Goal: Task Accomplishment & Management: Manage account settings

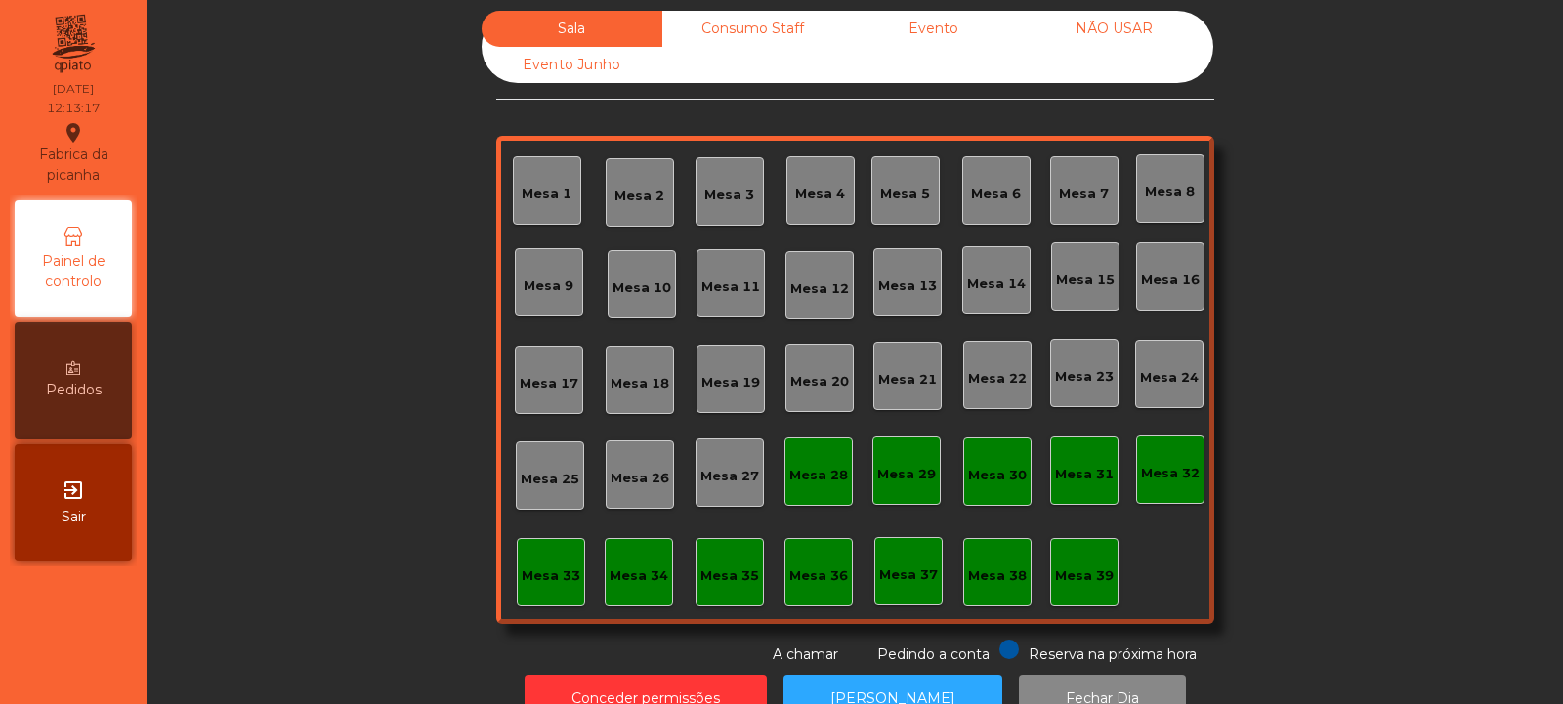
scroll to position [65, 0]
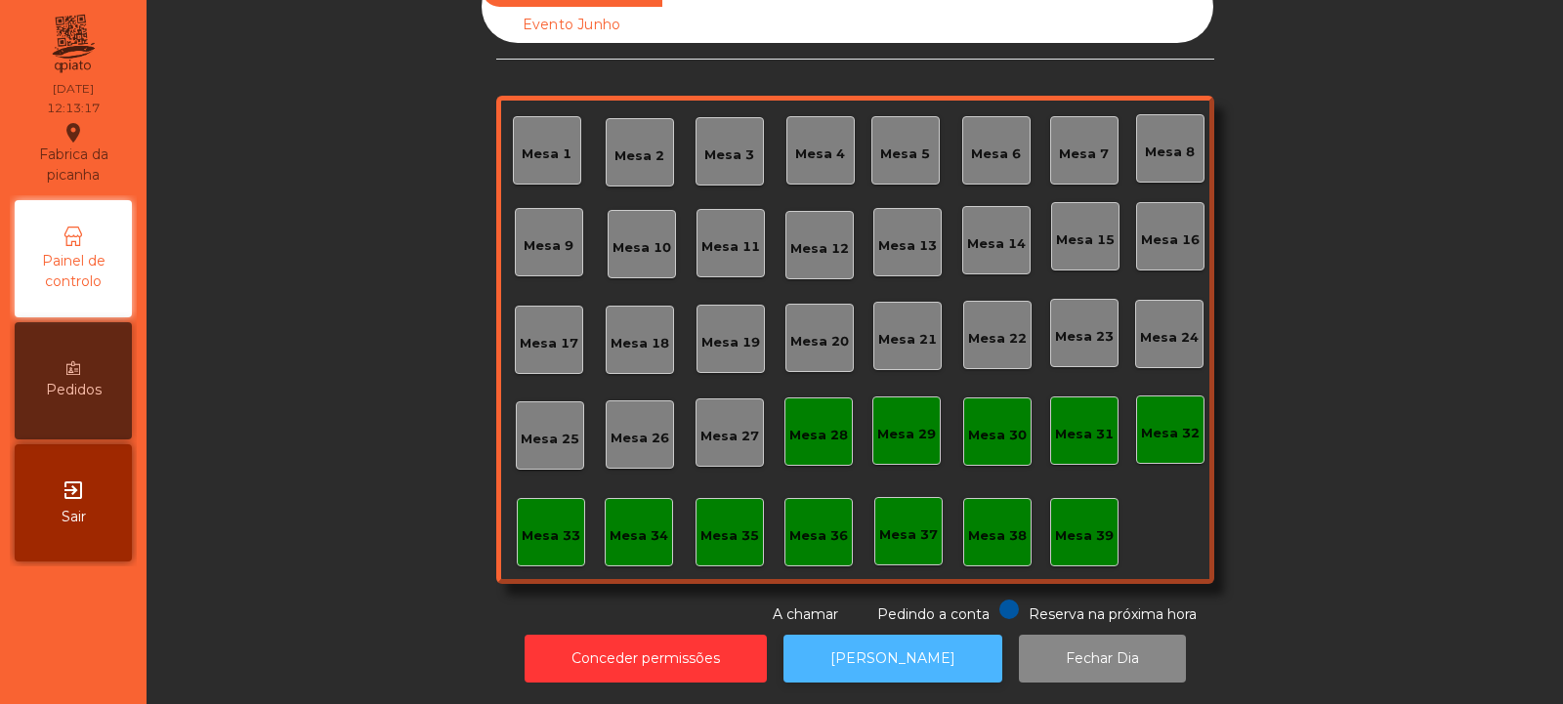
click at [928, 639] on button "[PERSON_NAME]" at bounding box center [893, 659] width 219 height 48
click at [877, 635] on button "[PERSON_NAME]" at bounding box center [893, 659] width 219 height 48
click at [902, 661] on button "[PERSON_NAME]" at bounding box center [893, 659] width 219 height 48
click at [904, 647] on button "[PERSON_NAME]" at bounding box center [893, 659] width 219 height 48
click at [913, 635] on button "[PERSON_NAME]" at bounding box center [893, 659] width 219 height 48
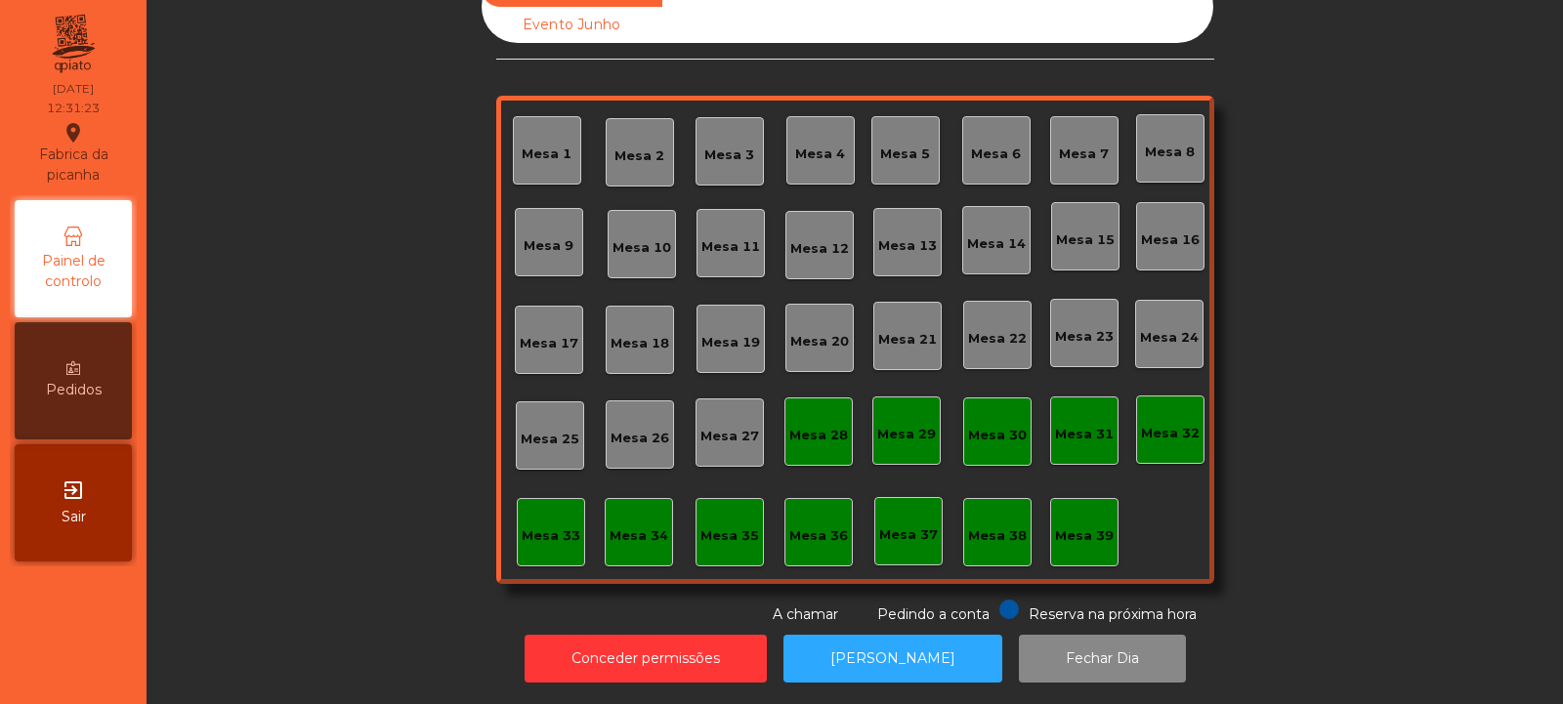
click at [977, 145] on div "Mesa 6" at bounding box center [996, 155] width 50 height 20
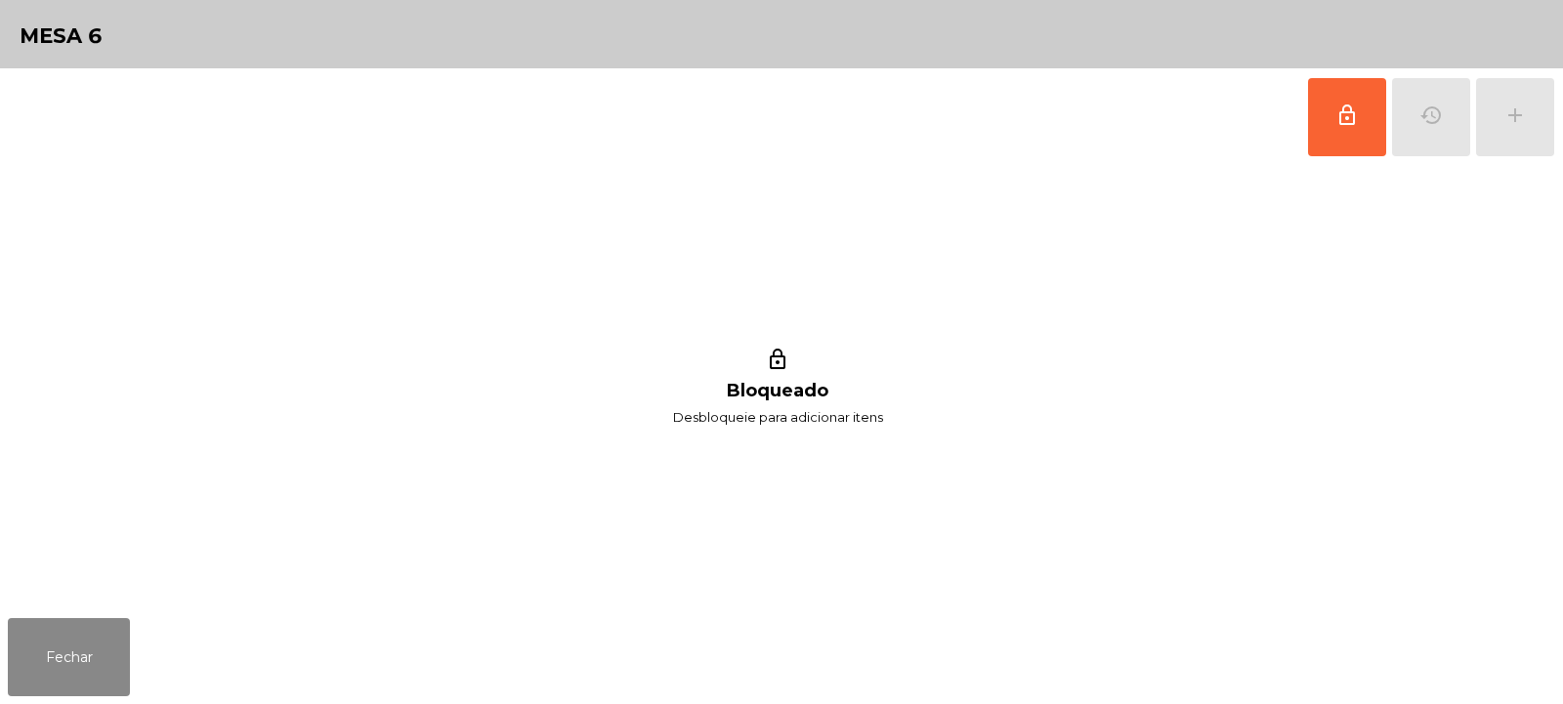
click at [1449, 116] on div "lock_outline history add" at bounding box center [1431, 117] width 248 height 98
click at [1329, 126] on button "lock_outline" at bounding box center [1347, 117] width 78 height 78
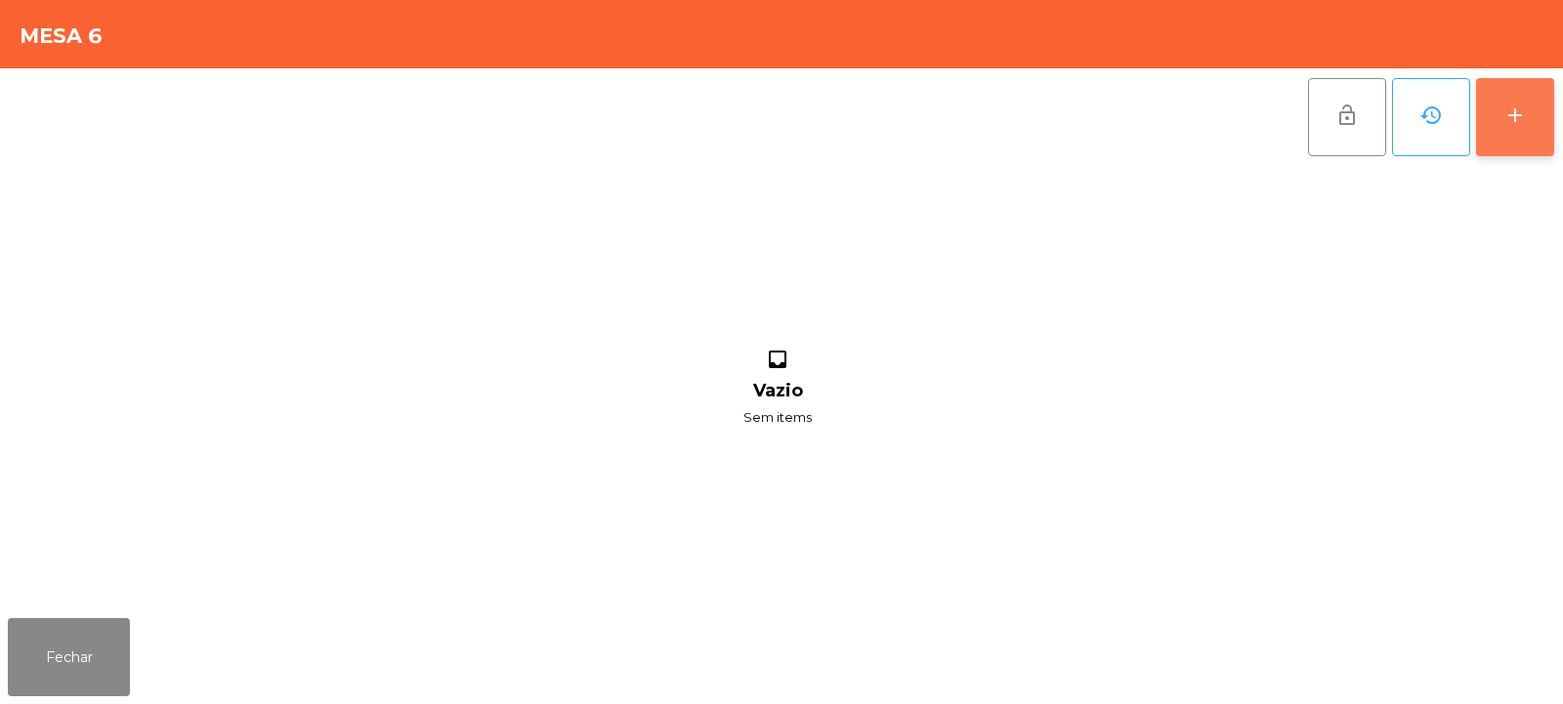
click at [1507, 128] on button "add" at bounding box center [1515, 117] width 78 height 78
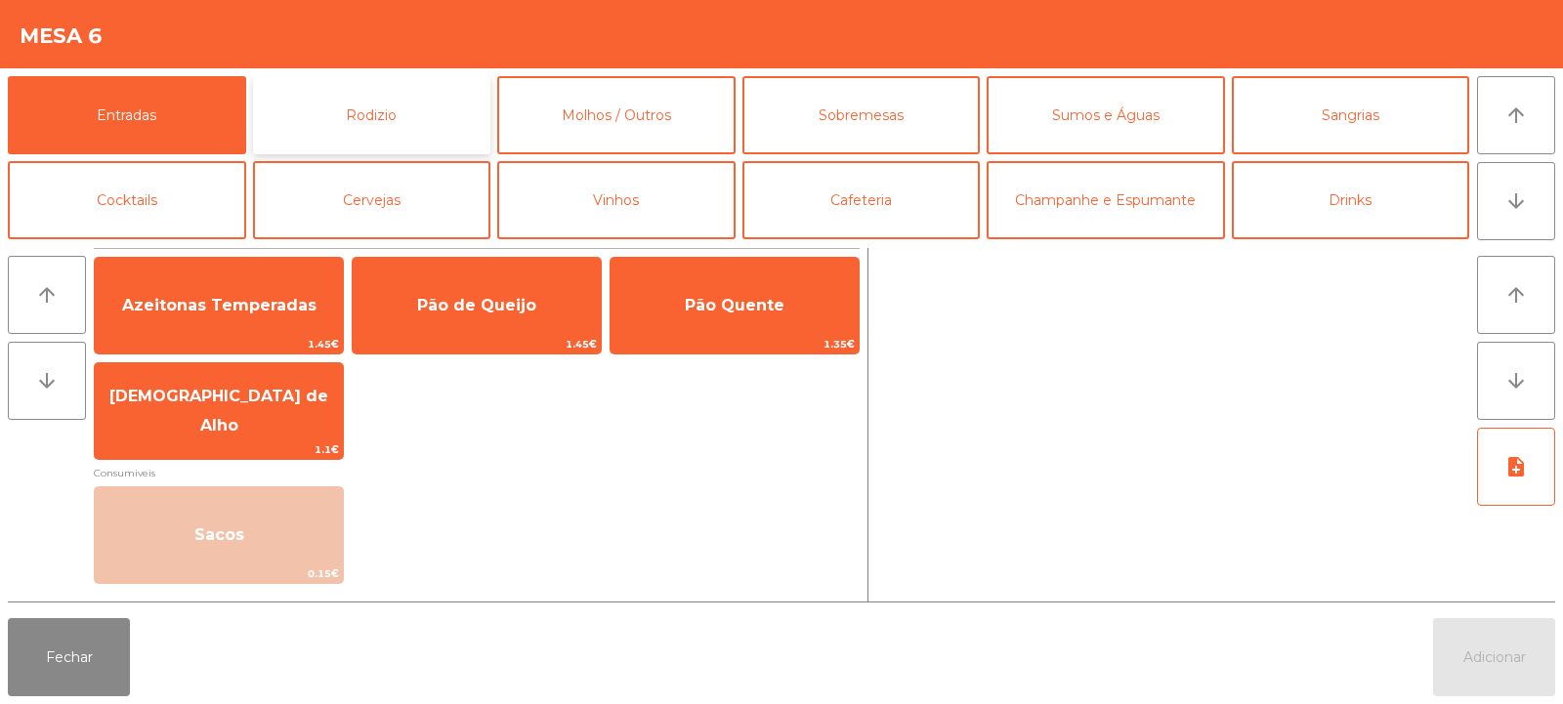
click at [382, 139] on button "Rodizio" at bounding box center [372, 115] width 238 height 78
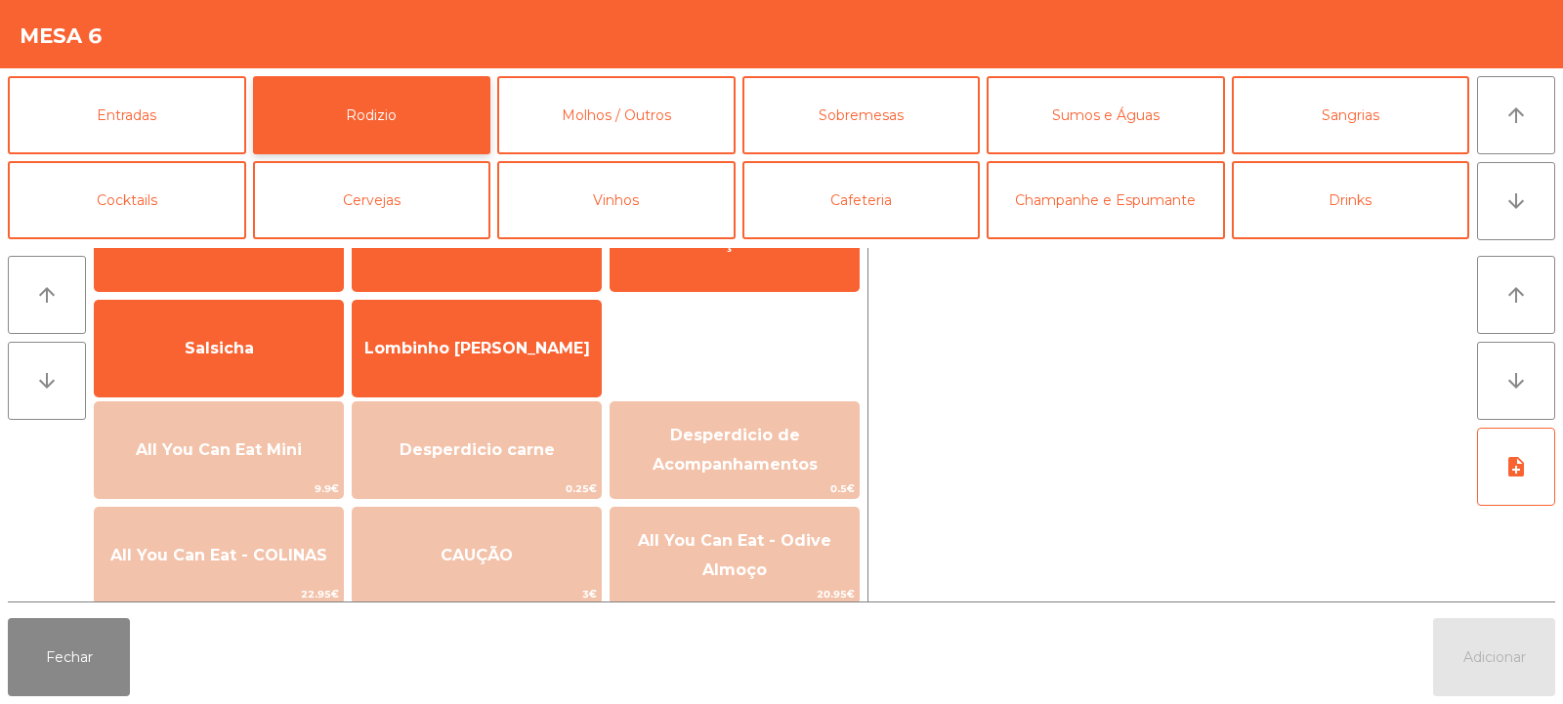
scroll to position [85, 0]
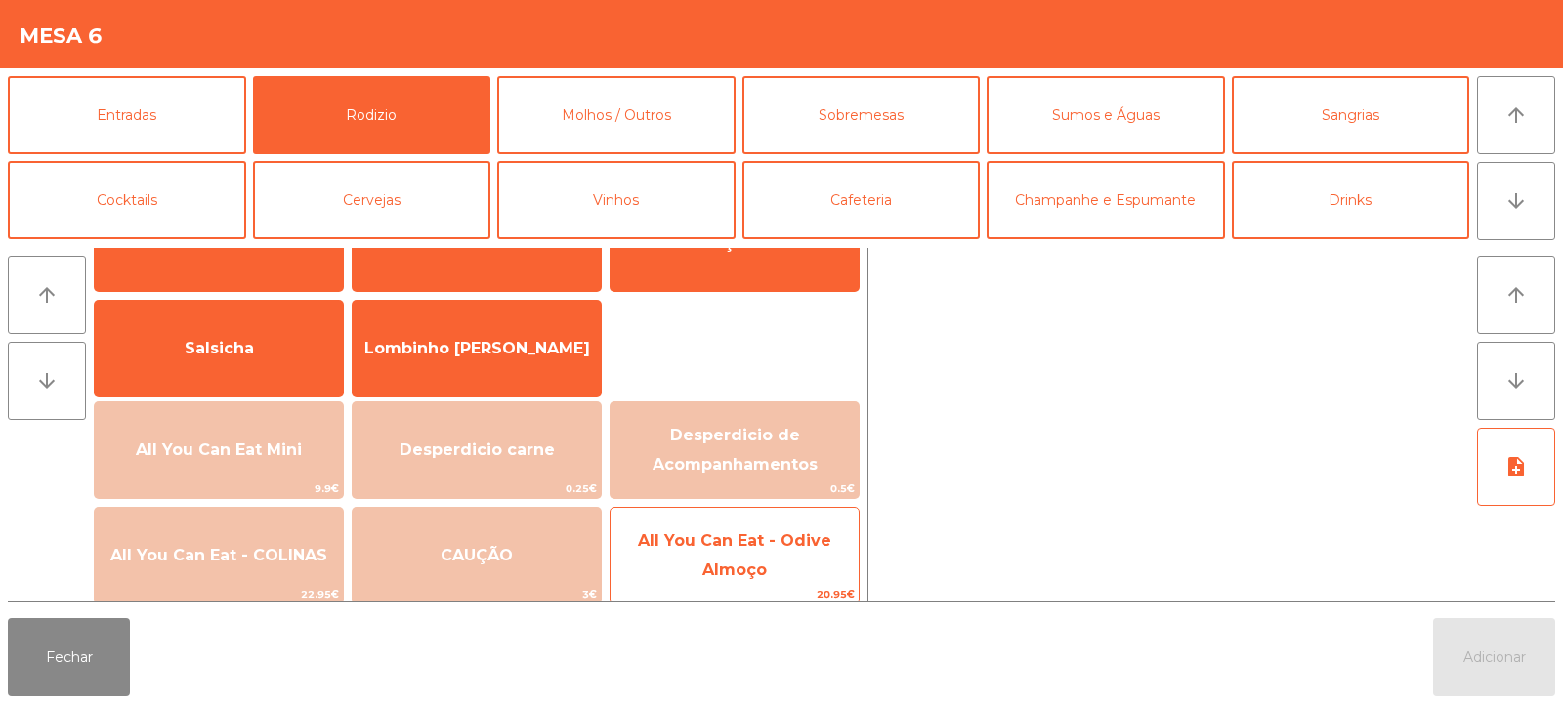
click at [702, 545] on span "All You Can Eat - Odive Almoço" at bounding box center [734, 556] width 193 height 48
click at [691, 548] on span "All You Can Eat - Odive Almoço" at bounding box center [734, 556] width 193 height 48
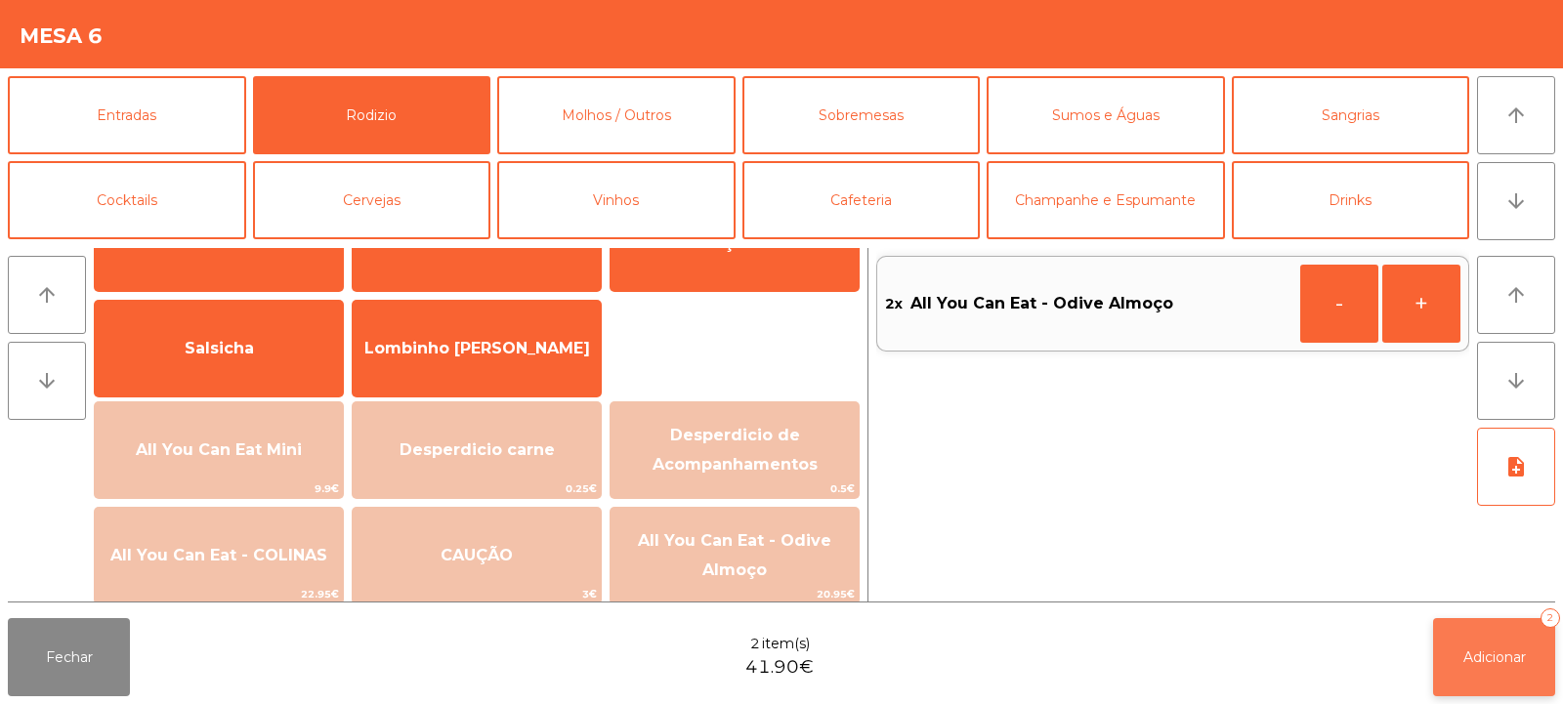
click at [1487, 663] on span "Adicionar" at bounding box center [1495, 658] width 63 height 18
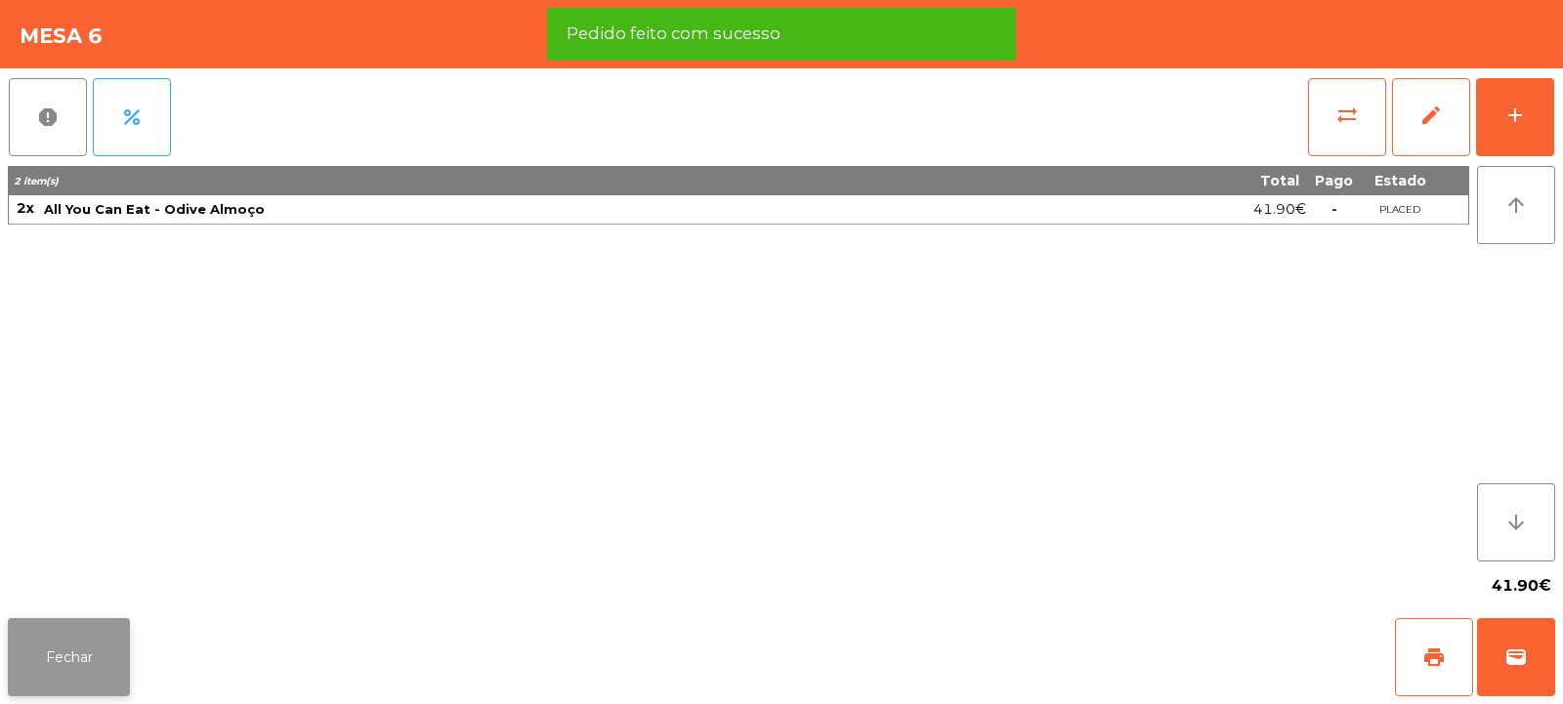
click at [61, 648] on button "Fechar" at bounding box center [69, 657] width 122 height 78
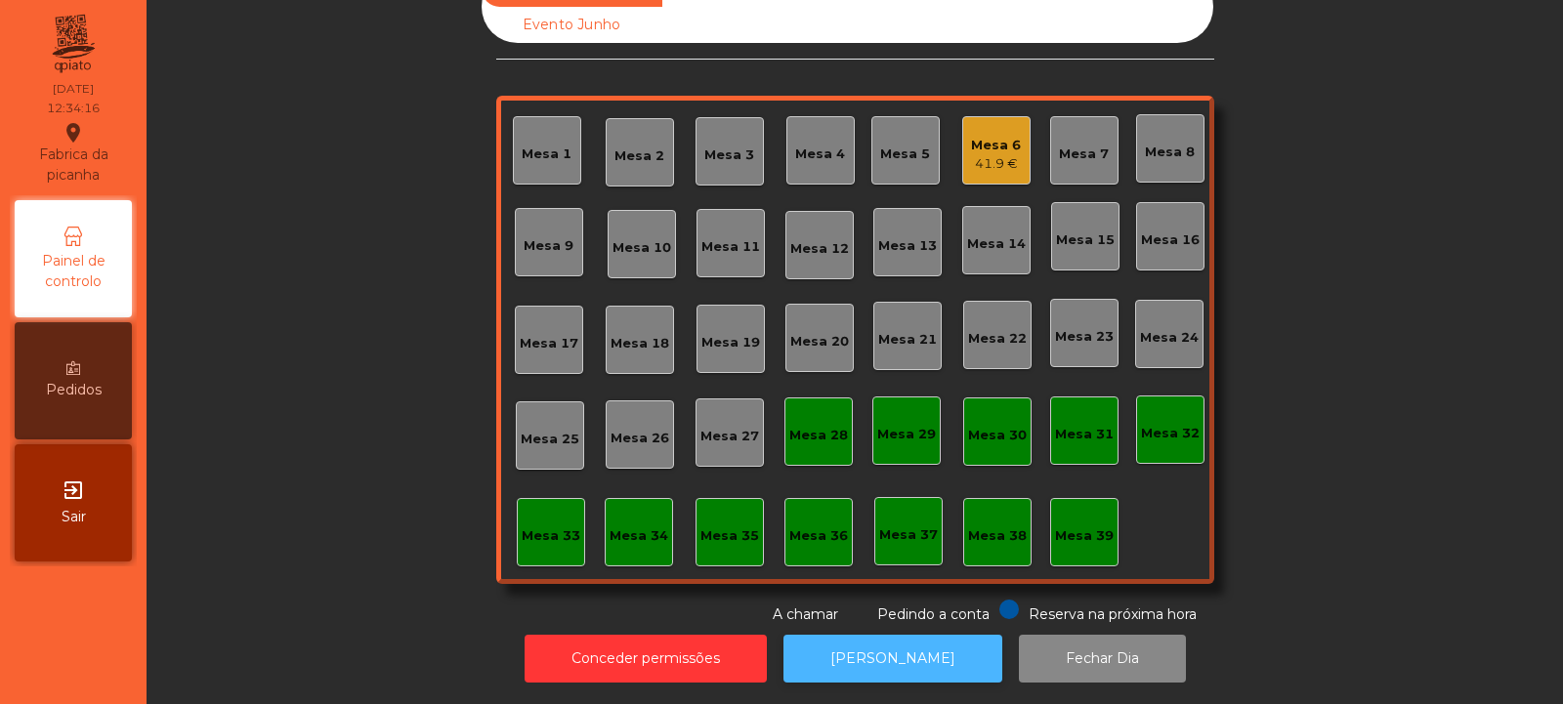
click at [886, 640] on button "[PERSON_NAME]" at bounding box center [893, 659] width 219 height 48
click at [996, 439] on div "Mesa 30" at bounding box center [997, 432] width 68 height 68
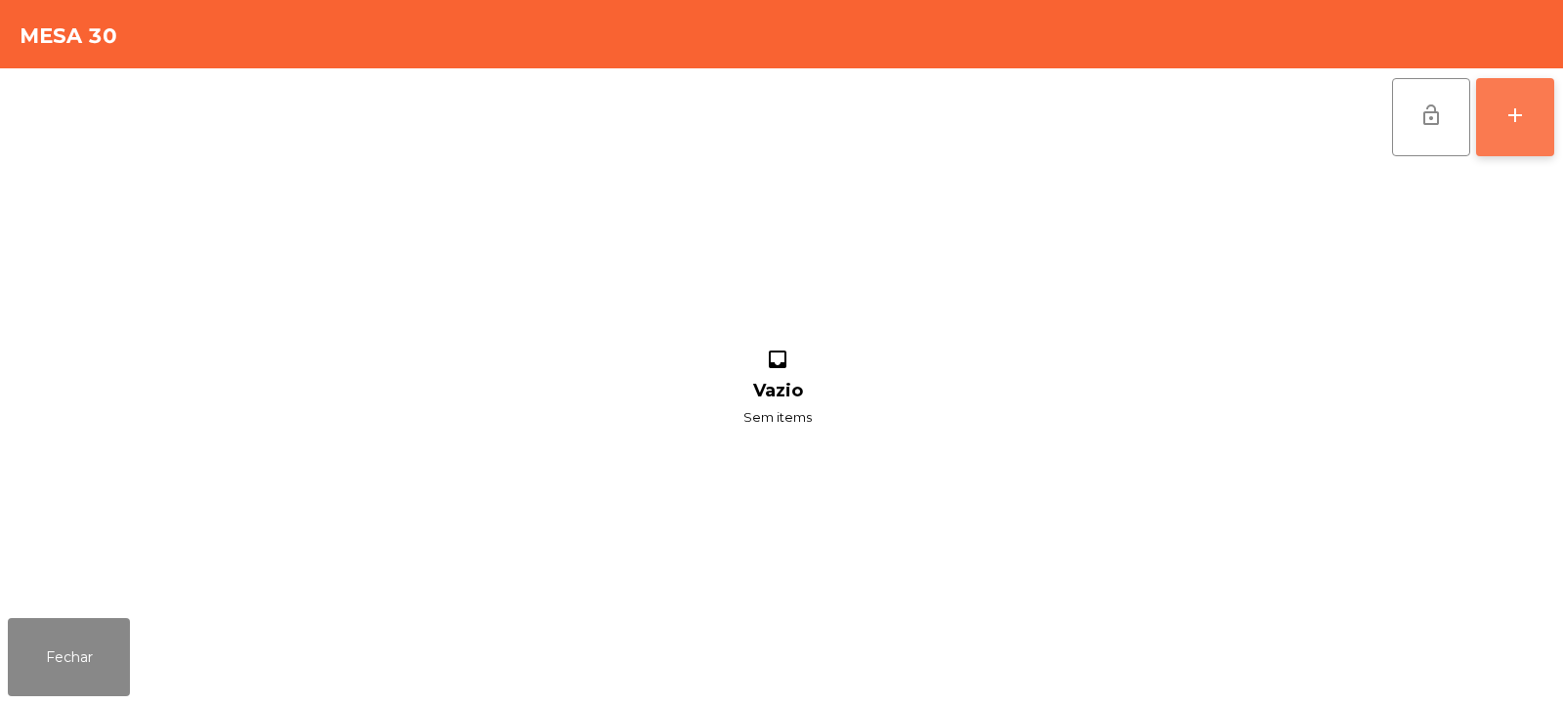
click at [1528, 141] on button "add" at bounding box center [1515, 117] width 78 height 78
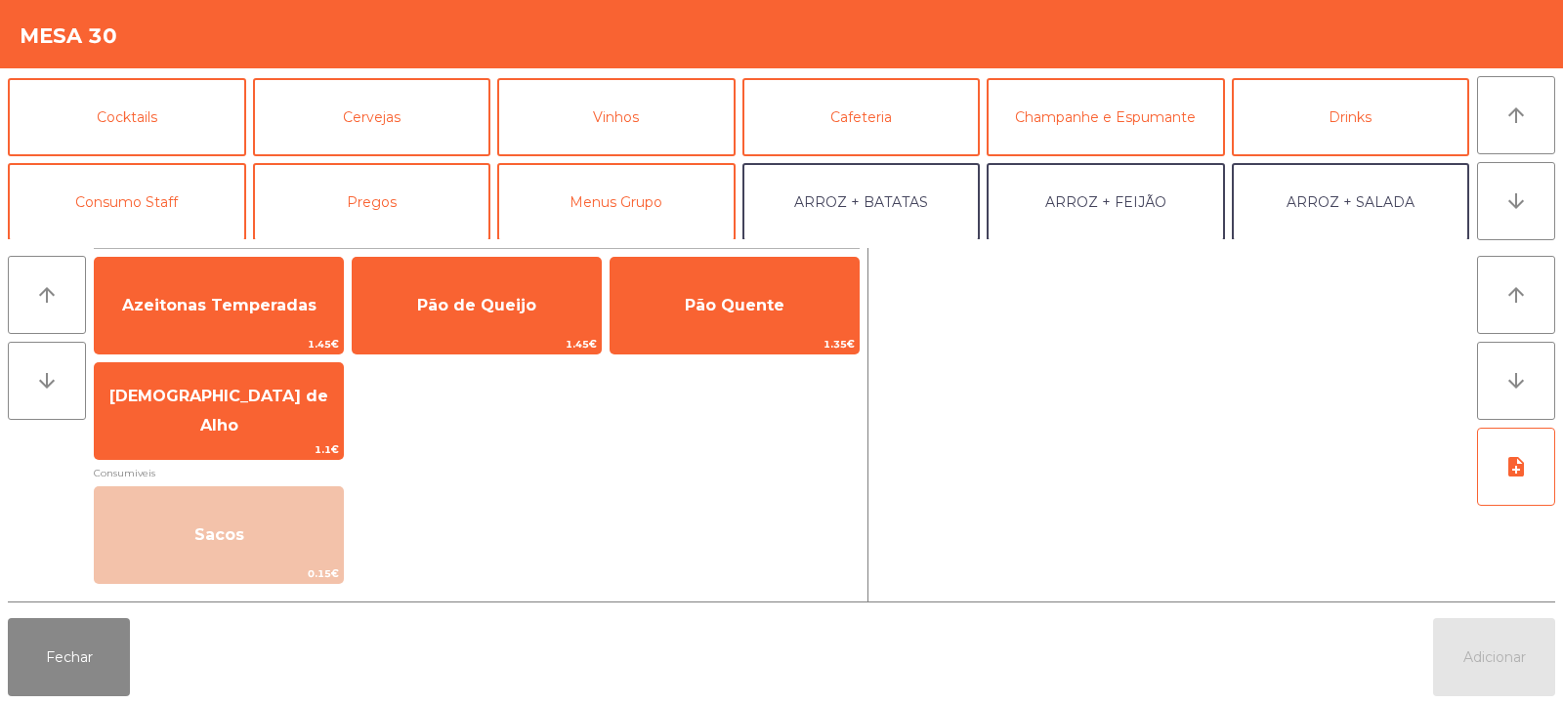
scroll to position [130, 0]
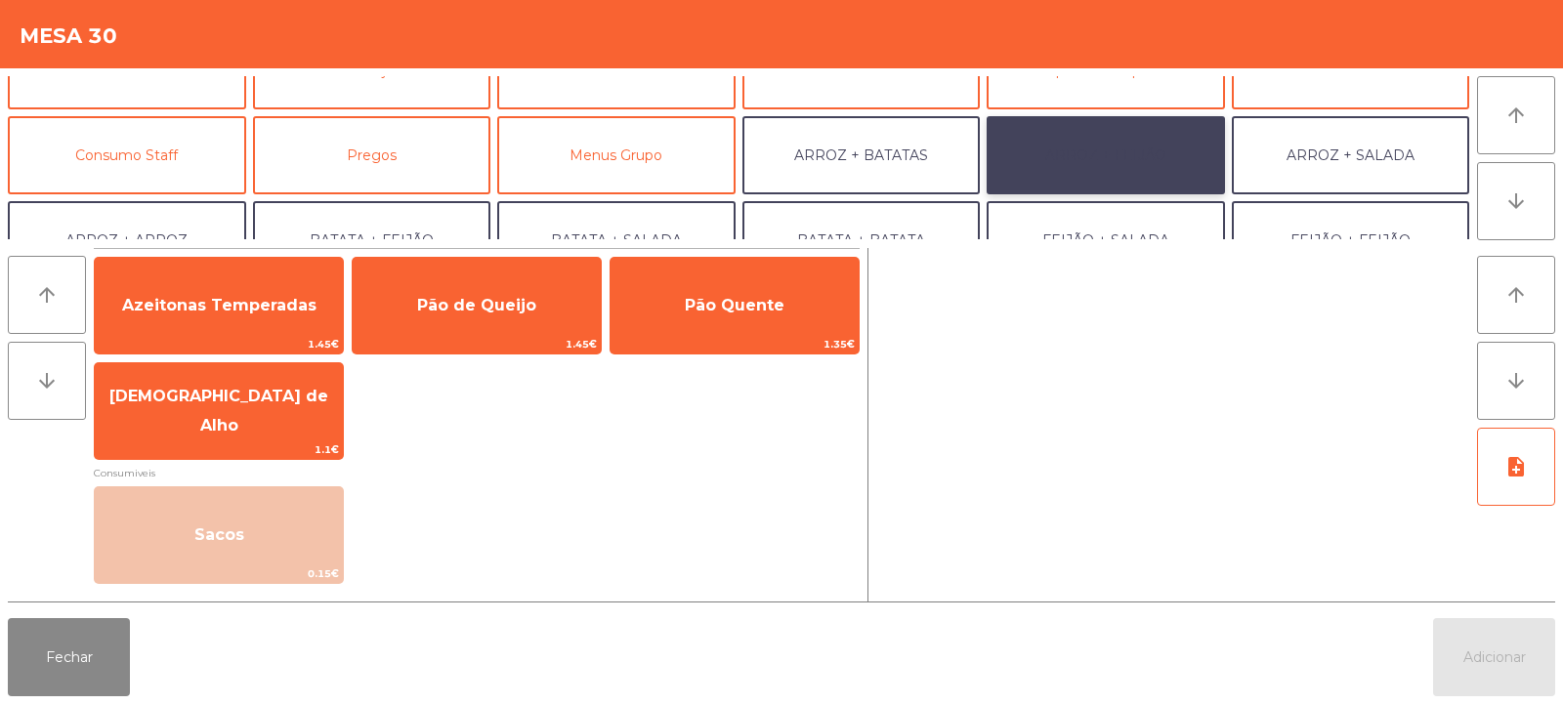
click at [1143, 145] on button "ARROZ + FEIJÃO" at bounding box center [1106, 155] width 238 height 78
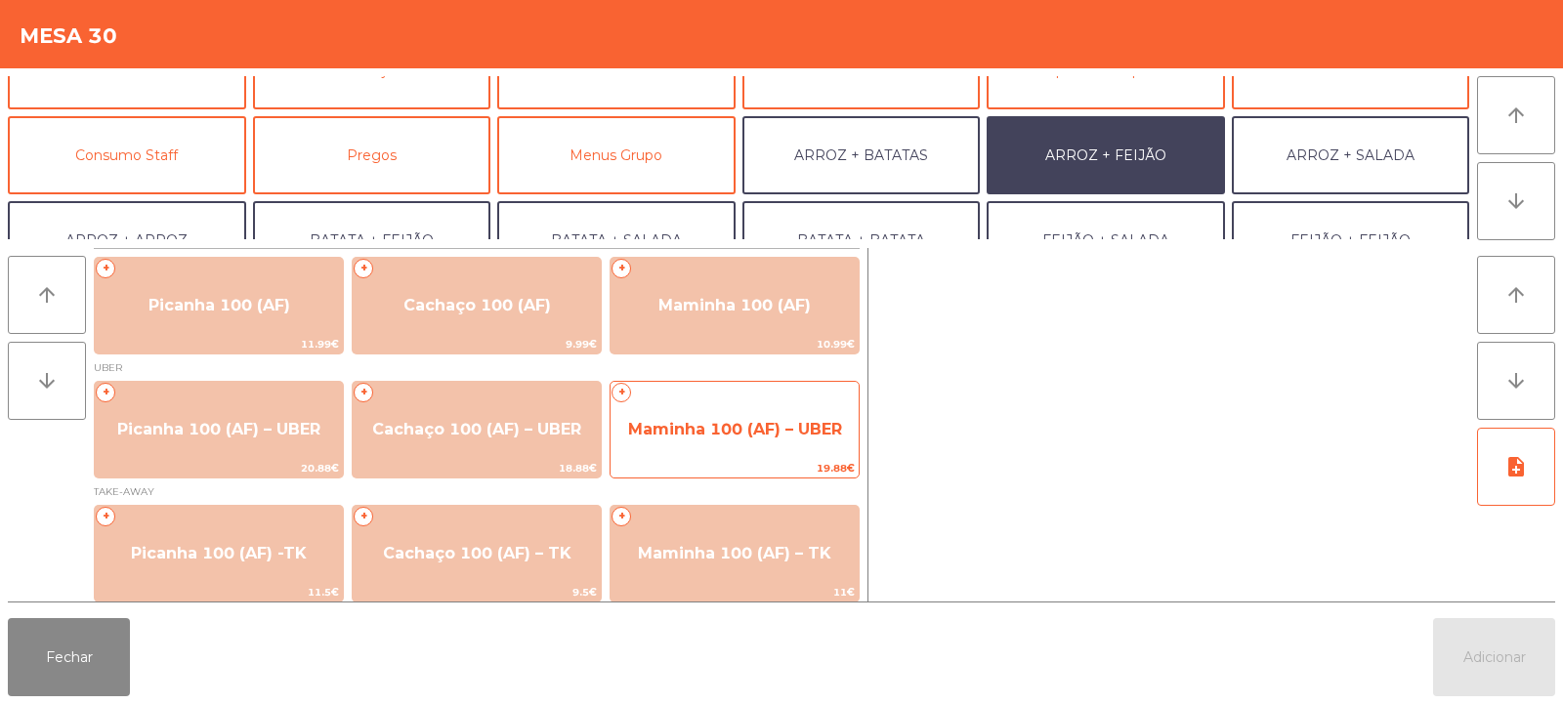
click at [743, 435] on span "Maminha 100 (AF) – UBER" at bounding box center [735, 429] width 214 height 19
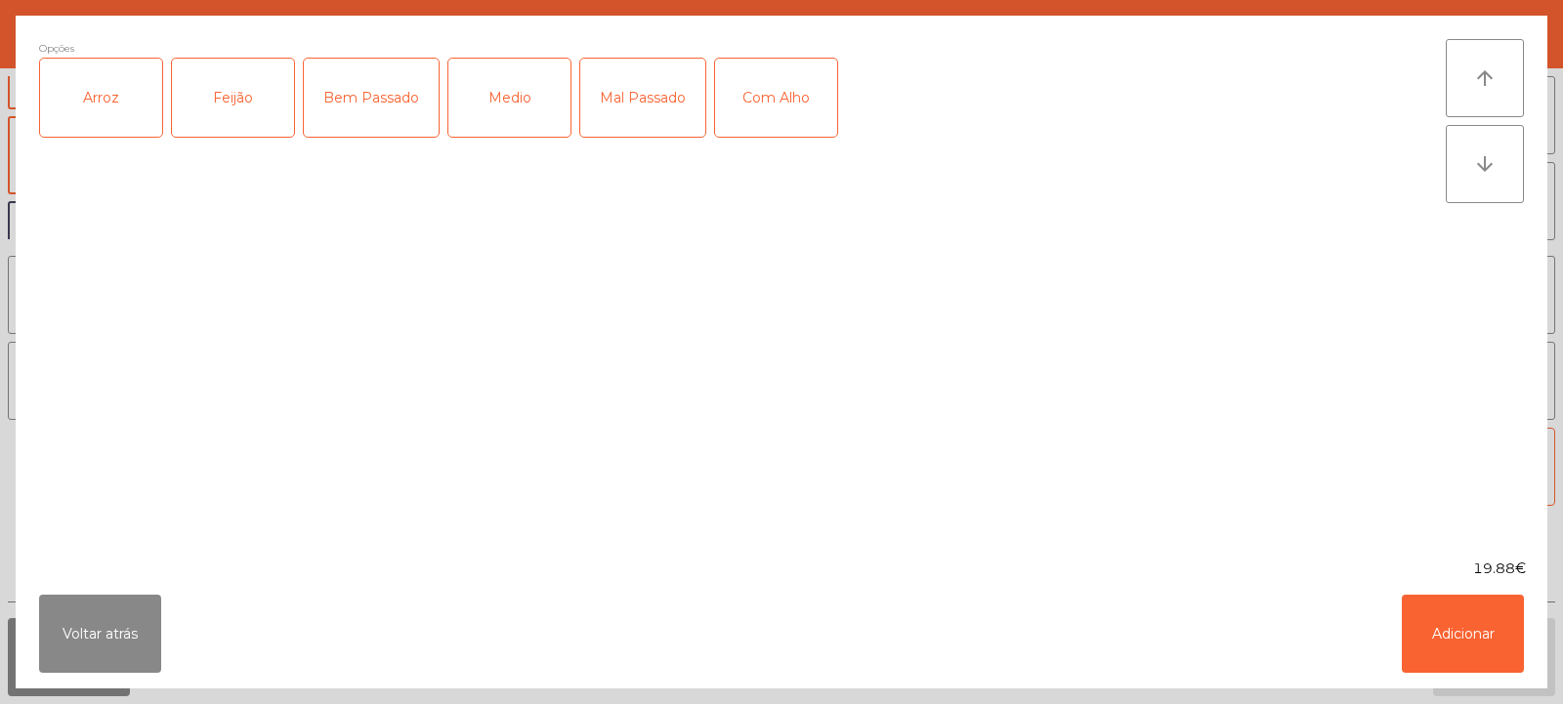
click at [113, 99] on div "Arroz" at bounding box center [101, 98] width 122 height 78
click at [257, 84] on div "Feijão" at bounding box center [233, 98] width 122 height 78
click at [515, 97] on div "Medio" at bounding box center [509, 98] width 122 height 78
click at [1481, 642] on button "Adicionar" at bounding box center [1463, 634] width 122 height 78
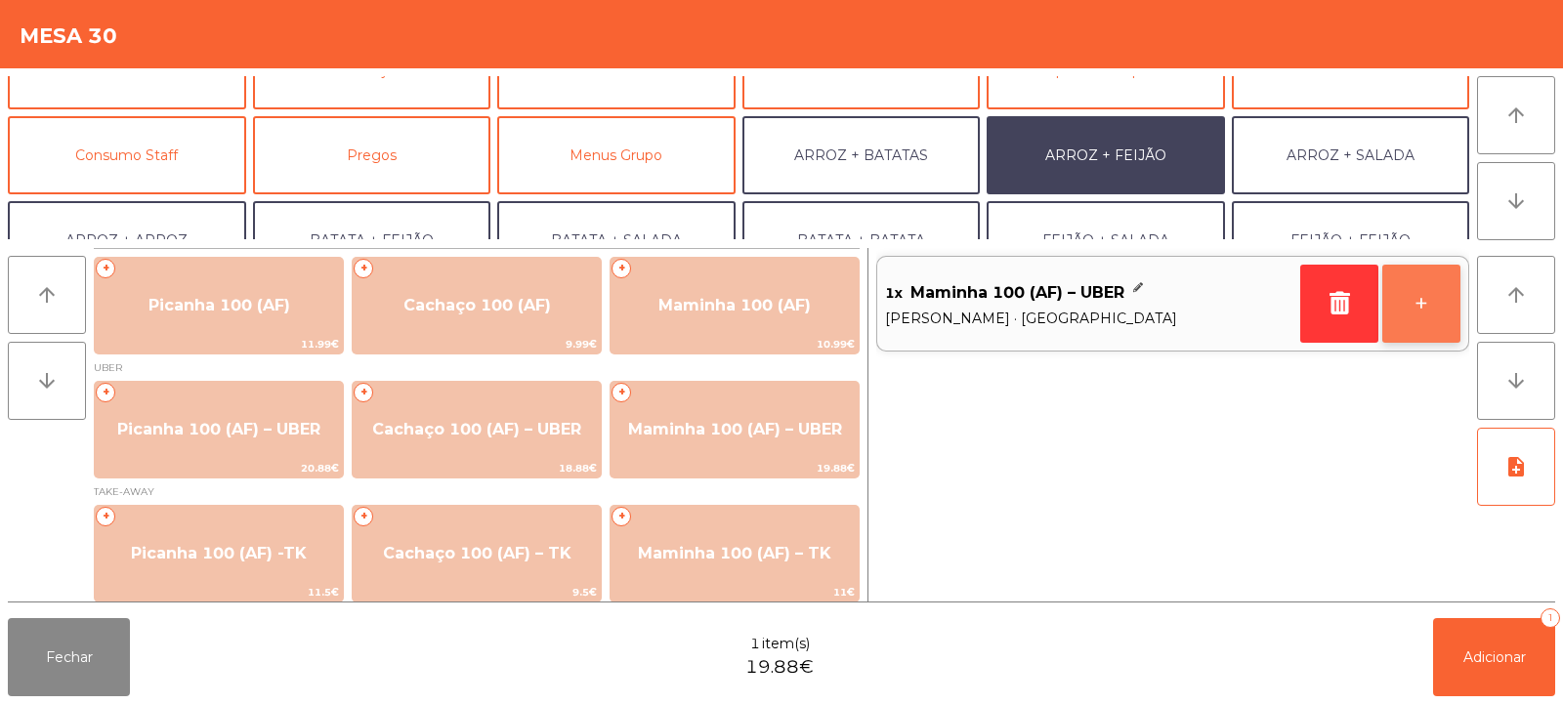
click at [1422, 299] on button "+" at bounding box center [1422, 304] width 78 height 78
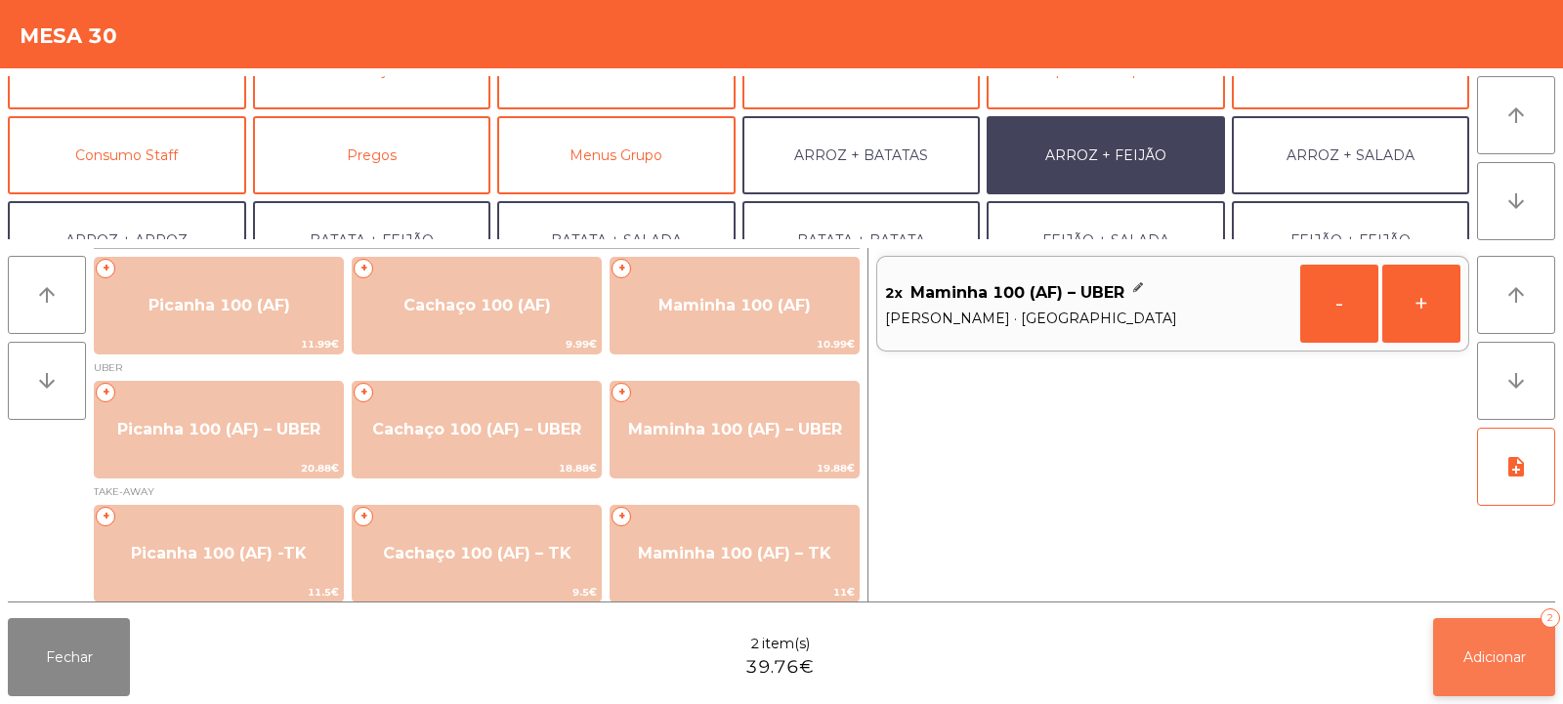
click at [1513, 646] on button "Adicionar 2" at bounding box center [1494, 657] width 122 height 78
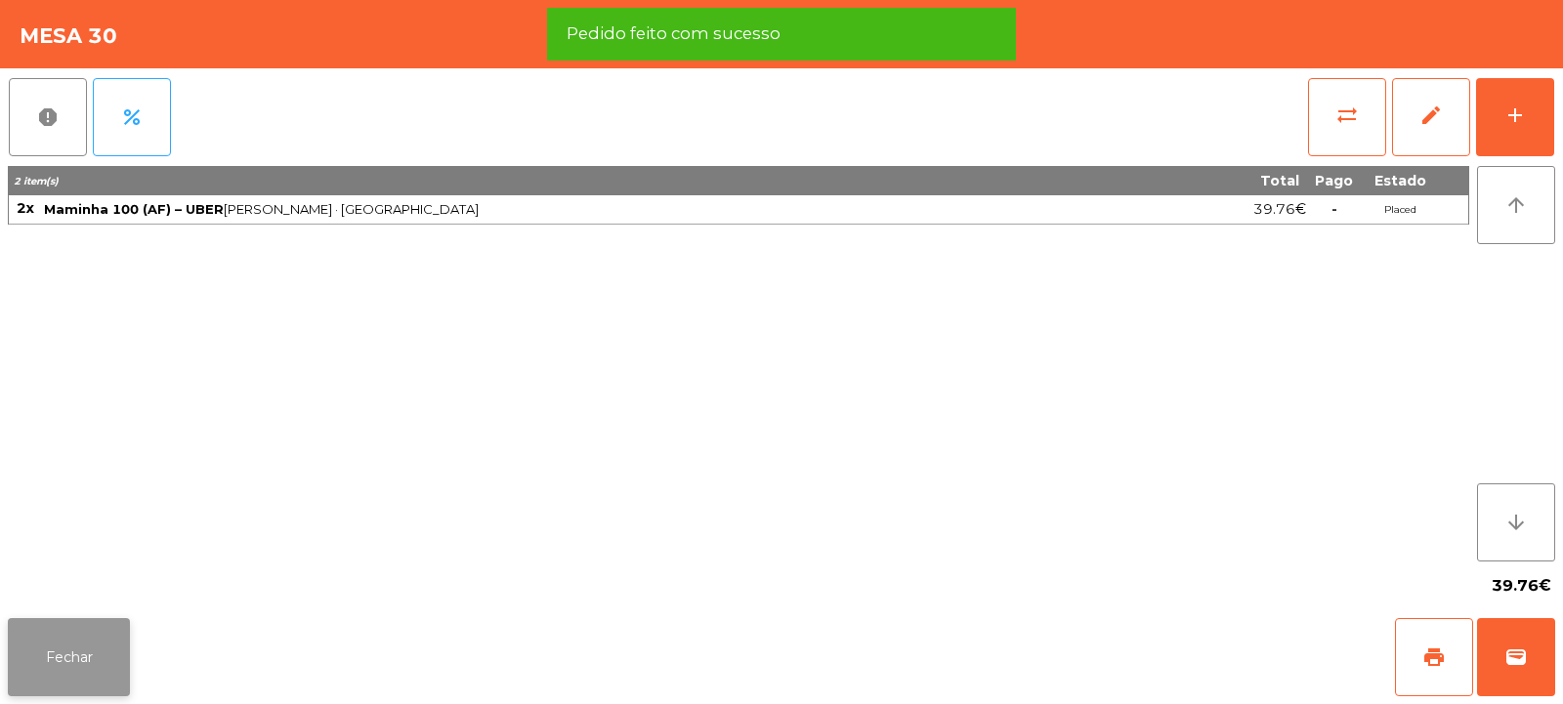
click at [121, 640] on button "Fechar" at bounding box center [69, 657] width 122 height 78
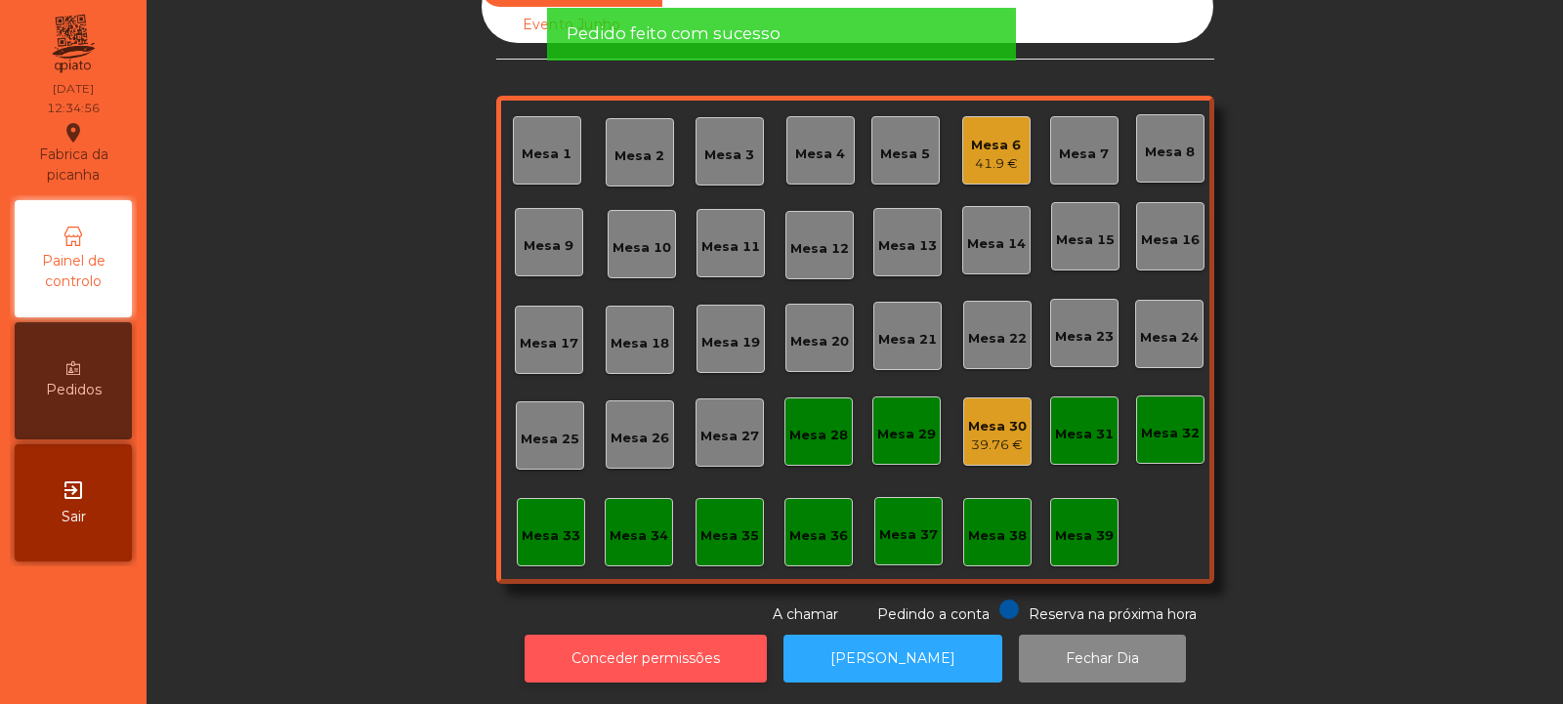
click at [706, 659] on button "Conceder permissões" at bounding box center [646, 659] width 242 height 48
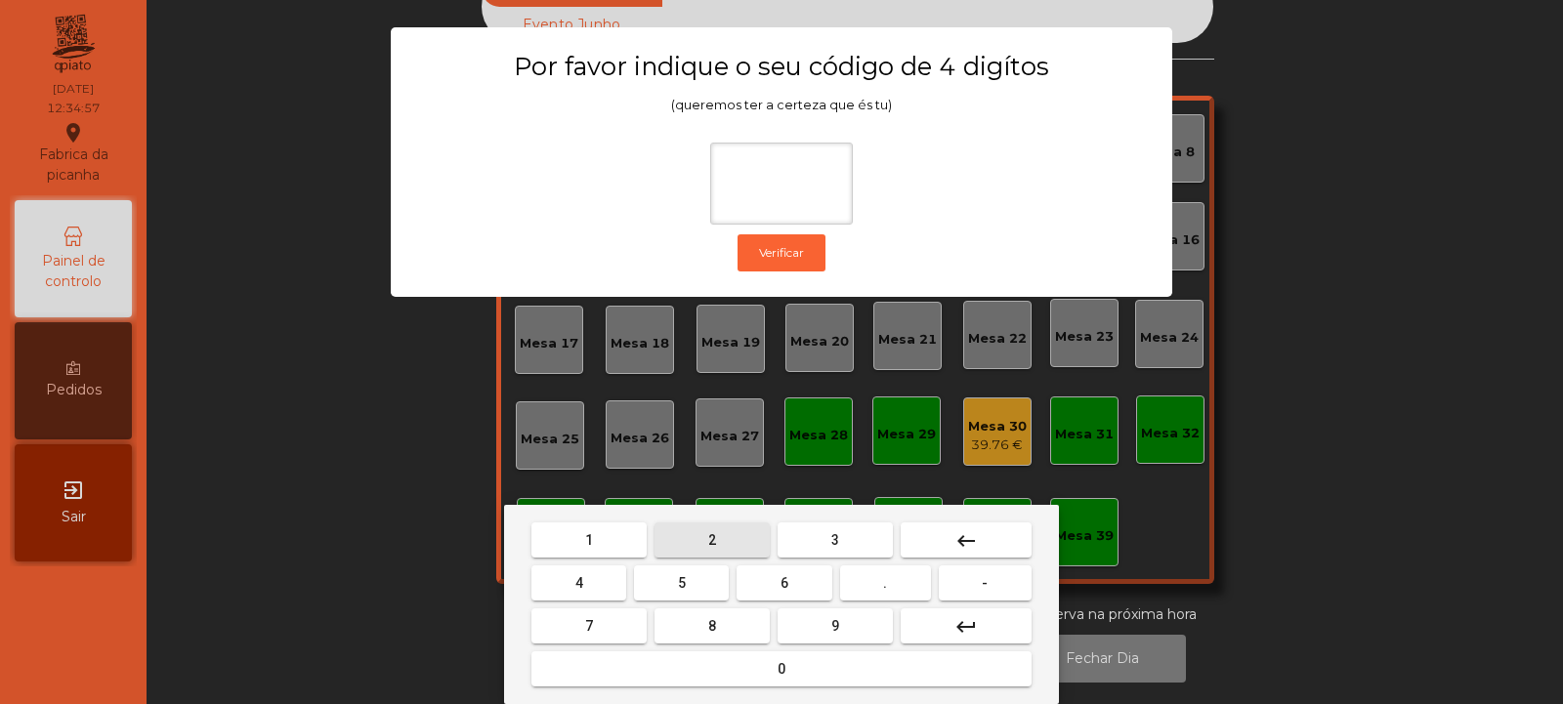
click at [737, 542] on button "2" at bounding box center [712, 540] width 115 height 35
click at [785, 583] on span "6" at bounding box center [785, 584] width 8 height 16
type input "****"
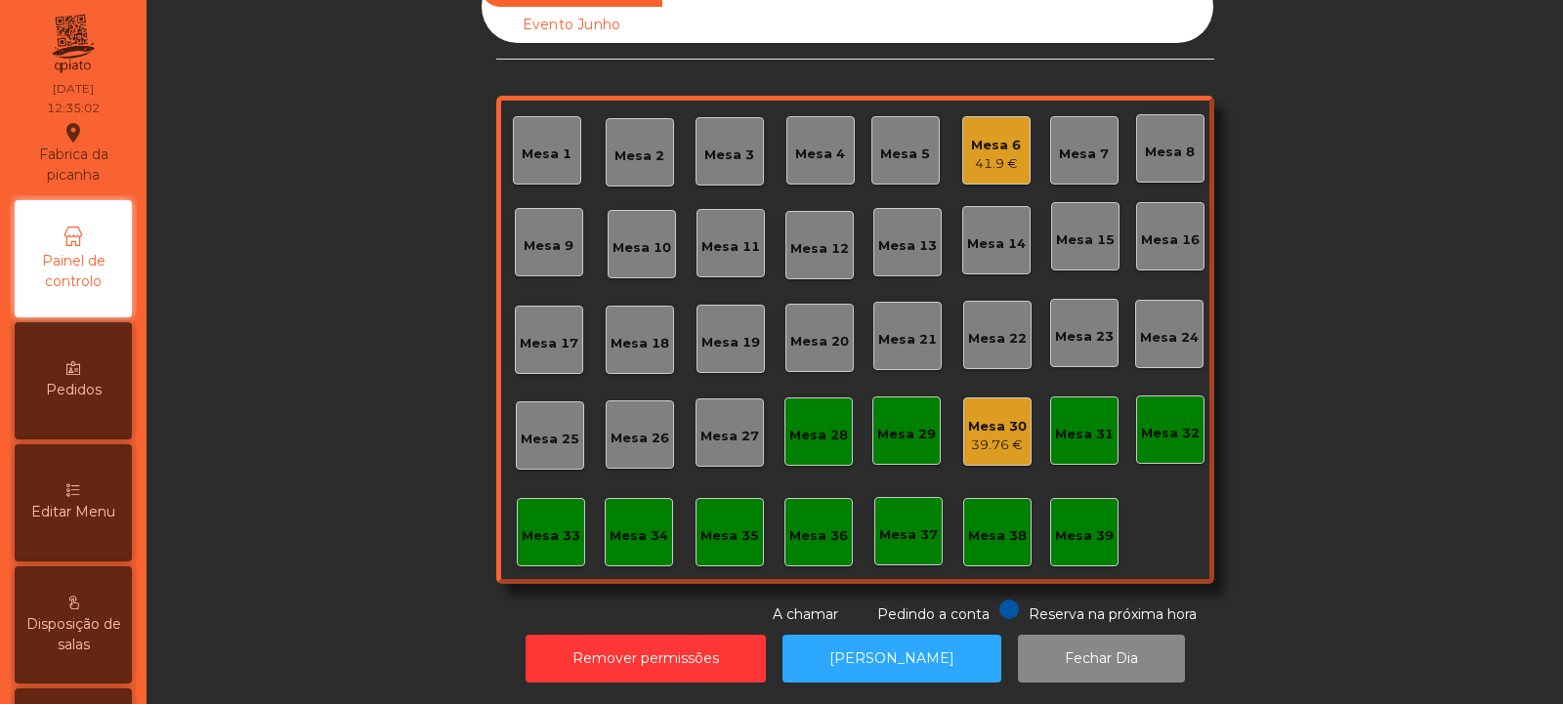
click at [977, 436] on div "39.76 €" at bounding box center [997, 446] width 59 height 20
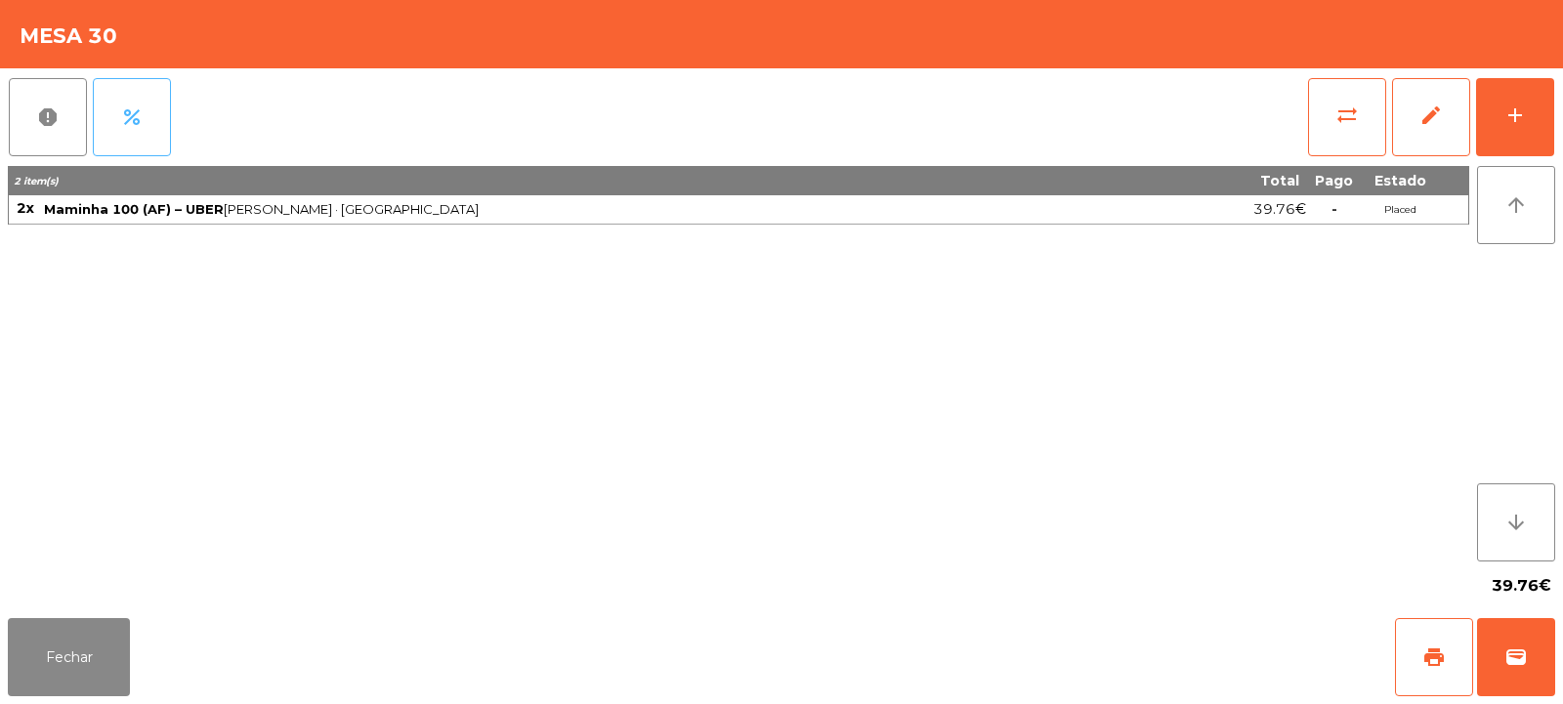
click at [156, 134] on button "percent" at bounding box center [132, 117] width 78 height 78
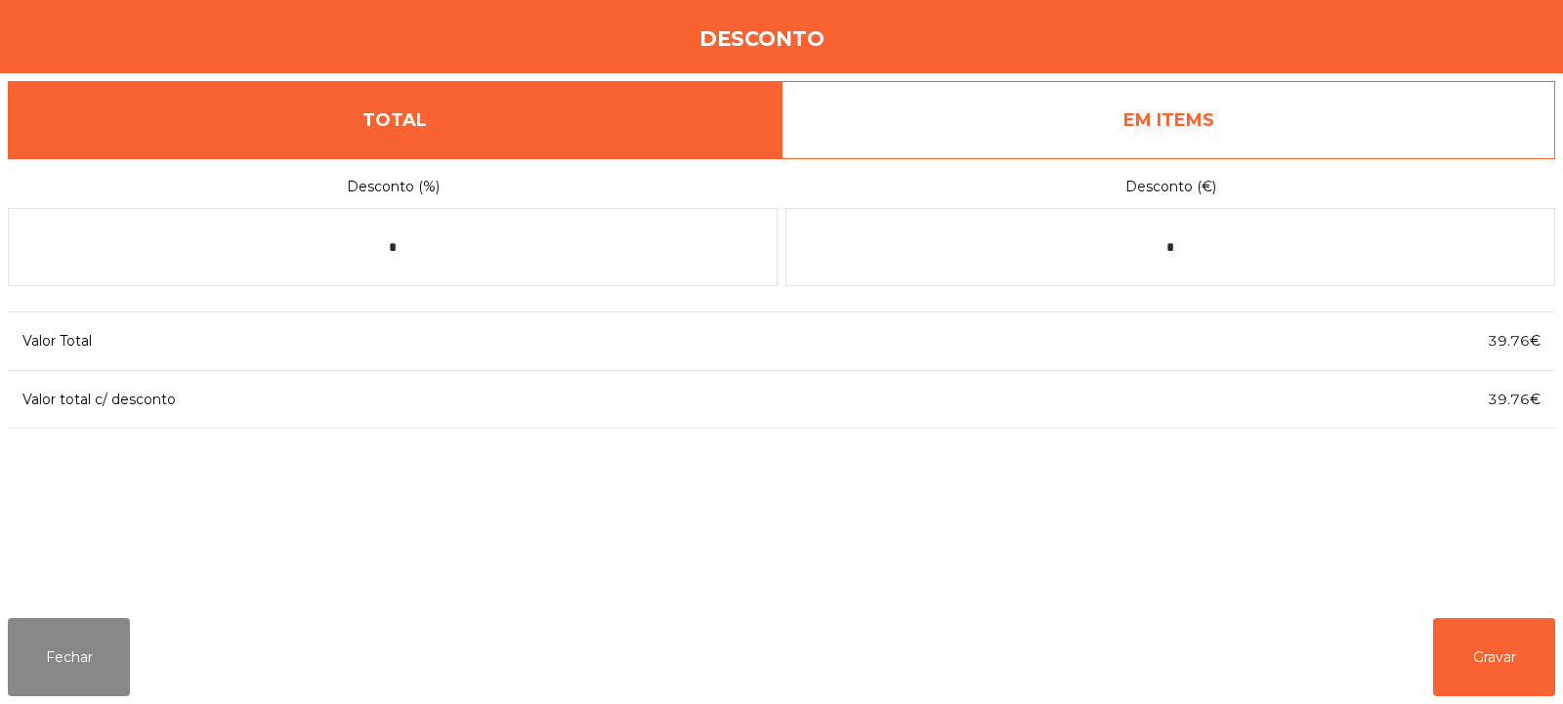
click at [1114, 119] on link "EM ITEMS" at bounding box center [1169, 120] width 774 height 78
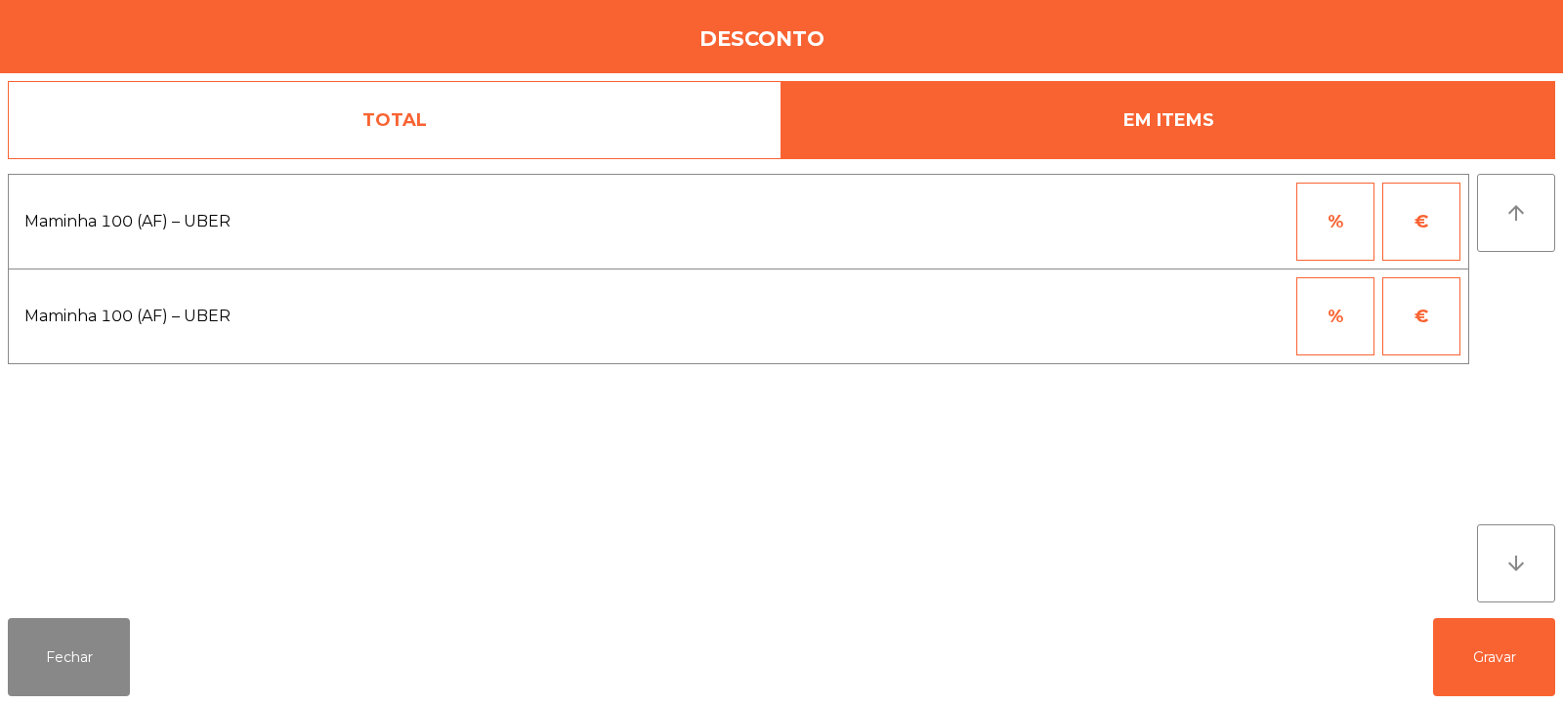
click at [1339, 229] on button "%" at bounding box center [1336, 222] width 78 height 78
click at [1220, 230] on input "*" at bounding box center [1240, 222] width 98 height 78
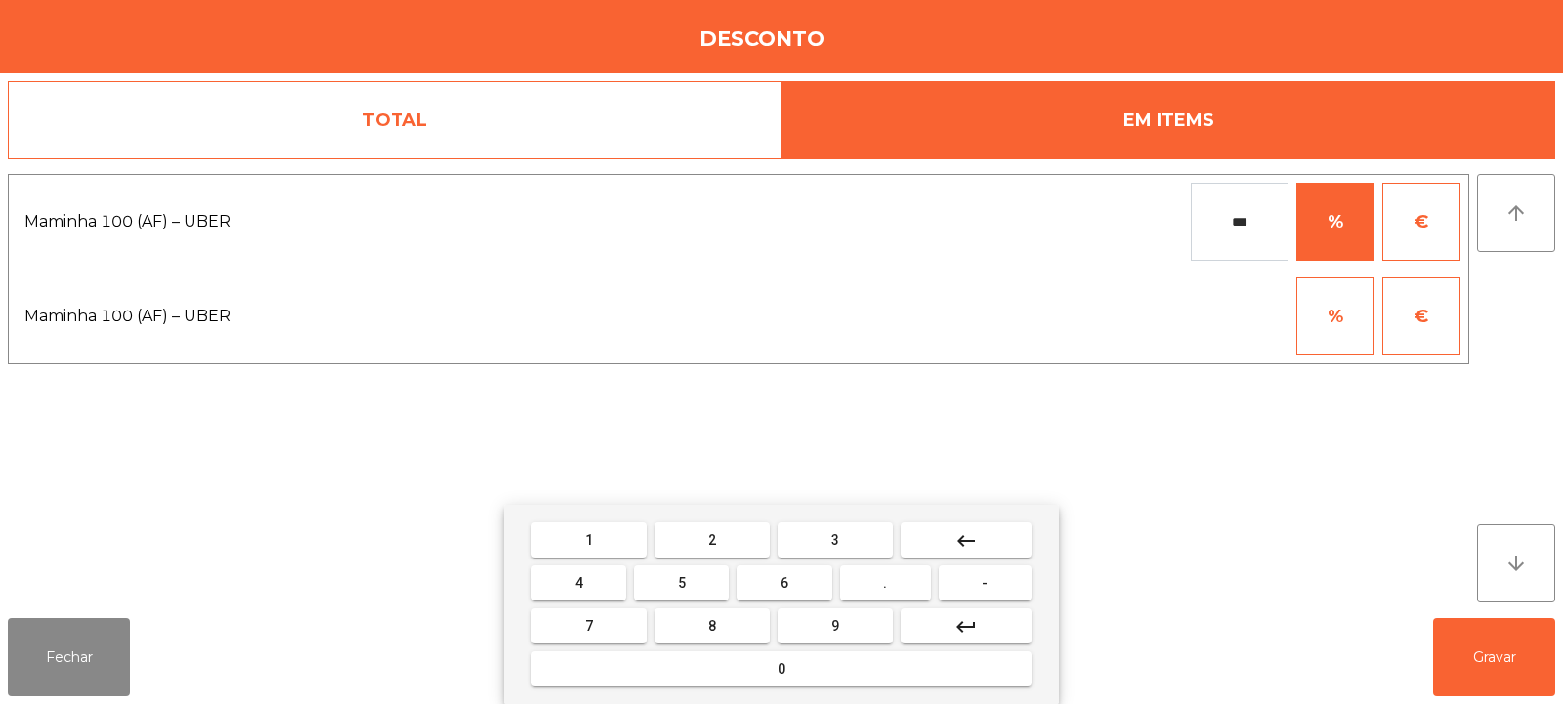
type input "***"
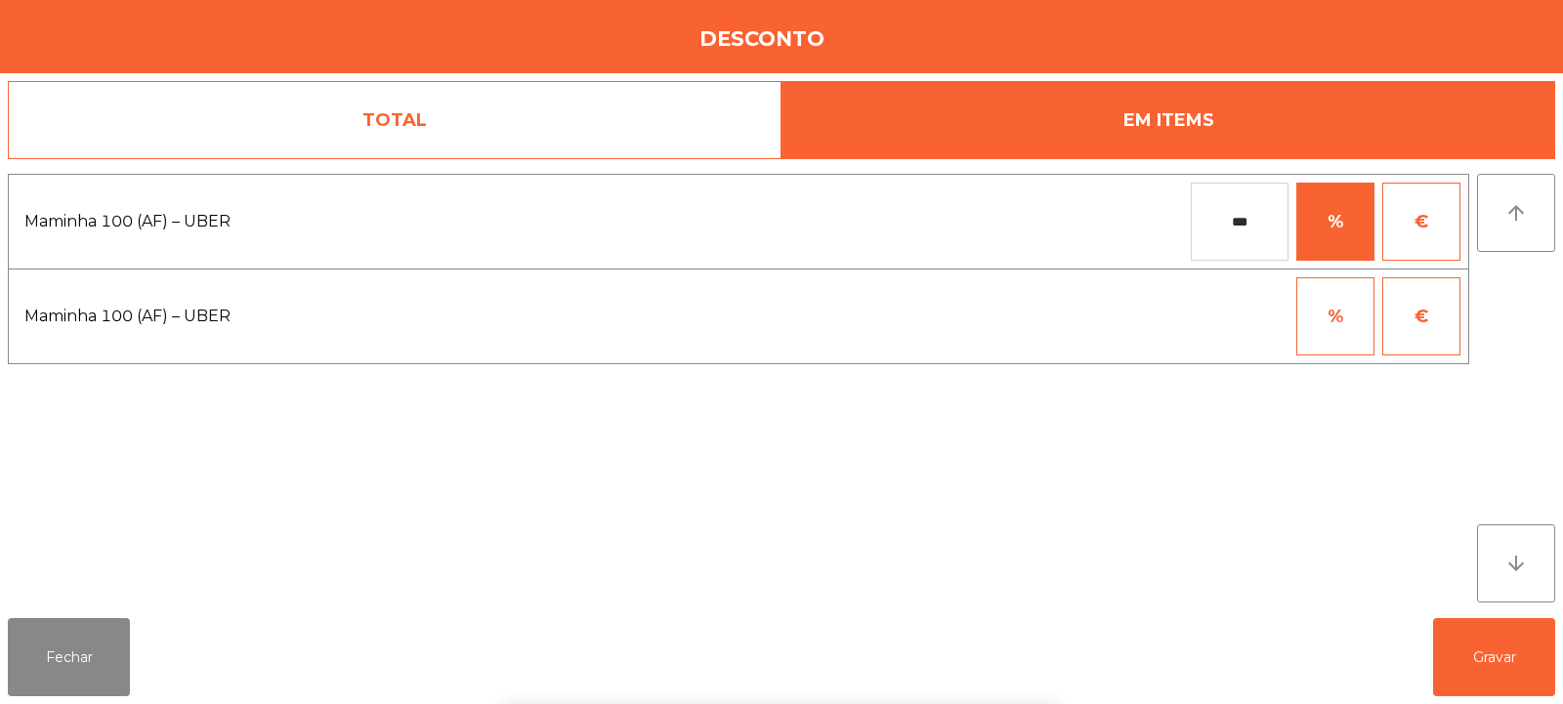
click at [1523, 646] on div "1 2 3 keyboard_backspace 4 5 6 . - 7 8 9 keyboard_return 0" at bounding box center [781, 604] width 1563 height 199
click at [1509, 651] on button "Gravar" at bounding box center [1494, 657] width 122 height 78
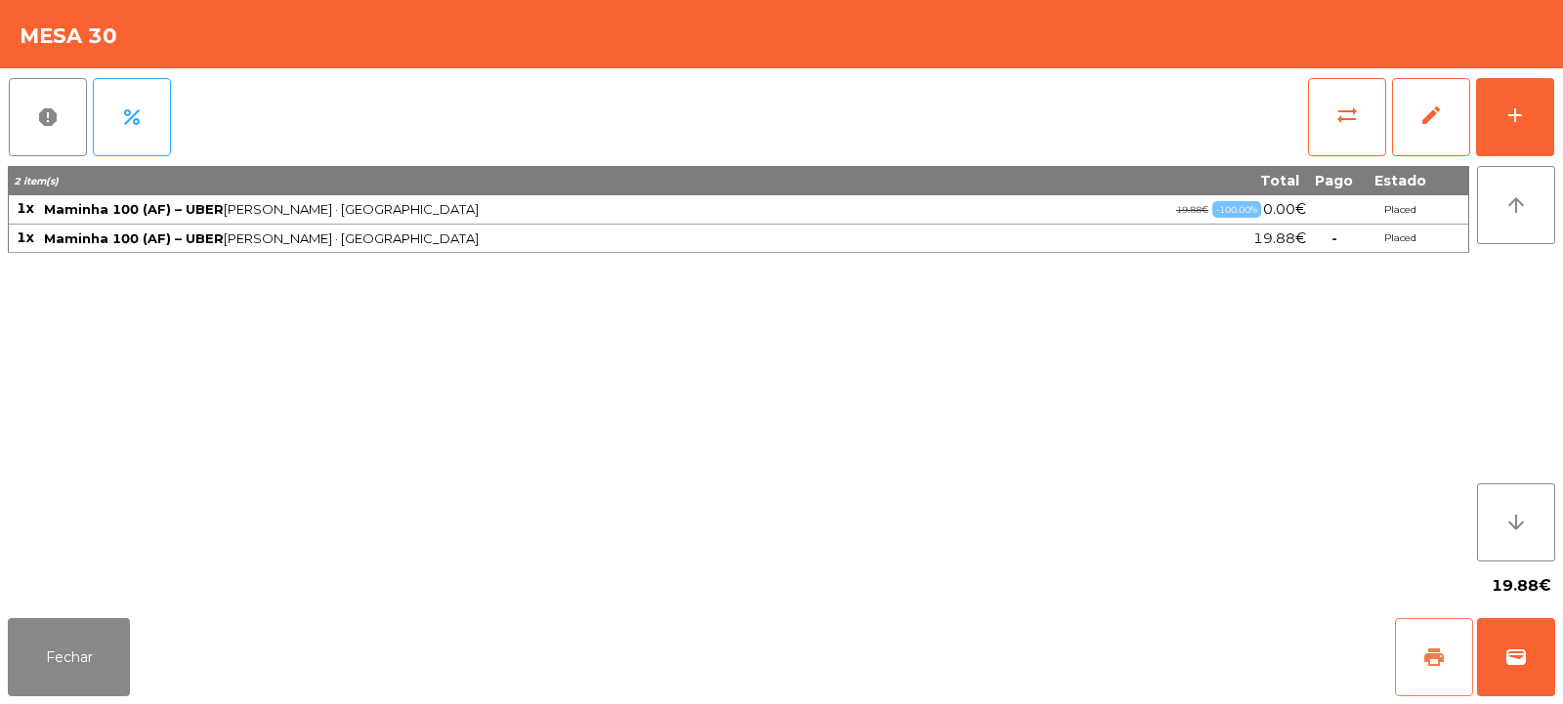
click at [1417, 652] on button "print" at bounding box center [1434, 657] width 78 height 78
click at [1536, 667] on button "wallet" at bounding box center [1516, 657] width 78 height 78
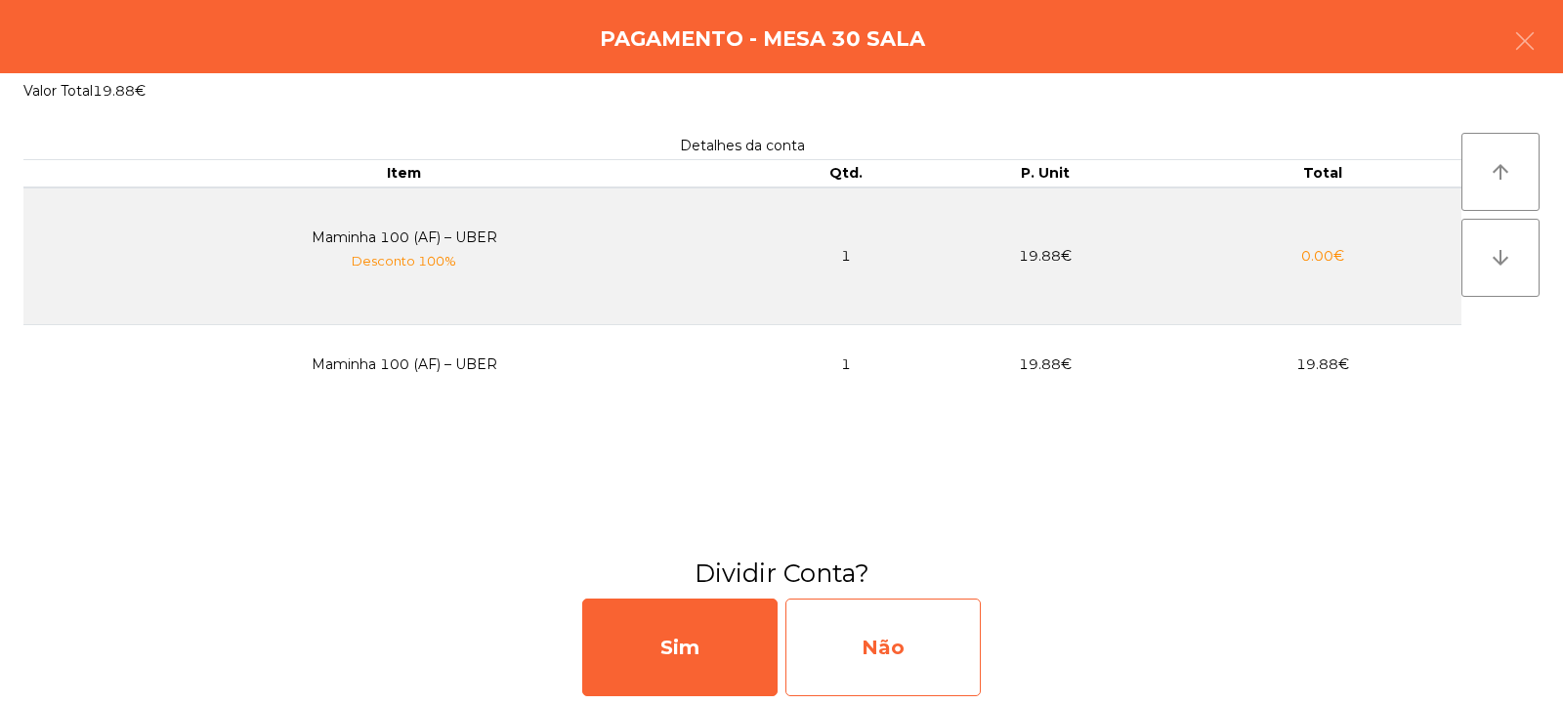
click at [899, 641] on div "Não" at bounding box center [883, 648] width 195 height 98
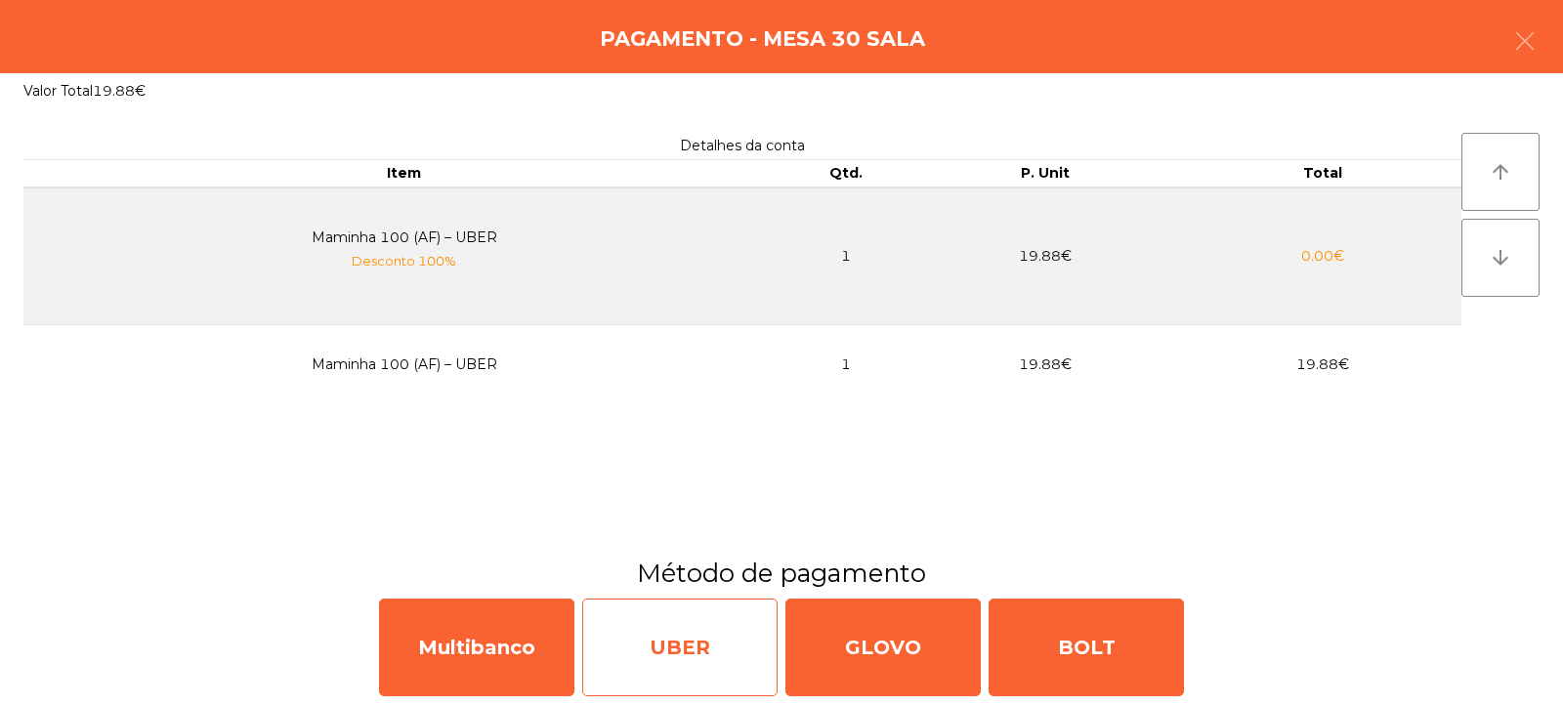
click at [698, 646] on div "UBER" at bounding box center [679, 648] width 195 height 98
select select "**"
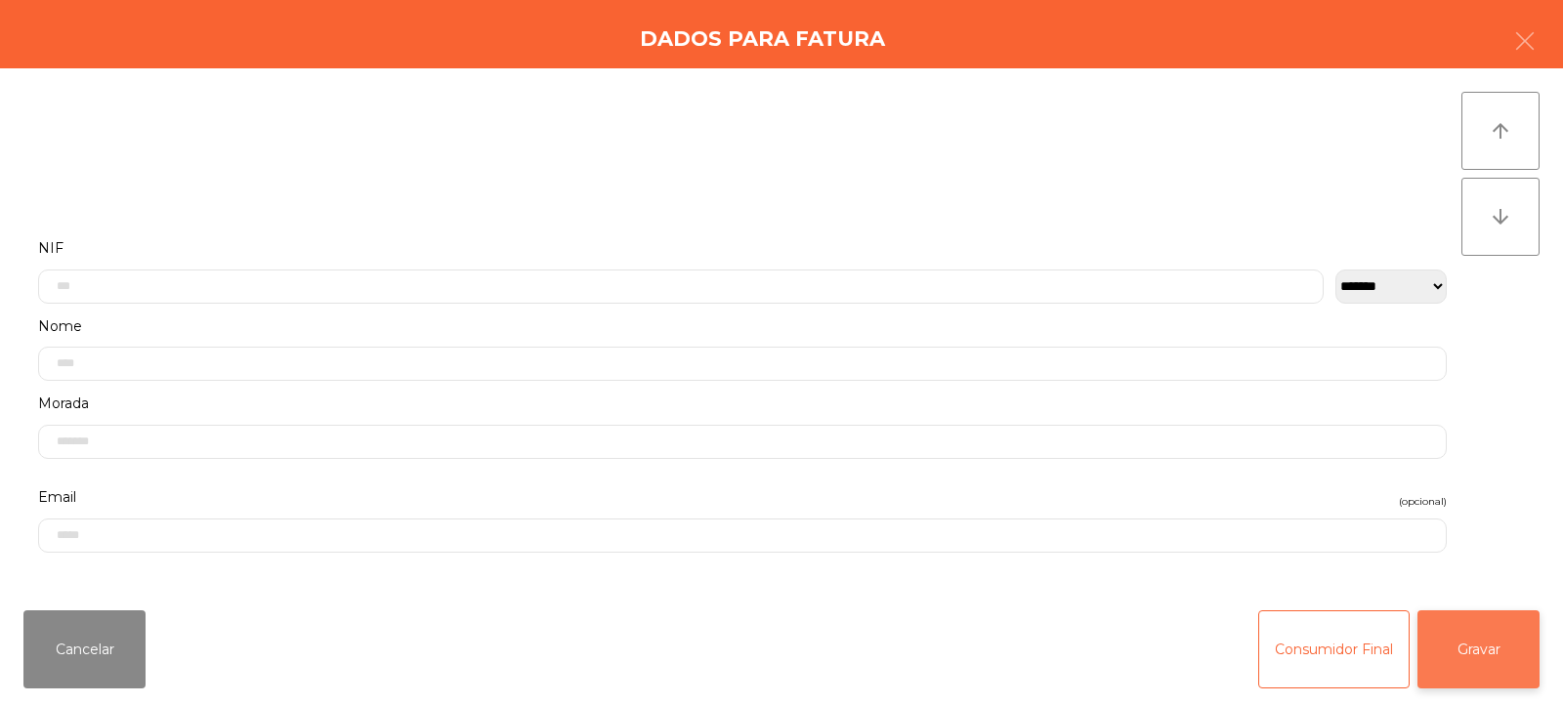
click at [1461, 668] on button "Gravar" at bounding box center [1479, 650] width 122 height 78
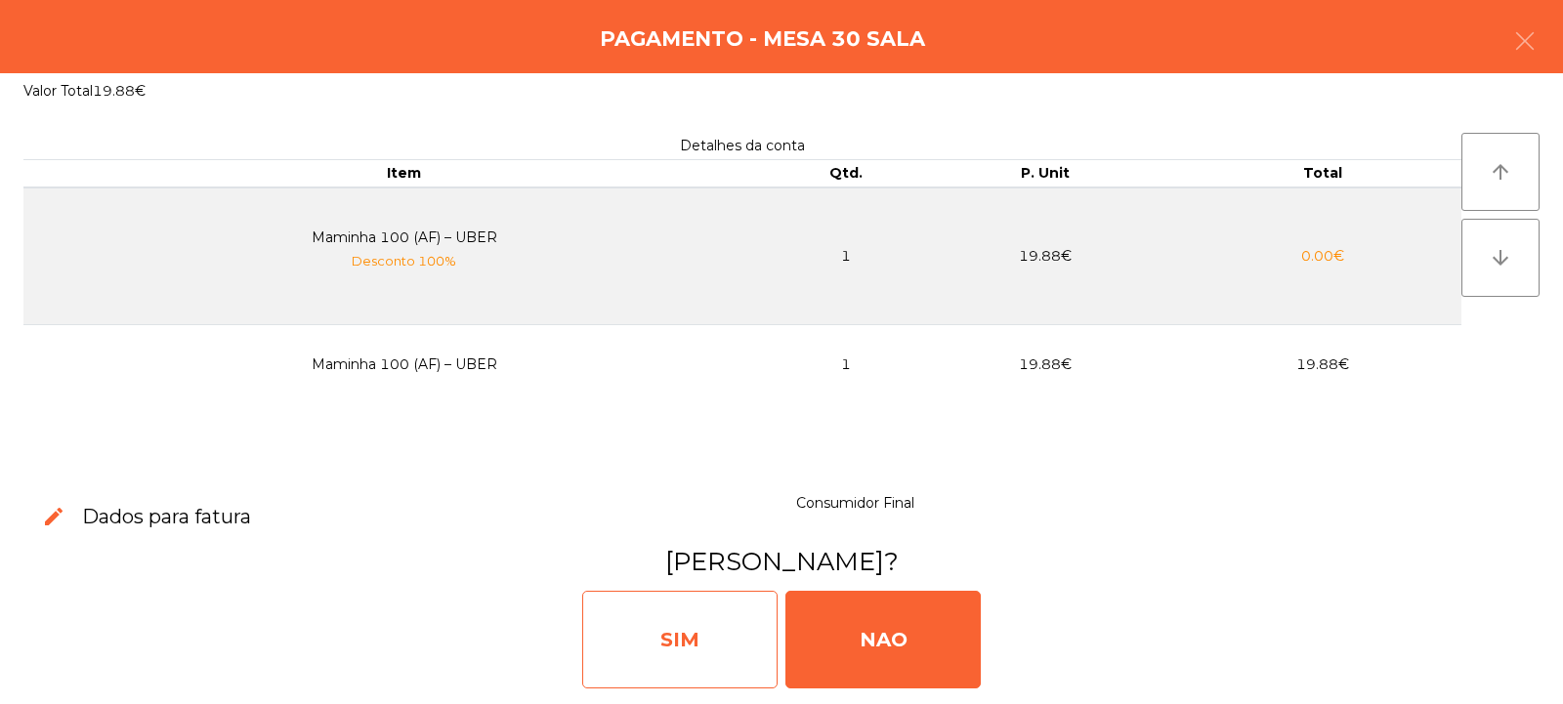
click at [707, 657] on div "SIM" at bounding box center [679, 640] width 195 height 98
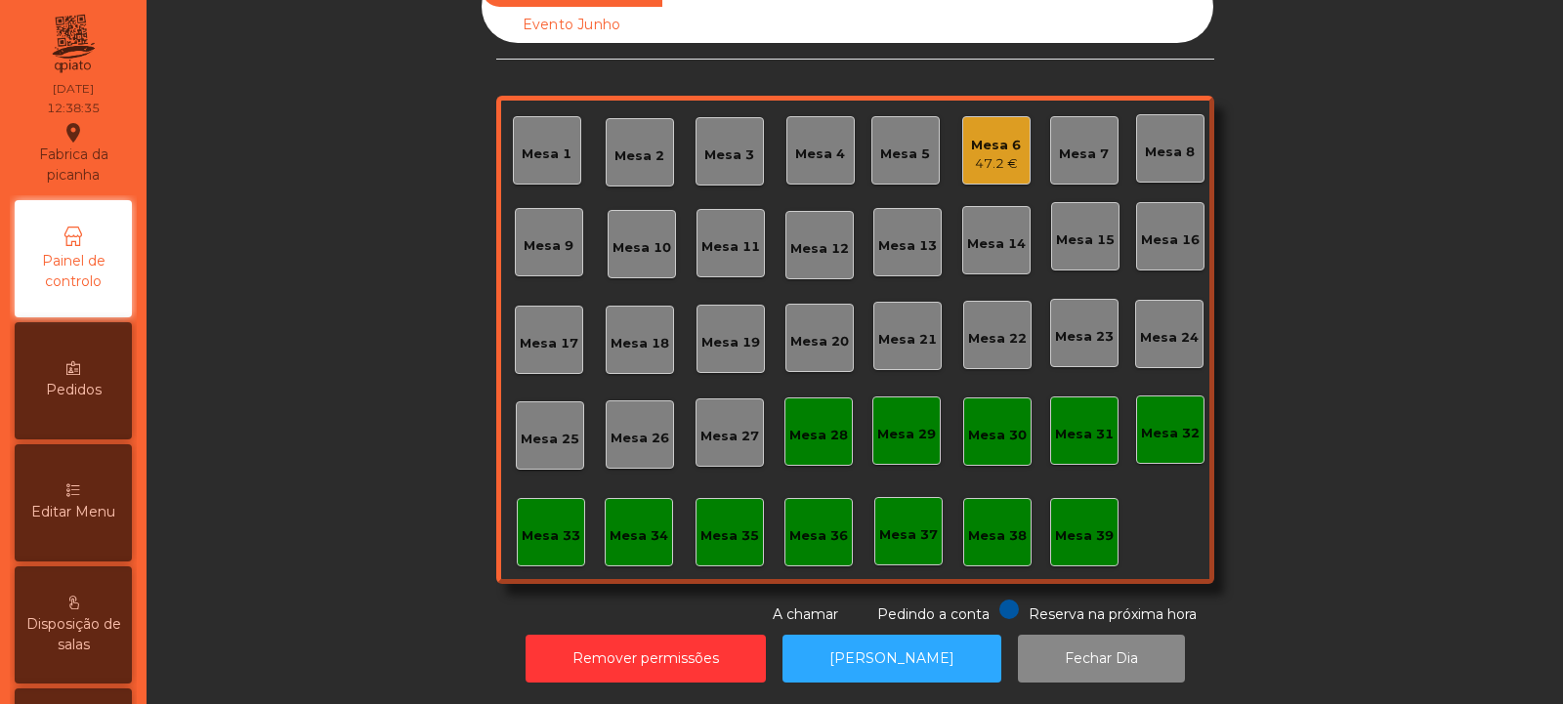
click at [802, 159] on div "Mesa 4" at bounding box center [821, 150] width 68 height 68
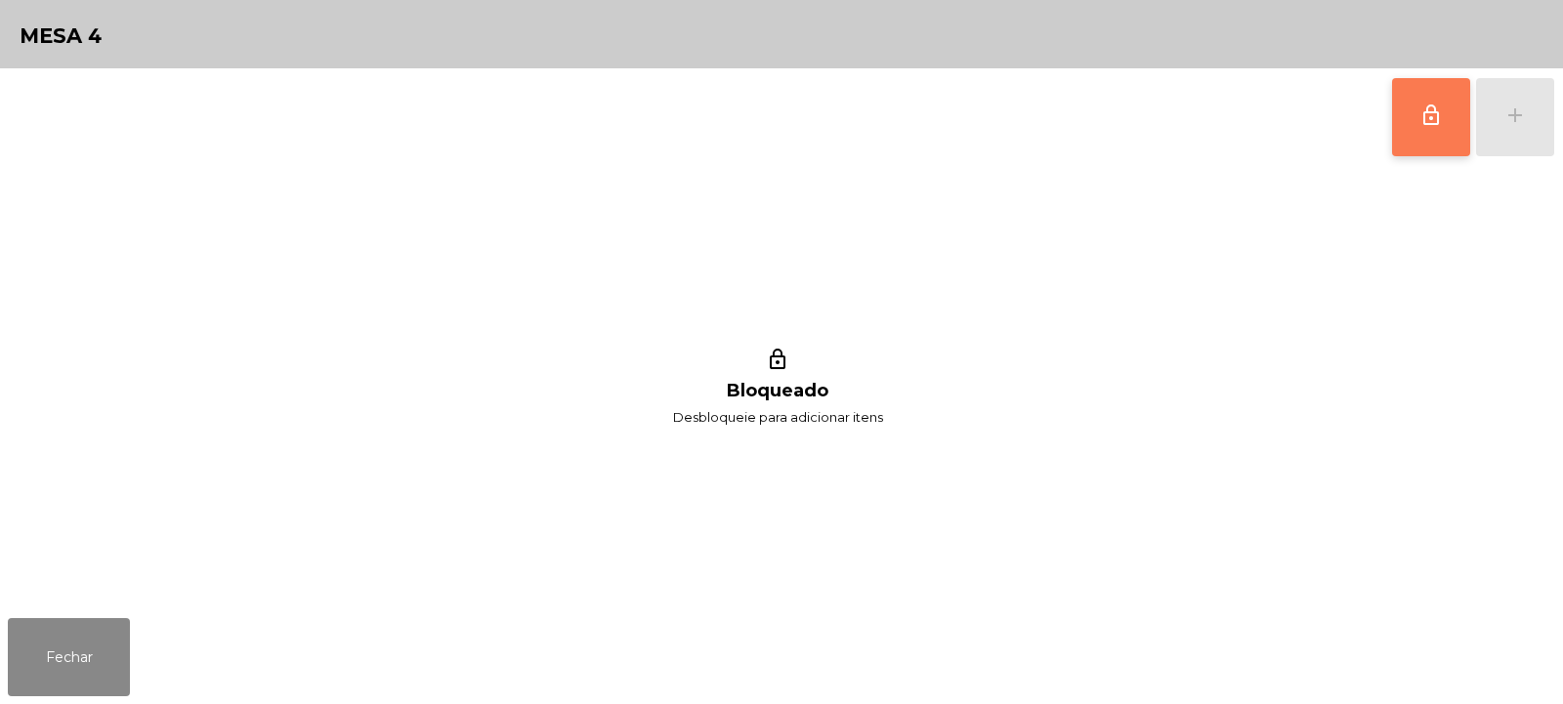
click at [1444, 112] on button "lock_outline" at bounding box center [1431, 117] width 78 height 78
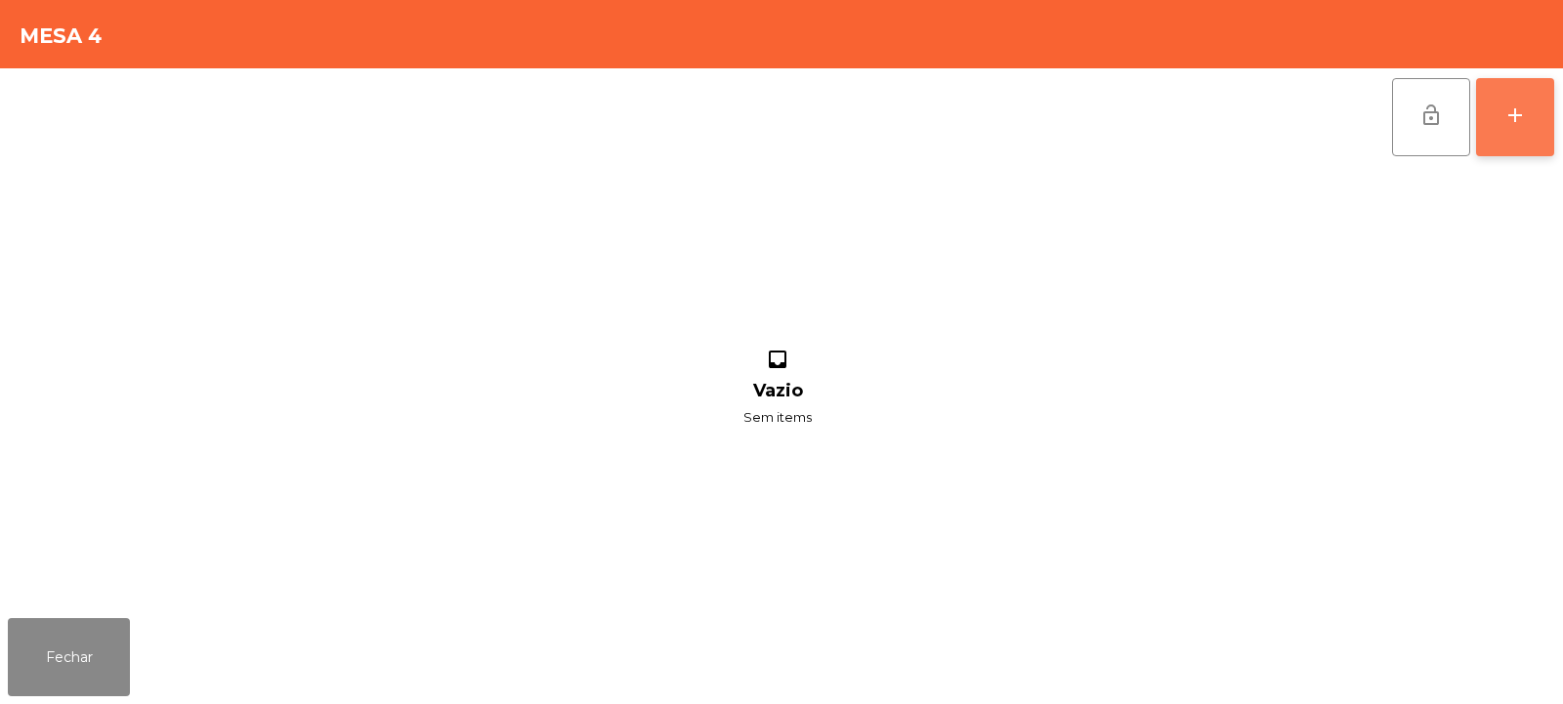
click at [1541, 125] on button "add" at bounding box center [1515, 117] width 78 height 78
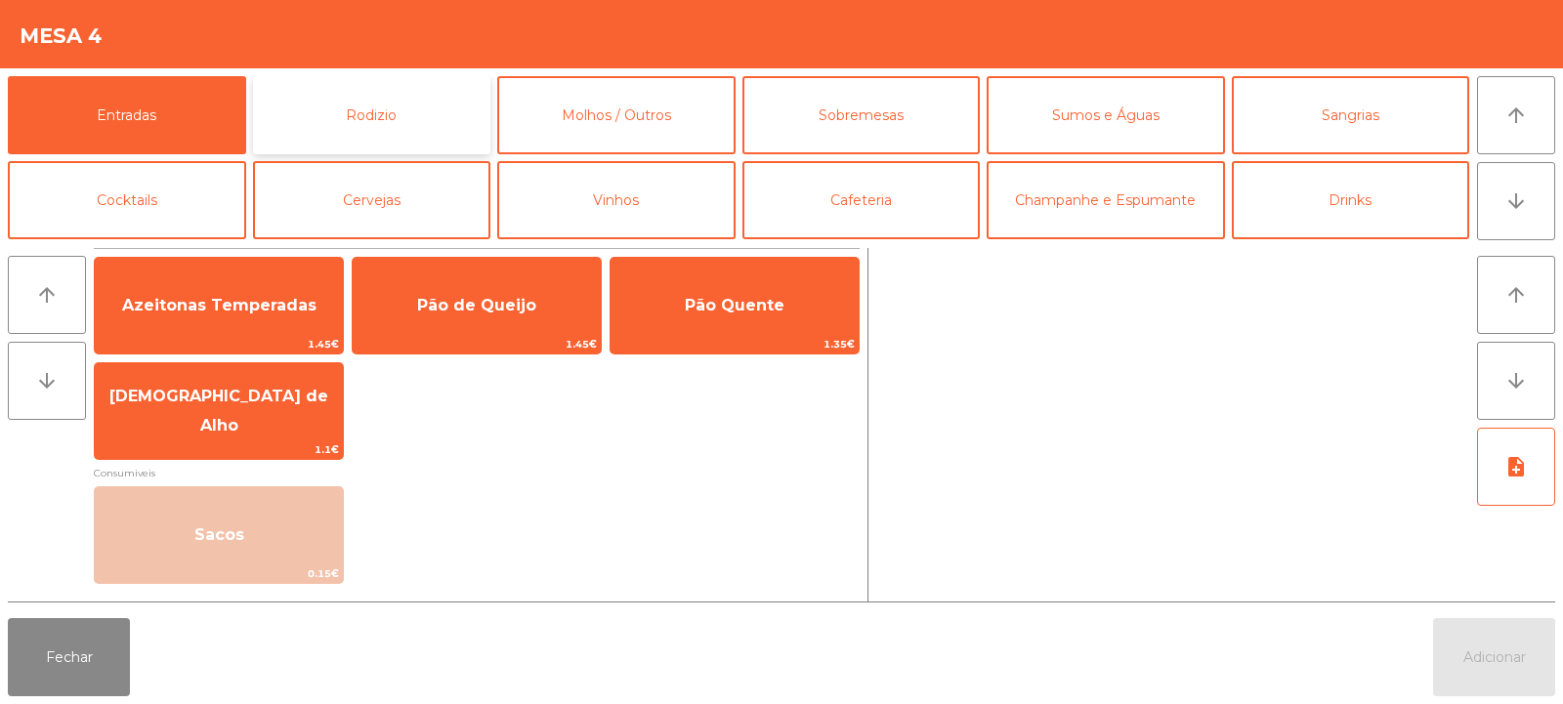
click at [366, 112] on button "Rodizio" at bounding box center [372, 115] width 238 height 78
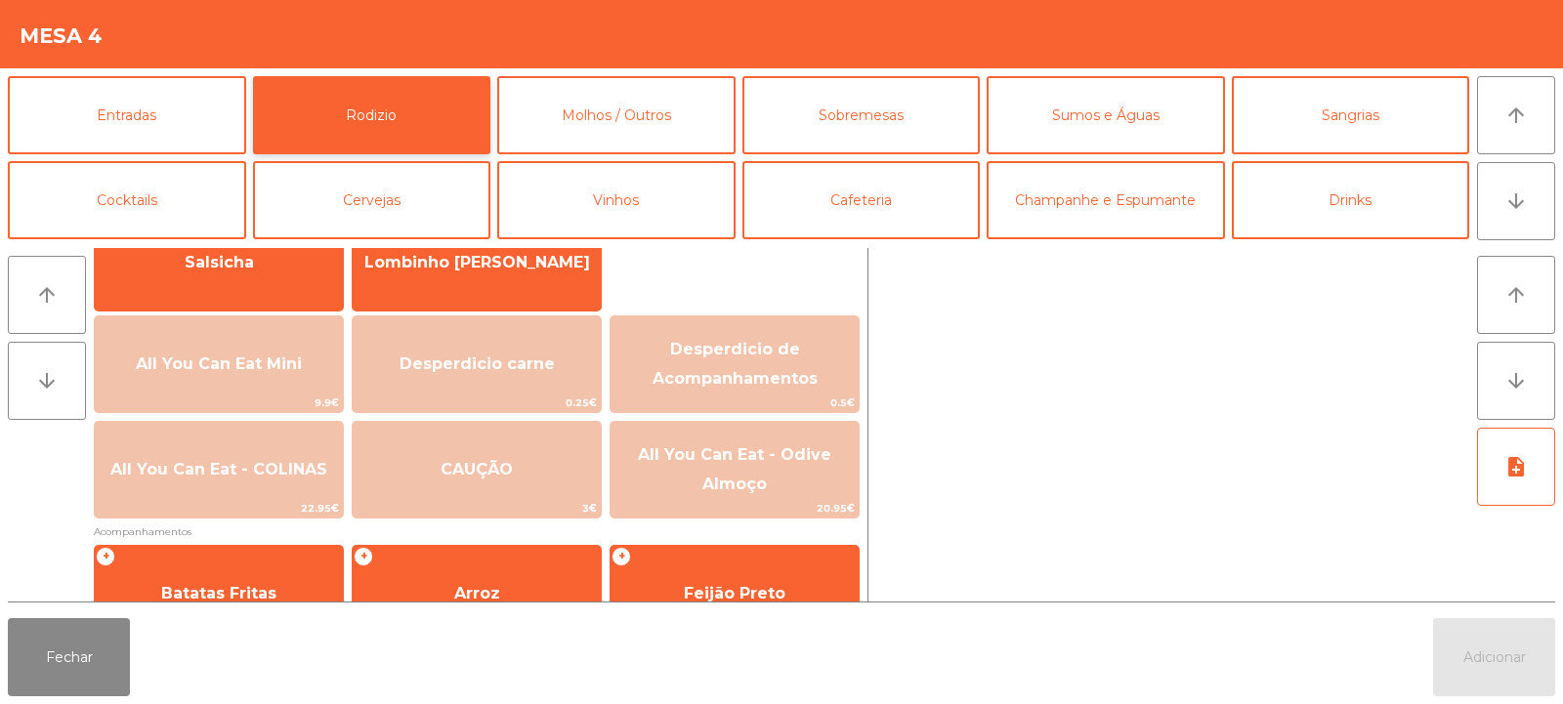
scroll to position [170, 0]
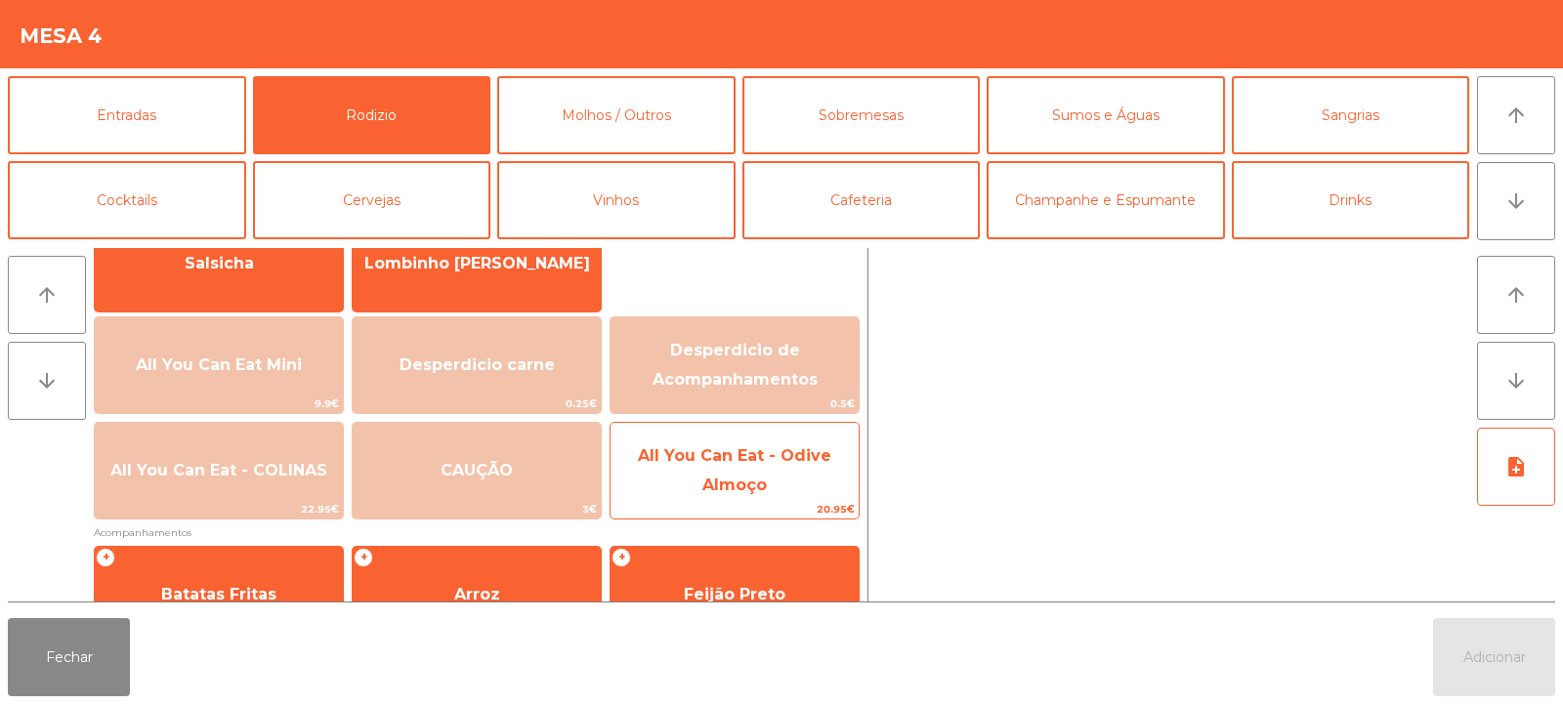
click at [707, 461] on span "All You Can Eat - Odive Almoço" at bounding box center [734, 471] width 193 height 48
click at [704, 469] on span "All You Can Eat - Odive Almoço" at bounding box center [735, 471] width 248 height 83
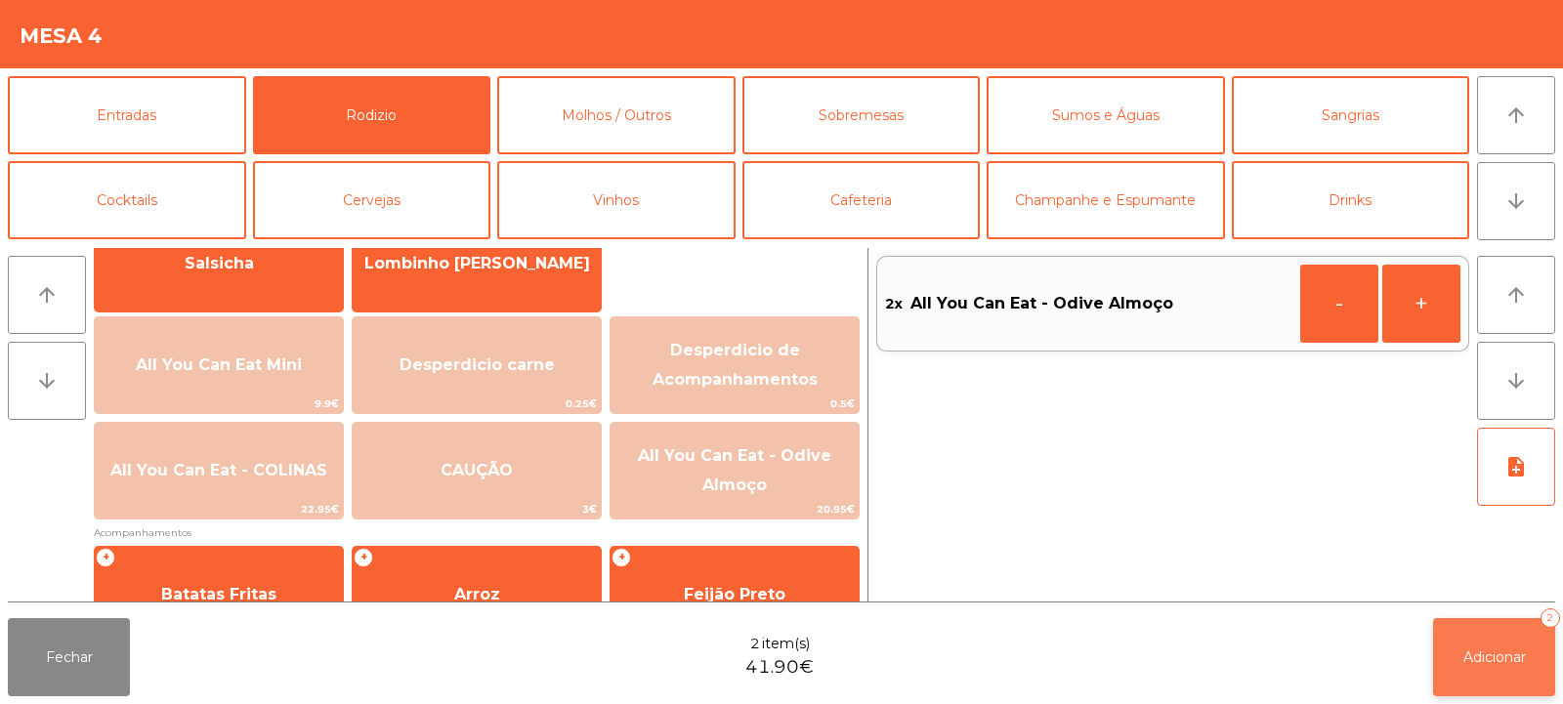
click at [1479, 667] on button "Adicionar 2" at bounding box center [1494, 657] width 122 height 78
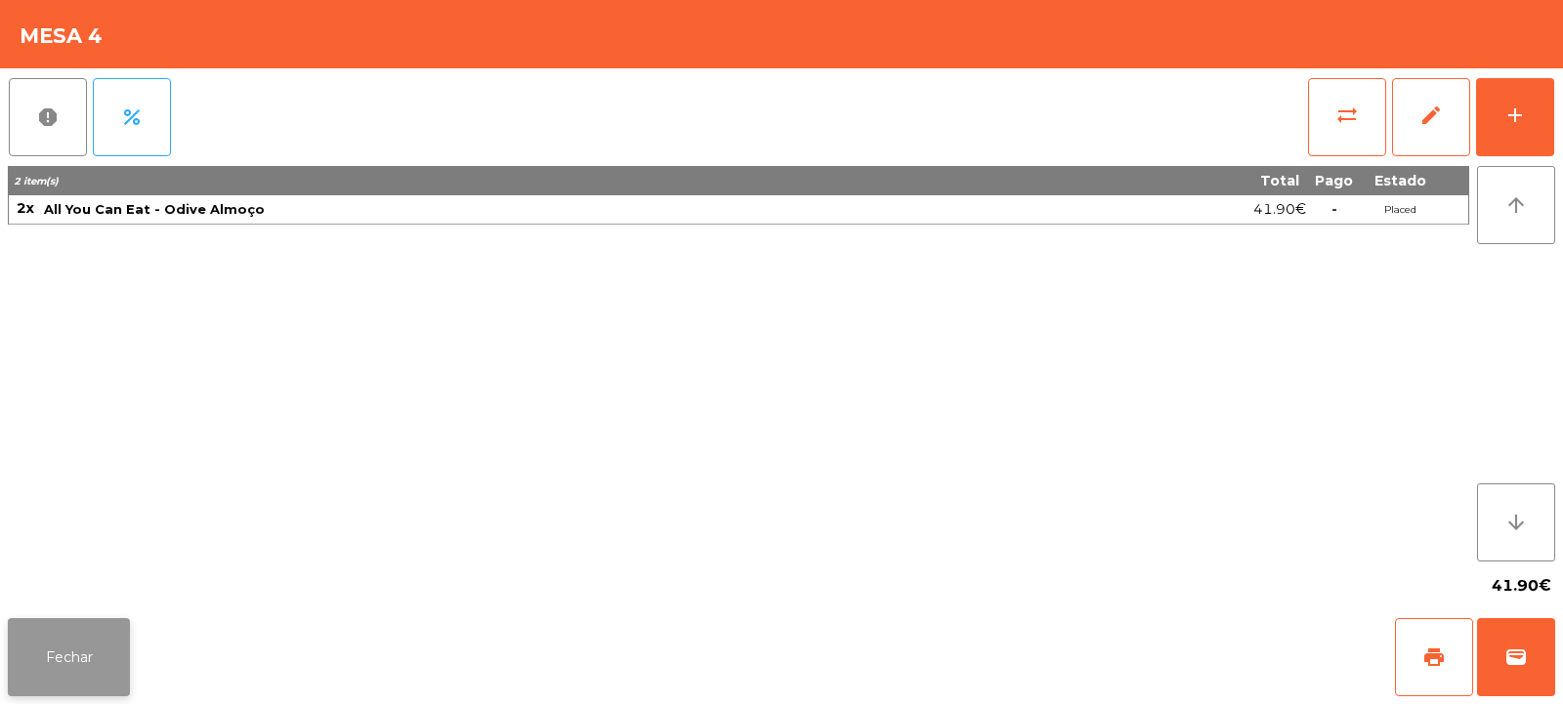
click at [87, 643] on button "Fechar" at bounding box center [69, 657] width 122 height 78
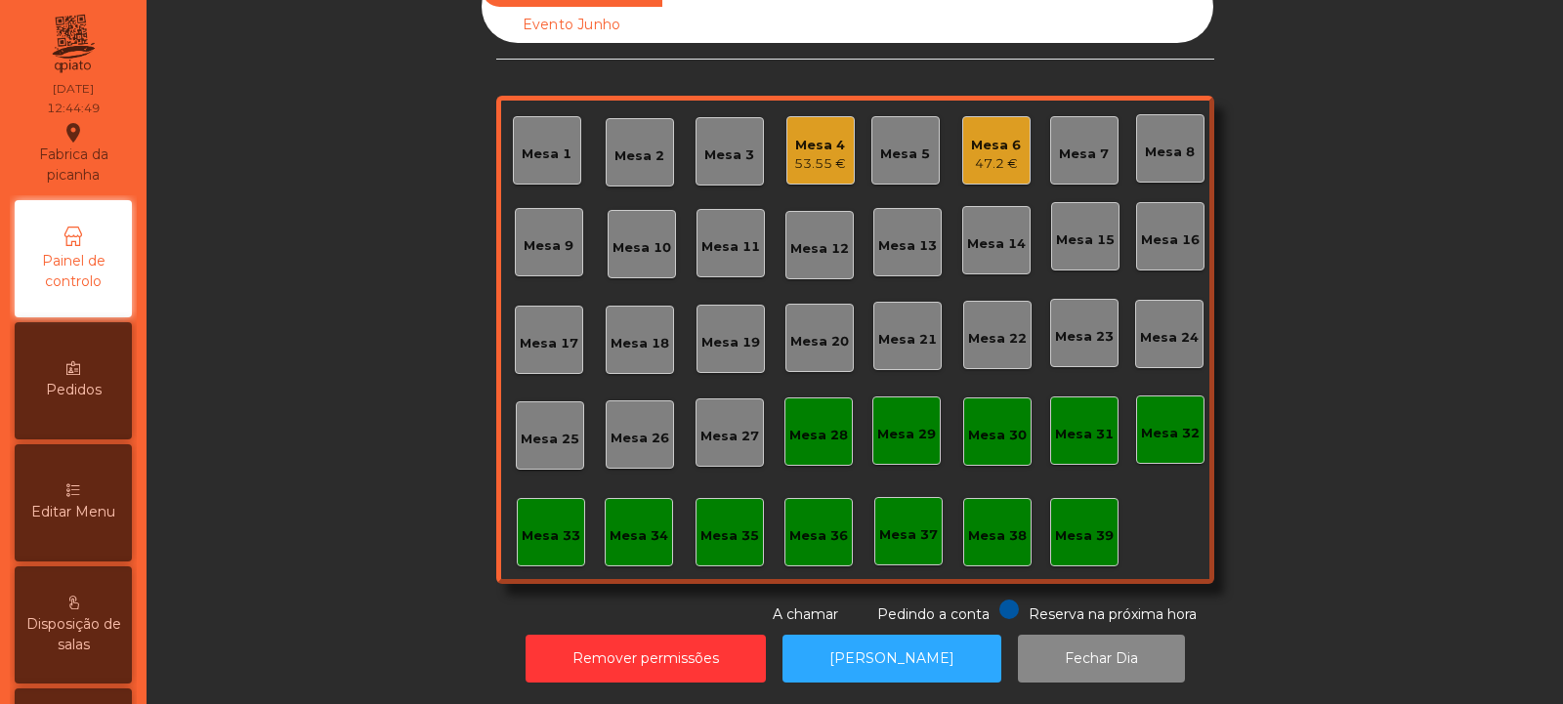
click at [647, 147] on div "Mesa 2" at bounding box center [640, 157] width 50 height 20
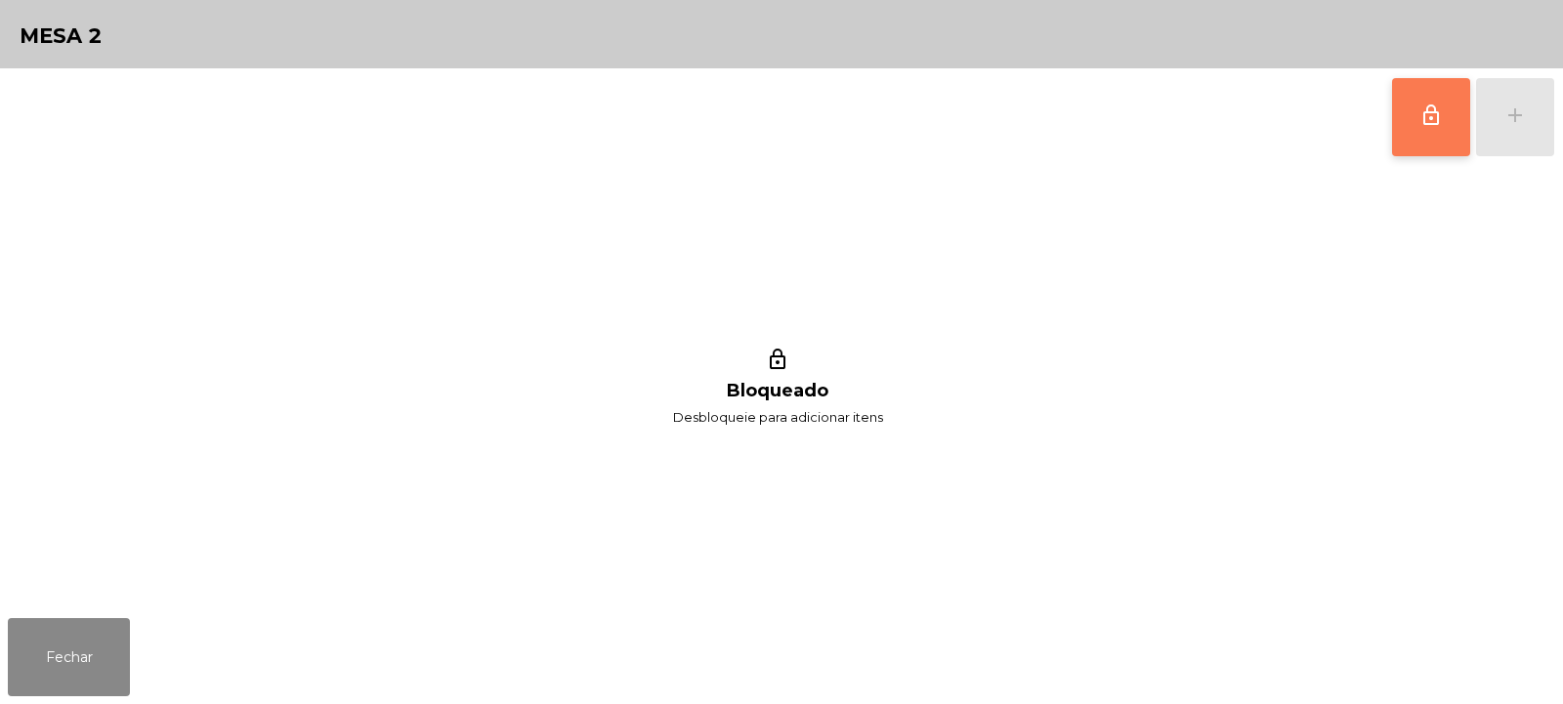
click at [1432, 110] on span "lock_outline" at bounding box center [1431, 115] width 23 height 23
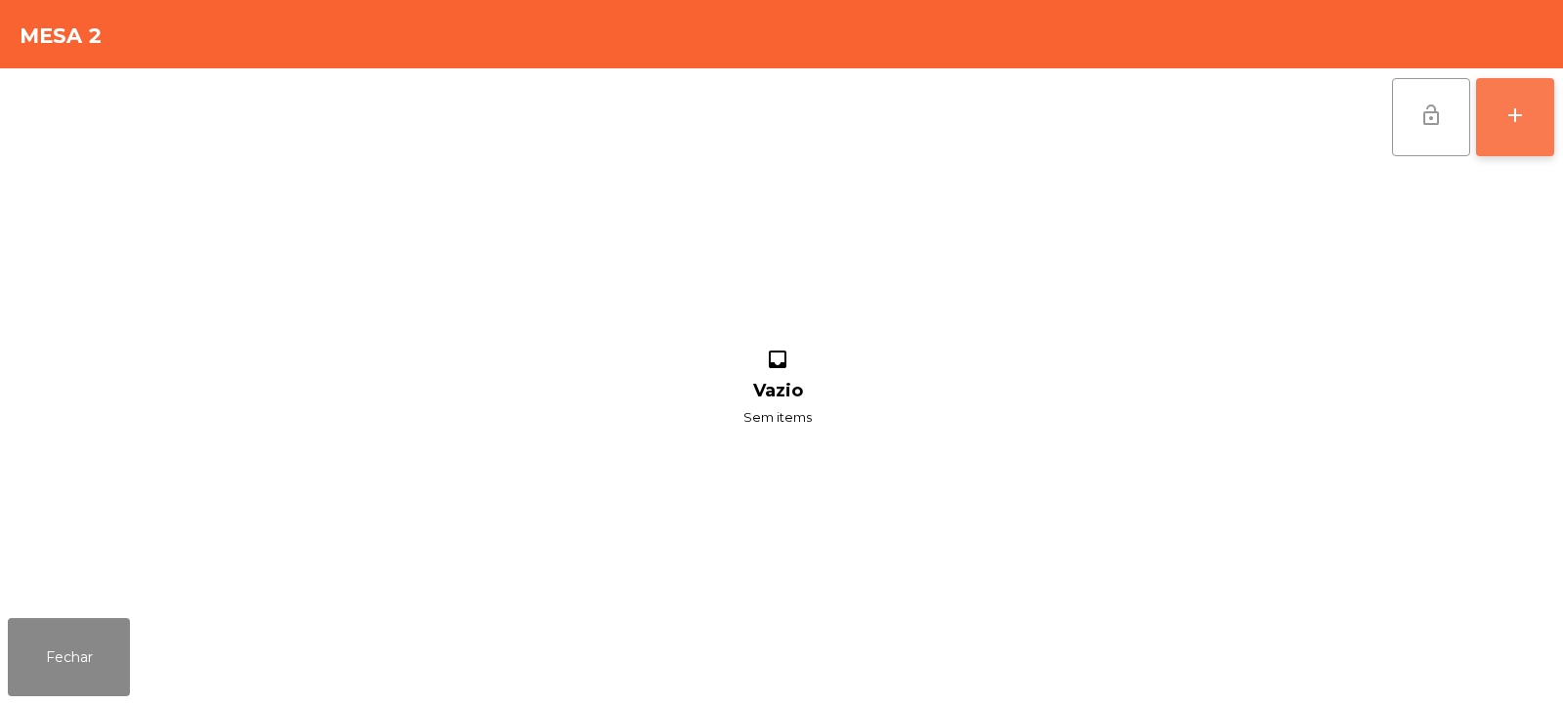
click at [1528, 118] on button "add" at bounding box center [1515, 117] width 78 height 78
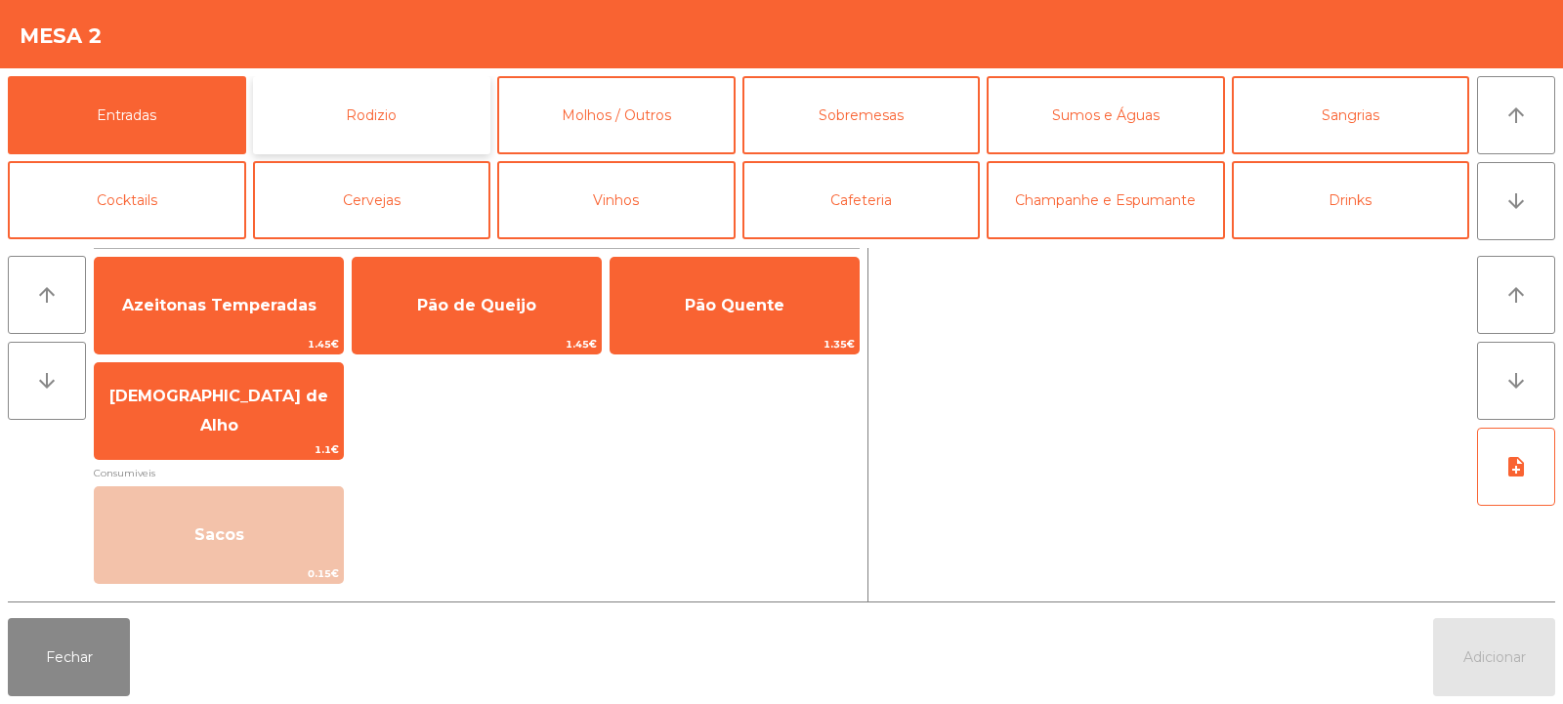
click at [362, 100] on button "Rodizio" at bounding box center [372, 115] width 238 height 78
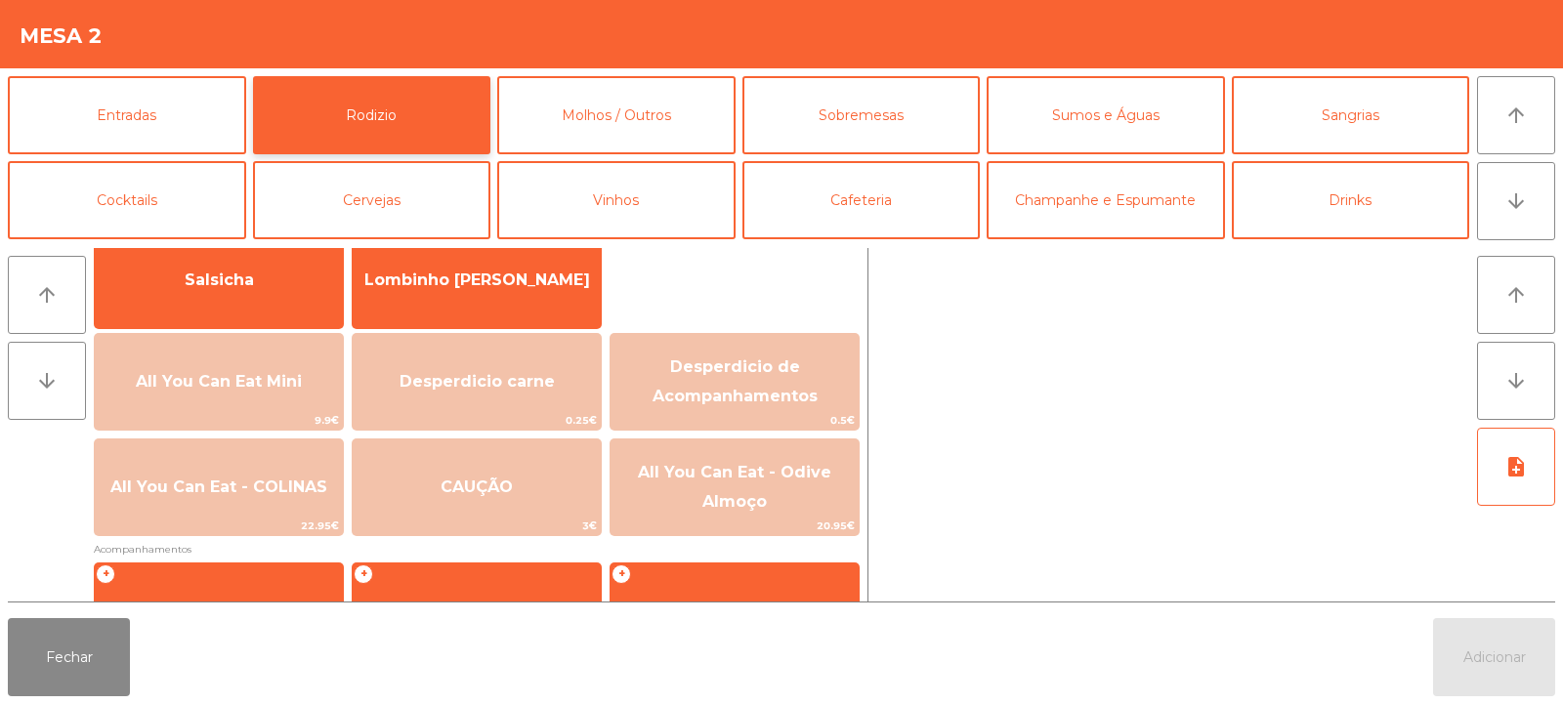
scroll to position [181, 0]
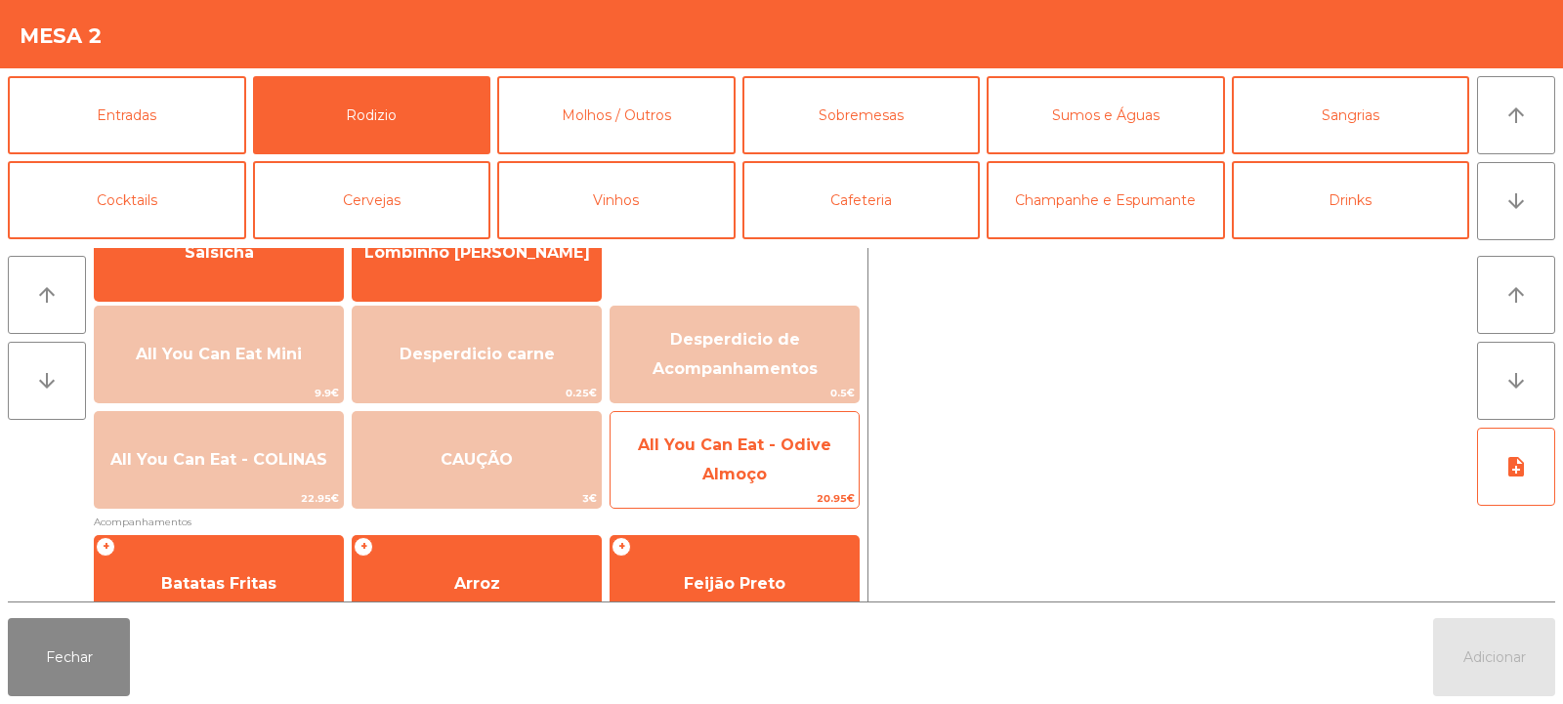
click at [742, 448] on span "All You Can Eat - Odive Almoço" at bounding box center [734, 460] width 193 height 48
click at [726, 458] on span "All You Can Eat - Odive Almoço" at bounding box center [735, 460] width 248 height 83
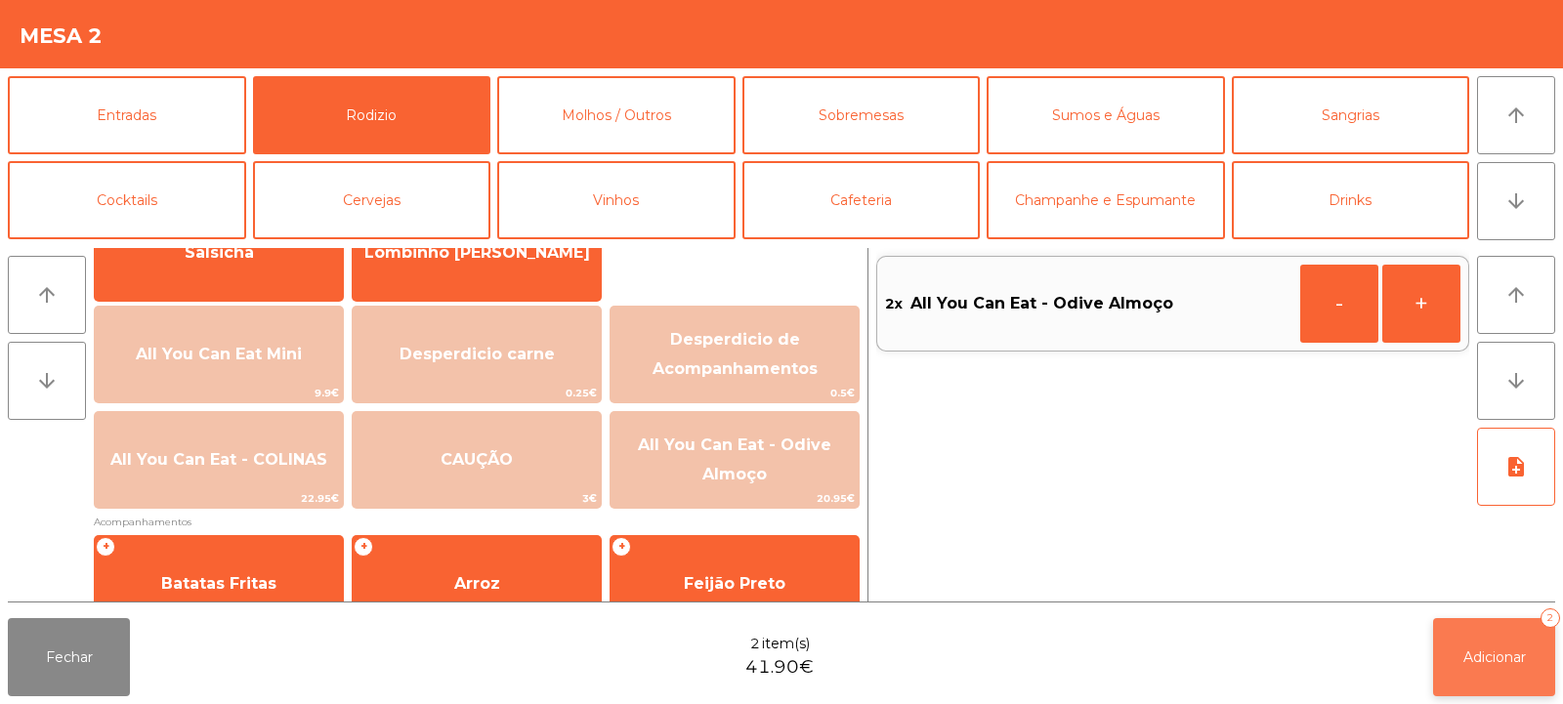
click at [1473, 637] on button "Adicionar 2" at bounding box center [1494, 657] width 122 height 78
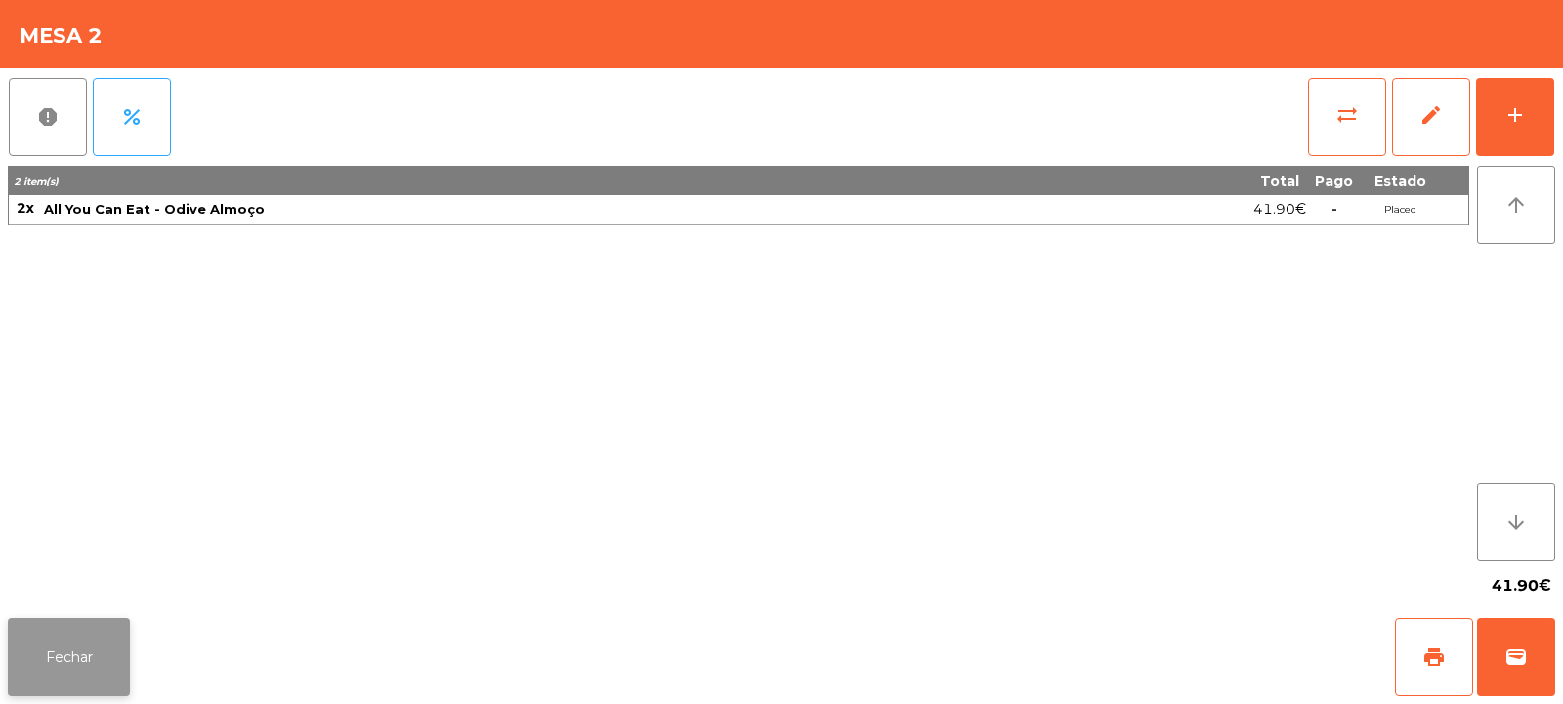
click at [66, 644] on button "Fechar" at bounding box center [69, 657] width 122 height 78
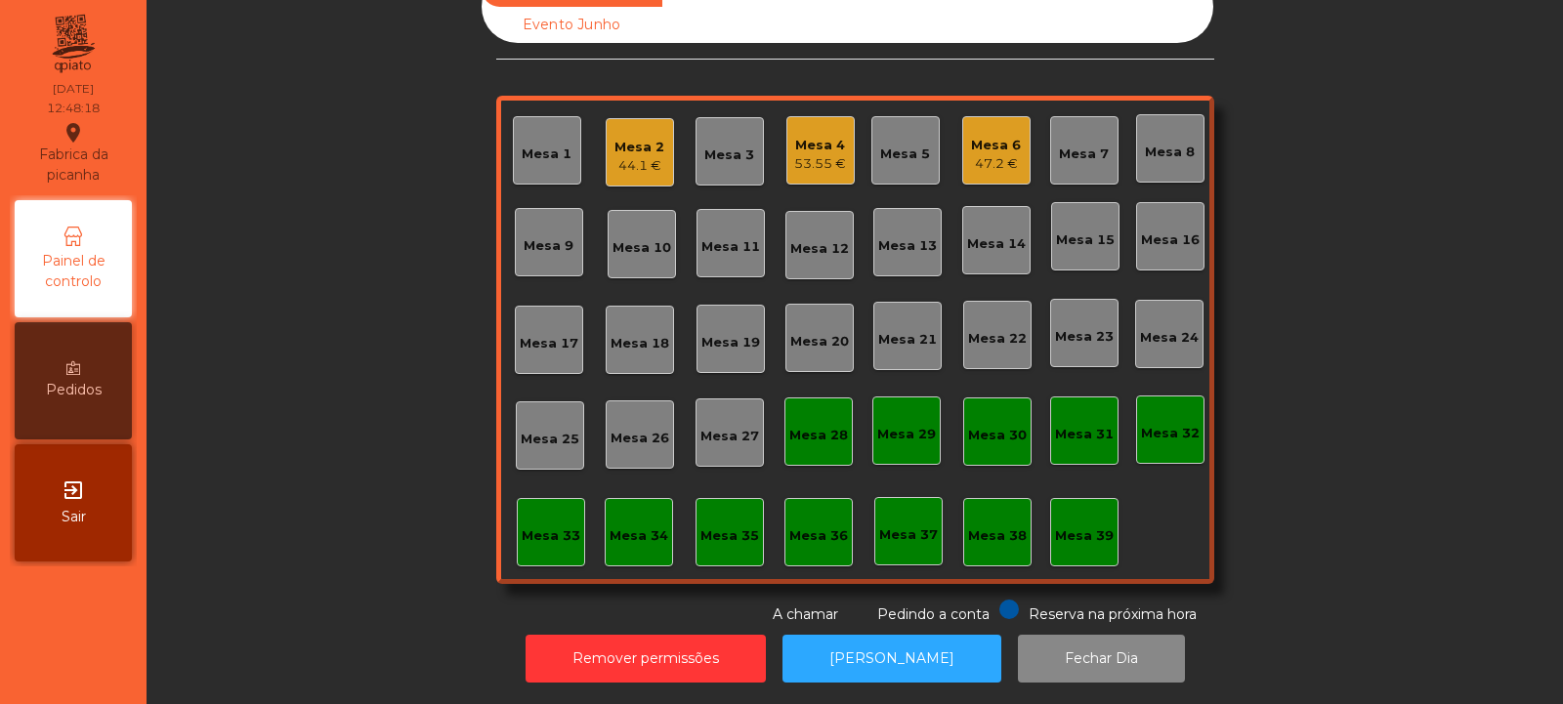
click at [744, 333] on div "Mesa 19" at bounding box center [731, 343] width 59 height 20
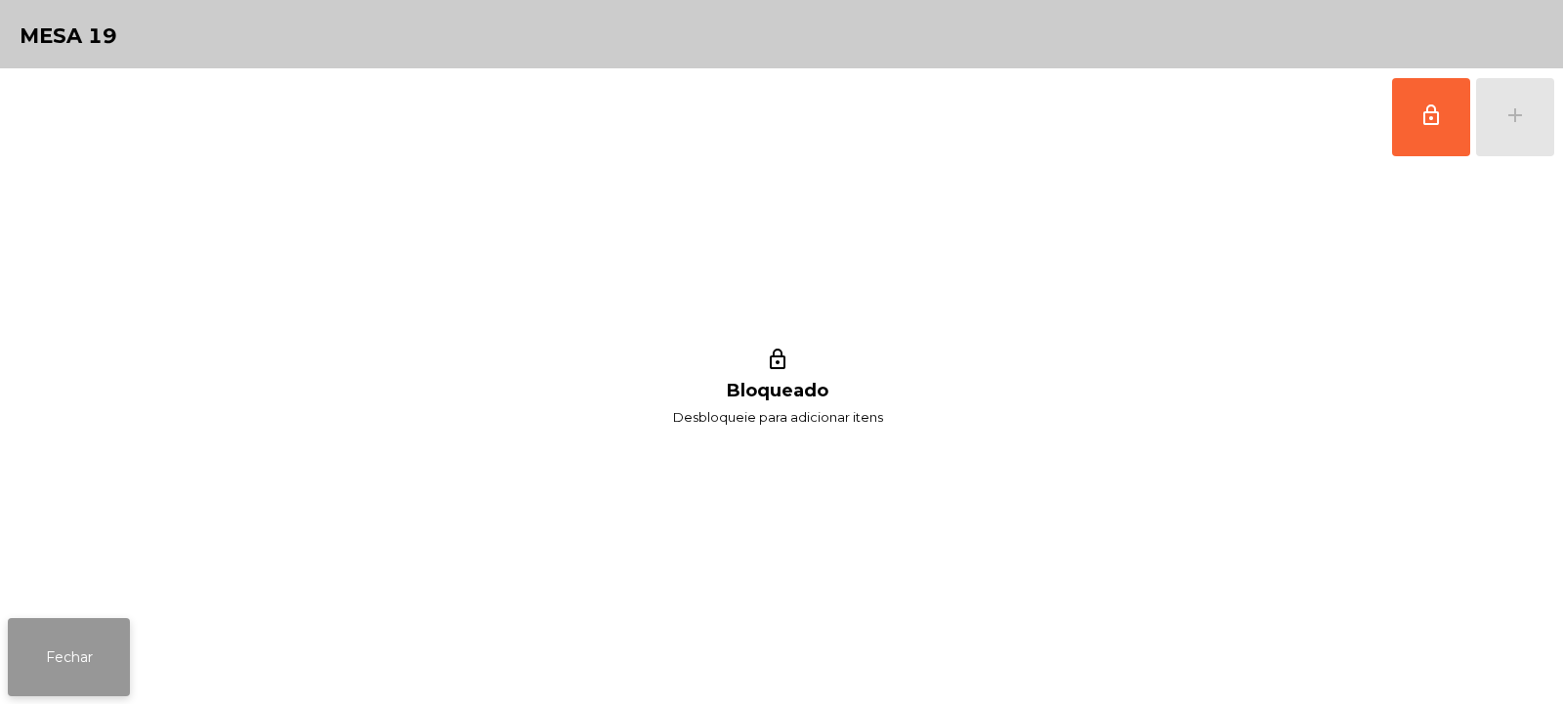
click at [107, 656] on button "Fechar" at bounding box center [69, 657] width 122 height 78
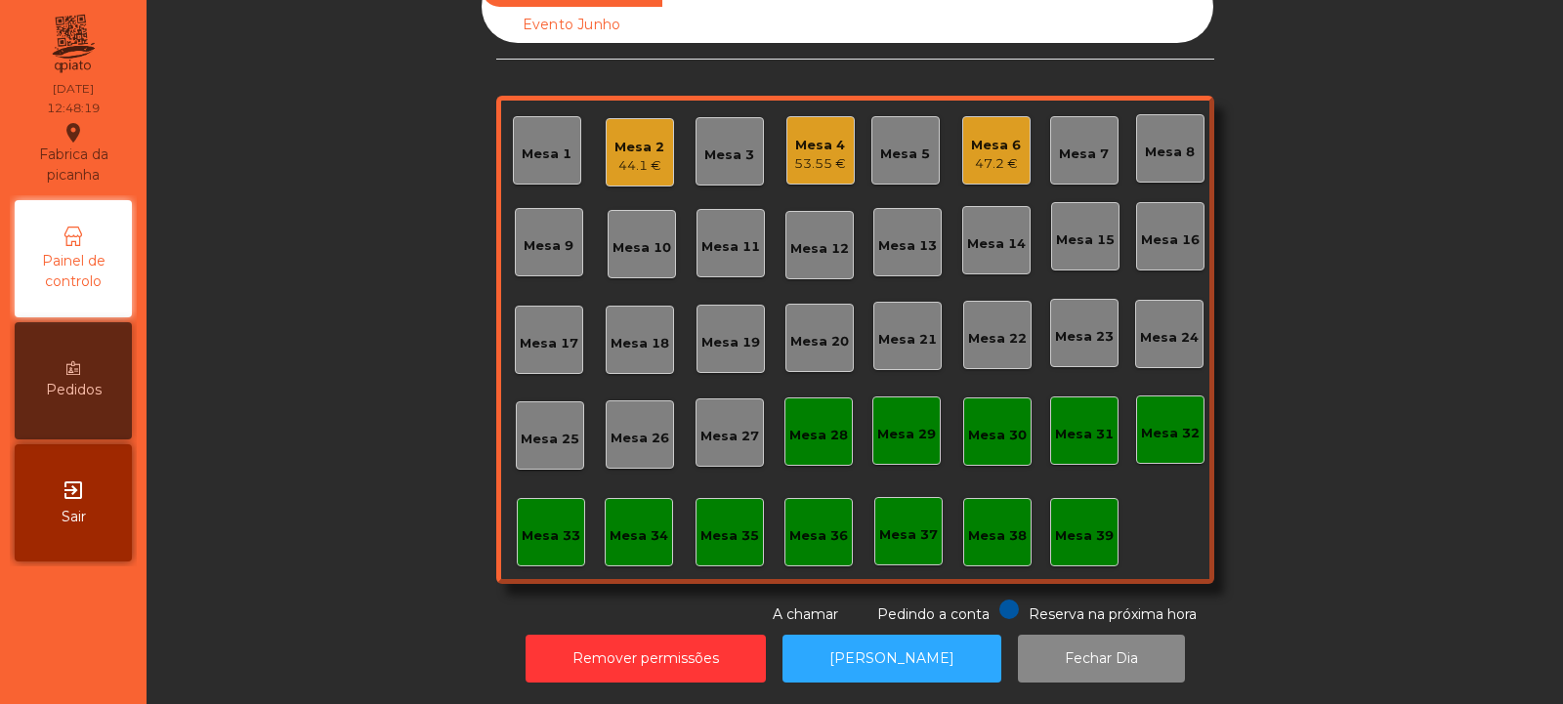
click at [631, 334] on div "Mesa 18" at bounding box center [640, 344] width 59 height 20
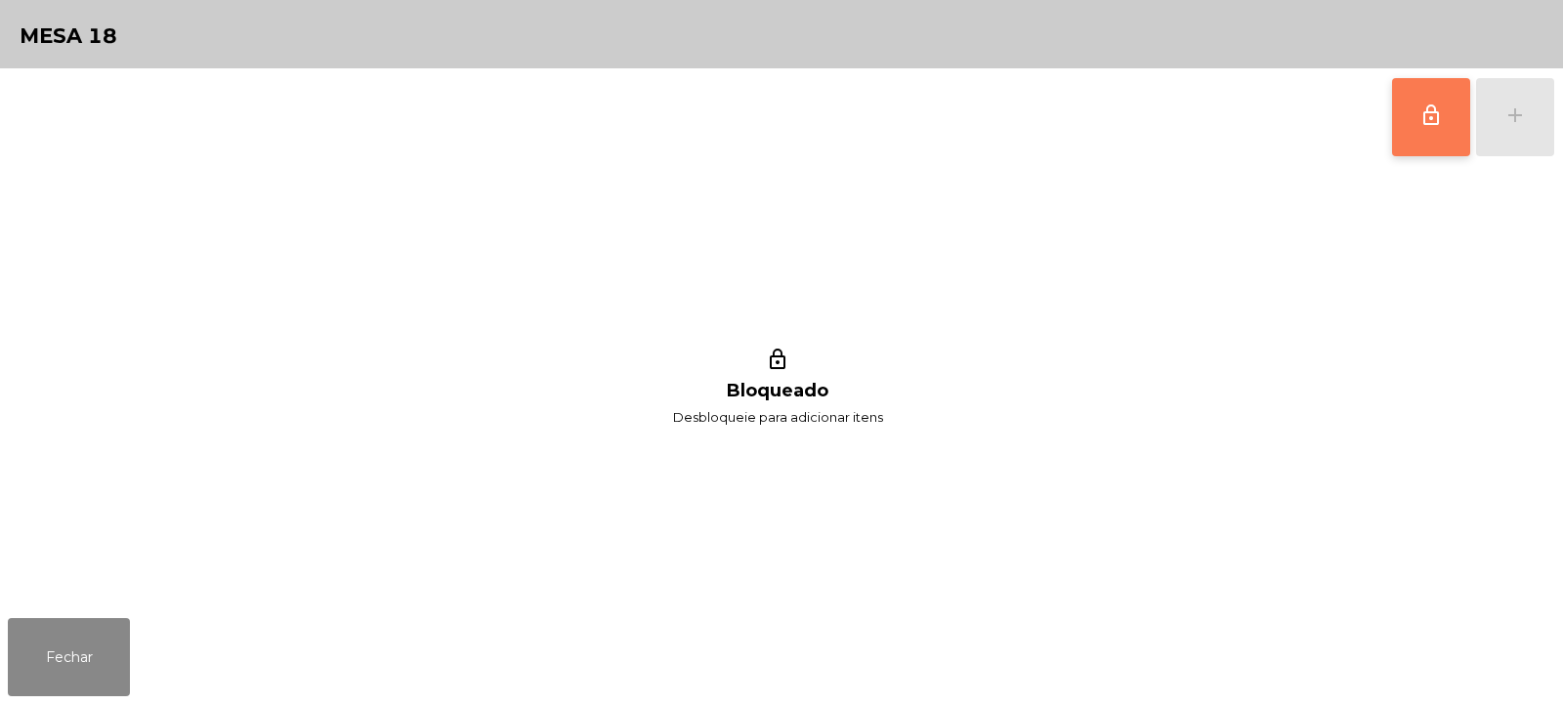
click at [1420, 149] on button "lock_outline" at bounding box center [1431, 117] width 78 height 78
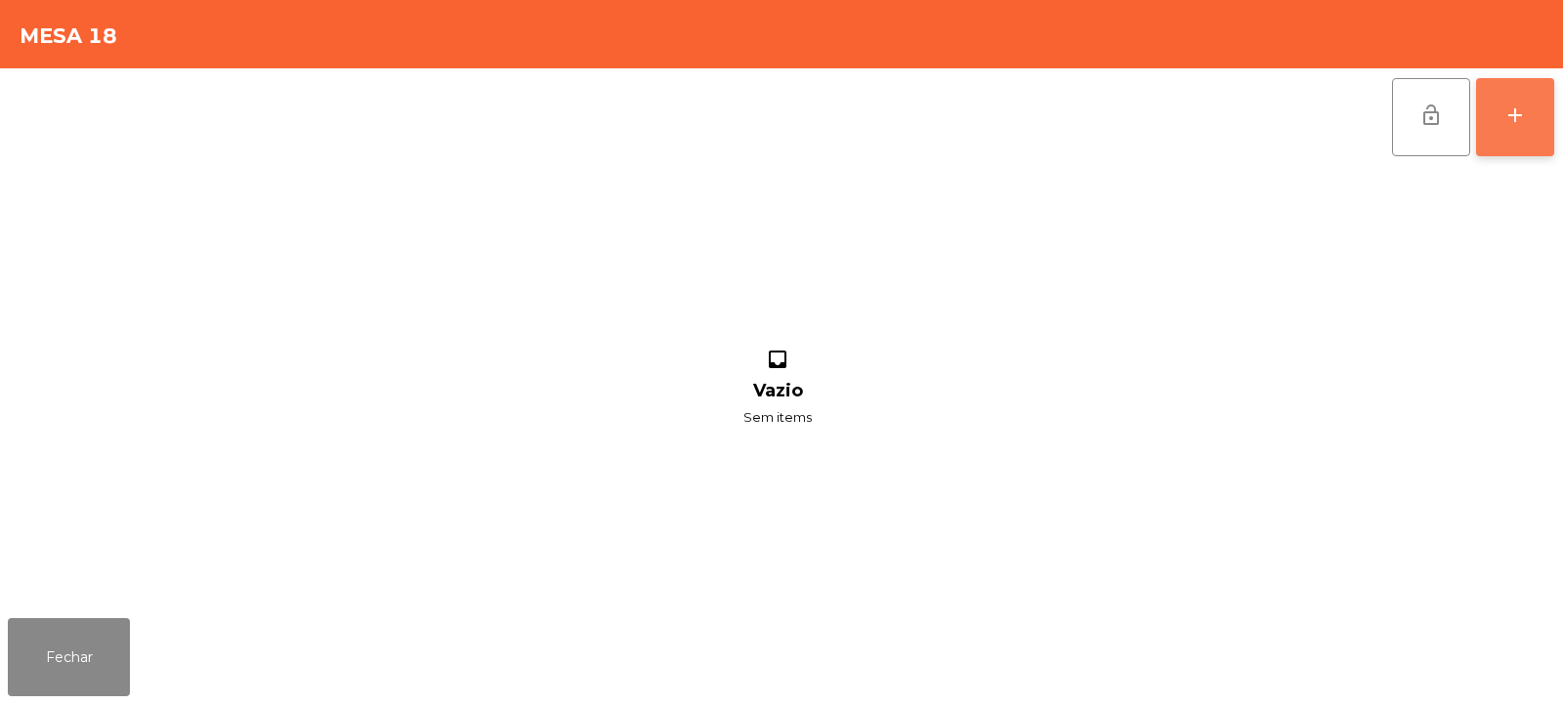
click at [1517, 125] on div "add" at bounding box center [1515, 115] width 23 height 23
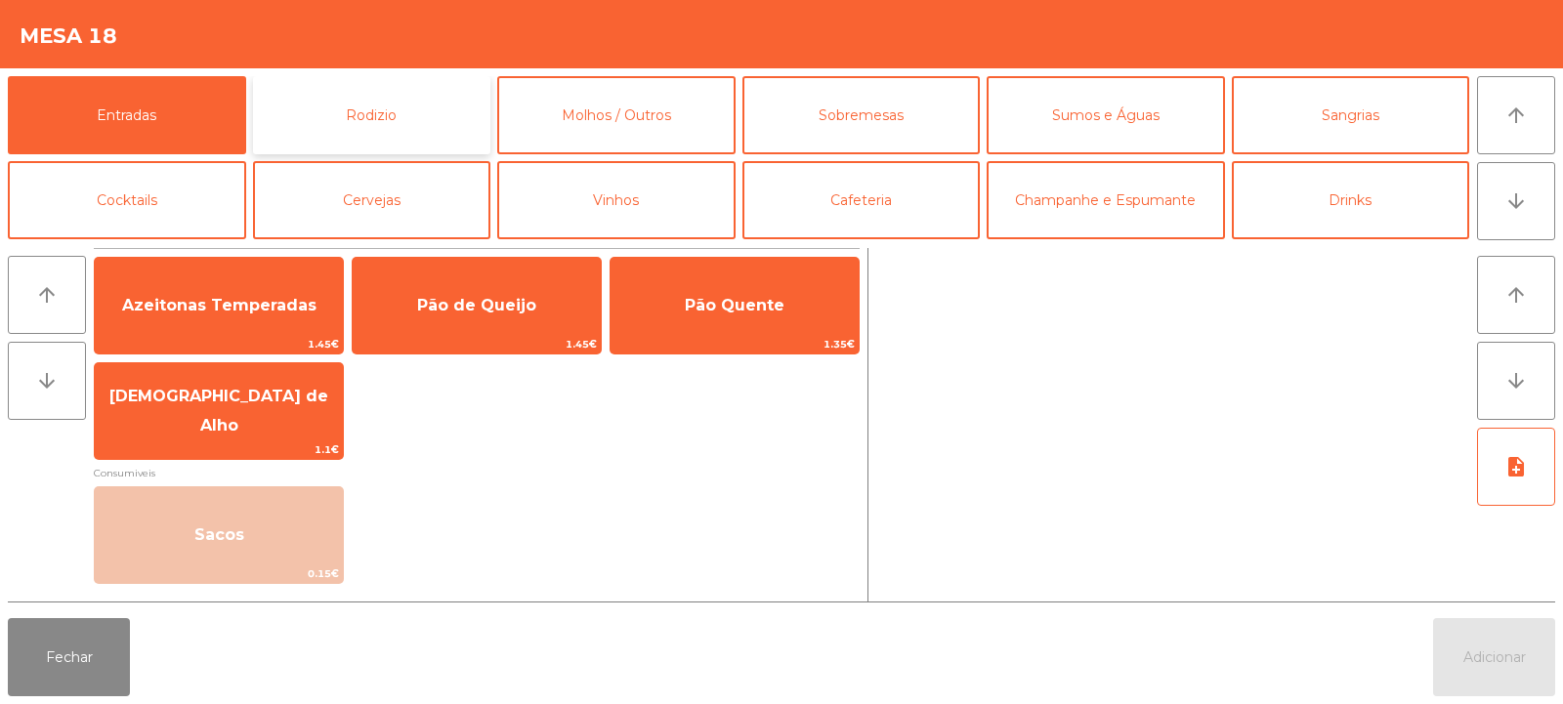
click at [368, 132] on button "Rodizio" at bounding box center [372, 115] width 238 height 78
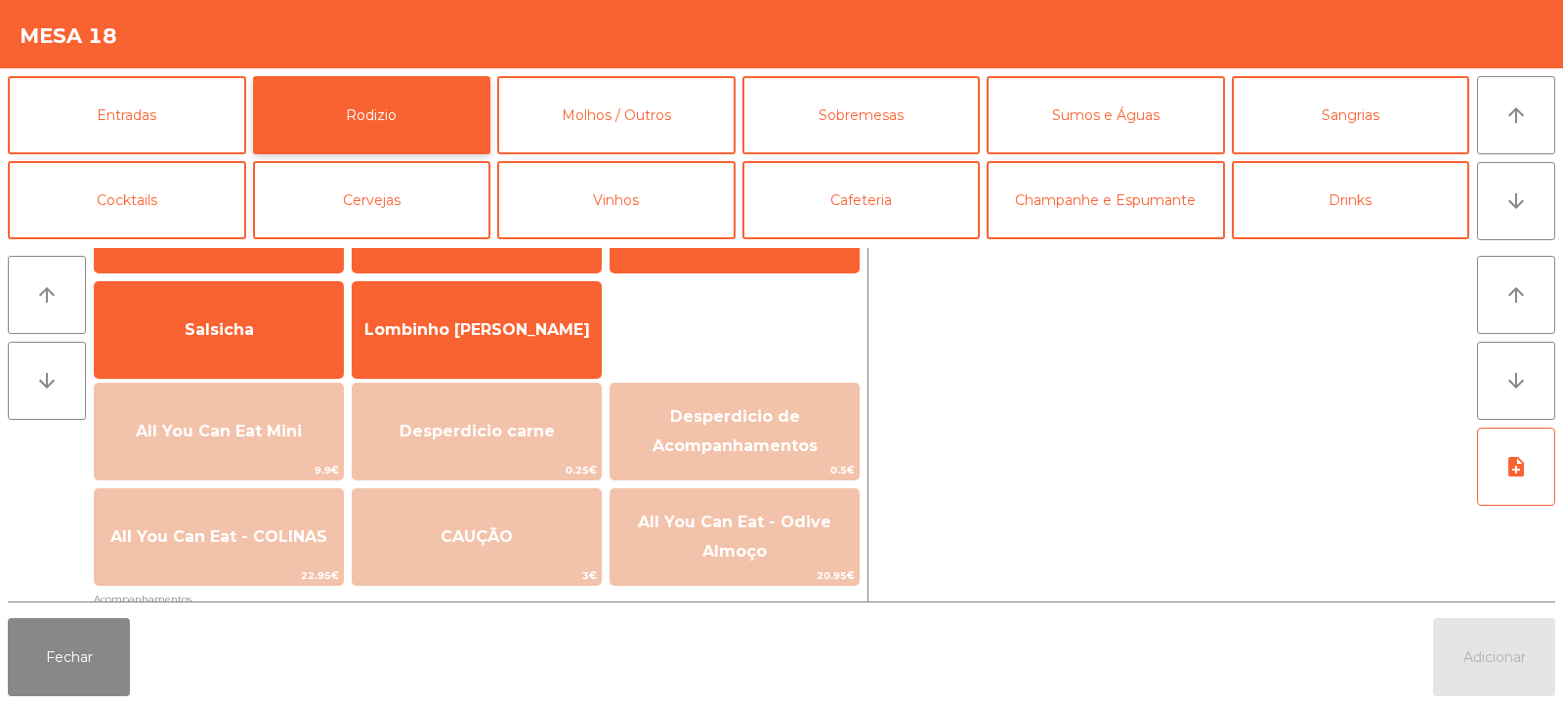
scroll to position [124, 0]
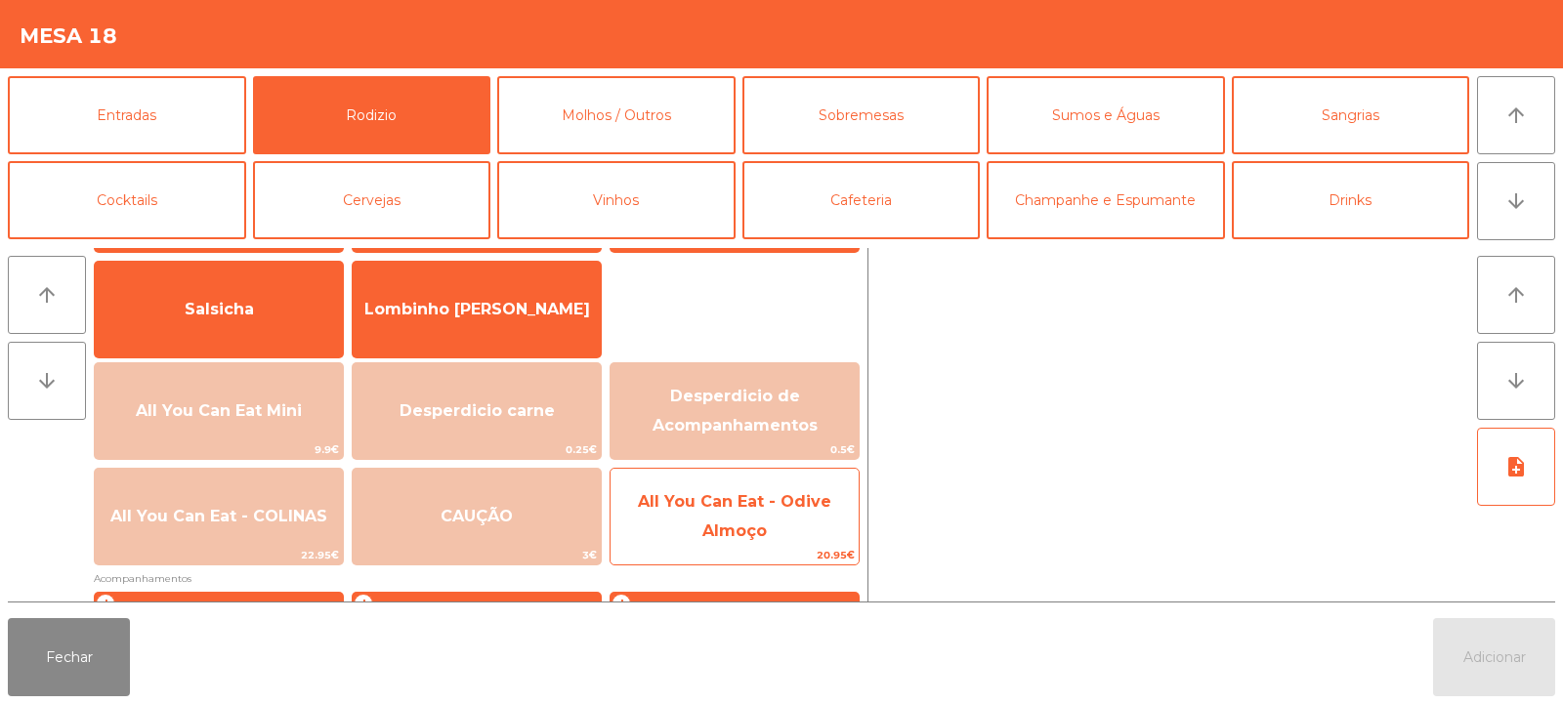
click at [728, 528] on span "All You Can Eat - Odive Almoço" at bounding box center [734, 516] width 193 height 48
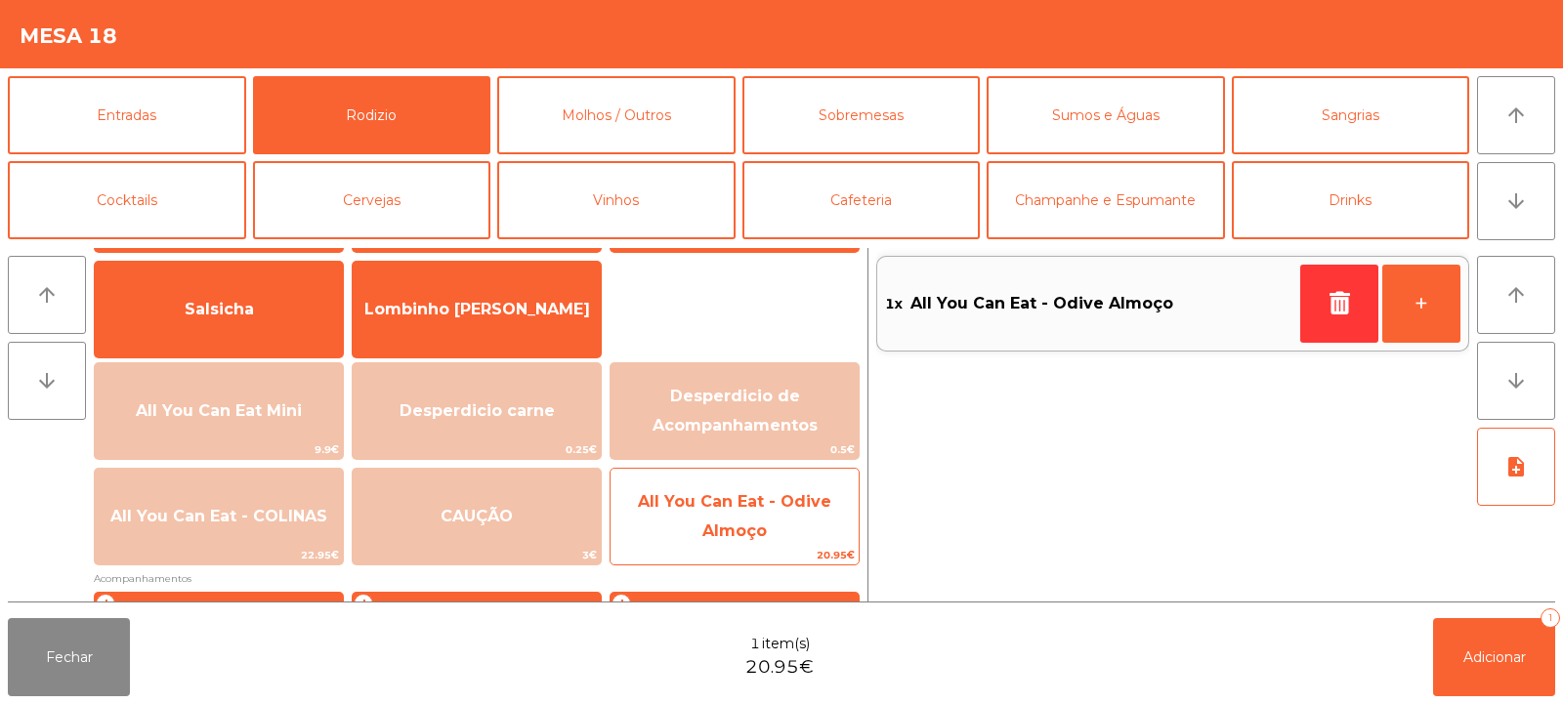
click at [747, 518] on span "All You Can Eat - Odive Almoço" at bounding box center [735, 517] width 248 height 83
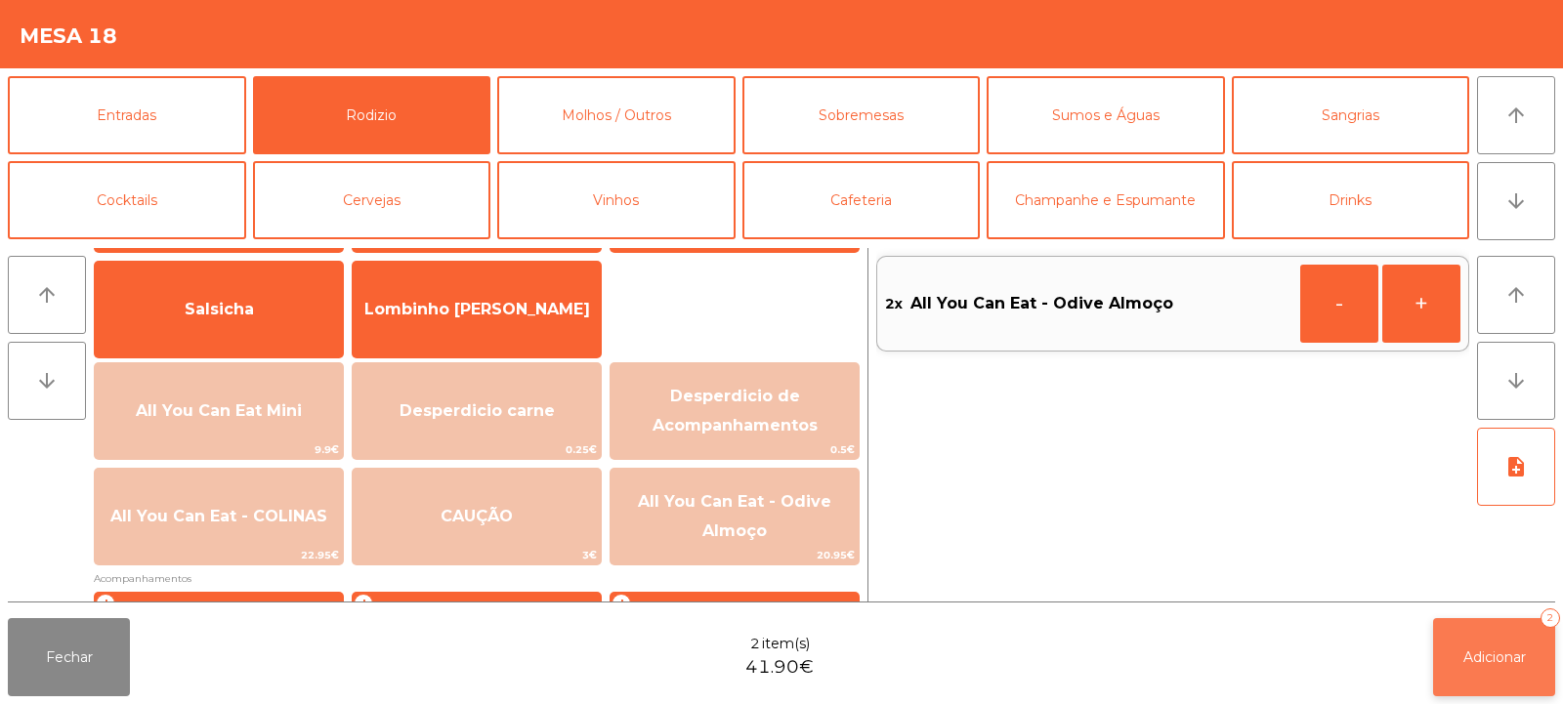
click at [1453, 674] on button "Adicionar 2" at bounding box center [1494, 657] width 122 height 78
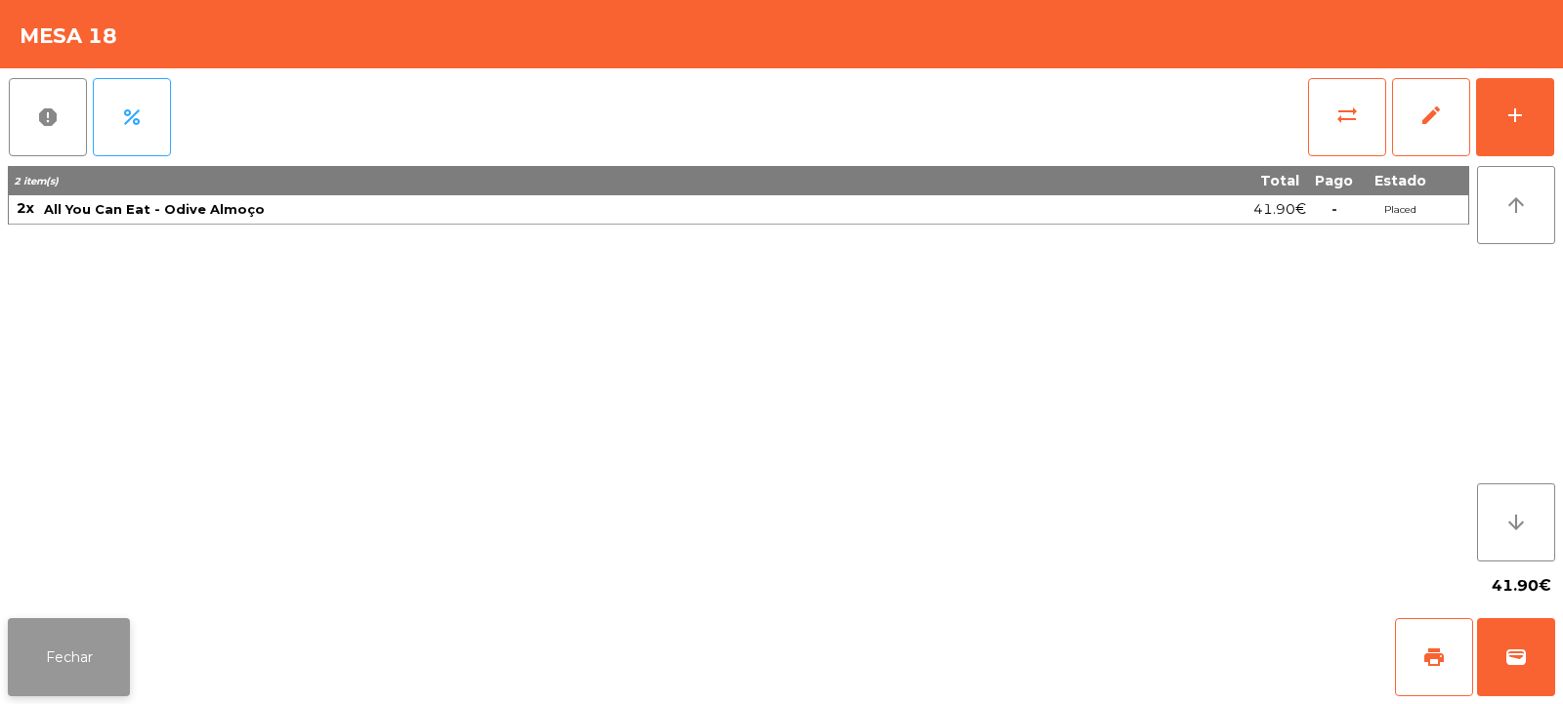
click at [62, 637] on button "Fechar" at bounding box center [69, 657] width 122 height 78
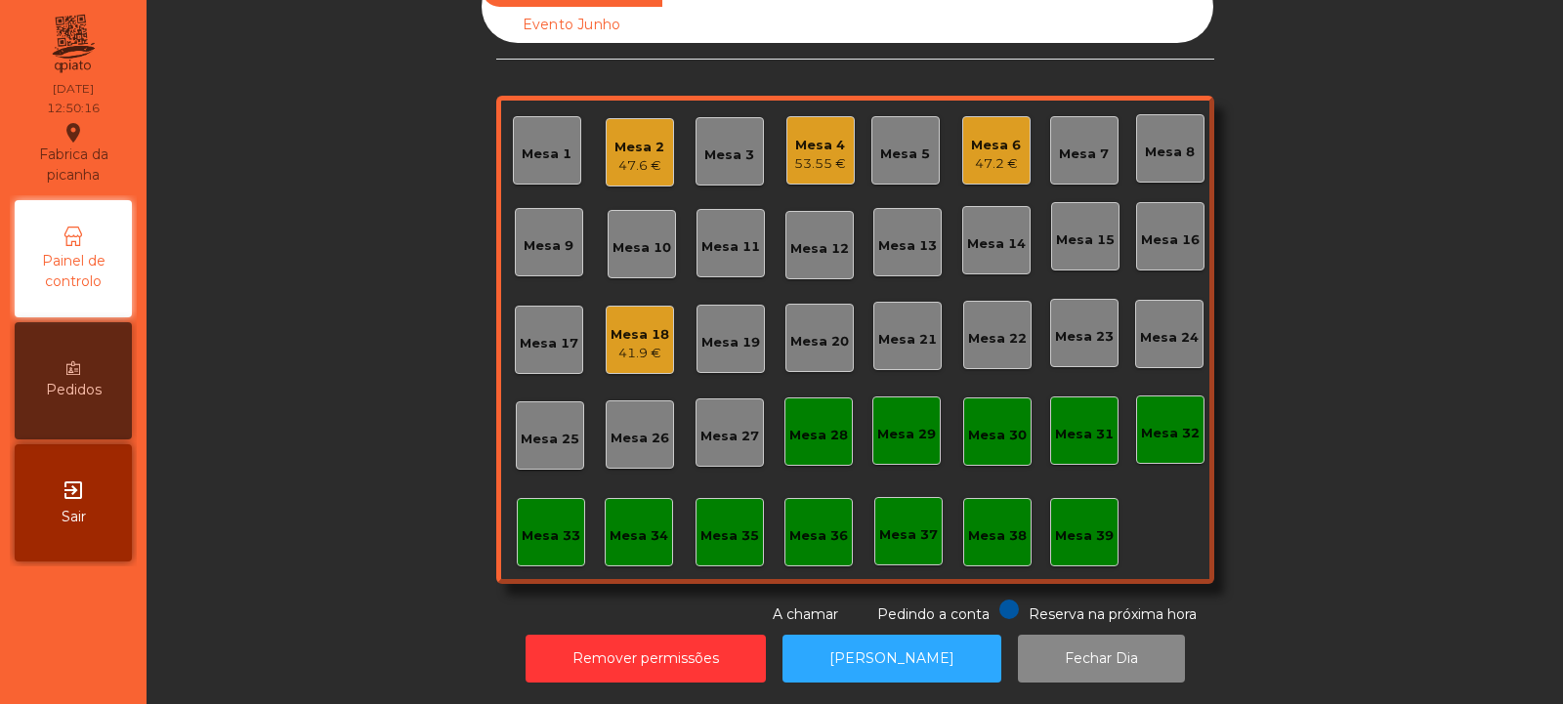
click at [812, 239] on div "Mesa 12" at bounding box center [819, 249] width 59 height 20
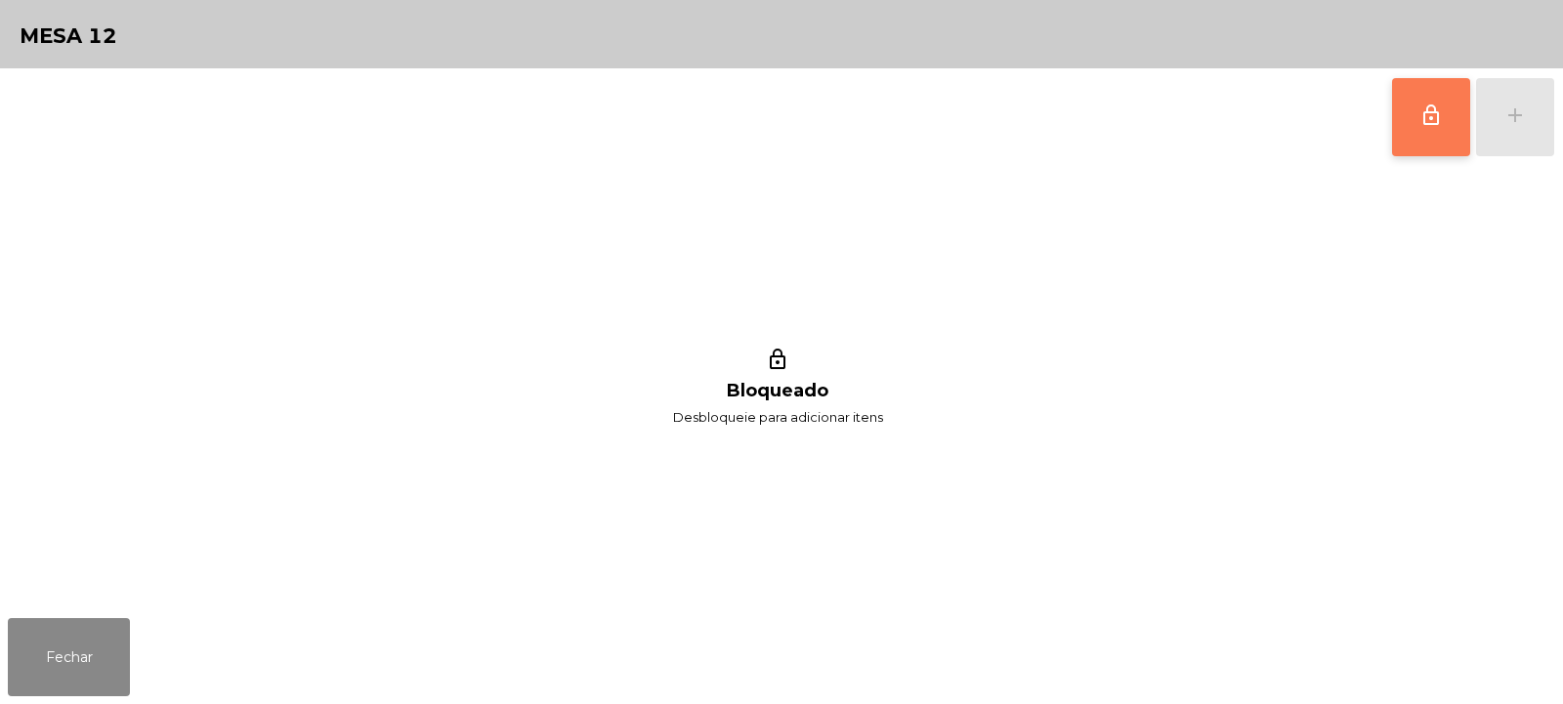
click at [1436, 121] on span "lock_outline" at bounding box center [1431, 115] width 23 height 23
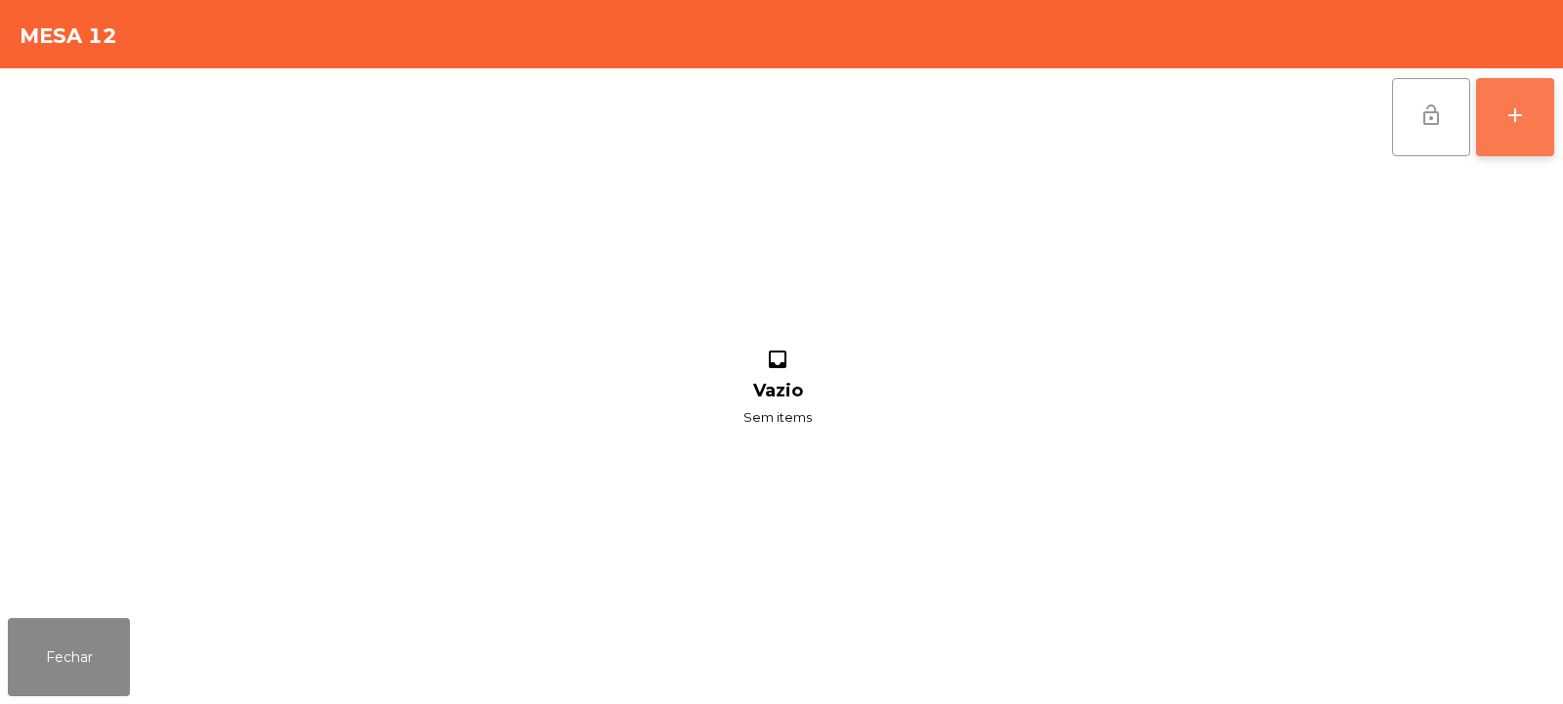
click at [1511, 115] on div "add" at bounding box center [1515, 115] width 23 height 23
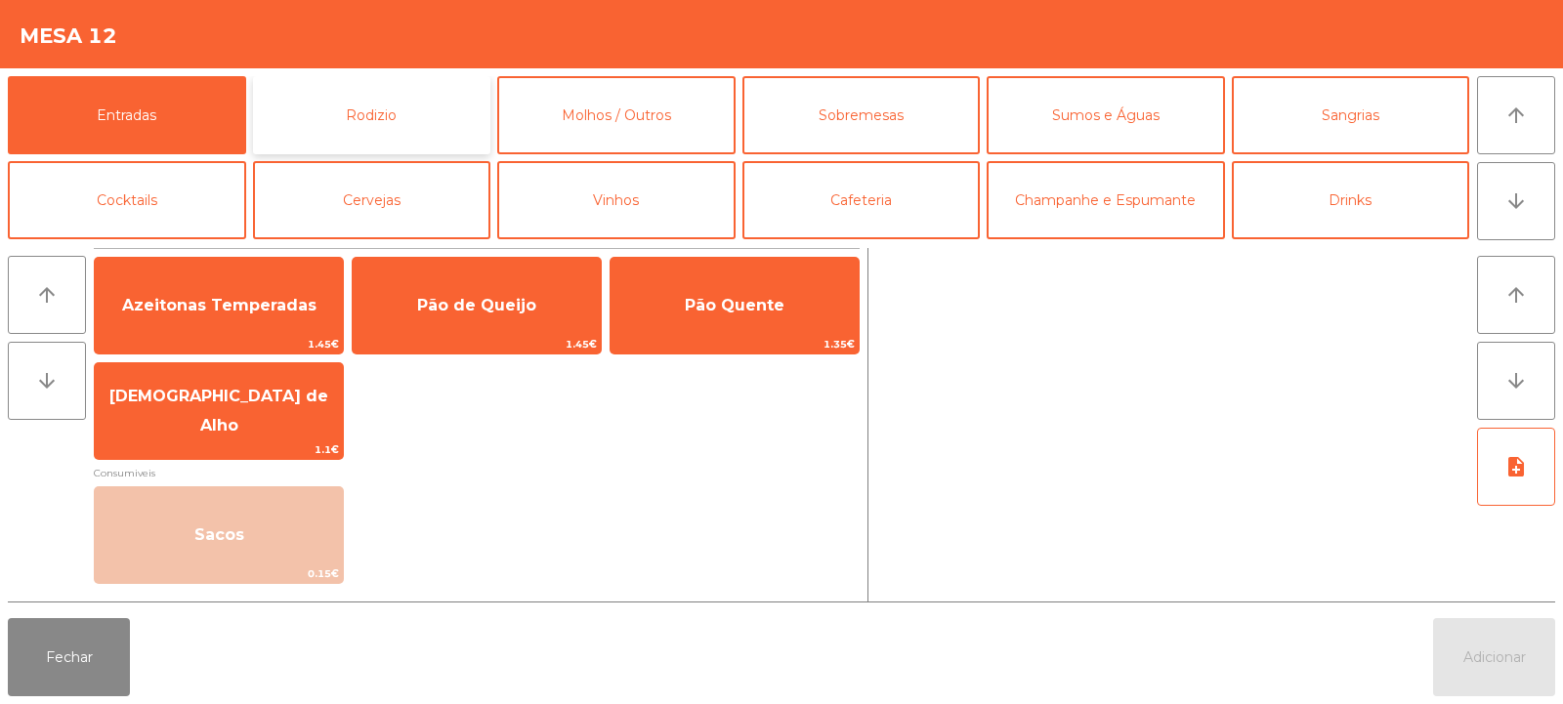
click at [392, 112] on button "Rodizio" at bounding box center [372, 115] width 238 height 78
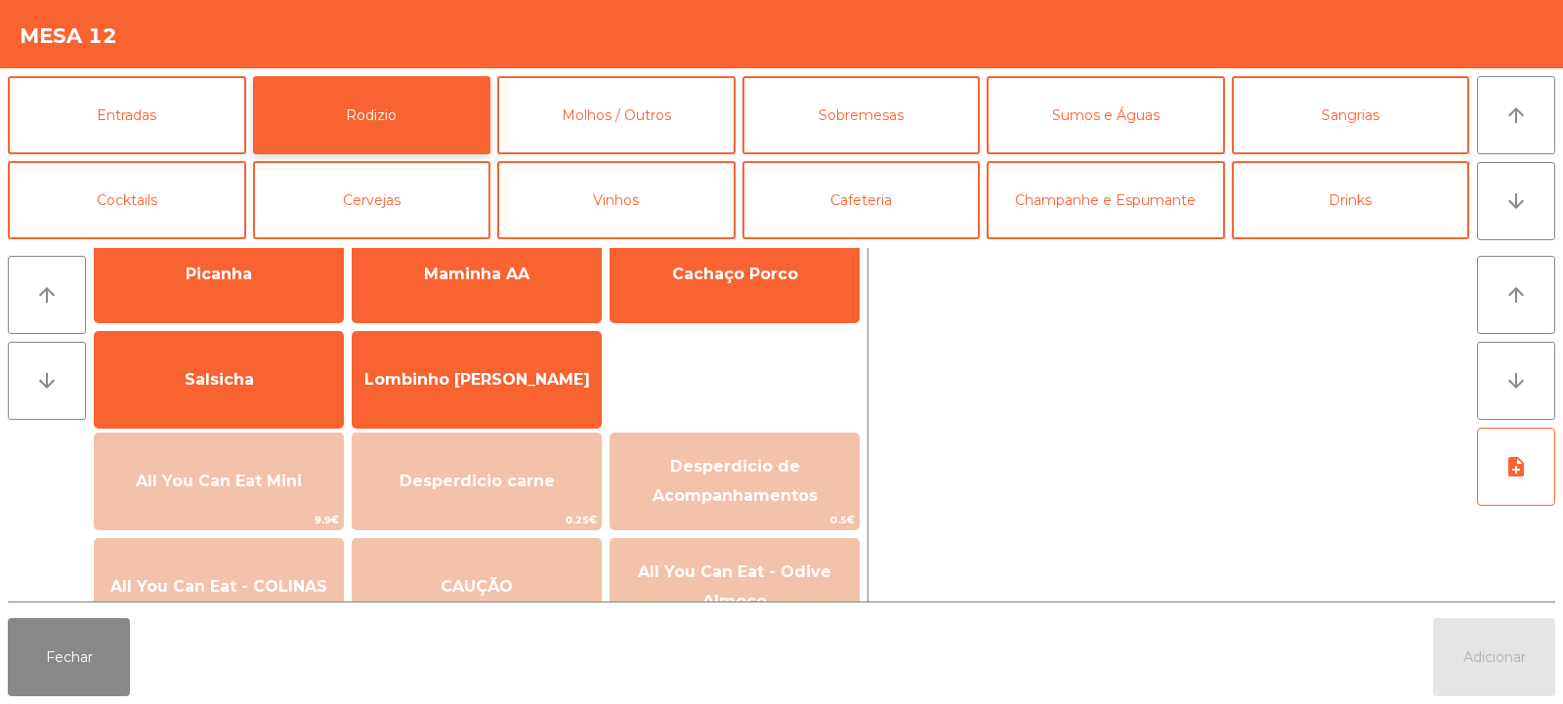
scroll to position [112, 0]
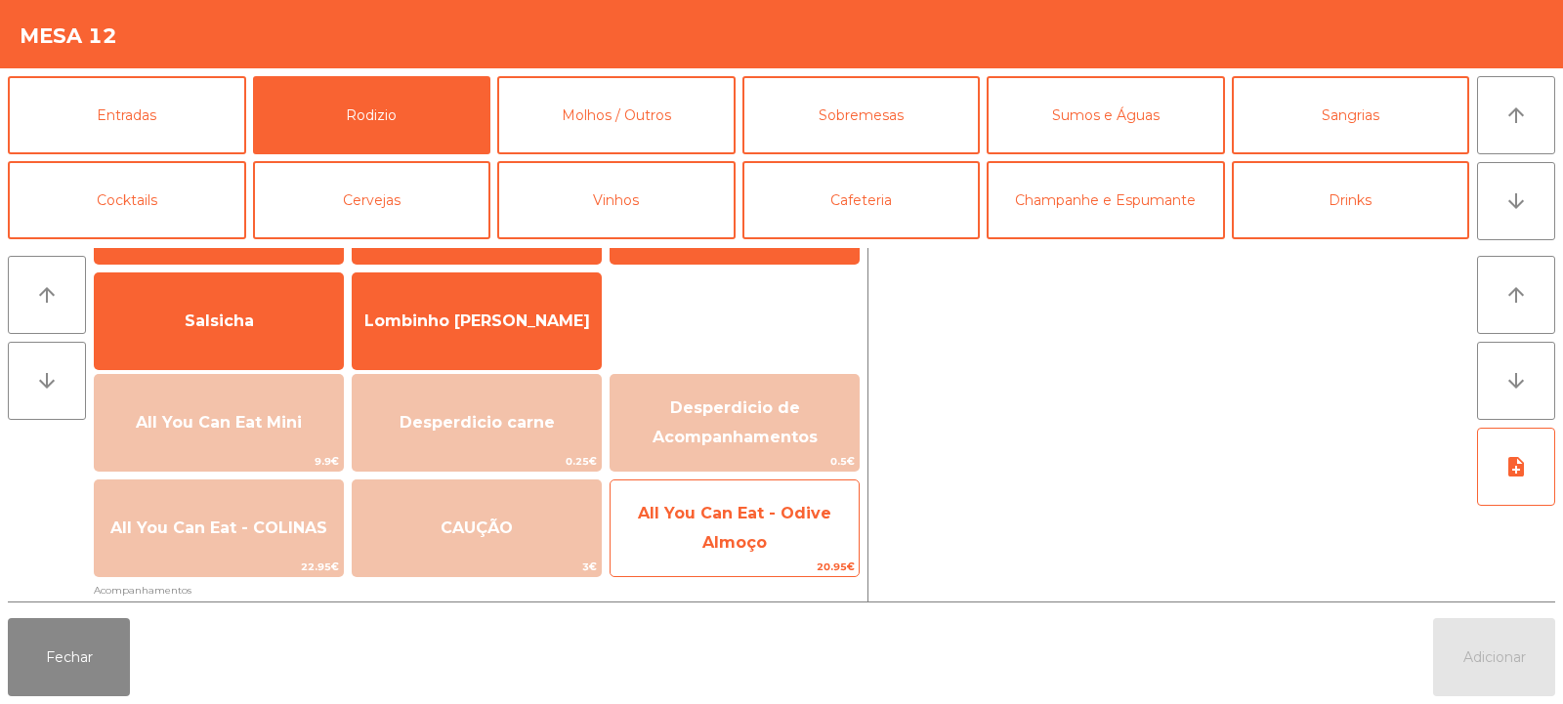
click at [758, 529] on span "All You Can Eat - Odive Almoço" at bounding box center [735, 529] width 248 height 83
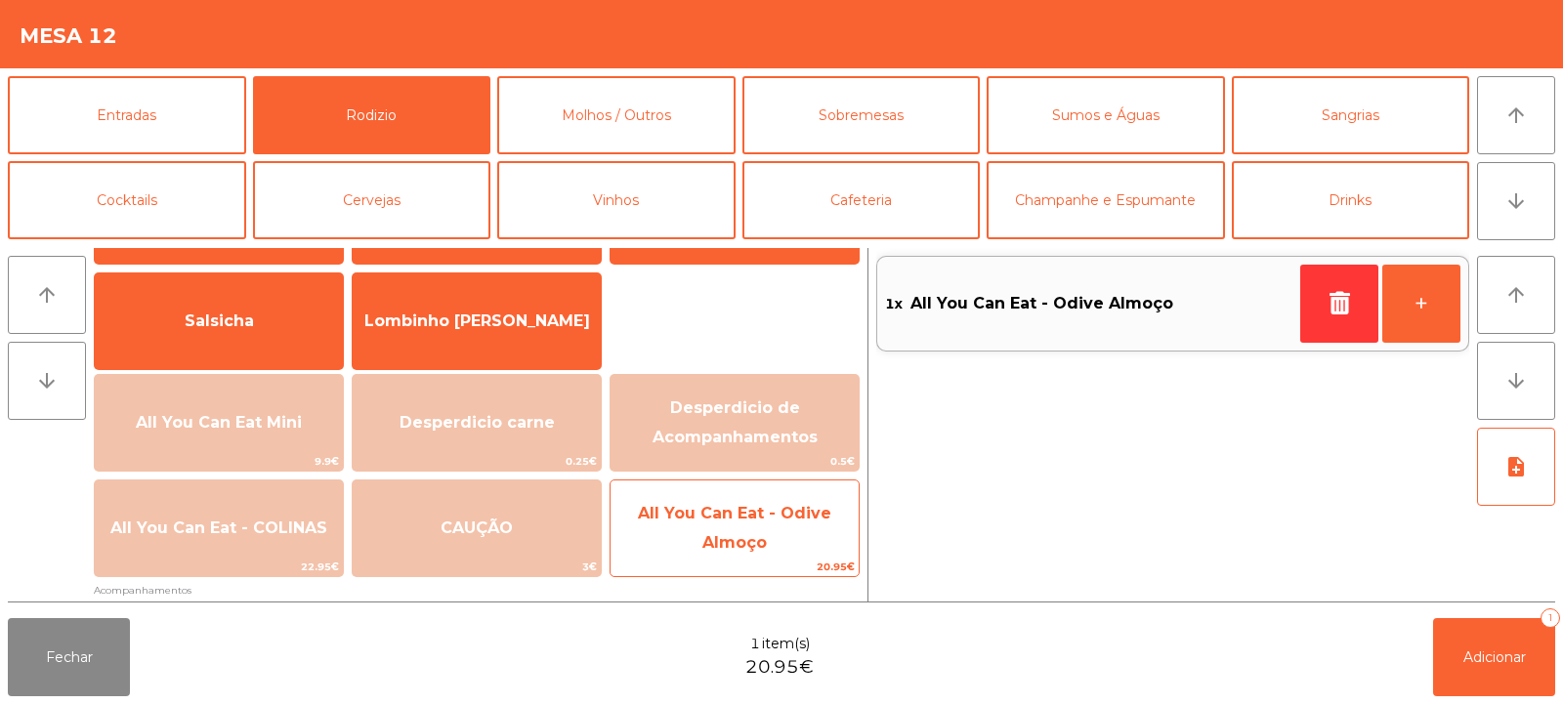
click at [748, 530] on span "All You Can Eat - Odive Almoço" at bounding box center [735, 529] width 248 height 83
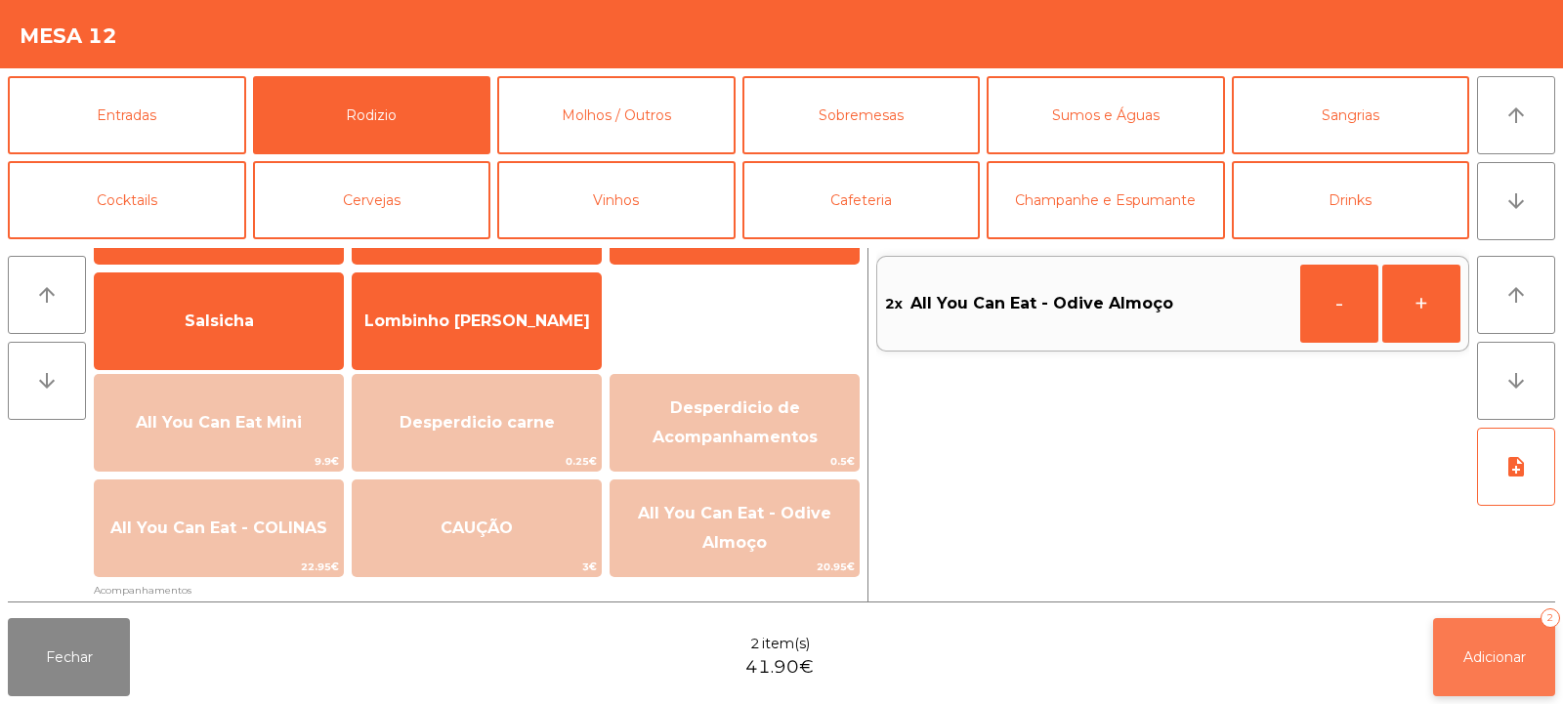
click at [1488, 656] on span "Adicionar" at bounding box center [1495, 658] width 63 height 18
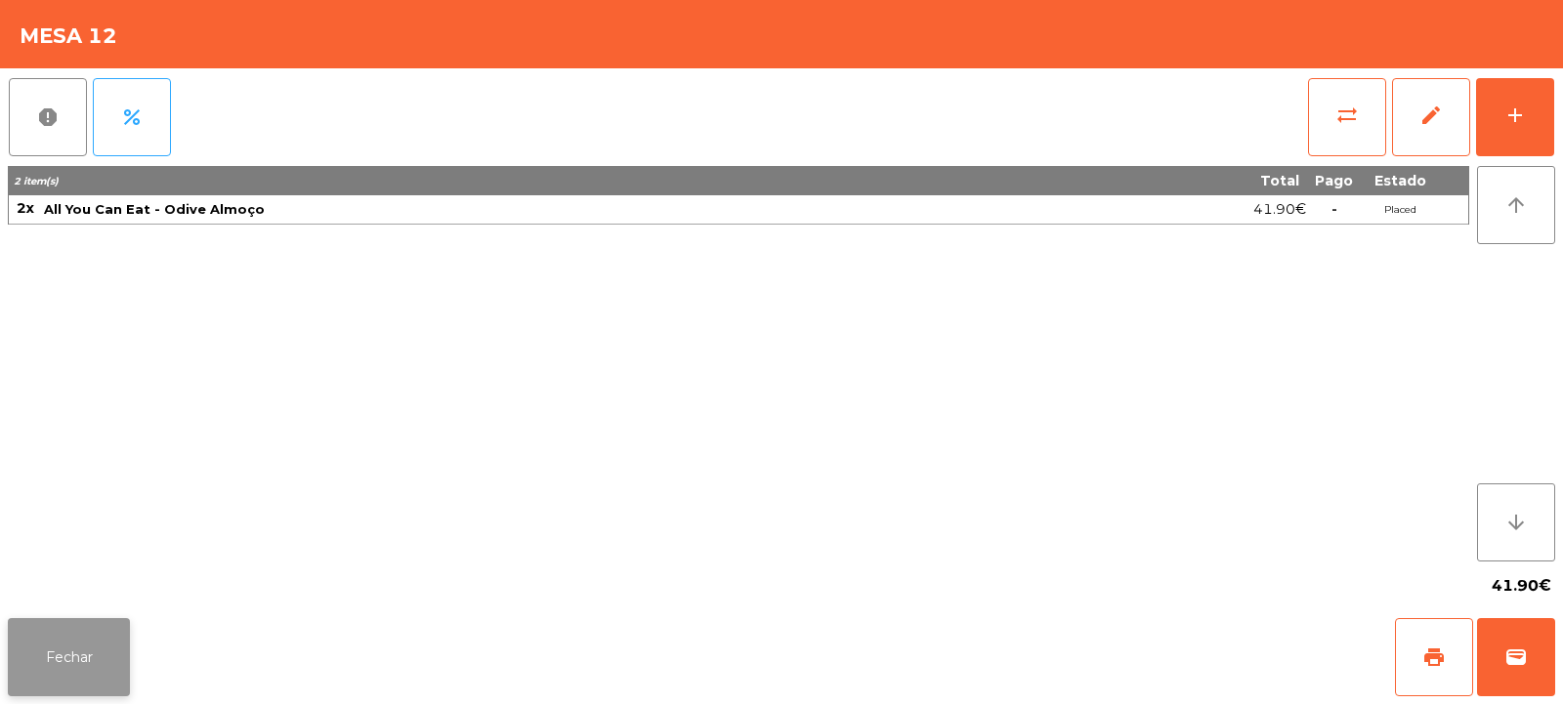
click at [67, 619] on button "Fechar" at bounding box center [69, 657] width 122 height 78
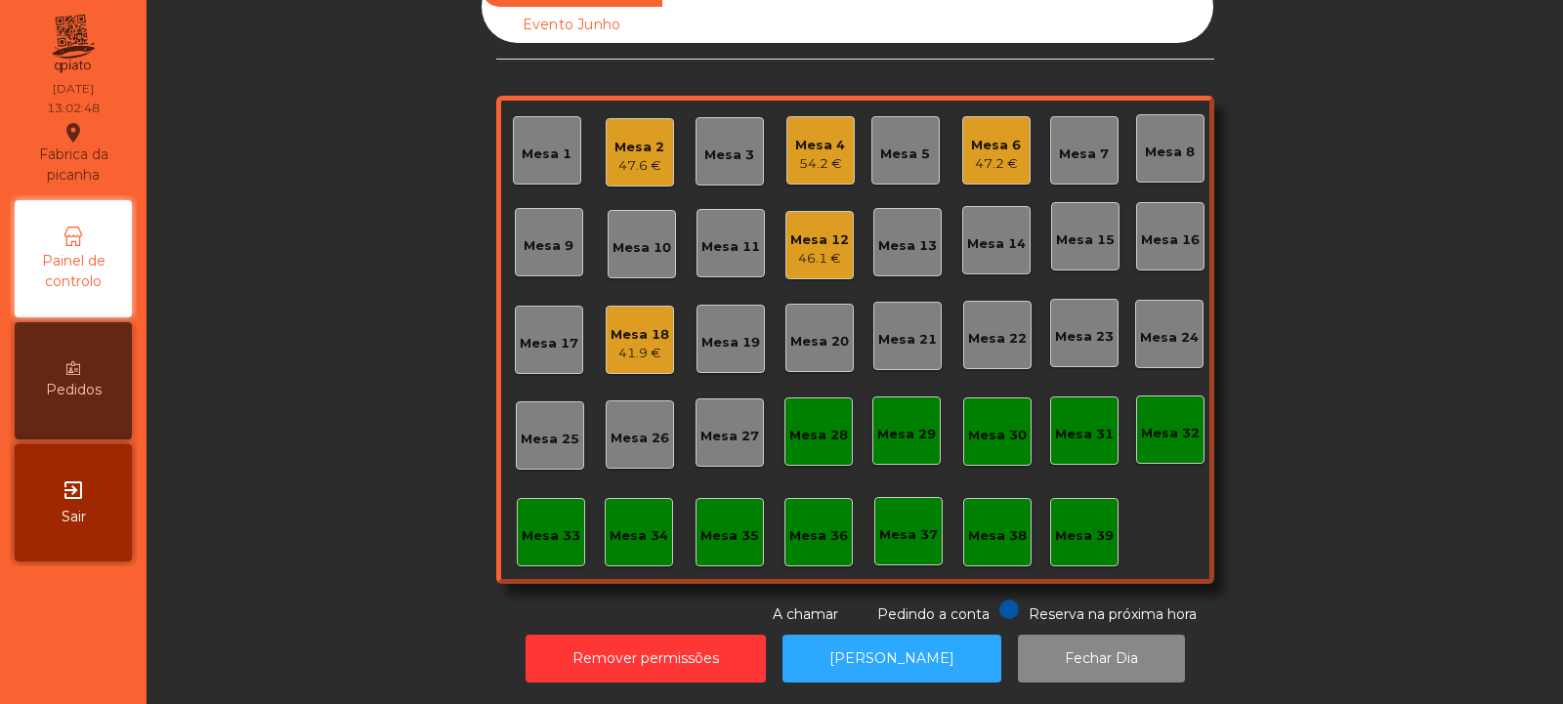
click at [644, 238] on div "Mesa 10" at bounding box center [642, 248] width 59 height 20
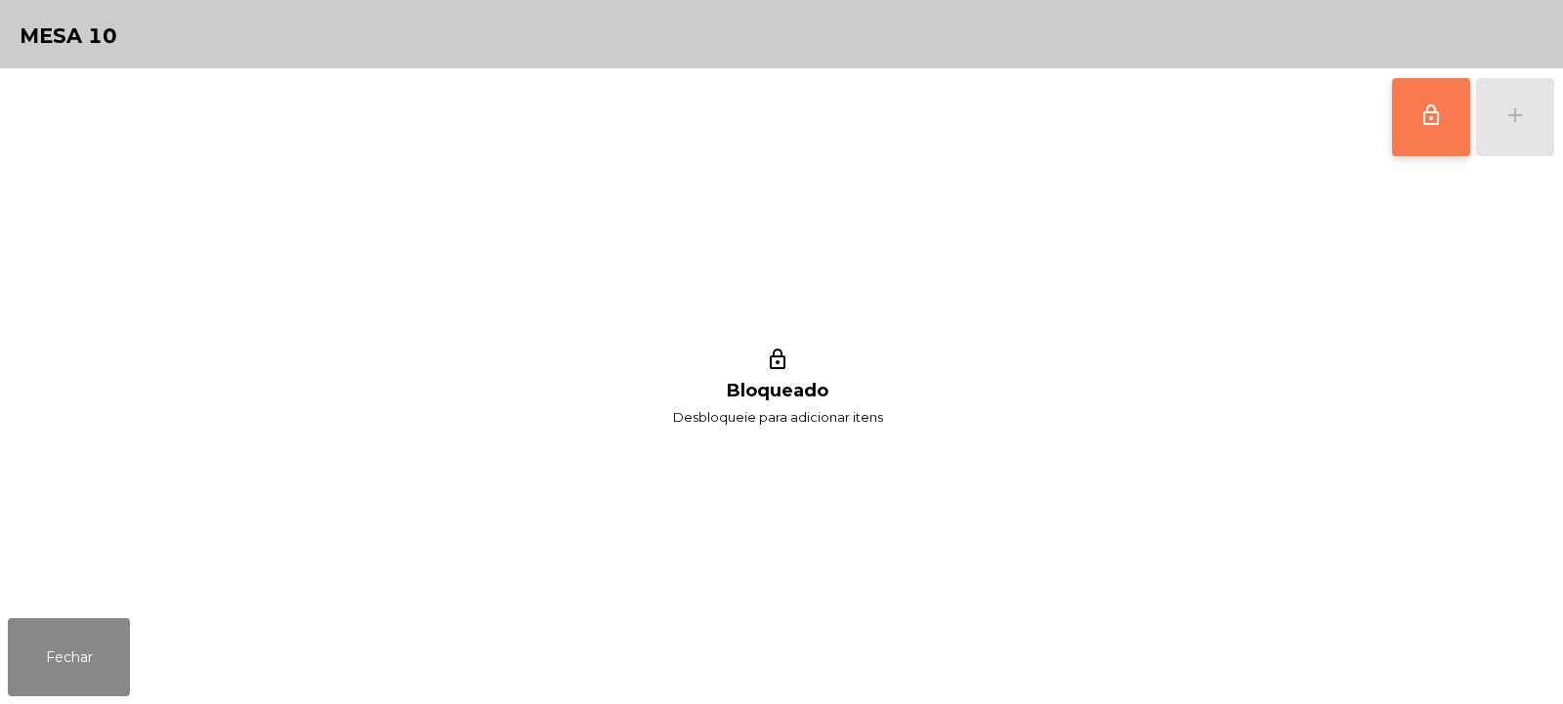
click at [1411, 139] on button "lock_outline" at bounding box center [1431, 117] width 78 height 78
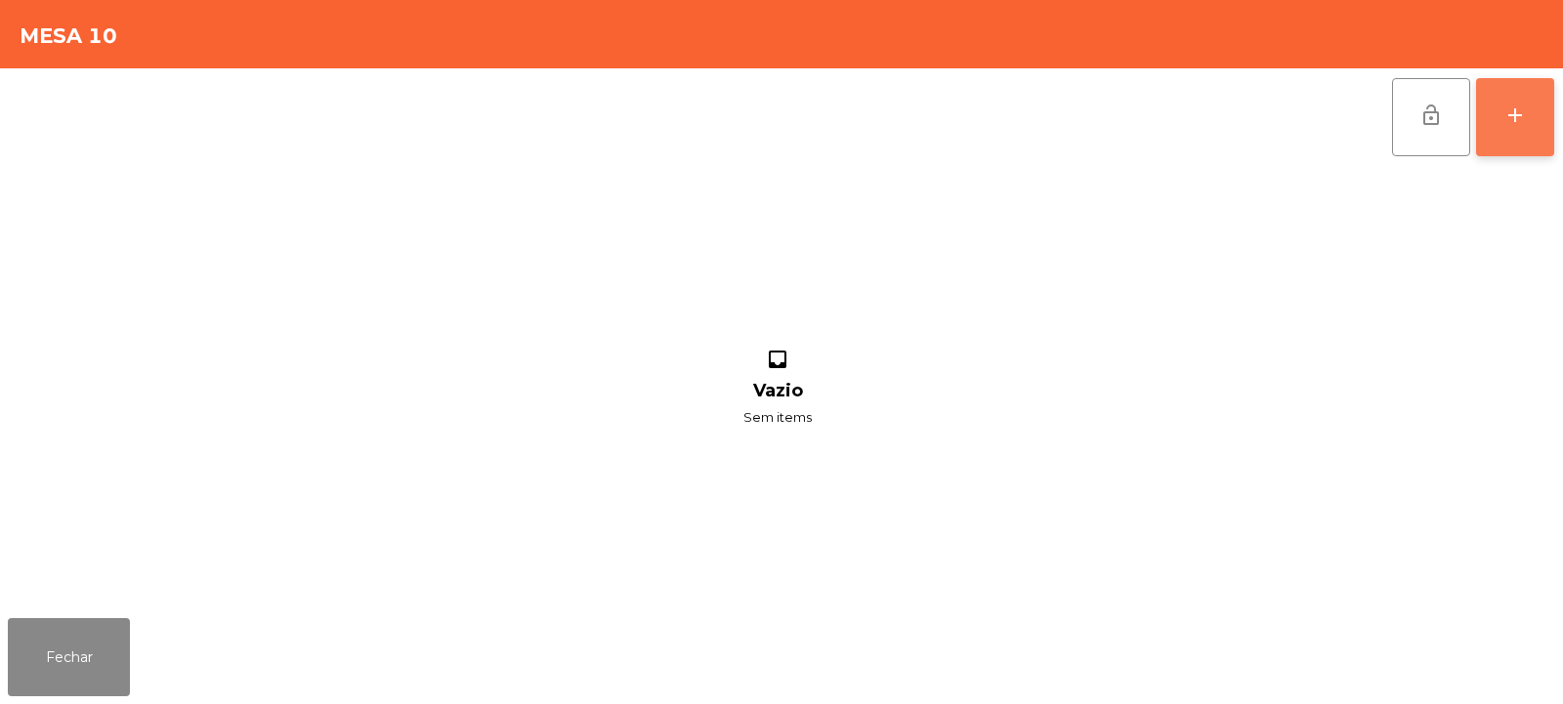
click at [1521, 135] on button "add" at bounding box center [1515, 117] width 78 height 78
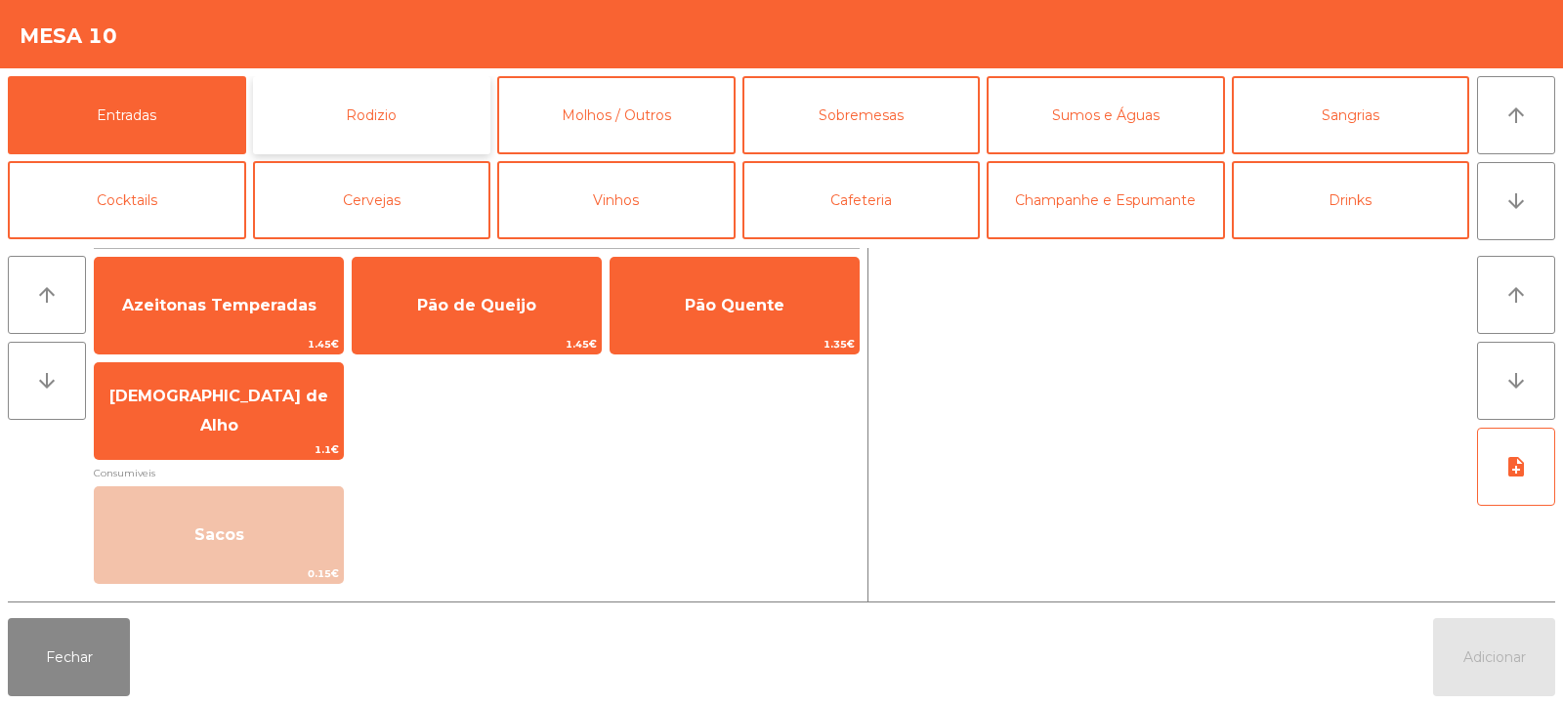
click at [394, 105] on button "Rodizio" at bounding box center [372, 115] width 238 height 78
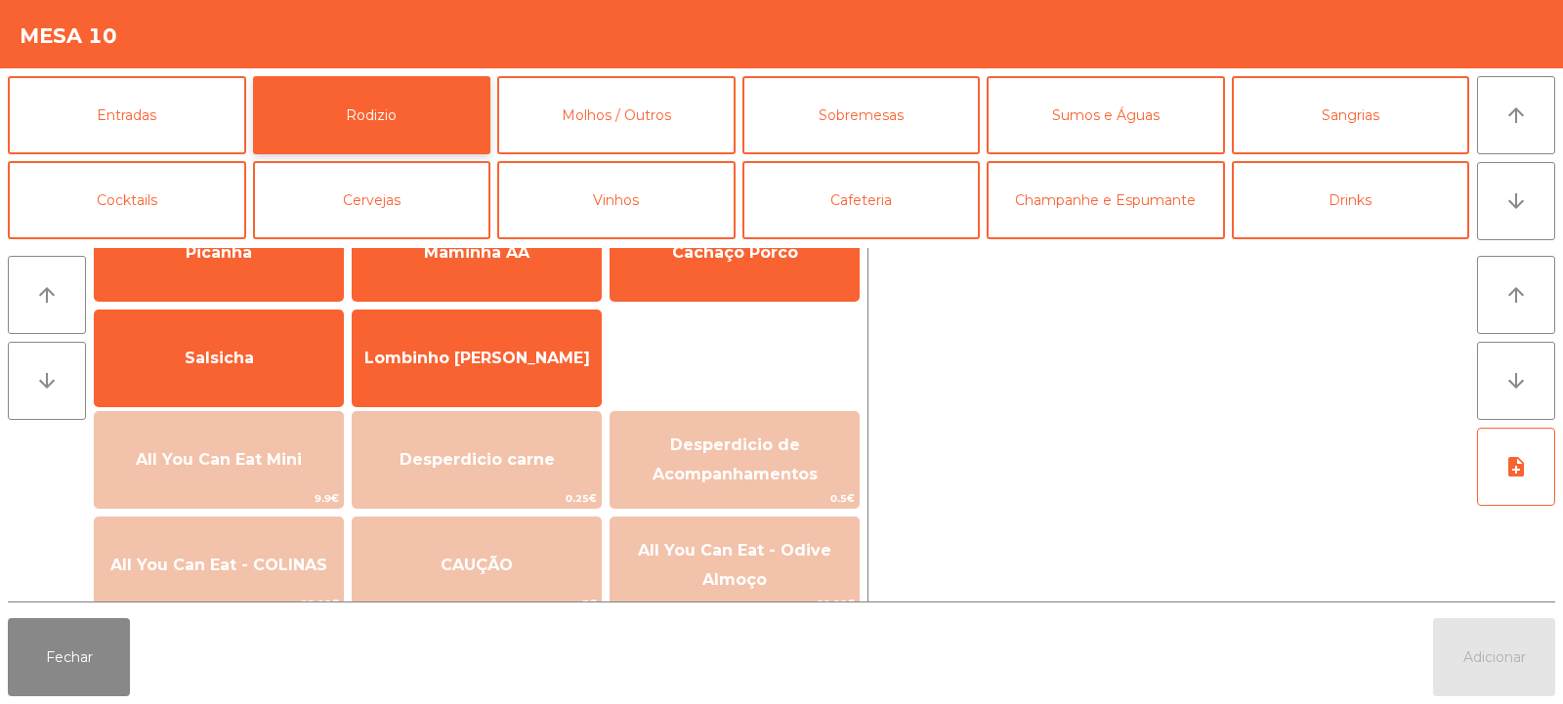
scroll to position [148, 0]
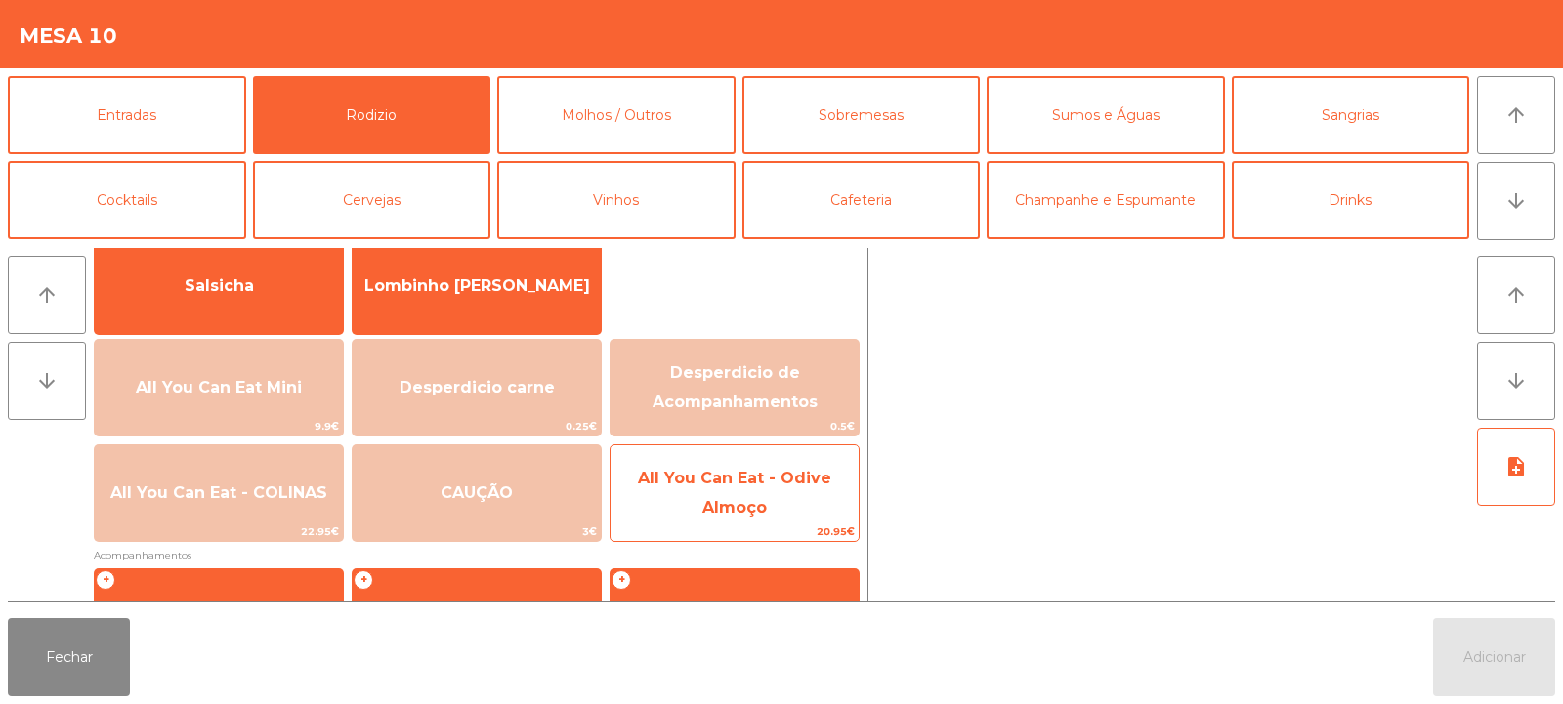
click at [766, 505] on span "All You Can Eat - Odive Almoço" at bounding box center [734, 493] width 193 height 48
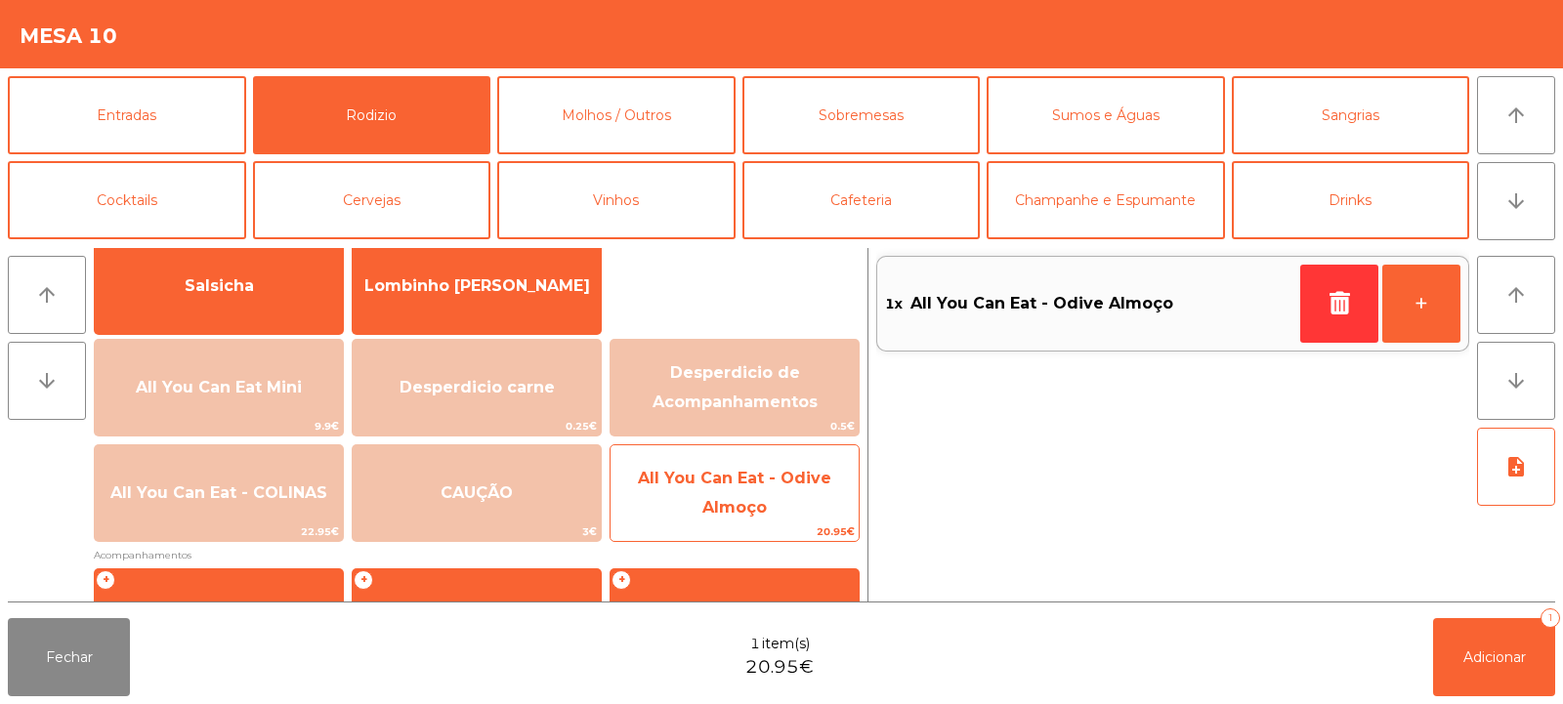
click at [729, 495] on span "All You Can Eat - Odive Almoço" at bounding box center [735, 493] width 248 height 83
click at [727, 513] on span "All You Can Eat - Odive Almoço" at bounding box center [734, 493] width 193 height 48
click at [709, 502] on span "All You Can Eat - Odive Almoço" at bounding box center [734, 493] width 193 height 48
click at [706, 499] on span "All You Can Eat - Odive Almoço" at bounding box center [734, 493] width 193 height 48
click at [713, 518] on span "All You Can Eat - Odive Almoço" at bounding box center [735, 493] width 248 height 83
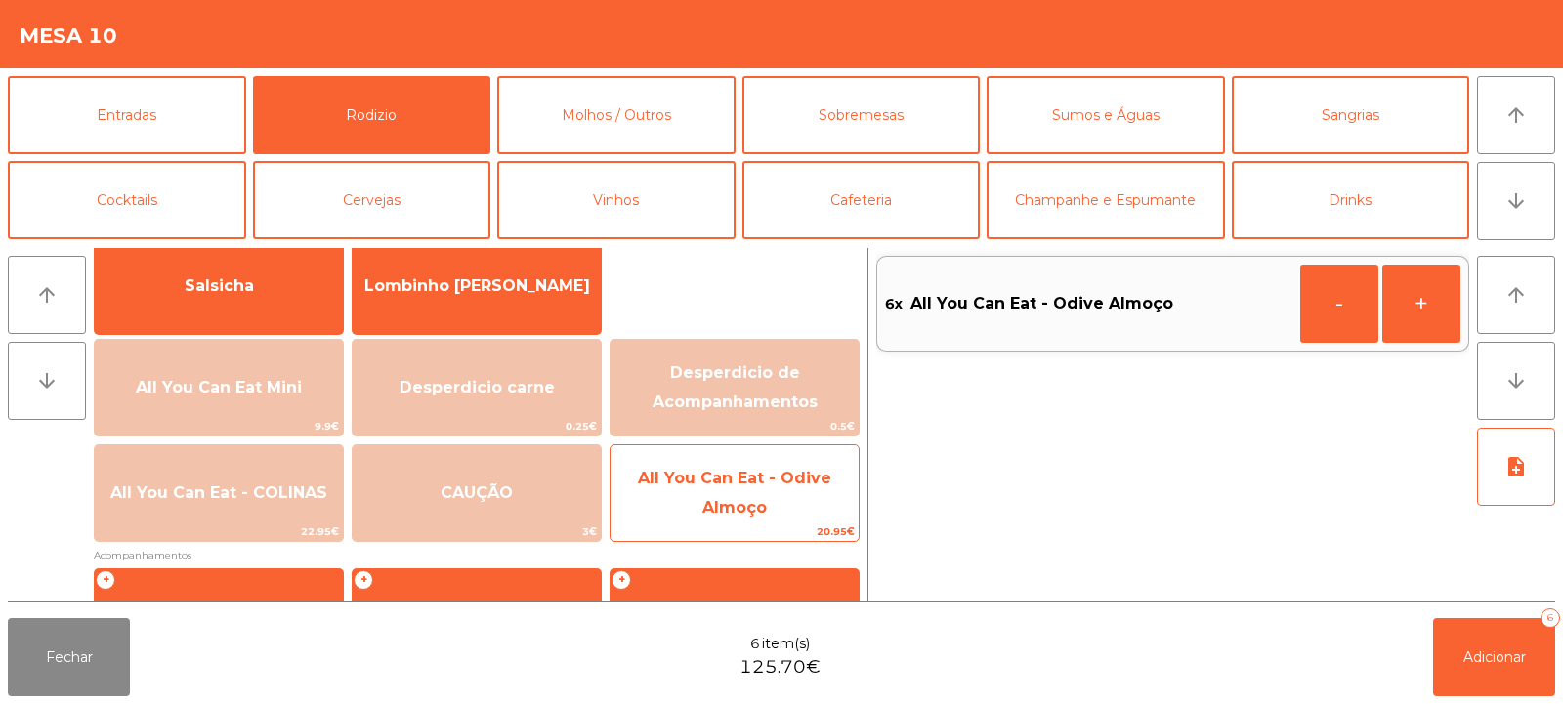
click at [708, 521] on span "All You Can Eat - Odive Almoço" at bounding box center [735, 493] width 248 height 83
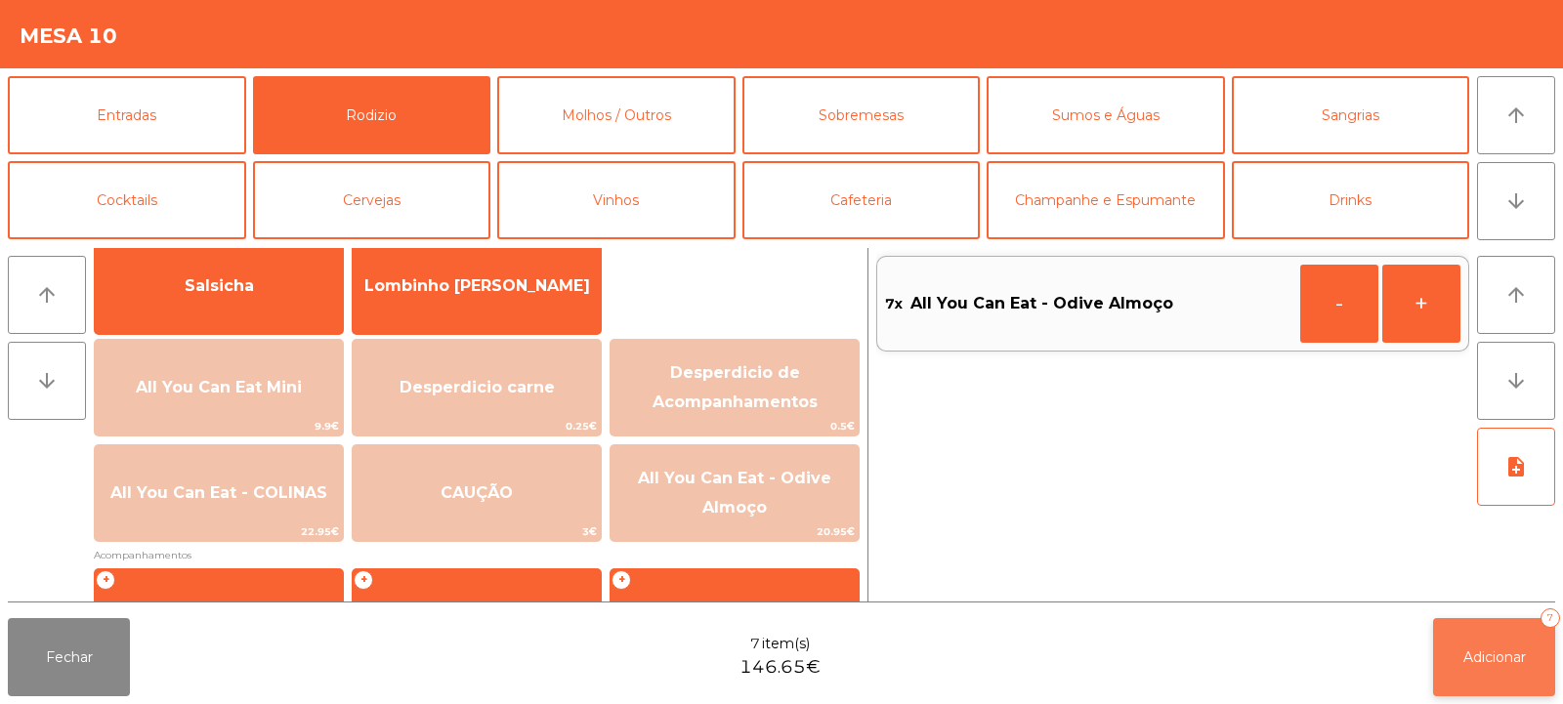
click at [1503, 651] on span "Adicionar" at bounding box center [1495, 658] width 63 height 18
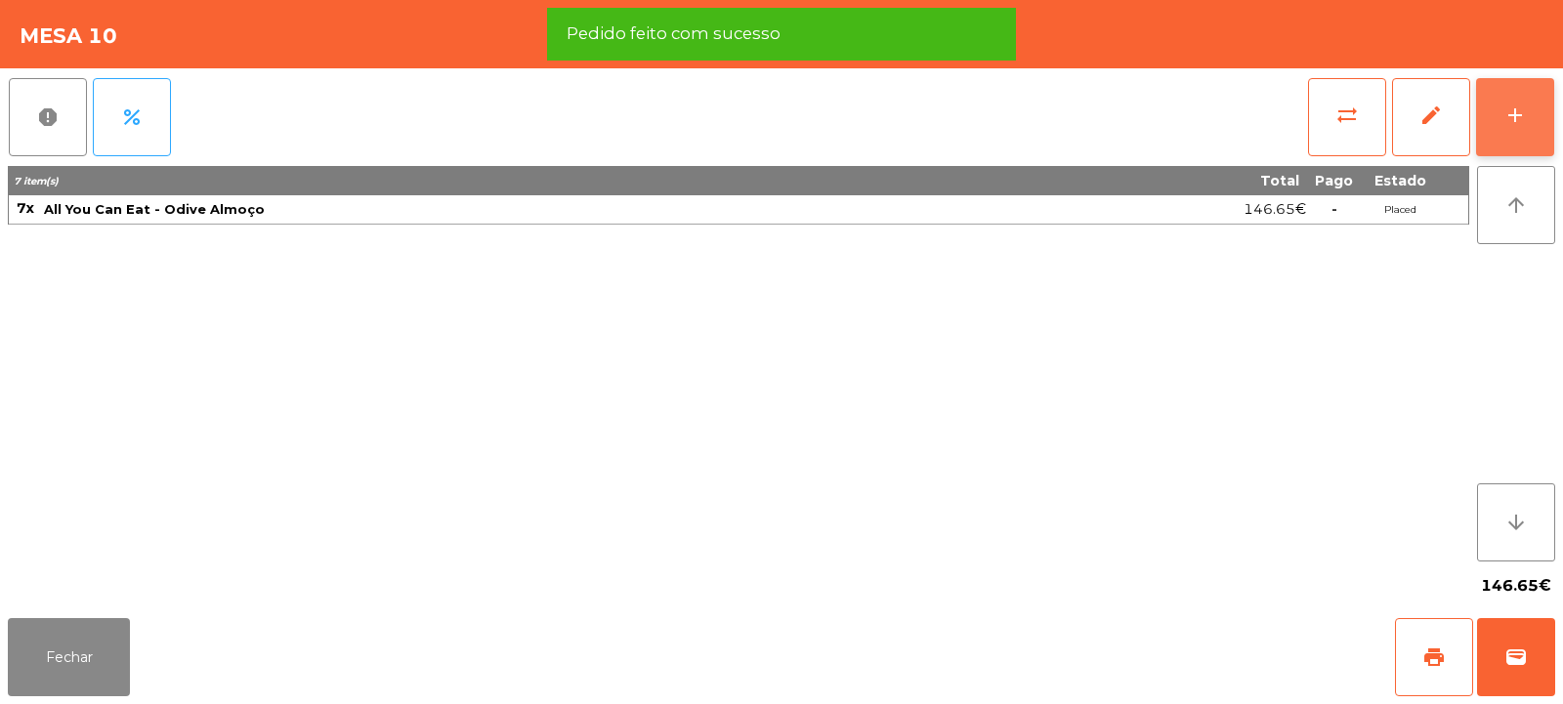
click at [1526, 112] on div "add" at bounding box center [1515, 115] width 23 height 23
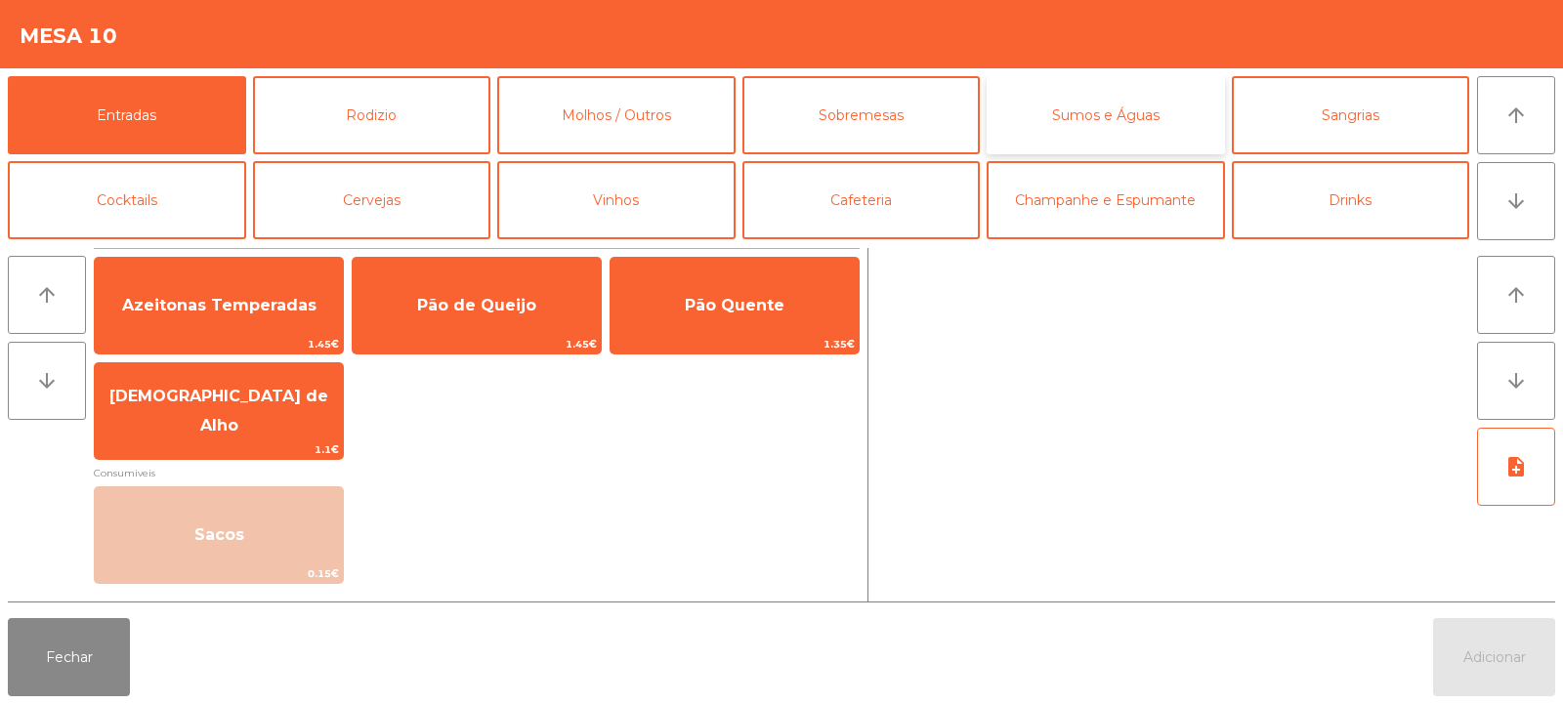
click at [1131, 116] on button "Sumos e Águas" at bounding box center [1106, 115] width 238 height 78
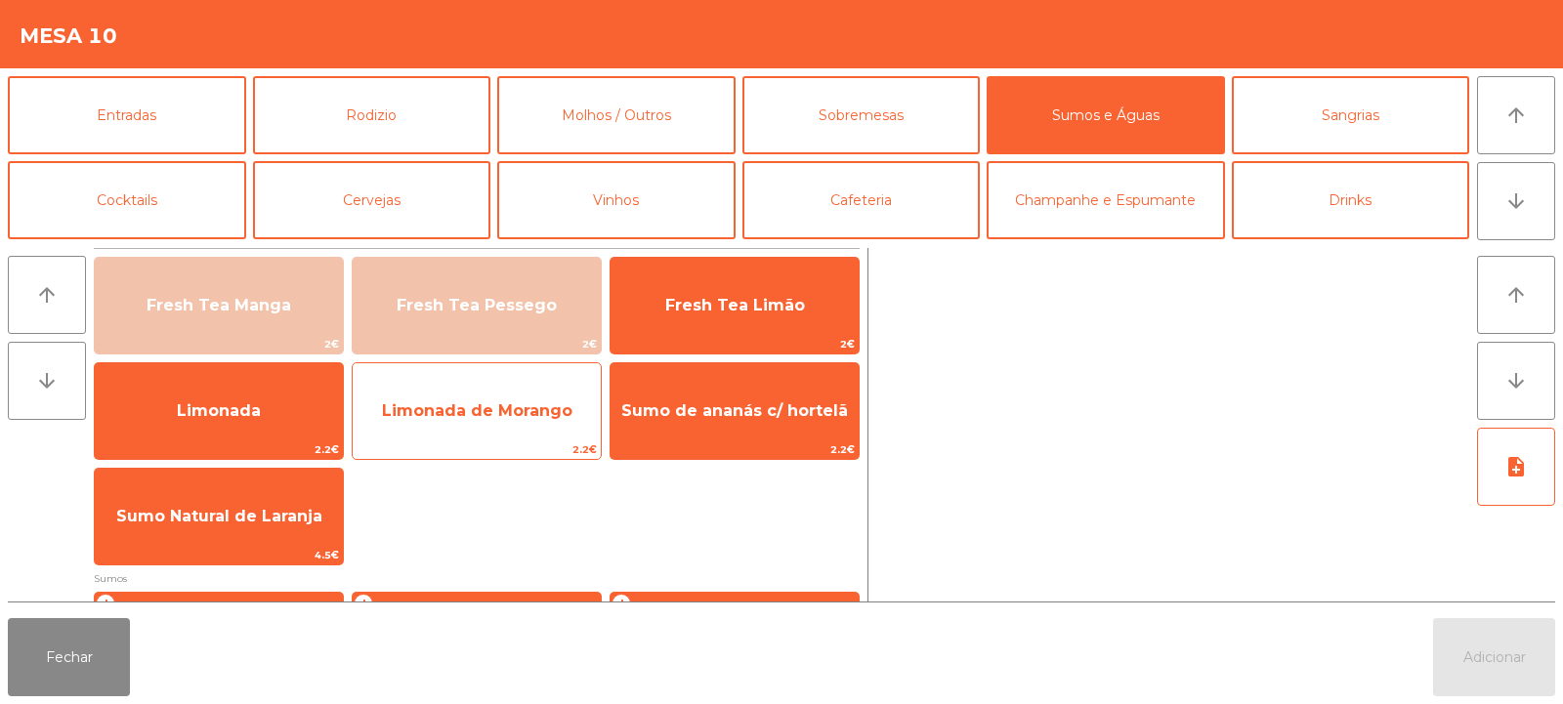
click at [501, 404] on span "Limonada de Morango" at bounding box center [477, 411] width 191 height 19
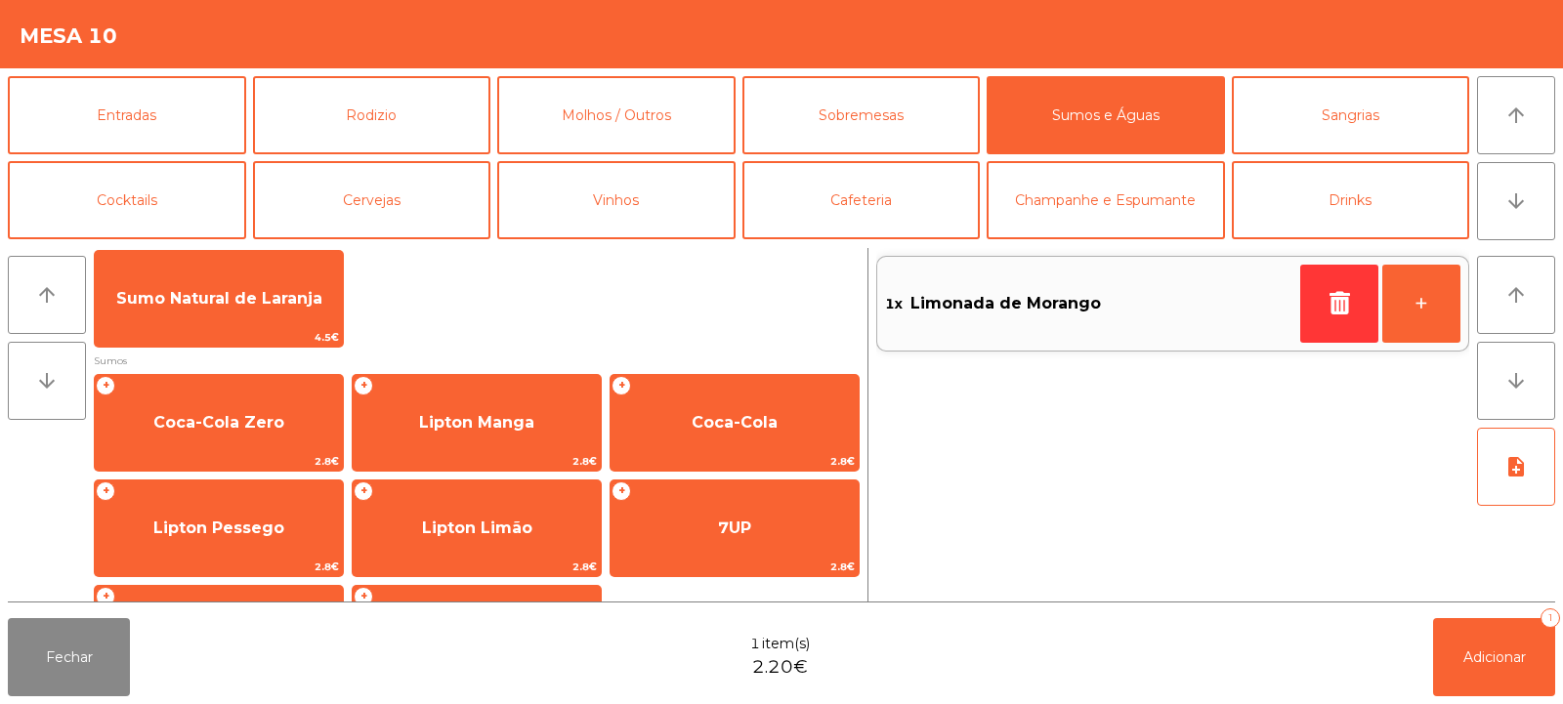
scroll to position [253, 0]
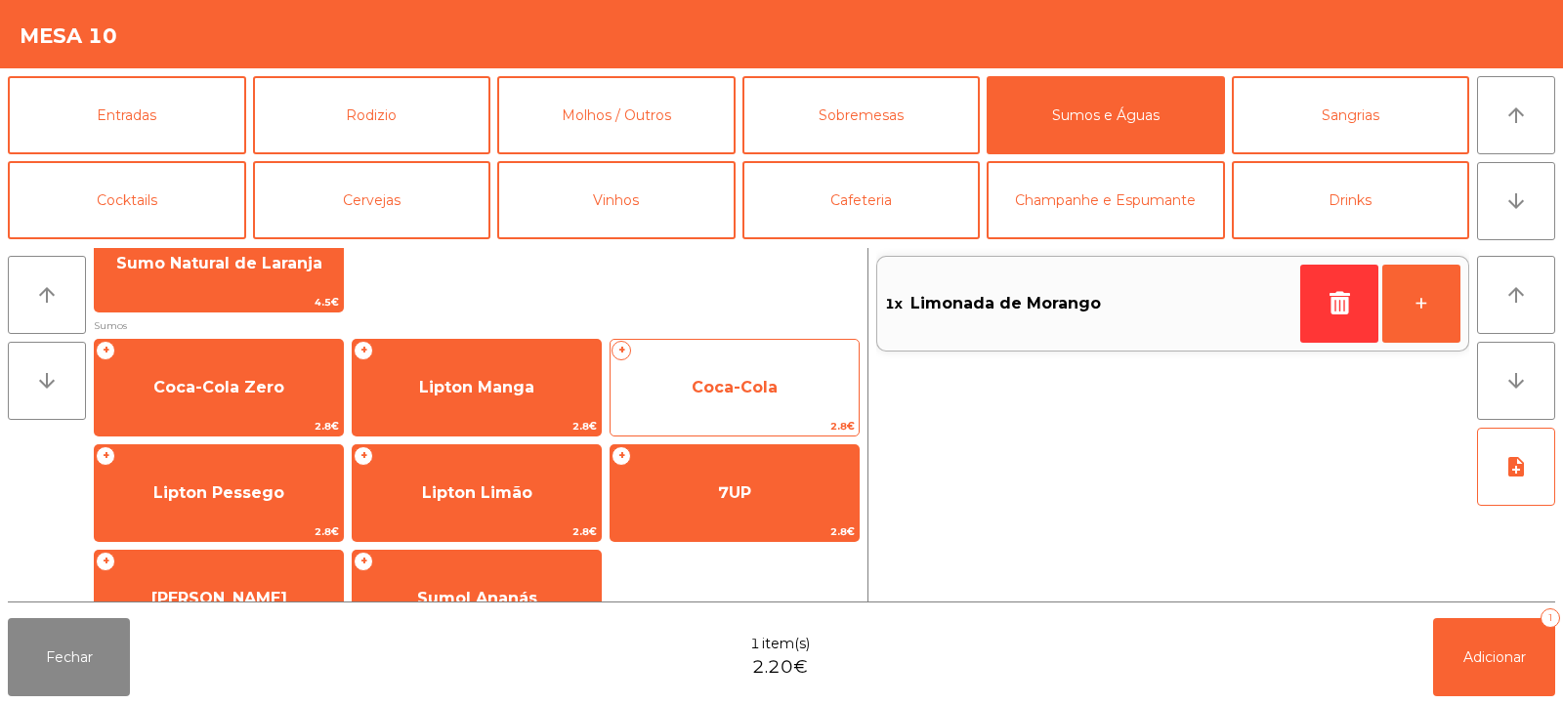
click at [752, 386] on span "Coca-Cola" at bounding box center [735, 387] width 86 height 19
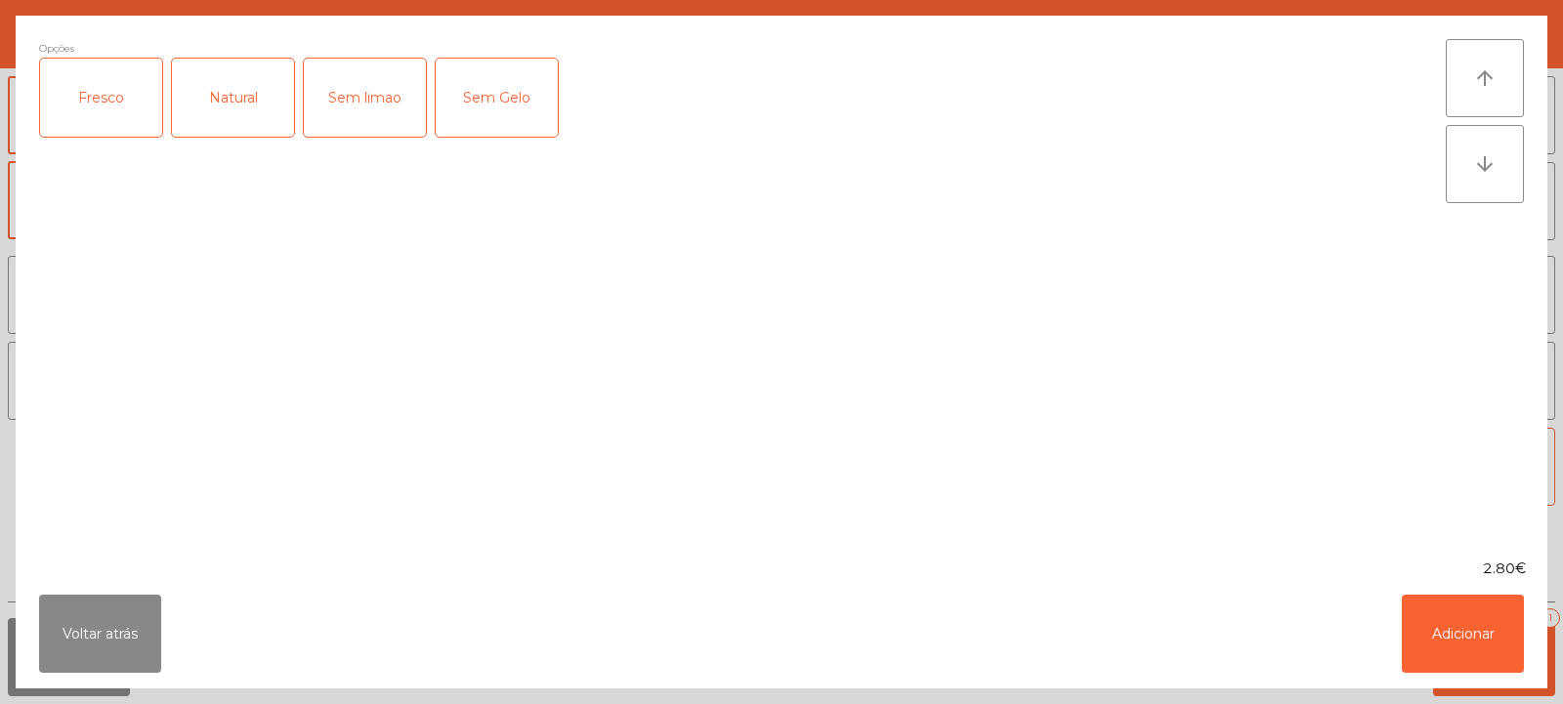
click at [245, 105] on div "Natural" at bounding box center [233, 98] width 122 height 78
click at [223, 97] on div "Natural" at bounding box center [233, 98] width 122 height 78
click at [105, 89] on div "Fresco" at bounding box center [101, 98] width 122 height 78
click at [1471, 624] on button "Adicionar" at bounding box center [1463, 634] width 122 height 78
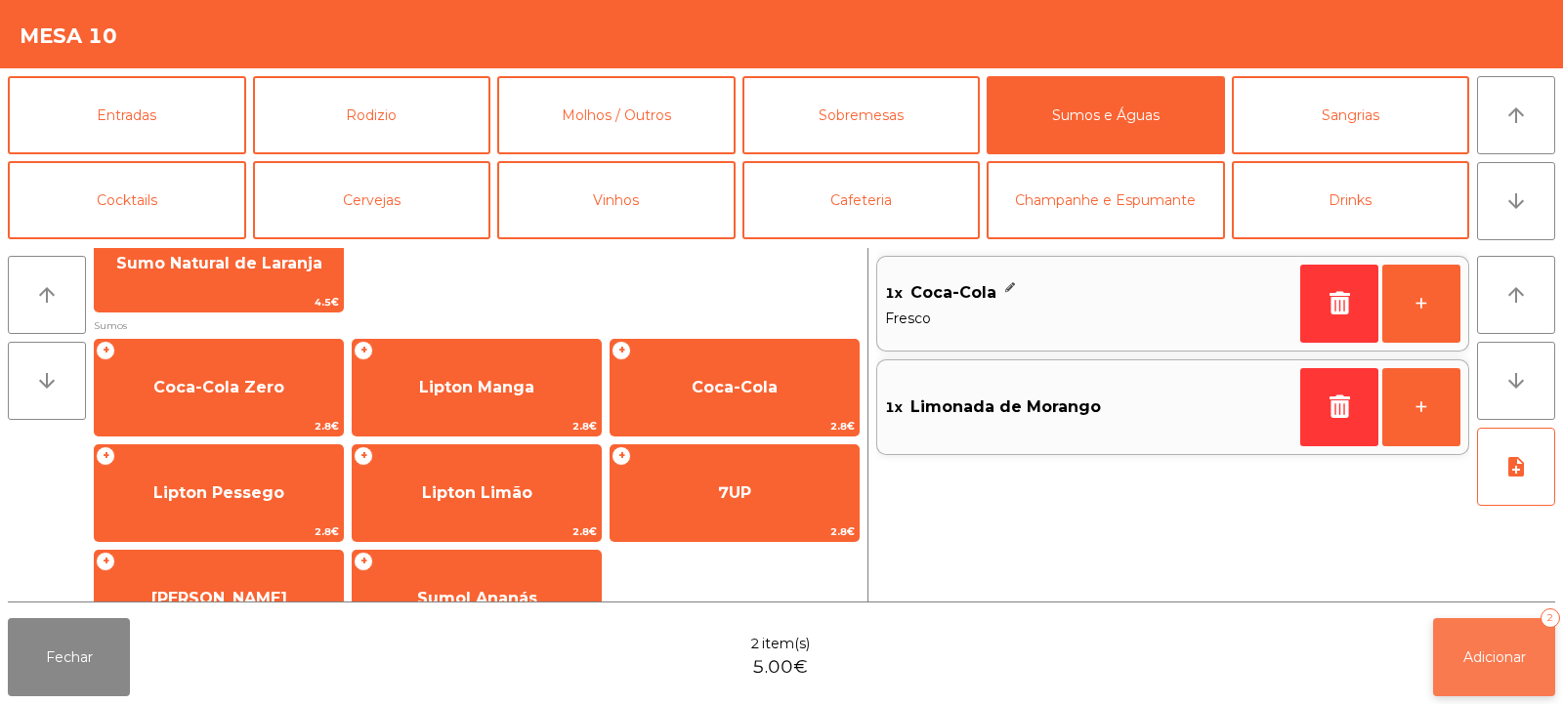
click at [1488, 655] on span "Adicionar" at bounding box center [1495, 658] width 63 height 18
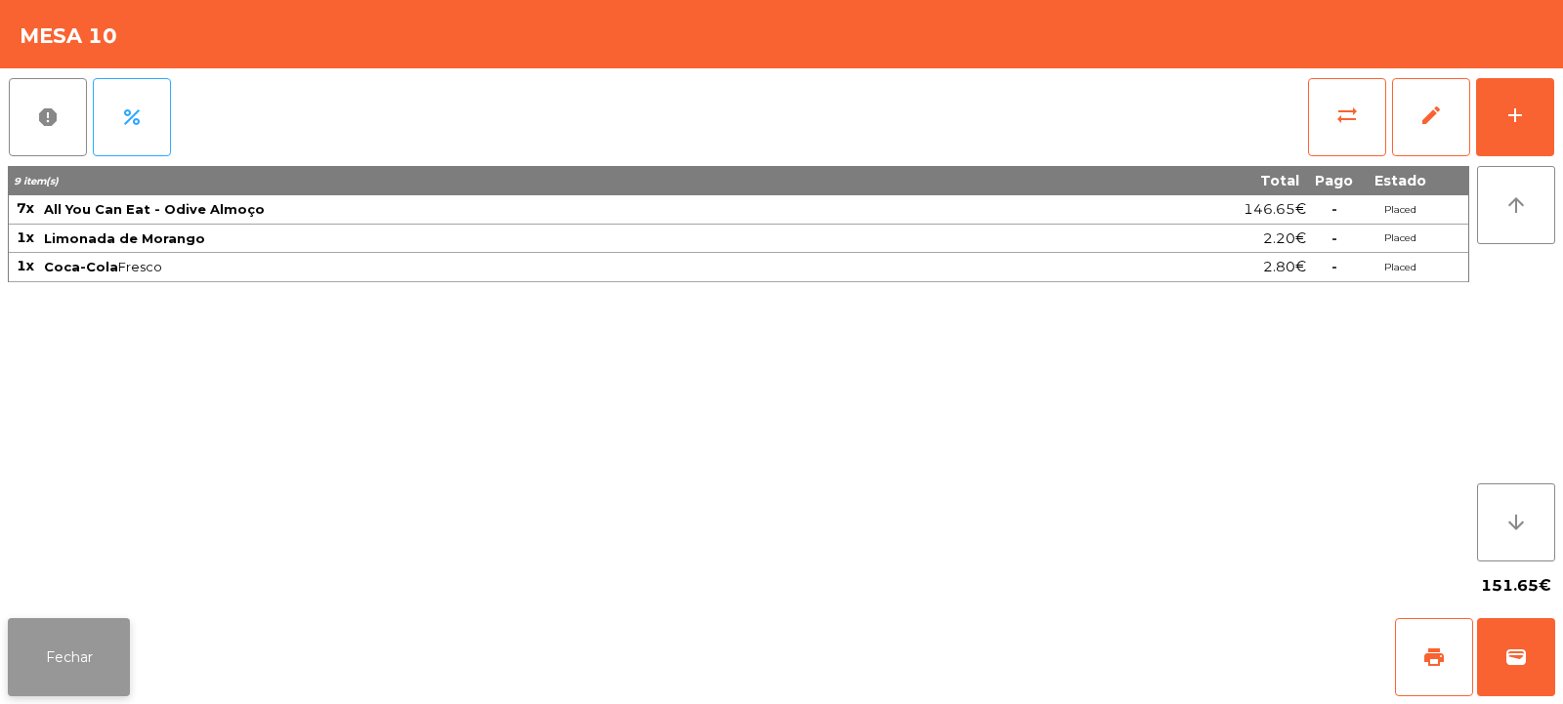
click at [56, 658] on button "Fechar" at bounding box center [69, 657] width 122 height 78
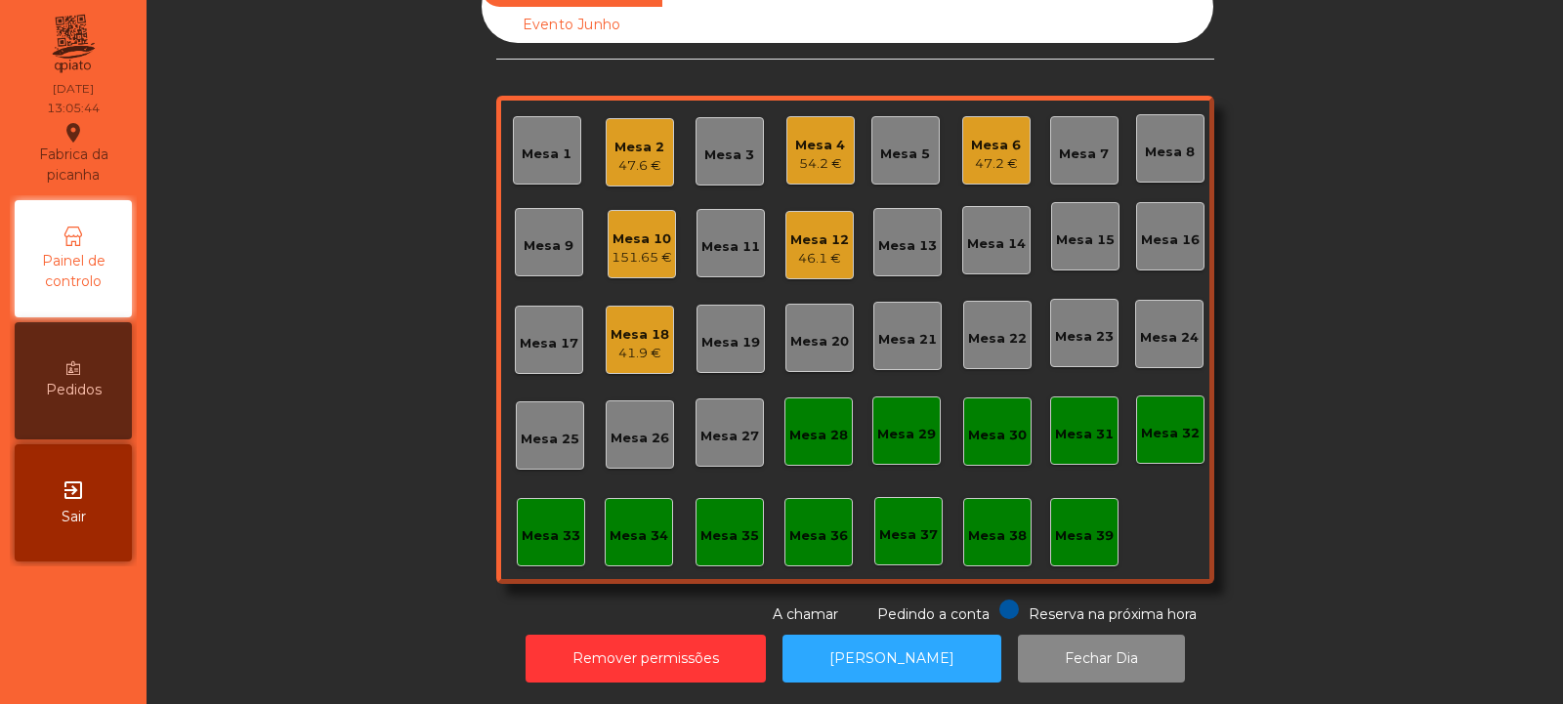
click at [646, 249] on div "151.65 €" at bounding box center [642, 258] width 61 height 20
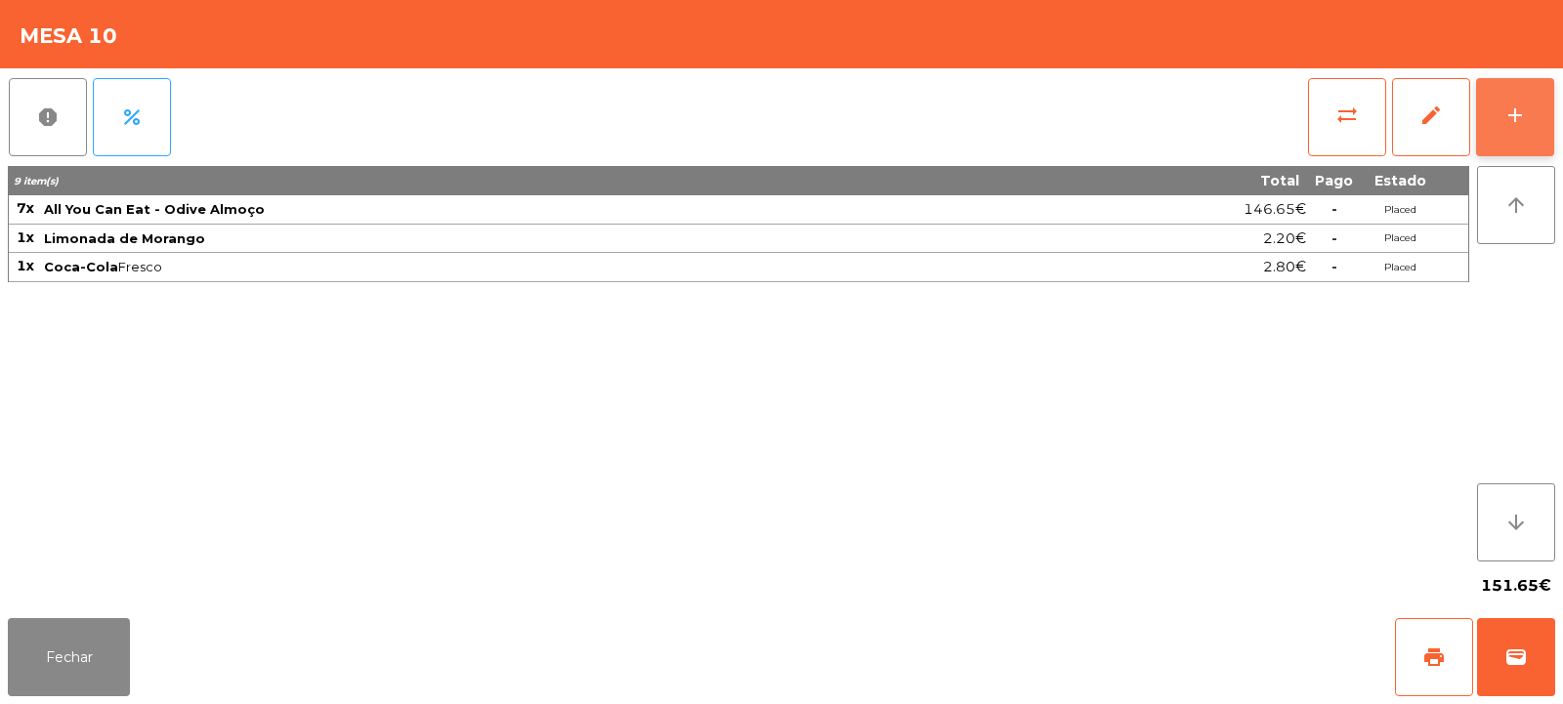
click at [1514, 120] on div "add" at bounding box center [1515, 115] width 23 height 23
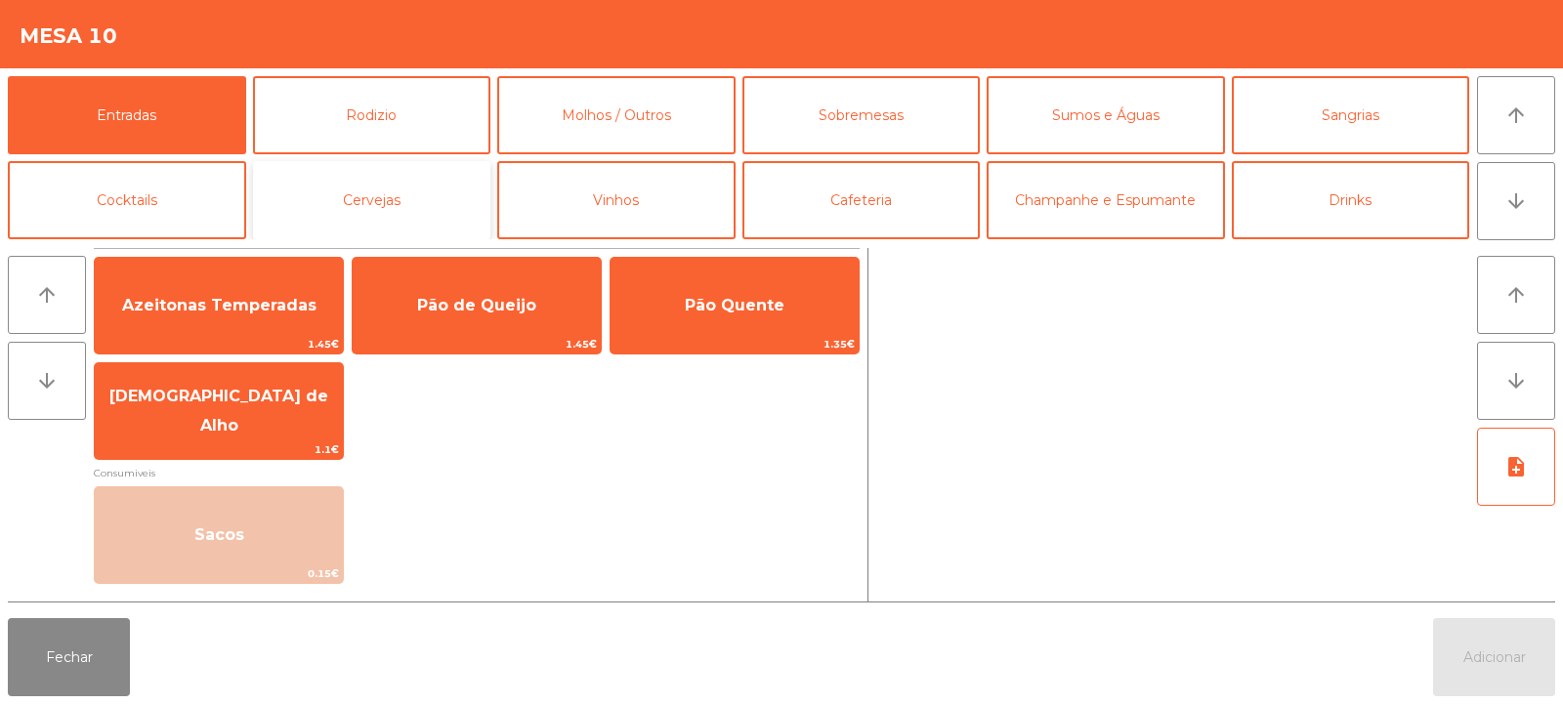
click at [402, 192] on button "Cervejas" at bounding box center [372, 200] width 238 height 78
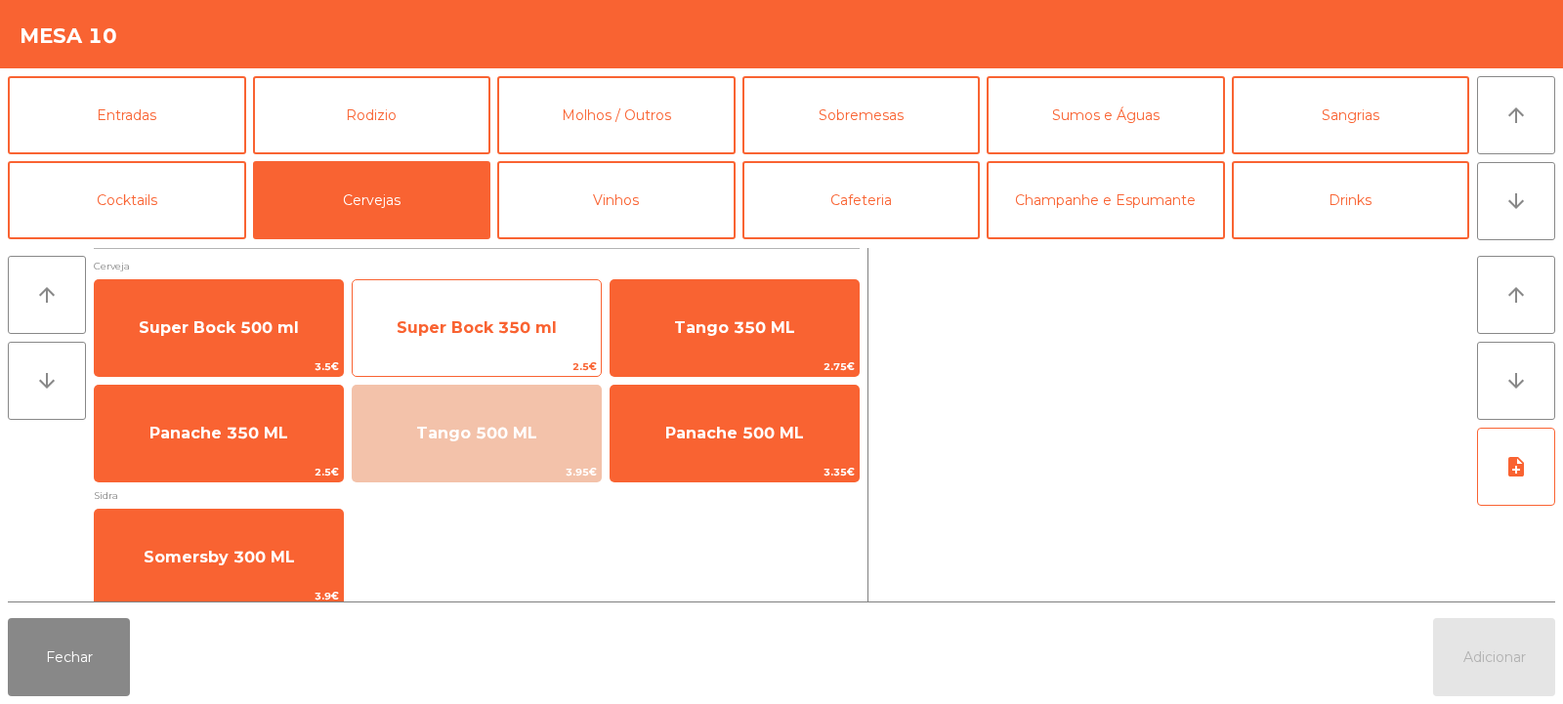
click at [475, 320] on span "Super Bock 350 ml" at bounding box center [477, 328] width 160 height 19
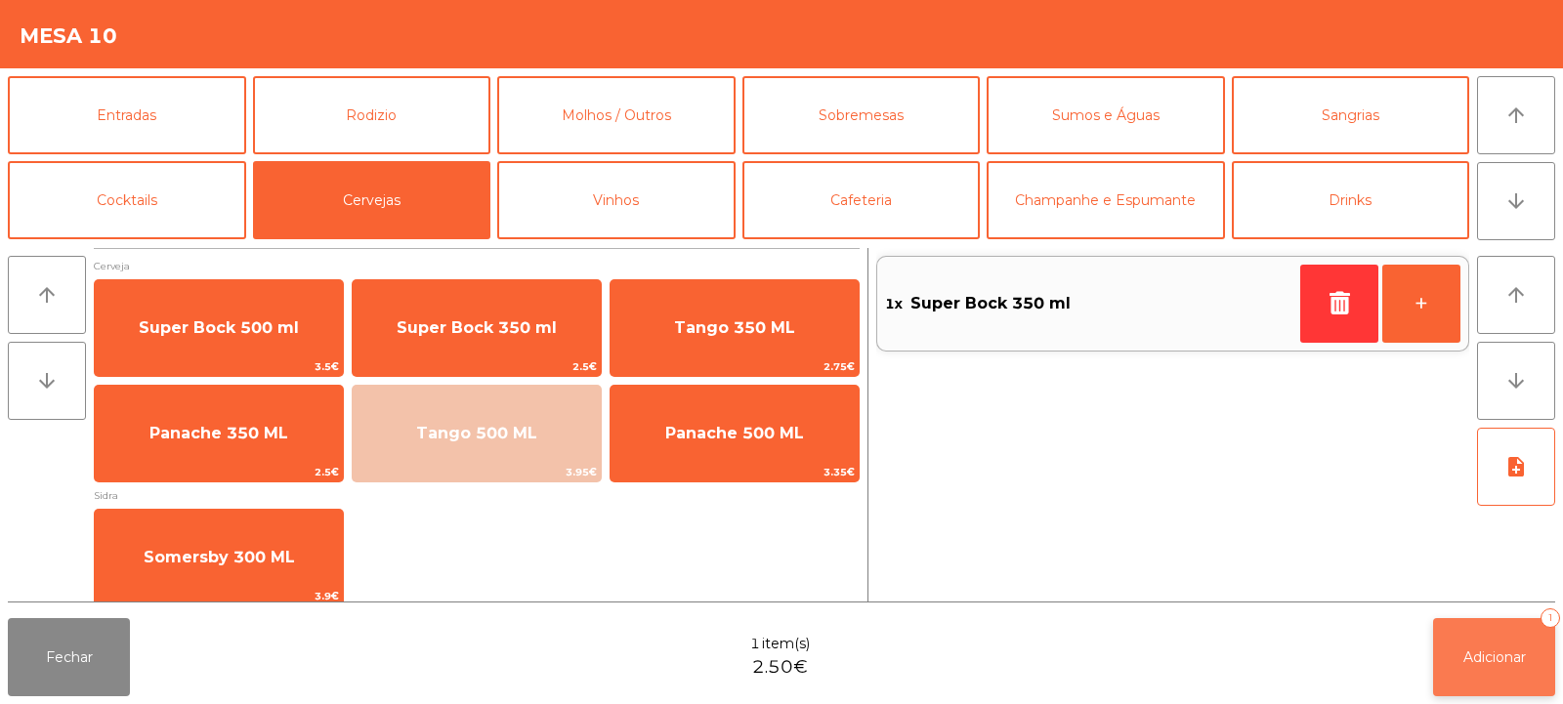
click at [1488, 664] on span "Adicionar" at bounding box center [1495, 658] width 63 height 18
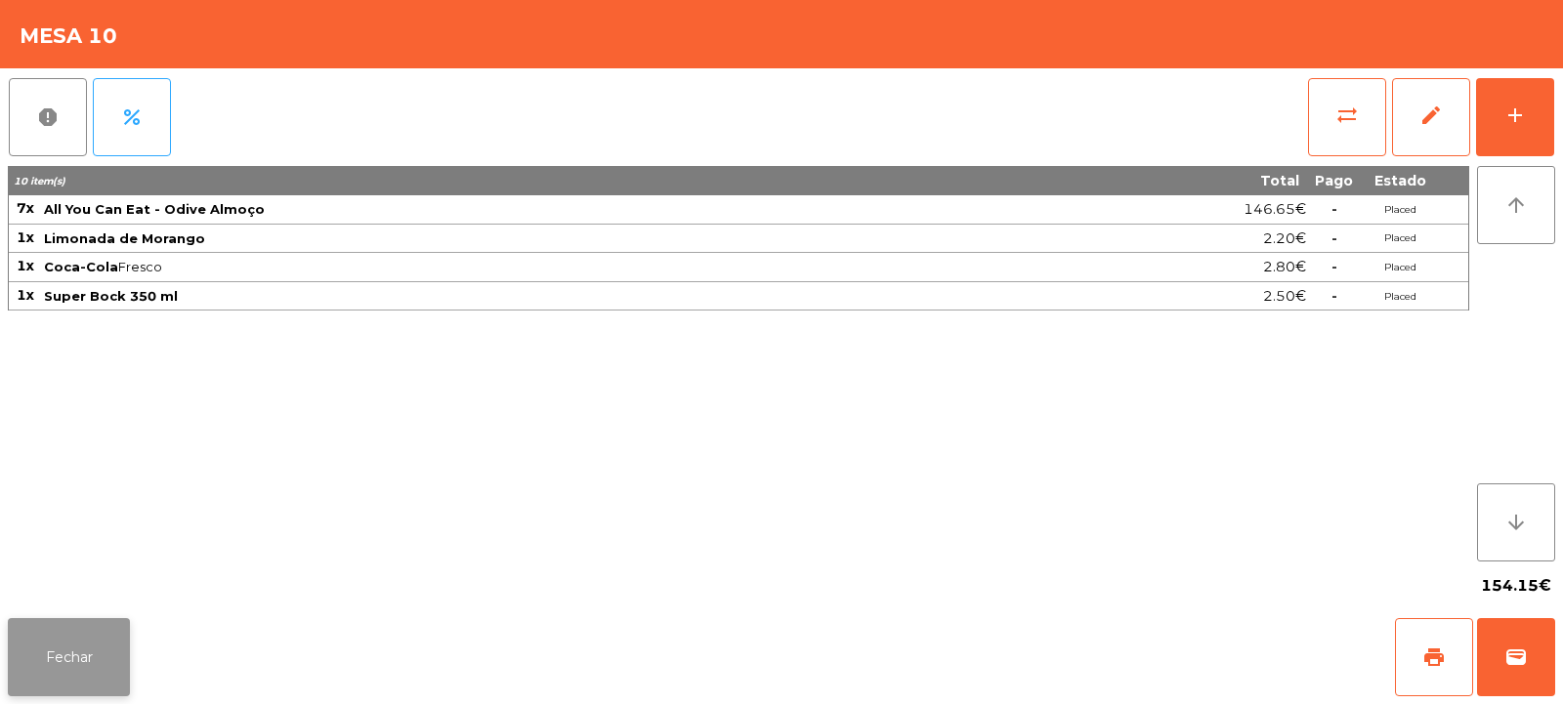
click at [53, 649] on button "Fechar" at bounding box center [69, 657] width 122 height 78
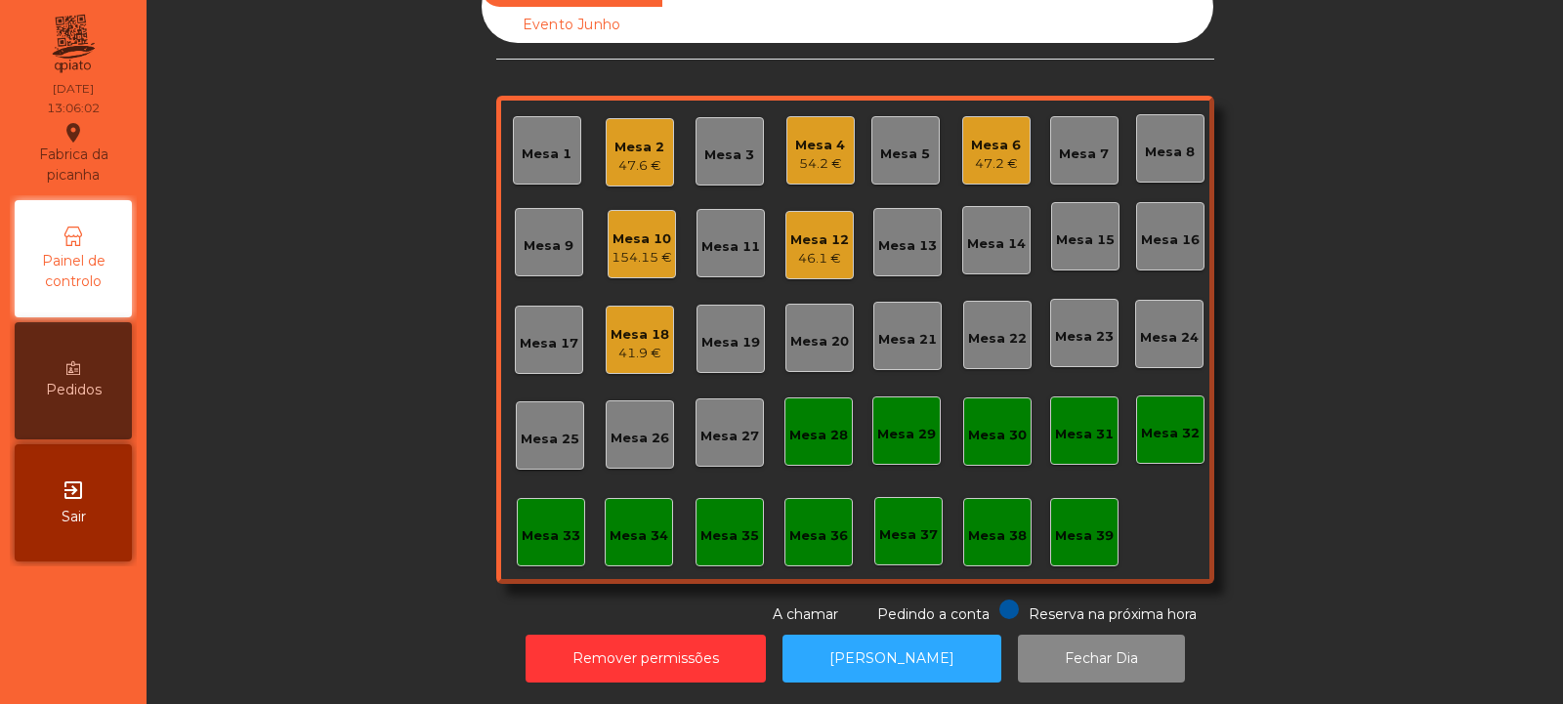
click at [1147, 416] on div "Mesa 32" at bounding box center [1170, 429] width 59 height 27
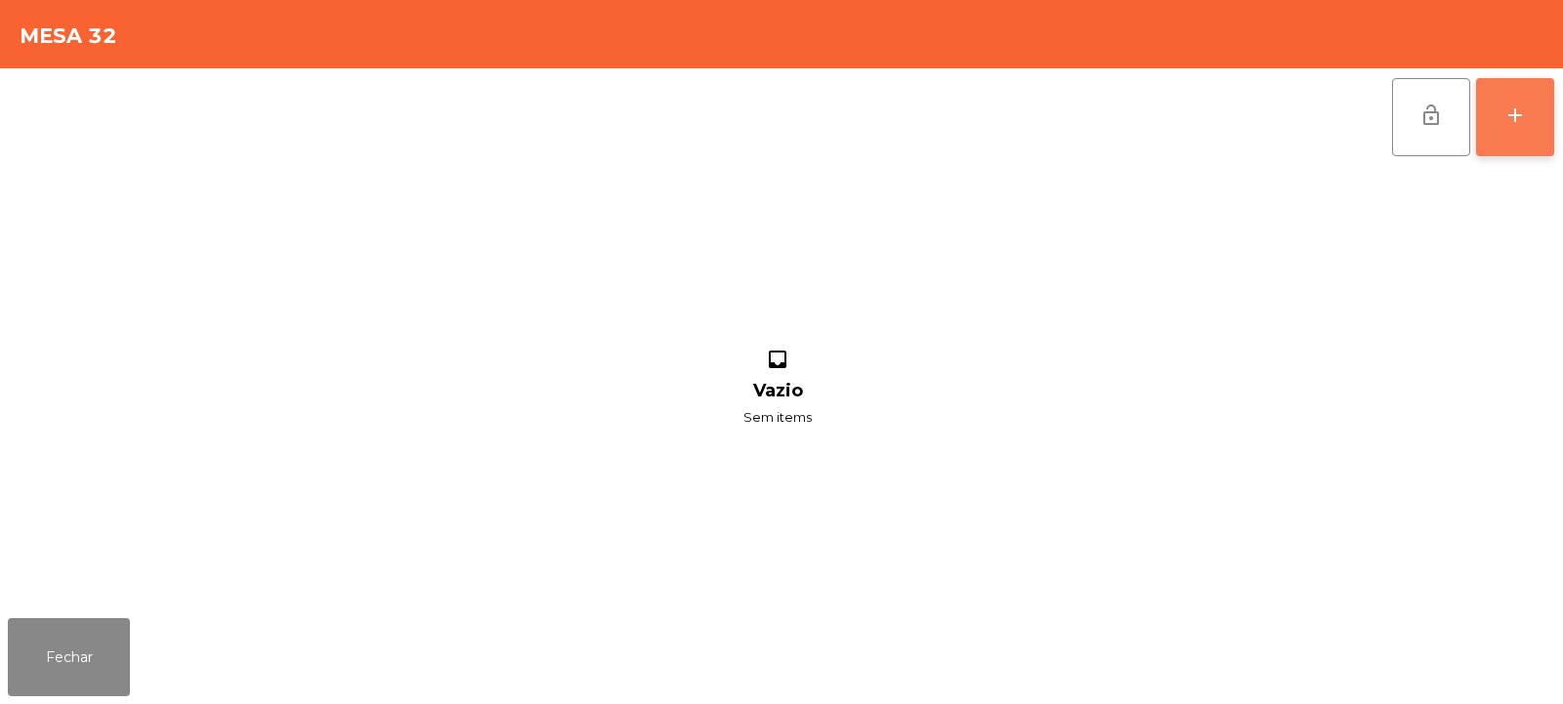
click at [1536, 120] on button "add" at bounding box center [1515, 117] width 78 height 78
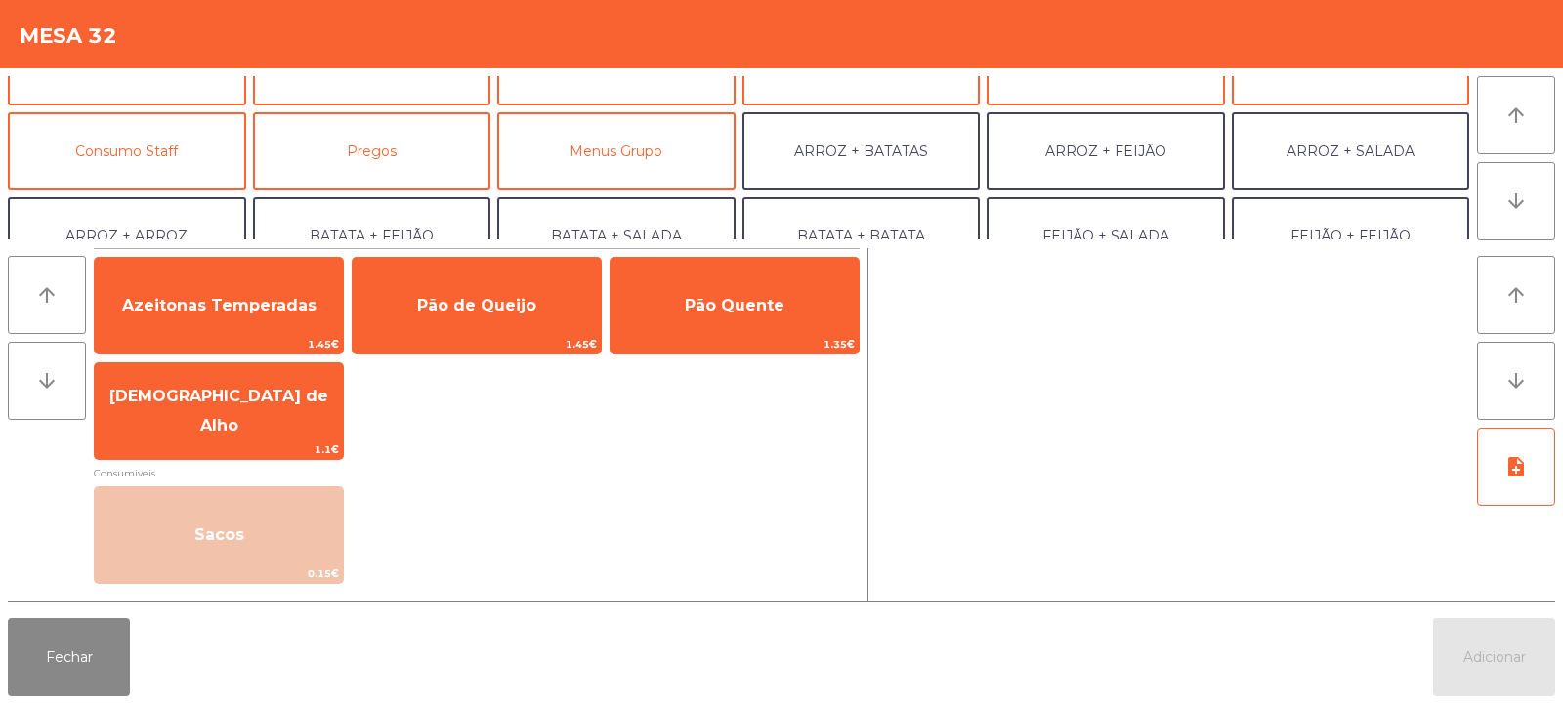
scroll to position [136, 0]
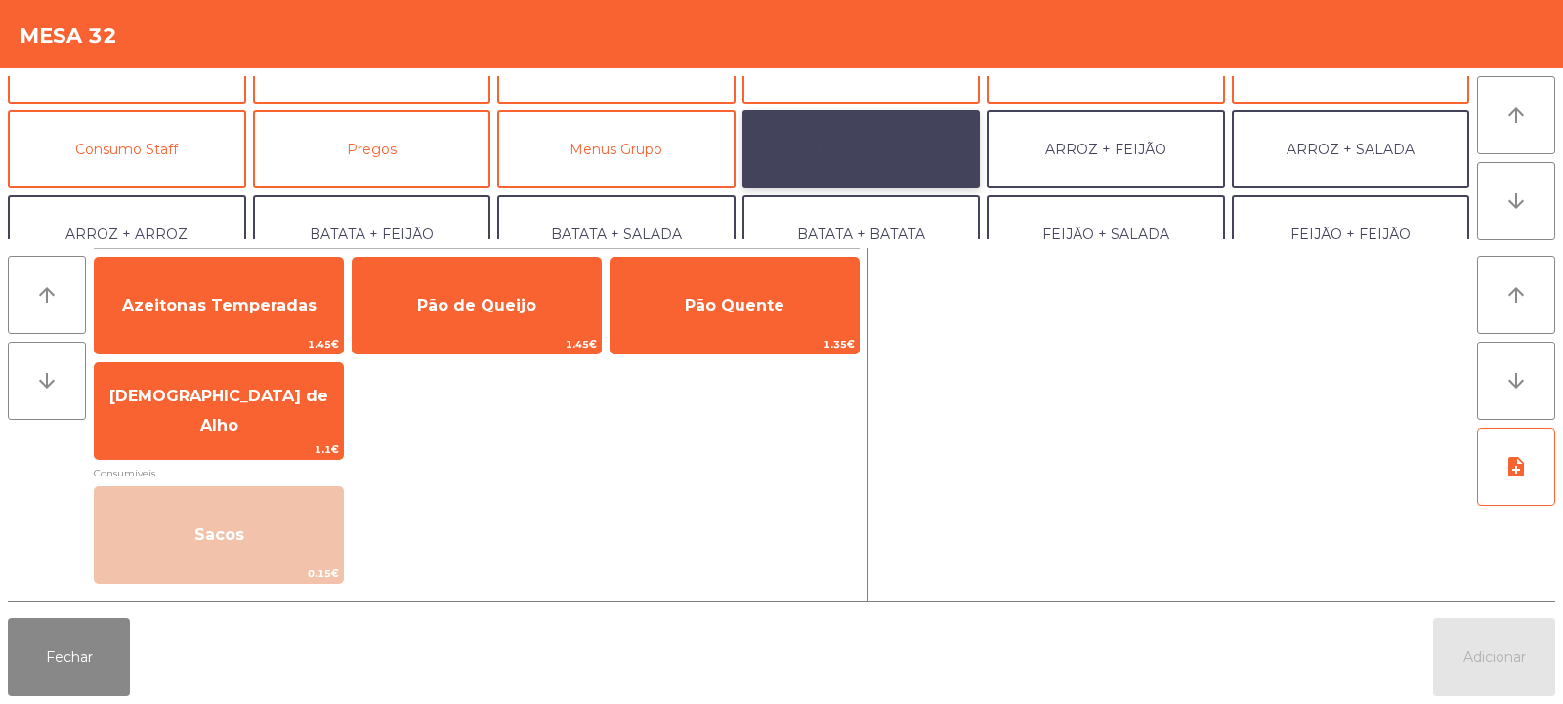
click at [892, 155] on button "ARROZ + BATATAS" at bounding box center [862, 149] width 238 height 78
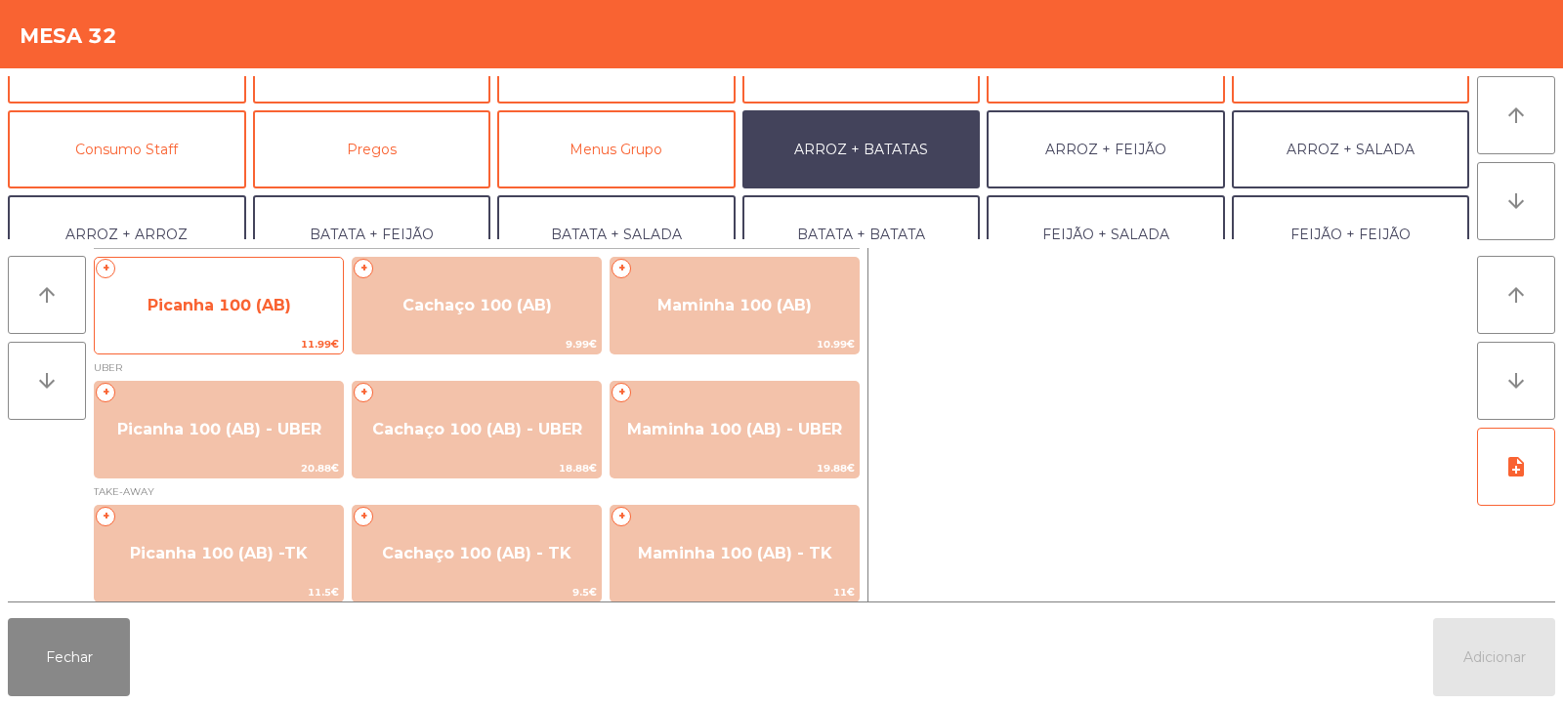
click at [232, 305] on span "Picanha 100 (AB)" at bounding box center [220, 305] width 144 height 19
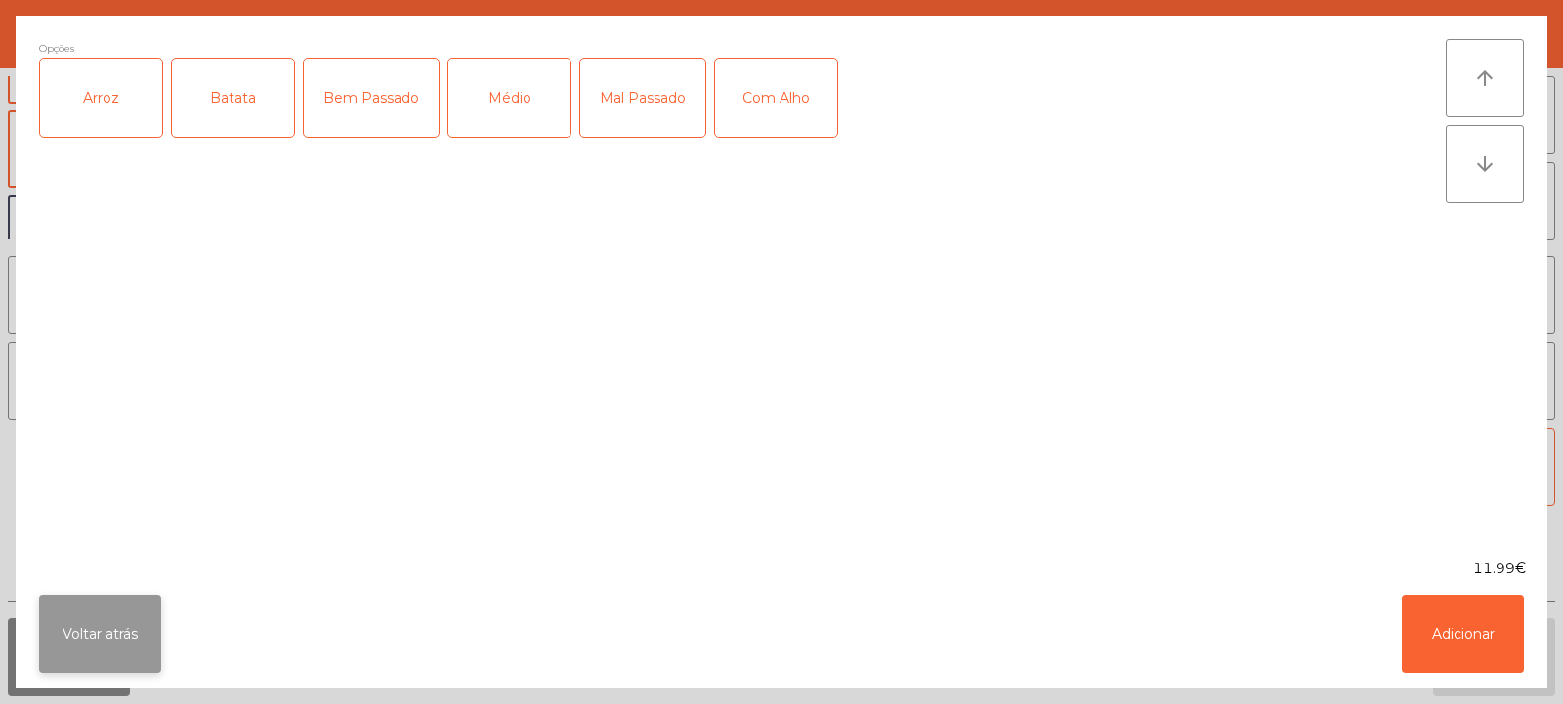
click at [82, 624] on button "Voltar atrás" at bounding box center [100, 634] width 122 height 78
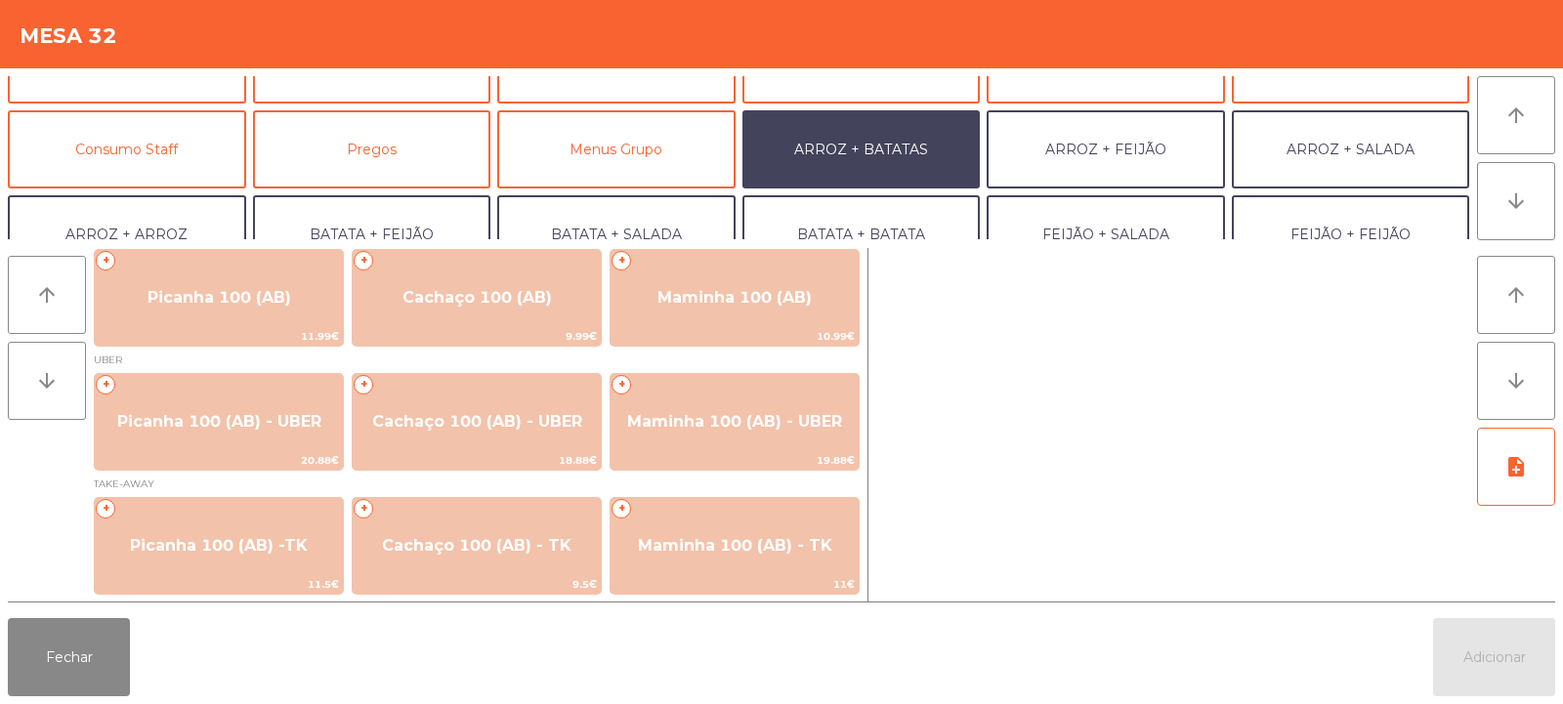
scroll to position [9, 0]
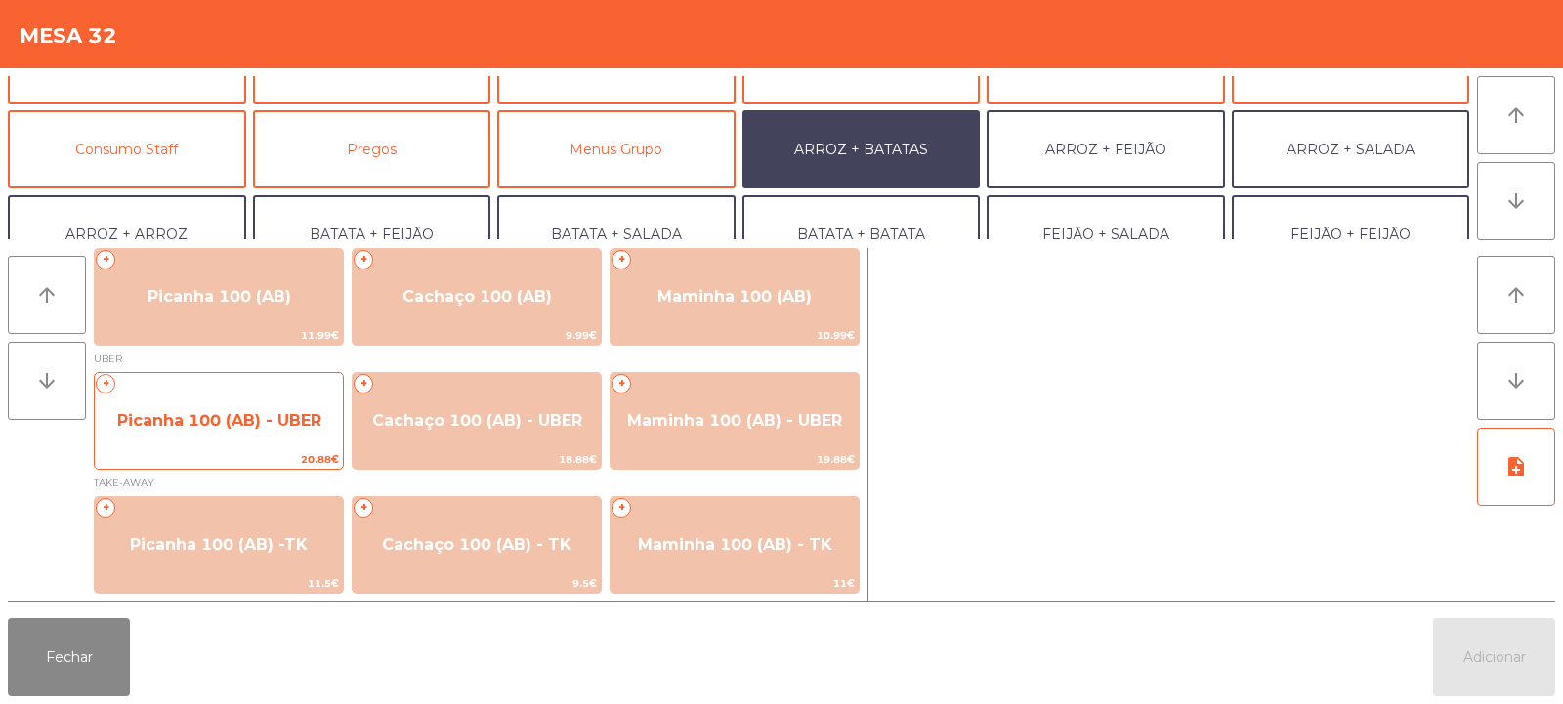
click at [256, 421] on span "Picanha 100 (AB) - UBER" at bounding box center [219, 420] width 204 height 19
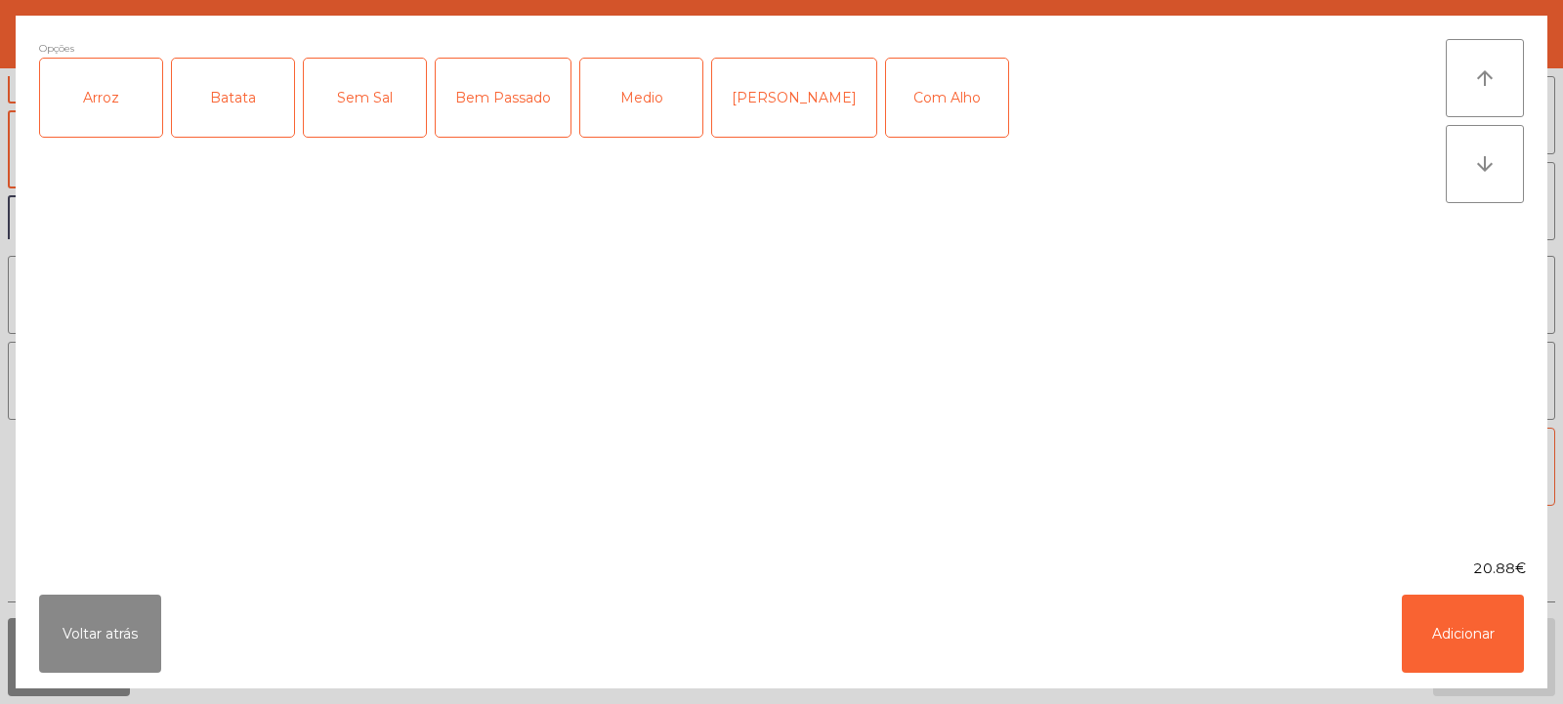
click at [89, 121] on div "Arroz" at bounding box center [101, 98] width 122 height 78
click at [235, 96] on div "Batata" at bounding box center [233, 98] width 122 height 78
click at [646, 121] on div "Medio" at bounding box center [641, 98] width 122 height 78
click at [1470, 622] on button "Adicionar" at bounding box center [1463, 634] width 122 height 78
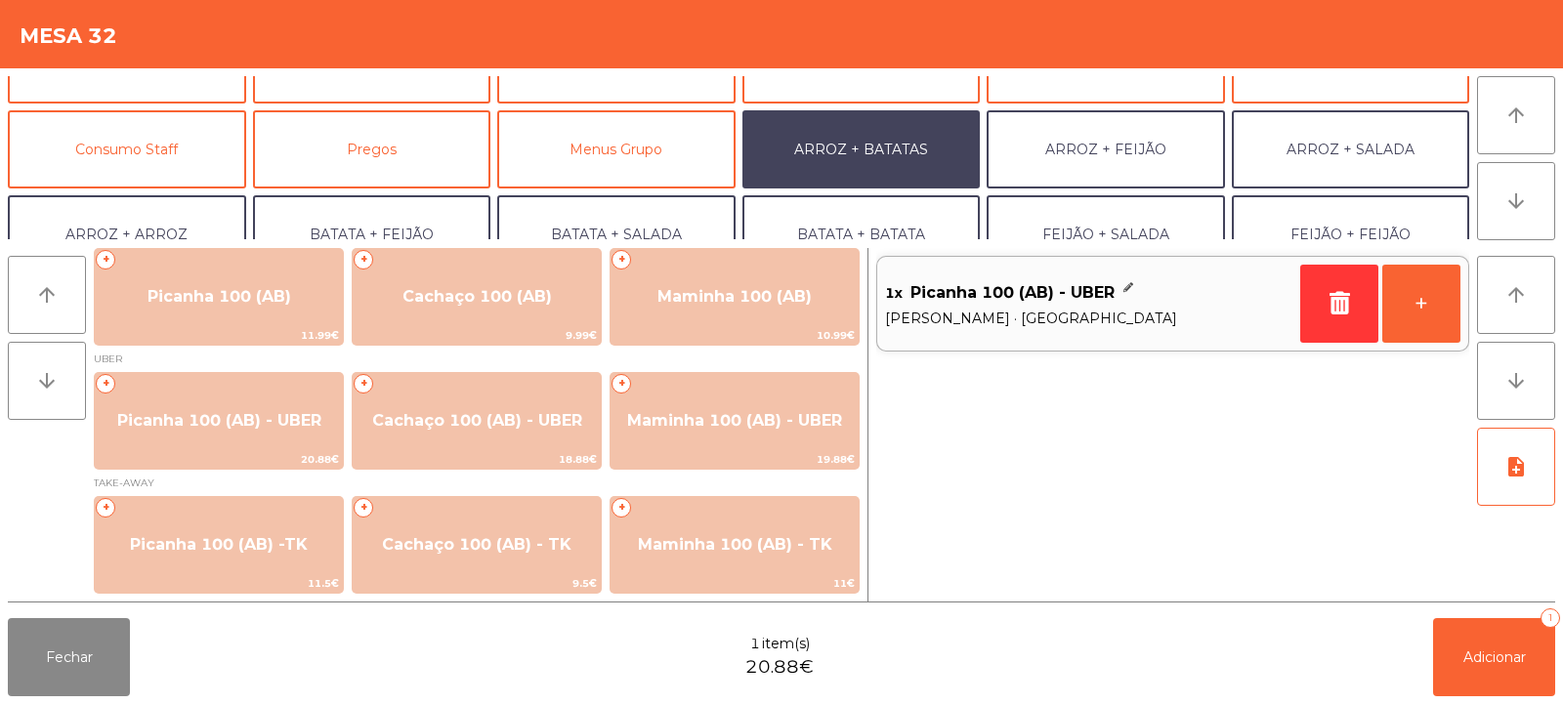
scroll to position [255, 0]
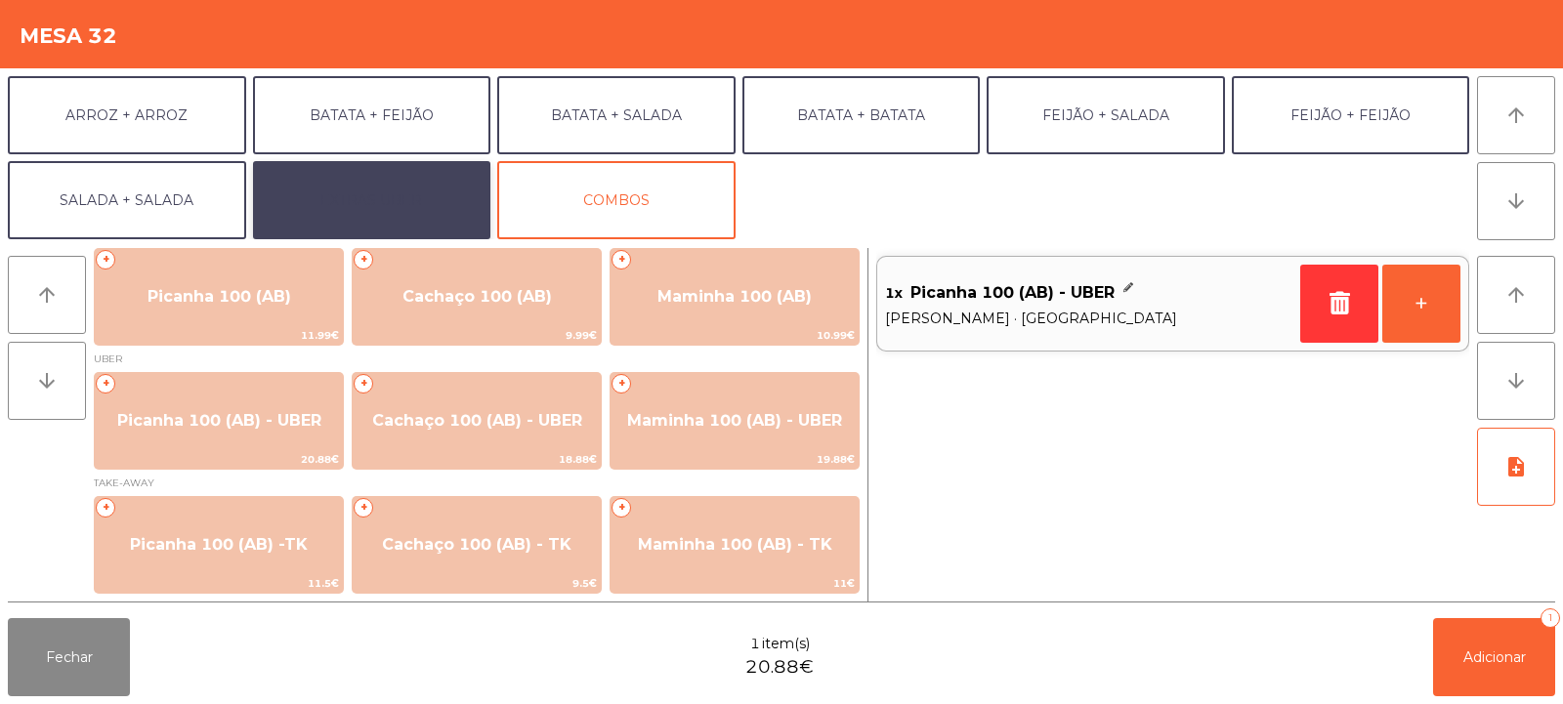
click at [389, 201] on button "EXTRAS UBER" at bounding box center [372, 200] width 238 height 78
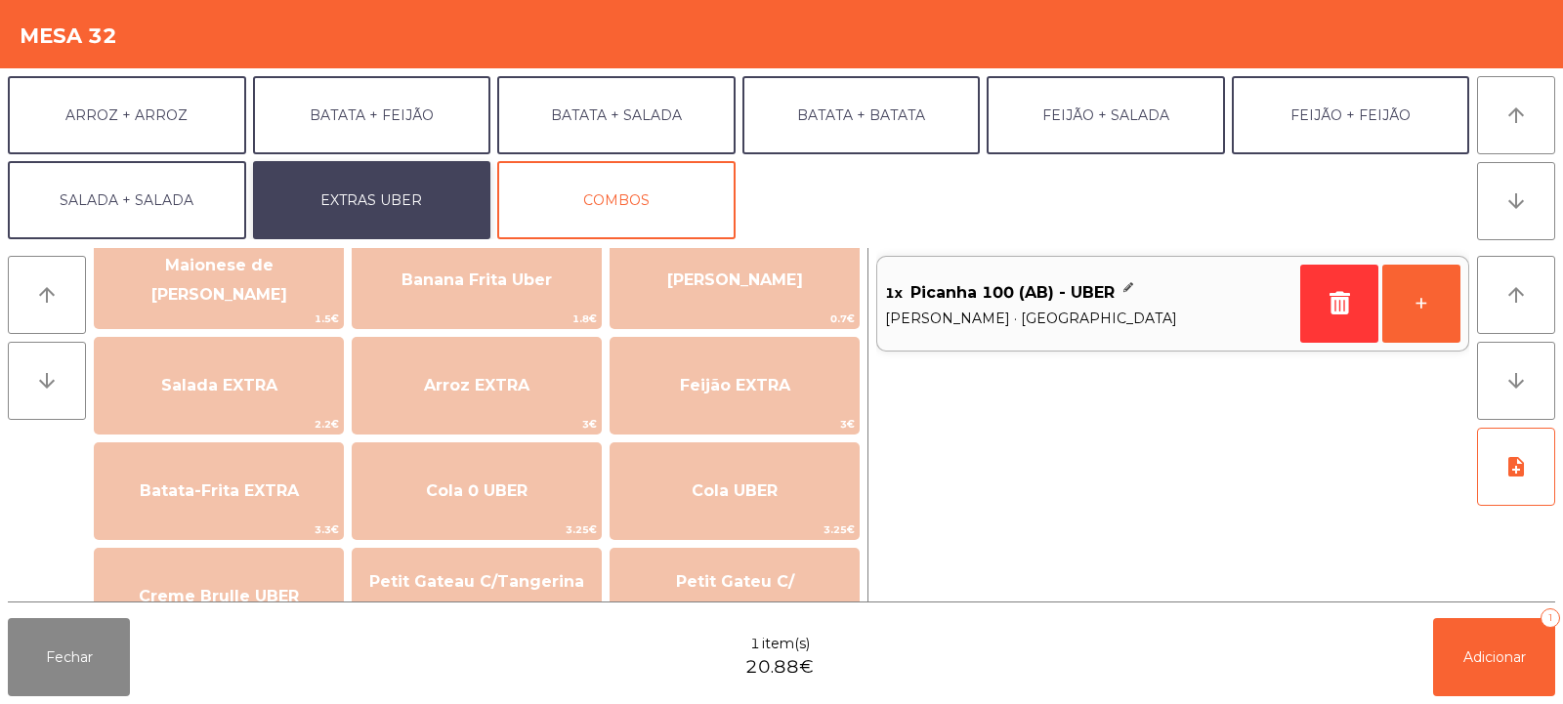
scroll to position [187, 0]
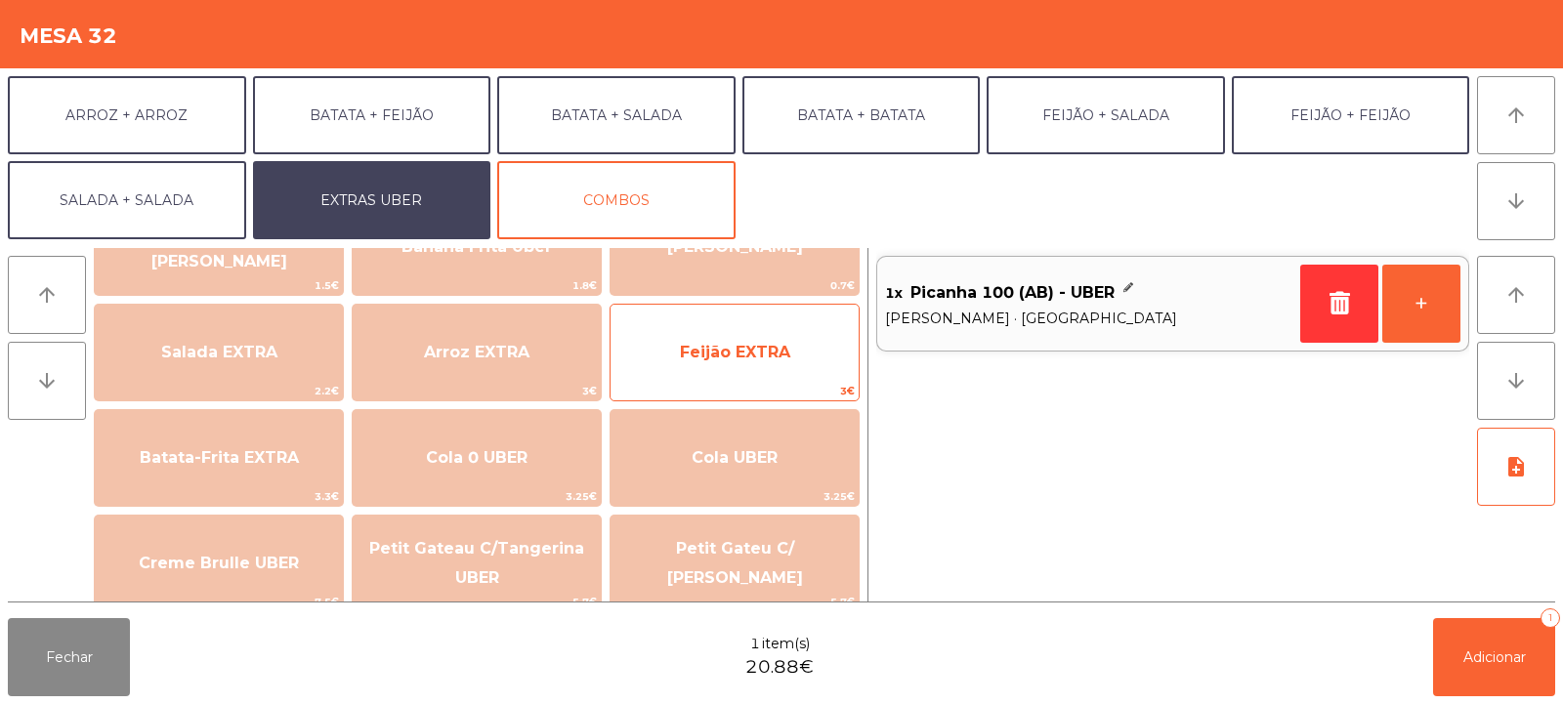
click at [717, 346] on span "Feijão EXTRA" at bounding box center [735, 352] width 110 height 19
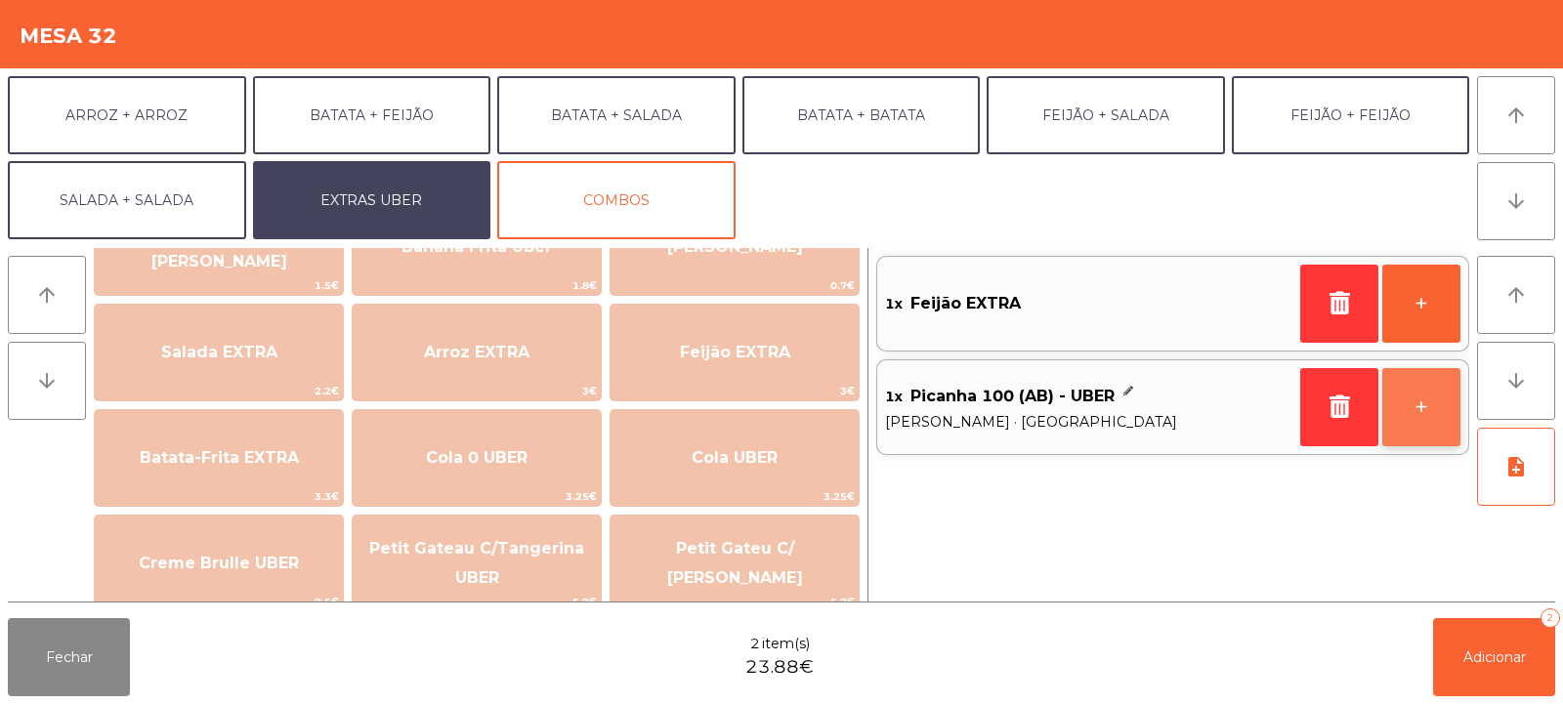
click at [1421, 404] on button "+" at bounding box center [1422, 407] width 78 height 78
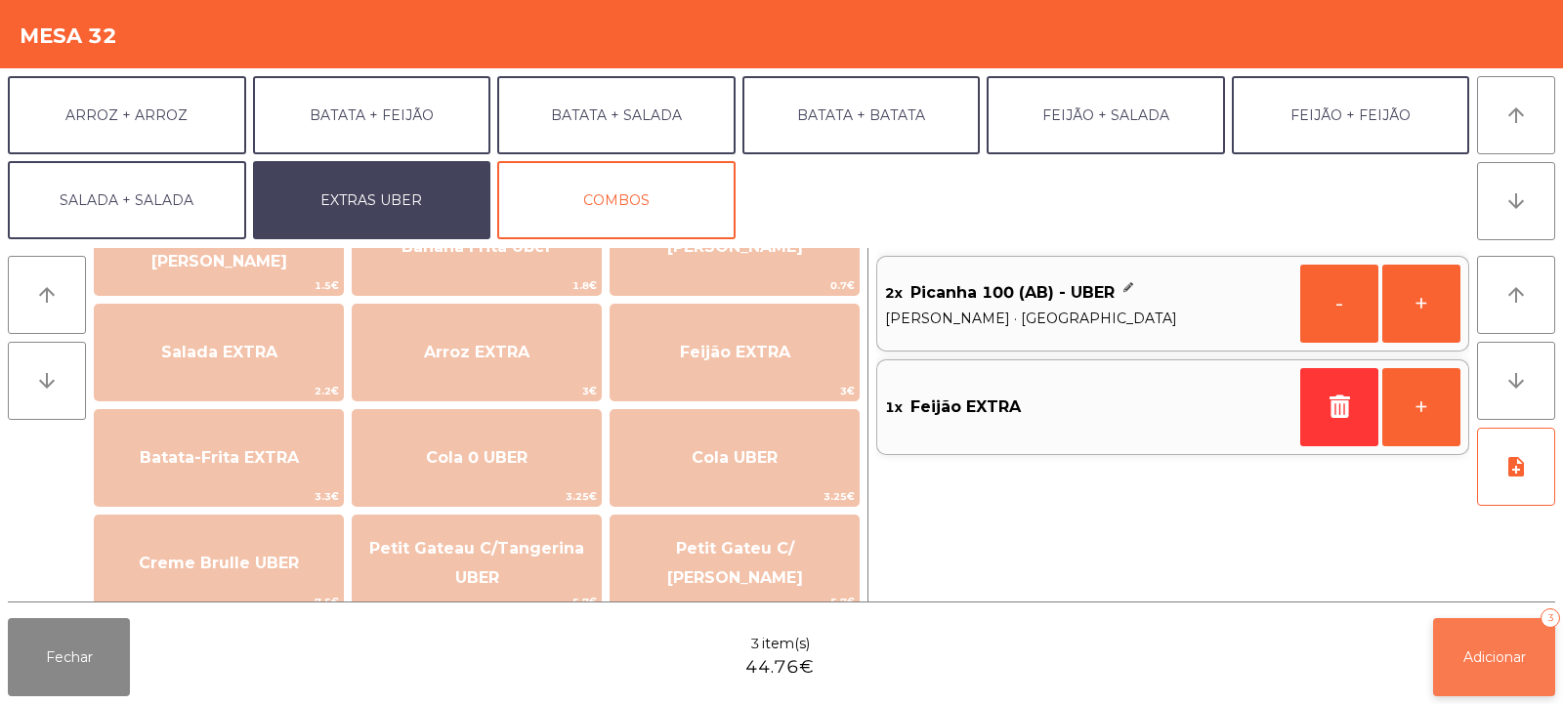
click at [1495, 669] on button "Adicionar 3" at bounding box center [1494, 657] width 122 height 78
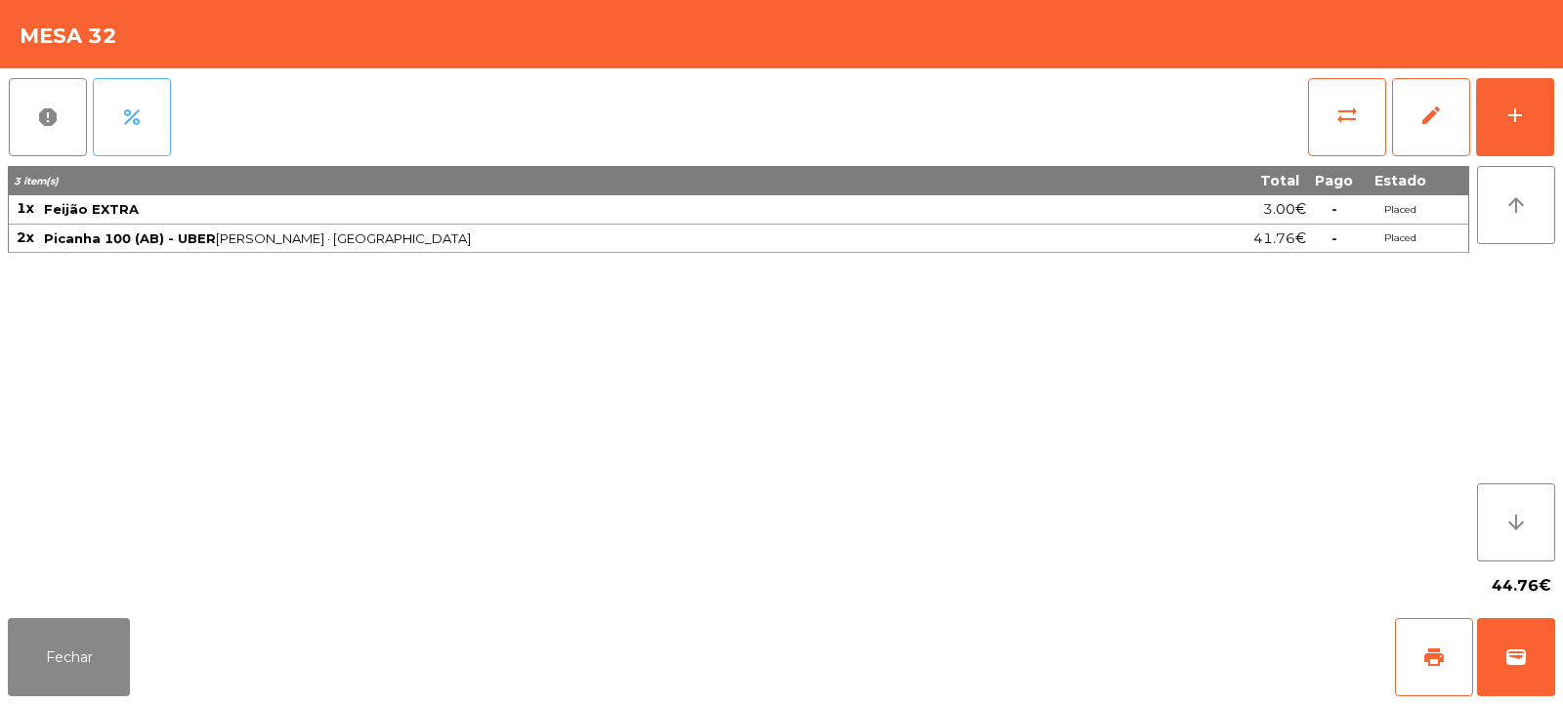
click at [118, 118] on button "percent" at bounding box center [132, 117] width 78 height 78
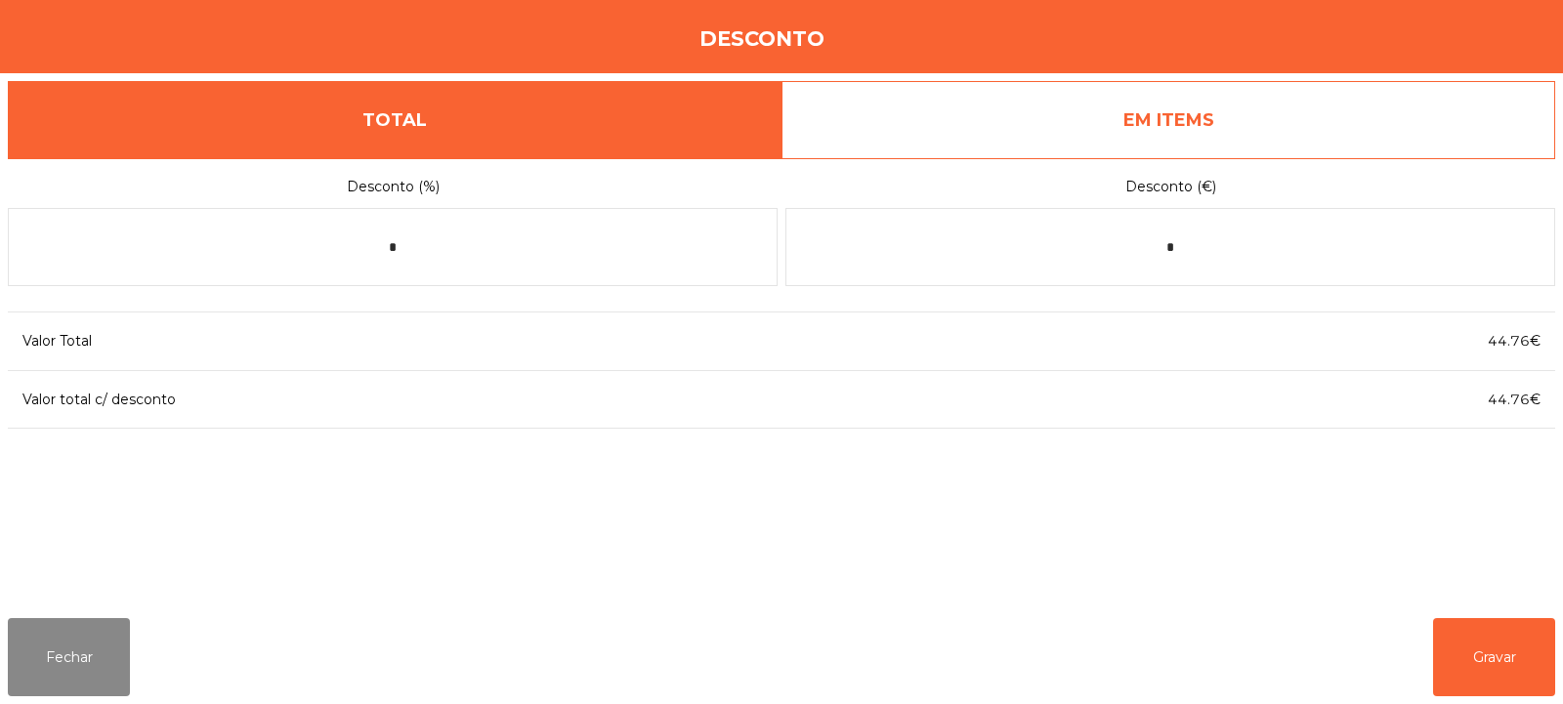
click at [1162, 113] on link "EM ITEMS" at bounding box center [1169, 120] width 774 height 78
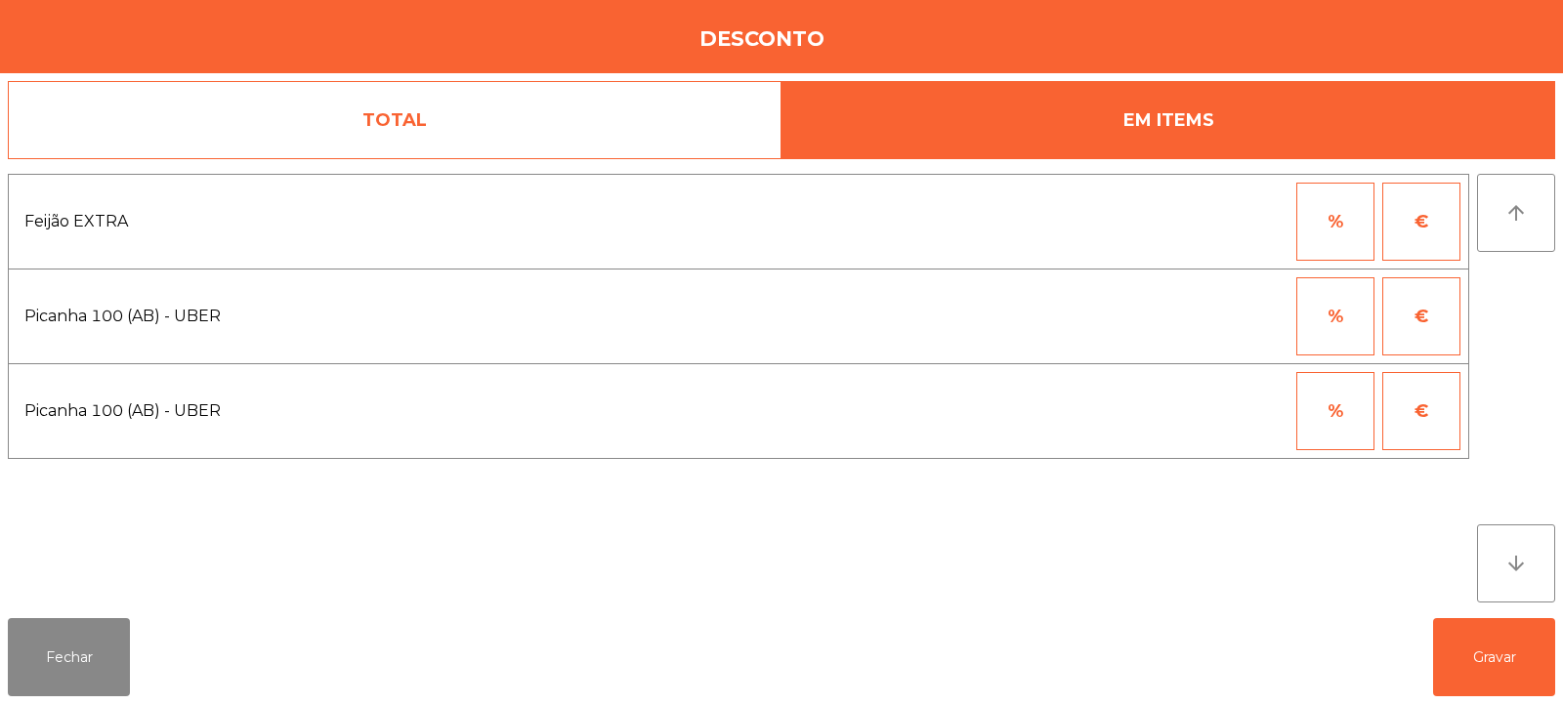
click at [1347, 311] on button "%" at bounding box center [1336, 316] width 78 height 78
click at [1230, 320] on input "*" at bounding box center [1240, 316] width 98 height 78
click at [1518, 302] on div "arrow_upward arrow_downward" at bounding box center [1516, 388] width 78 height 429
click at [1414, 307] on button "€" at bounding box center [1422, 316] width 78 height 78
click at [1258, 310] on input "*" at bounding box center [1240, 316] width 98 height 78
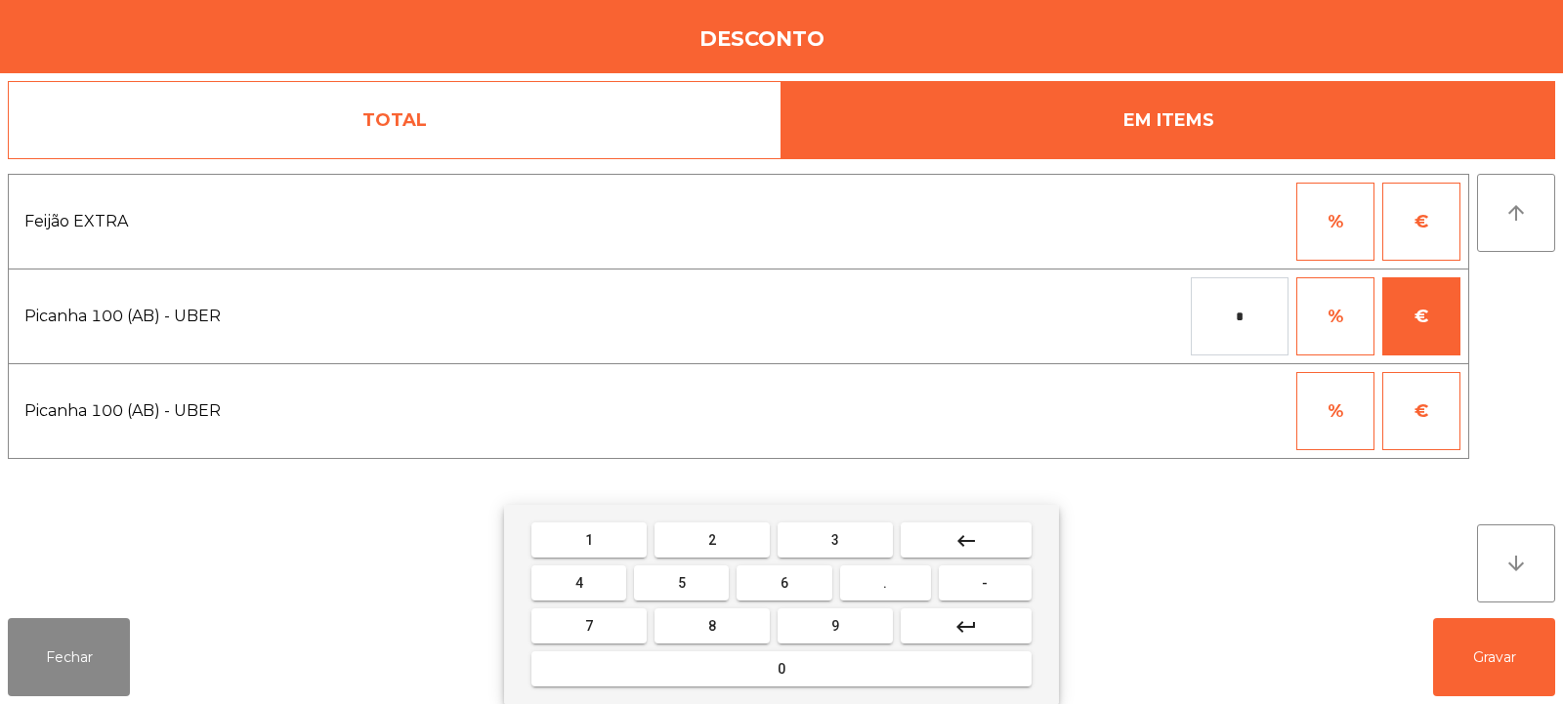
type input "*"
type input "**"
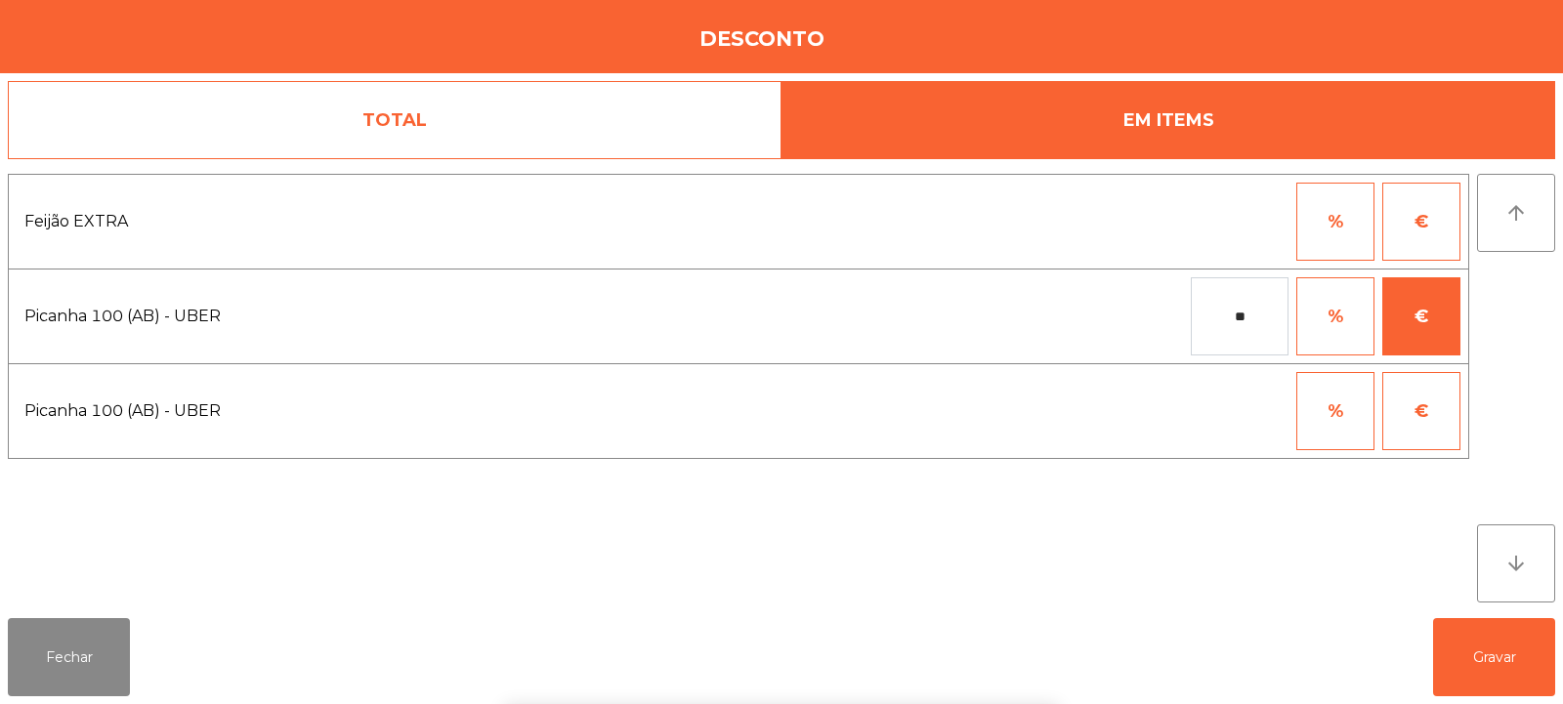
click at [1510, 316] on div "arrow_upward arrow_downward" at bounding box center [1516, 388] width 78 height 429
click at [1422, 318] on button "€" at bounding box center [1422, 316] width 78 height 78
click at [1339, 326] on button "%" at bounding box center [1336, 316] width 78 height 78
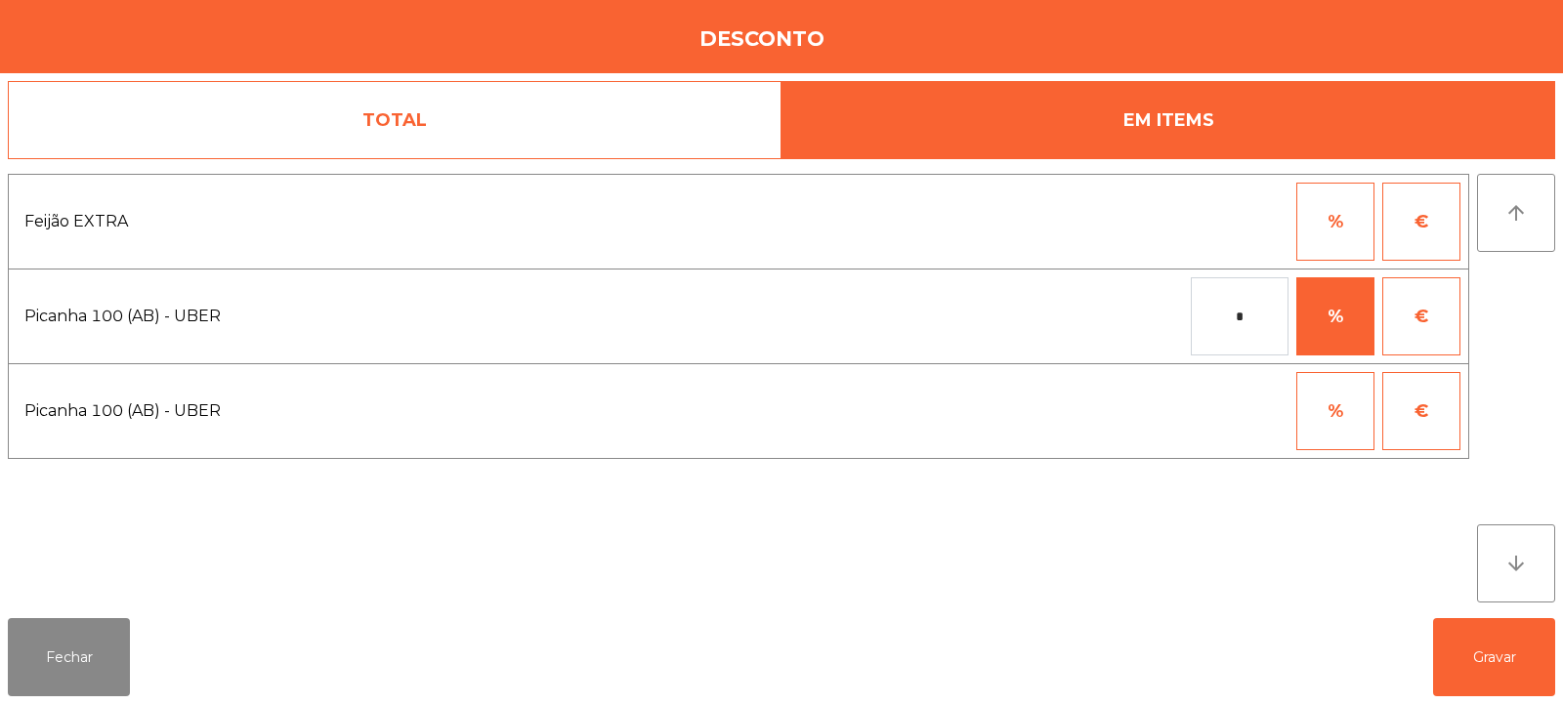
click at [1230, 313] on input "*" at bounding box center [1240, 316] width 98 height 78
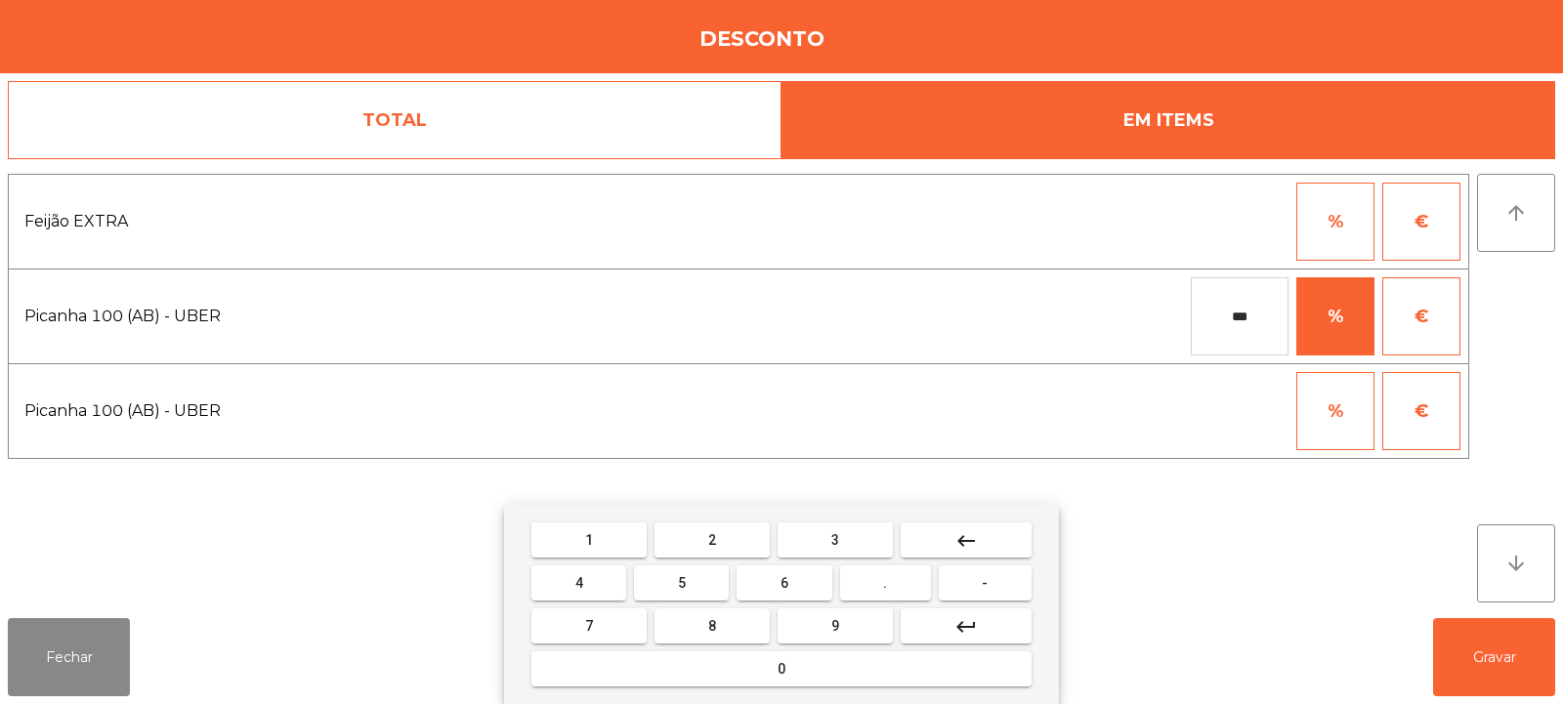
type input "***"
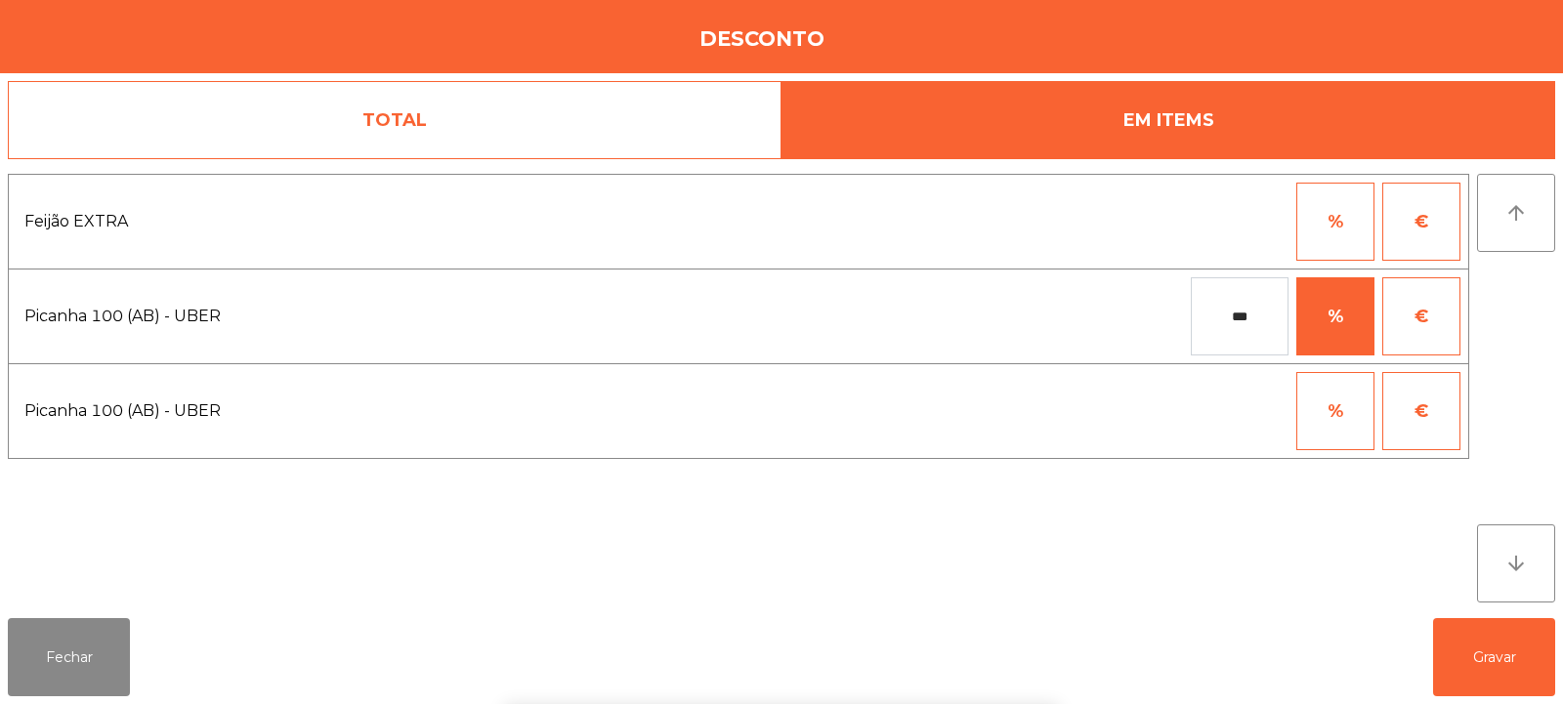
click at [1514, 318] on div "arrow_upward arrow_downward" at bounding box center [1516, 388] width 78 height 429
click at [1507, 663] on button "Gravar" at bounding box center [1494, 657] width 122 height 78
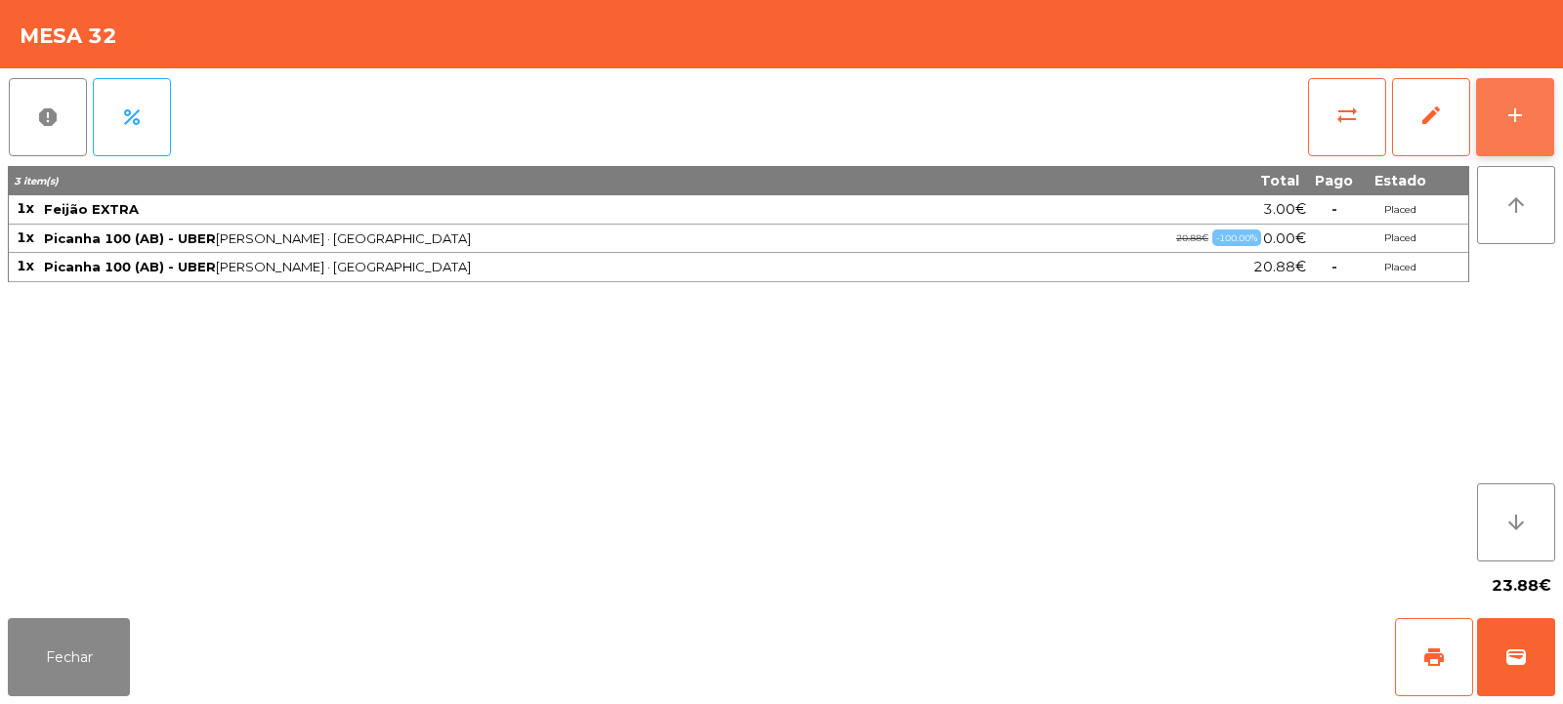
click at [1524, 116] on div "add" at bounding box center [1515, 115] width 23 height 23
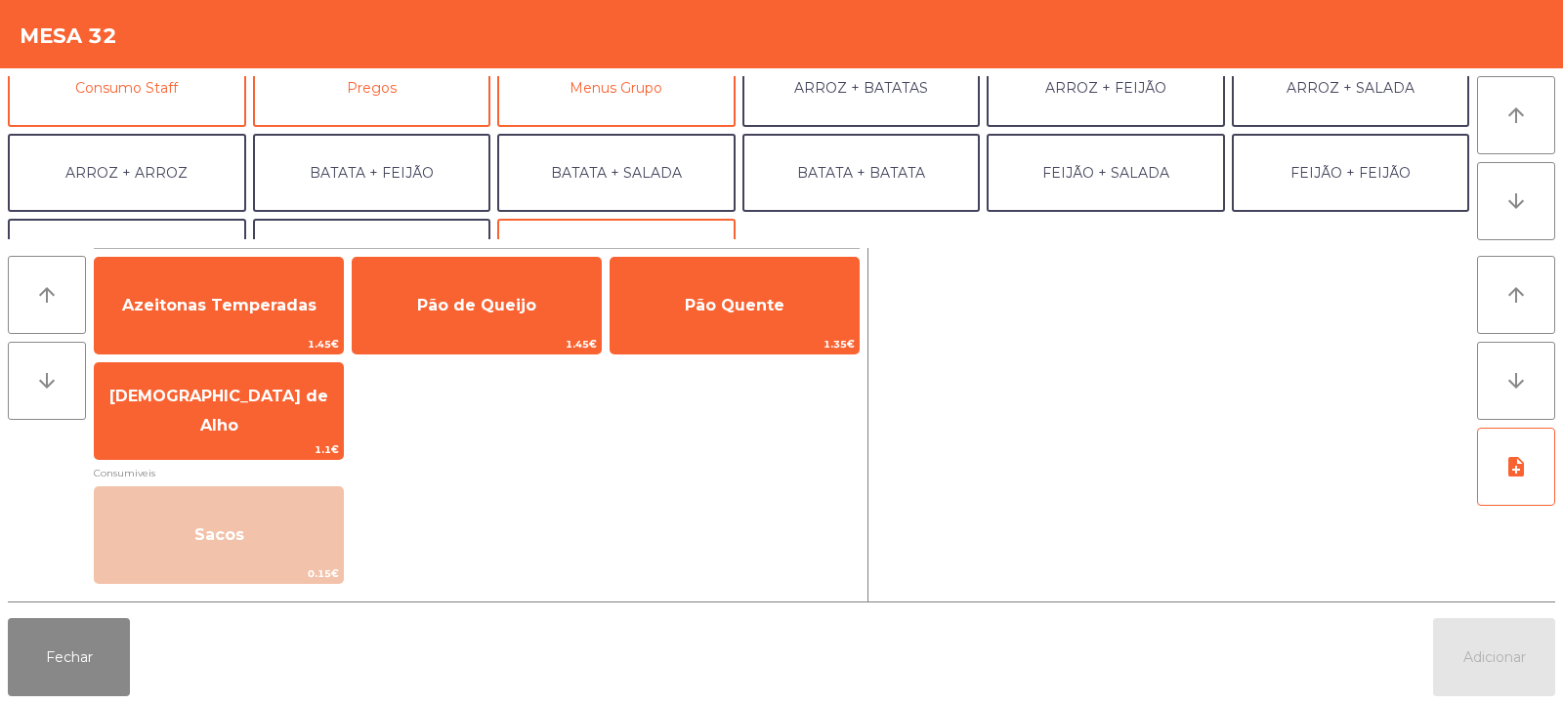
scroll to position [255, 0]
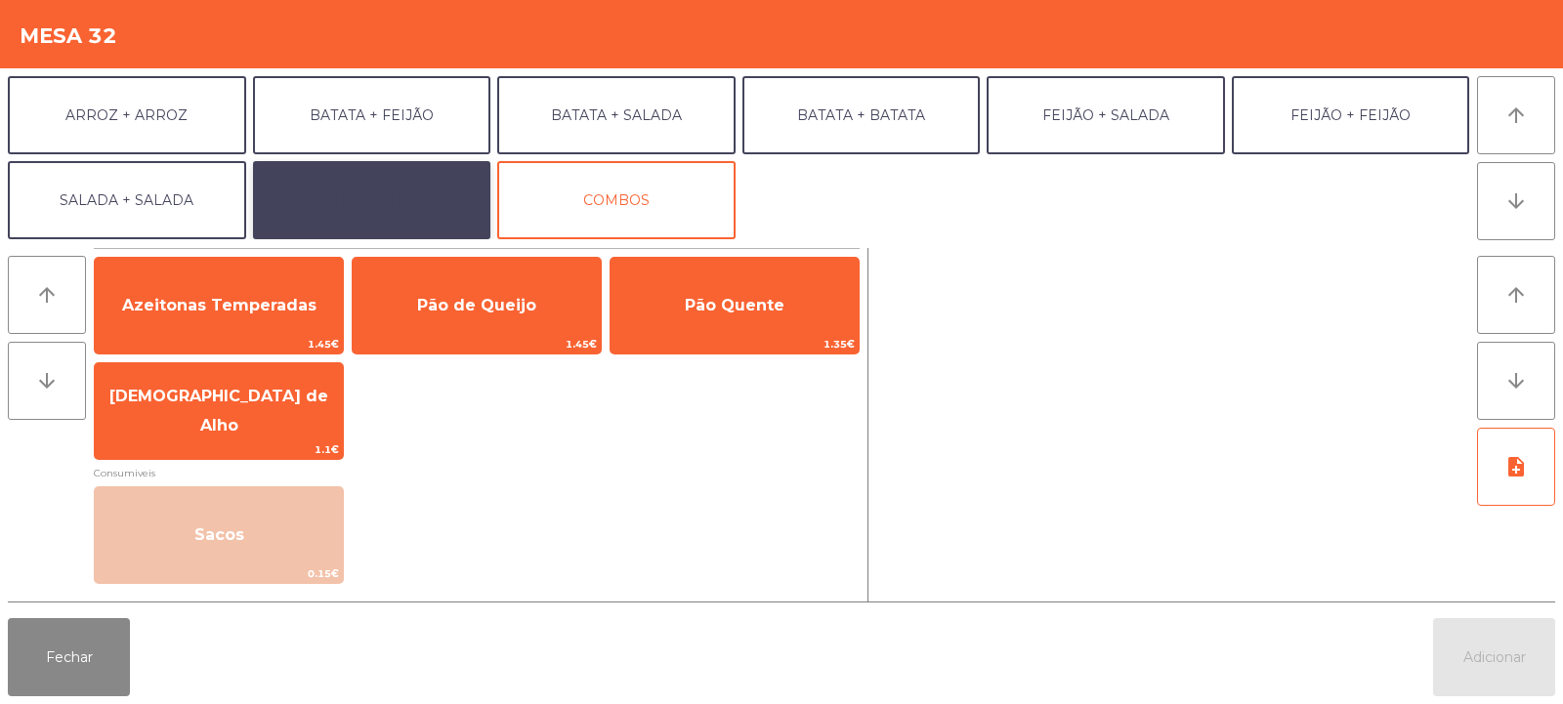
click at [384, 219] on button "EXTRAS UBER" at bounding box center [372, 200] width 238 height 78
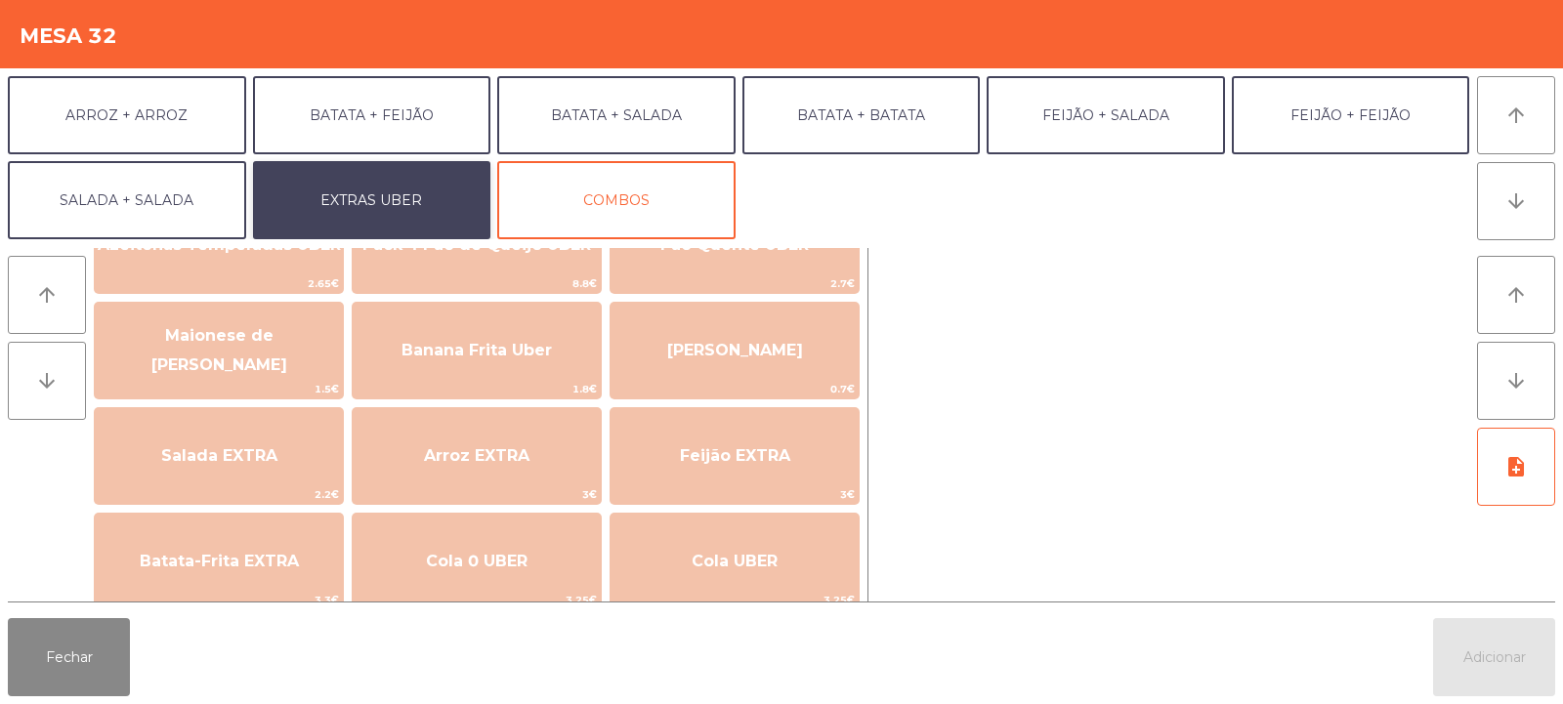
scroll to position [84, 0]
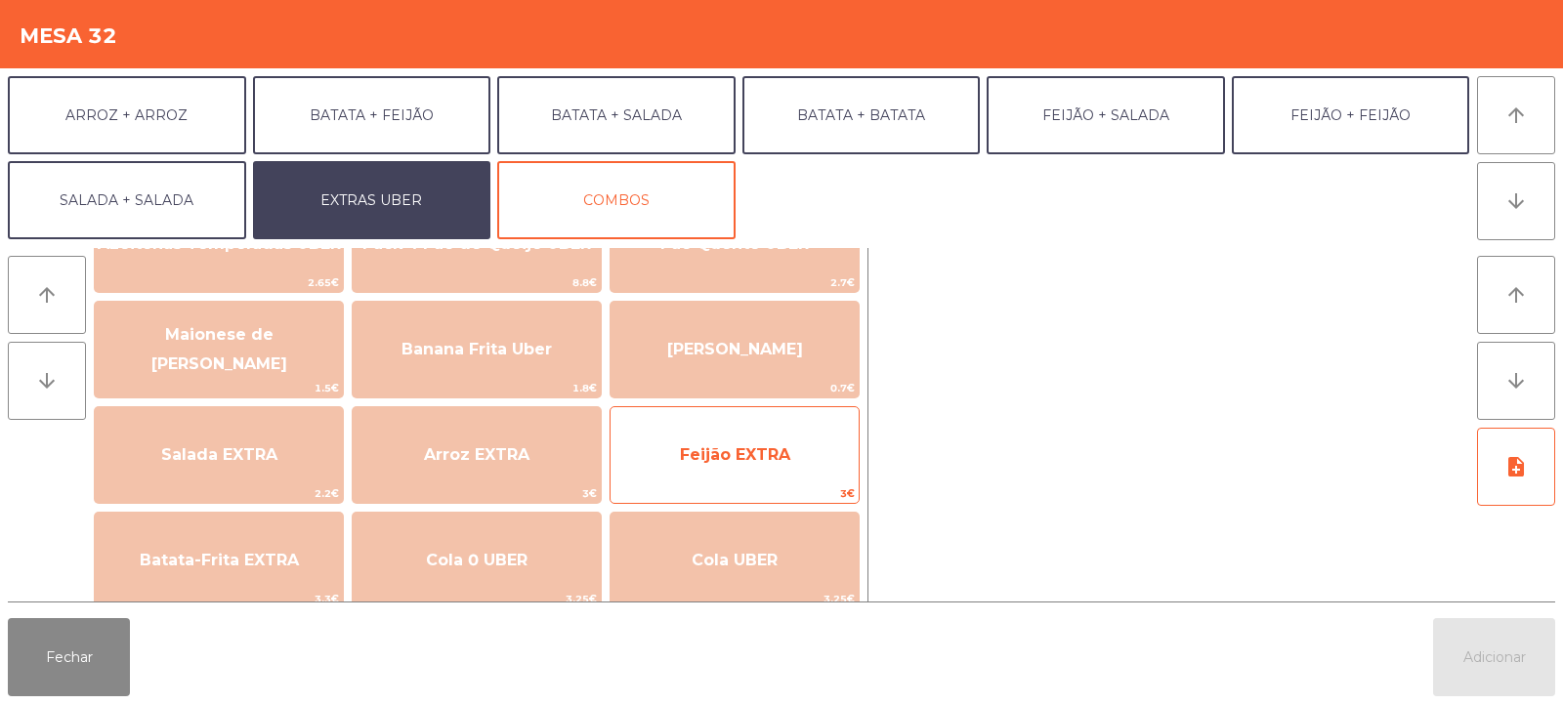
click at [762, 457] on span "Feijão EXTRA" at bounding box center [735, 455] width 110 height 19
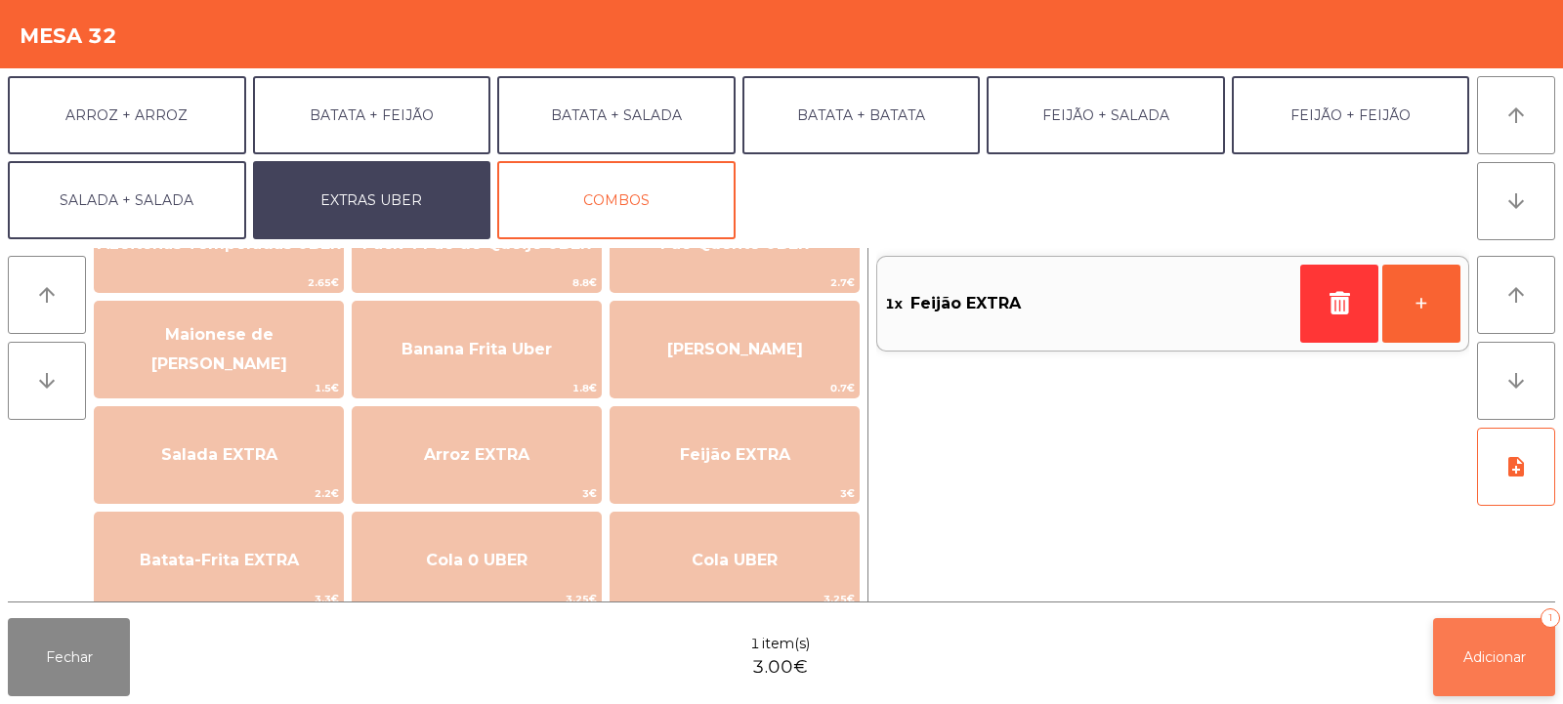
click at [1521, 638] on button "Adicionar 1" at bounding box center [1494, 657] width 122 height 78
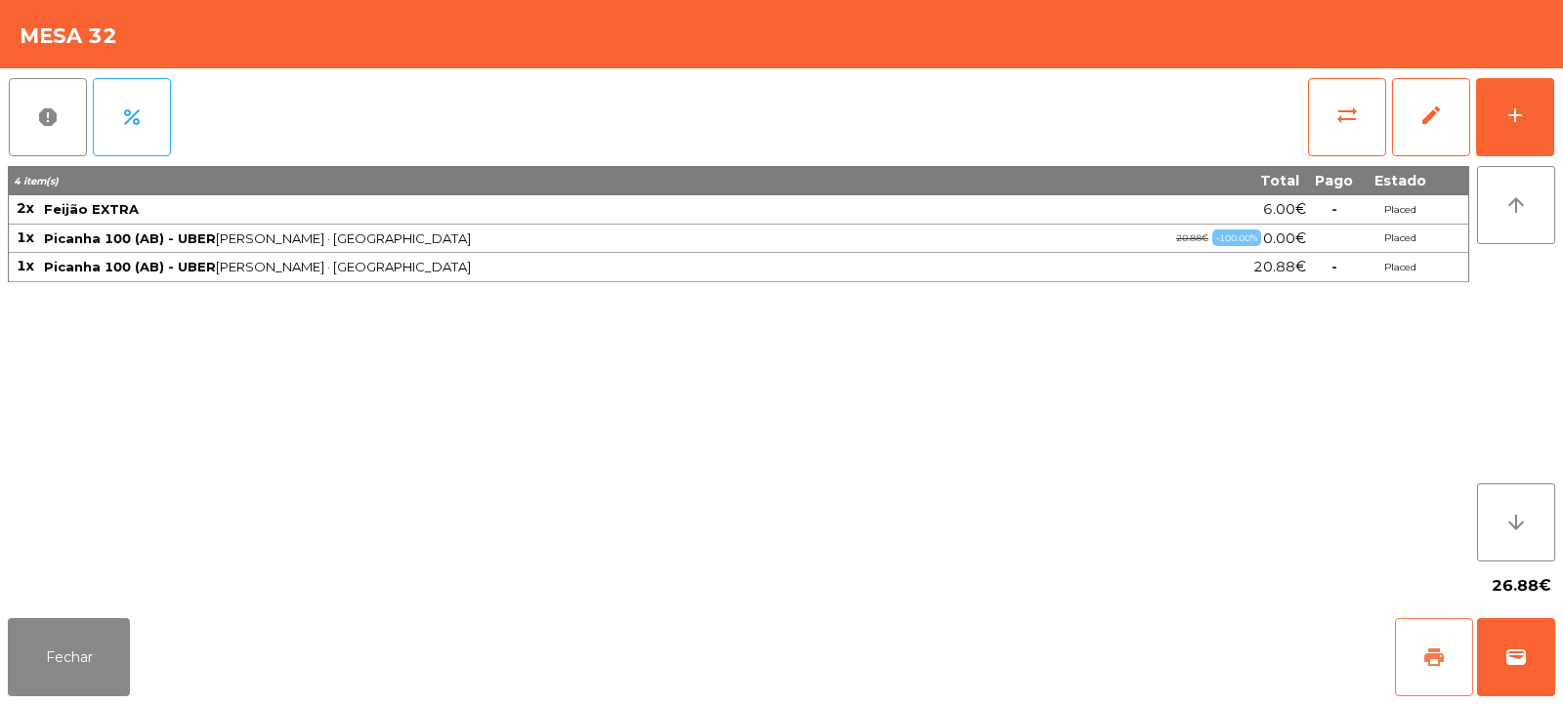
click at [1430, 643] on button "print" at bounding box center [1434, 657] width 78 height 78
click at [1526, 655] on span "wallet" at bounding box center [1516, 657] width 23 height 23
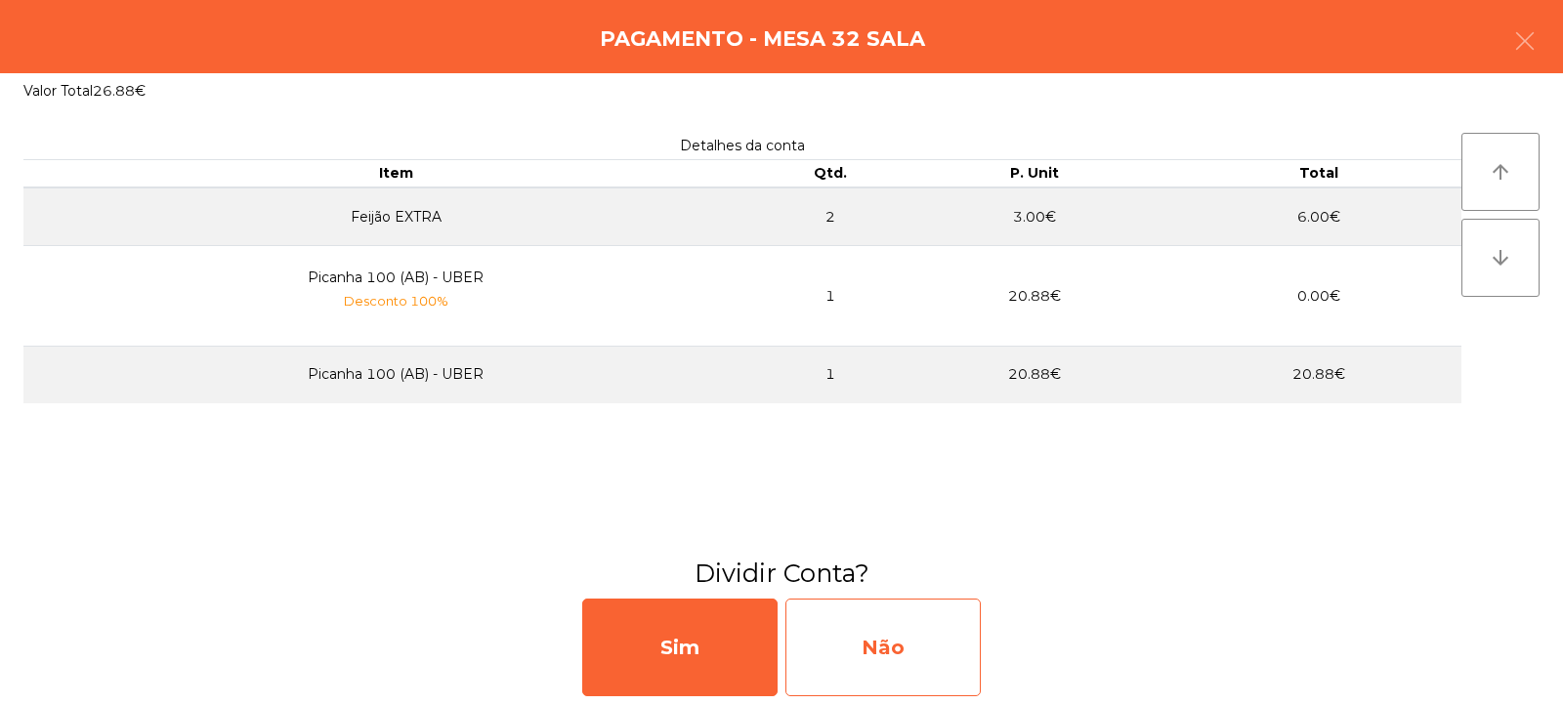
click at [900, 636] on div "Não" at bounding box center [883, 648] width 195 height 98
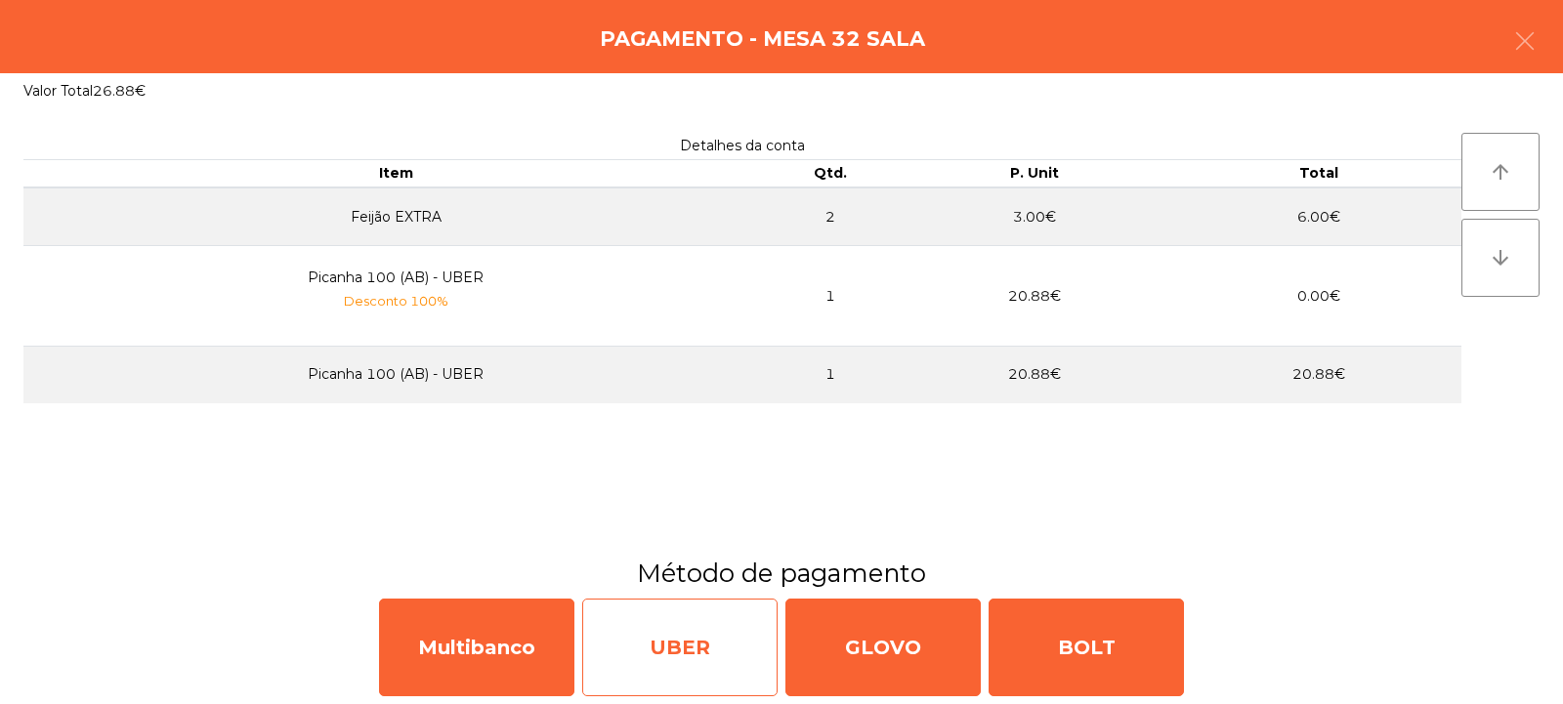
click at [696, 622] on div "UBER" at bounding box center [679, 648] width 195 height 98
select select "**"
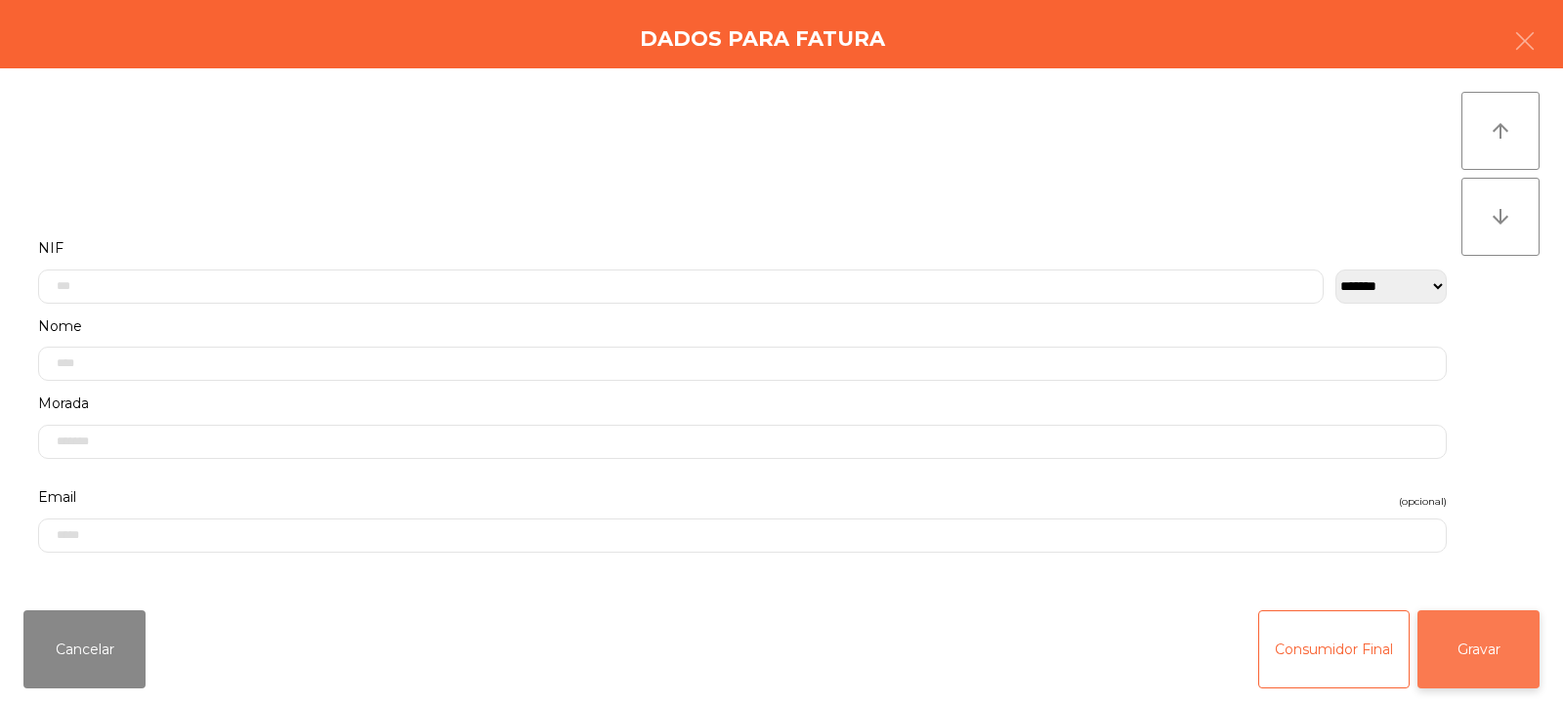
click at [1481, 652] on button "Gravar" at bounding box center [1479, 650] width 122 height 78
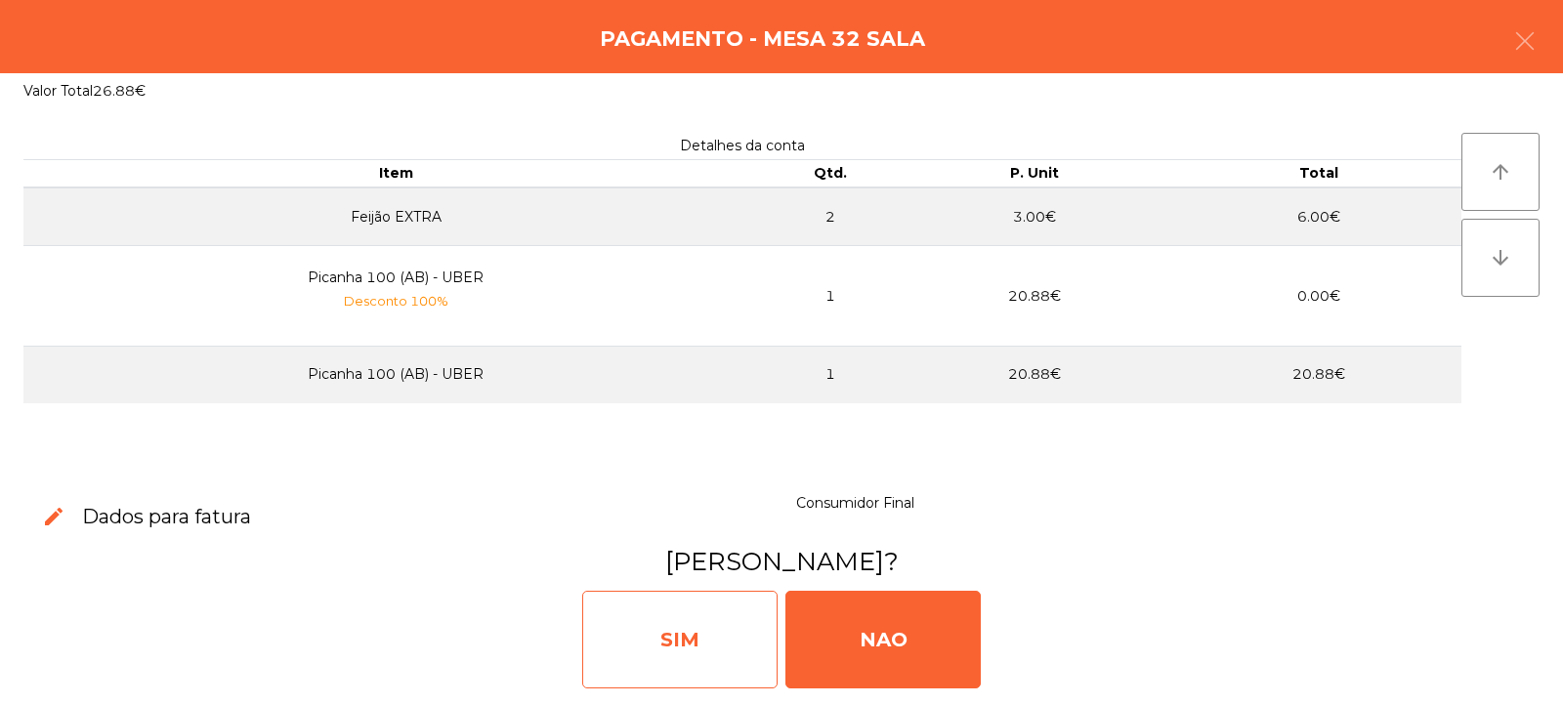
click at [681, 650] on div "SIM" at bounding box center [679, 640] width 195 height 98
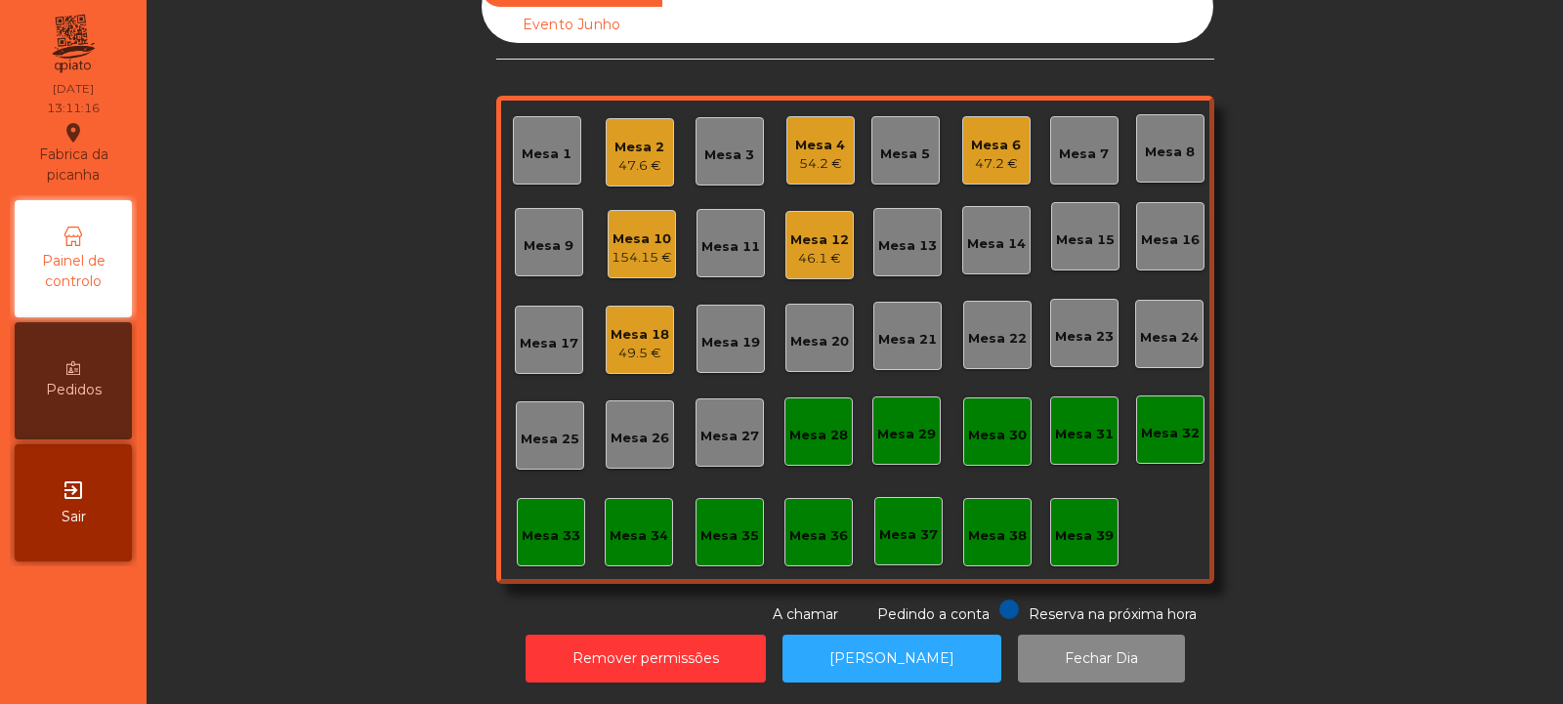
click at [569, 527] on div "Mesa 33" at bounding box center [551, 537] width 59 height 20
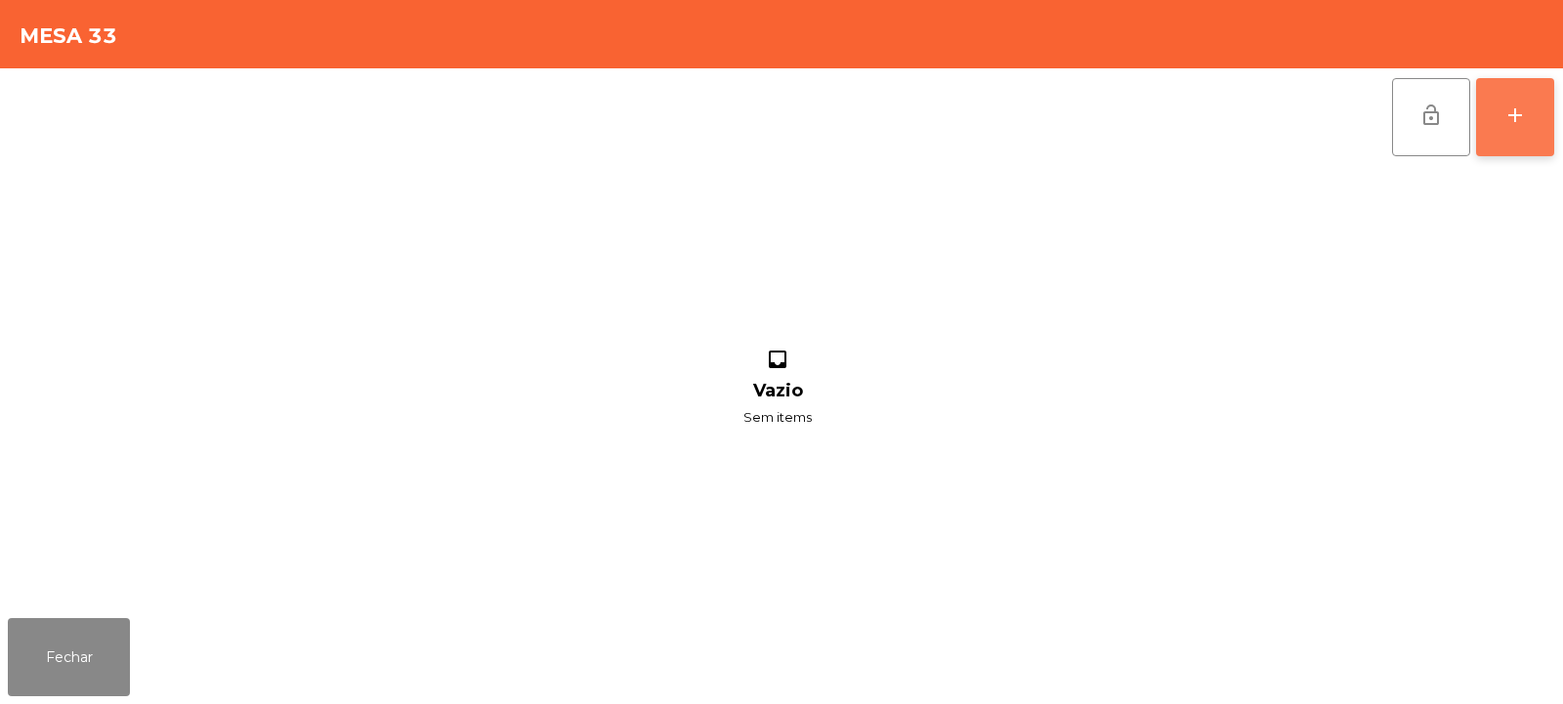
click at [1536, 109] on button "add" at bounding box center [1515, 117] width 78 height 78
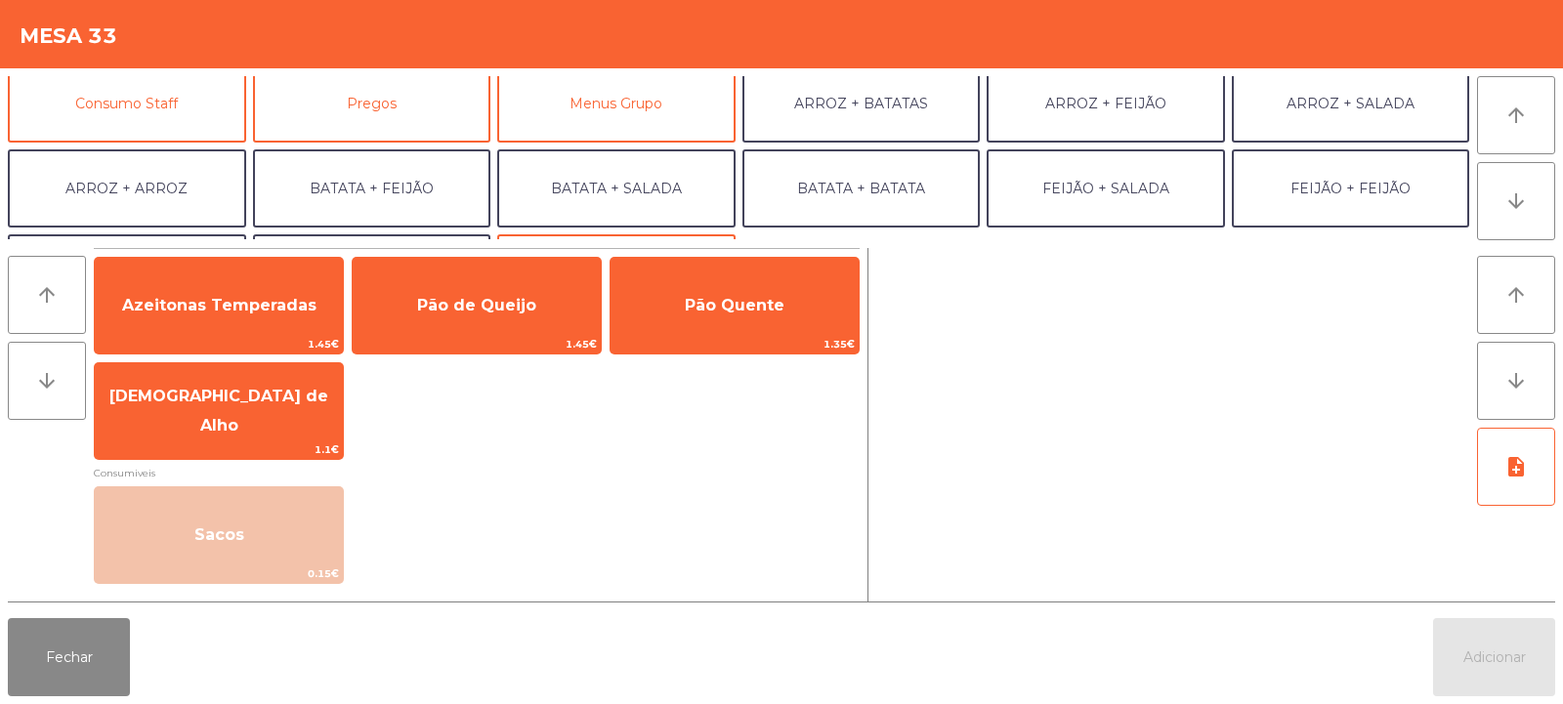
scroll to position [192, 0]
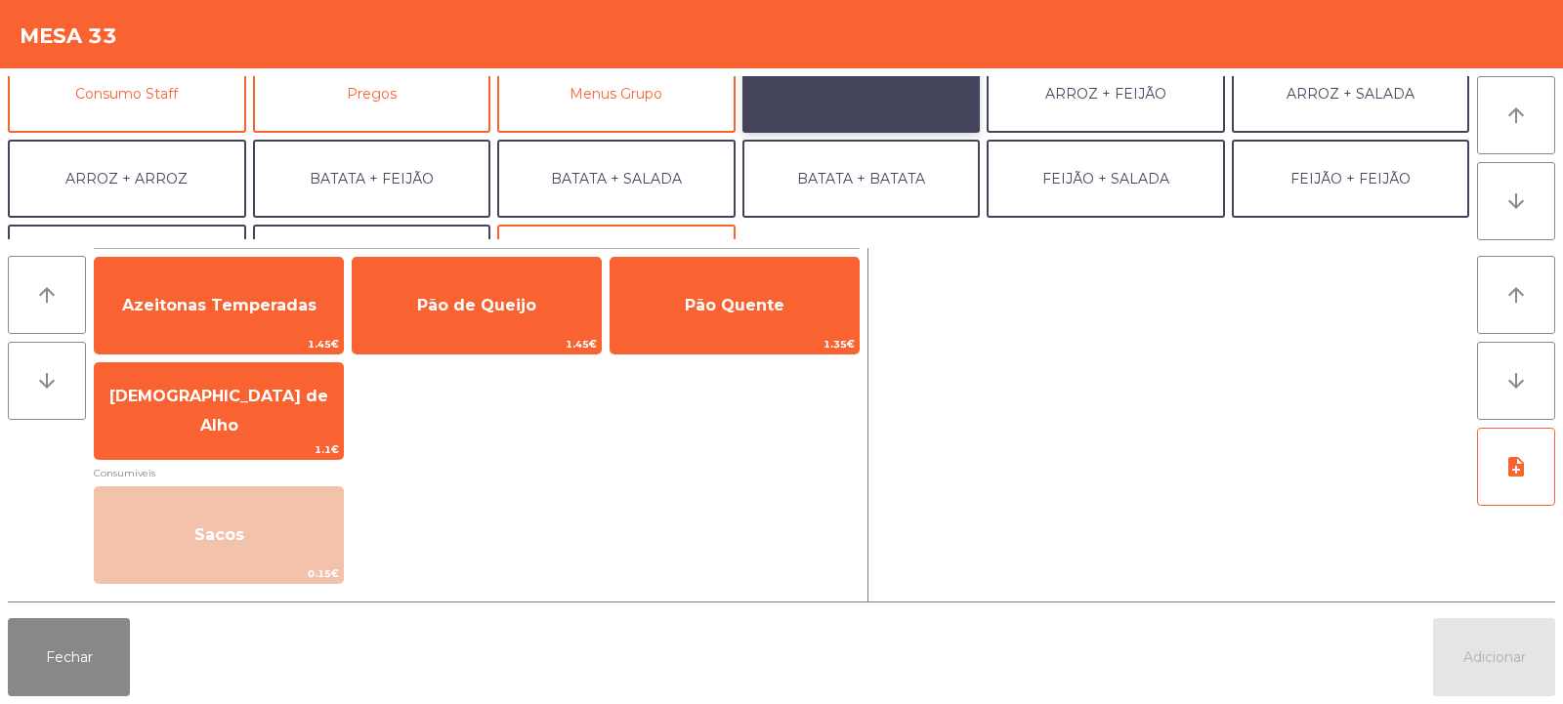
click at [901, 103] on button "ARROZ + BATATAS" at bounding box center [862, 94] width 238 height 78
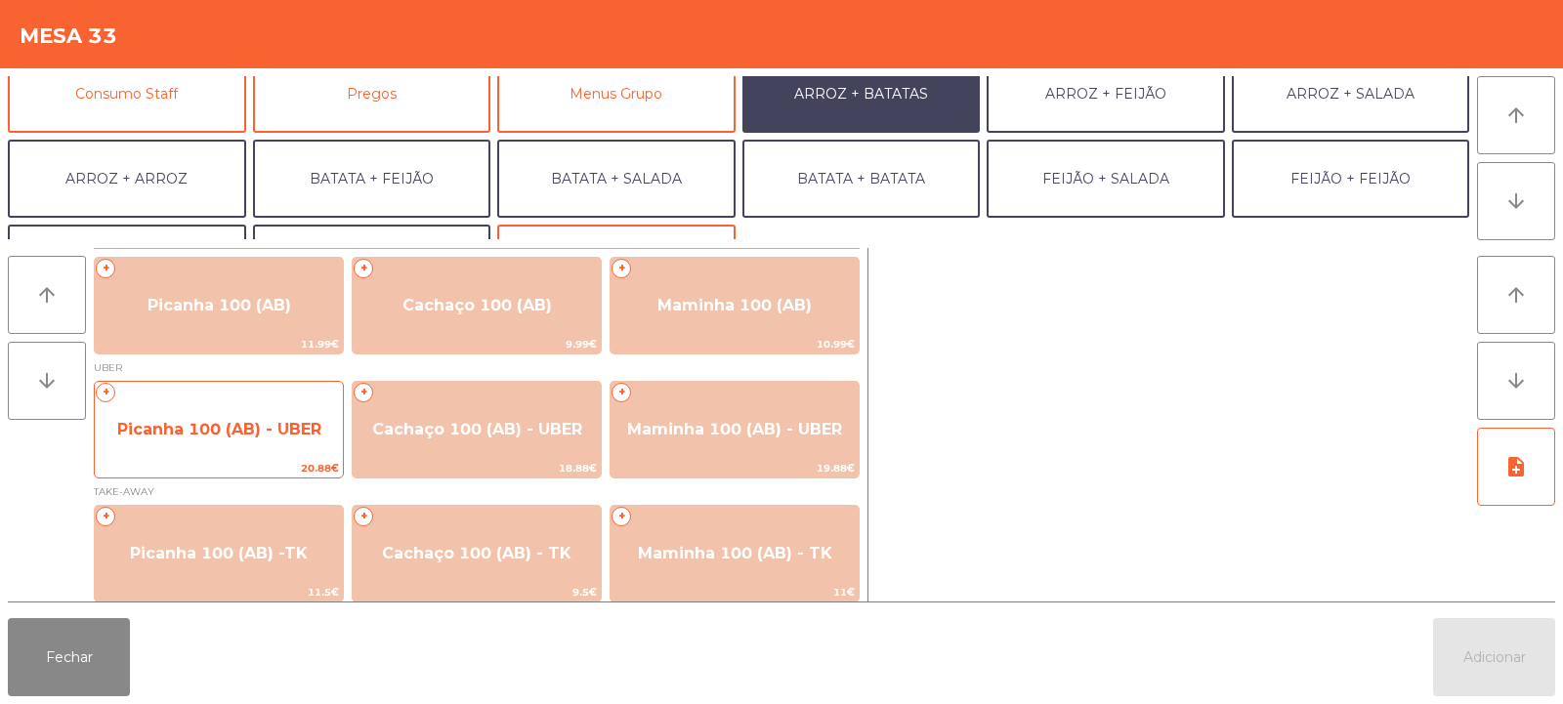
click at [200, 421] on span "Picanha 100 (AB) - UBER" at bounding box center [219, 429] width 204 height 19
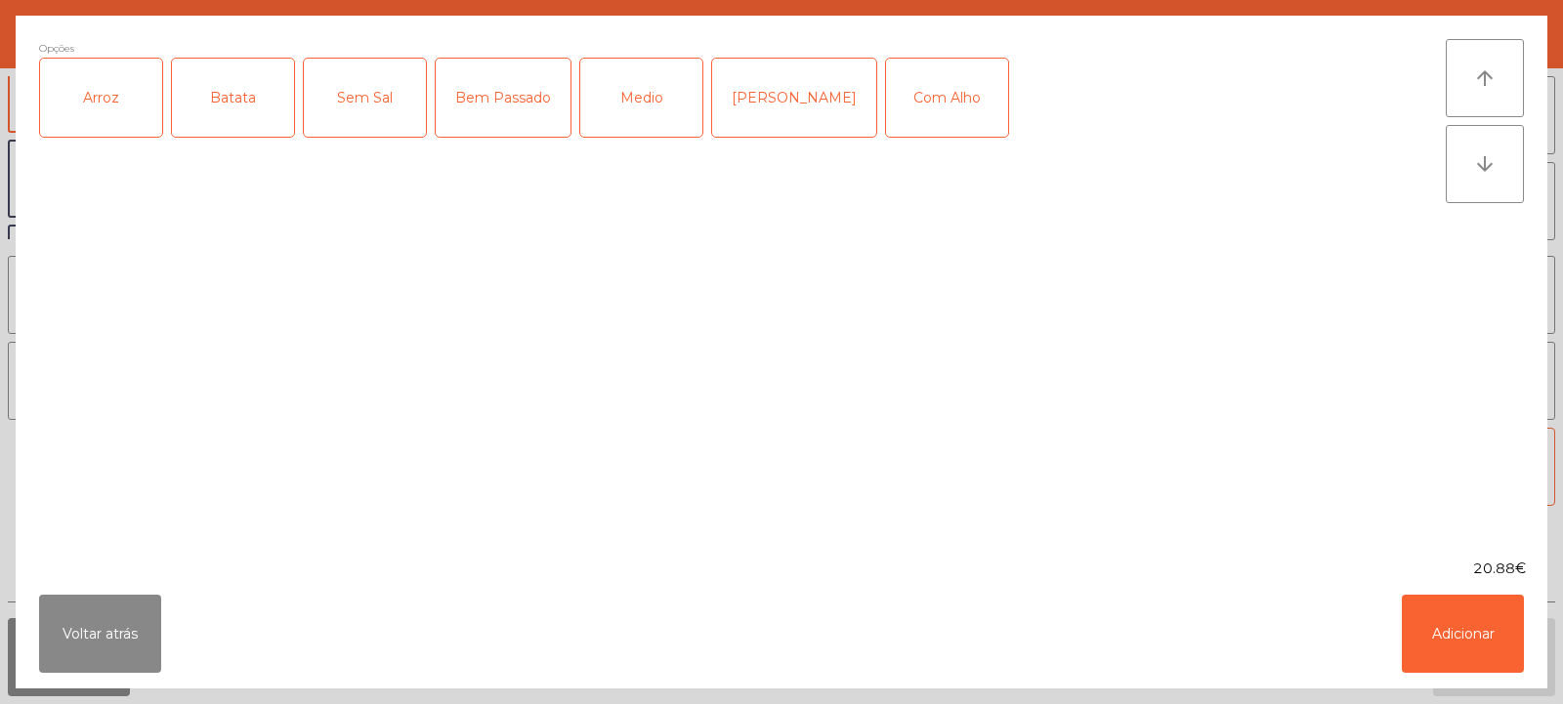
click at [99, 109] on div "Arroz" at bounding box center [101, 98] width 122 height 78
click at [244, 89] on div "Batata" at bounding box center [233, 98] width 122 height 78
click at [612, 95] on div "Medio" at bounding box center [641, 98] width 122 height 78
click at [1501, 633] on button "Adicionar" at bounding box center [1463, 634] width 122 height 78
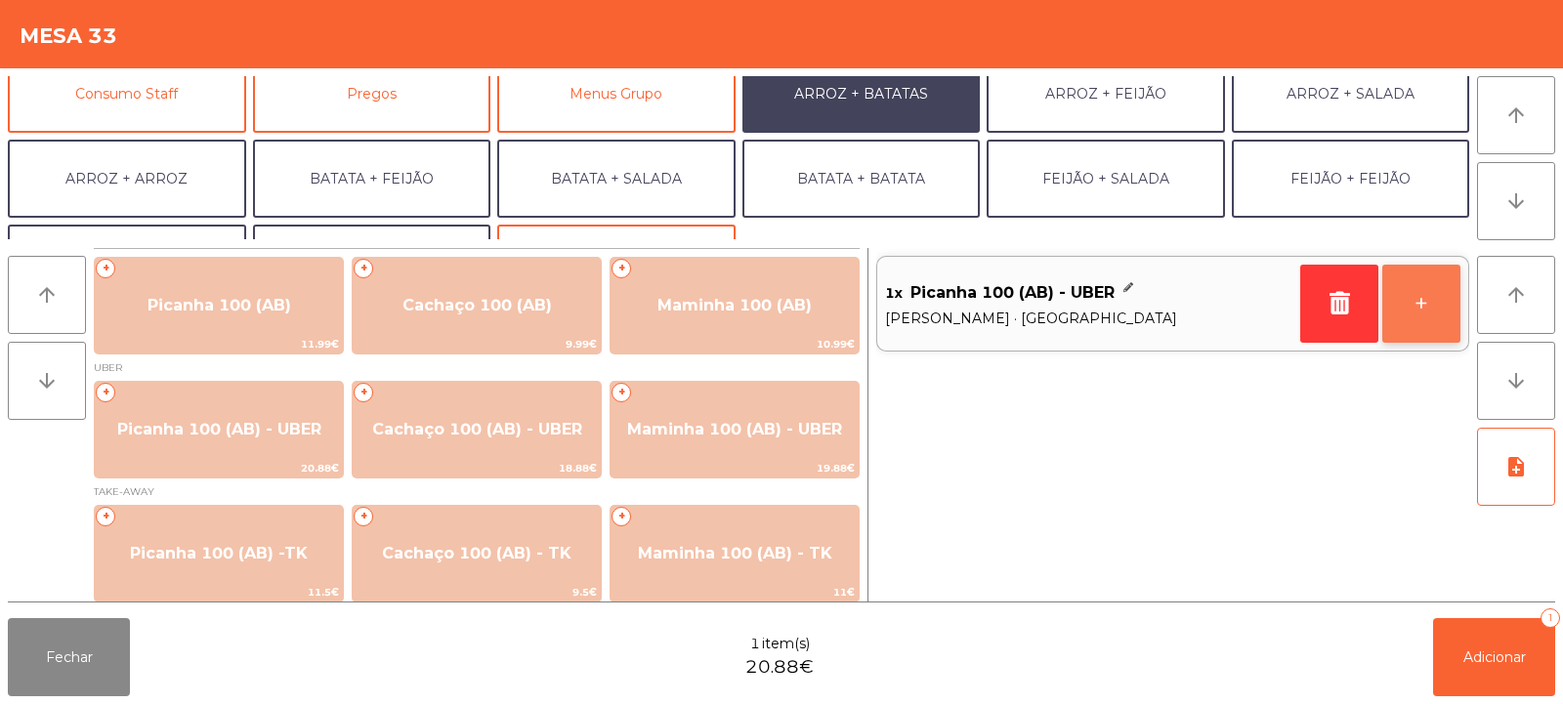
click at [1411, 286] on button "+" at bounding box center [1422, 304] width 78 height 78
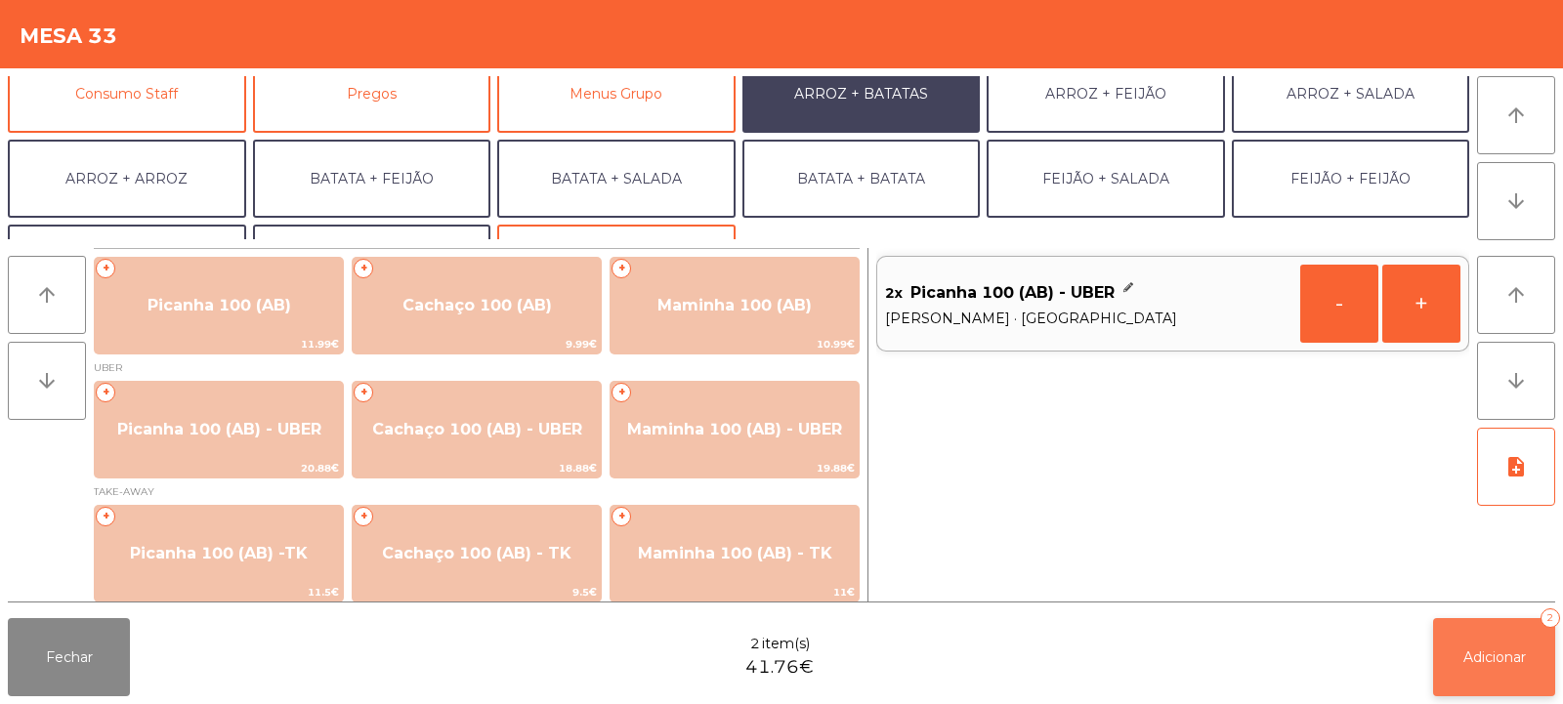
click at [1475, 651] on span "Adicionar" at bounding box center [1495, 658] width 63 height 18
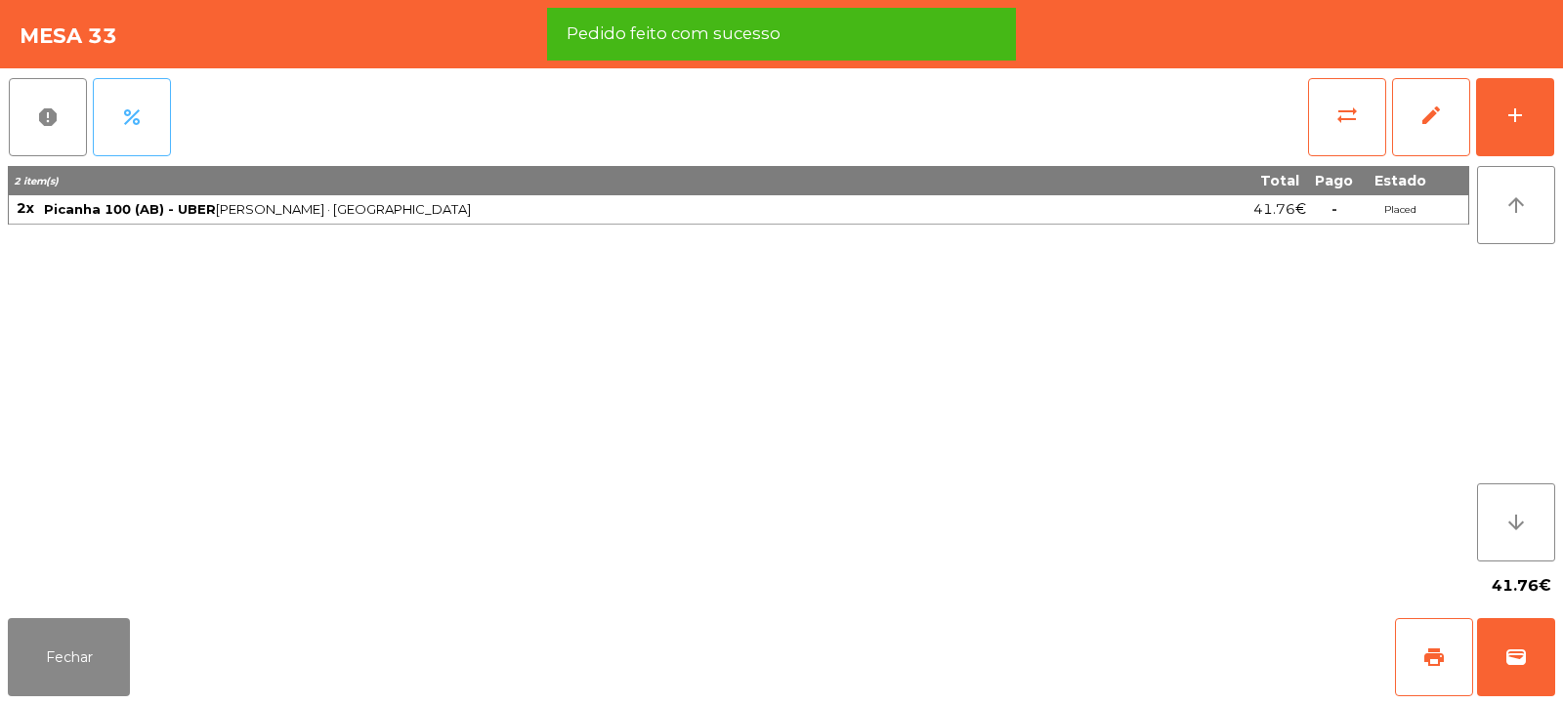
click at [134, 116] on span "percent" at bounding box center [131, 117] width 23 height 23
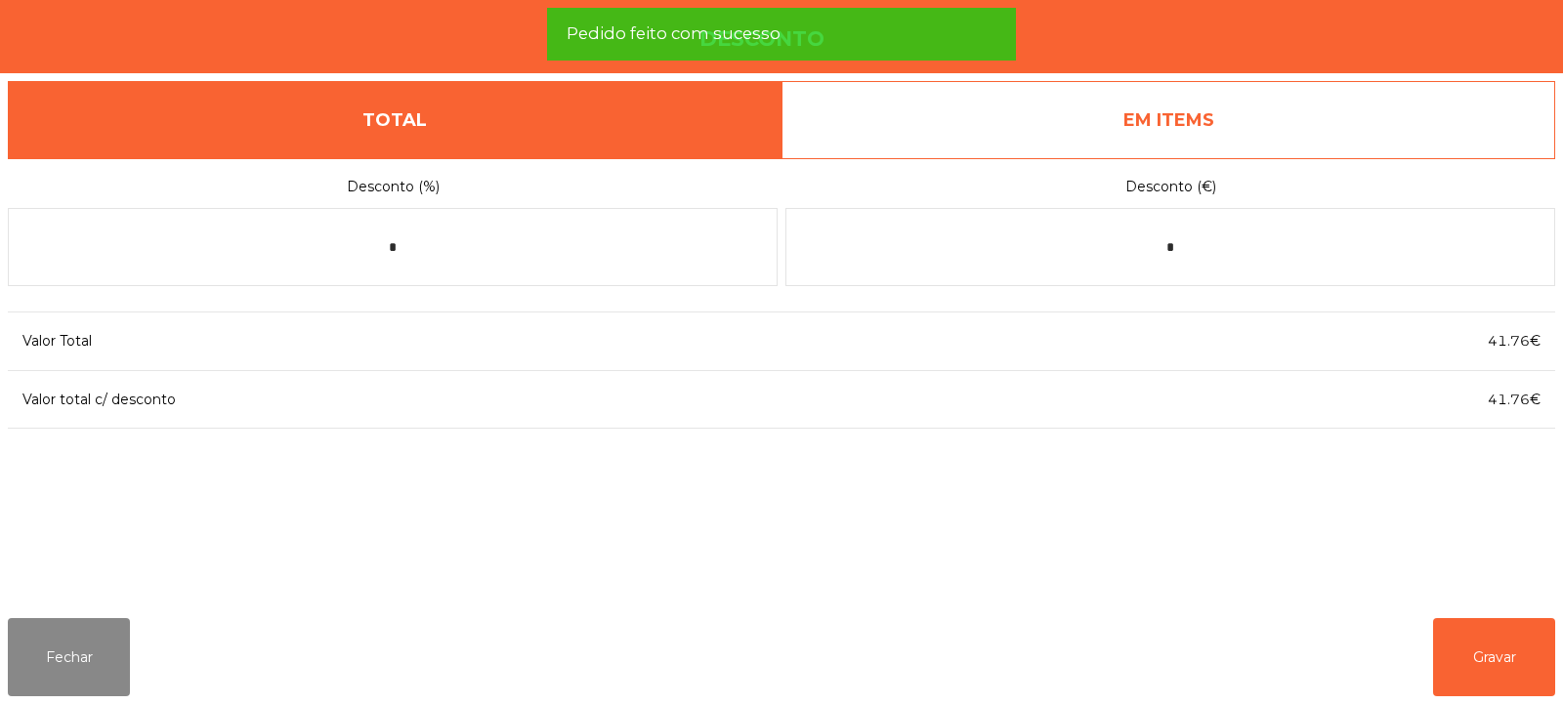
click at [1103, 116] on link "EM ITEMS" at bounding box center [1169, 120] width 774 height 78
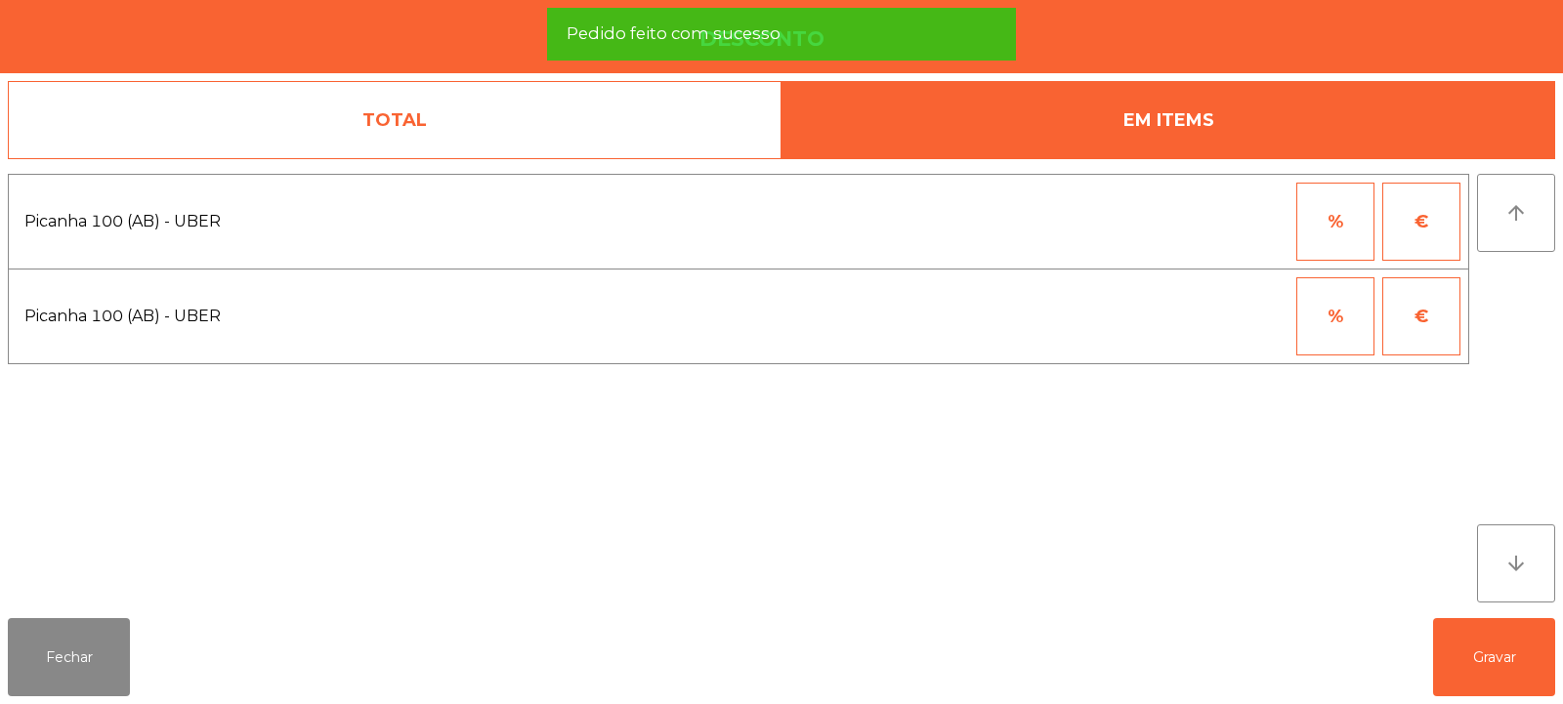
click at [1313, 222] on button "%" at bounding box center [1336, 222] width 78 height 78
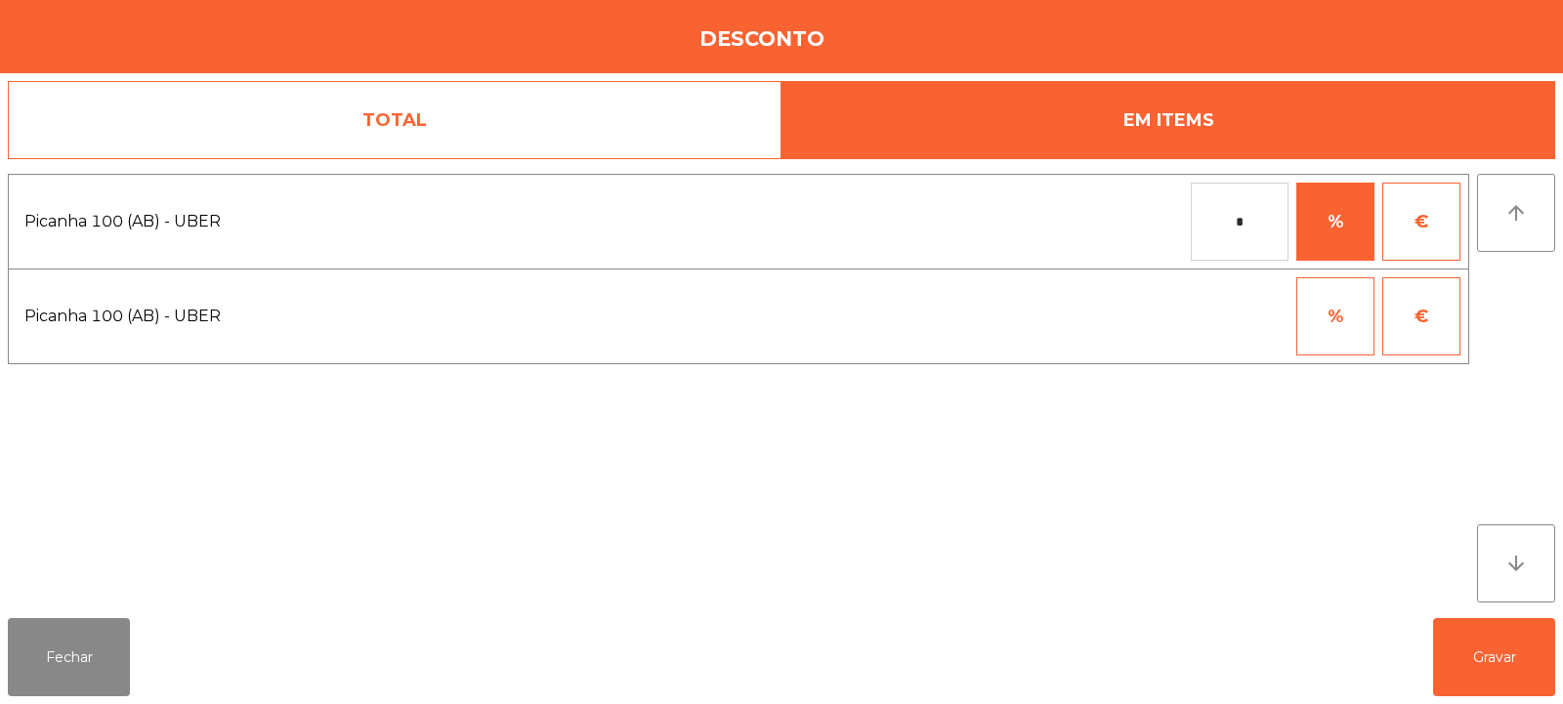
click at [1210, 222] on input "*" at bounding box center [1240, 222] width 98 height 78
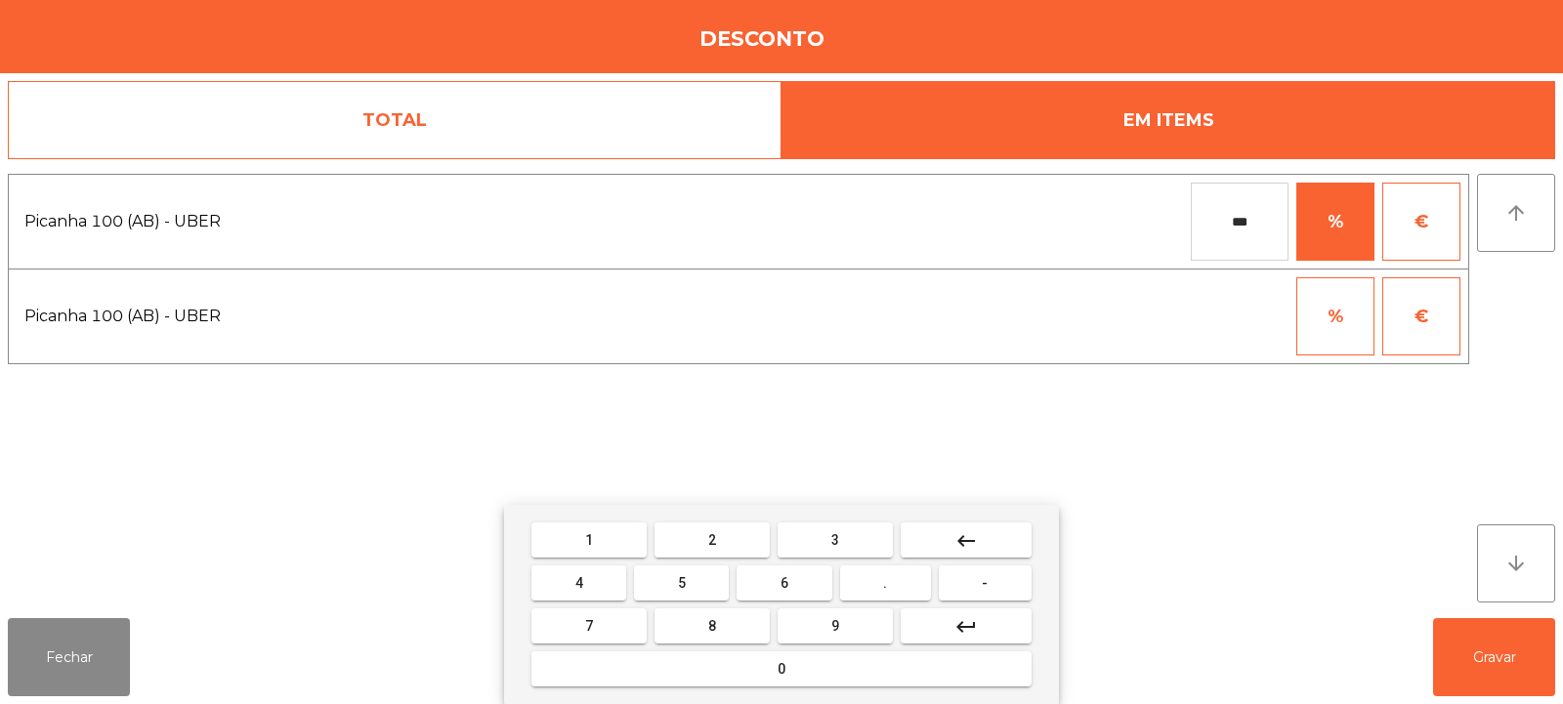
type input "***"
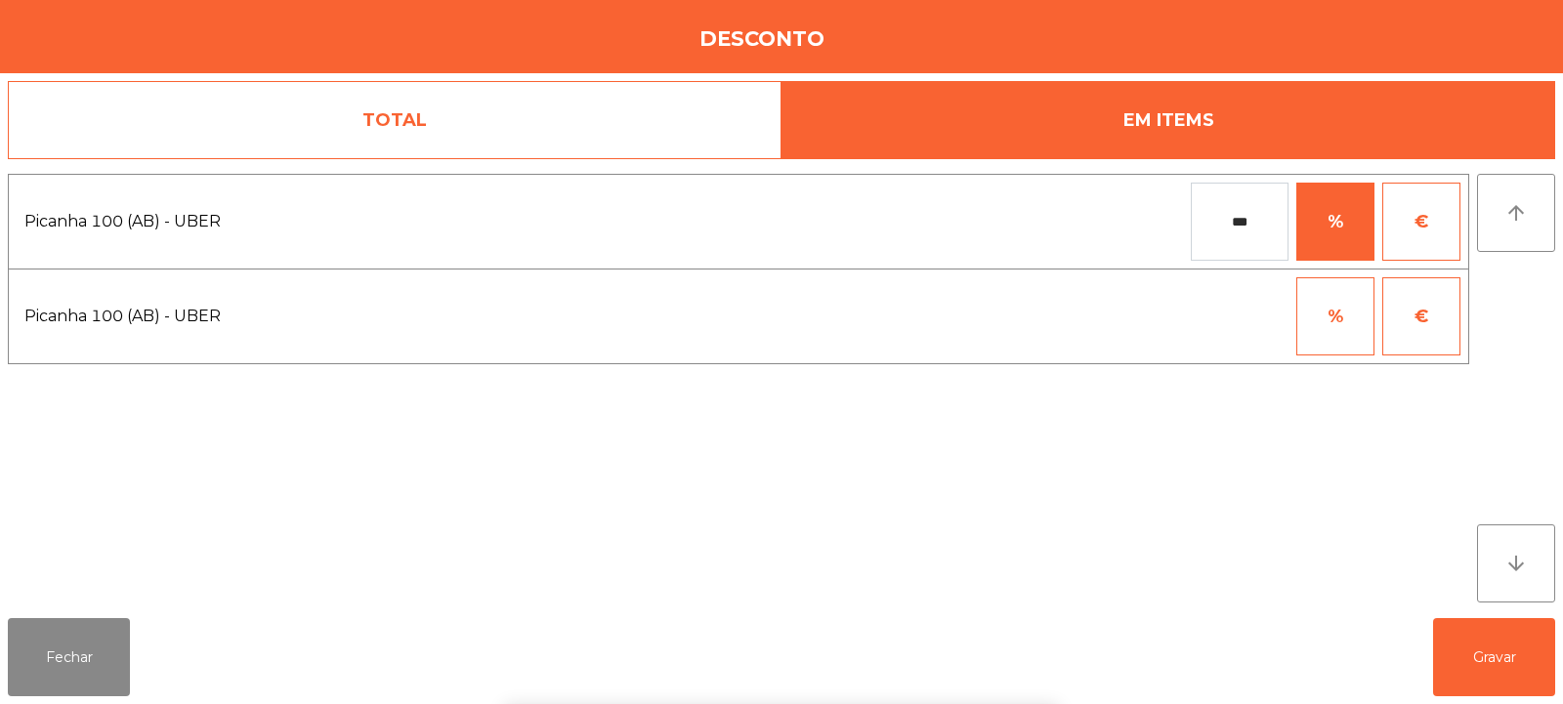
click at [1487, 662] on div "1 2 3 keyboard_backspace 4 5 6 . - 7 8 9 keyboard_return 0" at bounding box center [781, 604] width 1563 height 199
click at [1509, 634] on button "Gravar" at bounding box center [1494, 657] width 122 height 78
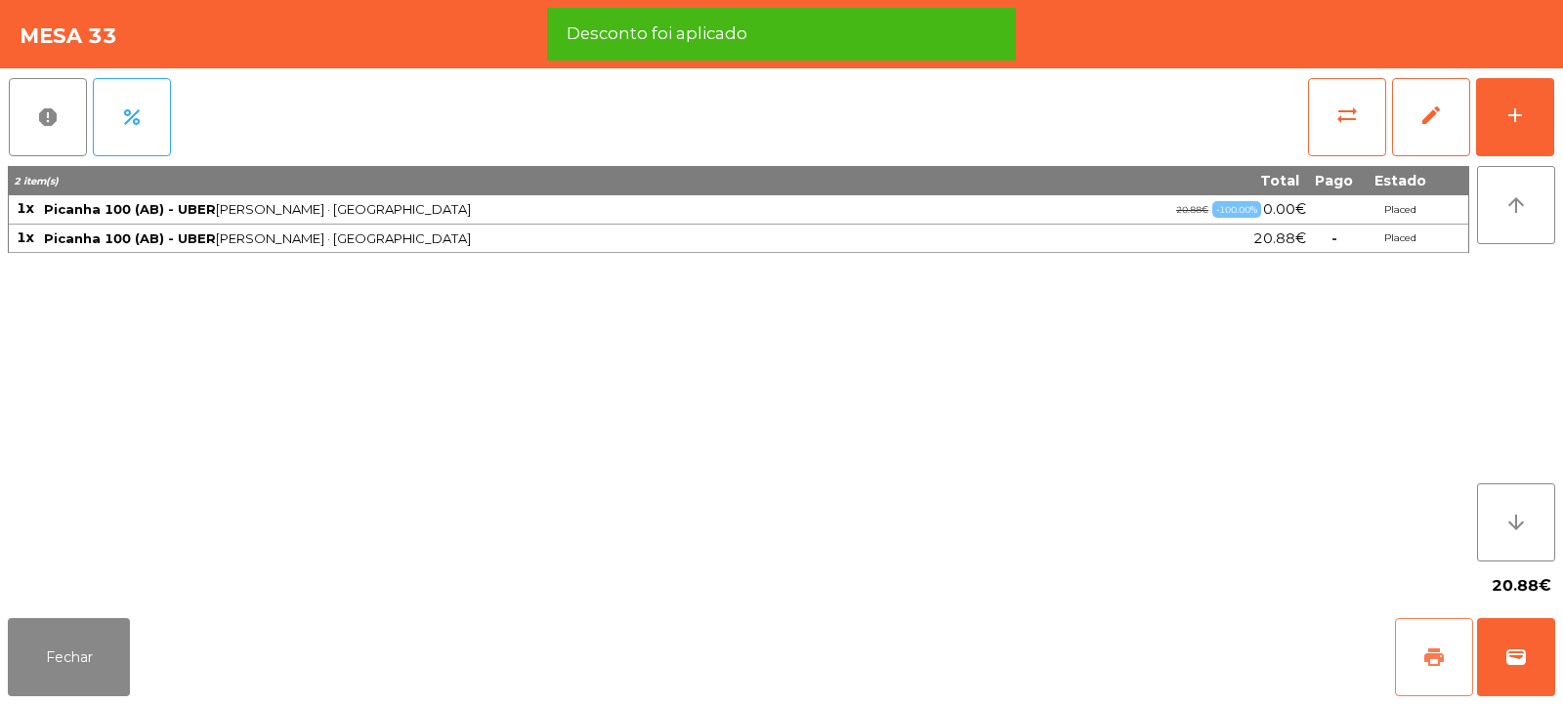
click at [1448, 651] on button "print" at bounding box center [1434, 657] width 78 height 78
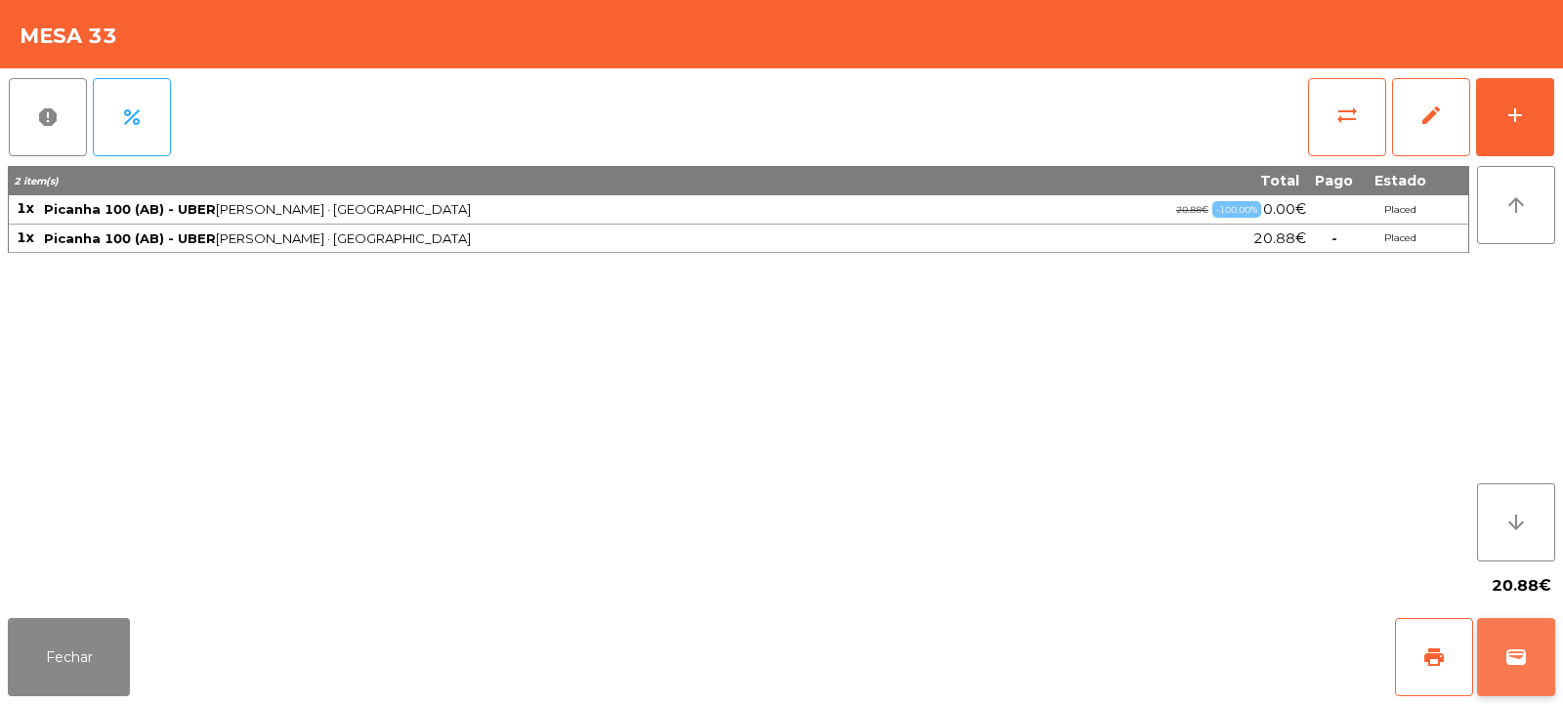
click at [1528, 655] on button "wallet" at bounding box center [1516, 657] width 78 height 78
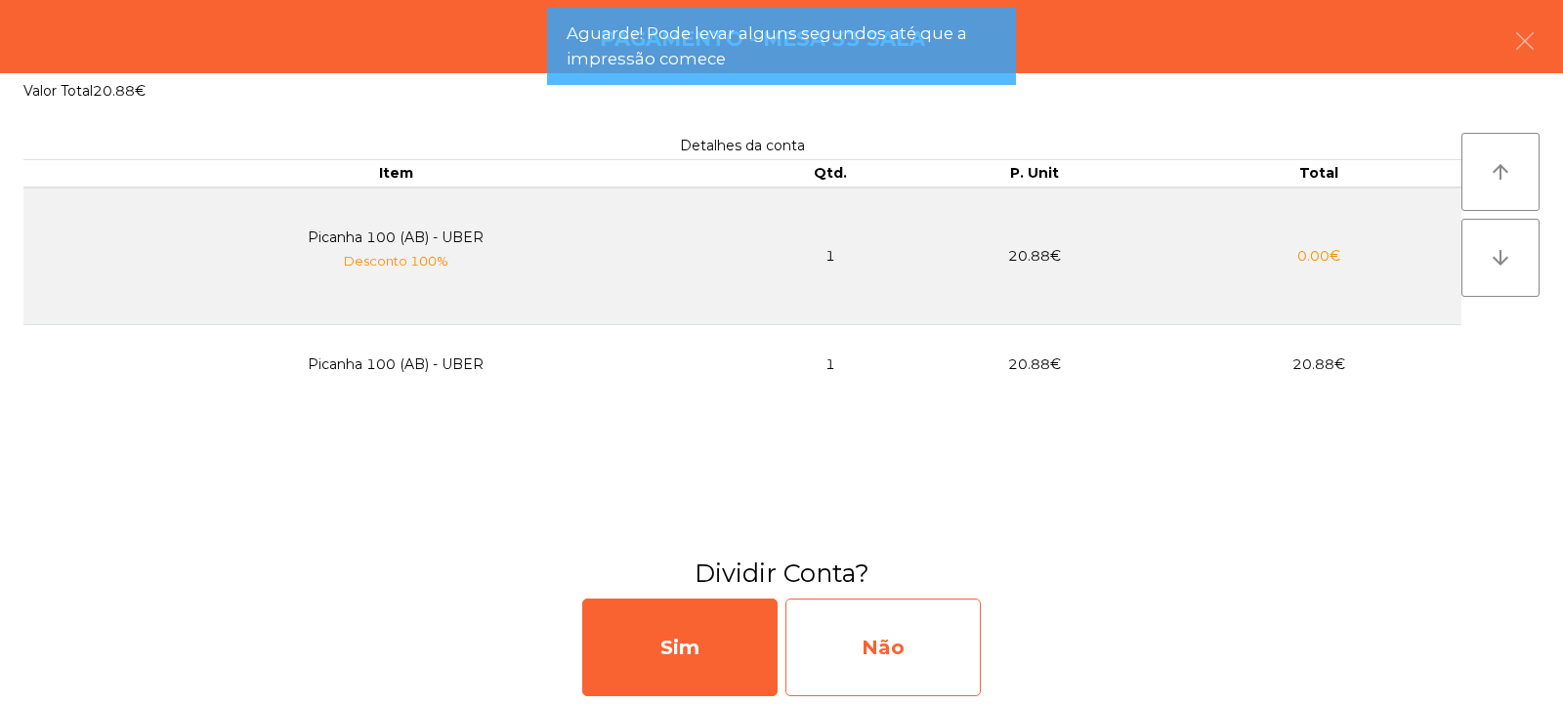
click at [886, 619] on div "Não" at bounding box center [883, 648] width 195 height 98
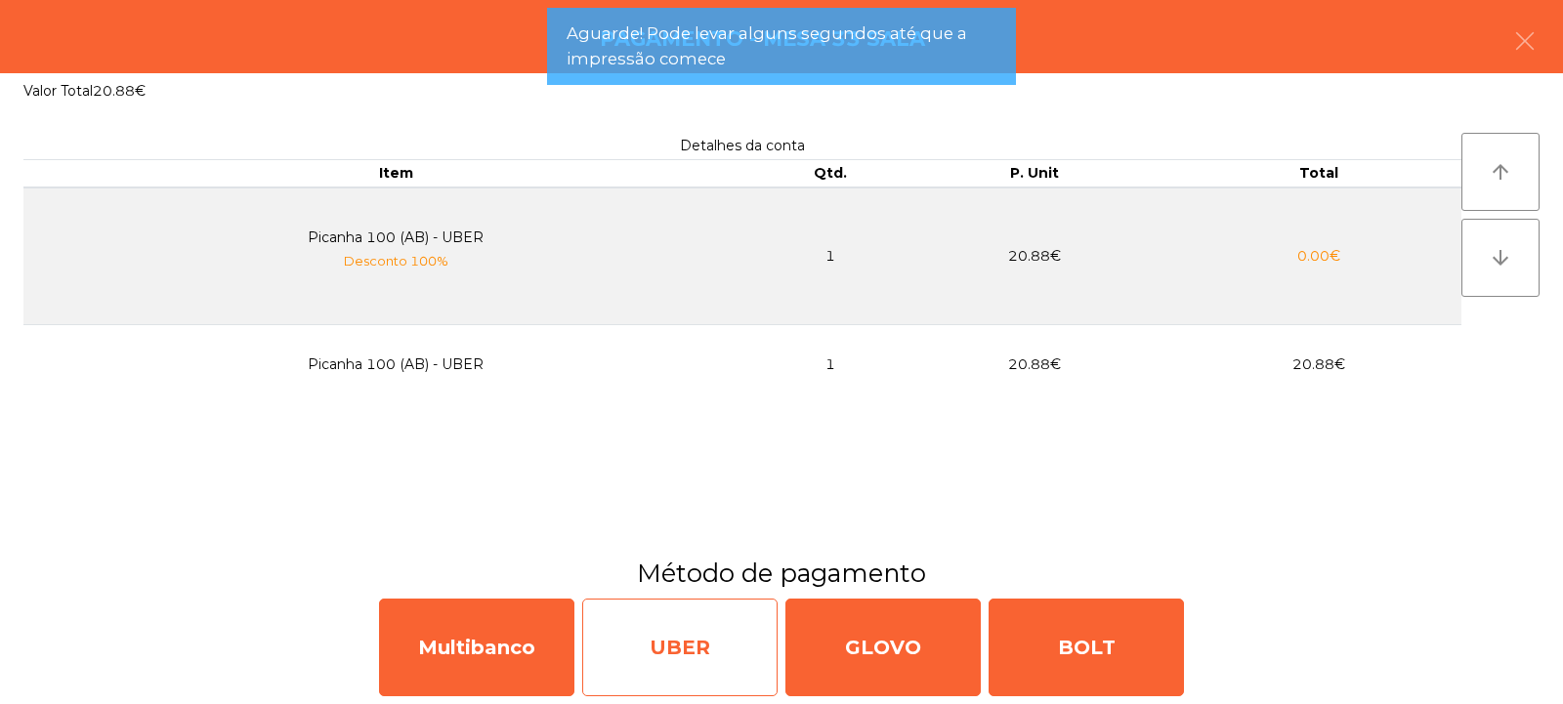
click at [658, 656] on div "UBER" at bounding box center [679, 648] width 195 height 98
select select "**"
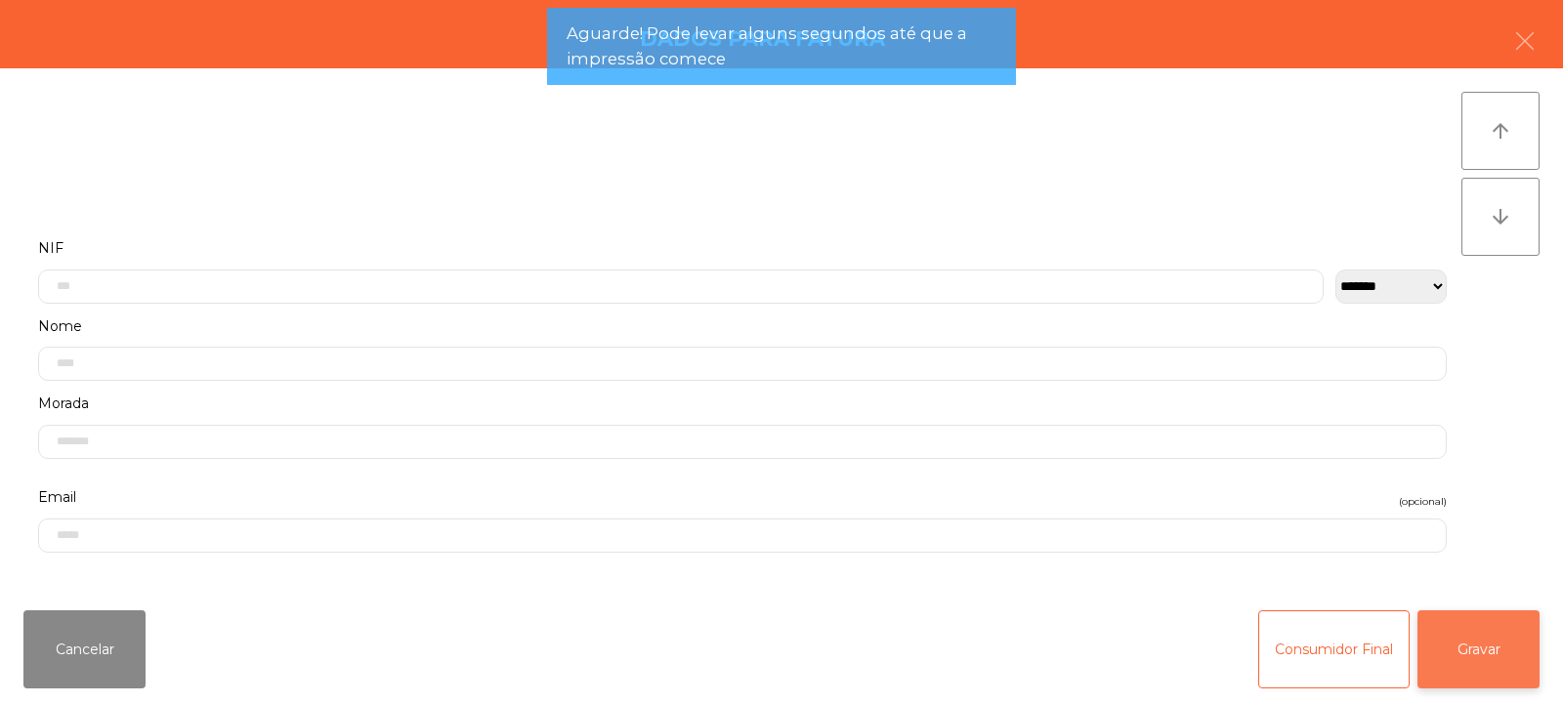
click at [1479, 624] on button "Gravar" at bounding box center [1479, 650] width 122 height 78
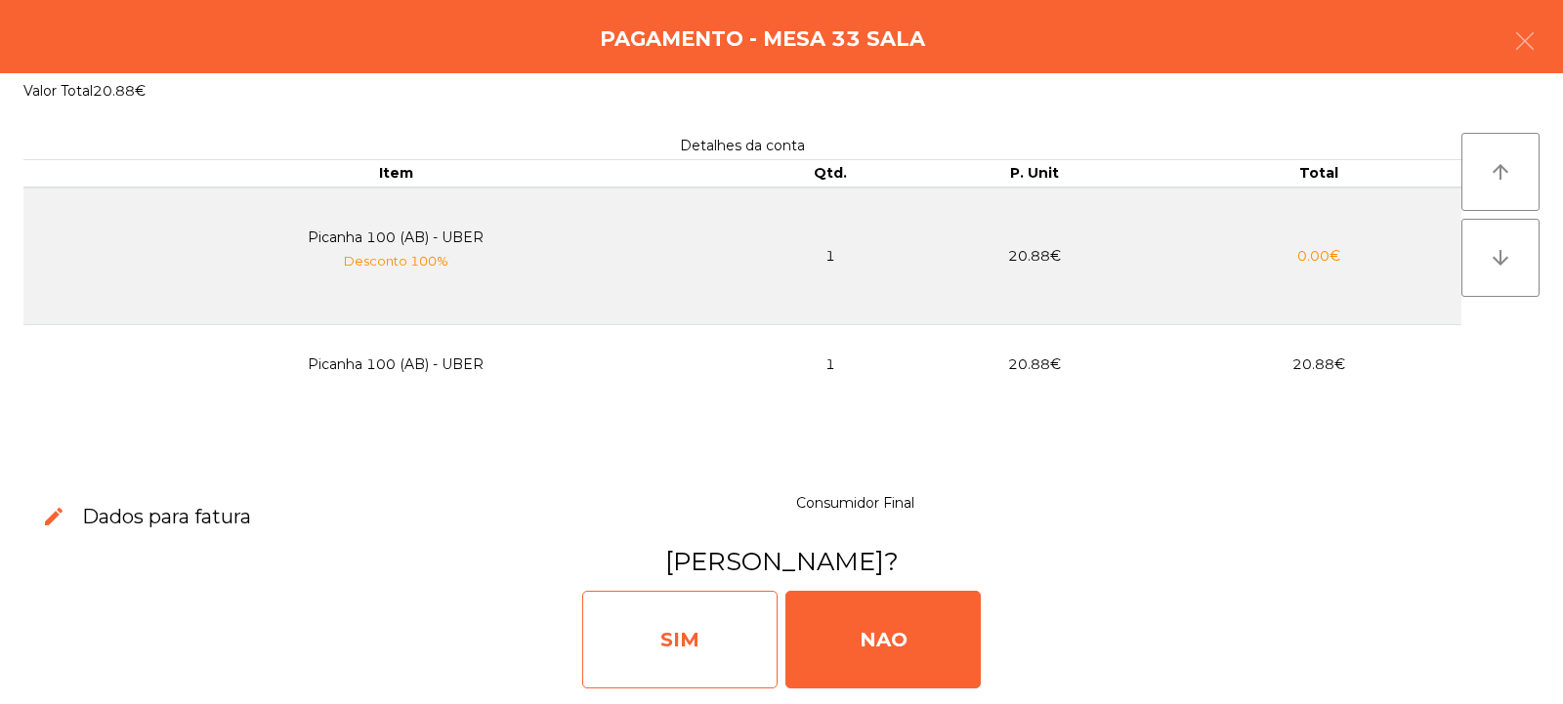
click at [602, 614] on div "SIM" at bounding box center [679, 640] width 195 height 98
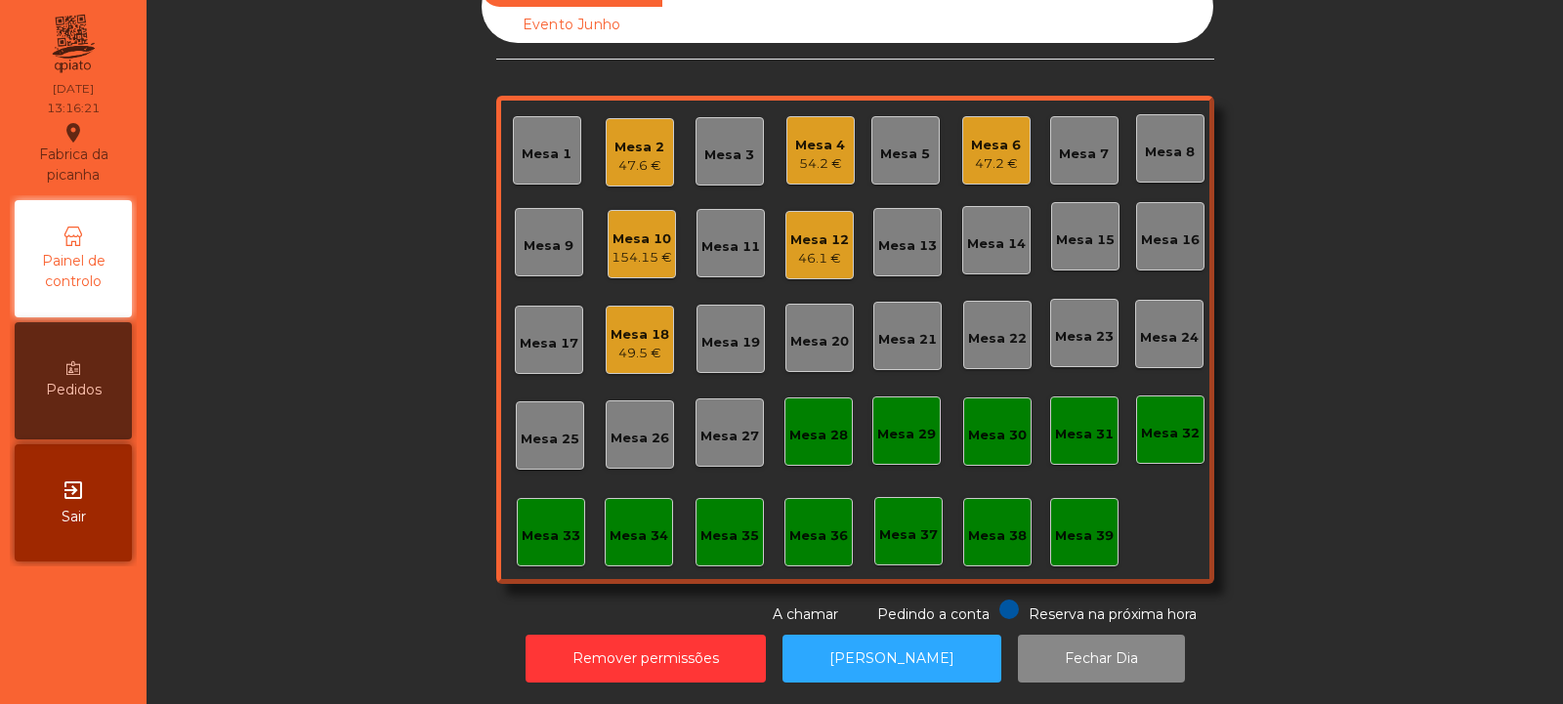
click at [834, 154] on div "54.2 €" at bounding box center [820, 164] width 50 height 20
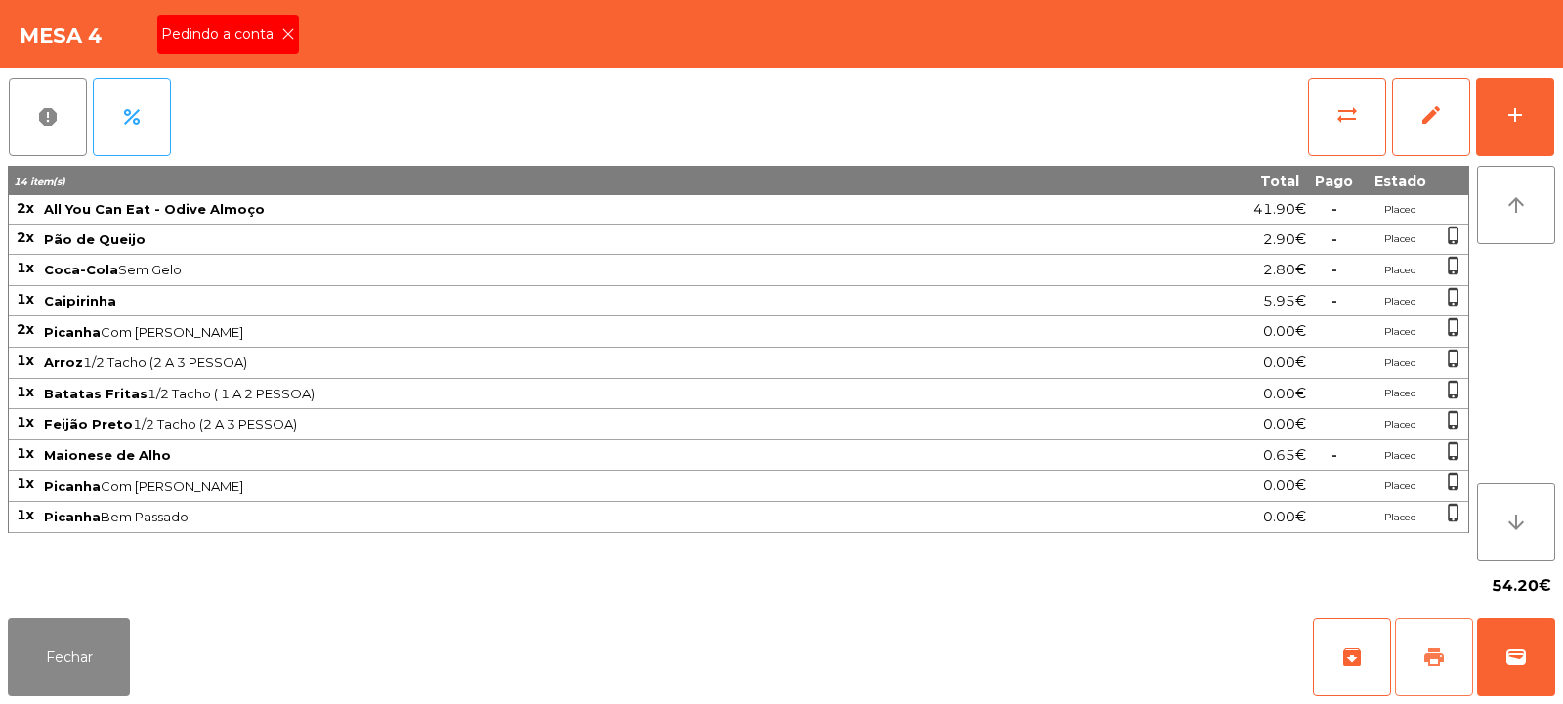
click at [1437, 663] on span "print" at bounding box center [1434, 657] width 23 height 23
click at [61, 648] on button "Fechar" at bounding box center [69, 657] width 122 height 78
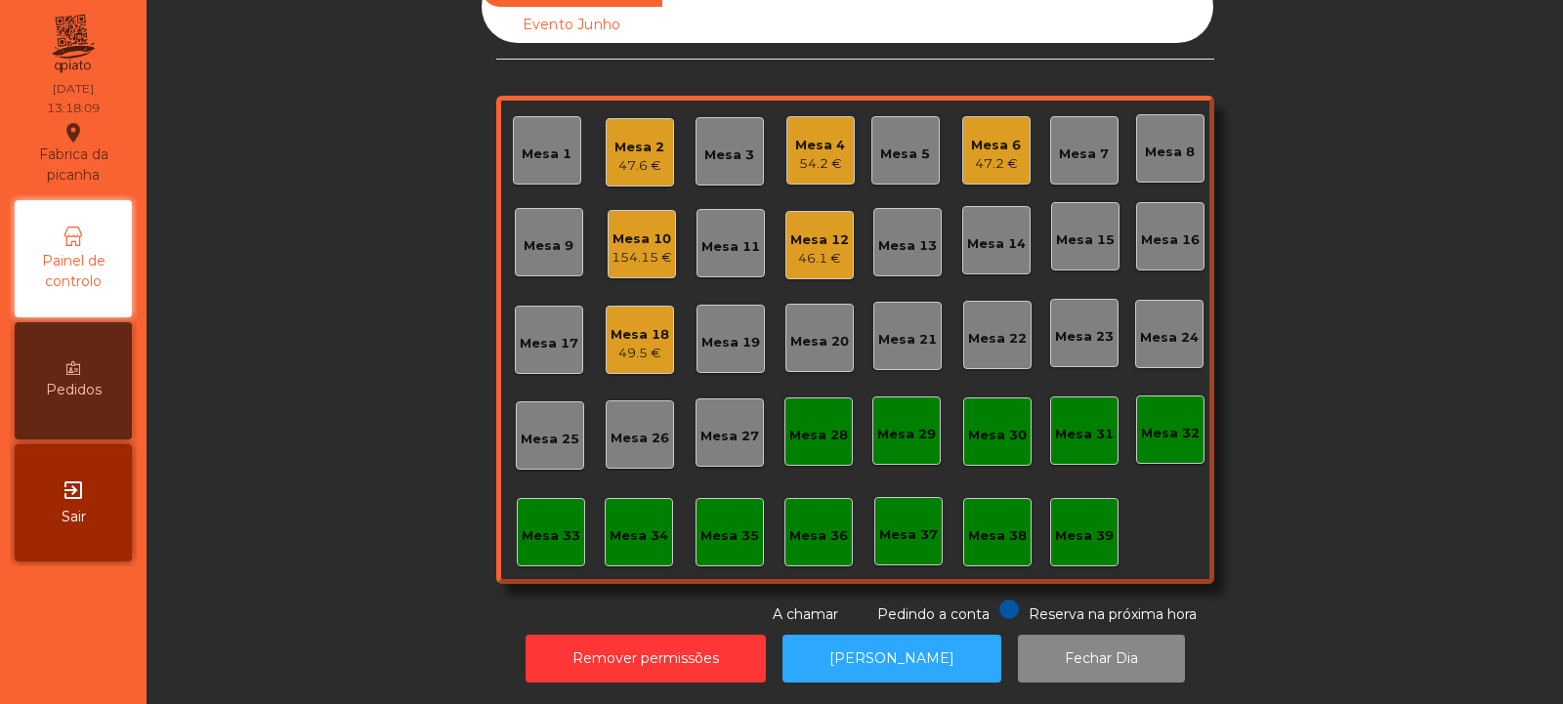
click at [638, 248] on div "154.15 €" at bounding box center [642, 258] width 61 height 20
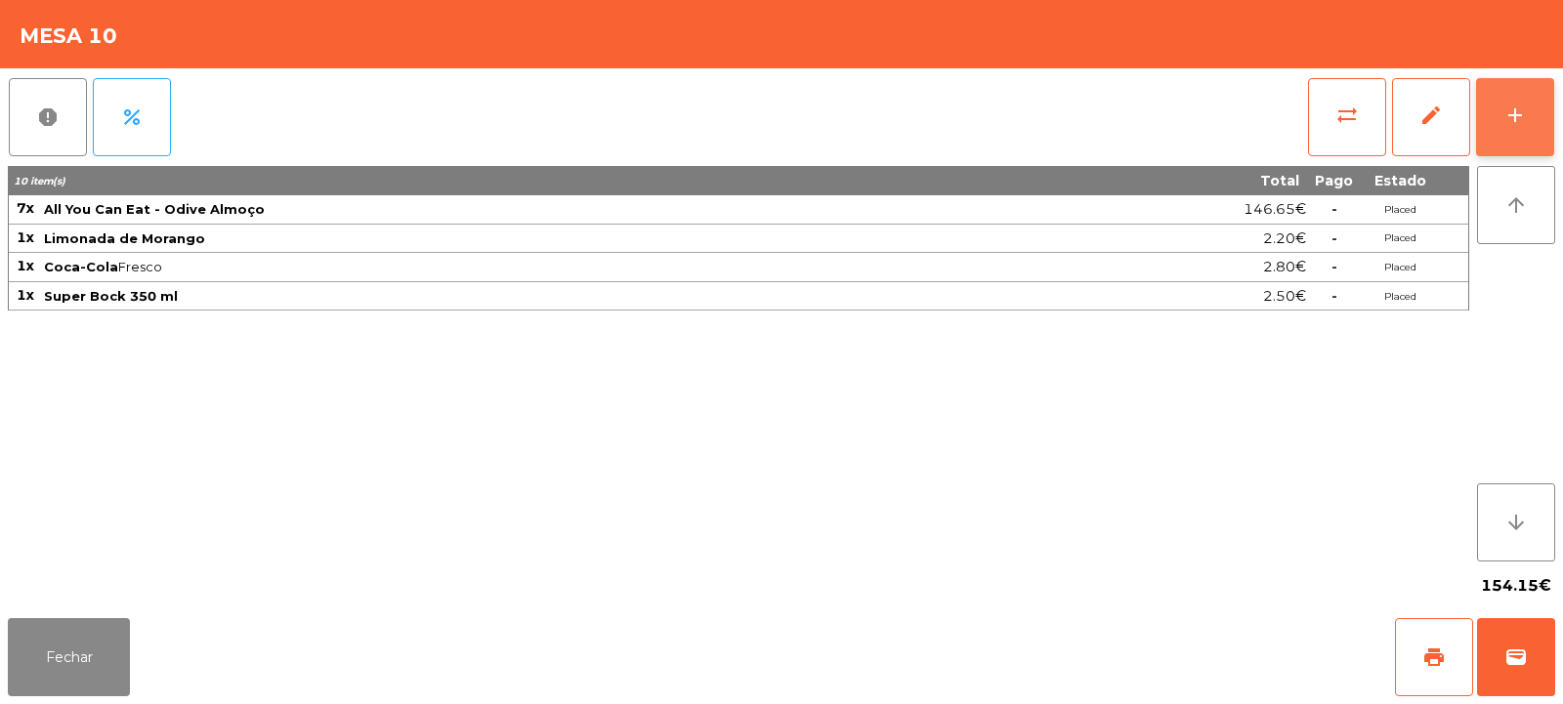
click at [1513, 108] on div "add" at bounding box center [1515, 115] width 23 height 23
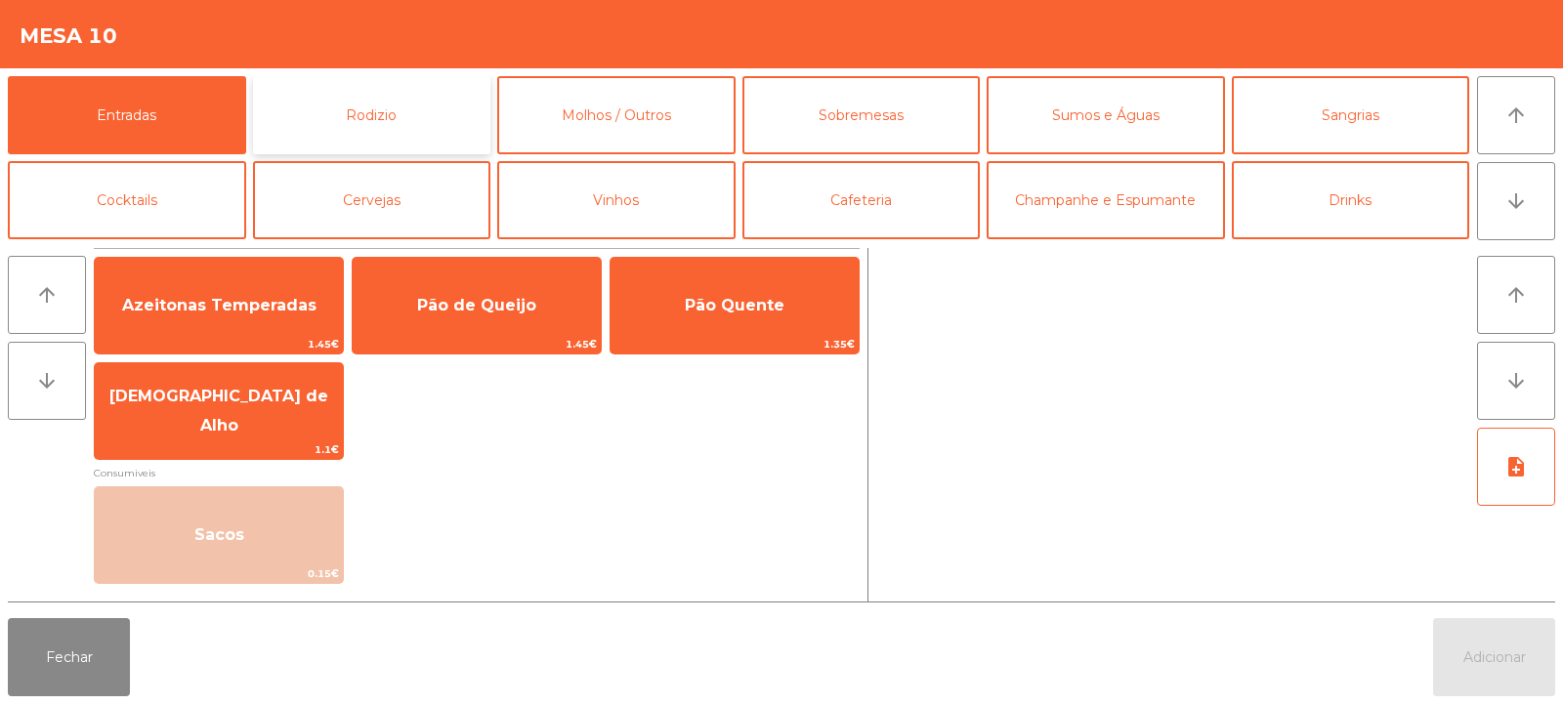
click at [373, 115] on button "Rodizio" at bounding box center [372, 115] width 238 height 78
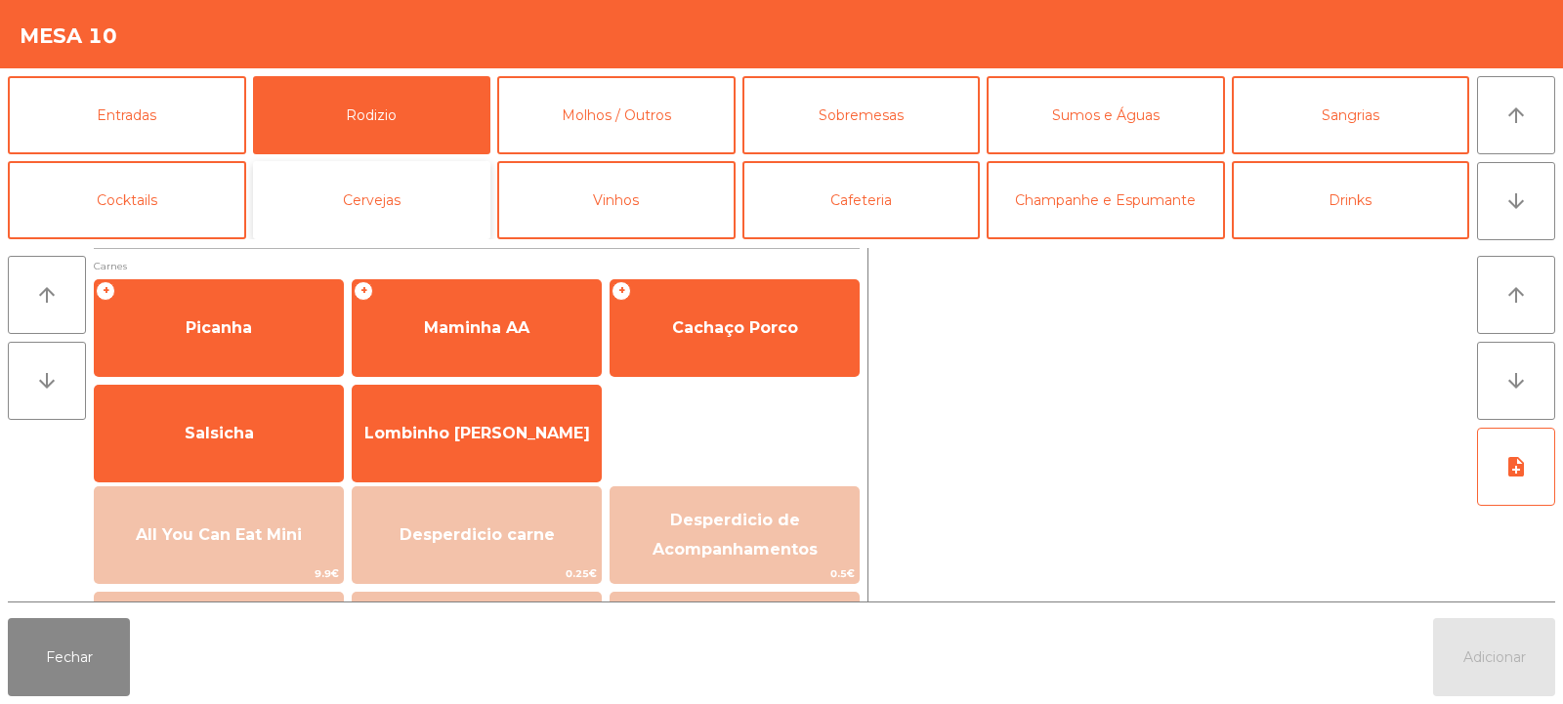
click at [440, 208] on button "Cervejas" at bounding box center [372, 200] width 238 height 78
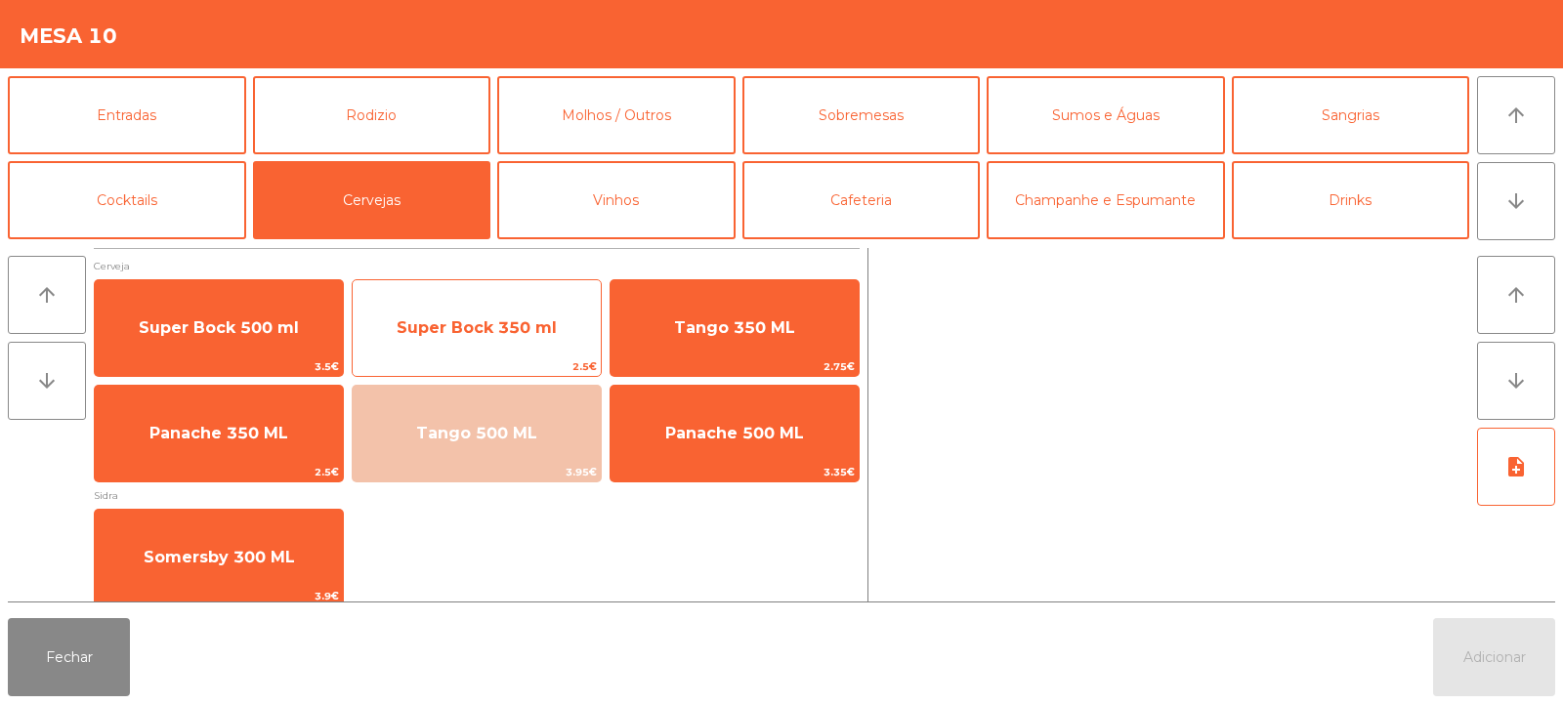
click at [478, 334] on span "Super Bock 350 ml" at bounding box center [477, 328] width 160 height 19
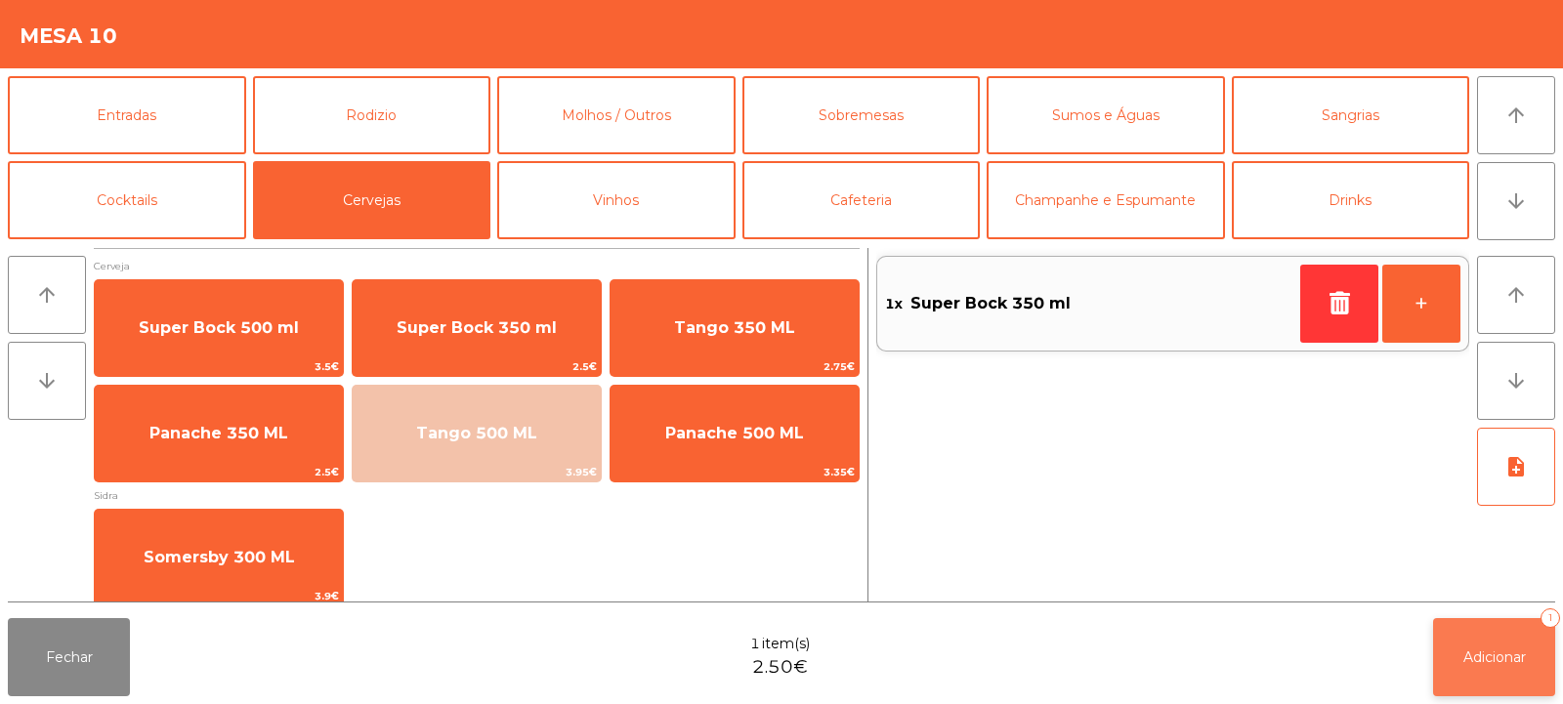
click at [1517, 632] on button "Adicionar 1" at bounding box center [1494, 657] width 122 height 78
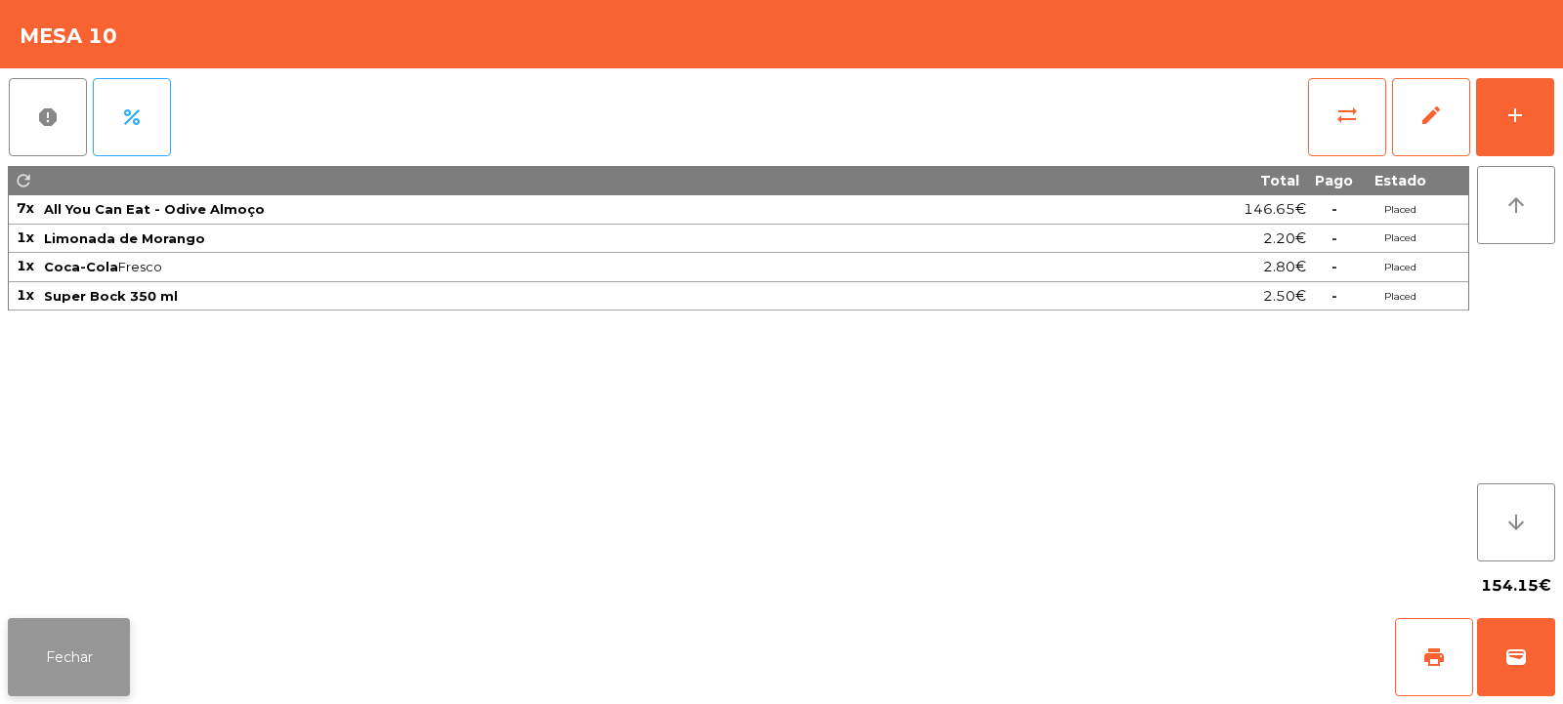
click at [60, 689] on button "Fechar" at bounding box center [69, 657] width 122 height 78
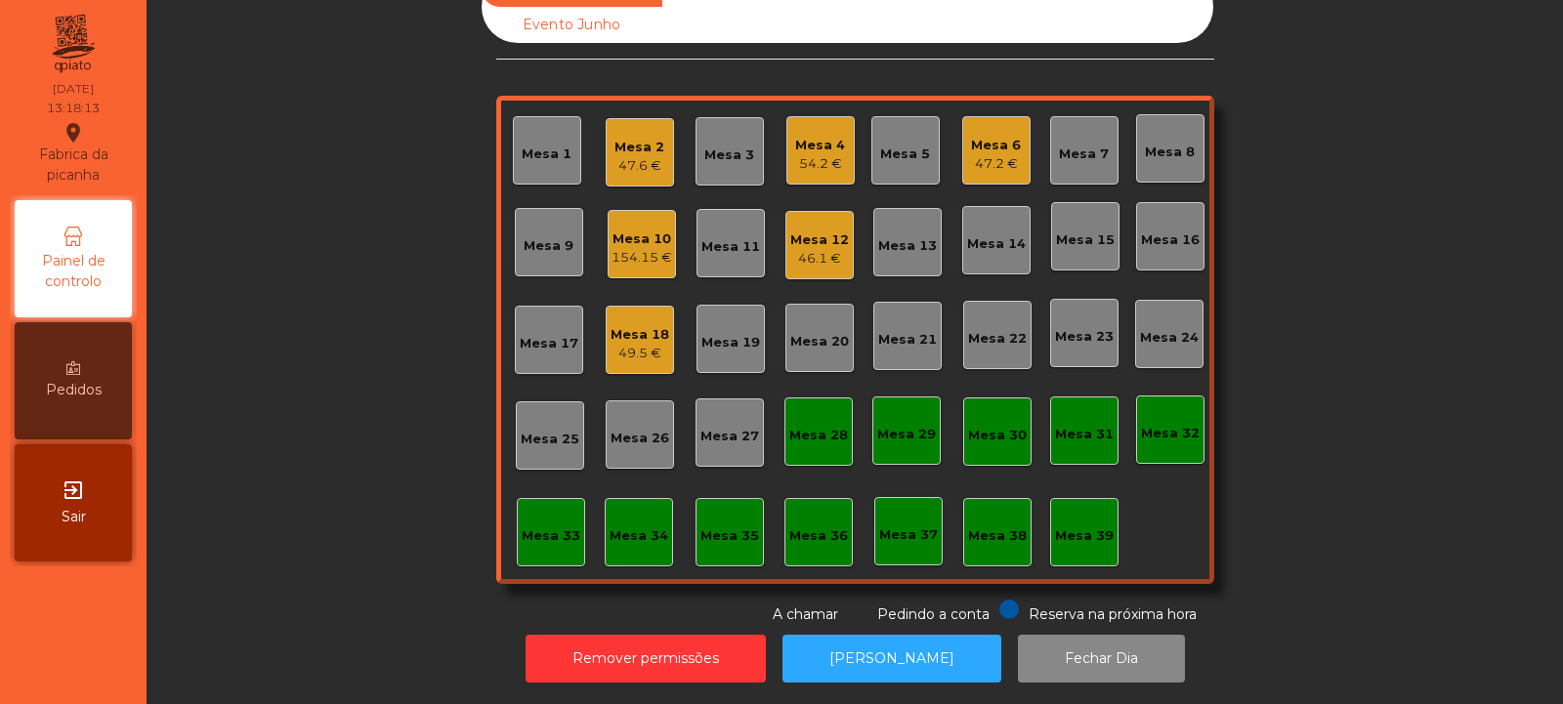
click at [823, 139] on div "Mesa 4" at bounding box center [820, 146] width 50 height 20
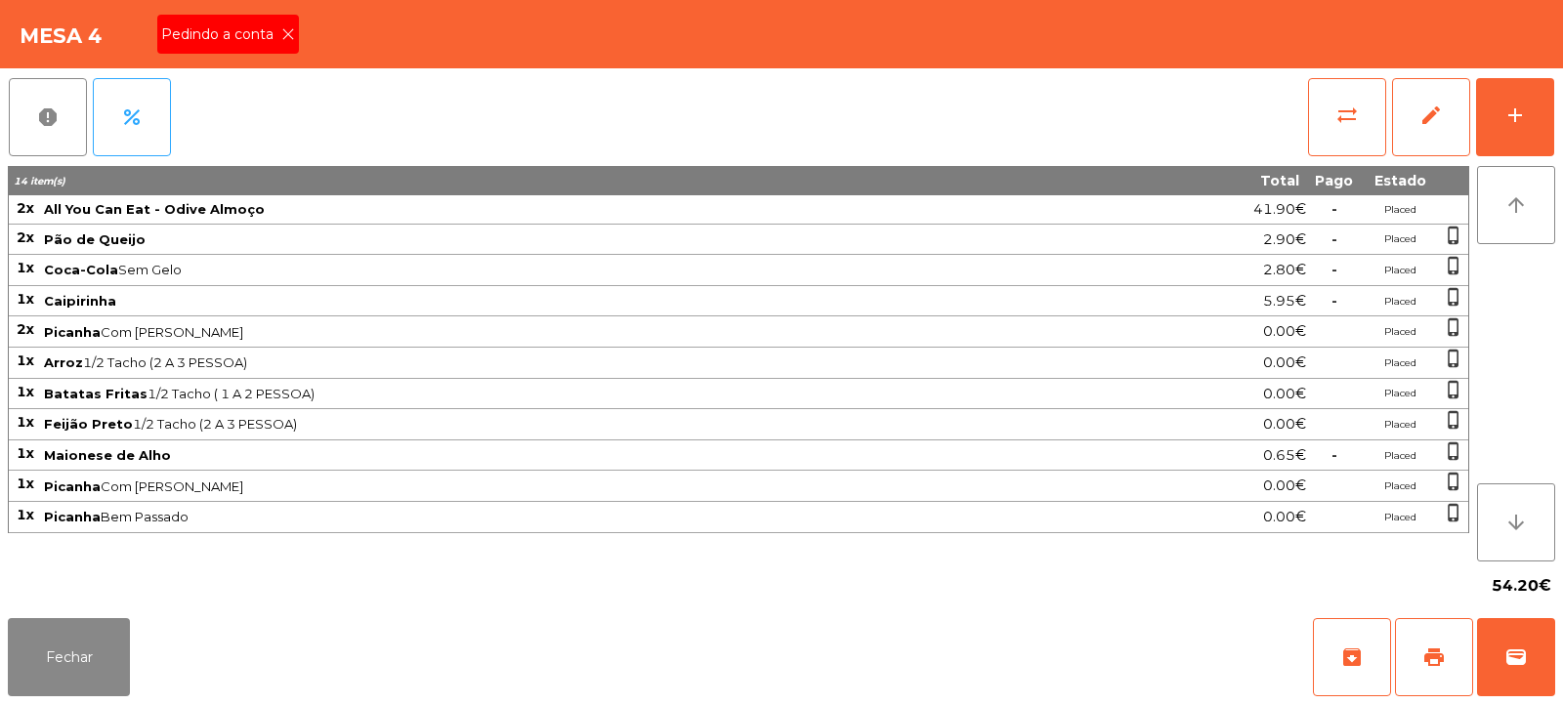
click at [286, 35] on icon at bounding box center [288, 34] width 14 height 14
click at [1336, 113] on span "sync_alt" at bounding box center [1347, 115] width 23 height 23
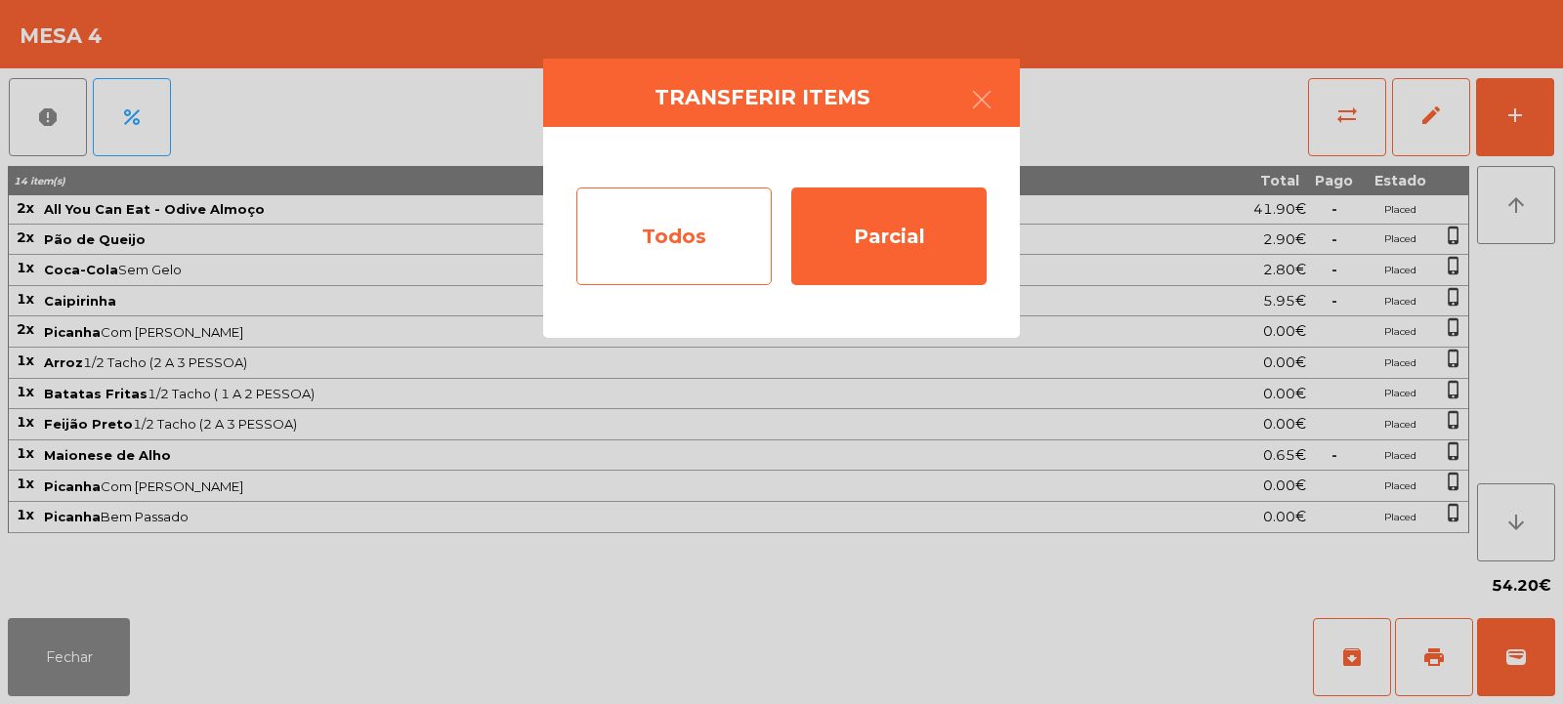
click at [630, 228] on div "Todos" at bounding box center [673, 237] width 195 height 98
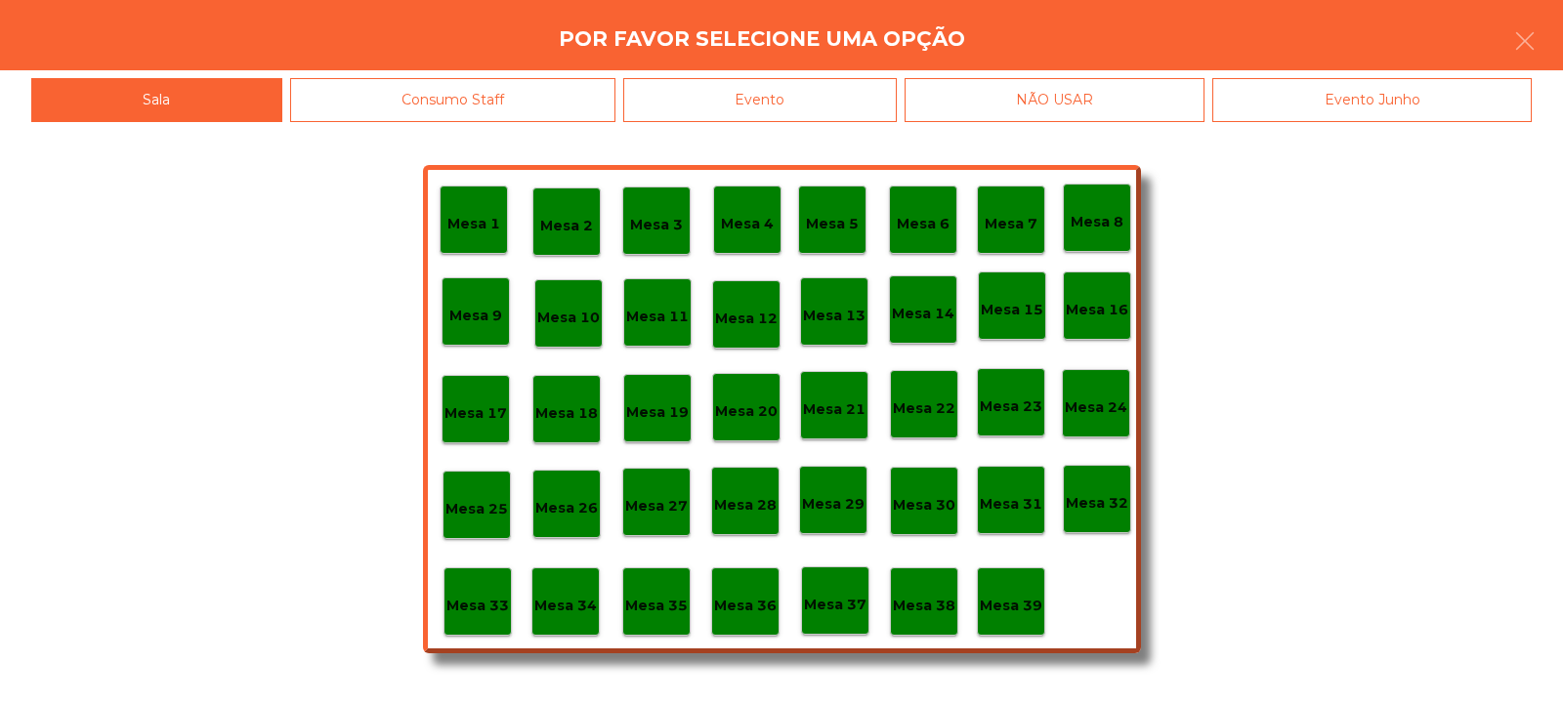
click at [748, 111] on div "Evento" at bounding box center [760, 100] width 274 height 44
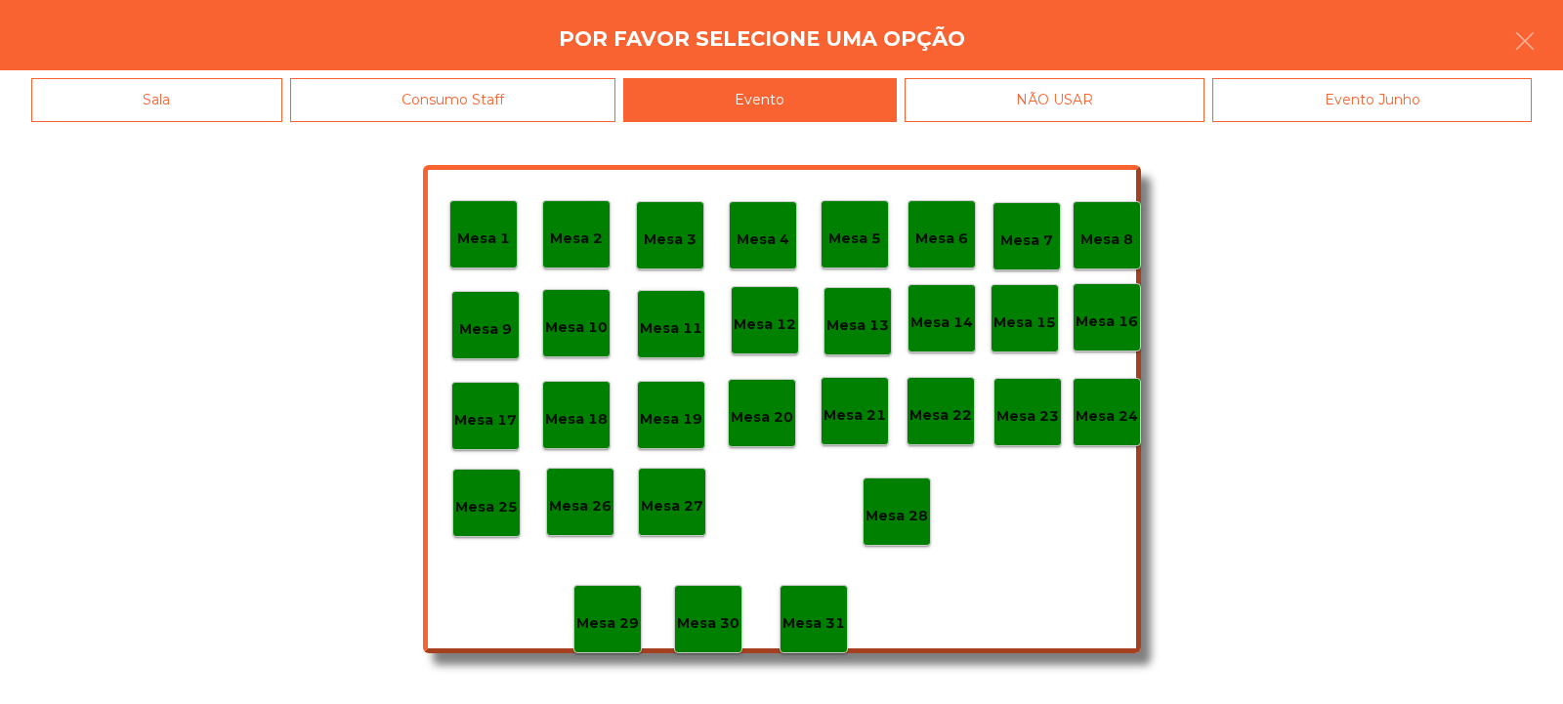
click at [867, 513] on p "Mesa 28" at bounding box center [897, 516] width 63 height 22
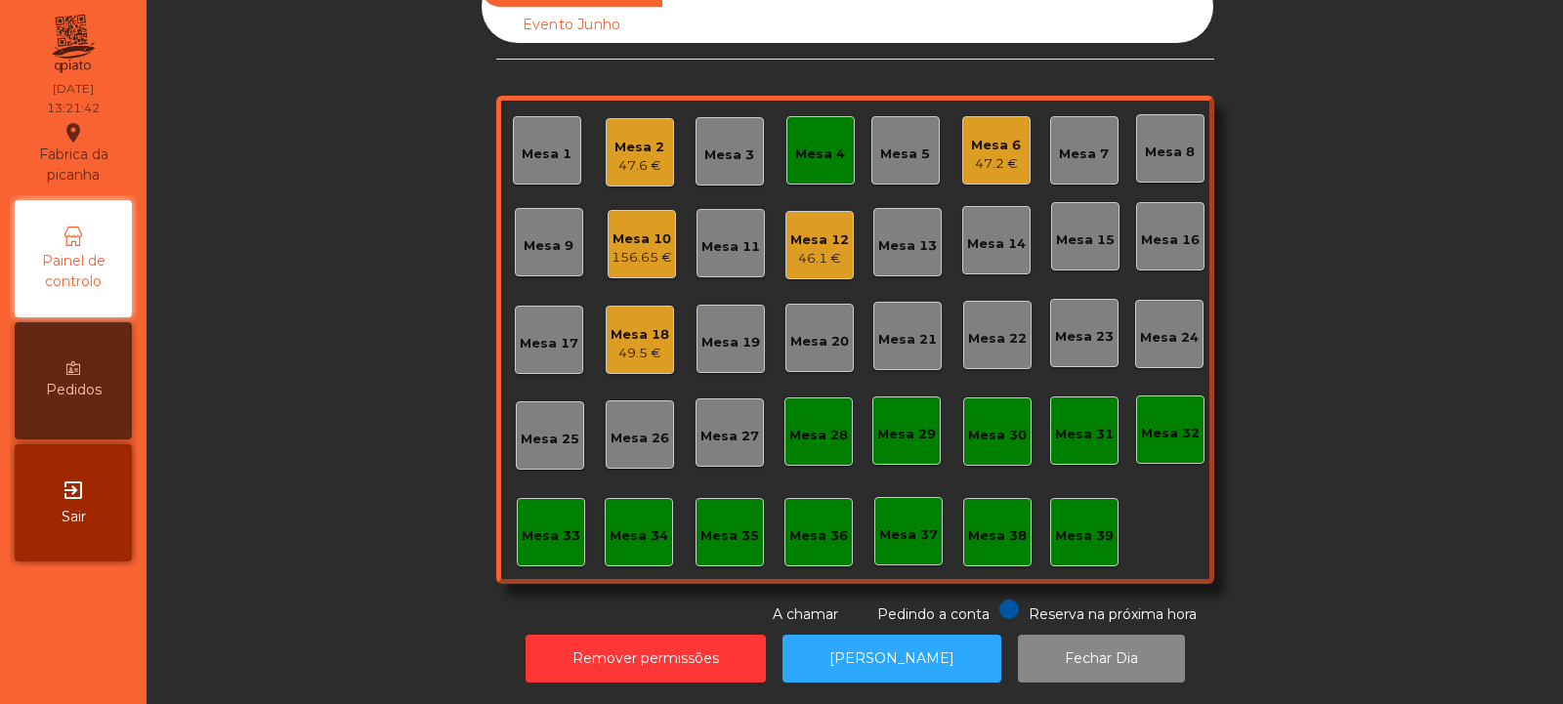
click at [997, 243] on div "Mesa 14" at bounding box center [996, 240] width 68 height 68
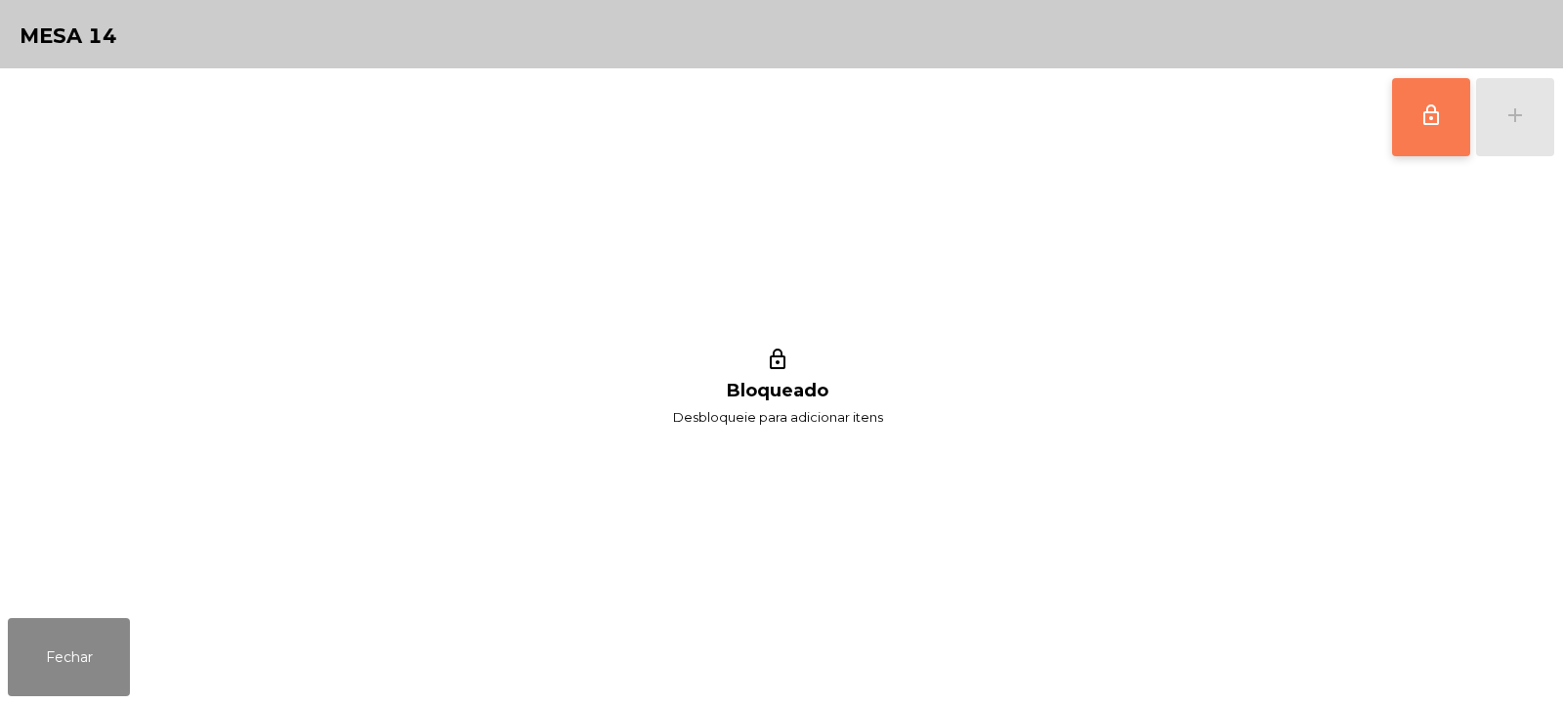
click at [1432, 135] on button "lock_outline" at bounding box center [1431, 117] width 78 height 78
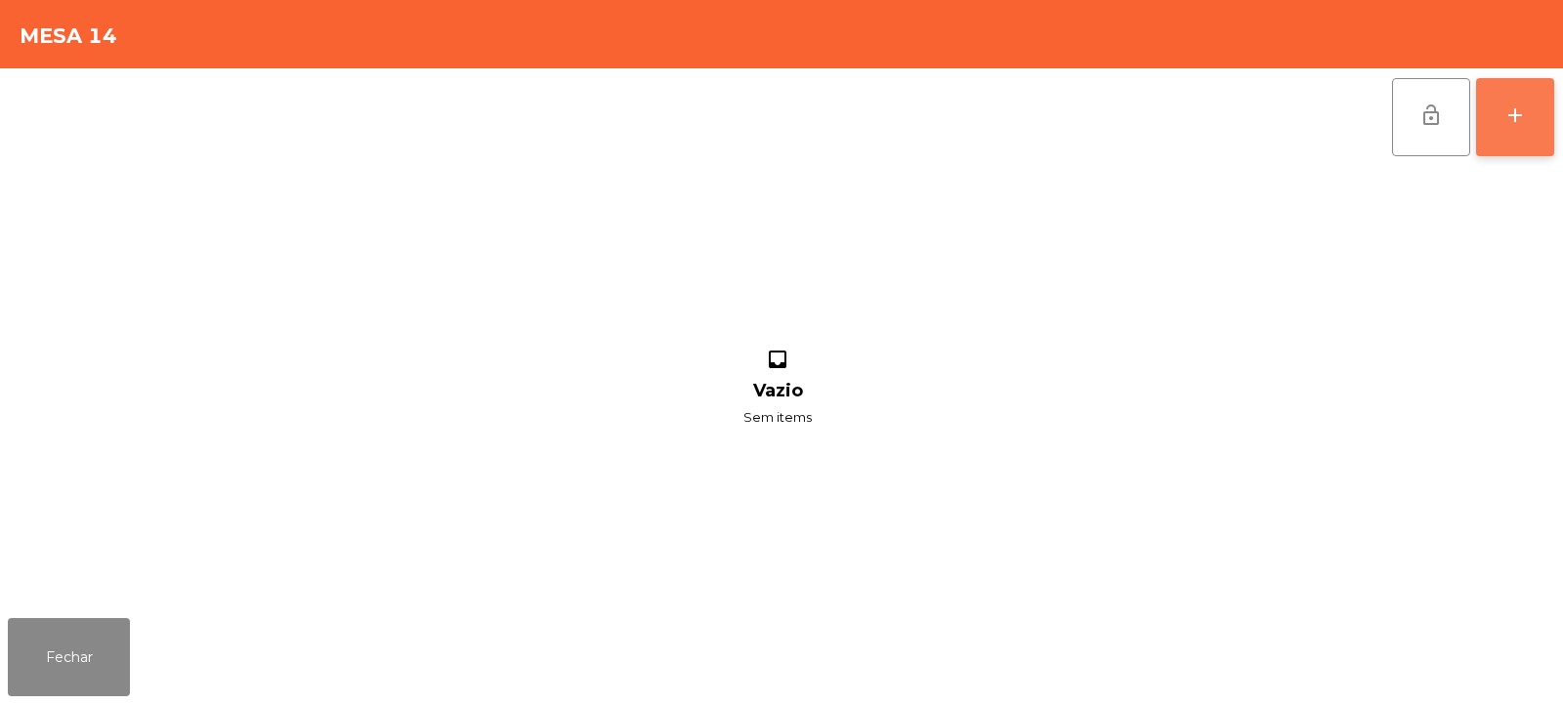
click at [1528, 130] on button "add" at bounding box center [1515, 117] width 78 height 78
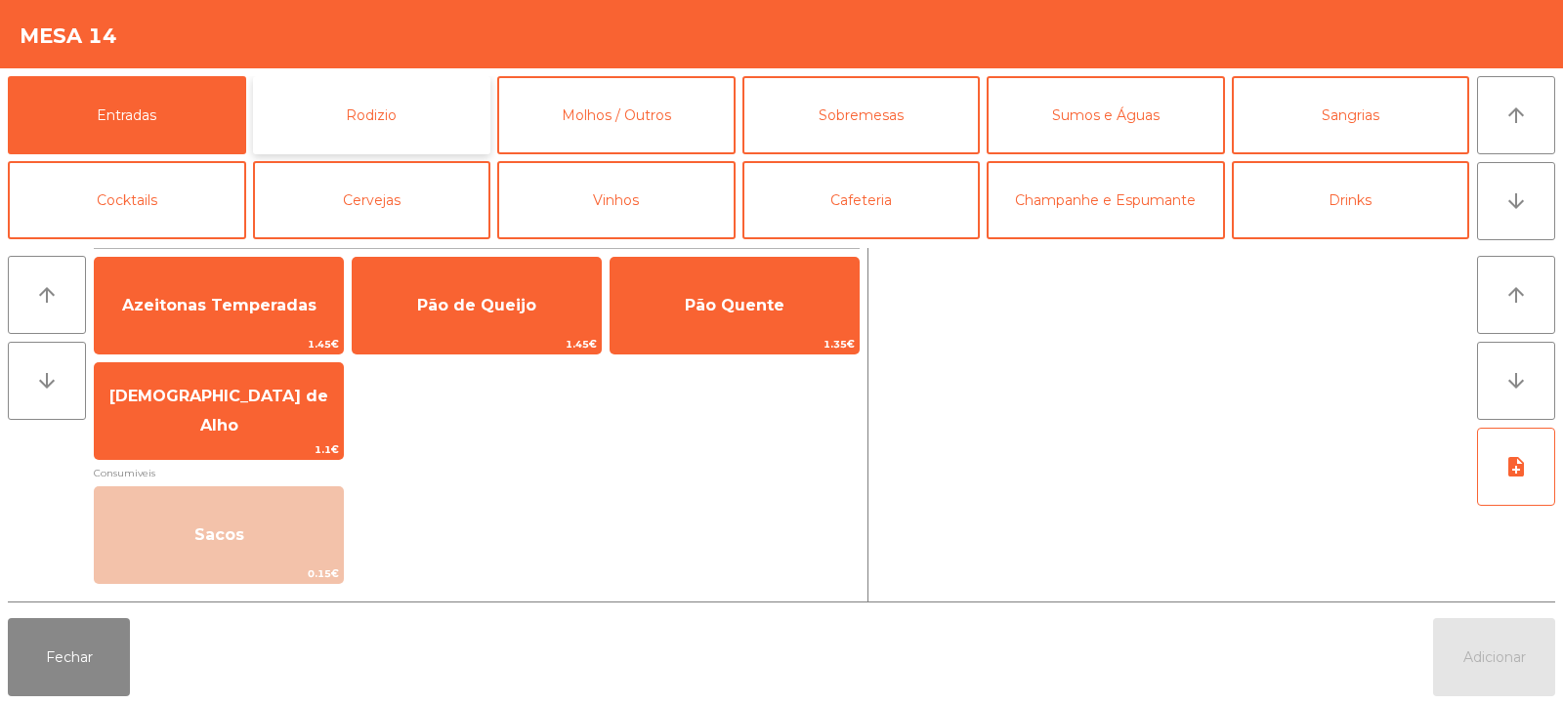
click at [410, 110] on button "Rodizio" at bounding box center [372, 115] width 238 height 78
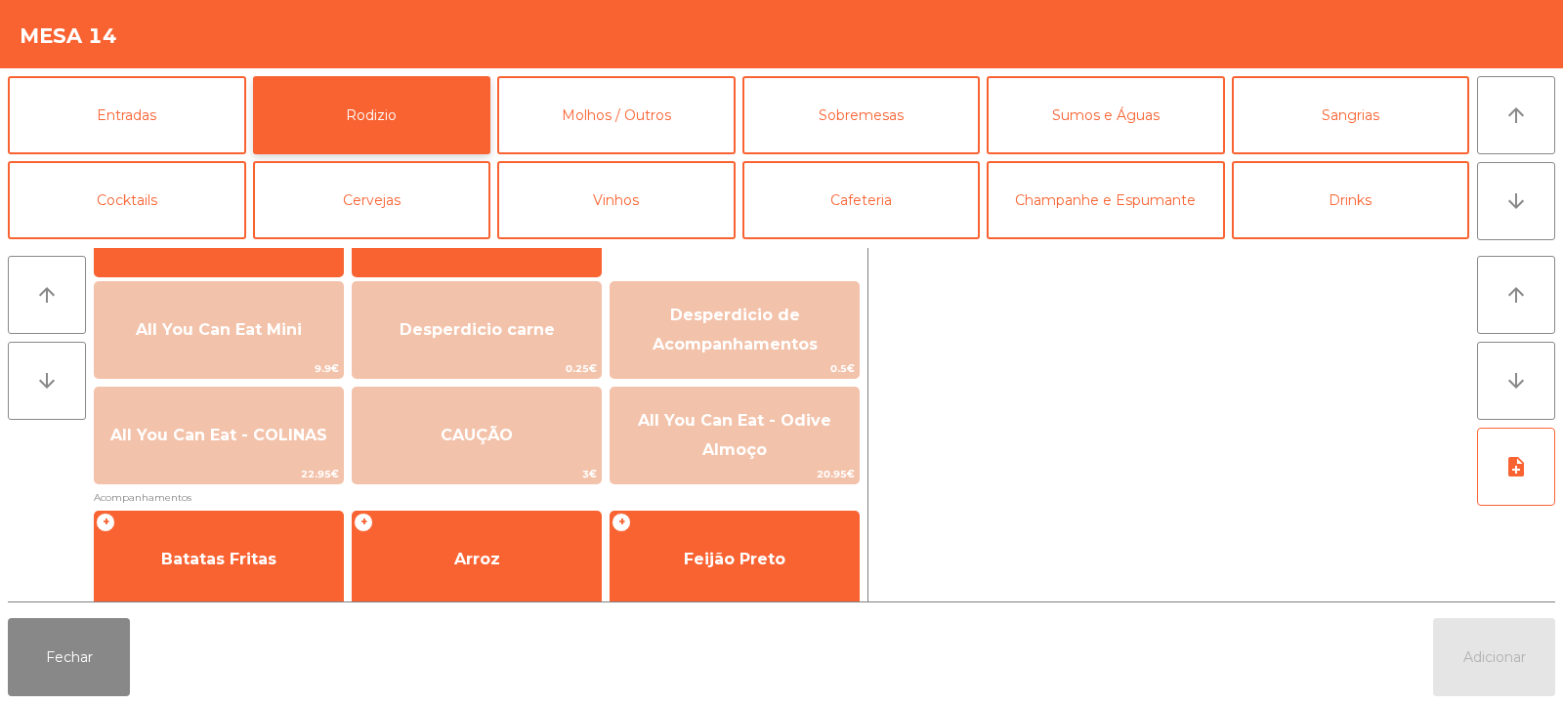
scroll to position [225, 0]
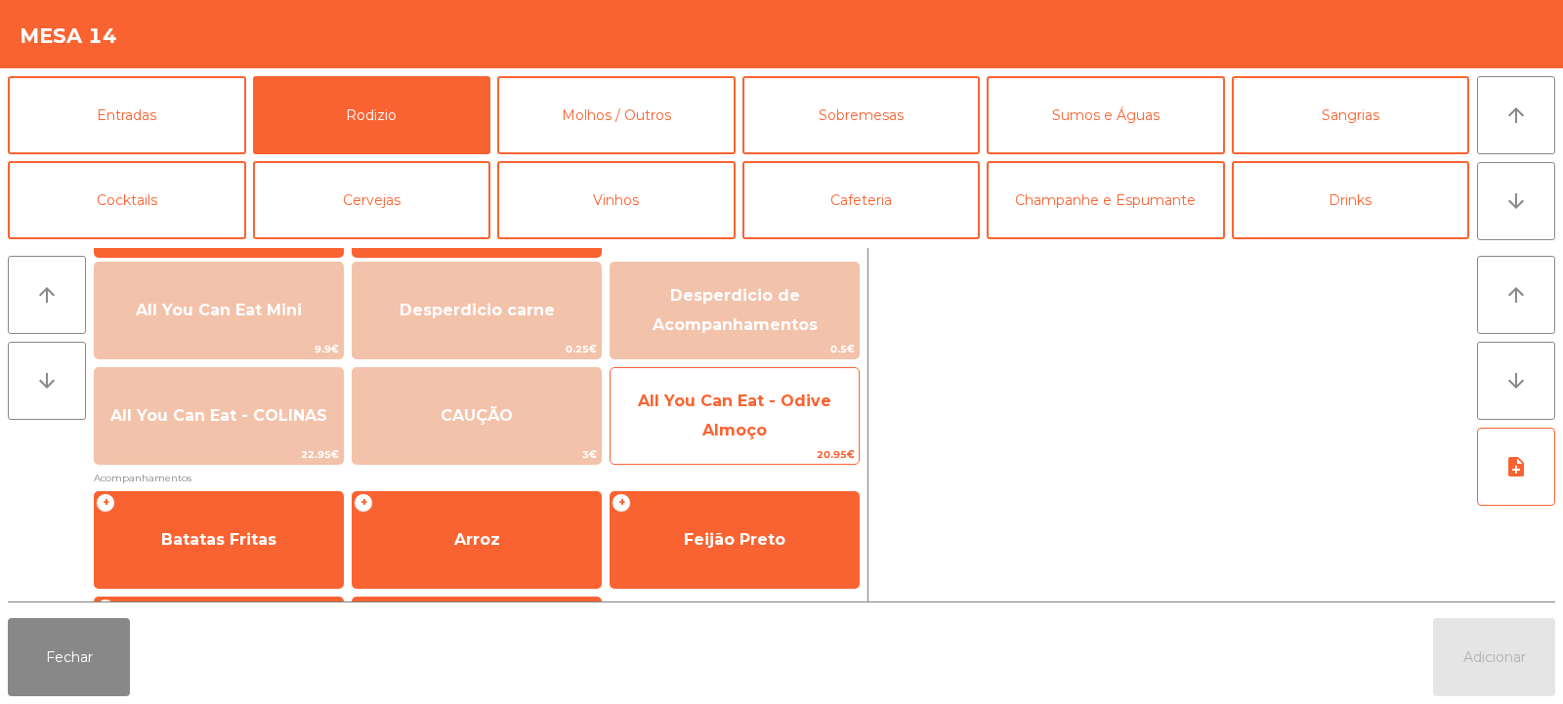
click at [804, 422] on span "All You Can Eat - Odive Almoço" at bounding box center [735, 416] width 248 height 83
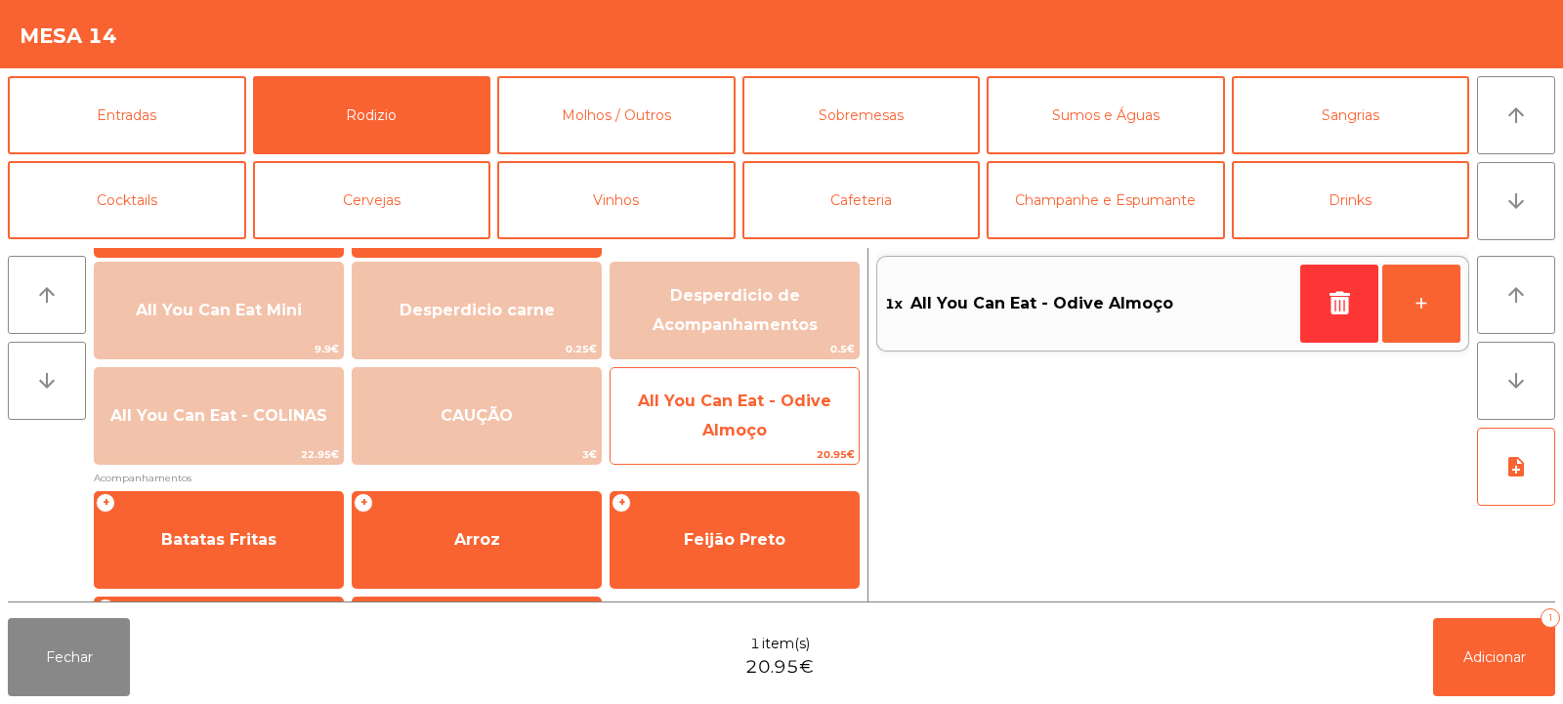
click at [802, 427] on span "All You Can Eat - Odive Almoço" at bounding box center [735, 416] width 248 height 83
click at [792, 426] on span "All You Can Eat - Odive Almoço" at bounding box center [735, 416] width 248 height 83
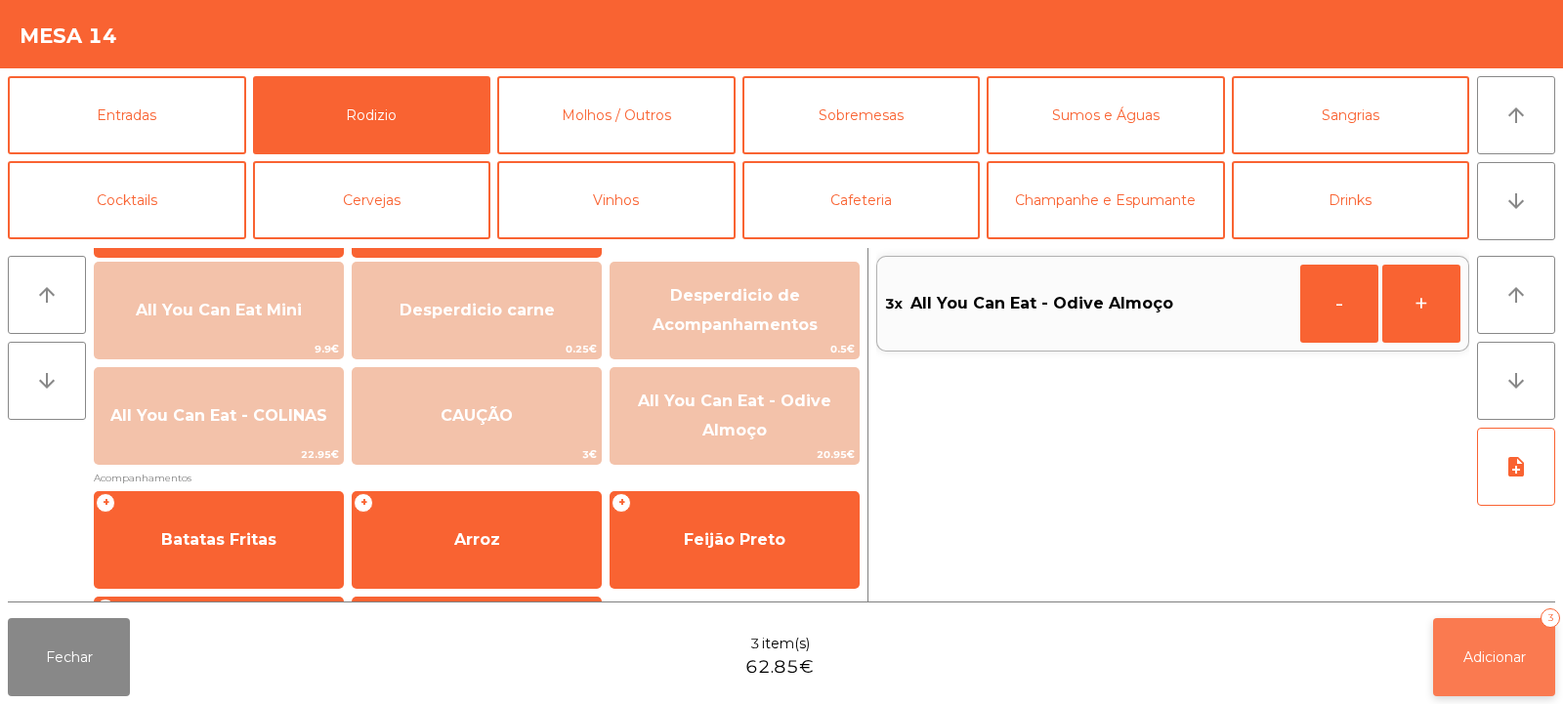
click at [1502, 663] on span "Adicionar" at bounding box center [1495, 658] width 63 height 18
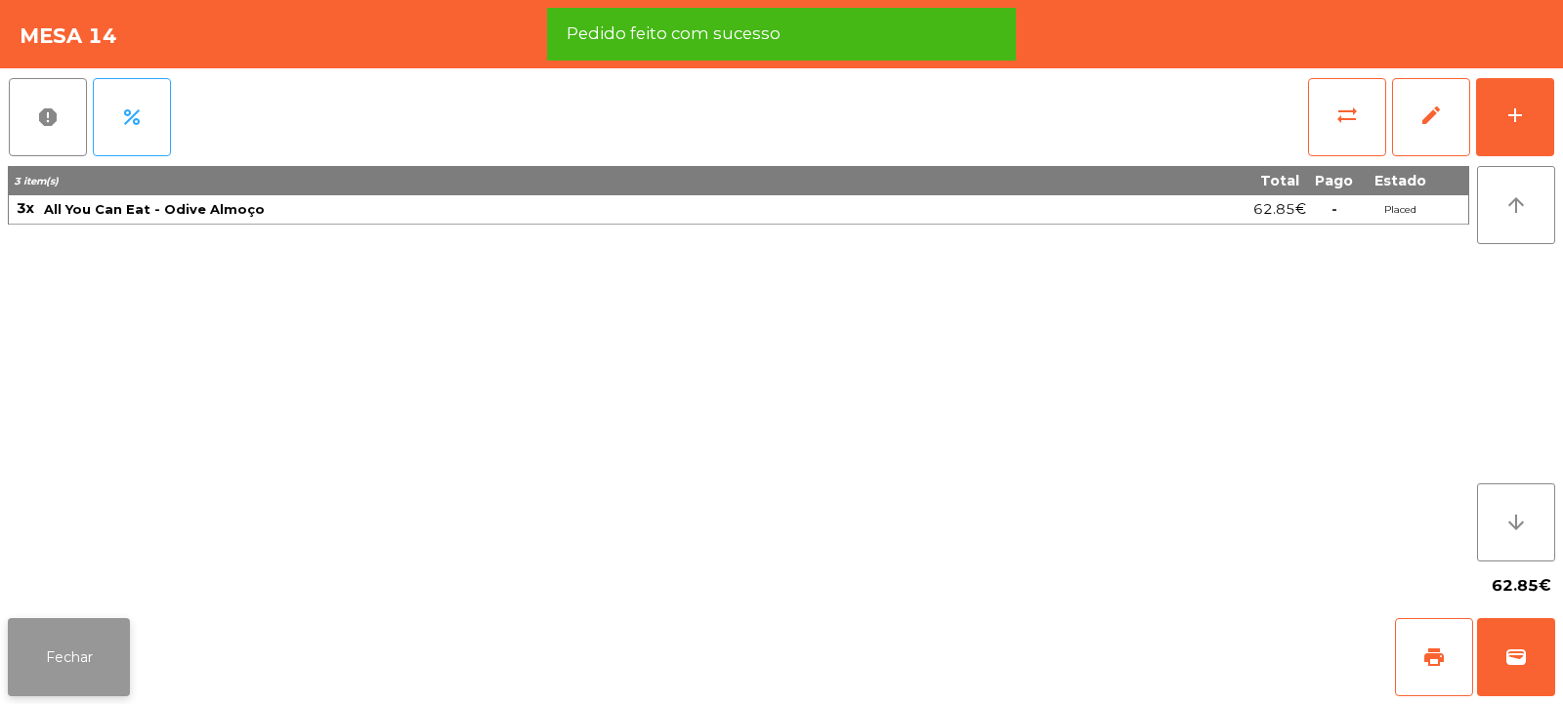
click at [61, 653] on button "Fechar" at bounding box center [69, 657] width 122 height 78
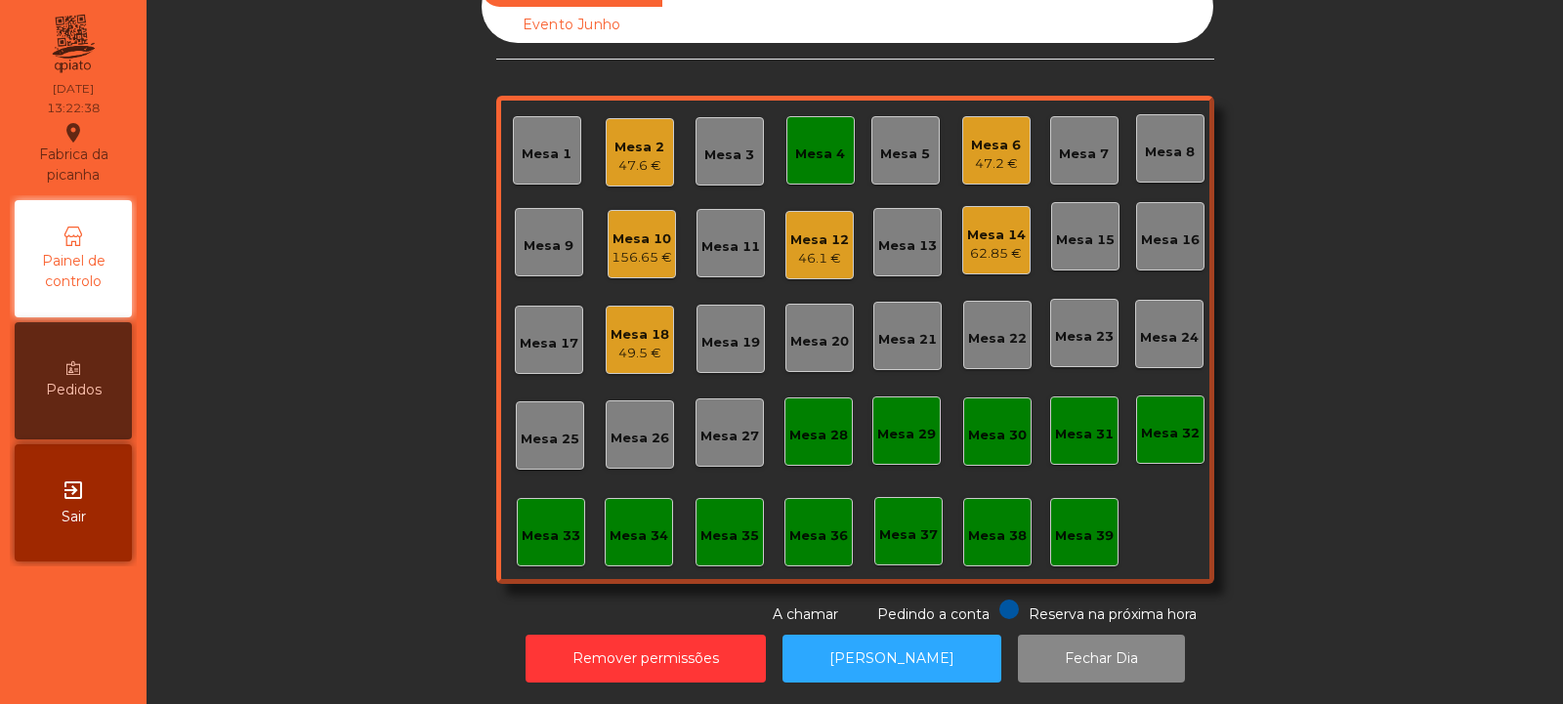
click at [553, 529] on div "Mesa 33" at bounding box center [551, 537] width 59 height 20
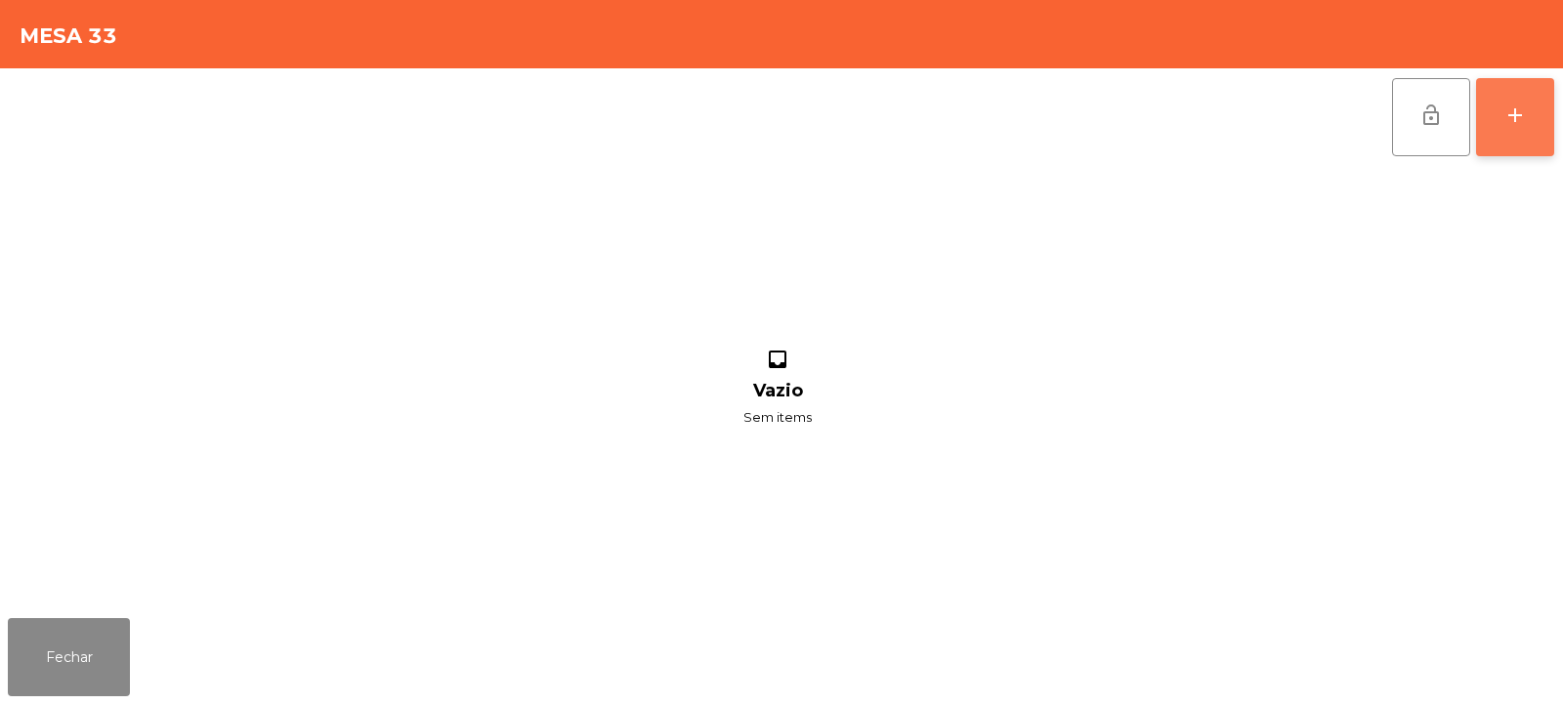
click at [1511, 116] on div "add" at bounding box center [1515, 115] width 23 height 23
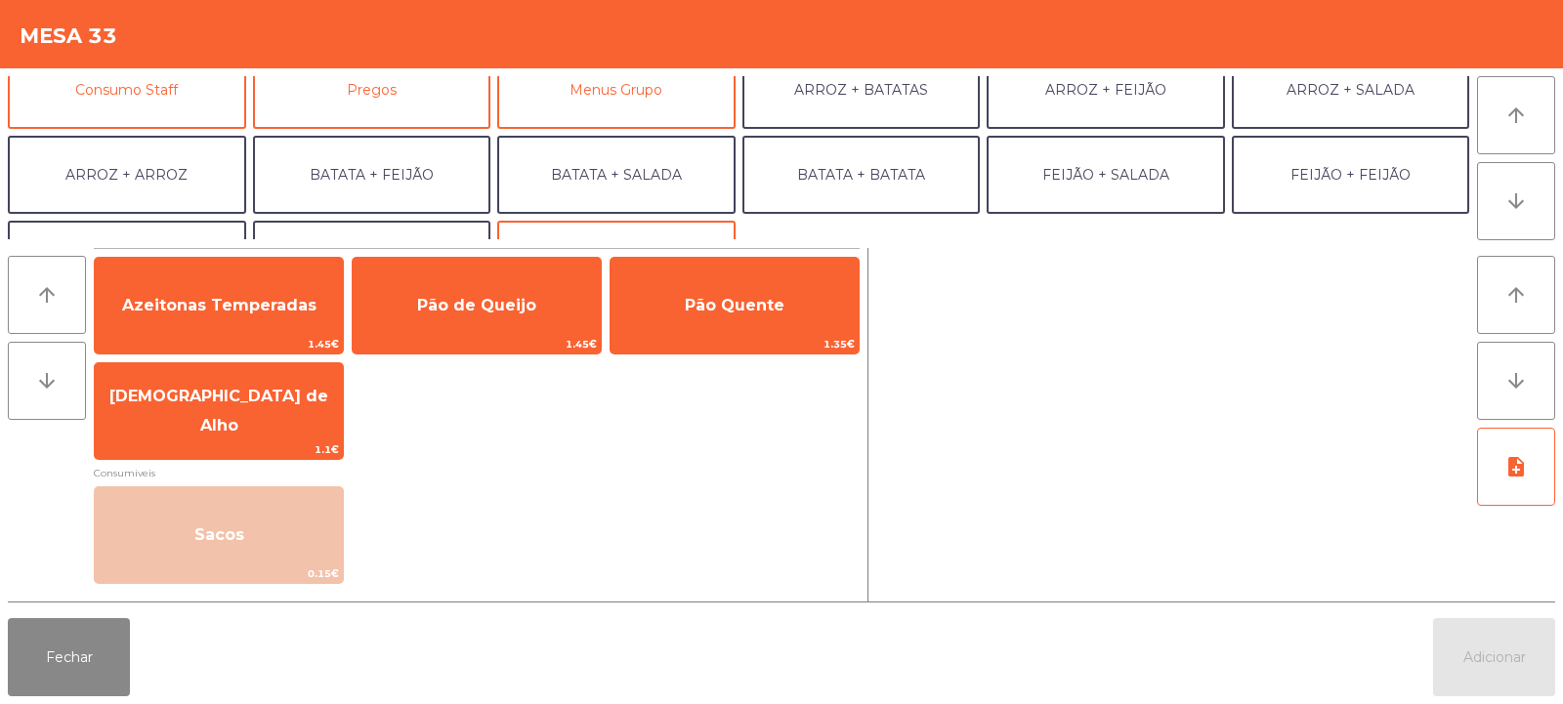
scroll to position [216, 0]
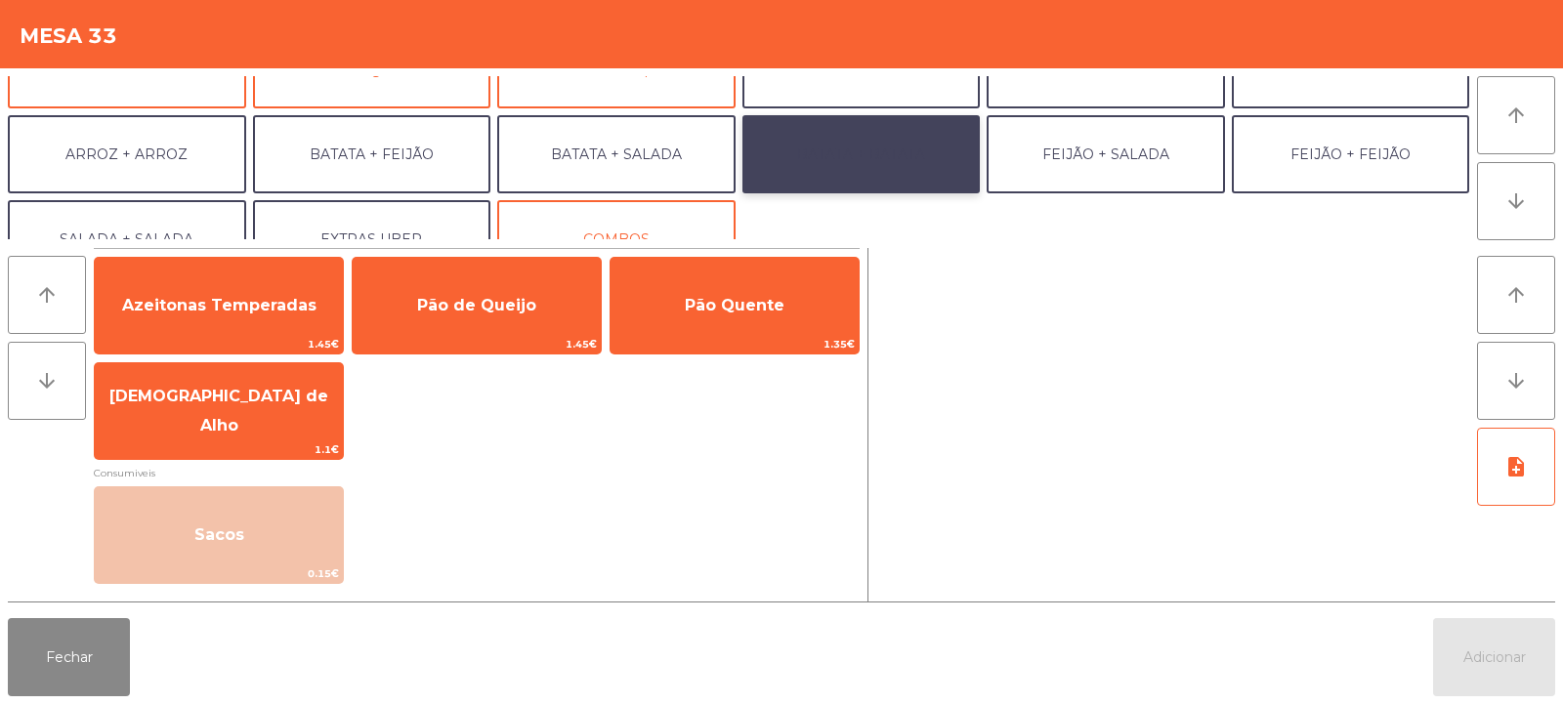
click at [916, 164] on button "BATATA + BATATA" at bounding box center [862, 154] width 238 height 78
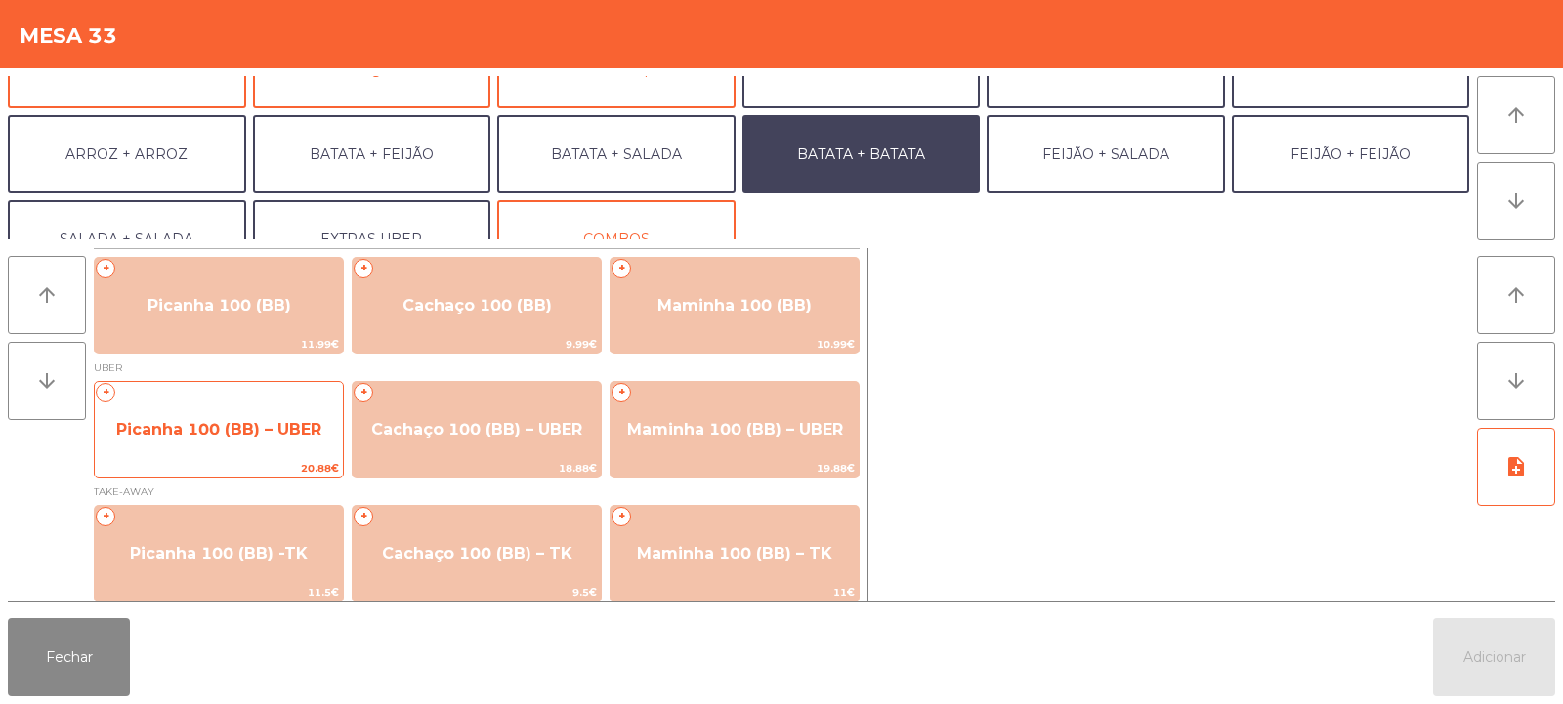
click at [266, 446] on span "Picanha 100 (BB) – UBER" at bounding box center [219, 430] width 248 height 53
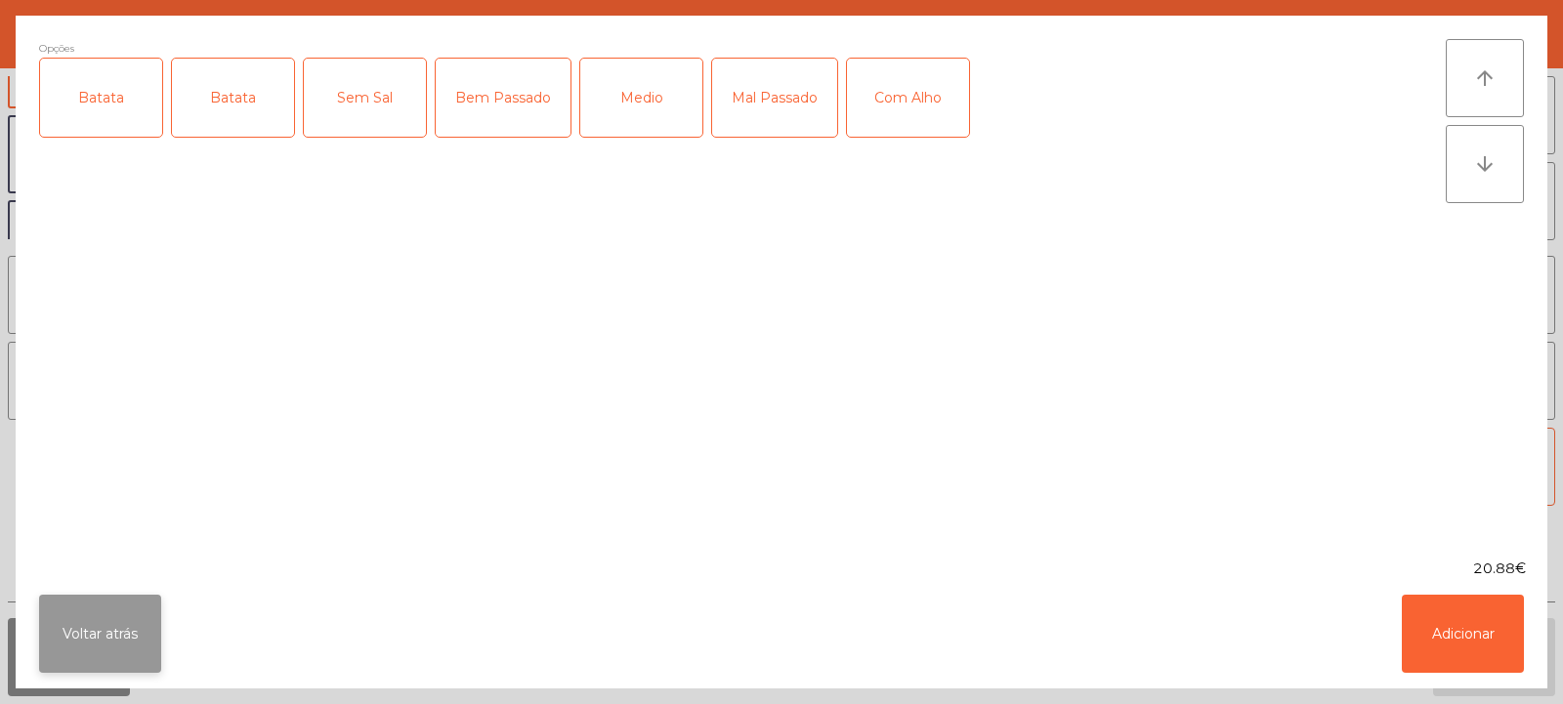
click at [85, 641] on button "Voltar atrás" at bounding box center [100, 634] width 122 height 78
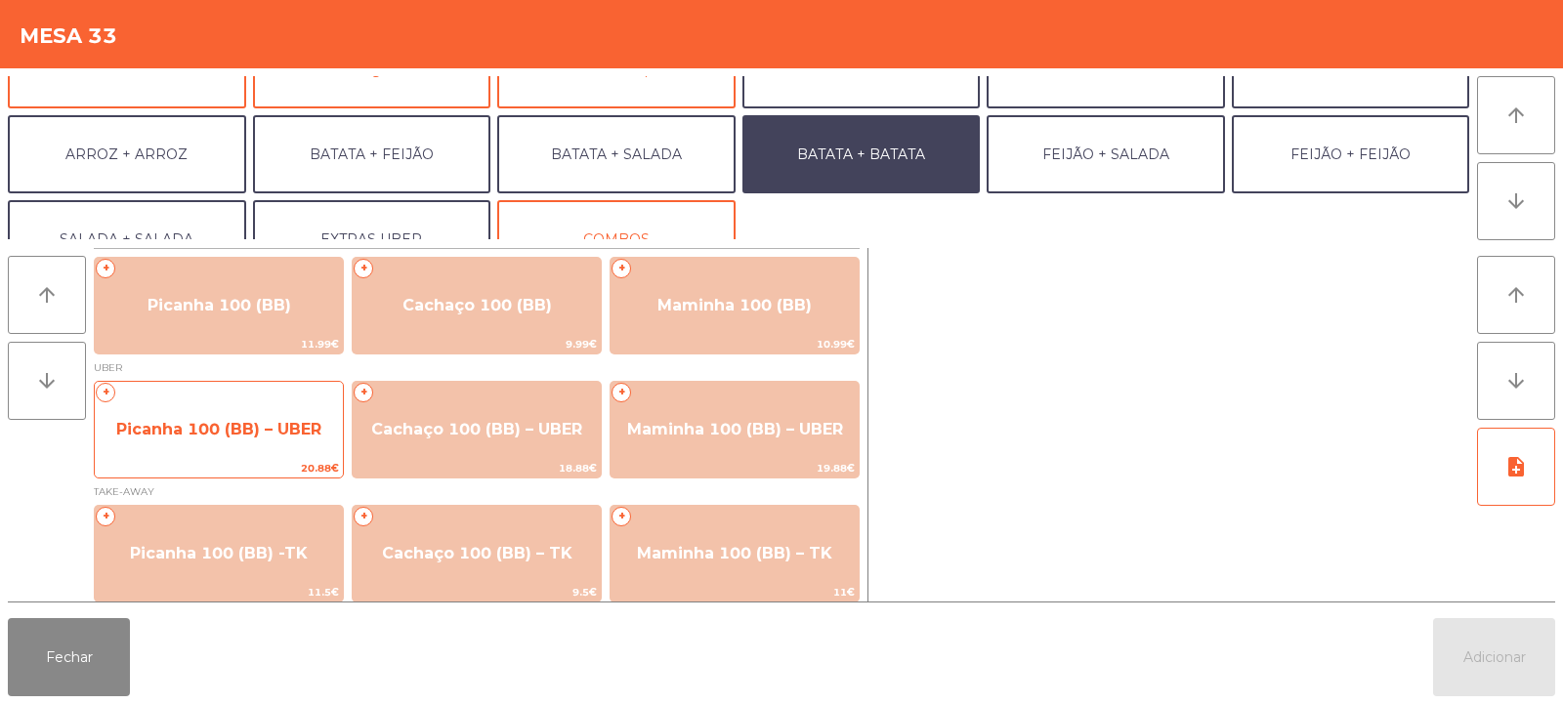
click at [267, 436] on span "Picanha 100 (BB) – UBER" at bounding box center [218, 429] width 205 height 19
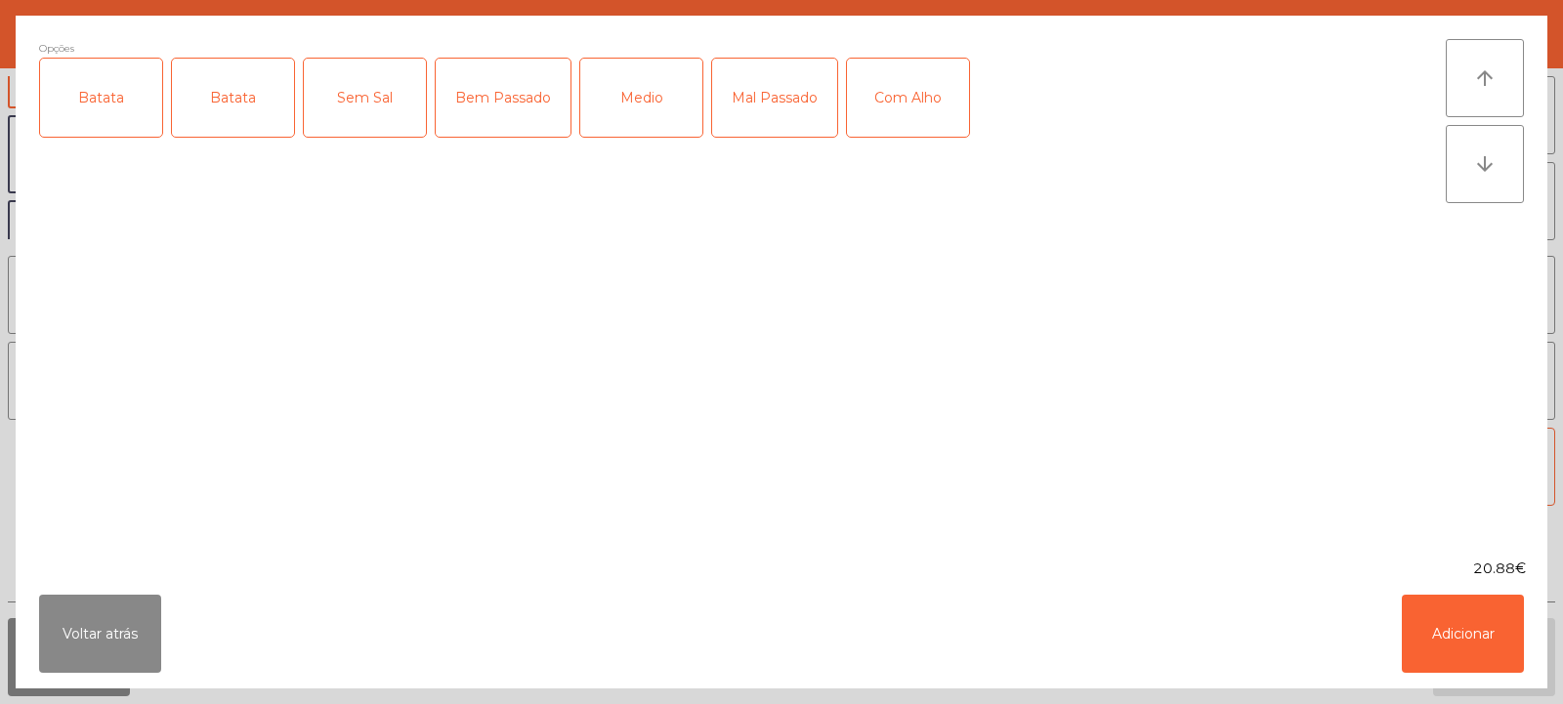
click at [129, 121] on div "Batata" at bounding box center [101, 98] width 122 height 78
click at [661, 112] on div "Medio" at bounding box center [641, 98] width 122 height 78
click at [1481, 633] on button "Adicionar" at bounding box center [1463, 634] width 122 height 78
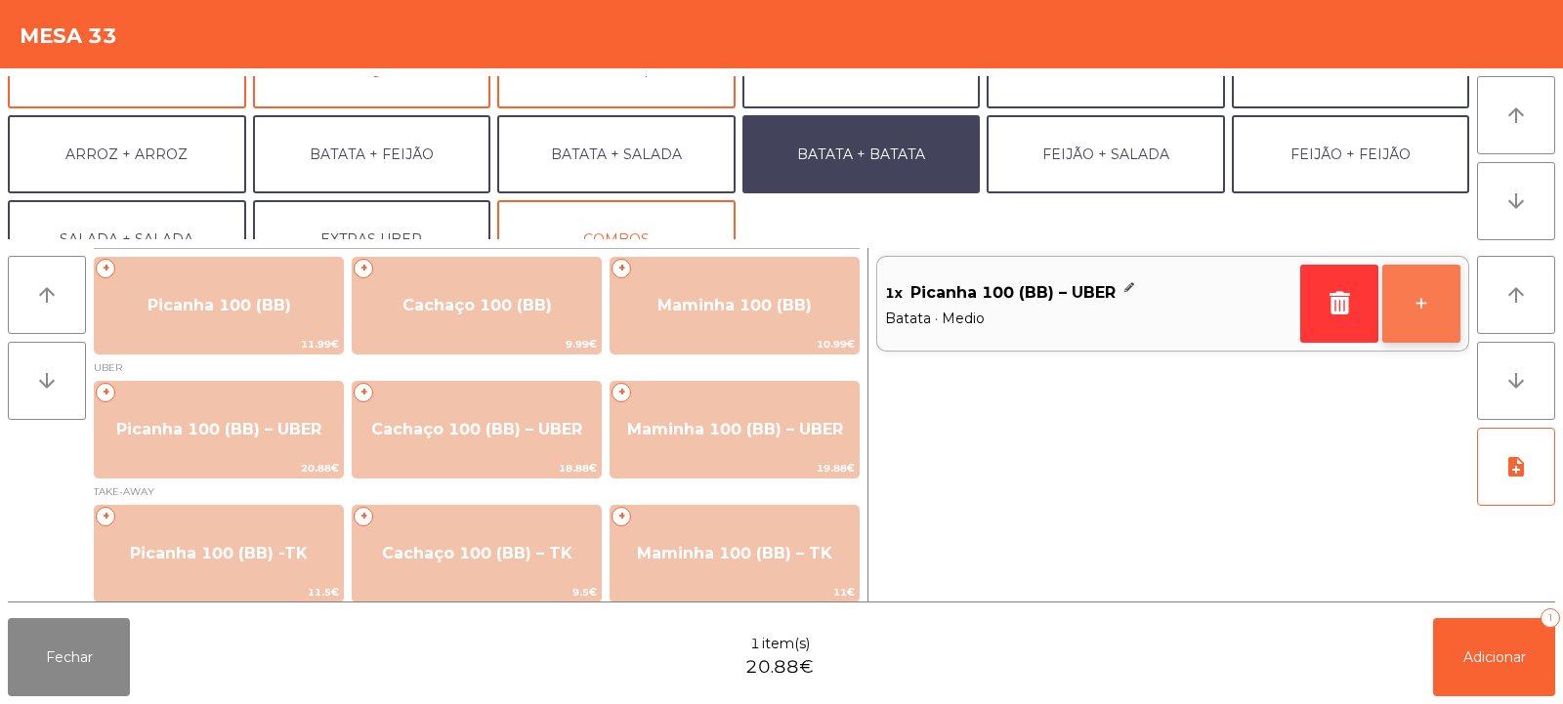
click at [1434, 322] on button "+" at bounding box center [1422, 304] width 78 height 78
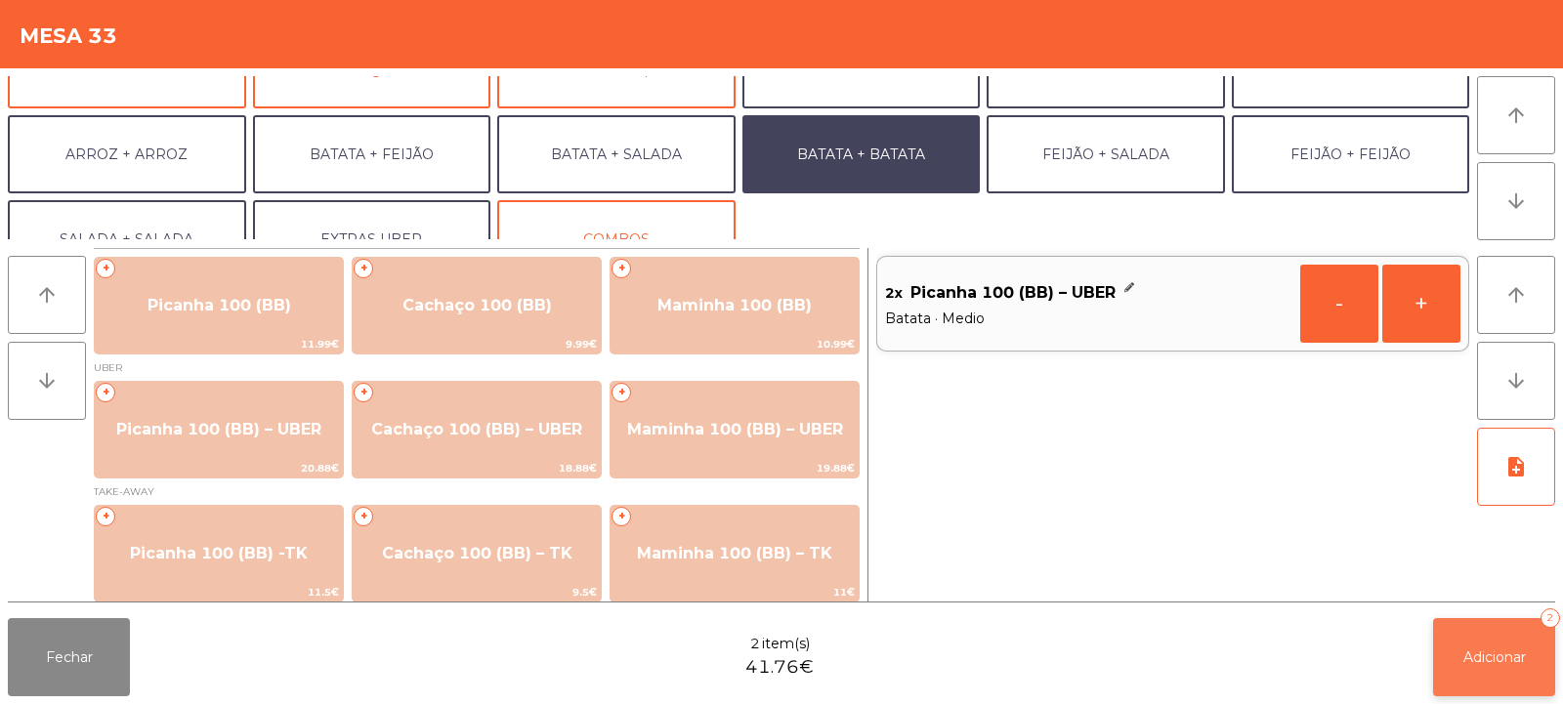
click at [1484, 663] on span "Adicionar" at bounding box center [1495, 658] width 63 height 18
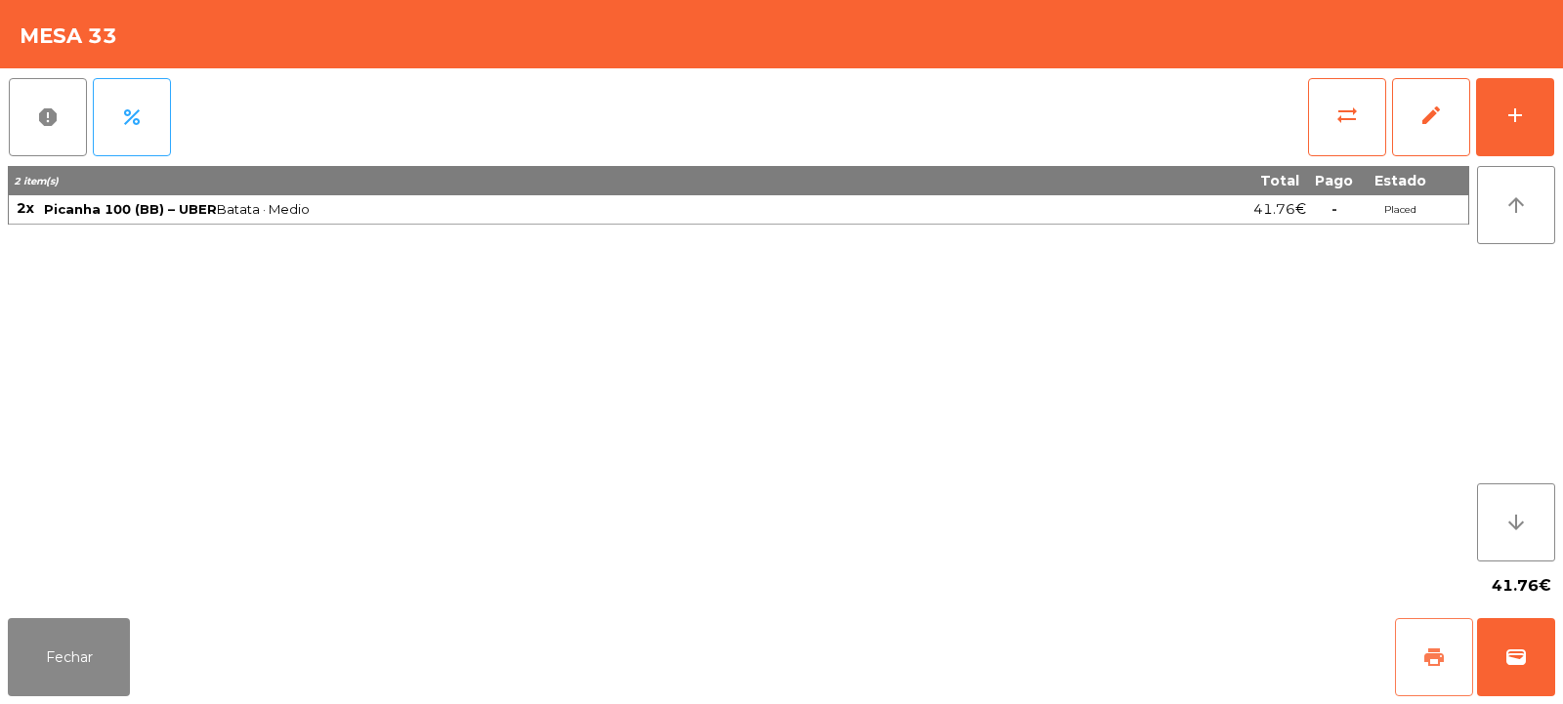
click at [1445, 665] on span "print" at bounding box center [1434, 657] width 23 height 23
click at [1514, 665] on span "wallet" at bounding box center [1516, 657] width 23 height 23
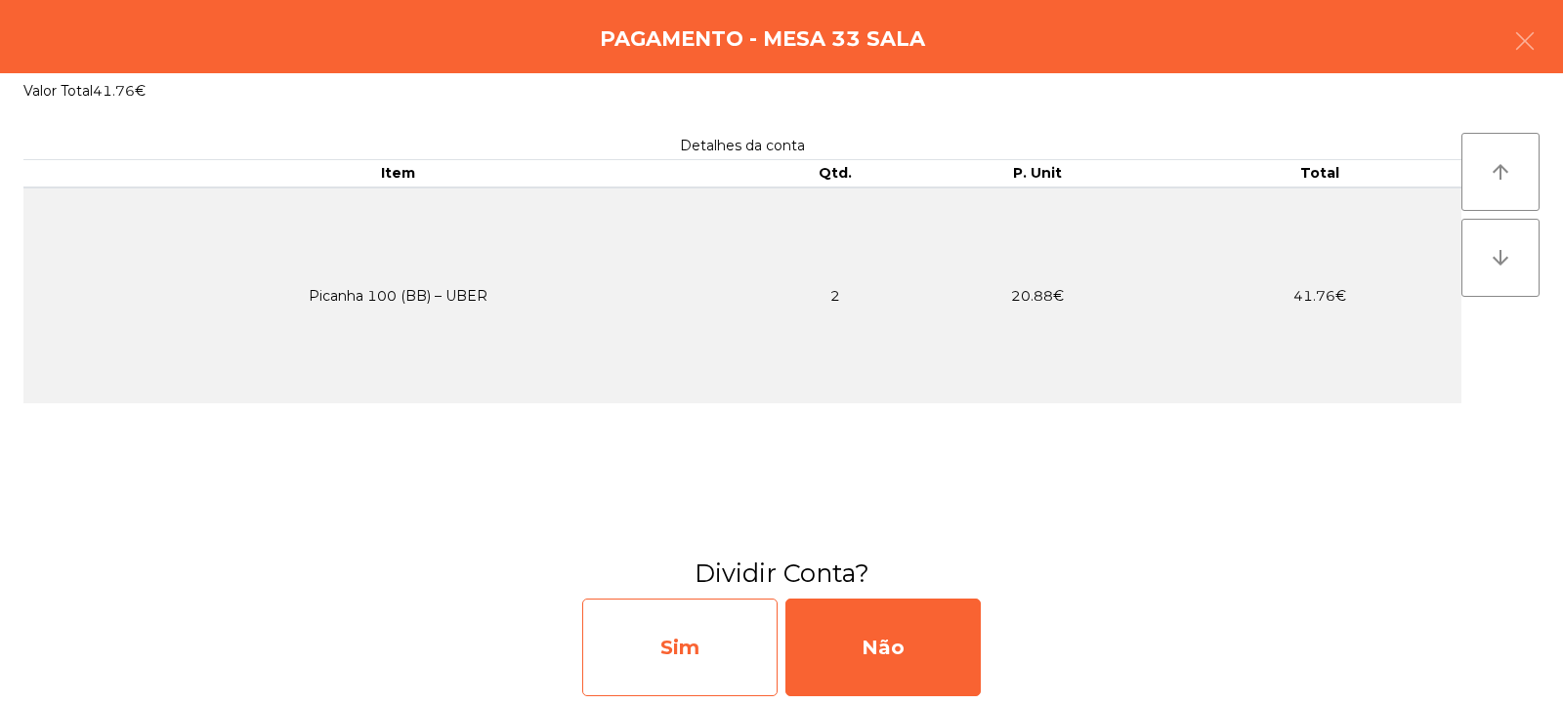
click at [681, 661] on div "Sim" at bounding box center [679, 648] width 195 height 98
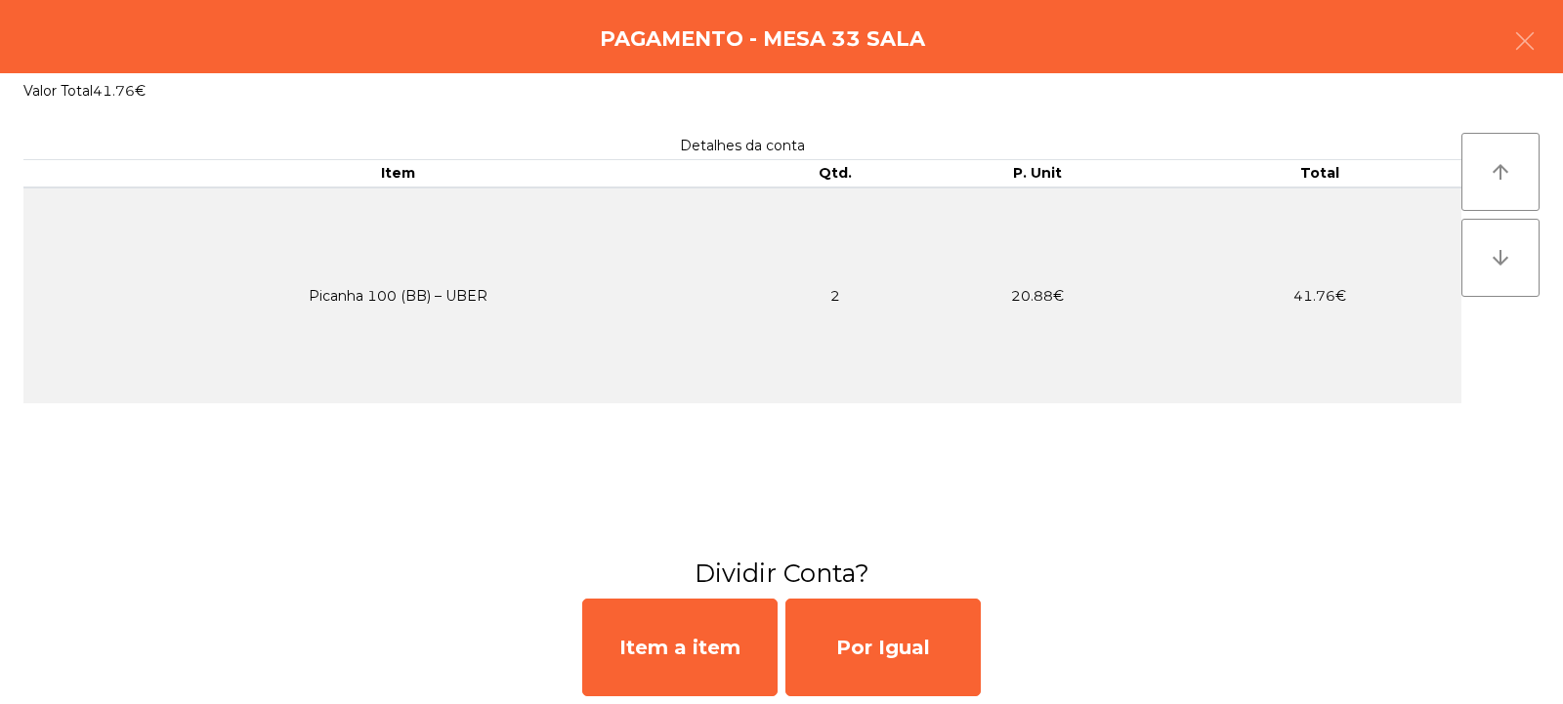
click at [1009, 506] on div "Detalhes da conta Item Qtd. P. Unit Total Picanha 100 (BB) – UBER 2 20.88€ 41.7…" at bounding box center [742, 333] width 1438 height 400
click at [1532, 51] on icon "button" at bounding box center [1525, 40] width 23 height 23
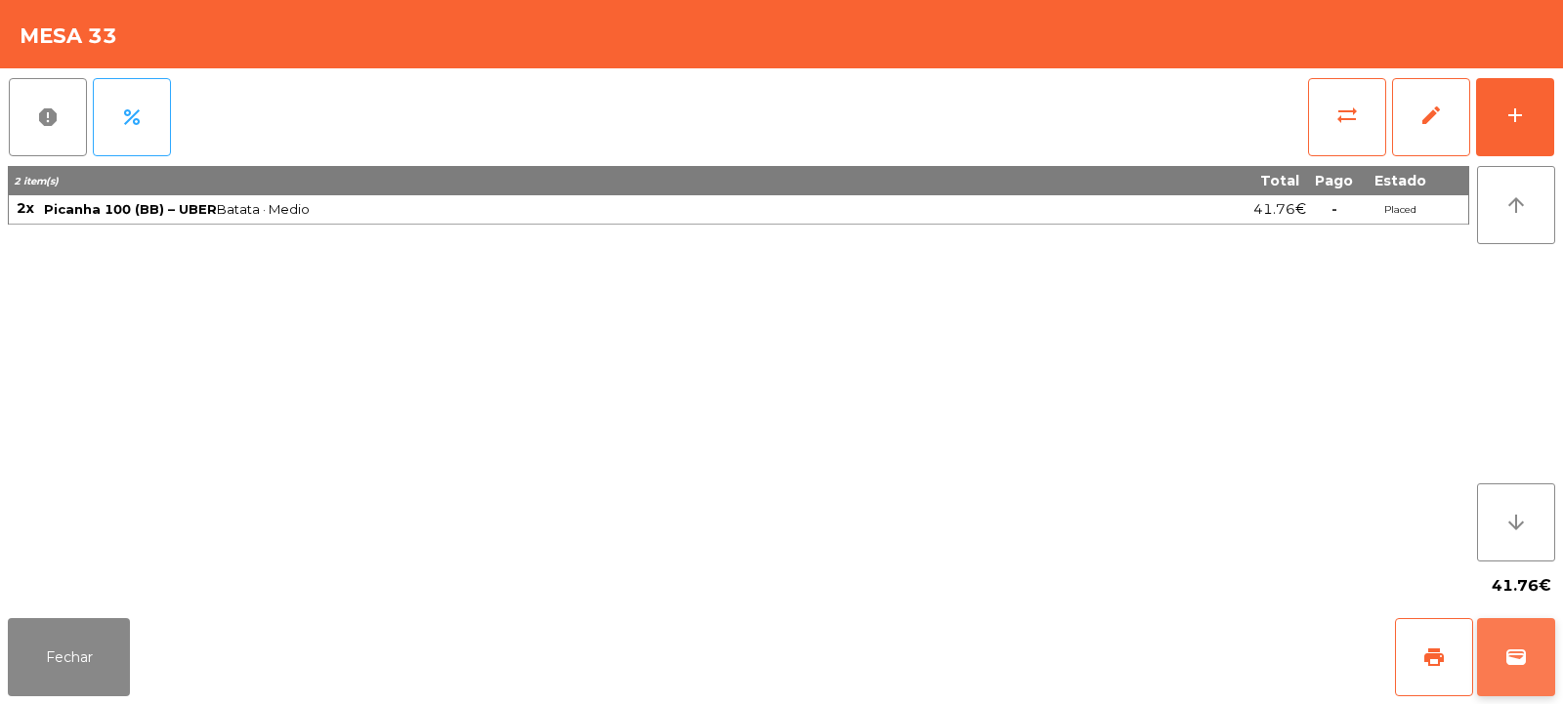
click at [1525, 676] on button "wallet" at bounding box center [1516, 657] width 78 height 78
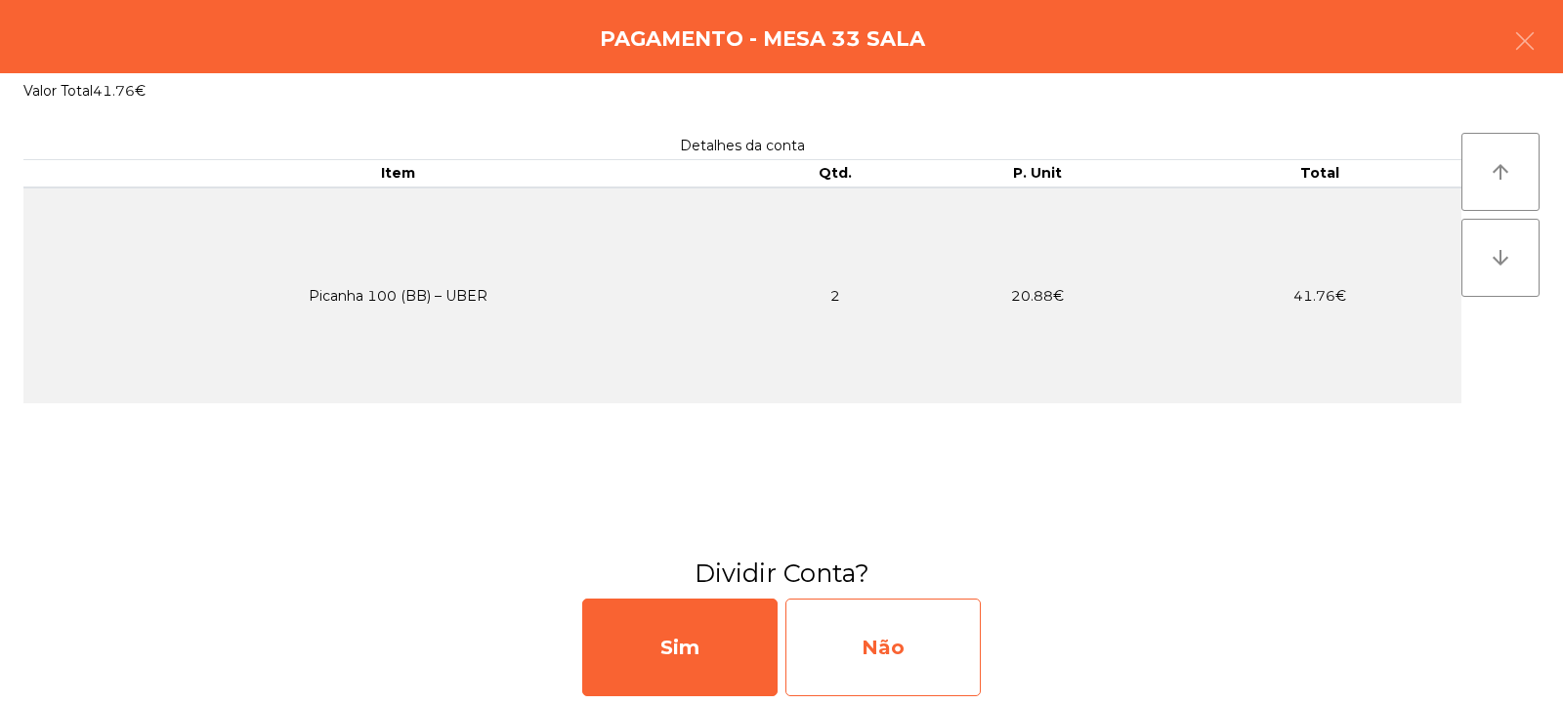
click at [839, 661] on div "Não" at bounding box center [883, 648] width 195 height 98
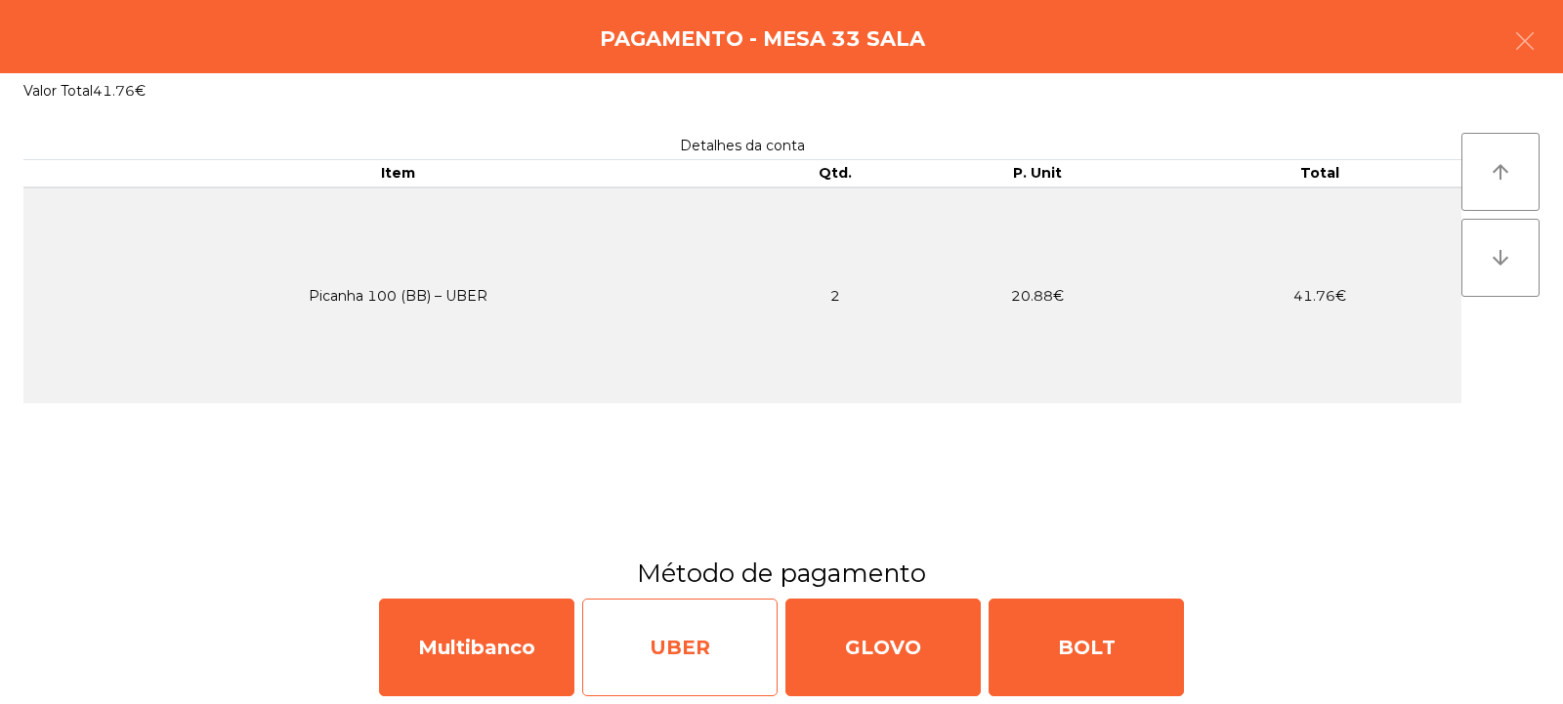
click at [670, 667] on div "UBER" at bounding box center [679, 648] width 195 height 98
select select "**"
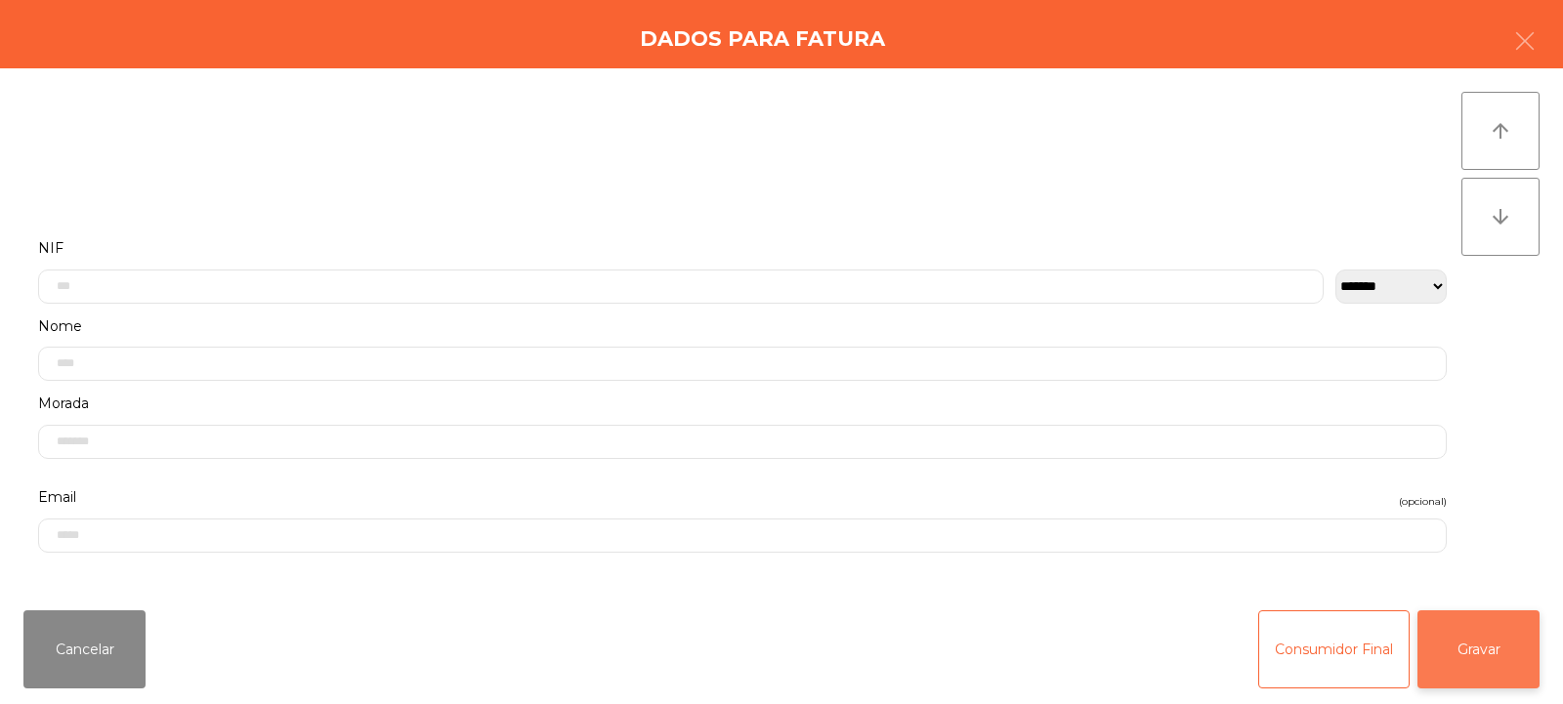
click at [1500, 671] on button "Gravar" at bounding box center [1479, 650] width 122 height 78
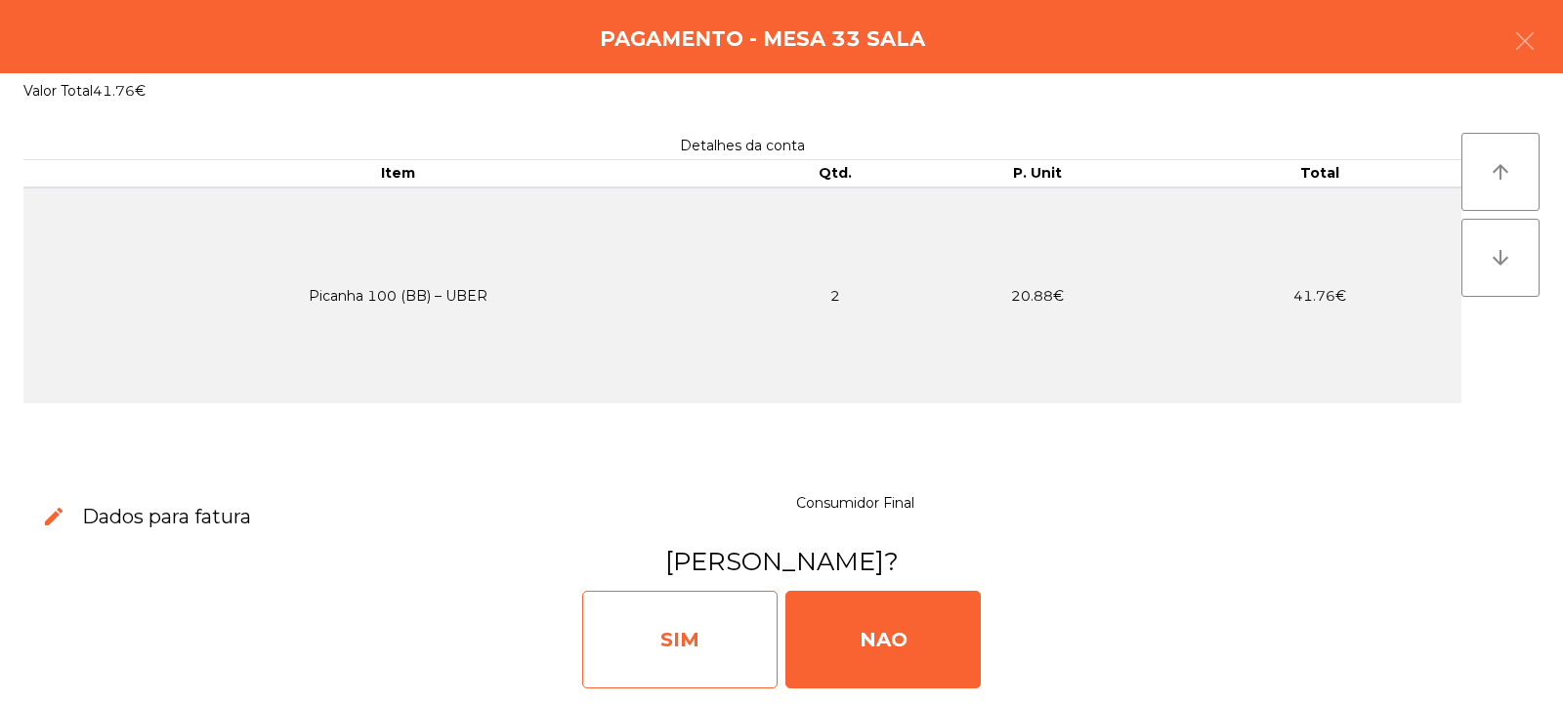
click at [709, 661] on div "SIM" at bounding box center [679, 640] width 195 height 98
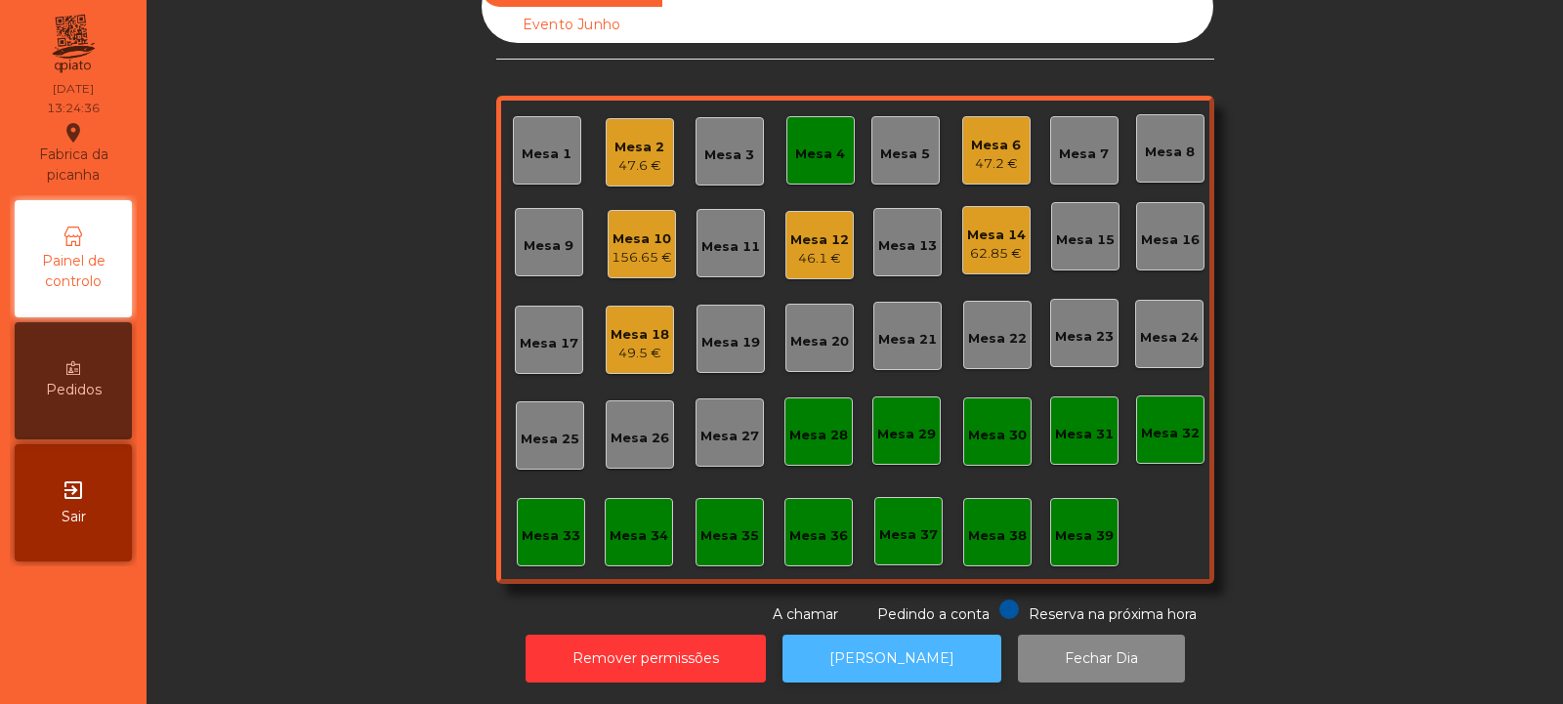
click at [891, 655] on button "[PERSON_NAME]" at bounding box center [892, 659] width 219 height 48
click at [649, 249] on div "186.3 €" at bounding box center [642, 258] width 59 height 20
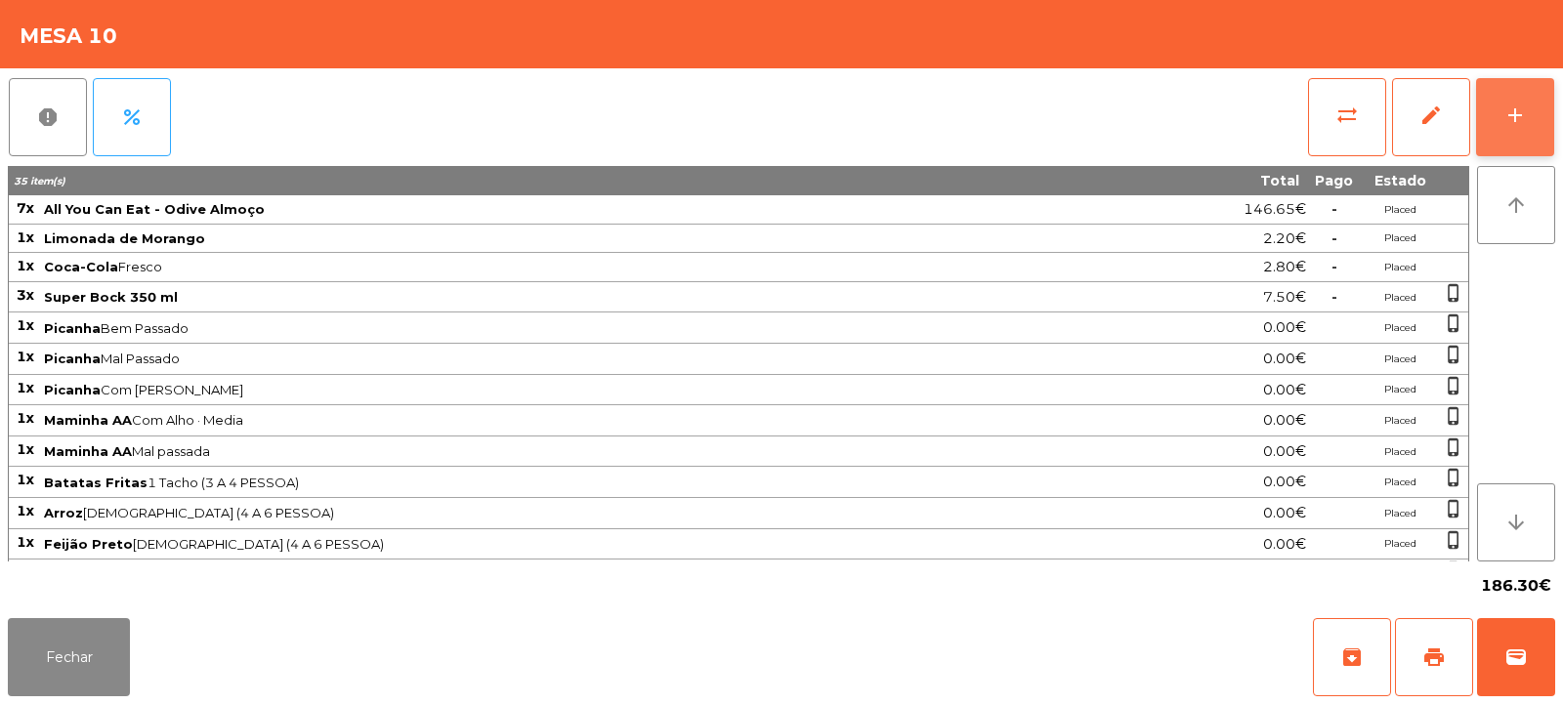
click at [1530, 119] on button "add" at bounding box center [1515, 117] width 78 height 78
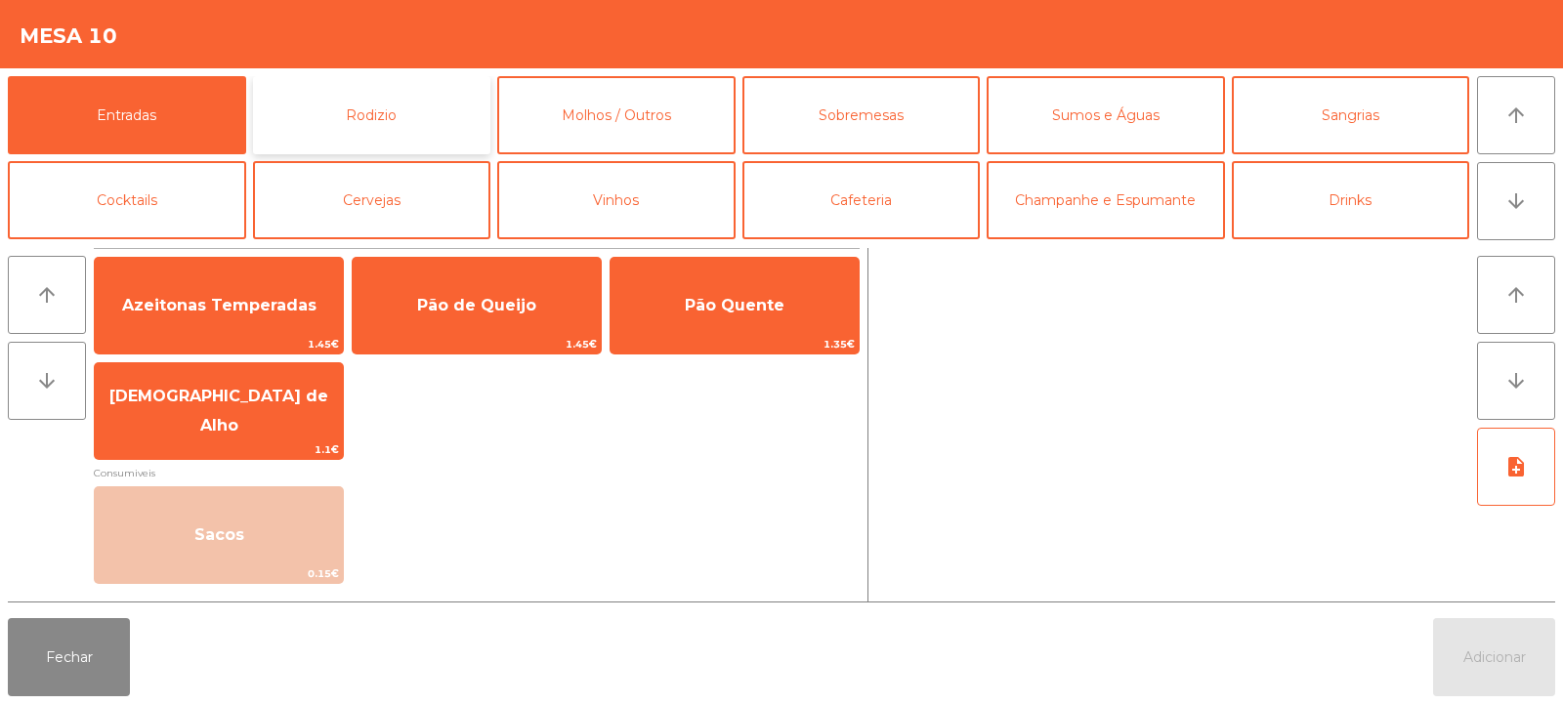
click at [392, 112] on button "Rodizio" at bounding box center [372, 115] width 238 height 78
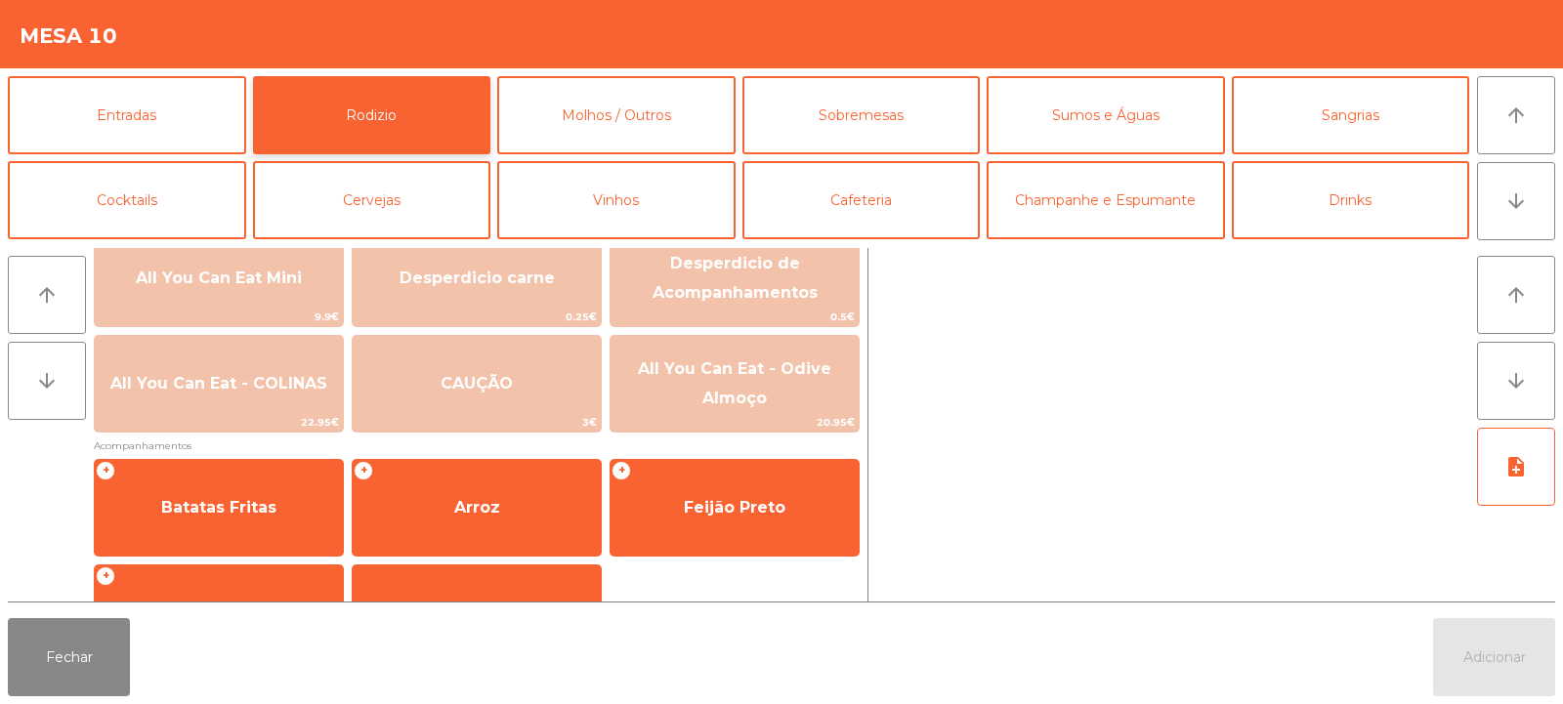
scroll to position [325, 0]
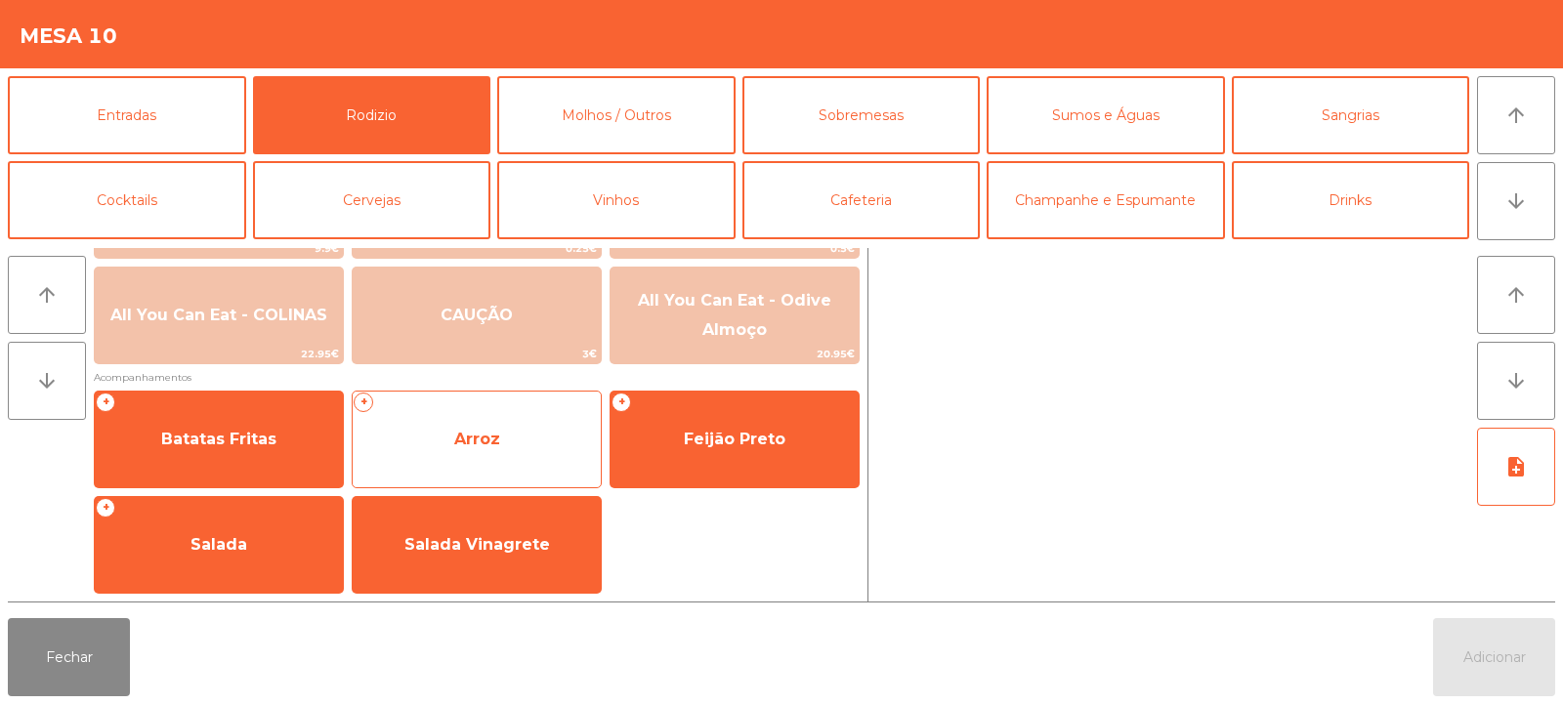
click at [532, 460] on span "Arroz" at bounding box center [477, 439] width 248 height 53
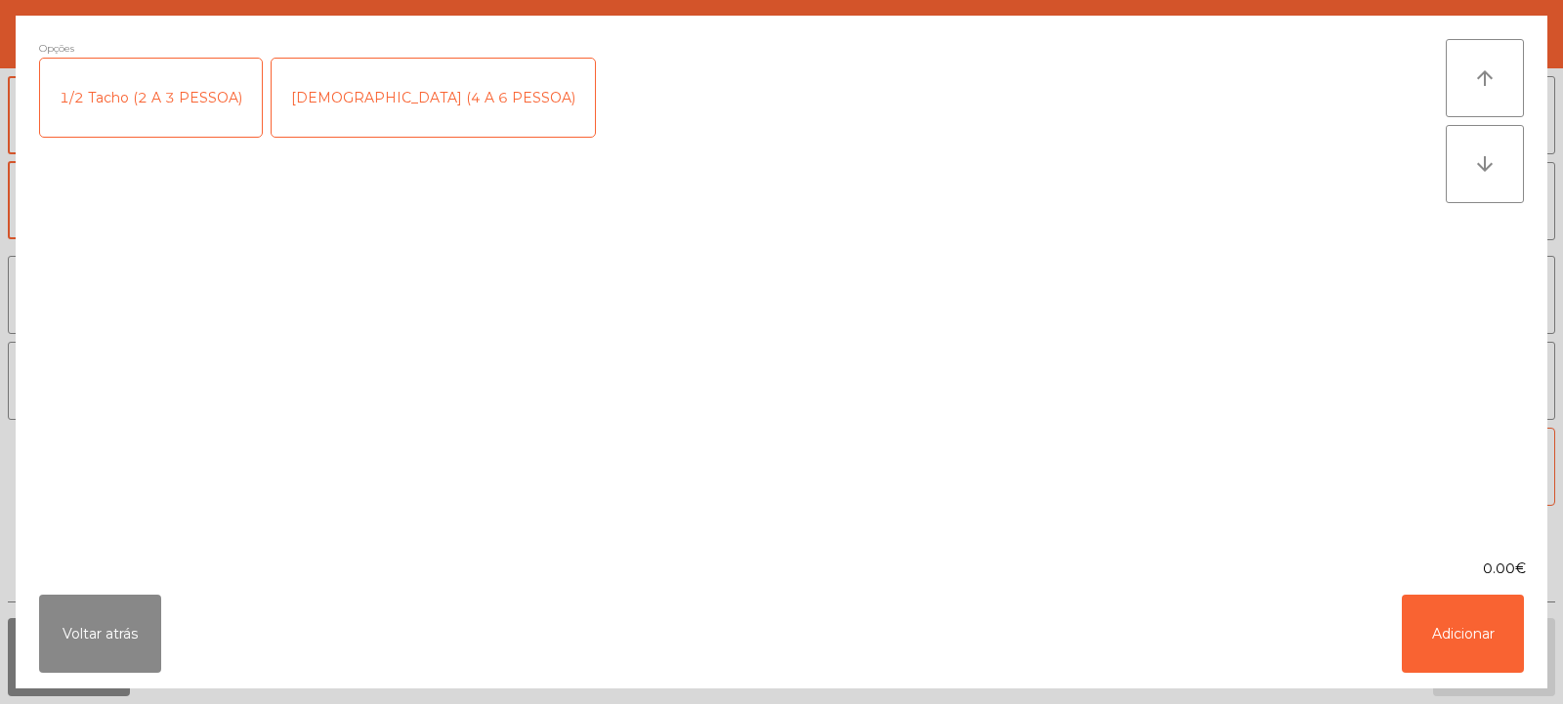
click at [370, 104] on div "[DEMOGRAPHIC_DATA] (4 A 6 PESSOA)" at bounding box center [433, 98] width 323 height 78
click at [1466, 623] on button "Adicionar" at bounding box center [1463, 634] width 122 height 78
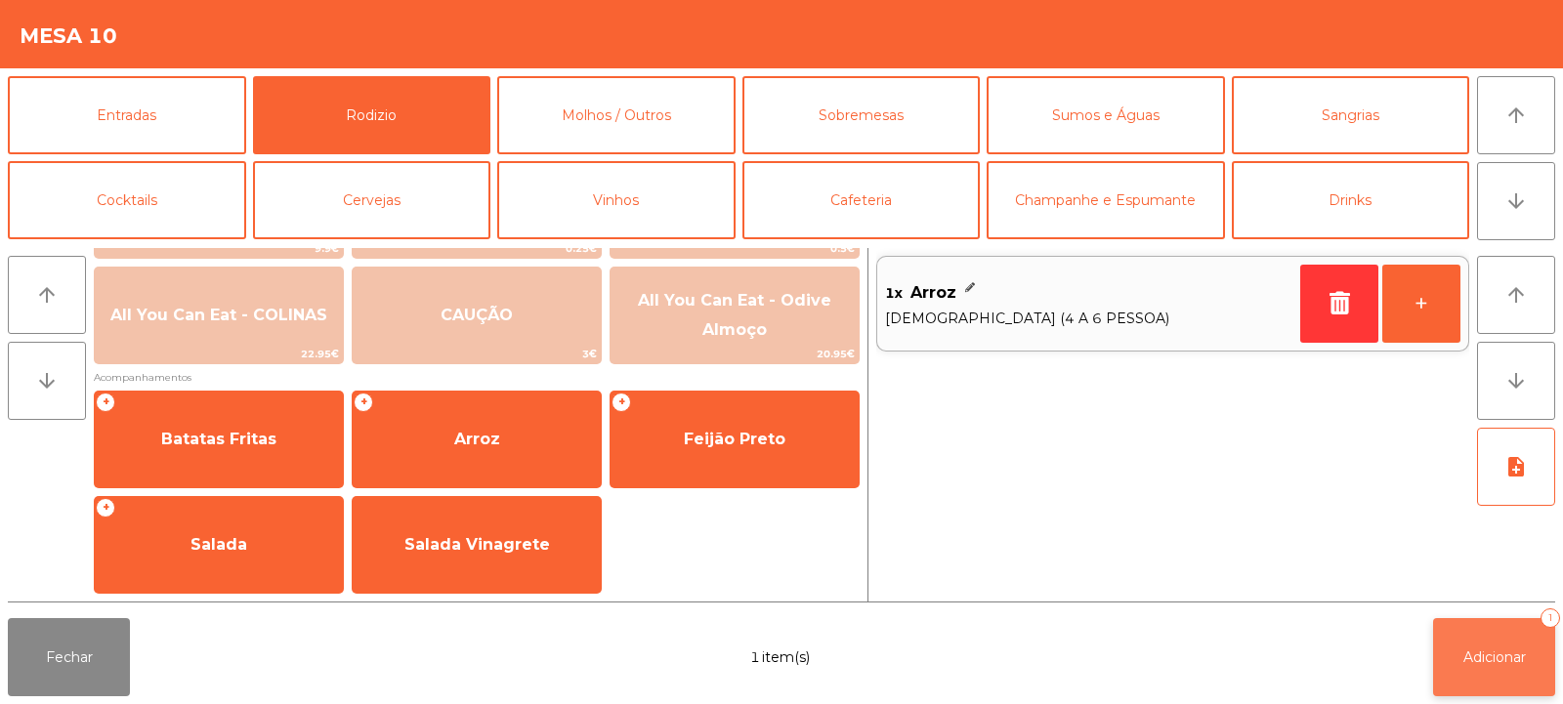
click at [1481, 653] on span "Adicionar" at bounding box center [1495, 658] width 63 height 18
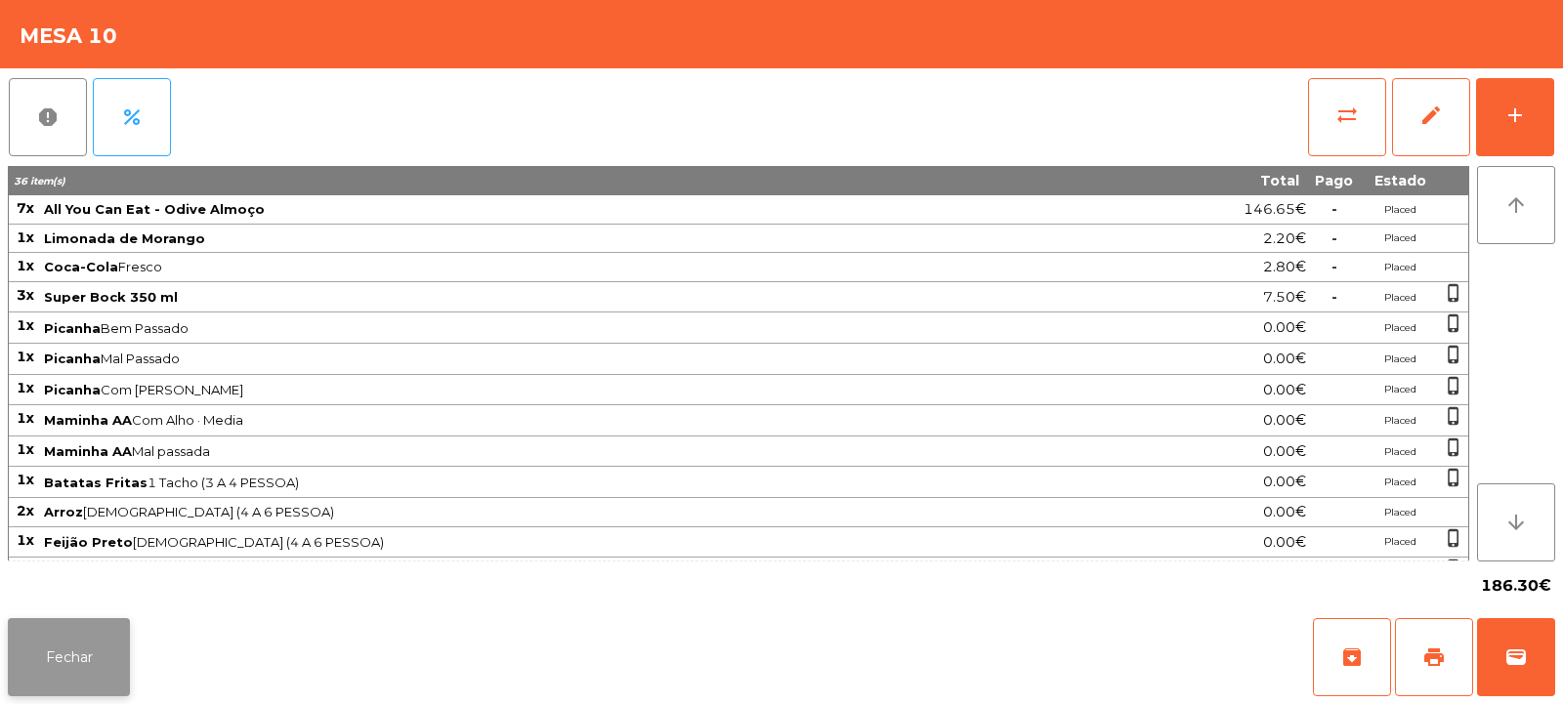
click at [79, 645] on button "Fechar" at bounding box center [69, 657] width 122 height 78
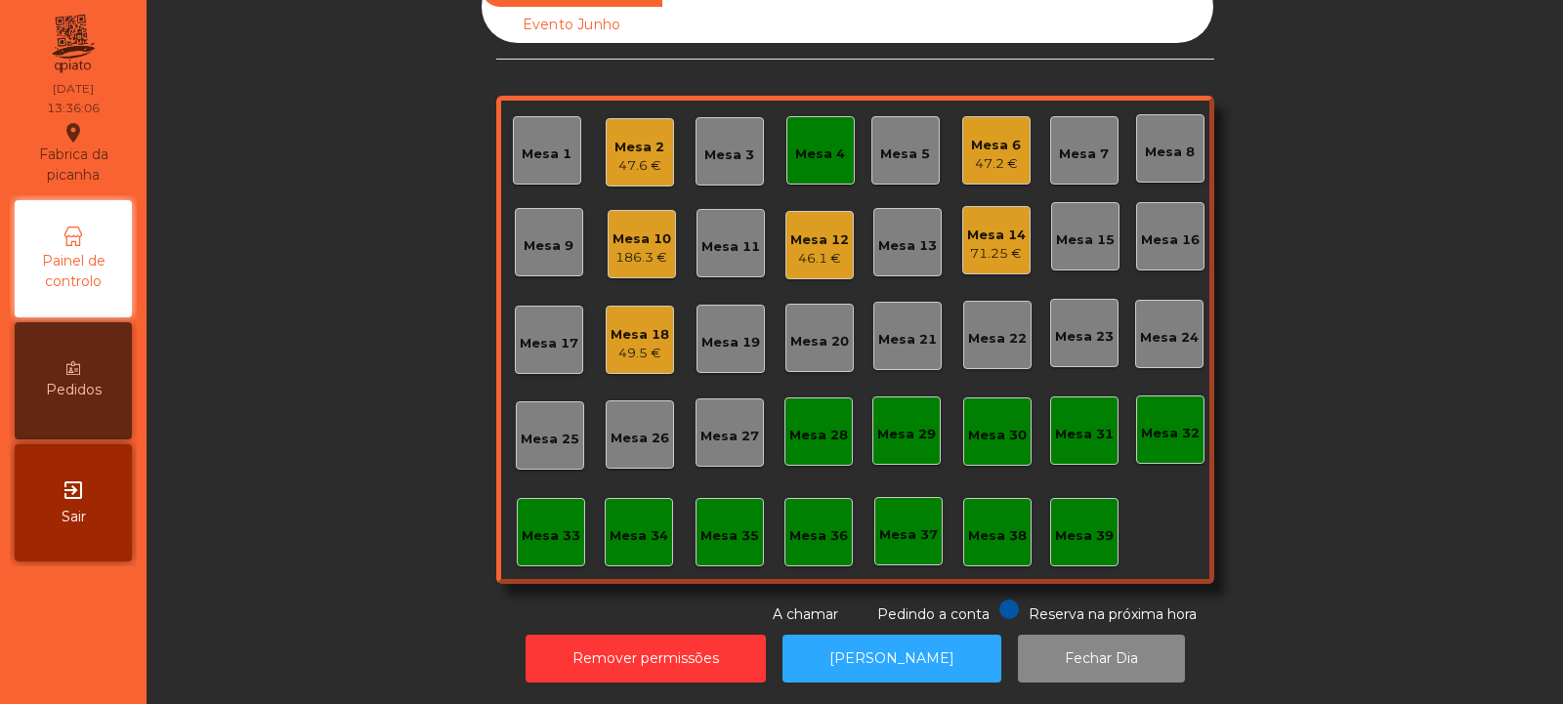
click at [820, 149] on div "Mesa 4" at bounding box center [821, 150] width 68 height 68
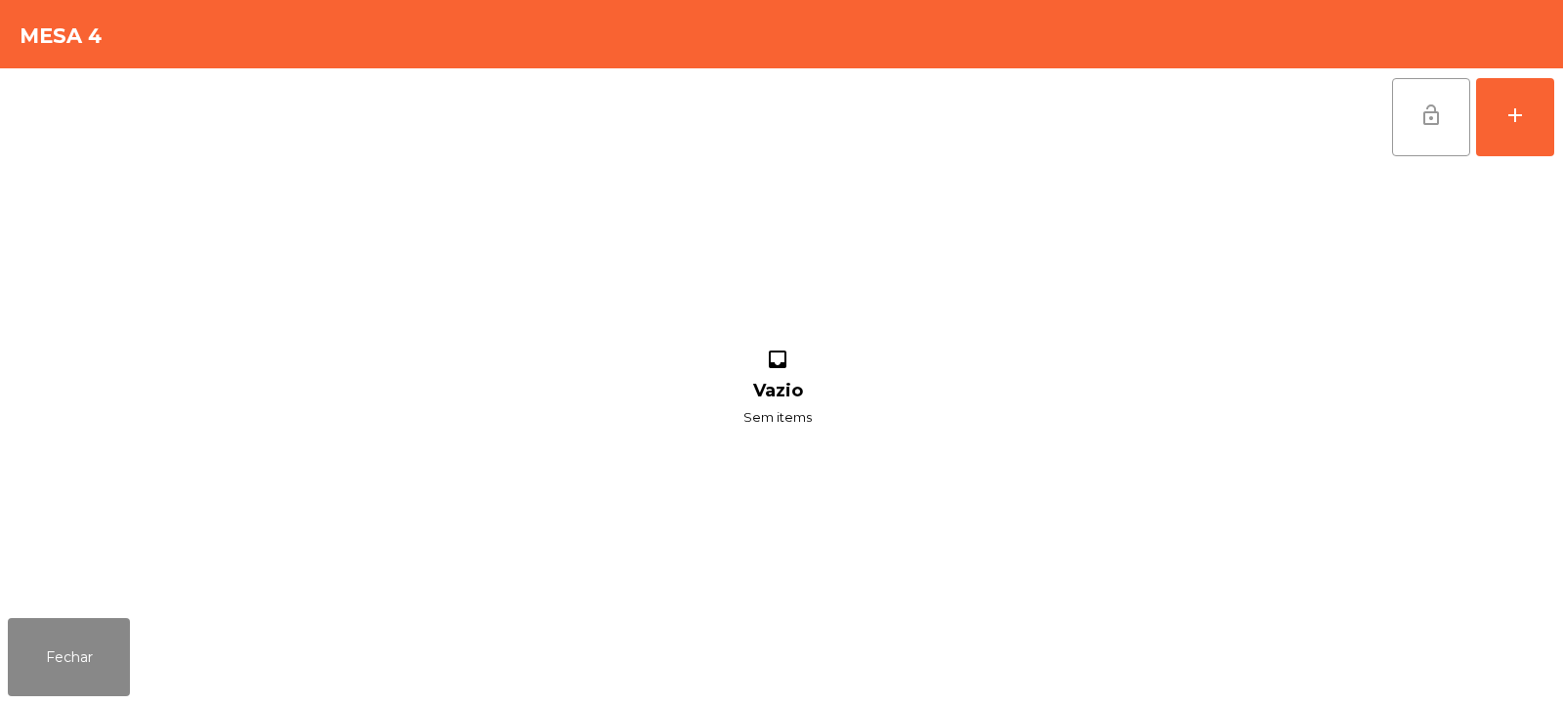
click at [1402, 122] on button "lock_open" at bounding box center [1431, 117] width 78 height 78
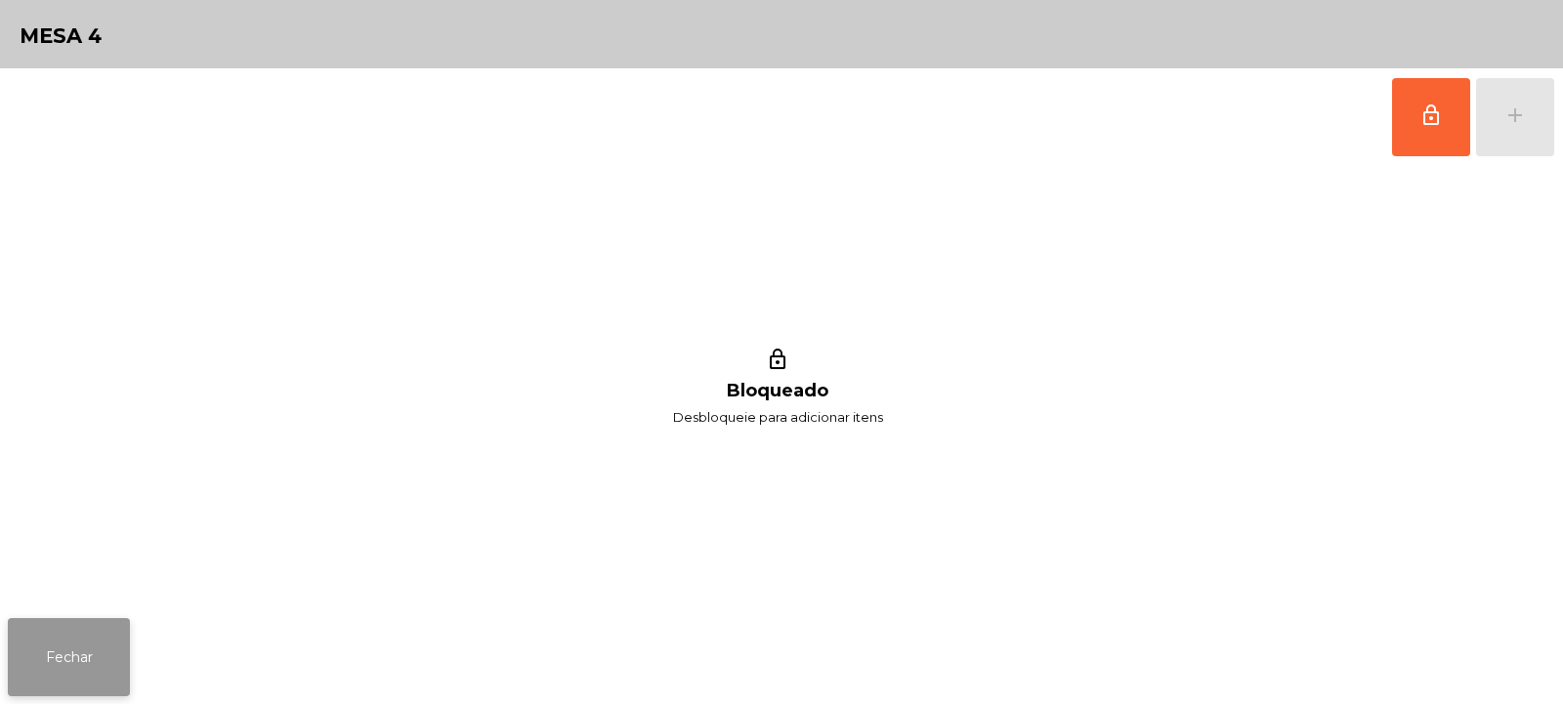
click at [55, 661] on button "Fechar" at bounding box center [69, 657] width 122 height 78
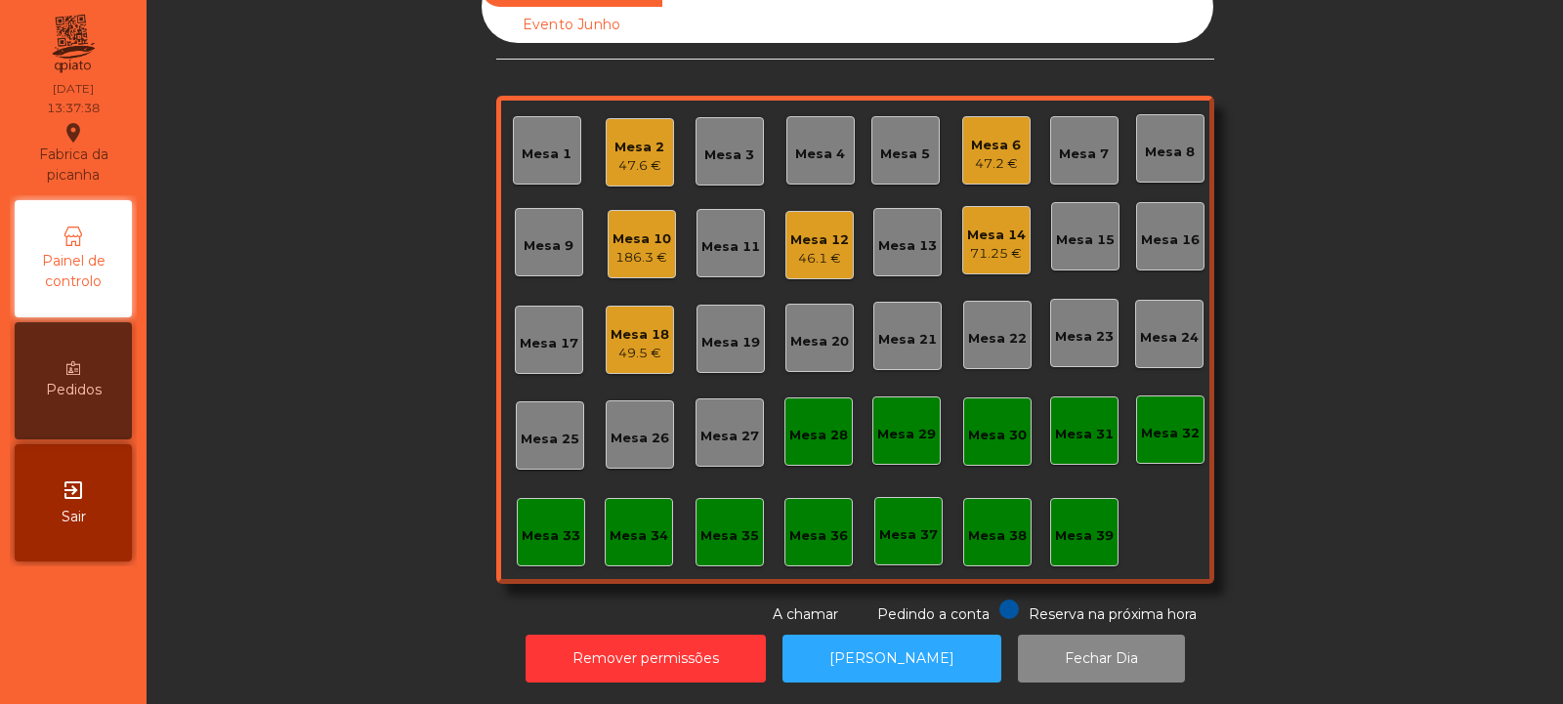
click at [1087, 527] on div "Mesa 39" at bounding box center [1084, 537] width 59 height 20
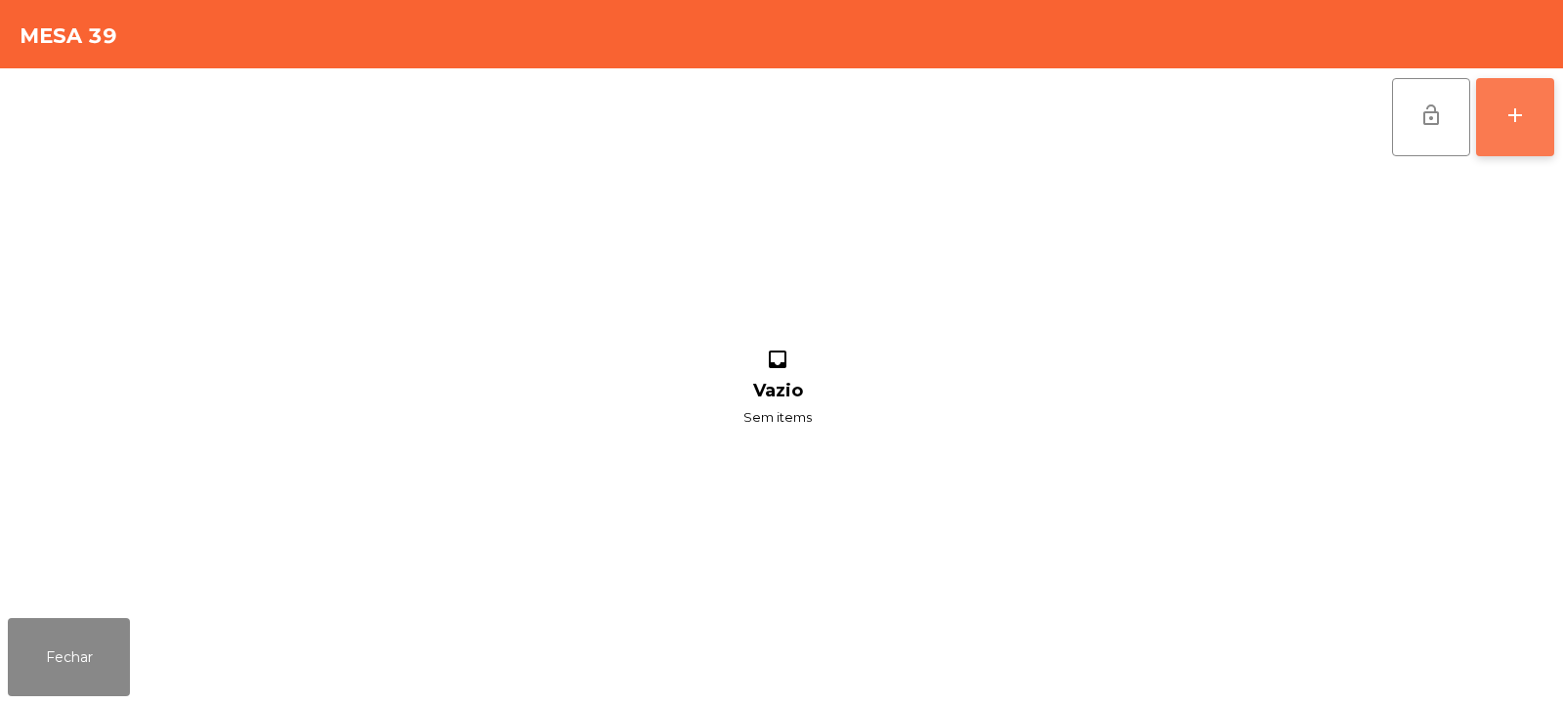
click at [1508, 125] on div "add" at bounding box center [1515, 115] width 23 height 23
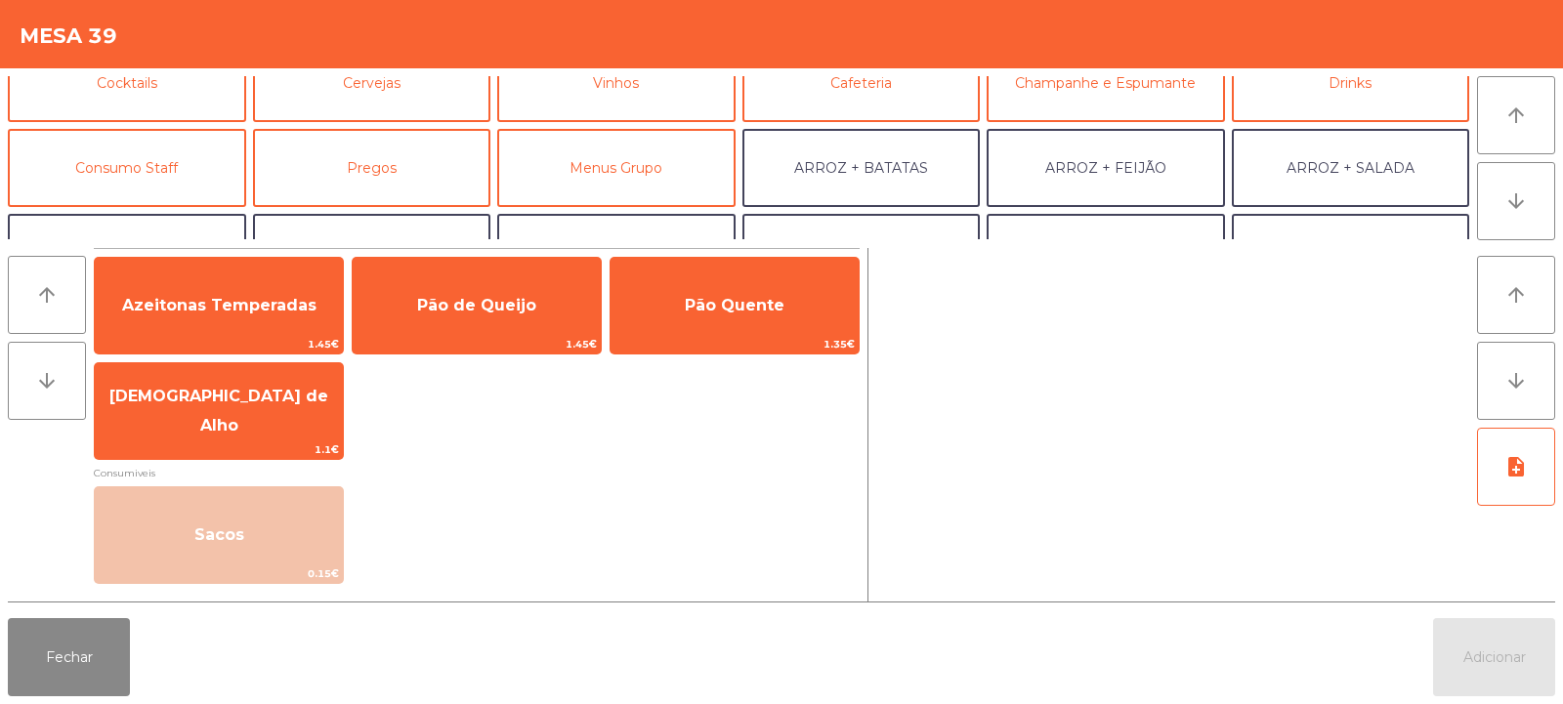
scroll to position [128, 0]
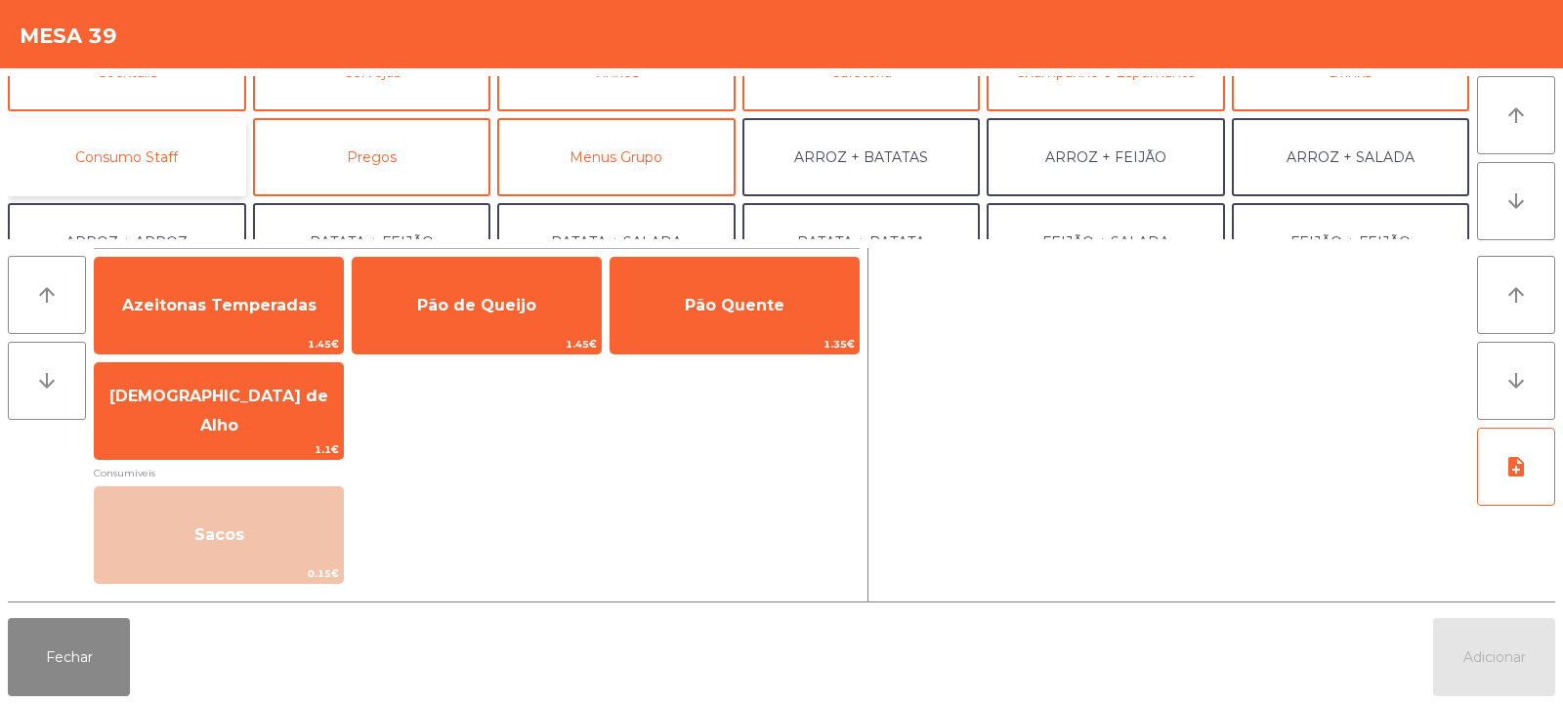
click at [119, 163] on button "Consumo Staff" at bounding box center [127, 157] width 238 height 78
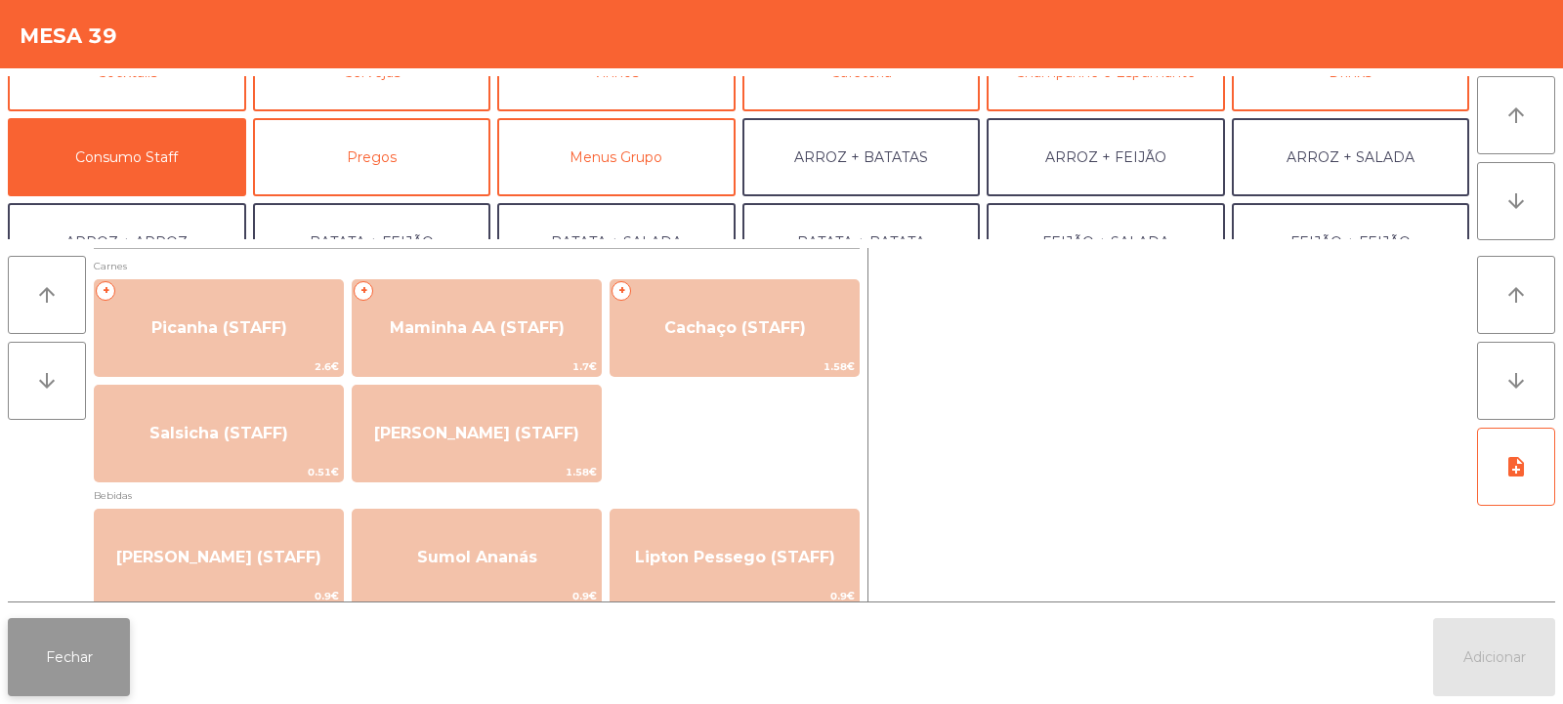
click at [60, 656] on button "Fechar" at bounding box center [69, 657] width 122 height 78
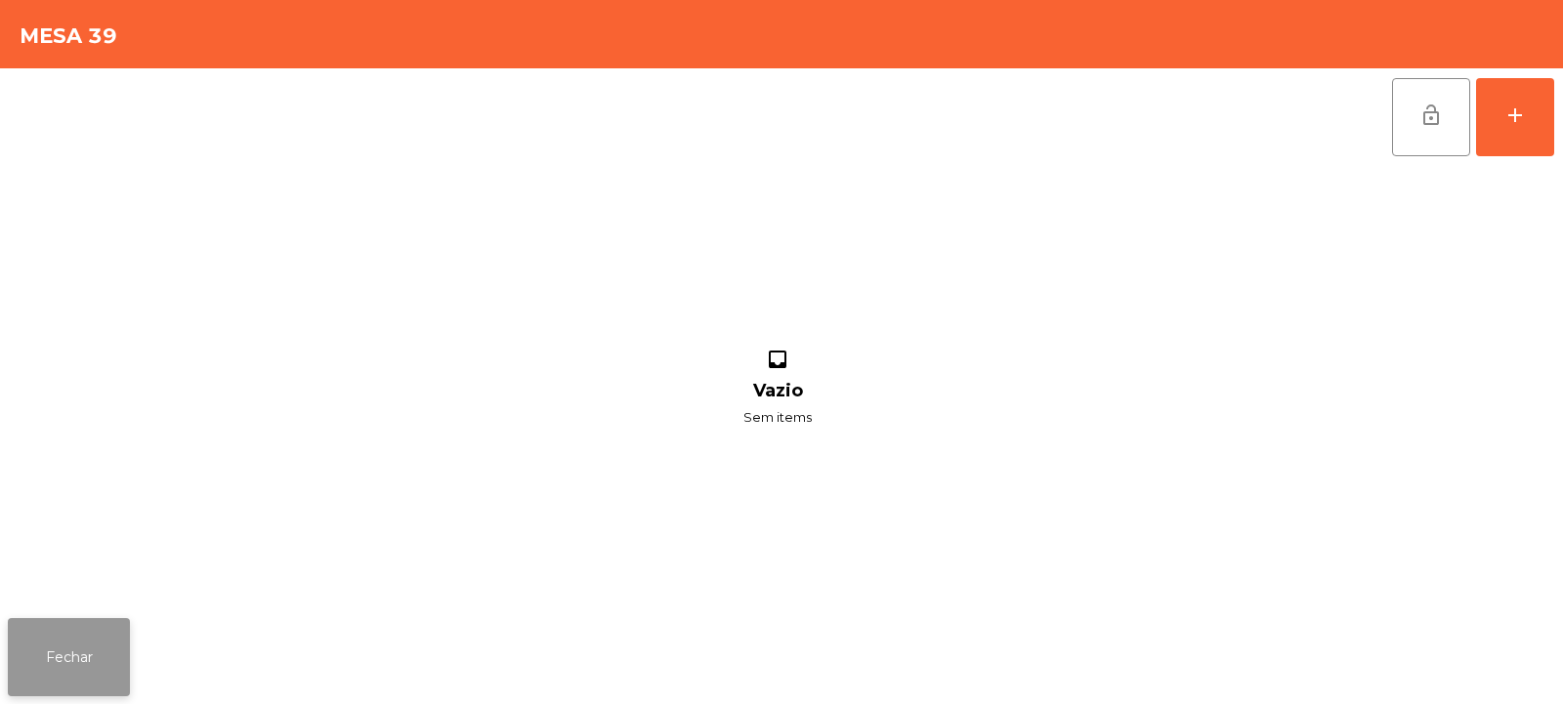
click at [92, 680] on button "Fechar" at bounding box center [69, 657] width 122 height 78
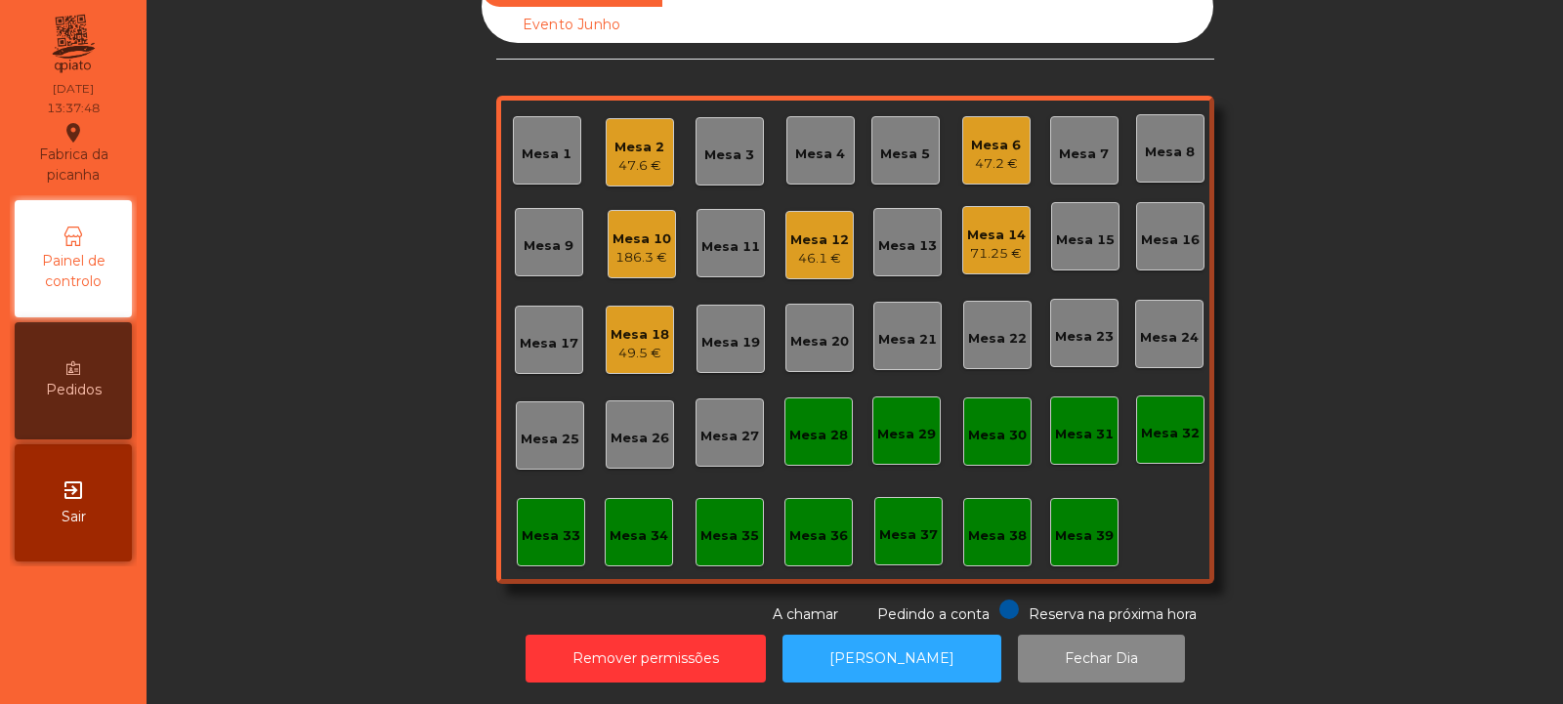
click at [1066, 519] on div "Mesa 39" at bounding box center [1084, 532] width 59 height 27
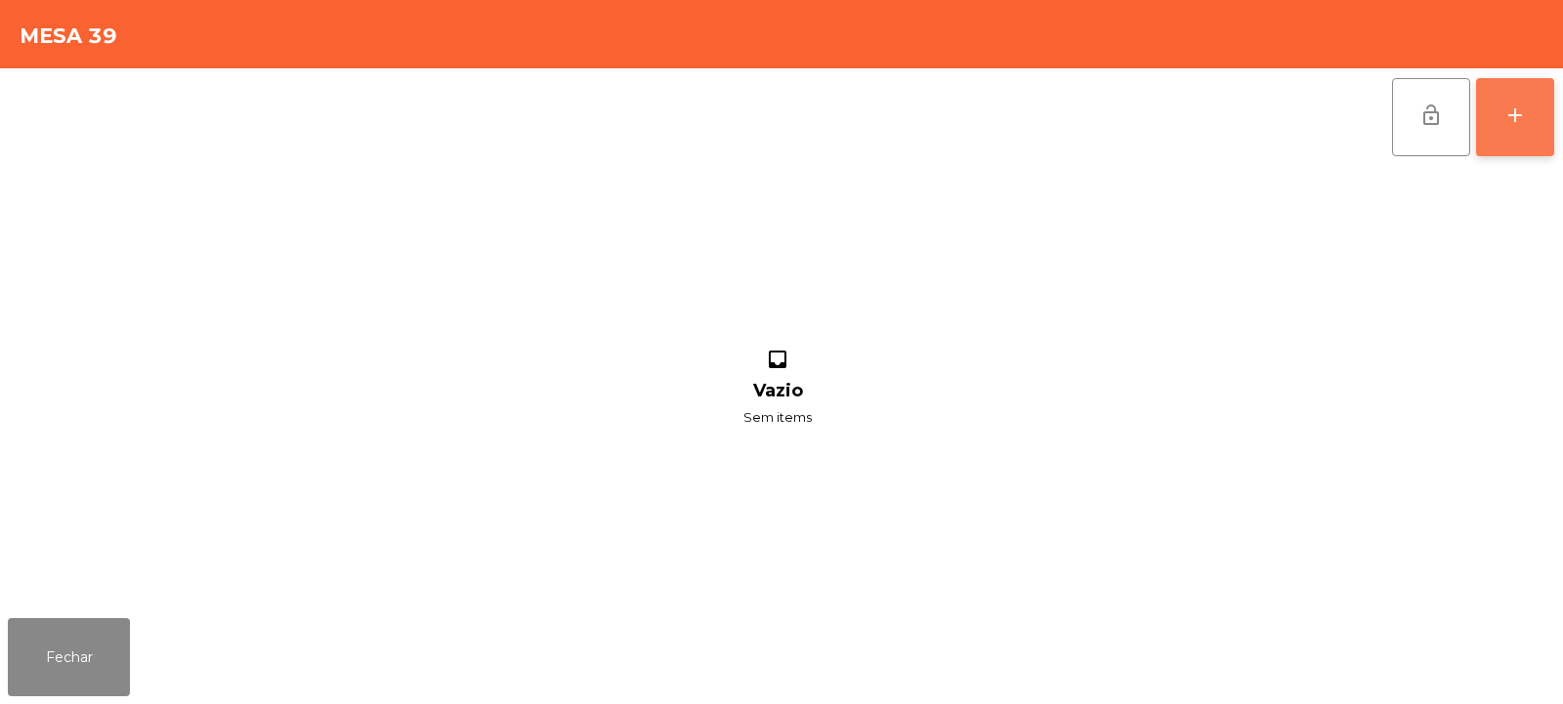
click at [1524, 128] on button "add" at bounding box center [1515, 117] width 78 height 78
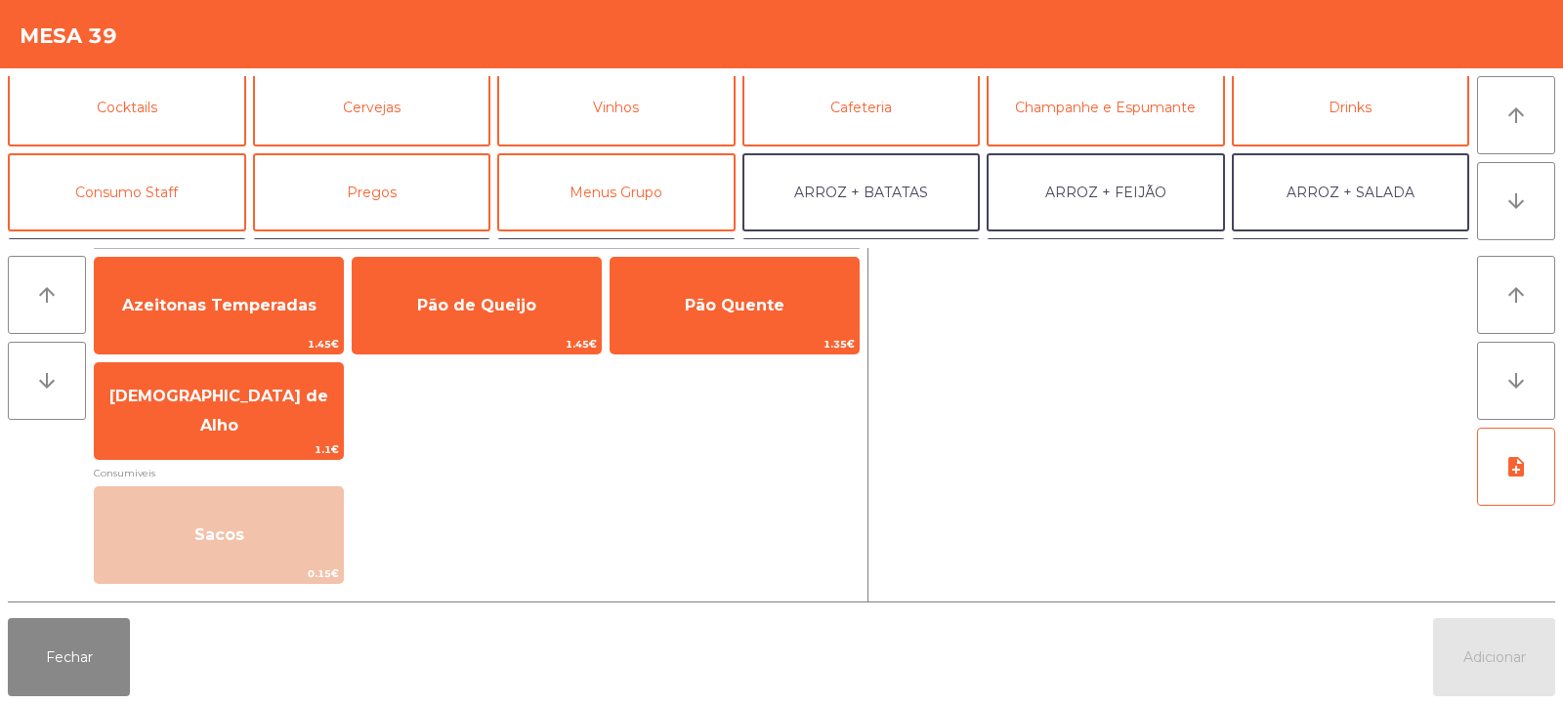
scroll to position [109, 0]
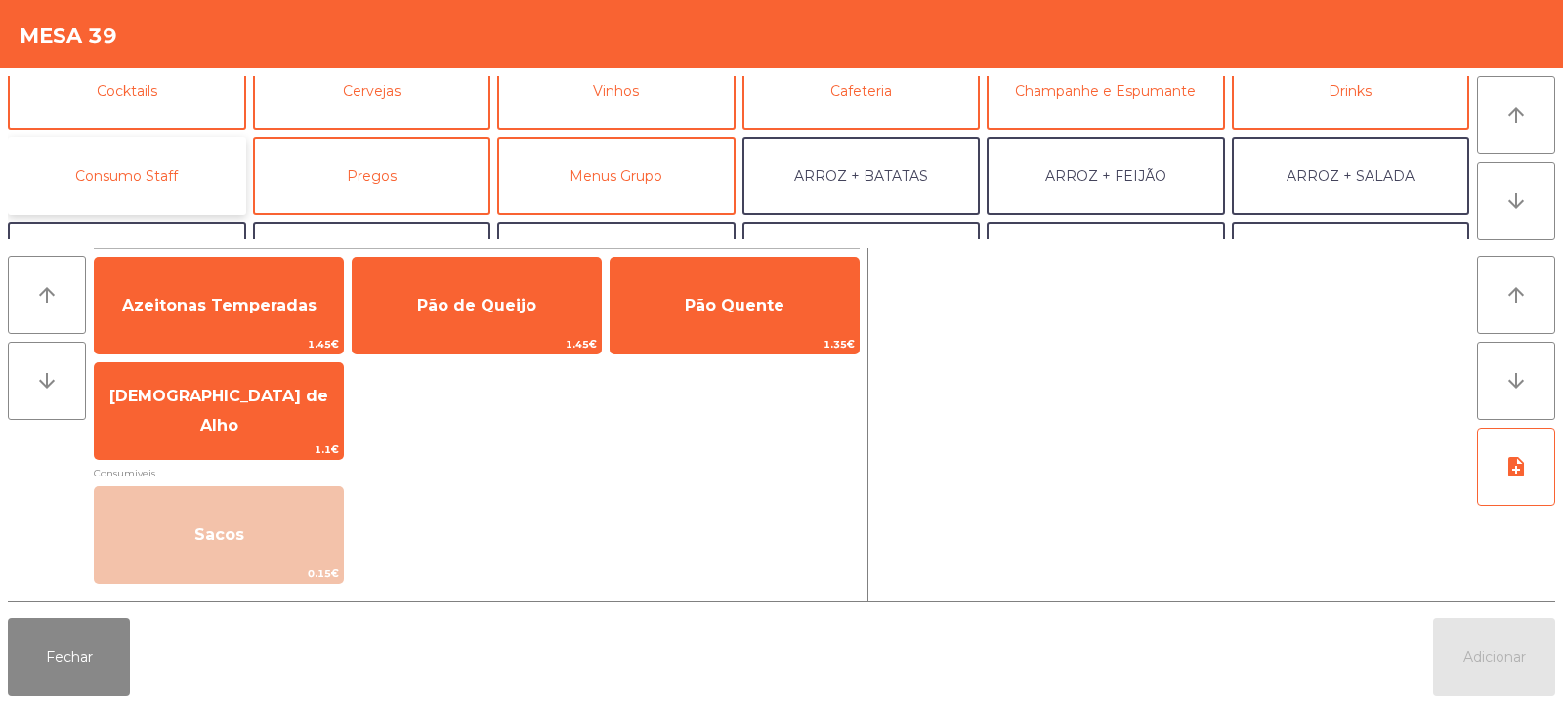
click at [151, 190] on button "Consumo Staff" at bounding box center [127, 176] width 238 height 78
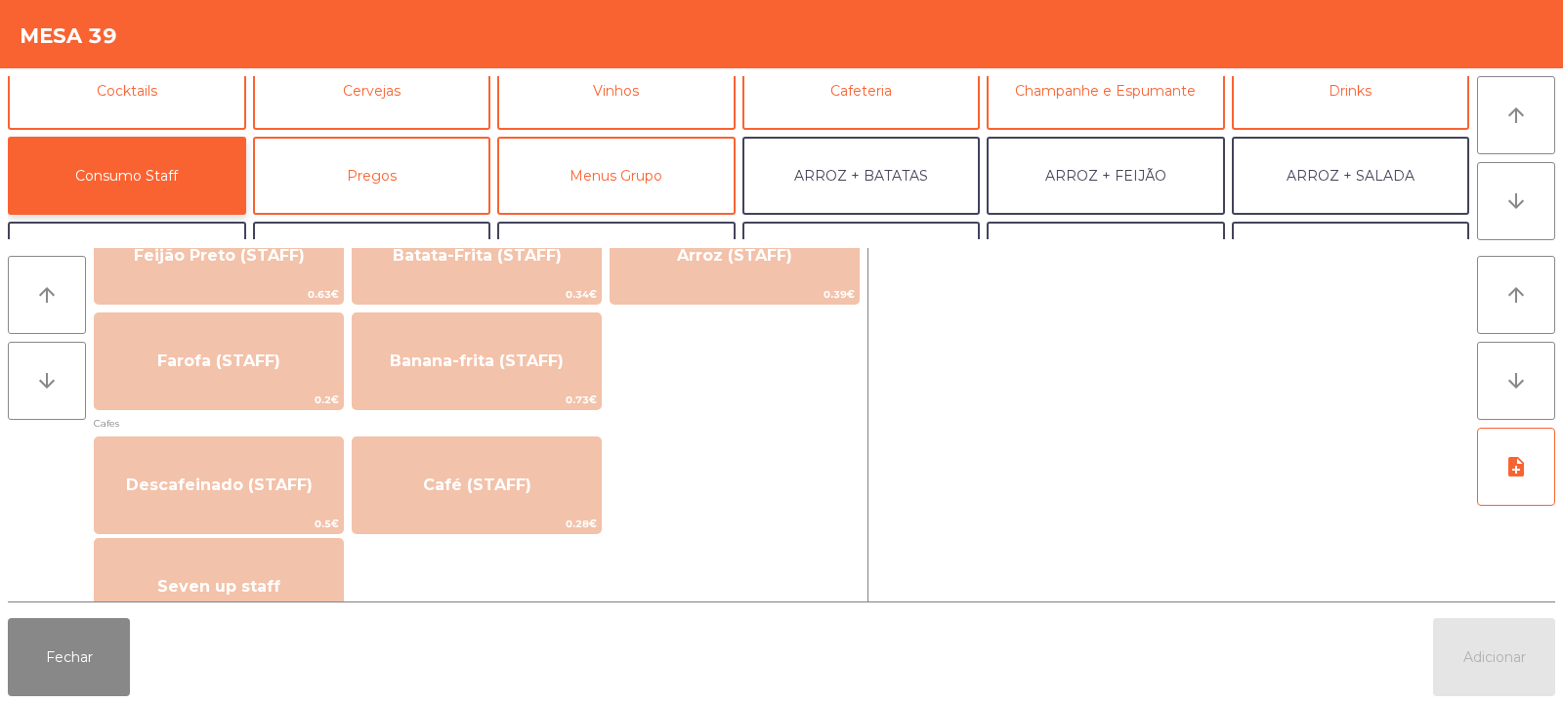
scroll to position [985, 0]
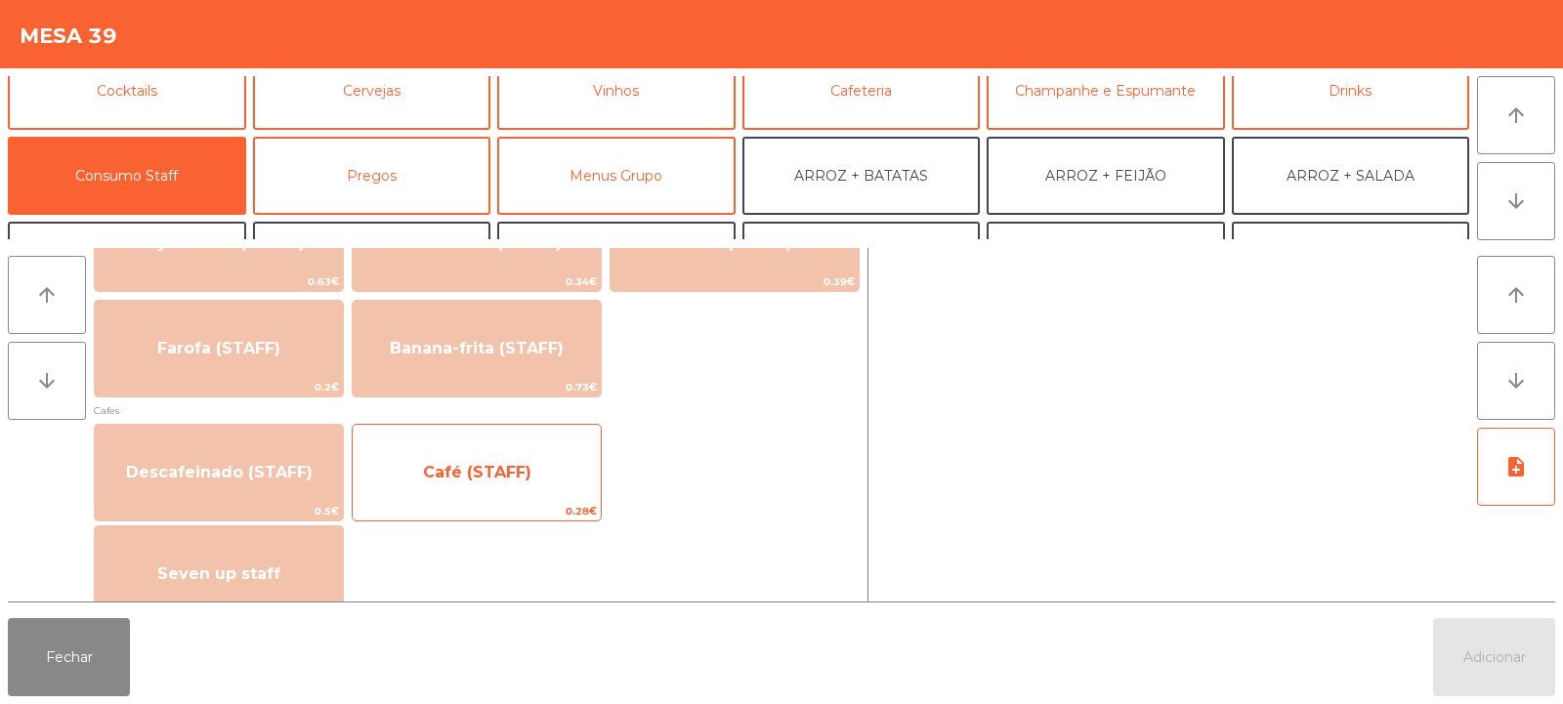
click at [463, 454] on span "Café (STAFF)" at bounding box center [477, 473] width 248 height 53
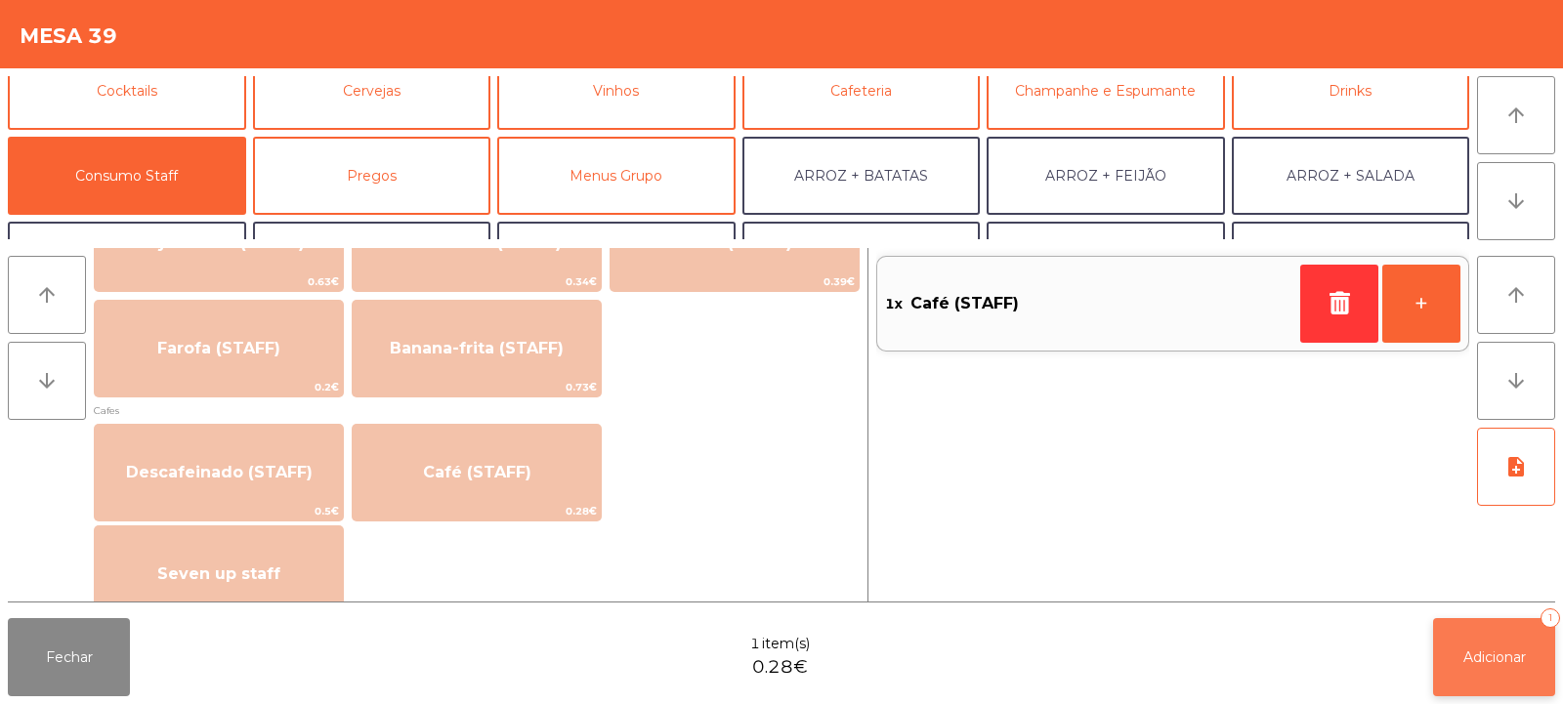
click at [1481, 669] on button "Adicionar 1" at bounding box center [1494, 657] width 122 height 78
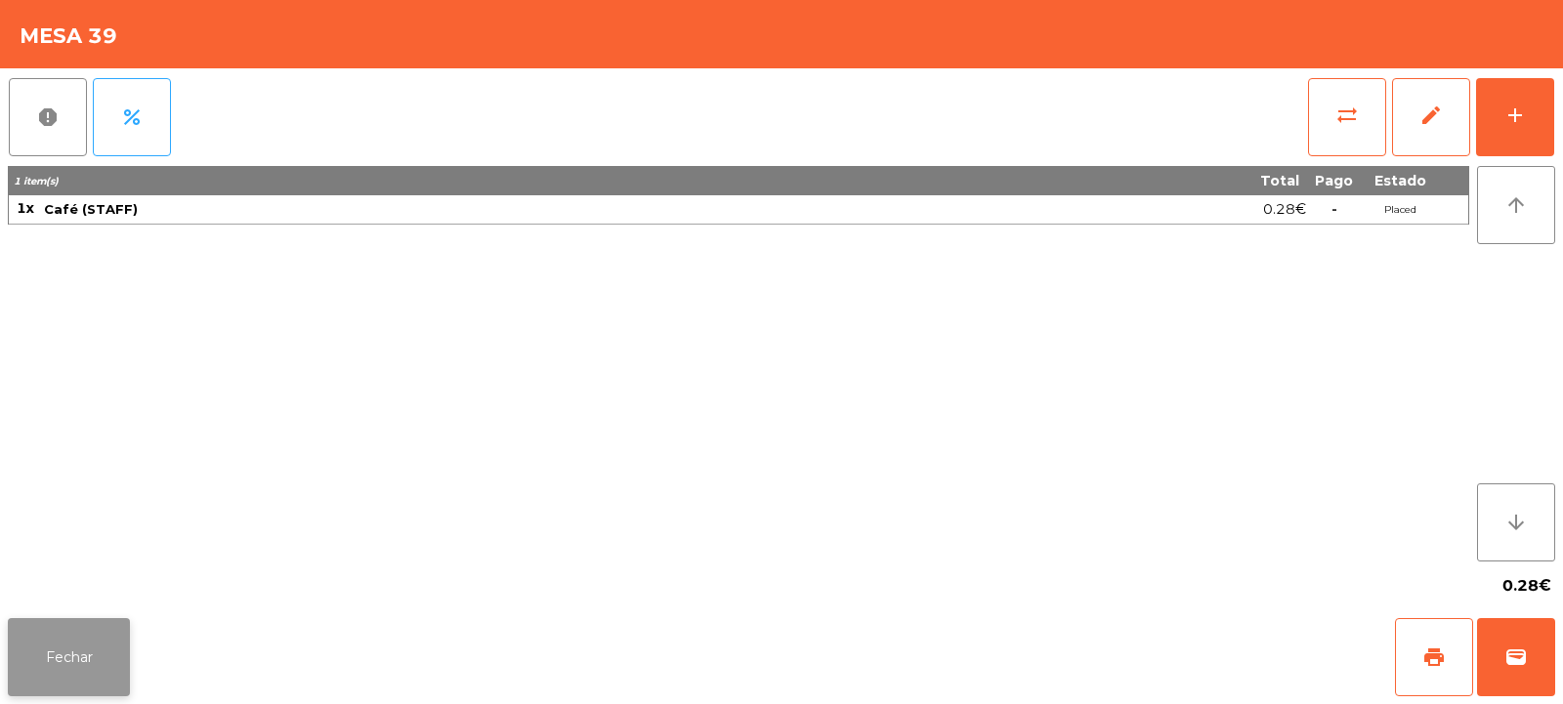
click at [76, 632] on button "Fechar" at bounding box center [69, 657] width 122 height 78
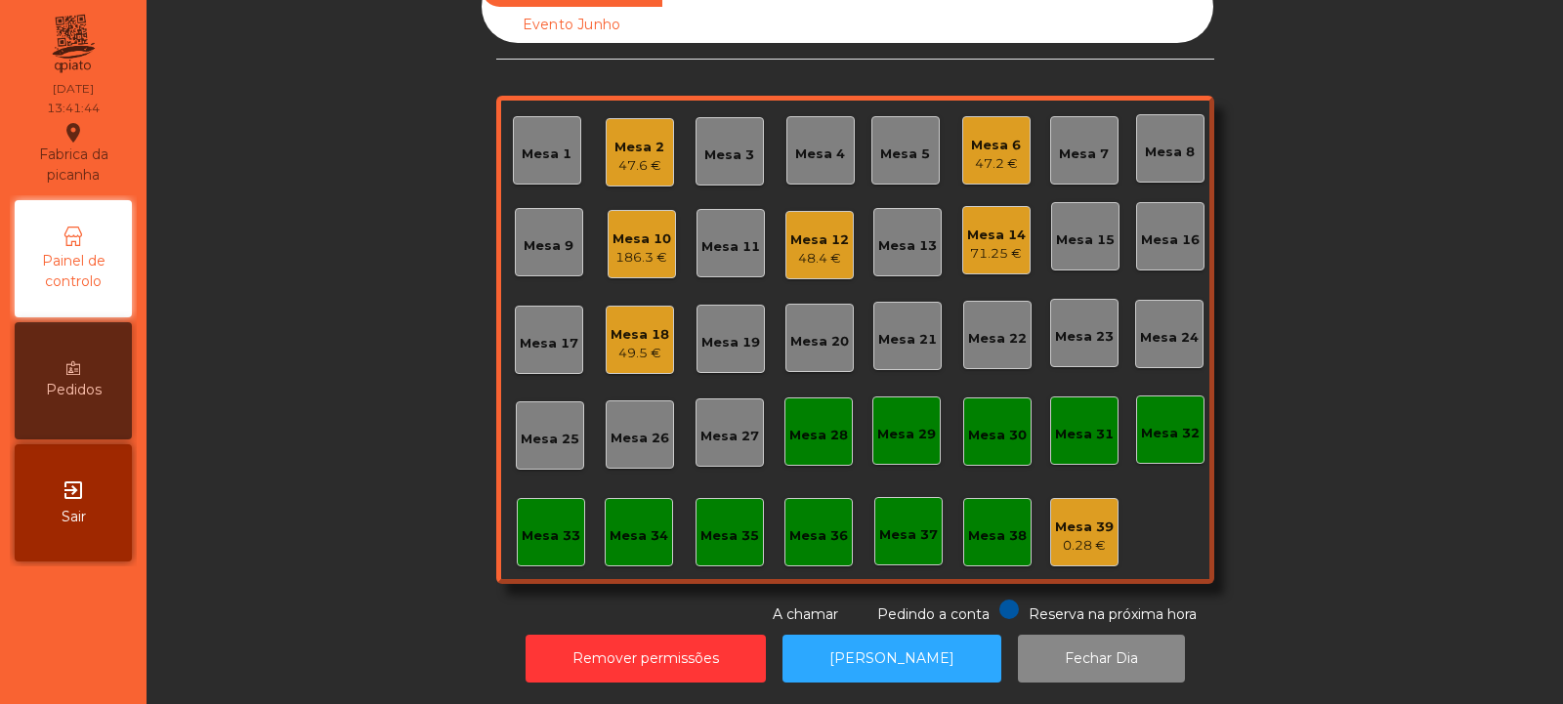
click at [618, 156] on div "47.6 €" at bounding box center [640, 166] width 50 height 20
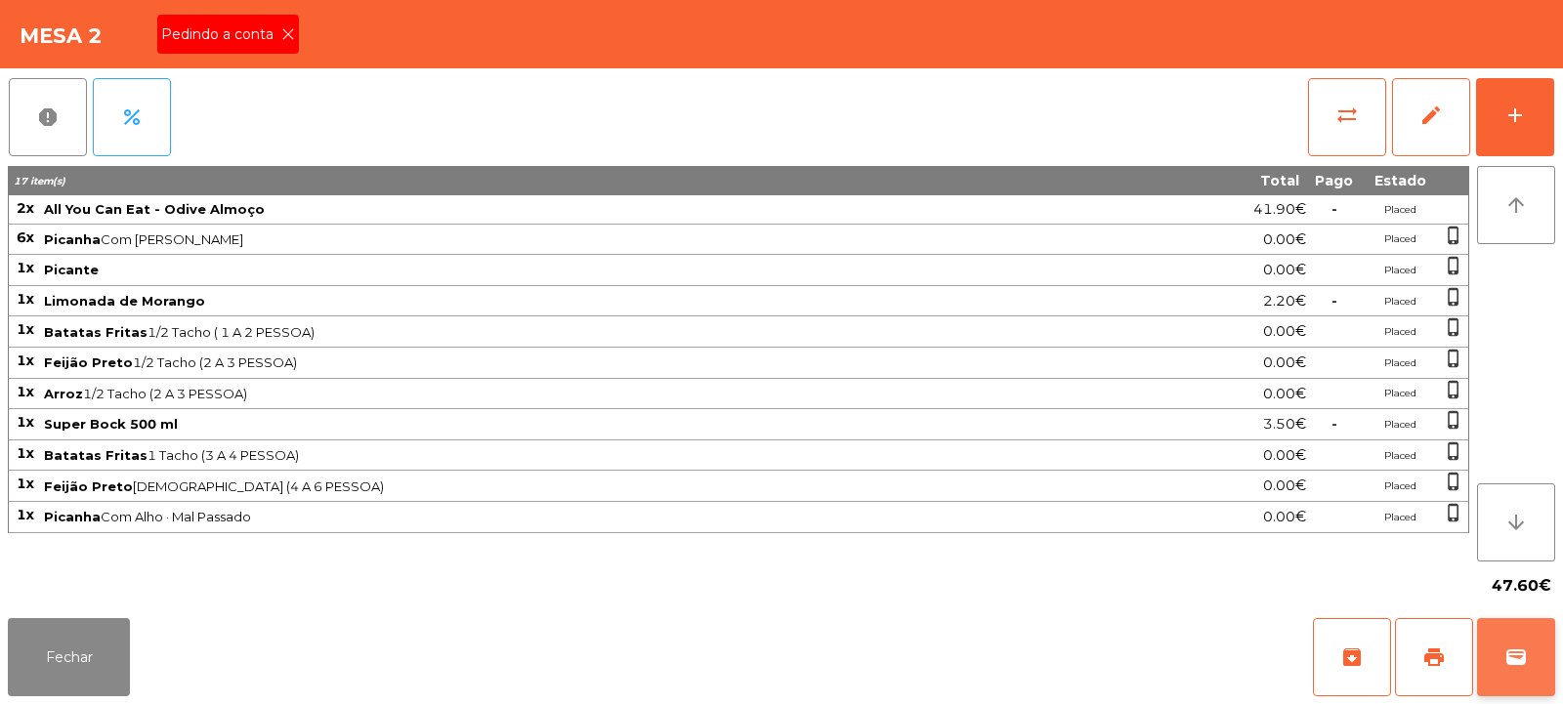
click at [1527, 662] on span "wallet" at bounding box center [1516, 657] width 23 height 23
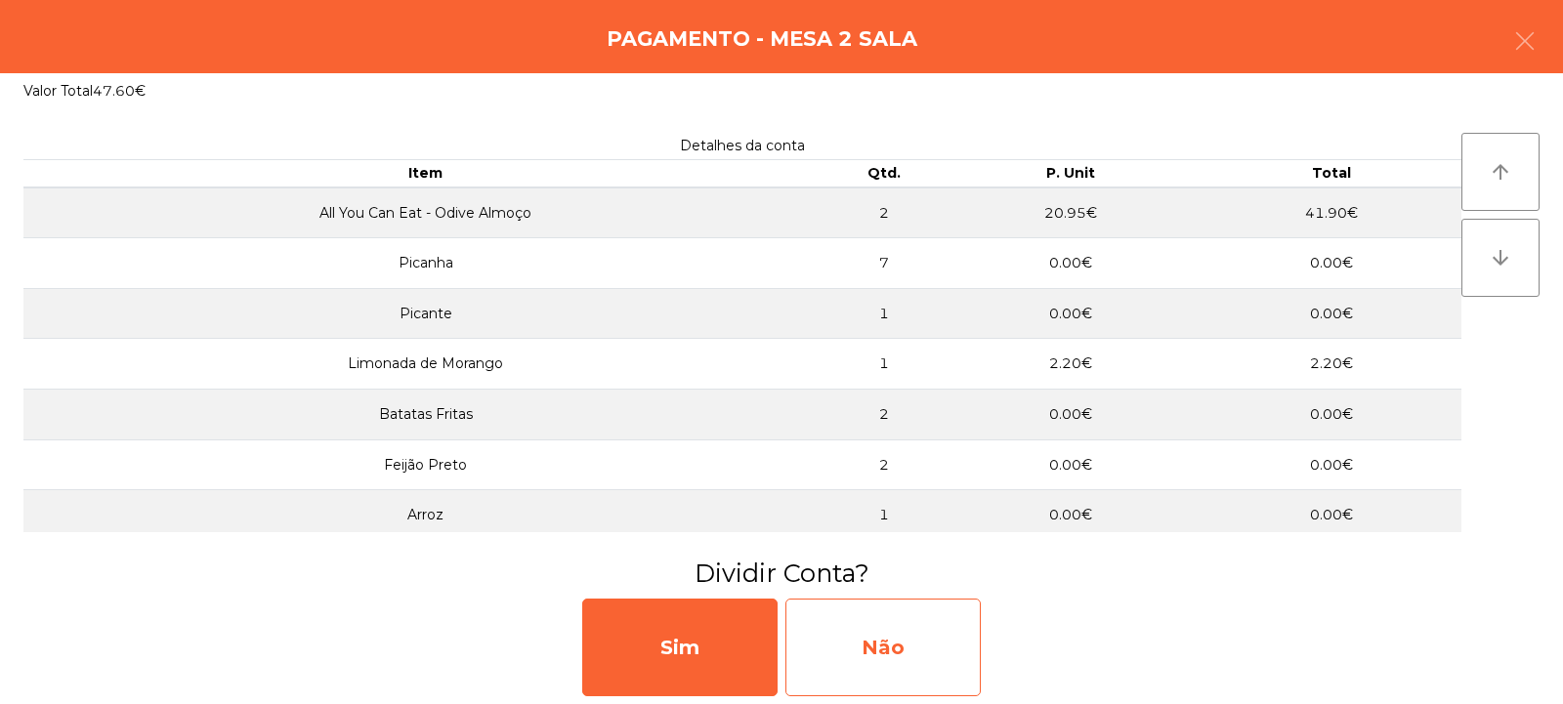
click at [902, 655] on div "Não" at bounding box center [883, 648] width 195 height 98
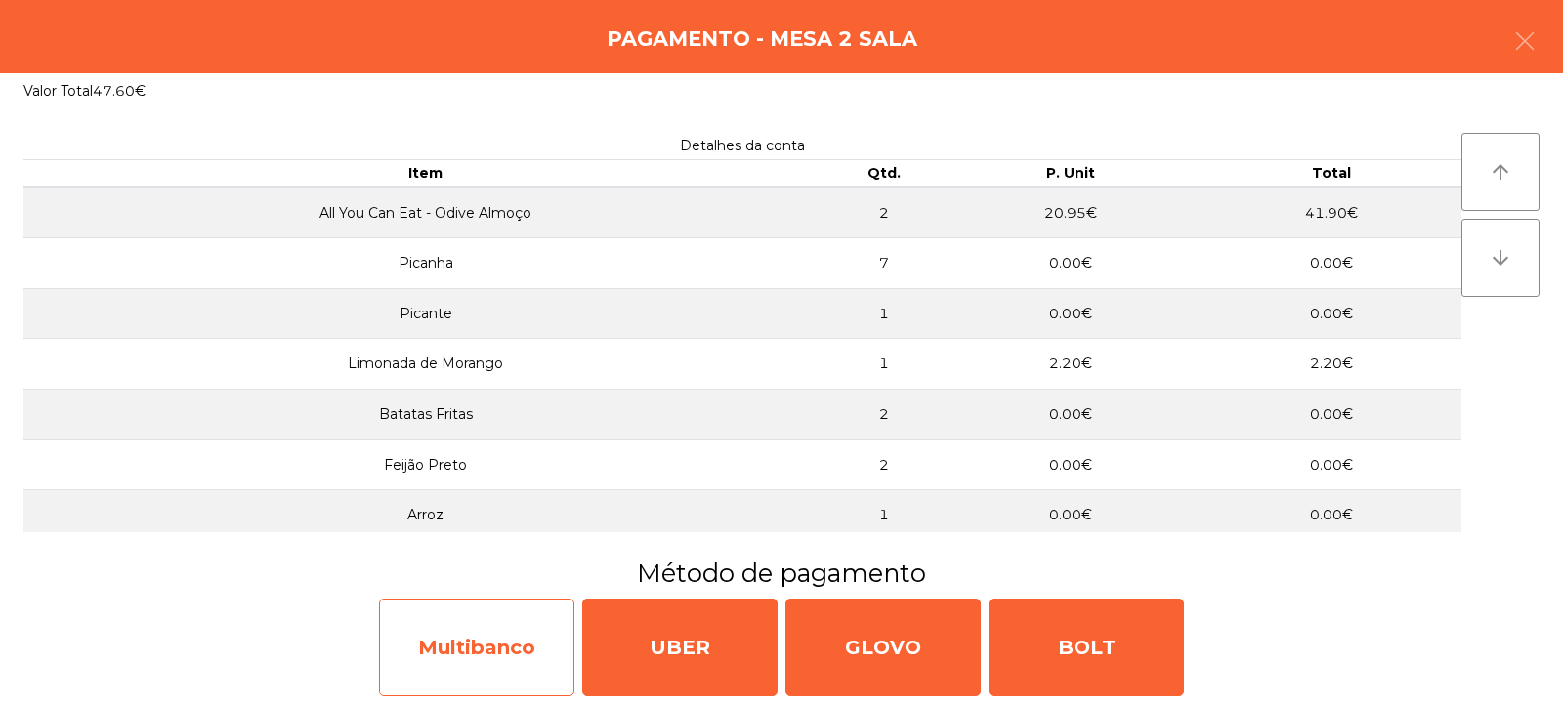
click at [493, 629] on div "Multibanco" at bounding box center [476, 648] width 195 height 98
select select "**"
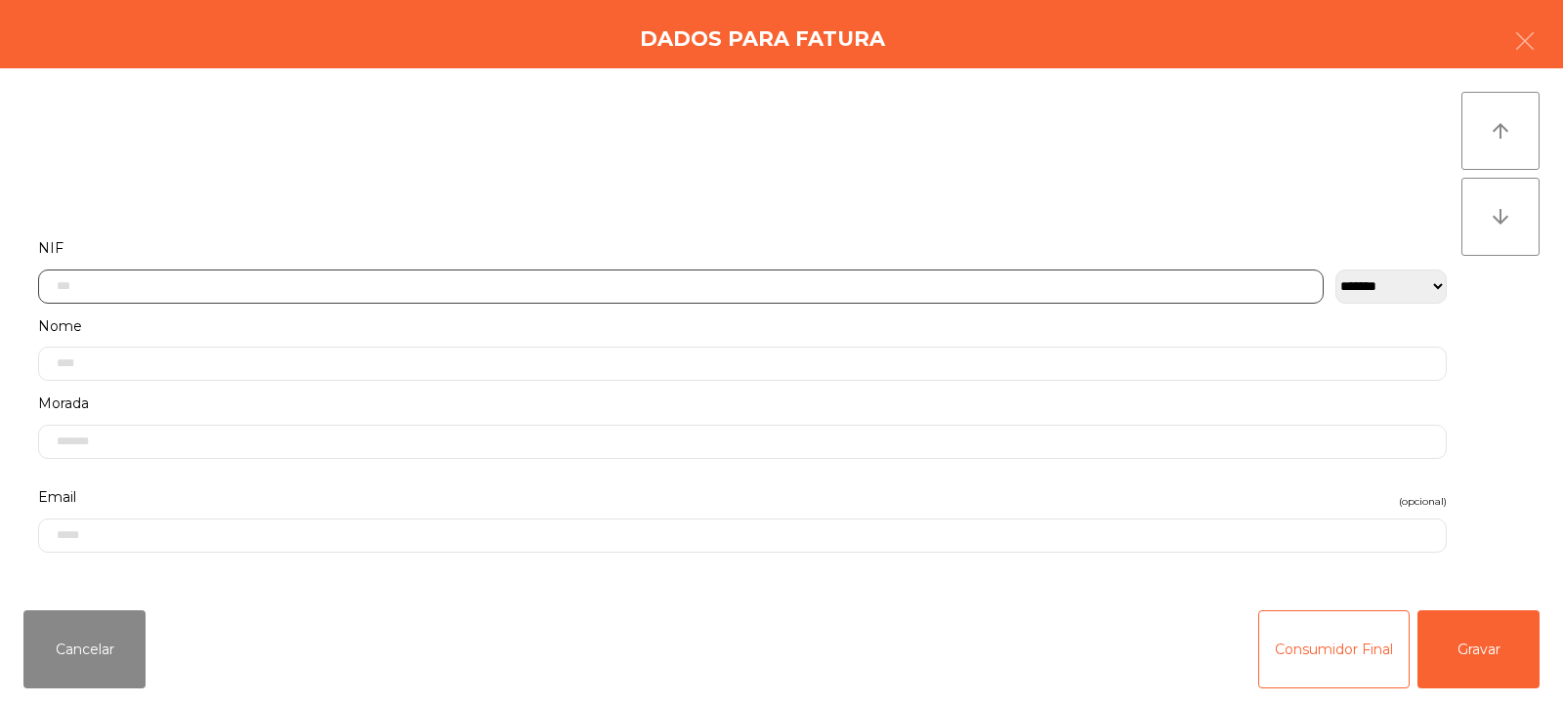
click at [306, 281] on input "text" at bounding box center [681, 287] width 1286 height 34
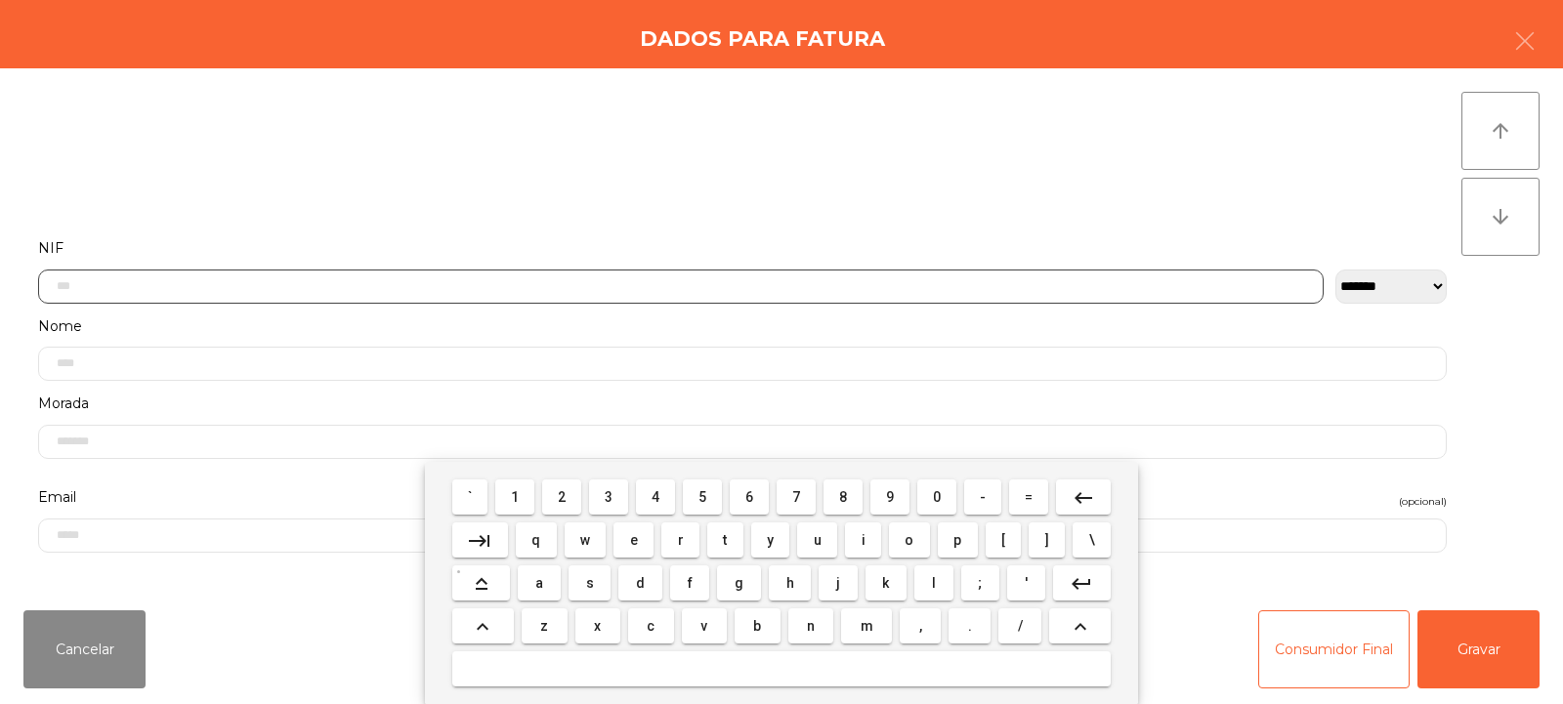
scroll to position [143, 0]
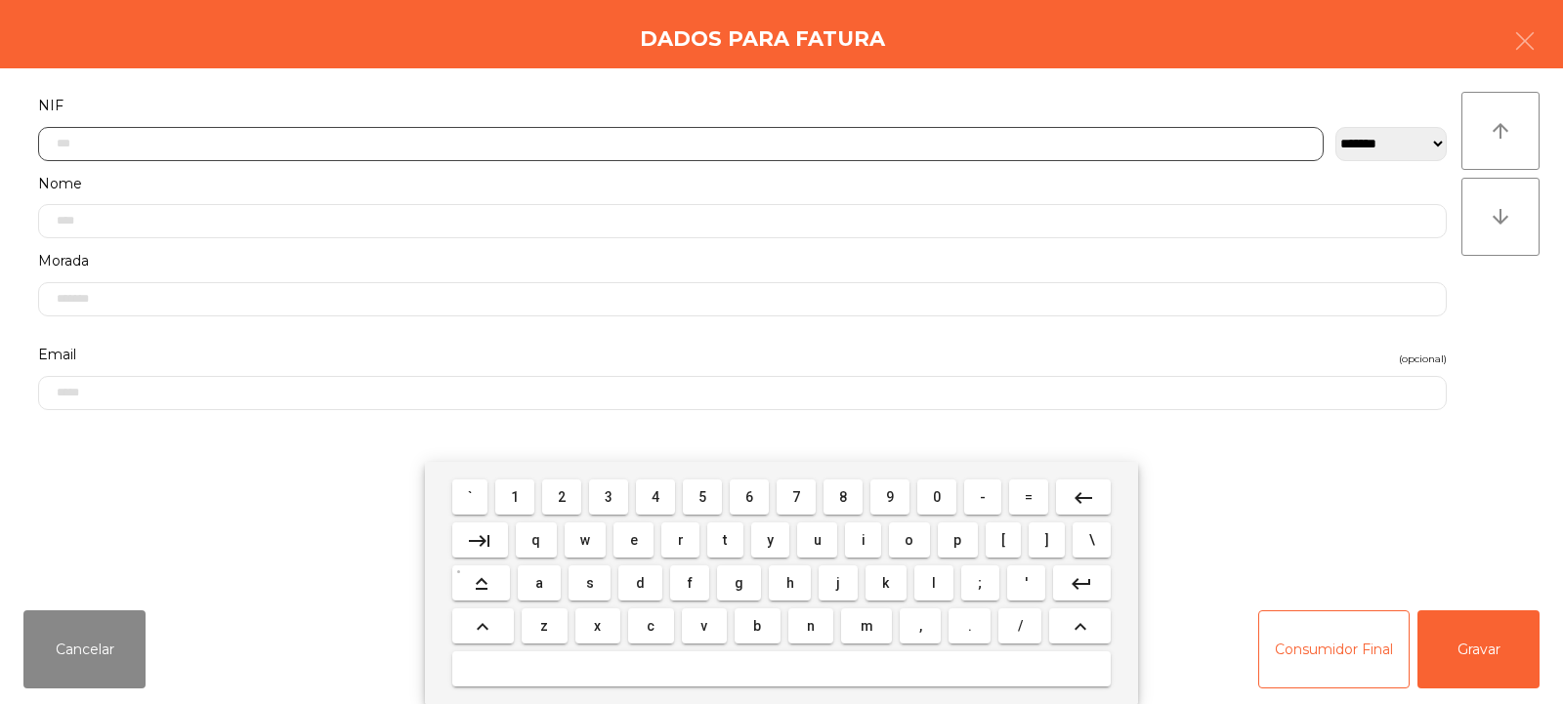
click at [410, 141] on input "text" at bounding box center [681, 144] width 1286 height 34
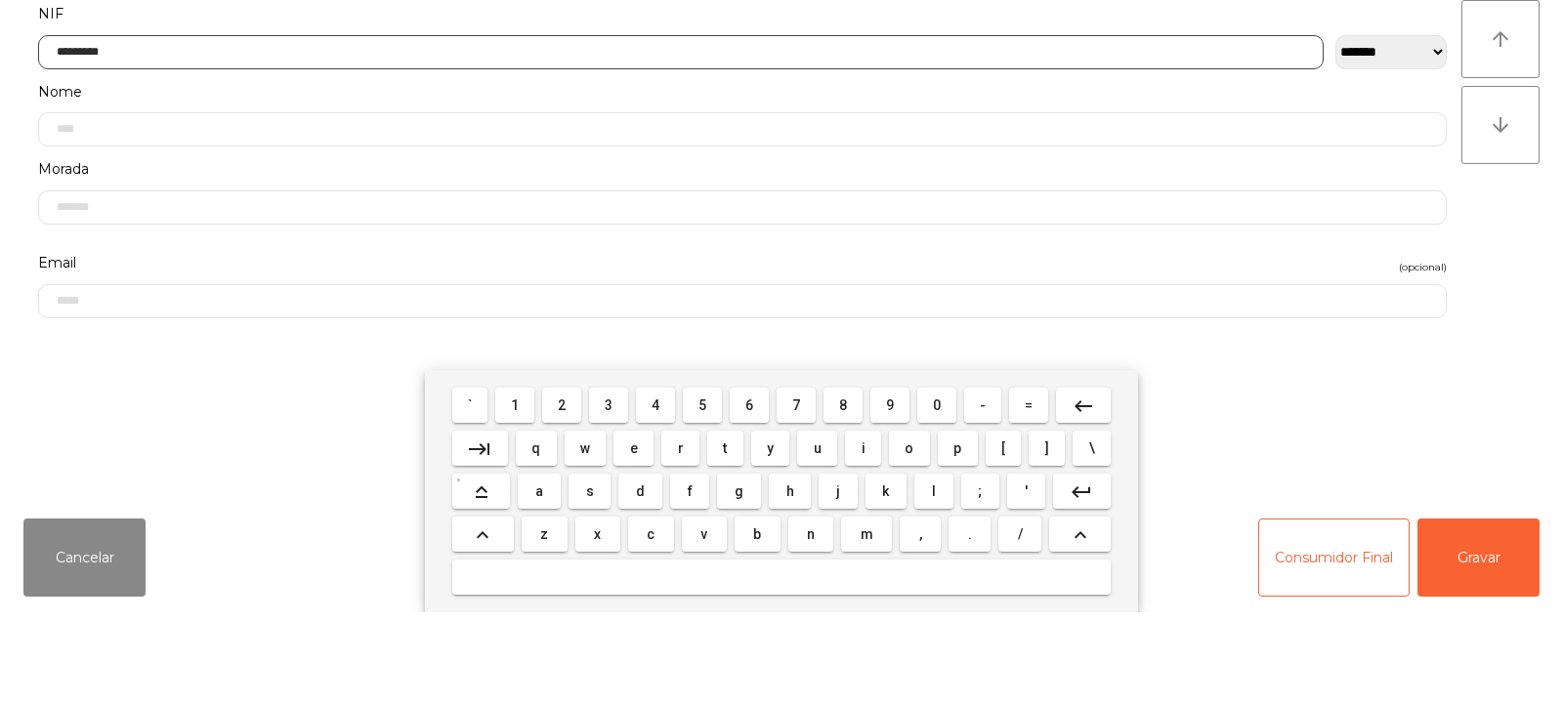
type input "*********"
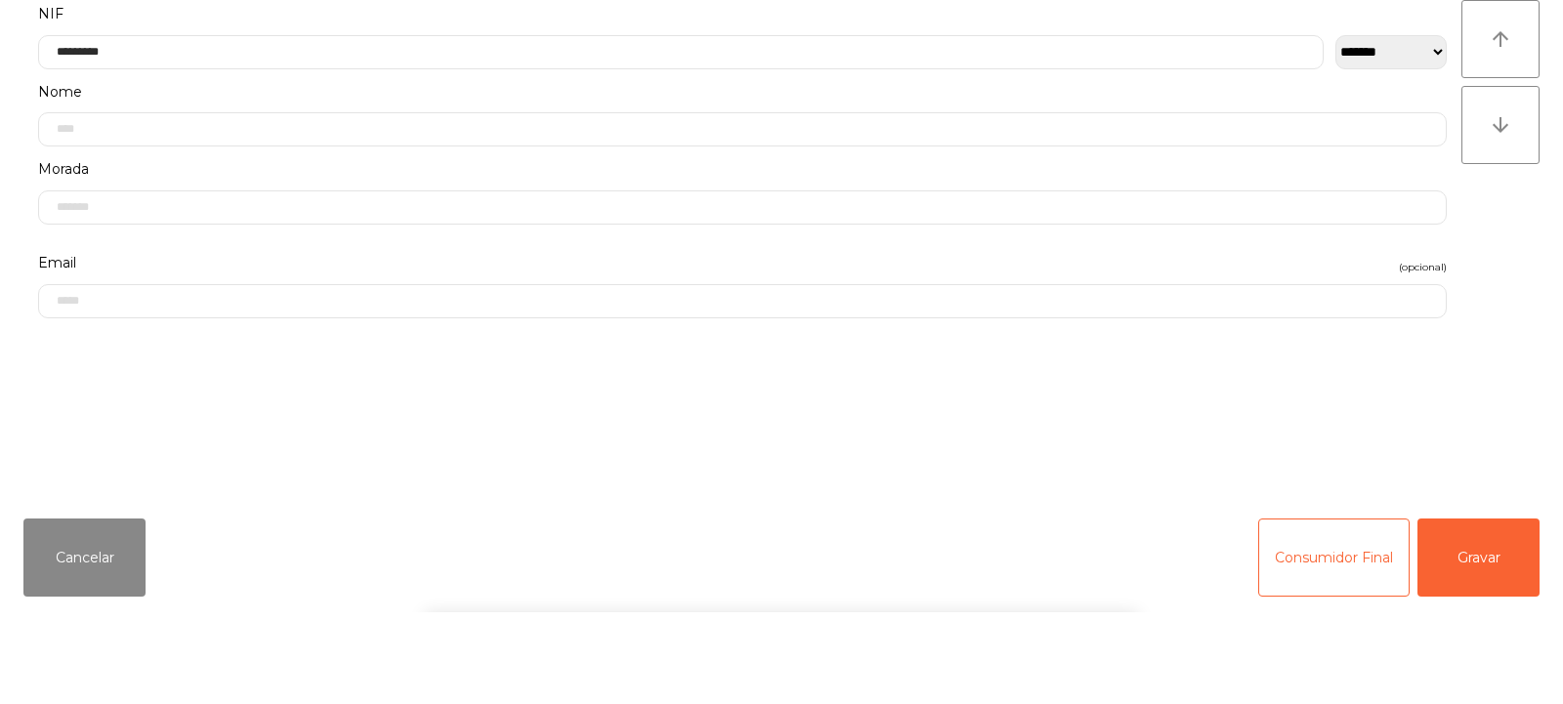
click at [1503, 398] on div "arrow_upward arrow_downward" at bounding box center [1501, 332] width 78 height 480
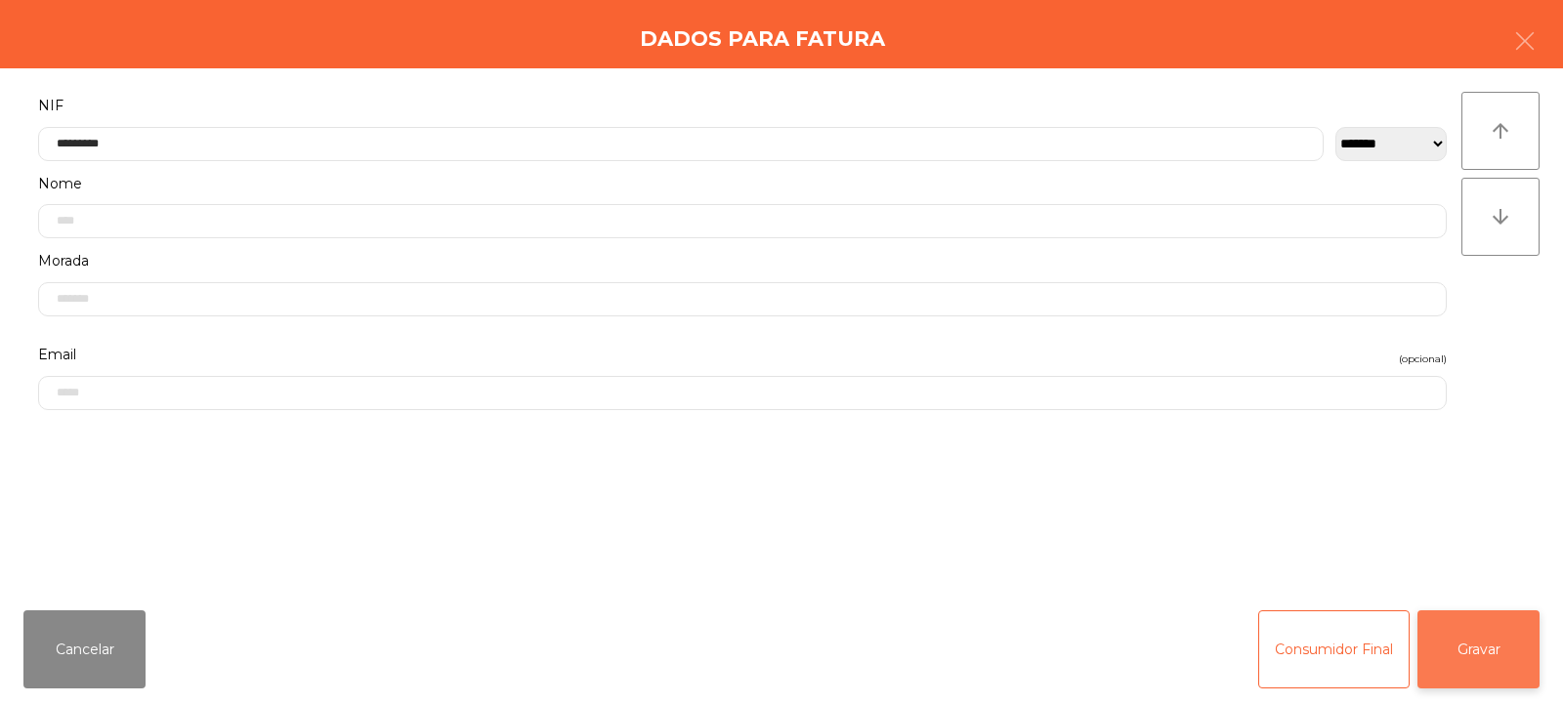
click at [1490, 661] on button "Gravar" at bounding box center [1479, 650] width 122 height 78
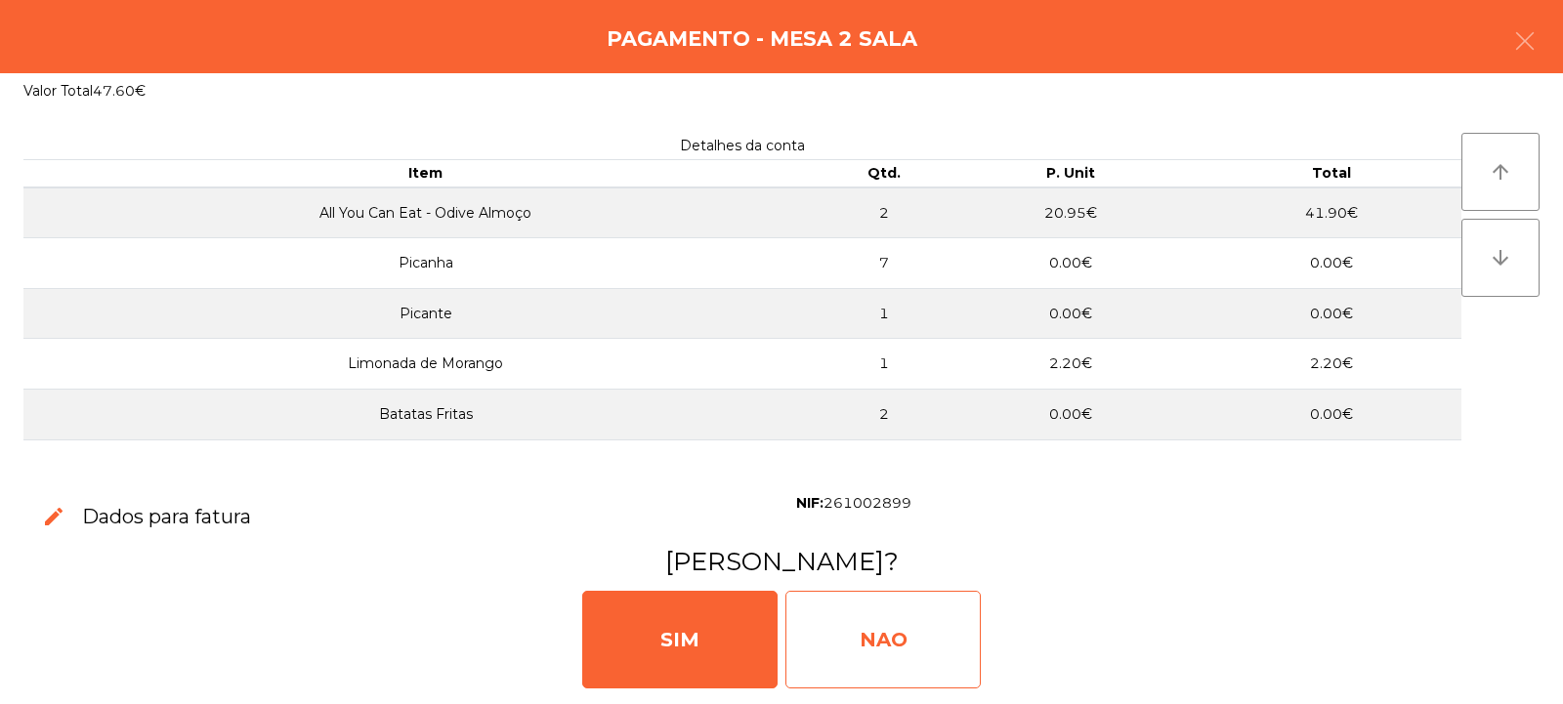
click at [866, 639] on div "NAO" at bounding box center [883, 640] width 195 height 98
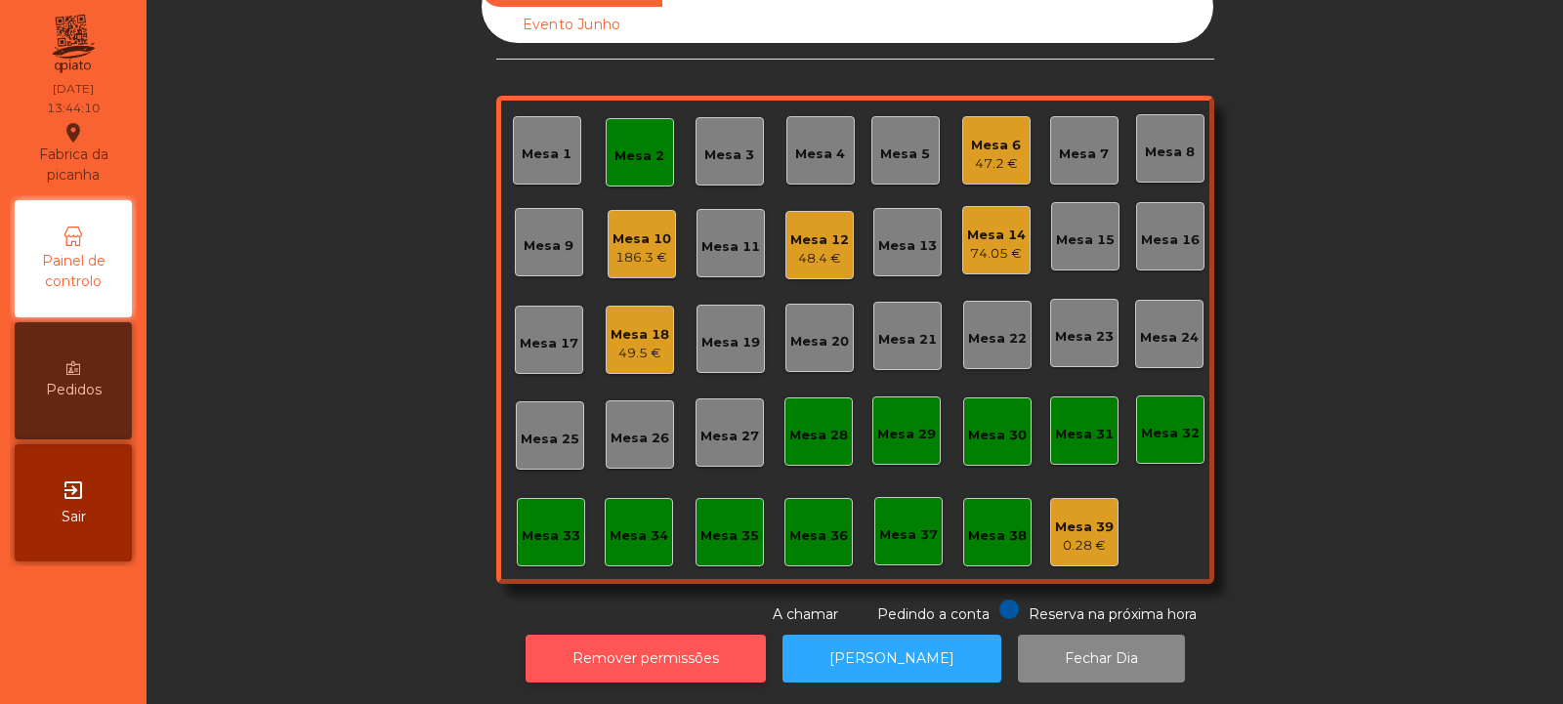
click at [700, 652] on button "Remover permissões" at bounding box center [646, 659] width 240 height 48
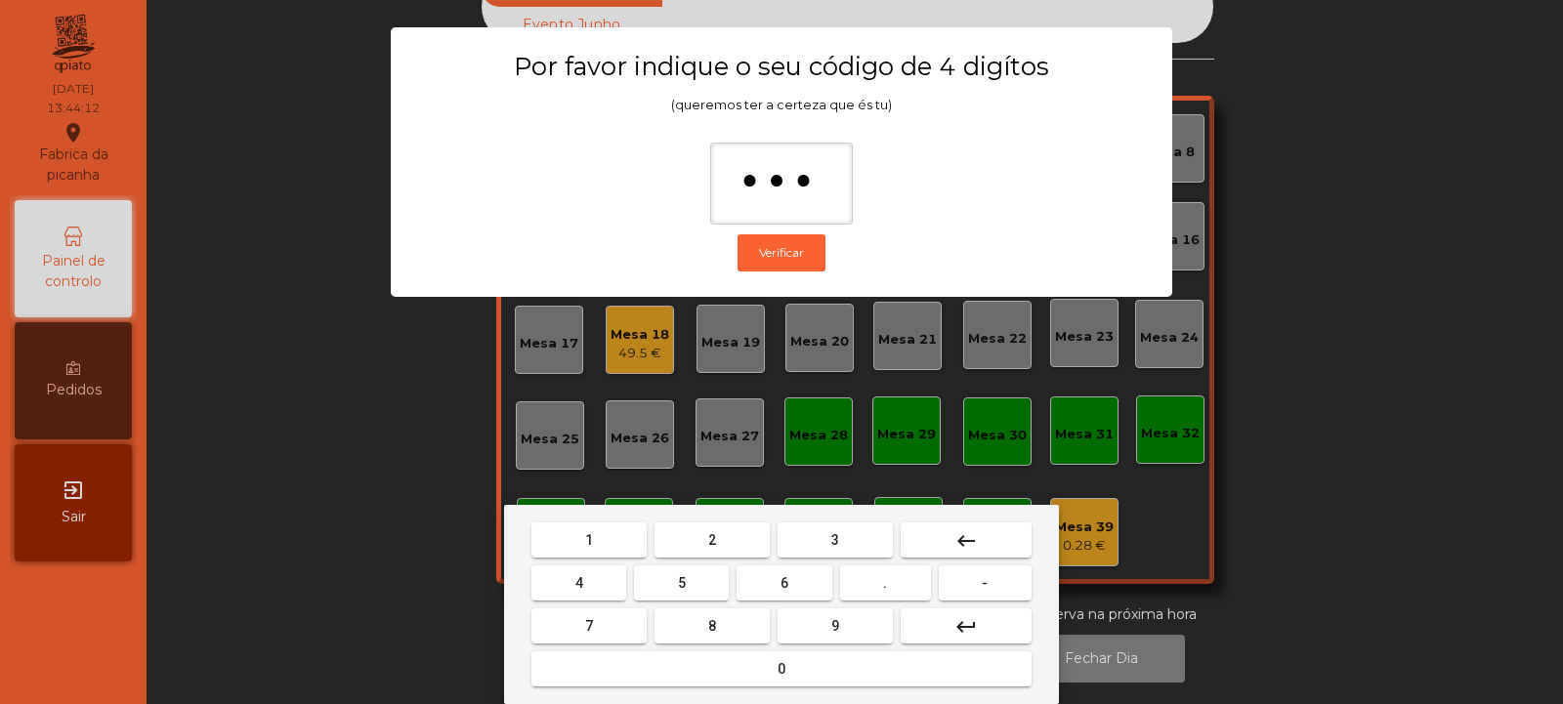
type input "****"
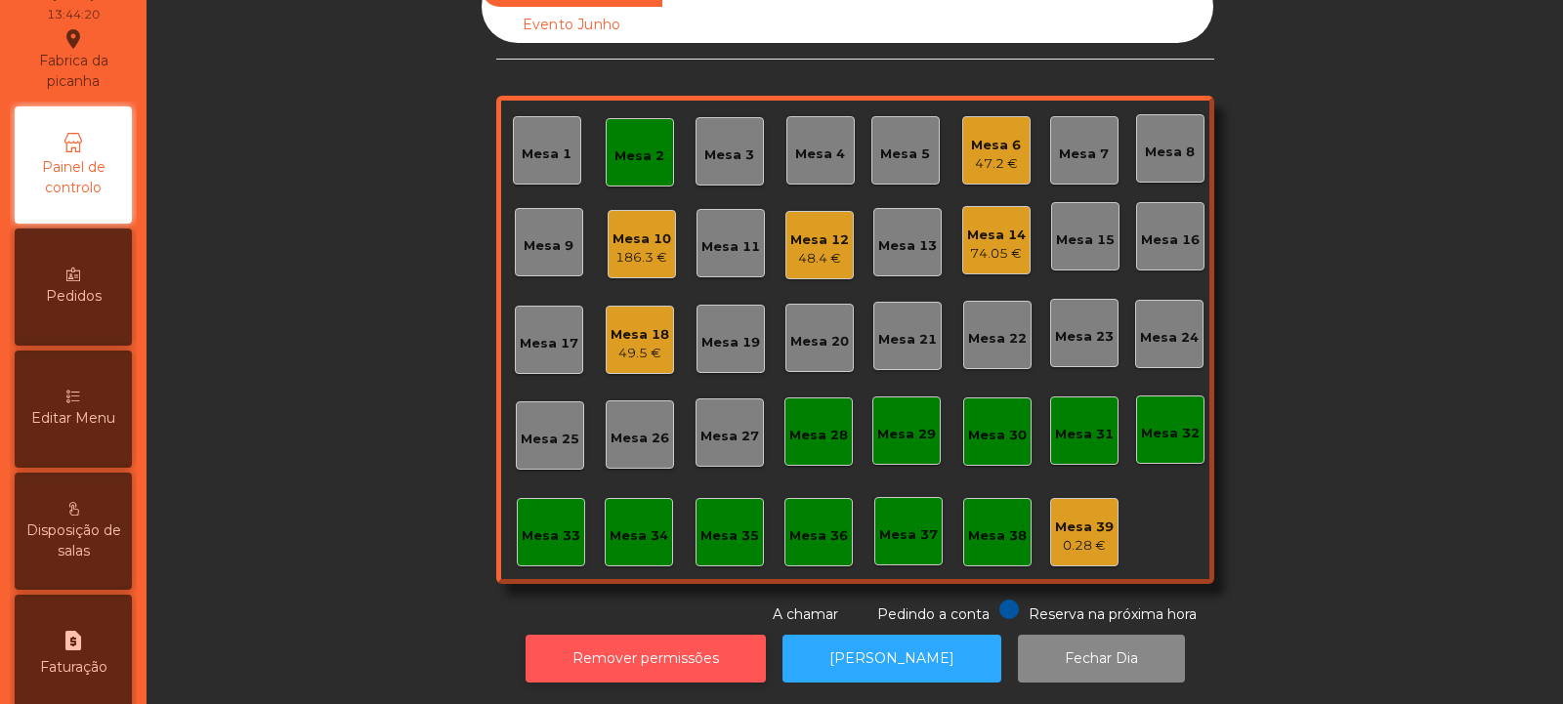
scroll to position [152, 0]
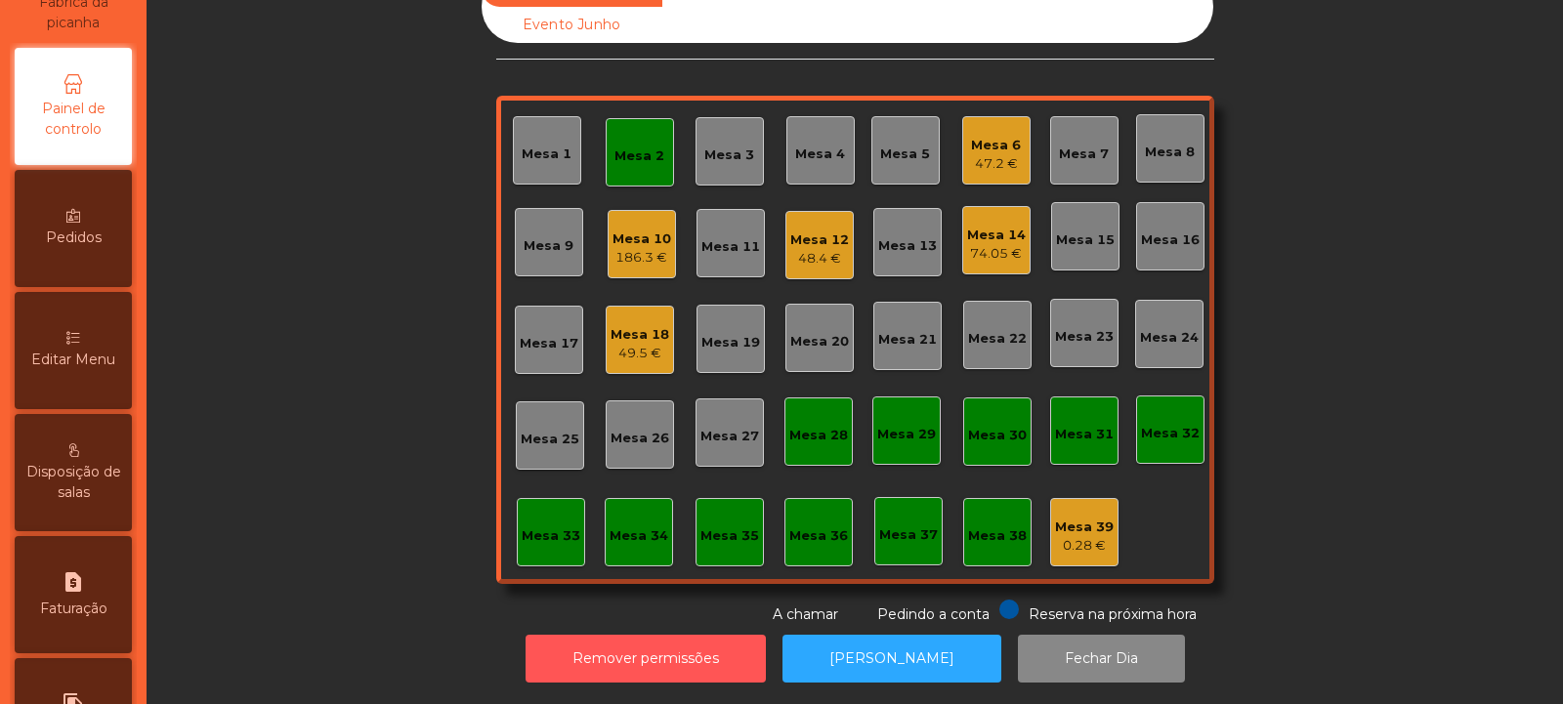
click at [85, 583] on icon "request_page" at bounding box center [73, 582] width 23 height 23
select select "*"
select select "****"
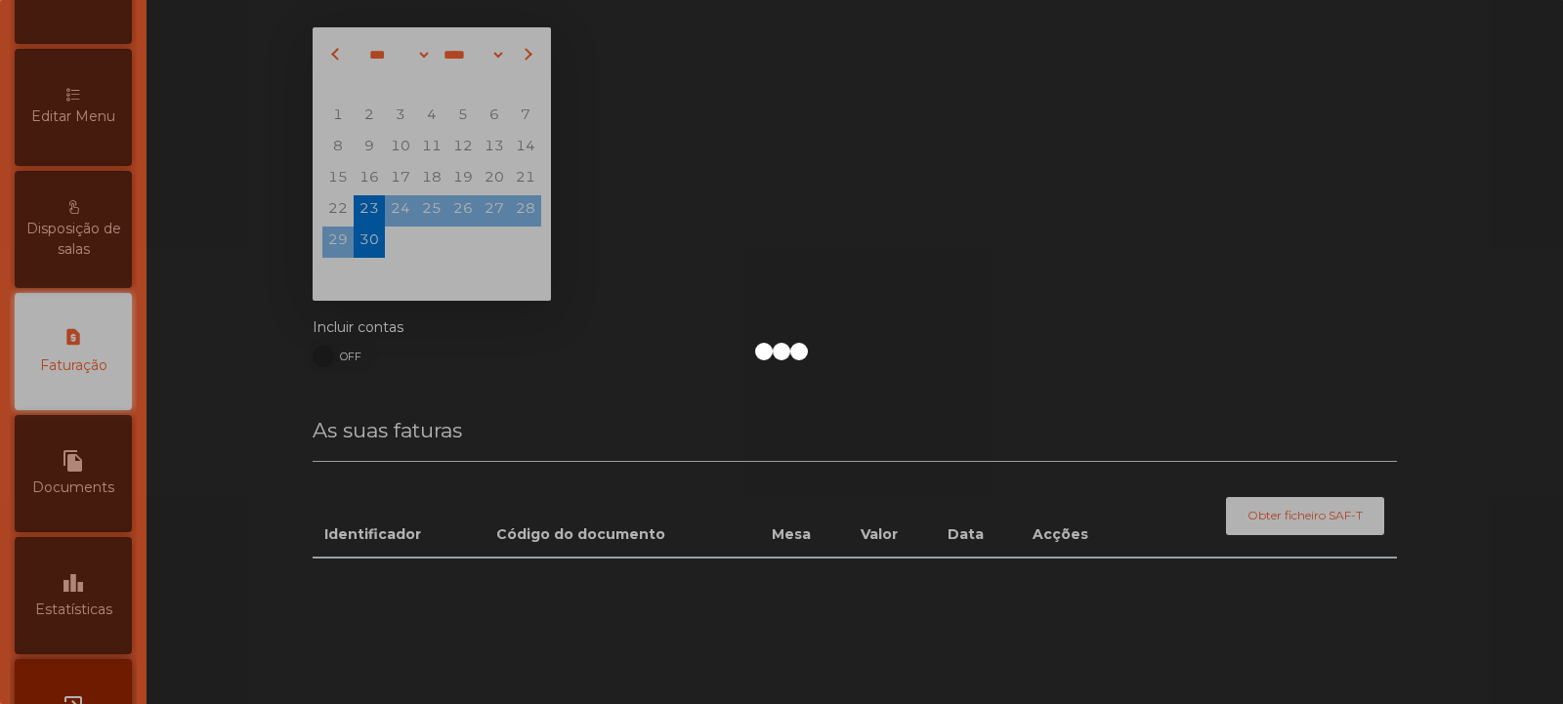
scroll to position [65, 0]
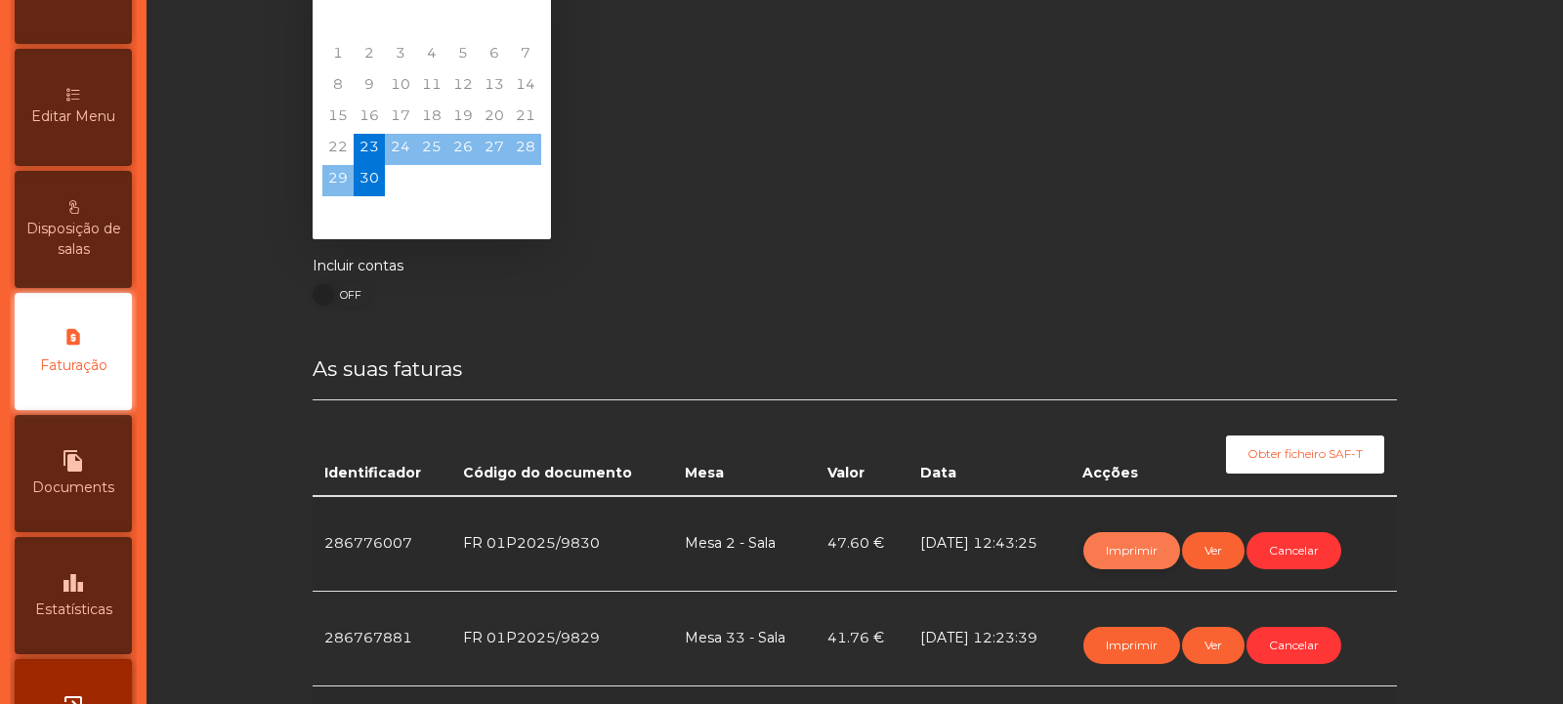
click at [1131, 548] on button "Imprimir" at bounding box center [1132, 551] width 97 height 37
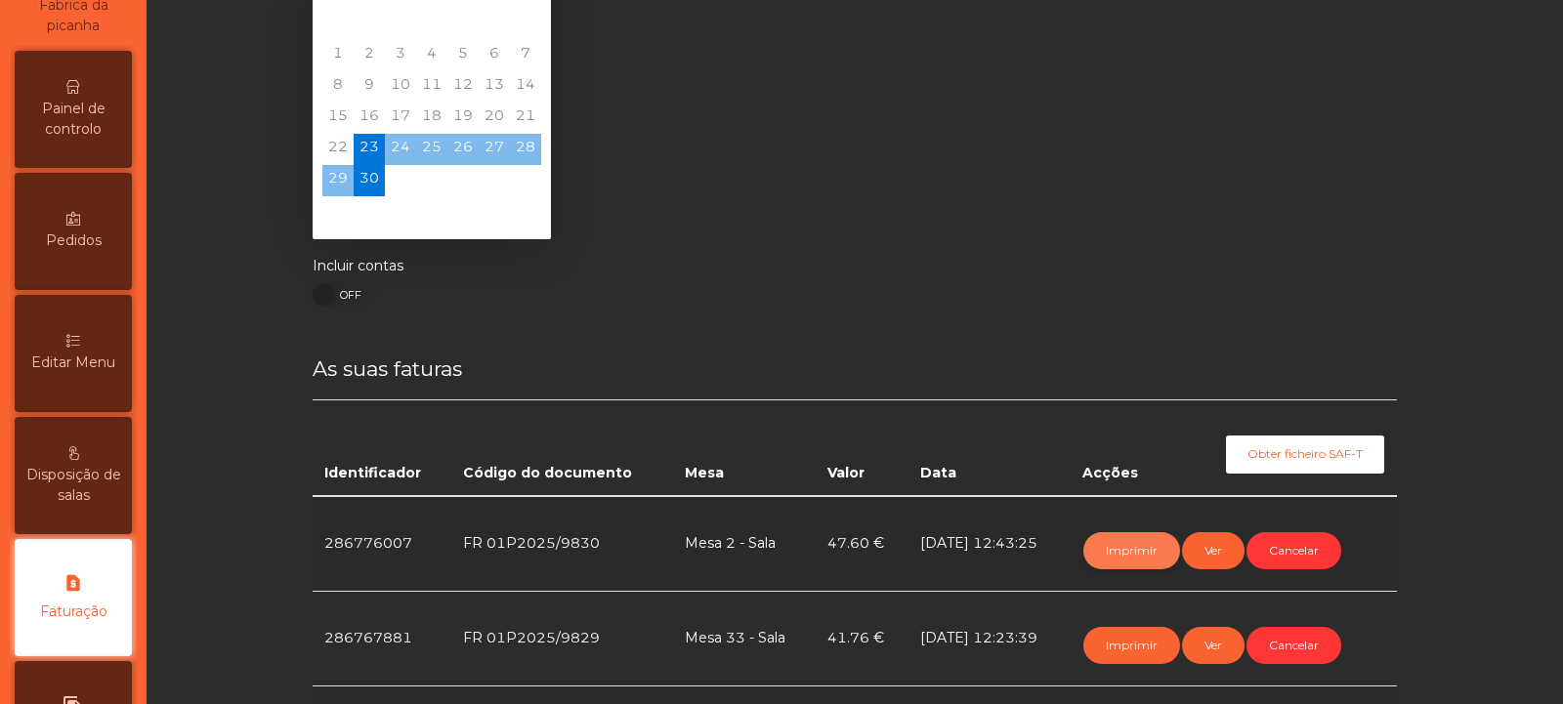
scroll to position [0, 0]
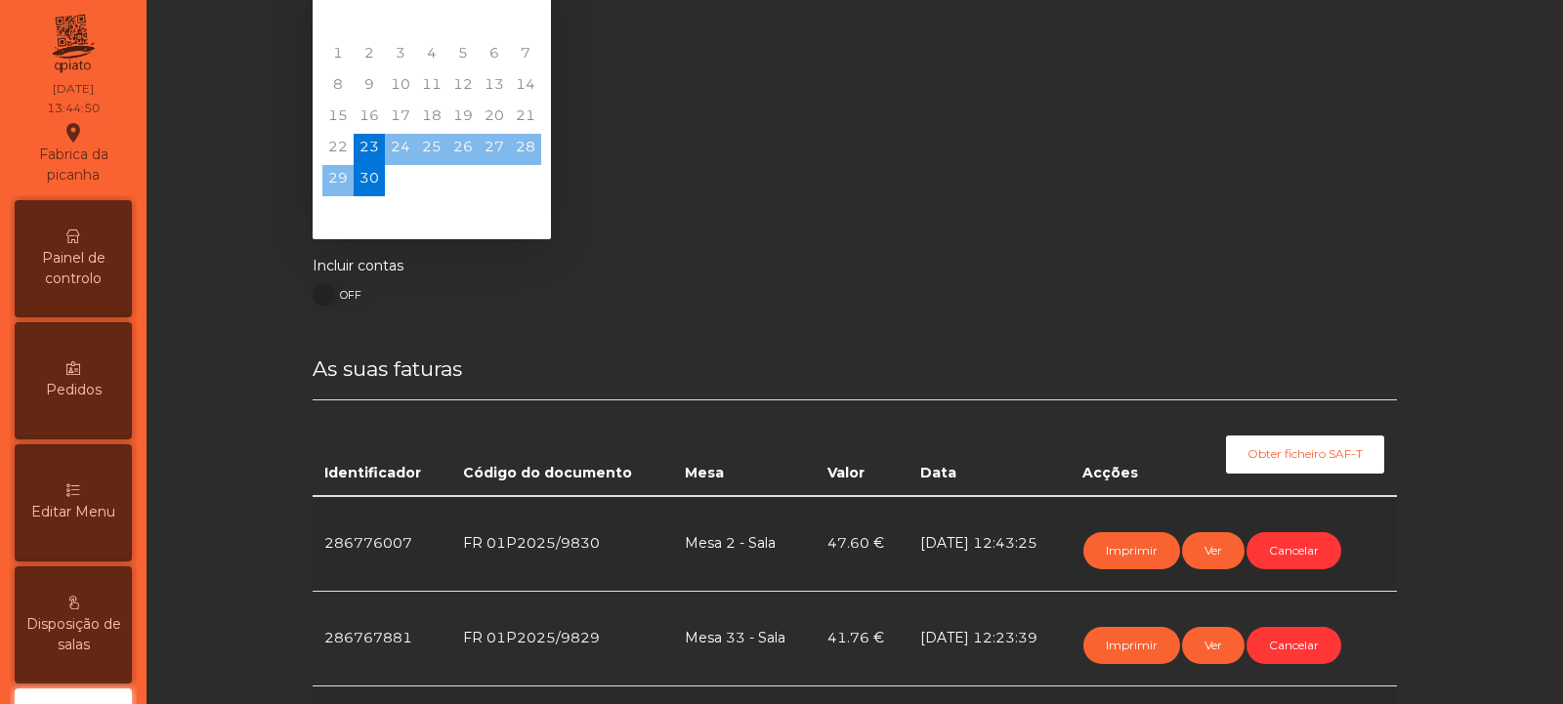
click at [57, 242] on div "Painel de controlo" at bounding box center [73, 258] width 117 height 117
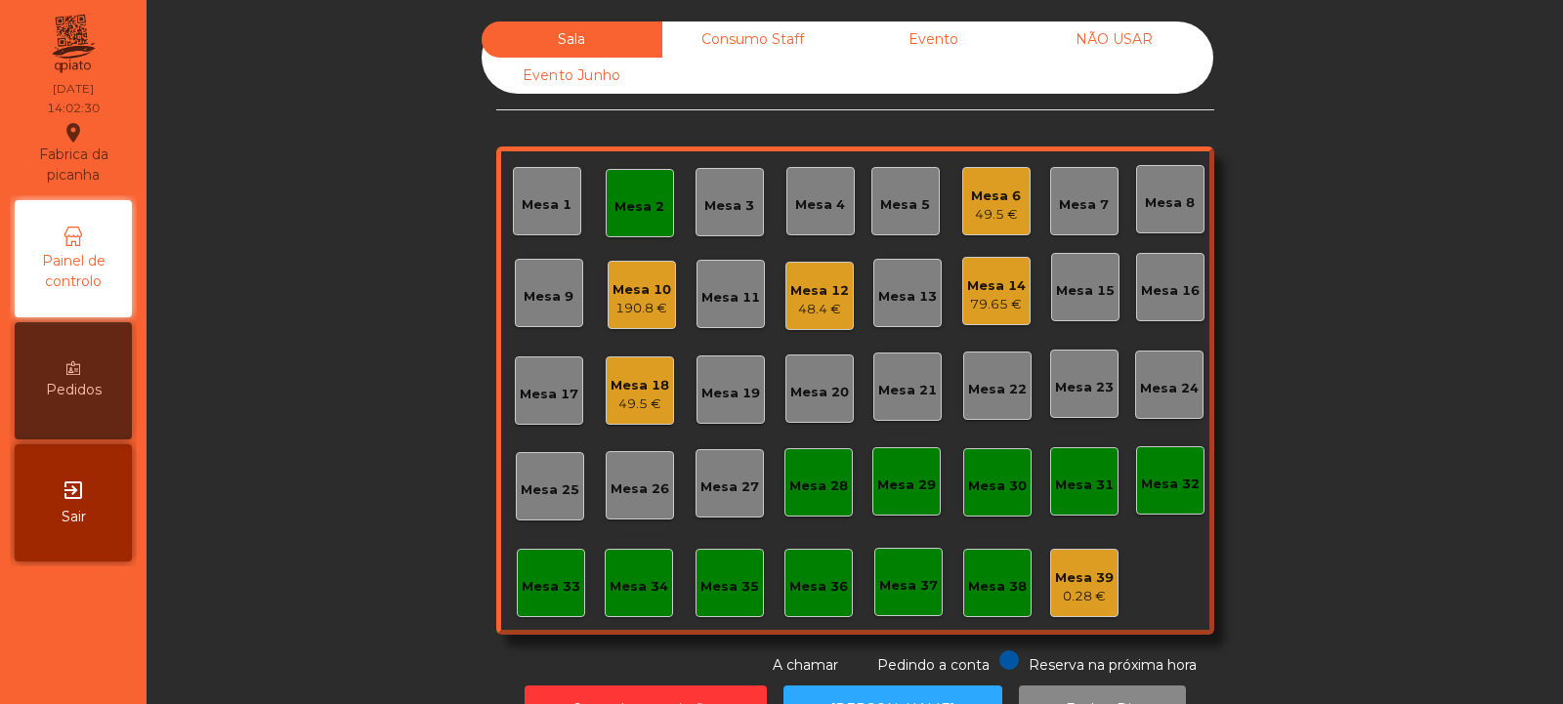
click at [824, 291] on div "Mesa 12" at bounding box center [819, 291] width 59 height 20
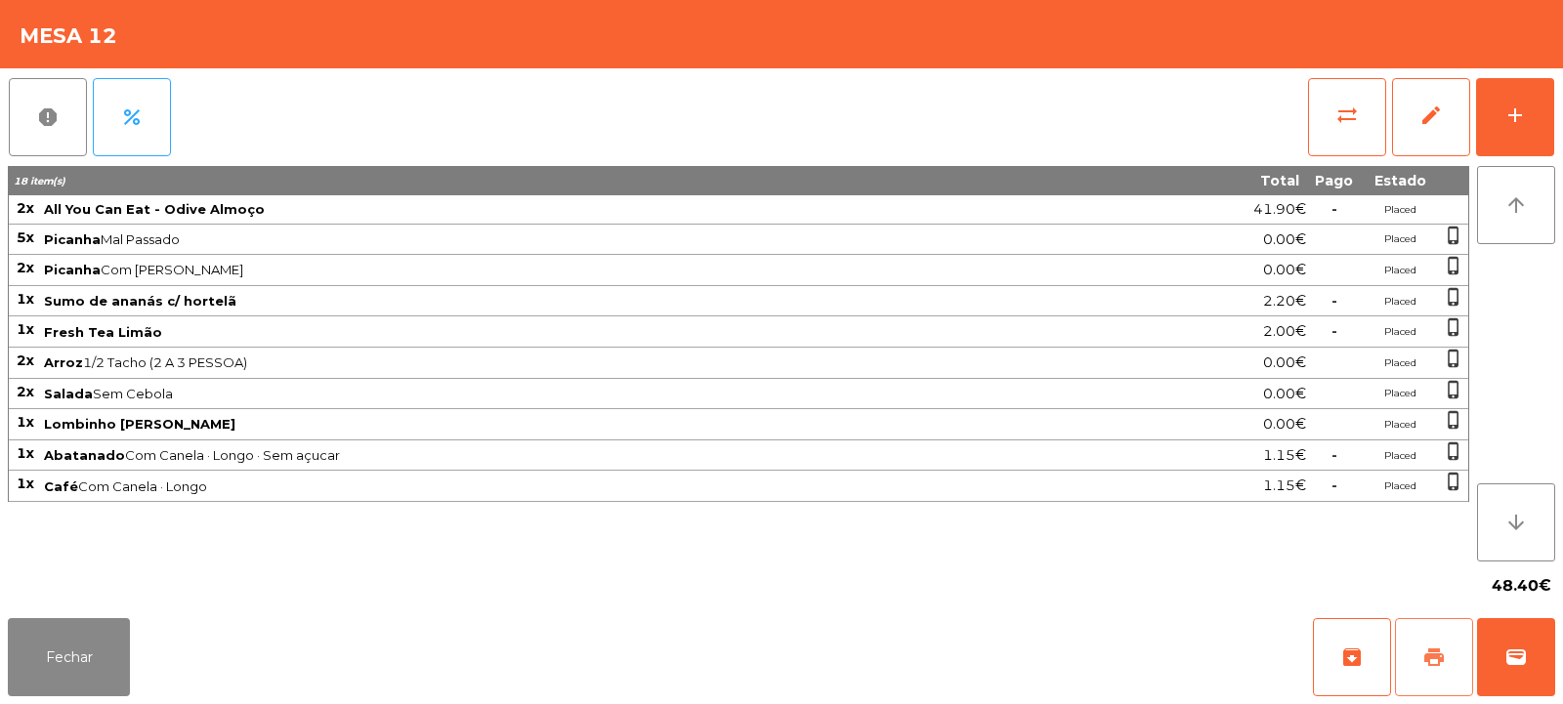
click at [1422, 654] on button "print" at bounding box center [1434, 657] width 78 height 78
click at [1334, 100] on button "sync_alt" at bounding box center [1347, 117] width 78 height 78
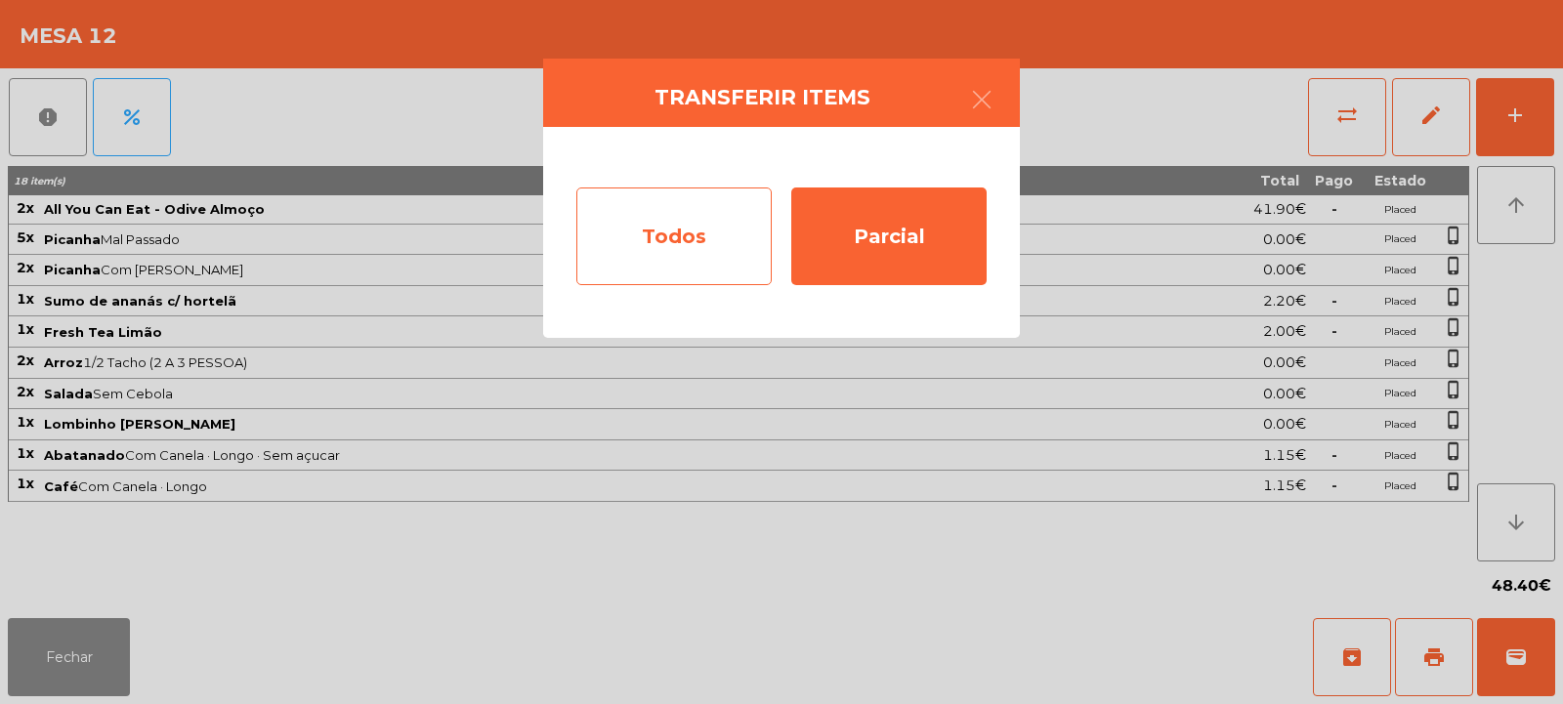
click at [687, 222] on div "Todos" at bounding box center [673, 237] width 195 height 98
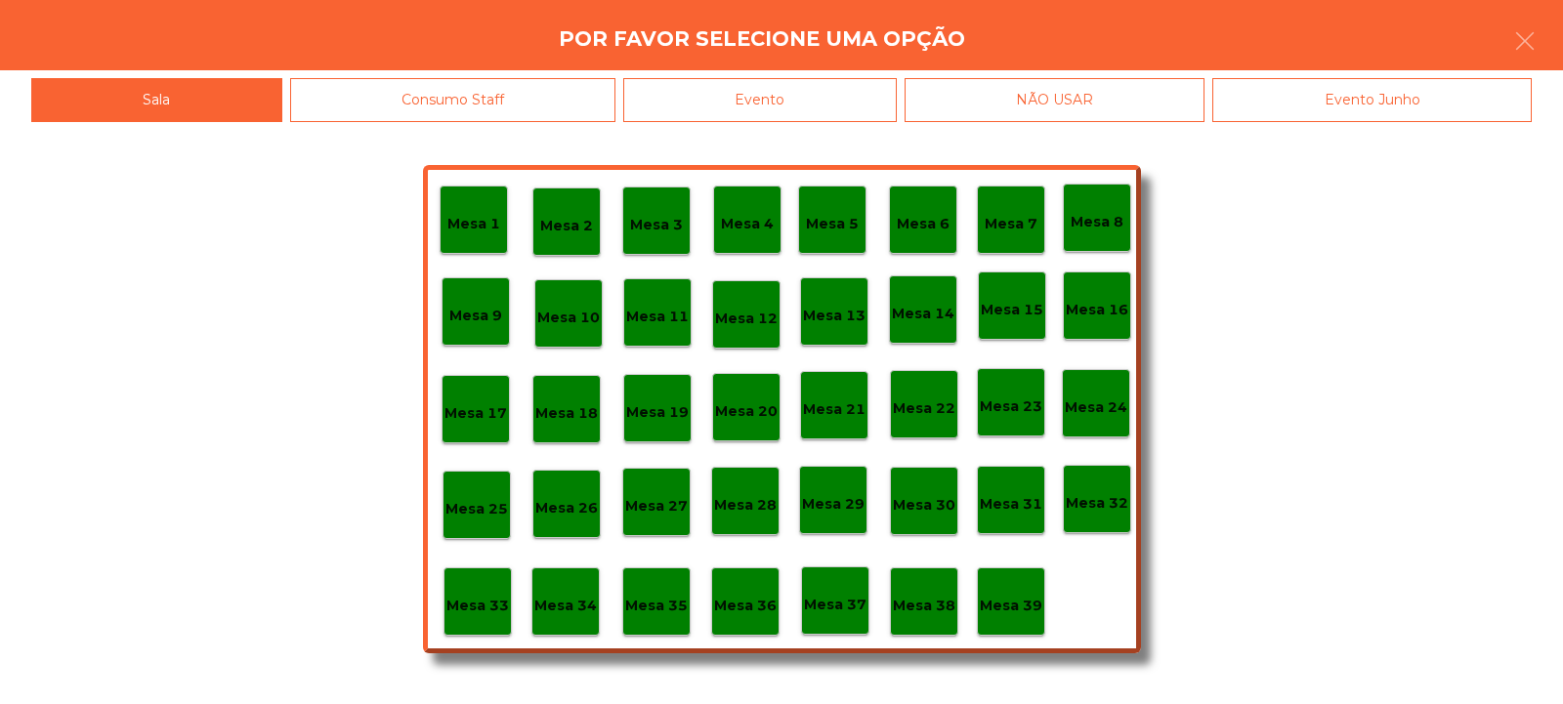
click at [757, 93] on div "Evento" at bounding box center [760, 100] width 274 height 44
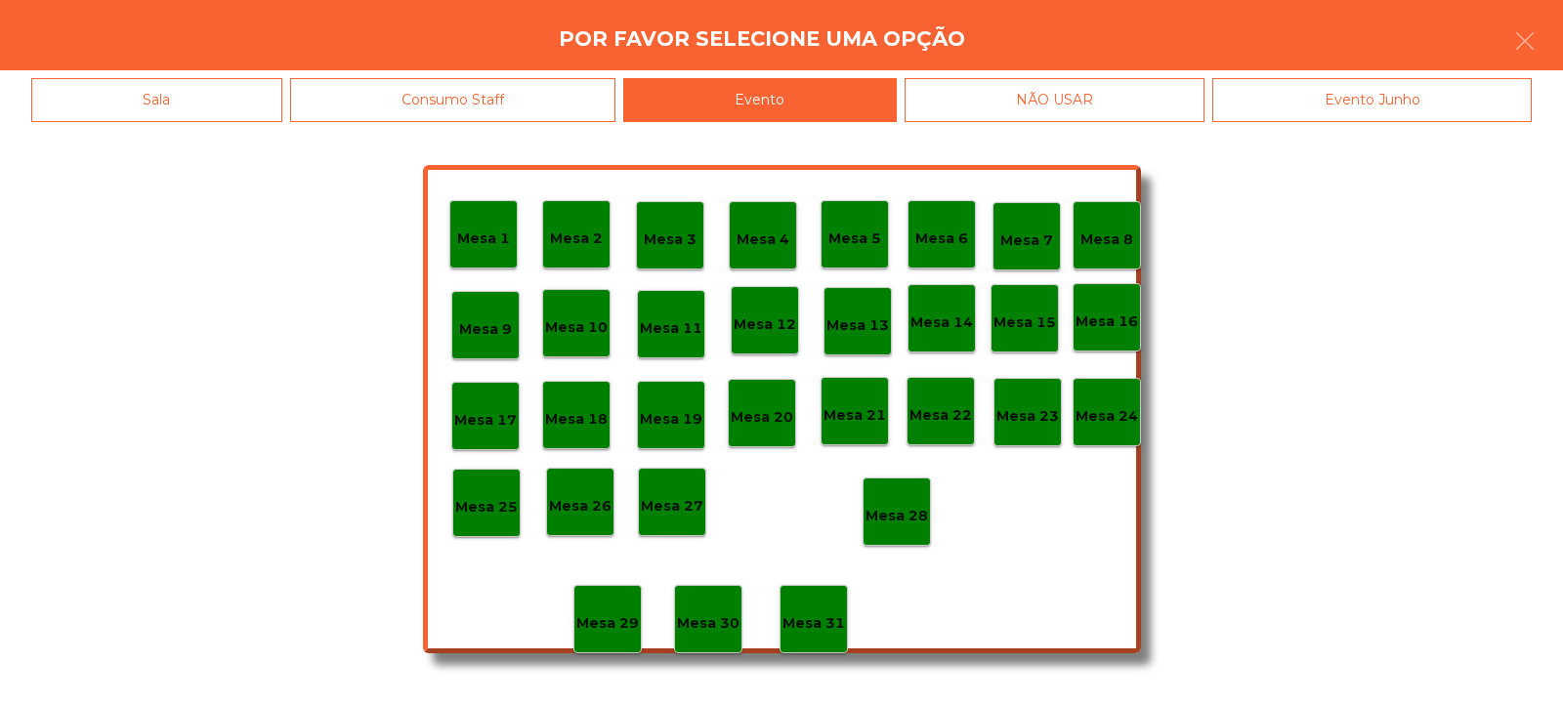
click at [897, 516] on p "Mesa 28" at bounding box center [897, 516] width 63 height 22
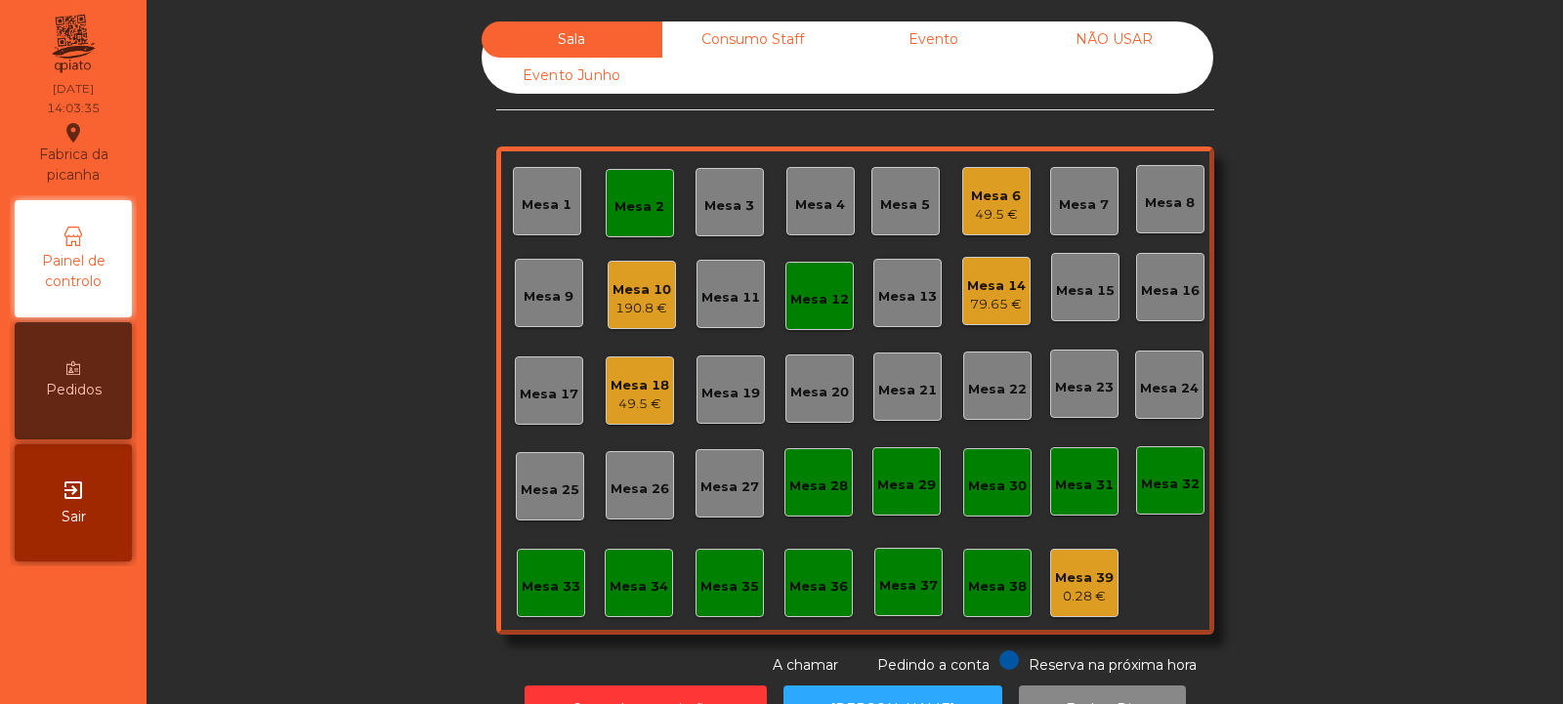
click at [1003, 479] on div "Mesa 30" at bounding box center [997, 487] width 59 height 20
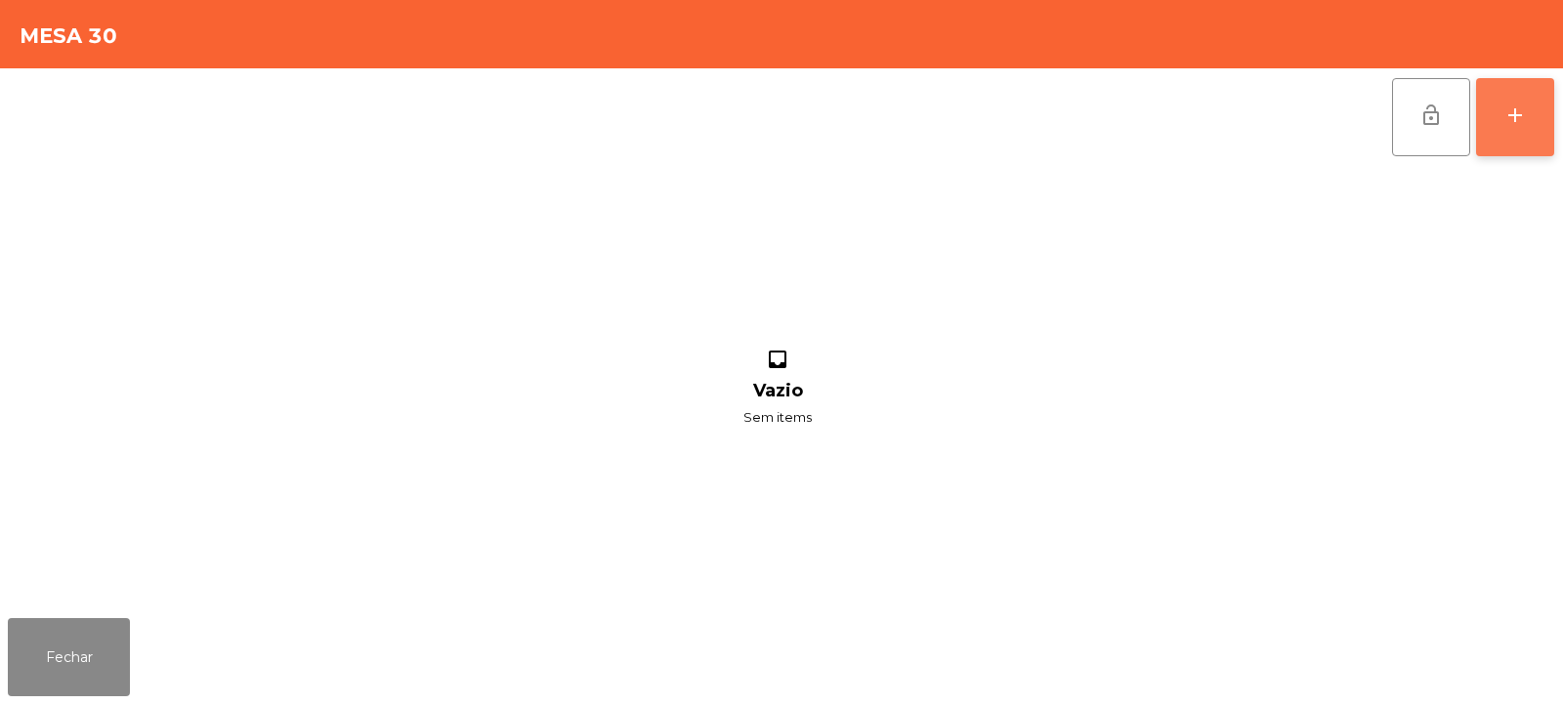
click at [1505, 134] on button "add" at bounding box center [1515, 117] width 78 height 78
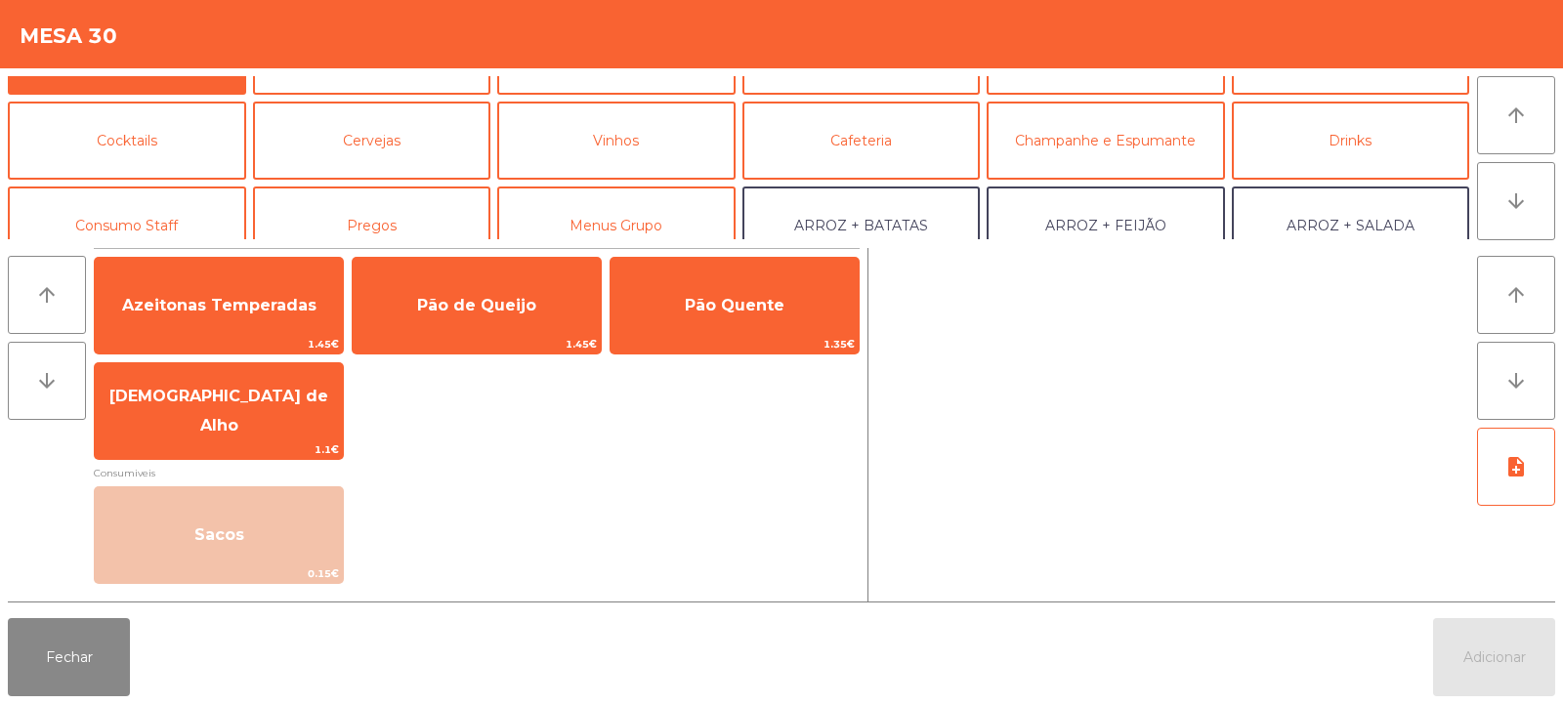
scroll to position [103, 0]
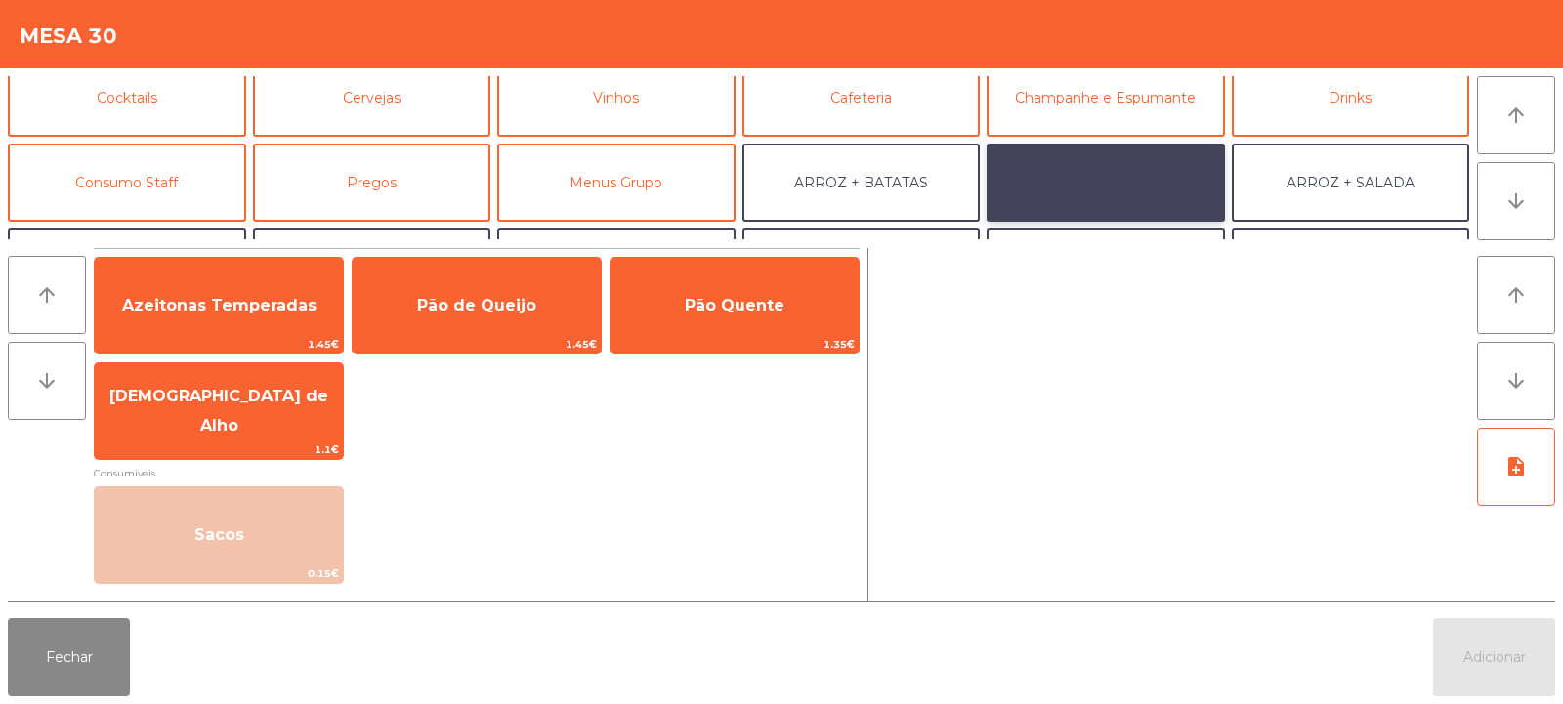
click at [1151, 184] on button "ARROZ + FEIJÃO" at bounding box center [1106, 183] width 238 height 78
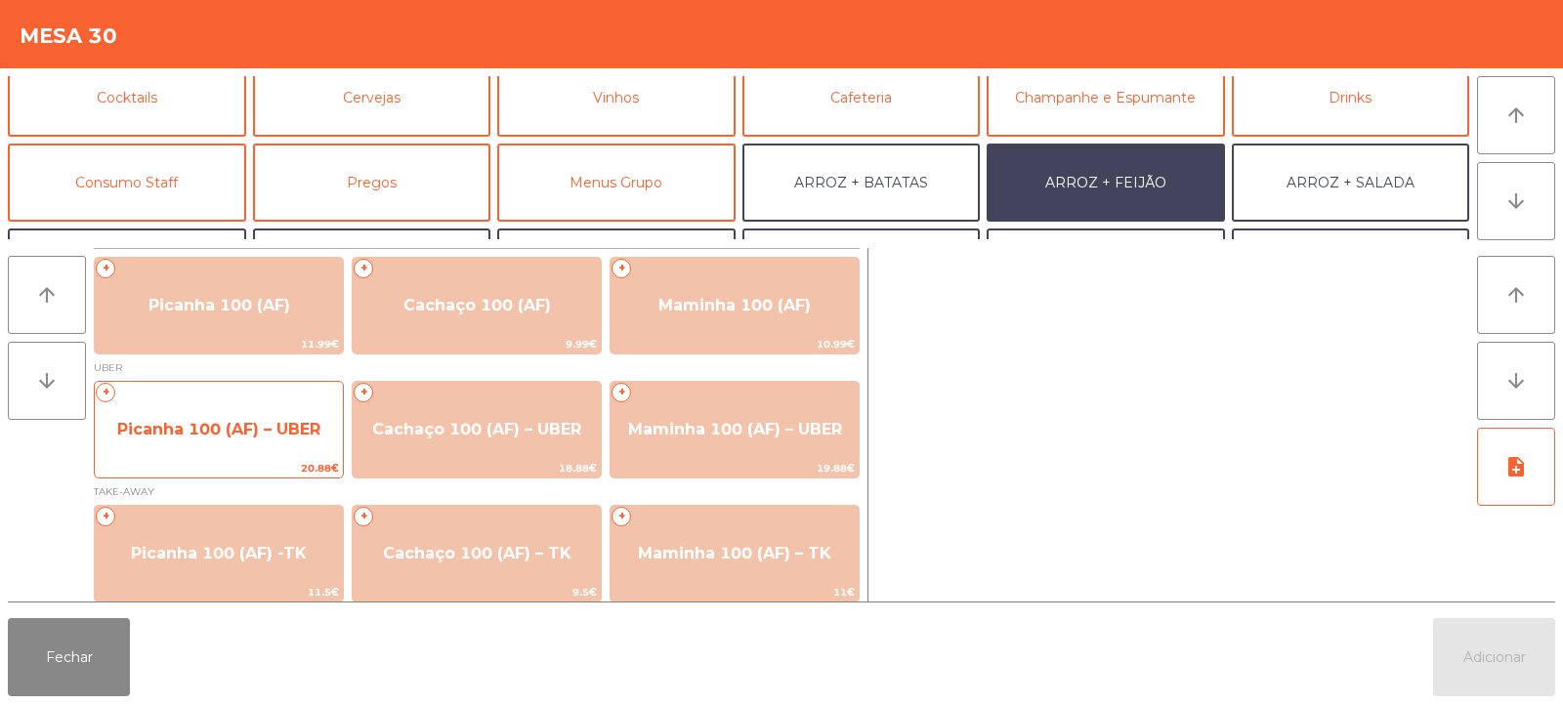
click at [264, 458] on div "+ Picanha 100 (AF) – UBER 20.88€" at bounding box center [219, 430] width 250 height 98
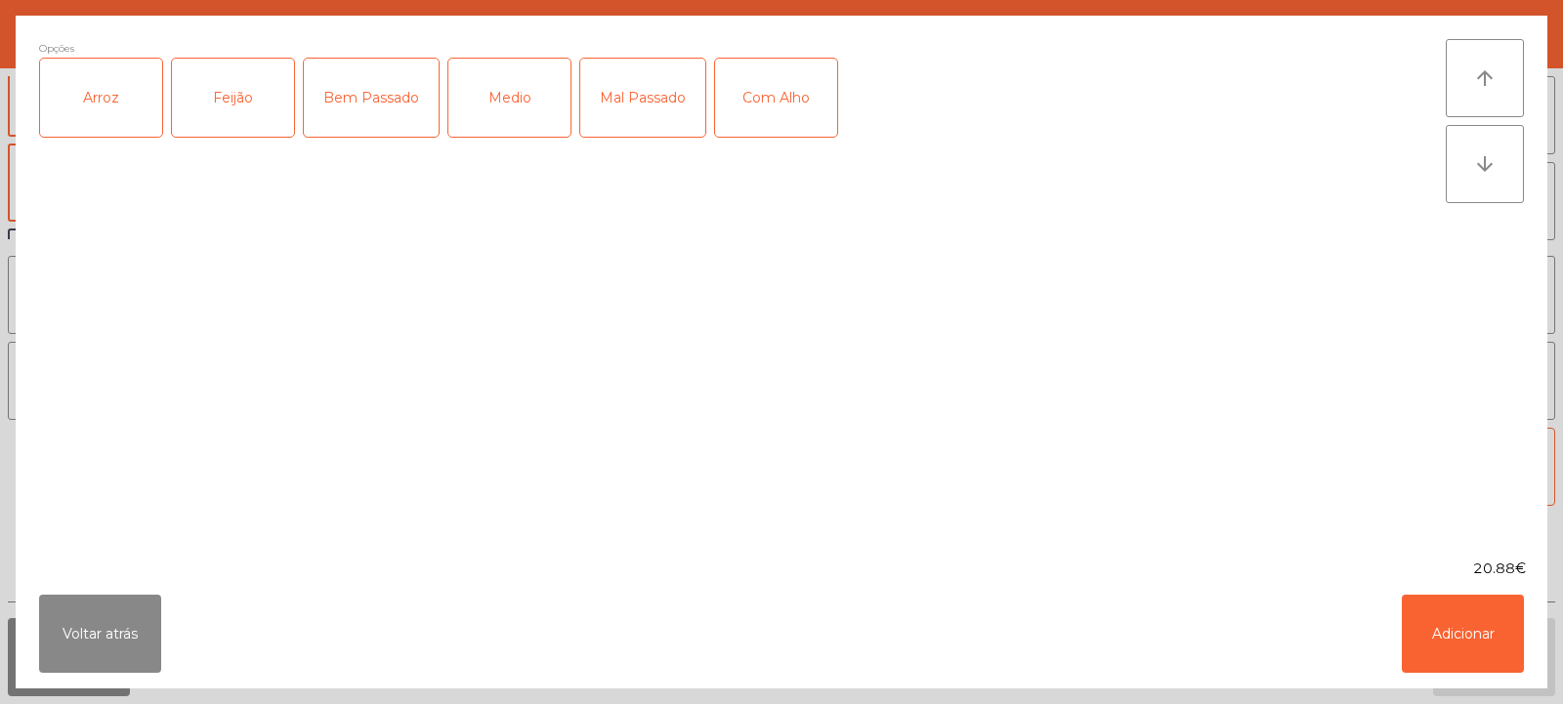
click at [92, 107] on div "Arroz" at bounding box center [101, 98] width 122 height 78
click at [229, 112] on div "Feijão" at bounding box center [233, 98] width 122 height 78
click at [366, 83] on div "Bem Passado" at bounding box center [371, 98] width 135 height 78
click at [1468, 635] on button "Adicionar" at bounding box center [1463, 634] width 122 height 78
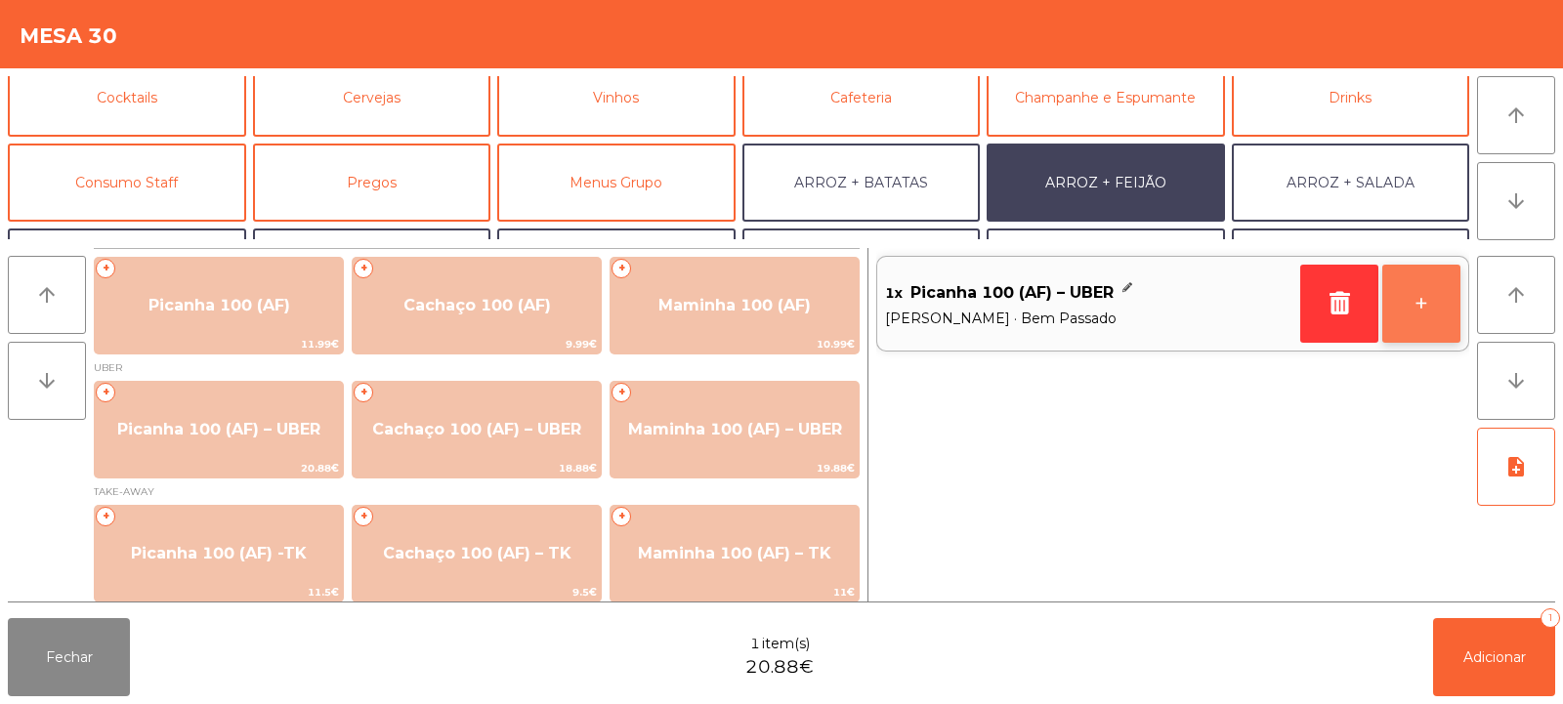
click at [1426, 300] on button "+" at bounding box center [1422, 304] width 78 height 78
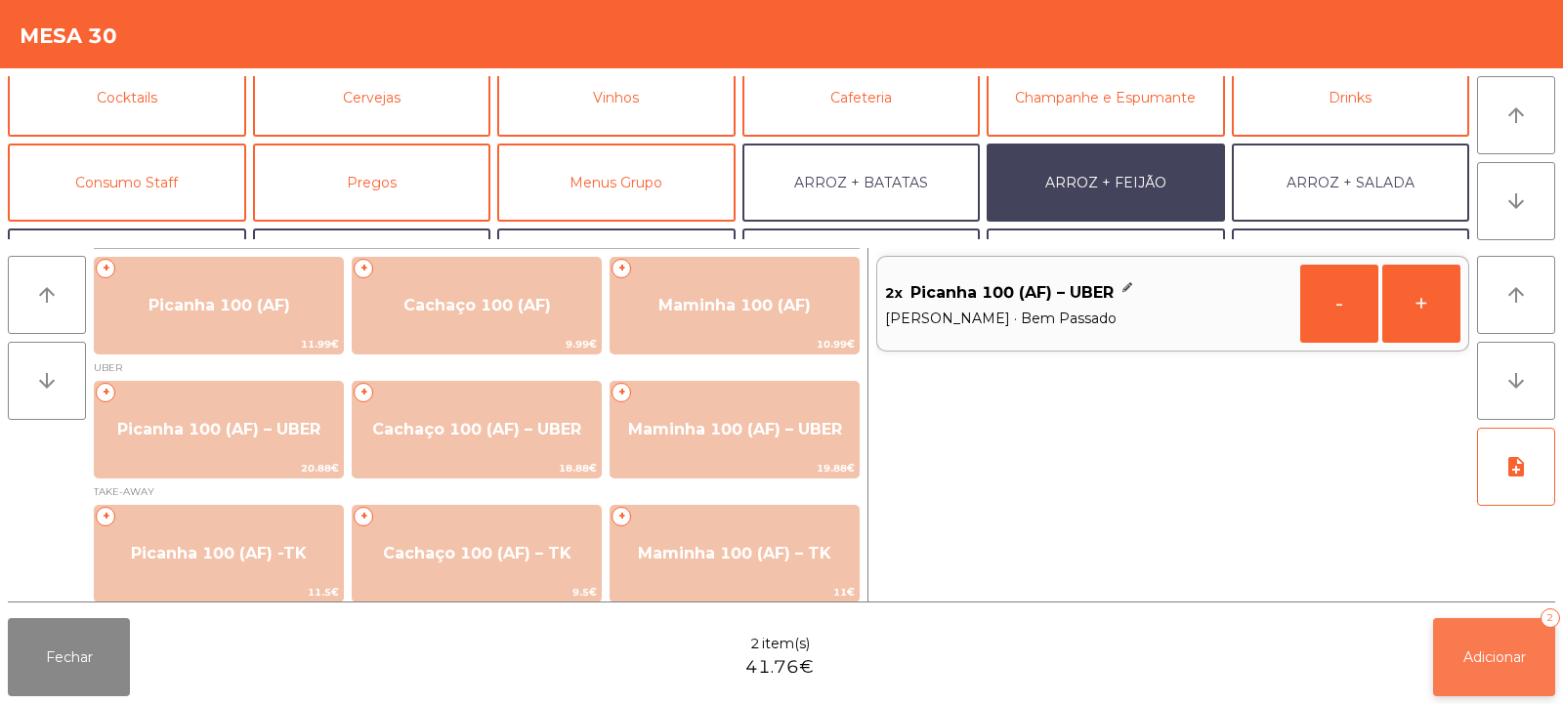
click at [1498, 661] on span "Adicionar" at bounding box center [1495, 658] width 63 height 18
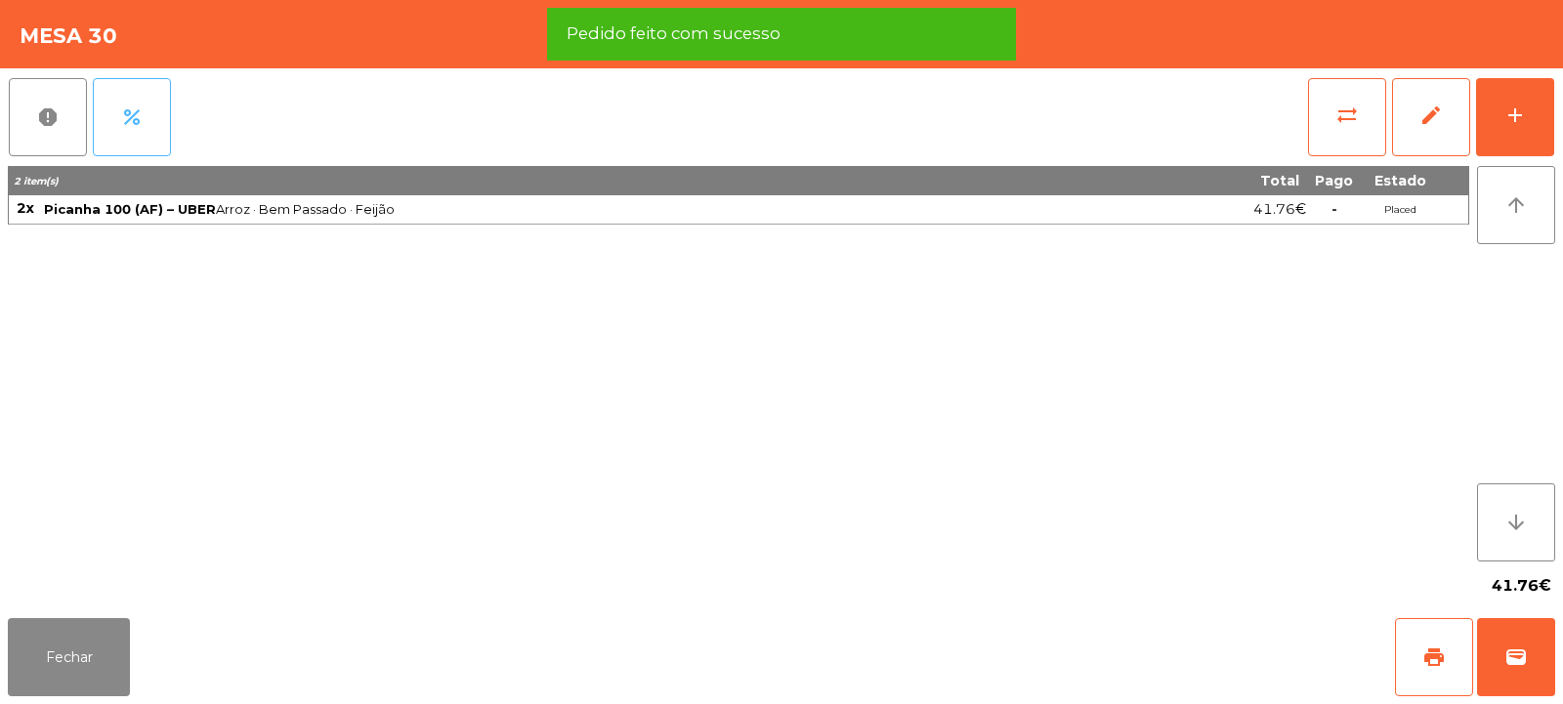
click at [140, 93] on button "percent" at bounding box center [132, 117] width 78 height 78
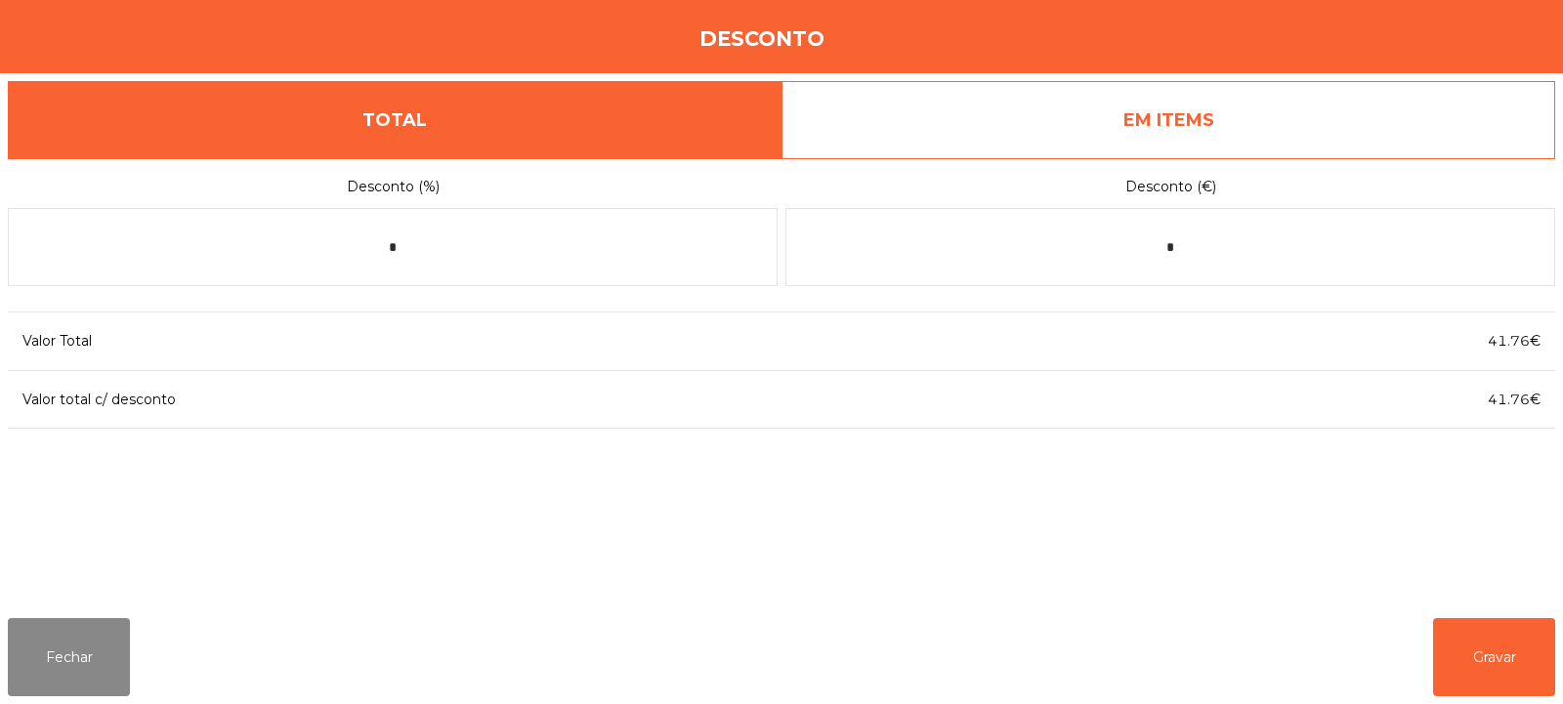
click at [1199, 102] on link "EM ITEMS" at bounding box center [1169, 120] width 774 height 78
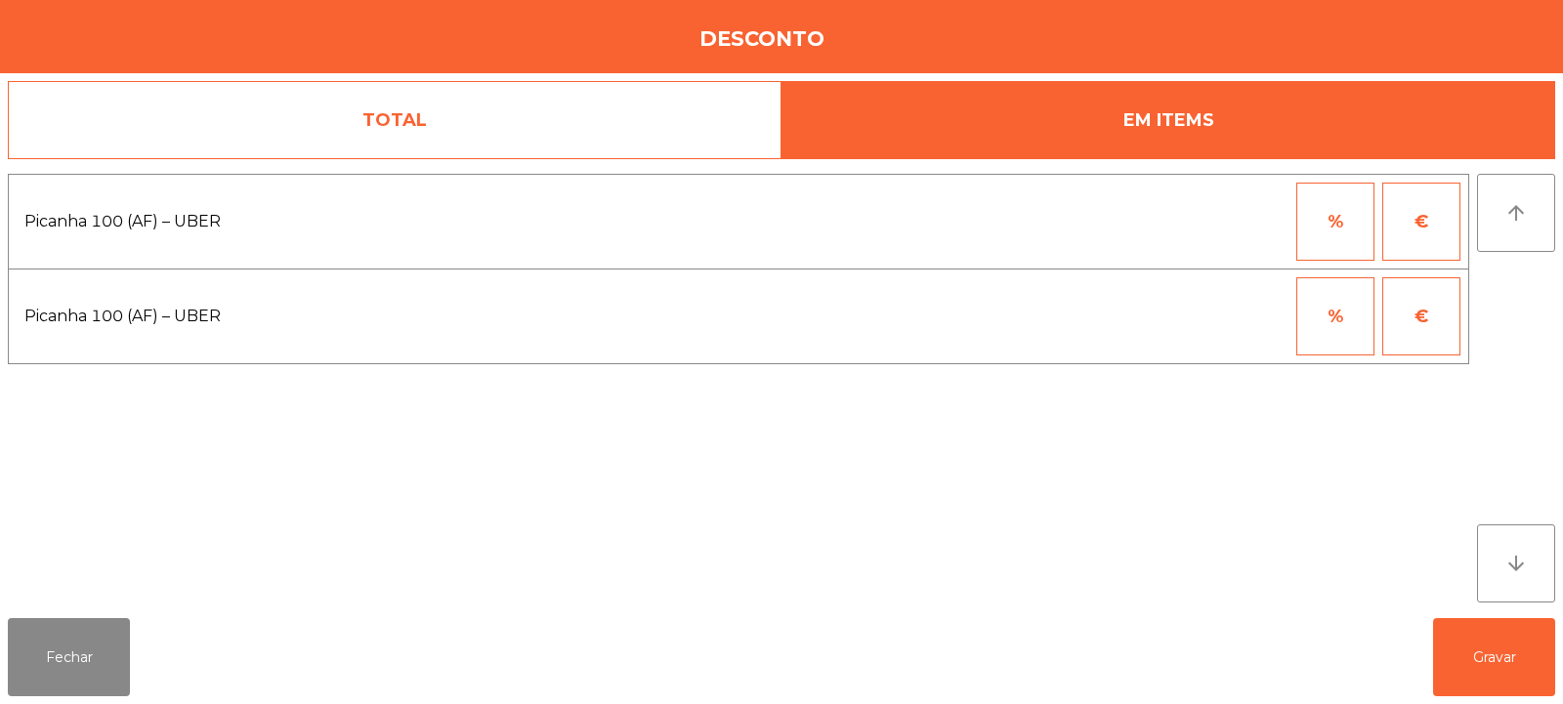
click at [1329, 226] on button "%" at bounding box center [1336, 222] width 78 height 78
click at [1253, 224] on input "*" at bounding box center [1240, 222] width 98 height 78
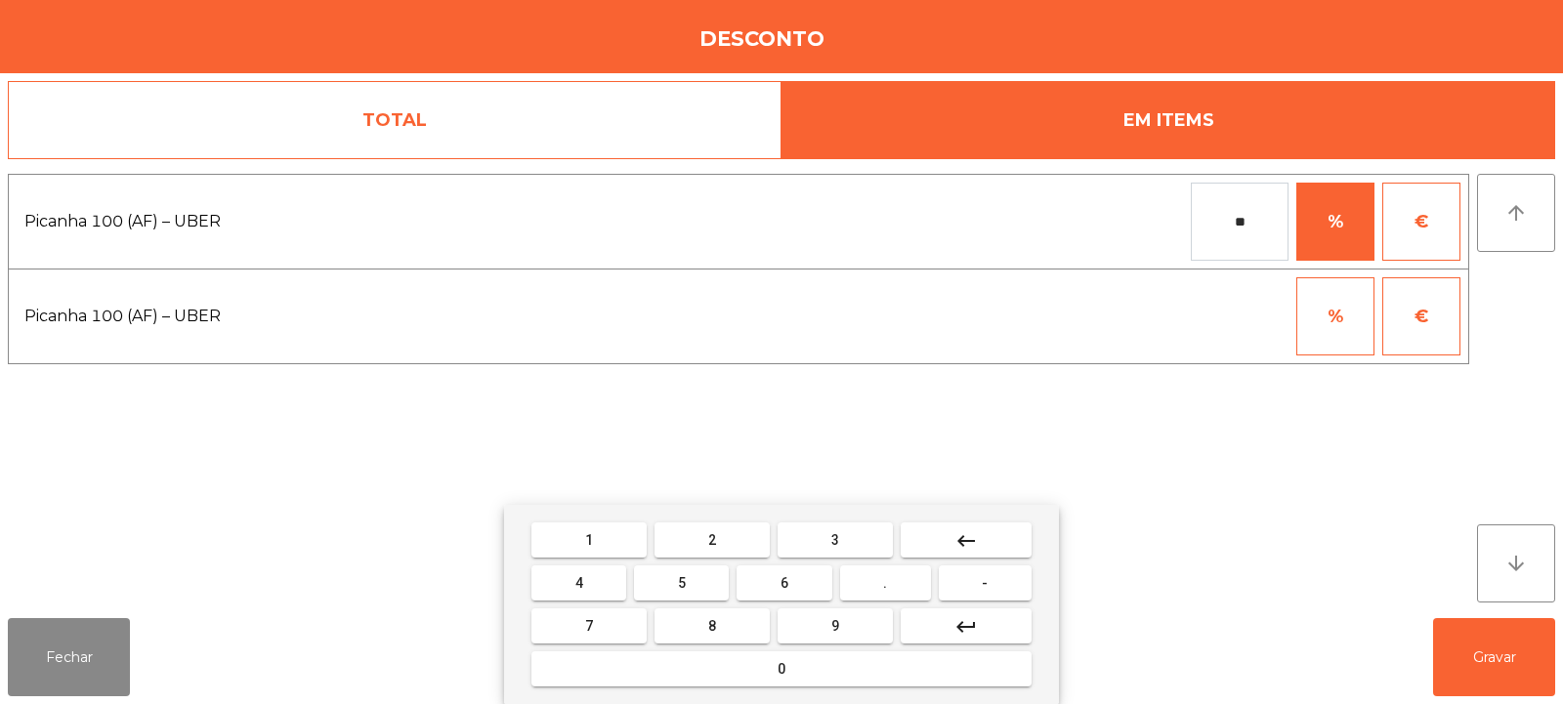
type input "*"
type input "***"
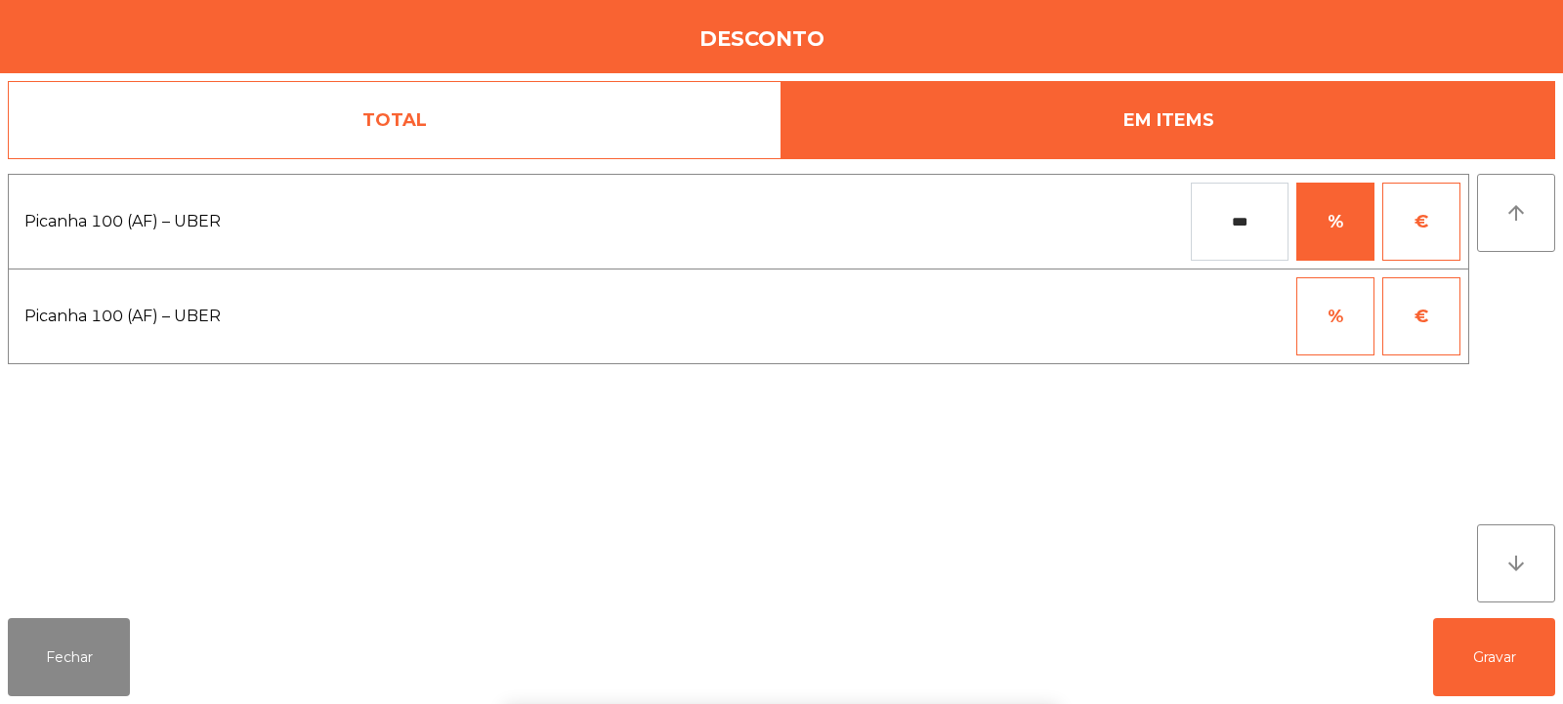
click at [1069, 229] on div "*** % €" at bounding box center [1087, 222] width 747 height 78
click at [1497, 655] on button "Gravar" at bounding box center [1494, 657] width 122 height 78
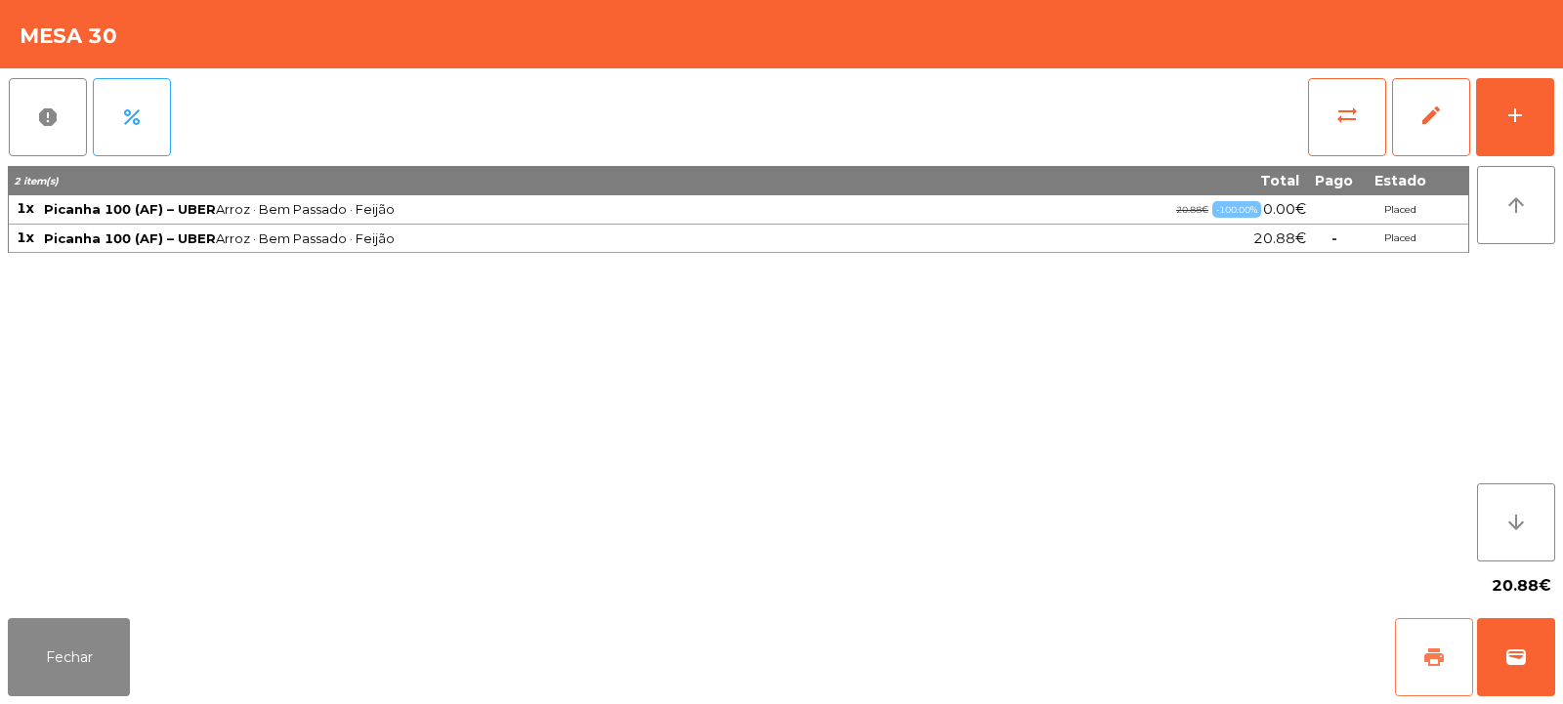
click at [1432, 652] on span "print" at bounding box center [1434, 657] width 23 height 23
click at [1518, 670] on button "wallet" at bounding box center [1516, 657] width 78 height 78
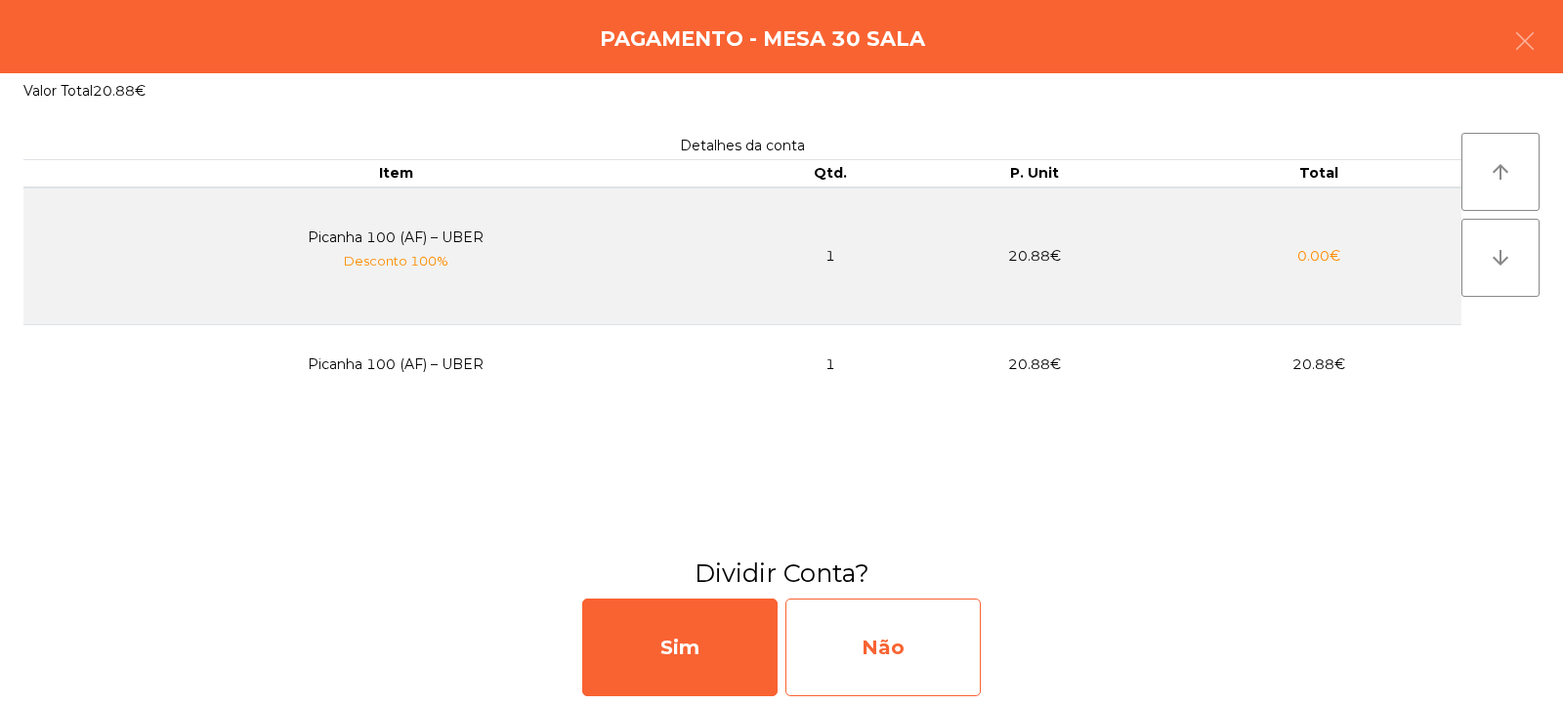
click at [859, 624] on div "Não" at bounding box center [883, 648] width 195 height 98
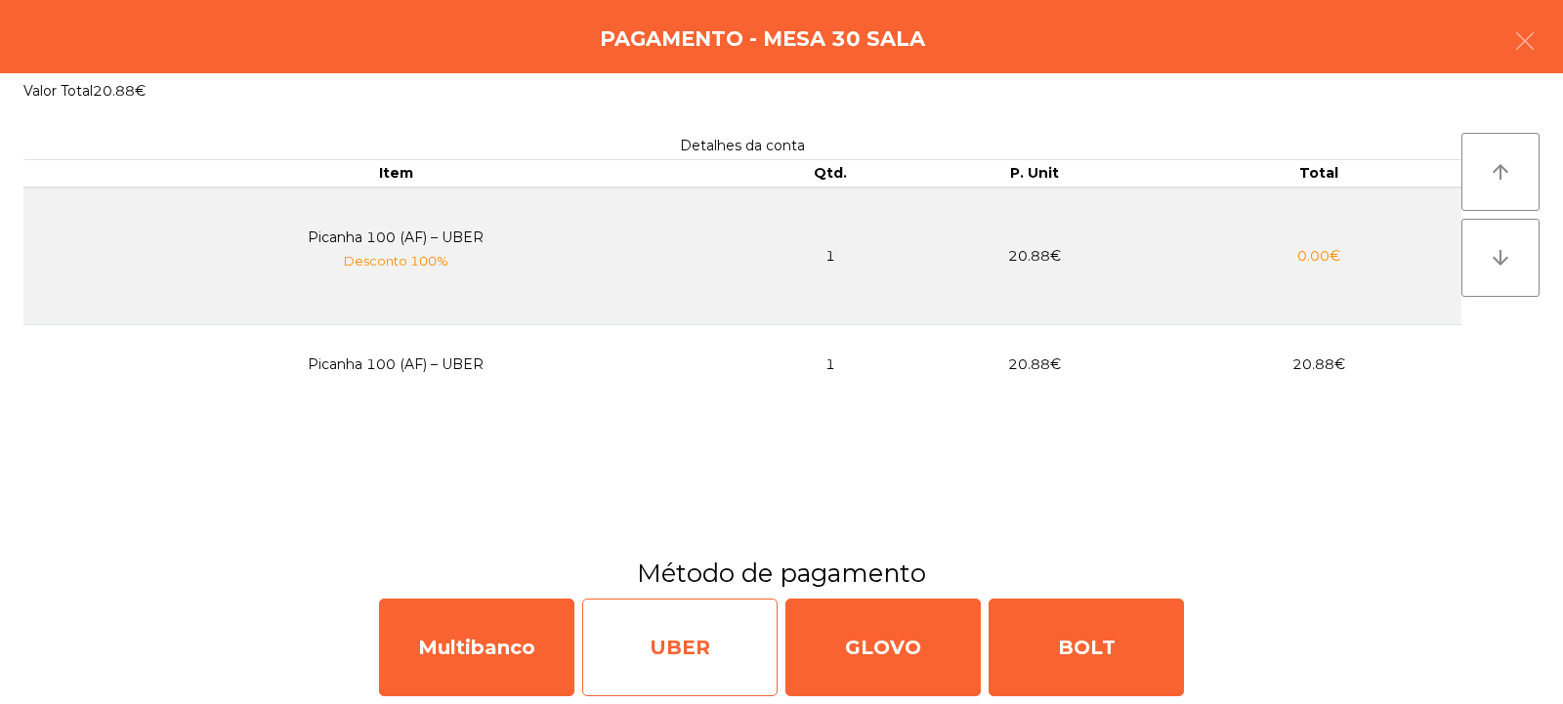
click at [690, 618] on div "UBER" at bounding box center [679, 648] width 195 height 98
select select "**"
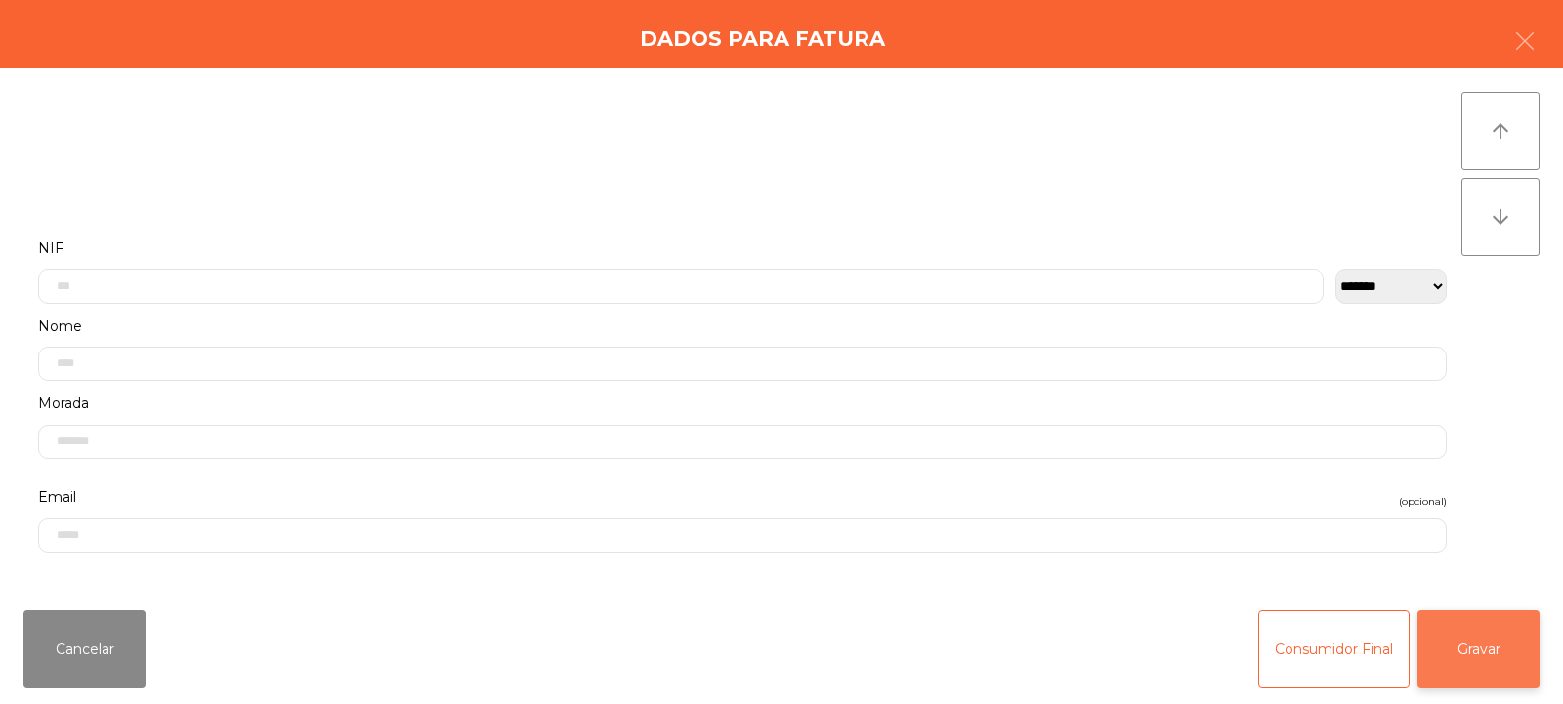
click at [1496, 640] on button "Gravar" at bounding box center [1479, 650] width 122 height 78
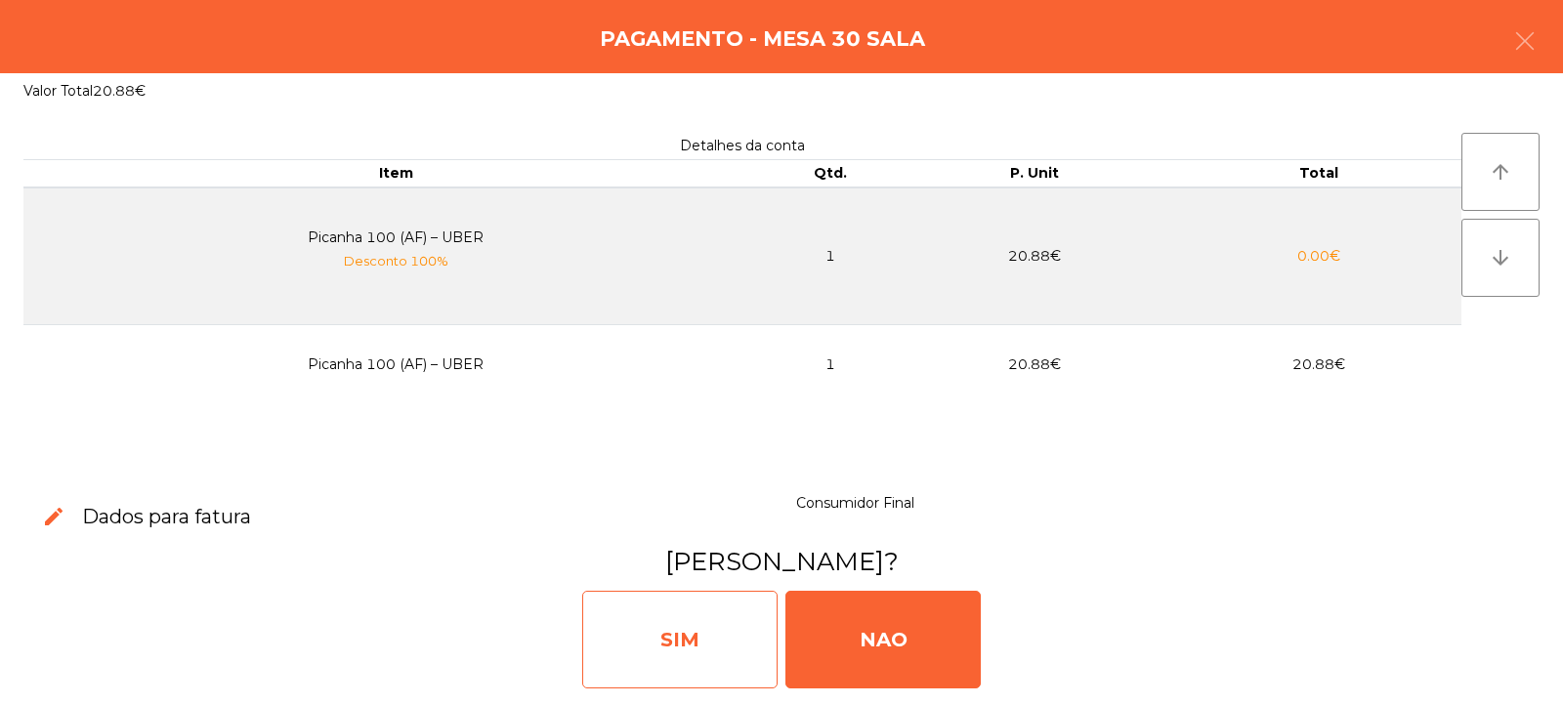
click at [688, 618] on div "SIM" at bounding box center [679, 640] width 195 height 98
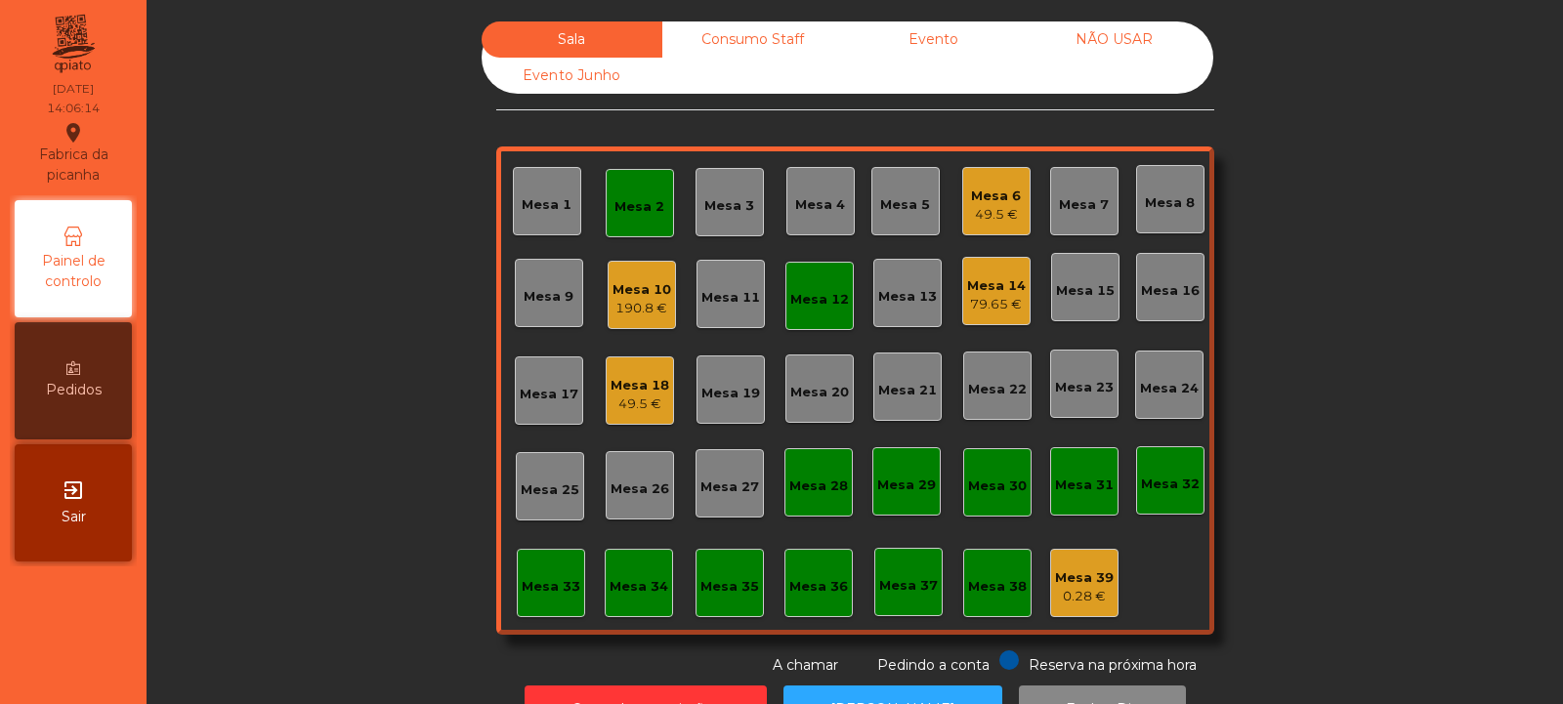
click at [1176, 231] on div "Mesa 8" at bounding box center [1170, 199] width 68 height 68
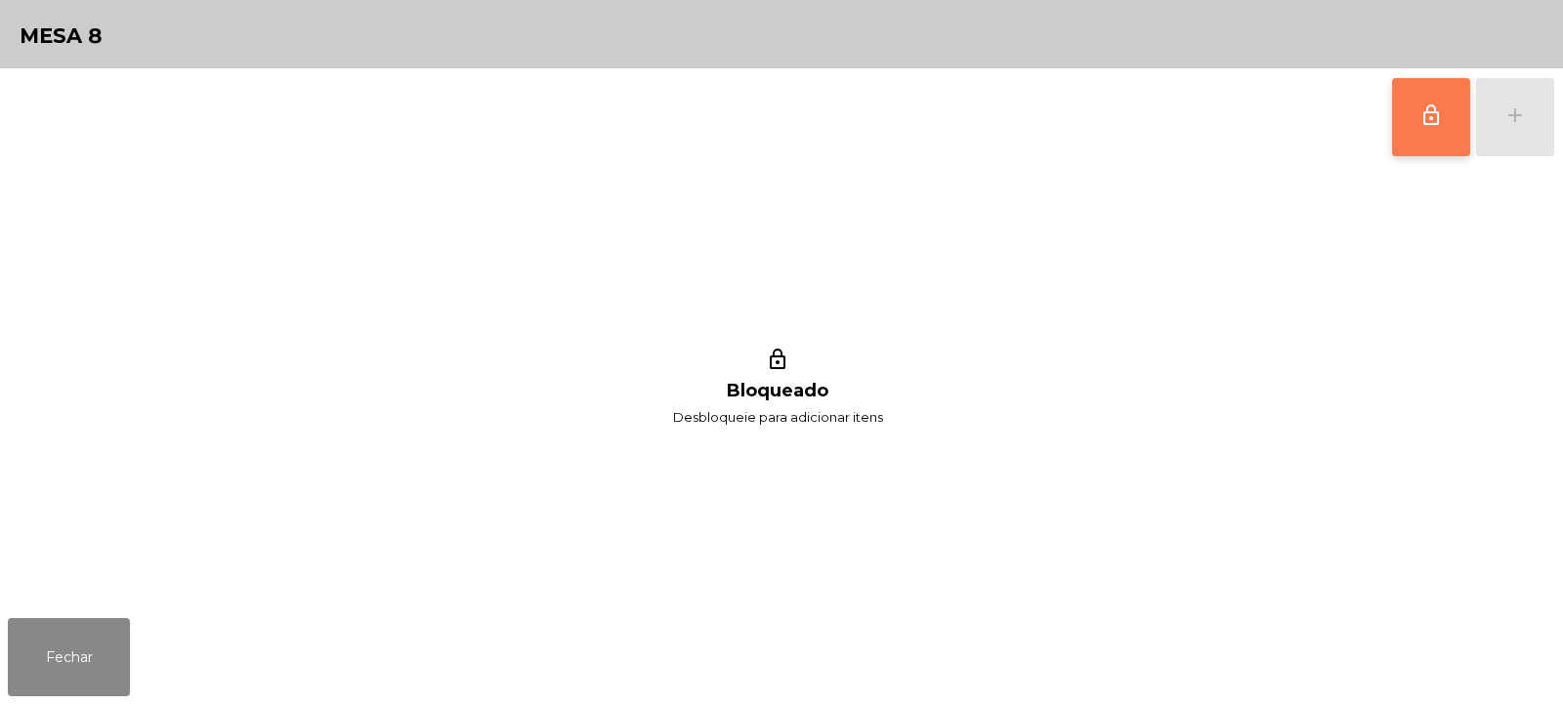
click at [1420, 130] on button "lock_outline" at bounding box center [1431, 117] width 78 height 78
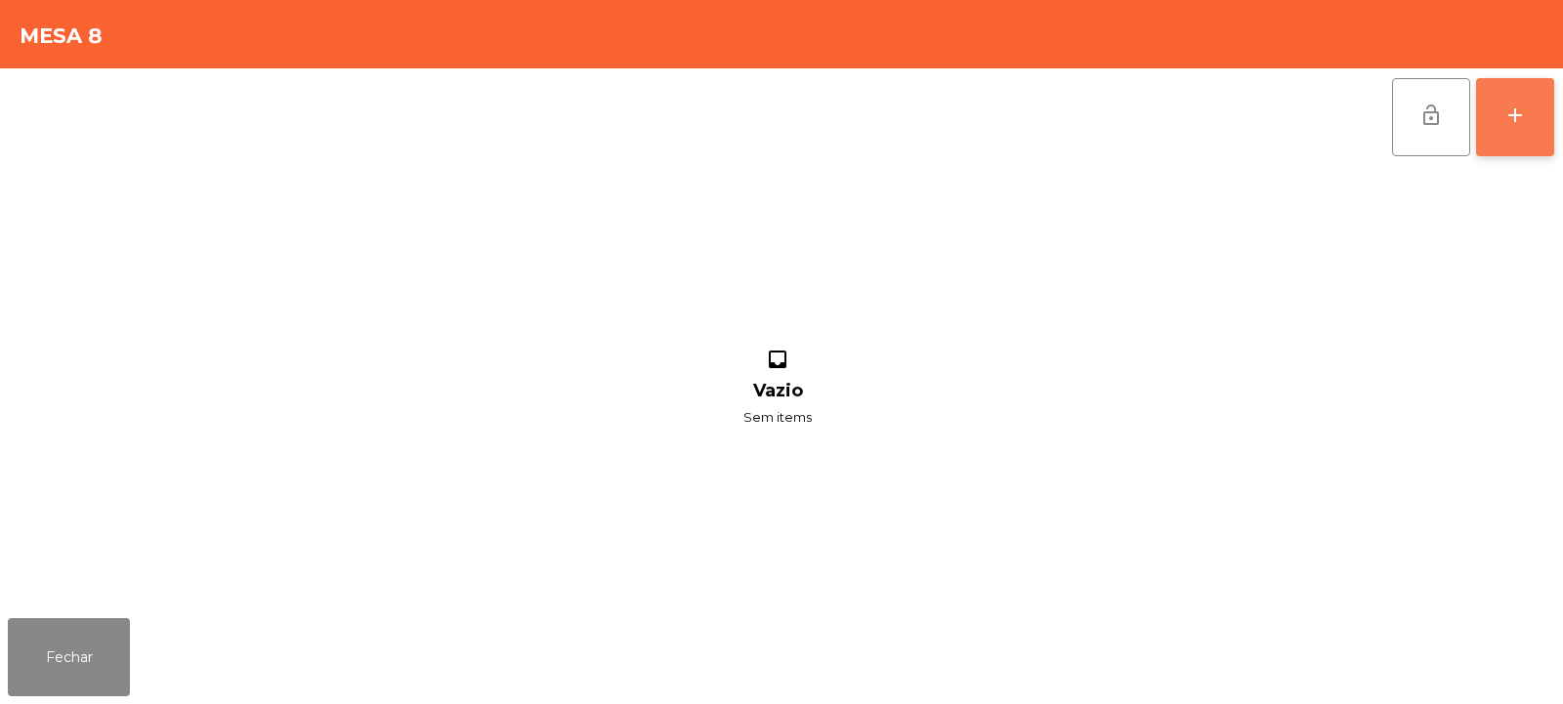
click at [1510, 129] on button "add" at bounding box center [1515, 117] width 78 height 78
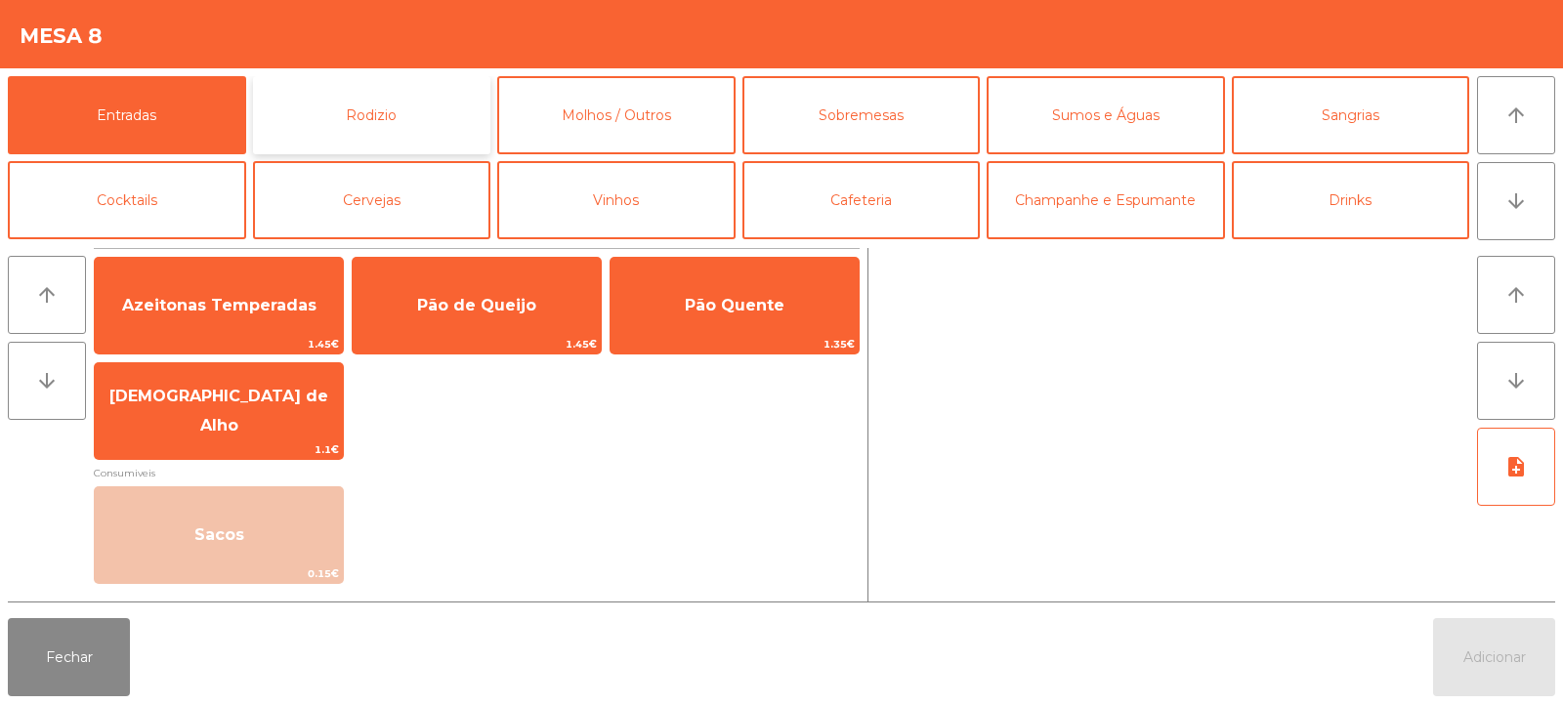
click at [391, 114] on button "Rodizio" at bounding box center [372, 115] width 238 height 78
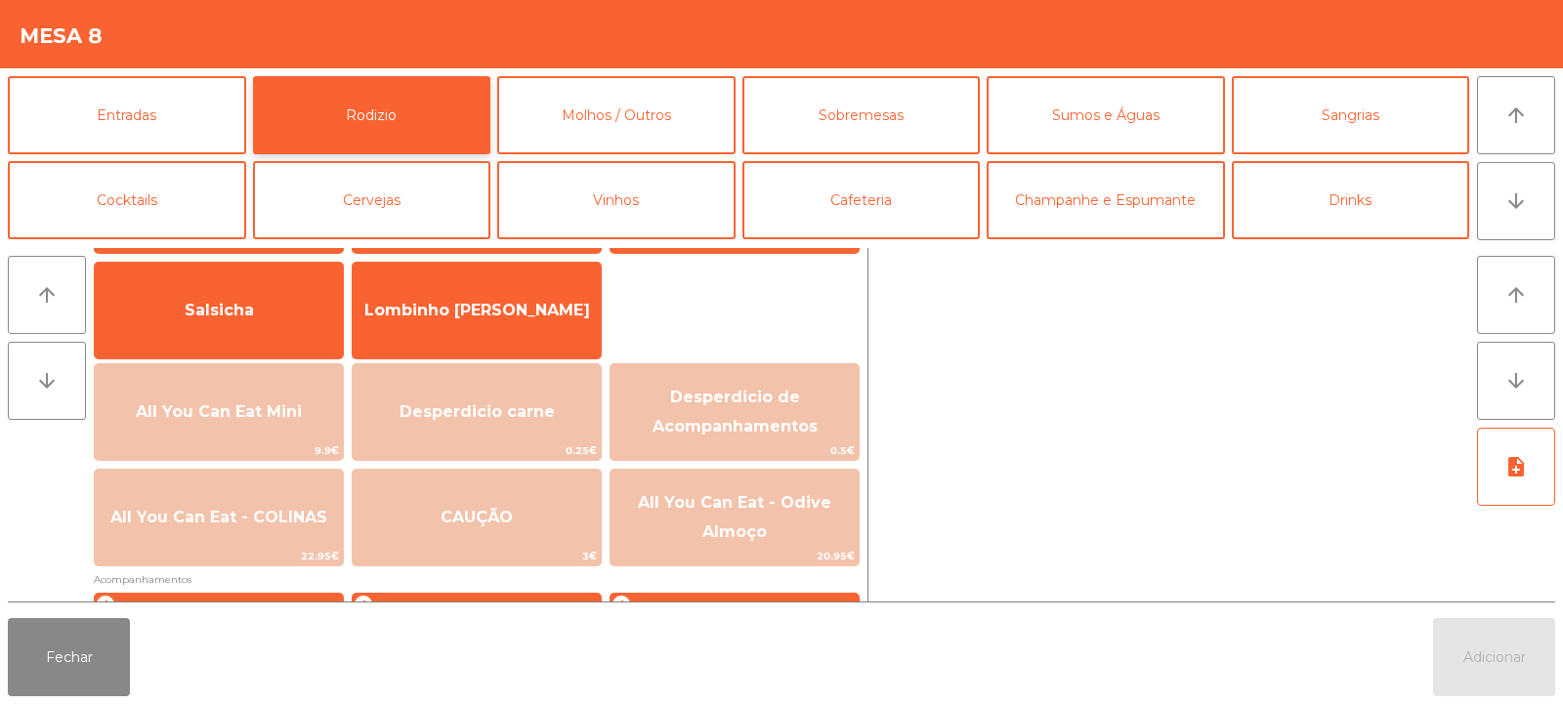
scroll to position [129, 0]
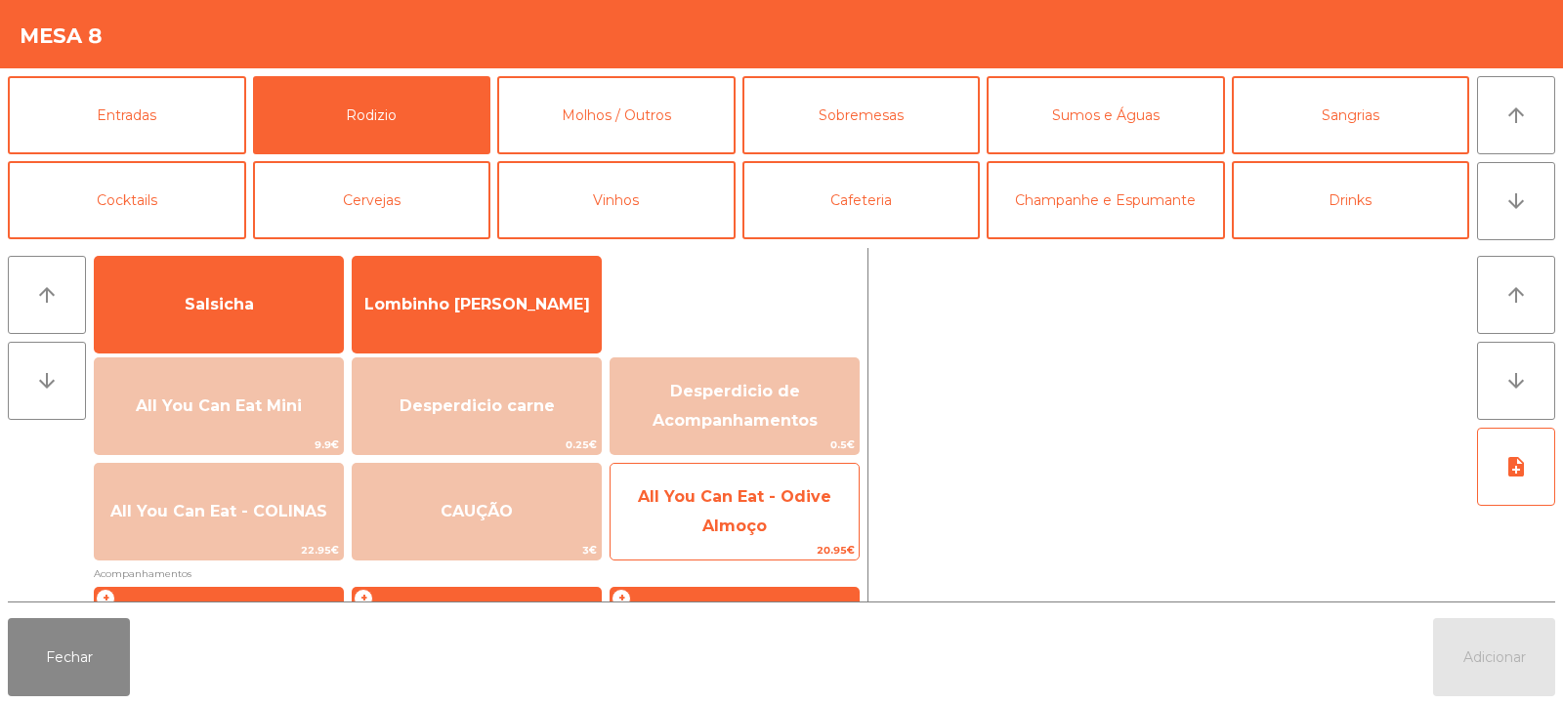
click at [744, 498] on span "All You Can Eat - Odive Almoço" at bounding box center [734, 512] width 193 height 48
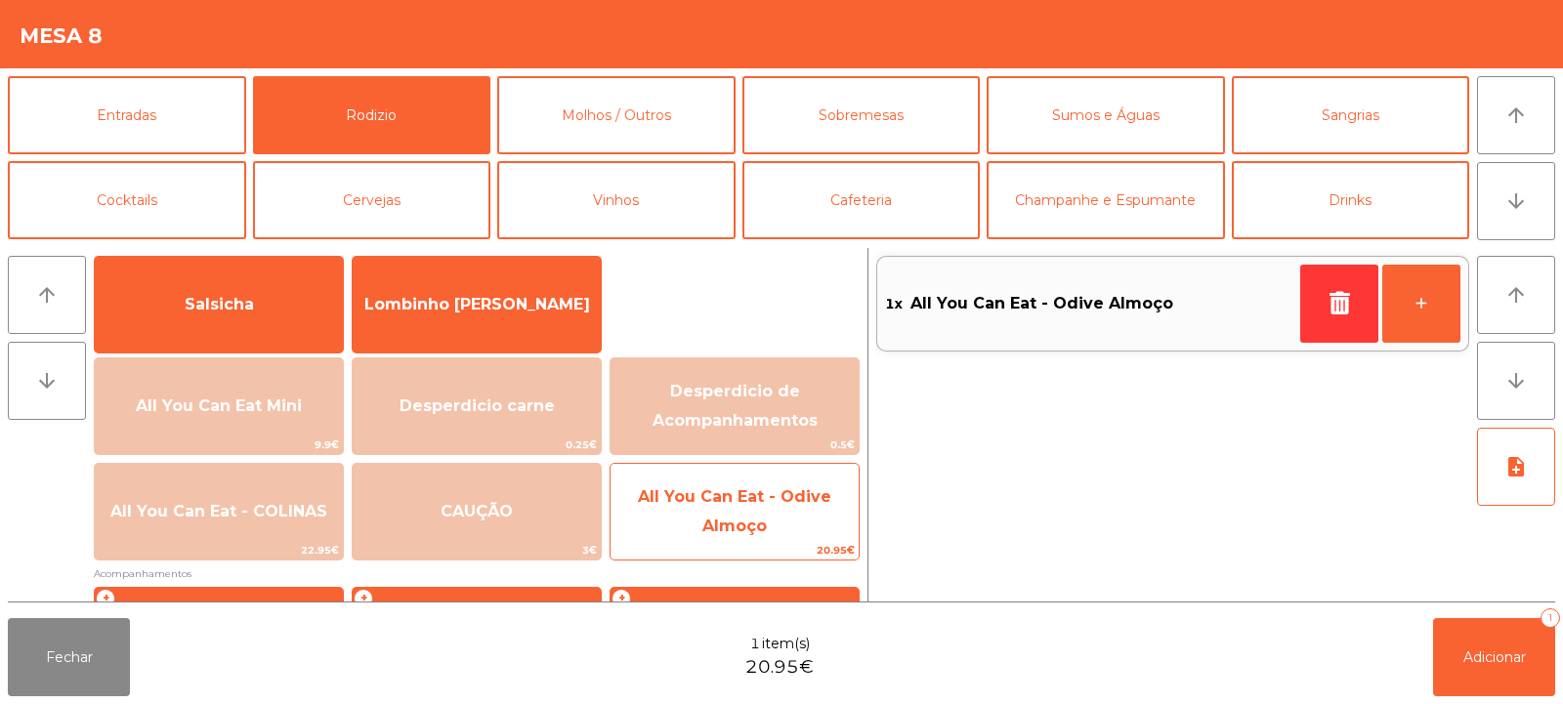
click at [738, 500] on span "All You Can Eat - Odive Almoço" at bounding box center [734, 512] width 193 height 48
click at [729, 508] on span "All You Can Eat - Odive Almoço" at bounding box center [735, 512] width 248 height 83
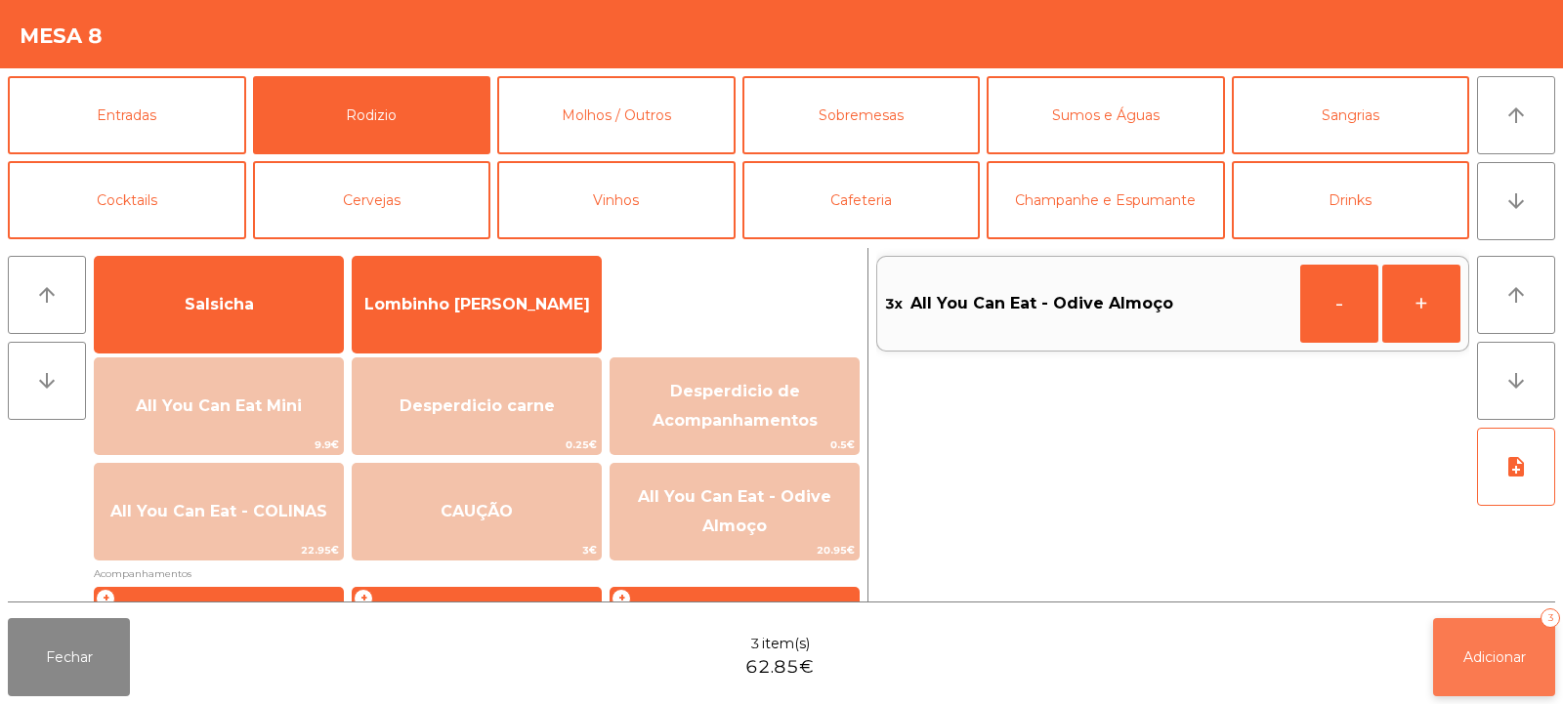
click at [1501, 671] on button "Adicionar 3" at bounding box center [1494, 657] width 122 height 78
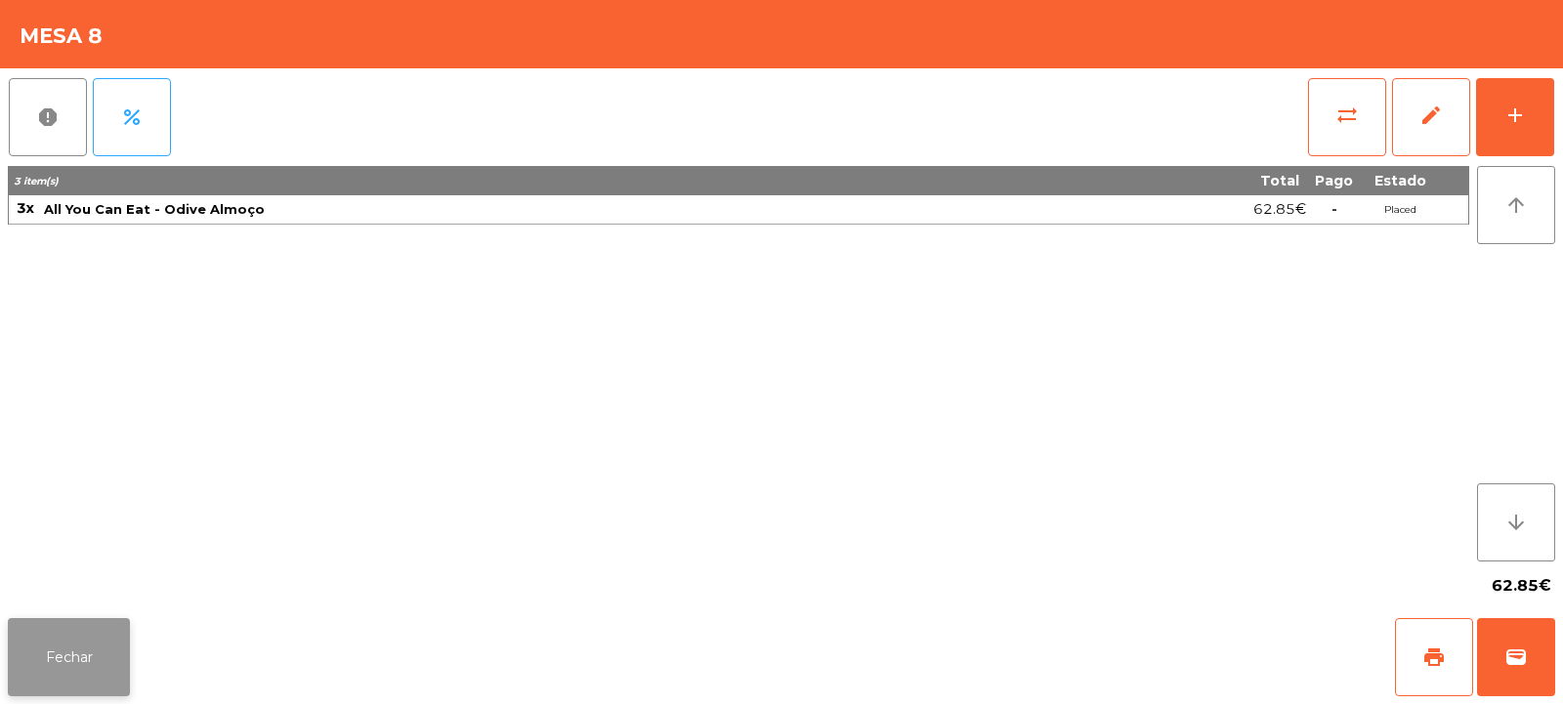
click at [69, 637] on button "Fechar" at bounding box center [69, 657] width 122 height 78
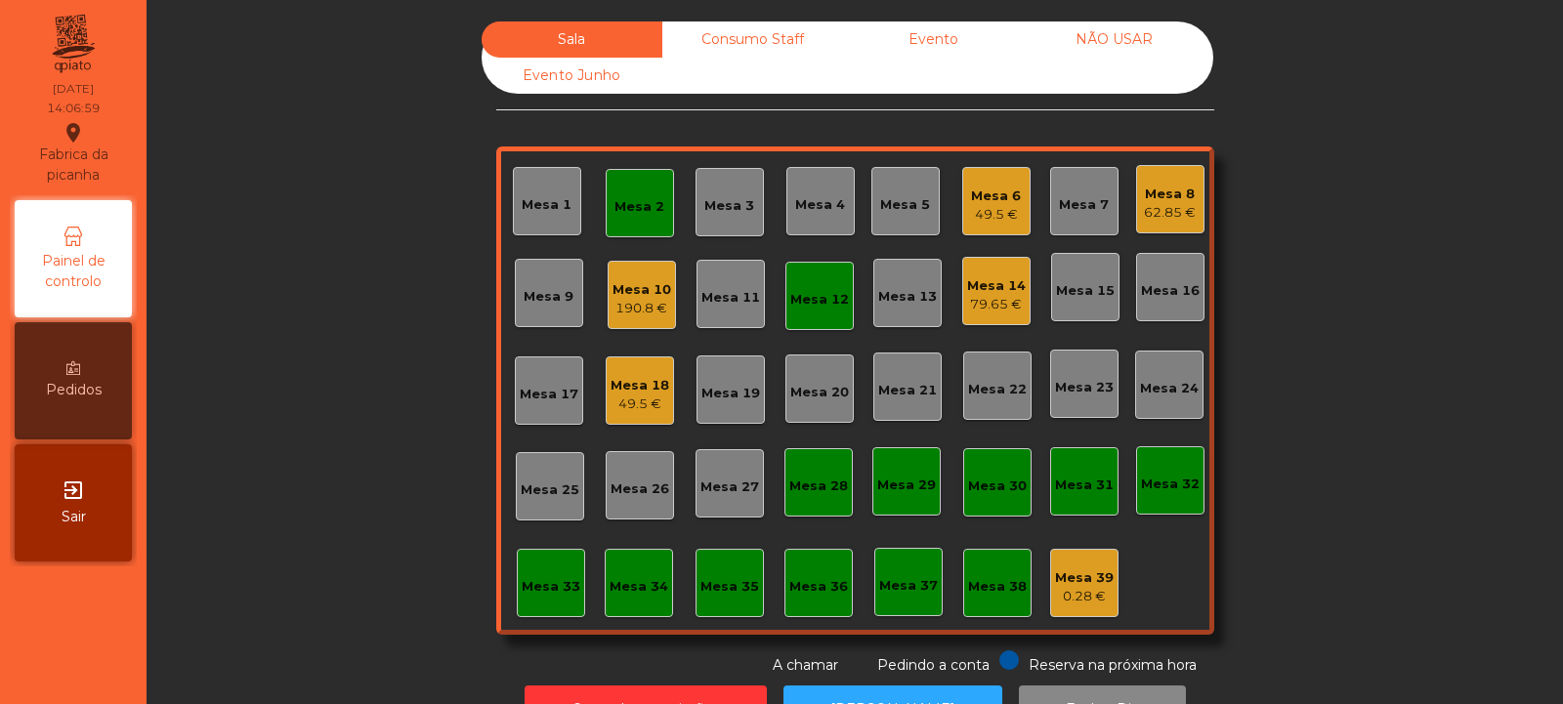
click at [989, 208] on div "49.5 €" at bounding box center [996, 215] width 50 height 20
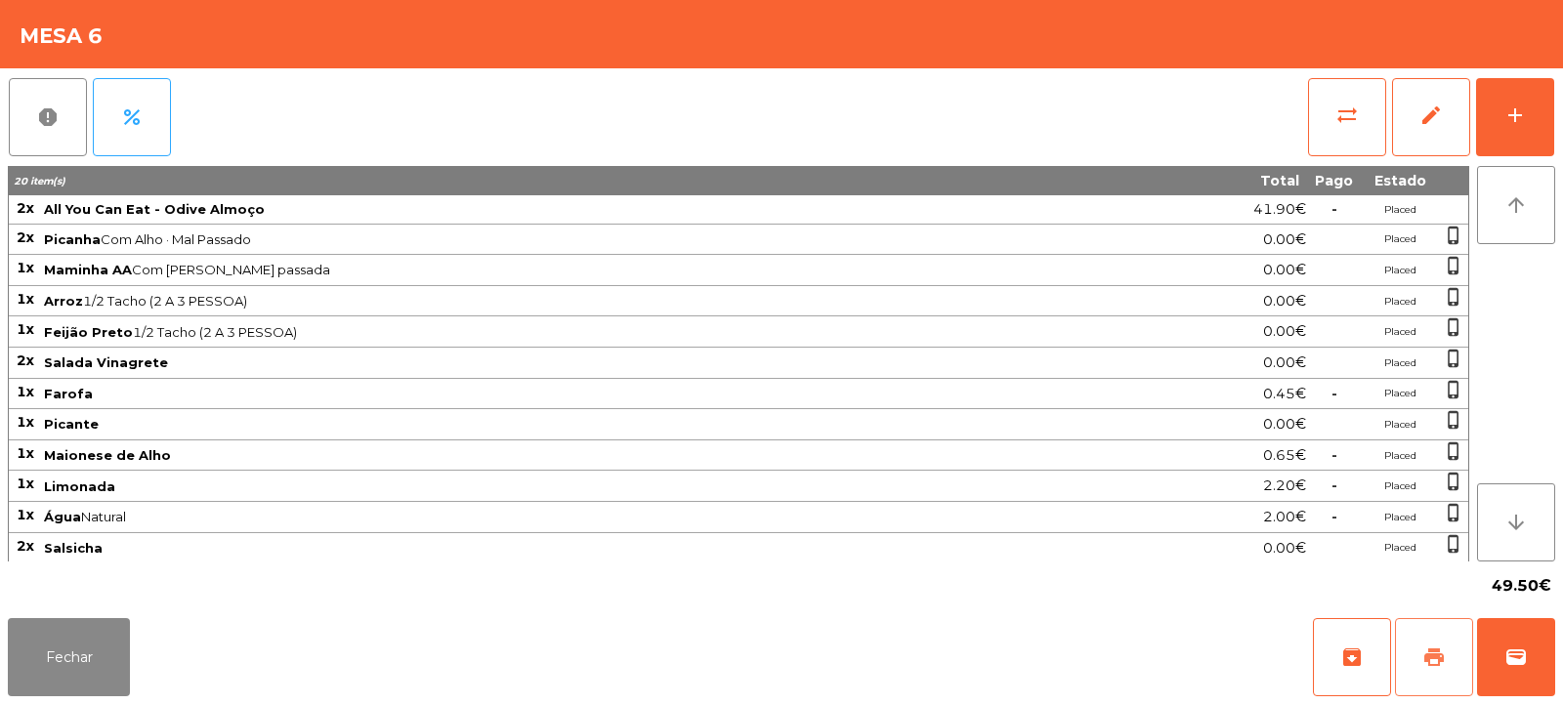
click at [1438, 654] on span "print" at bounding box center [1434, 657] width 23 height 23
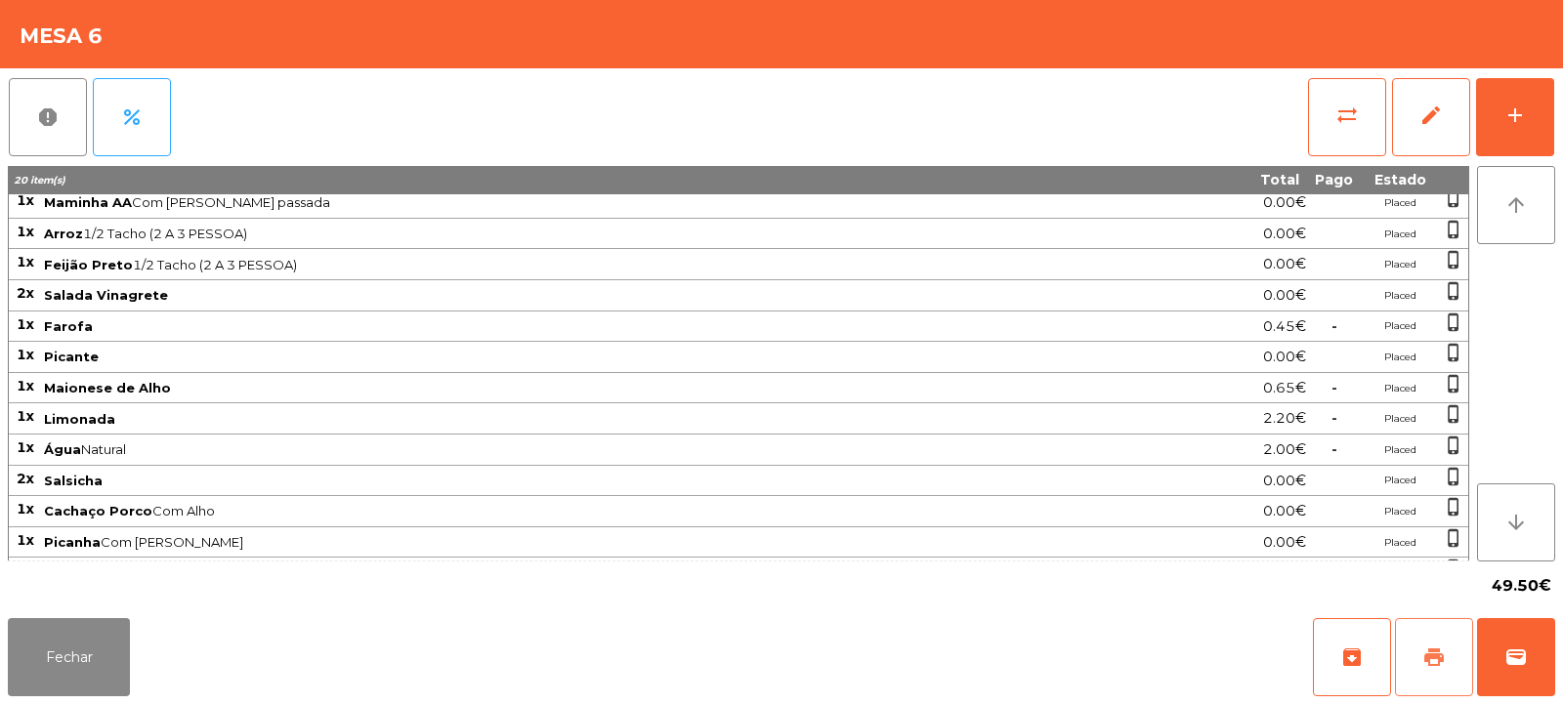
scroll to position [96, 0]
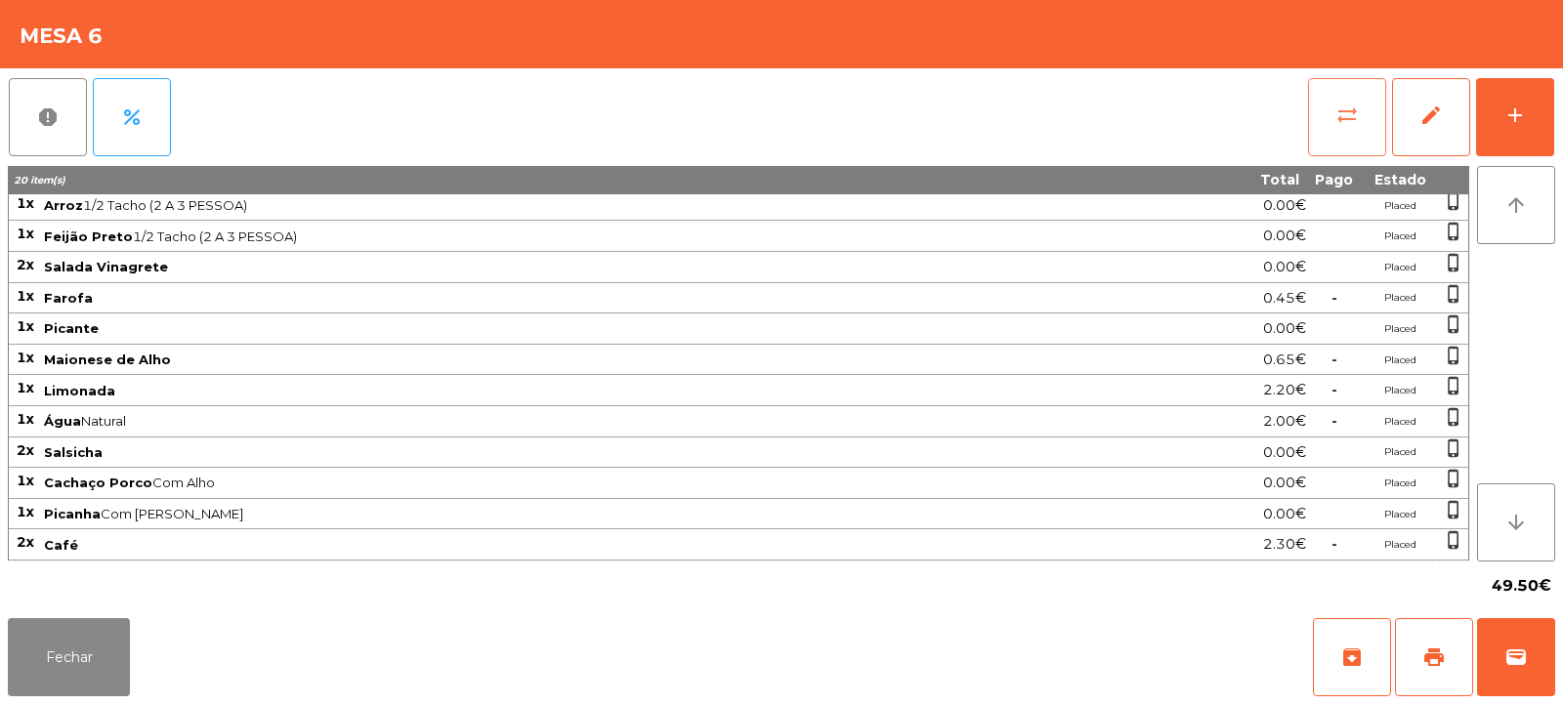
click at [1354, 125] on span "sync_alt" at bounding box center [1347, 115] width 23 height 23
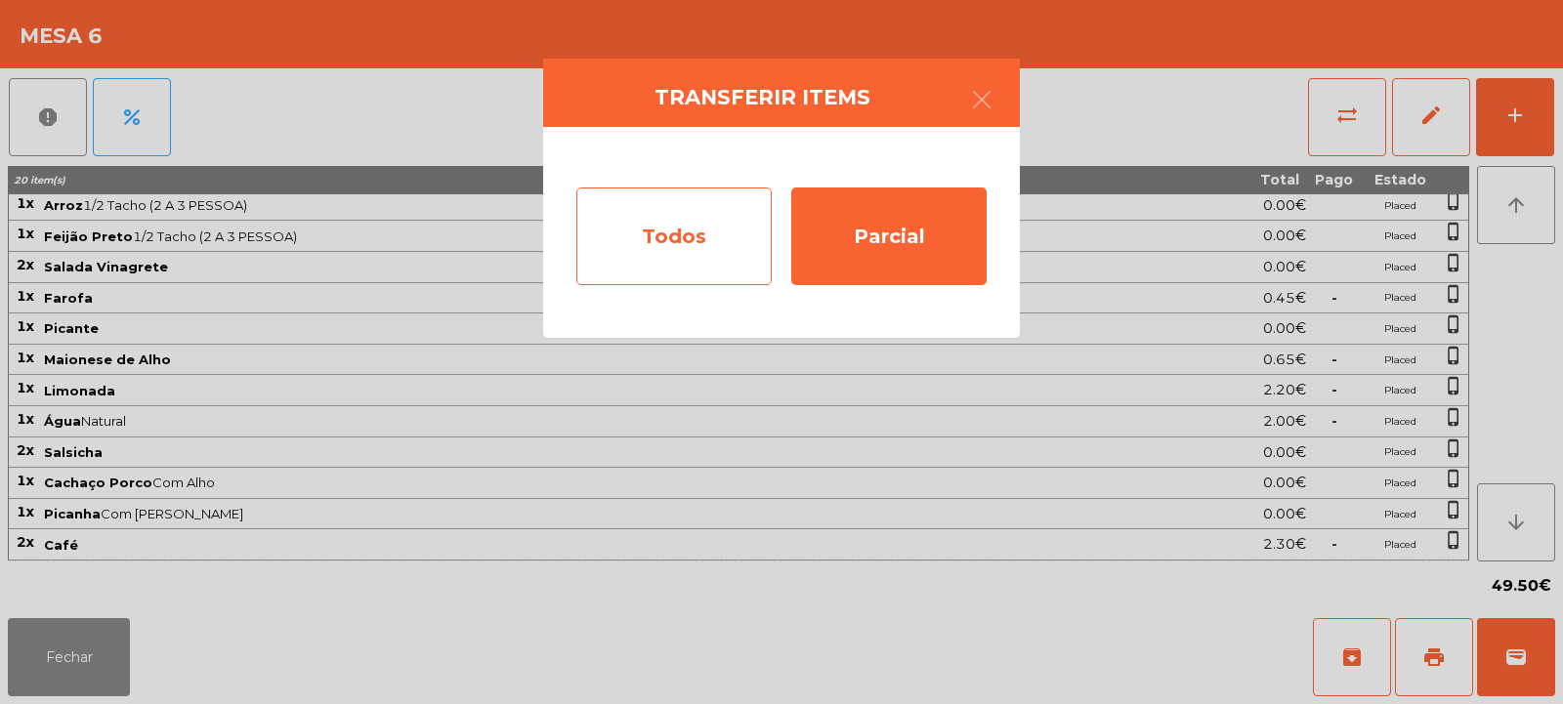
click at [677, 249] on div "Todos" at bounding box center [673, 237] width 195 height 98
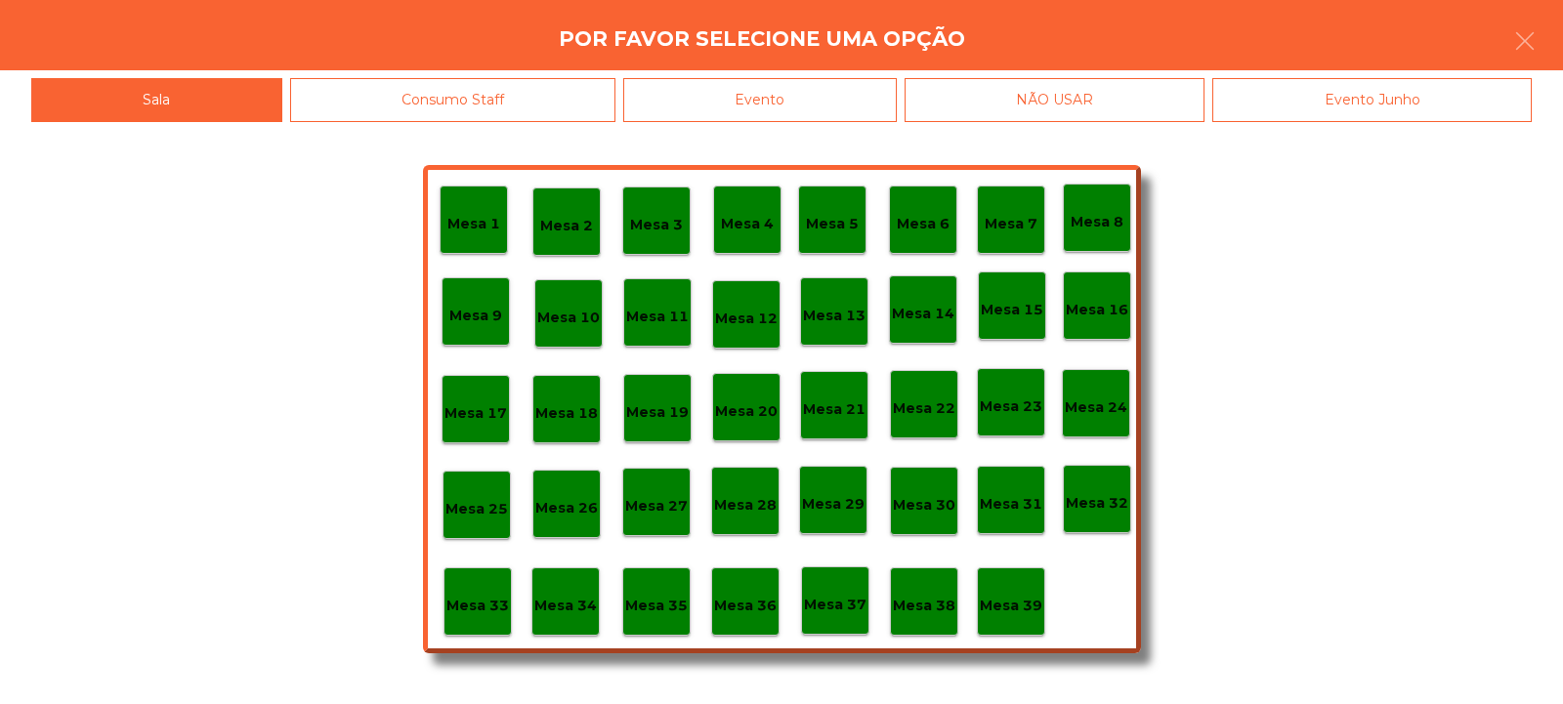
click at [792, 103] on div "Evento" at bounding box center [760, 100] width 274 height 44
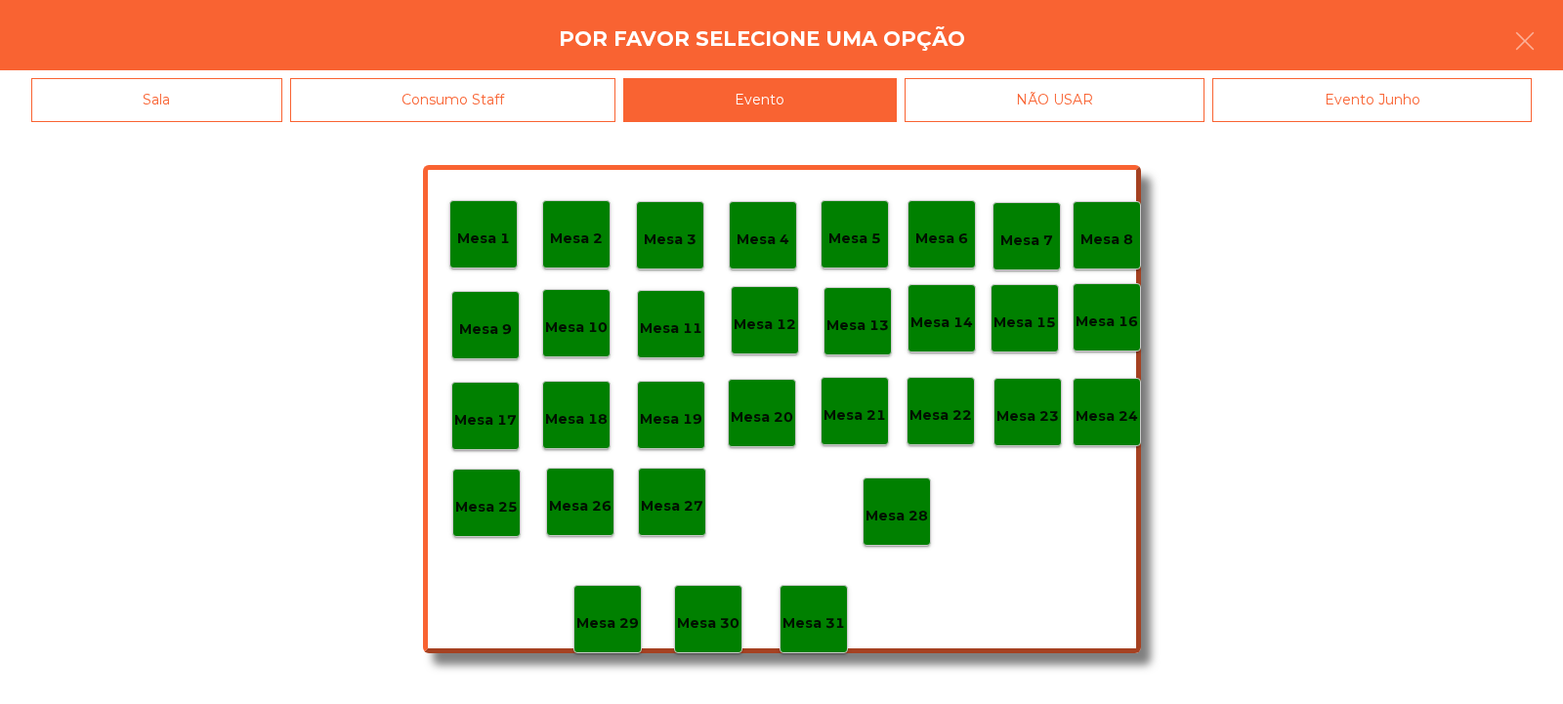
click at [928, 519] on div "Mesa 28" at bounding box center [897, 512] width 68 height 68
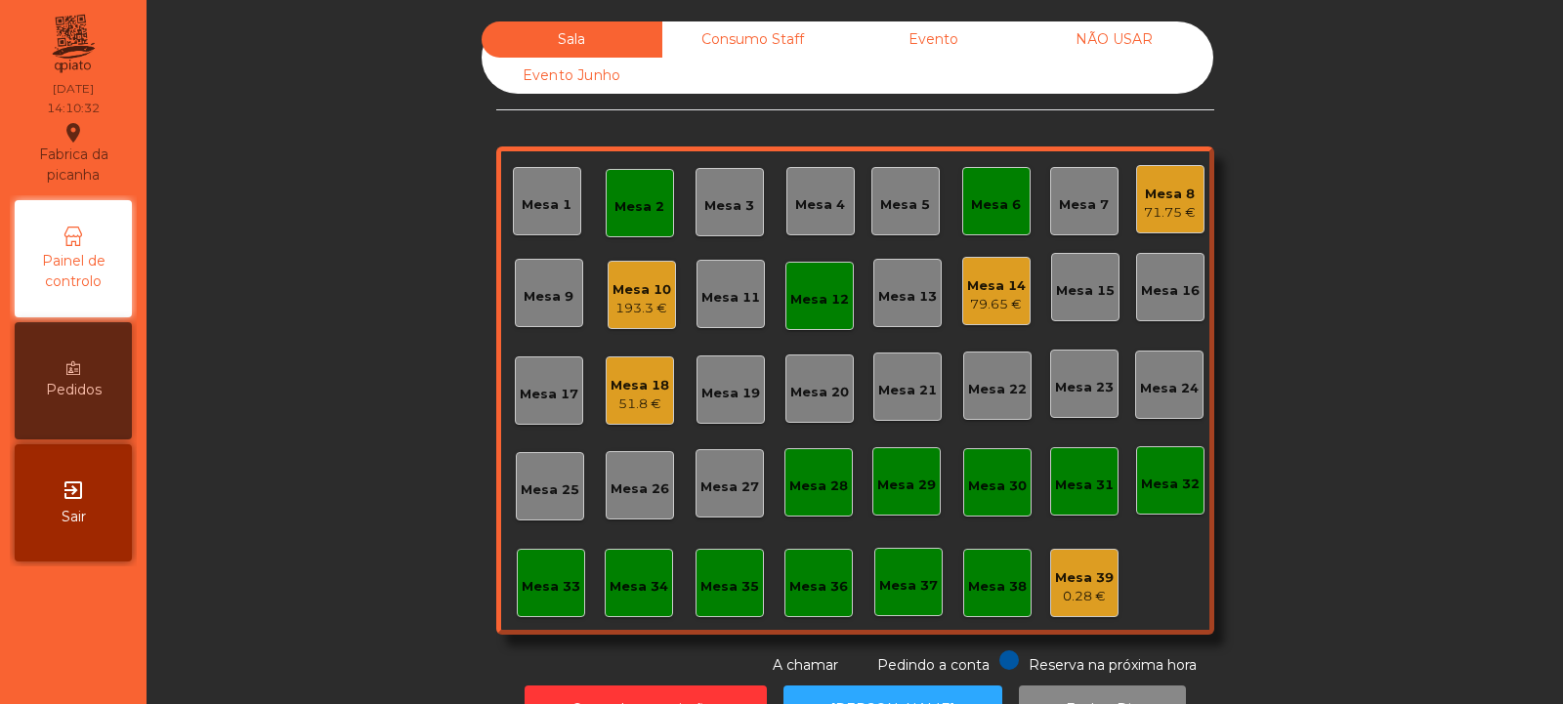
click at [632, 205] on div "Mesa 2" at bounding box center [640, 207] width 50 height 20
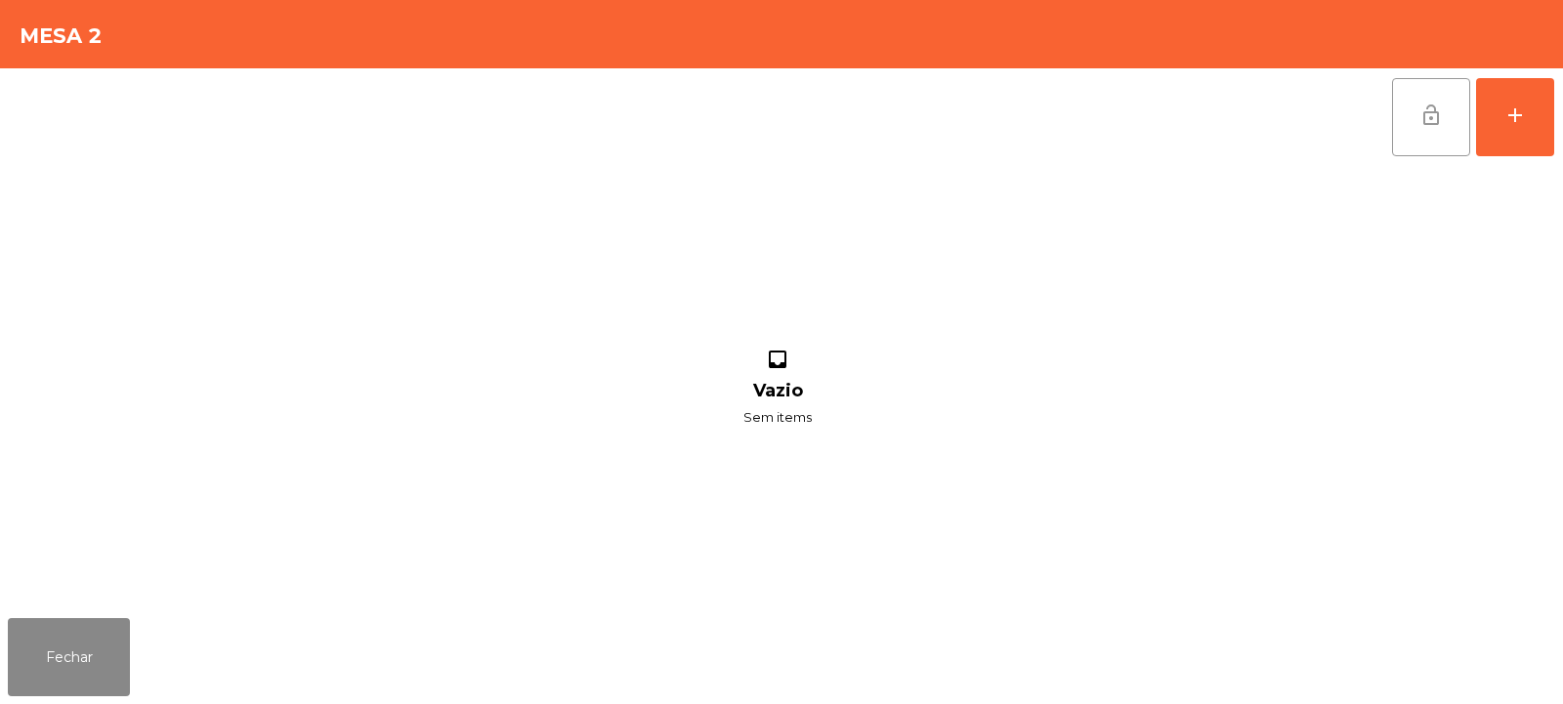
click at [1415, 142] on button "lock_open" at bounding box center [1431, 117] width 78 height 78
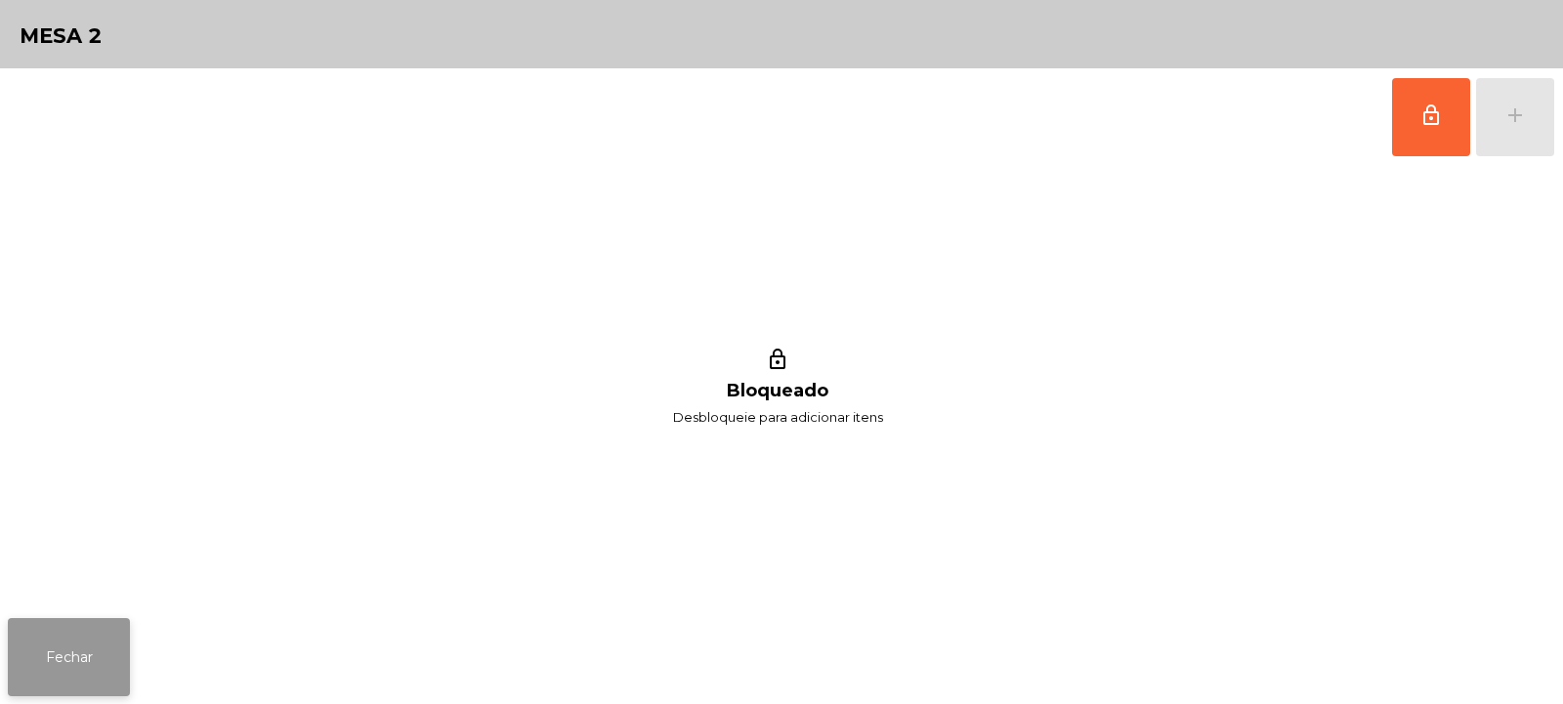
click at [45, 658] on button "Fechar" at bounding box center [69, 657] width 122 height 78
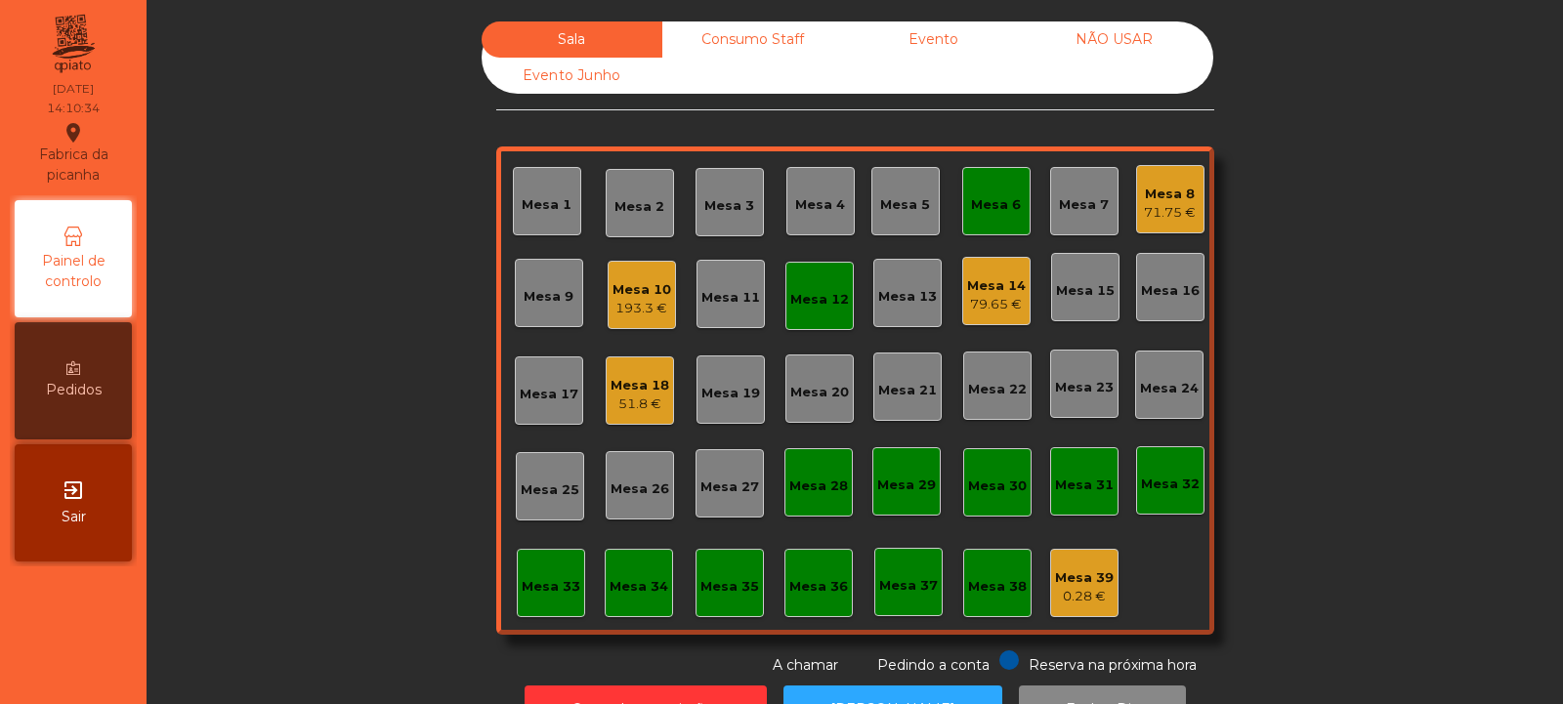
click at [1015, 192] on div "Mesa 6" at bounding box center [996, 201] width 68 height 68
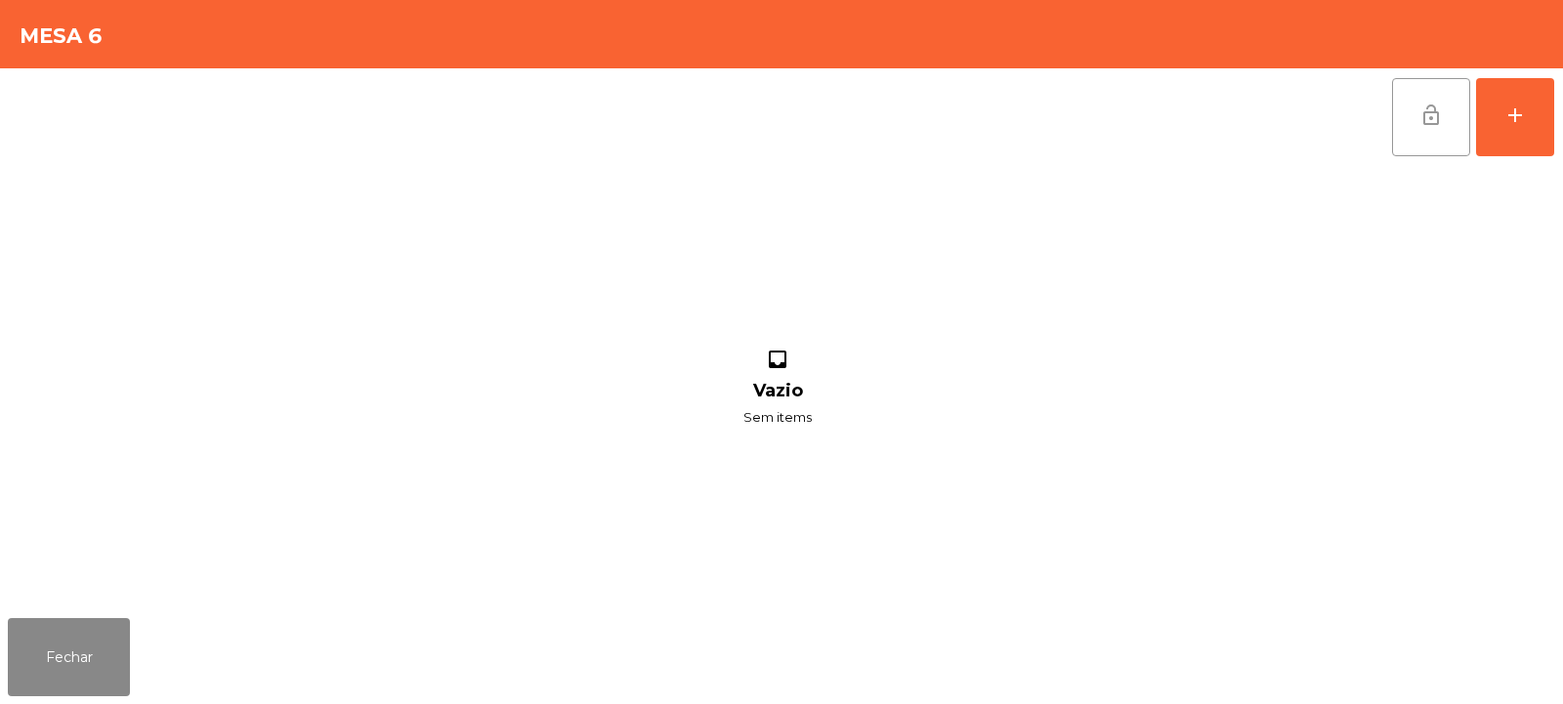
click at [1438, 108] on span "lock_open" at bounding box center [1431, 115] width 23 height 23
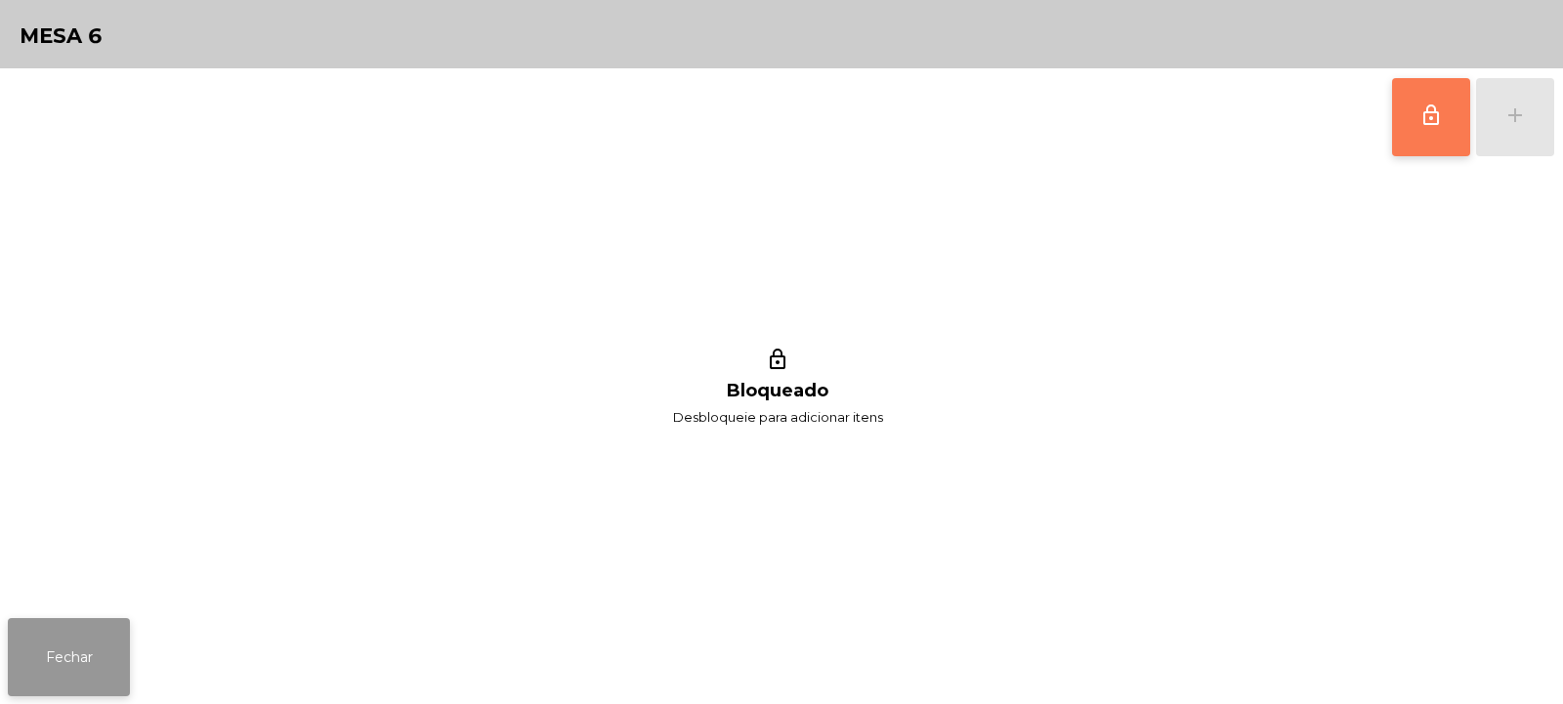
click at [60, 664] on button "Fechar" at bounding box center [69, 657] width 122 height 78
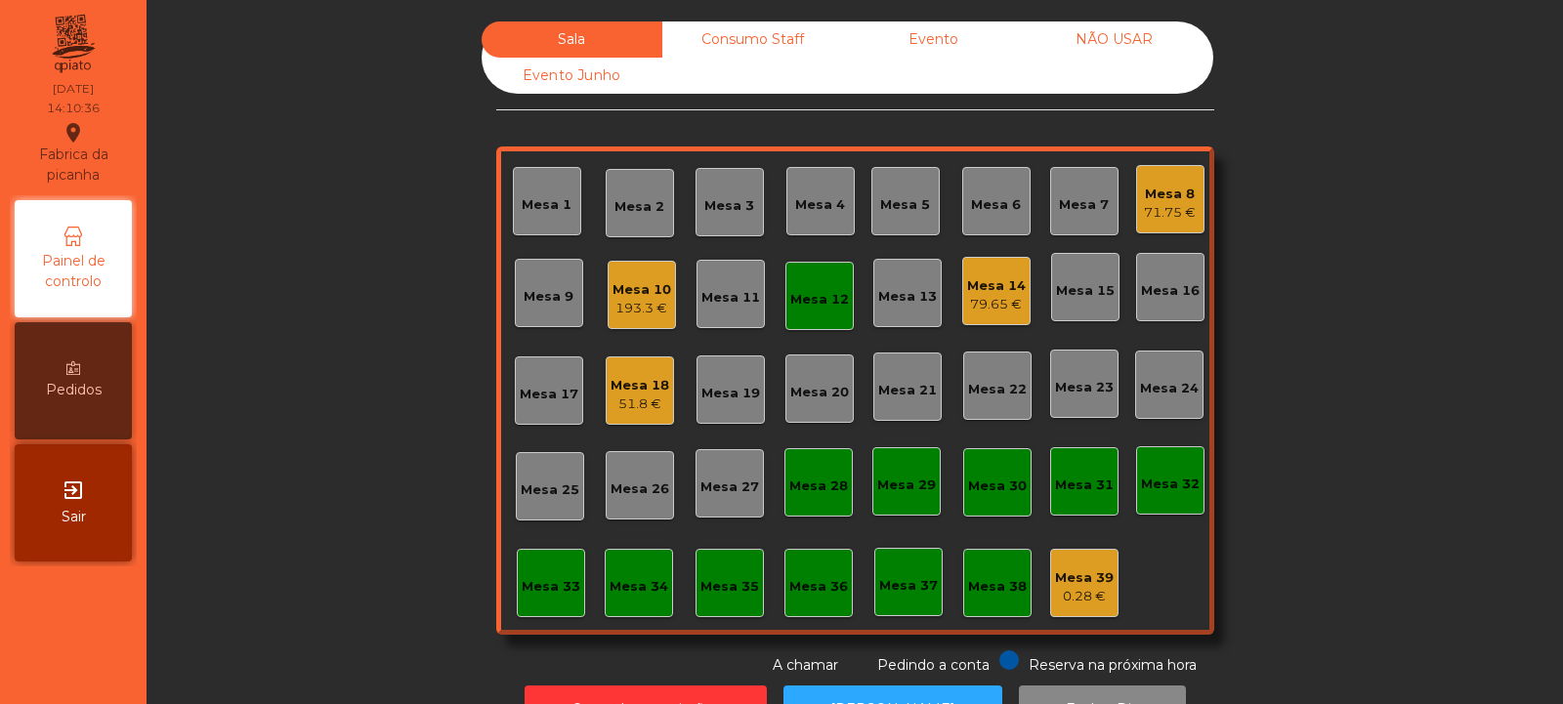
click at [807, 304] on div "Mesa 12" at bounding box center [819, 300] width 59 height 20
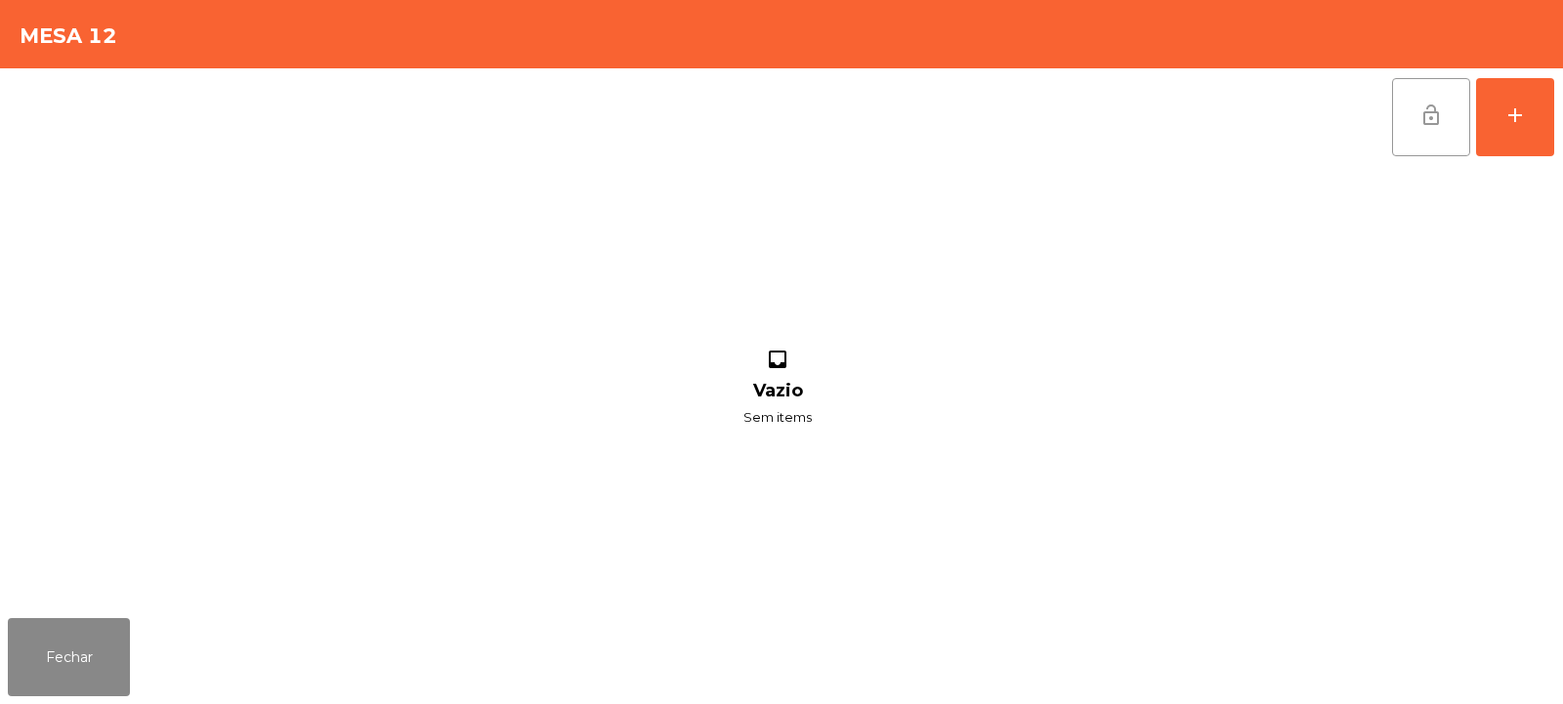
click at [1442, 119] on span "lock_open" at bounding box center [1431, 115] width 23 height 23
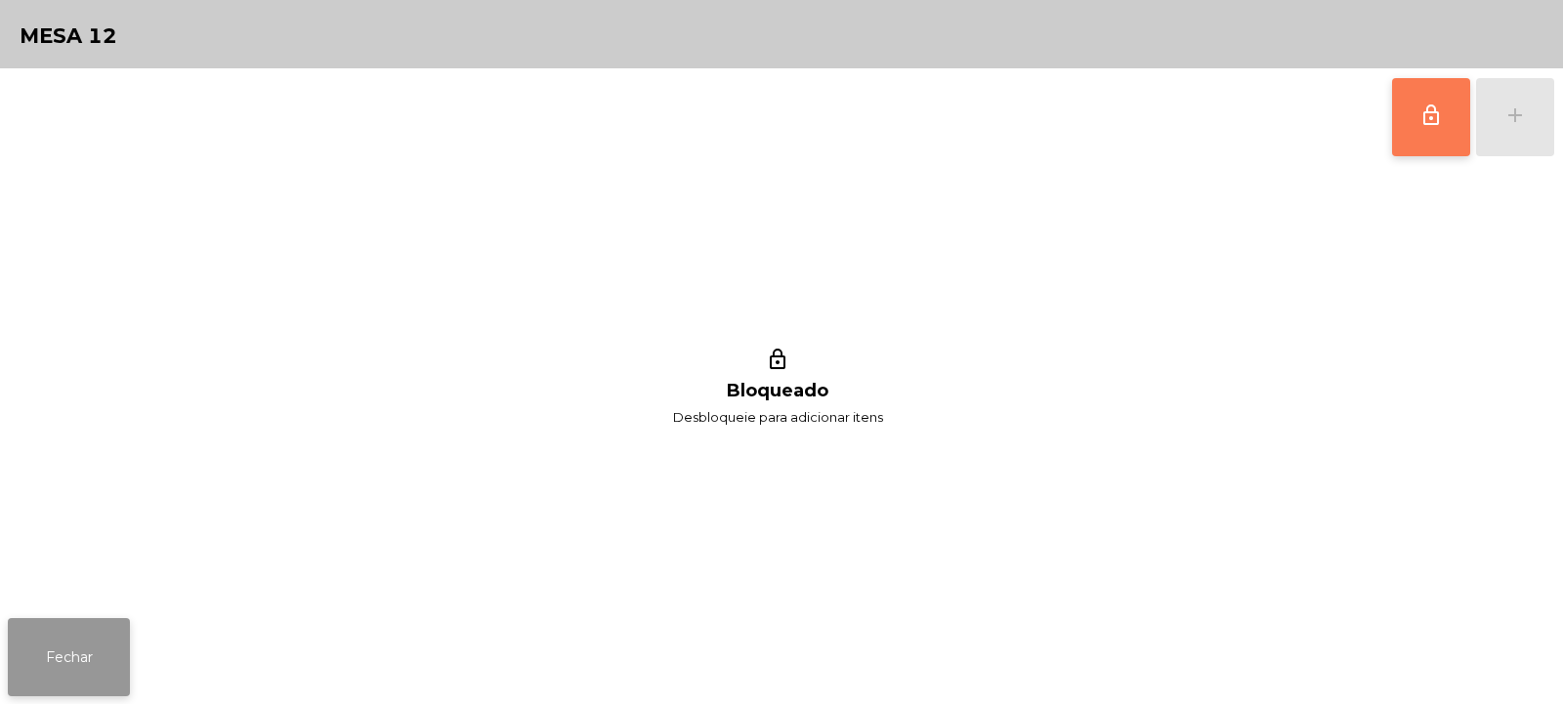
click at [77, 661] on button "Fechar" at bounding box center [69, 657] width 122 height 78
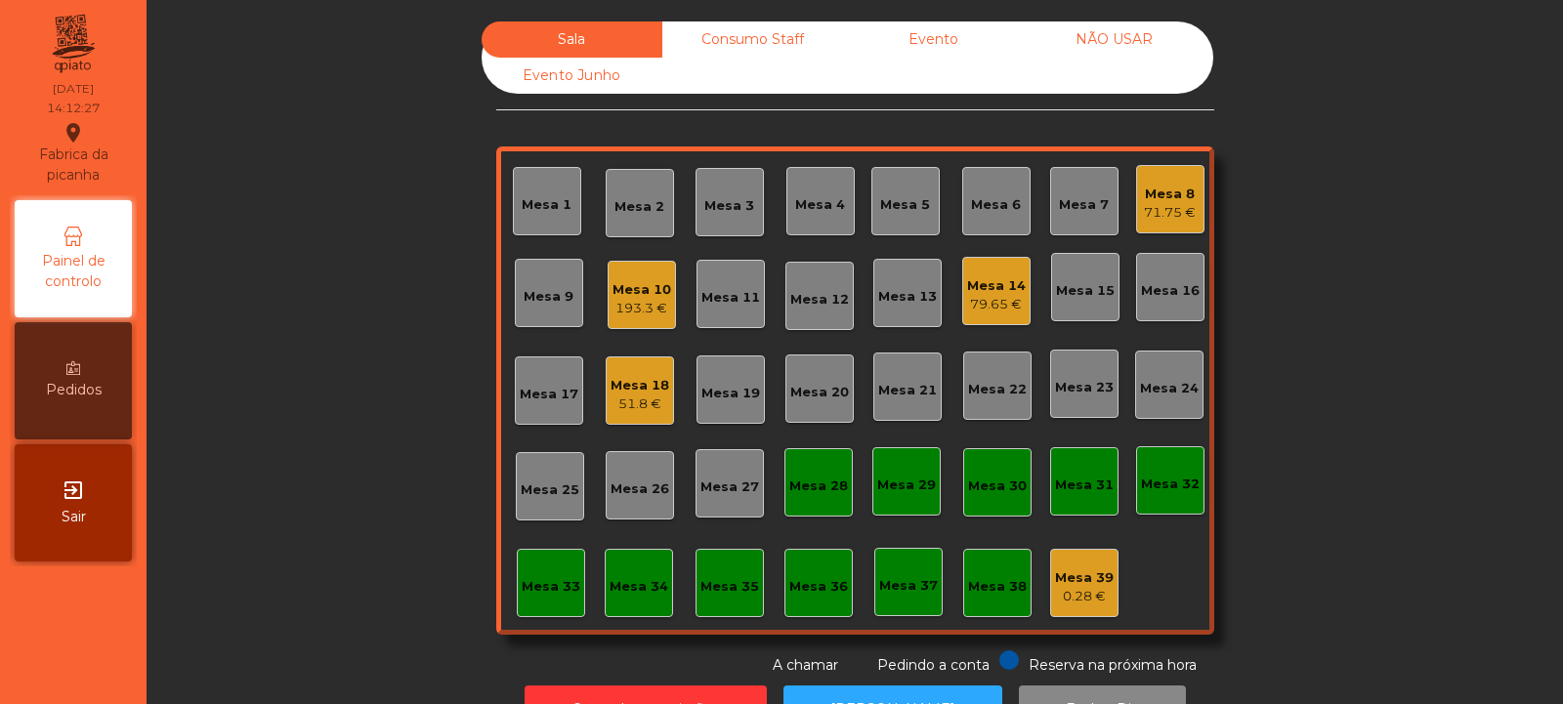
click at [809, 212] on div "Mesa 4" at bounding box center [820, 205] width 50 height 20
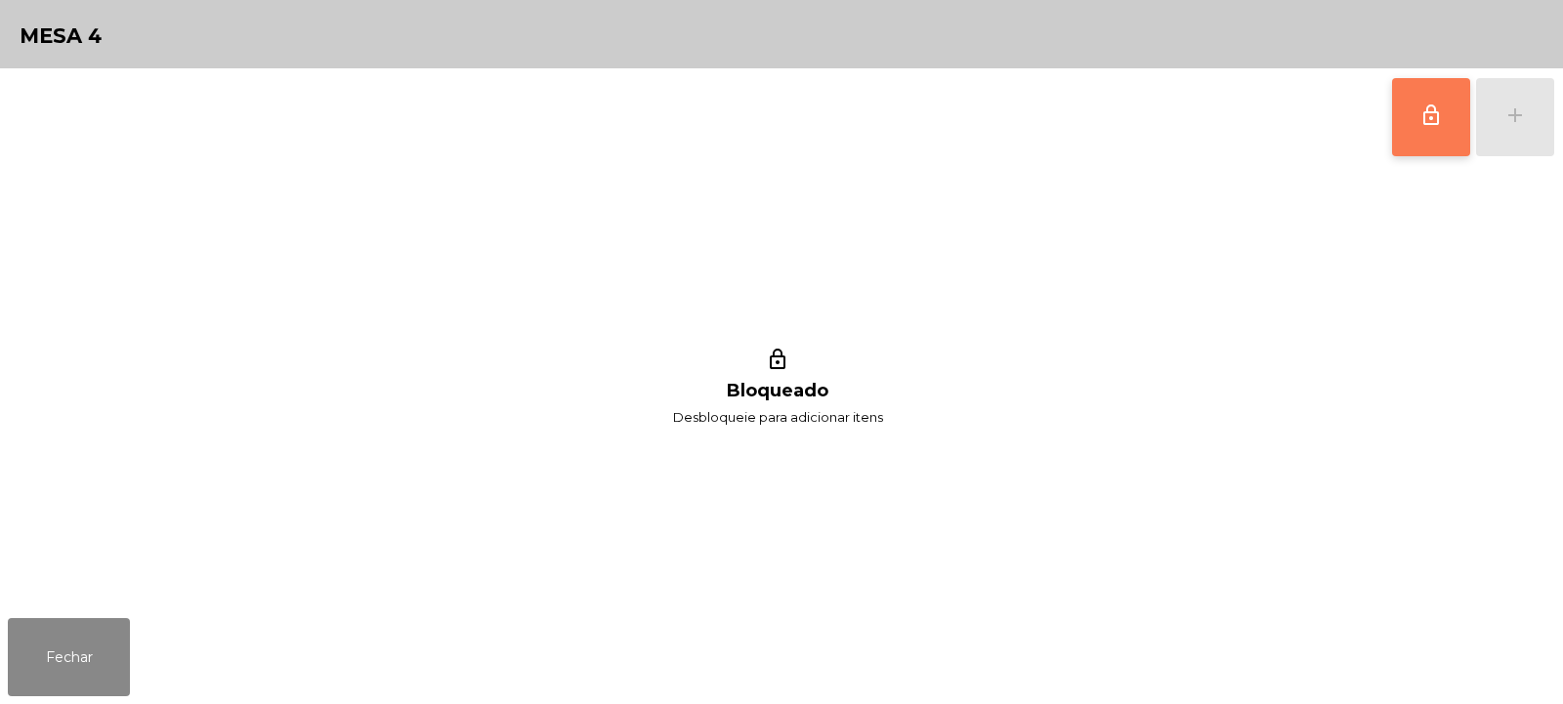
click at [1424, 139] on button "lock_outline" at bounding box center [1431, 117] width 78 height 78
click at [1499, 116] on button "add" at bounding box center [1515, 117] width 78 height 78
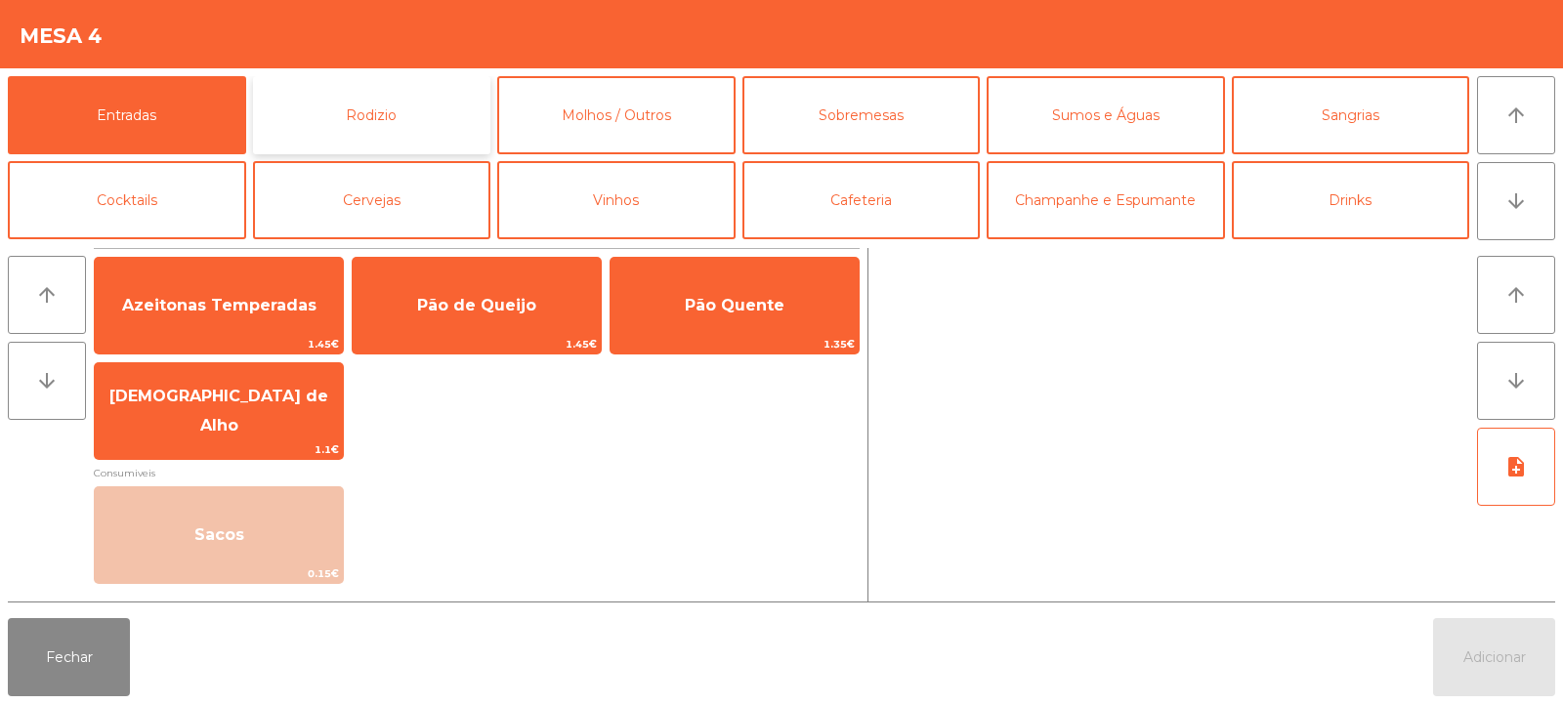
click at [394, 130] on button "Rodizio" at bounding box center [372, 115] width 238 height 78
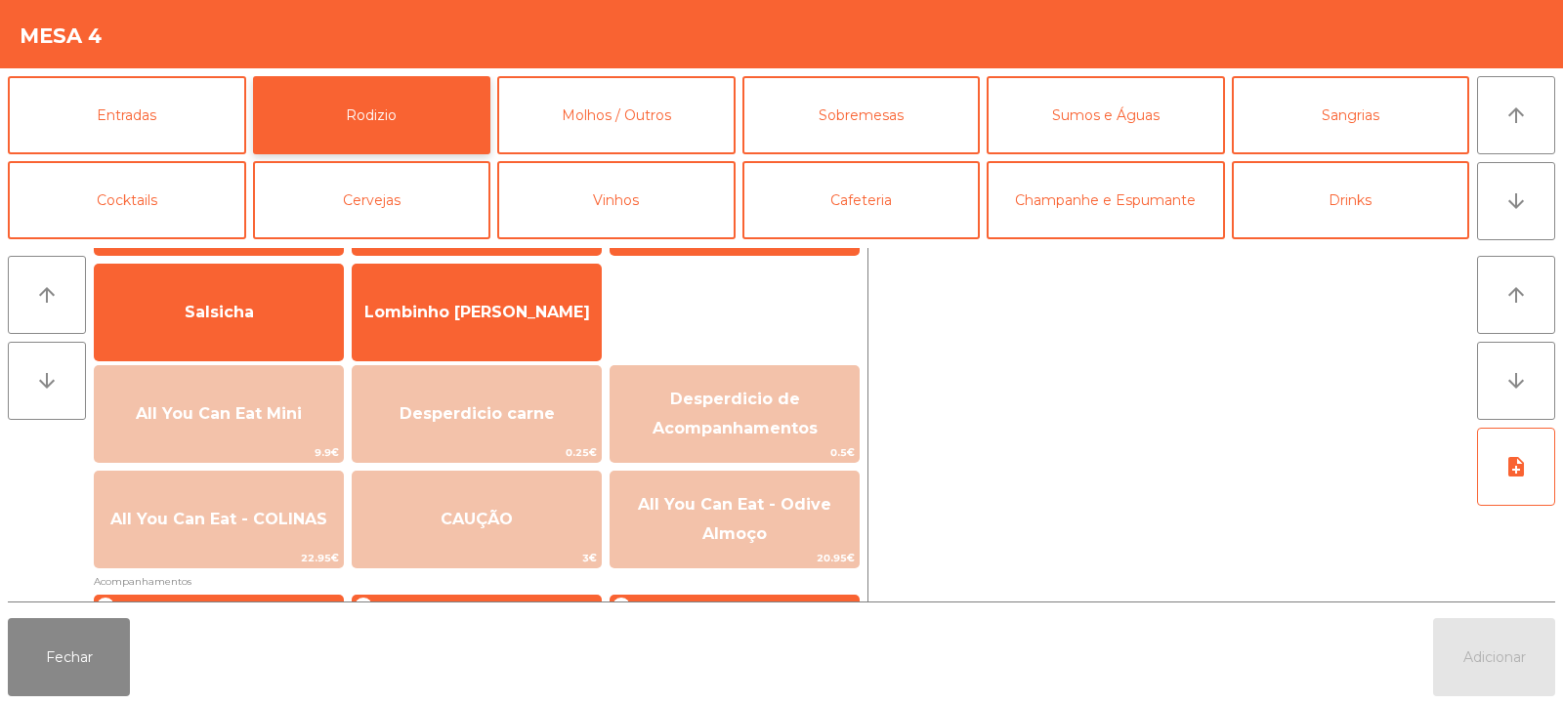
scroll to position [125, 0]
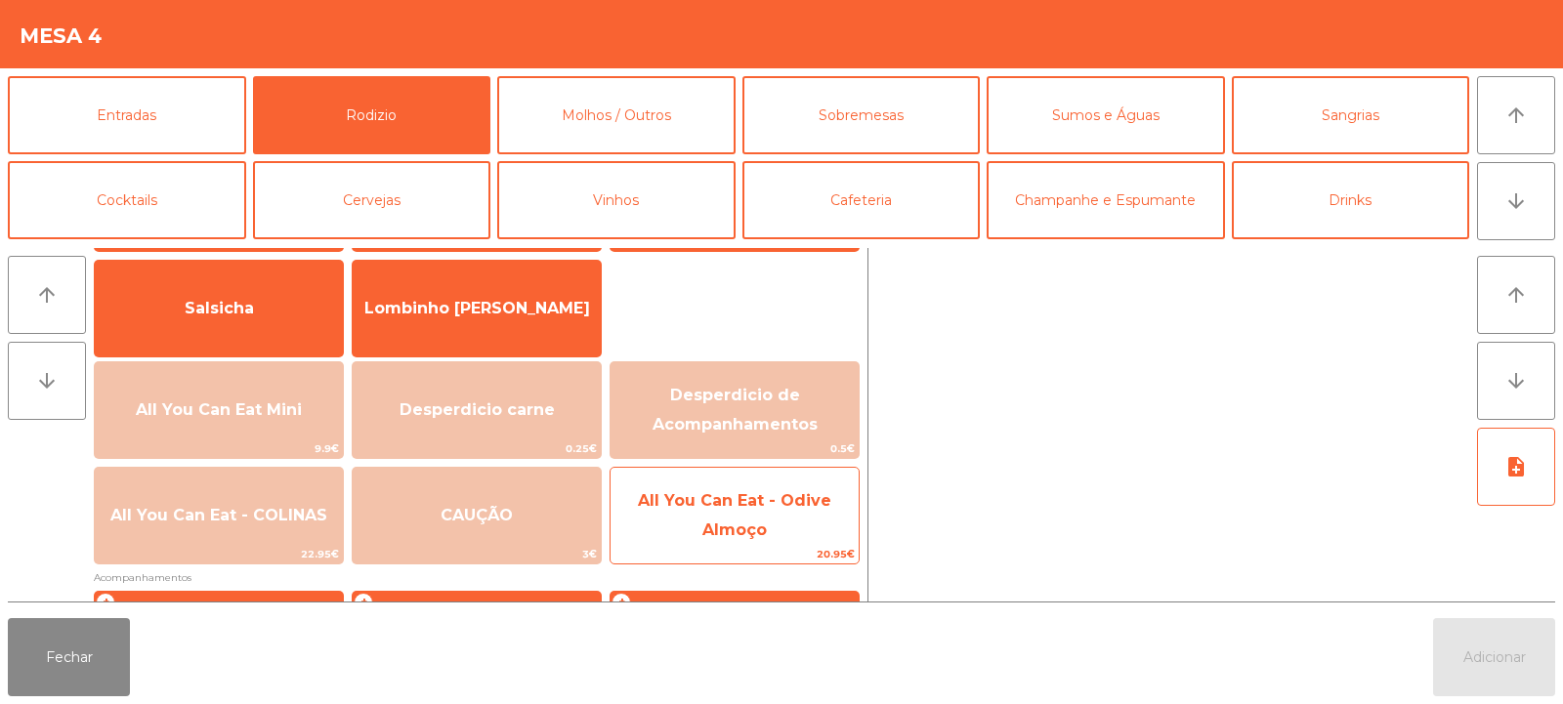
click at [739, 526] on span "All You Can Eat - Odive Almoço" at bounding box center [734, 515] width 193 height 48
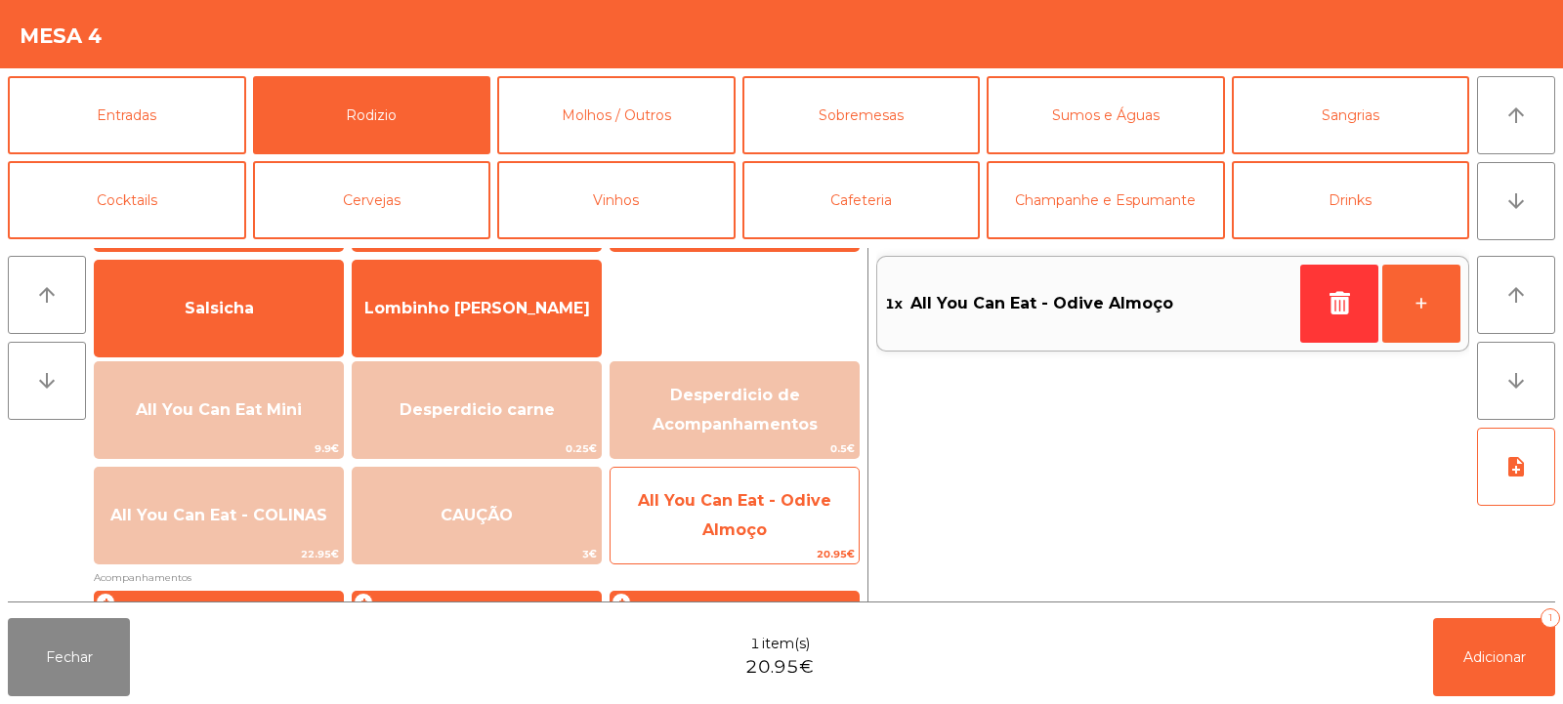
click at [733, 530] on span "All You Can Eat - Odive Almoço" at bounding box center [734, 515] width 193 height 48
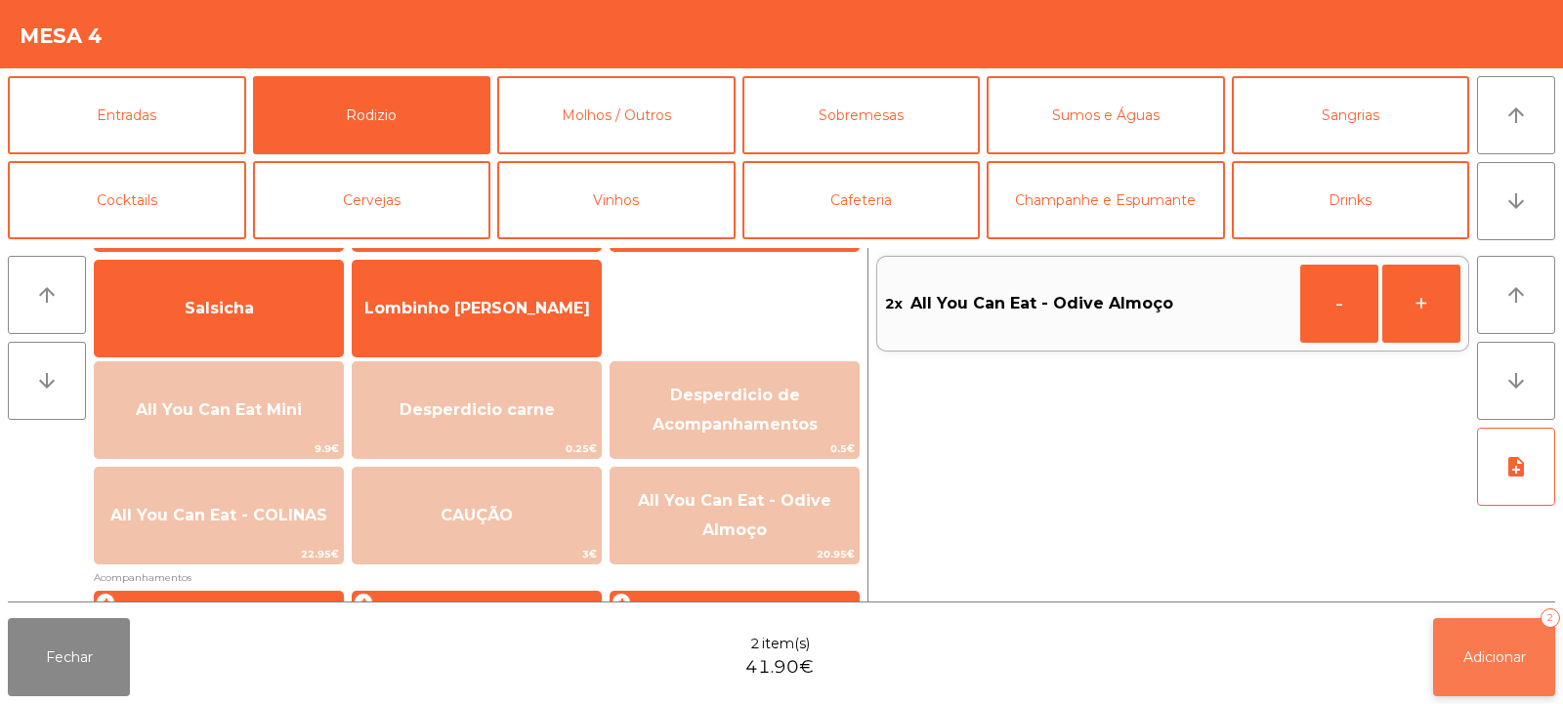
click at [1459, 661] on button "Adicionar 2" at bounding box center [1494, 657] width 122 height 78
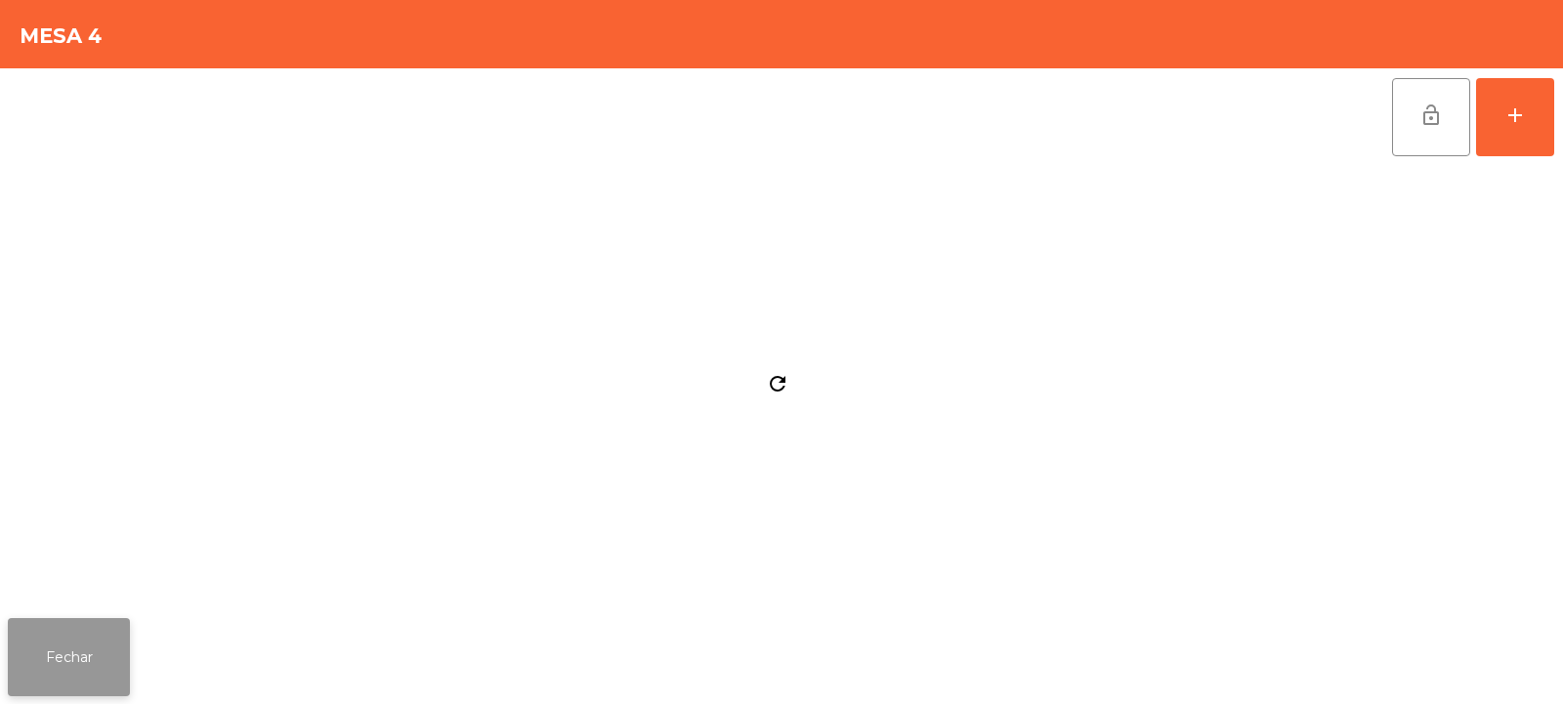
click at [97, 662] on button "Fechar" at bounding box center [69, 657] width 122 height 78
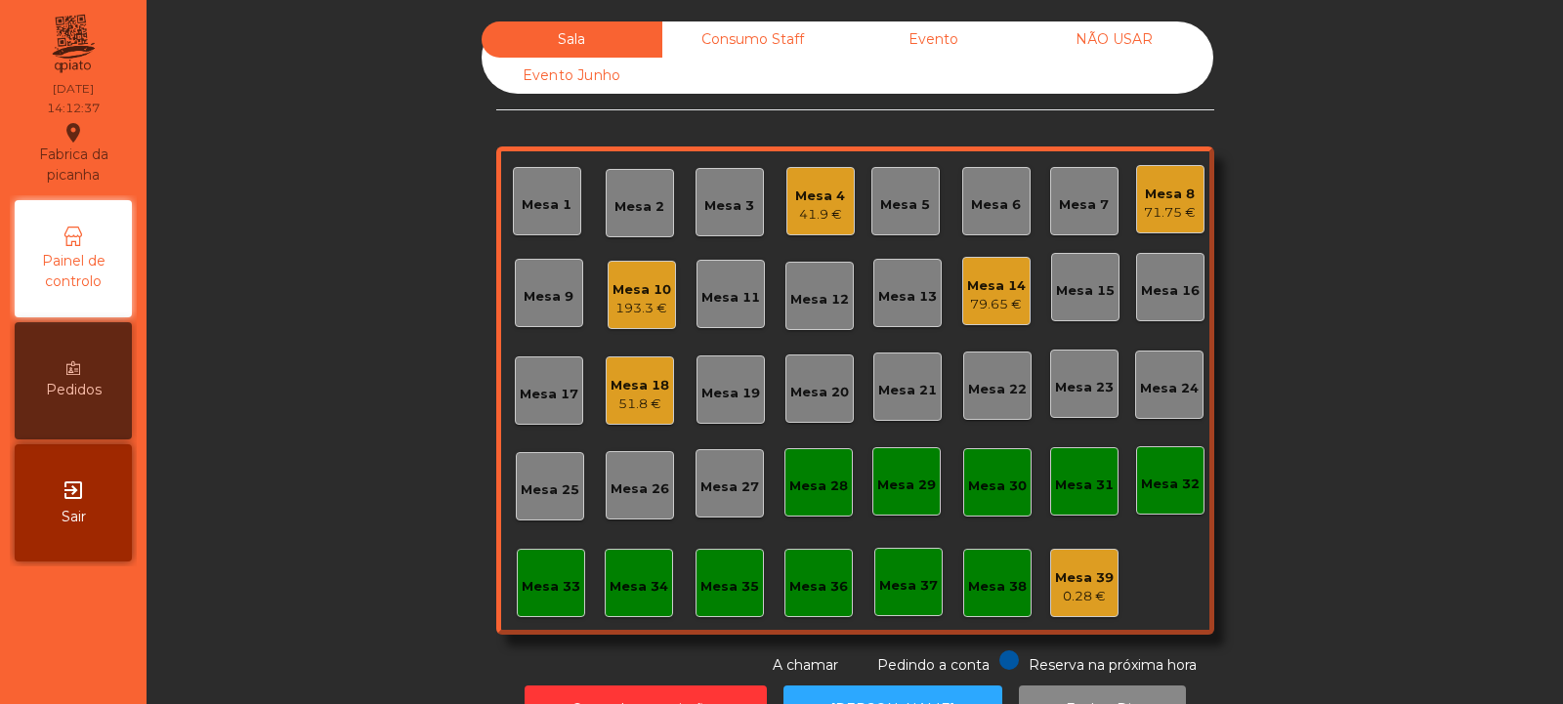
click at [619, 396] on div "51.8 €" at bounding box center [640, 405] width 59 height 20
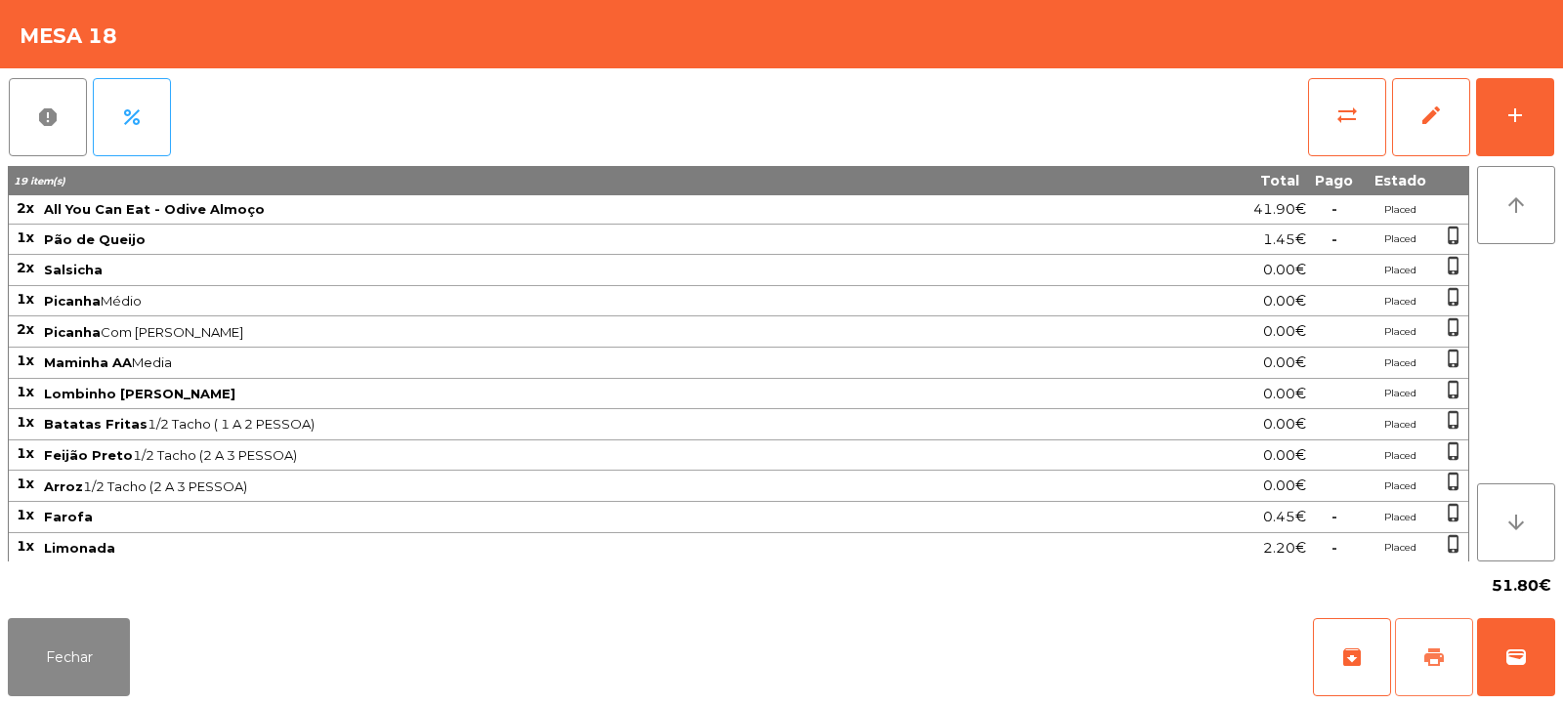
click at [1412, 652] on button "print" at bounding box center [1434, 657] width 78 height 78
click at [1516, 665] on span "wallet" at bounding box center [1516, 657] width 23 height 23
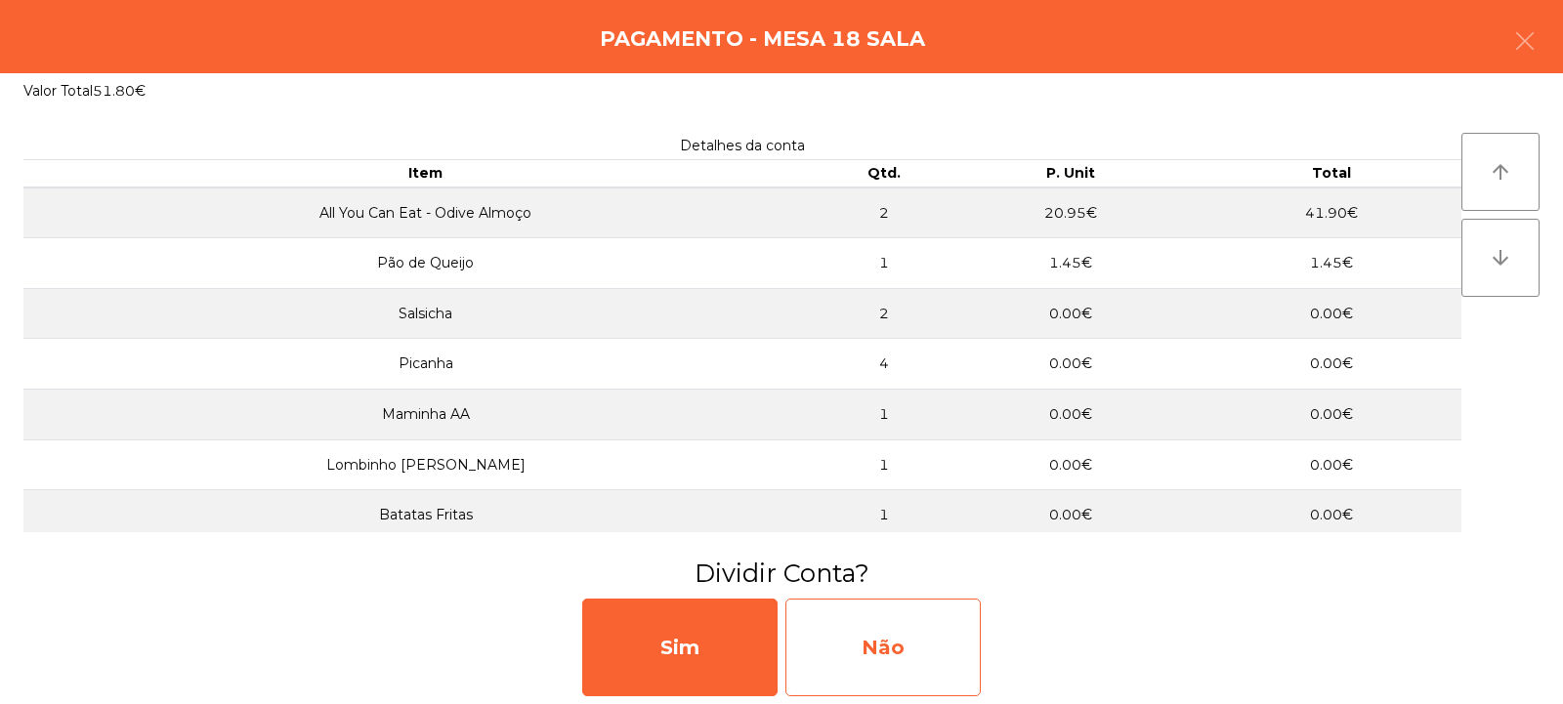
click at [867, 648] on div "Não" at bounding box center [883, 648] width 195 height 98
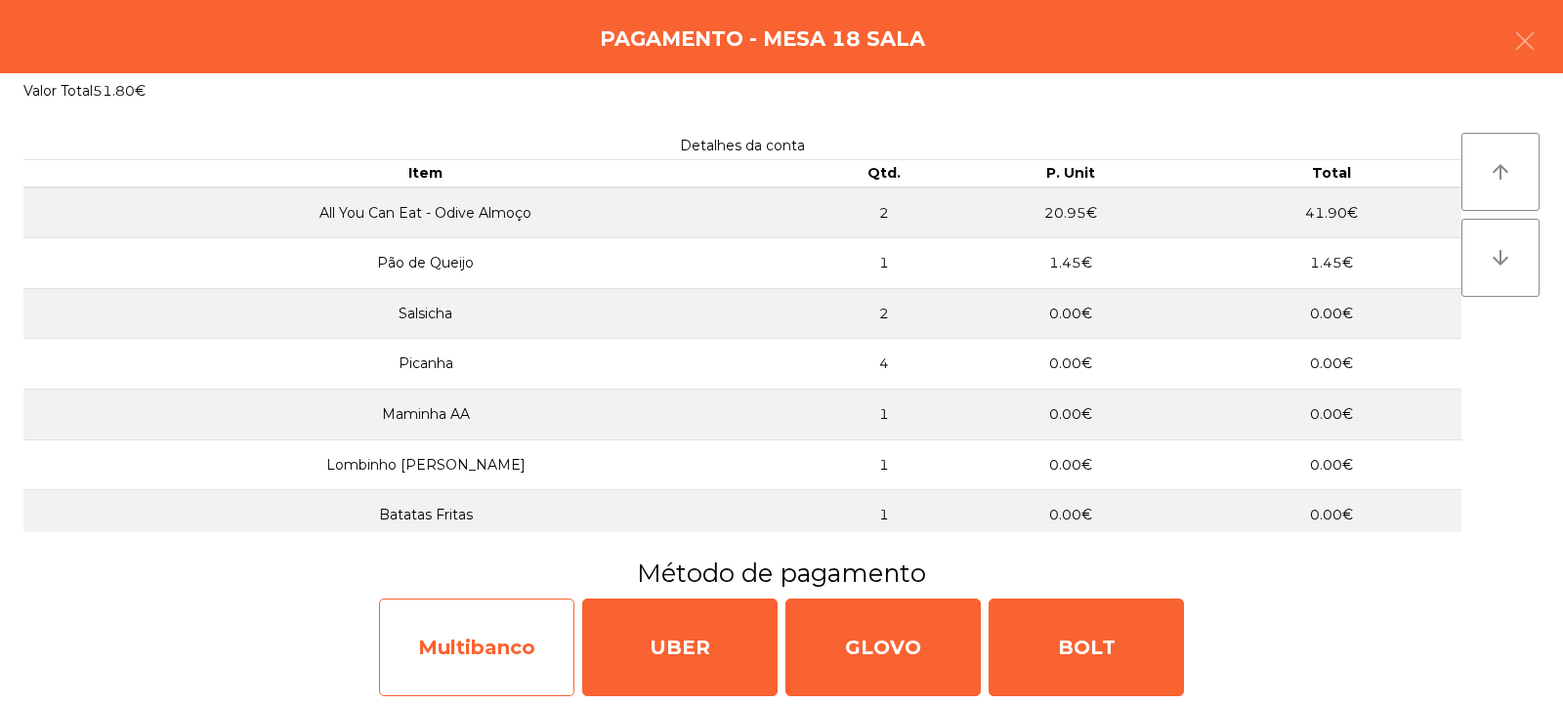
click at [490, 657] on div "Multibanco" at bounding box center [476, 648] width 195 height 98
select select "**"
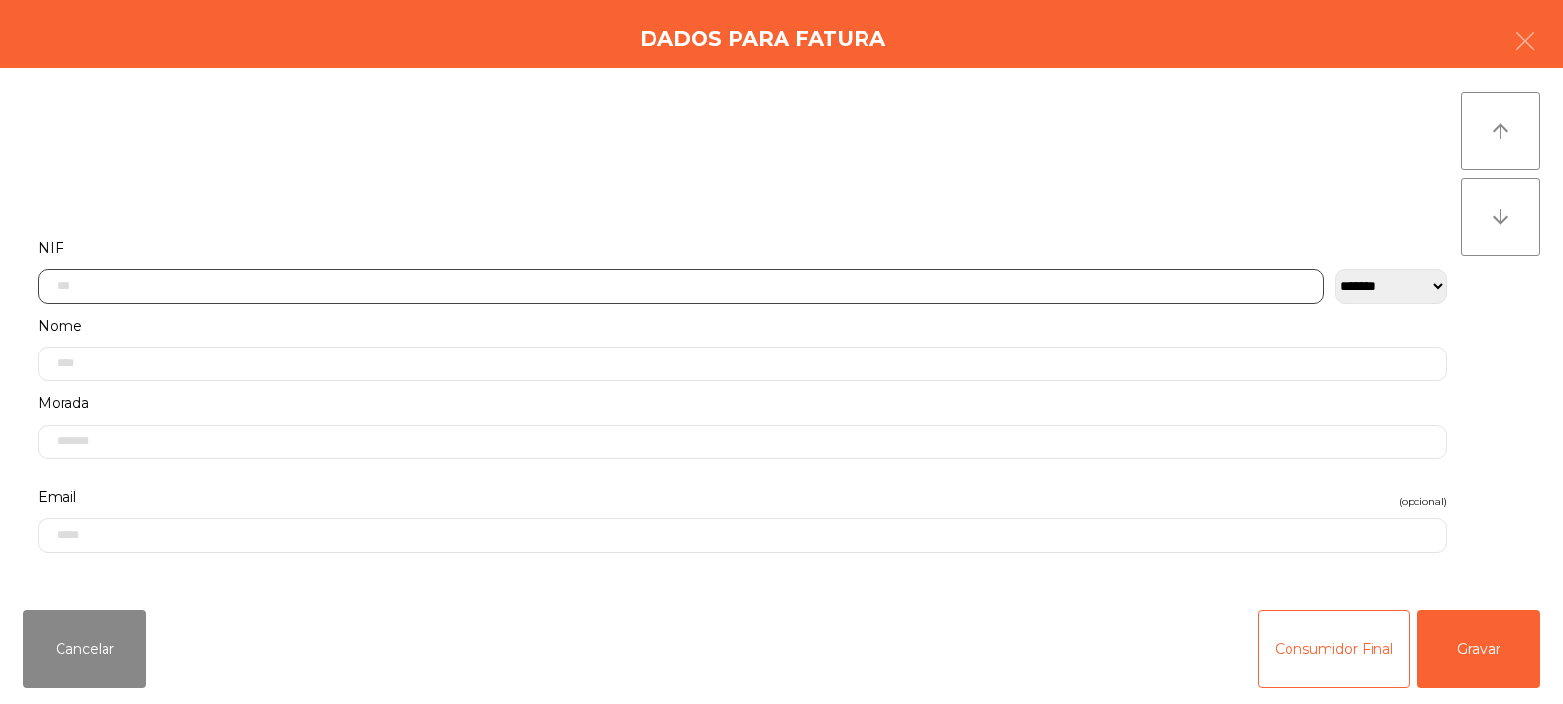
click at [171, 285] on input "text" at bounding box center [681, 287] width 1286 height 34
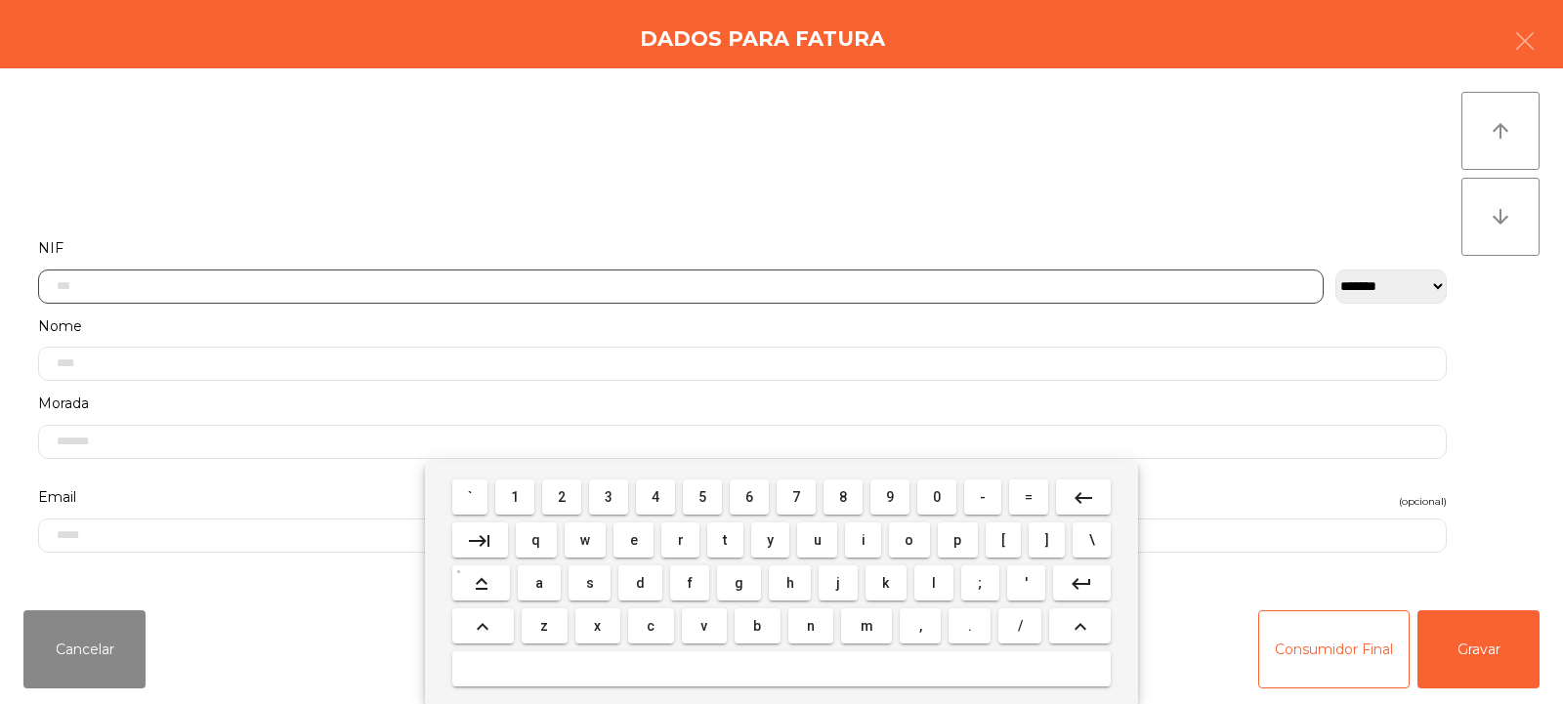
scroll to position [143, 0]
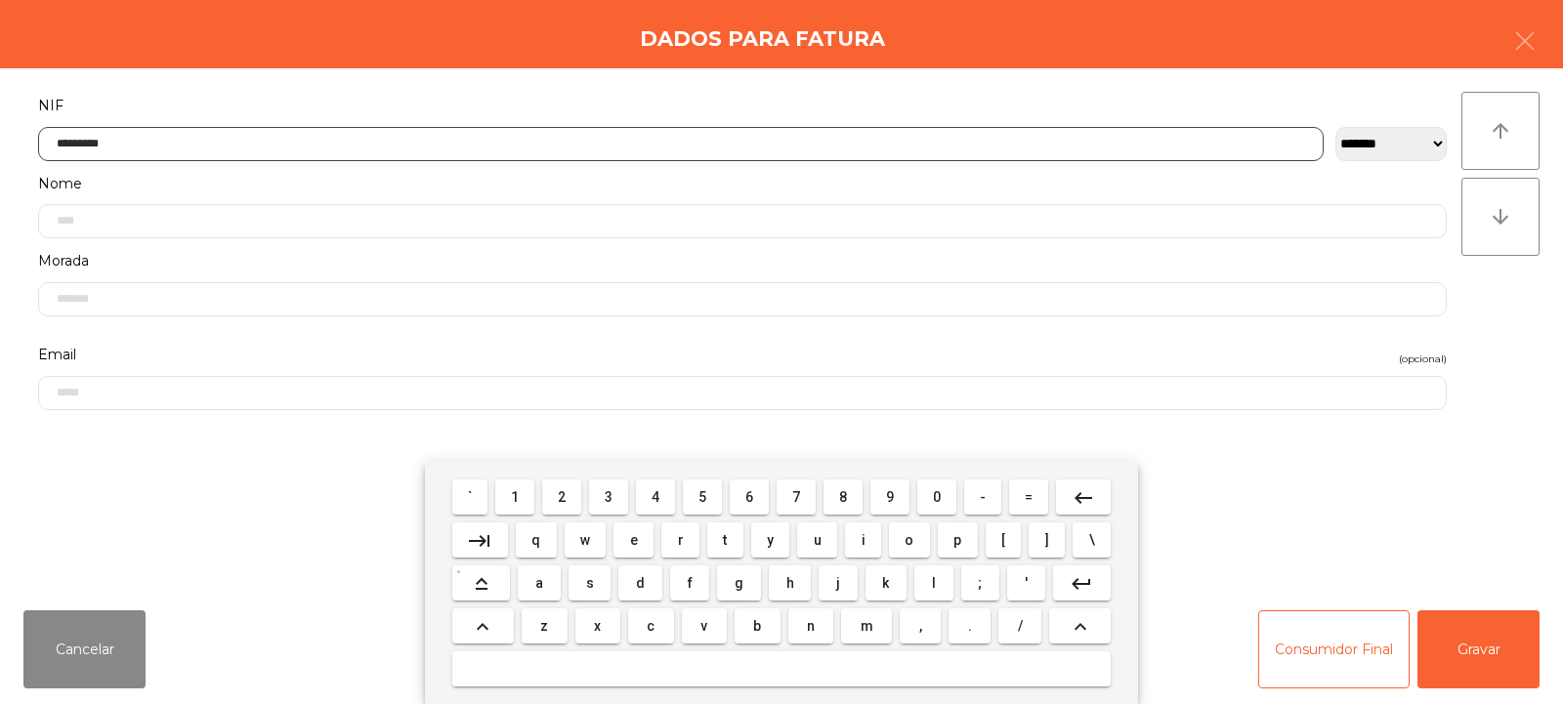
type input "*********"
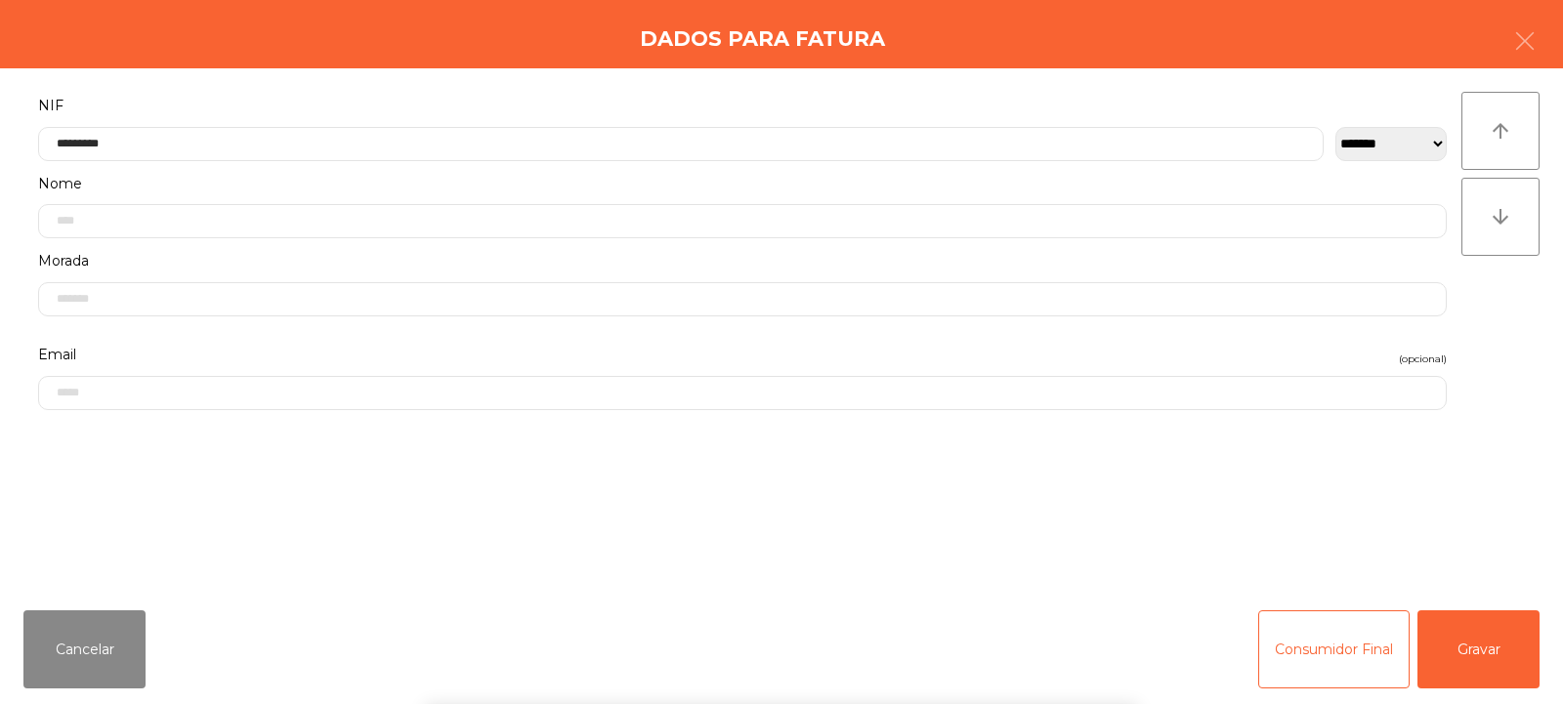
click at [1515, 324] on div "arrow_upward arrow_downward" at bounding box center [1501, 332] width 78 height 480
click at [1488, 648] on button "Gravar" at bounding box center [1479, 650] width 122 height 78
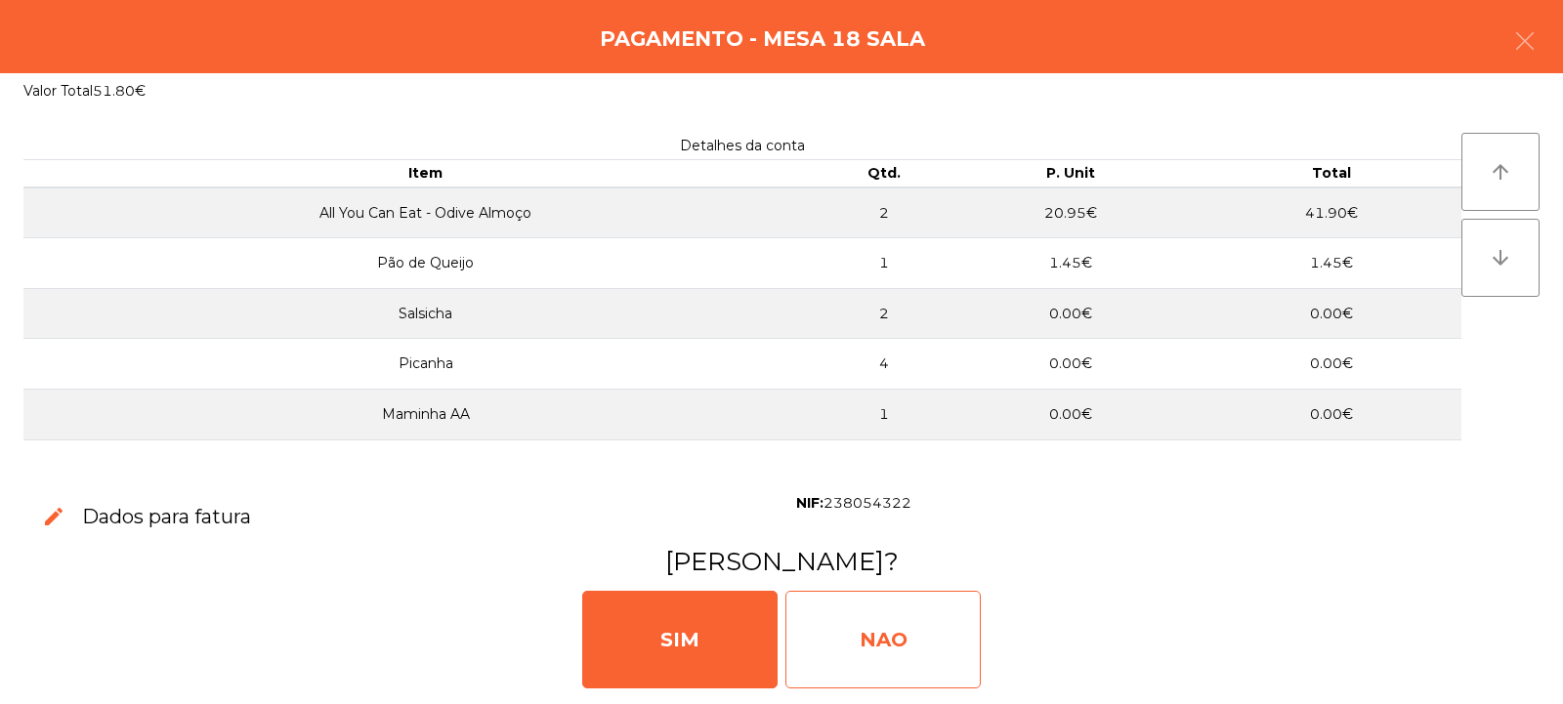
click at [908, 630] on div "NAO" at bounding box center [883, 640] width 195 height 98
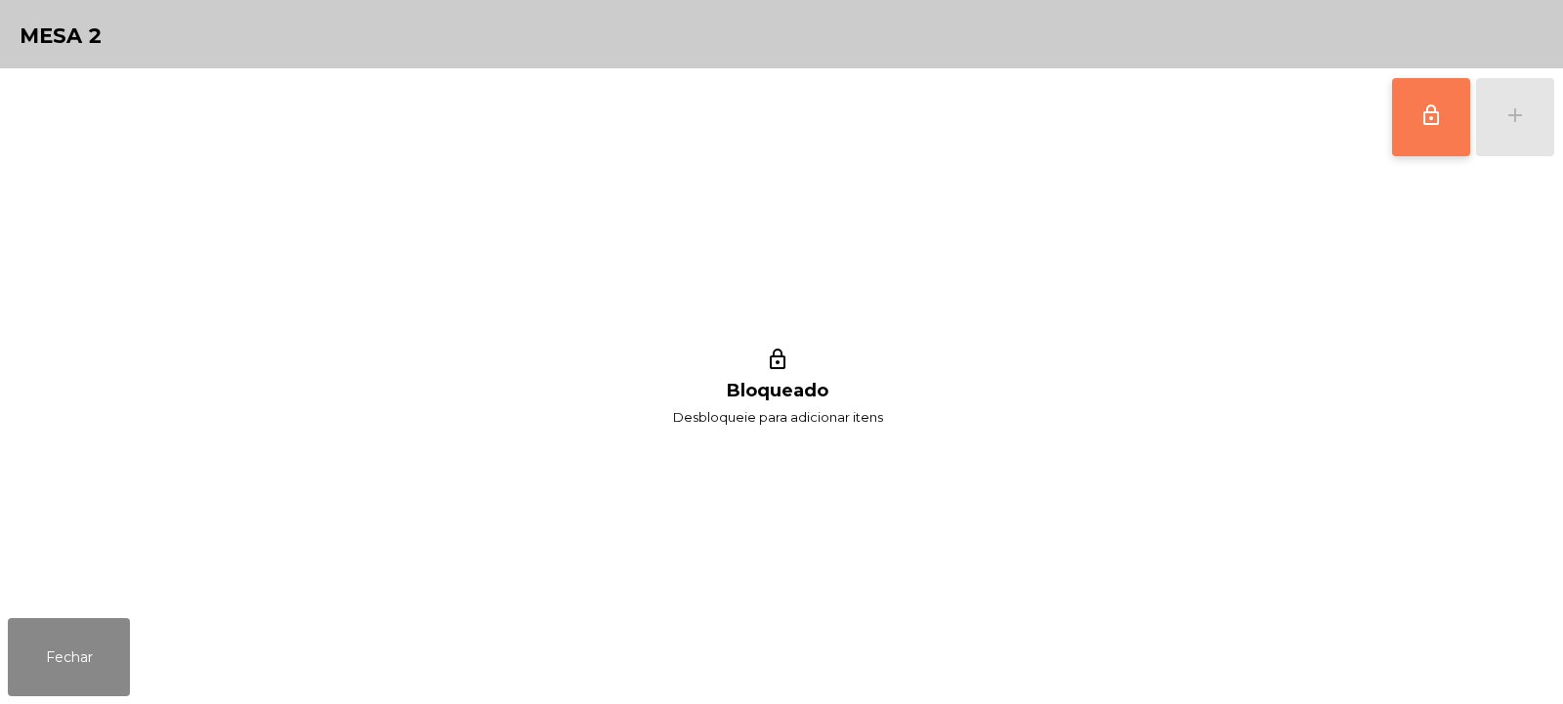
click at [1417, 138] on button "lock_outline" at bounding box center [1431, 117] width 78 height 78
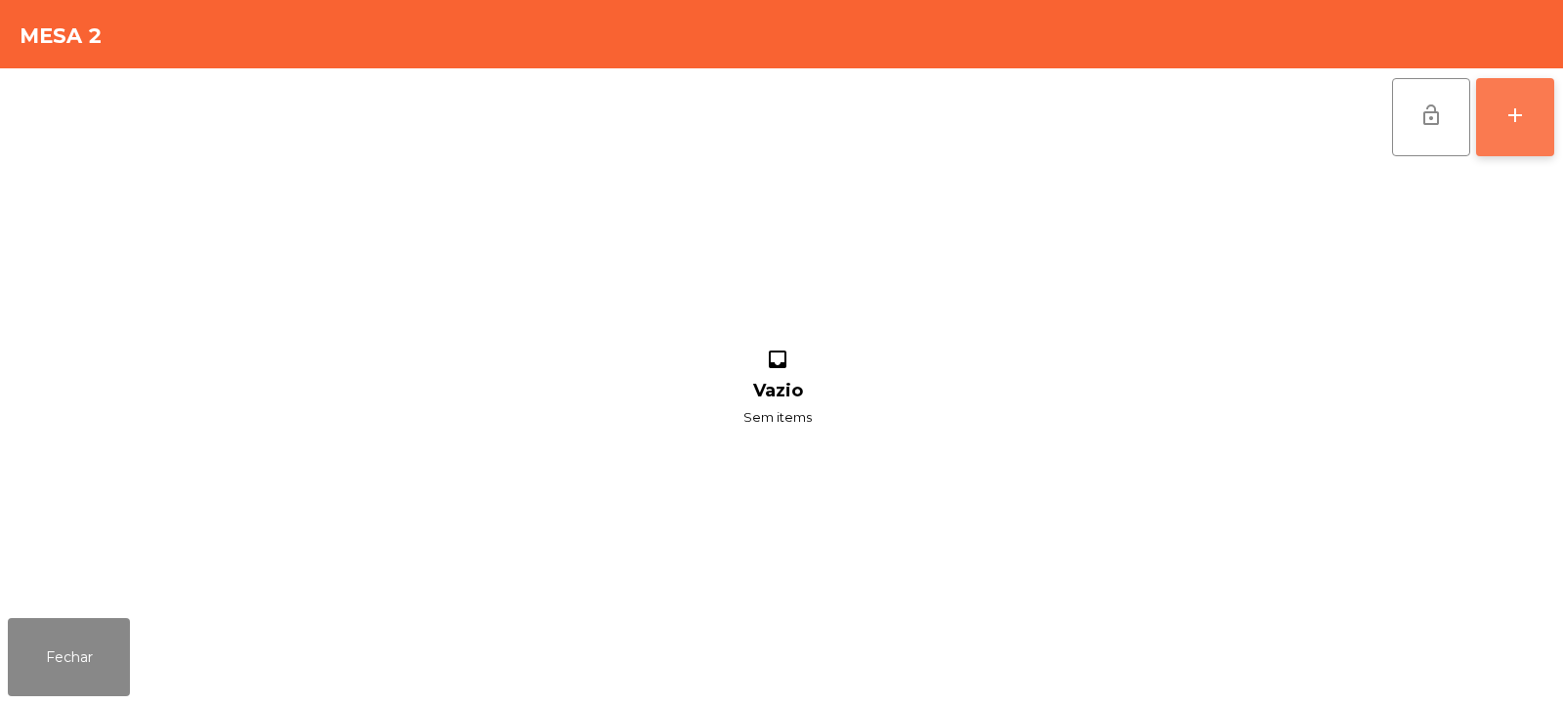
click at [1518, 133] on button "add" at bounding box center [1515, 117] width 78 height 78
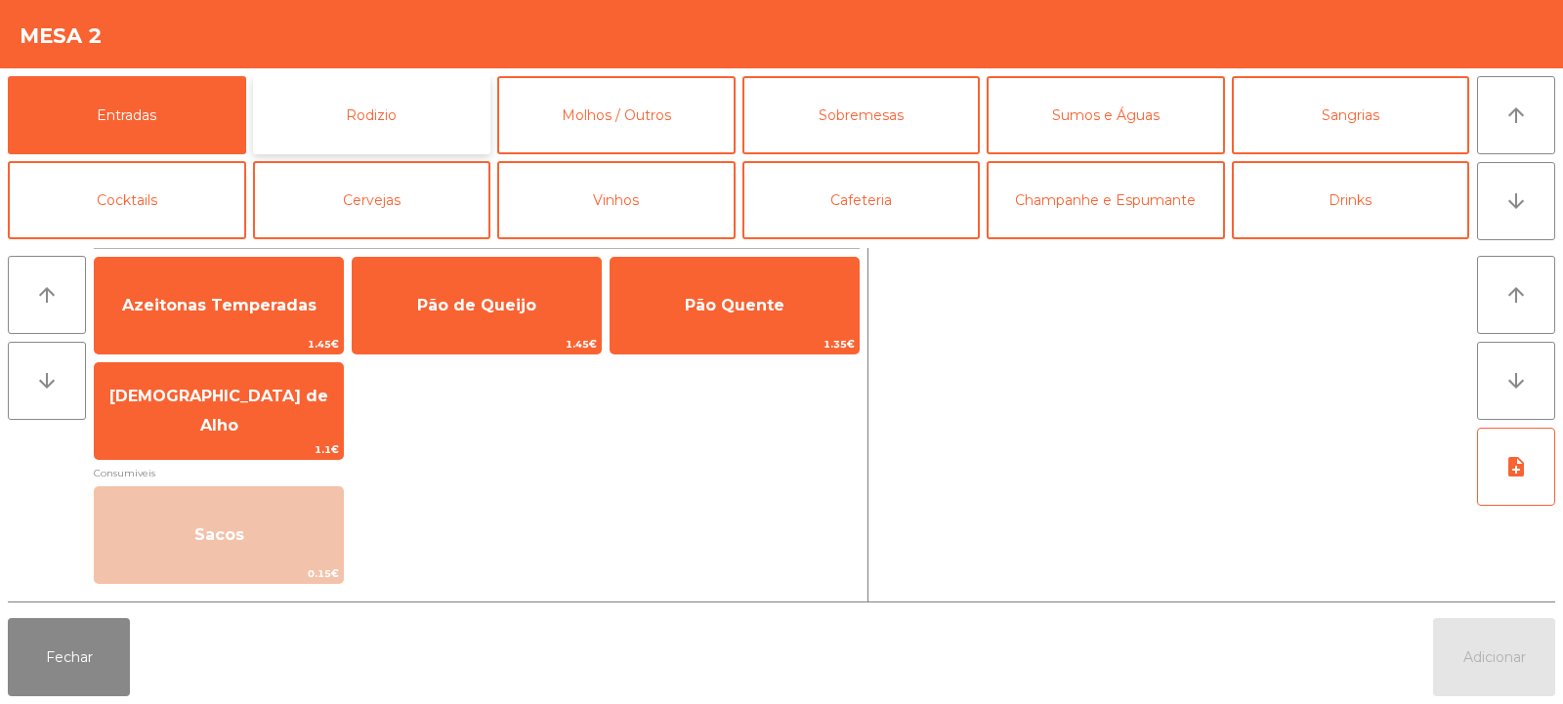
click at [403, 118] on button "Rodizio" at bounding box center [372, 115] width 238 height 78
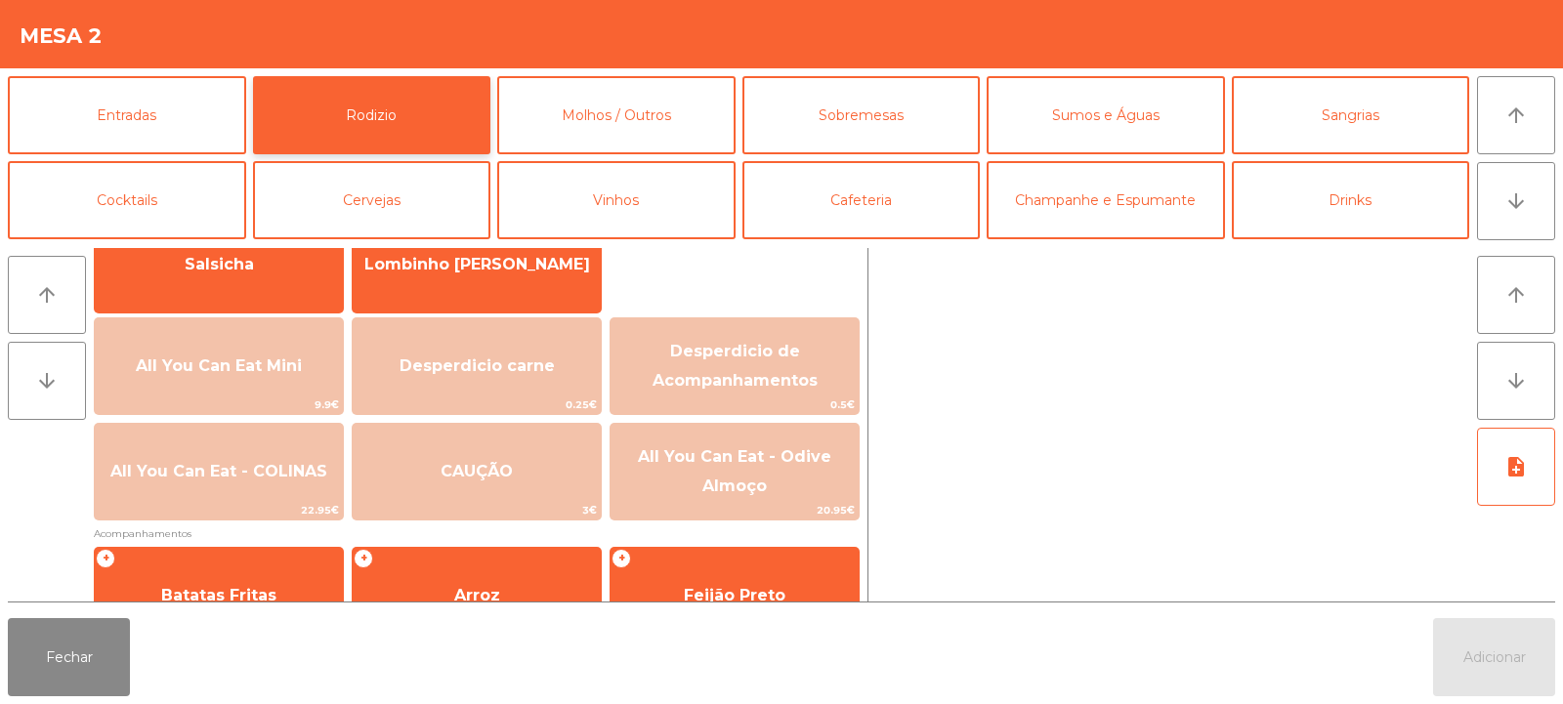
scroll to position [170, 0]
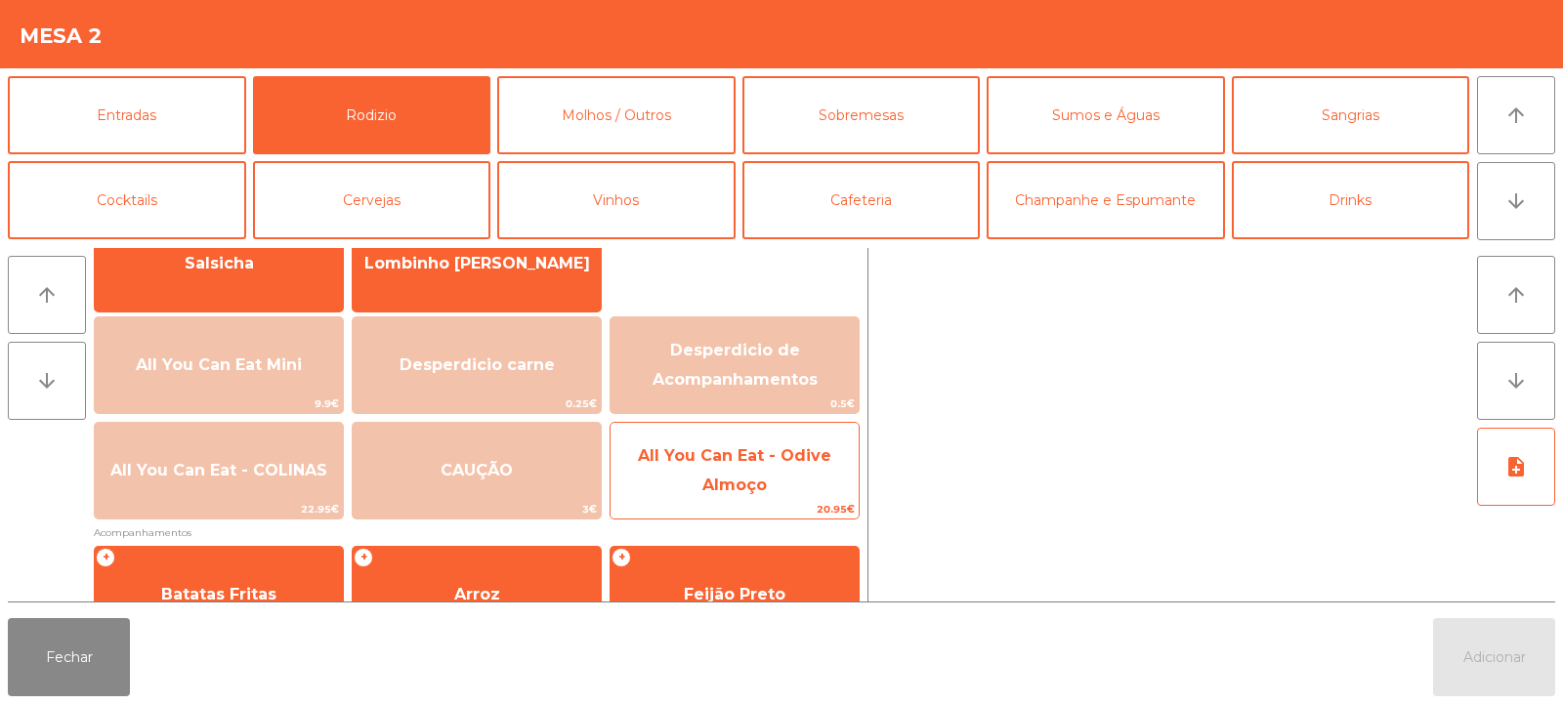
click at [772, 460] on span "All You Can Eat - Odive Almoço" at bounding box center [734, 471] width 193 height 48
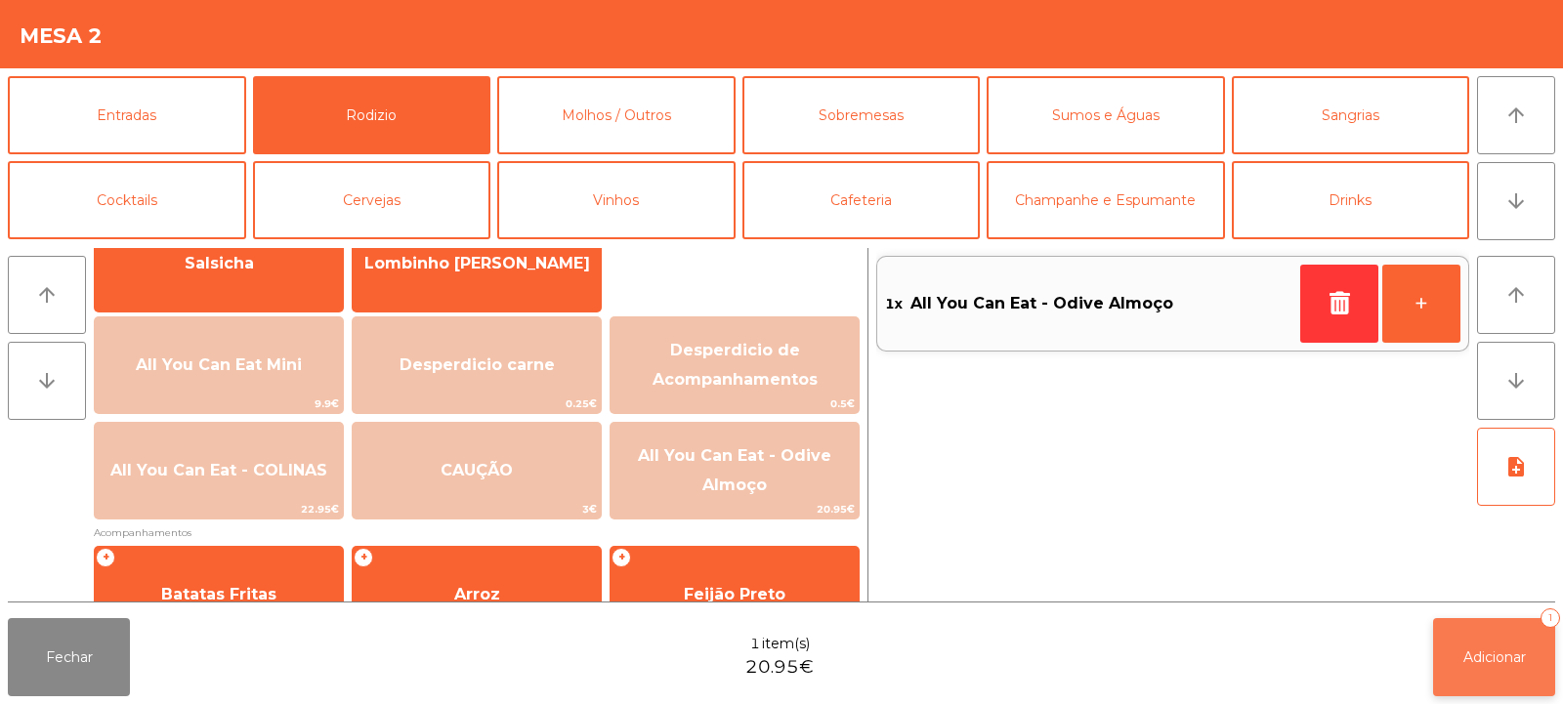
click at [1501, 668] on button "Adicionar 1" at bounding box center [1494, 657] width 122 height 78
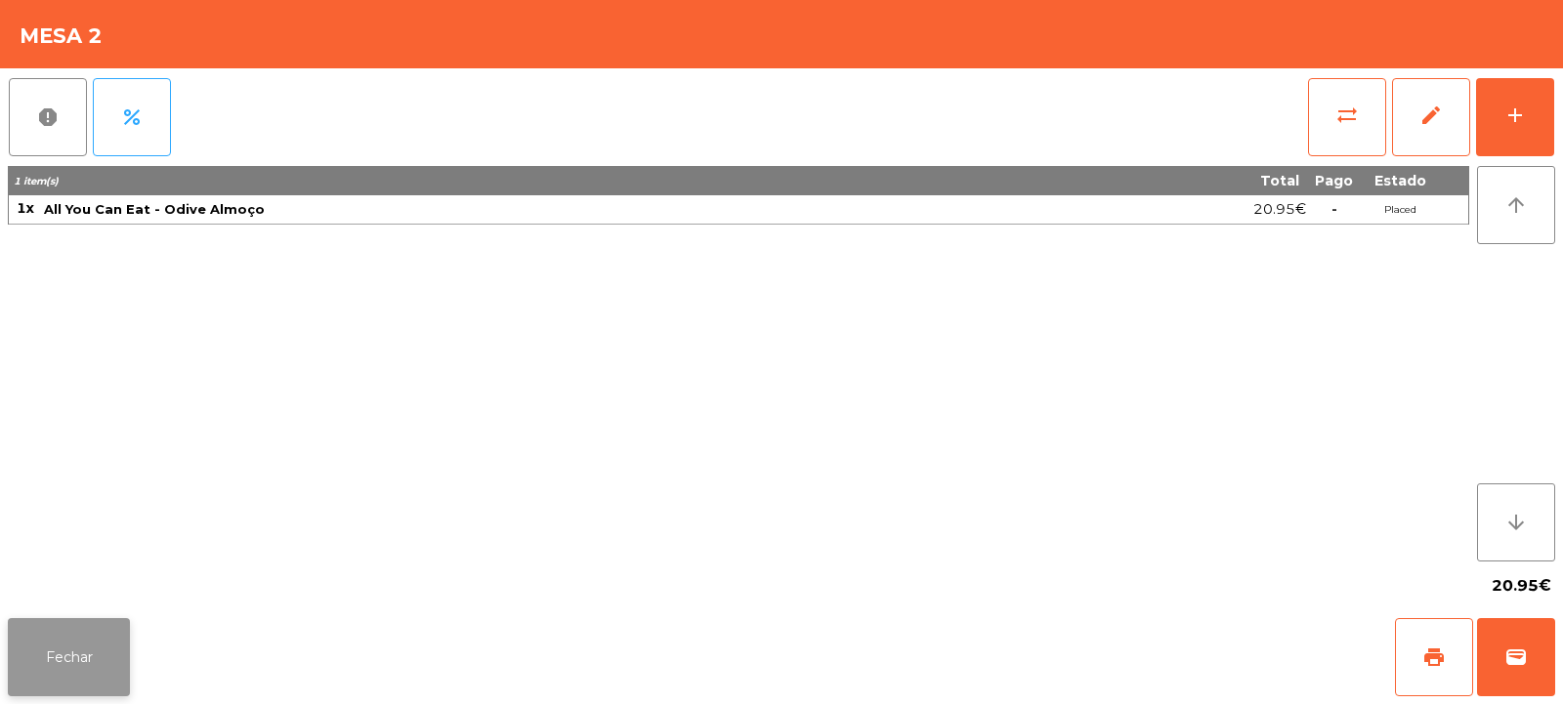
click at [81, 618] on button "Fechar" at bounding box center [69, 657] width 122 height 78
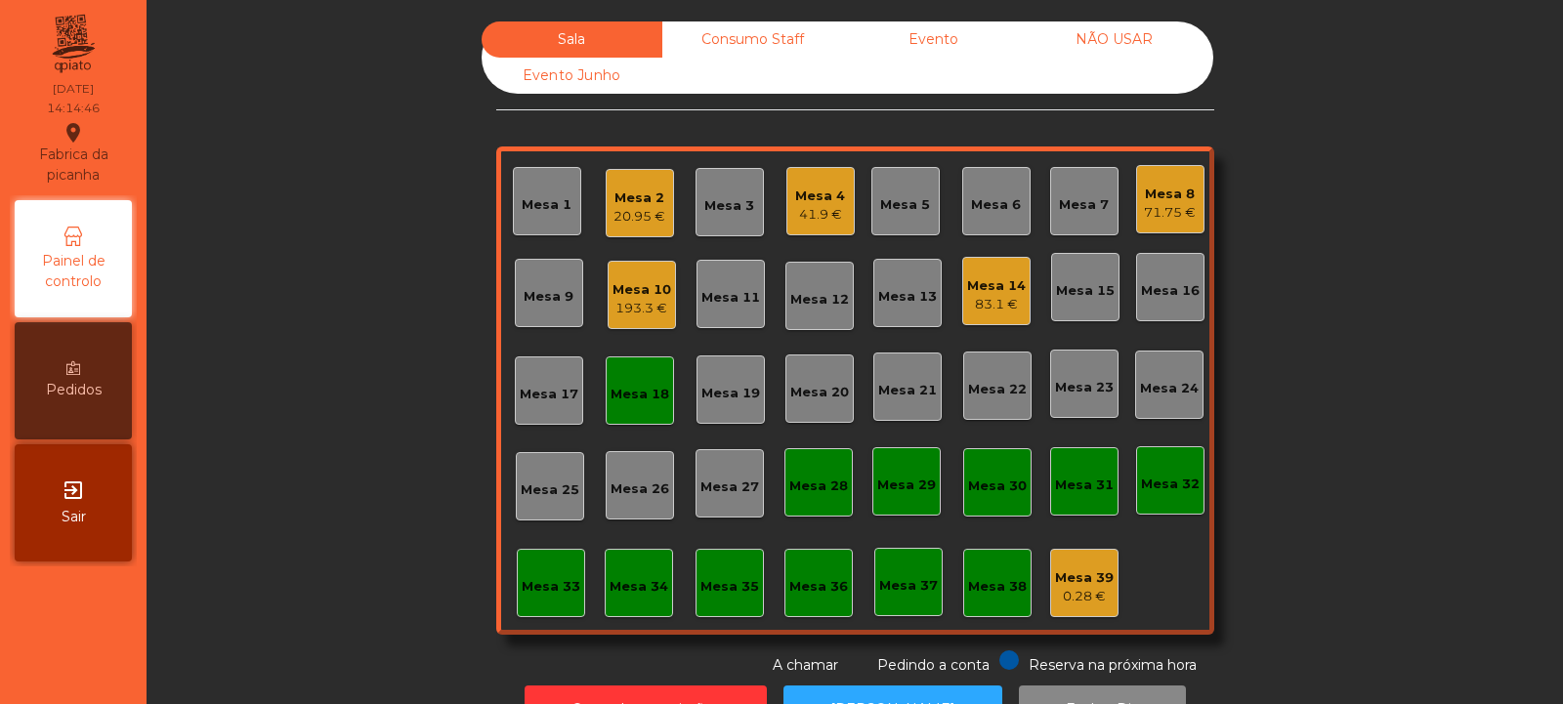
click at [624, 421] on div "Mesa 18" at bounding box center [640, 391] width 68 height 68
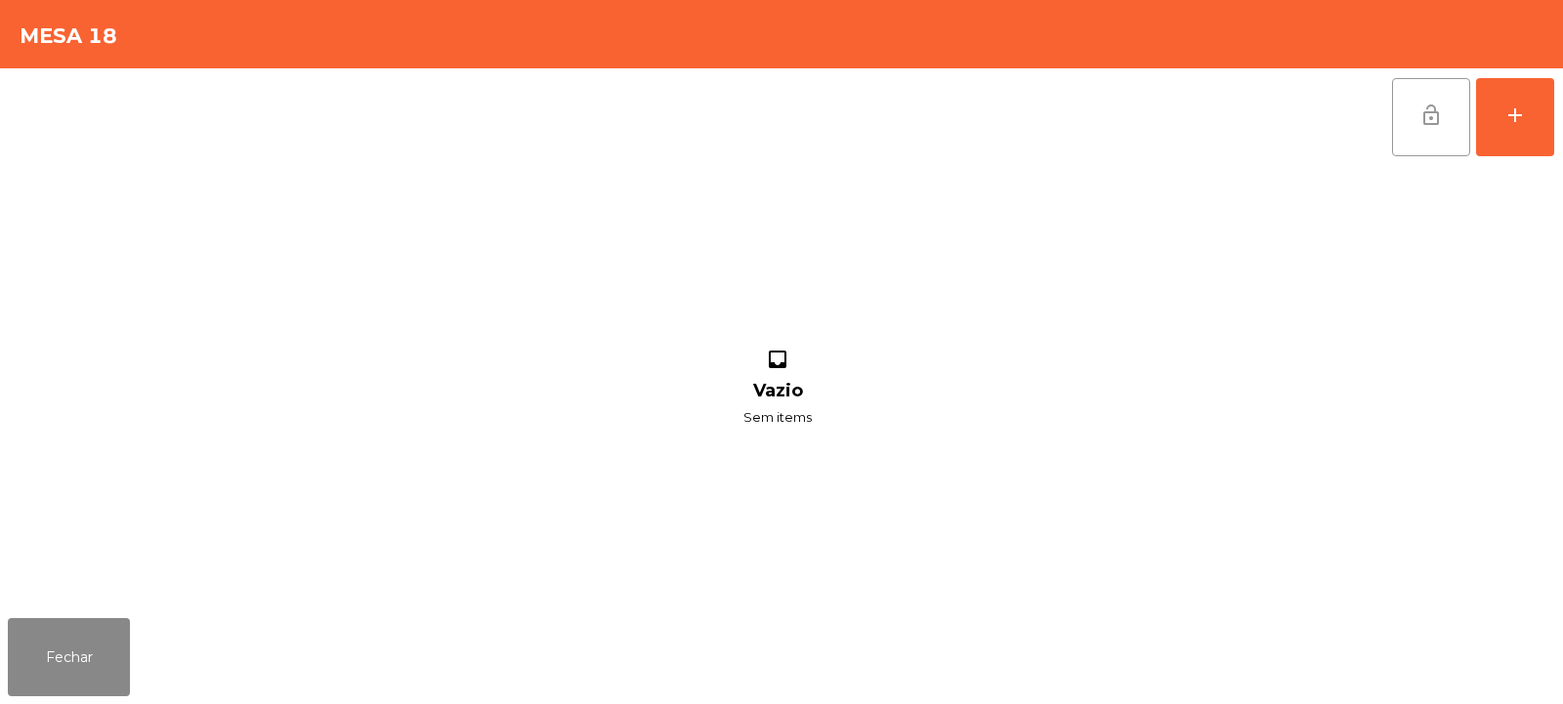
click at [1462, 99] on button "lock_open" at bounding box center [1431, 117] width 78 height 78
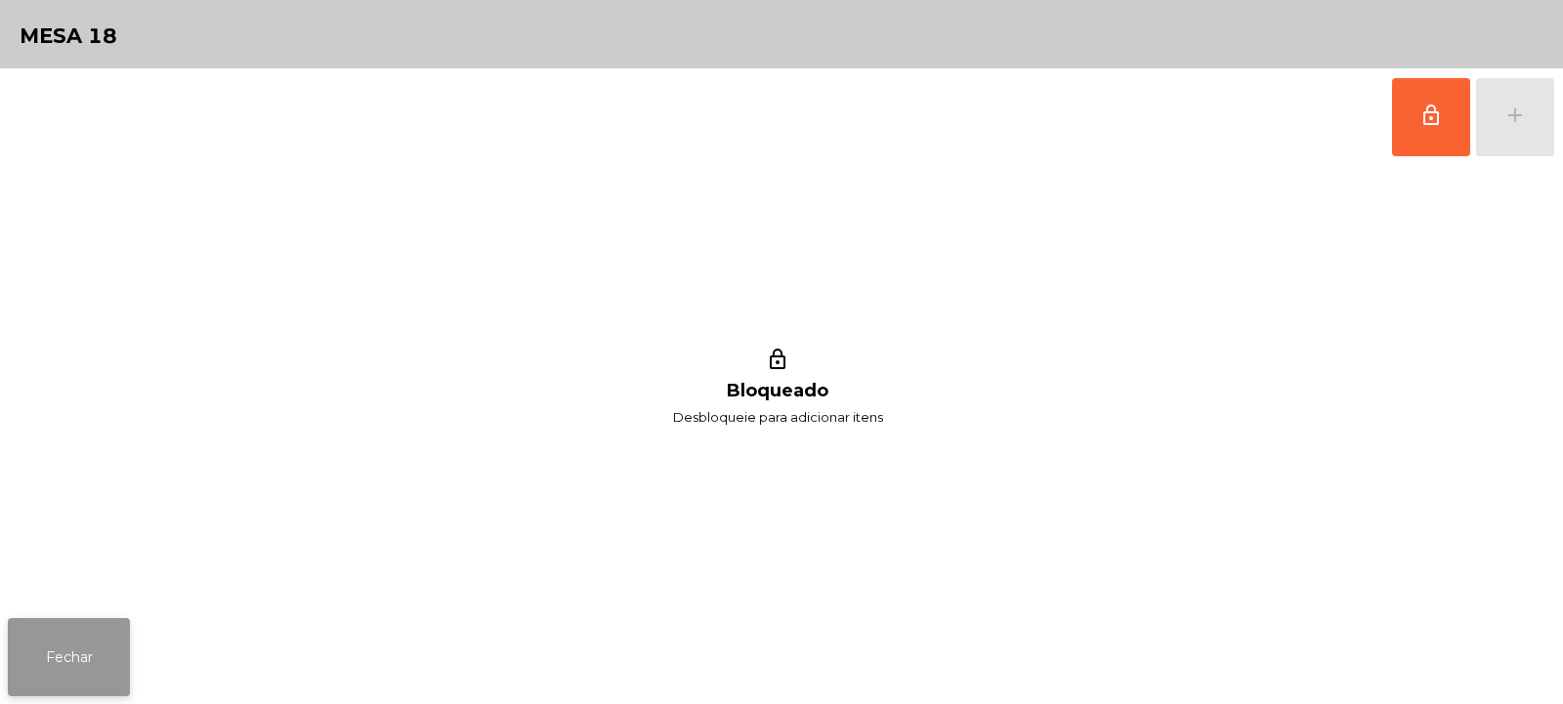
click at [61, 649] on button "Fechar" at bounding box center [69, 657] width 122 height 78
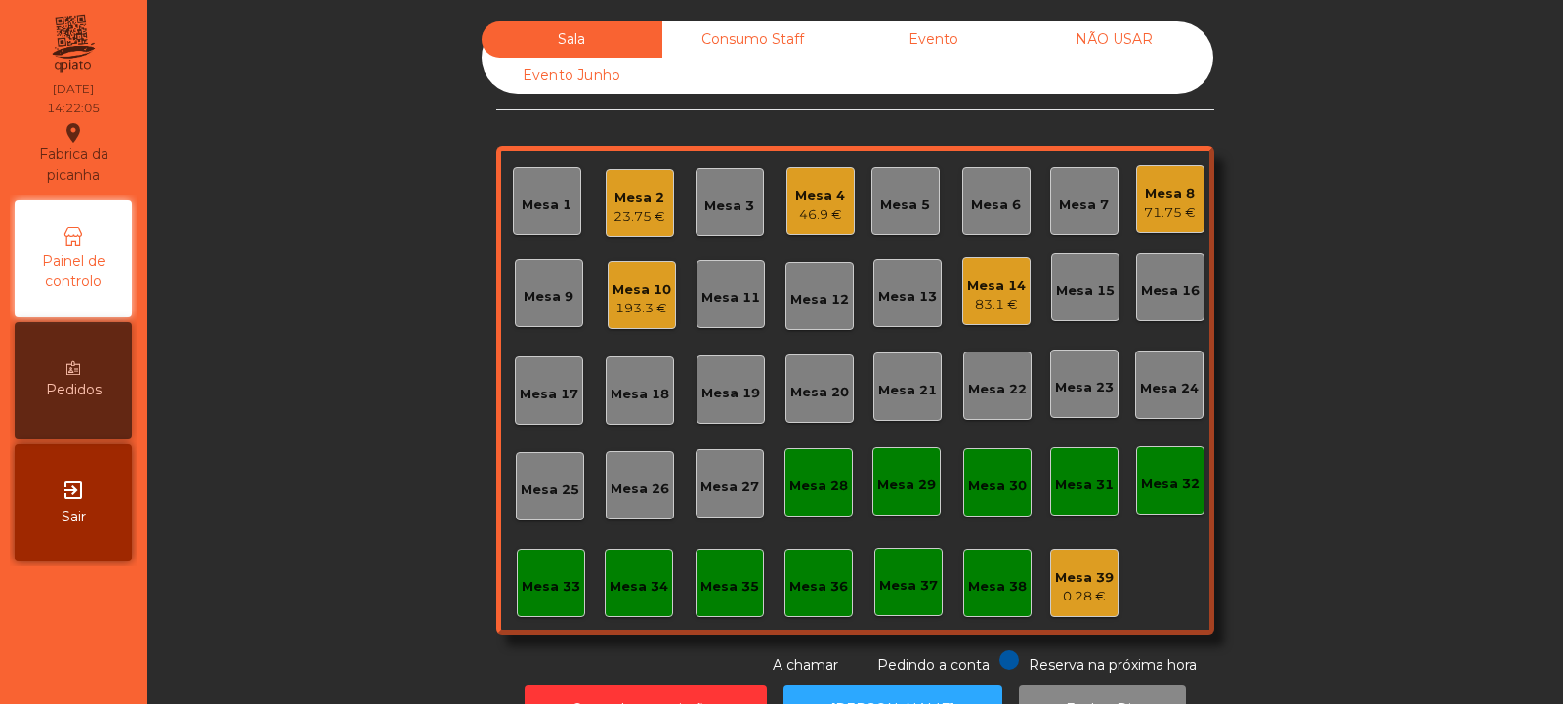
click at [1090, 597] on div "0.28 €" at bounding box center [1084, 597] width 59 height 20
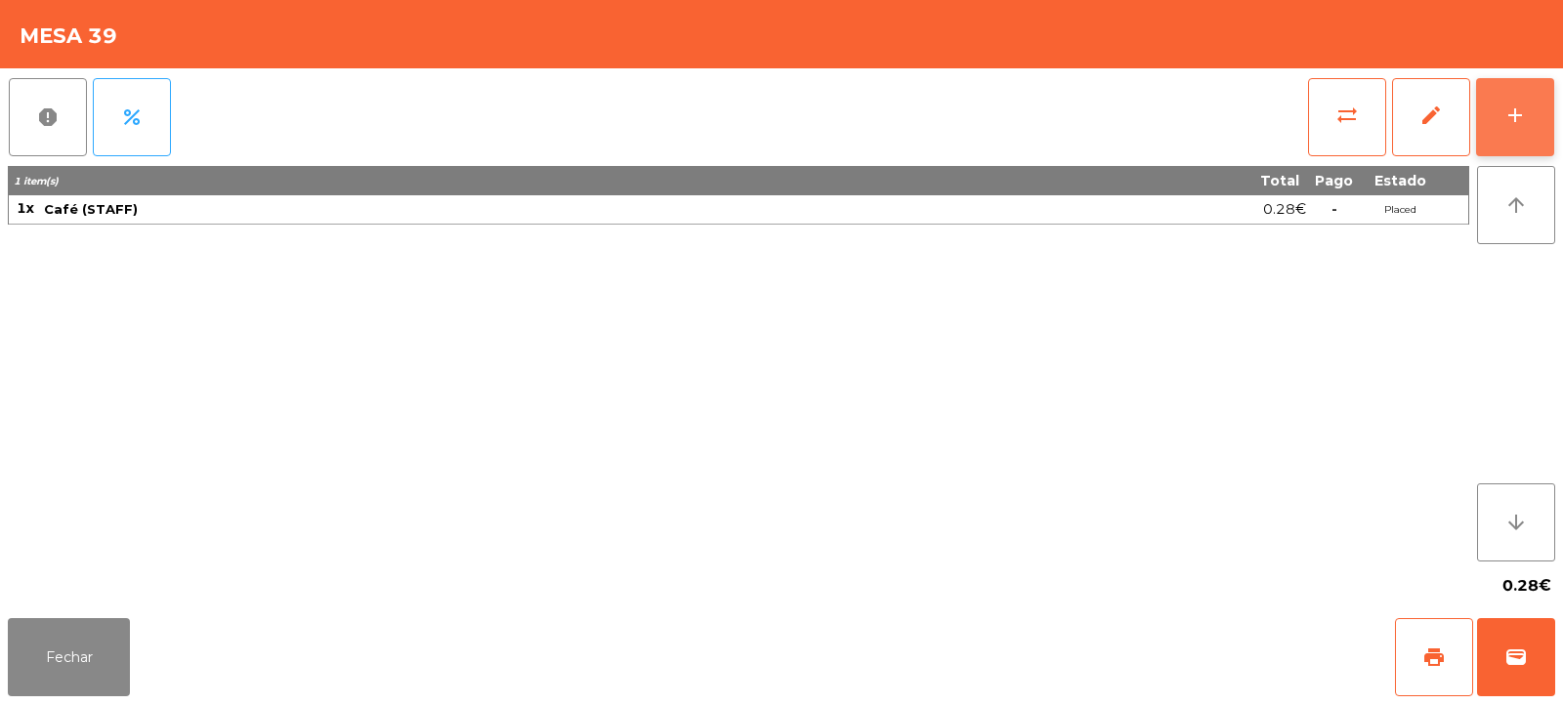
click at [1523, 121] on div "add" at bounding box center [1515, 115] width 23 height 23
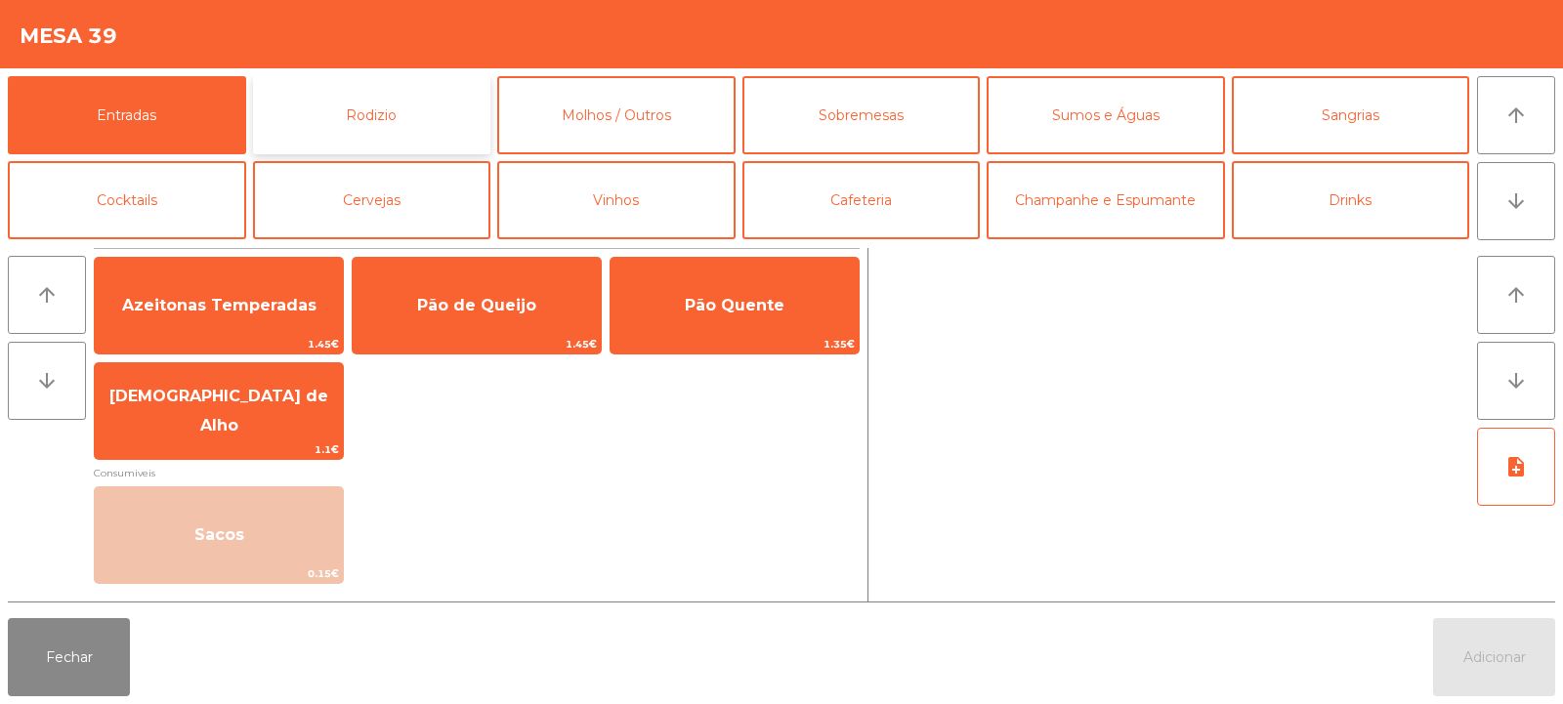
click at [416, 114] on button "Rodizio" at bounding box center [372, 115] width 238 height 78
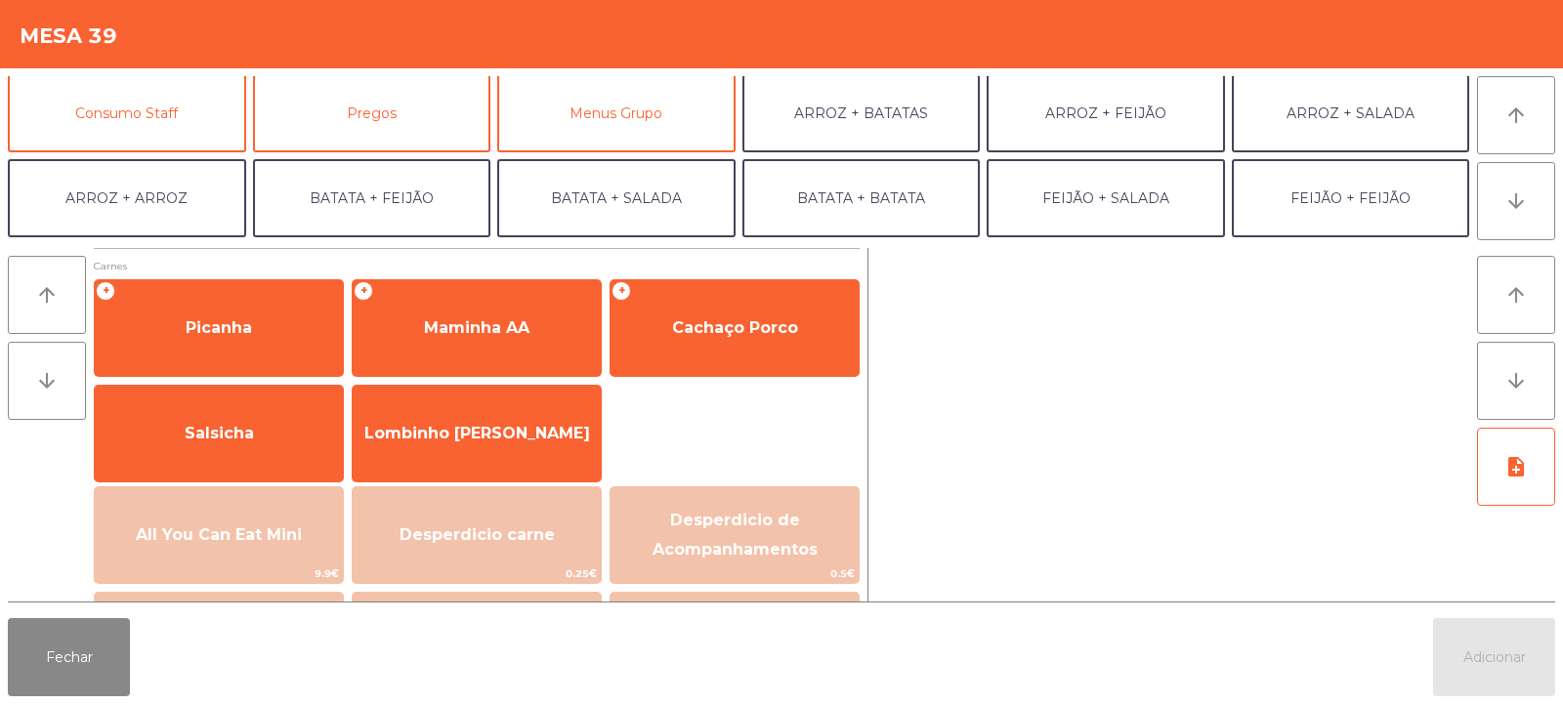
scroll to position [168, 0]
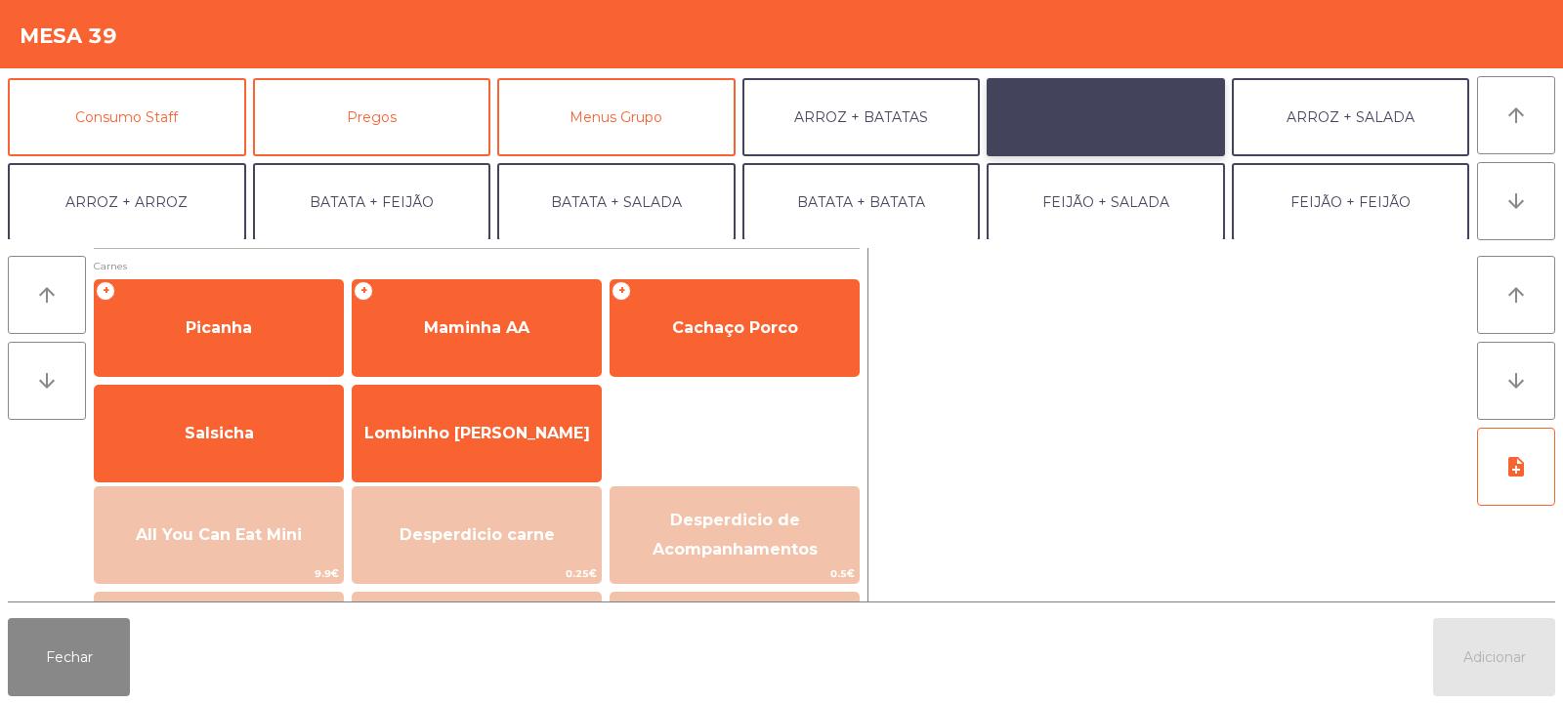
click at [1094, 116] on button "ARROZ + FEIJÃO" at bounding box center [1106, 117] width 238 height 78
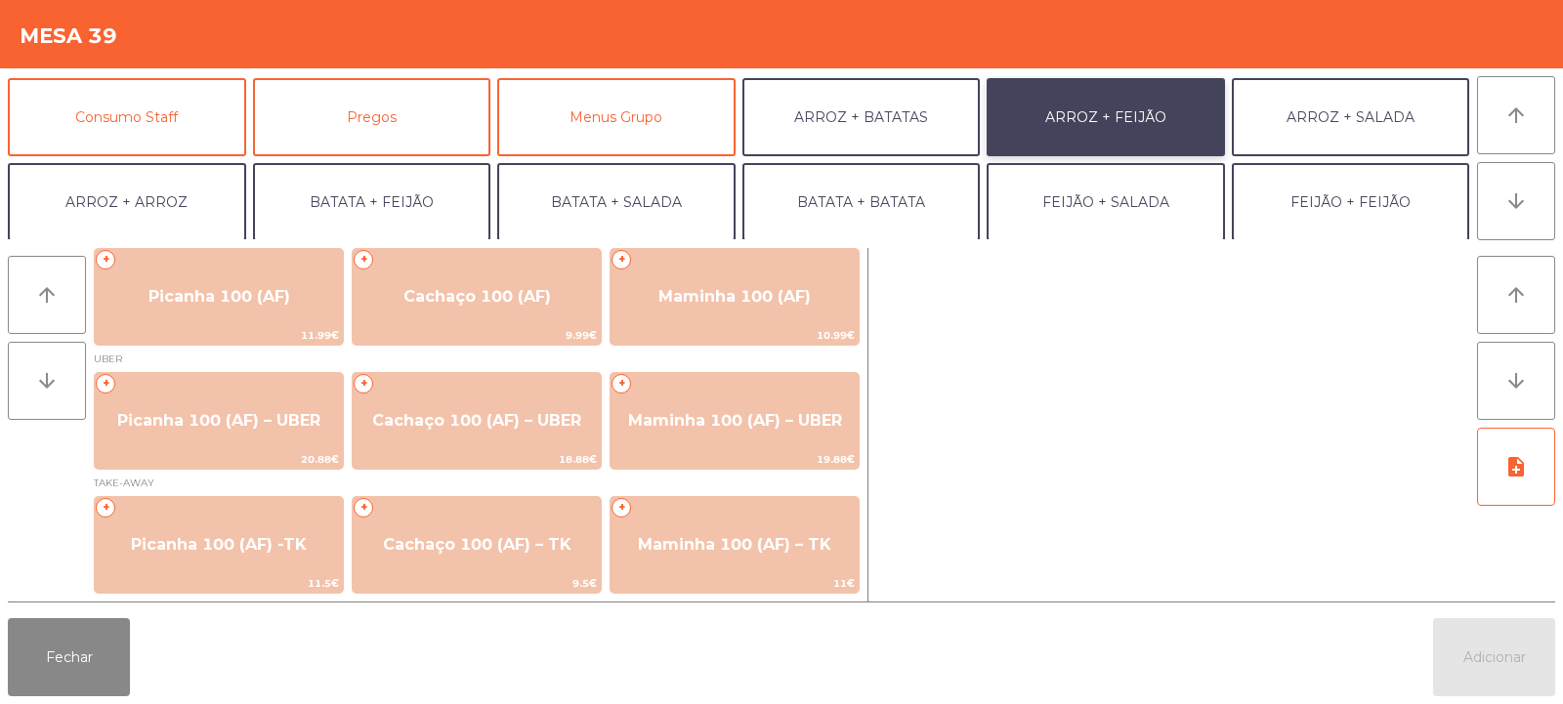
scroll to position [8, 0]
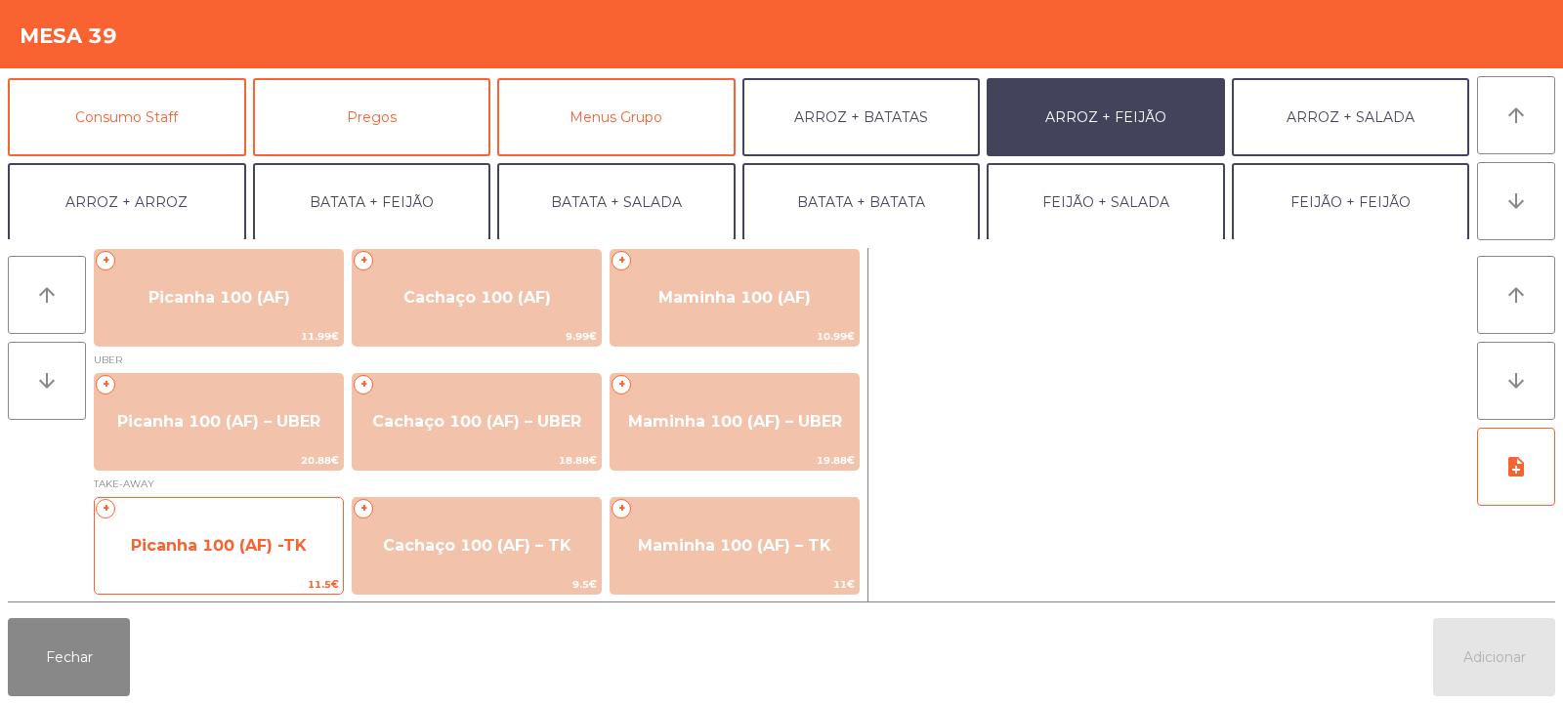
click at [239, 532] on span "Picanha 100 (AF) -TK" at bounding box center [219, 546] width 248 height 53
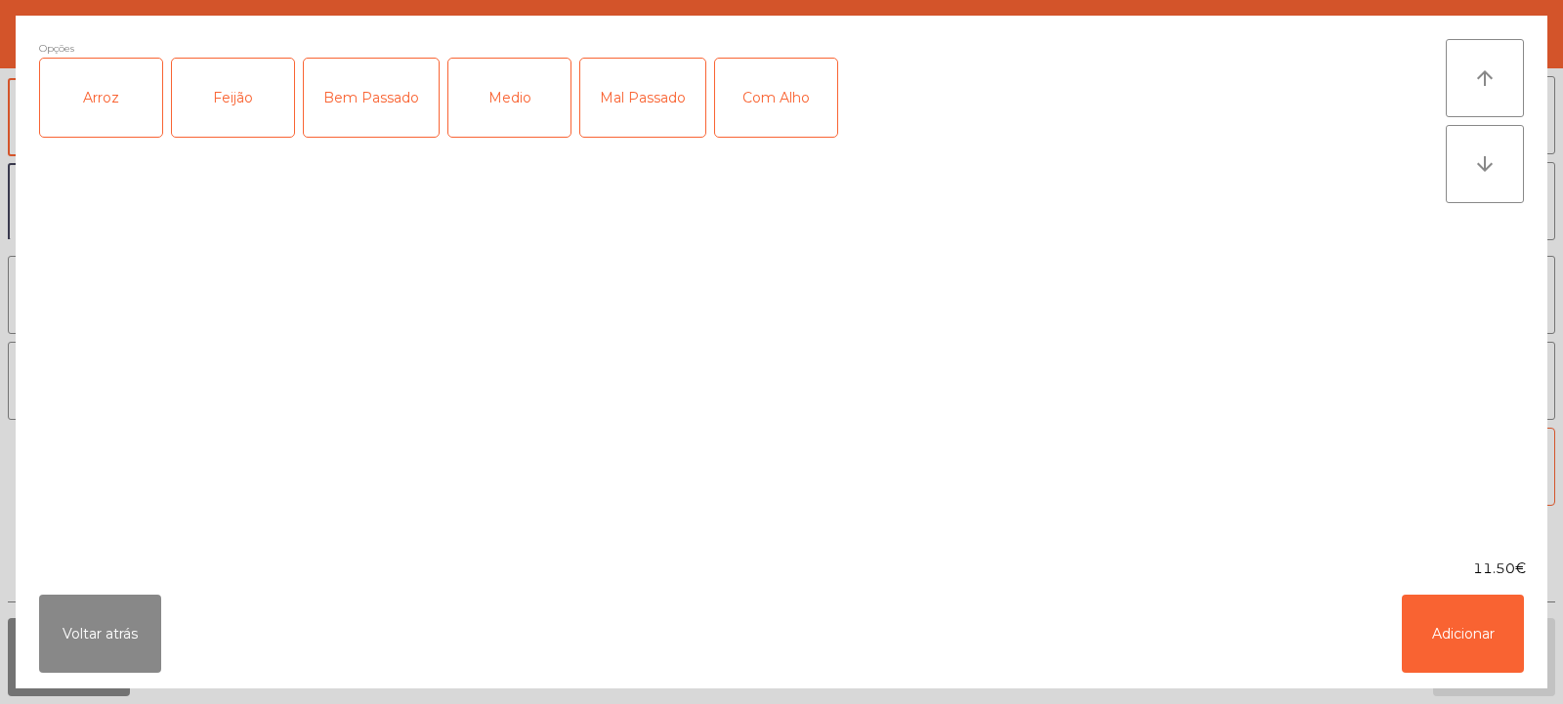
click at [511, 103] on div "Medio" at bounding box center [509, 98] width 122 height 78
click at [109, 110] on div "Arroz" at bounding box center [101, 98] width 122 height 78
click at [226, 109] on div "Feijão" at bounding box center [233, 98] width 122 height 78
click at [1437, 645] on button "Adicionar" at bounding box center [1463, 634] width 122 height 78
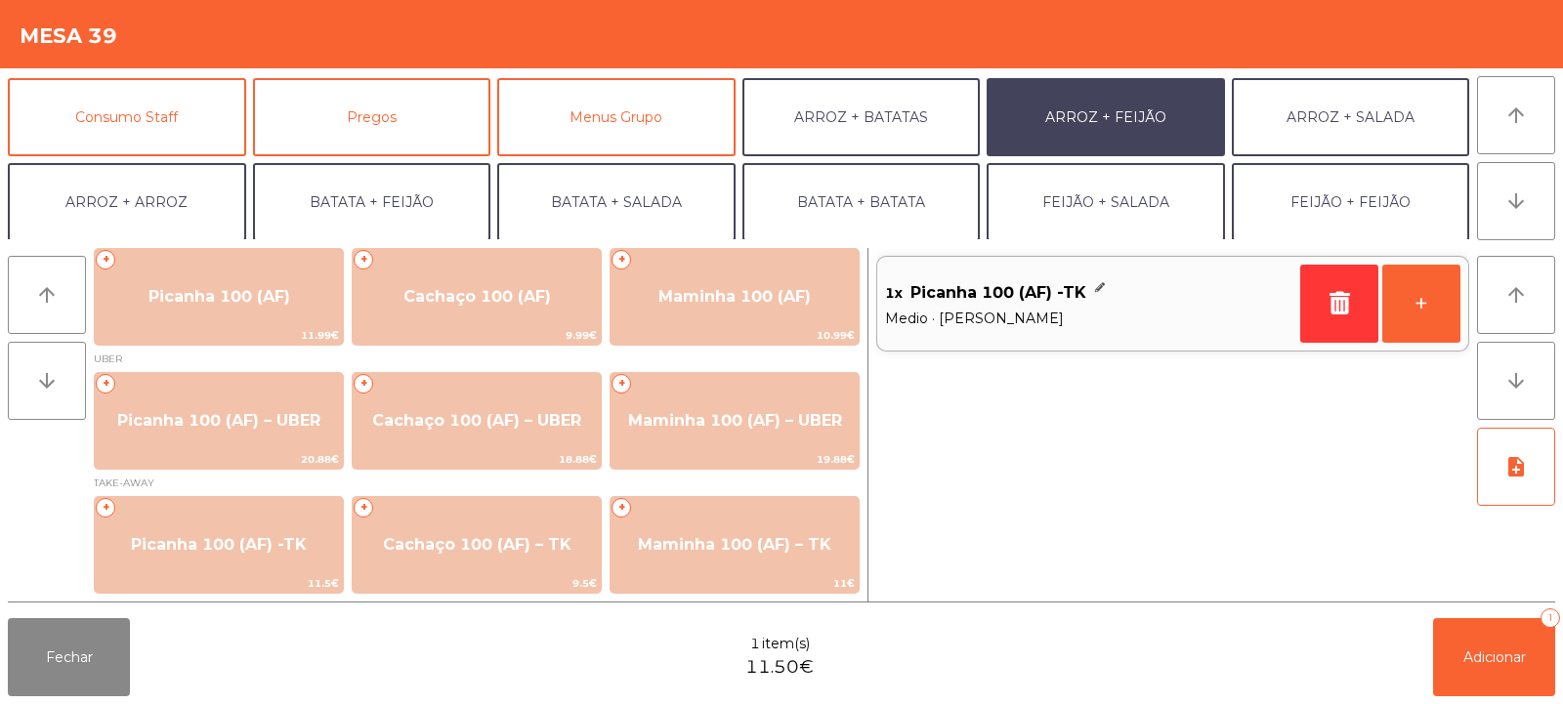
scroll to position [0, 0]
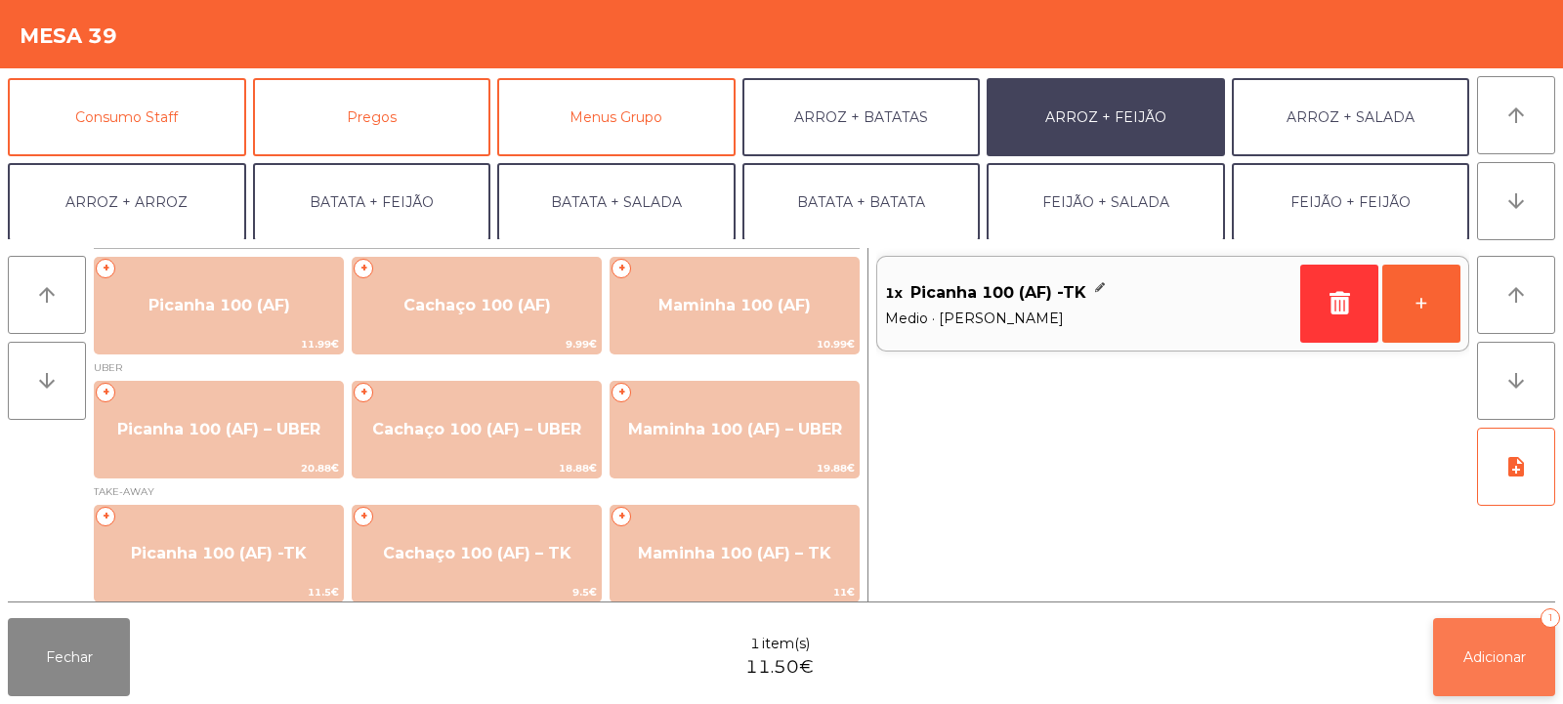
click at [1498, 654] on span "Adicionar" at bounding box center [1495, 658] width 63 height 18
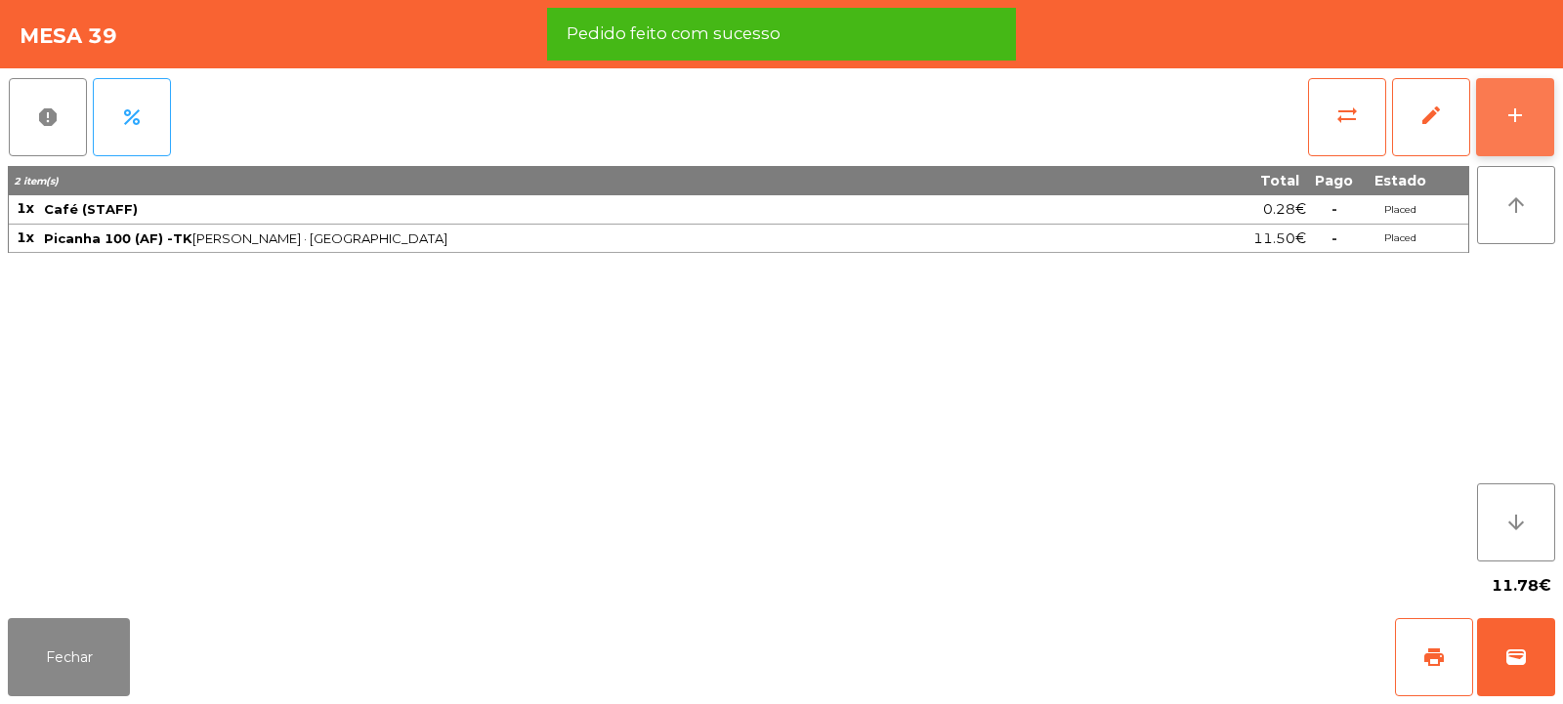
click at [1514, 134] on button "add" at bounding box center [1515, 117] width 78 height 78
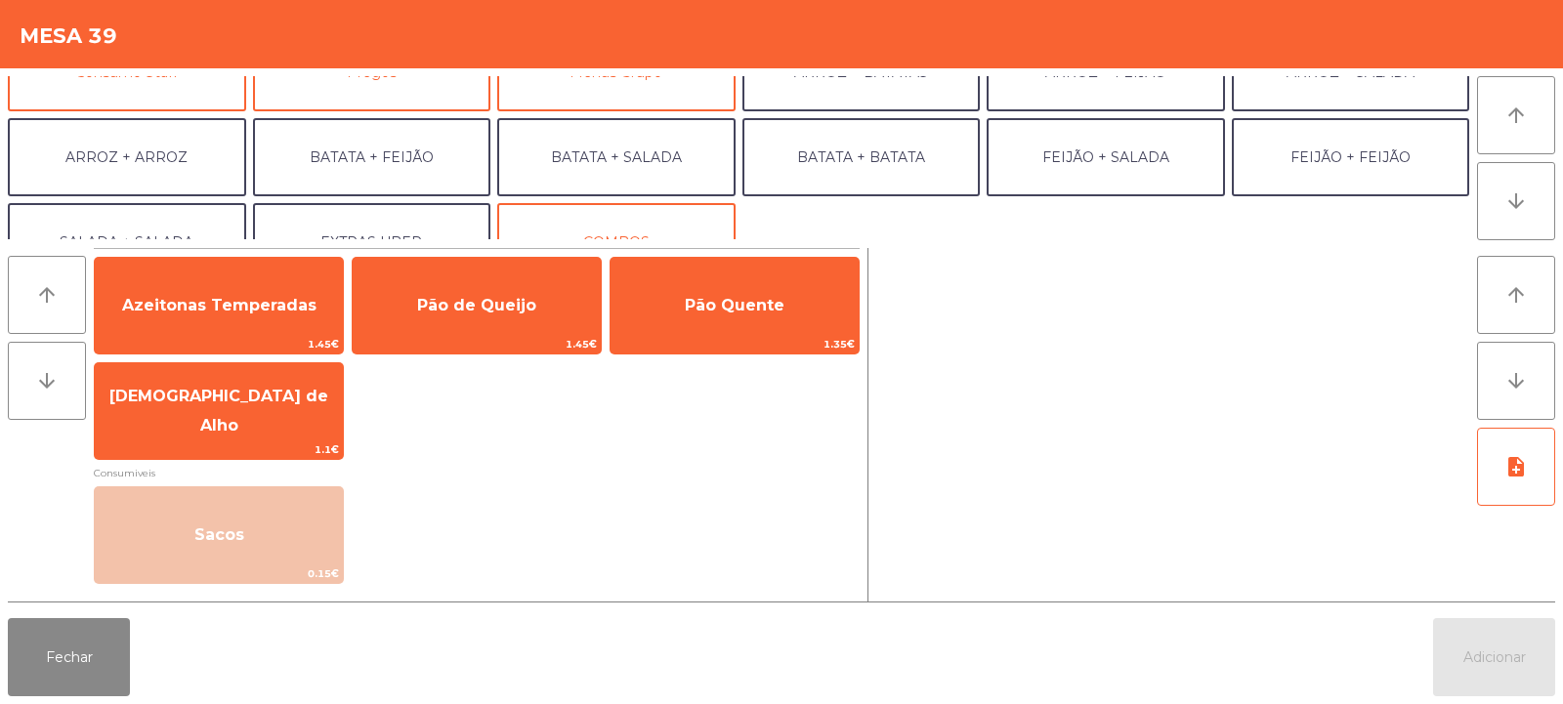
scroll to position [255, 0]
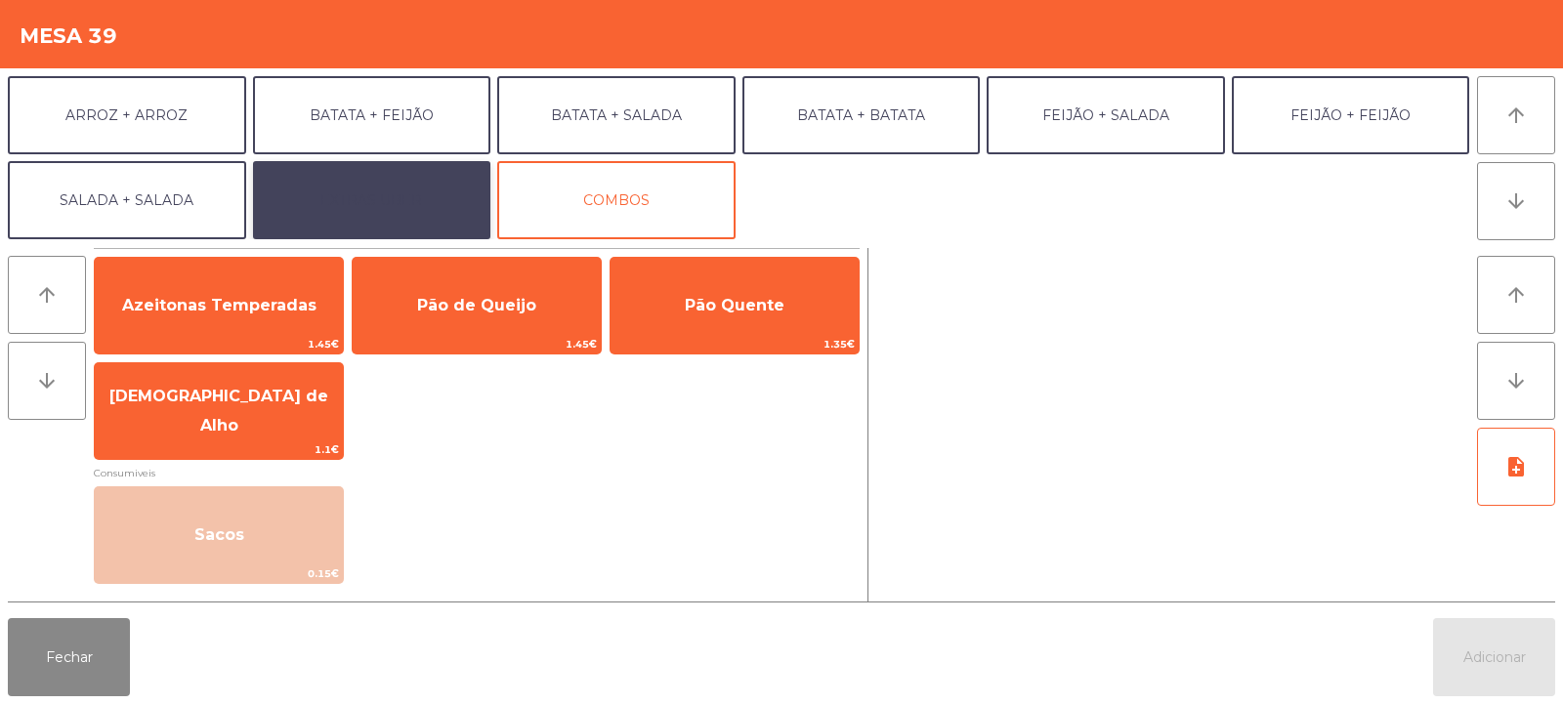
click at [409, 213] on button "EXTRAS UBER" at bounding box center [372, 200] width 238 height 78
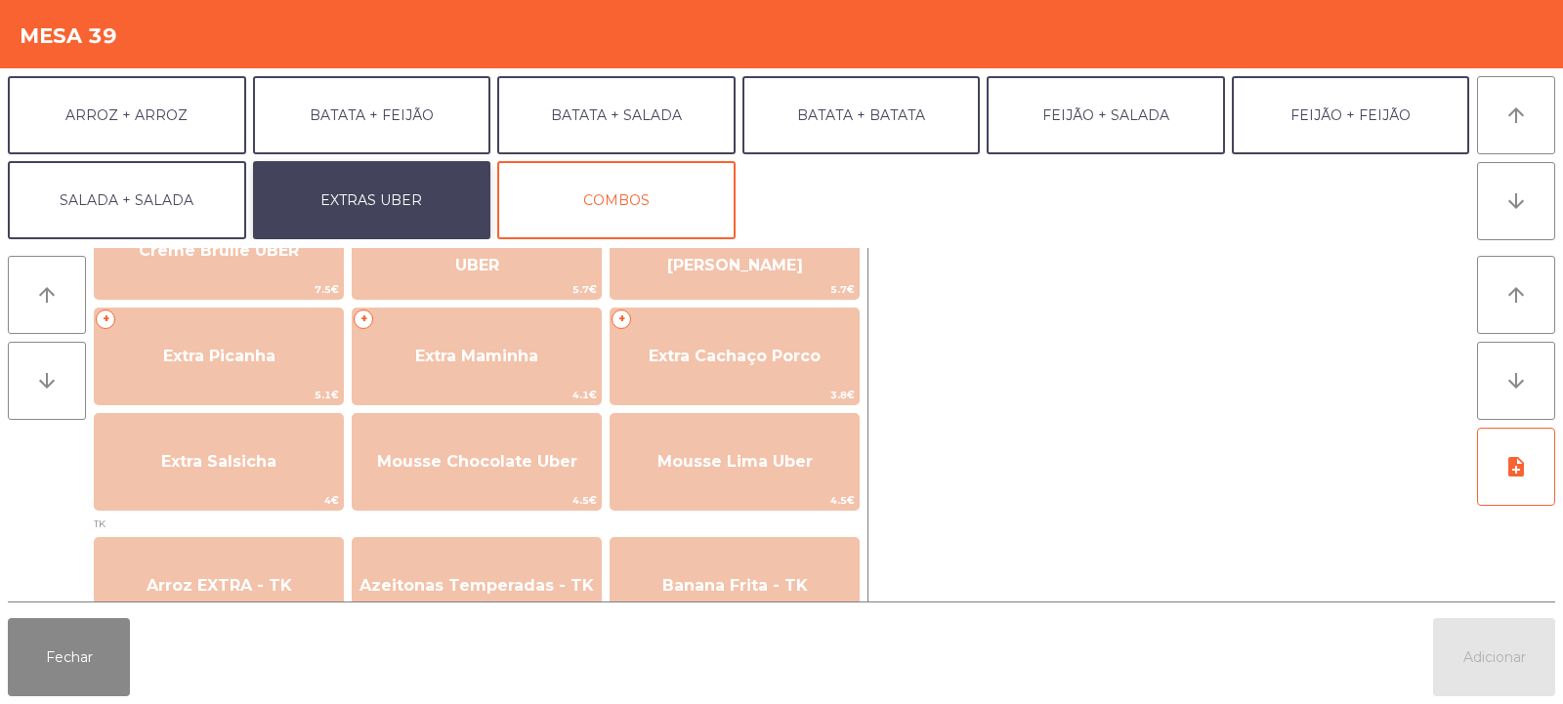
scroll to position [501, 0]
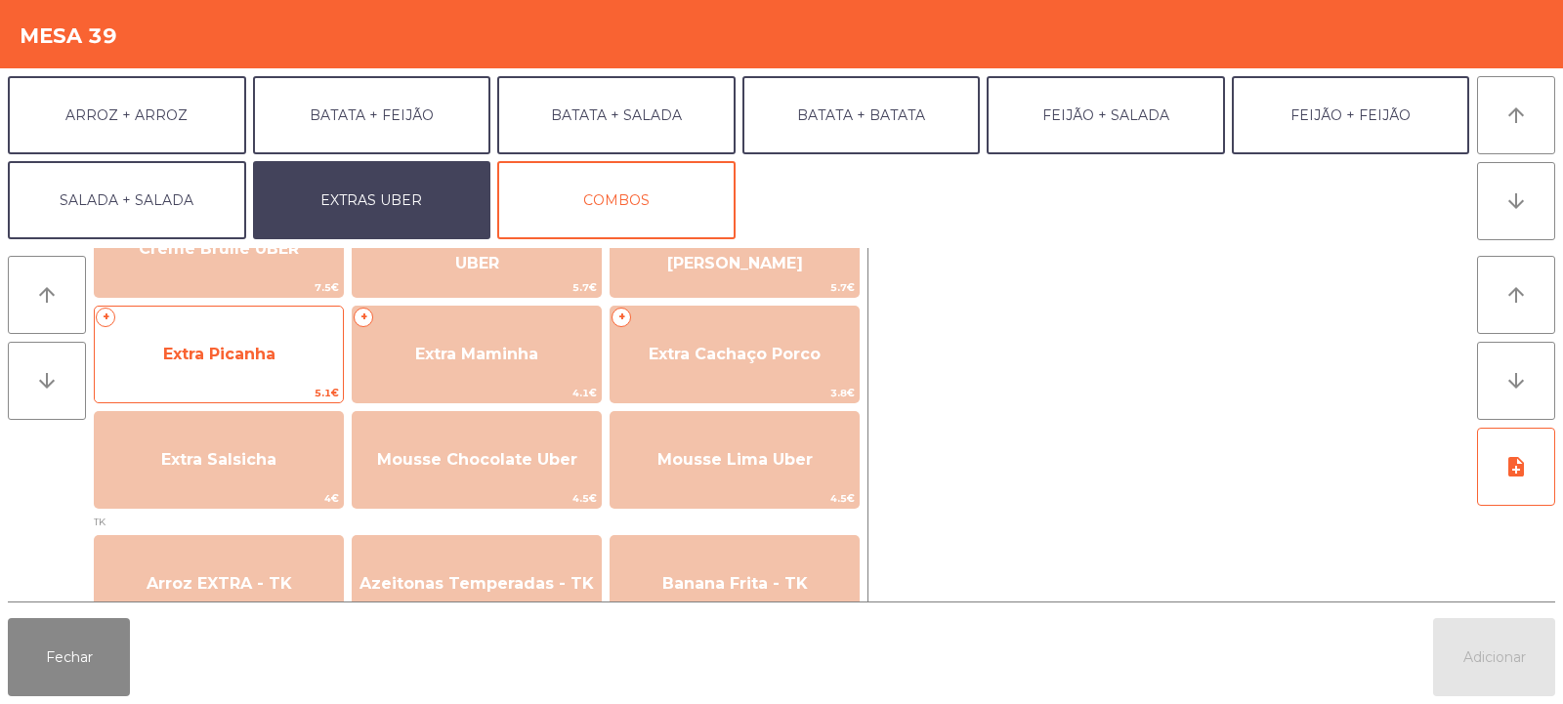
click at [240, 362] on span "Extra Picanha" at bounding box center [219, 354] width 112 height 19
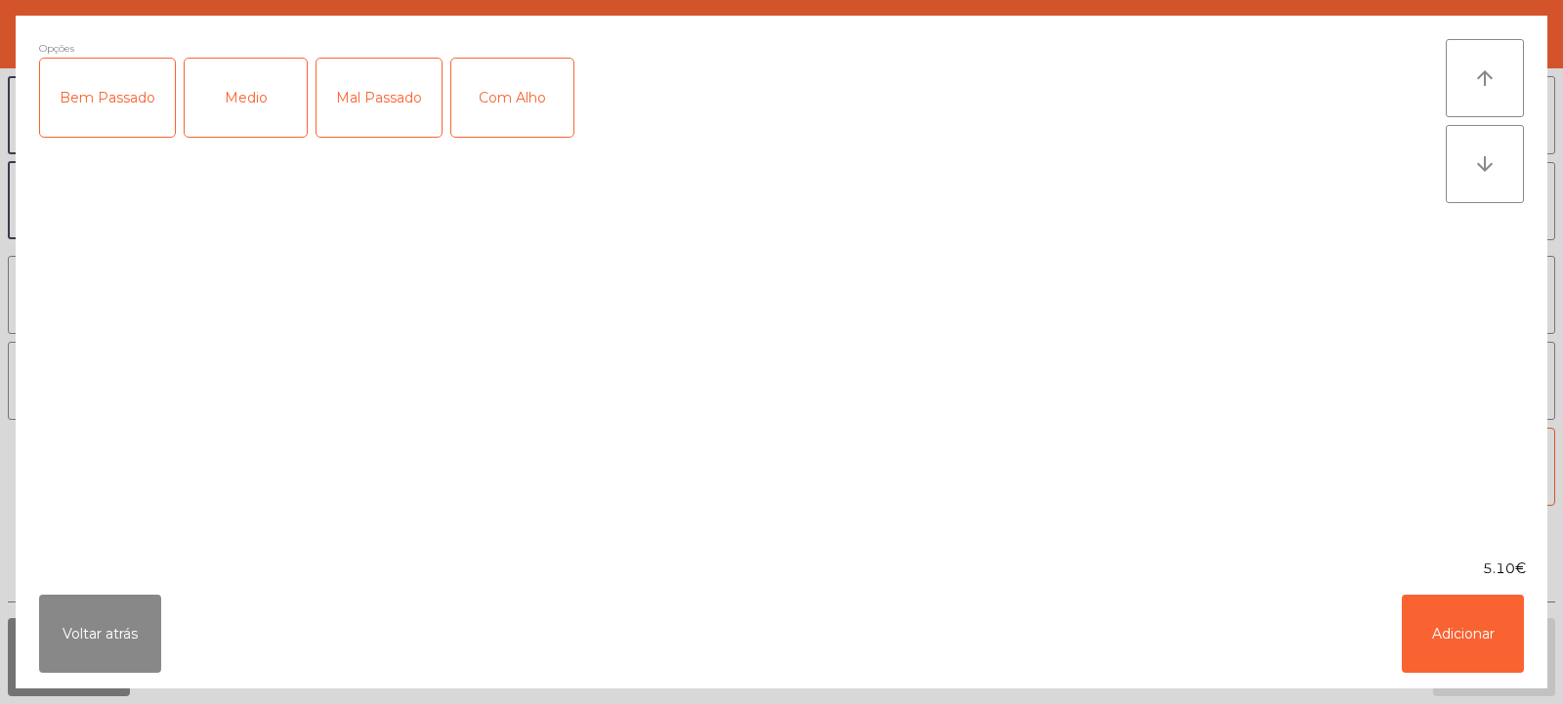
click at [246, 124] on div "Medio" at bounding box center [246, 98] width 122 height 78
click at [1455, 649] on button "Adicionar" at bounding box center [1463, 634] width 122 height 78
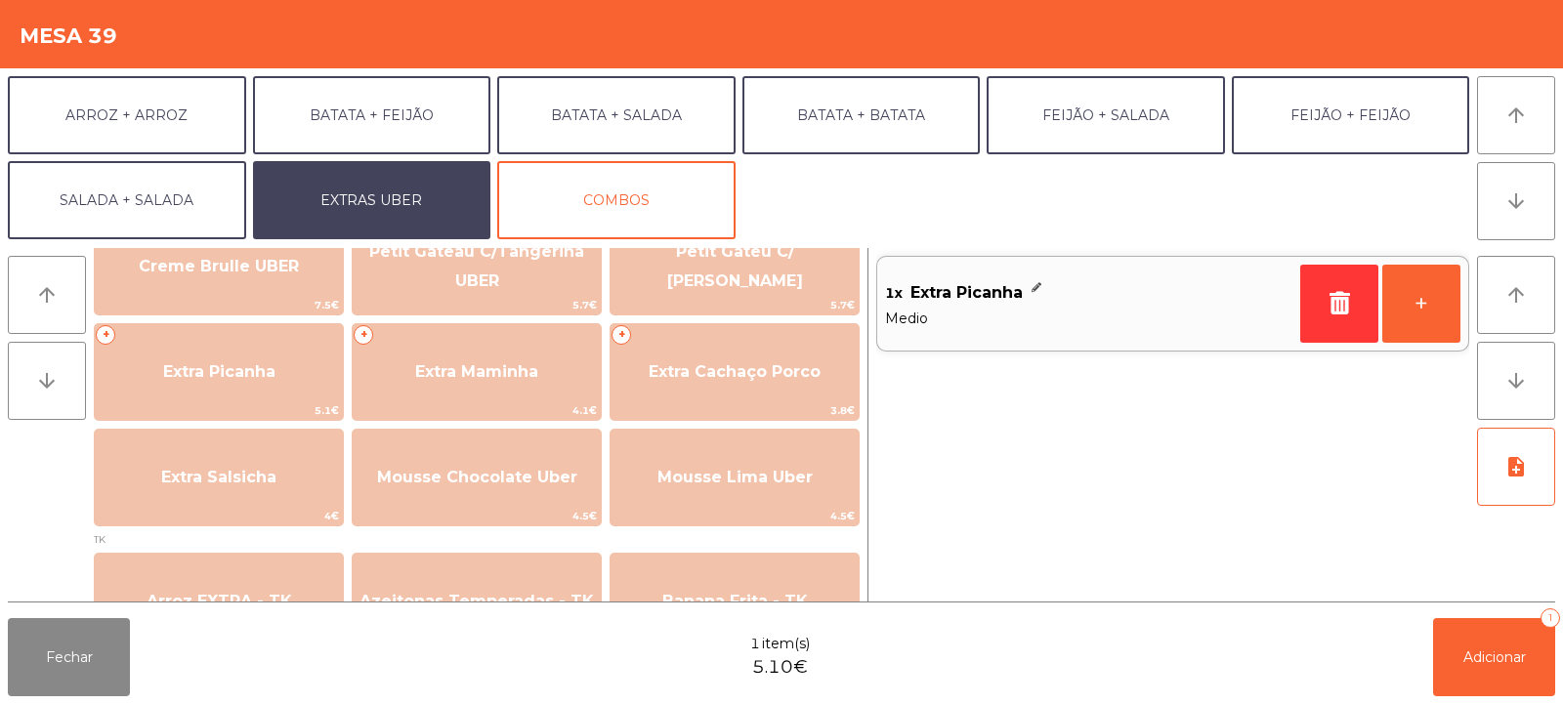
scroll to position [480, 0]
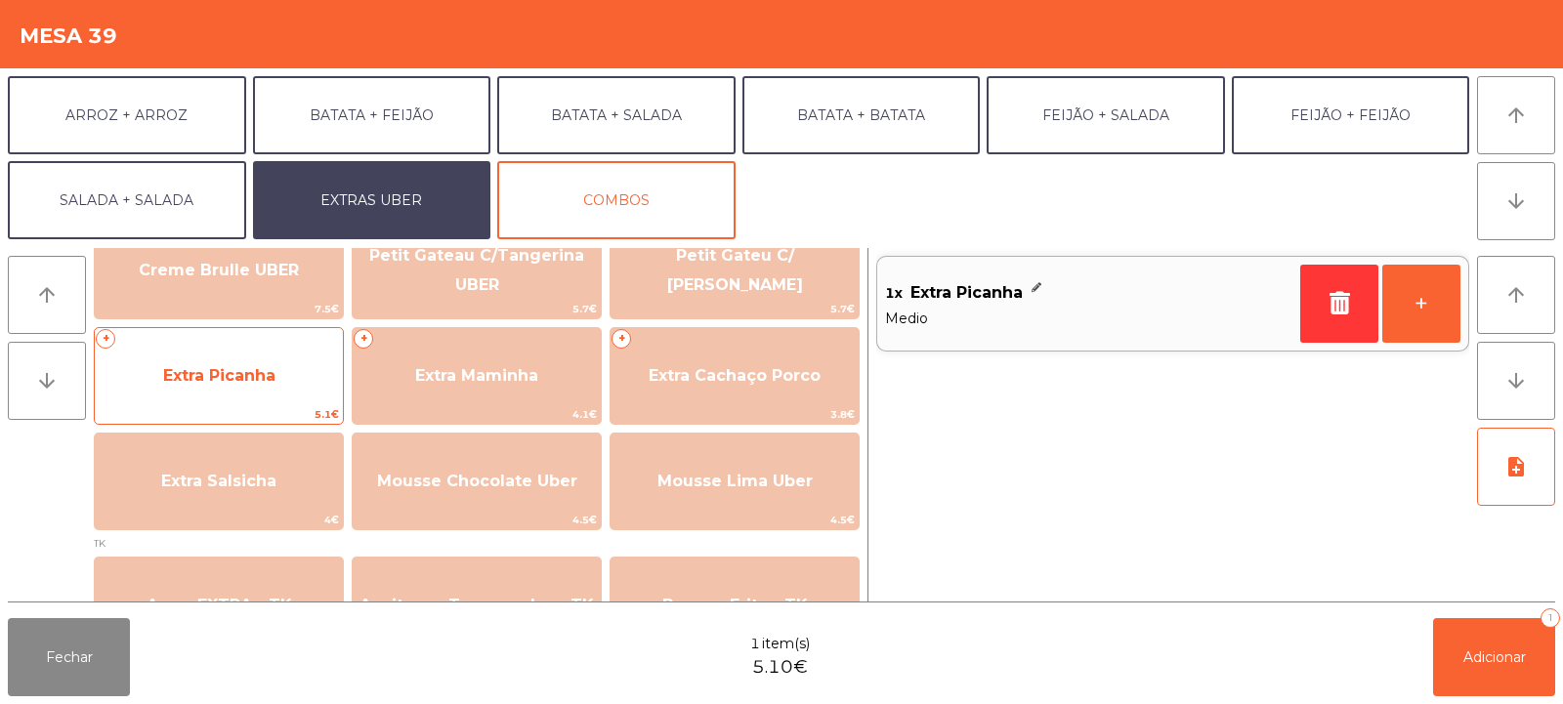
click at [251, 370] on span "Extra Picanha" at bounding box center [219, 375] width 112 height 19
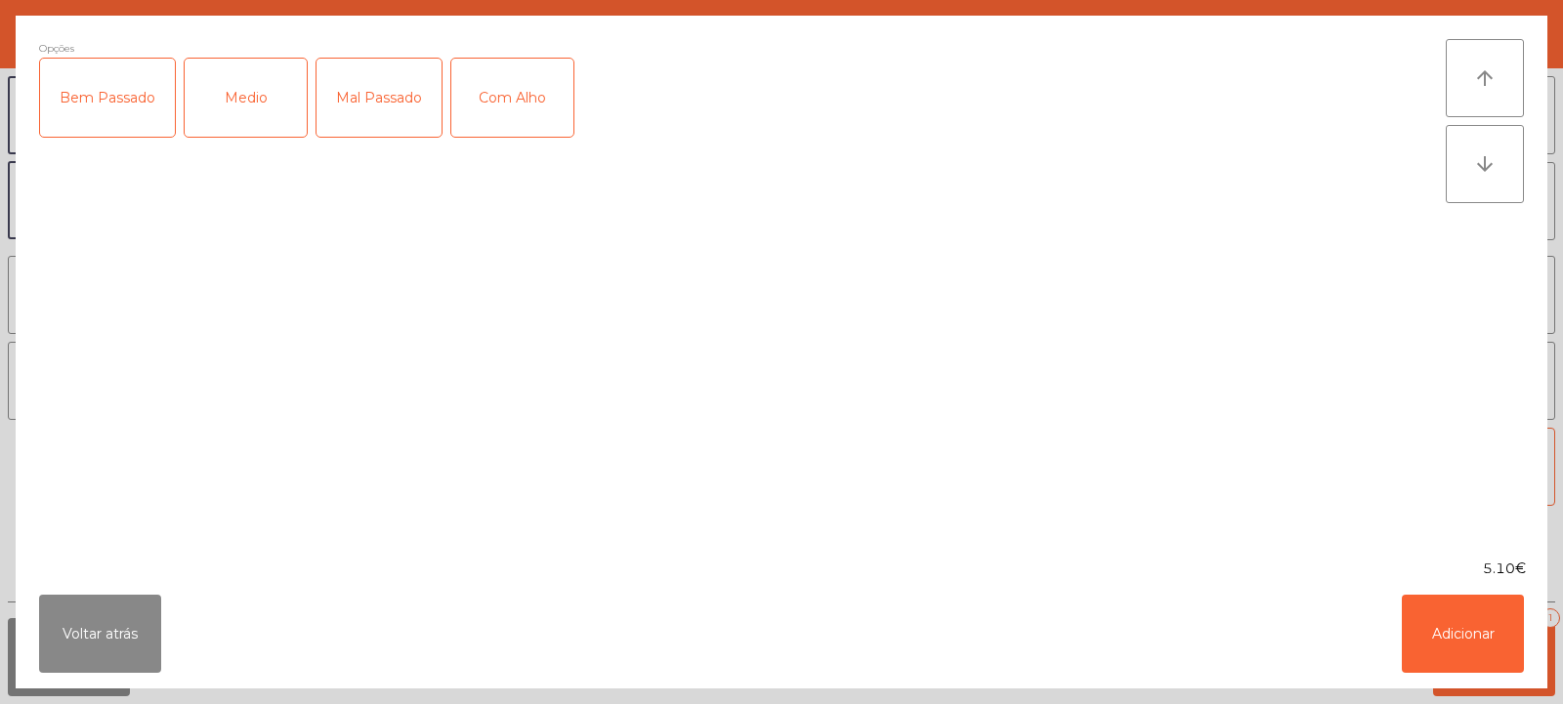
click at [235, 104] on div "Medio" at bounding box center [246, 98] width 122 height 78
click at [1460, 652] on button "Adicionar" at bounding box center [1463, 634] width 122 height 78
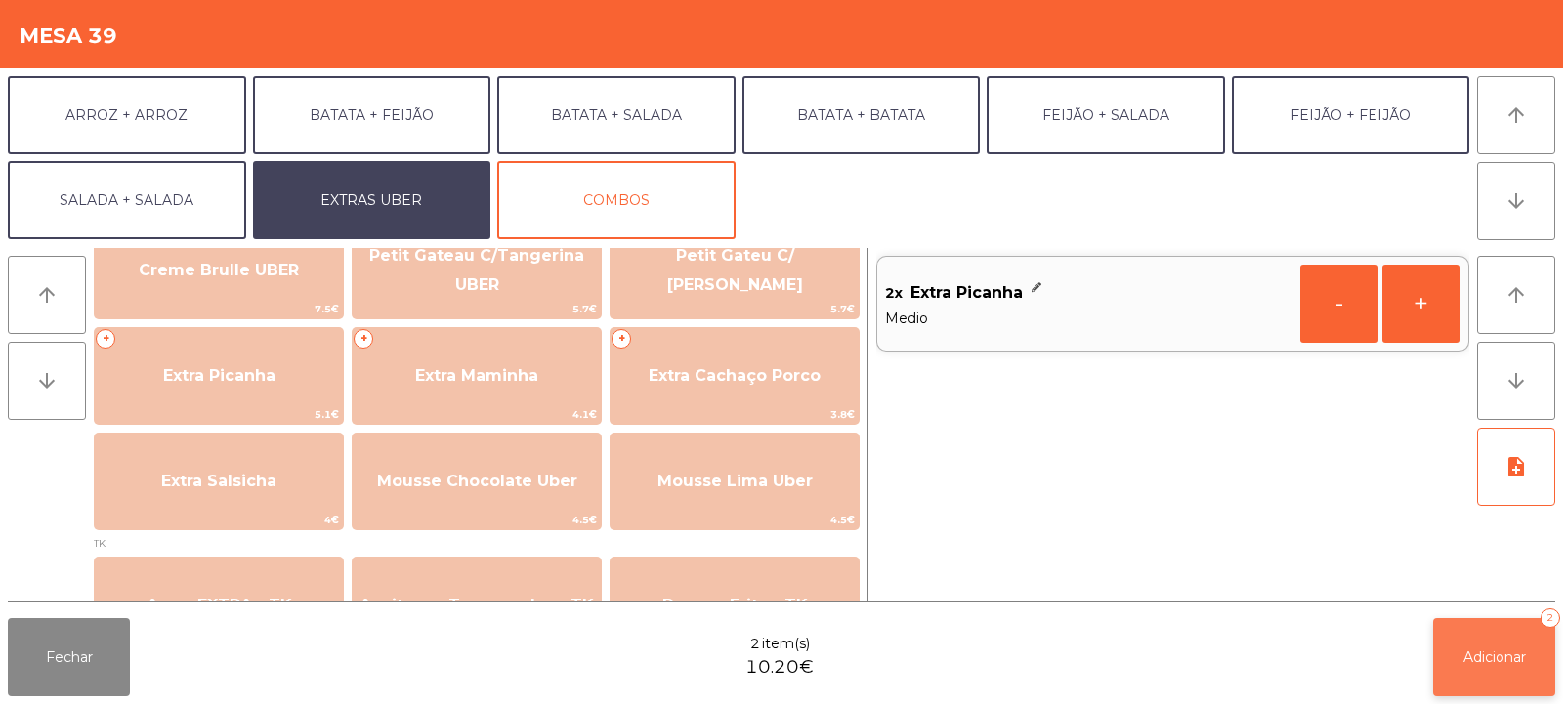
click at [1494, 665] on span "Adicionar" at bounding box center [1495, 658] width 63 height 18
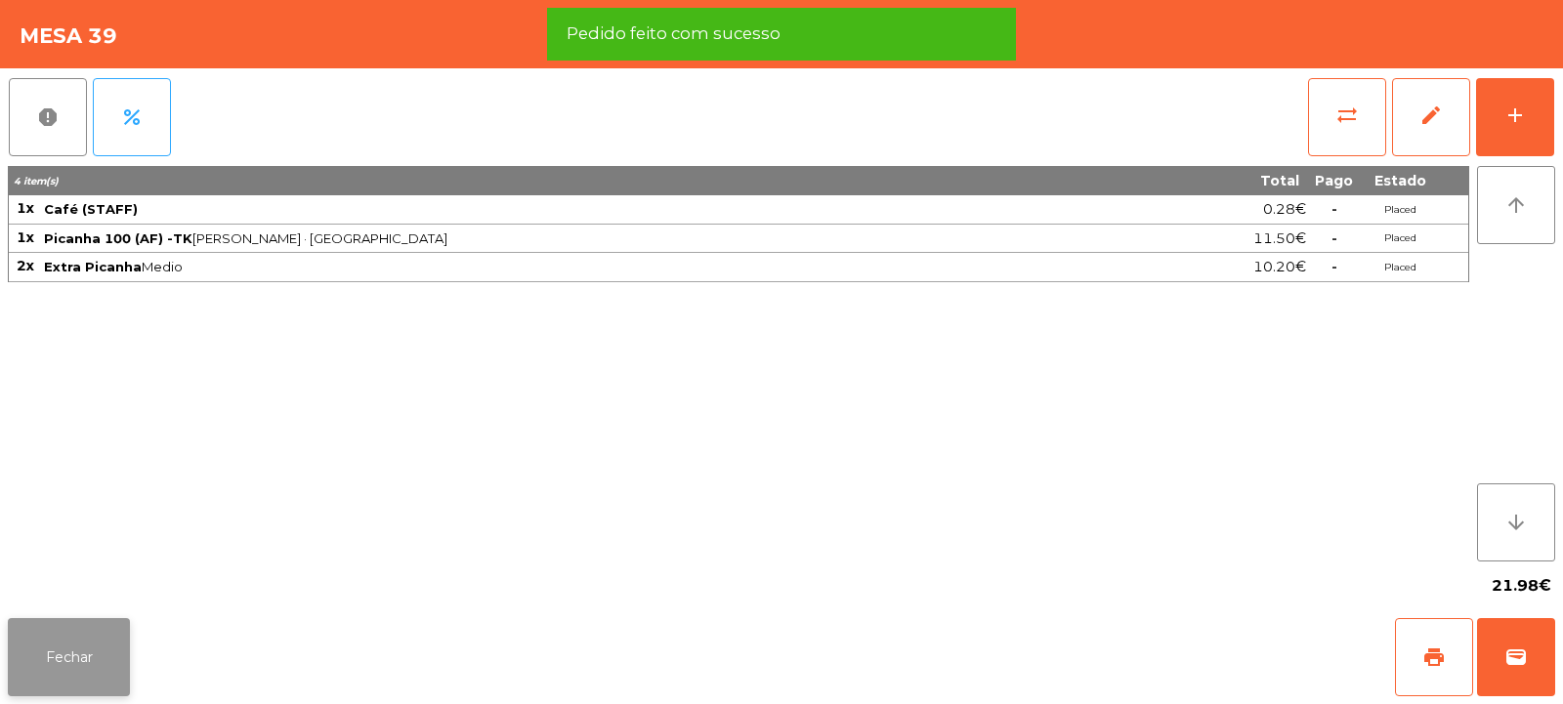
click at [63, 652] on button "Fechar" at bounding box center [69, 657] width 122 height 78
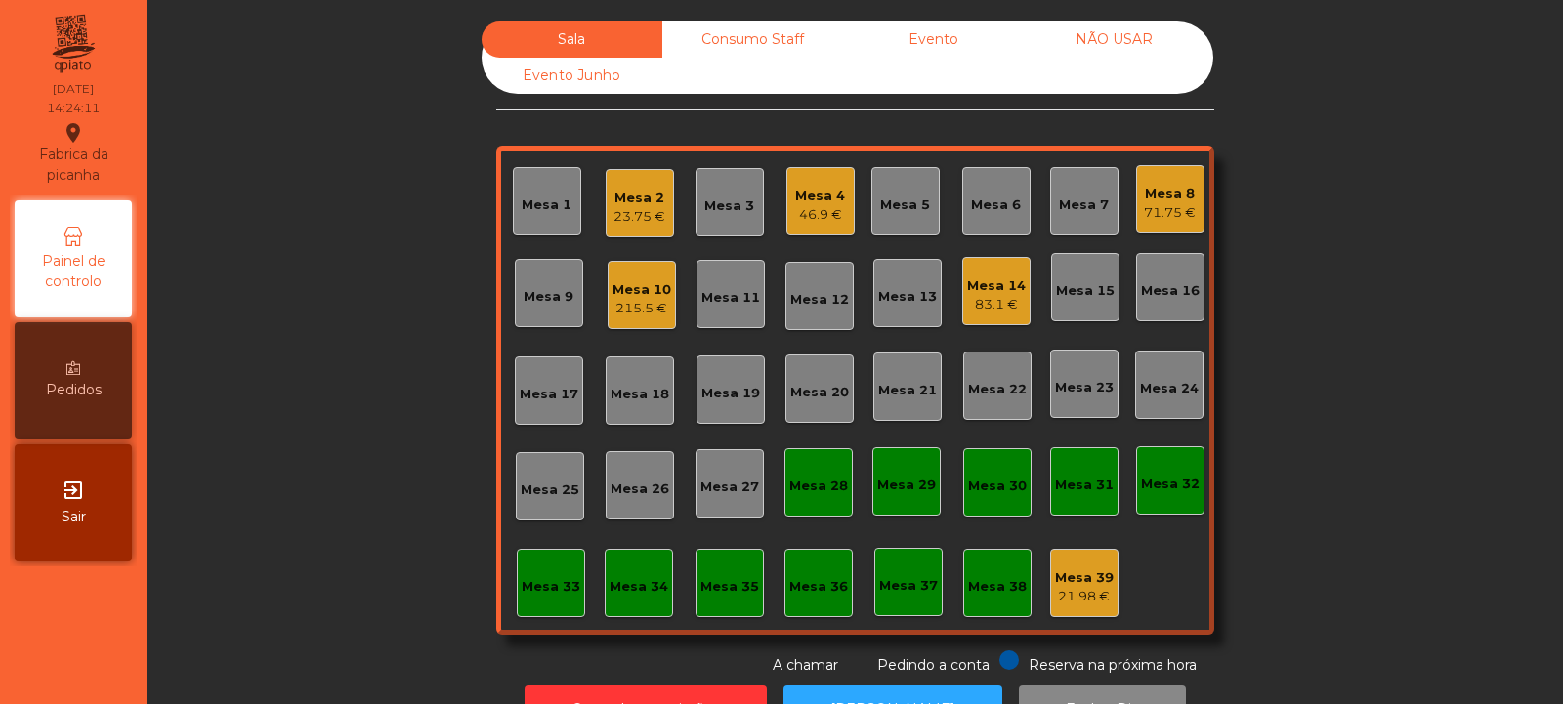
click at [1083, 290] on div "Mesa 15" at bounding box center [1085, 291] width 59 height 20
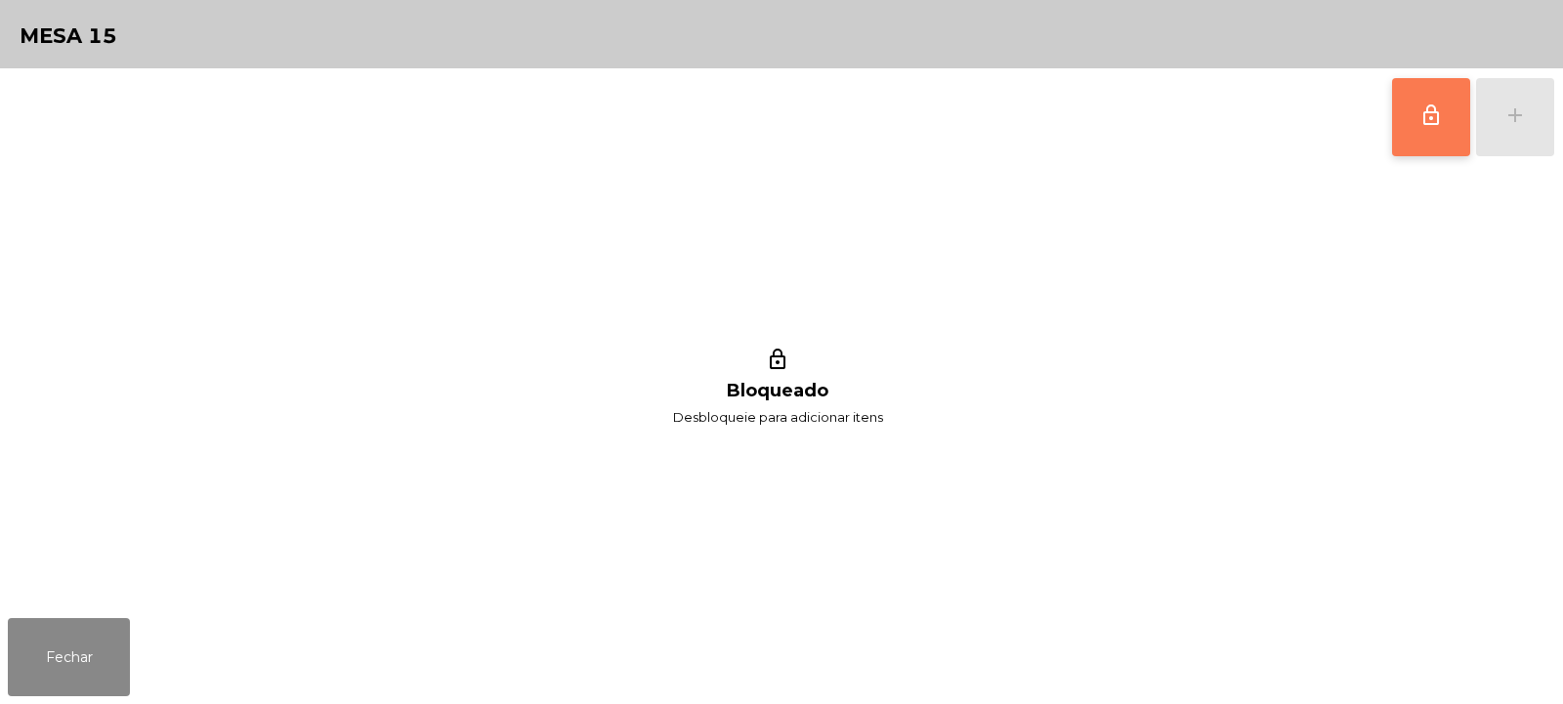
click at [1417, 123] on button "lock_outline" at bounding box center [1431, 117] width 78 height 78
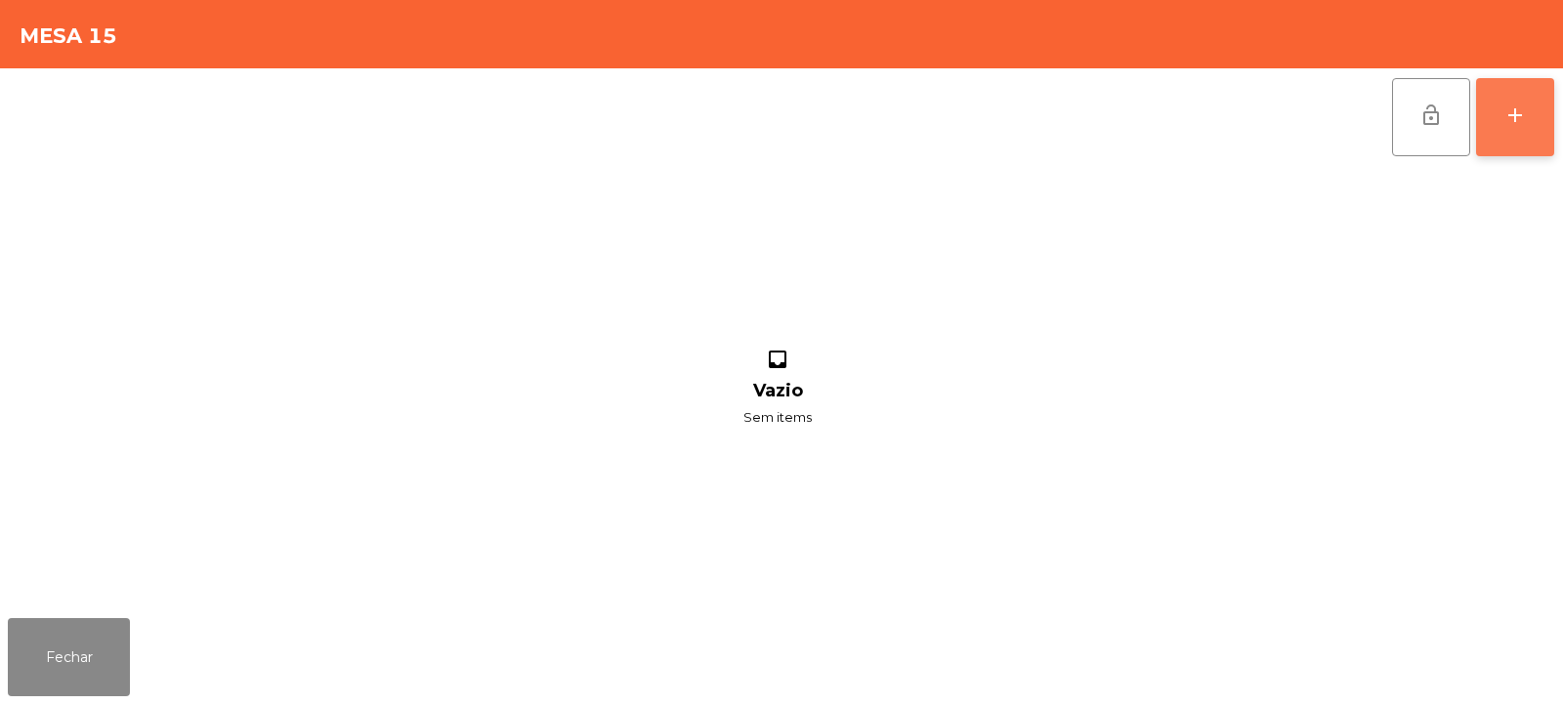
click at [1528, 107] on button "add" at bounding box center [1515, 117] width 78 height 78
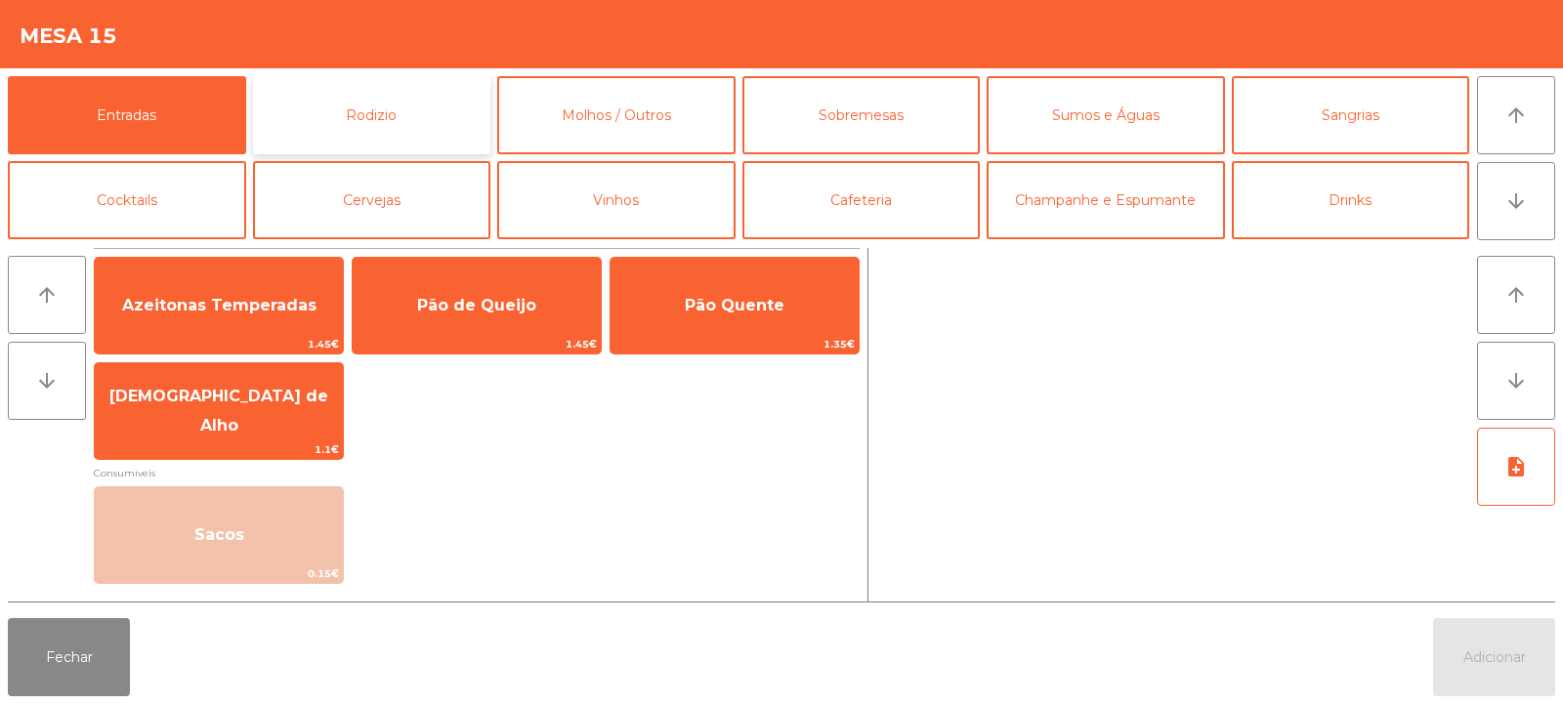
click at [392, 107] on button "Rodizio" at bounding box center [372, 115] width 238 height 78
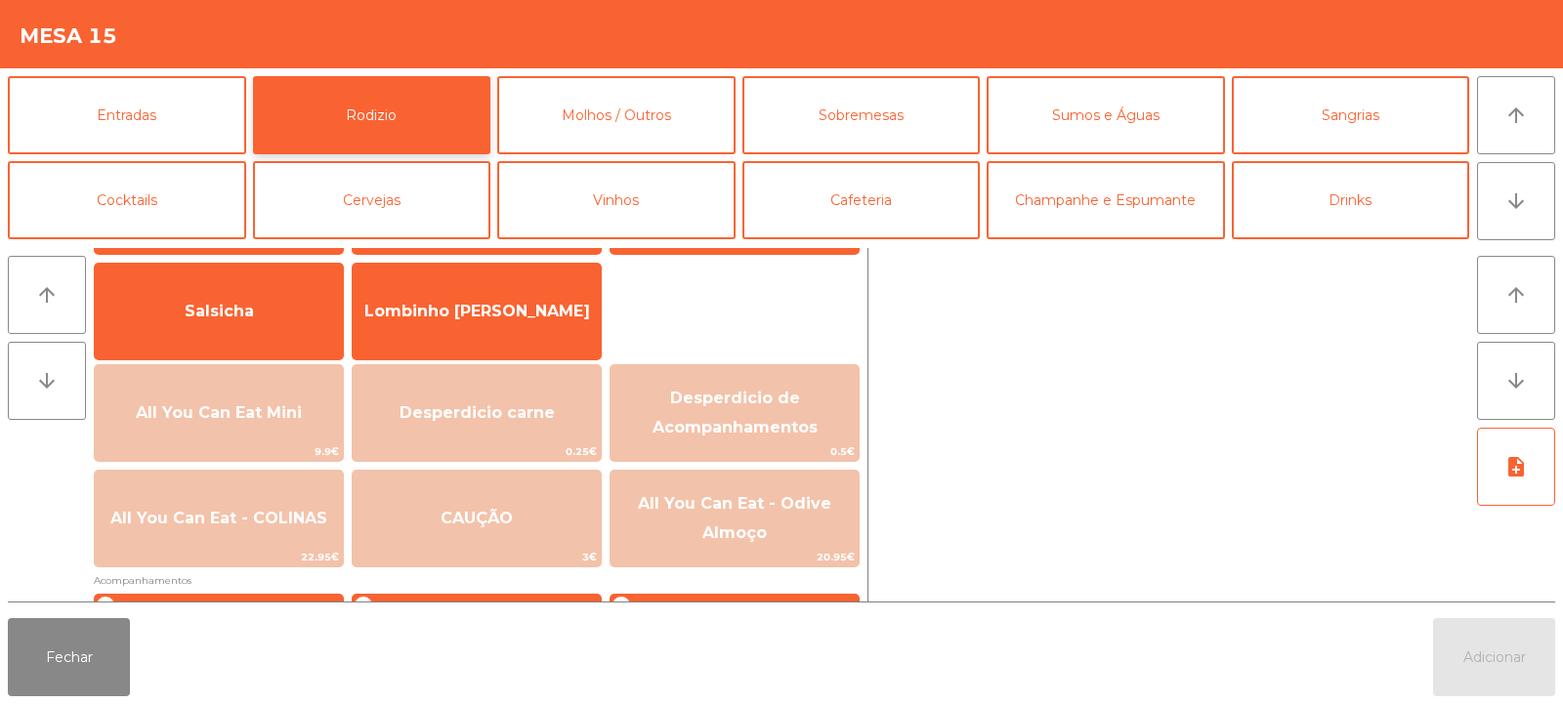
scroll to position [132, 0]
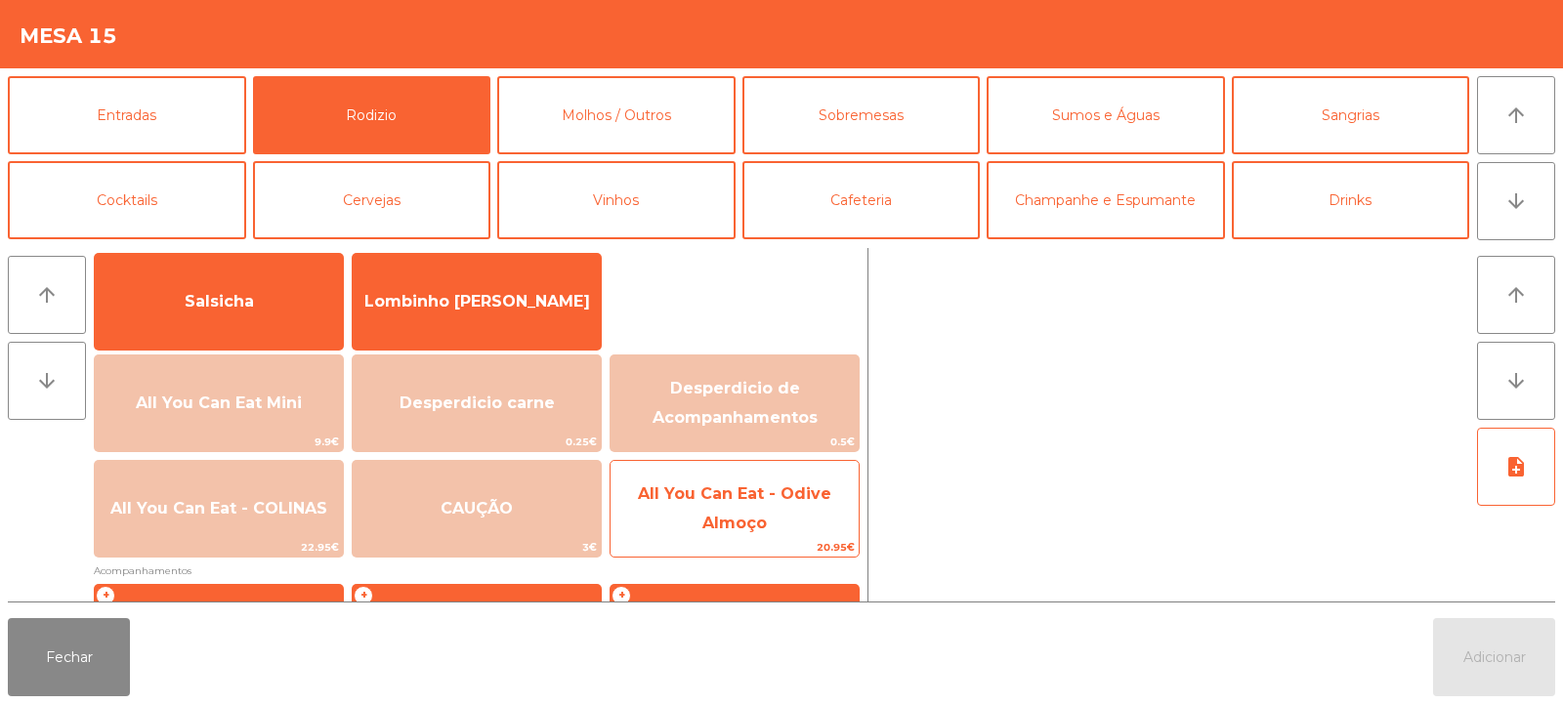
click at [750, 515] on span "All You Can Eat - Odive Almoço" at bounding box center [734, 509] width 193 height 48
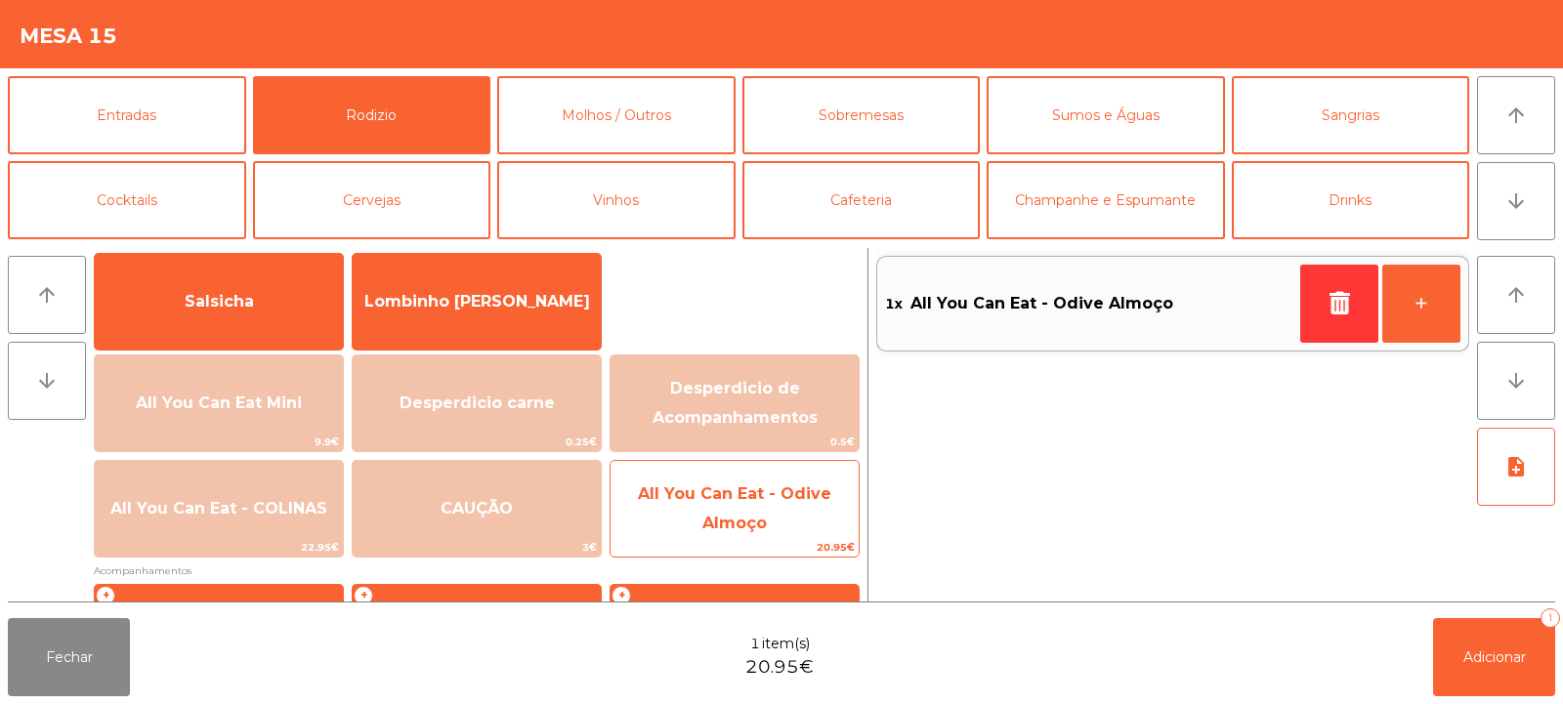
click at [738, 513] on span "All You Can Eat - Odive Almoço" at bounding box center [735, 509] width 248 height 83
click at [728, 505] on span "All You Can Eat - Odive Almoço" at bounding box center [735, 509] width 248 height 83
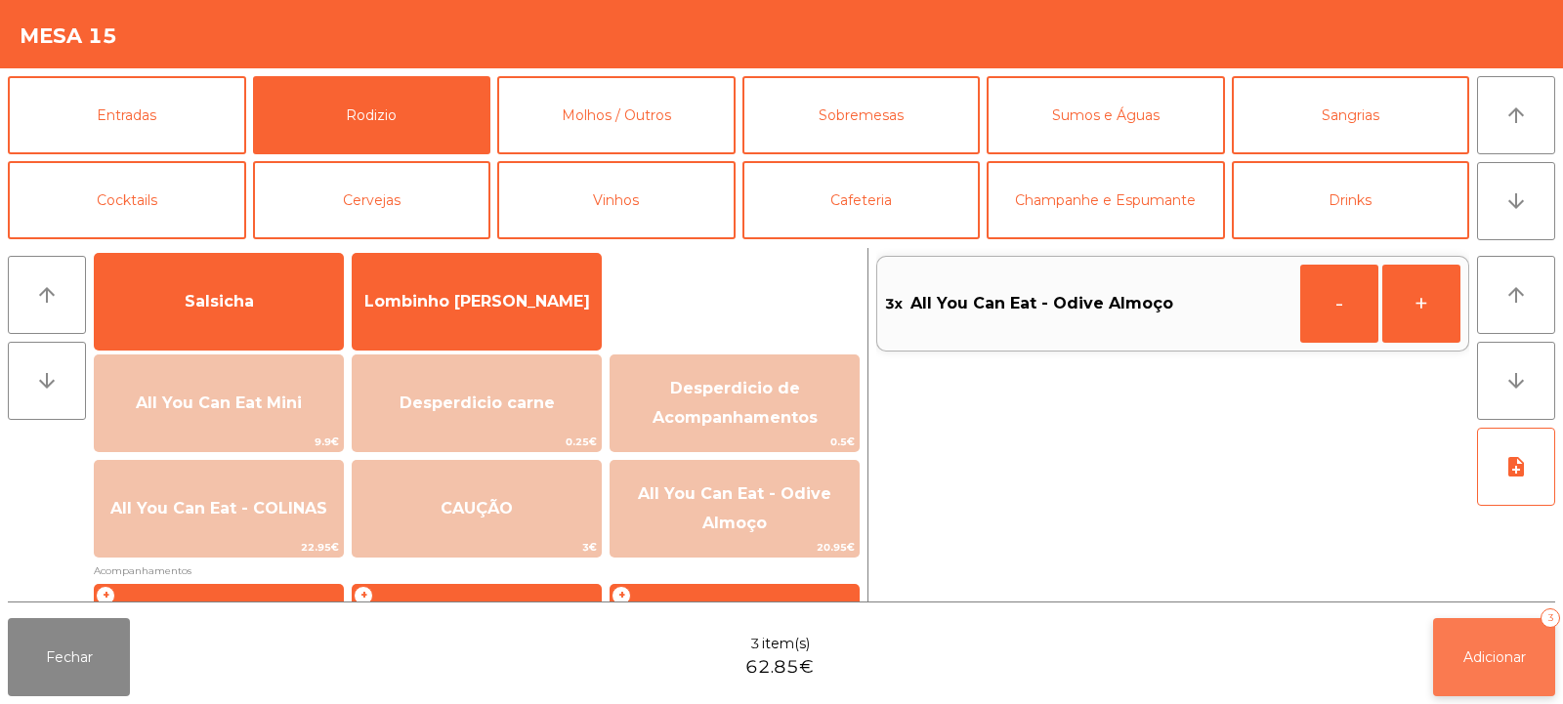
click at [1510, 649] on span "Adicionar" at bounding box center [1495, 658] width 63 height 18
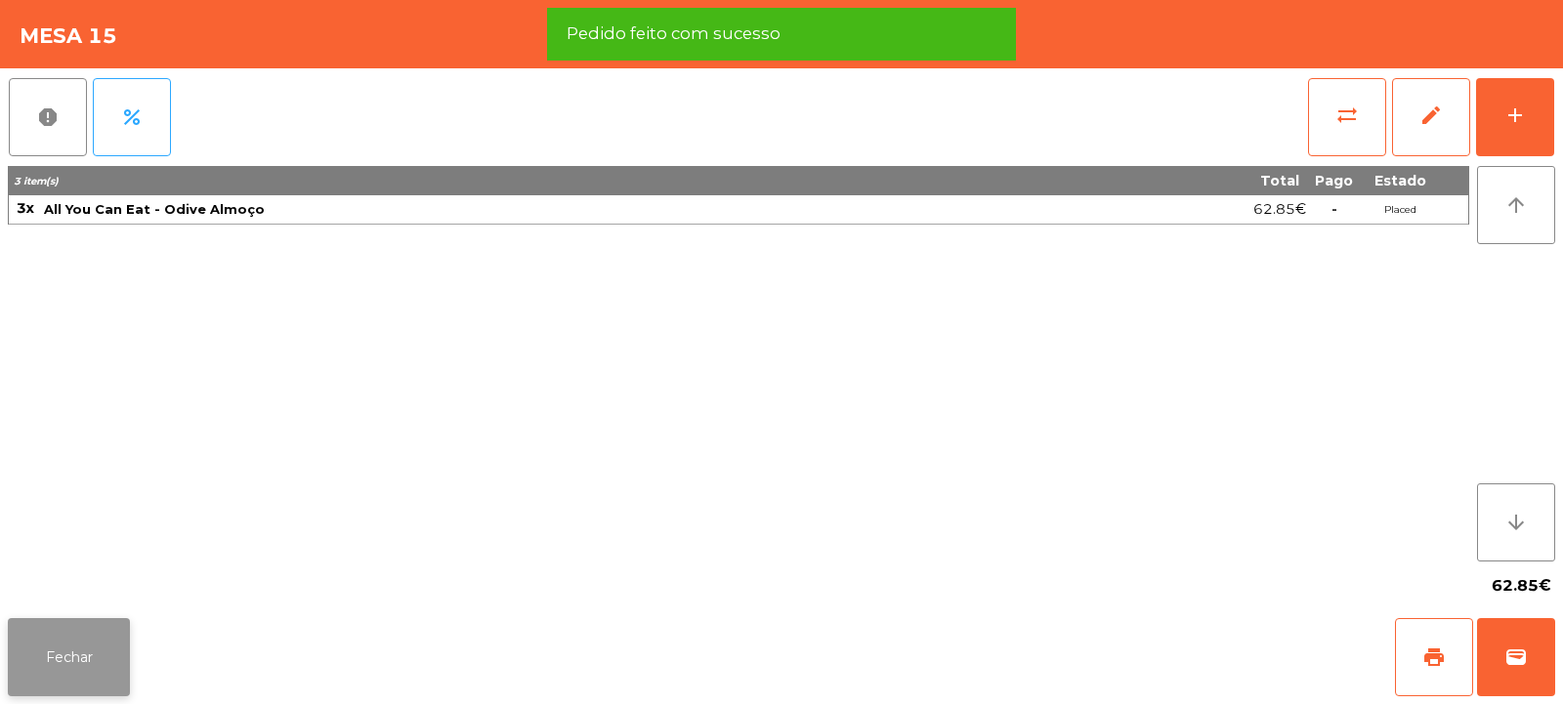
click at [70, 654] on button "Fechar" at bounding box center [69, 657] width 122 height 78
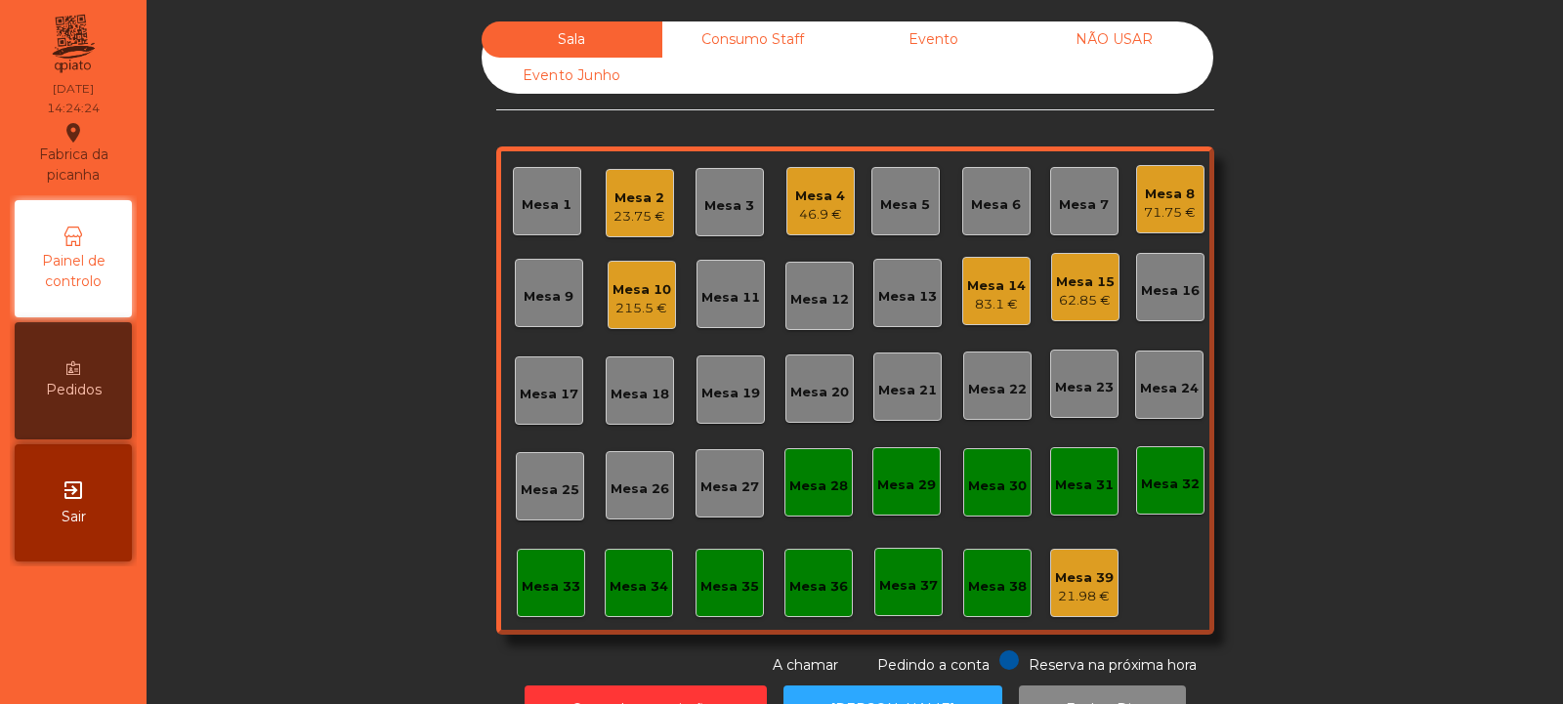
click at [1091, 578] on div "Mesa 39" at bounding box center [1084, 579] width 59 height 20
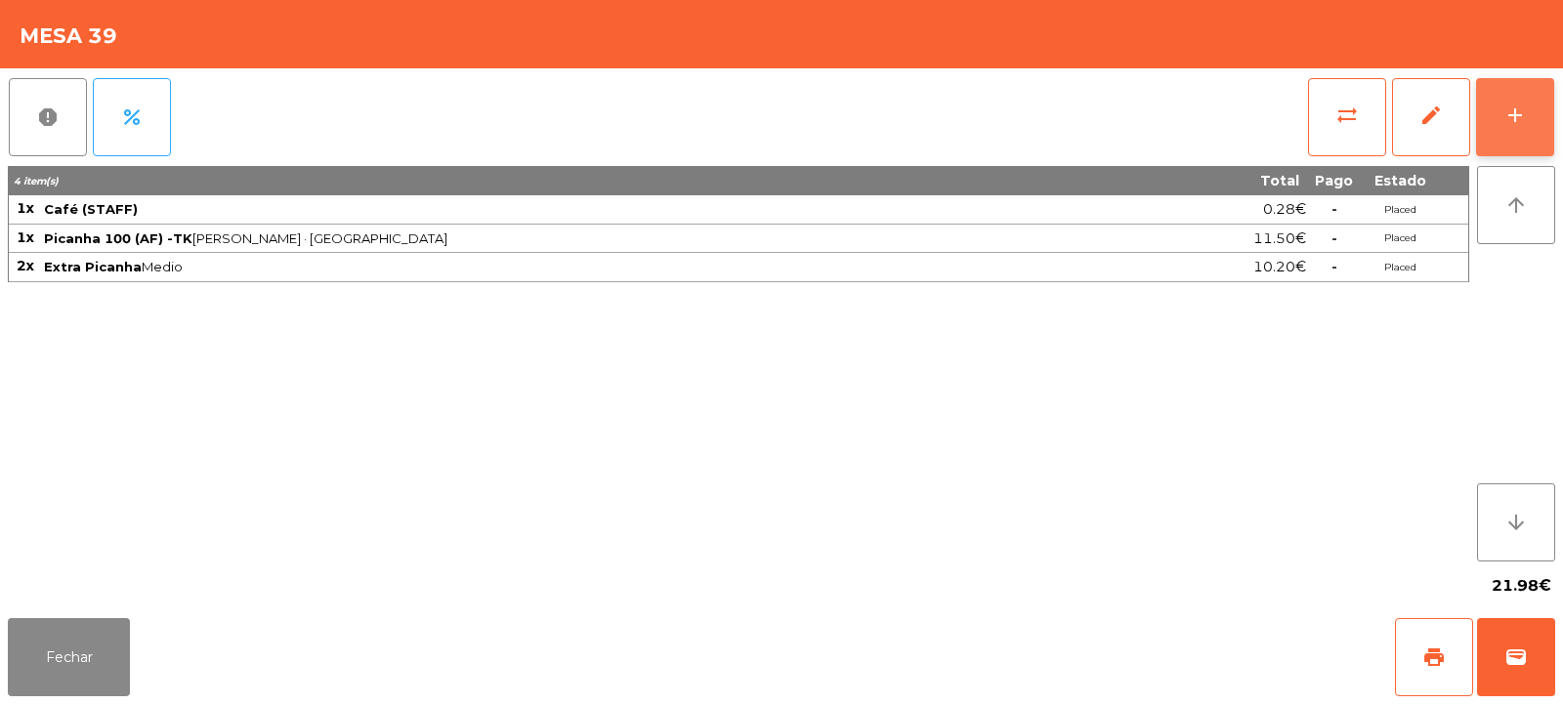
click at [1509, 116] on div "add" at bounding box center [1515, 115] width 23 height 23
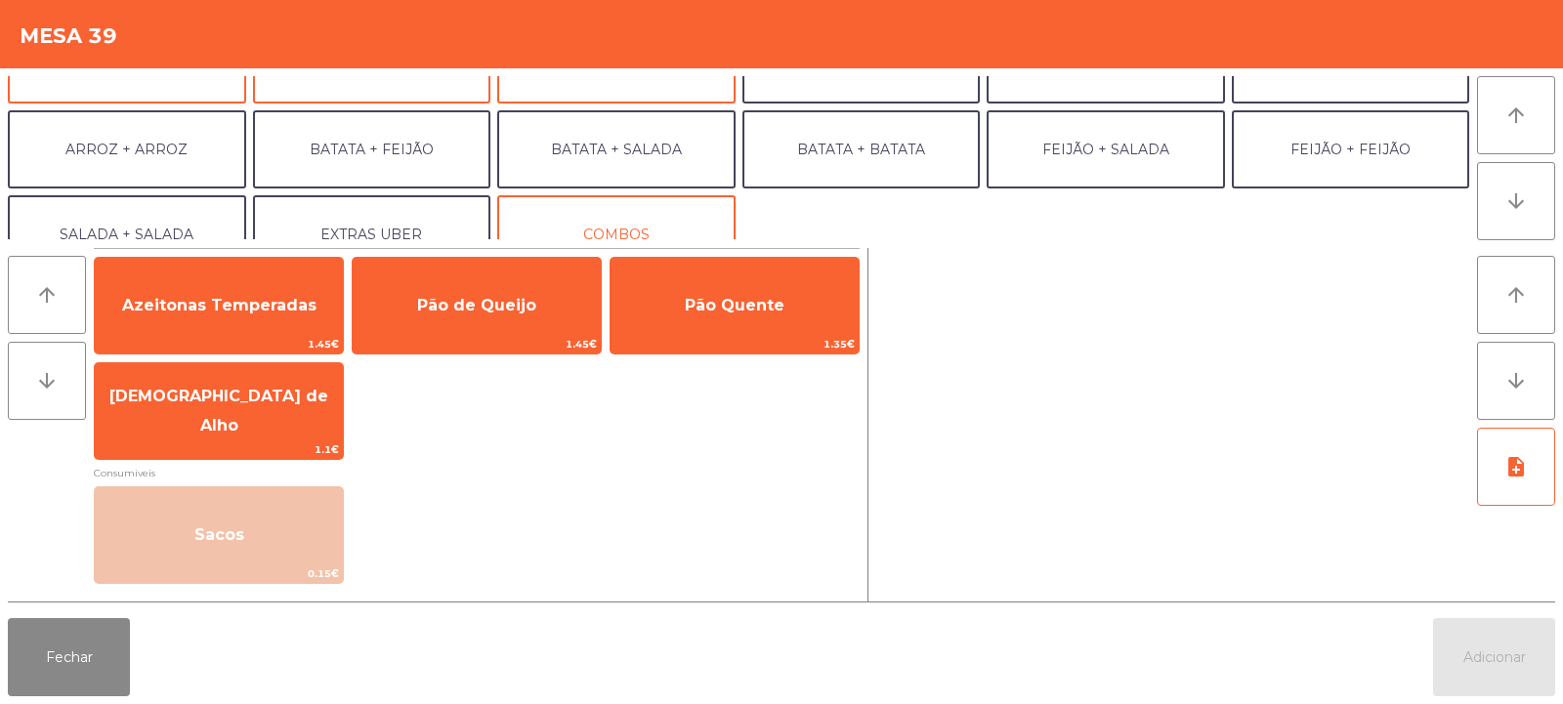
scroll to position [255, 0]
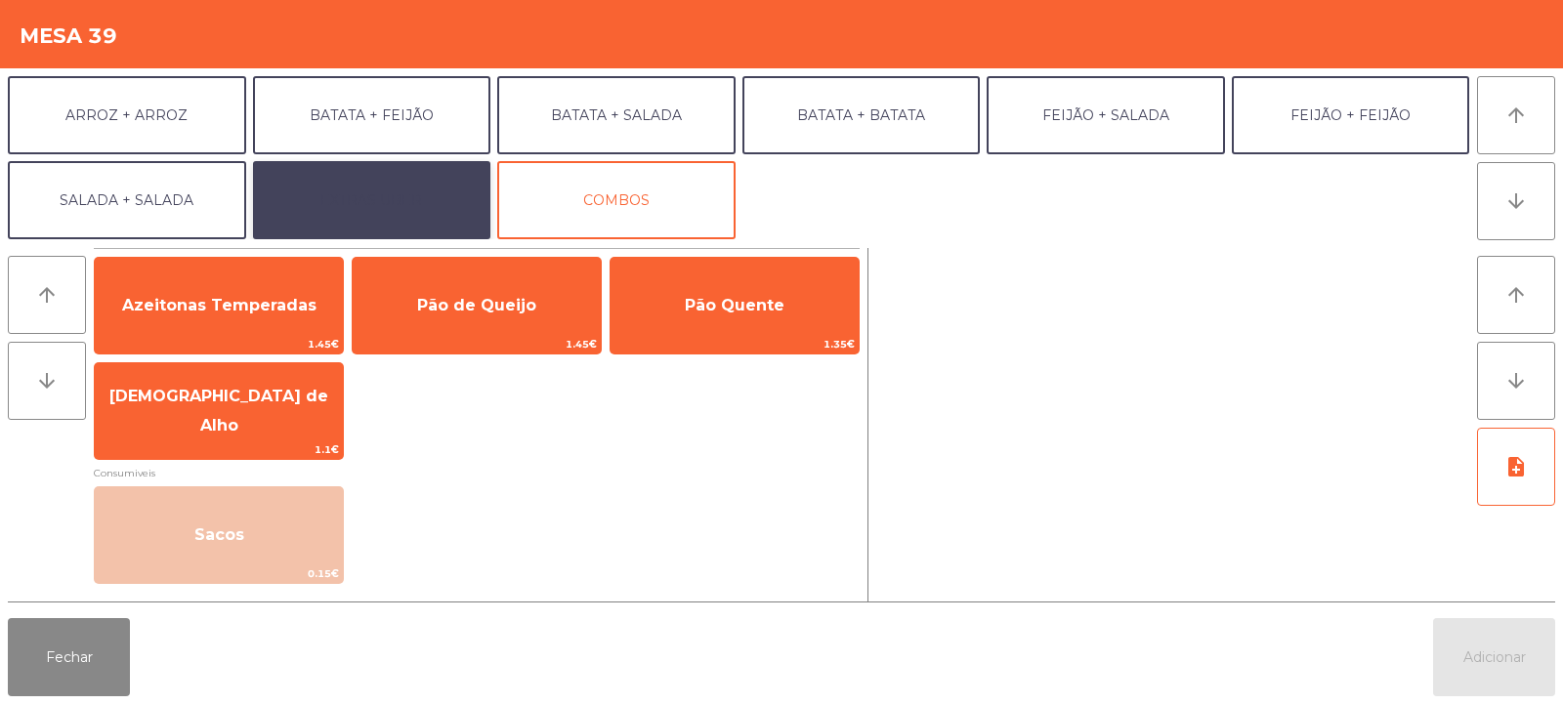
click at [403, 195] on button "EXTRAS UBER" at bounding box center [372, 200] width 238 height 78
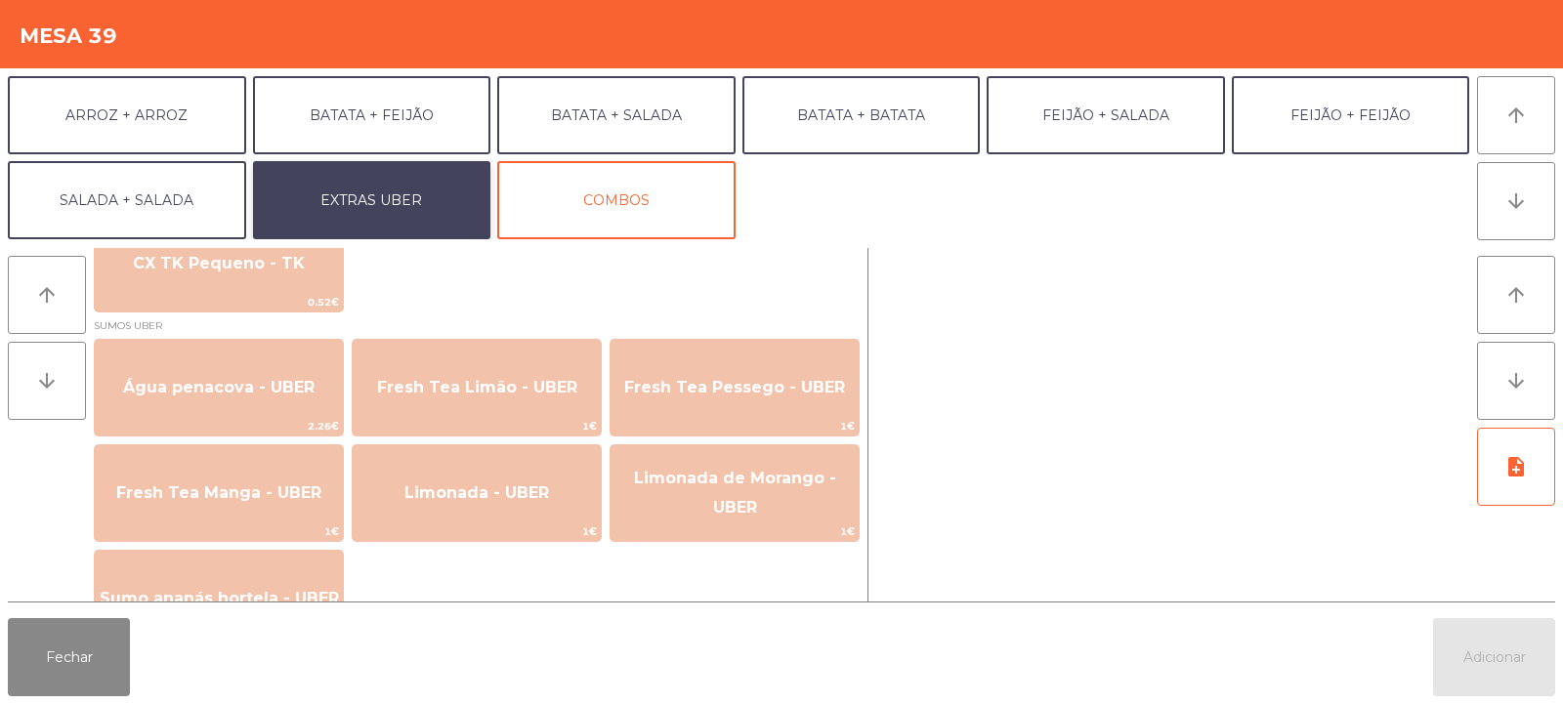
scroll to position [1614, 0]
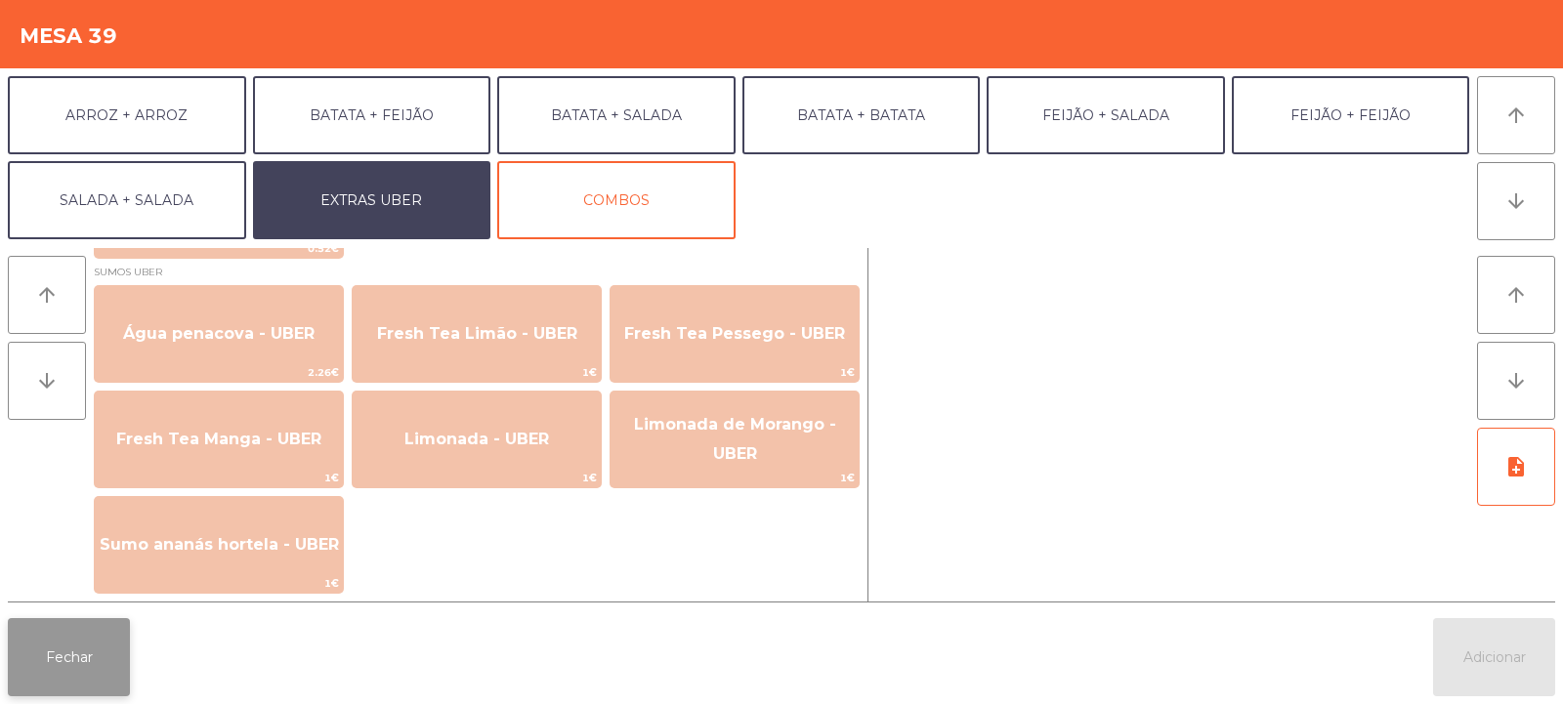
click at [68, 661] on button "Fechar" at bounding box center [69, 657] width 122 height 78
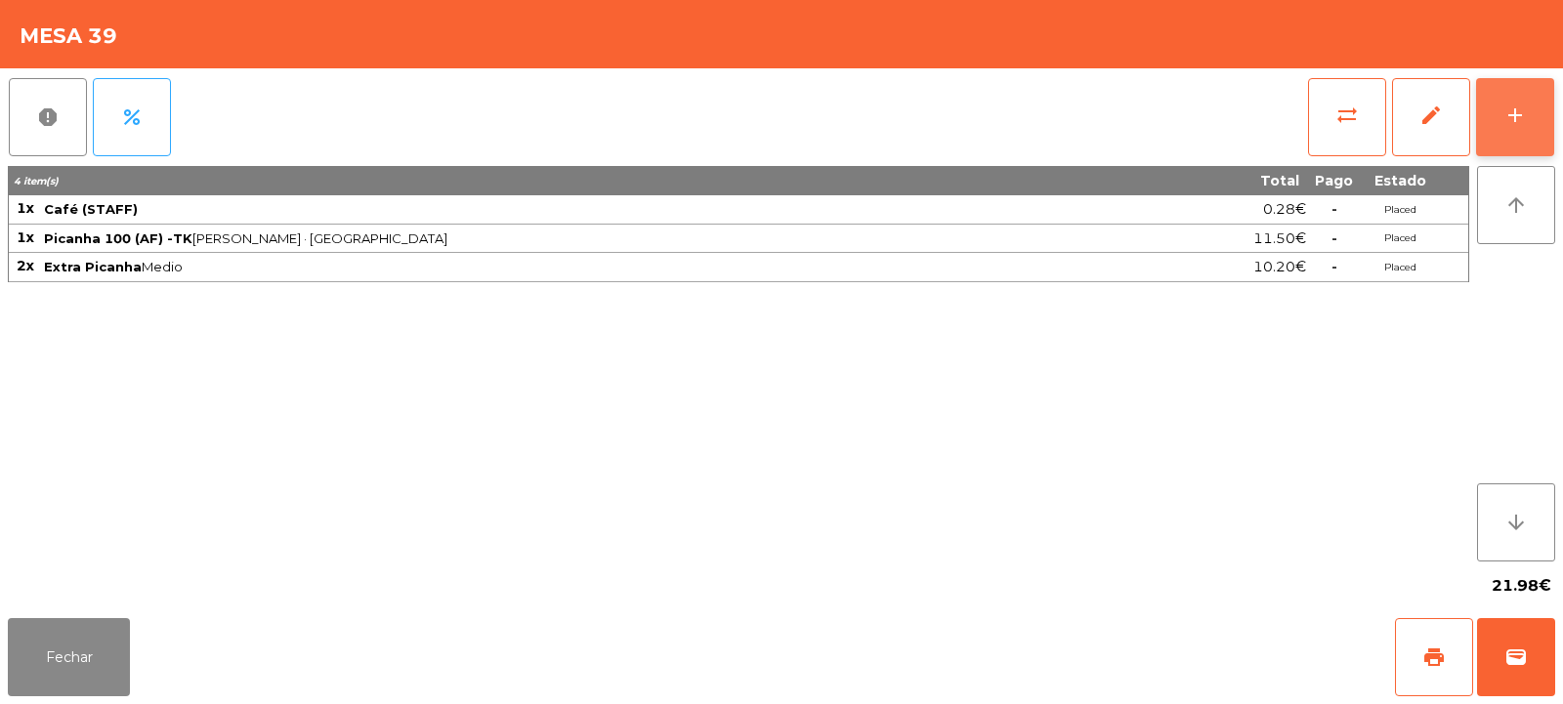
click at [1513, 123] on div "add" at bounding box center [1515, 115] width 23 height 23
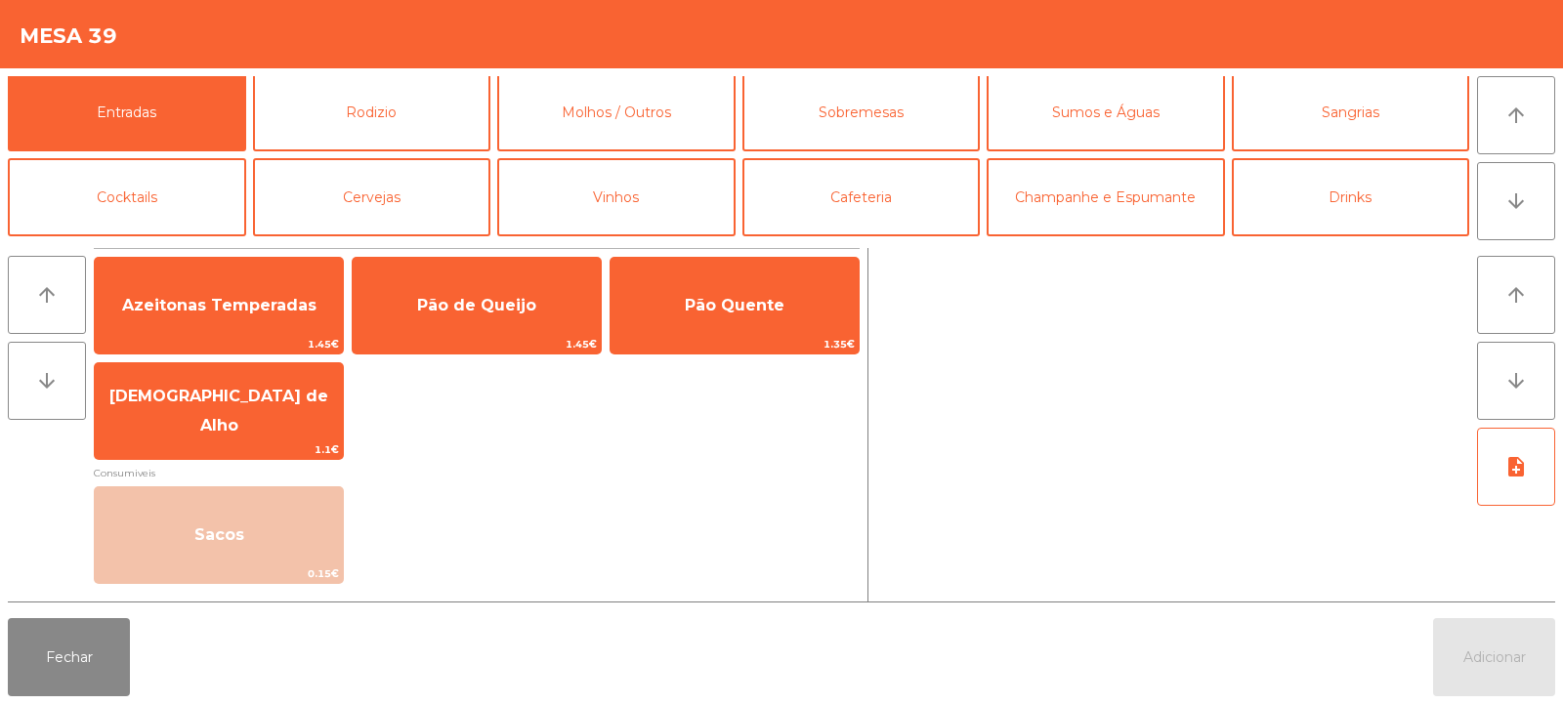
scroll to position [0, 0]
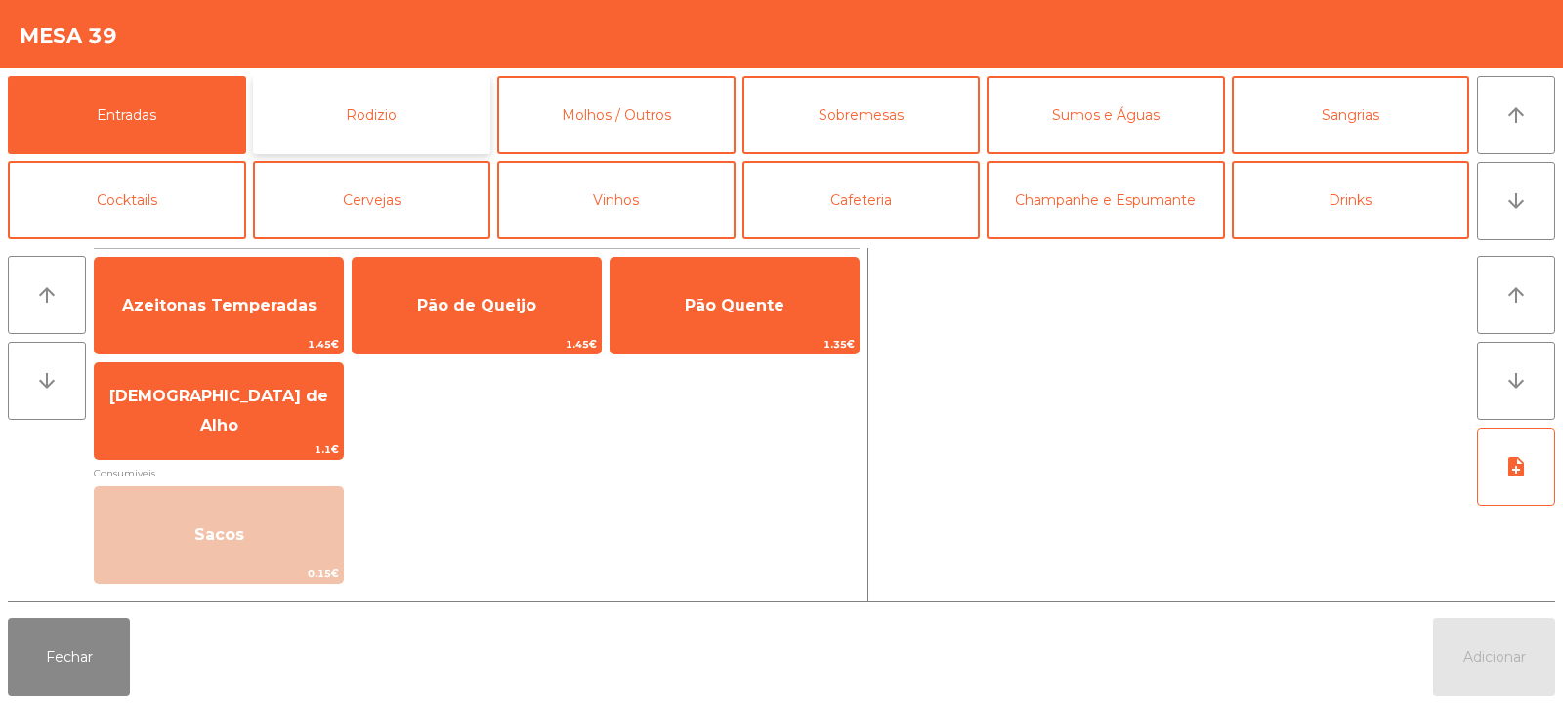
click at [415, 121] on button "Rodizio" at bounding box center [372, 115] width 238 height 78
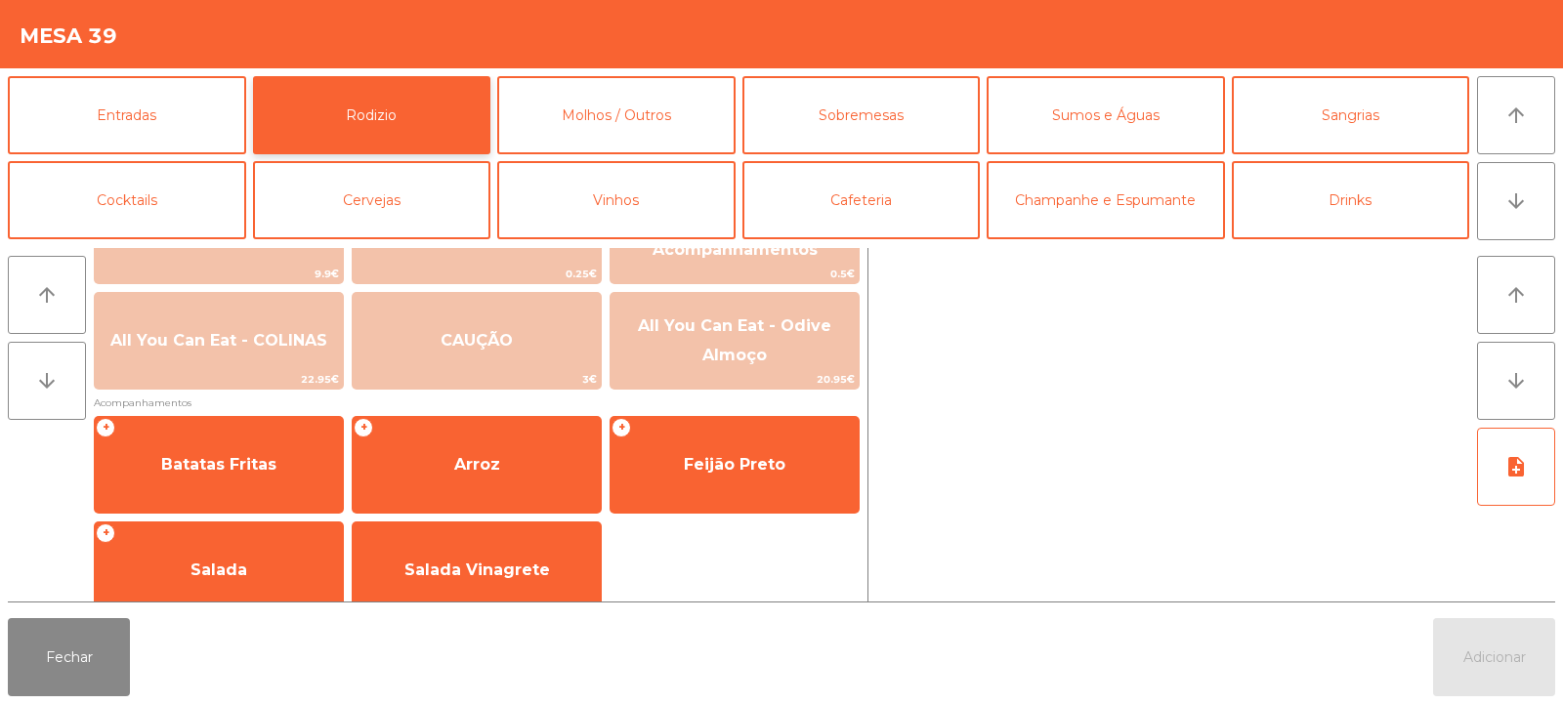
scroll to position [325, 0]
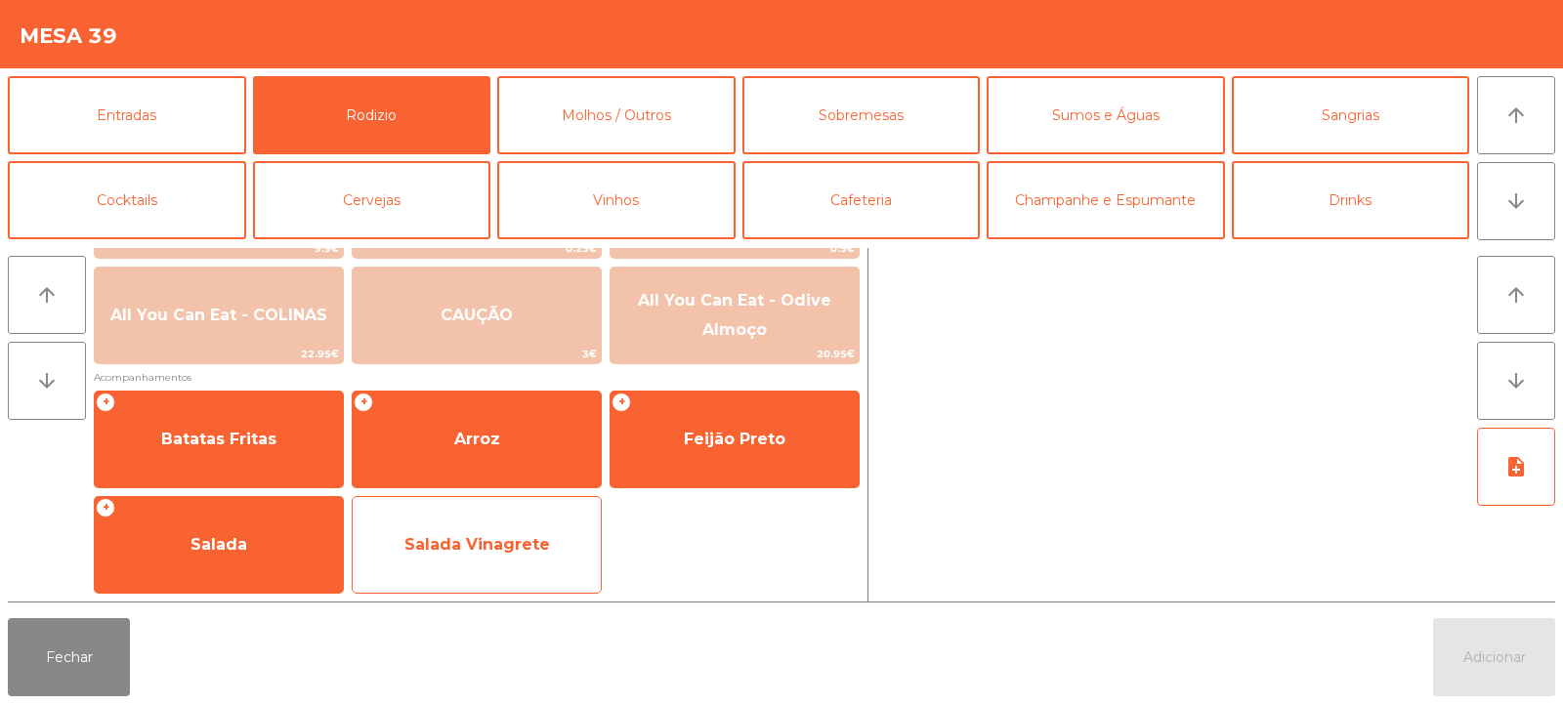
click at [483, 545] on span "Salada Vinagrete" at bounding box center [478, 544] width 146 height 19
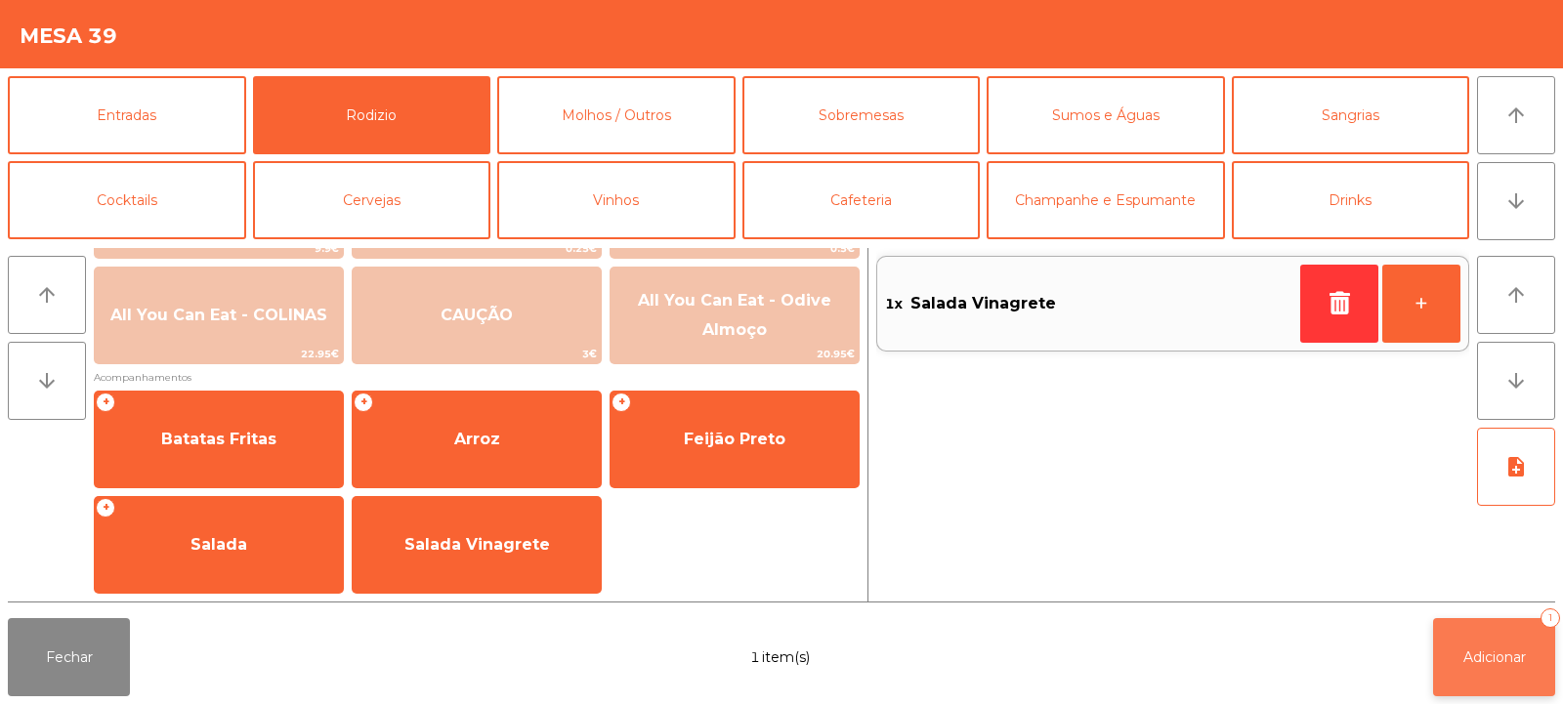
click at [1479, 646] on button "Adicionar 1" at bounding box center [1494, 657] width 122 height 78
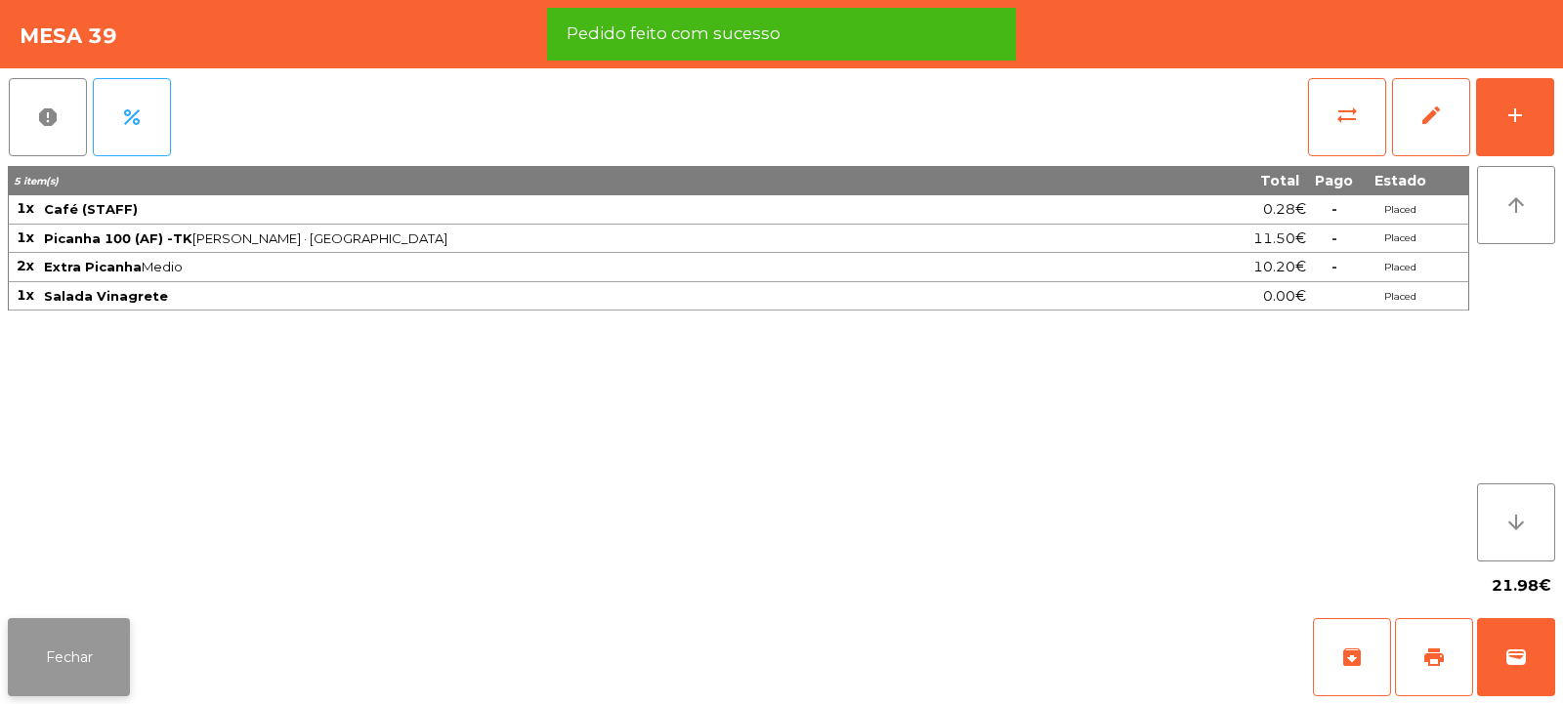
click at [81, 658] on button "Fechar" at bounding box center [69, 657] width 122 height 78
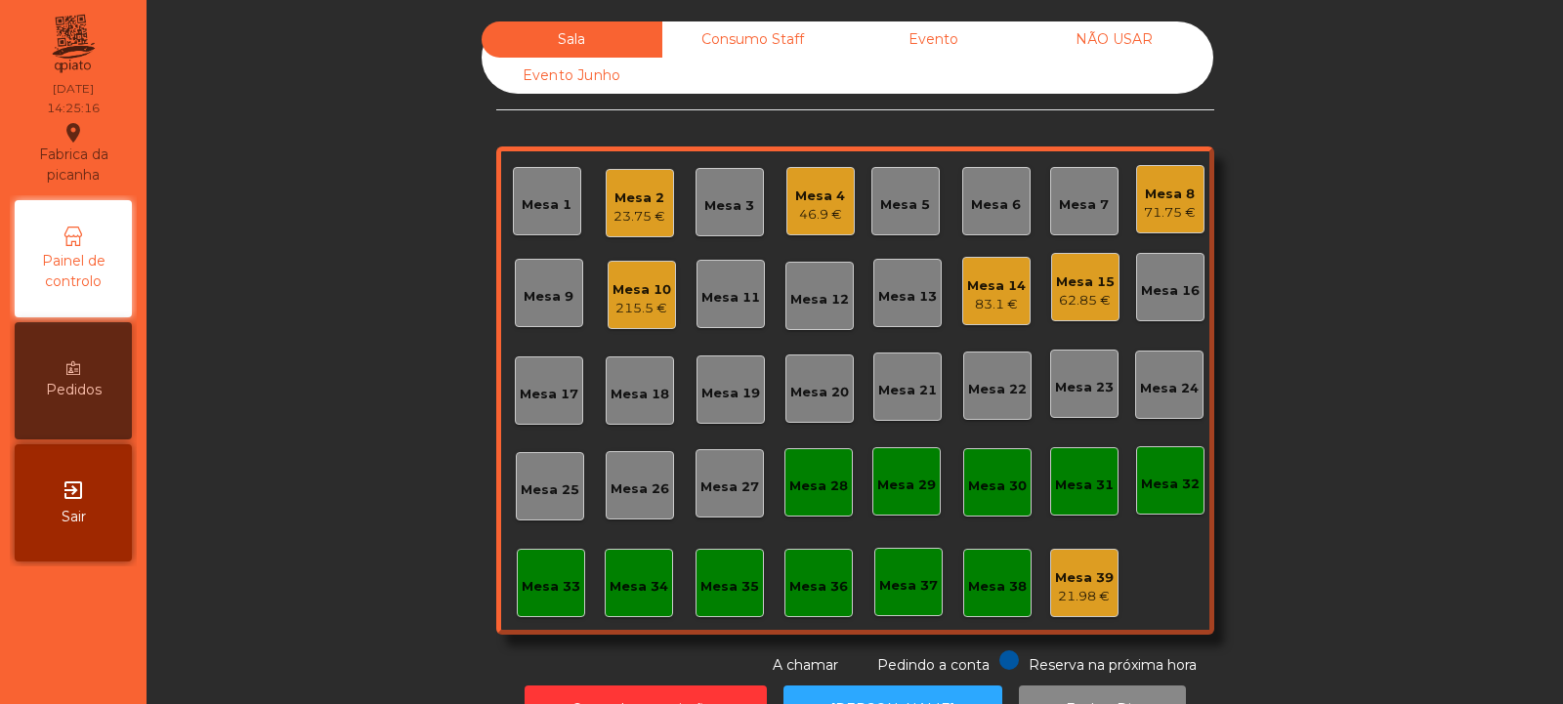
click at [905, 298] on div "Mesa 13" at bounding box center [907, 297] width 59 height 20
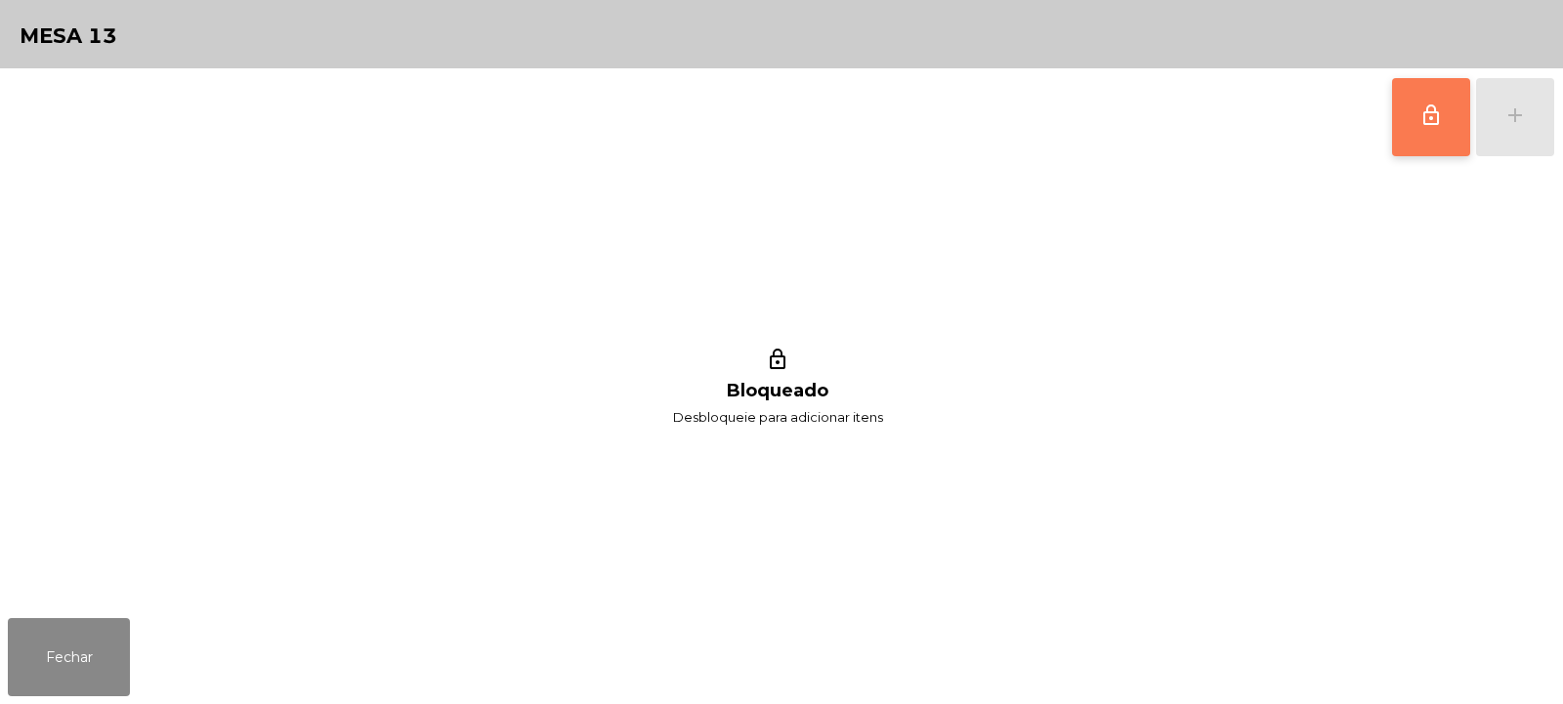
click at [1454, 134] on button "lock_outline" at bounding box center [1431, 117] width 78 height 78
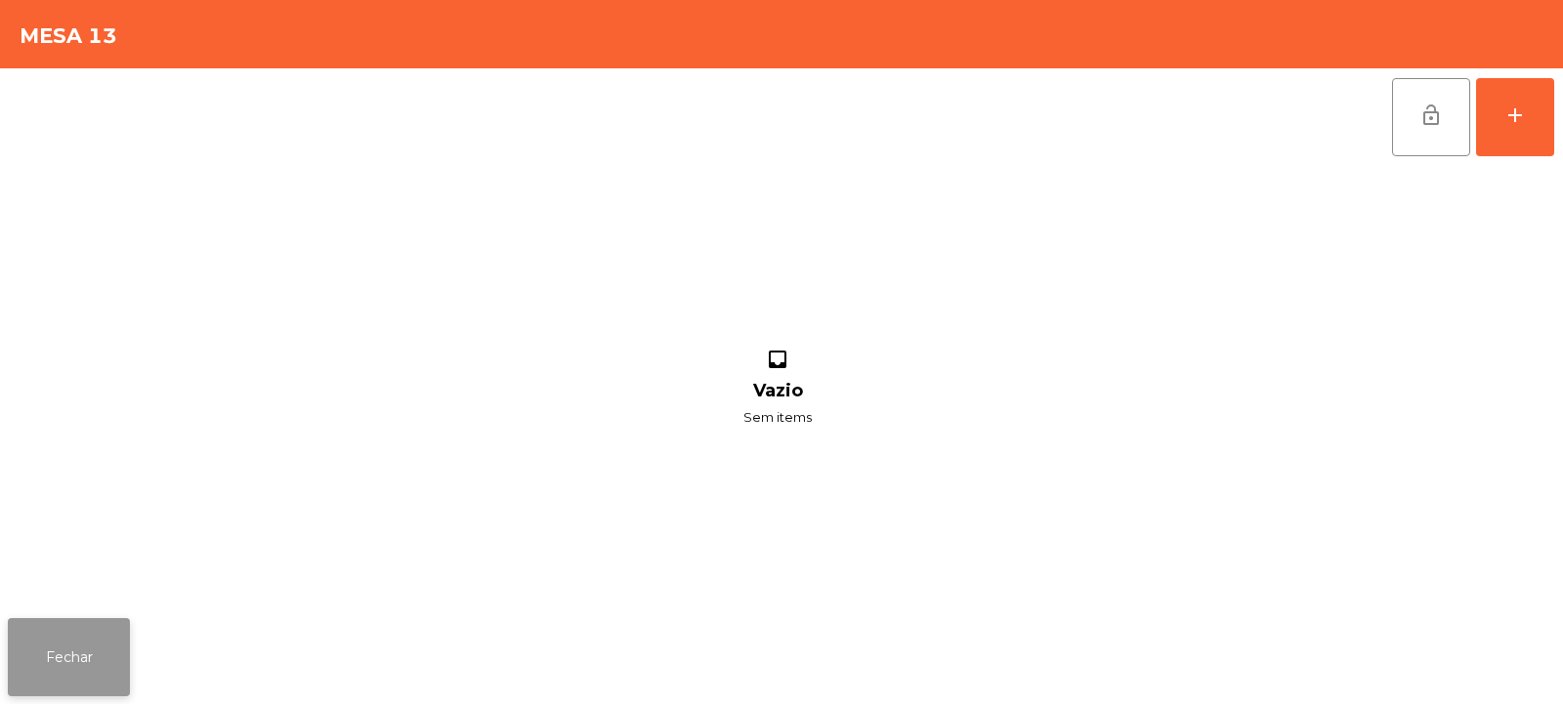
click at [82, 633] on button "Fechar" at bounding box center [69, 657] width 122 height 78
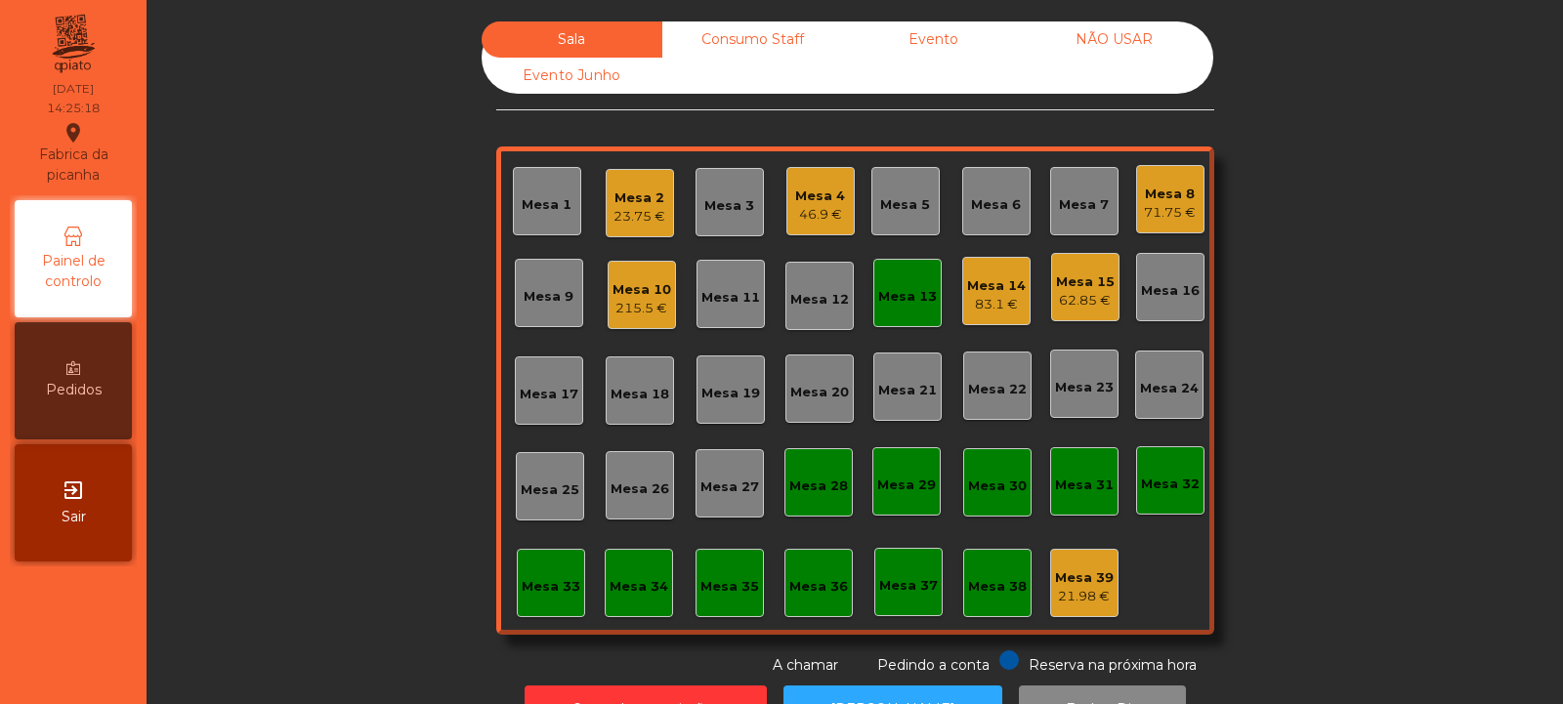
click at [818, 289] on div "Mesa 12" at bounding box center [819, 295] width 59 height 27
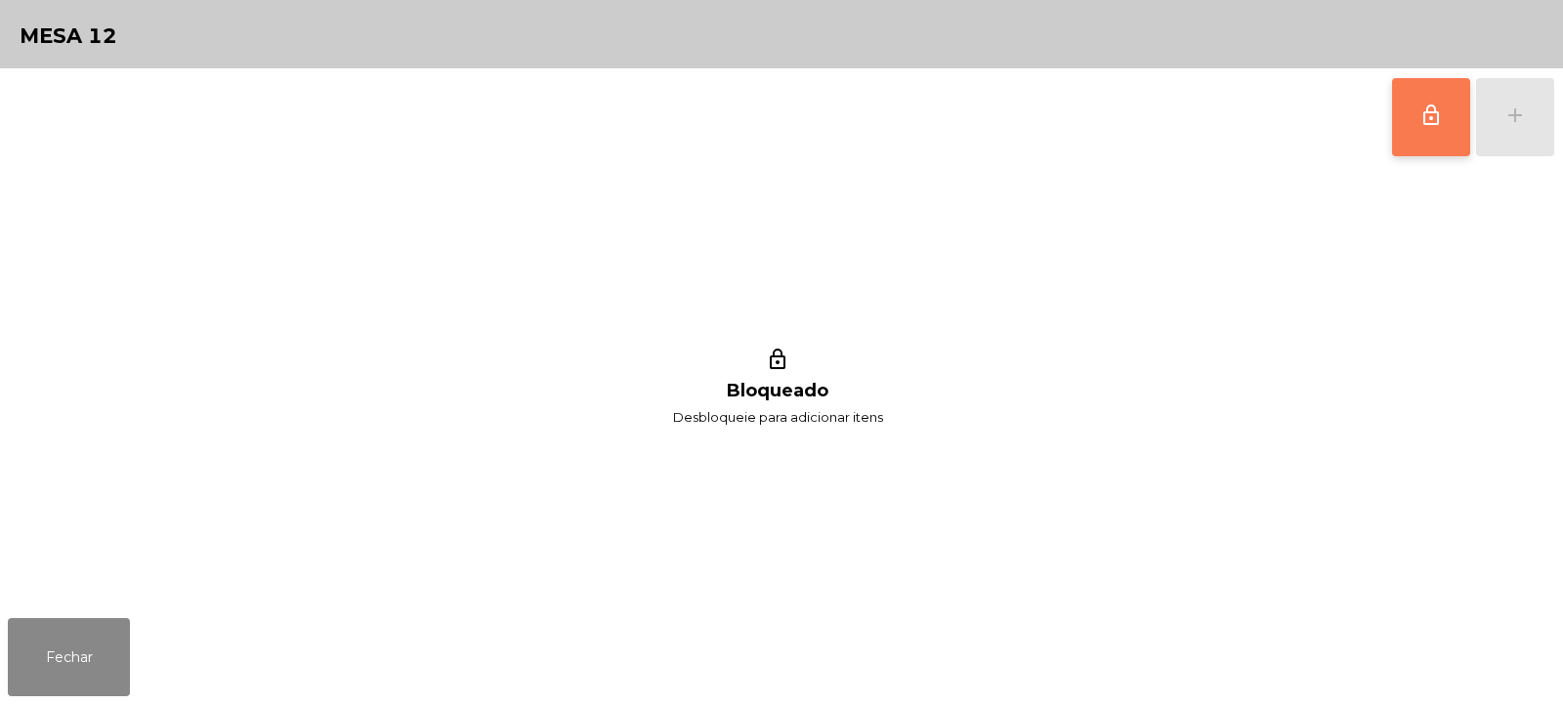
click at [1416, 112] on button "lock_outline" at bounding box center [1431, 117] width 78 height 78
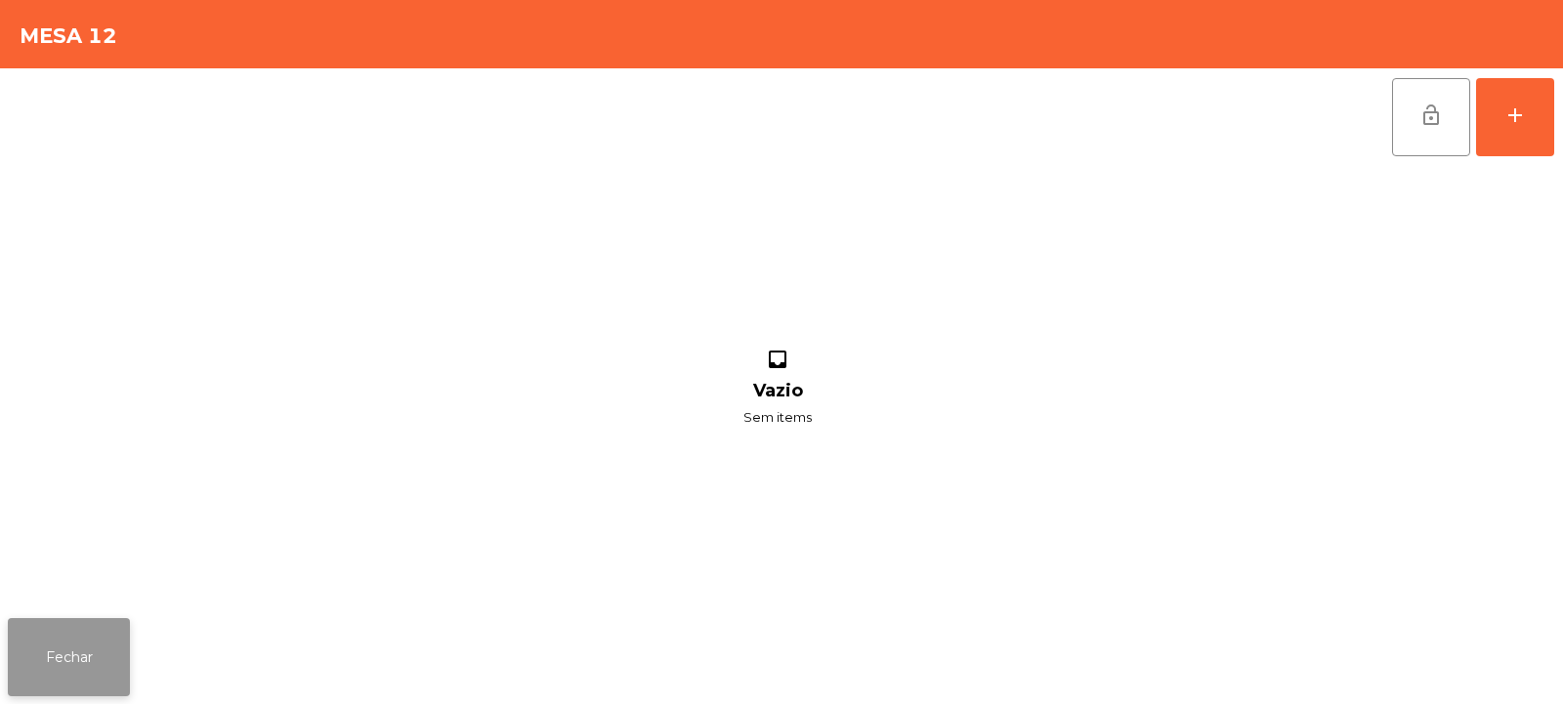
click at [71, 636] on button "Fechar" at bounding box center [69, 657] width 122 height 78
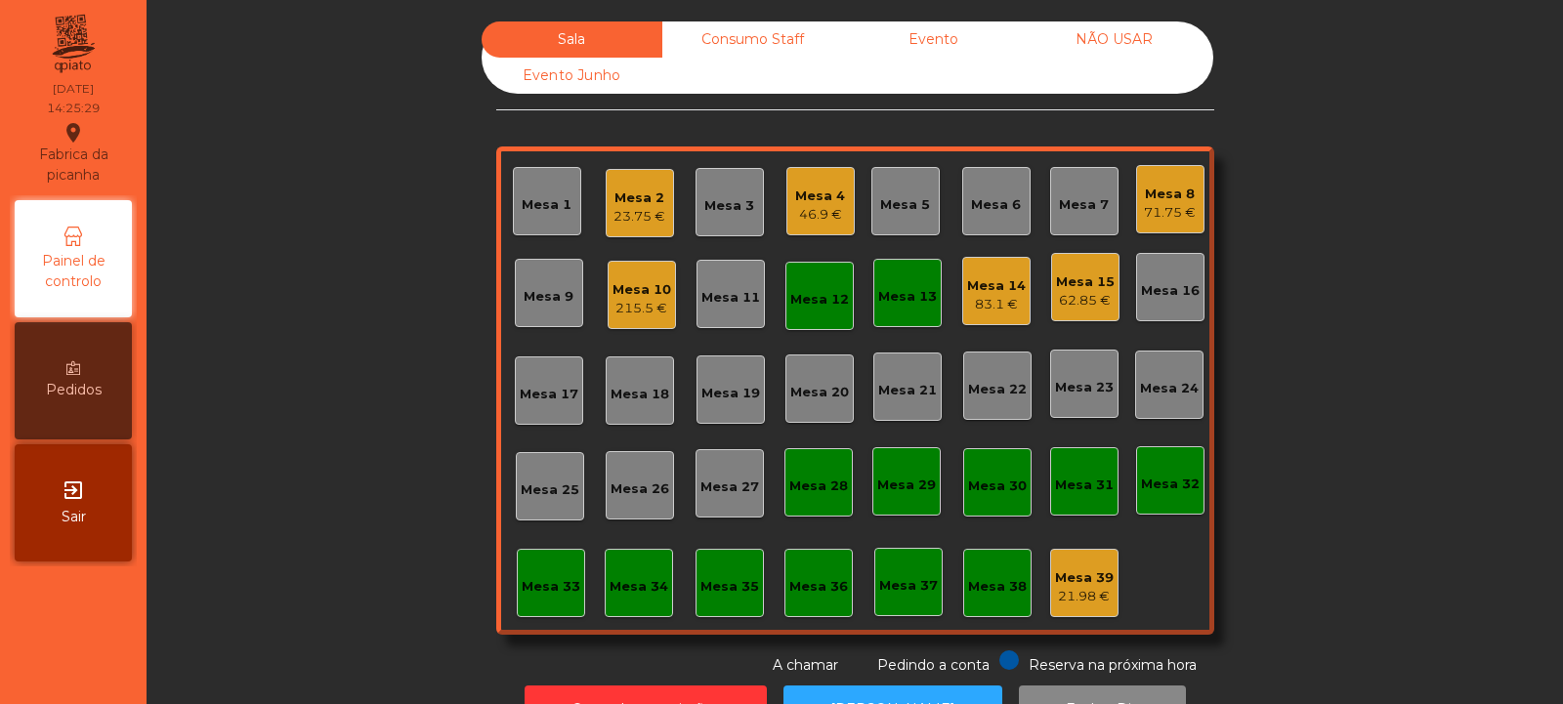
click at [805, 309] on div "Mesa 12" at bounding box center [819, 300] width 59 height 20
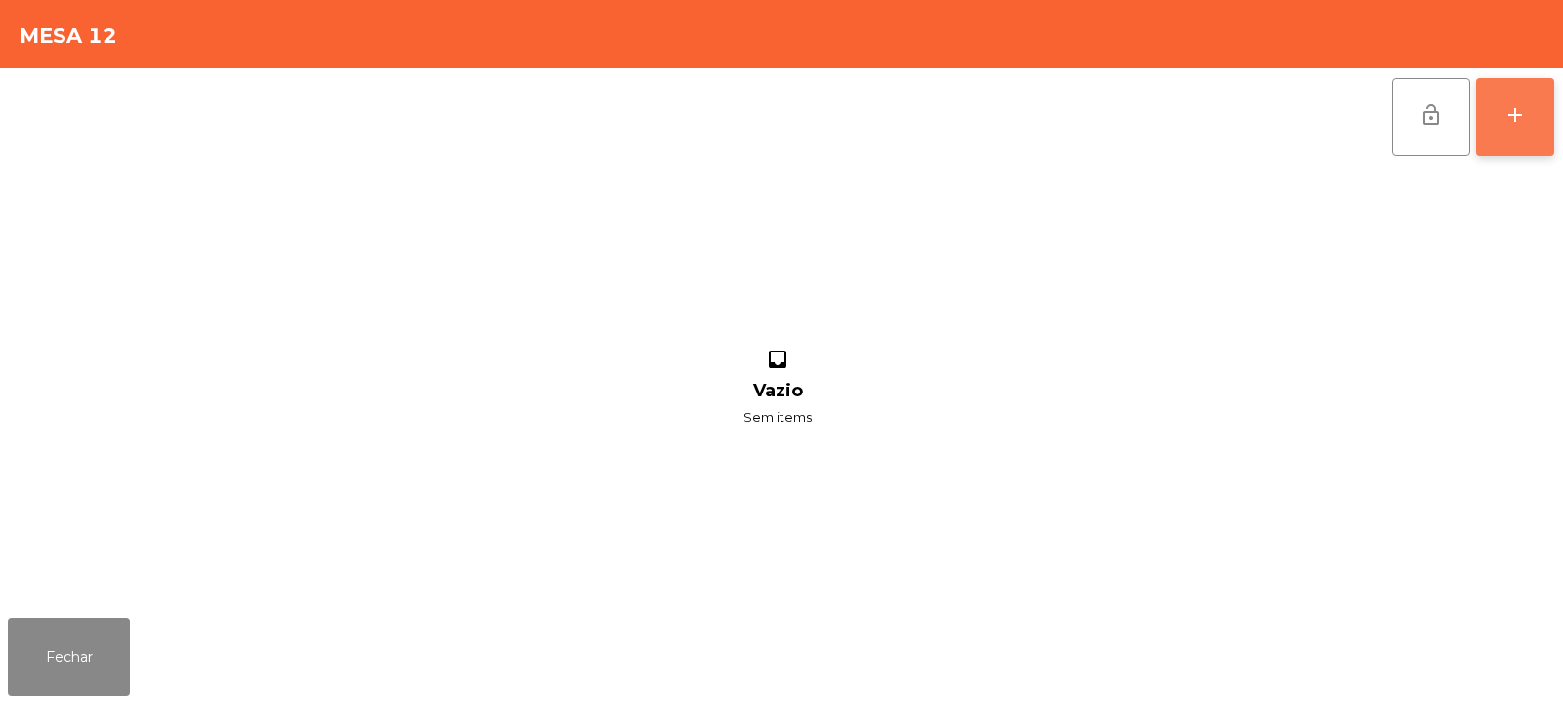
click at [1530, 109] on button "add" at bounding box center [1515, 117] width 78 height 78
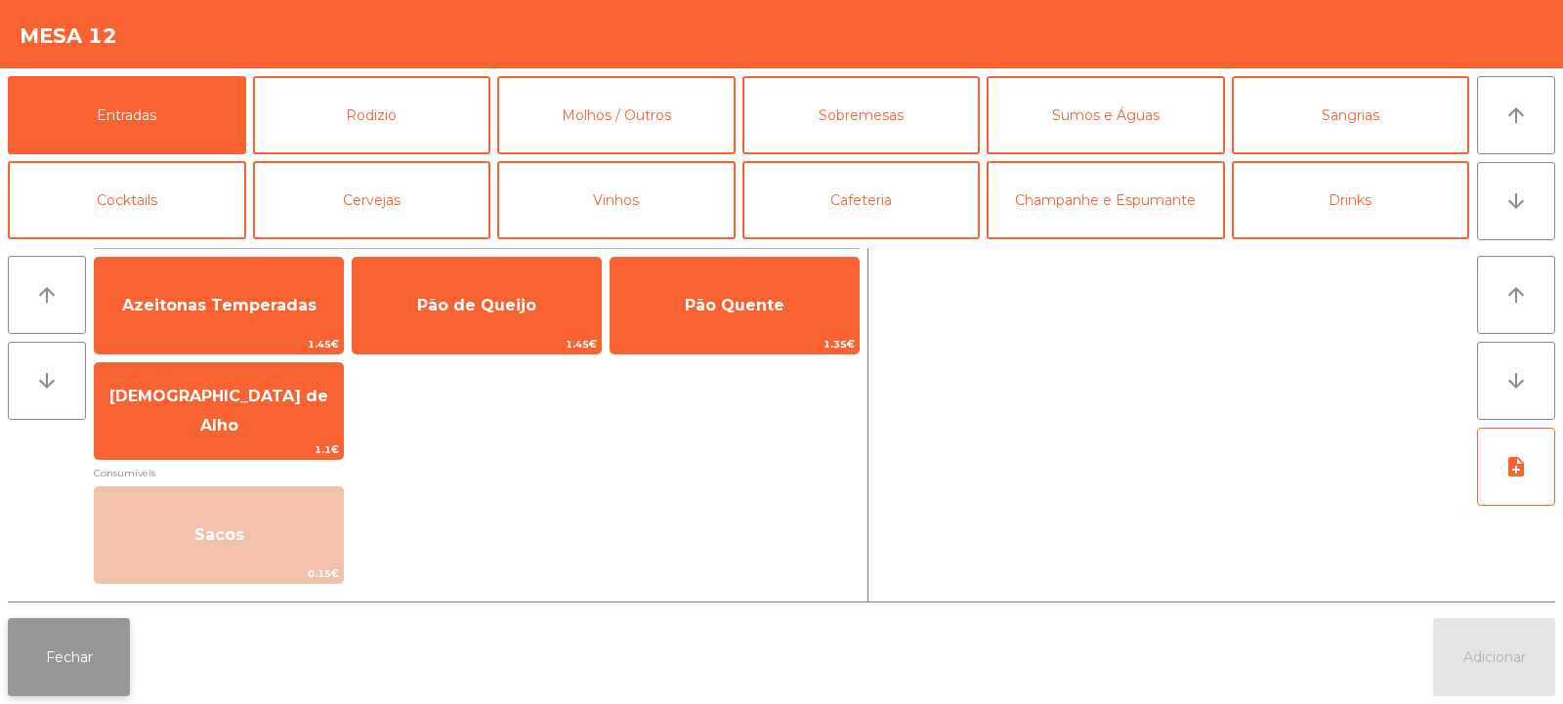
click at [69, 633] on button "Fechar" at bounding box center [69, 657] width 122 height 78
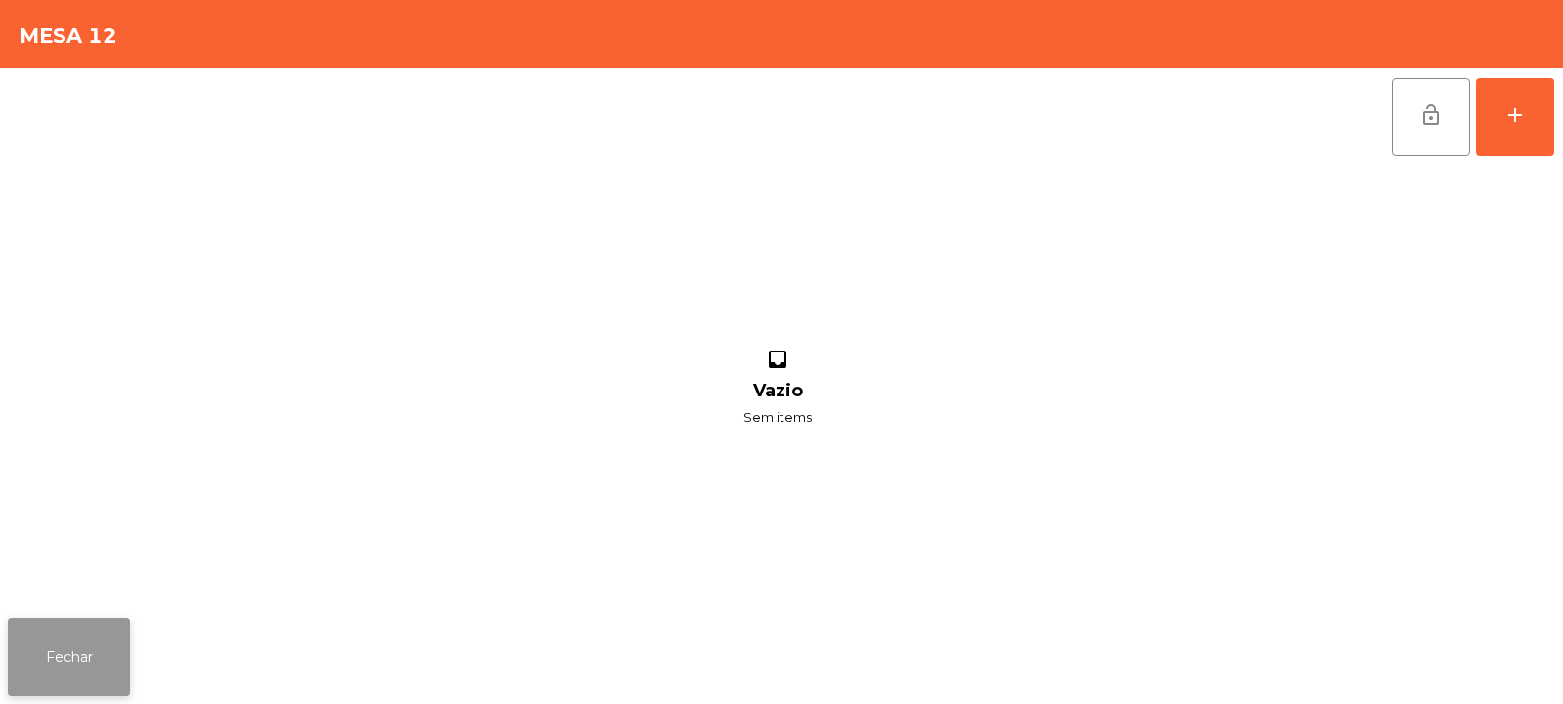
click at [76, 641] on button "Fechar" at bounding box center [69, 657] width 122 height 78
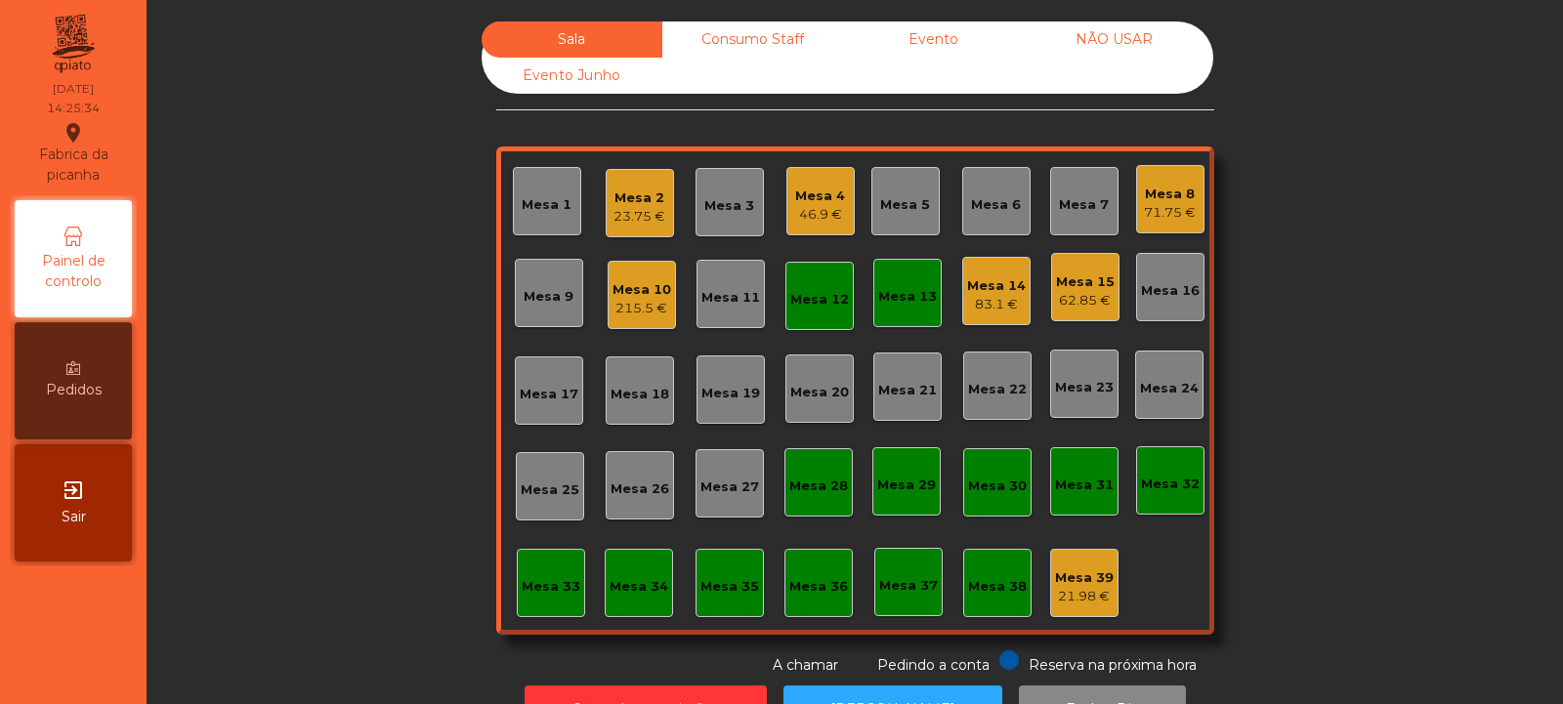
click at [1080, 306] on div "62.85 €" at bounding box center [1085, 301] width 59 height 20
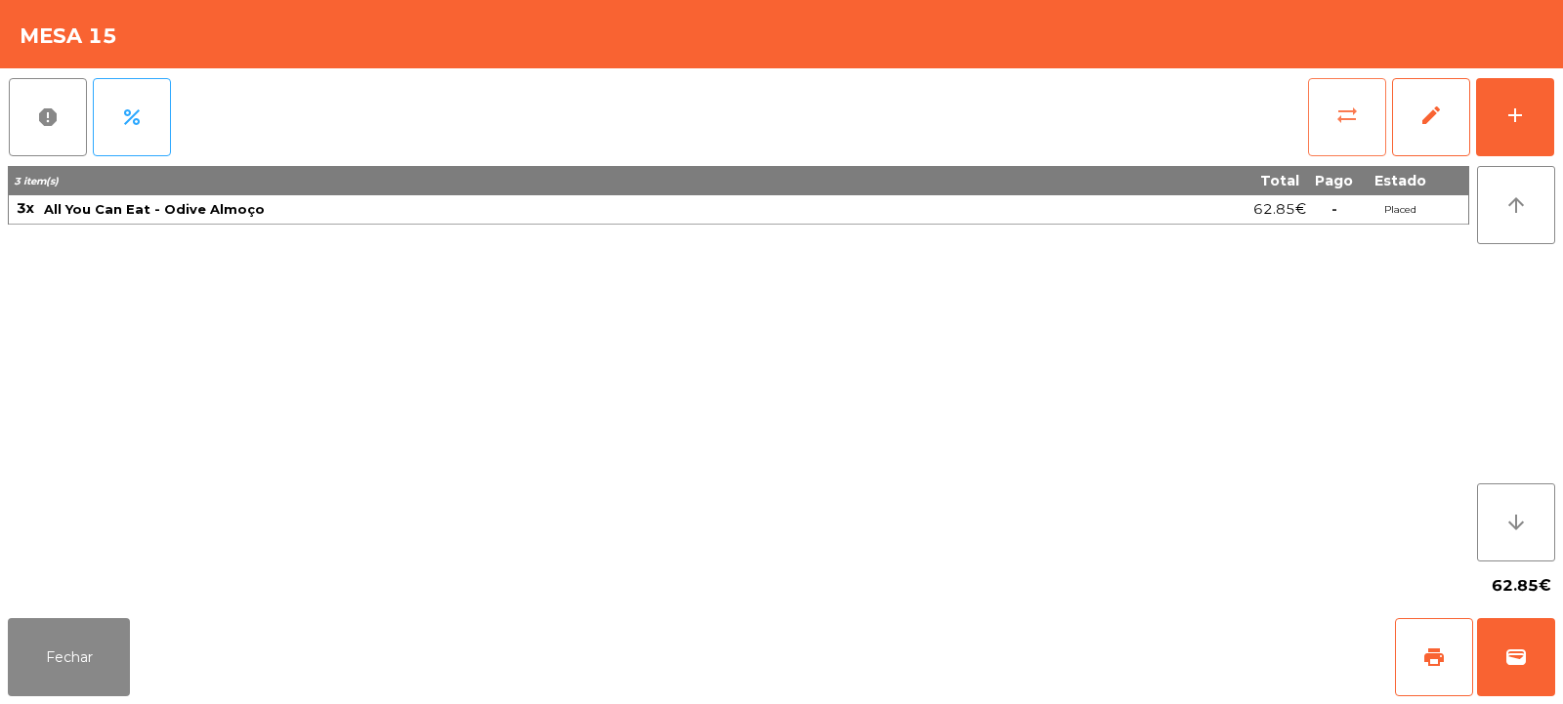
click at [1348, 112] on span "sync_alt" at bounding box center [1347, 115] width 23 height 23
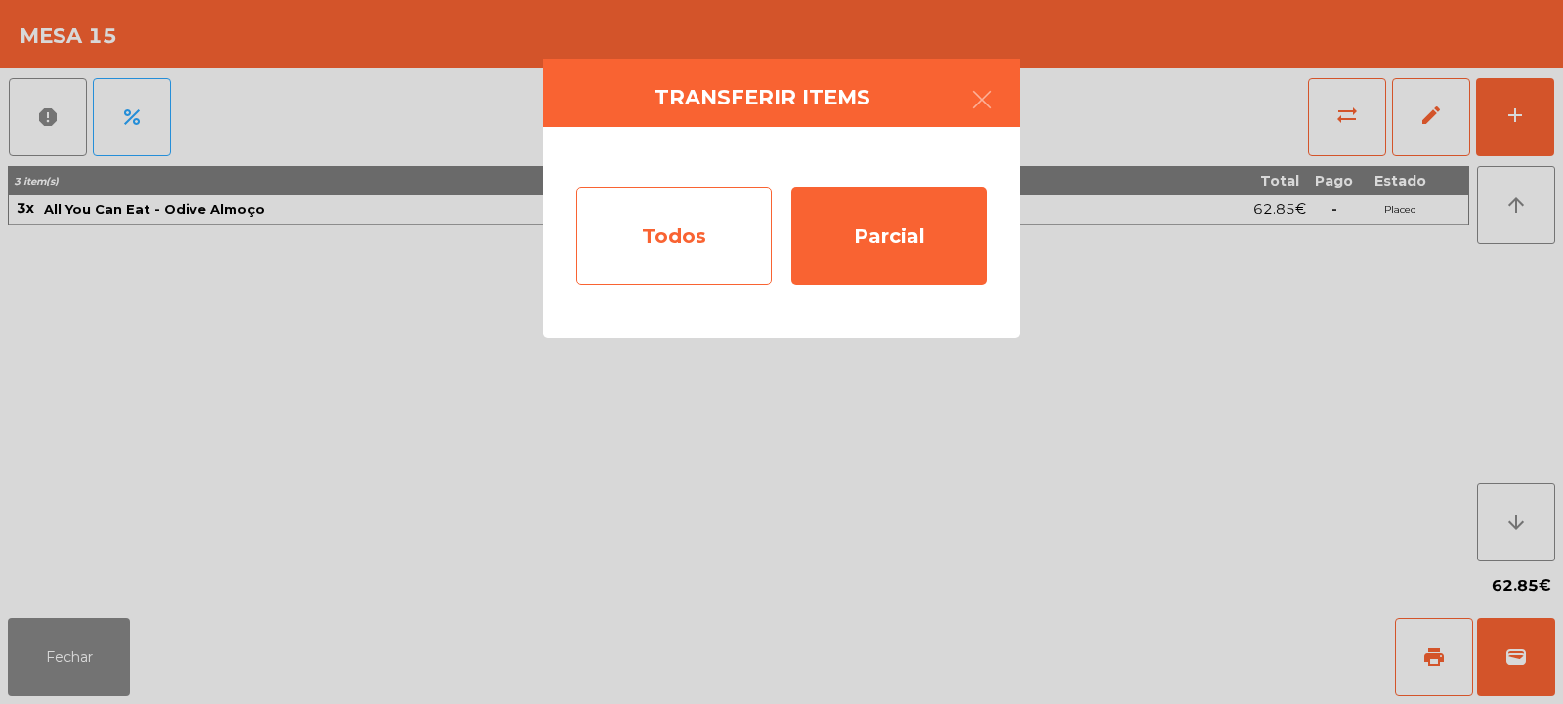
click at [685, 222] on div "Todos" at bounding box center [673, 237] width 195 height 98
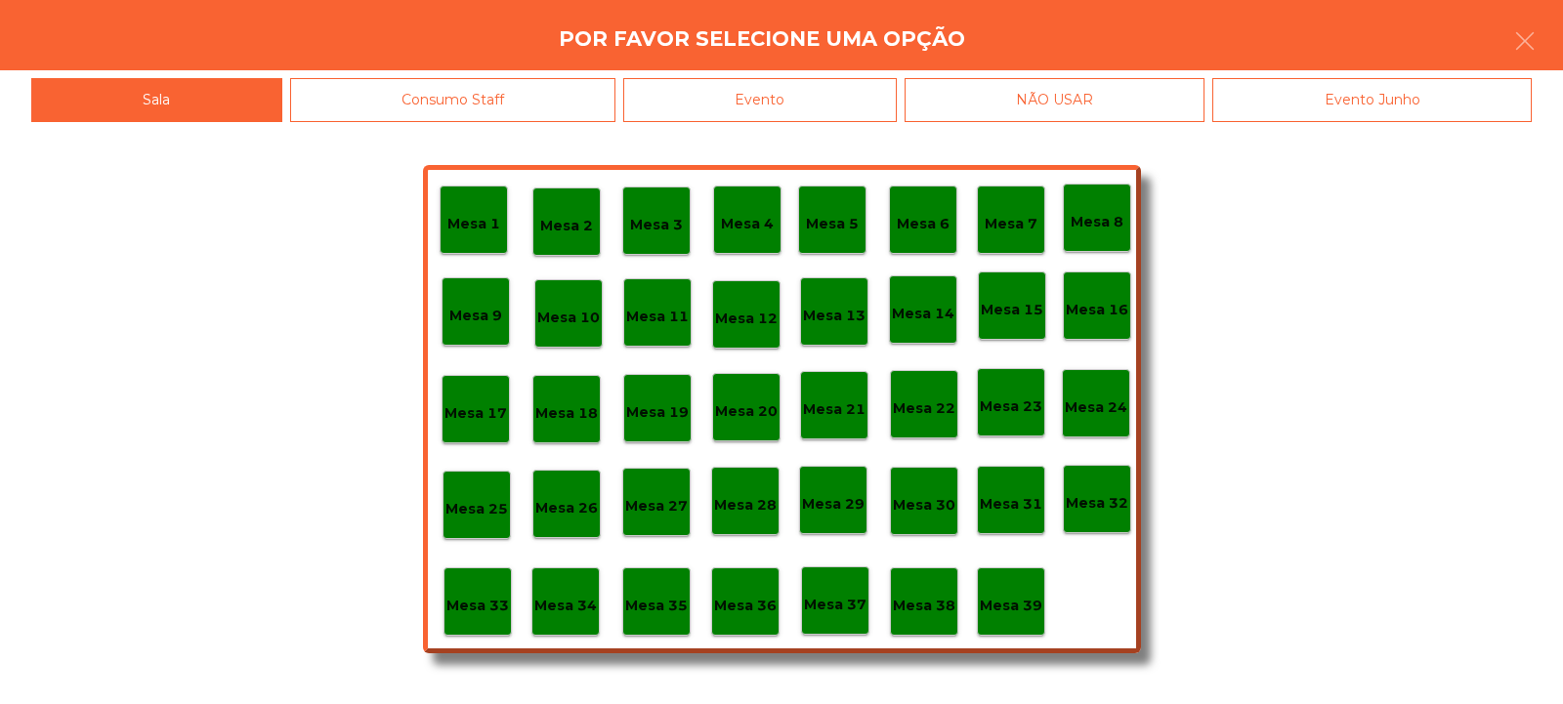
click at [752, 320] on p "Mesa 12" at bounding box center [746, 319] width 63 height 22
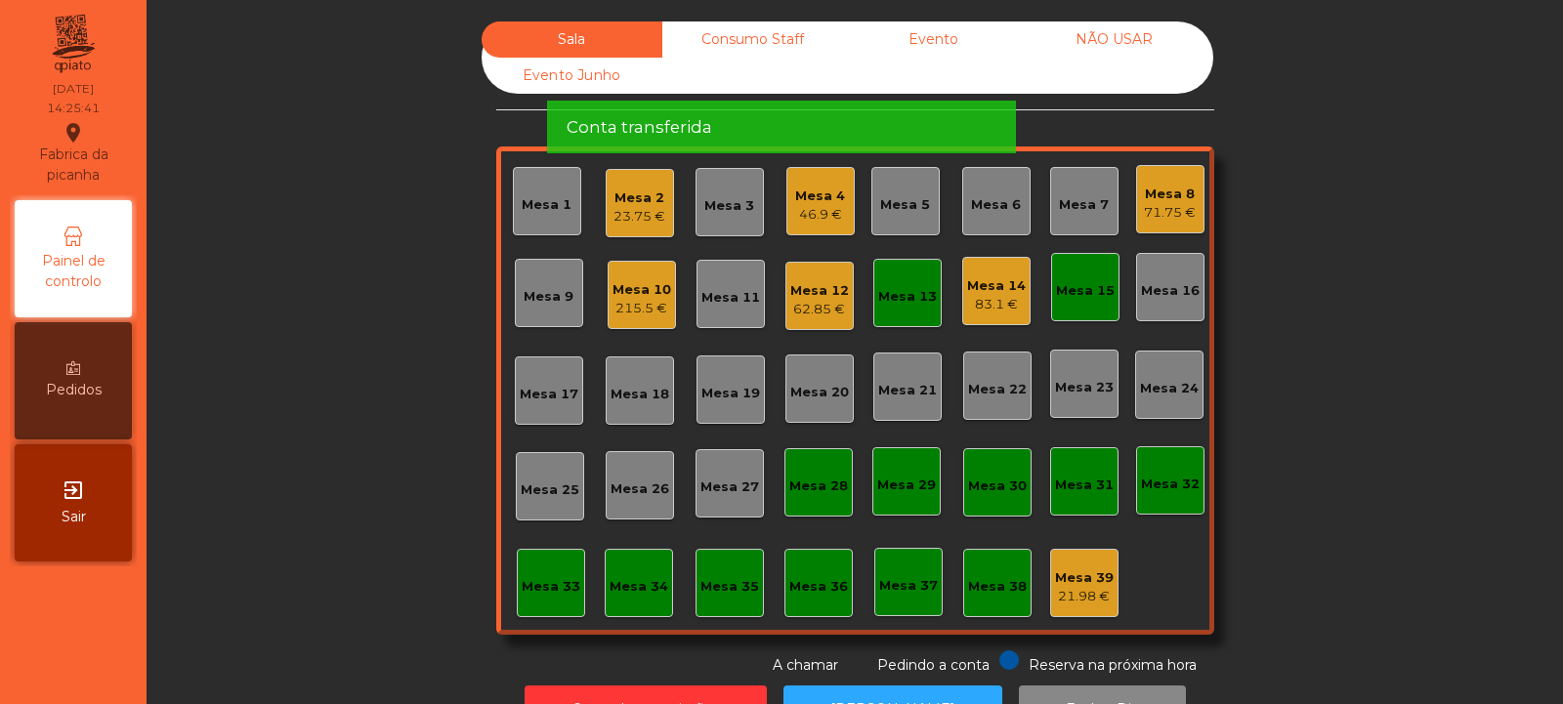
click at [1075, 276] on div "Mesa 15" at bounding box center [1085, 287] width 59 height 27
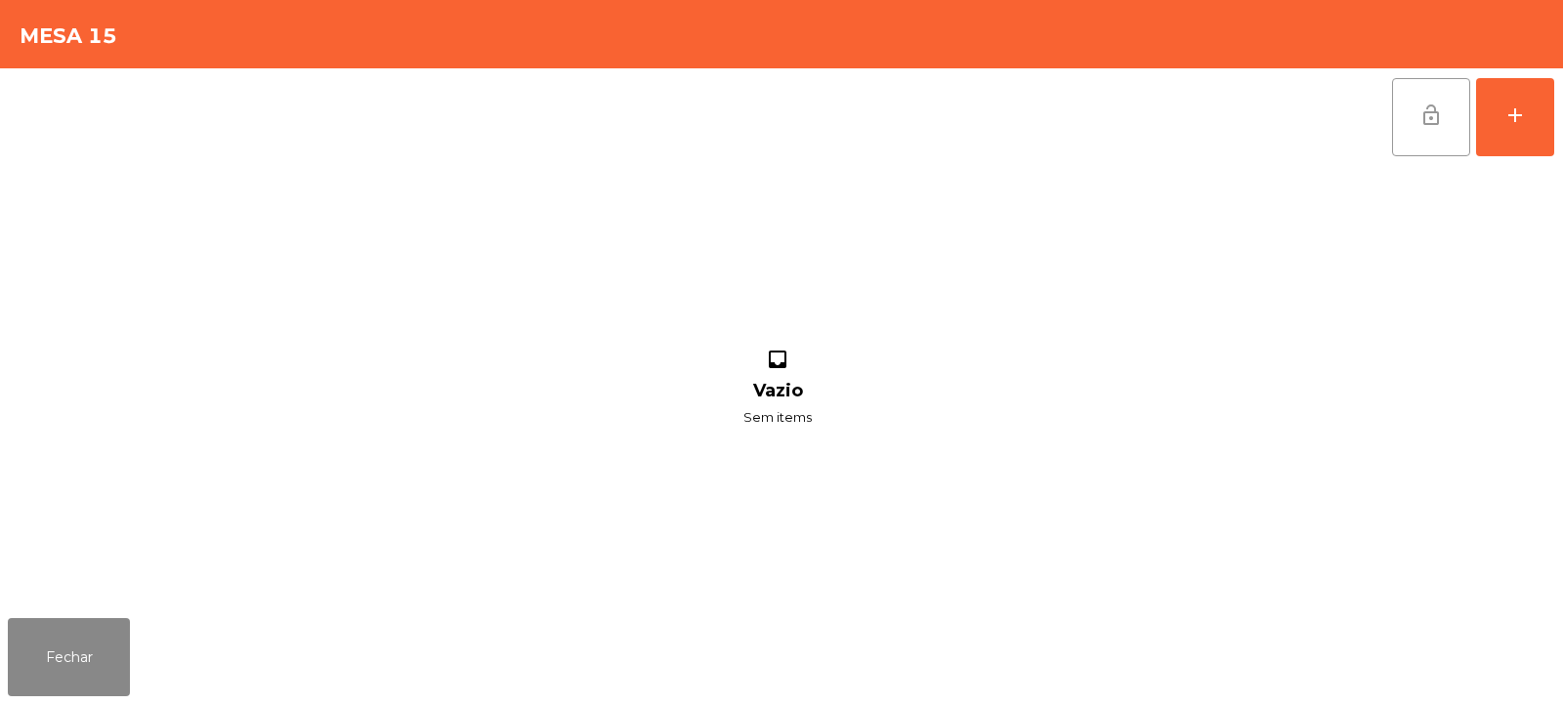
click at [1434, 121] on span "lock_open" at bounding box center [1431, 115] width 23 height 23
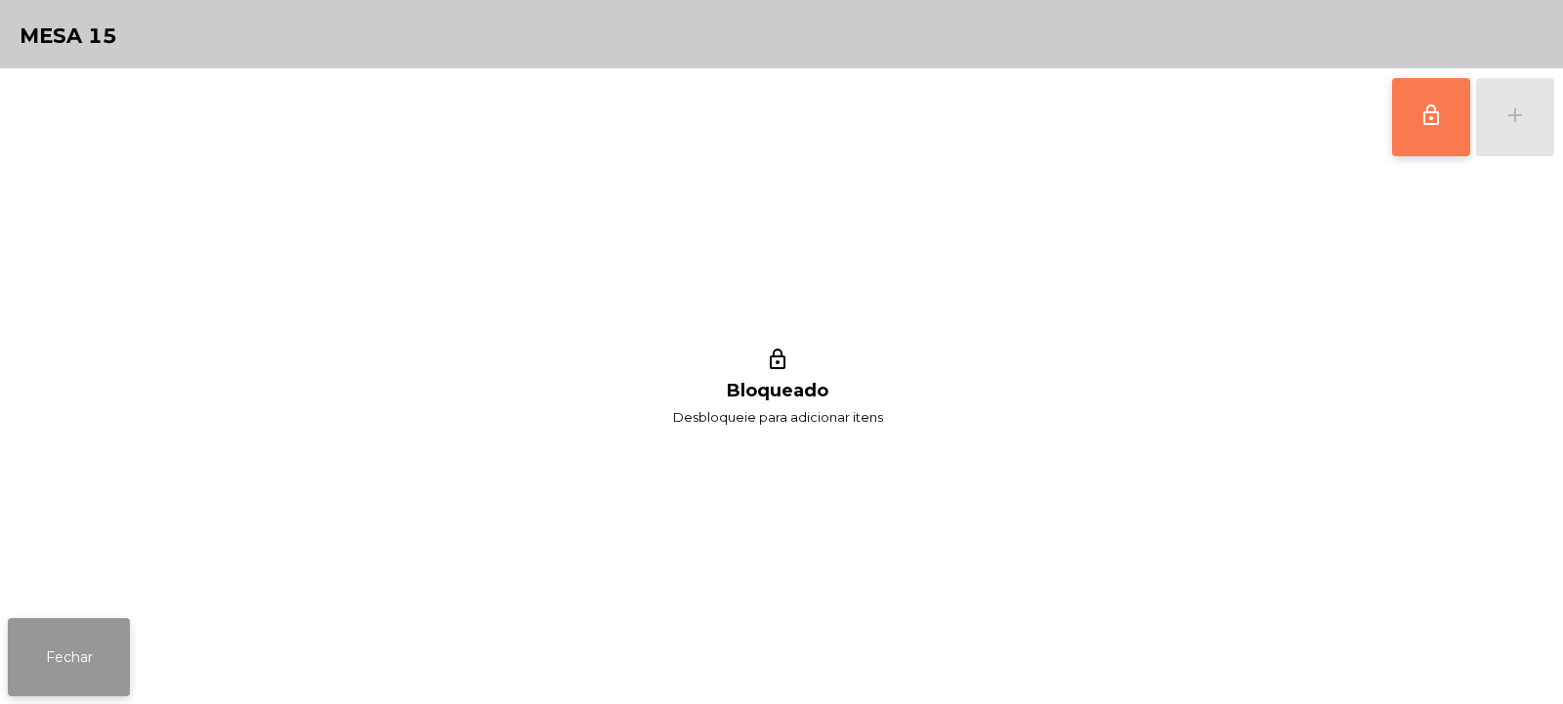
click at [54, 642] on button "Fechar" at bounding box center [69, 657] width 122 height 78
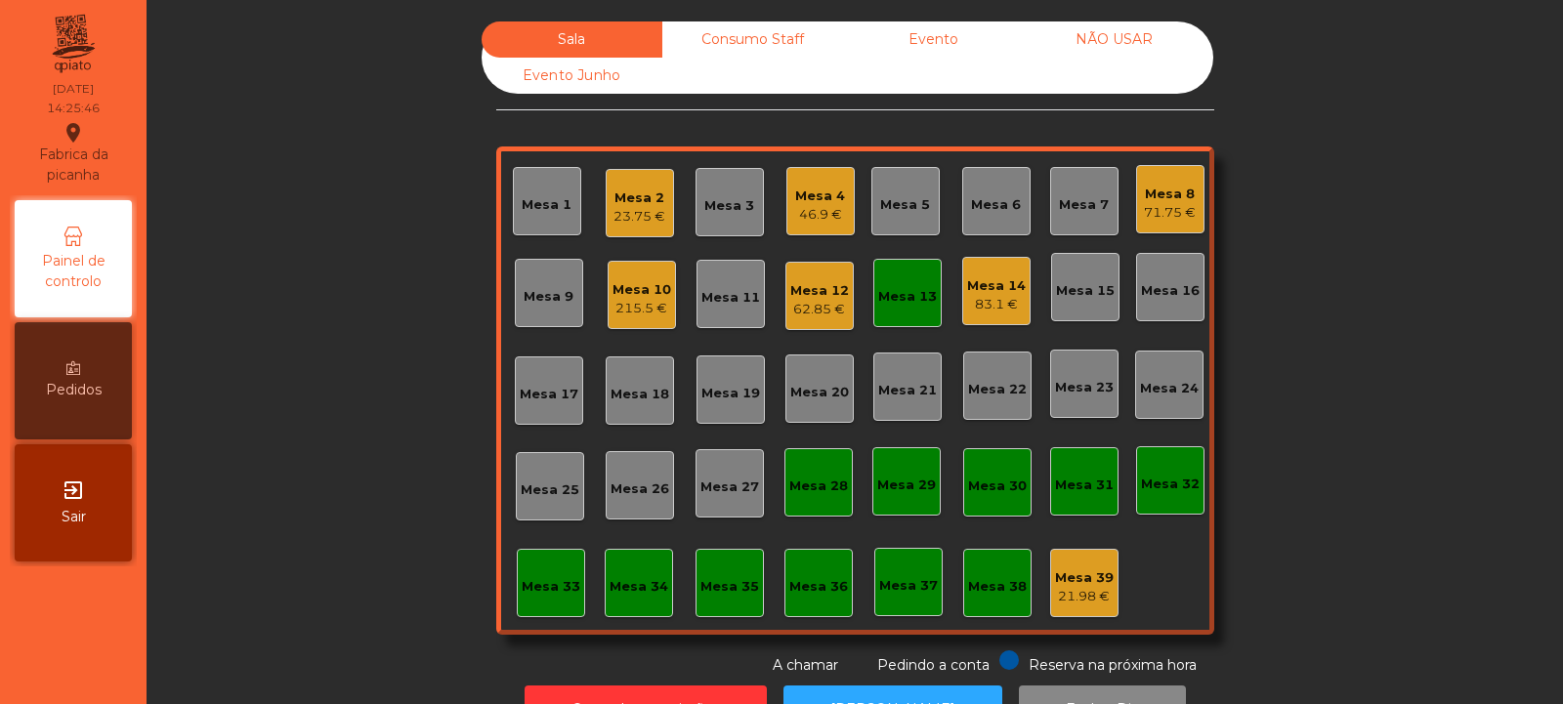
click at [807, 291] on div "Mesa 12" at bounding box center [819, 291] width 59 height 20
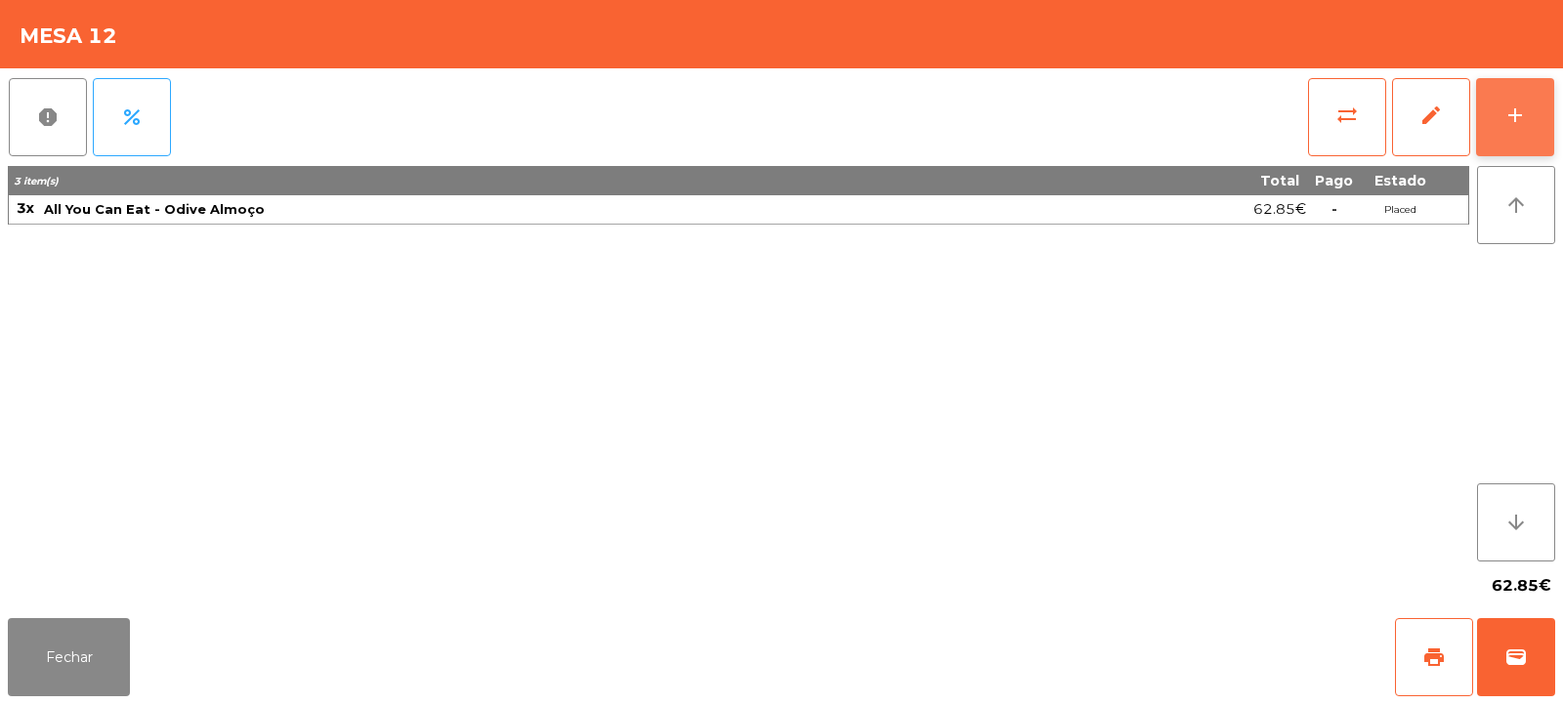
click at [1535, 114] on button "add" at bounding box center [1515, 117] width 78 height 78
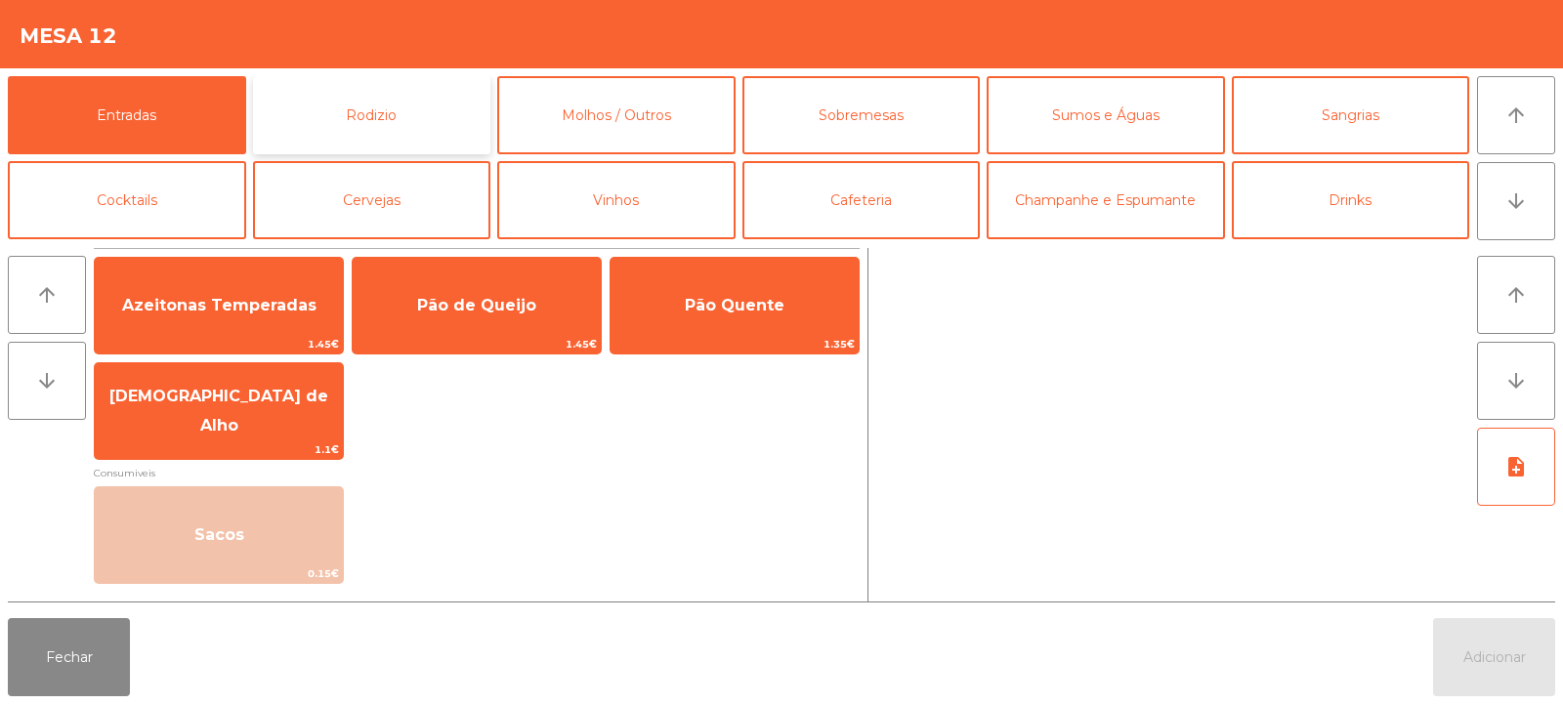
click at [369, 102] on button "Rodizio" at bounding box center [372, 115] width 238 height 78
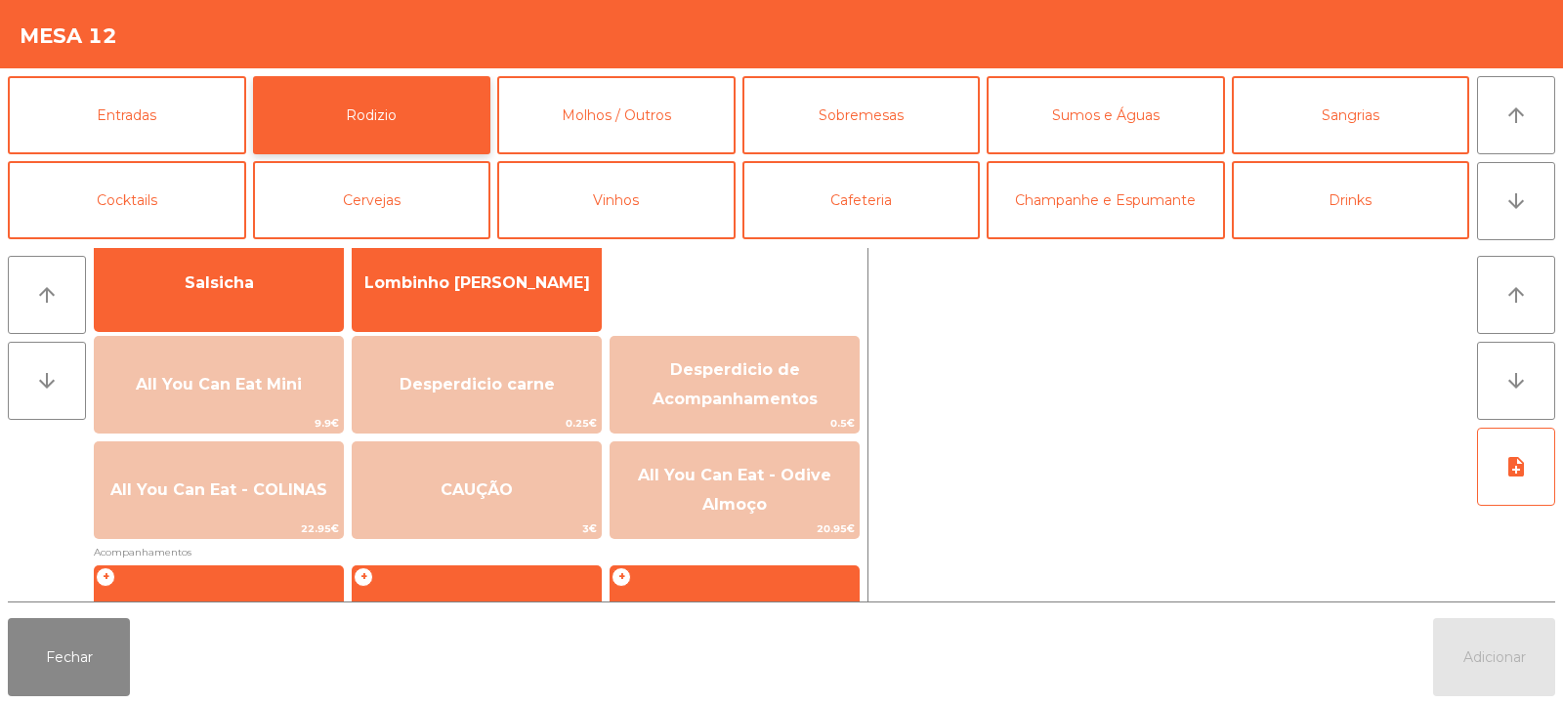
scroll to position [159, 0]
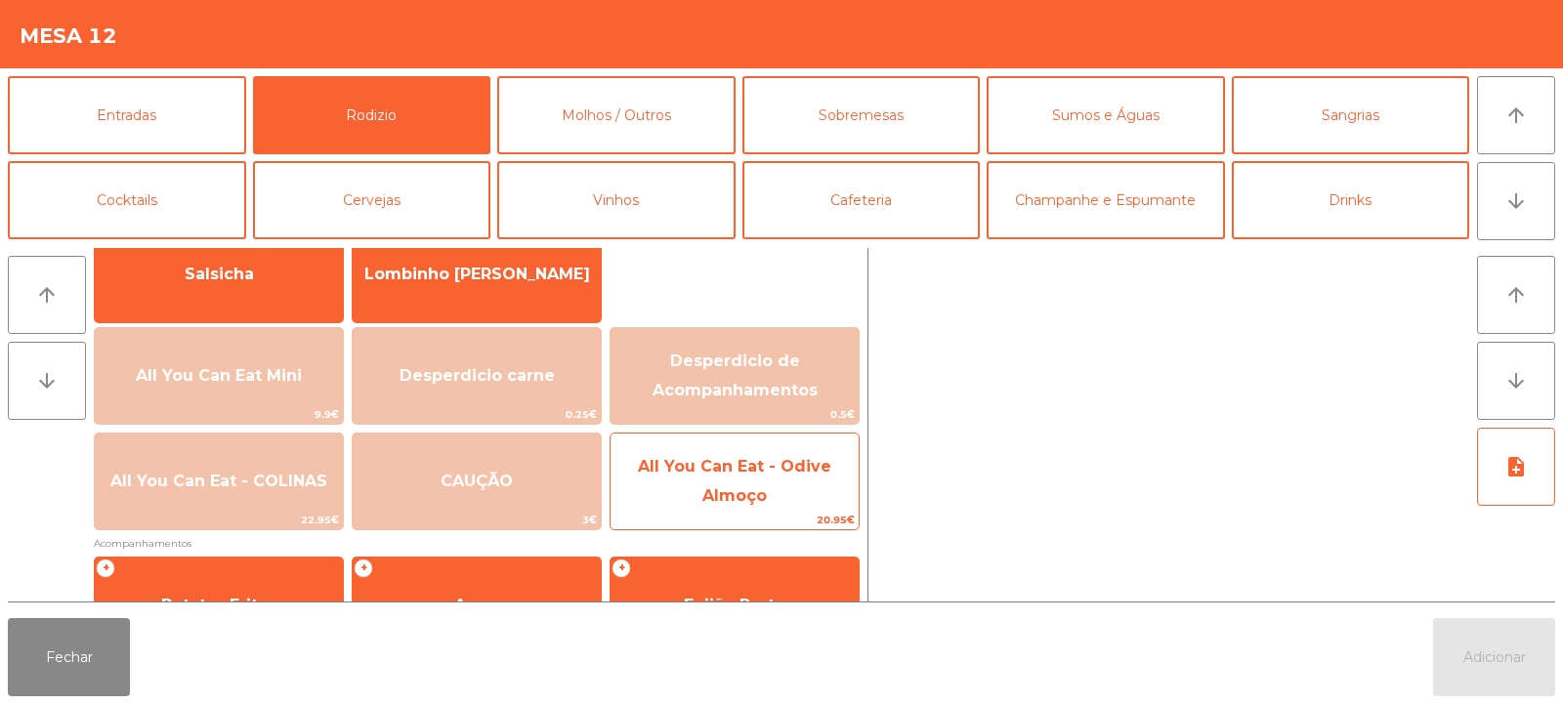
click at [755, 490] on span "All You Can Eat - Odive Almoço" at bounding box center [734, 481] width 193 height 48
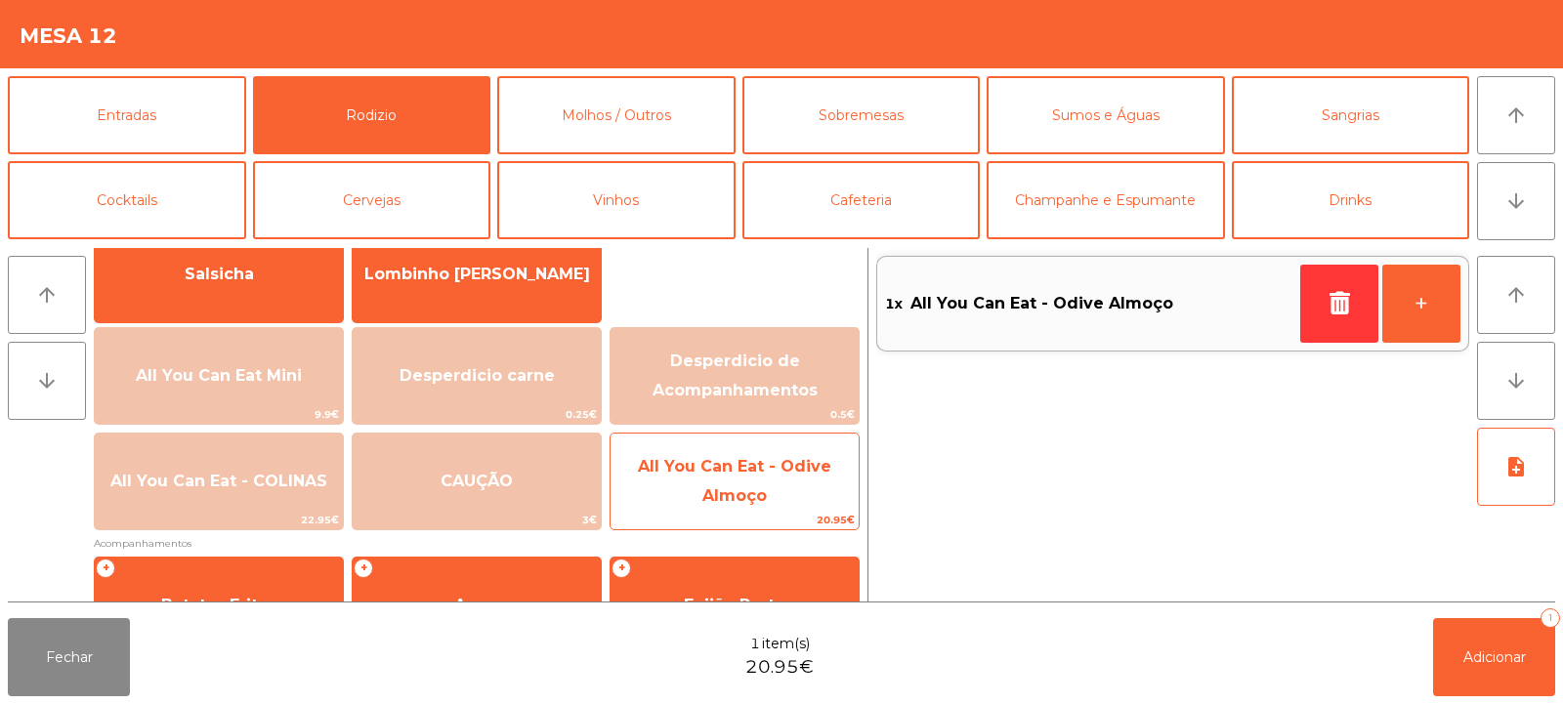
click at [738, 501] on span "All You Can Eat - Odive Almoço" at bounding box center [734, 481] width 193 height 48
click at [719, 506] on span "All You Can Eat - Odive Almoço" at bounding box center [735, 482] width 248 height 83
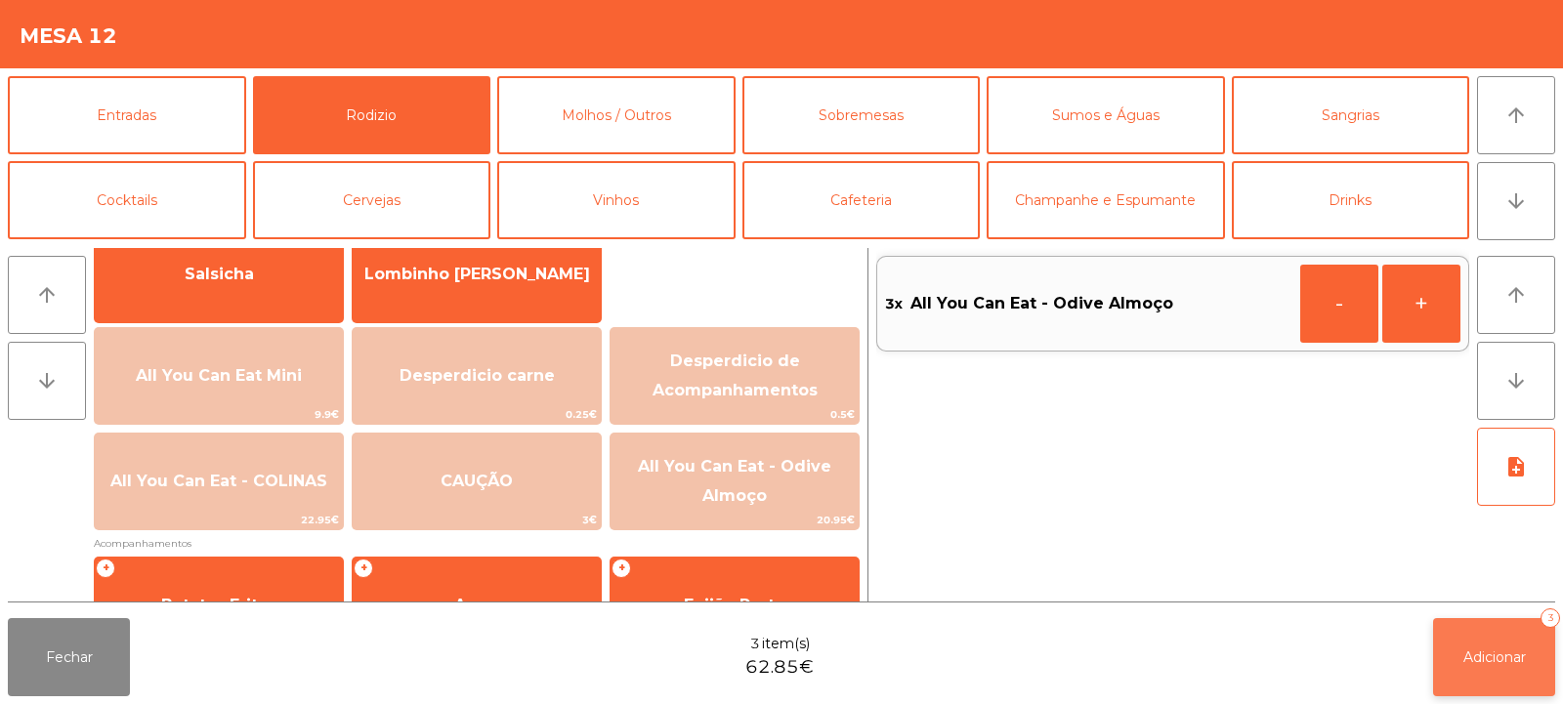
click at [1492, 656] on span "Adicionar" at bounding box center [1495, 658] width 63 height 18
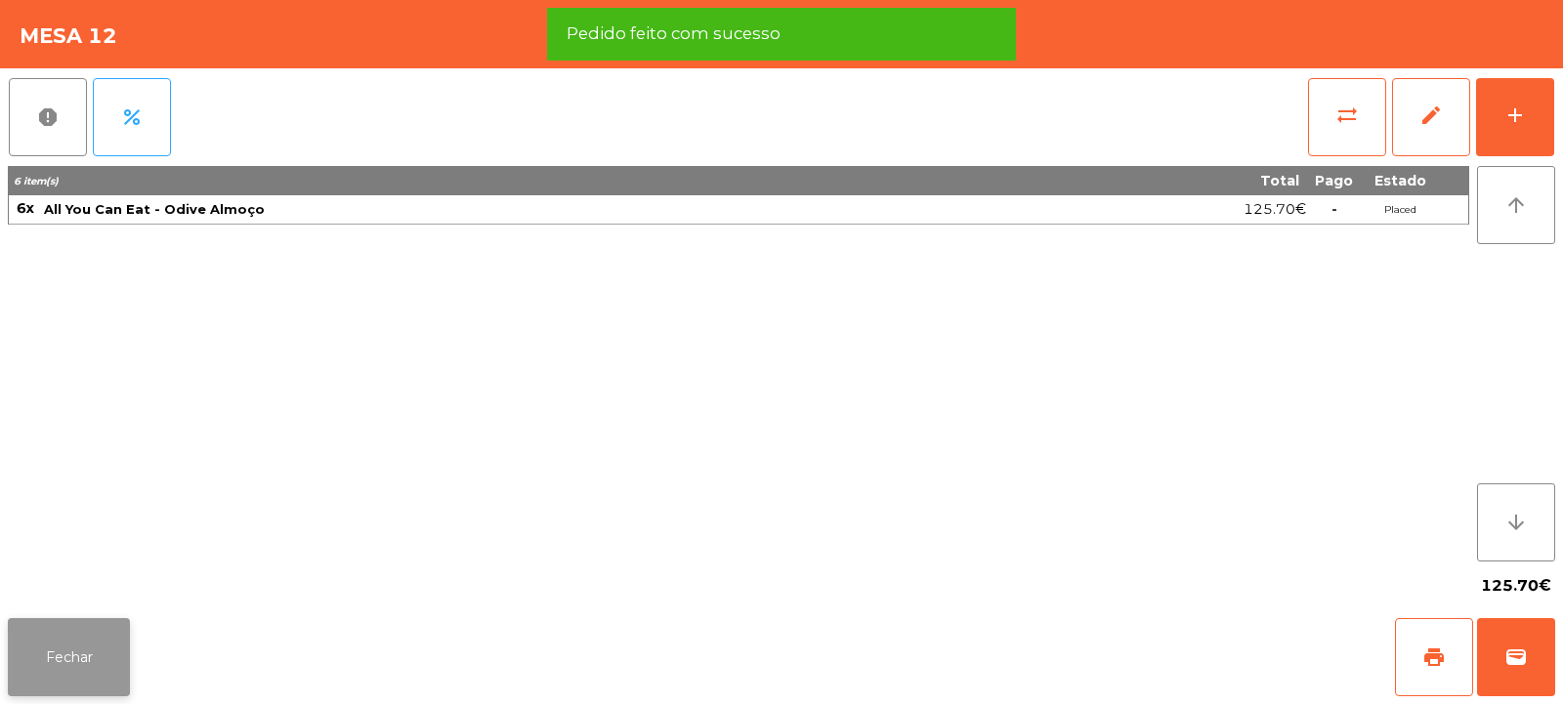
click at [42, 624] on button "Fechar" at bounding box center [69, 657] width 122 height 78
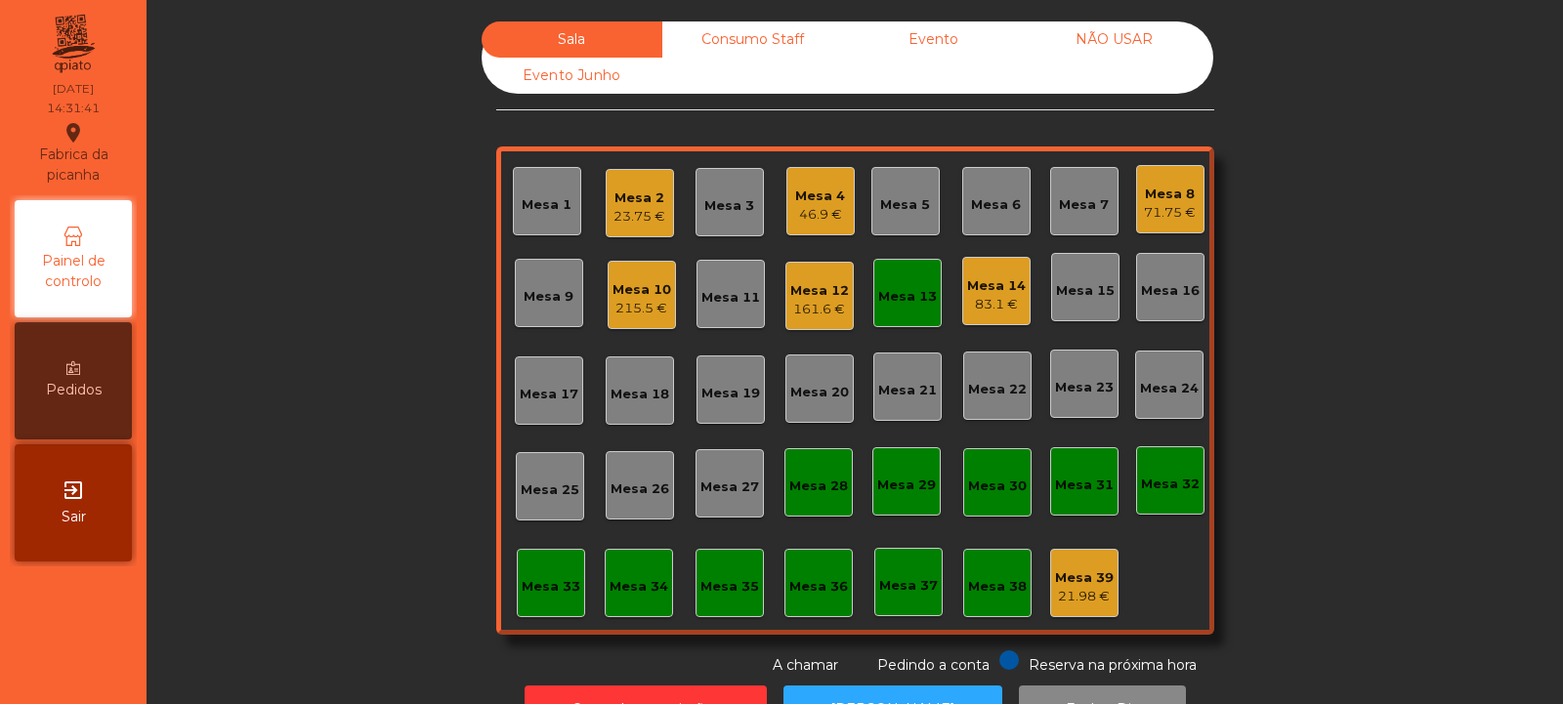
click at [630, 301] on div "215.5 €" at bounding box center [642, 309] width 59 height 20
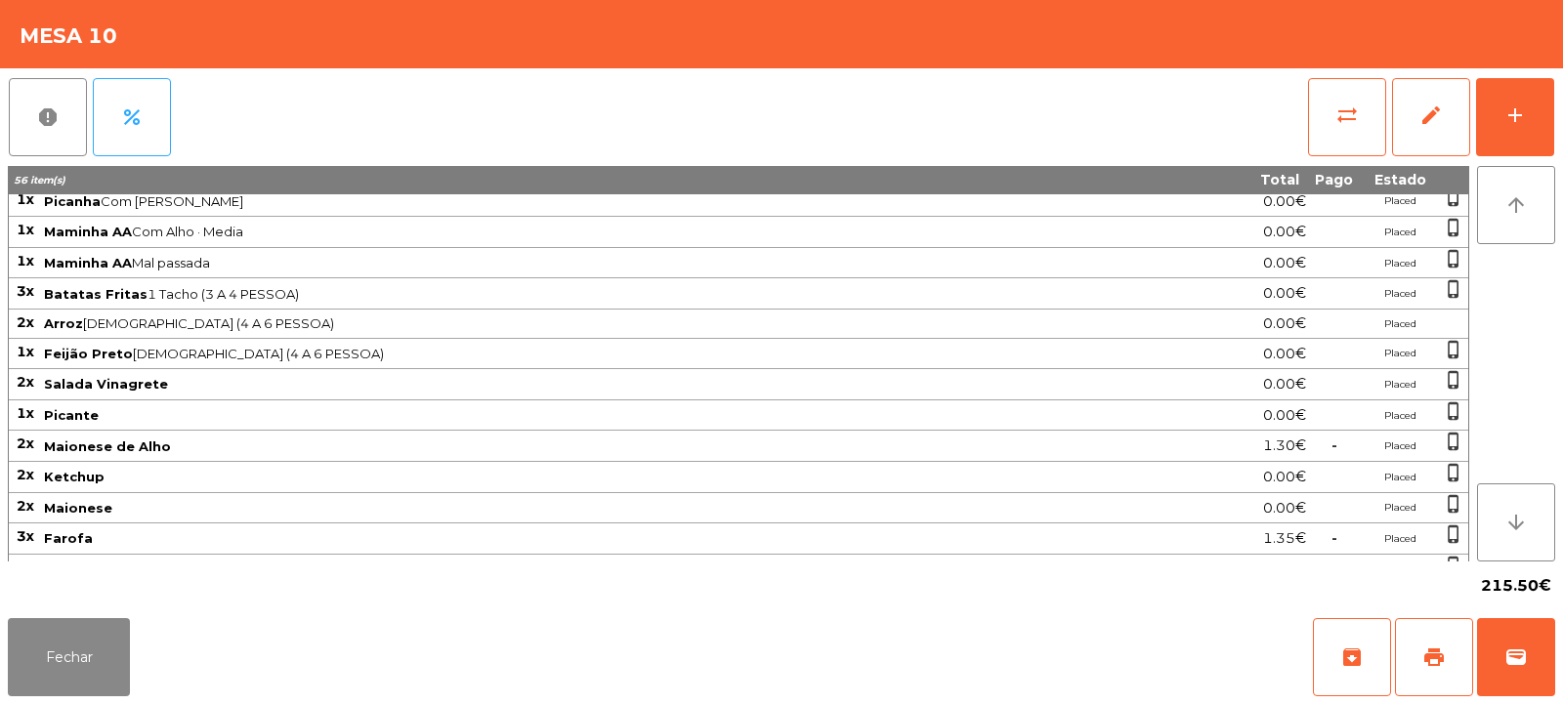
scroll to position [582, 0]
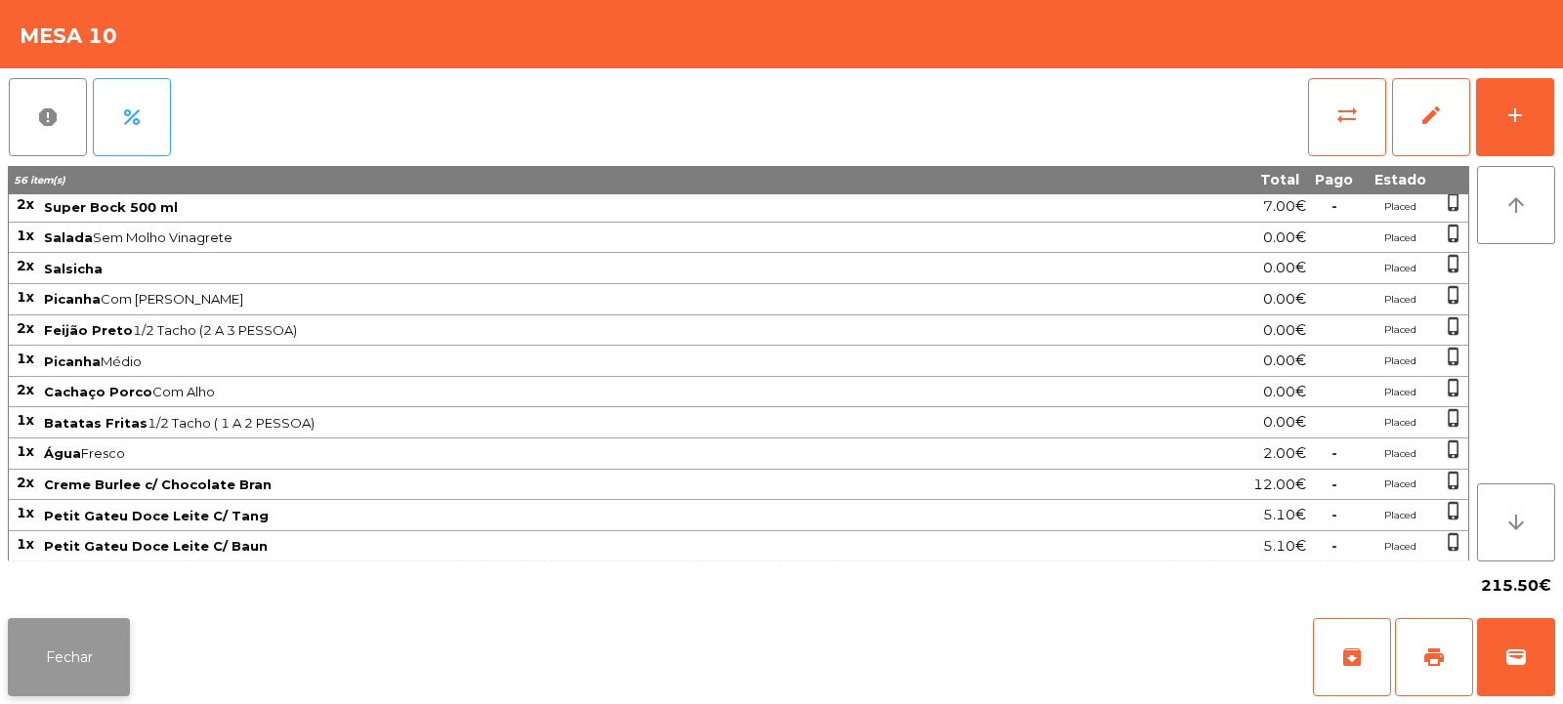
click at [93, 665] on button "Fechar" at bounding box center [69, 657] width 122 height 78
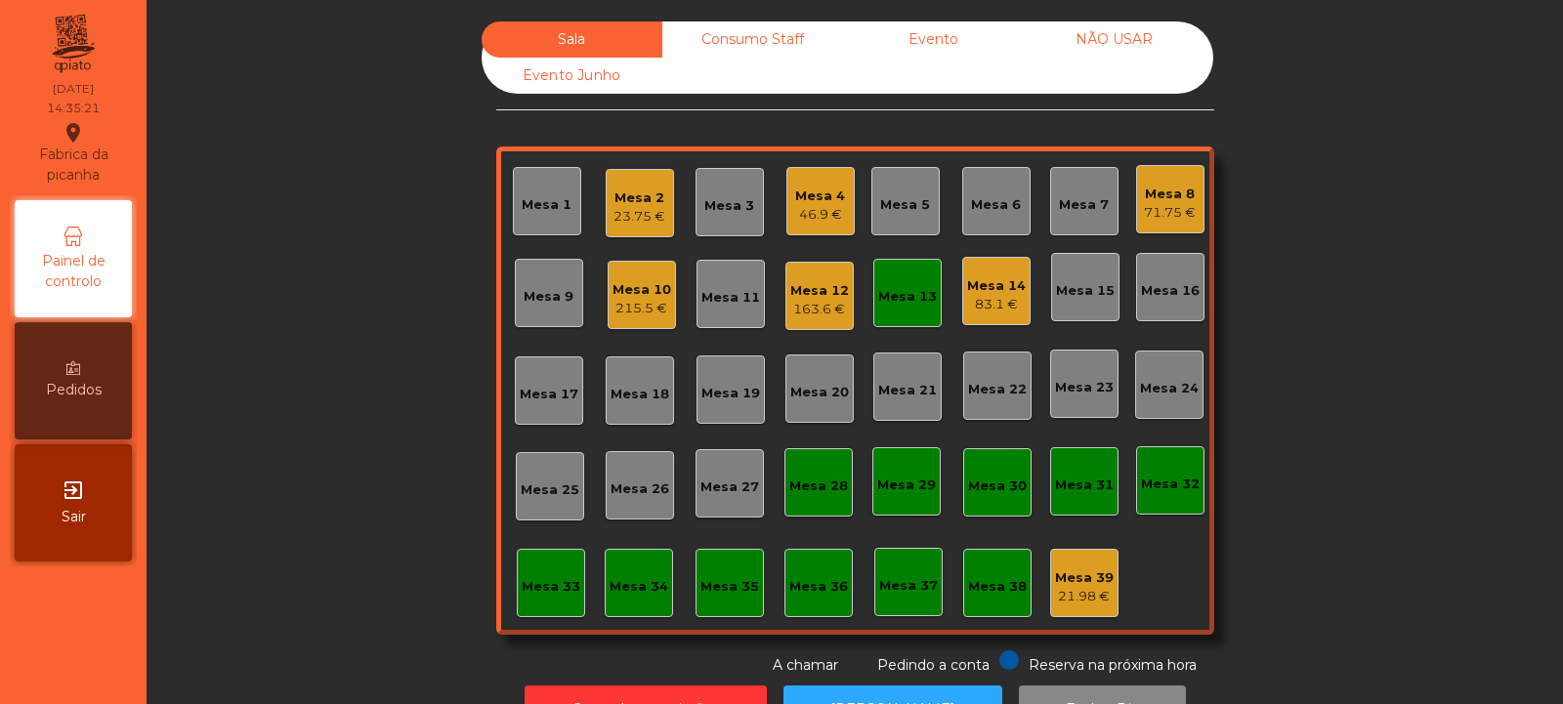
click at [998, 296] on div "83.1 €" at bounding box center [996, 305] width 59 height 20
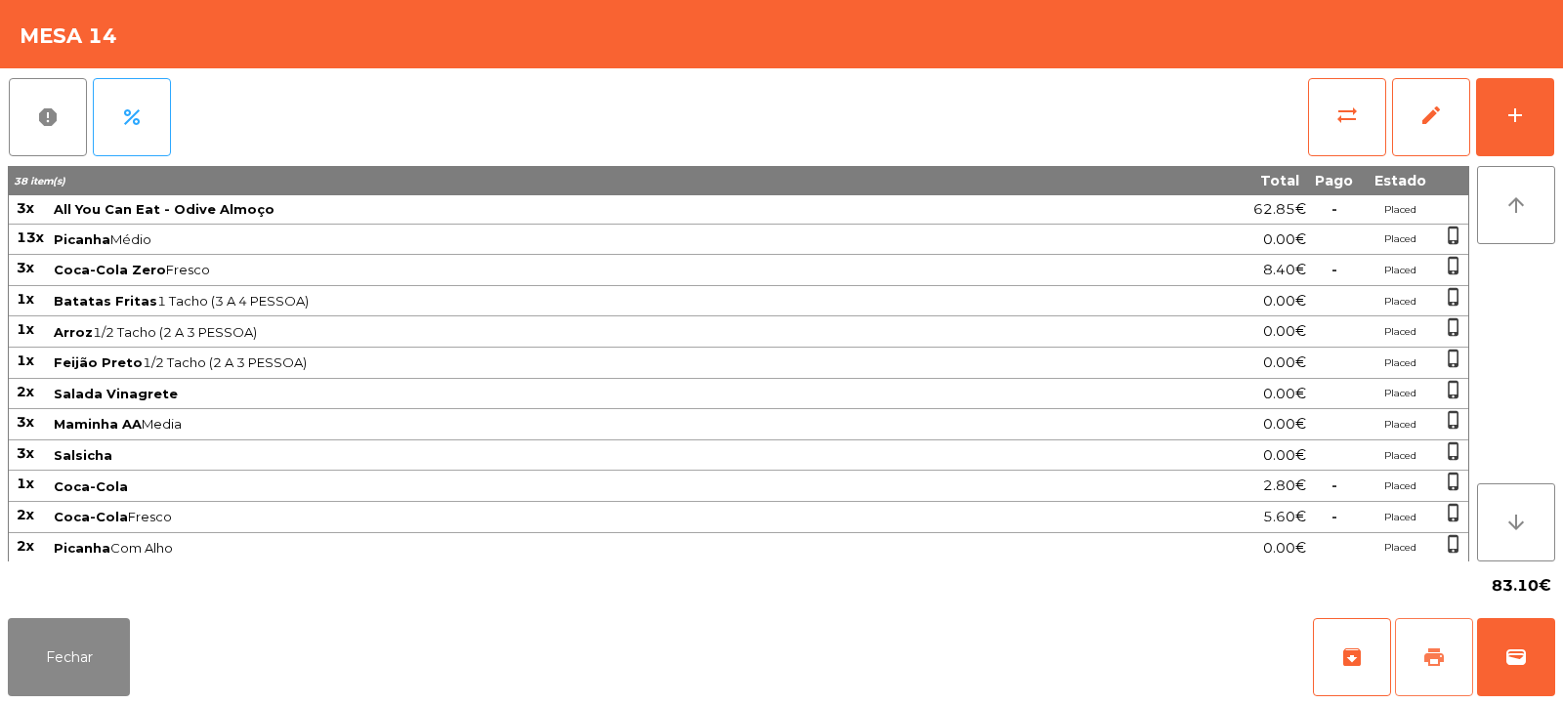
click at [1422, 649] on button "print" at bounding box center [1434, 657] width 78 height 78
click at [1363, 91] on button "sync_alt" at bounding box center [1347, 117] width 78 height 78
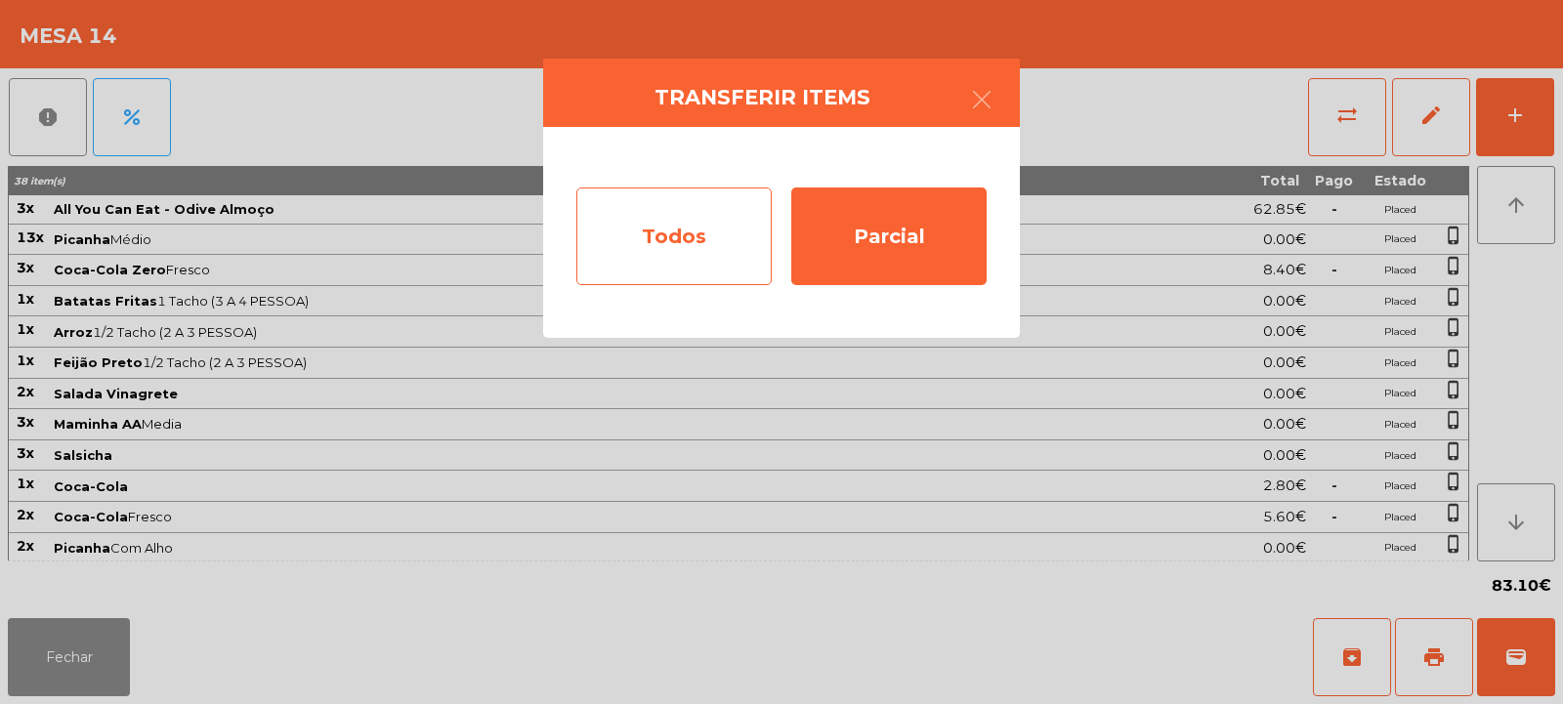
click at [670, 235] on div "Todos" at bounding box center [673, 237] width 195 height 98
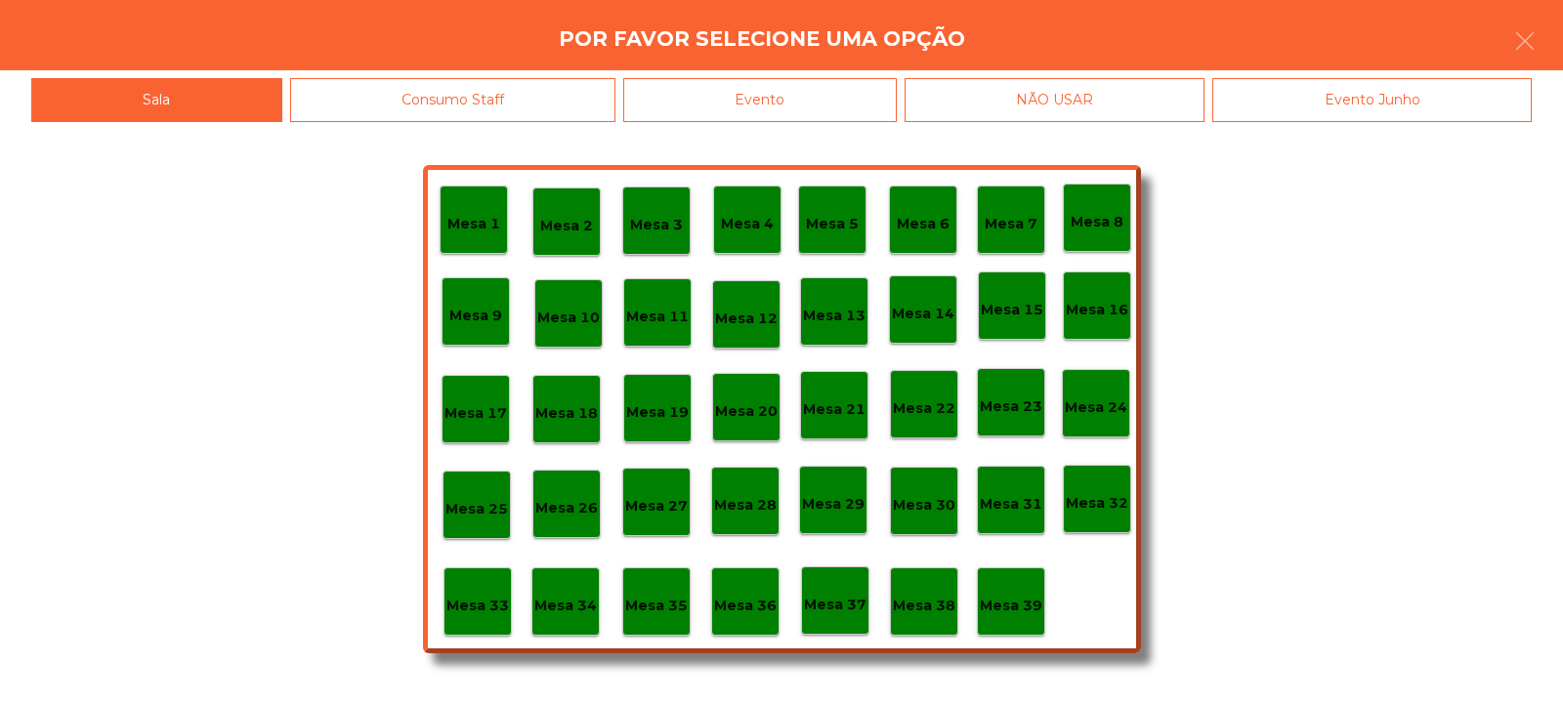
click at [778, 109] on div "Evento" at bounding box center [760, 100] width 274 height 44
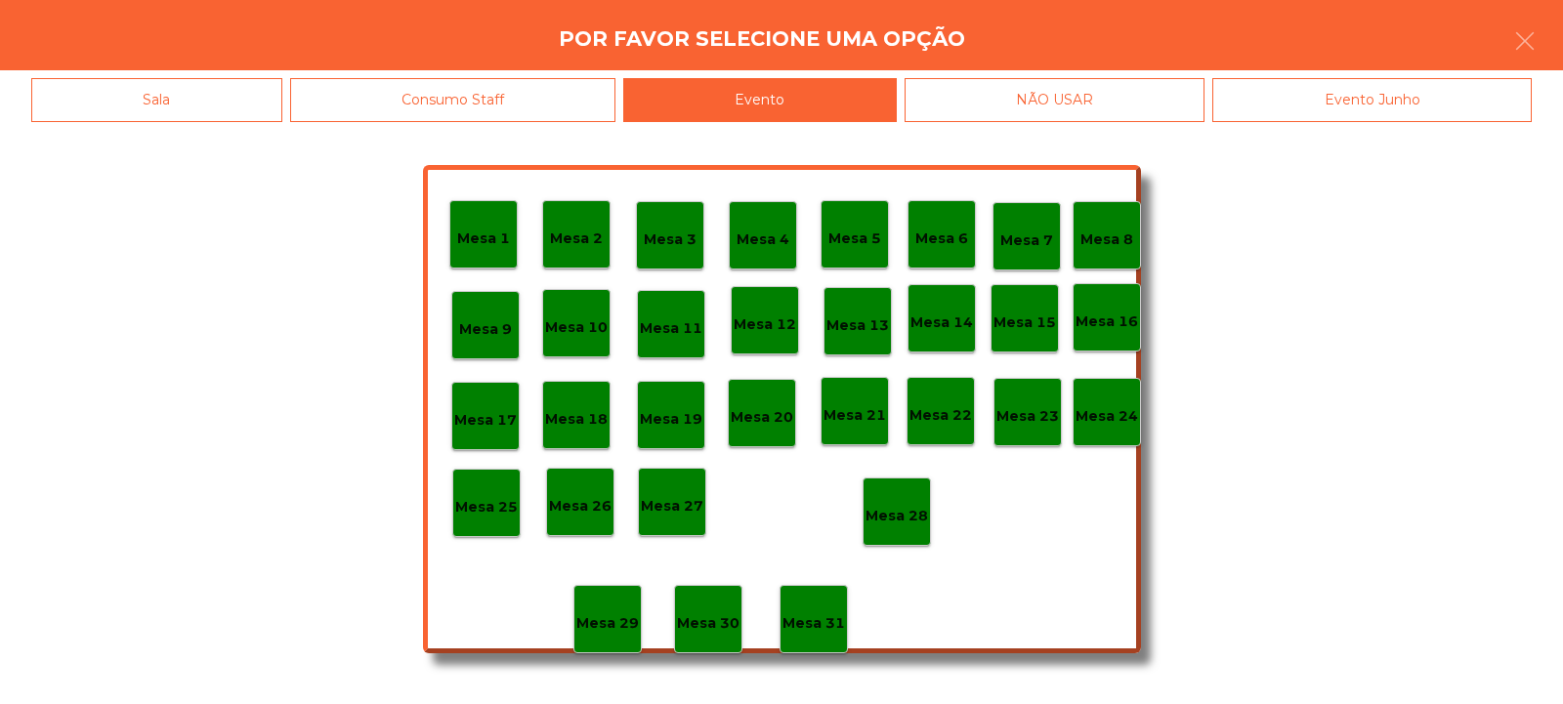
click at [897, 526] on p "Mesa 28" at bounding box center [897, 516] width 63 height 22
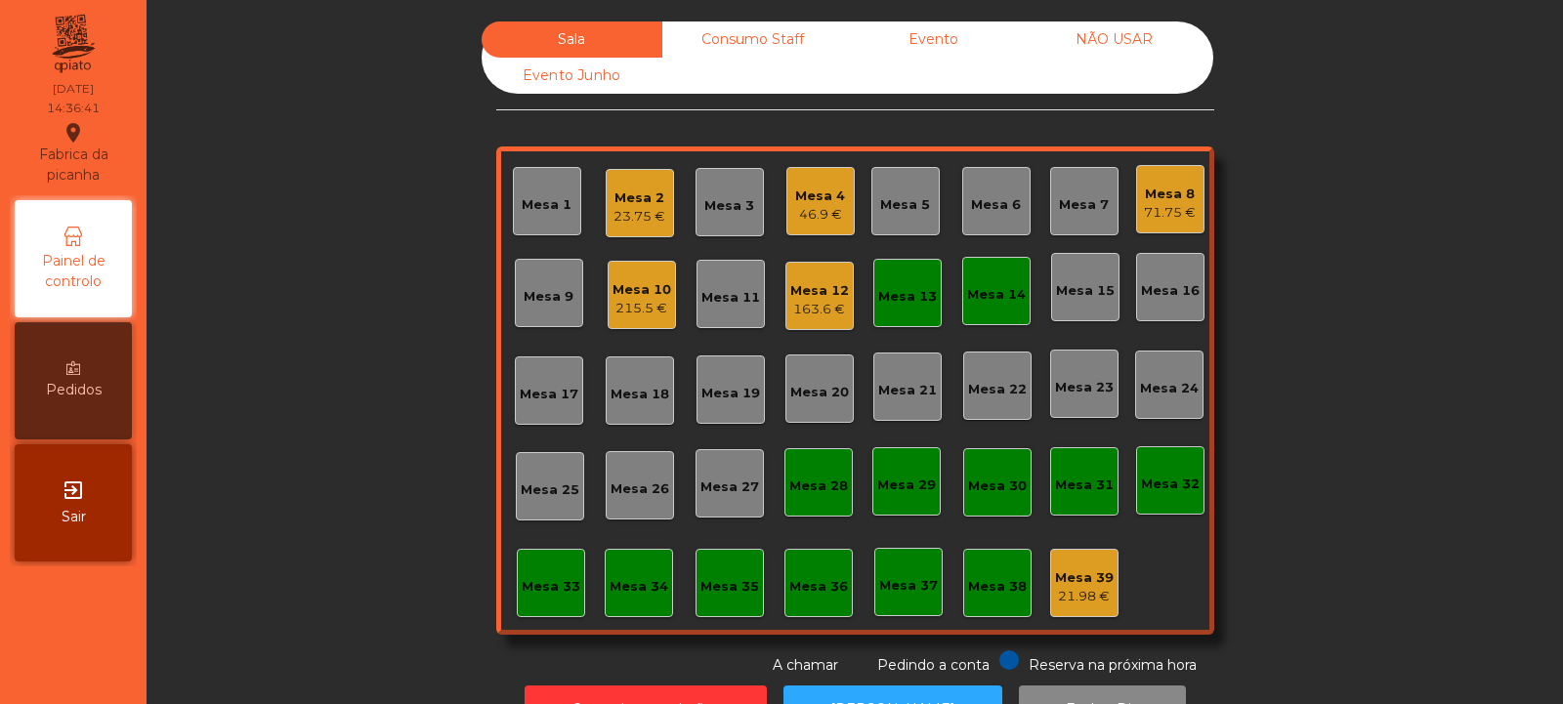
click at [983, 290] on div "Mesa 14" at bounding box center [996, 295] width 59 height 20
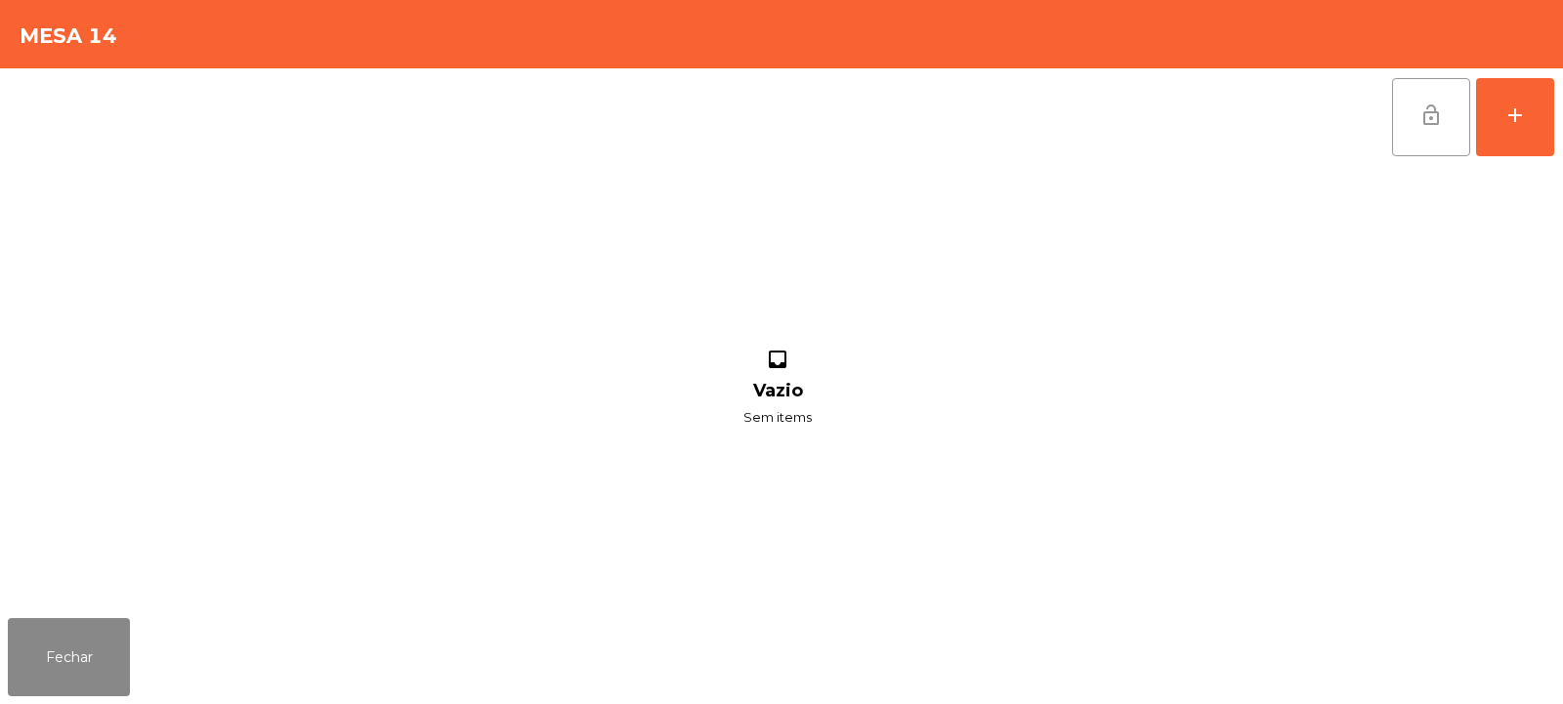
click at [1434, 100] on button "lock_open" at bounding box center [1431, 117] width 78 height 78
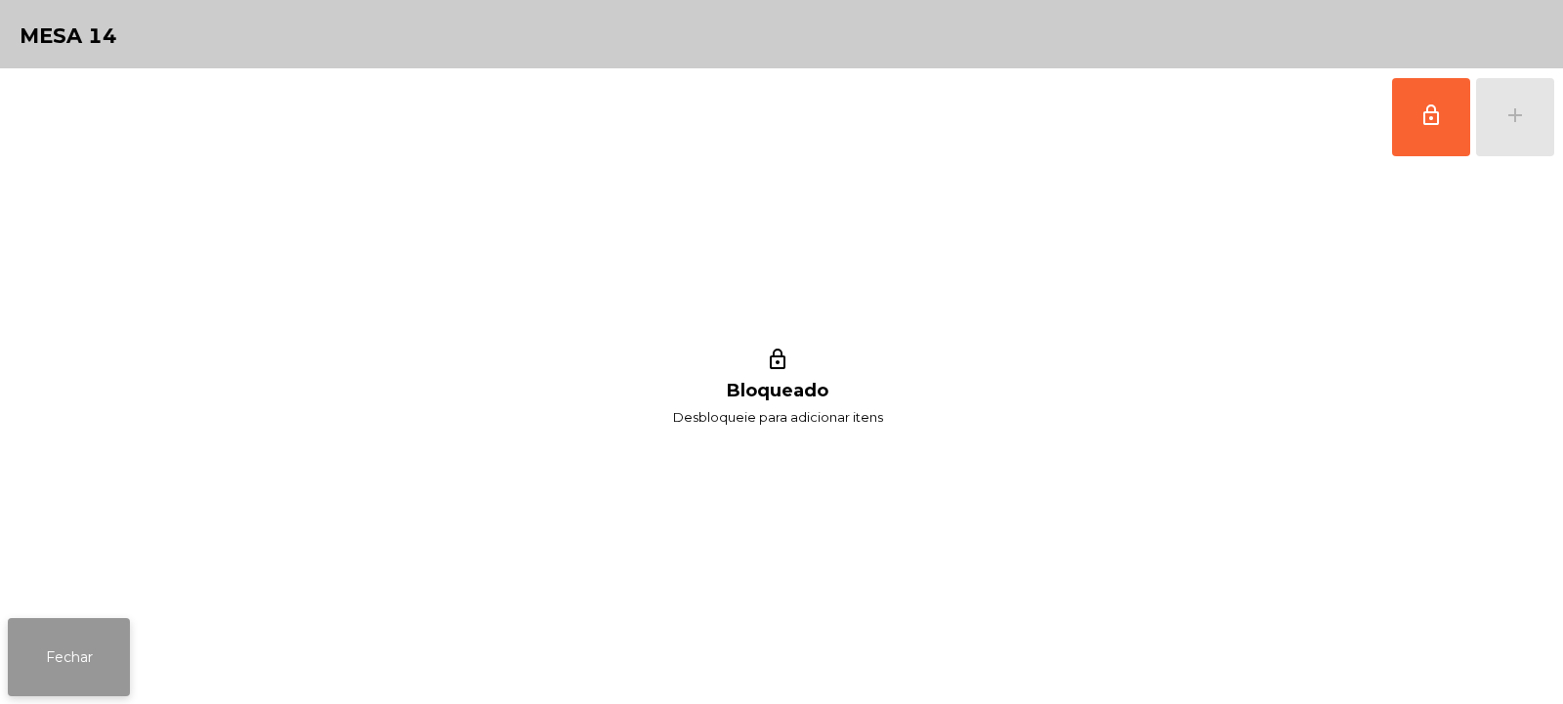
click at [86, 648] on button "Fechar" at bounding box center [69, 657] width 122 height 78
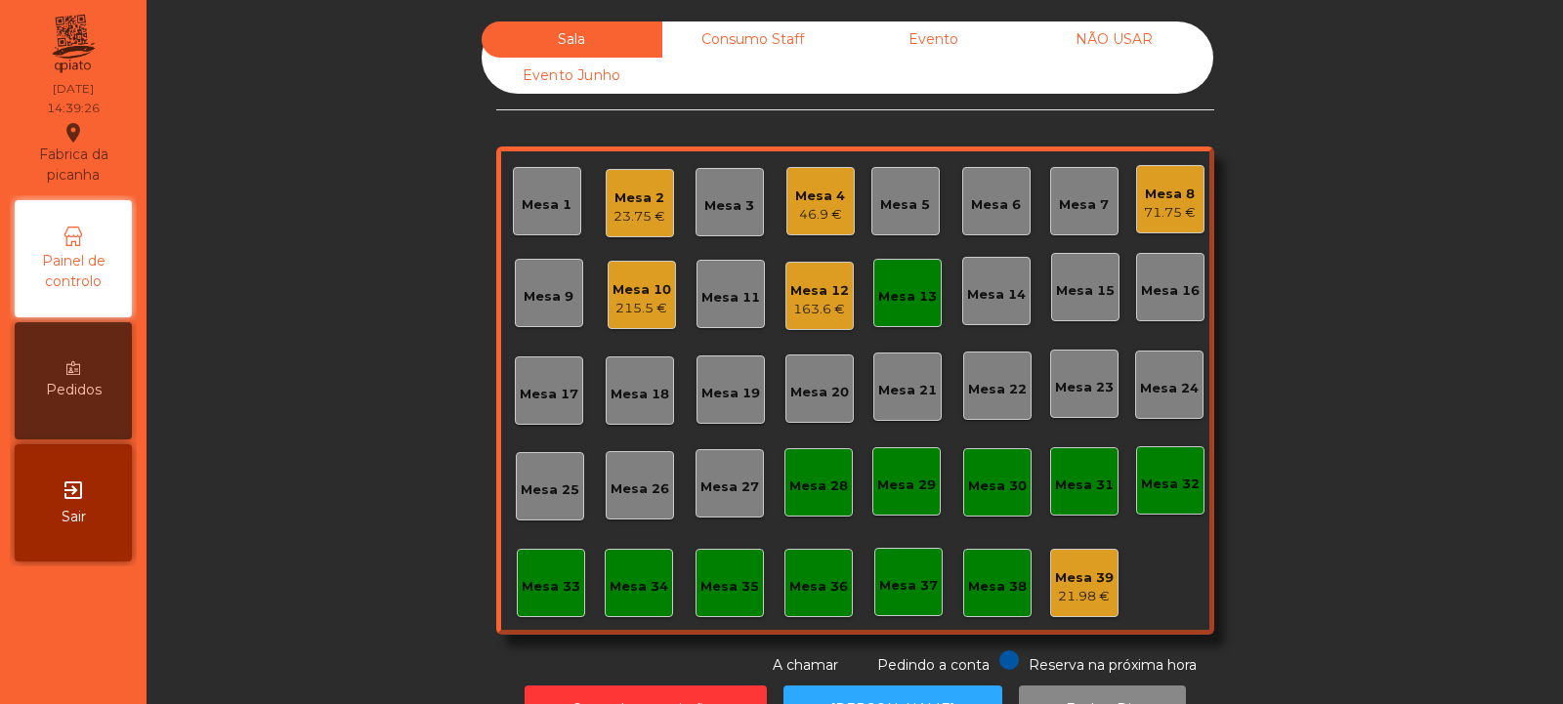
click at [909, 271] on div "Mesa 13" at bounding box center [908, 293] width 68 height 68
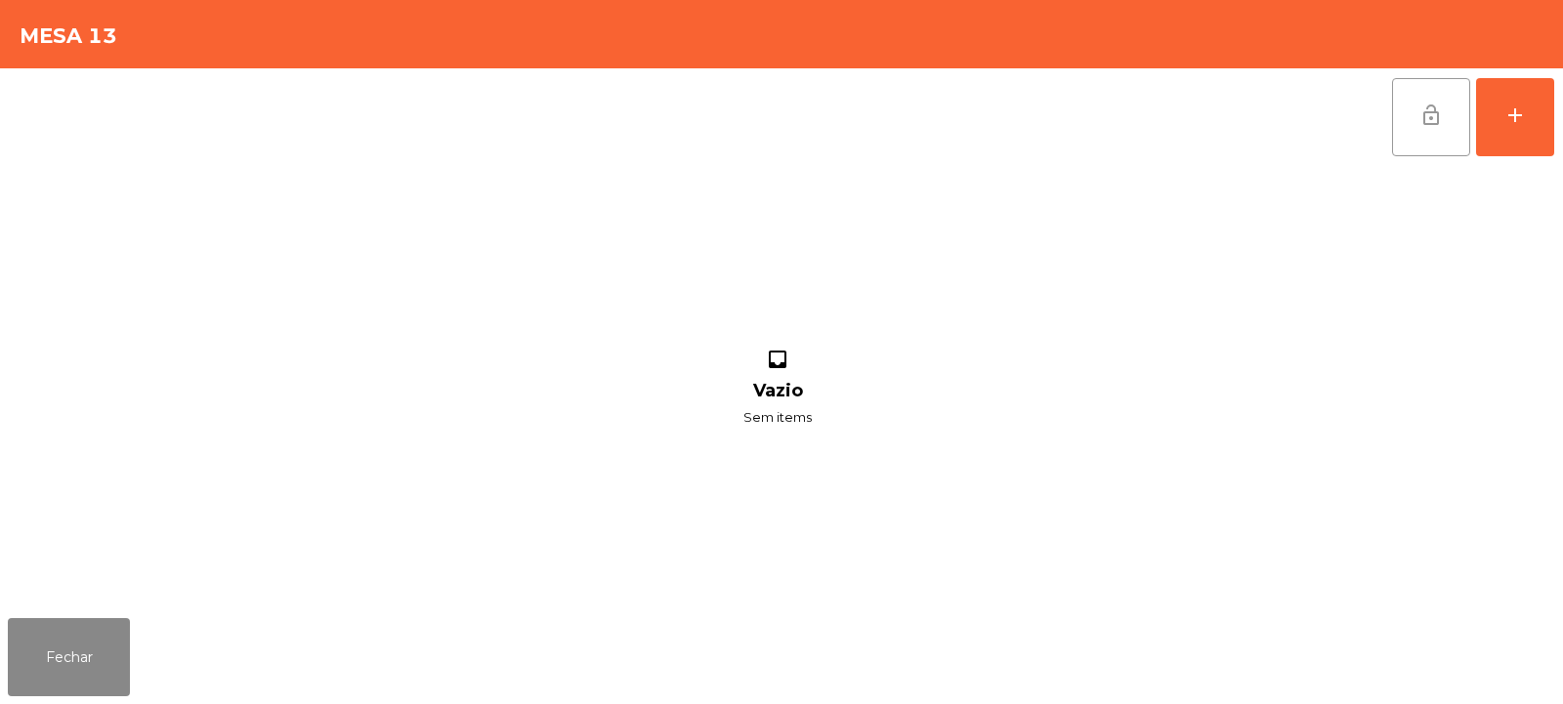
click at [1443, 127] on button "lock_open" at bounding box center [1431, 117] width 78 height 78
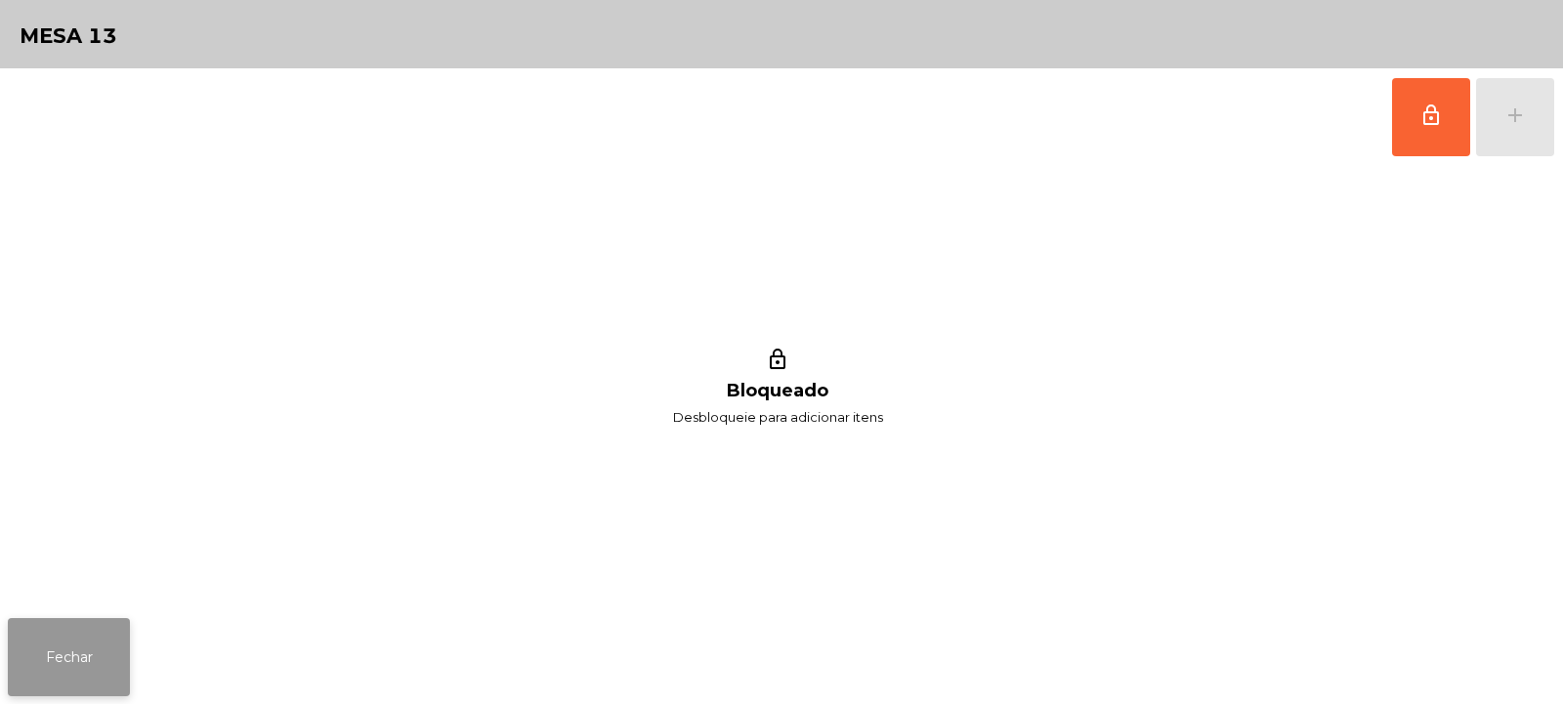
click at [72, 638] on button "Fechar" at bounding box center [69, 657] width 122 height 78
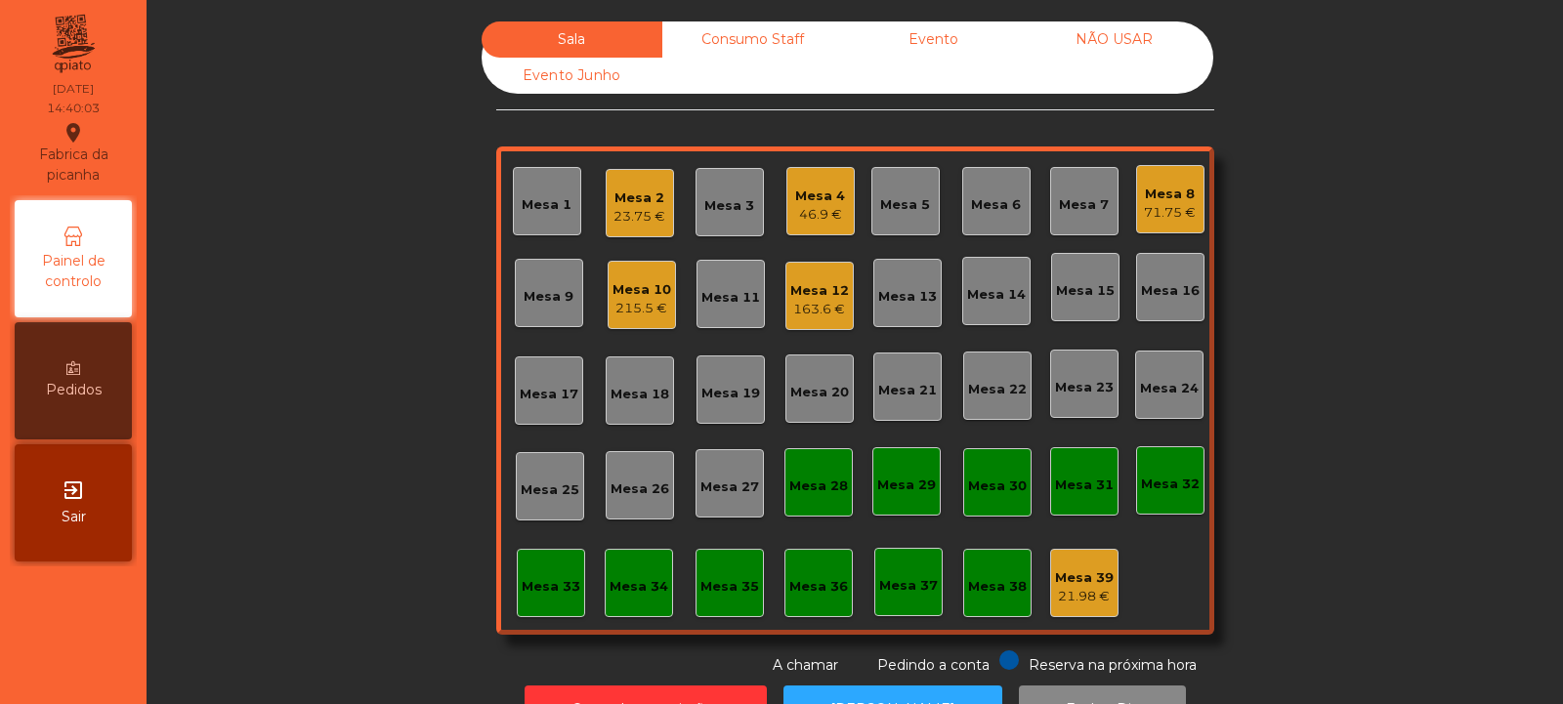
click at [820, 320] on div "Mesa 12 163.6 €" at bounding box center [820, 296] width 68 height 68
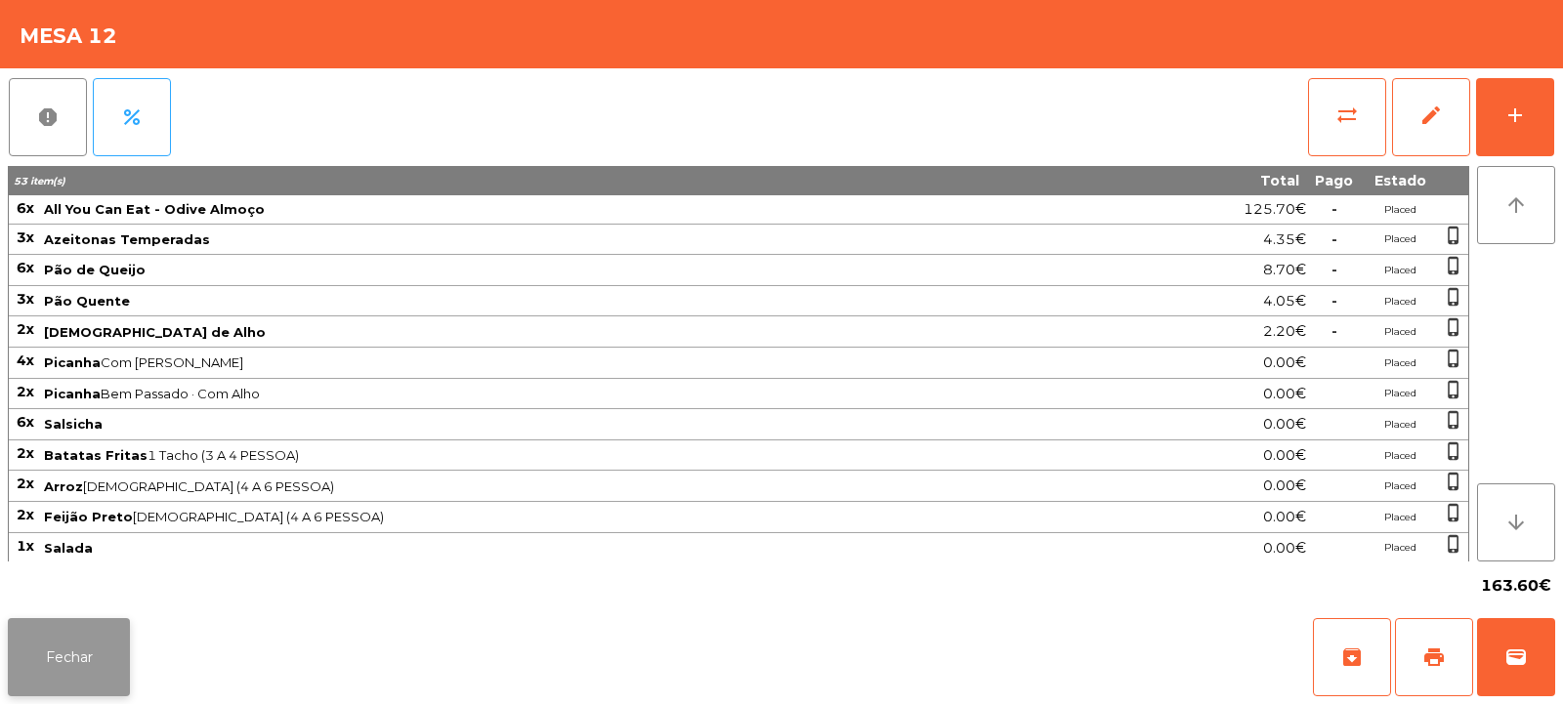
click at [84, 666] on button "Fechar" at bounding box center [69, 657] width 122 height 78
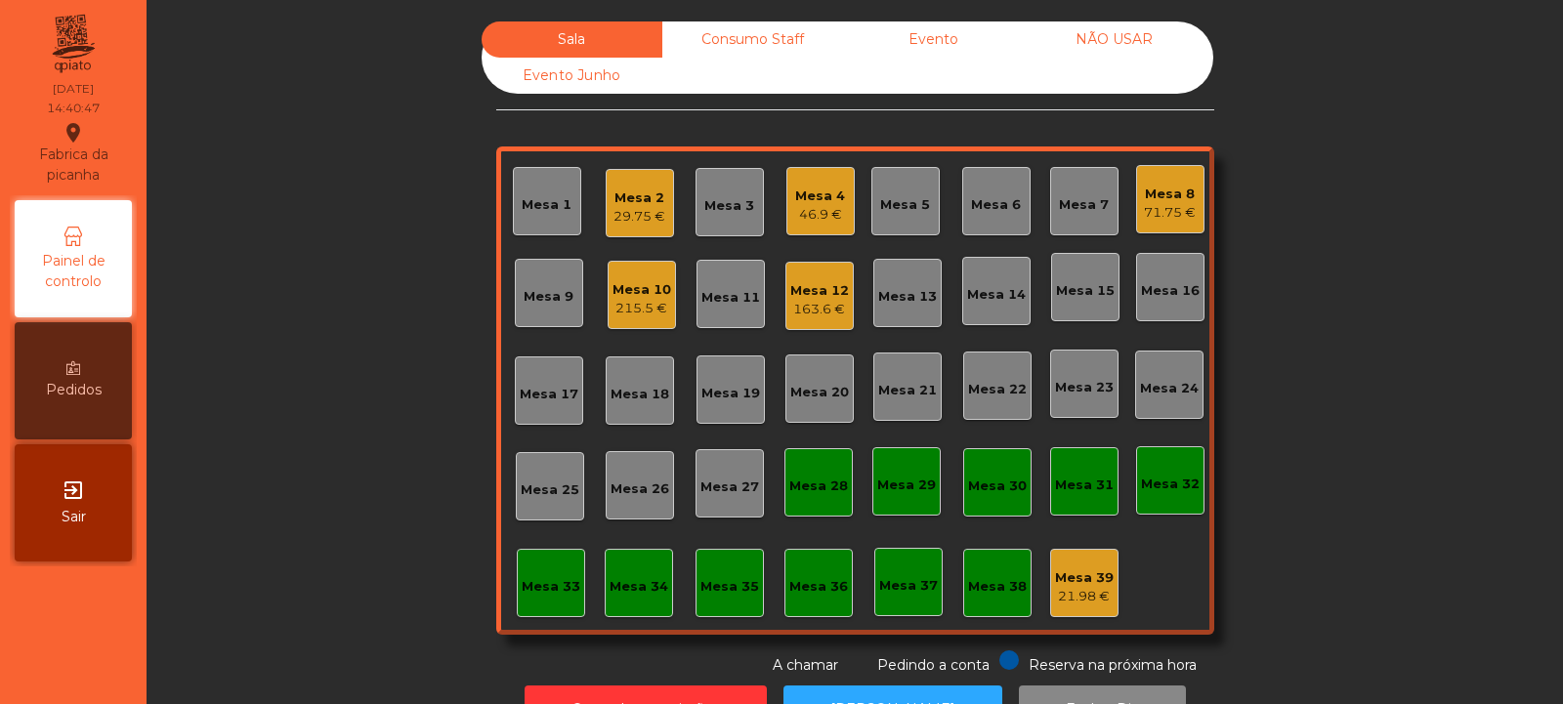
click at [826, 282] on div "Mesa 12" at bounding box center [819, 291] width 59 height 20
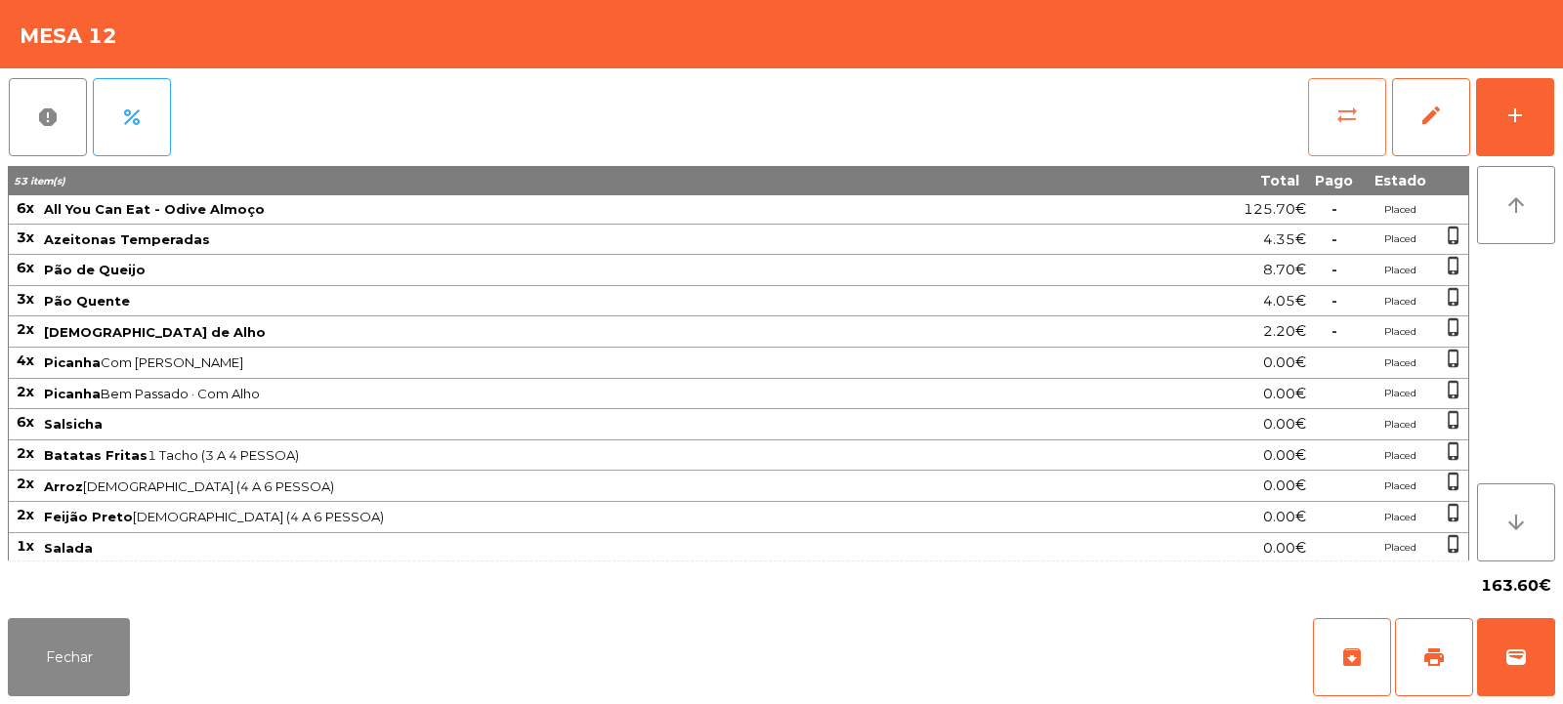
click at [1366, 126] on button "sync_alt" at bounding box center [1347, 117] width 78 height 78
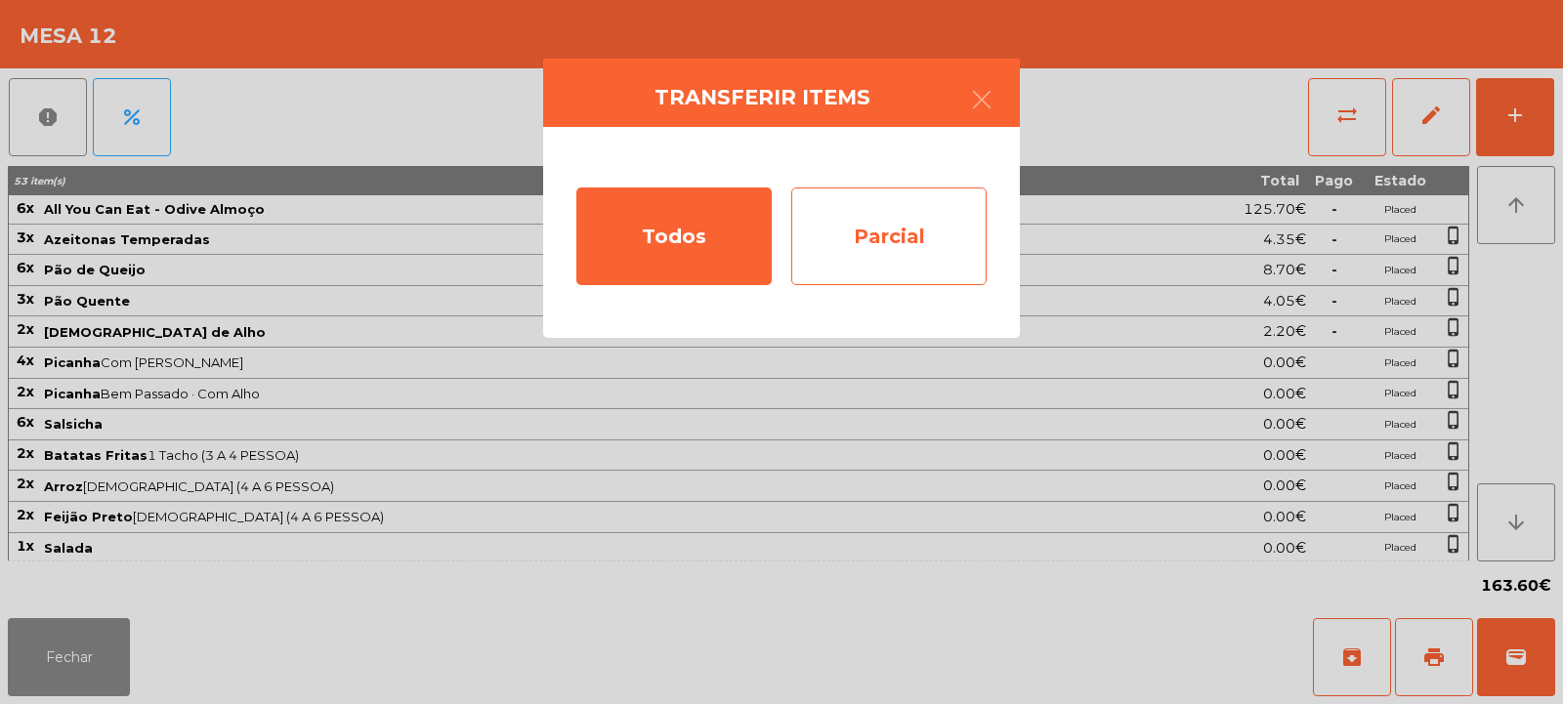
click at [872, 239] on div "Parcial" at bounding box center [888, 237] width 195 height 98
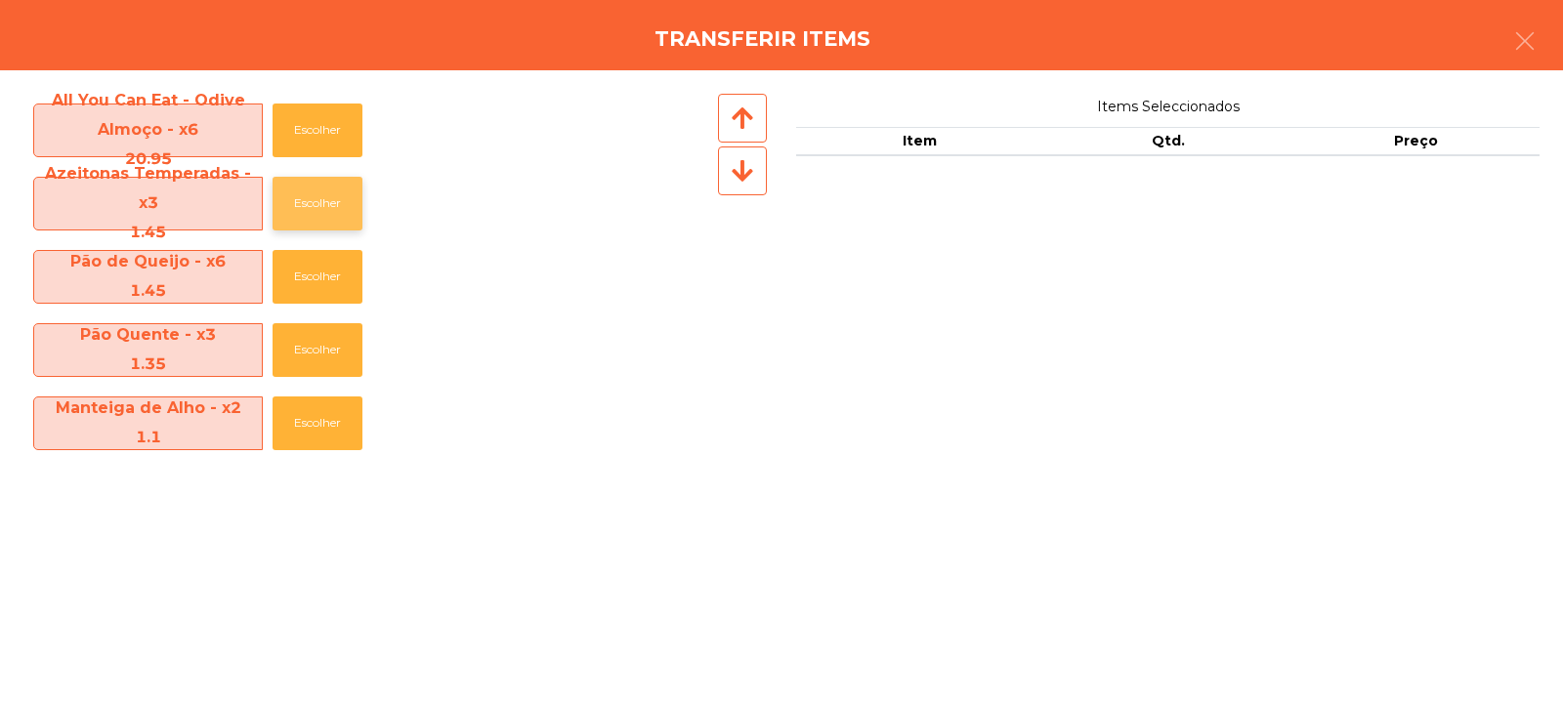
click at [318, 210] on button "Escolher" at bounding box center [318, 204] width 90 height 54
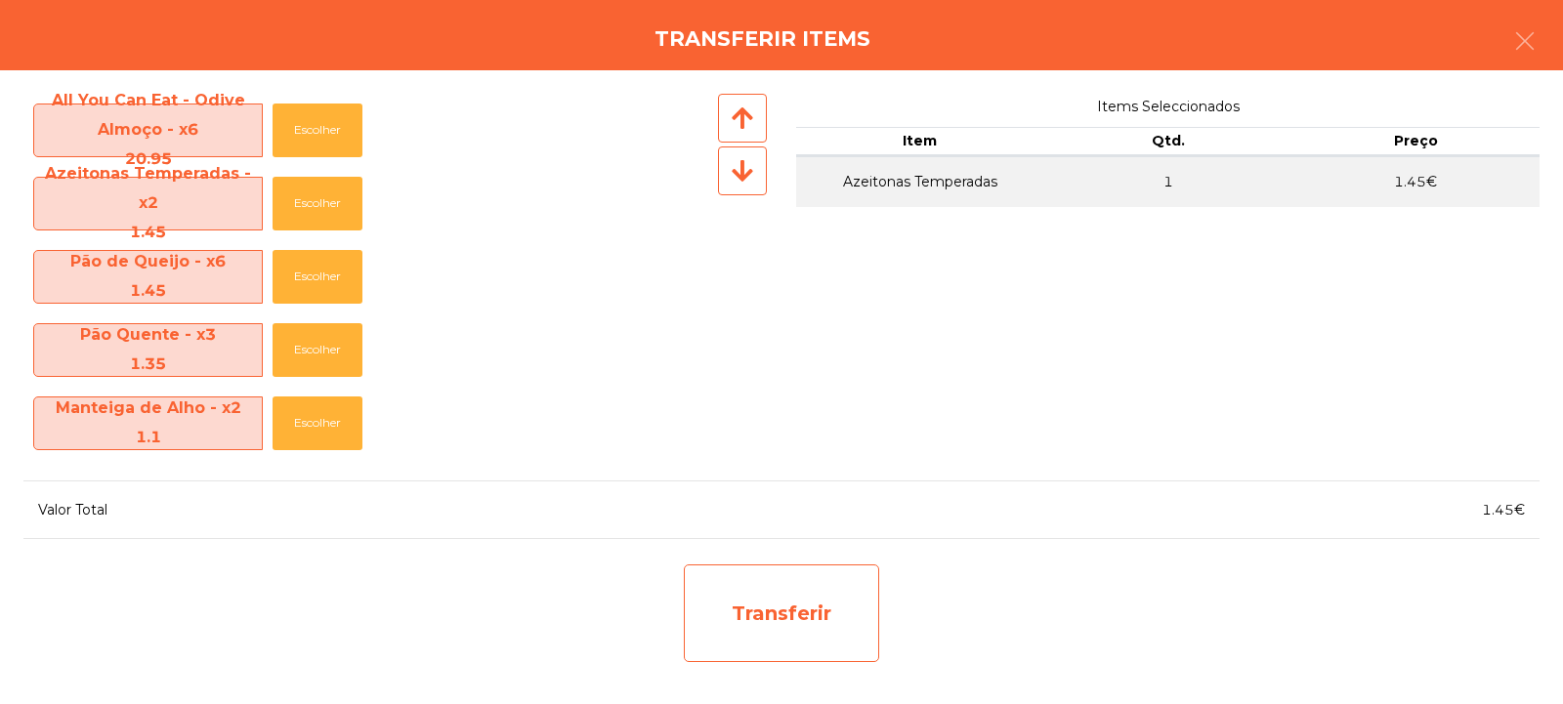
click at [791, 626] on div "Transferir" at bounding box center [781, 614] width 195 height 98
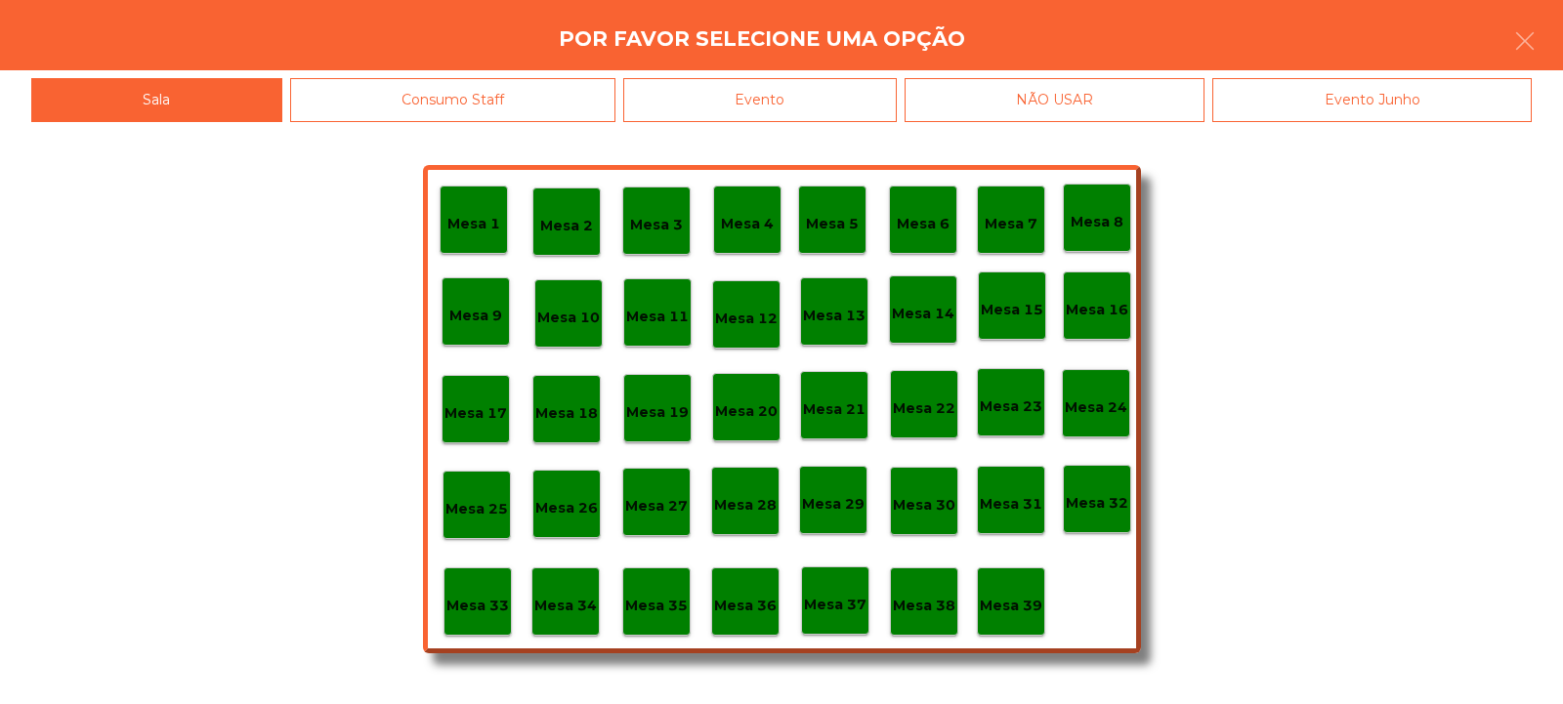
click at [826, 611] on p "Mesa 37" at bounding box center [835, 605] width 63 height 22
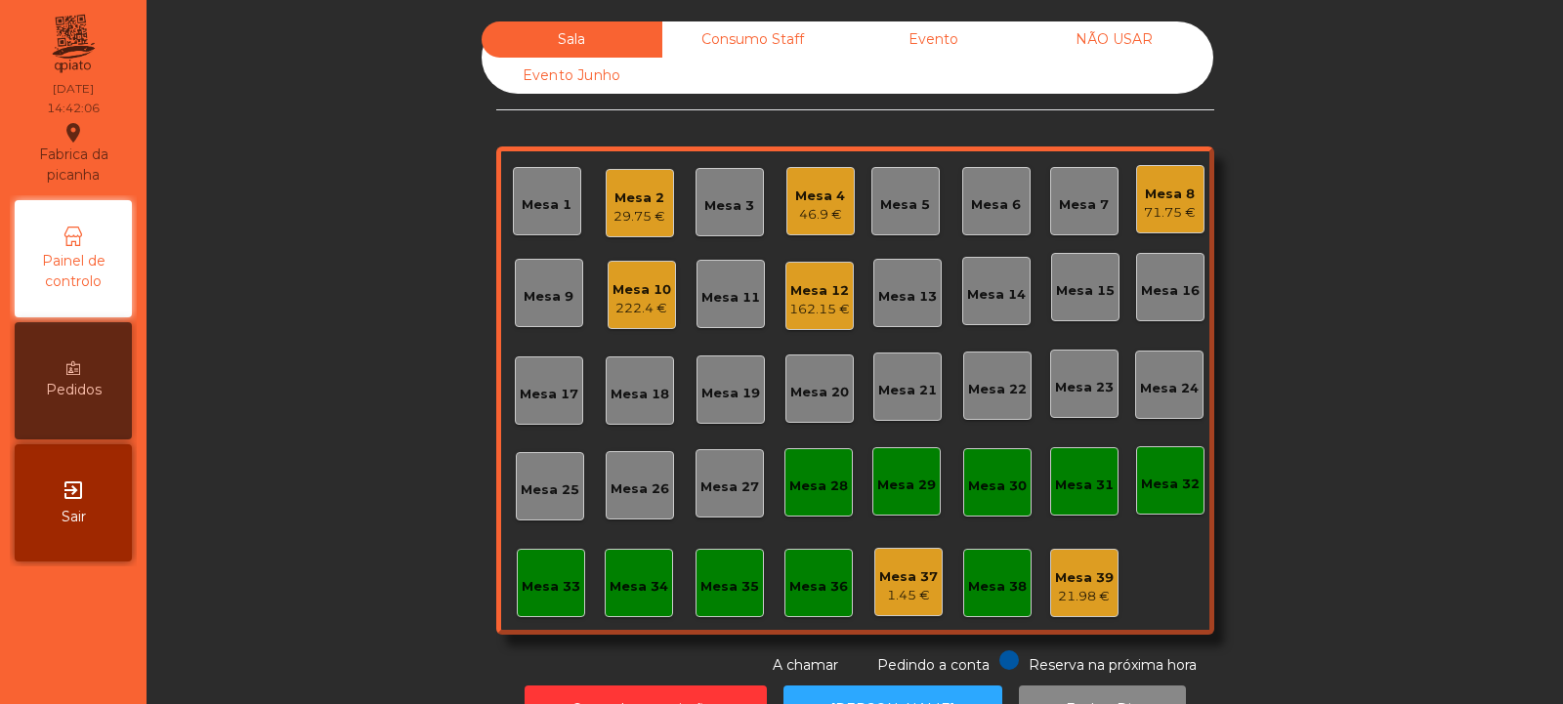
click at [782, 25] on div "Consumo Staff" at bounding box center [752, 39] width 181 height 36
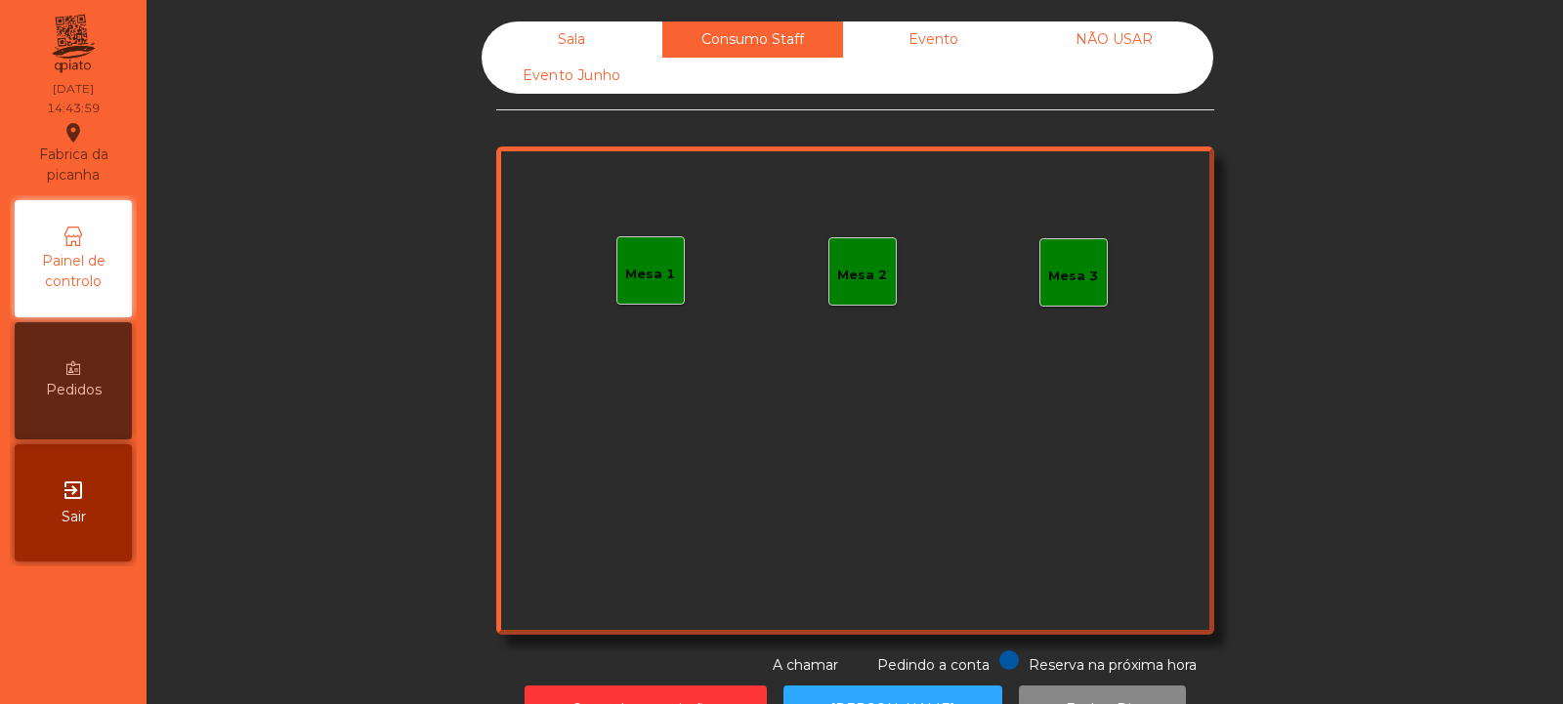
click at [619, 252] on div "Mesa 1" at bounding box center [651, 270] width 68 height 68
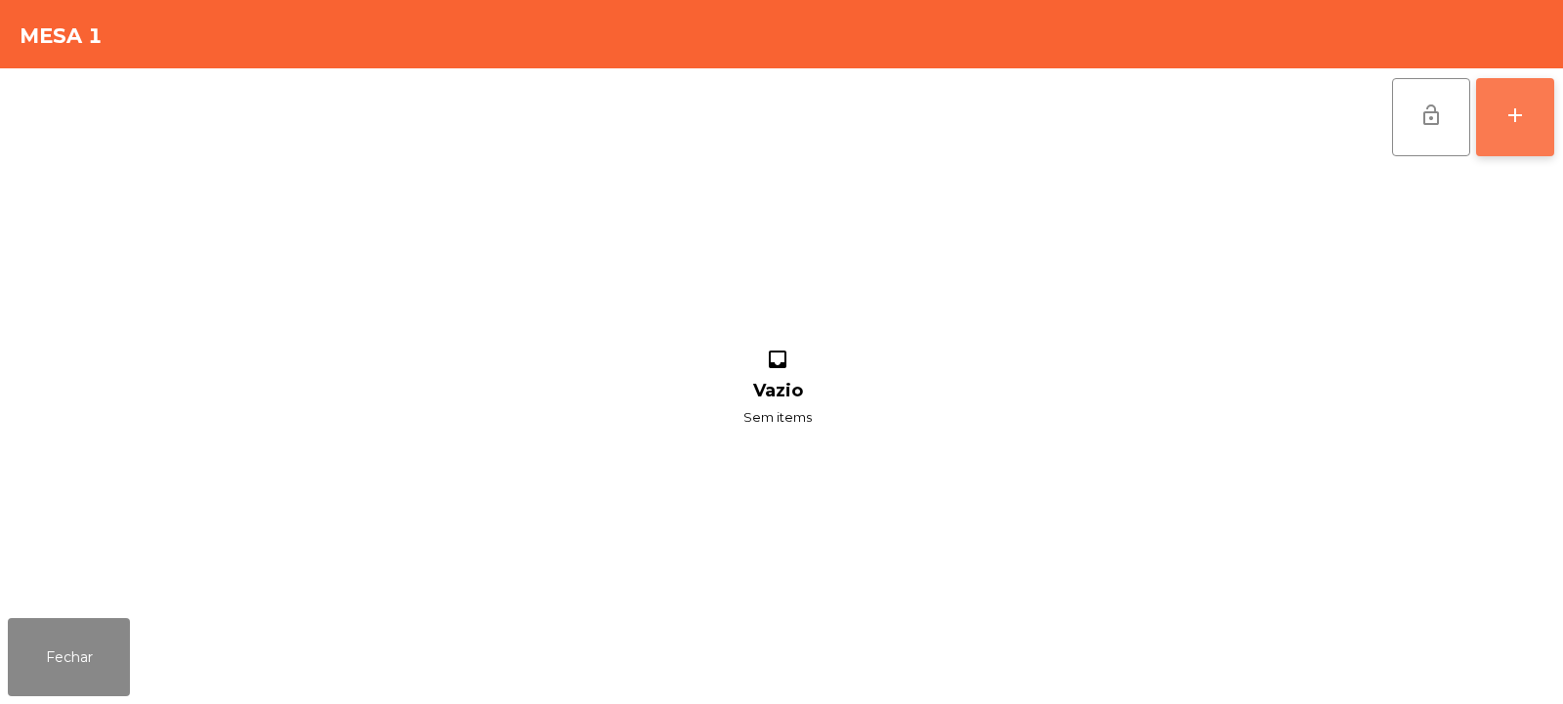
click at [1529, 118] on button "add" at bounding box center [1515, 117] width 78 height 78
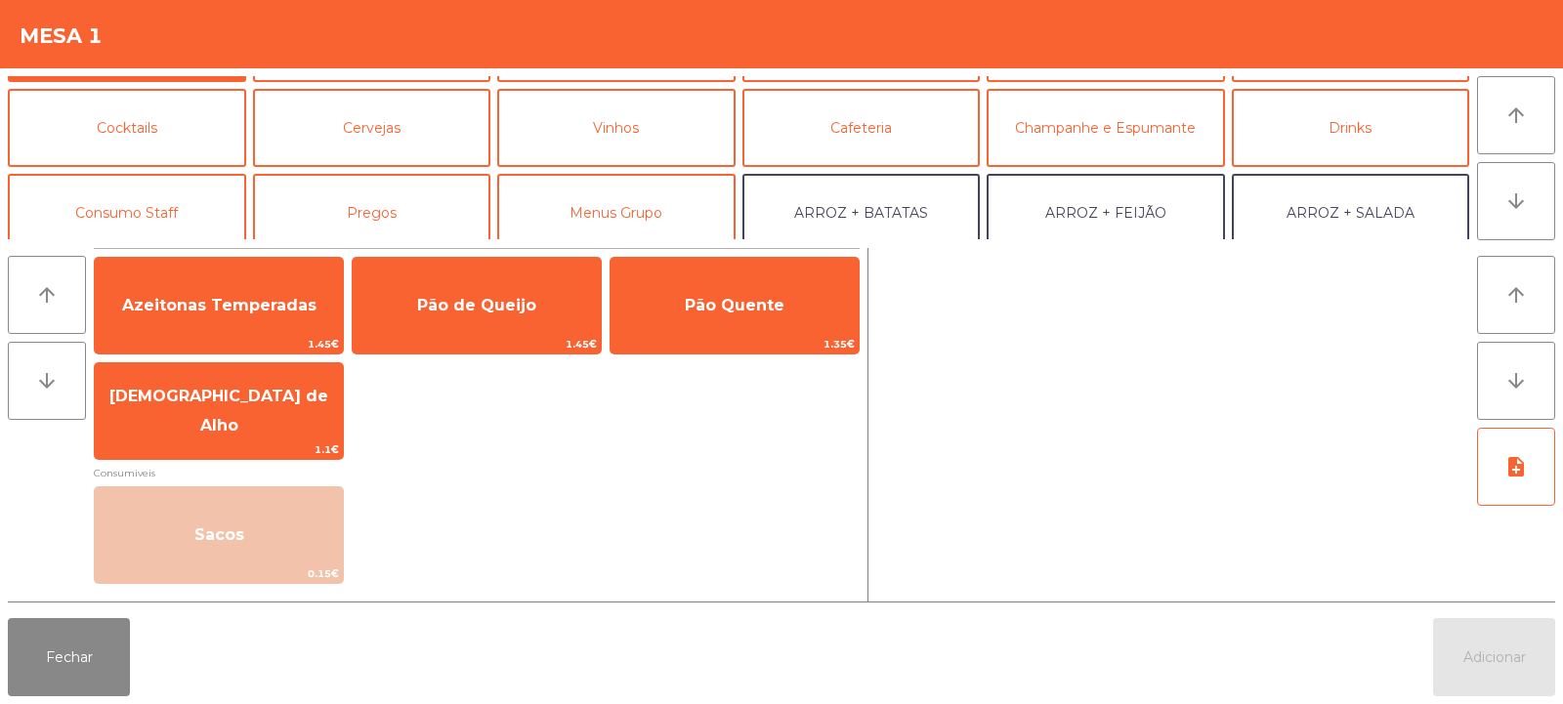
scroll to position [81, 0]
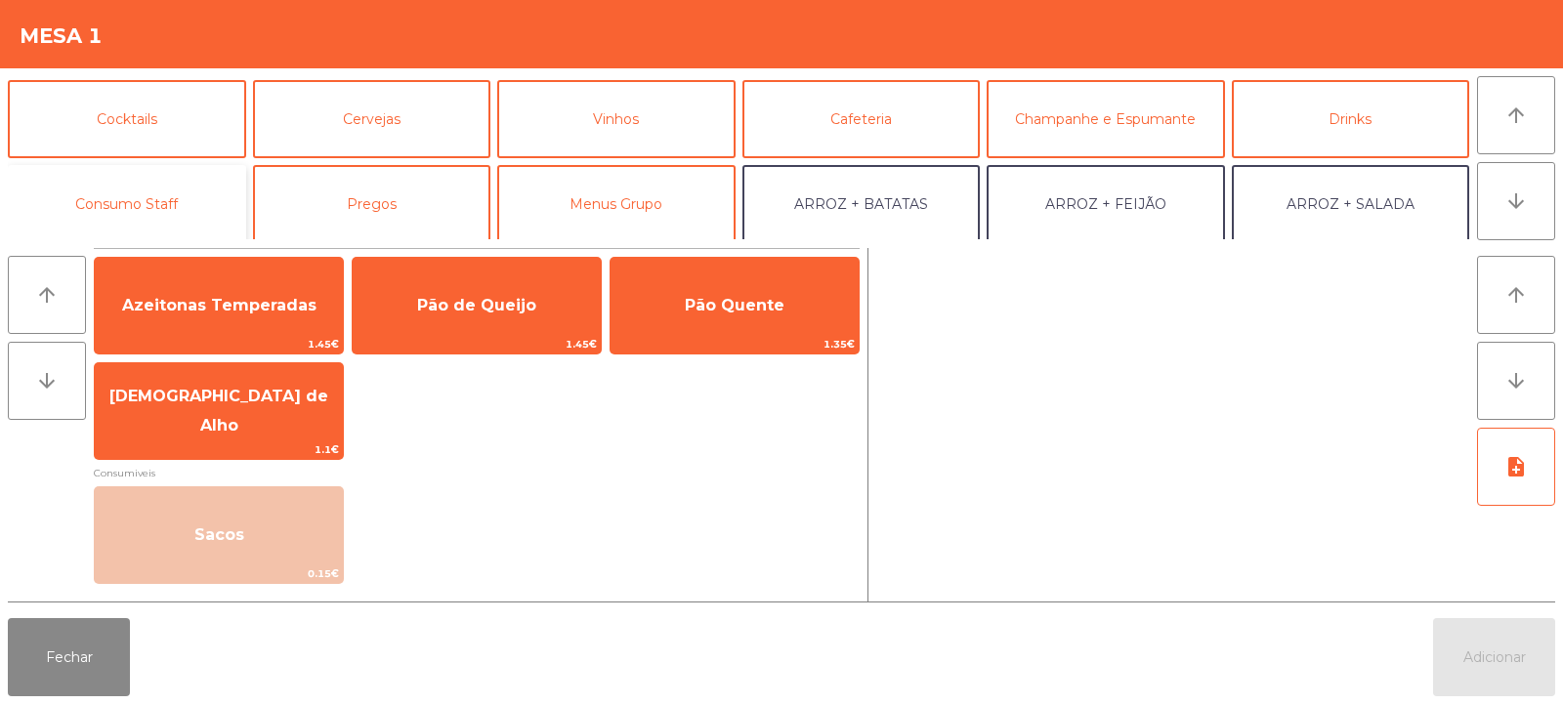
click at [178, 193] on button "Consumo Staff" at bounding box center [127, 204] width 238 height 78
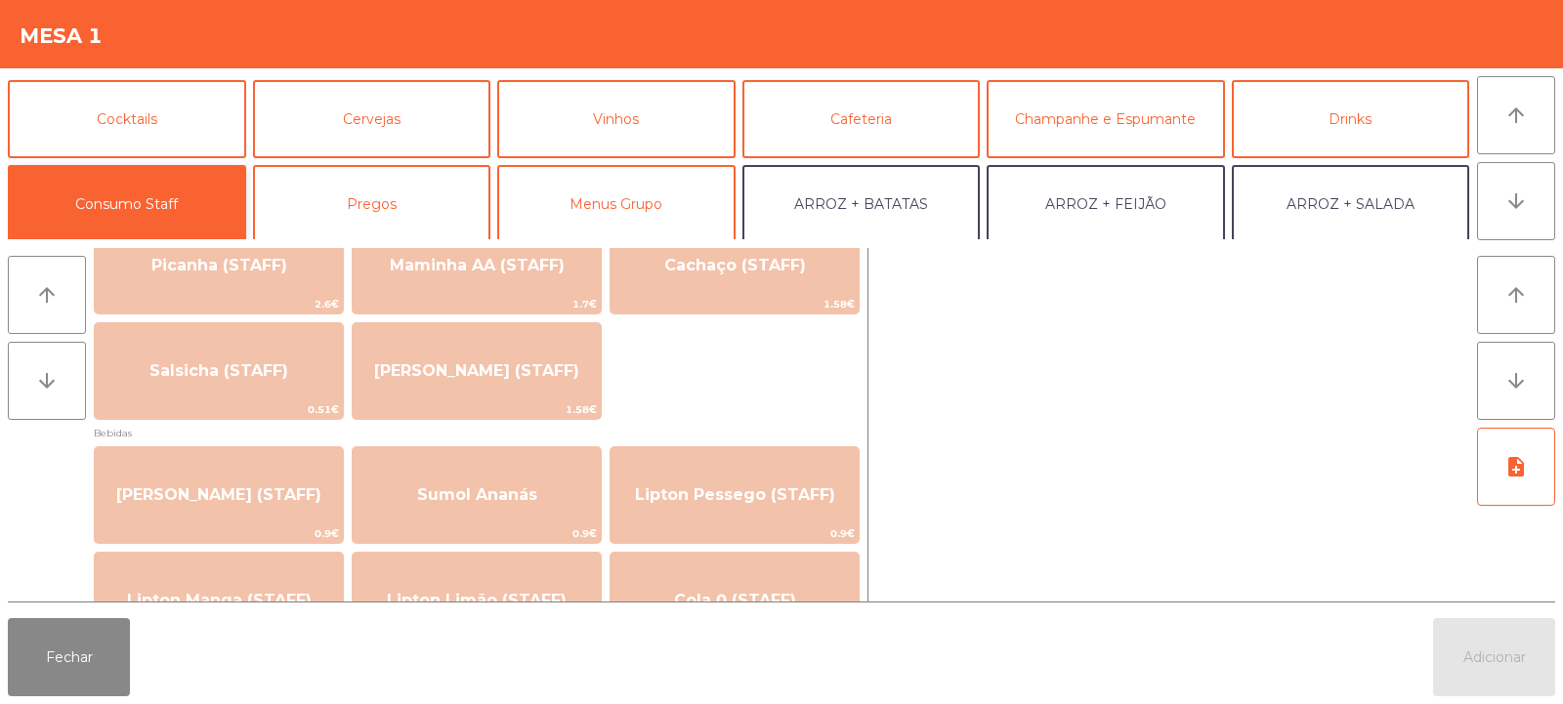
scroll to position [0, 0]
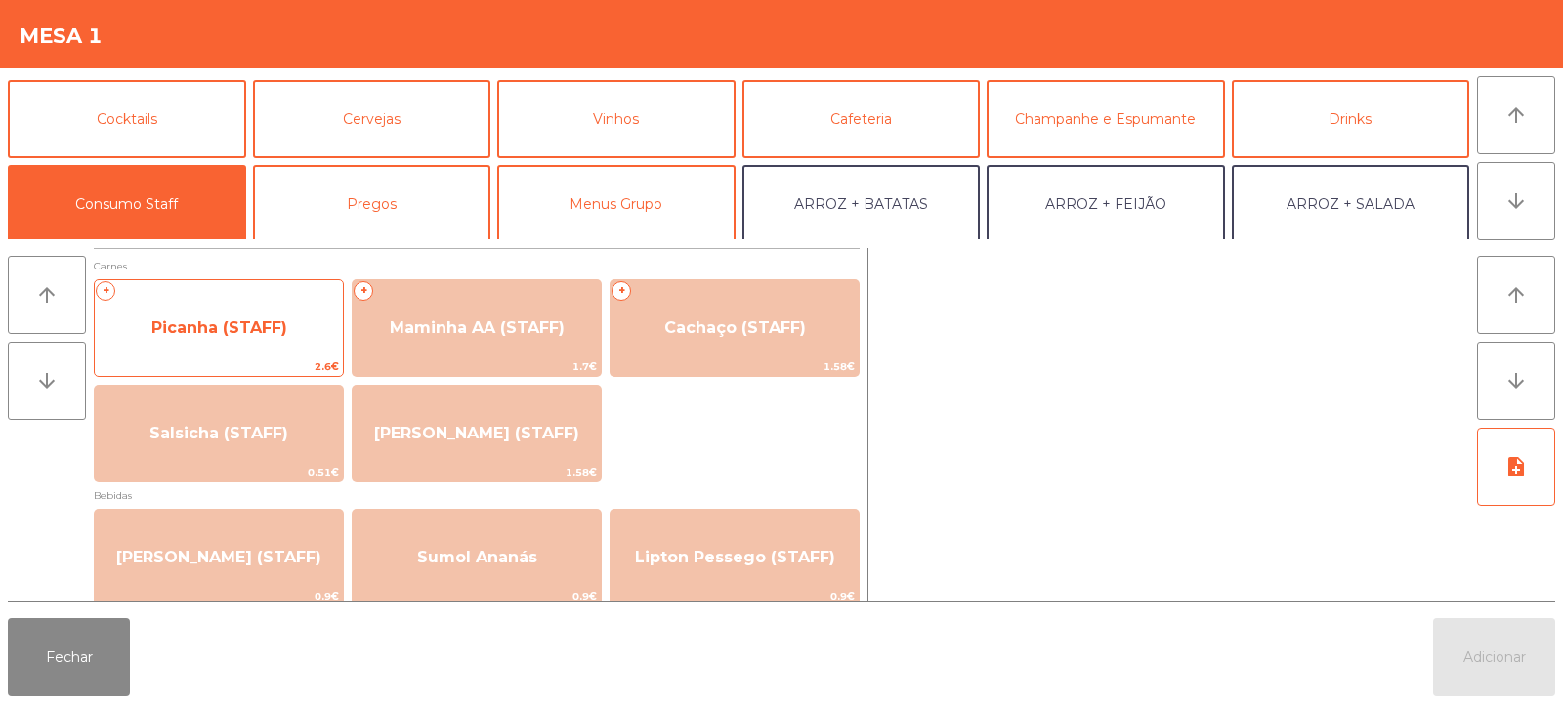
click at [217, 323] on span "Picanha (STAFF)" at bounding box center [219, 328] width 136 height 19
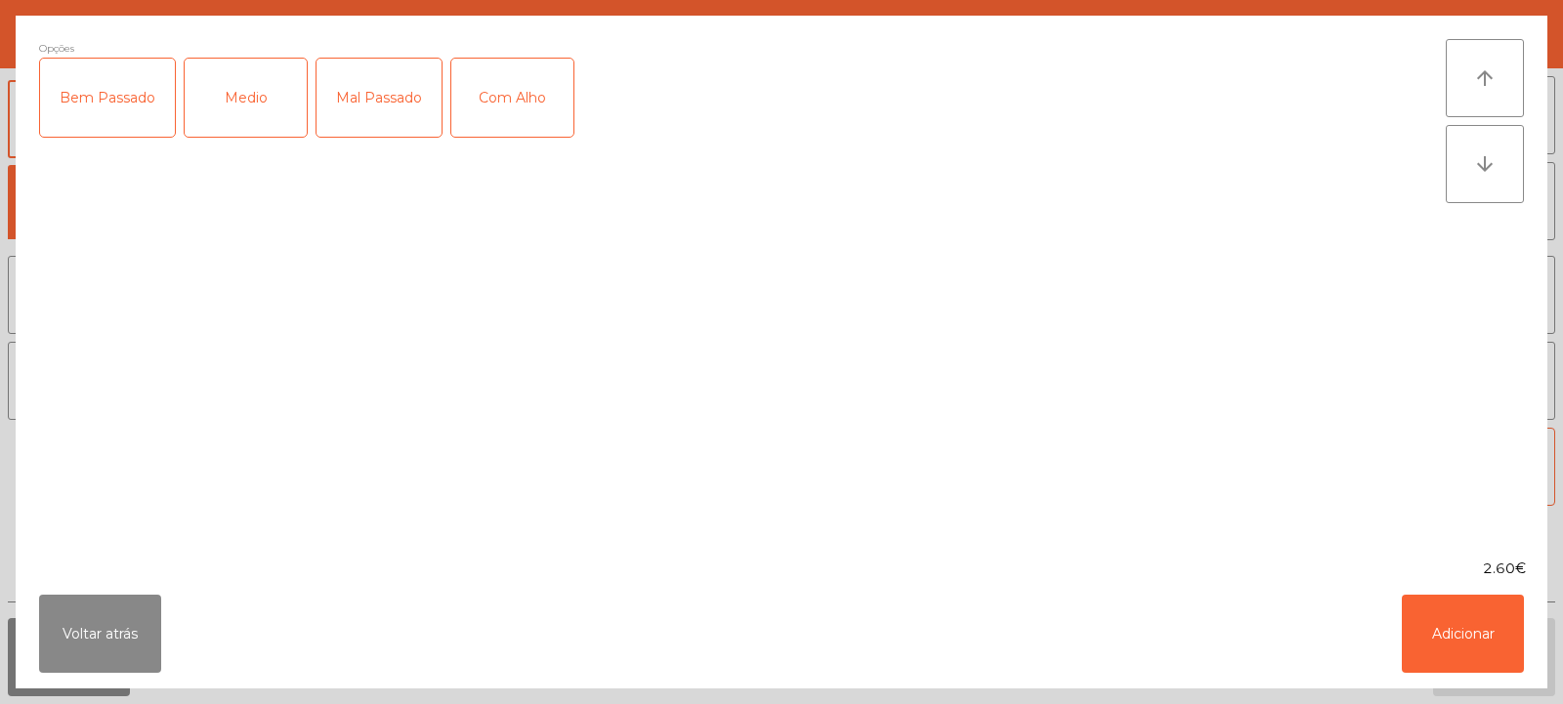
click at [228, 109] on div "Medio" at bounding box center [246, 98] width 122 height 78
click at [362, 113] on div "Mal Passado" at bounding box center [379, 98] width 125 height 78
click at [520, 97] on div "Com Alho" at bounding box center [512, 98] width 122 height 78
click at [1458, 655] on button "Adicionar" at bounding box center [1463, 634] width 122 height 78
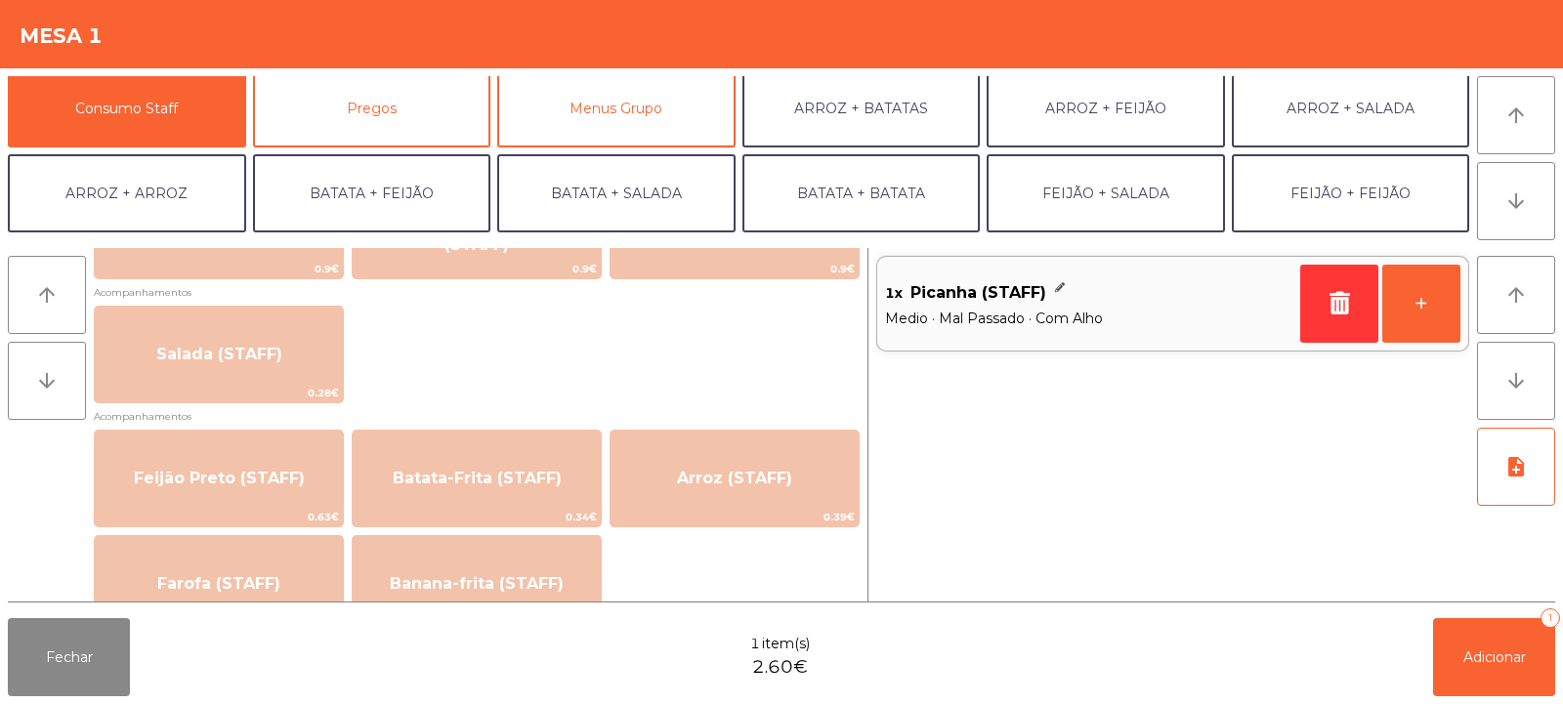
scroll to position [789, 0]
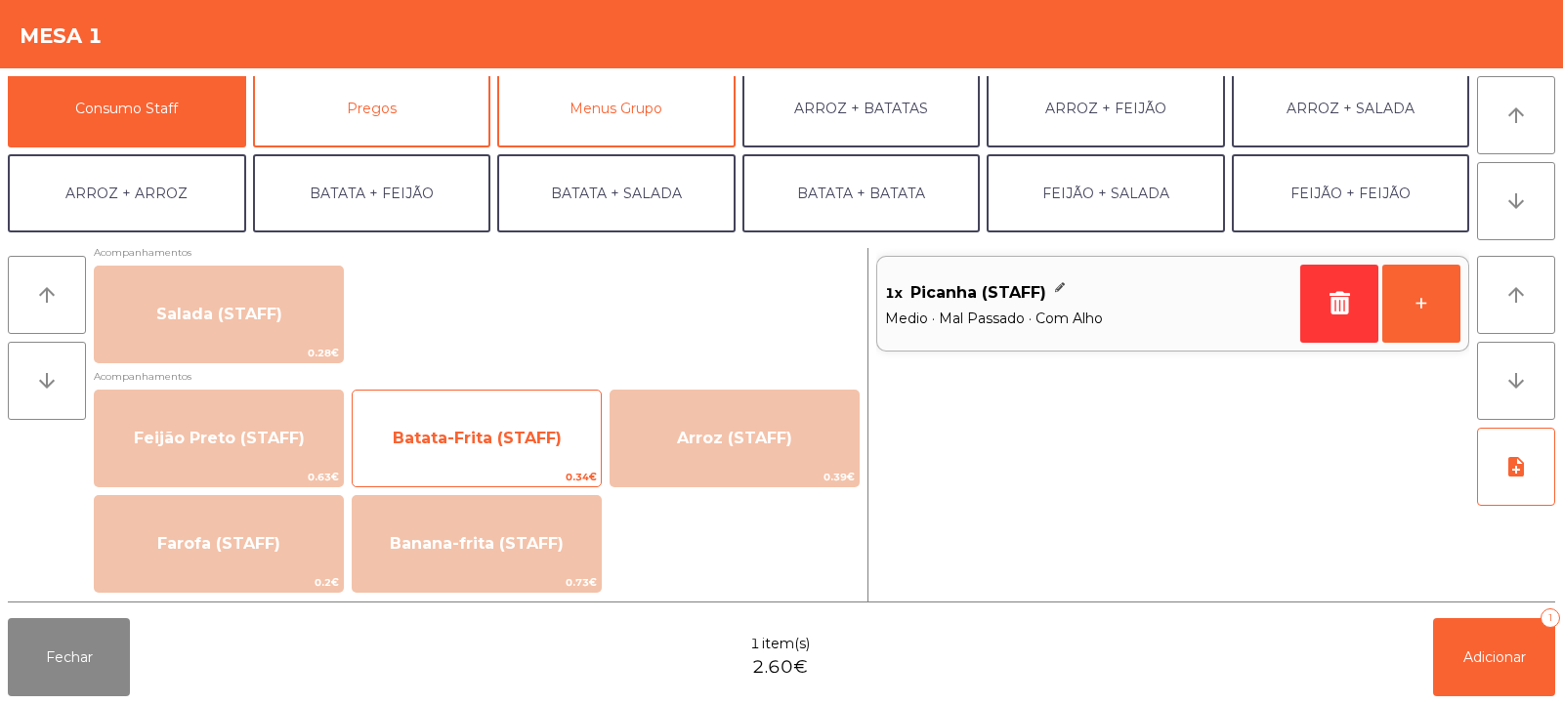
click at [497, 443] on span "Batata-Frita (STAFF)" at bounding box center [477, 438] width 169 height 19
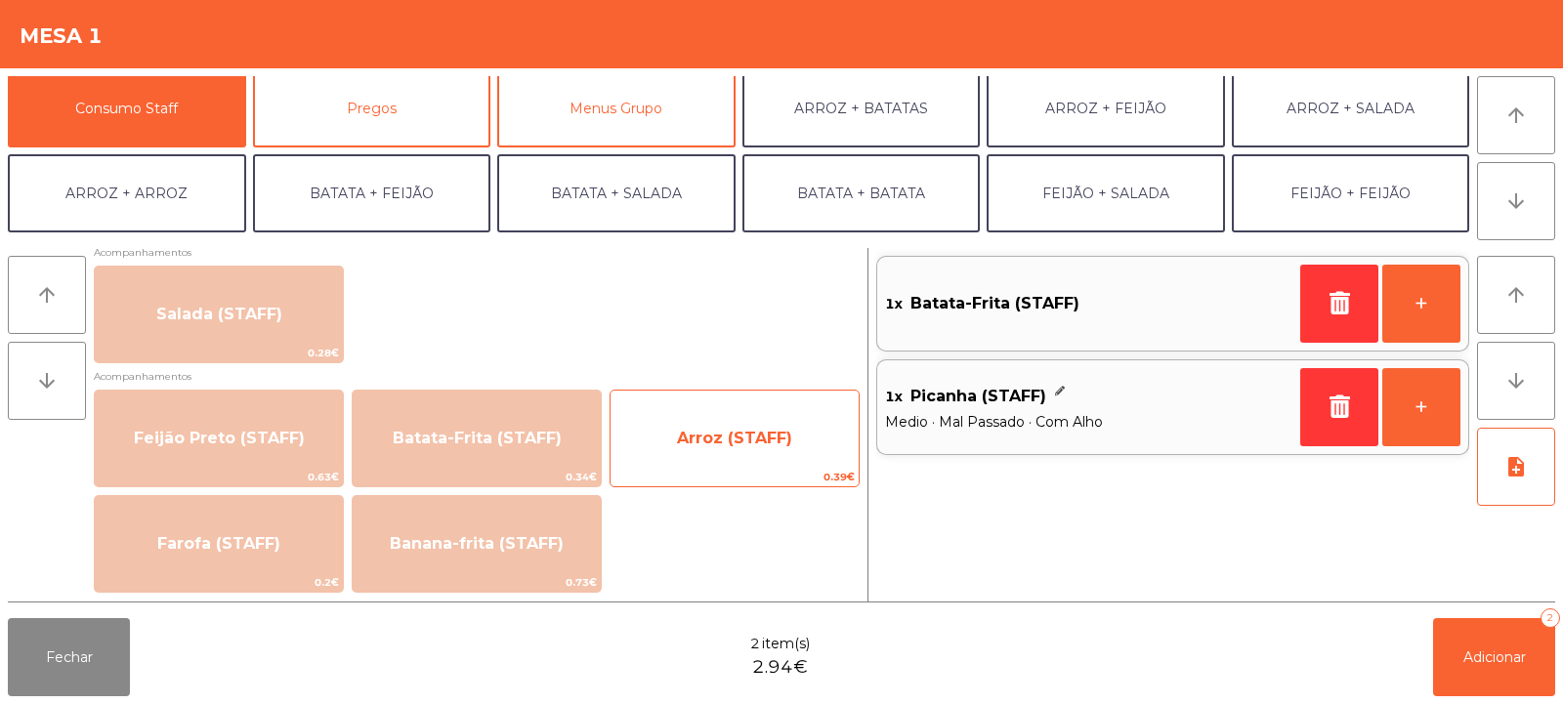
click at [750, 458] on span "Arroz (STAFF)" at bounding box center [735, 438] width 248 height 53
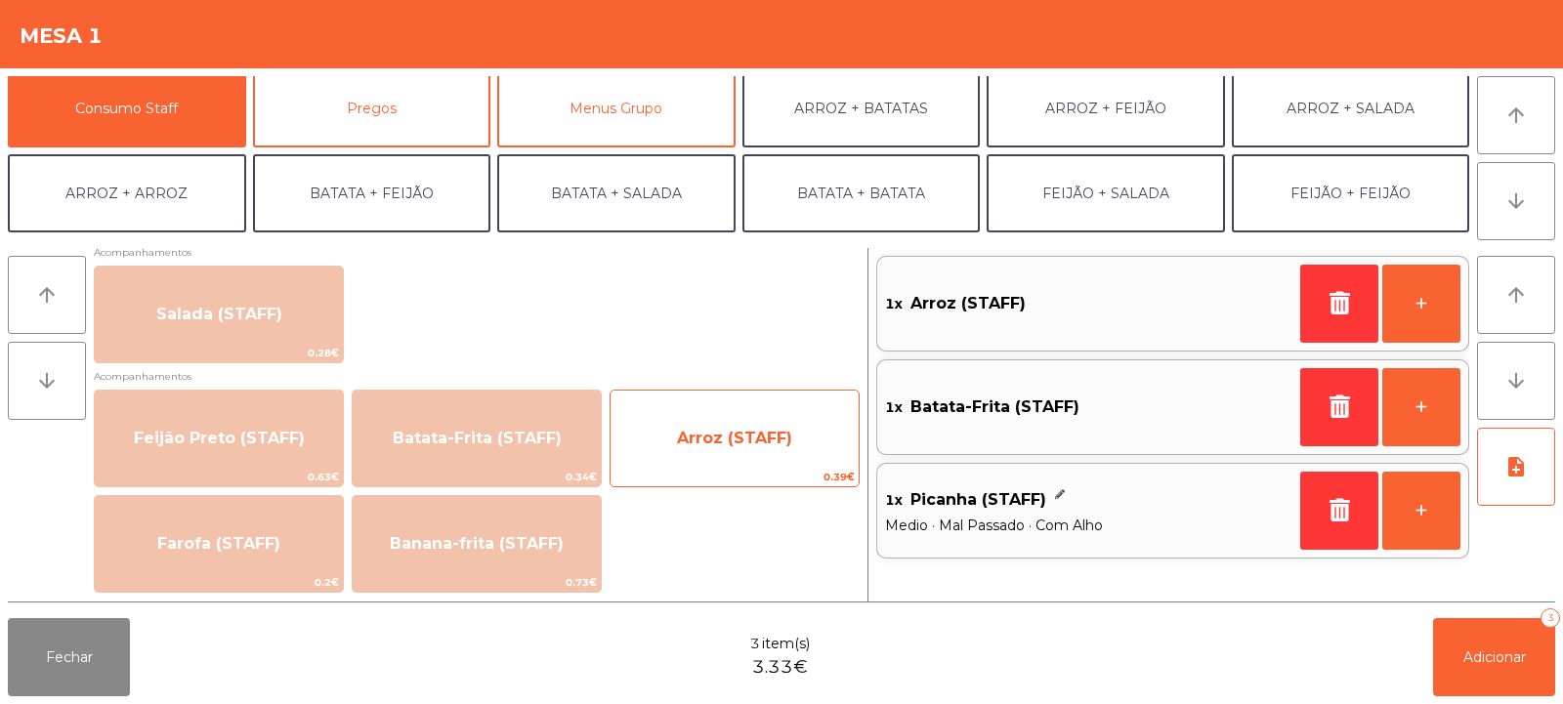
scroll to position [0, 0]
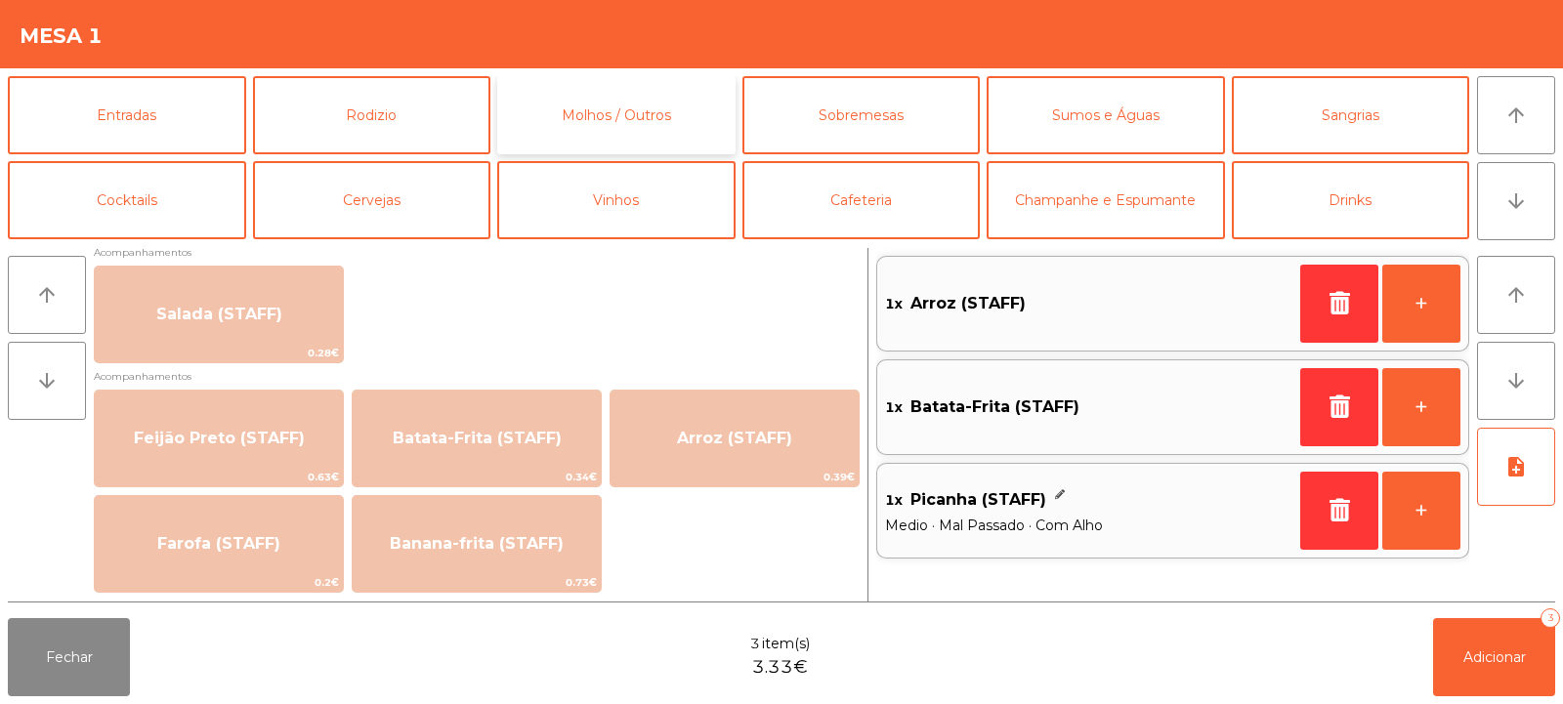
click at [579, 91] on button "Molhos / Outros" at bounding box center [616, 115] width 238 height 78
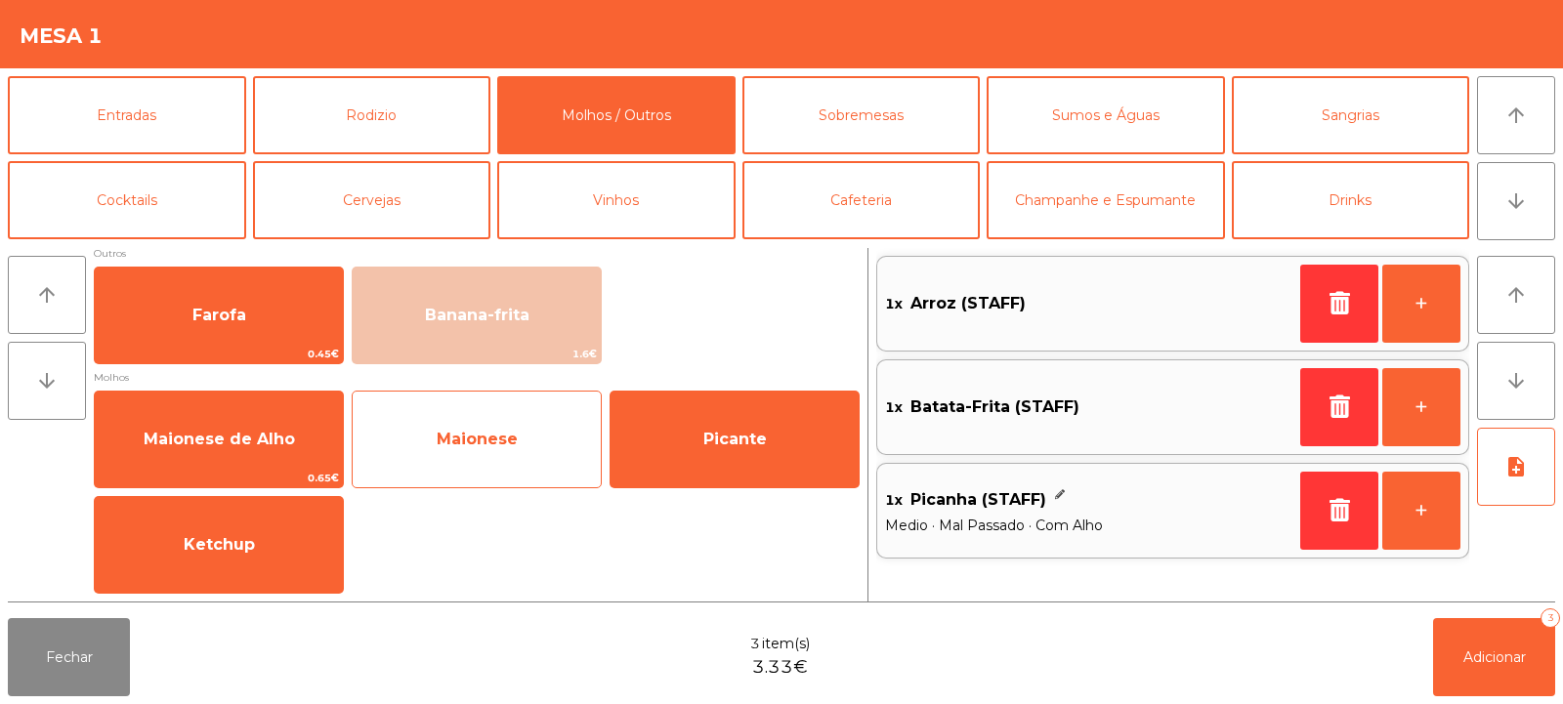
click at [498, 458] on span "Maionese" at bounding box center [477, 439] width 248 height 53
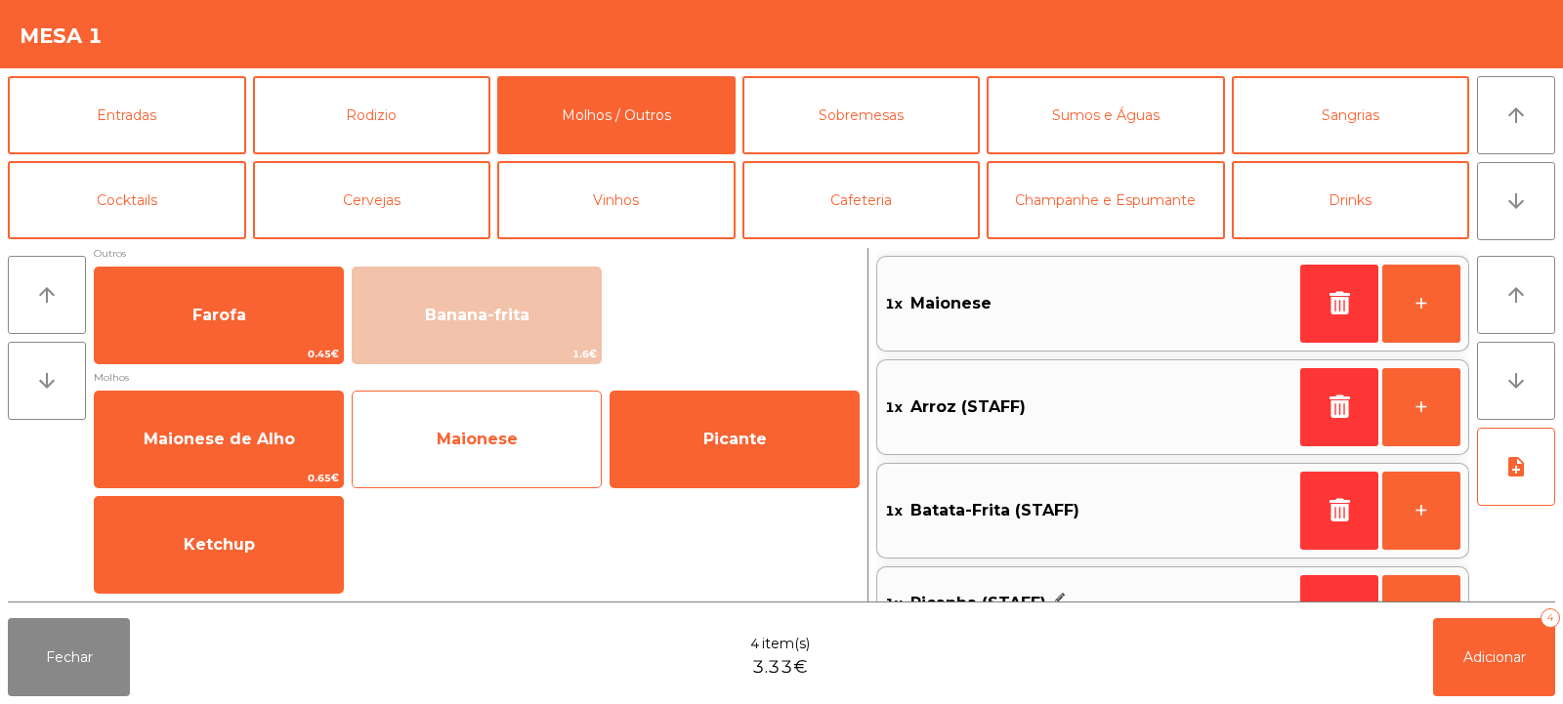
click at [486, 460] on span "Maionese" at bounding box center [477, 439] width 248 height 53
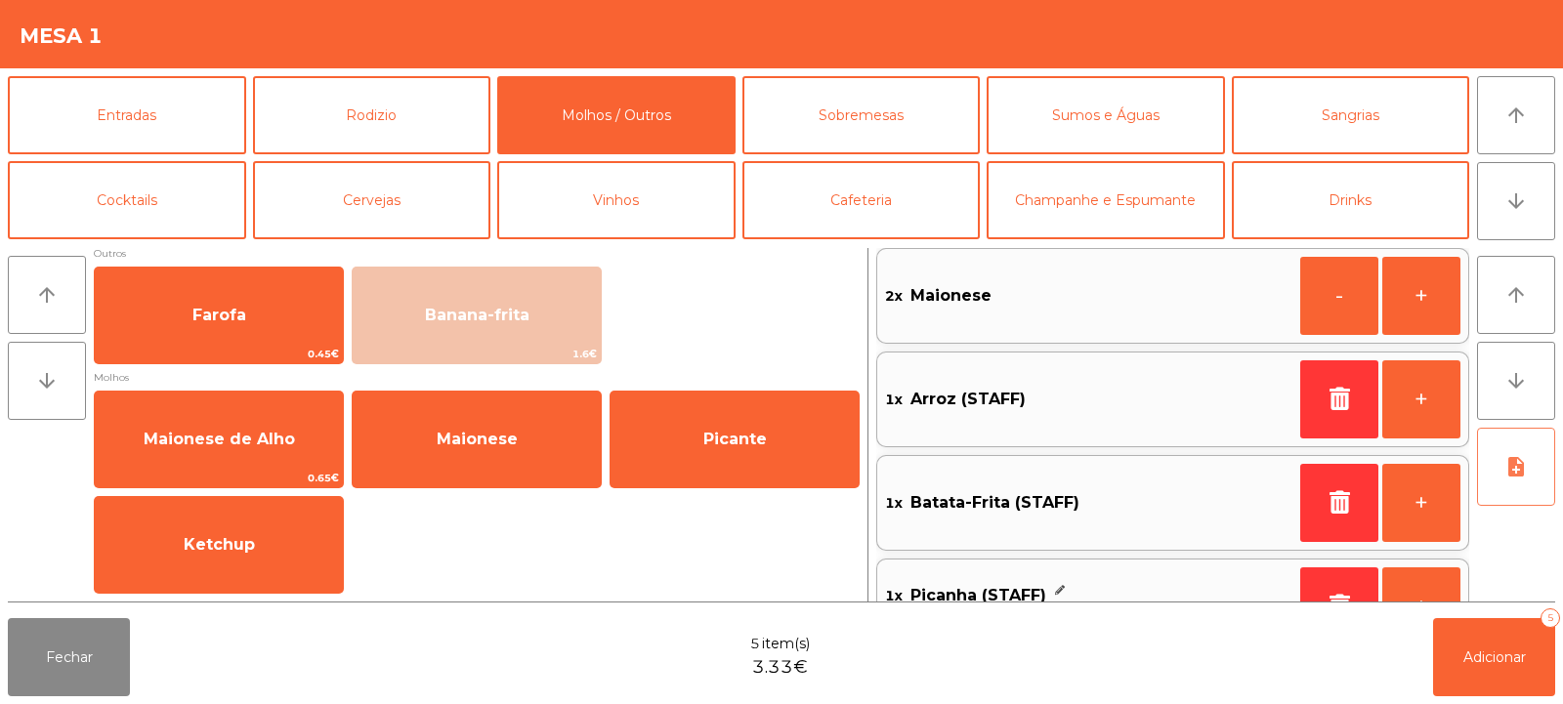
click at [1552, 476] on button "note_add" at bounding box center [1516, 467] width 78 height 78
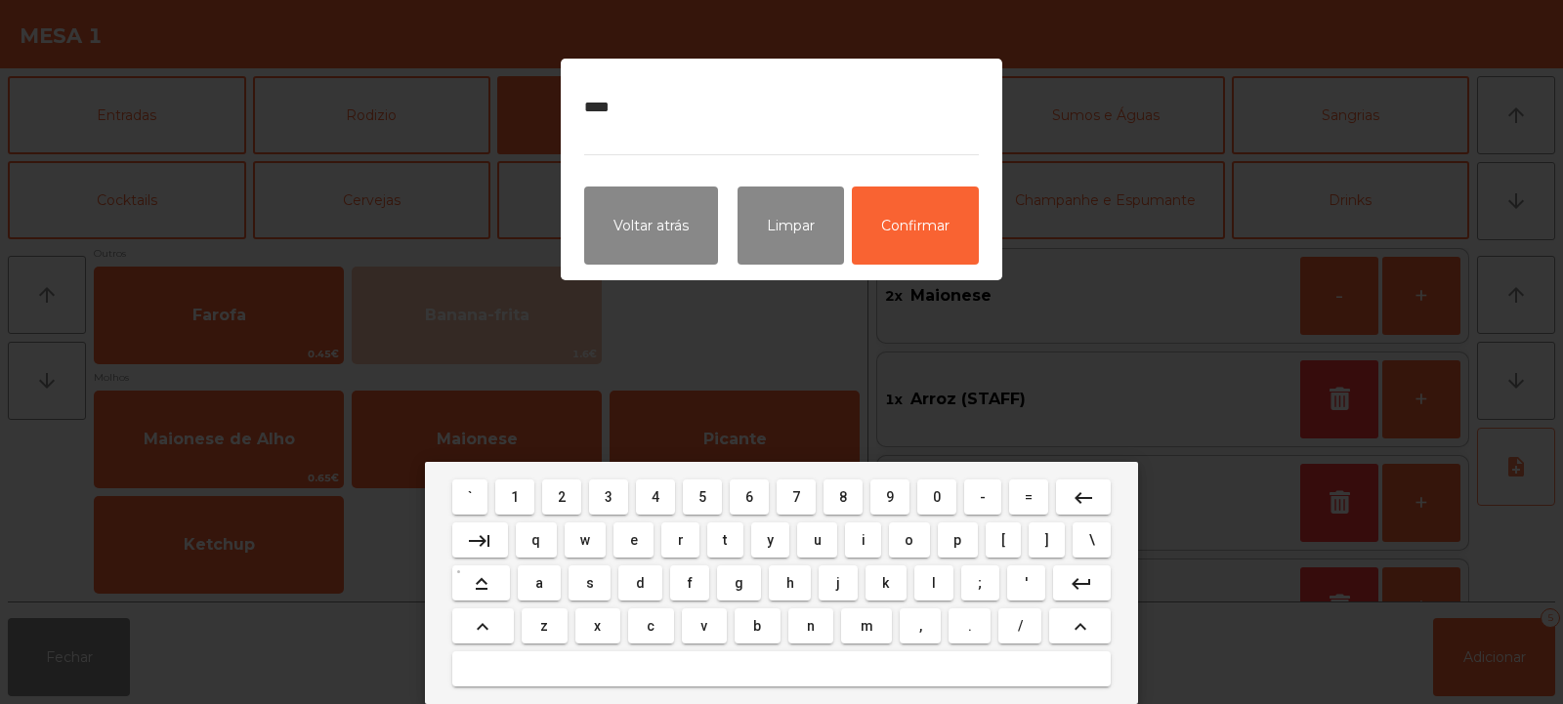
type textarea "*****"
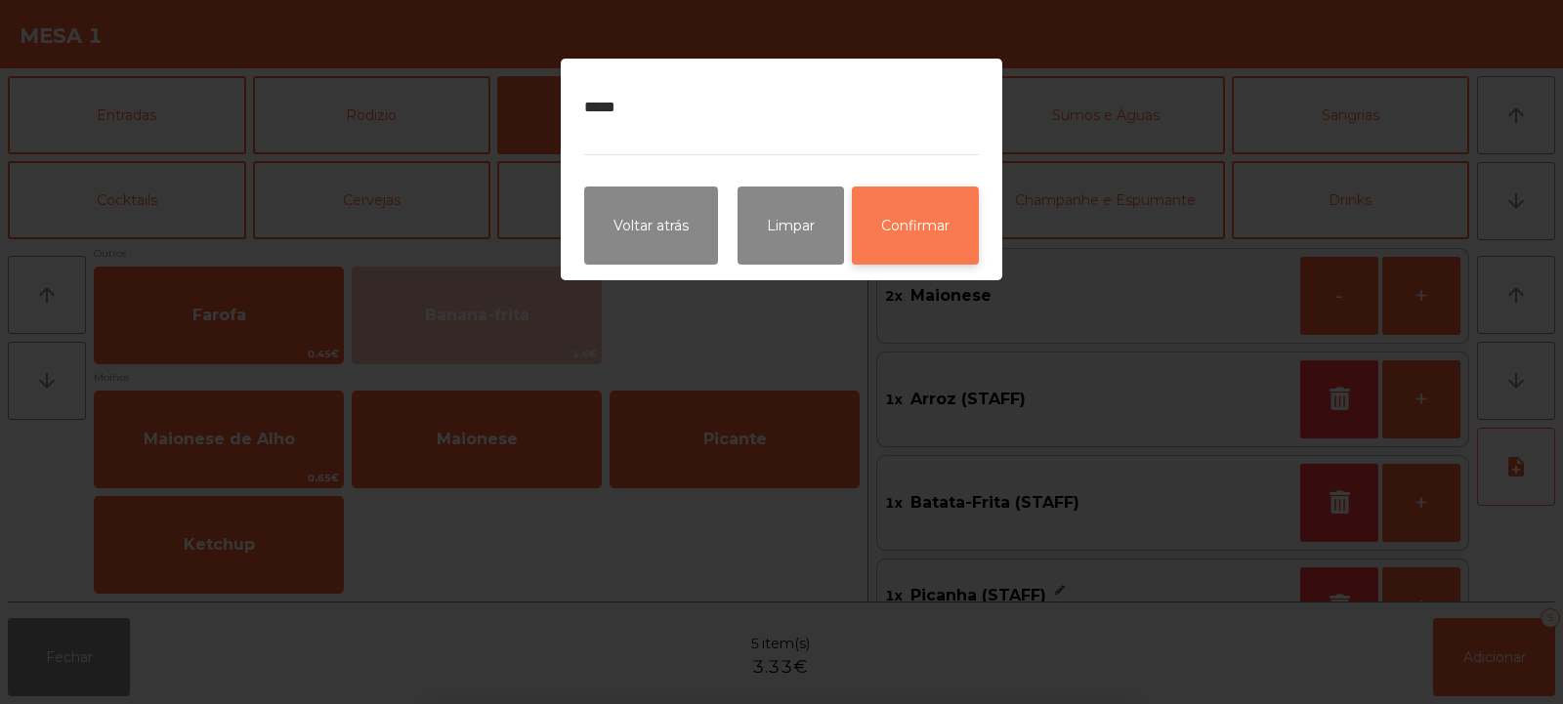
click at [944, 244] on button "Confirmar" at bounding box center [915, 226] width 127 height 78
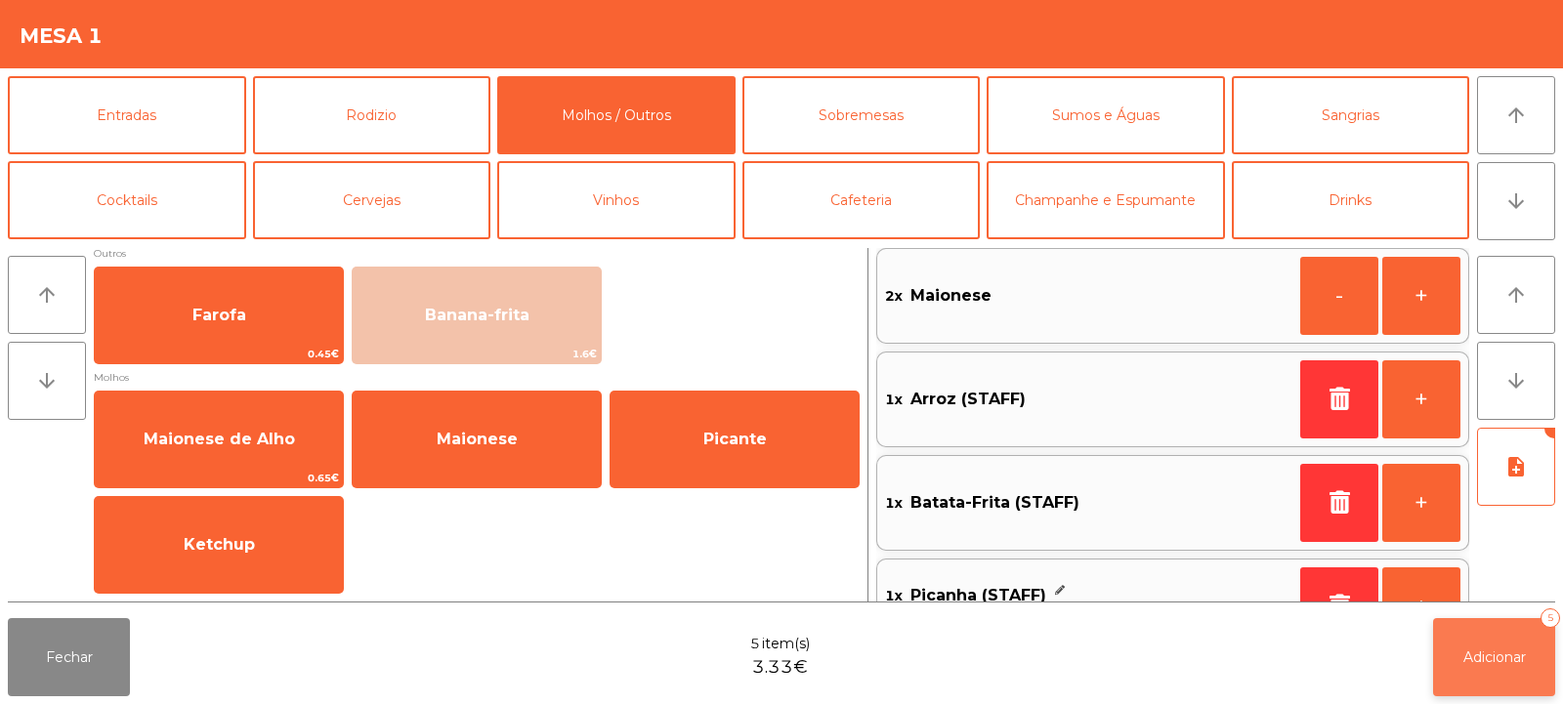
click at [1532, 656] on button "Adicionar 5" at bounding box center [1494, 657] width 122 height 78
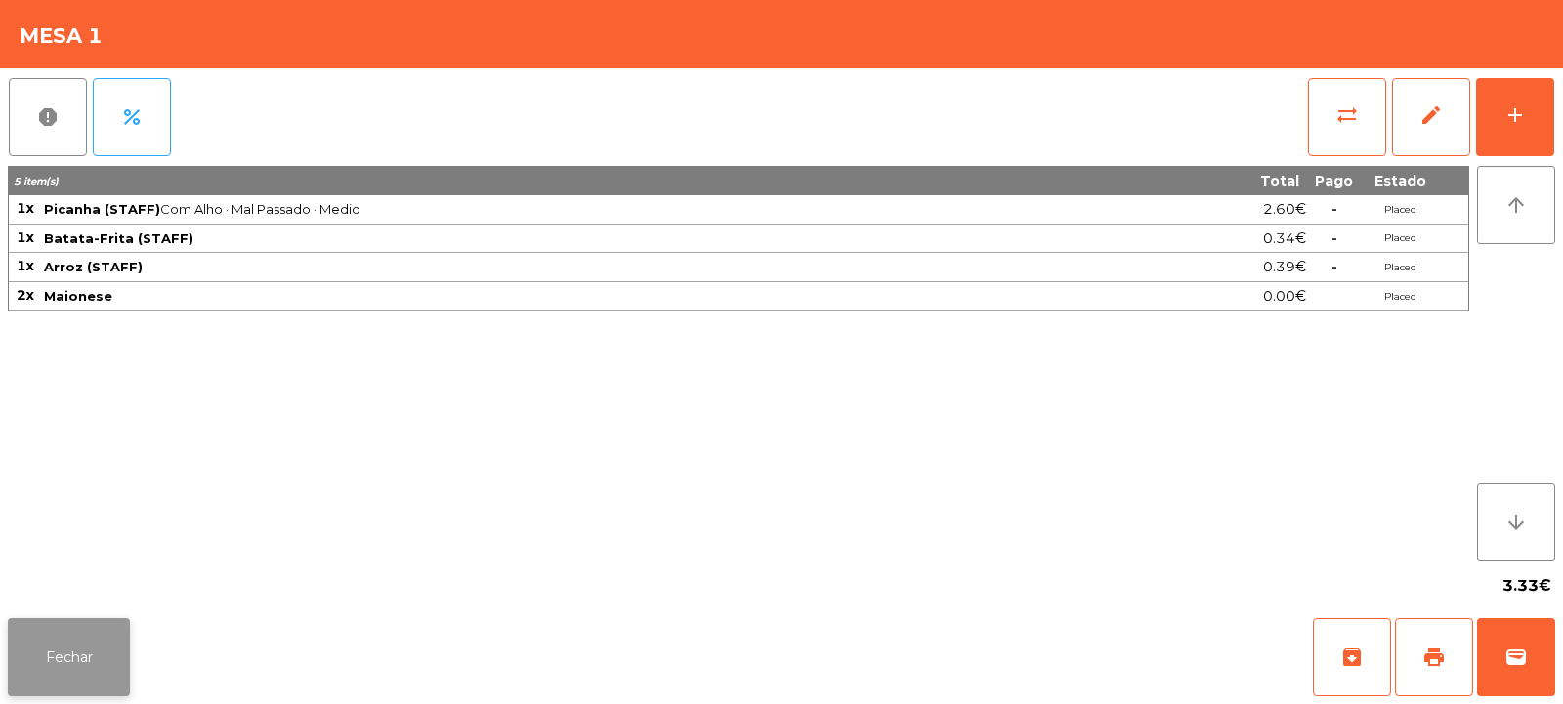
click at [81, 619] on button "Fechar" at bounding box center [69, 657] width 122 height 78
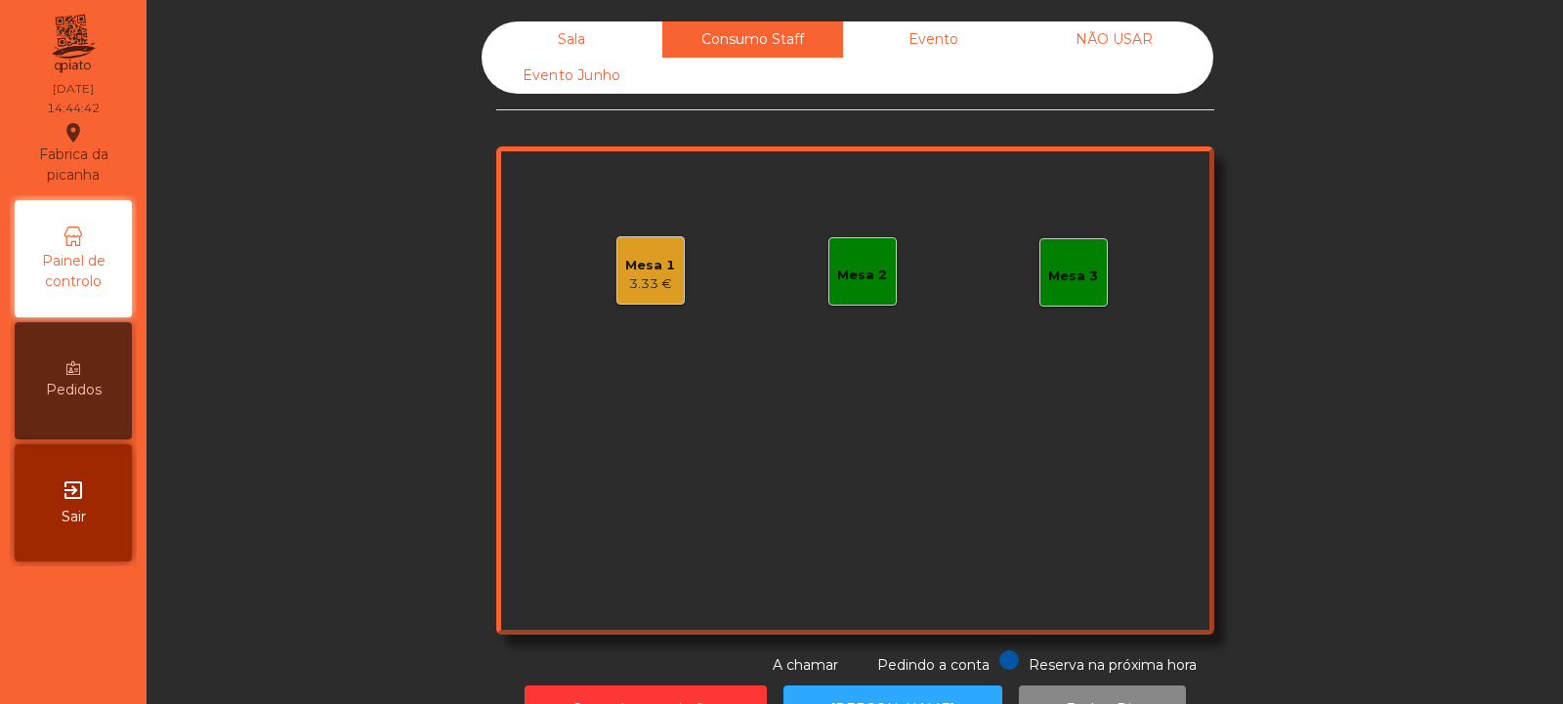
click at [837, 257] on div "Mesa 2" at bounding box center [863, 271] width 68 height 68
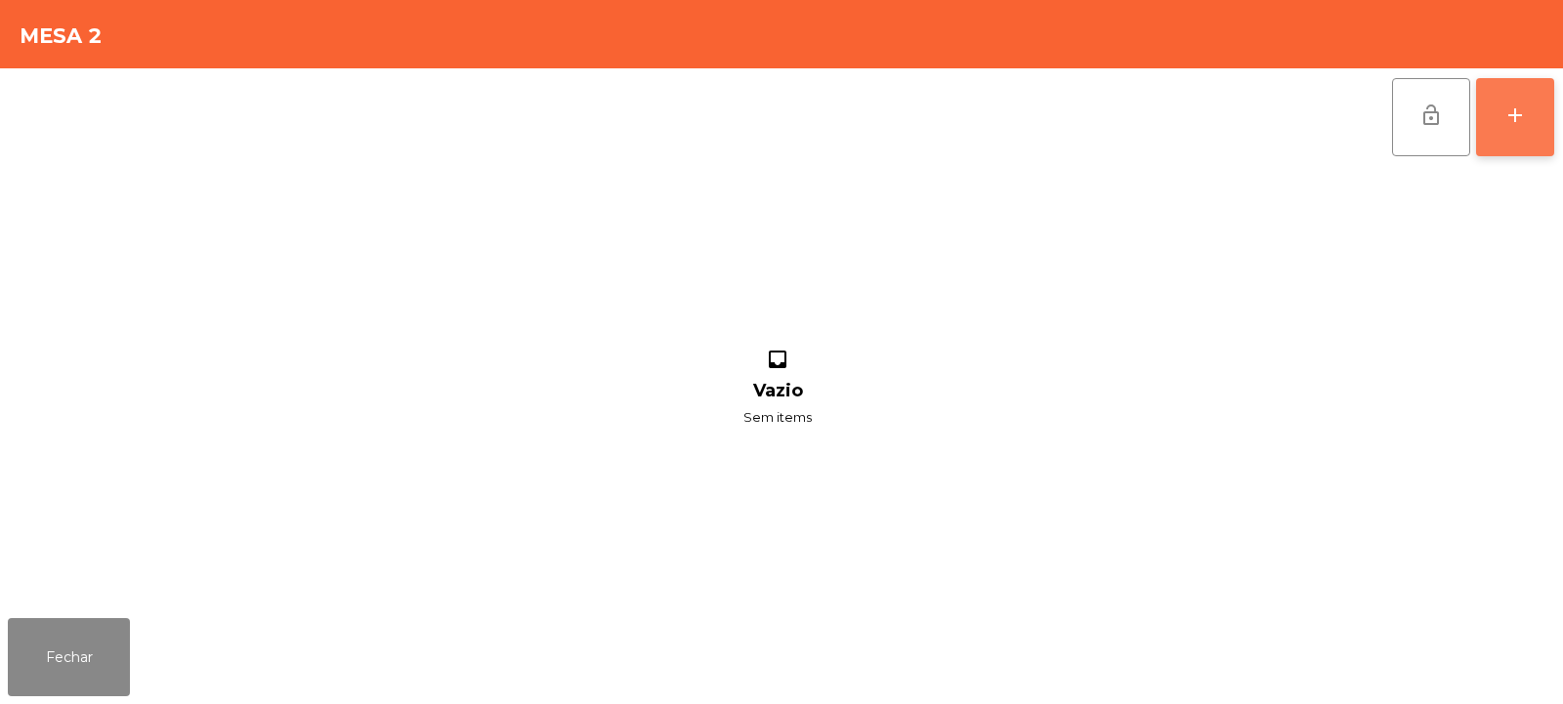
click at [1510, 149] on button "add" at bounding box center [1515, 117] width 78 height 78
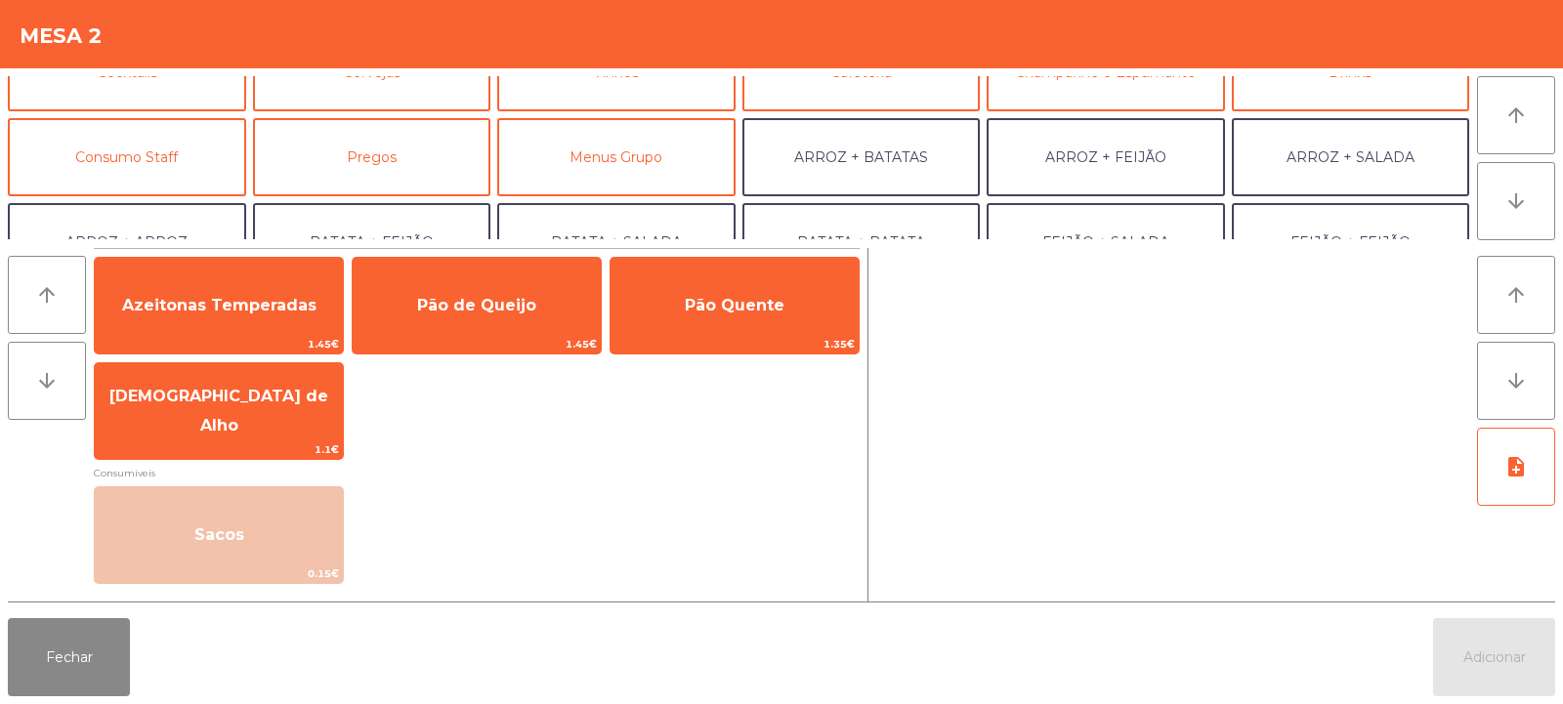
scroll to position [127, 0]
click at [138, 181] on button "Consumo Staff" at bounding box center [127, 158] width 238 height 78
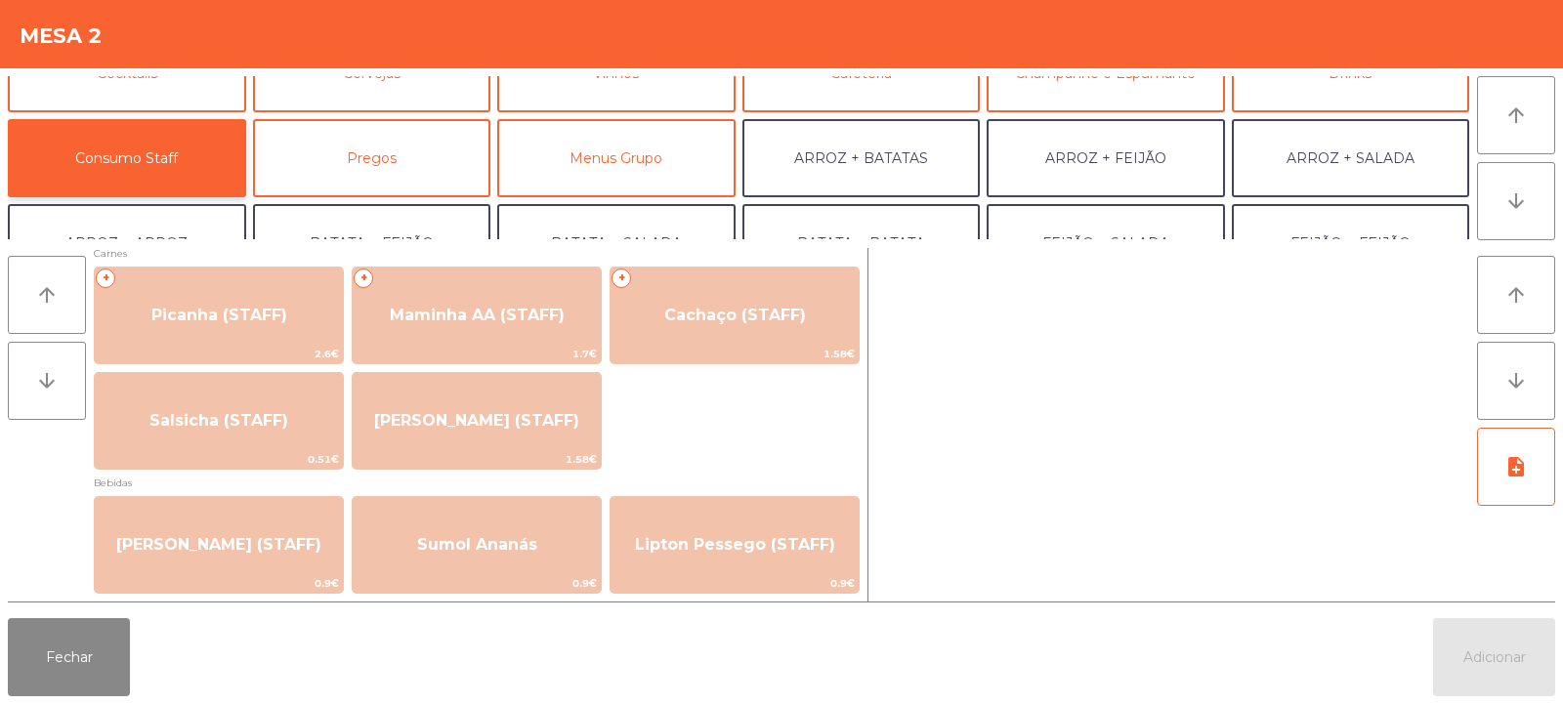
scroll to position [0, 0]
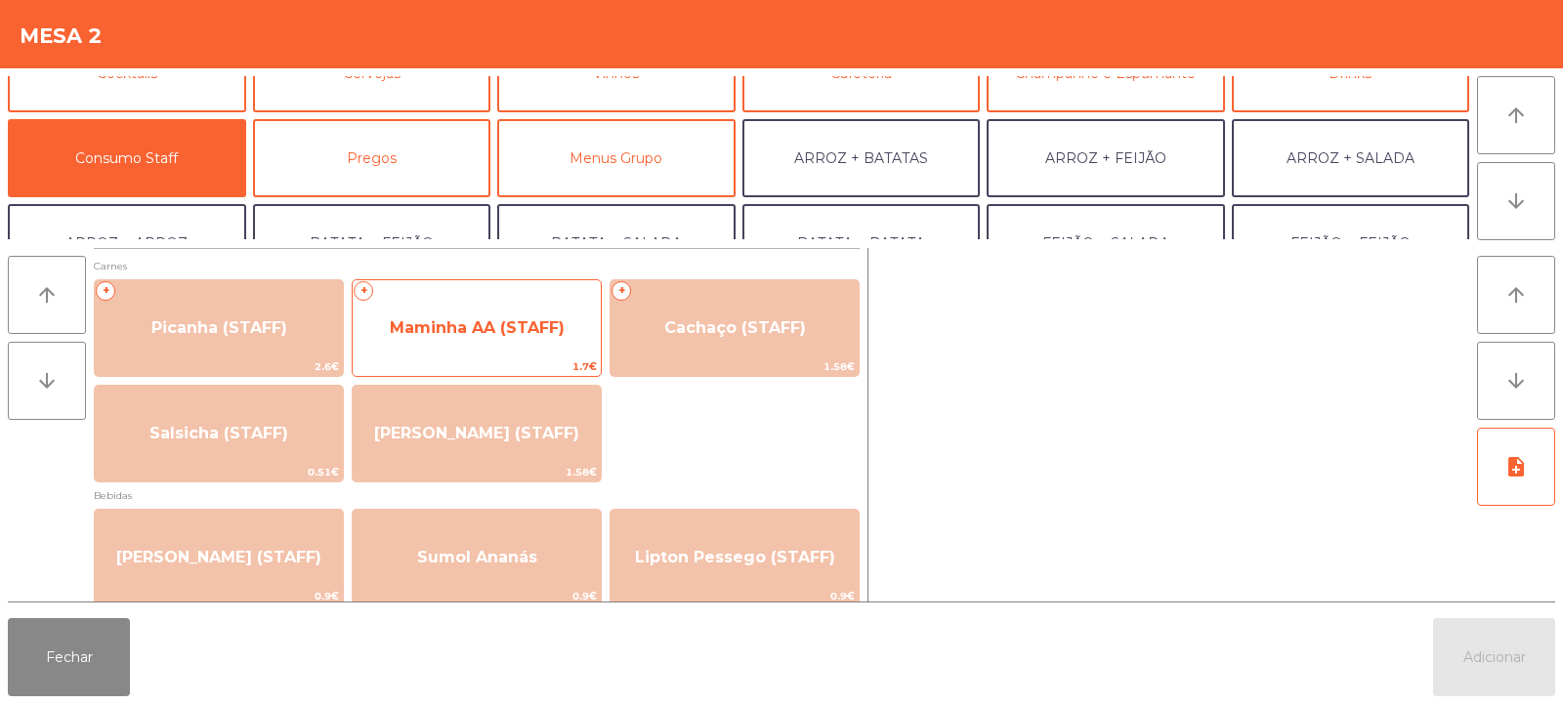
click at [482, 338] on span "Maminha AA (STAFF)" at bounding box center [477, 328] width 248 height 53
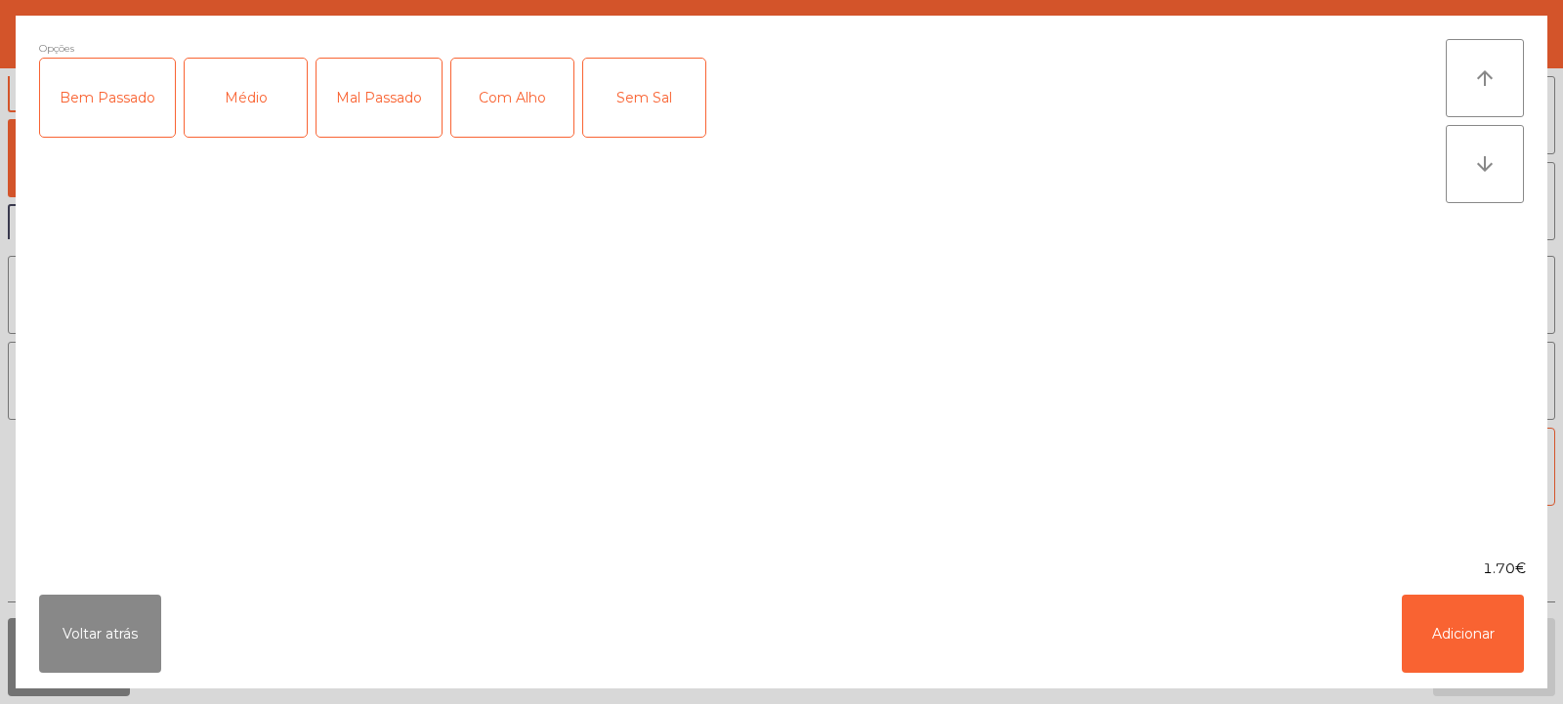
click at [268, 116] on div "Médio" at bounding box center [246, 98] width 122 height 78
click at [508, 98] on div "Com Alho" at bounding box center [512, 98] width 122 height 78
click at [1426, 635] on button "Adicionar" at bounding box center [1463, 634] width 122 height 78
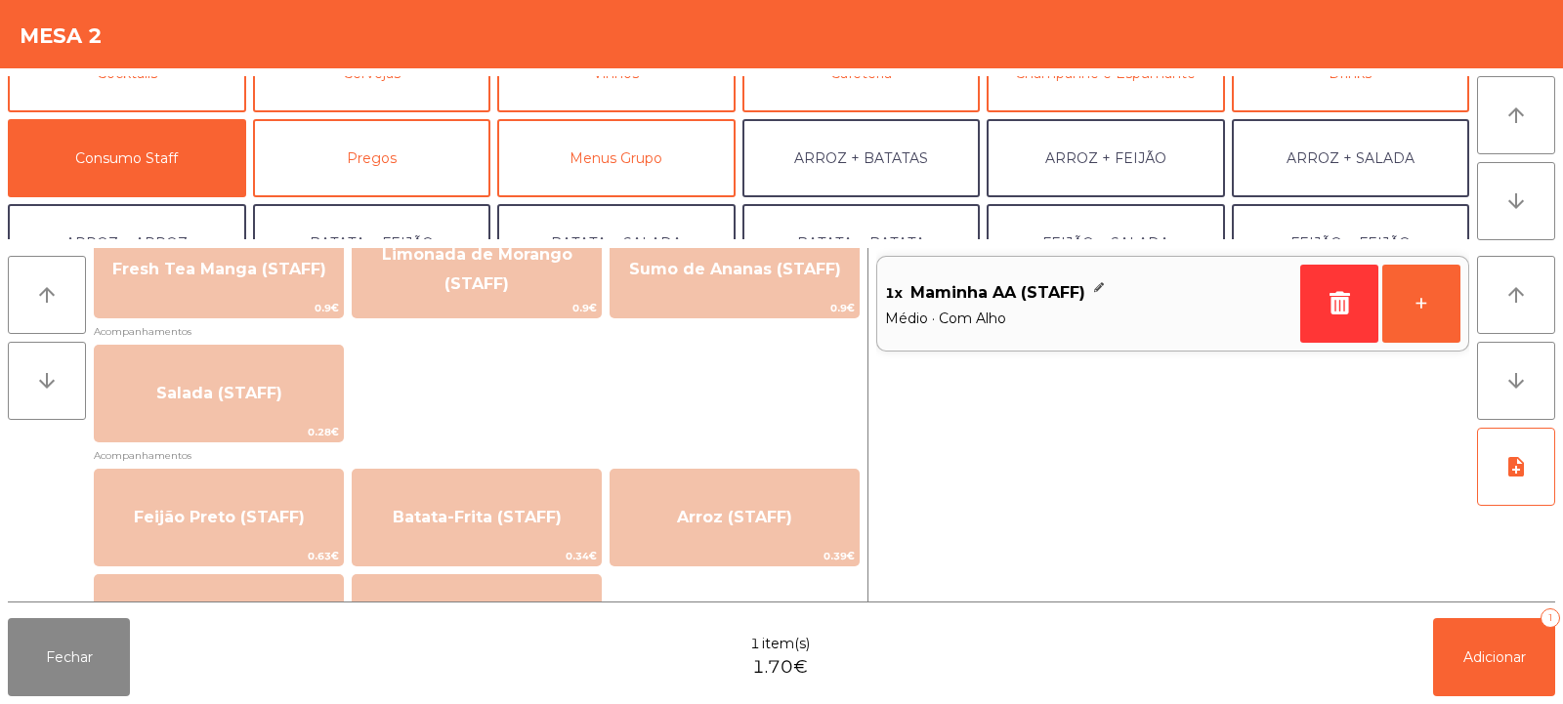
scroll to position [825, 0]
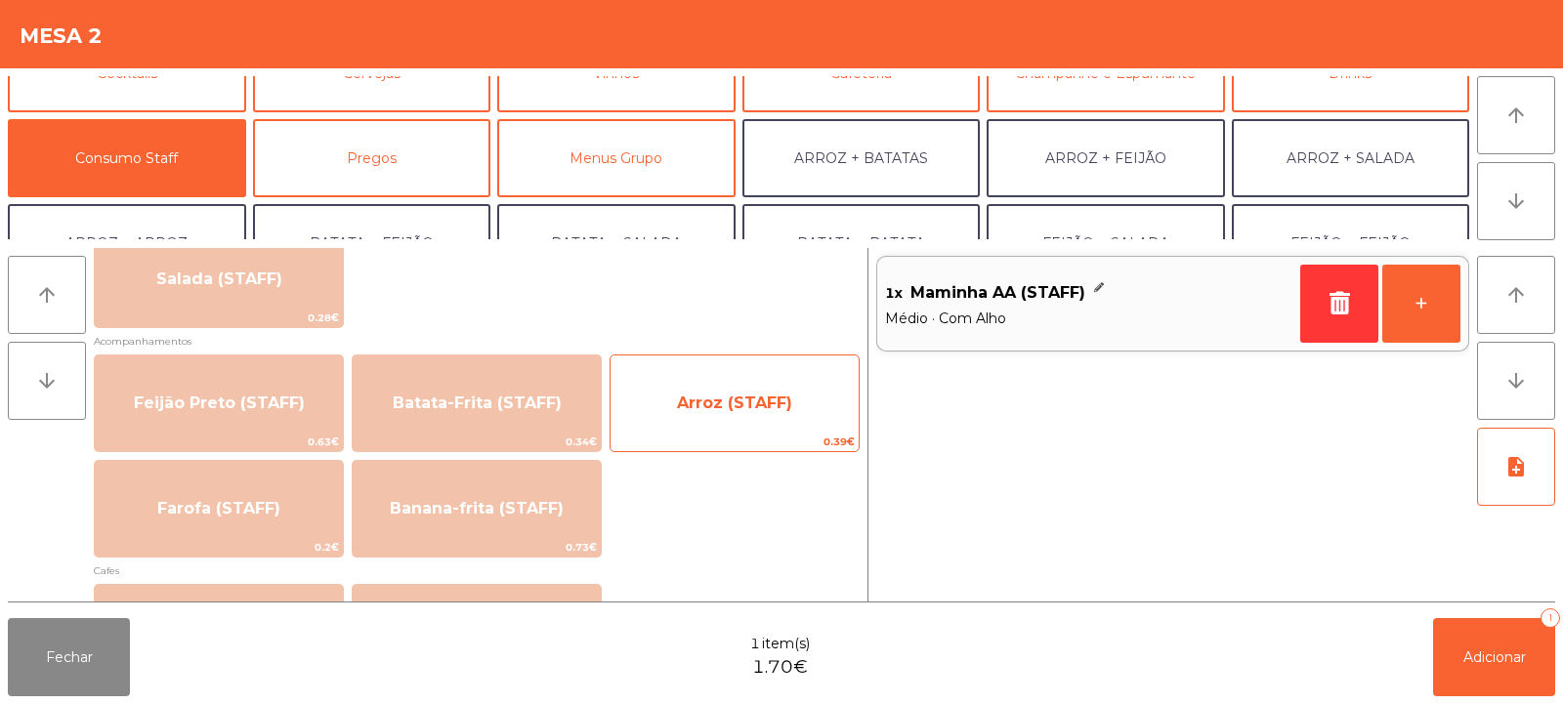
click at [703, 431] on div "Arroz (STAFF) 0.39€" at bounding box center [735, 404] width 250 height 98
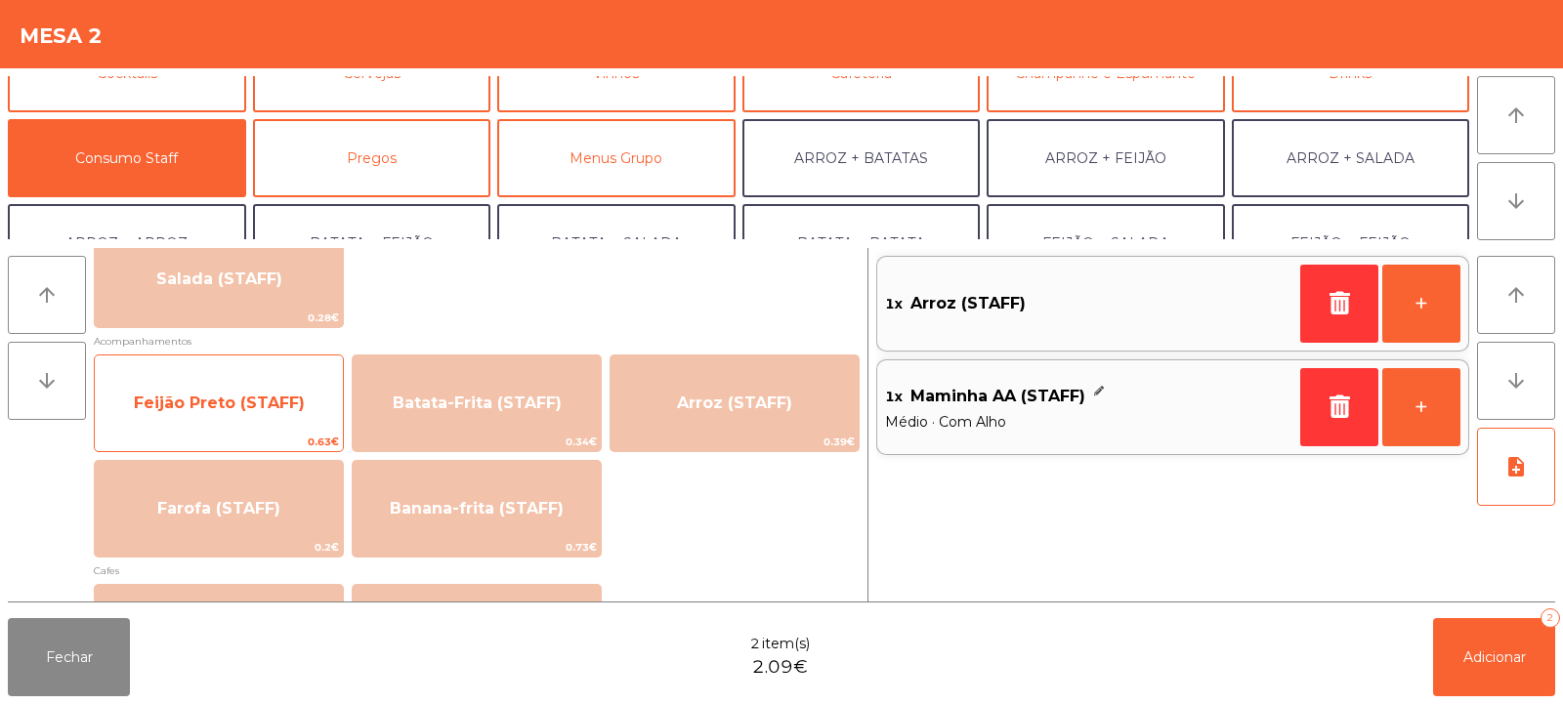
click at [297, 412] on span "Feijão Preto (STAFF)" at bounding box center [219, 403] width 248 height 53
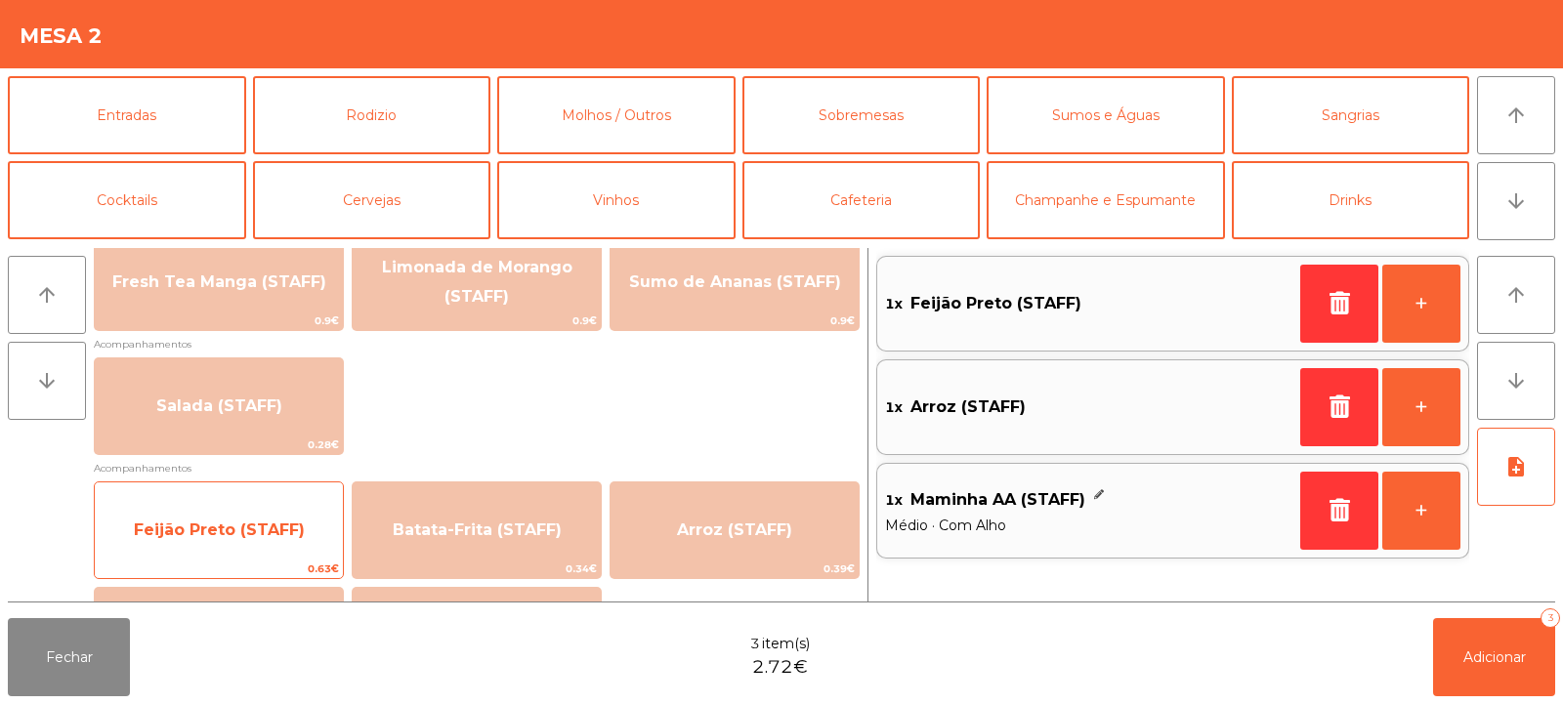
scroll to position [467, 0]
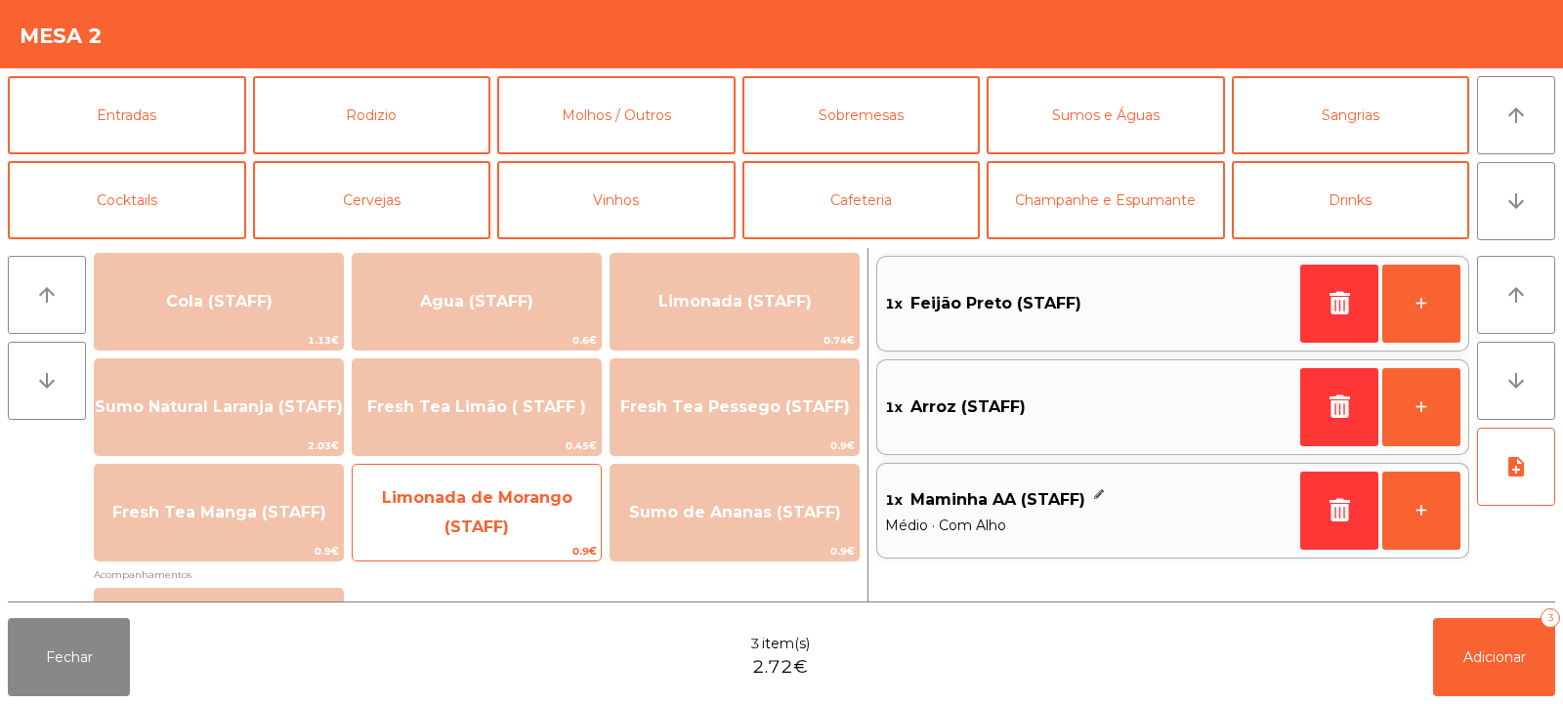
click at [488, 528] on span "Limonada de Morango (STAFF)" at bounding box center [477, 513] width 191 height 48
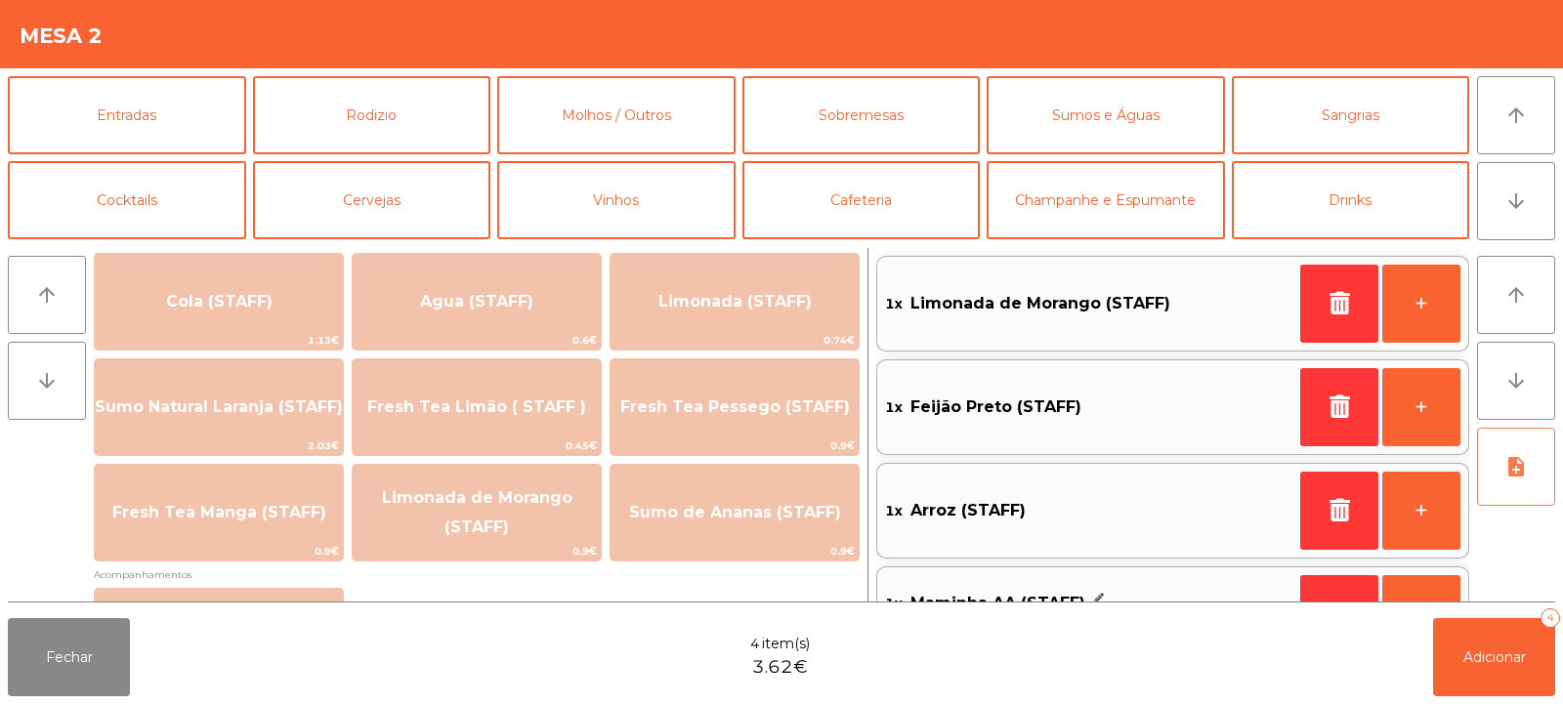
click at [1514, 483] on button "note_add" at bounding box center [1516, 467] width 78 height 78
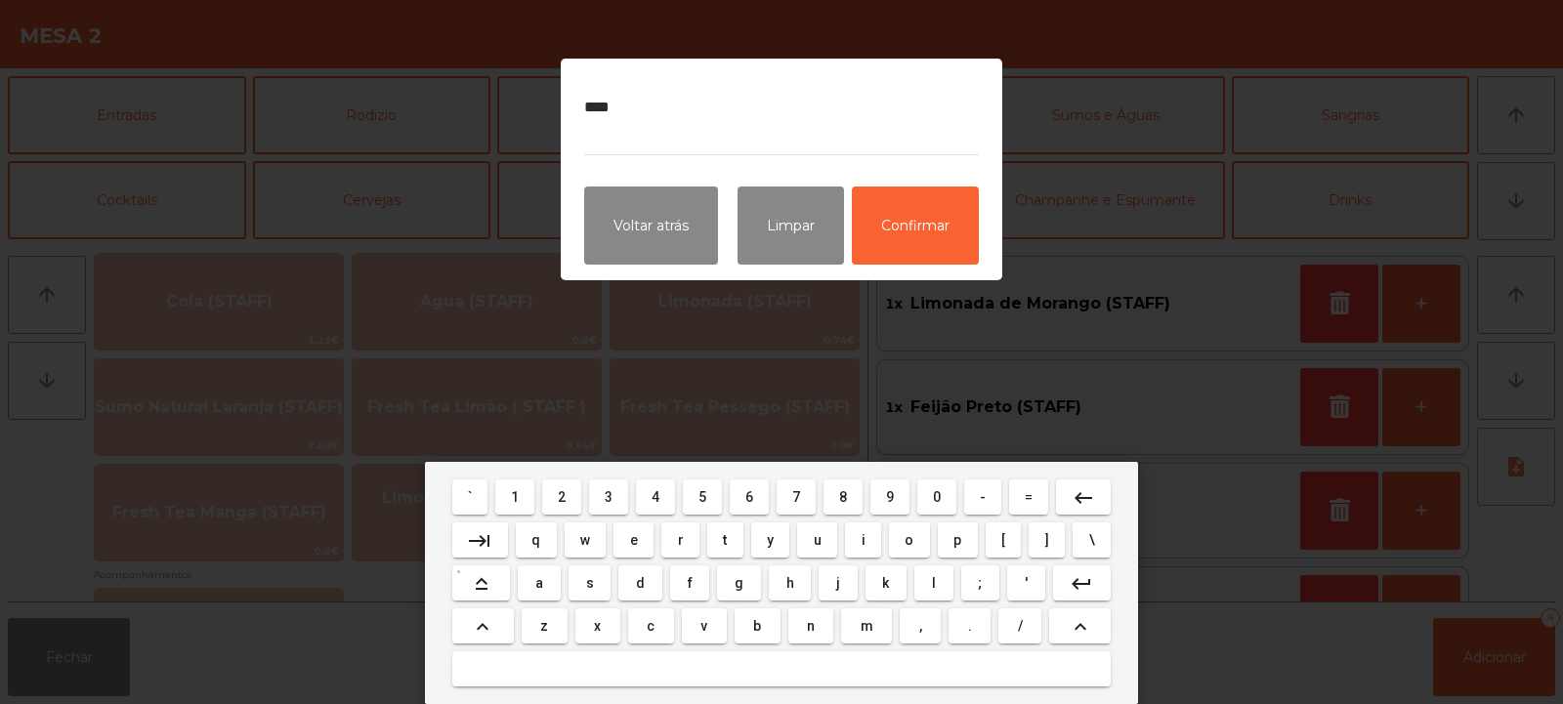
type textarea "*****"
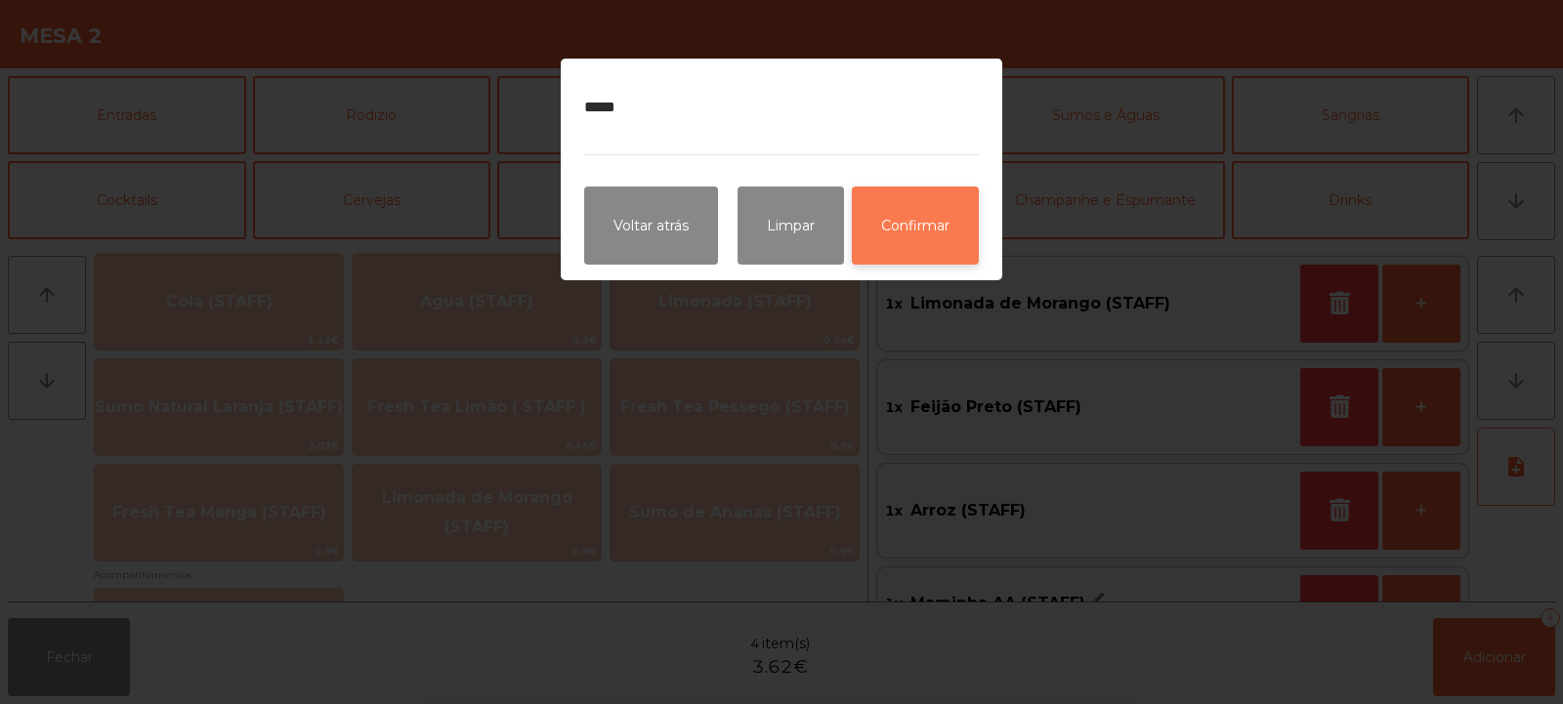
click at [949, 233] on button "Confirmar" at bounding box center [915, 226] width 127 height 78
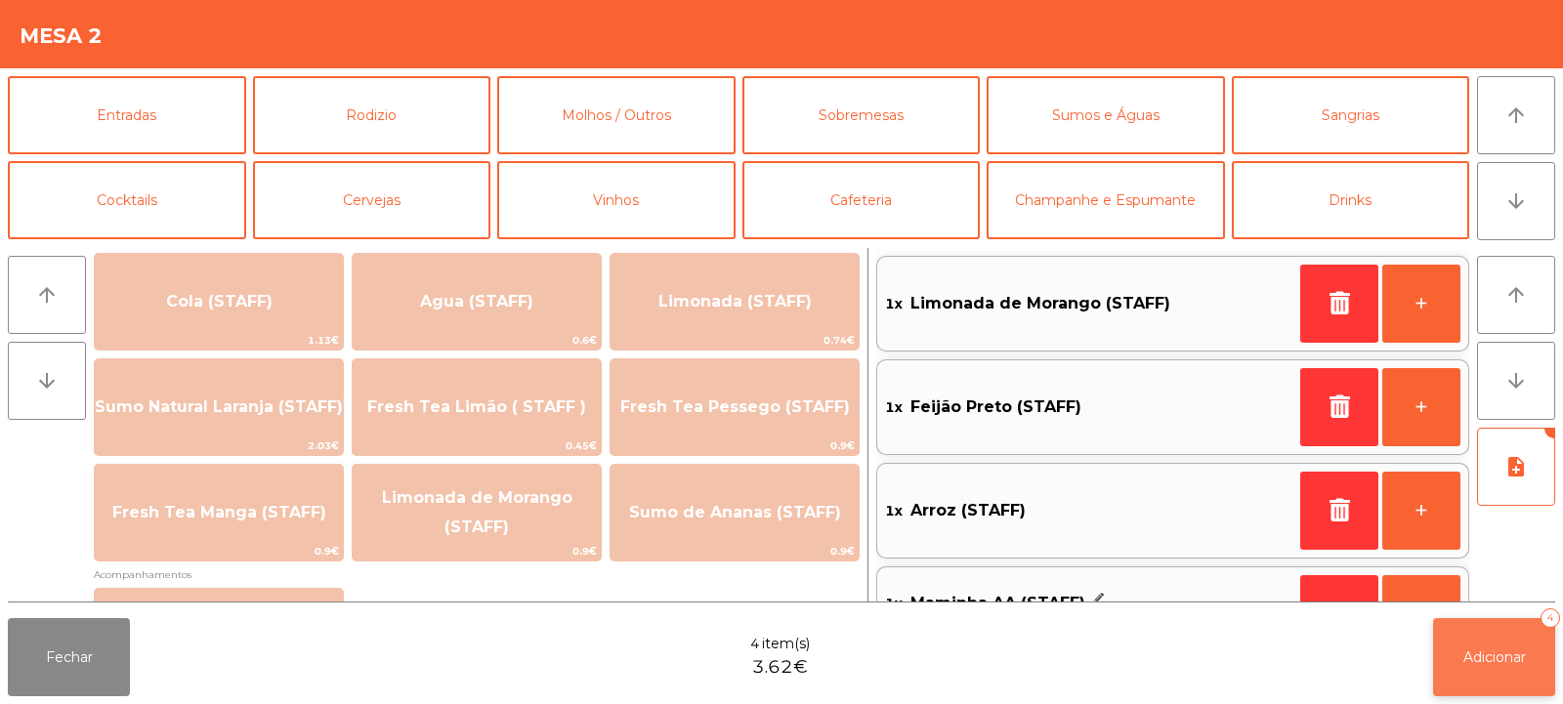
click at [1492, 673] on button "Adicionar 4" at bounding box center [1494, 657] width 122 height 78
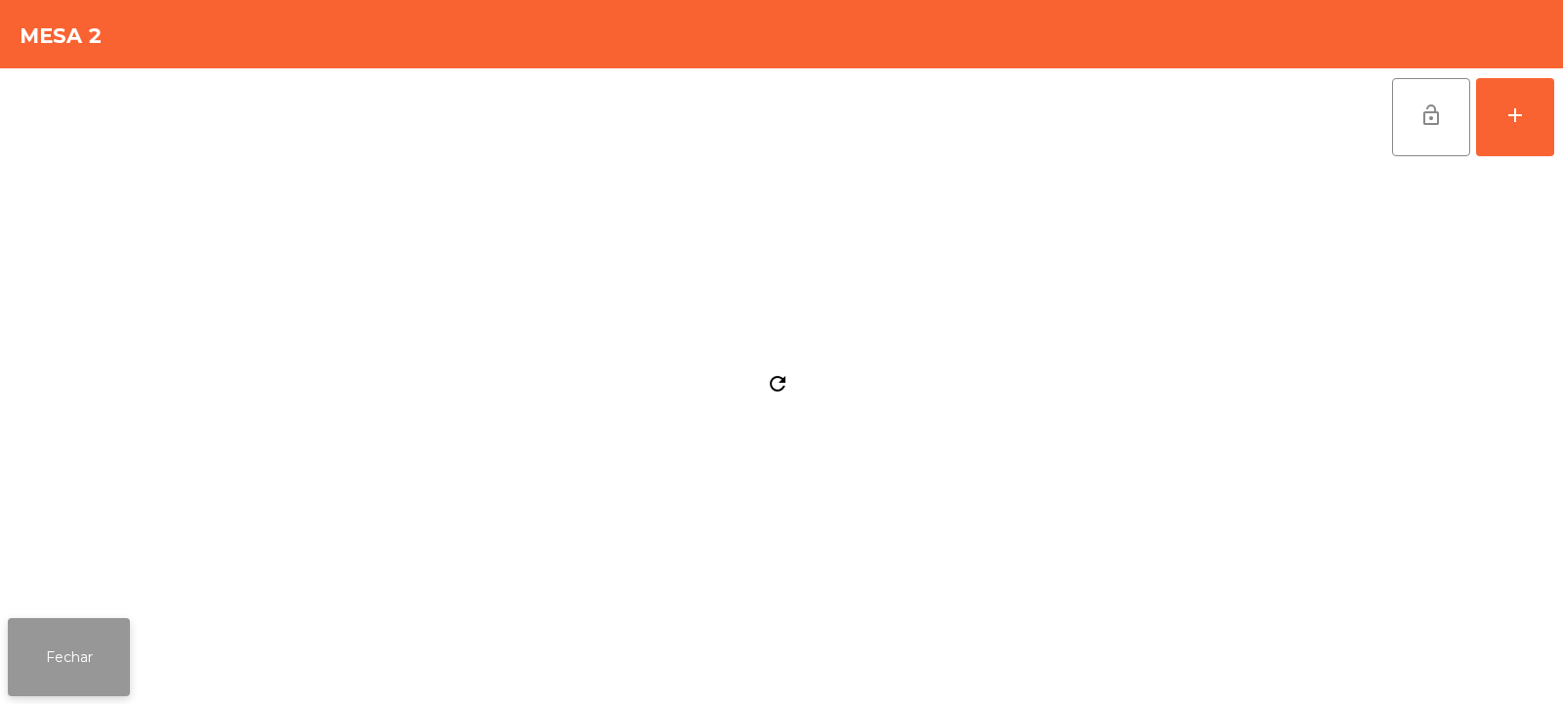
click at [82, 660] on button "Fechar" at bounding box center [69, 657] width 122 height 78
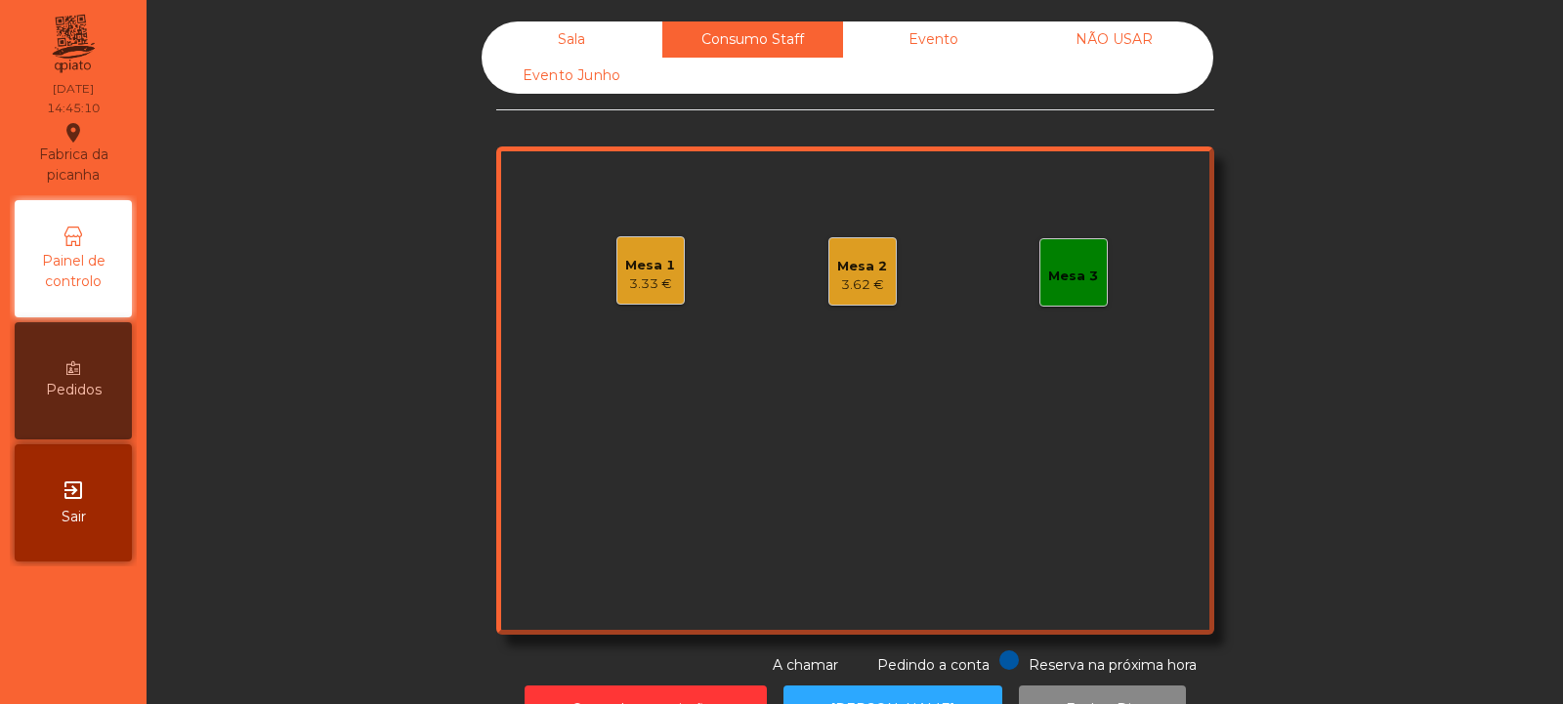
click at [642, 297] on div "Mesa 1 3.33 €" at bounding box center [651, 270] width 68 height 68
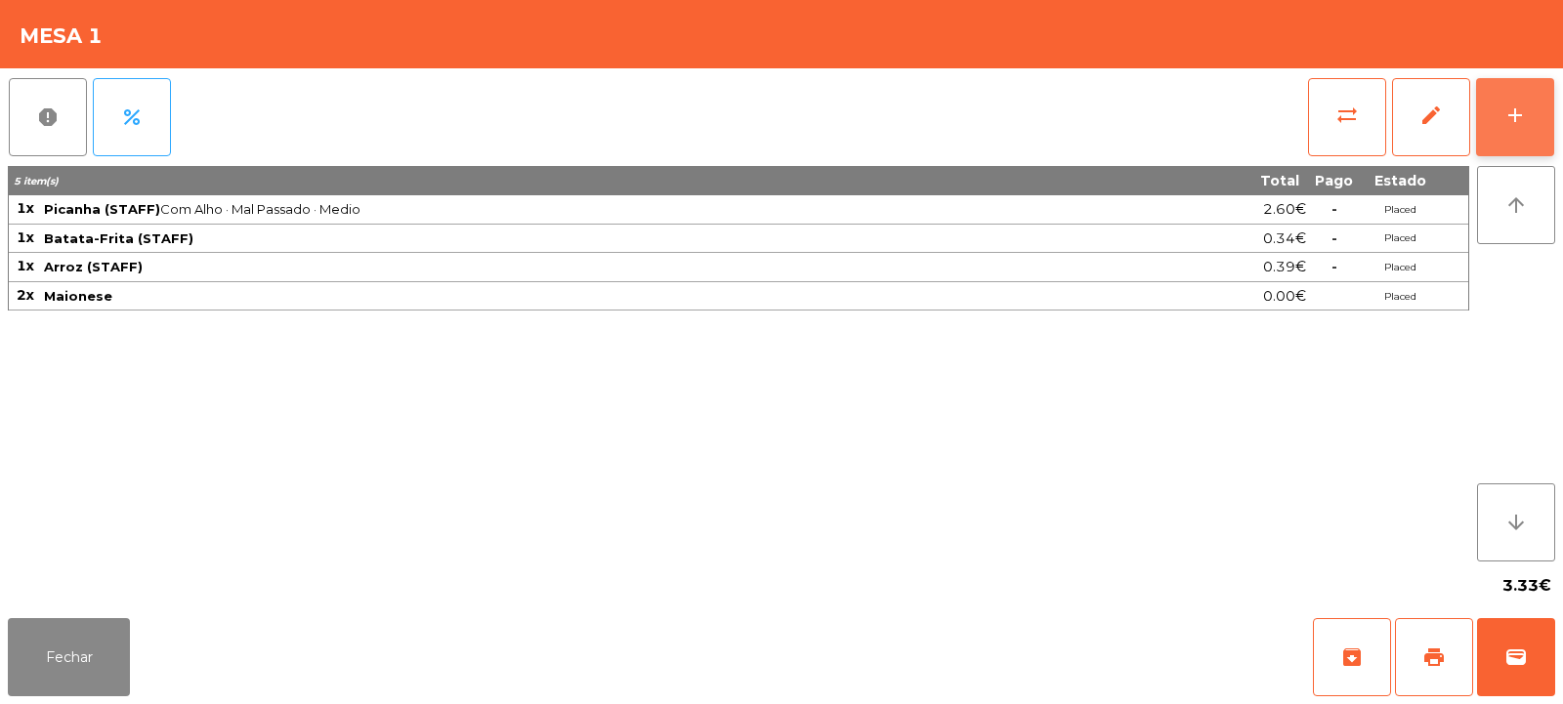
click at [1510, 138] on button "add" at bounding box center [1515, 117] width 78 height 78
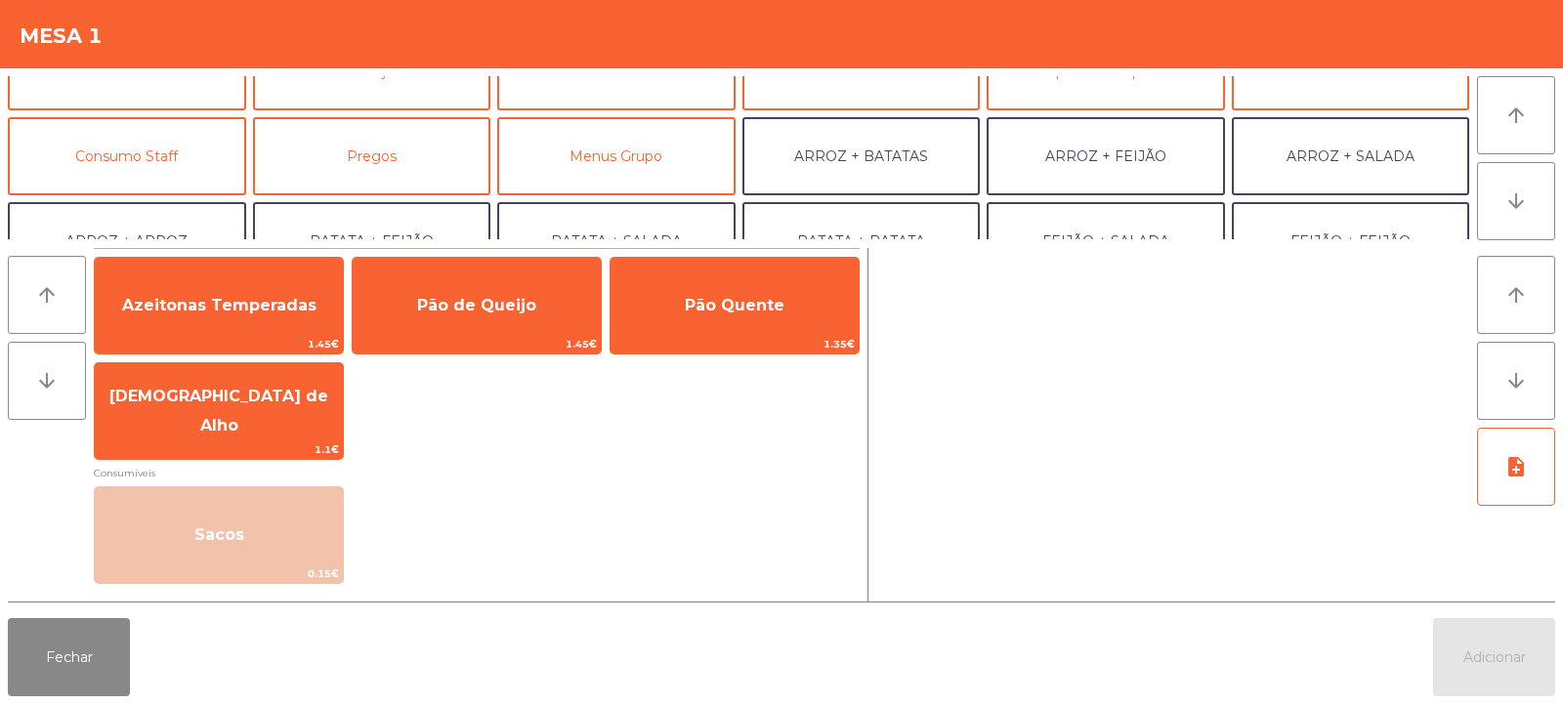
scroll to position [131, 0]
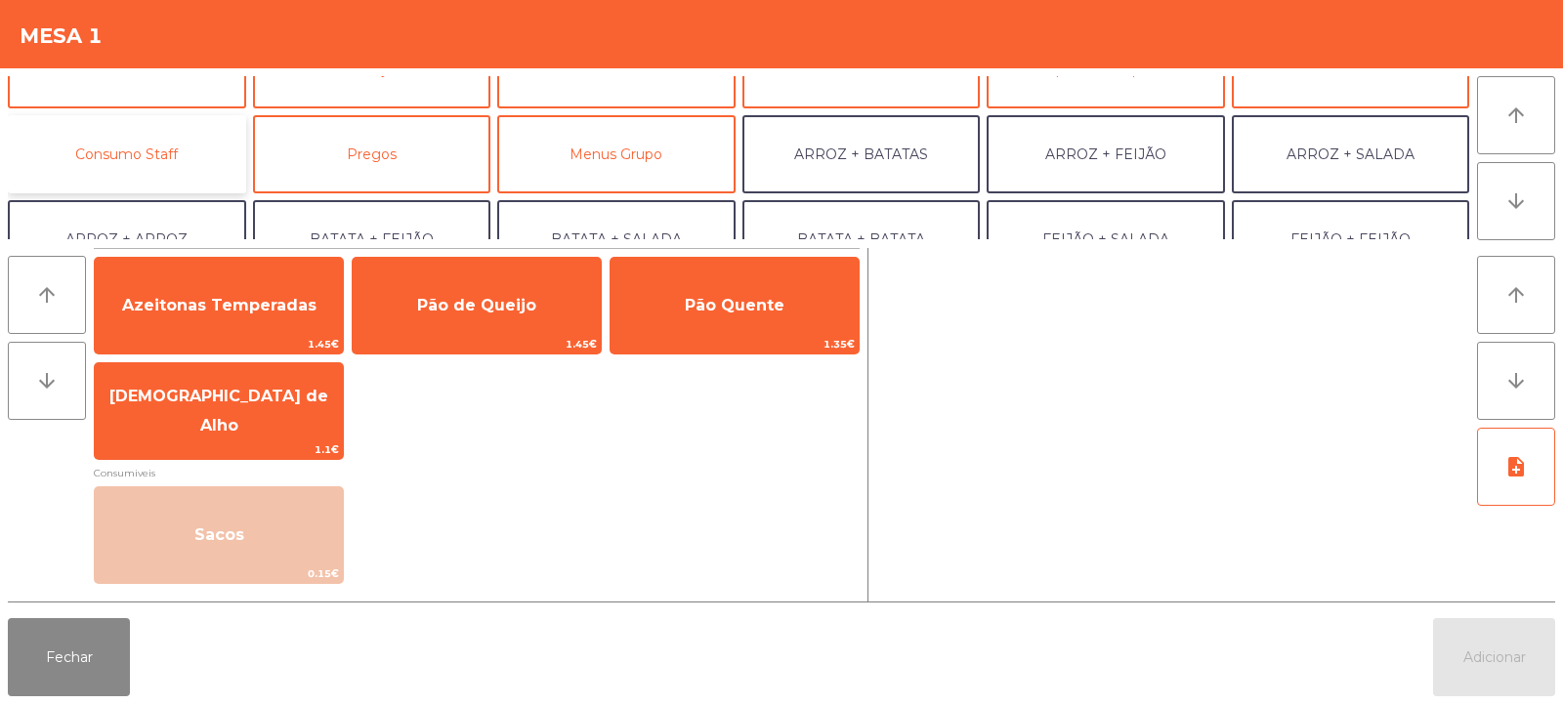
click at [179, 161] on button "Consumo Staff" at bounding box center [127, 154] width 238 height 78
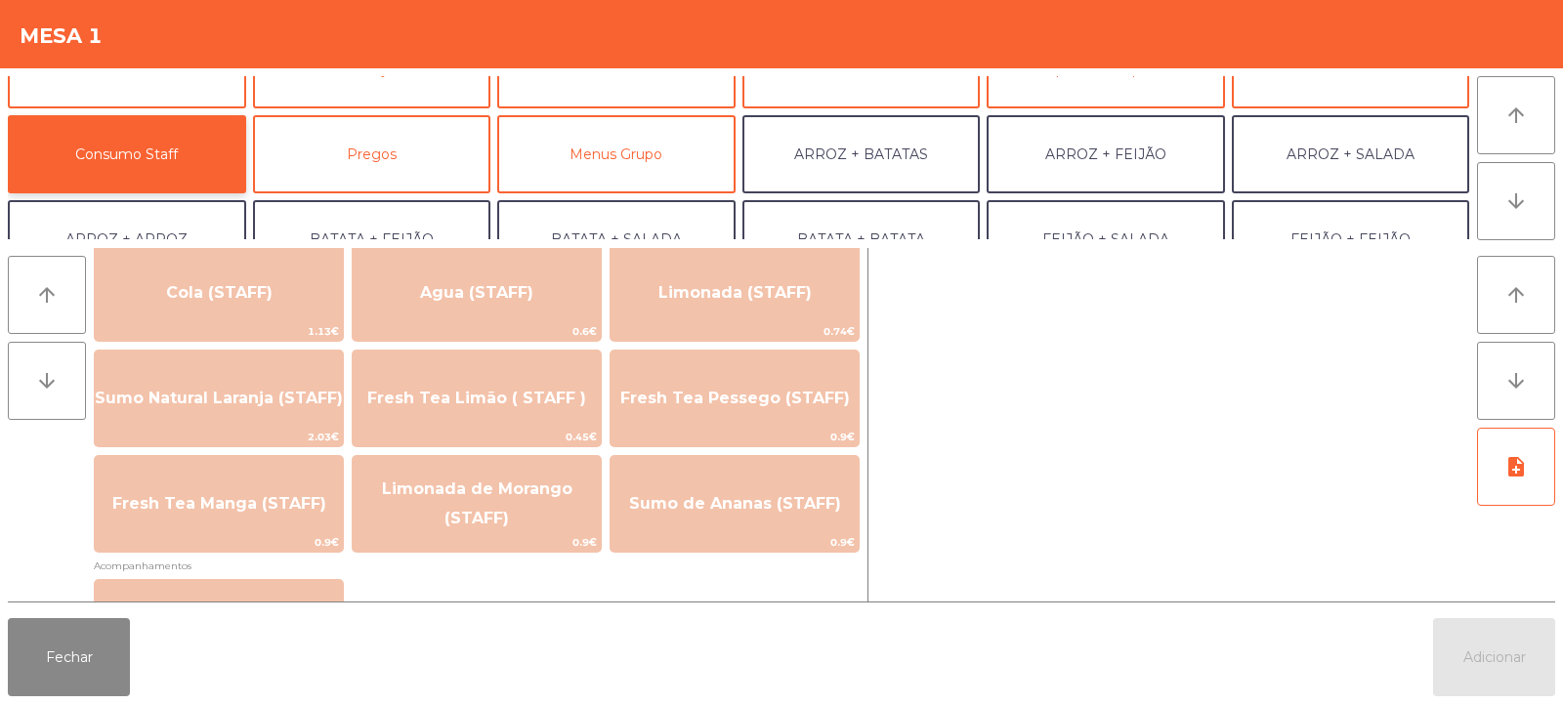
scroll to position [506, 0]
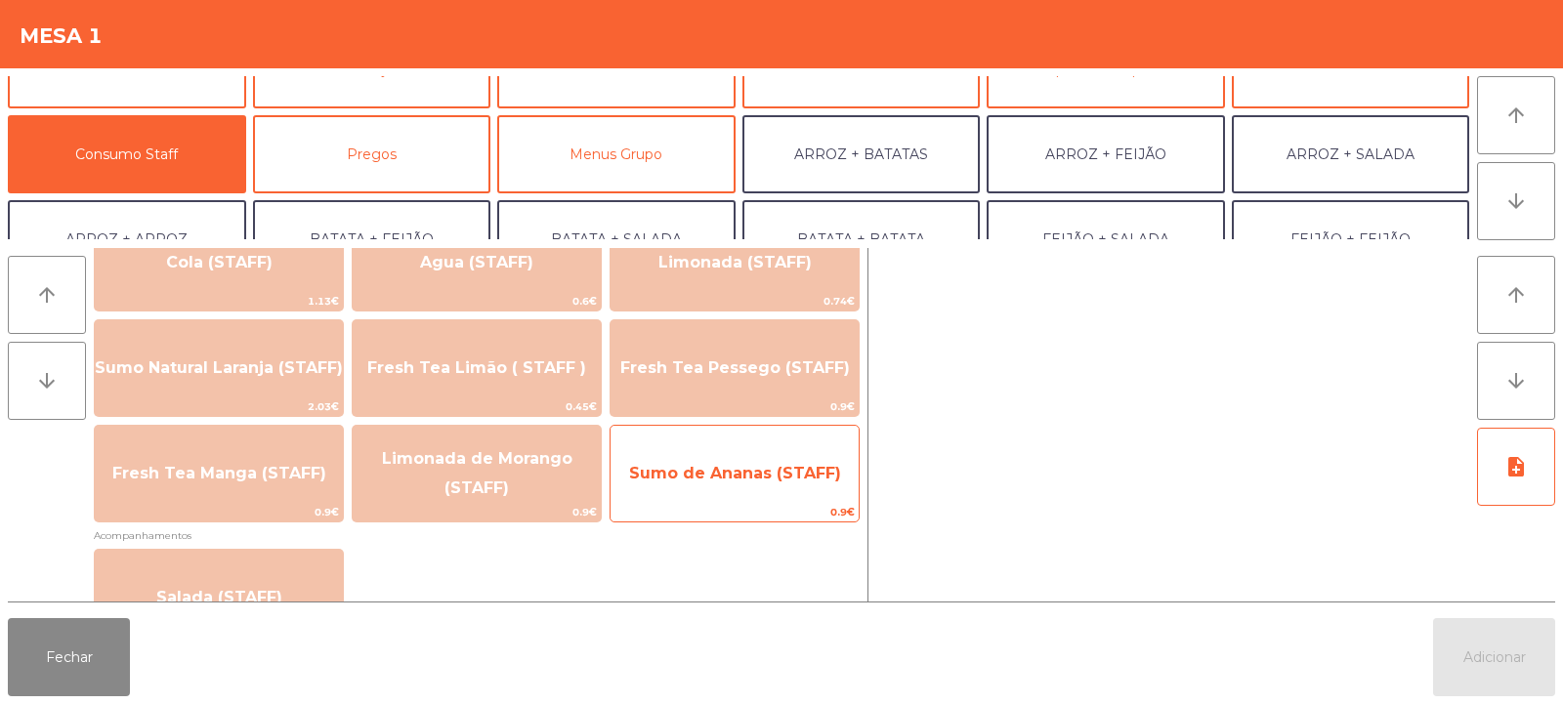
click at [675, 477] on span "Sumo de Ananas (STAFF)" at bounding box center [735, 473] width 212 height 19
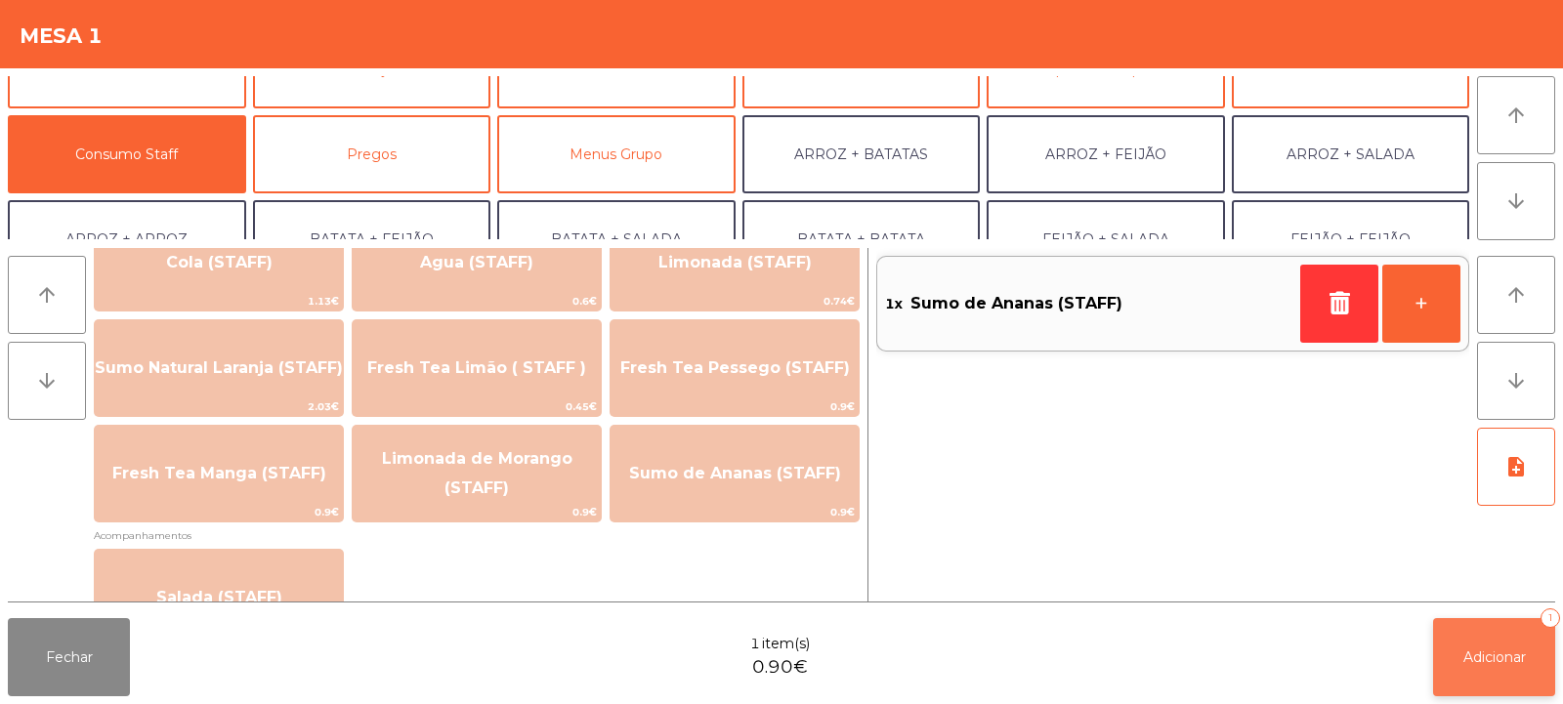
click at [1490, 645] on button "Adicionar 1" at bounding box center [1494, 657] width 122 height 78
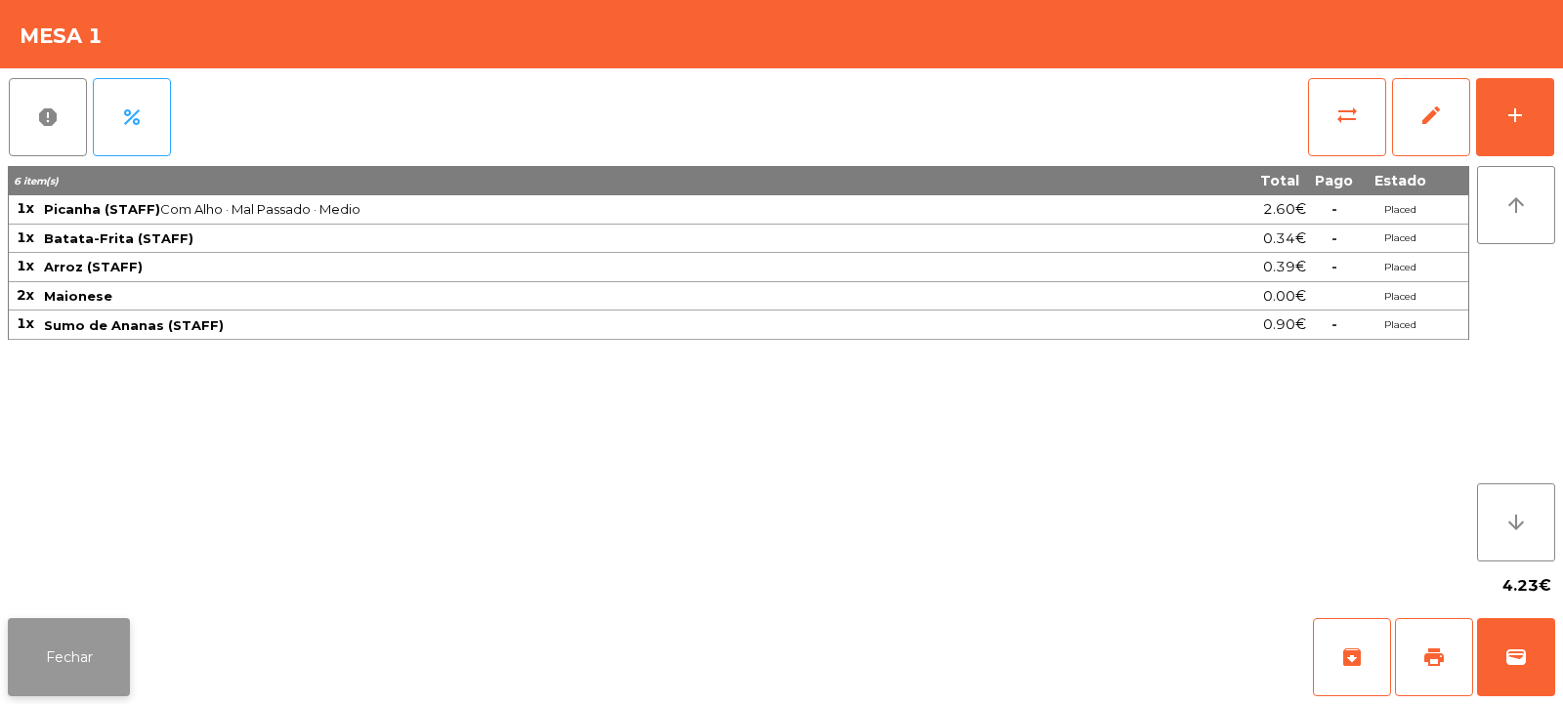
click at [42, 632] on button "Fechar" at bounding box center [69, 657] width 122 height 78
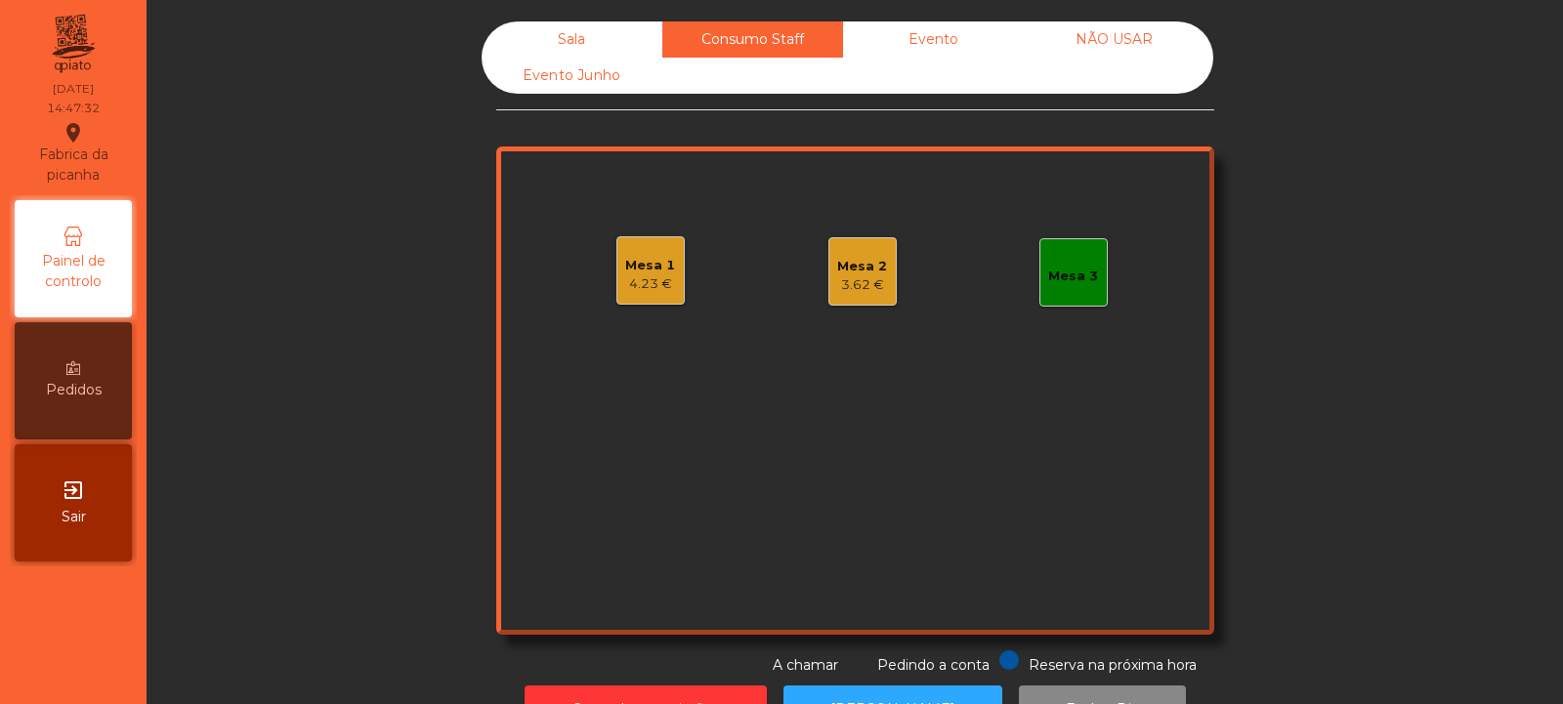
click at [572, 30] on div "Sala" at bounding box center [572, 39] width 181 height 36
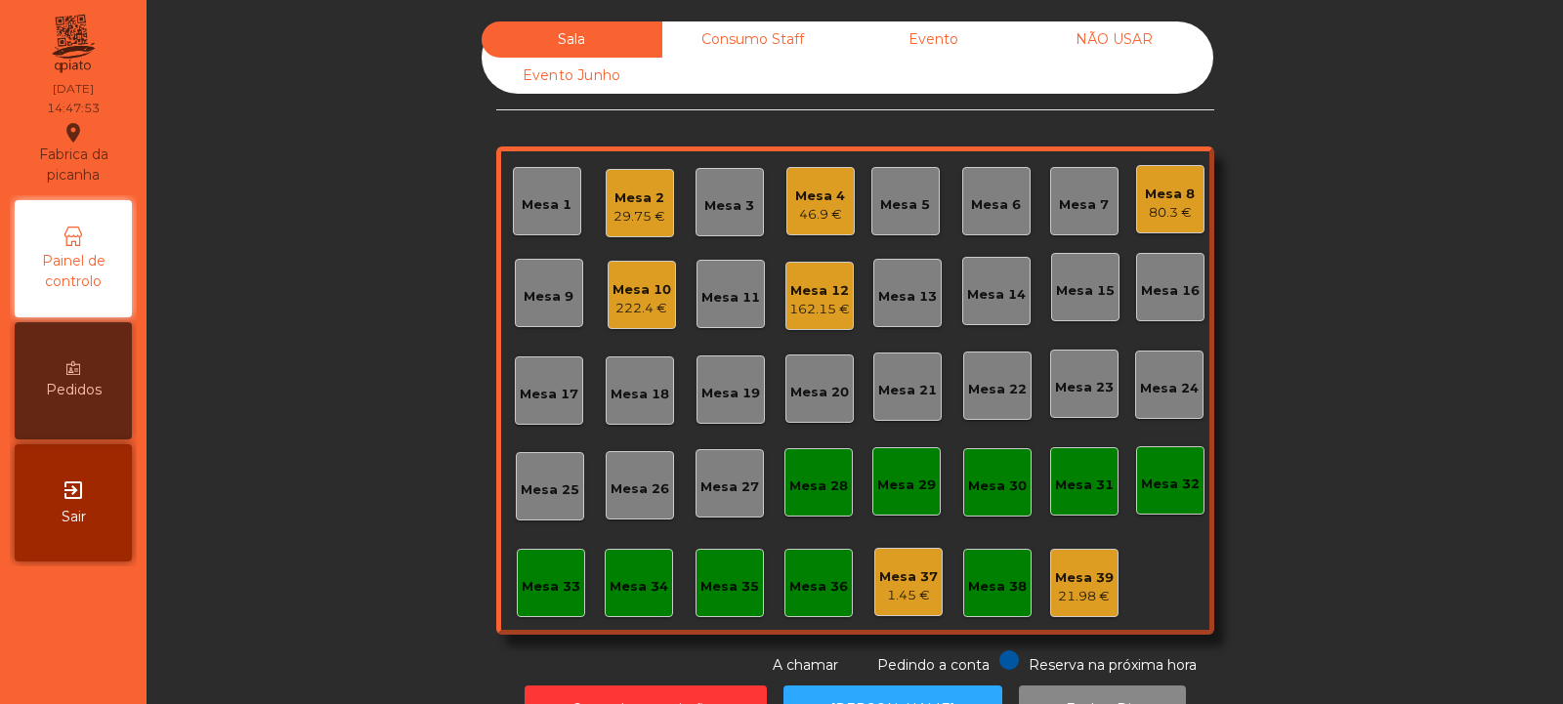
click at [632, 308] on div "222.4 €" at bounding box center [642, 309] width 59 height 20
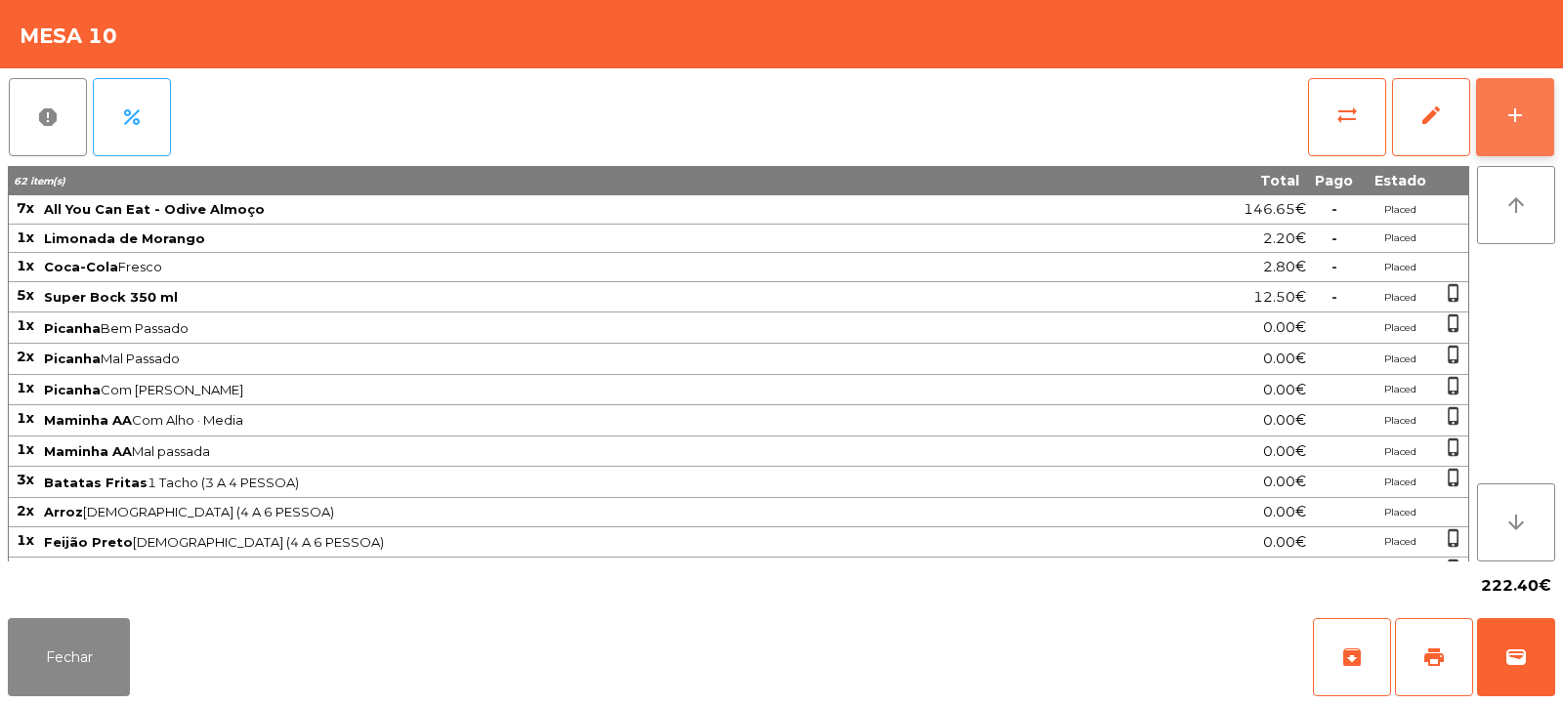
click at [1509, 122] on div "add" at bounding box center [1515, 115] width 23 height 23
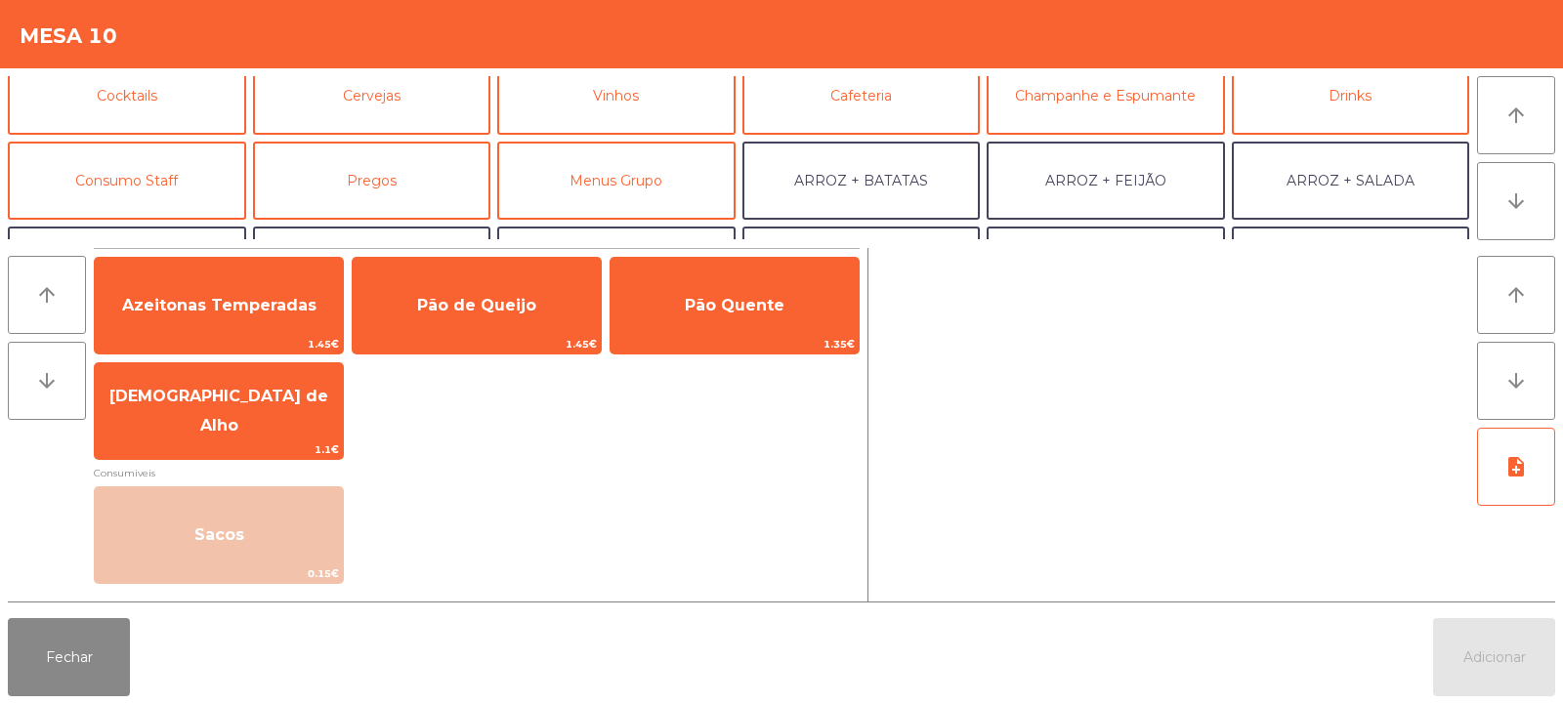
scroll to position [104, 0]
click at [824, 100] on button "Cafeteria" at bounding box center [862, 97] width 238 height 78
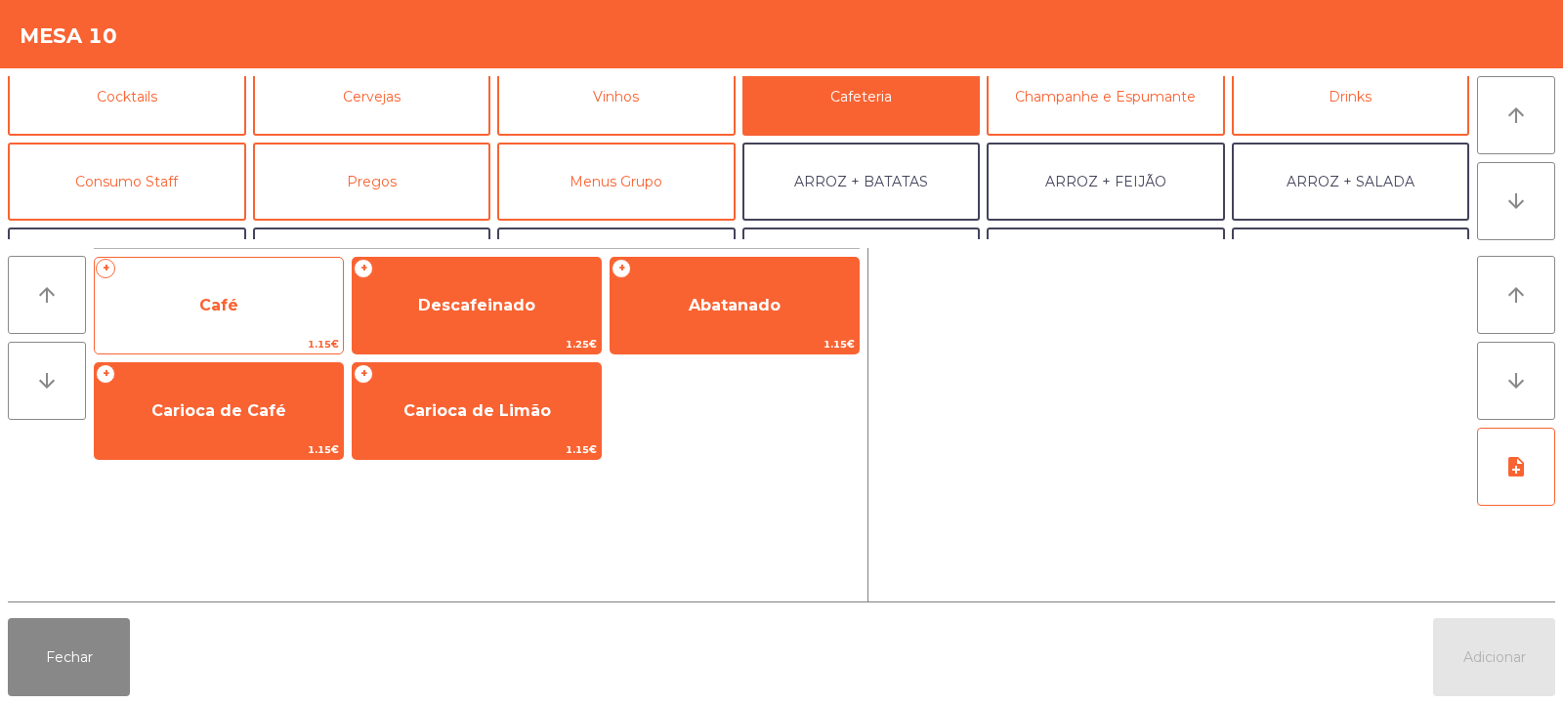
click at [247, 335] on span "1.15€" at bounding box center [219, 344] width 248 height 19
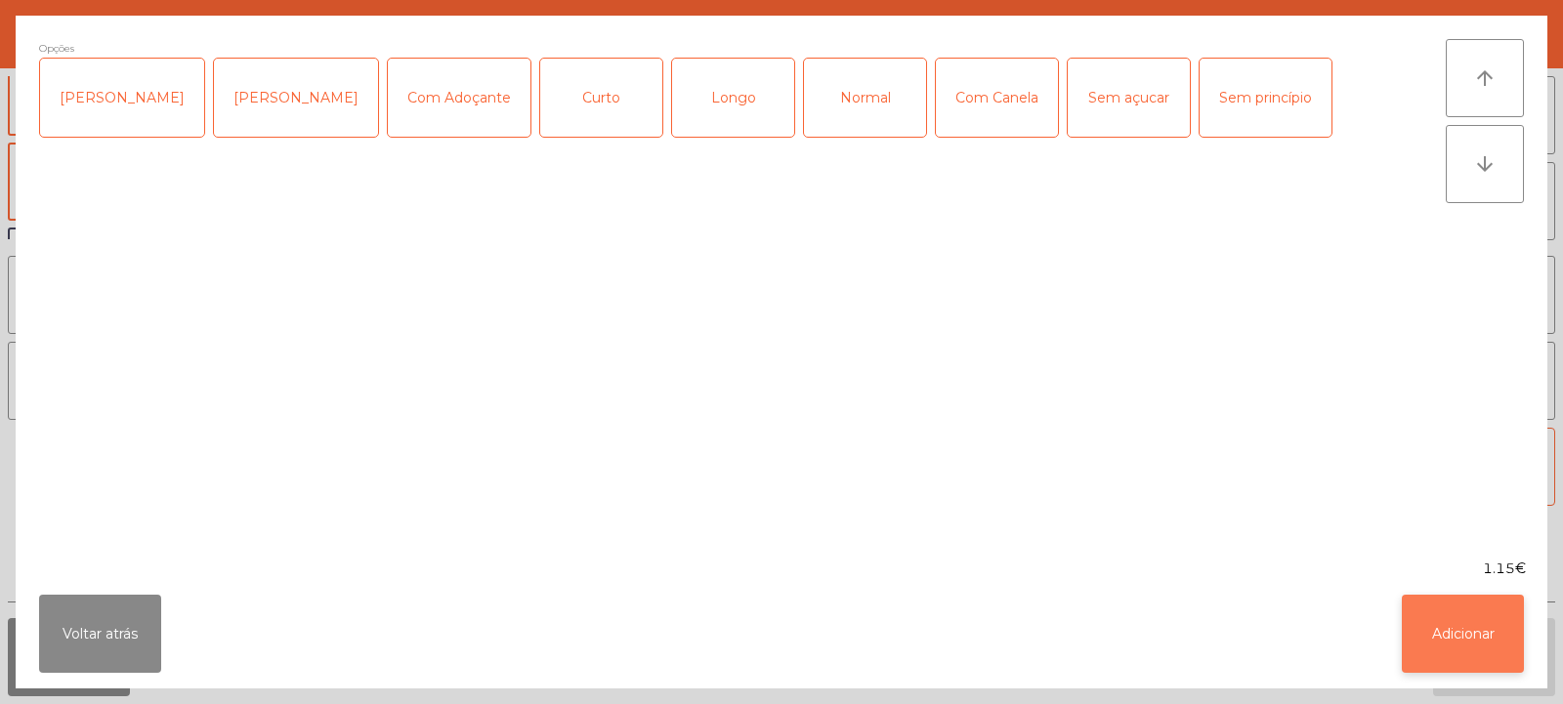
click at [1452, 657] on button "Adicionar" at bounding box center [1463, 634] width 122 height 78
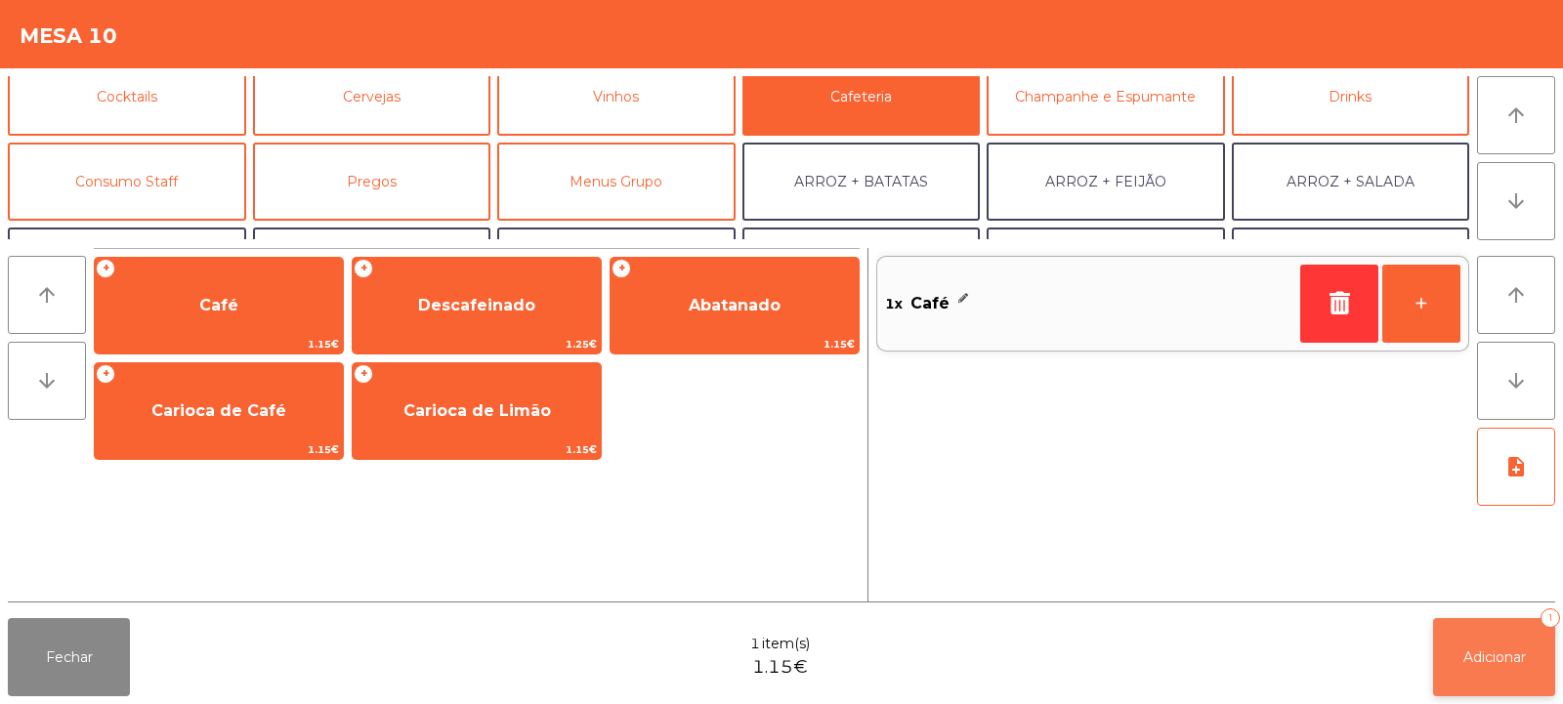
click at [1489, 651] on span "Adicionar" at bounding box center [1495, 658] width 63 height 18
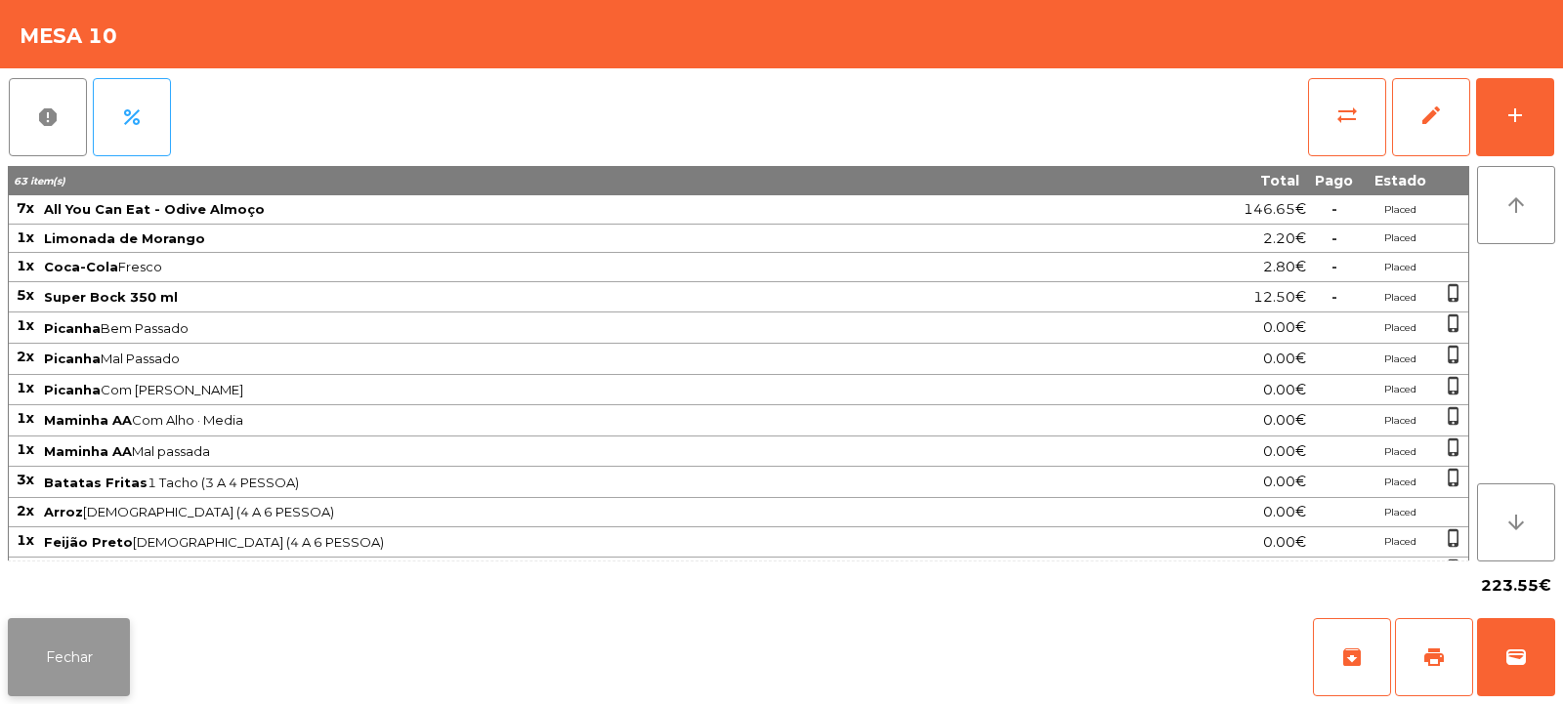
click at [27, 655] on button "Fechar" at bounding box center [69, 657] width 122 height 78
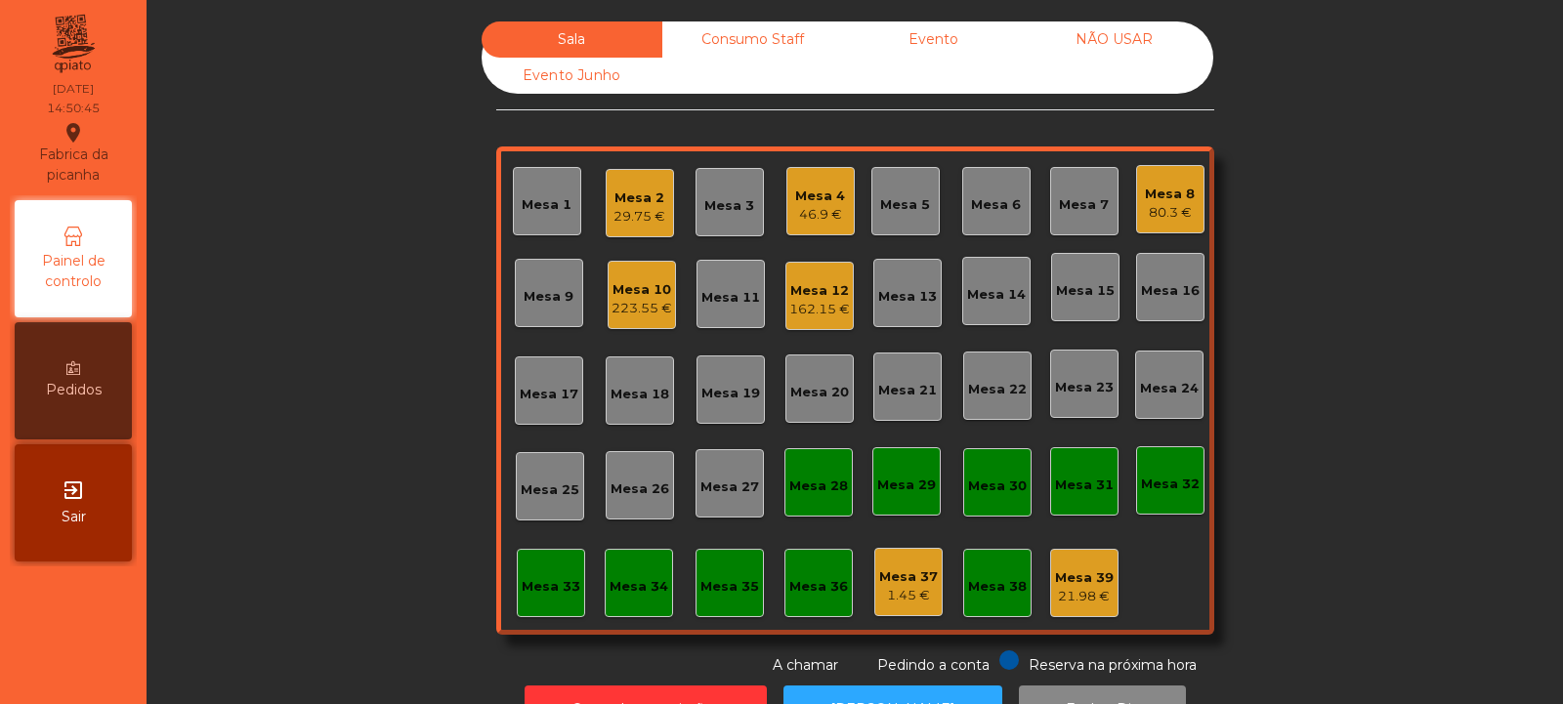
click at [636, 290] on div "Mesa 10" at bounding box center [642, 290] width 61 height 20
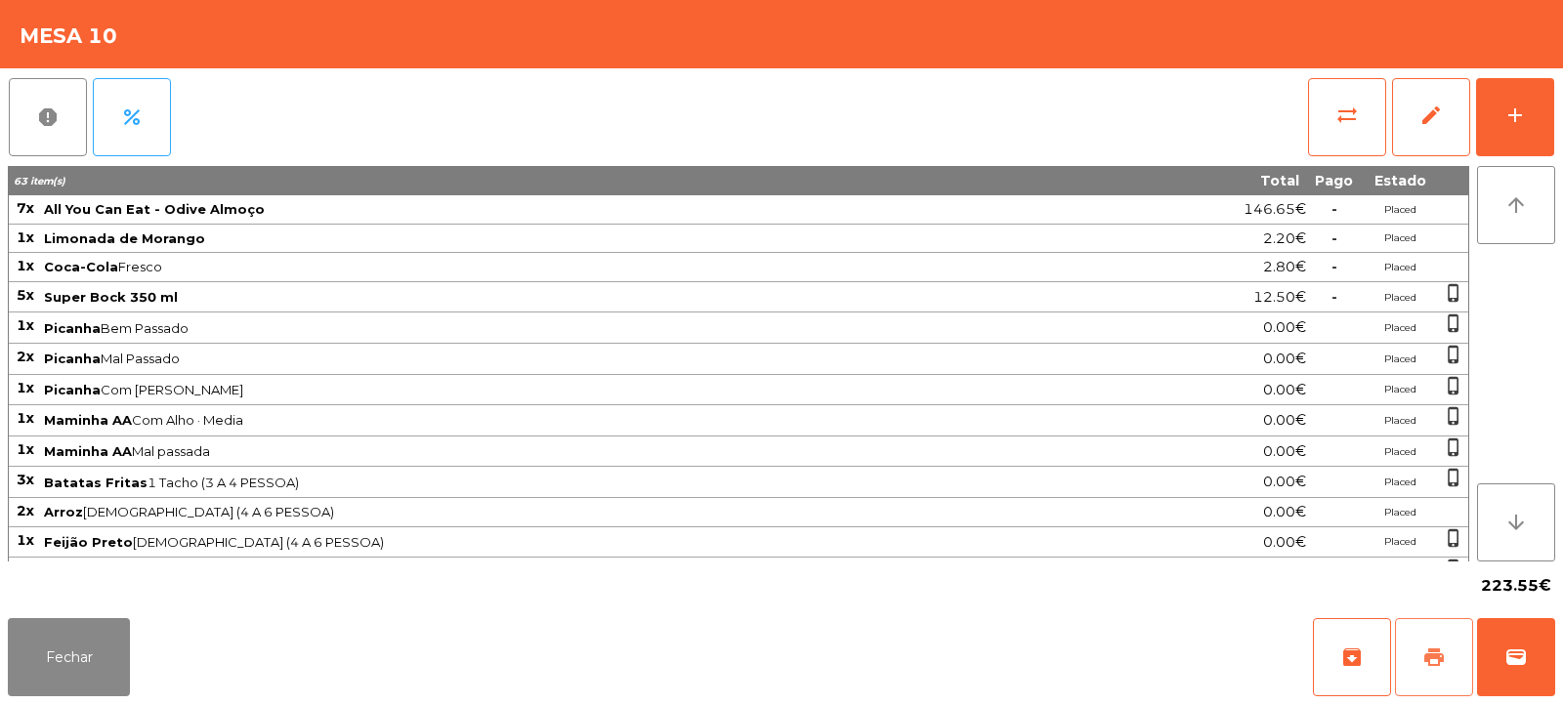
click at [1427, 654] on span "print" at bounding box center [1434, 657] width 23 height 23
click at [96, 672] on button "Fechar" at bounding box center [69, 657] width 122 height 78
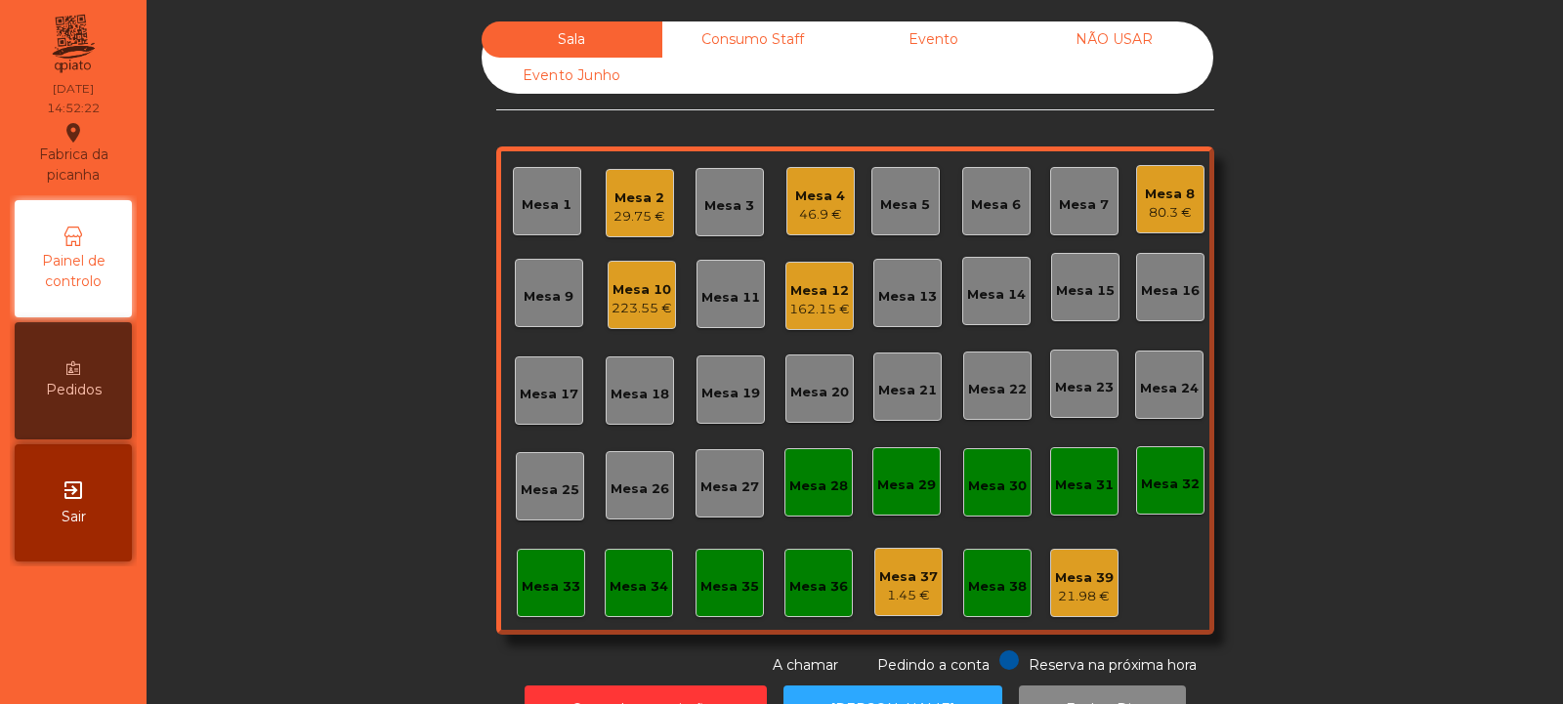
click at [747, 42] on div "Consumo Staff" at bounding box center [752, 39] width 181 height 36
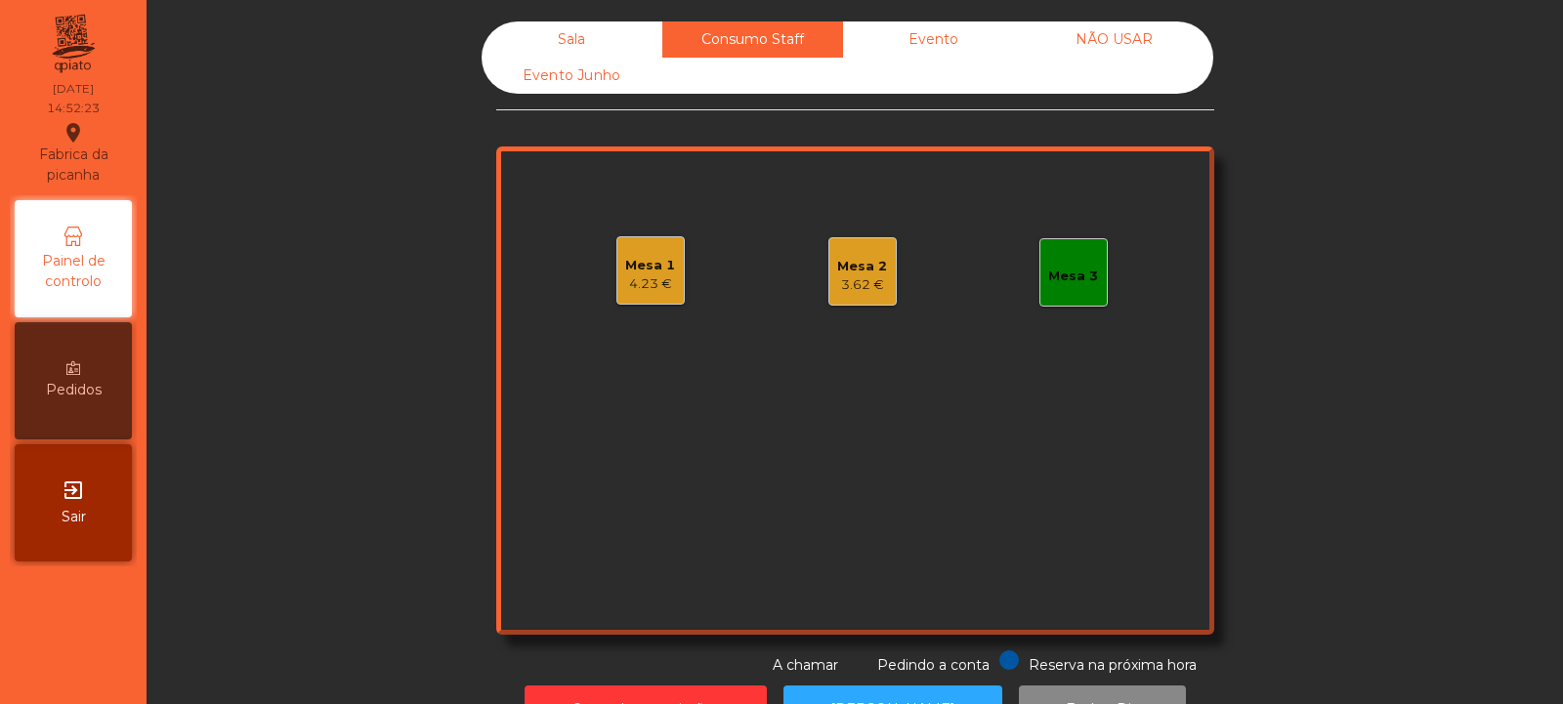
click at [1078, 265] on div "Mesa 3" at bounding box center [1073, 272] width 50 height 27
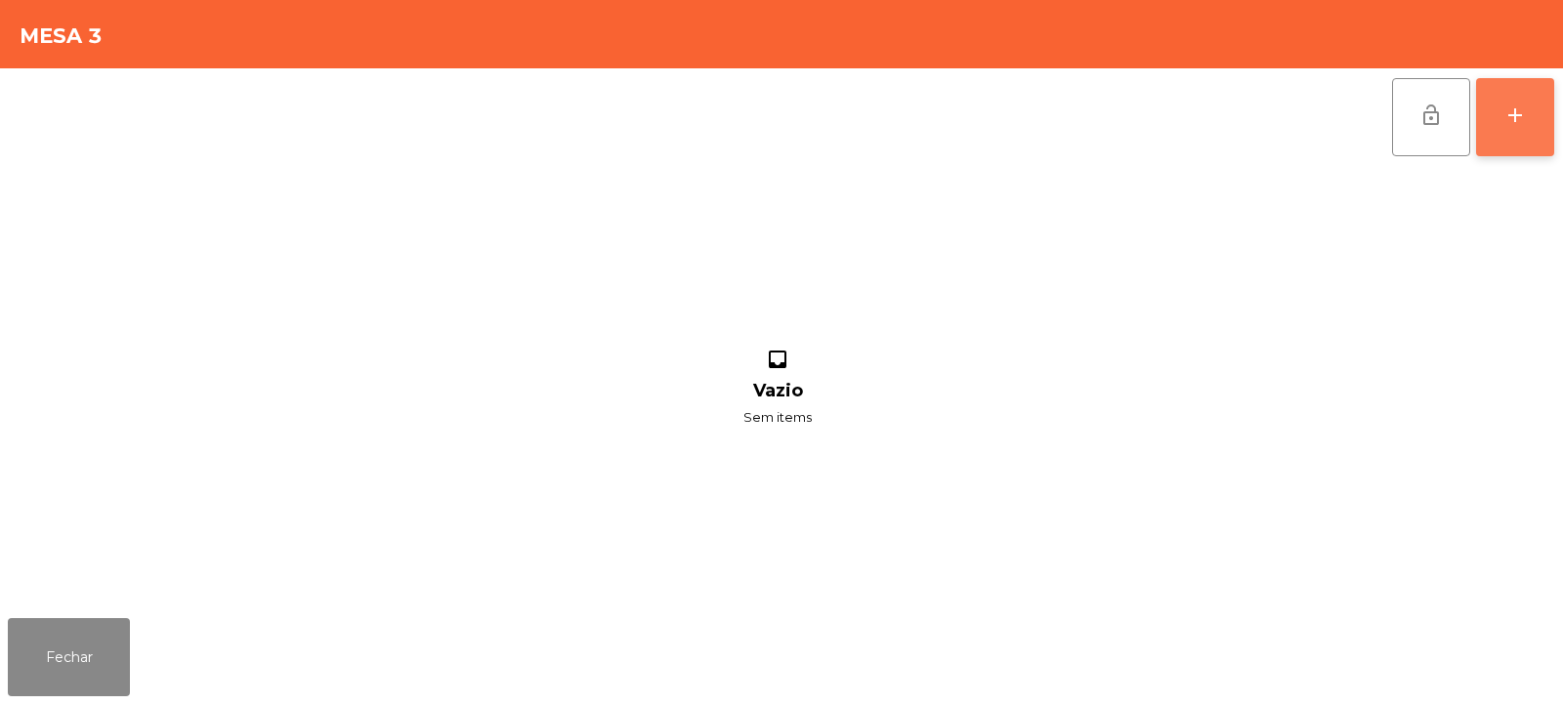
click at [1532, 122] on button "add" at bounding box center [1515, 117] width 78 height 78
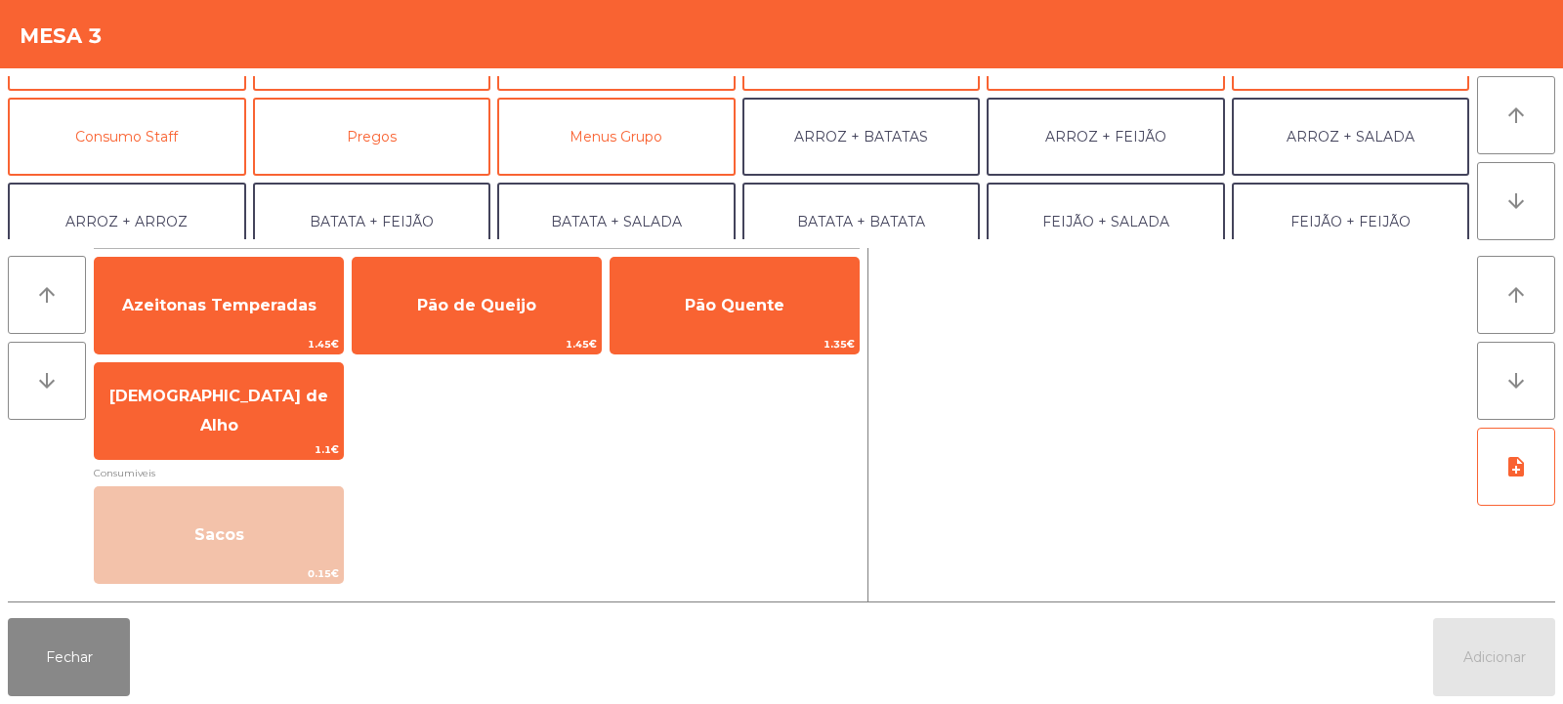
scroll to position [141, 0]
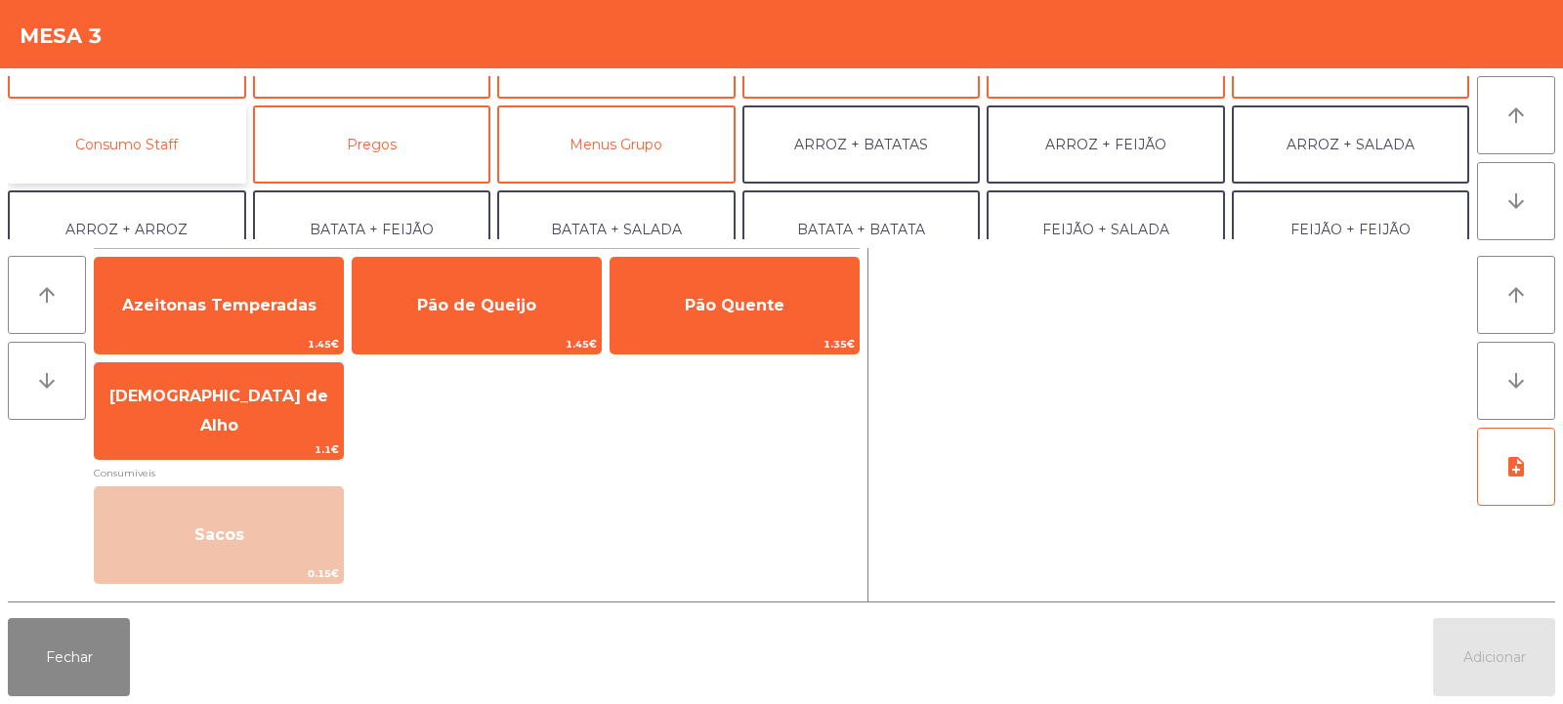
click at [176, 160] on button "Consumo Staff" at bounding box center [127, 145] width 238 height 78
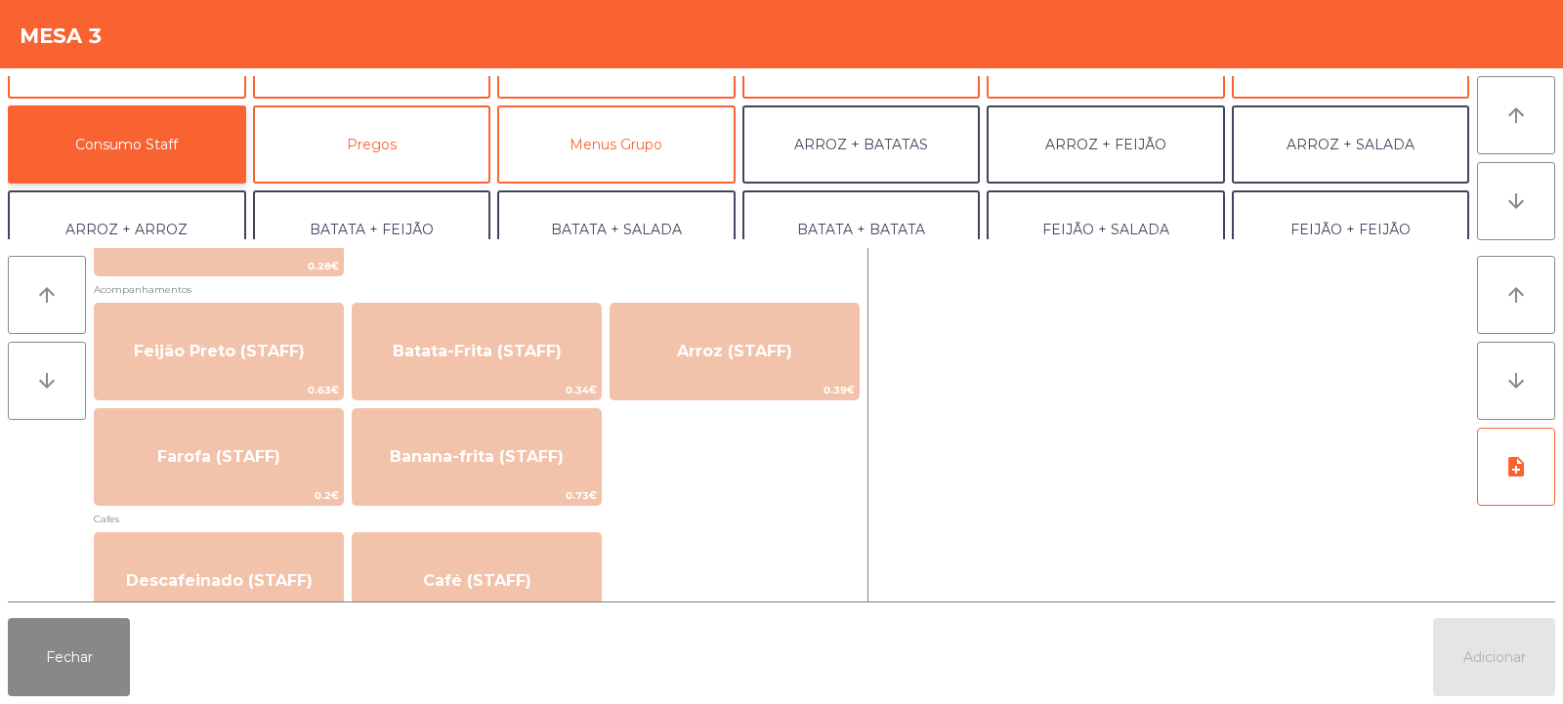
scroll to position [858, 0]
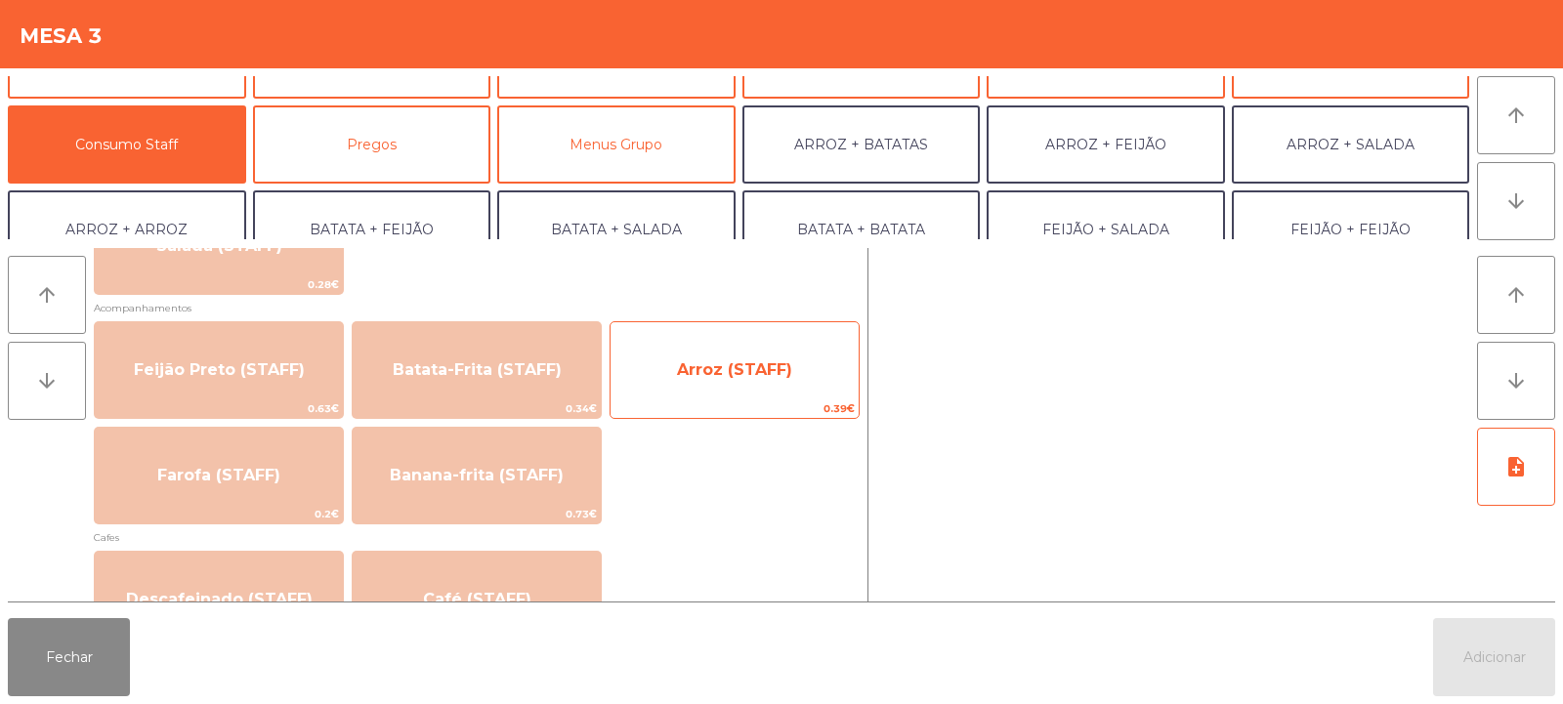
click at [762, 378] on span "Arroz (STAFF)" at bounding box center [734, 370] width 115 height 19
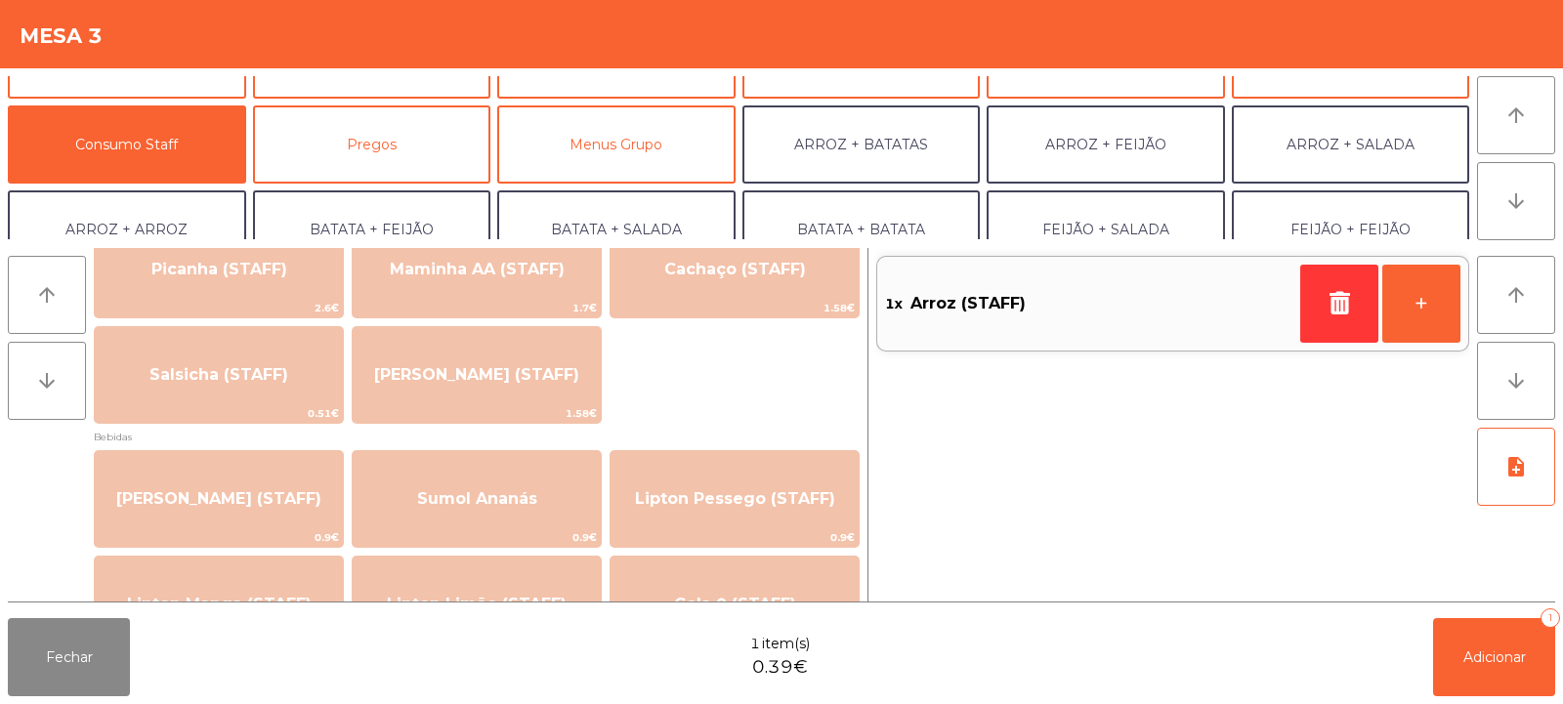
scroll to position [0, 0]
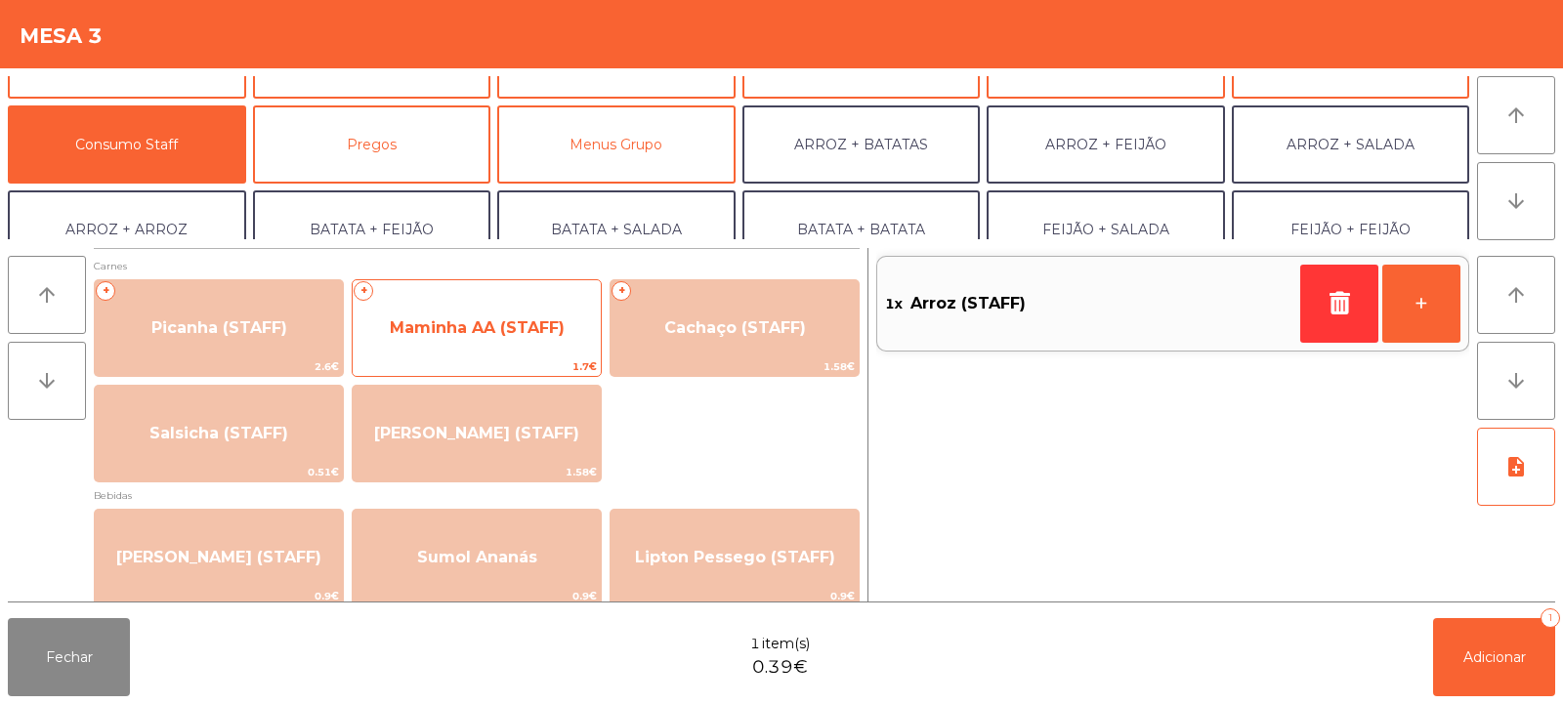
click at [535, 349] on span "Maminha AA (STAFF)" at bounding box center [477, 328] width 248 height 53
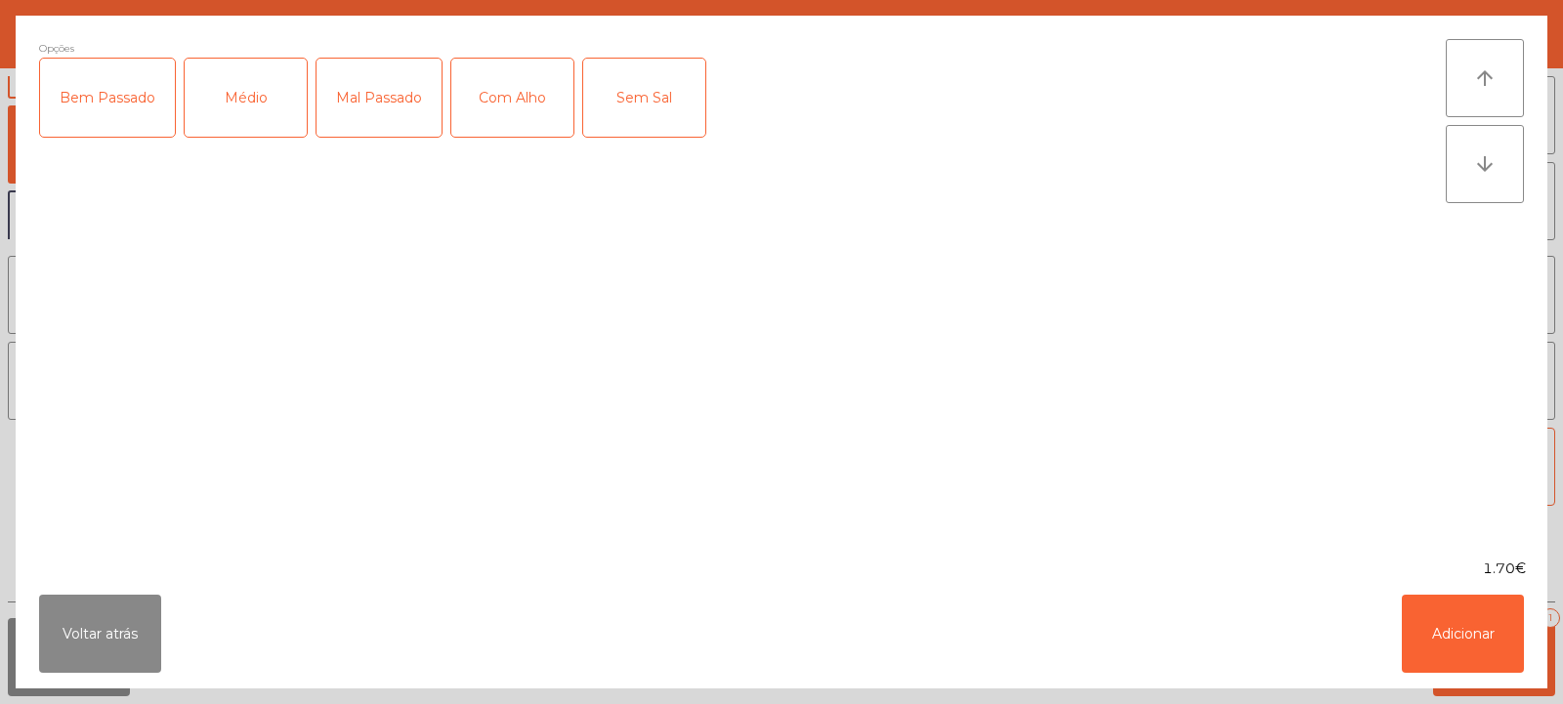
click at [243, 116] on div "Médio" at bounding box center [246, 98] width 122 height 78
click at [401, 114] on div "Mal Passado" at bounding box center [379, 98] width 125 height 78
click at [532, 103] on div "Com Alho" at bounding box center [512, 98] width 122 height 78
click at [1466, 646] on button "Adicionar" at bounding box center [1463, 634] width 122 height 78
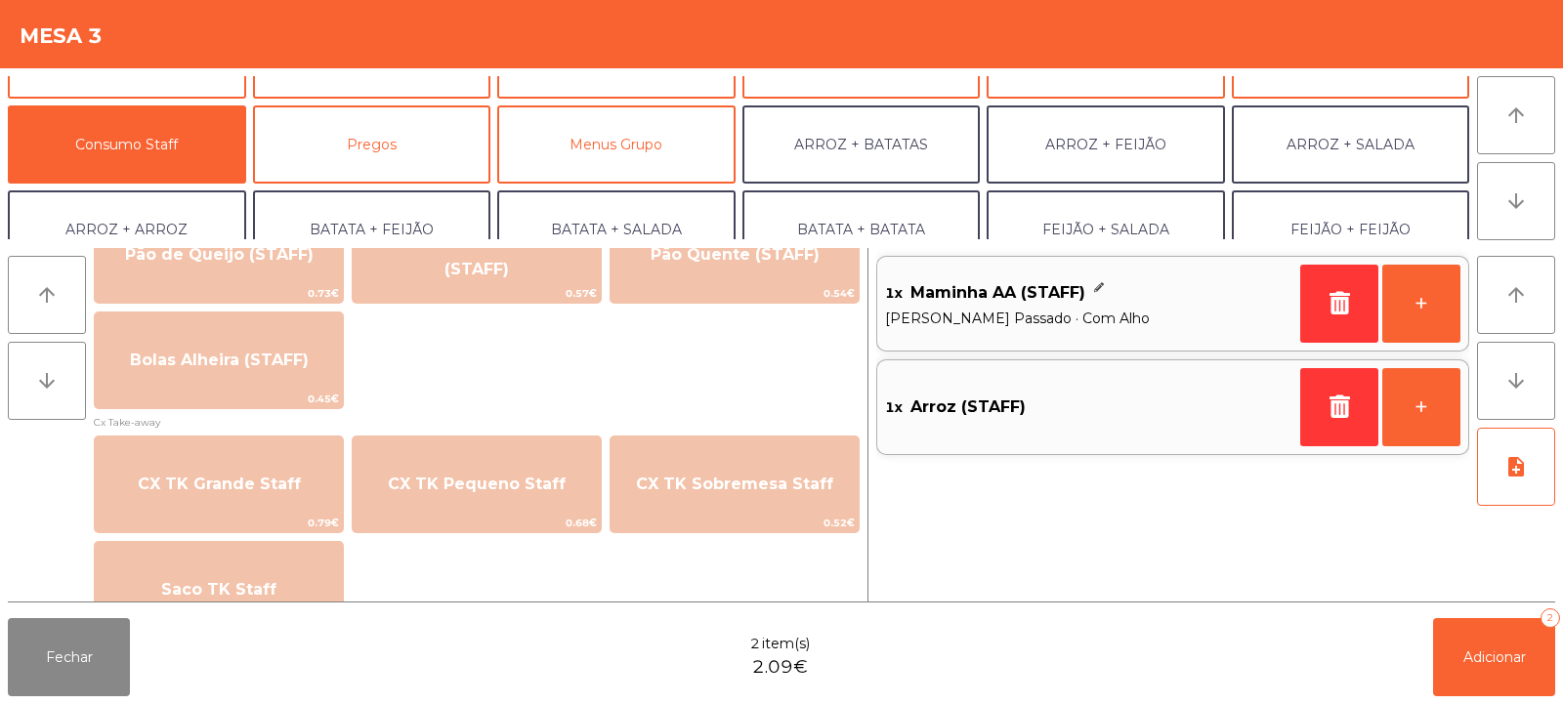
scroll to position [1703, 0]
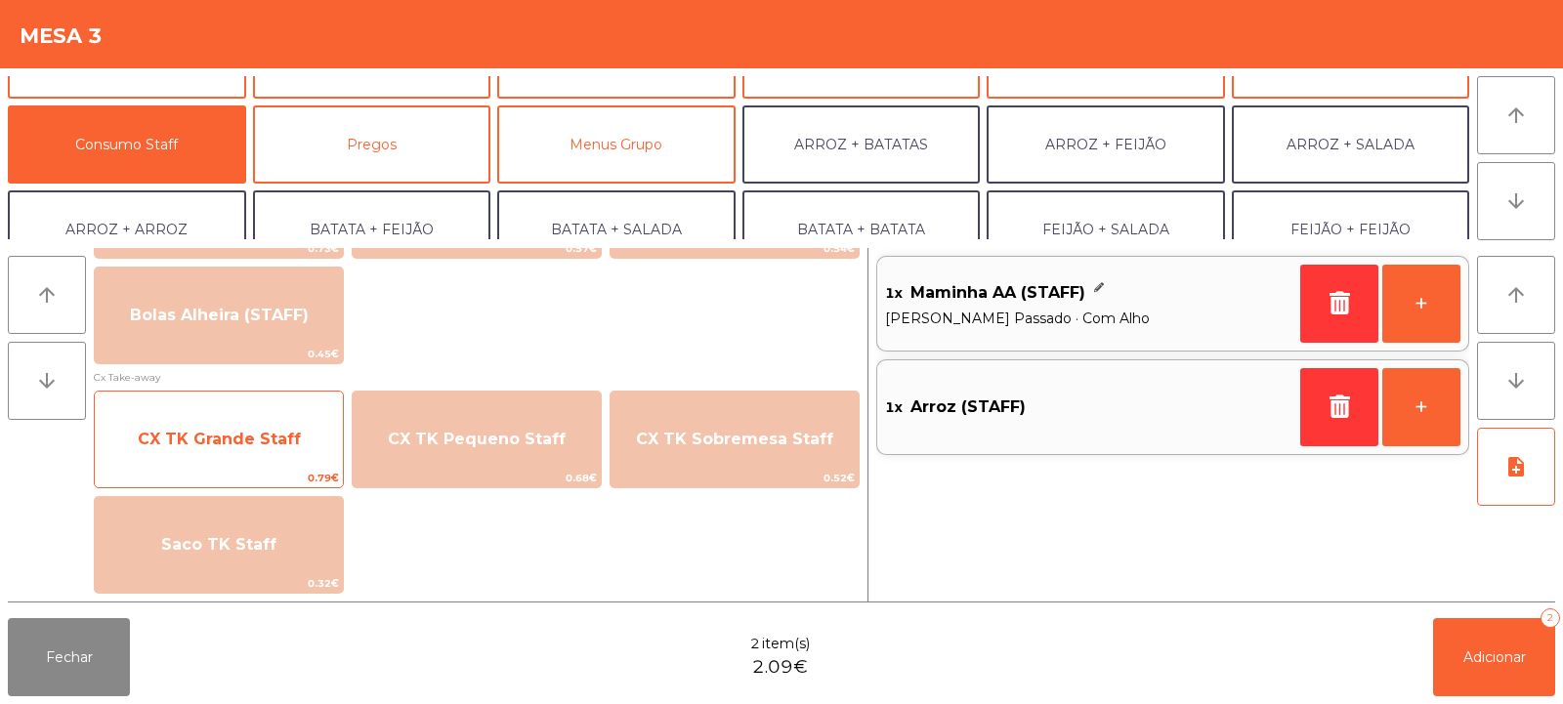
click at [254, 461] on span "CX TK Grande Staff" at bounding box center [219, 439] width 248 height 53
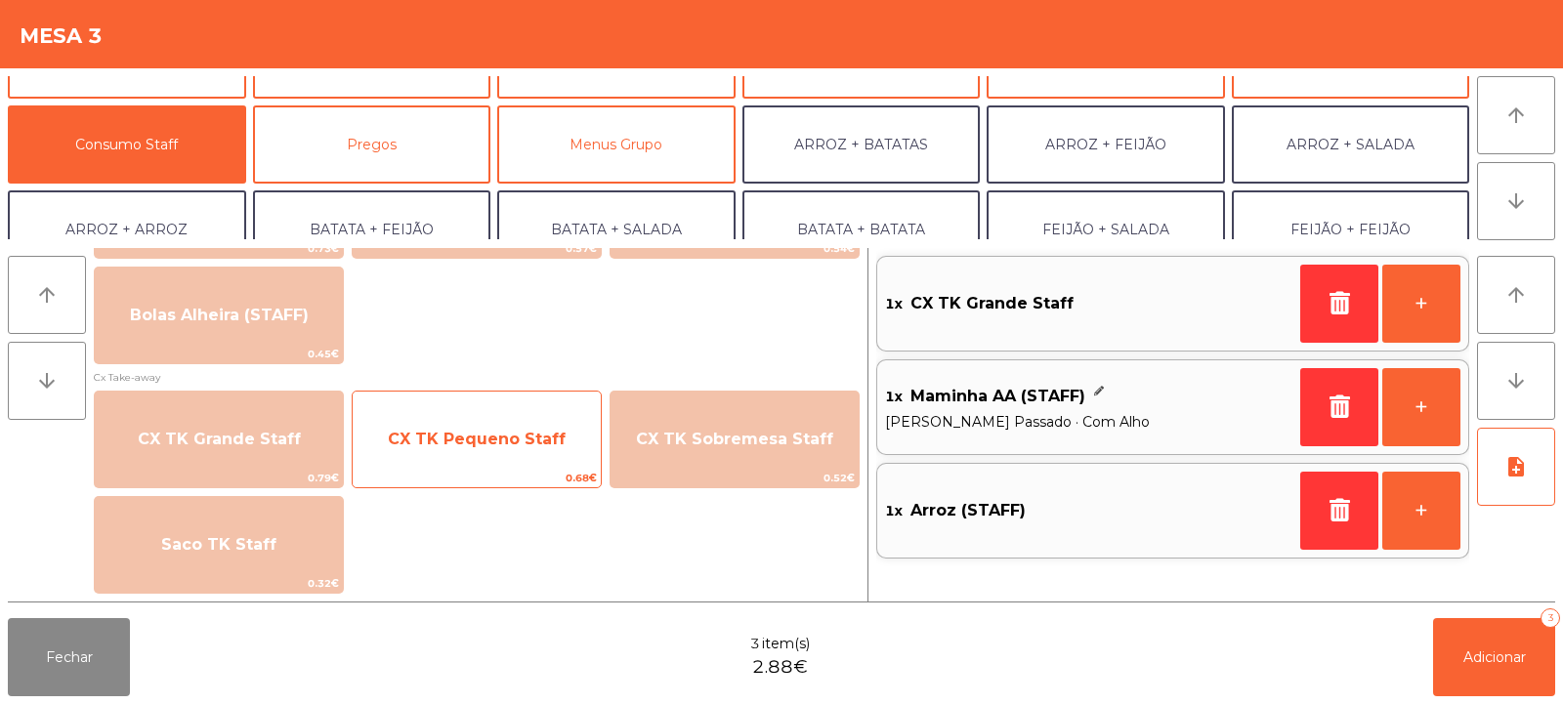
click at [564, 454] on span "CX TK Pequeno Staff" at bounding box center [477, 439] width 248 height 53
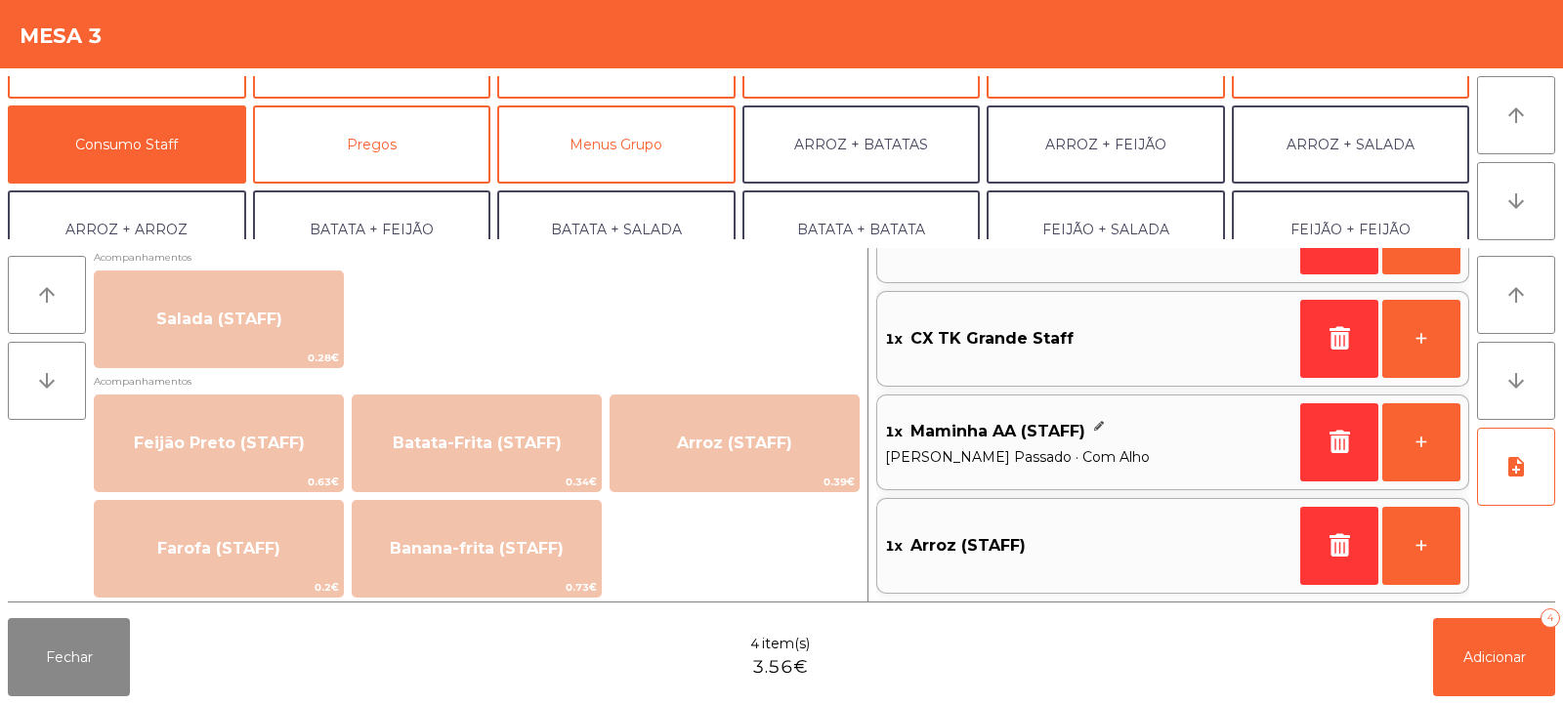
scroll to position [786, 0]
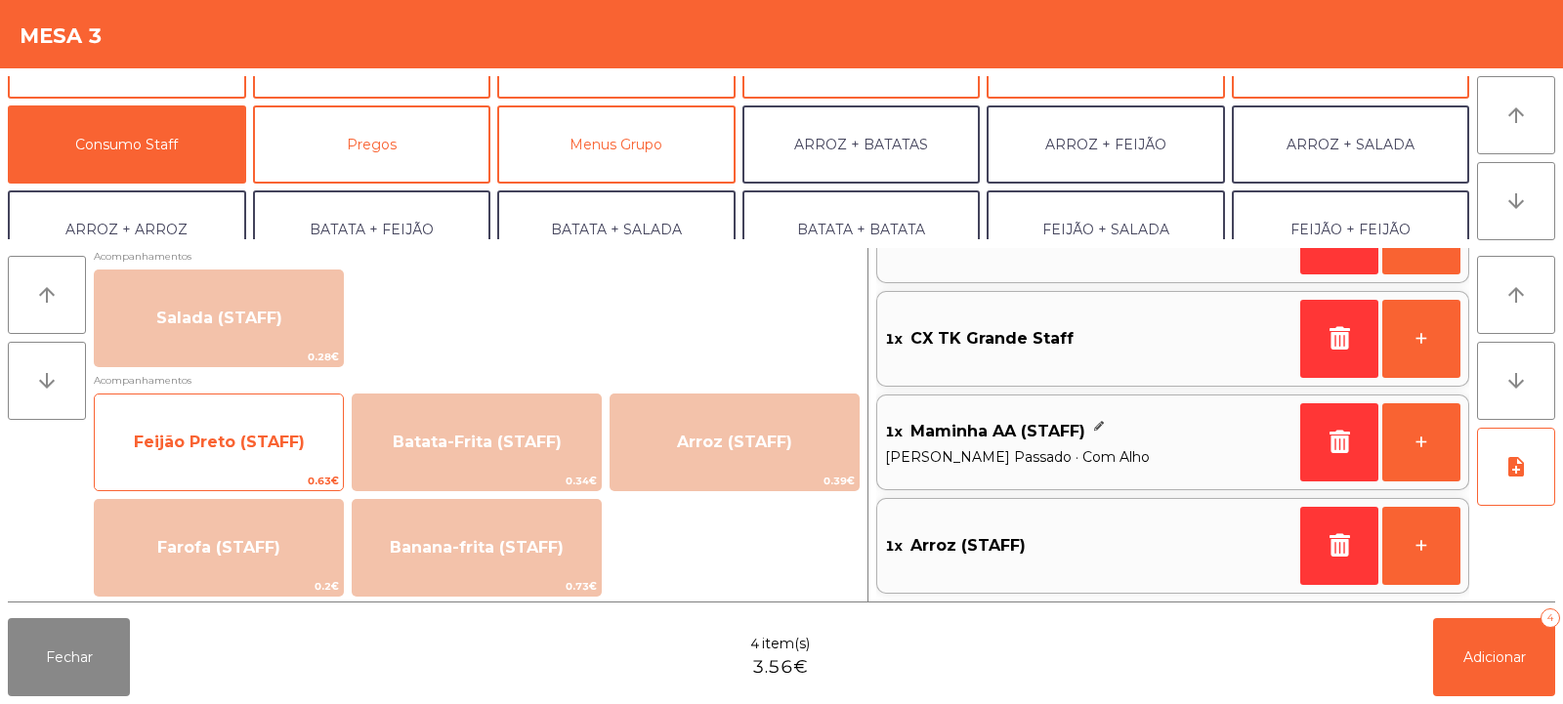
click at [267, 459] on span "Feijão Preto (STAFF)" at bounding box center [219, 442] width 248 height 53
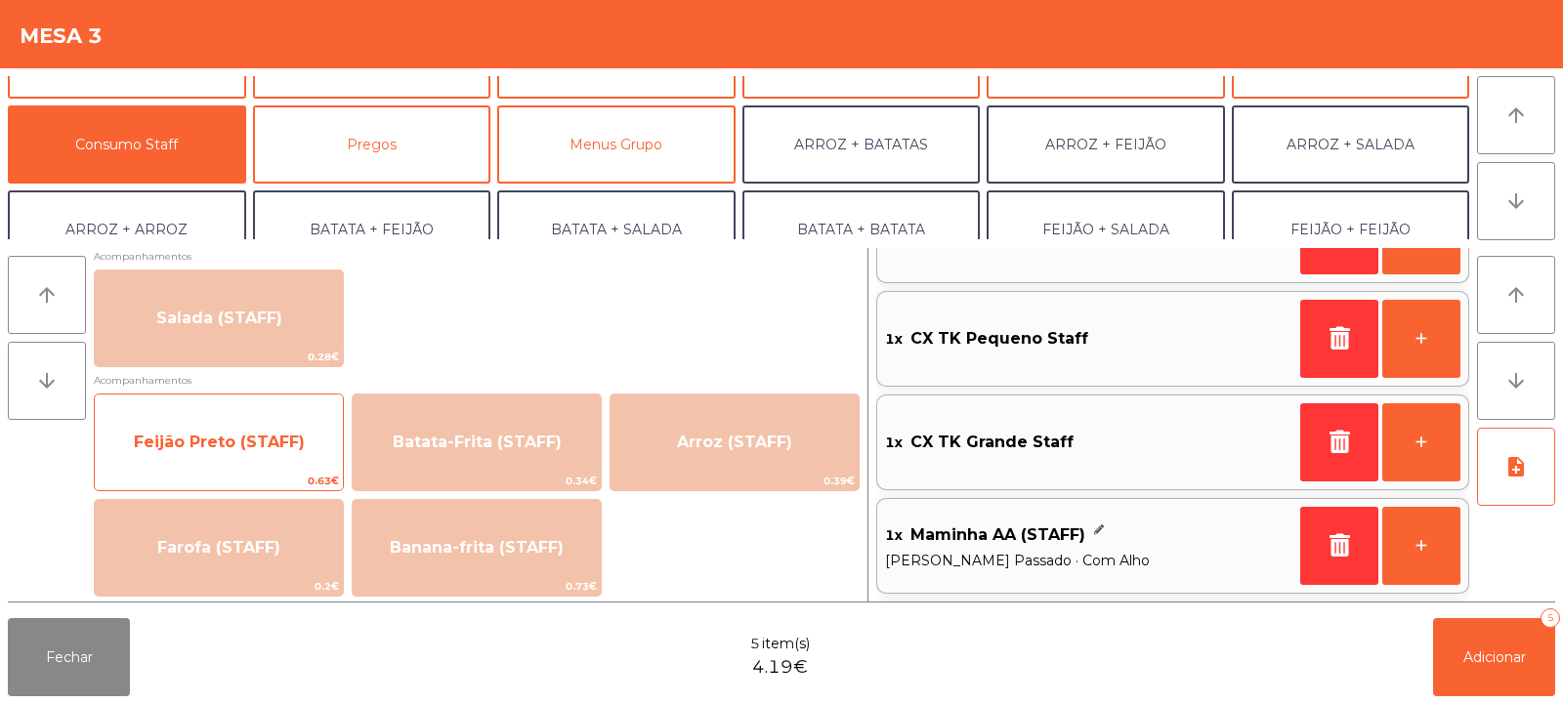
scroll to position [8, 0]
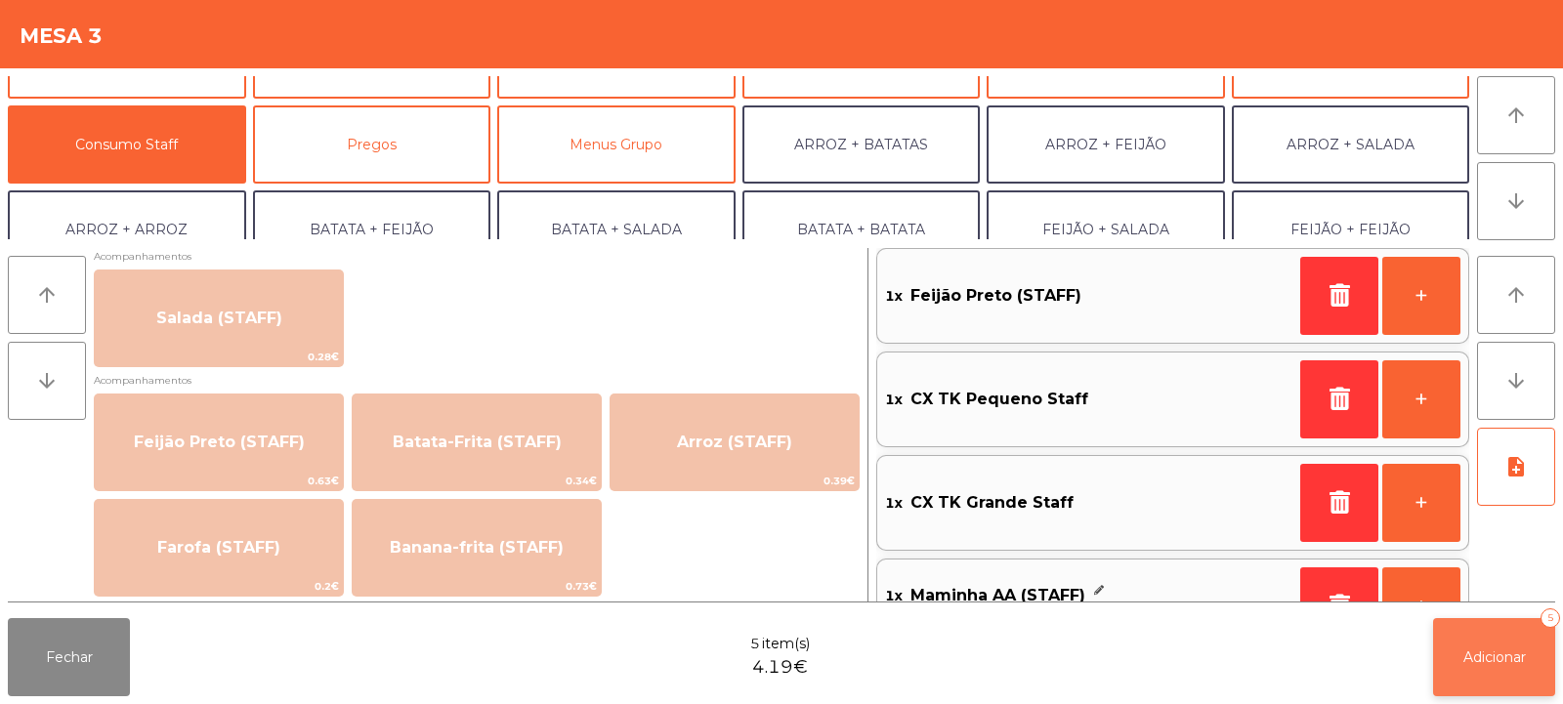
click at [1491, 663] on span "Adicionar" at bounding box center [1495, 658] width 63 height 18
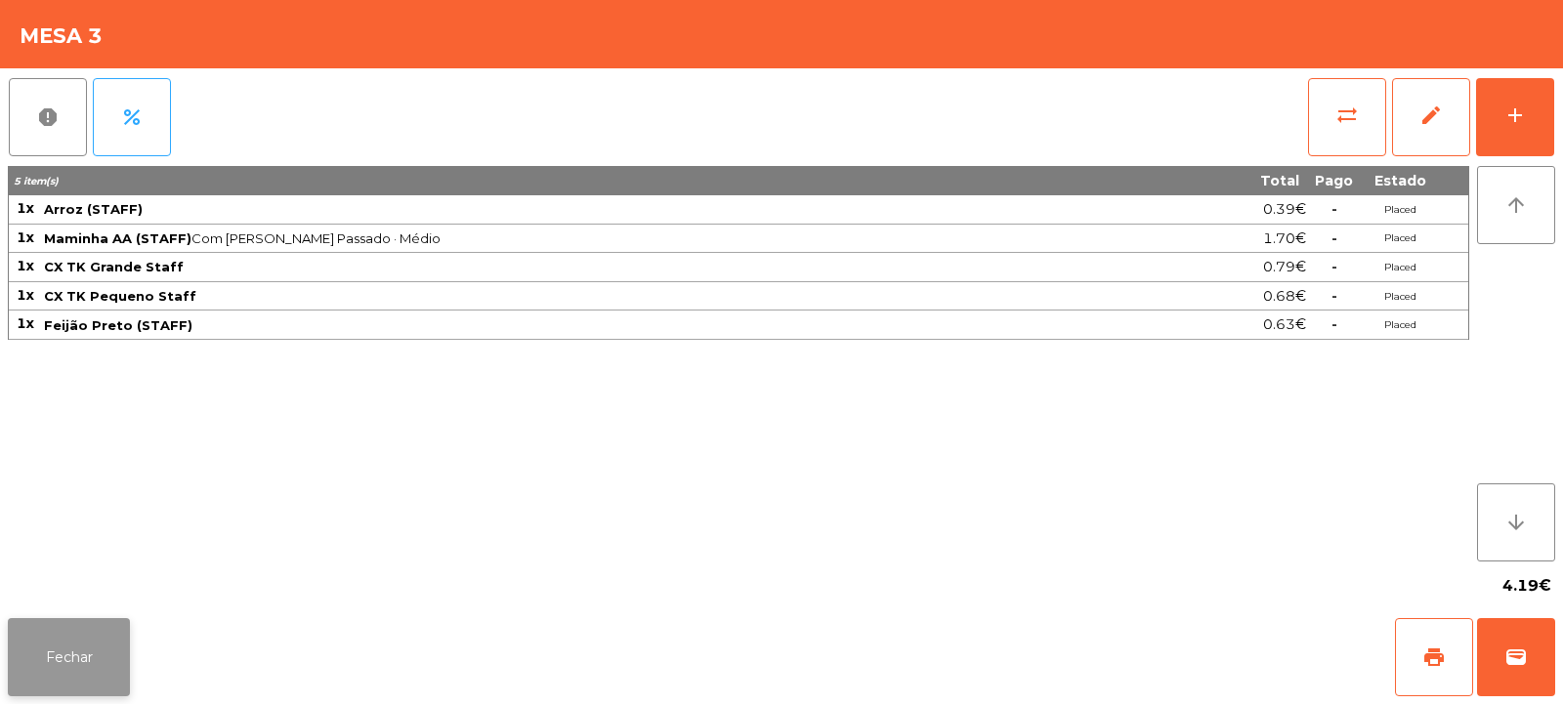
click at [76, 624] on button "Fechar" at bounding box center [69, 657] width 122 height 78
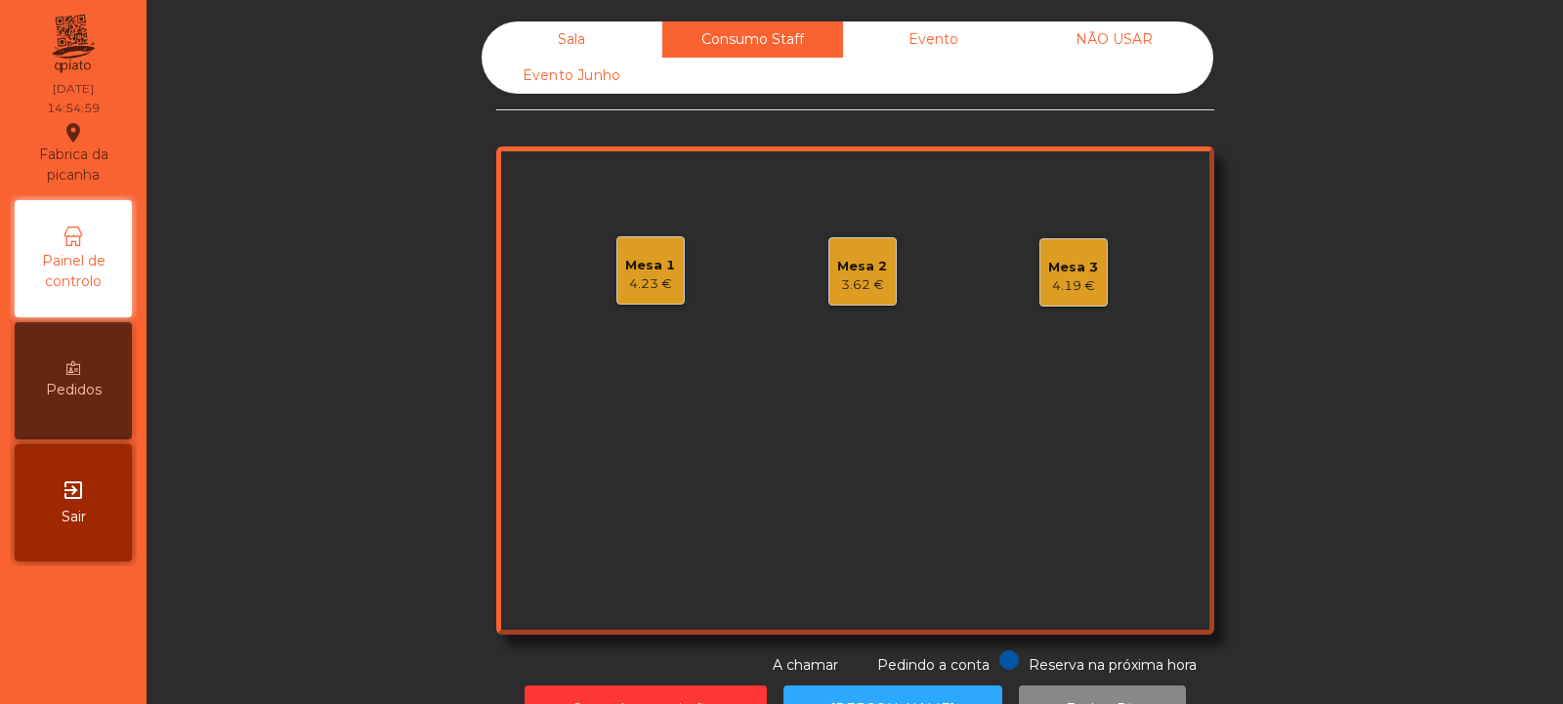
click at [578, 43] on div "Sala" at bounding box center [572, 39] width 181 height 36
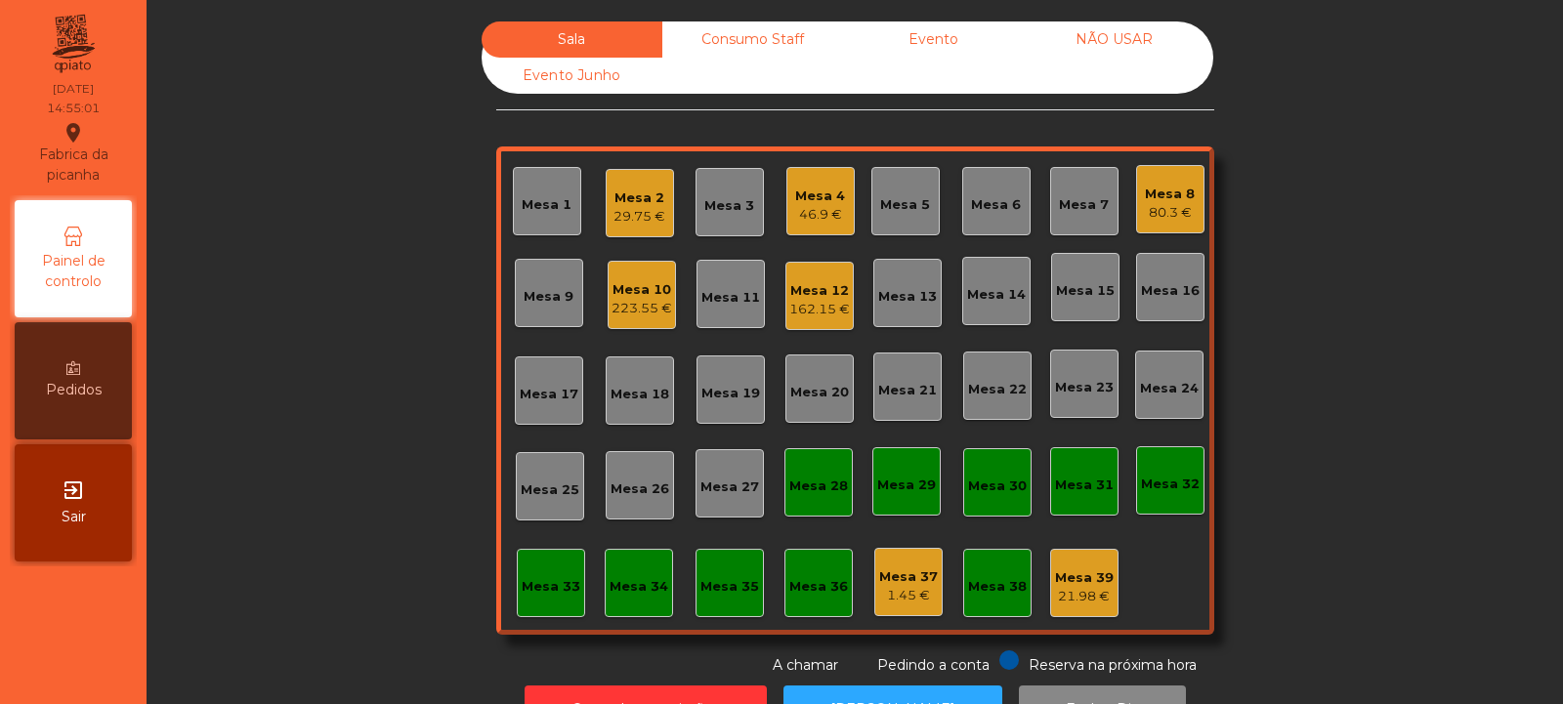
click at [636, 298] on div "Mesa 10" at bounding box center [642, 290] width 61 height 20
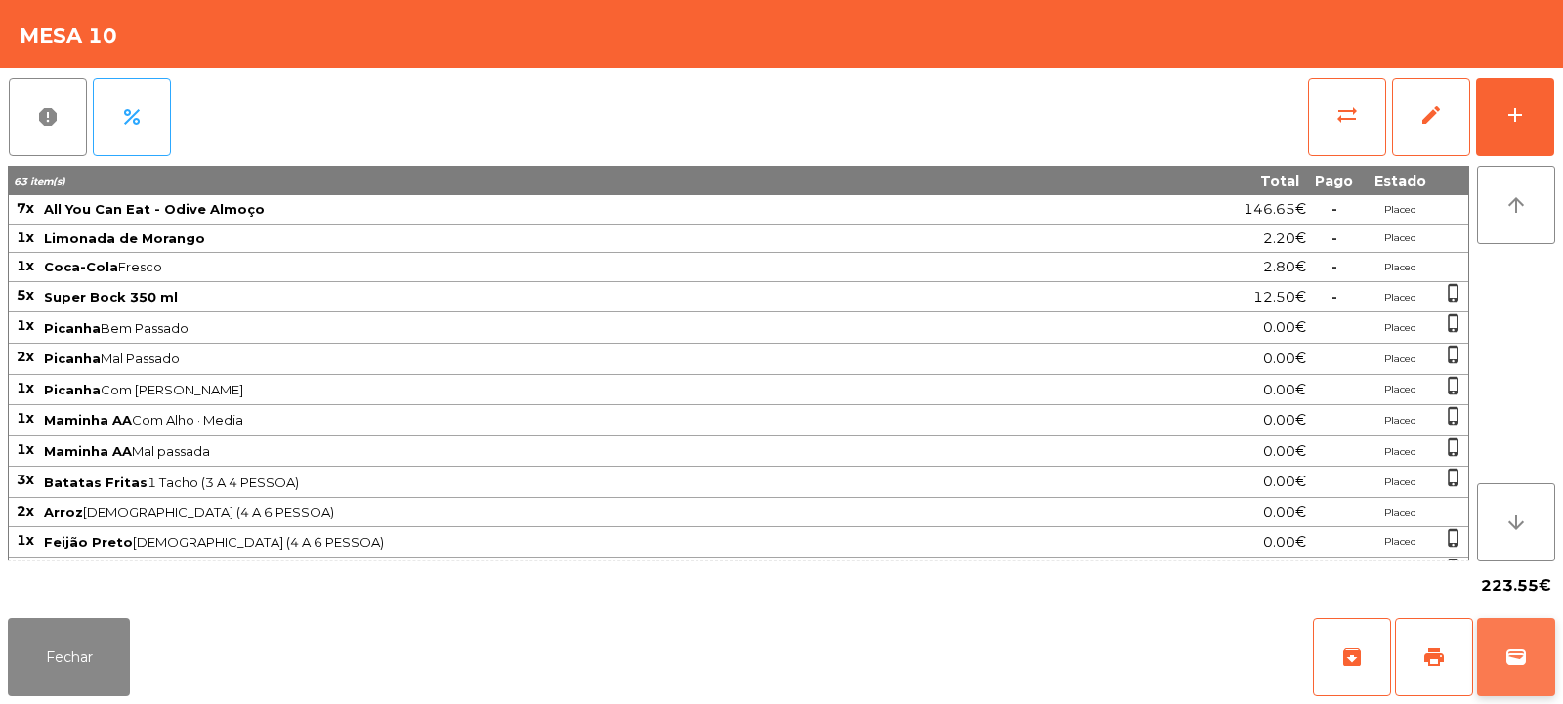
click at [1516, 648] on span "wallet" at bounding box center [1516, 657] width 23 height 23
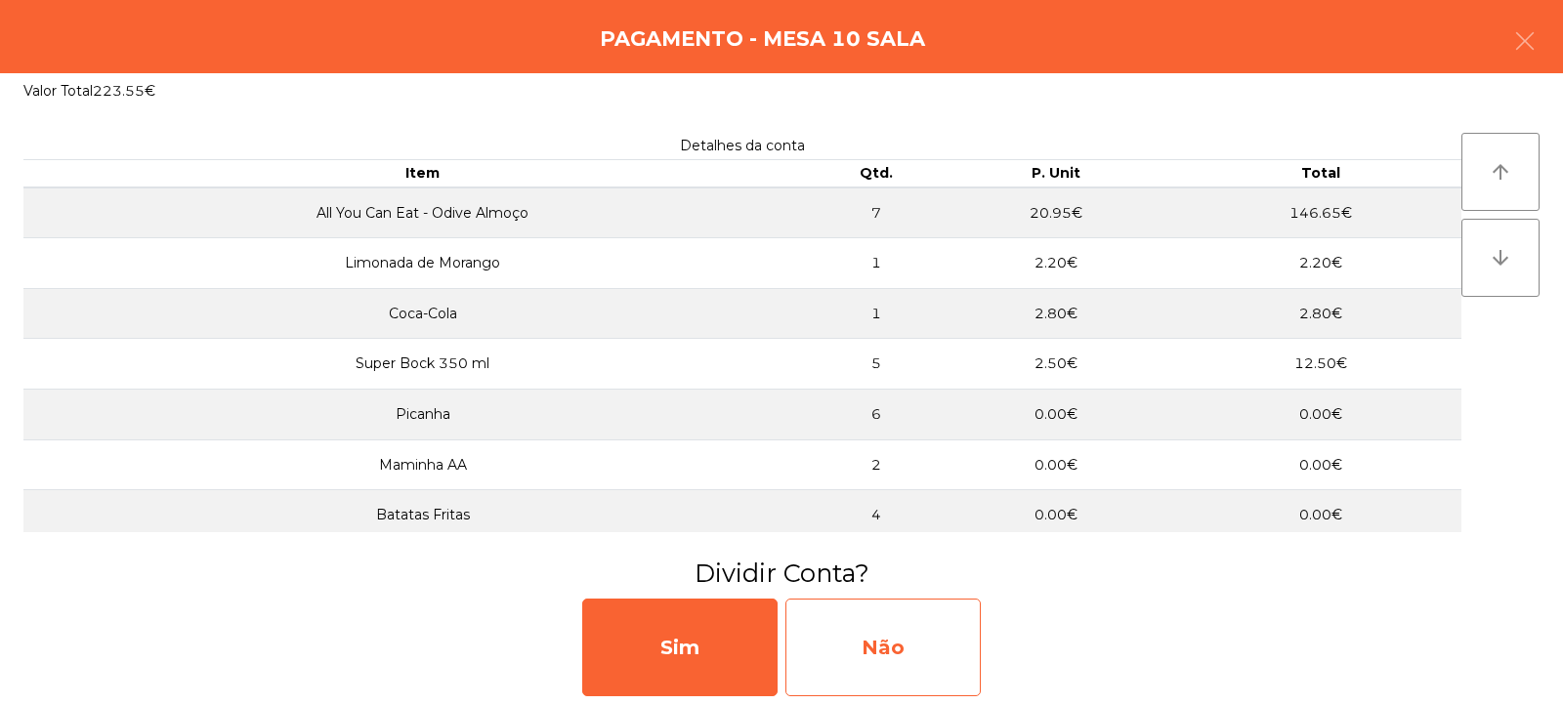
click at [875, 661] on div "Não" at bounding box center [883, 648] width 195 height 98
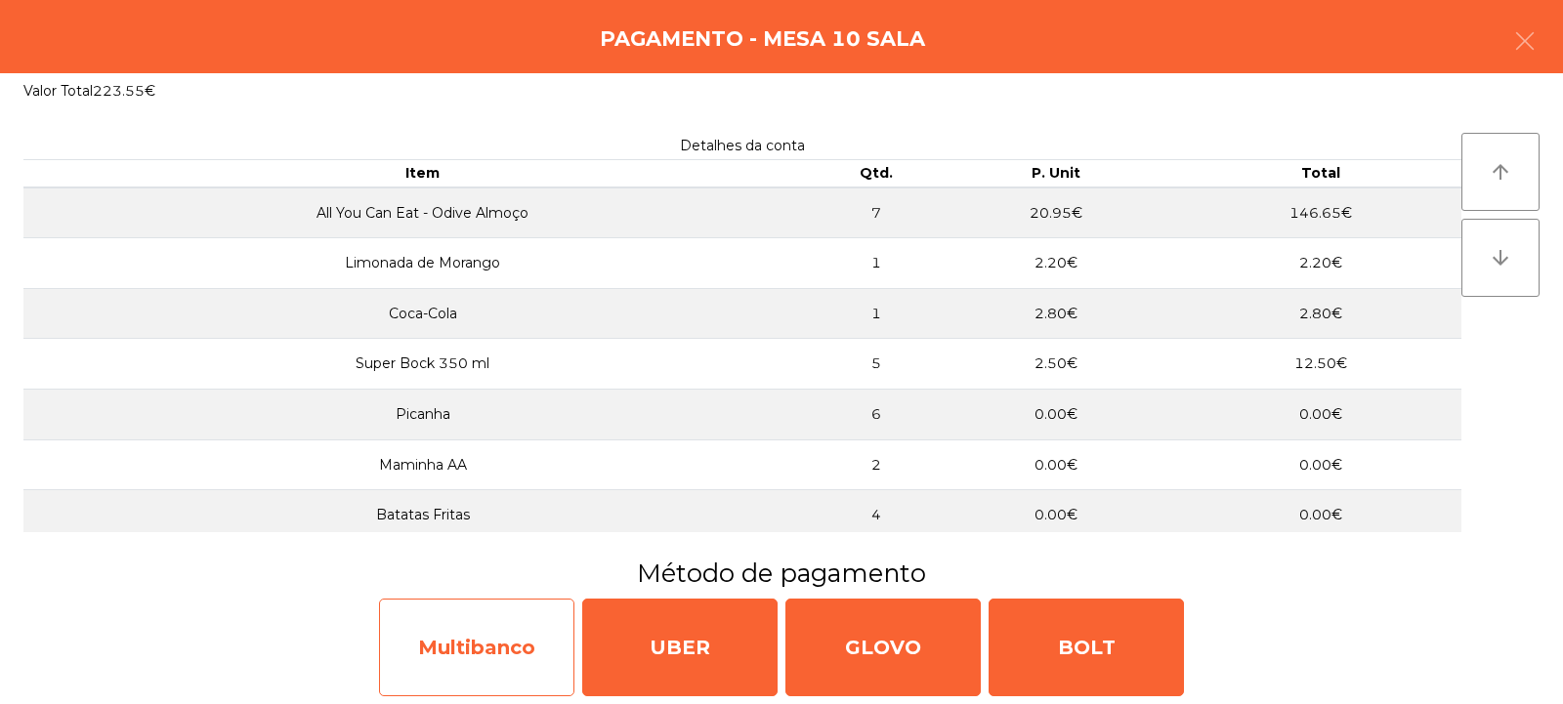
click at [474, 677] on div "Multibanco" at bounding box center [476, 648] width 195 height 98
select select "**"
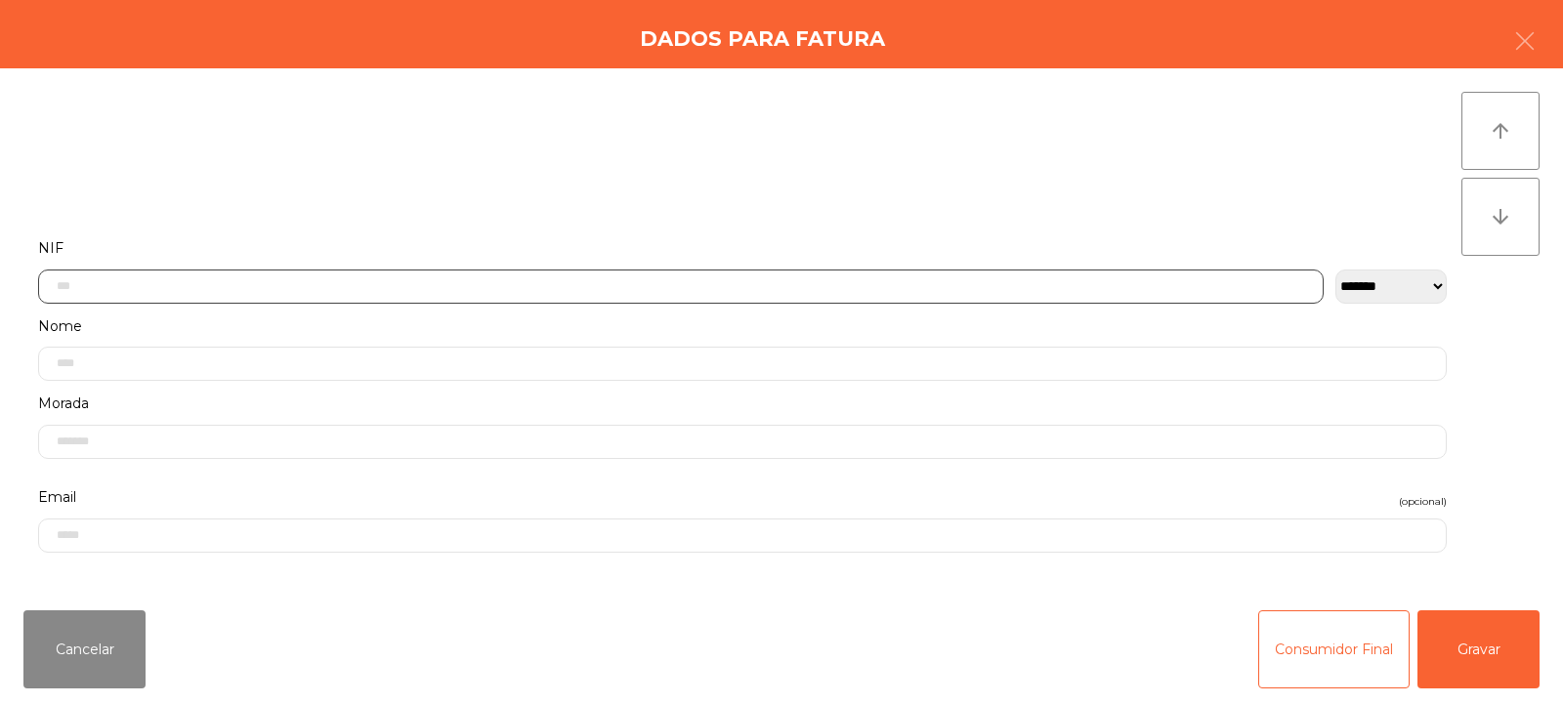
click at [270, 290] on input "text" at bounding box center [681, 287] width 1286 height 34
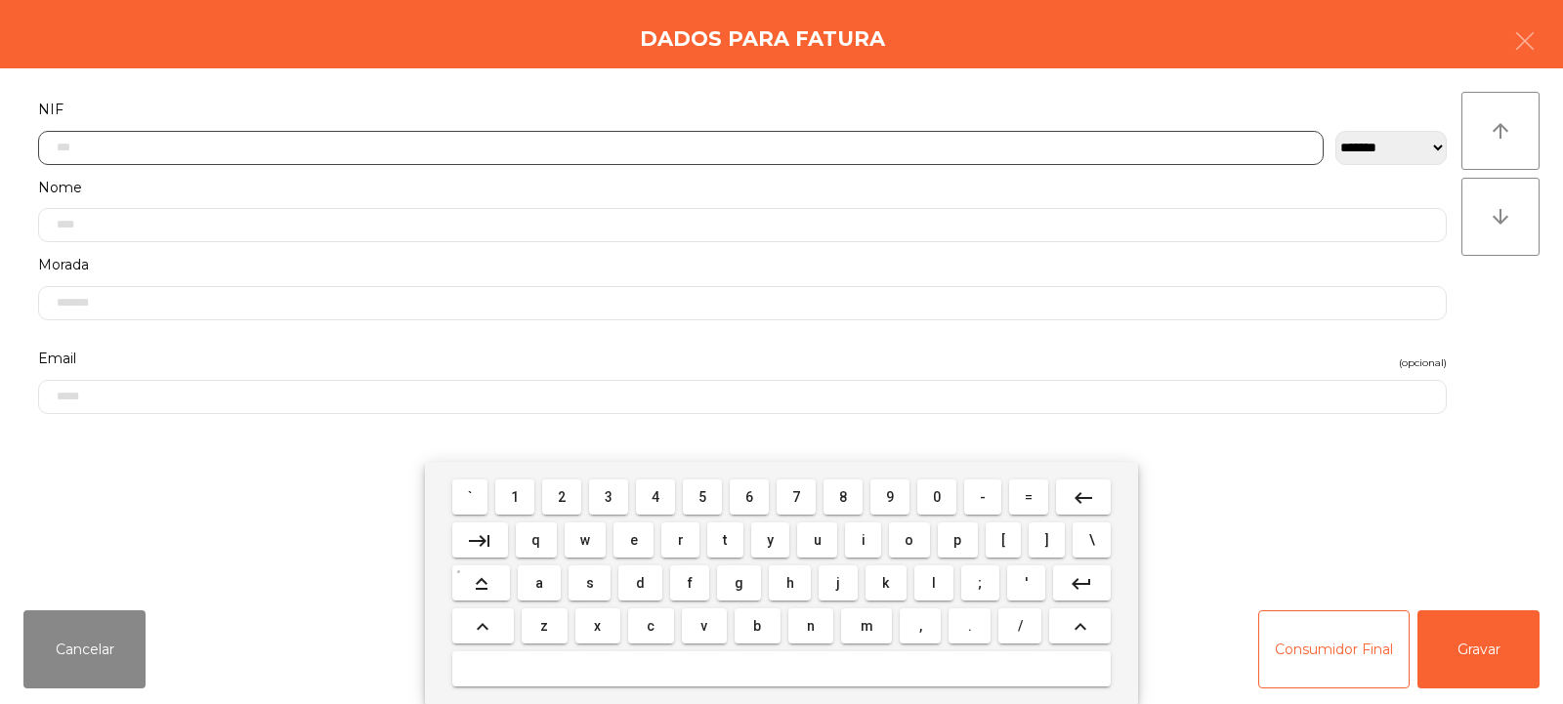
scroll to position [143, 0]
type input "*********"
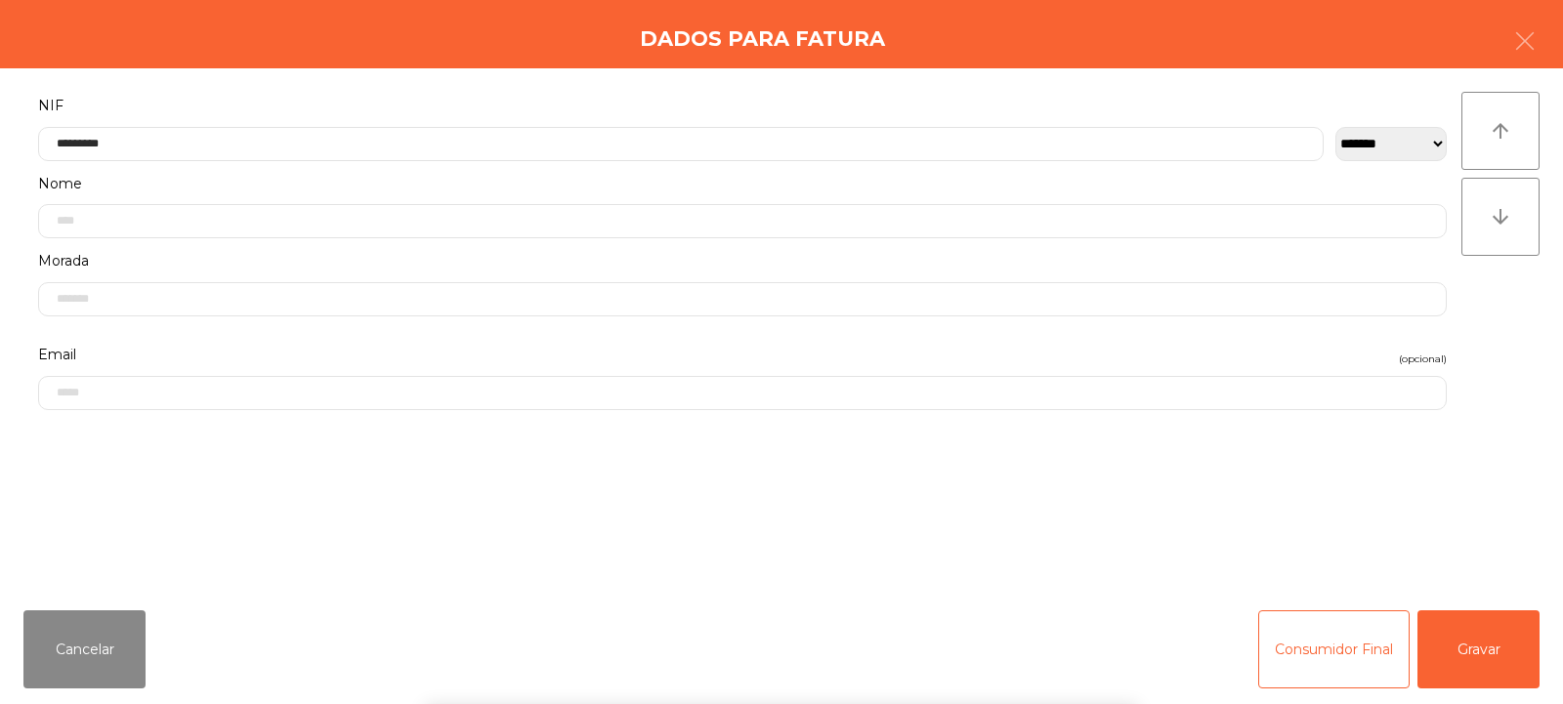
click at [1481, 318] on div "arrow_upward arrow_downward" at bounding box center [1501, 332] width 78 height 480
click at [1487, 639] on button "Gravar" at bounding box center [1479, 650] width 122 height 78
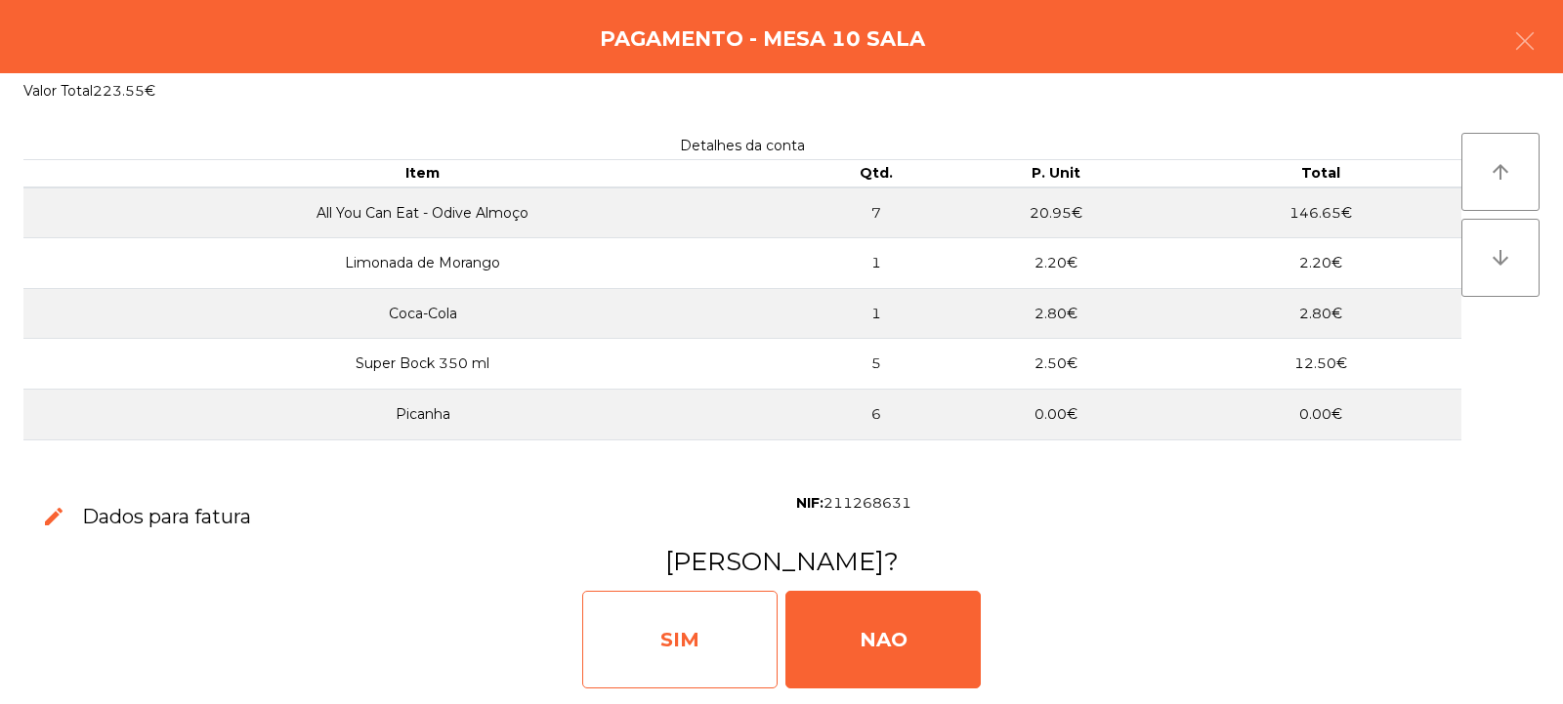
click at [704, 638] on div "SIM" at bounding box center [679, 640] width 195 height 98
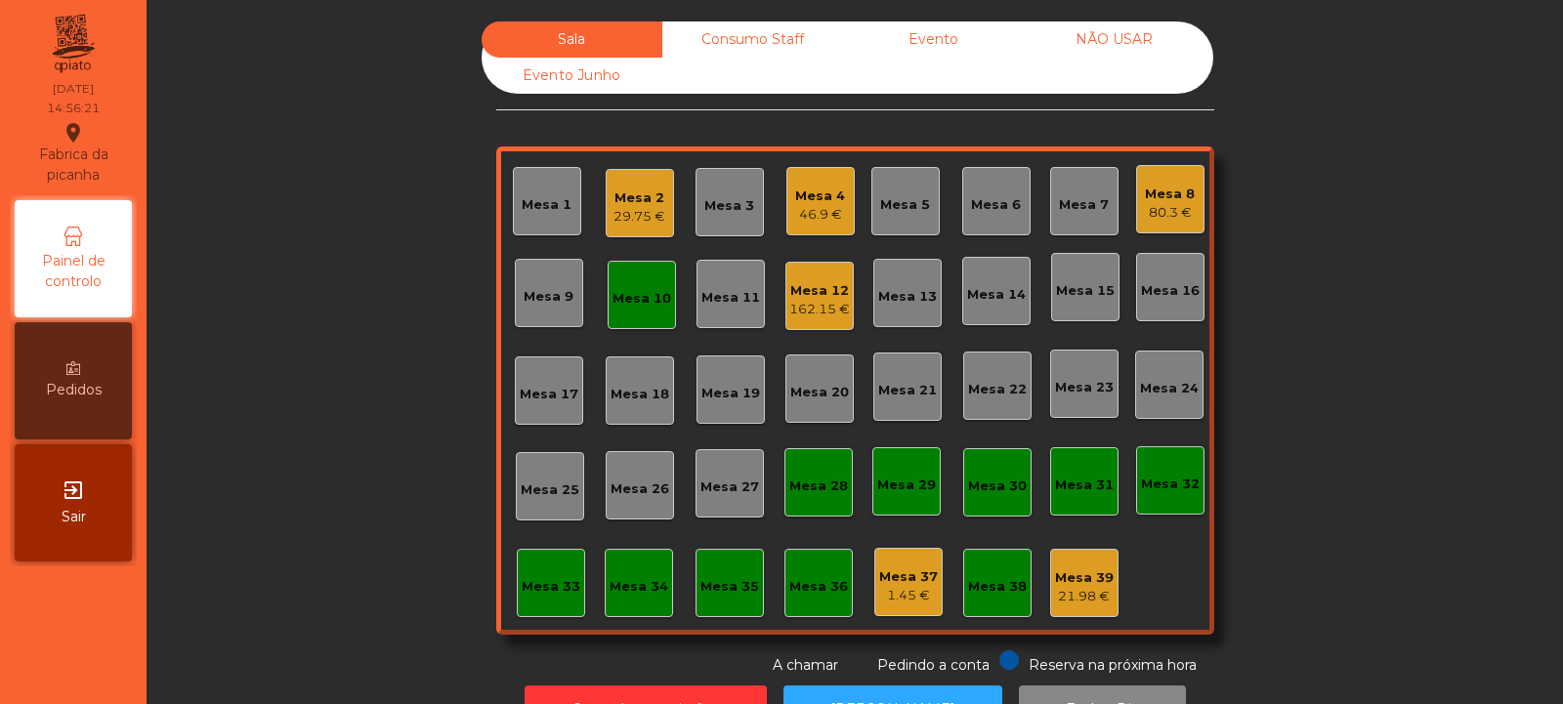
click at [632, 194] on div "Mesa 2" at bounding box center [640, 199] width 52 height 20
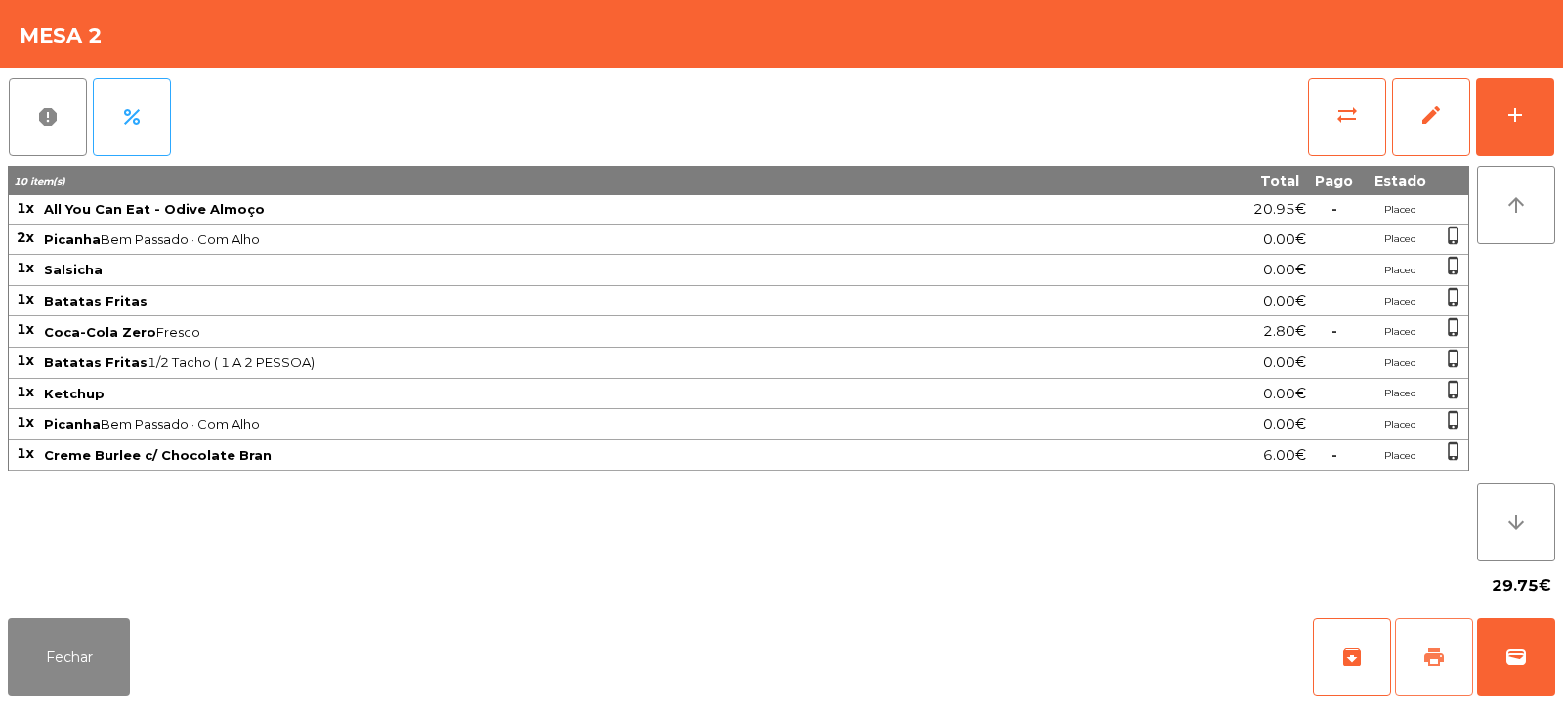
click at [1425, 654] on span "print" at bounding box center [1434, 657] width 23 height 23
click at [1519, 667] on span "wallet" at bounding box center [1516, 657] width 23 height 23
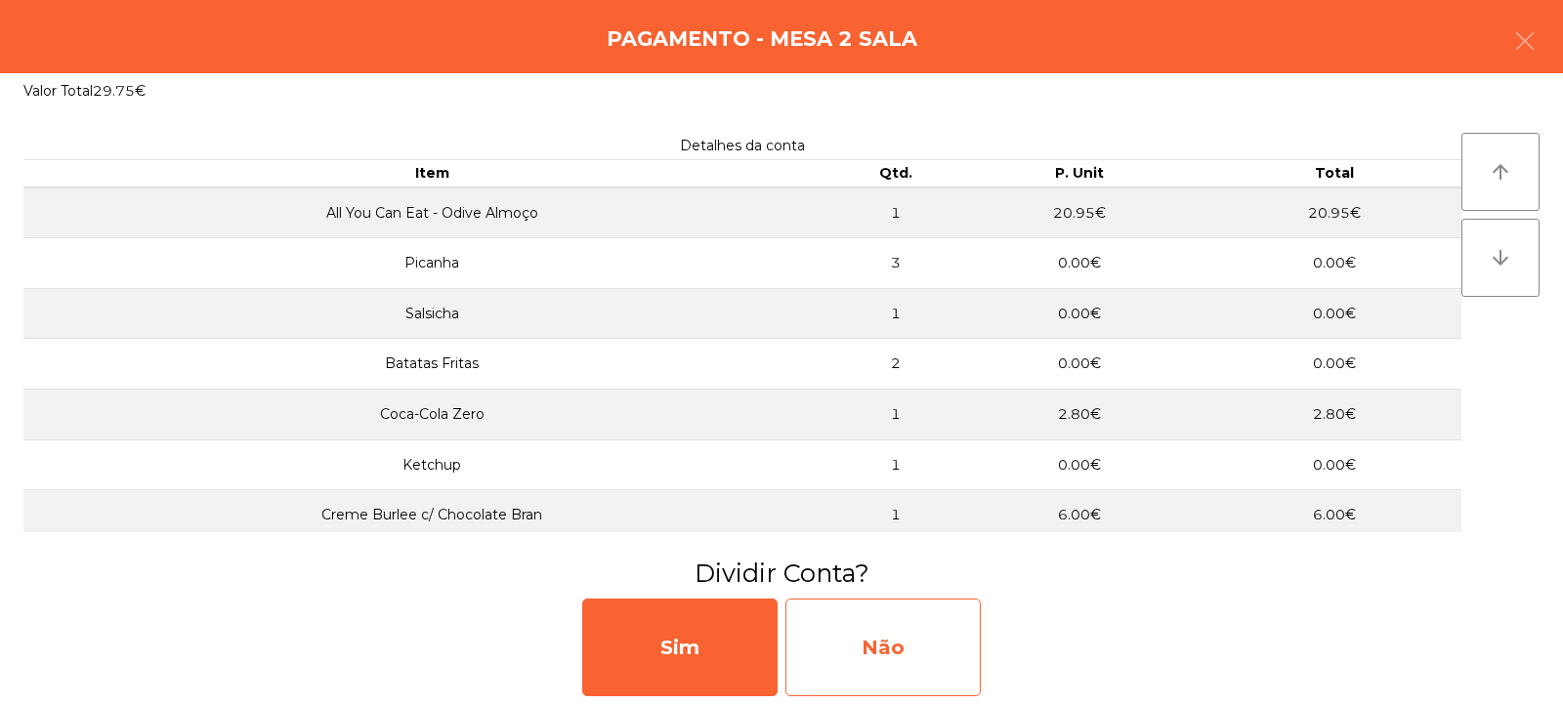
click at [863, 648] on div "Não" at bounding box center [883, 648] width 195 height 98
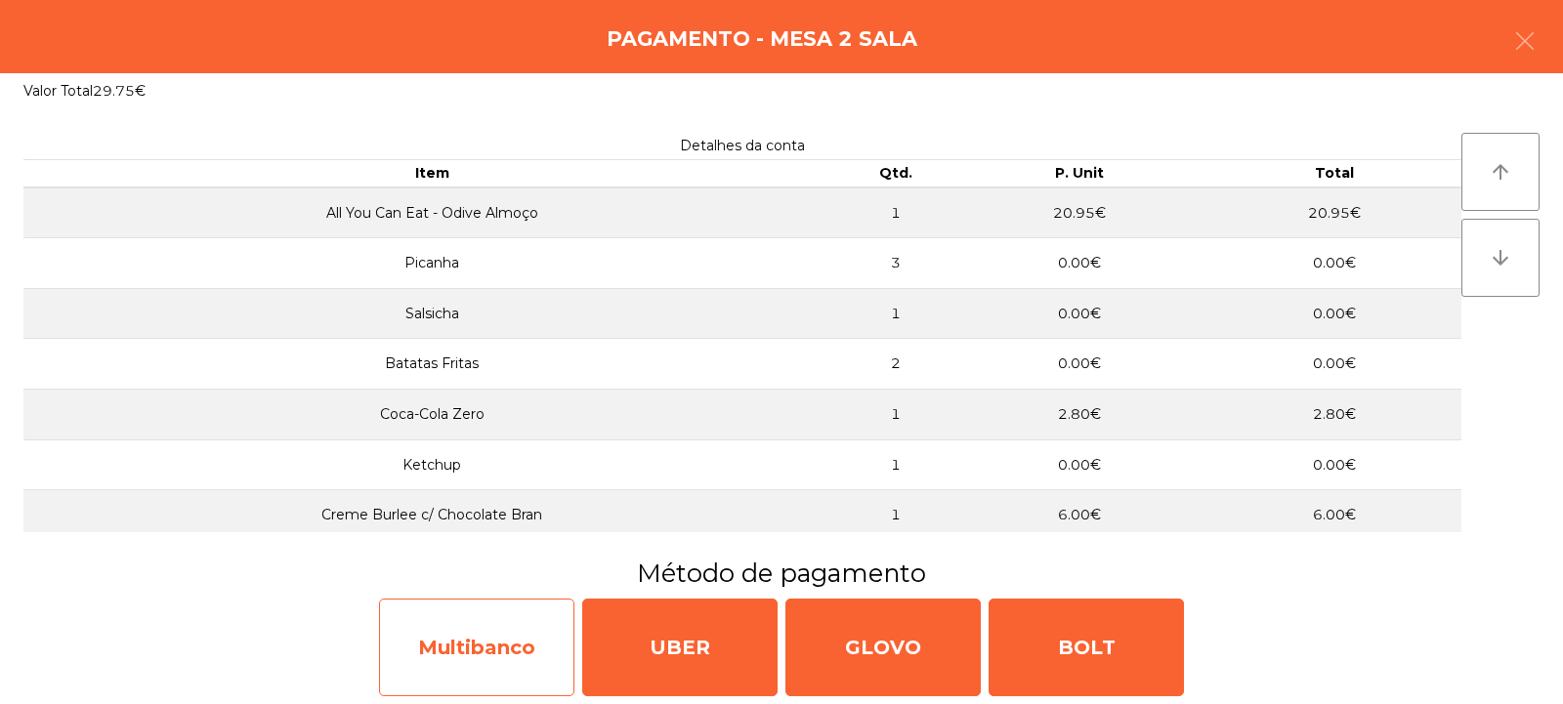
click at [493, 647] on div "Multibanco" at bounding box center [476, 648] width 195 height 98
select select "**"
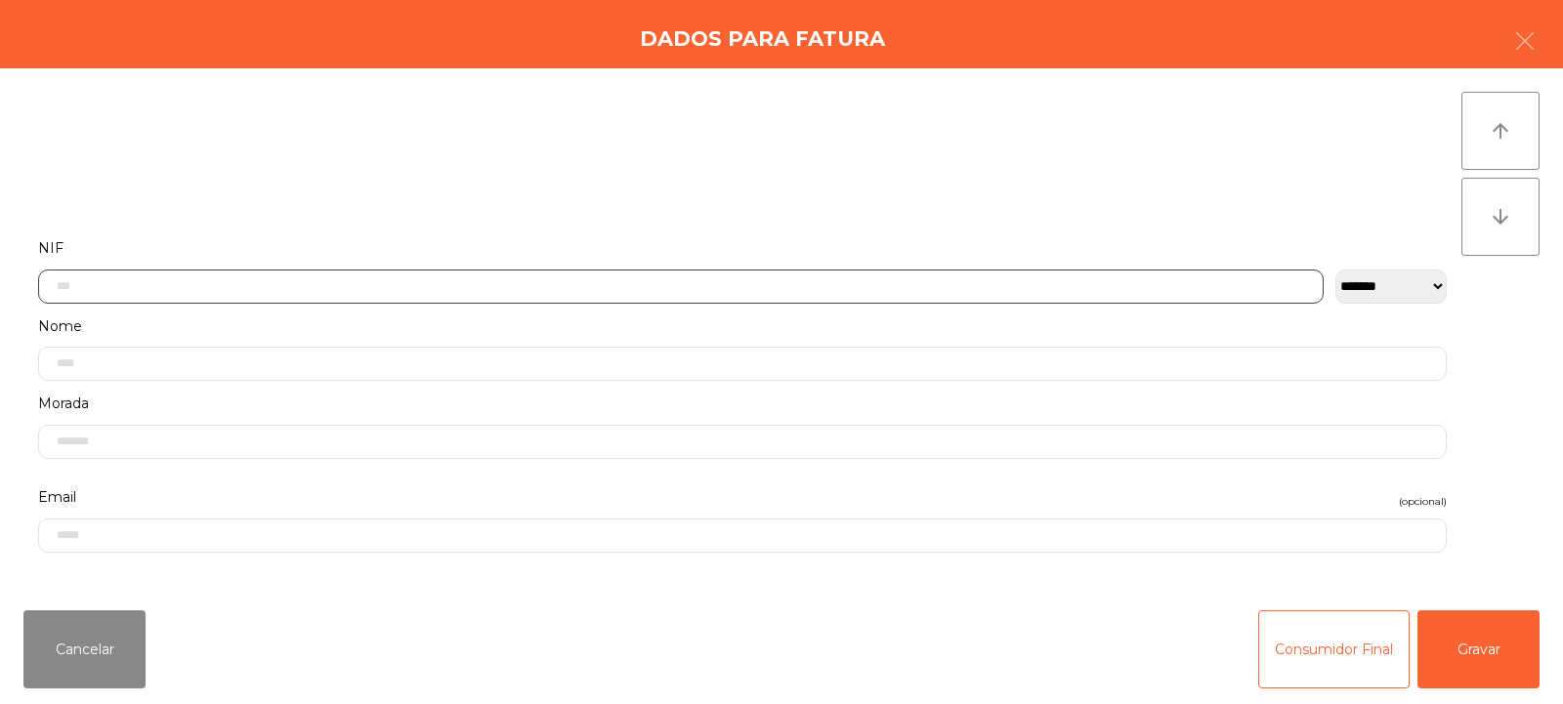
click at [184, 282] on input "text" at bounding box center [681, 287] width 1286 height 34
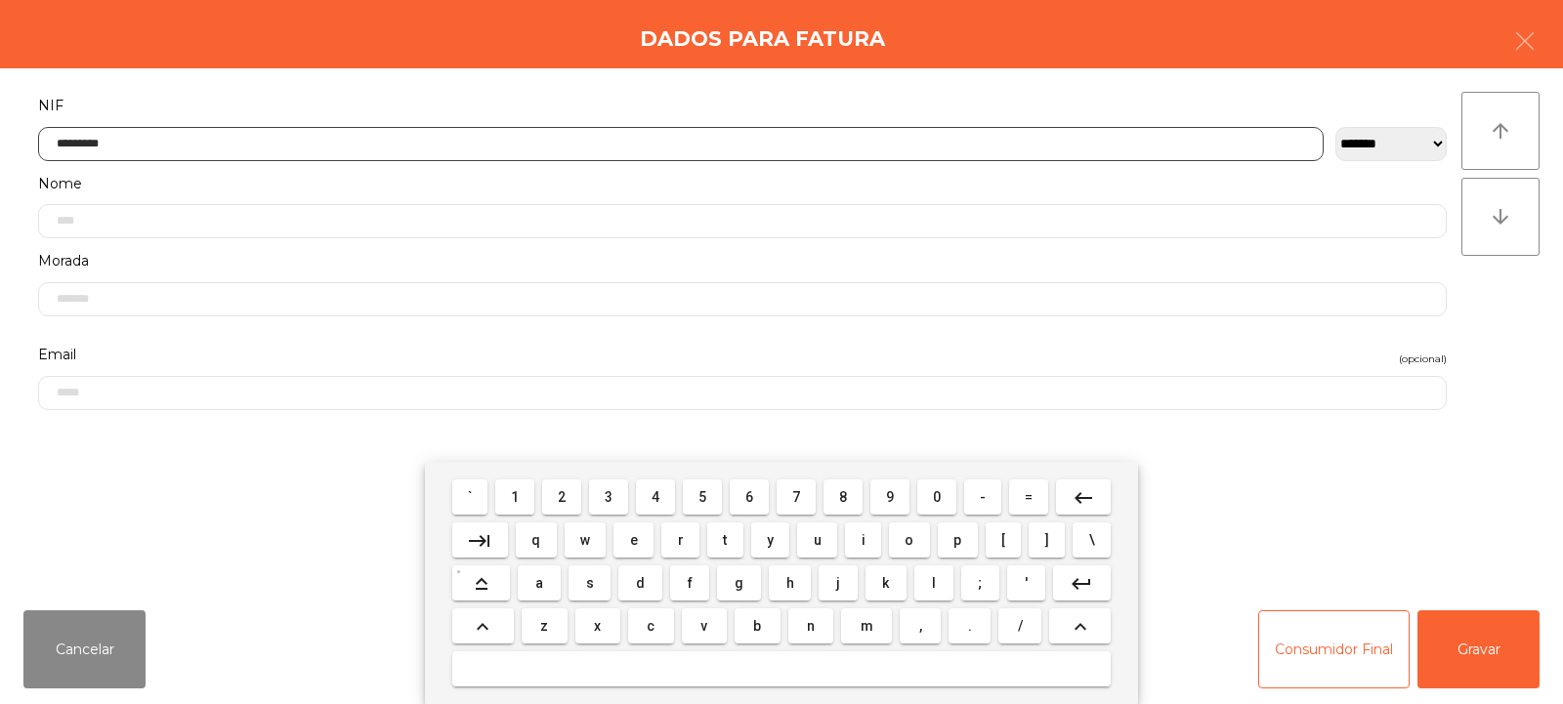
type input "*********"
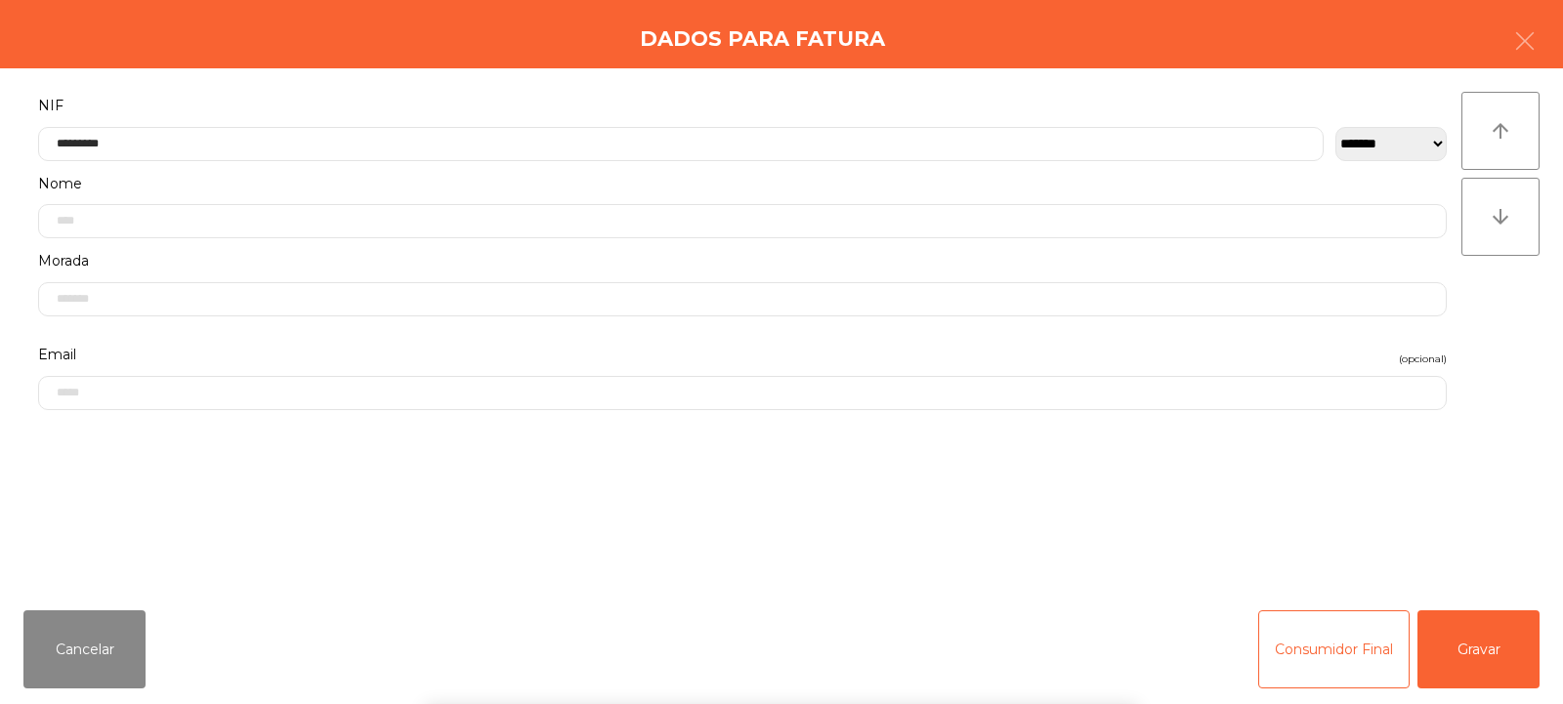
click at [1499, 326] on div "arrow_upward arrow_downward" at bounding box center [1501, 332] width 78 height 480
click at [1492, 633] on button "Gravar" at bounding box center [1479, 650] width 122 height 78
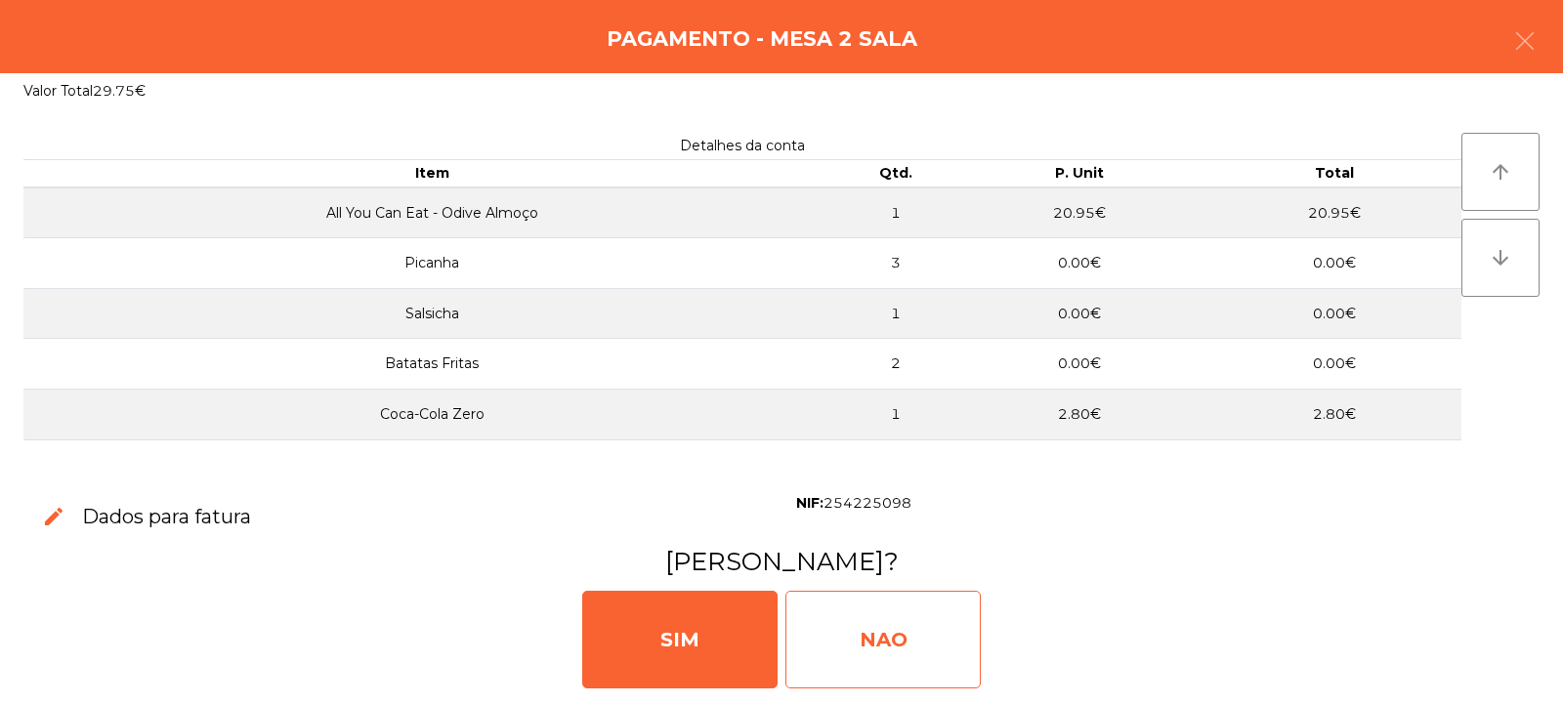
click at [880, 628] on div "NAO" at bounding box center [883, 640] width 195 height 98
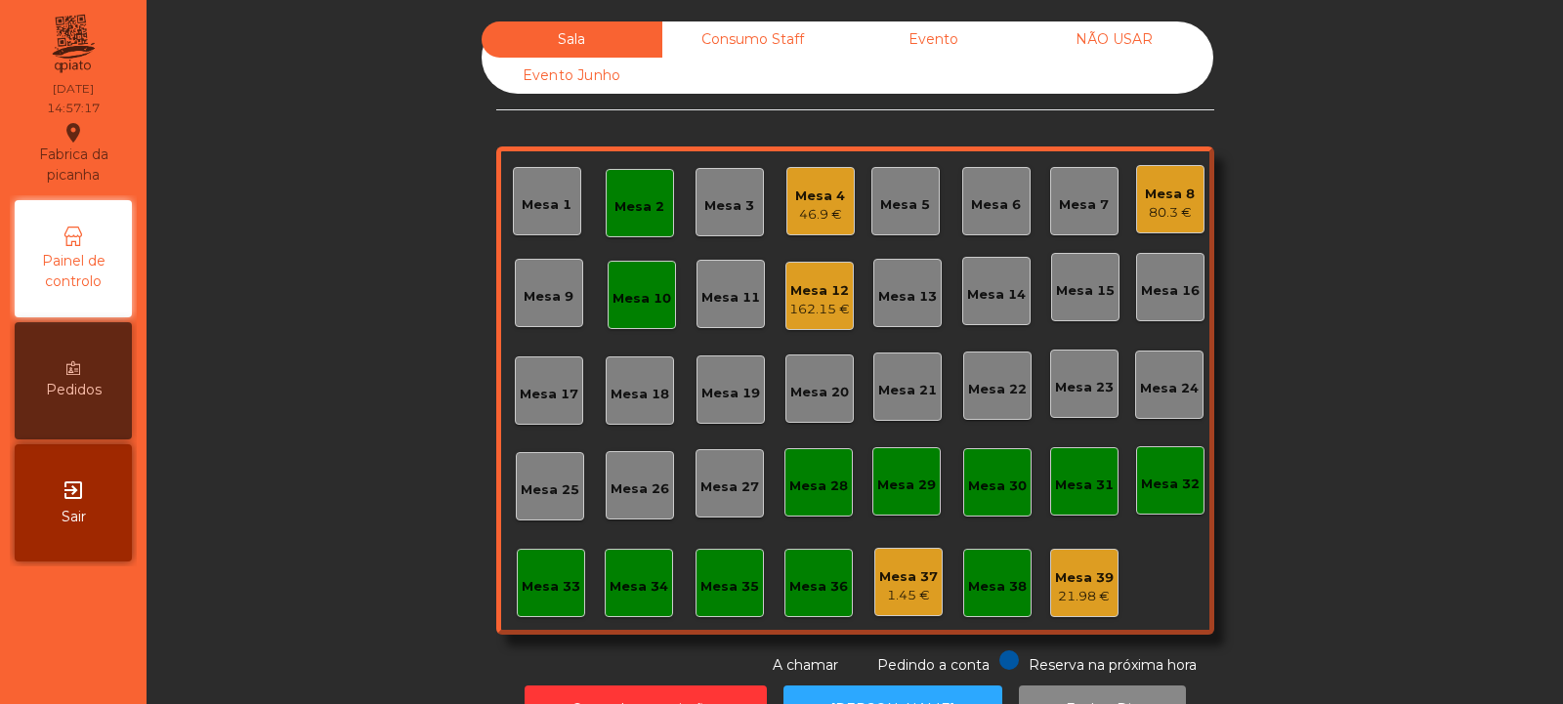
click at [630, 200] on div "Mesa 2" at bounding box center [640, 207] width 50 height 20
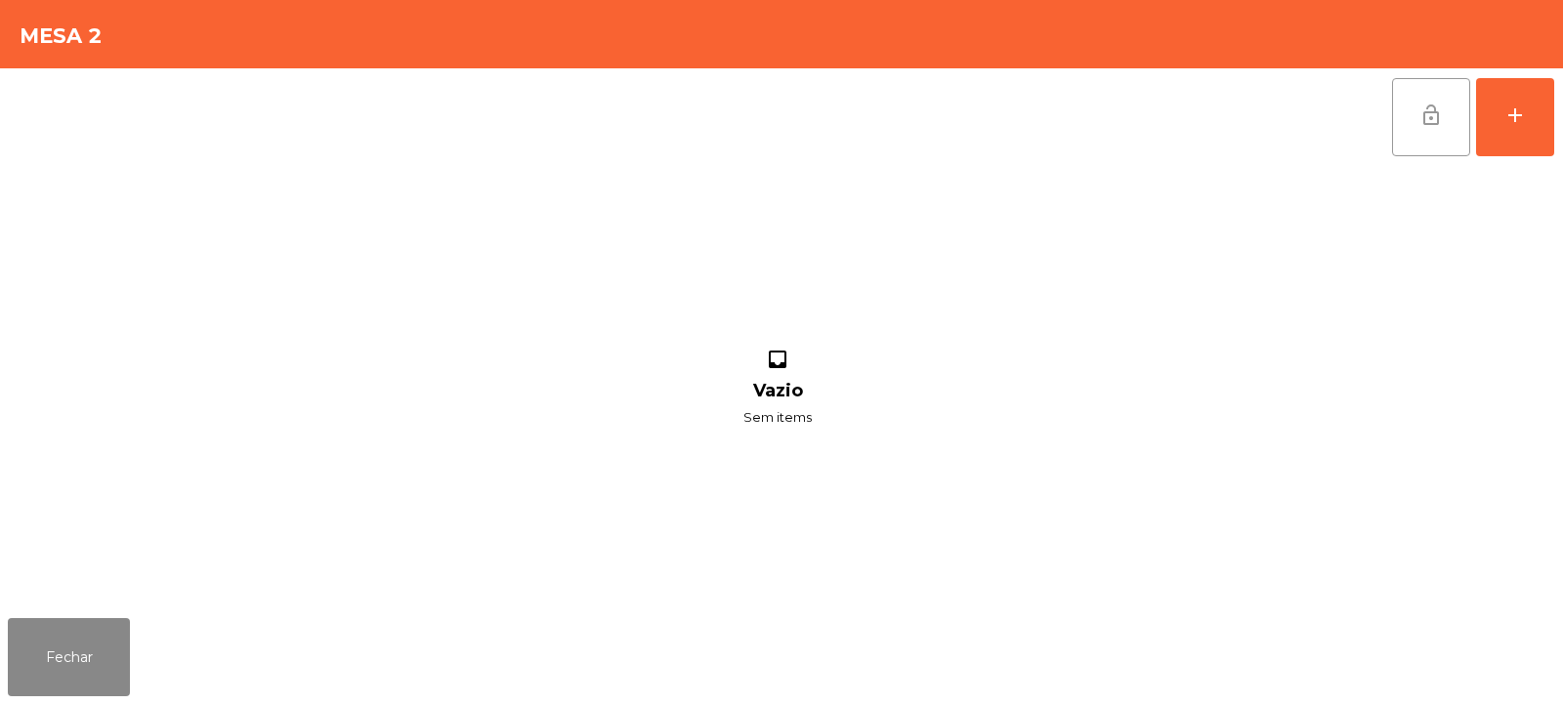
click at [1437, 130] on button "lock_open" at bounding box center [1431, 117] width 78 height 78
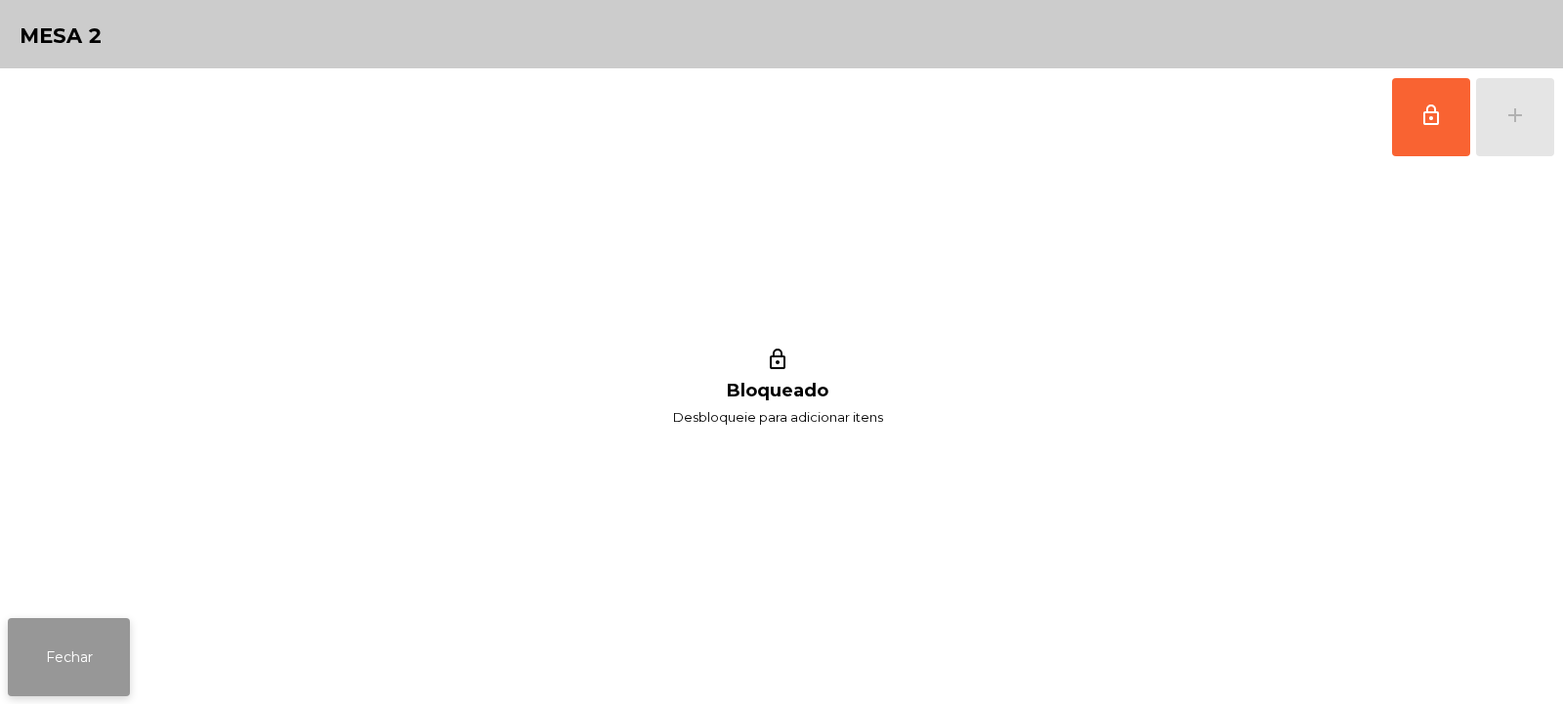
click at [66, 650] on button "Fechar" at bounding box center [69, 657] width 122 height 78
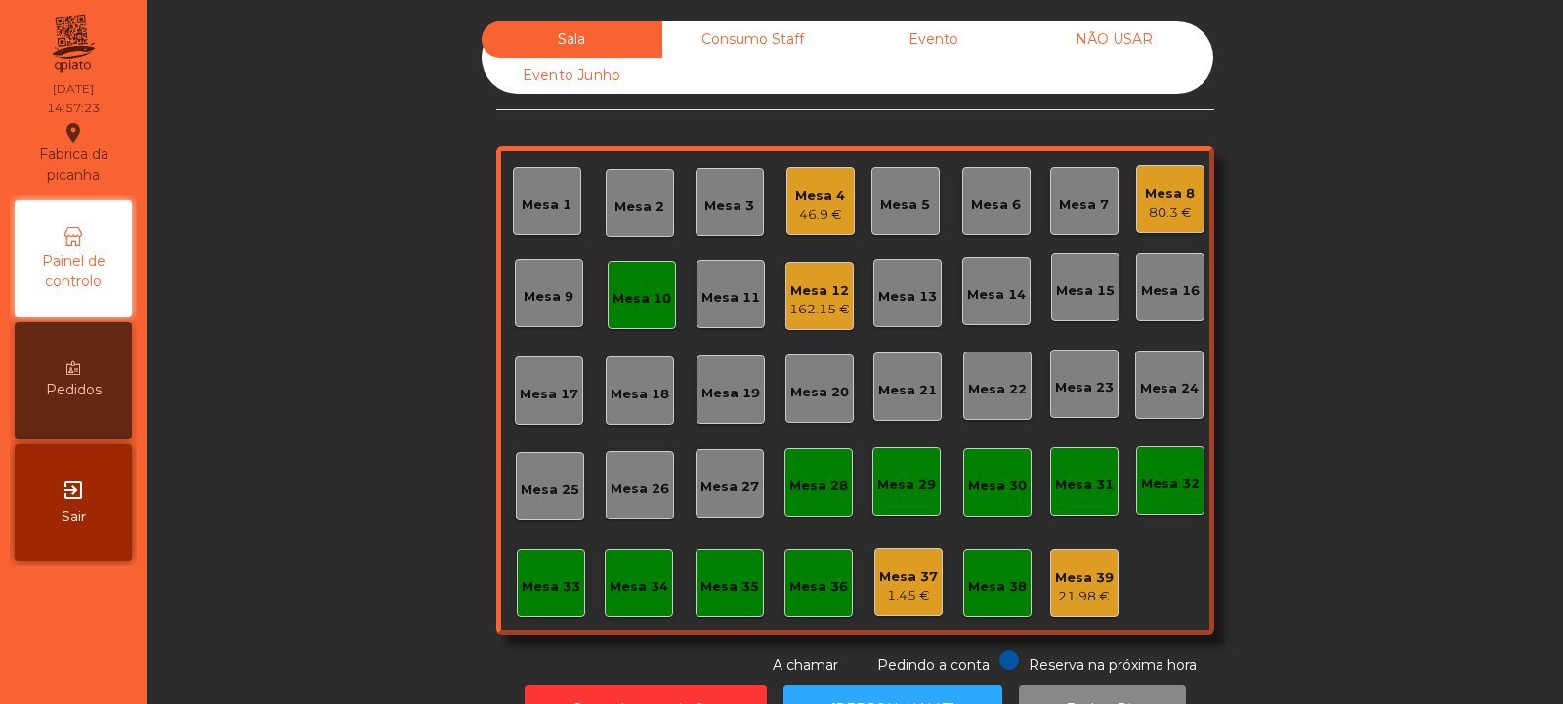
click at [639, 311] on div "Mesa 10" at bounding box center [642, 295] width 68 height 68
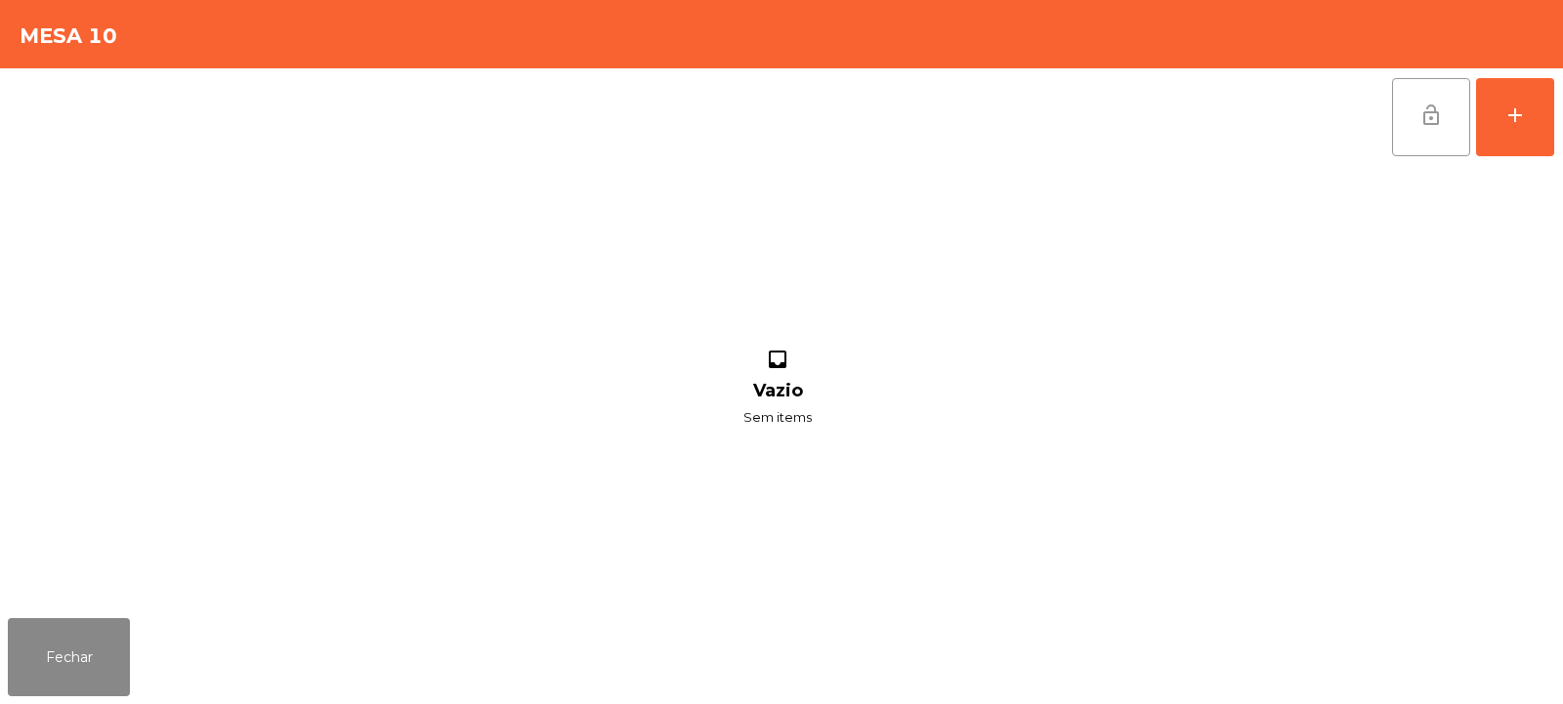
click at [1441, 136] on button "lock_open" at bounding box center [1431, 117] width 78 height 78
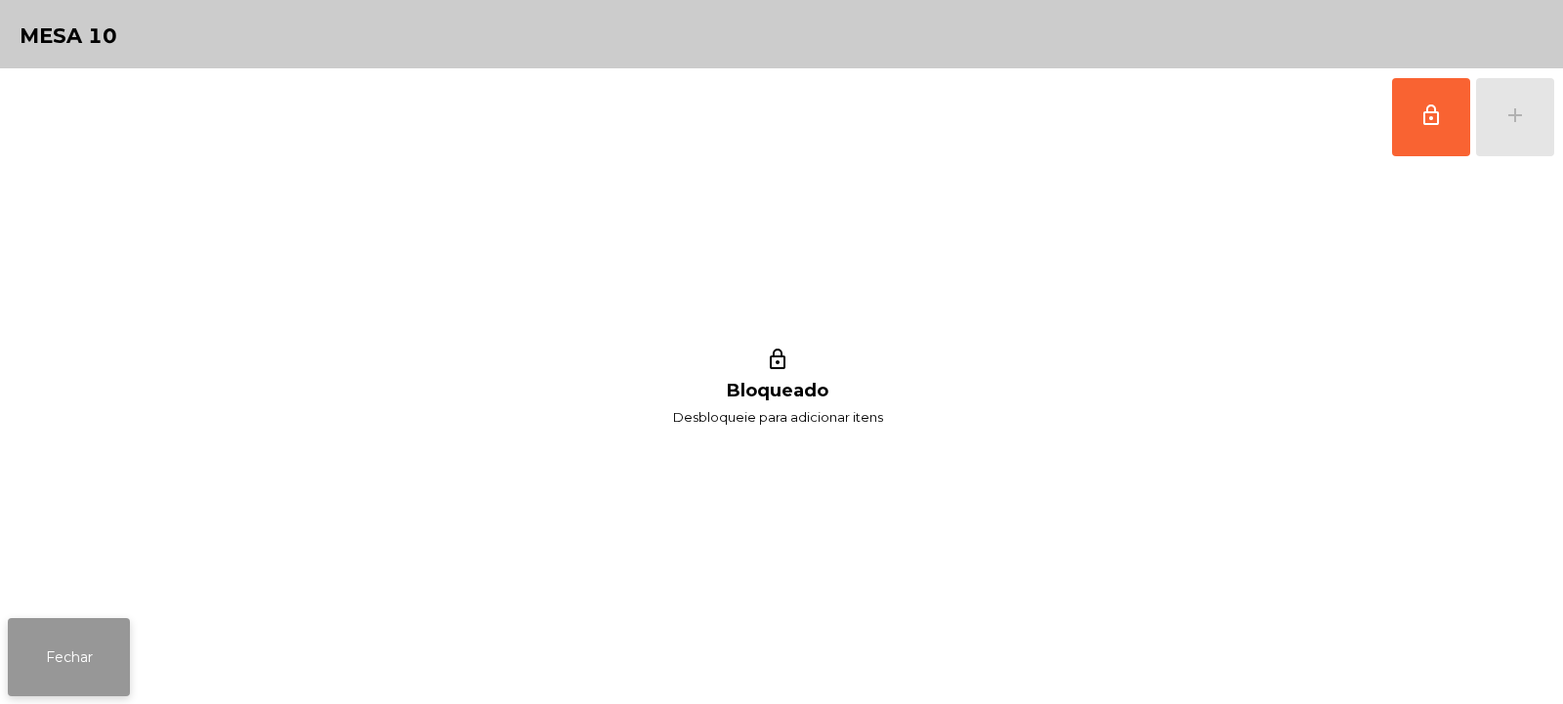
click at [61, 654] on button "Fechar" at bounding box center [69, 657] width 122 height 78
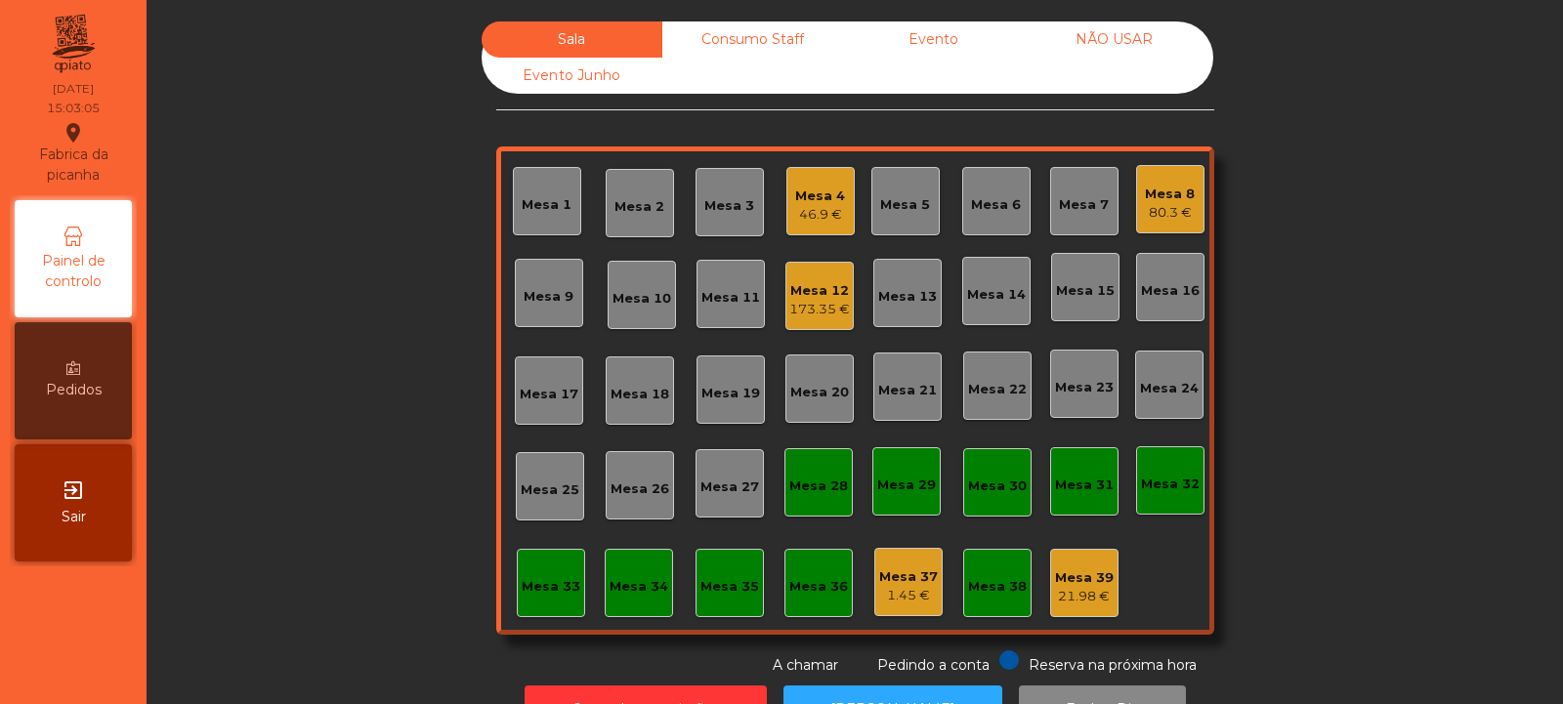
scroll to position [65, 0]
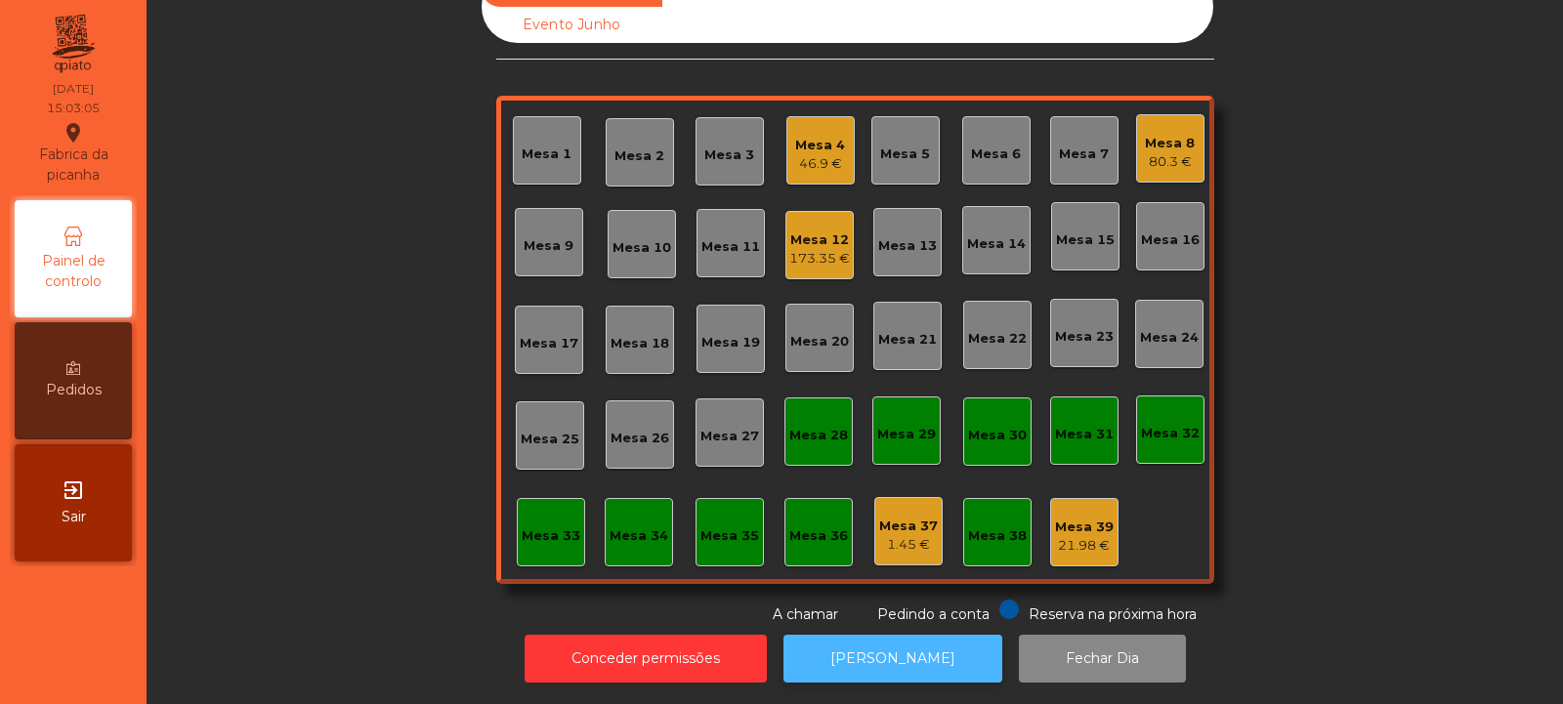
click at [906, 657] on button "[PERSON_NAME]" at bounding box center [893, 659] width 219 height 48
click at [822, 136] on div "Mesa 4" at bounding box center [820, 146] width 50 height 20
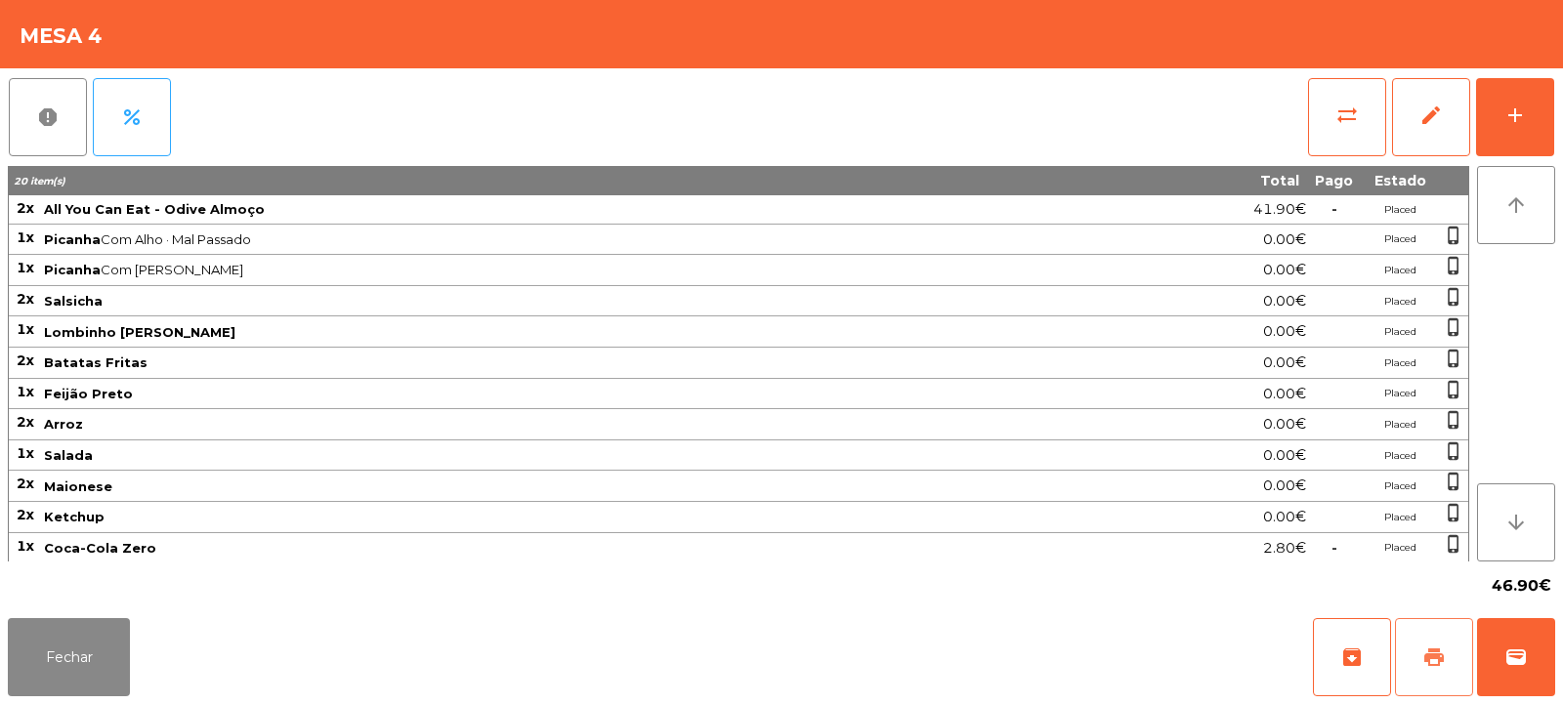
click at [1429, 636] on button "print" at bounding box center [1434, 657] width 78 height 78
click at [66, 648] on button "Fechar" at bounding box center [69, 657] width 122 height 78
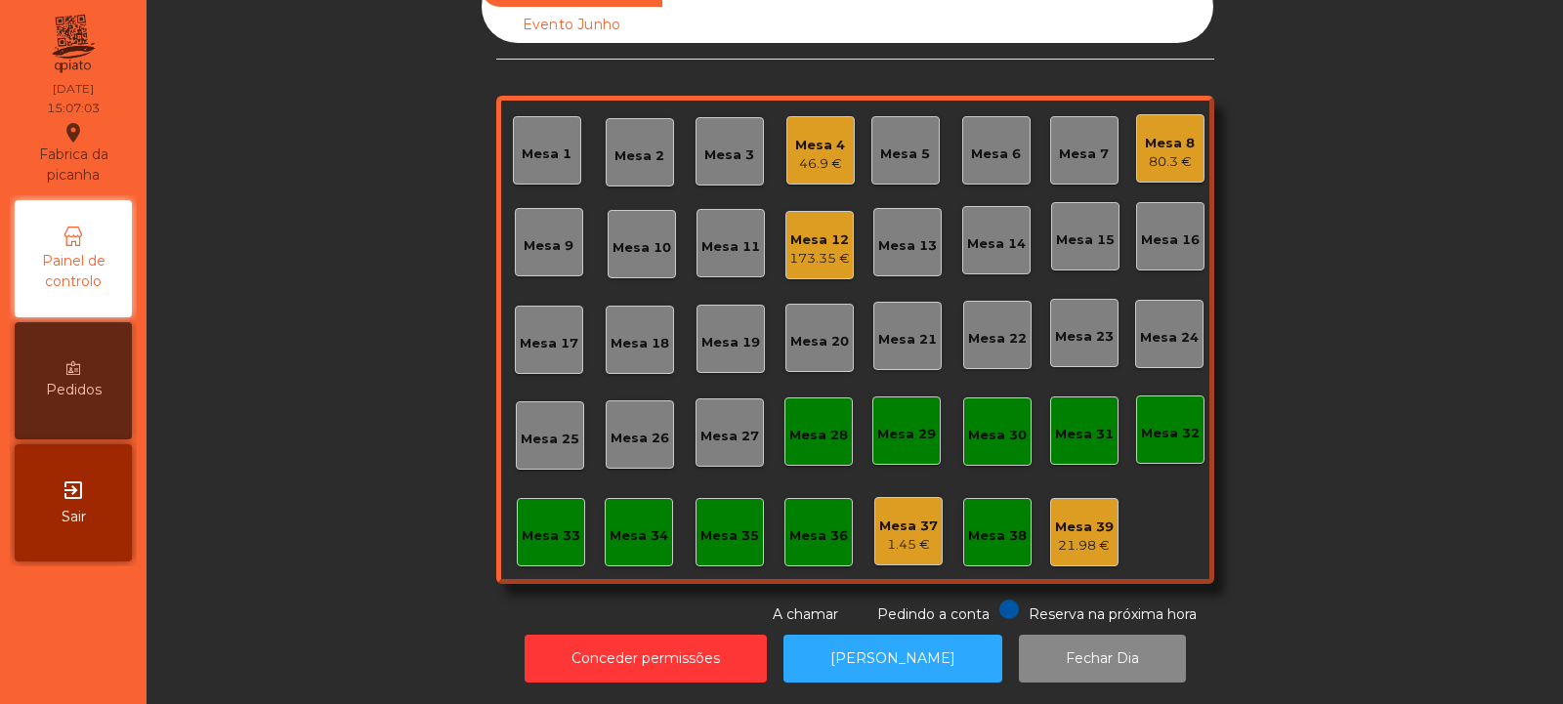
click at [810, 155] on div "46.9 €" at bounding box center [820, 164] width 50 height 20
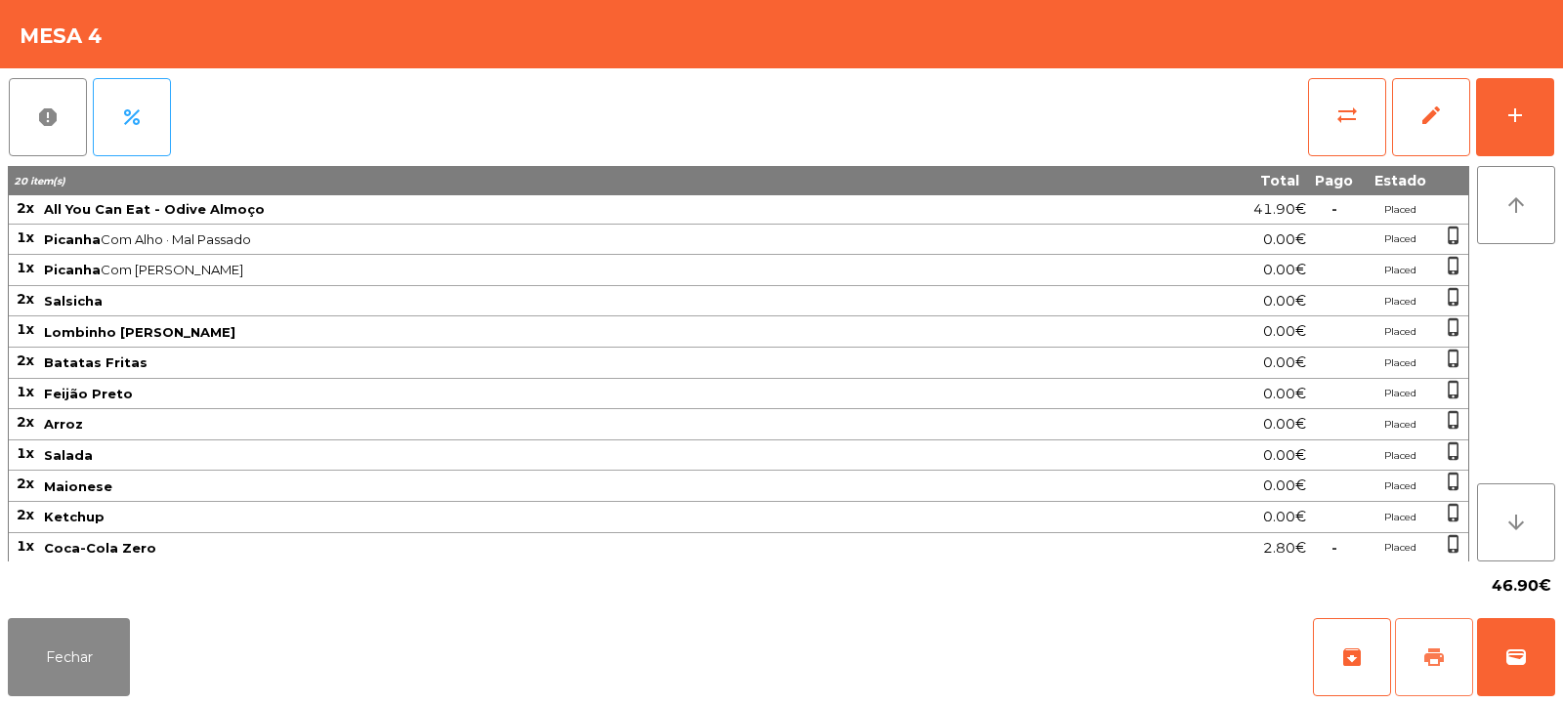
click at [1421, 640] on button "print" at bounding box center [1434, 657] width 78 height 78
click at [40, 665] on button "Fechar" at bounding box center [69, 657] width 122 height 78
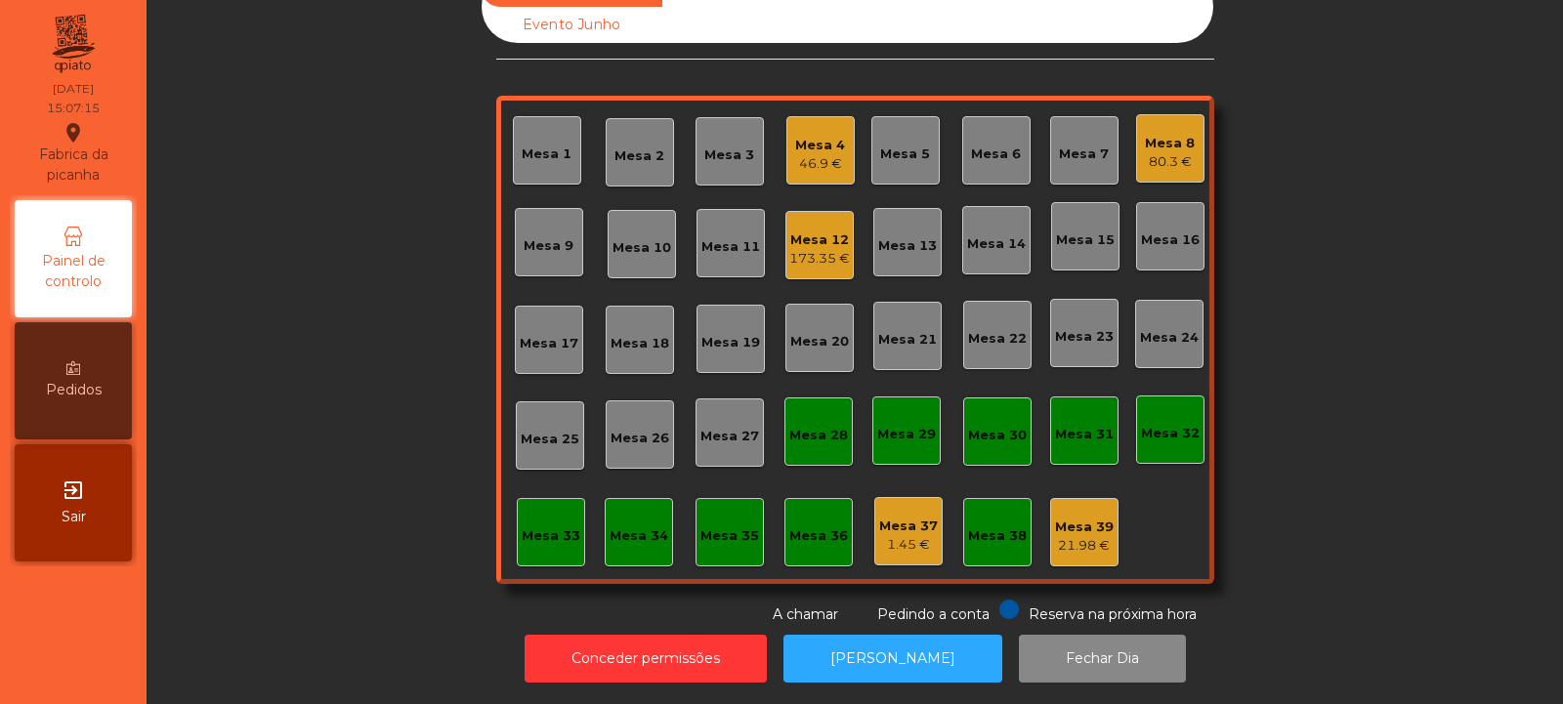
click at [1177, 152] on div "80.3 €" at bounding box center [1170, 162] width 50 height 20
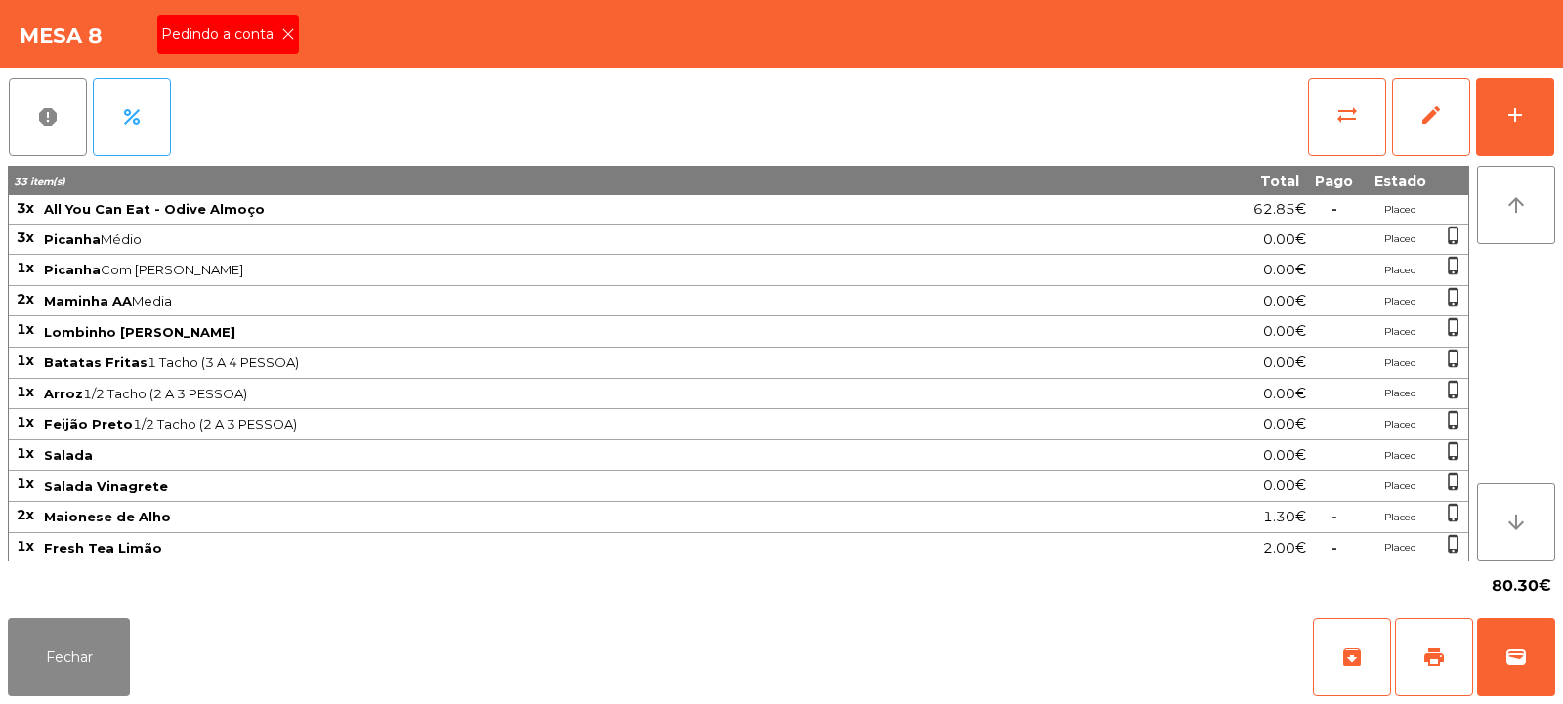
click at [293, 39] on icon at bounding box center [288, 34] width 14 height 14
click at [1413, 656] on button "print" at bounding box center [1434, 657] width 78 height 78
click at [1332, 112] on button "sync_alt" at bounding box center [1347, 117] width 78 height 78
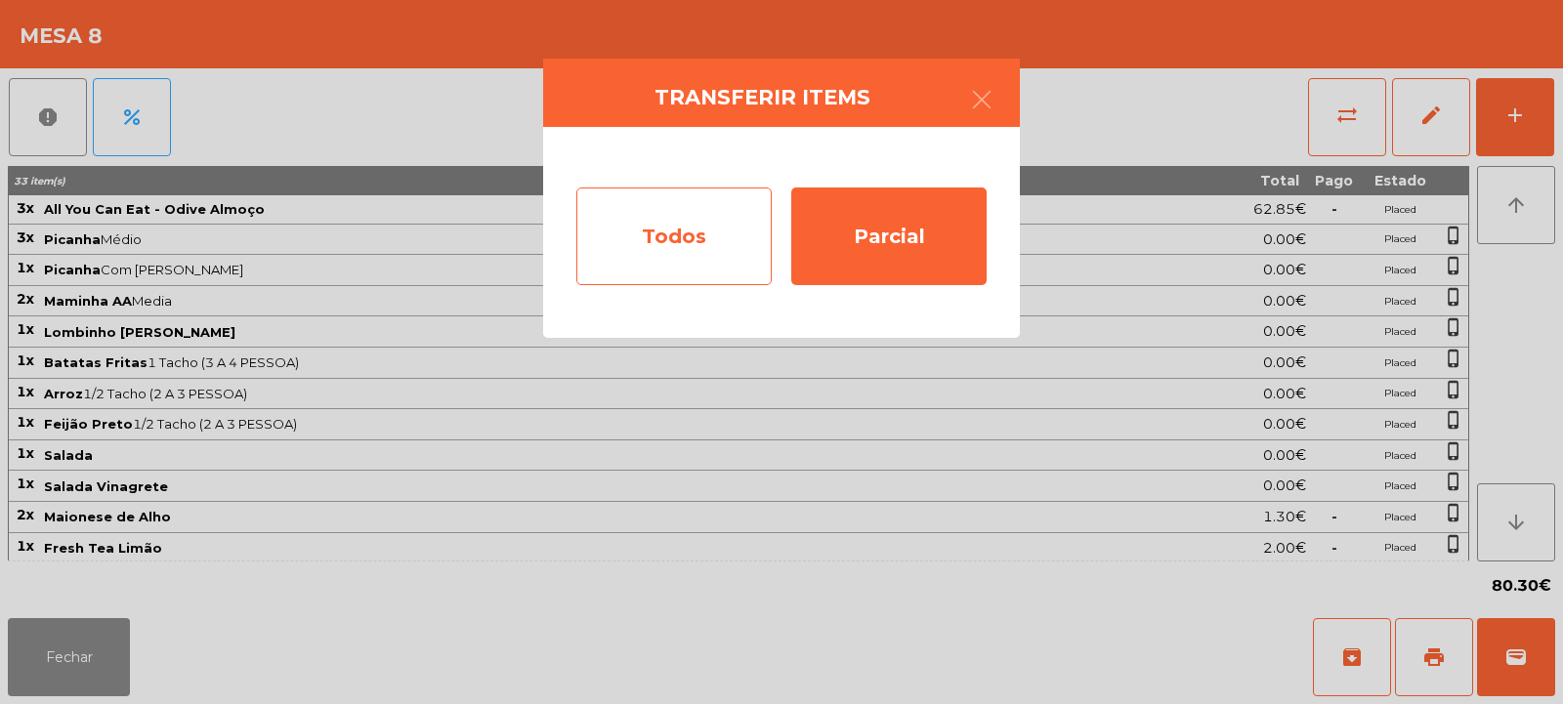
click at [688, 258] on div "Todos" at bounding box center [673, 237] width 195 height 98
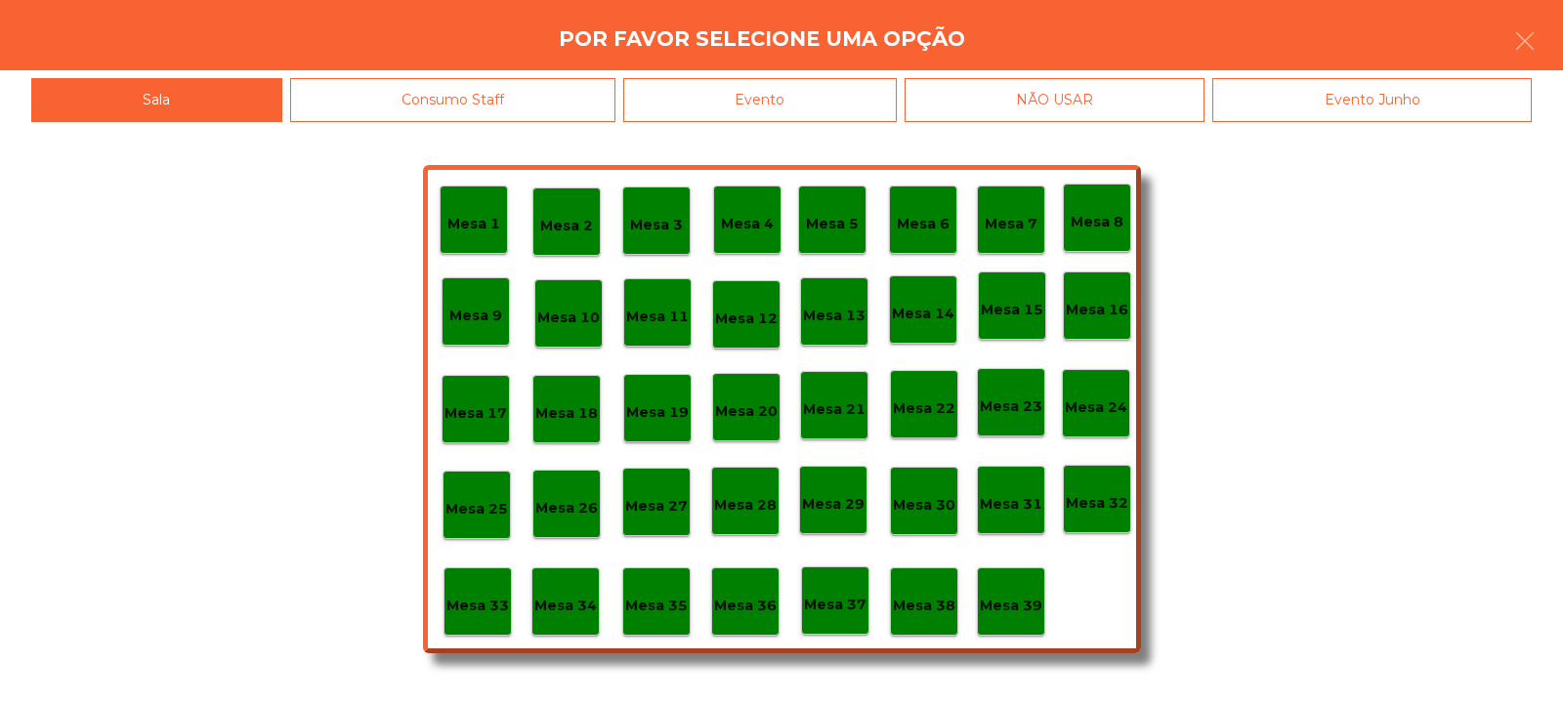
click at [800, 103] on div "Evento" at bounding box center [760, 100] width 274 height 44
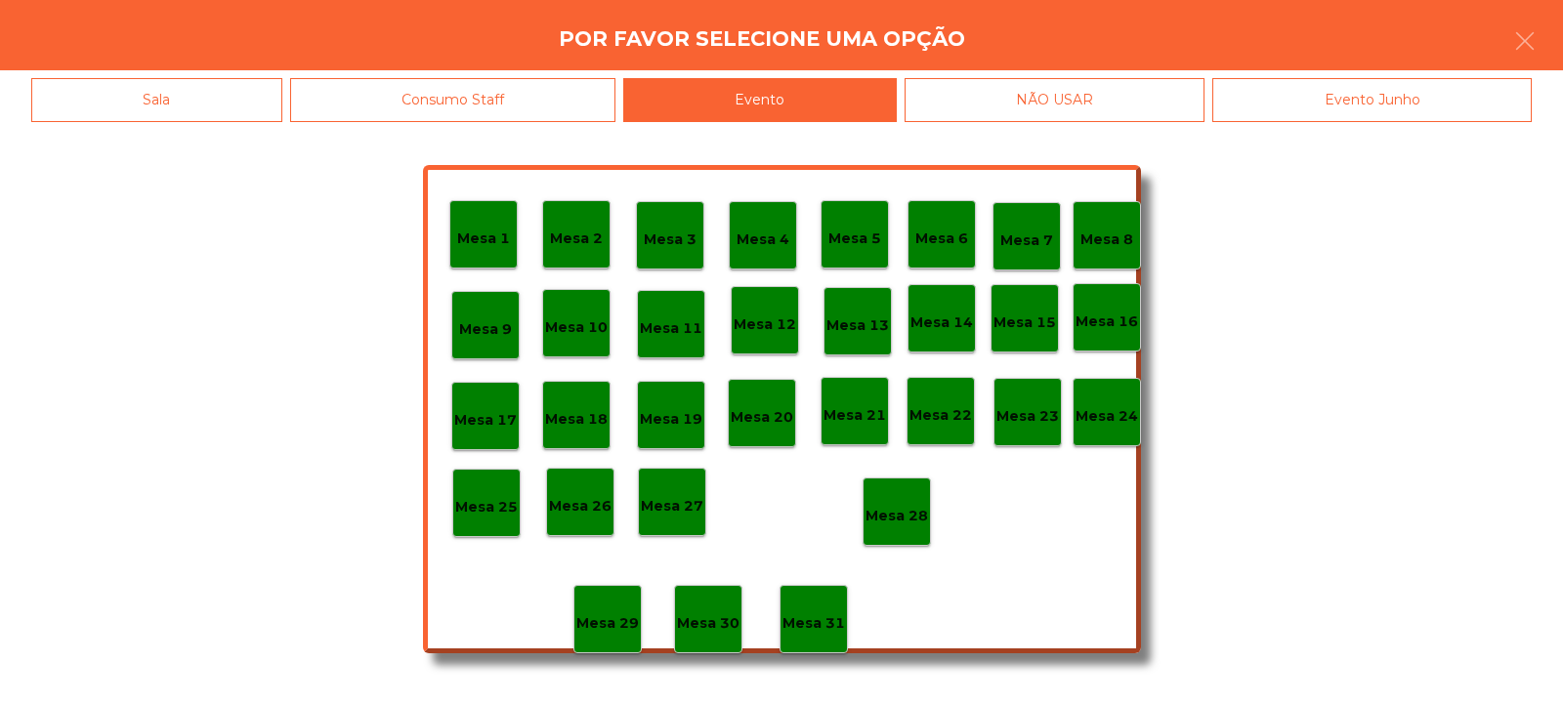
click at [901, 519] on p "Mesa 28" at bounding box center [897, 516] width 63 height 22
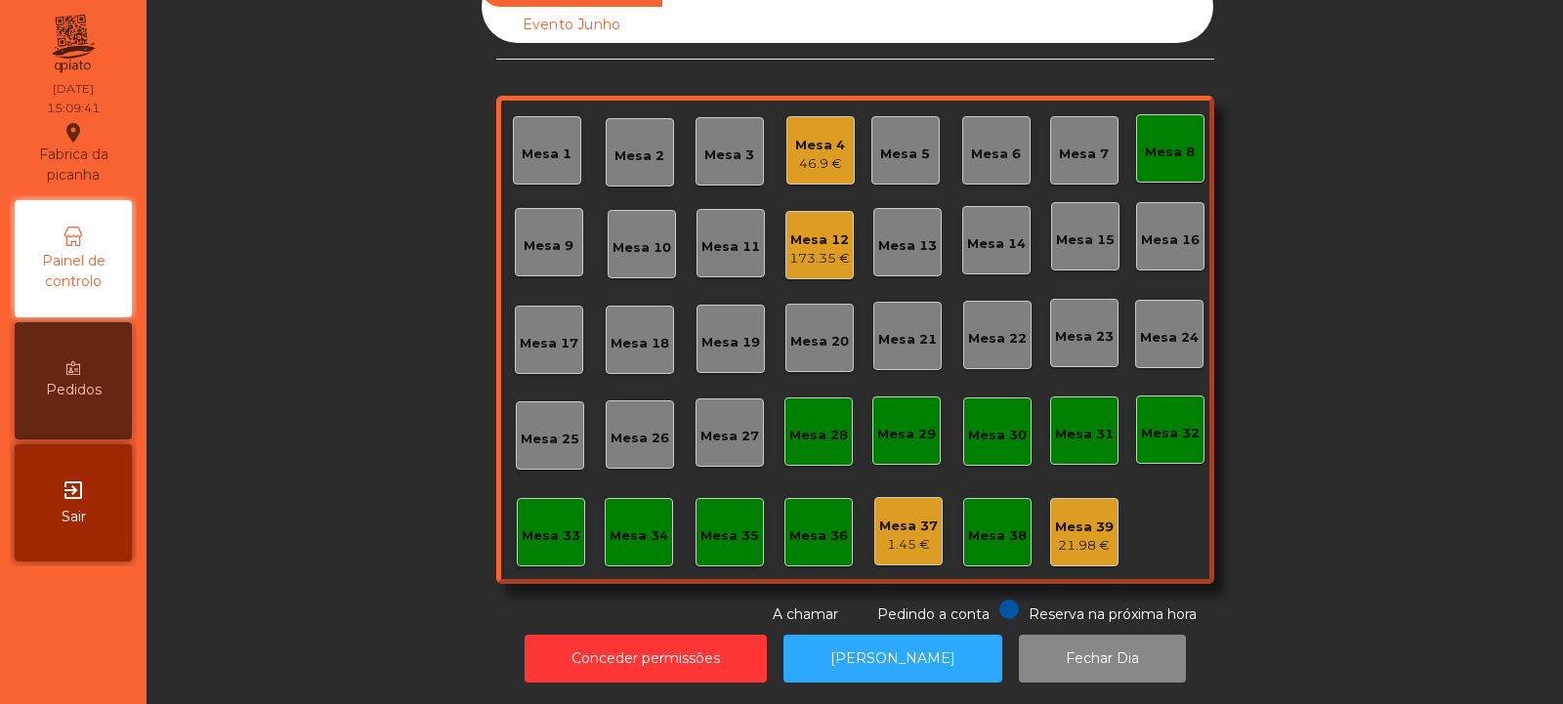
click at [1145, 143] on div "Mesa 8" at bounding box center [1170, 153] width 50 height 20
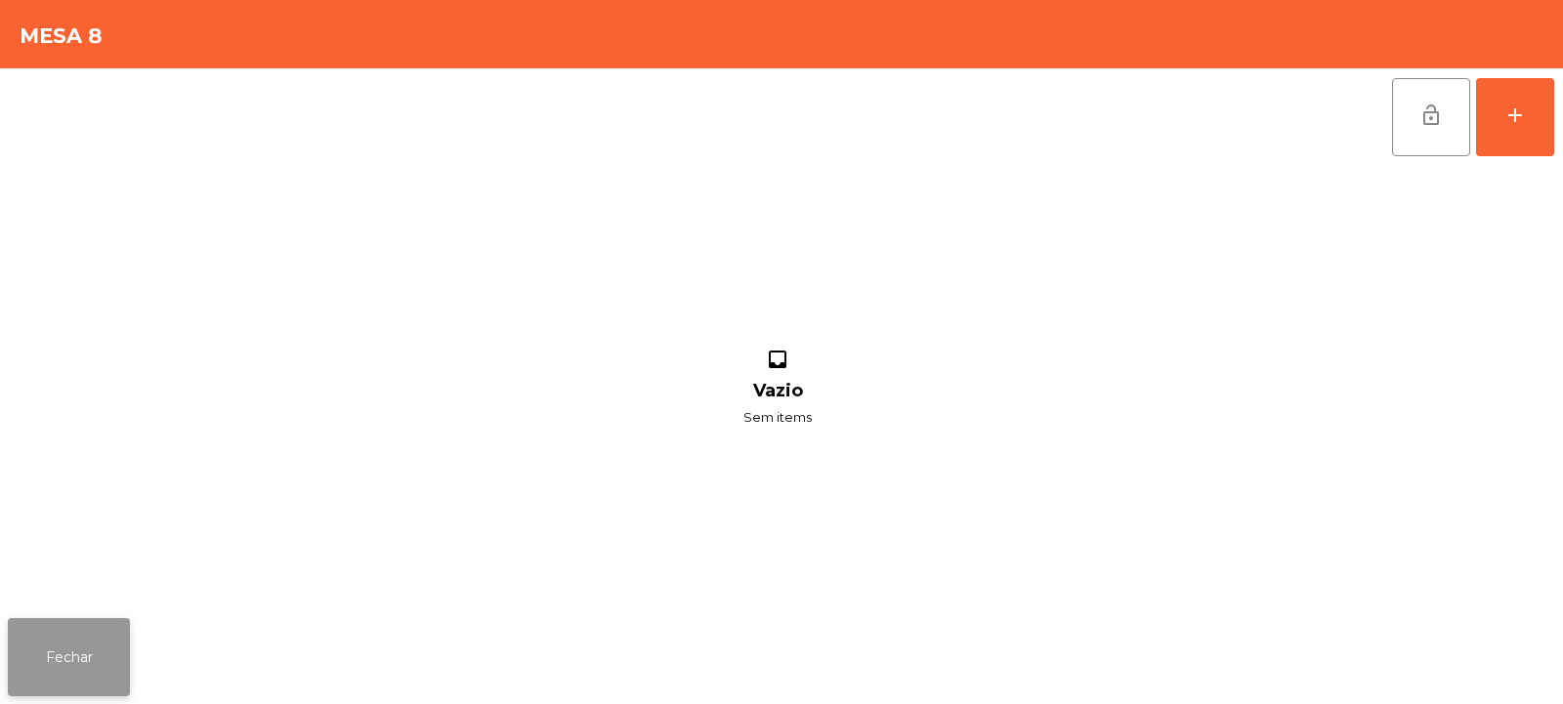
click at [82, 644] on button "Fechar" at bounding box center [69, 657] width 122 height 78
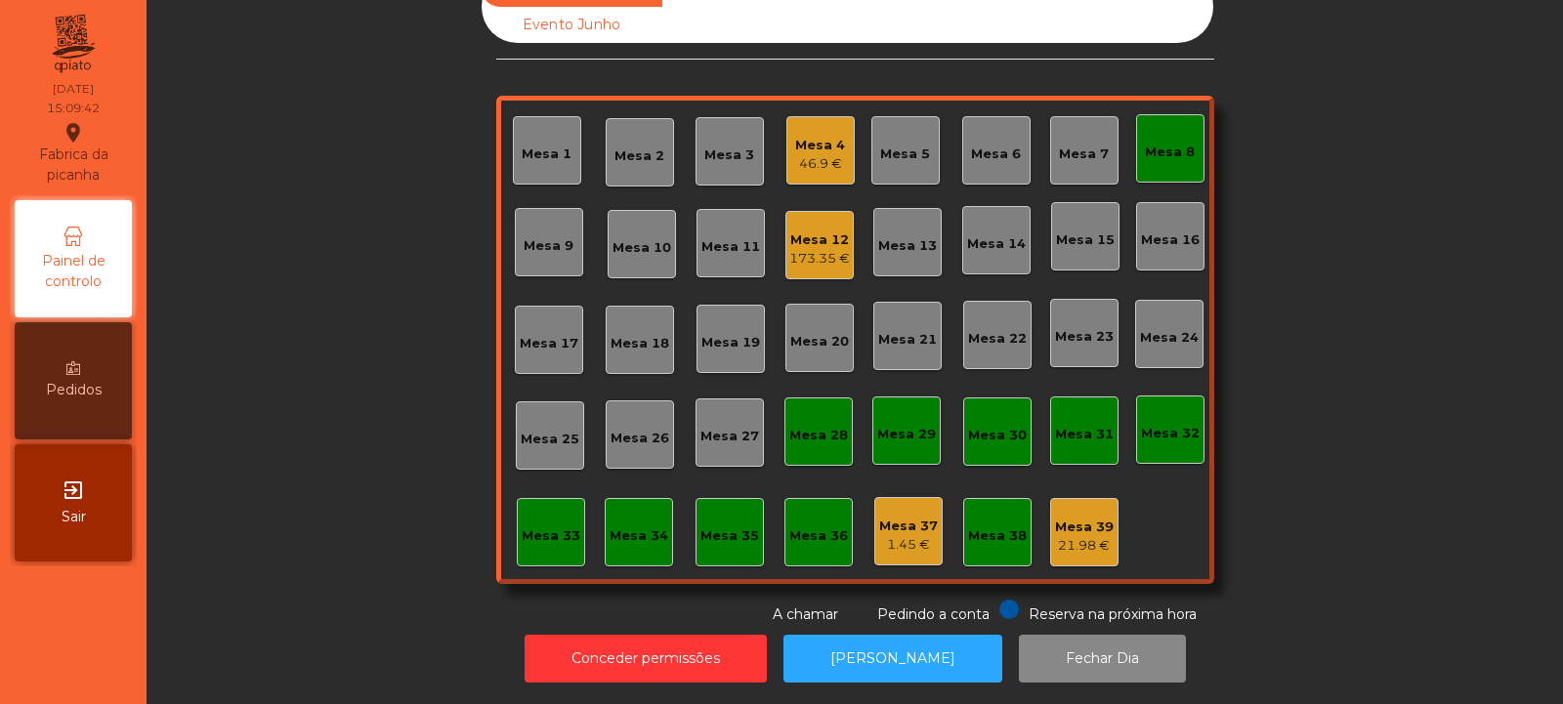
click at [1171, 114] on div "Mesa 8" at bounding box center [1170, 148] width 68 height 68
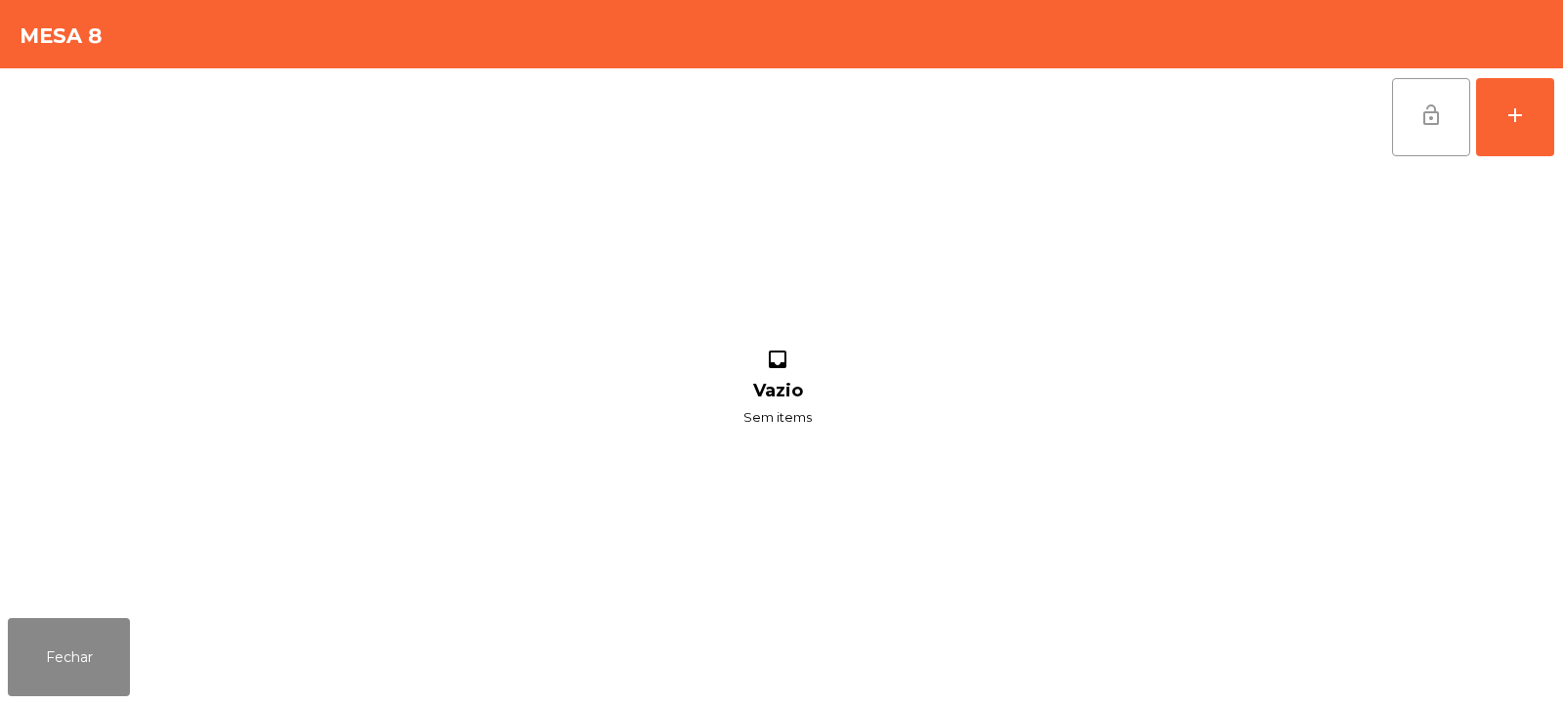
click at [1423, 118] on span "lock_open" at bounding box center [1431, 115] width 23 height 23
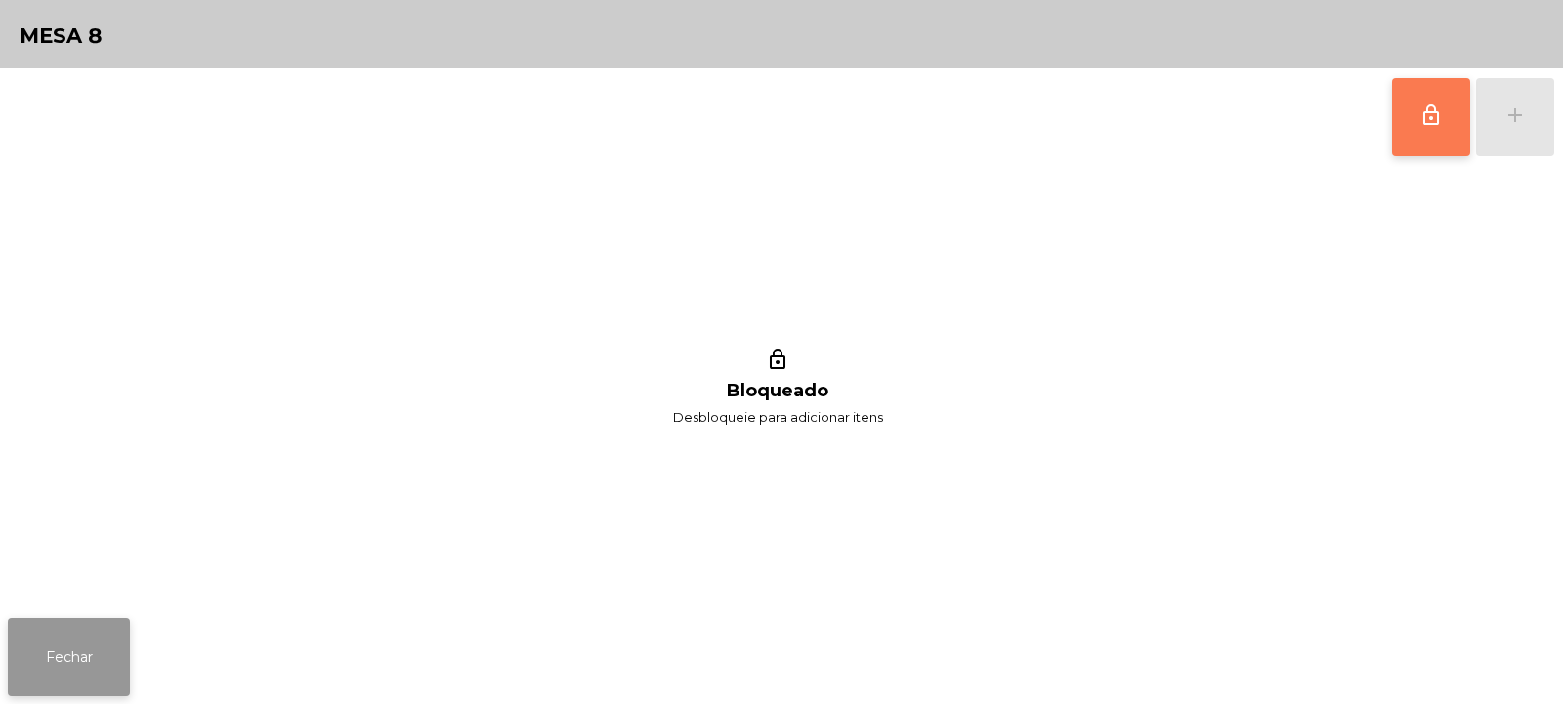
click at [68, 650] on button "Fechar" at bounding box center [69, 657] width 122 height 78
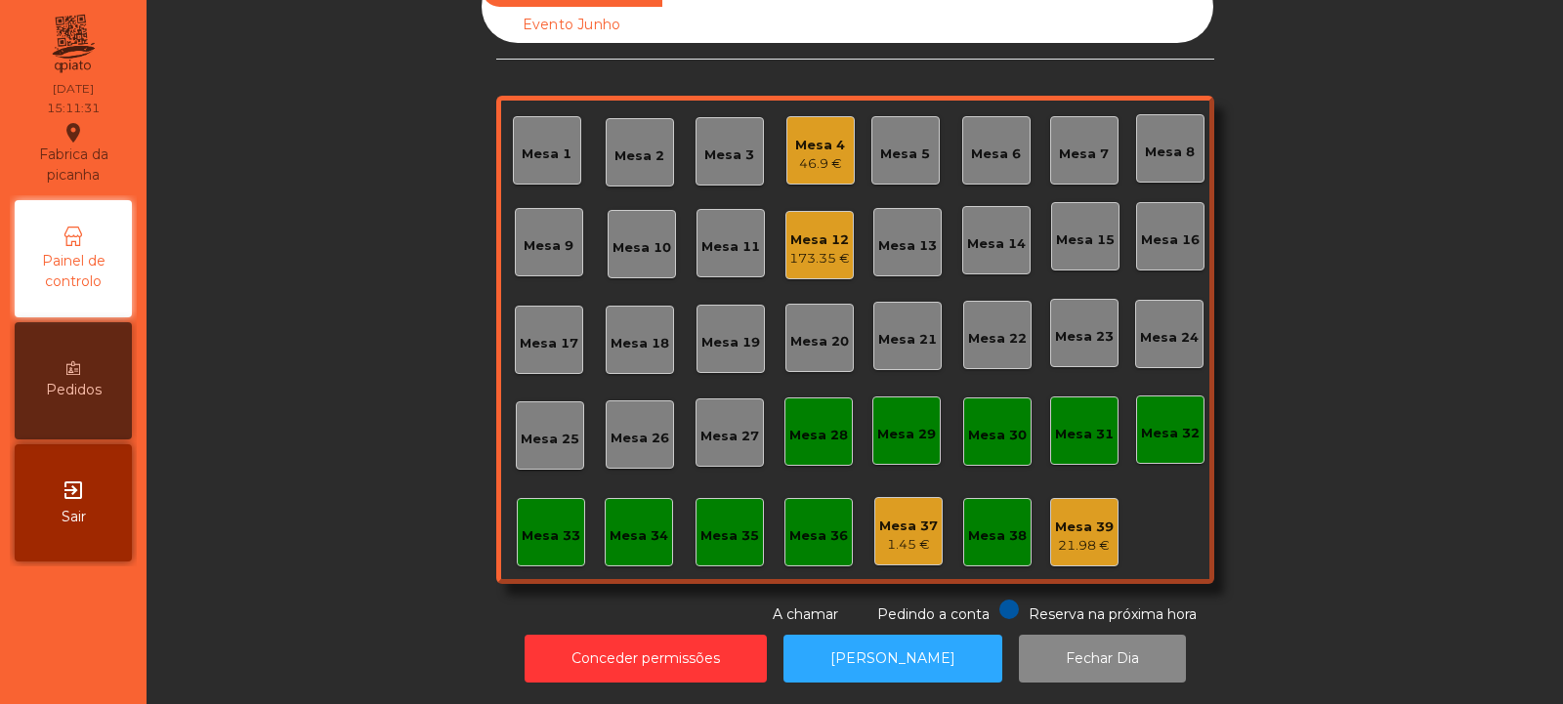
scroll to position [0, 0]
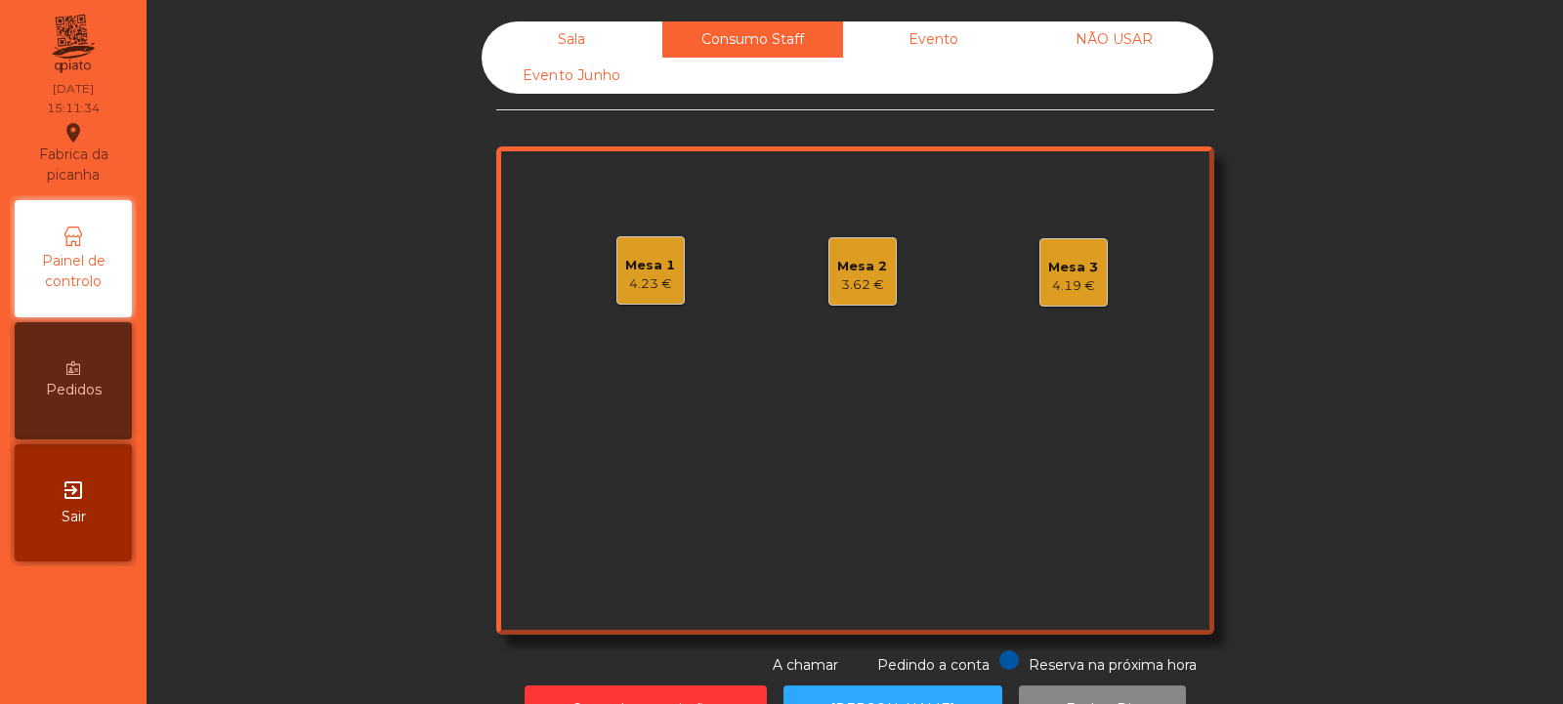
click at [1074, 278] on div "4.19 €" at bounding box center [1073, 287] width 50 height 20
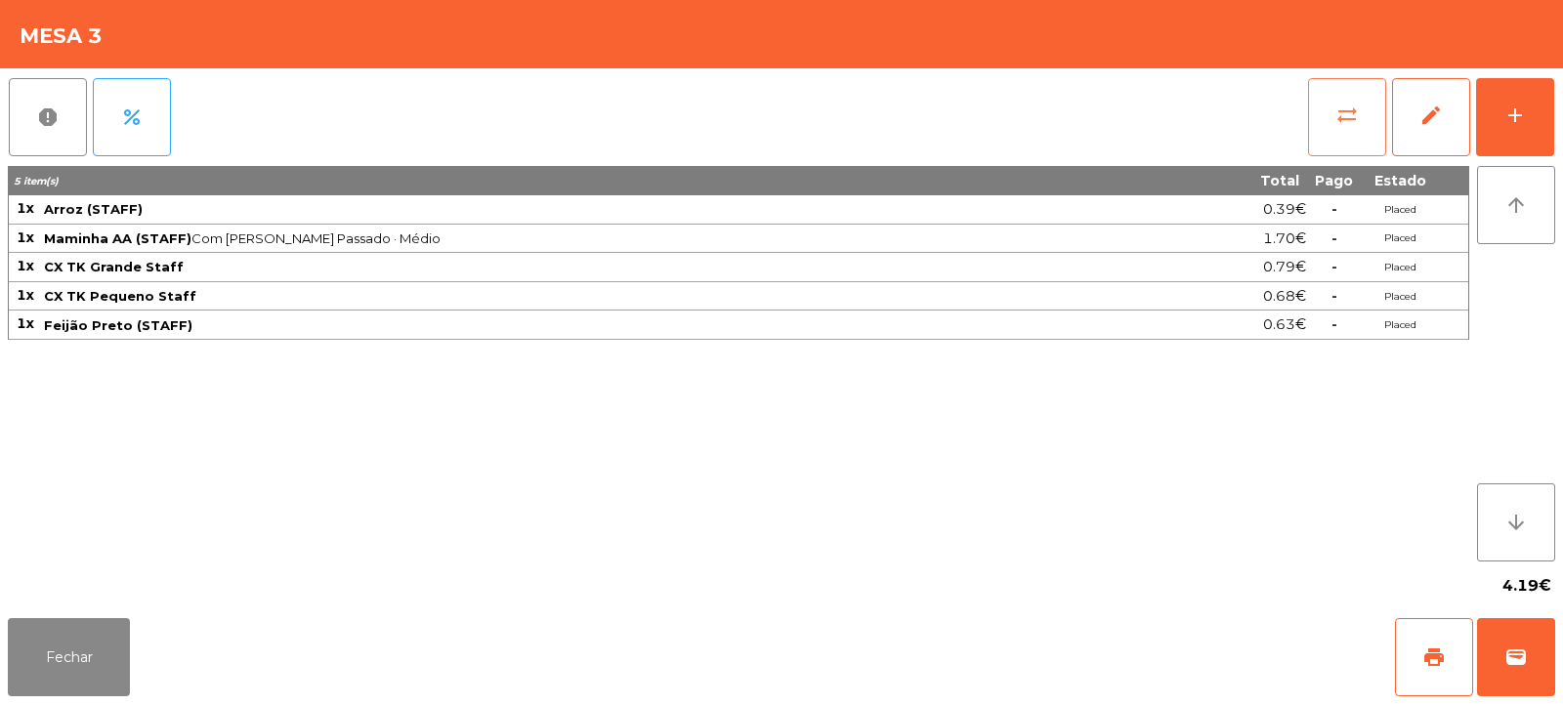
click at [1357, 134] on button "sync_alt" at bounding box center [1347, 117] width 78 height 78
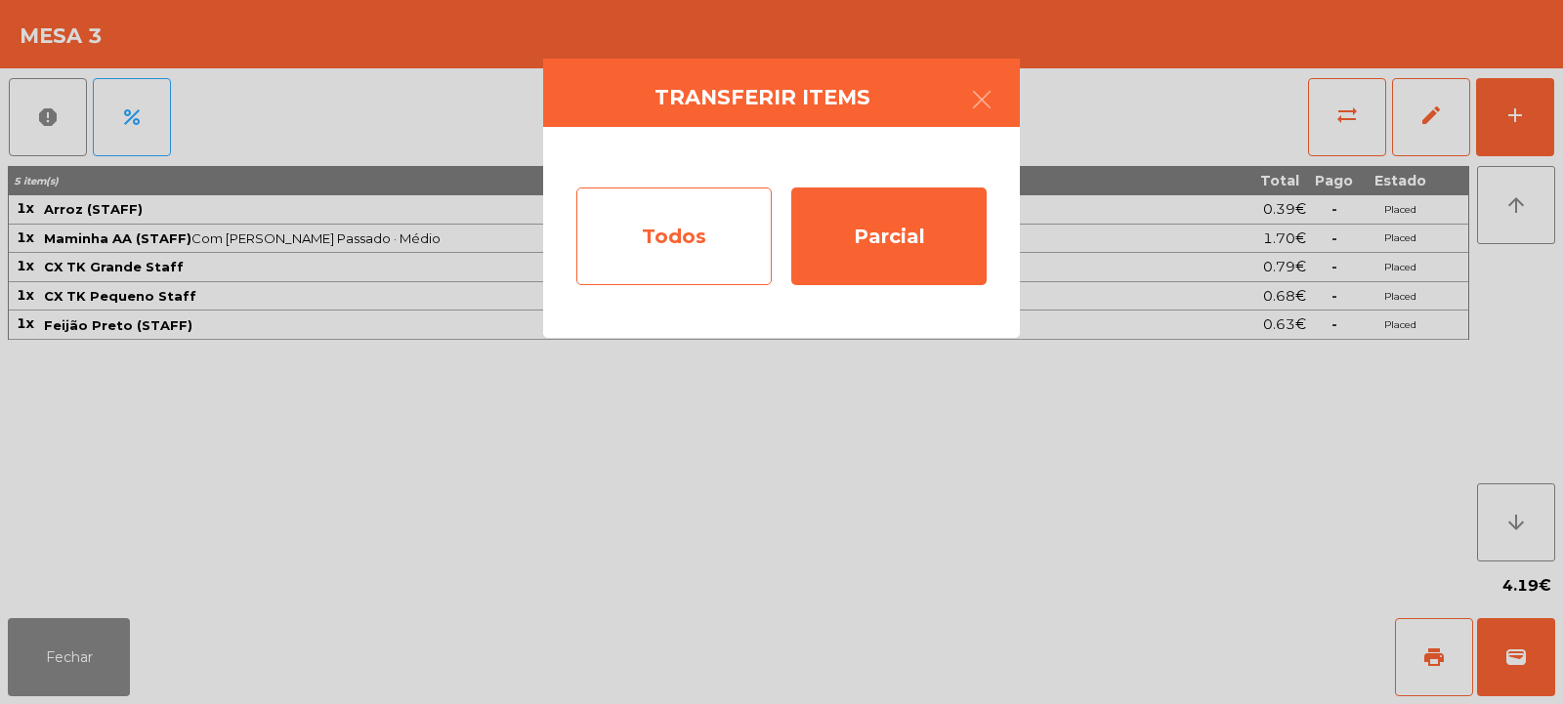
click at [710, 248] on div "Todos" at bounding box center [673, 237] width 195 height 98
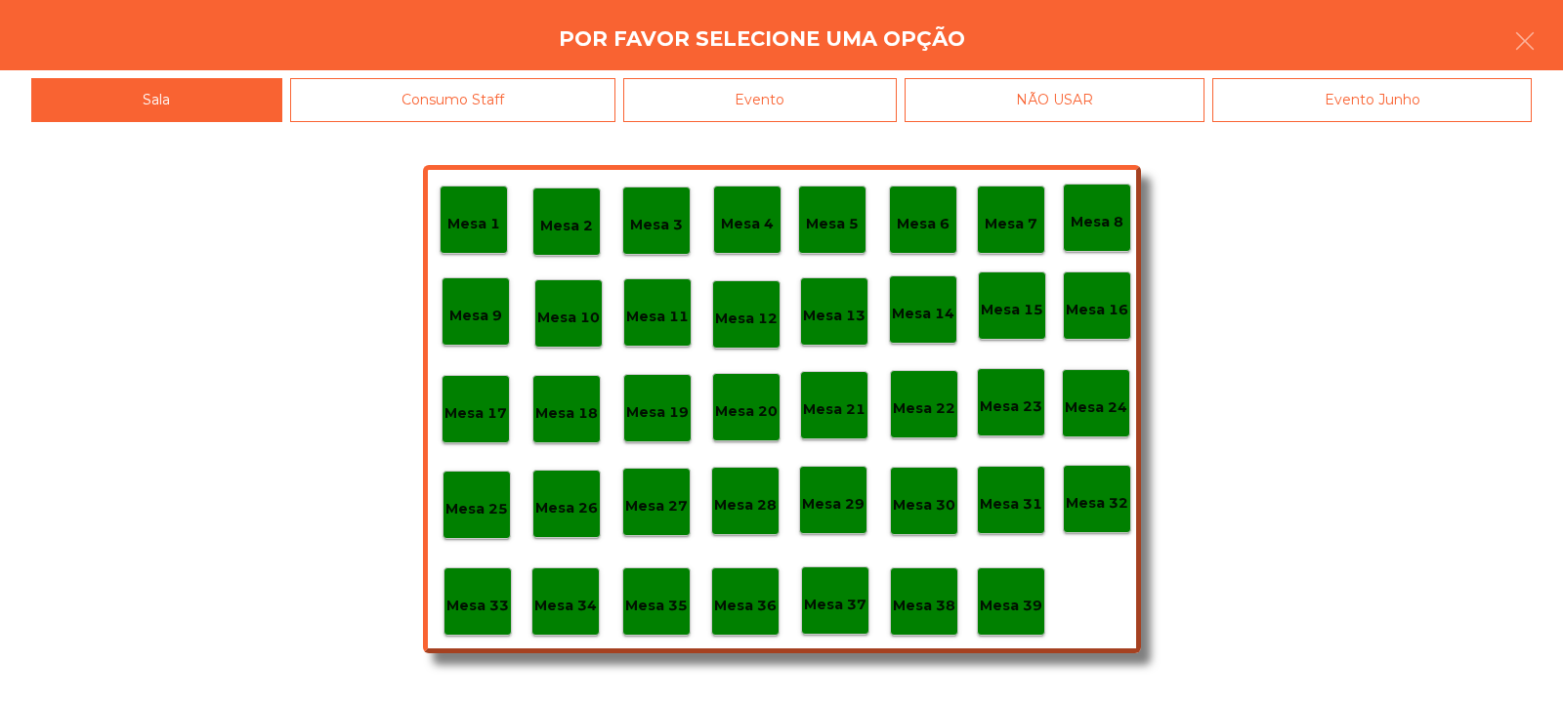
click at [789, 105] on div "Evento" at bounding box center [760, 100] width 274 height 44
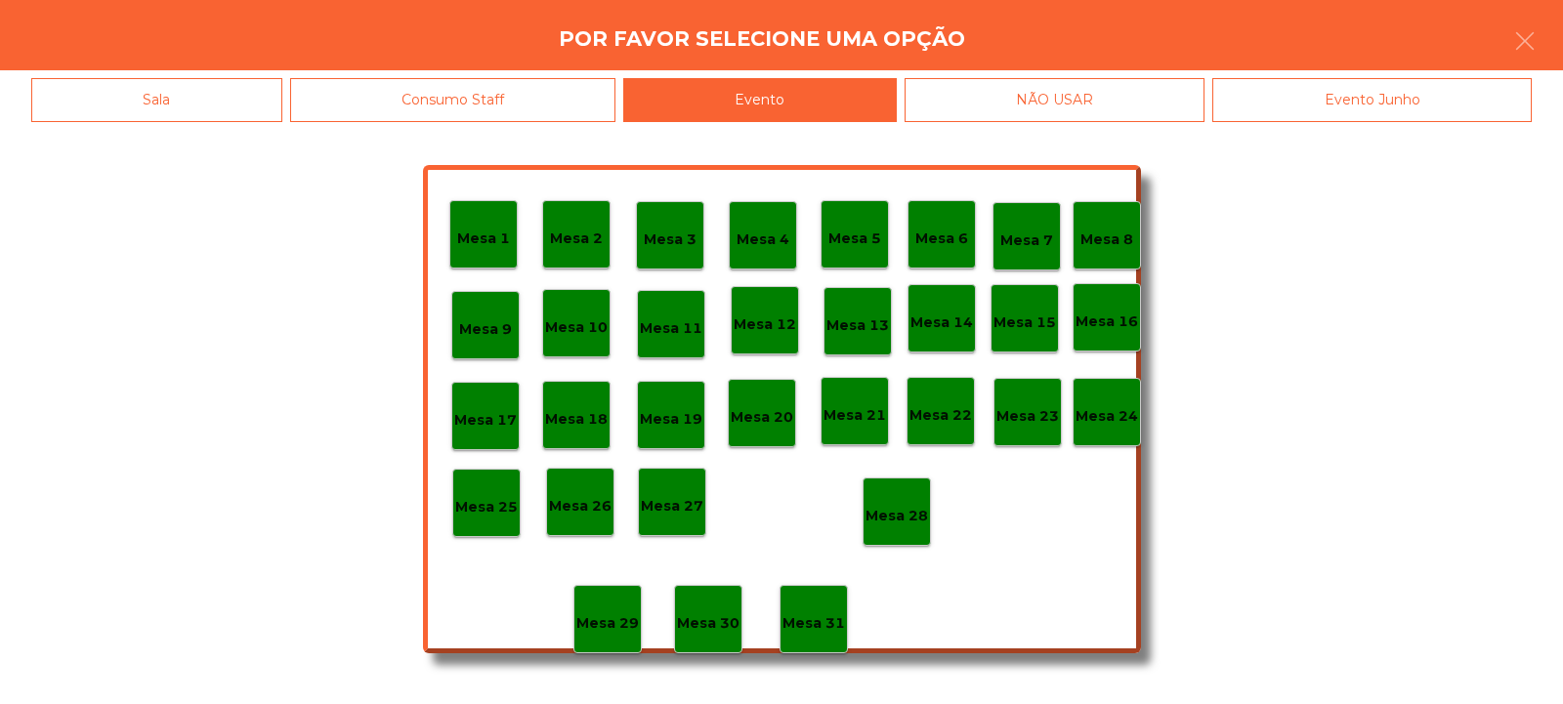
click at [900, 516] on p "Mesa 28" at bounding box center [897, 516] width 63 height 22
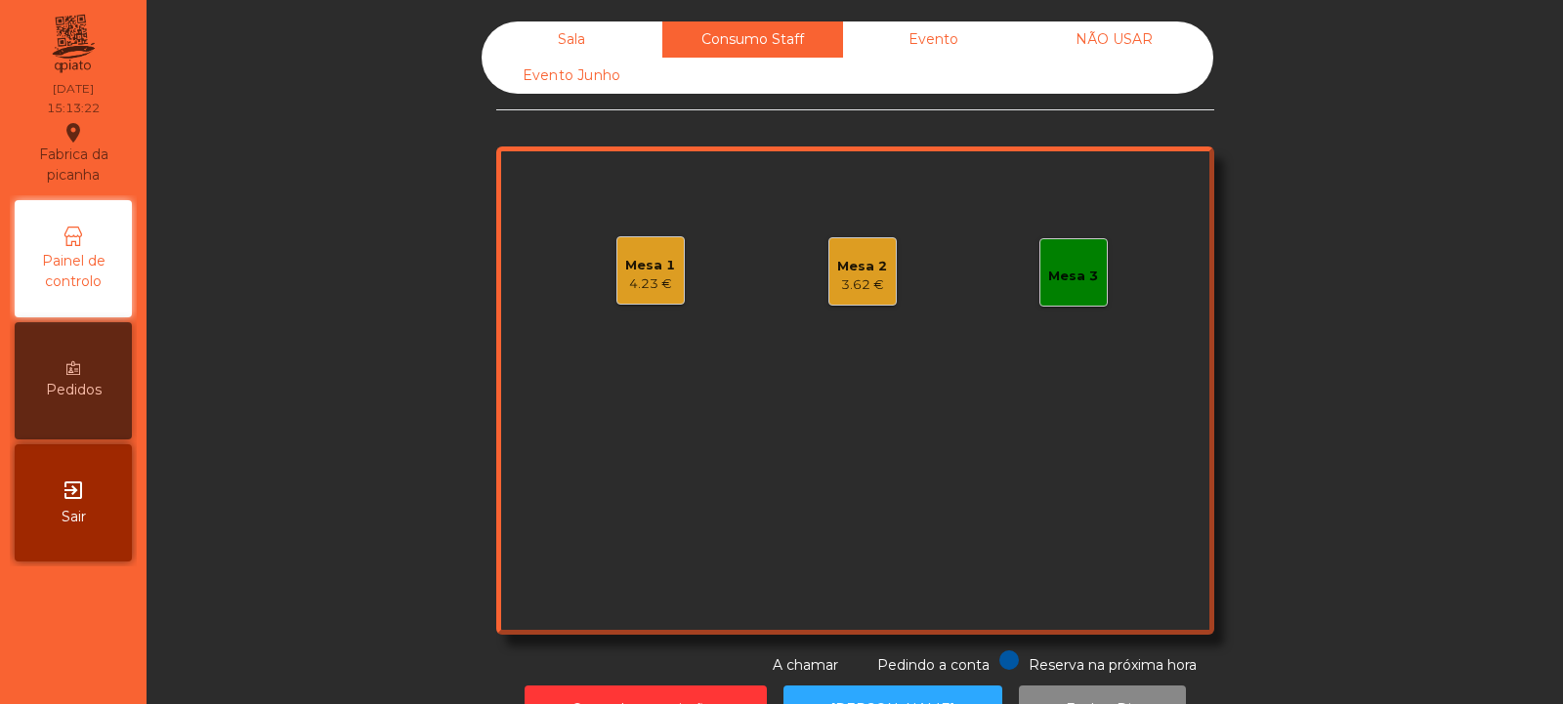
click at [527, 36] on div "Sala" at bounding box center [572, 39] width 181 height 36
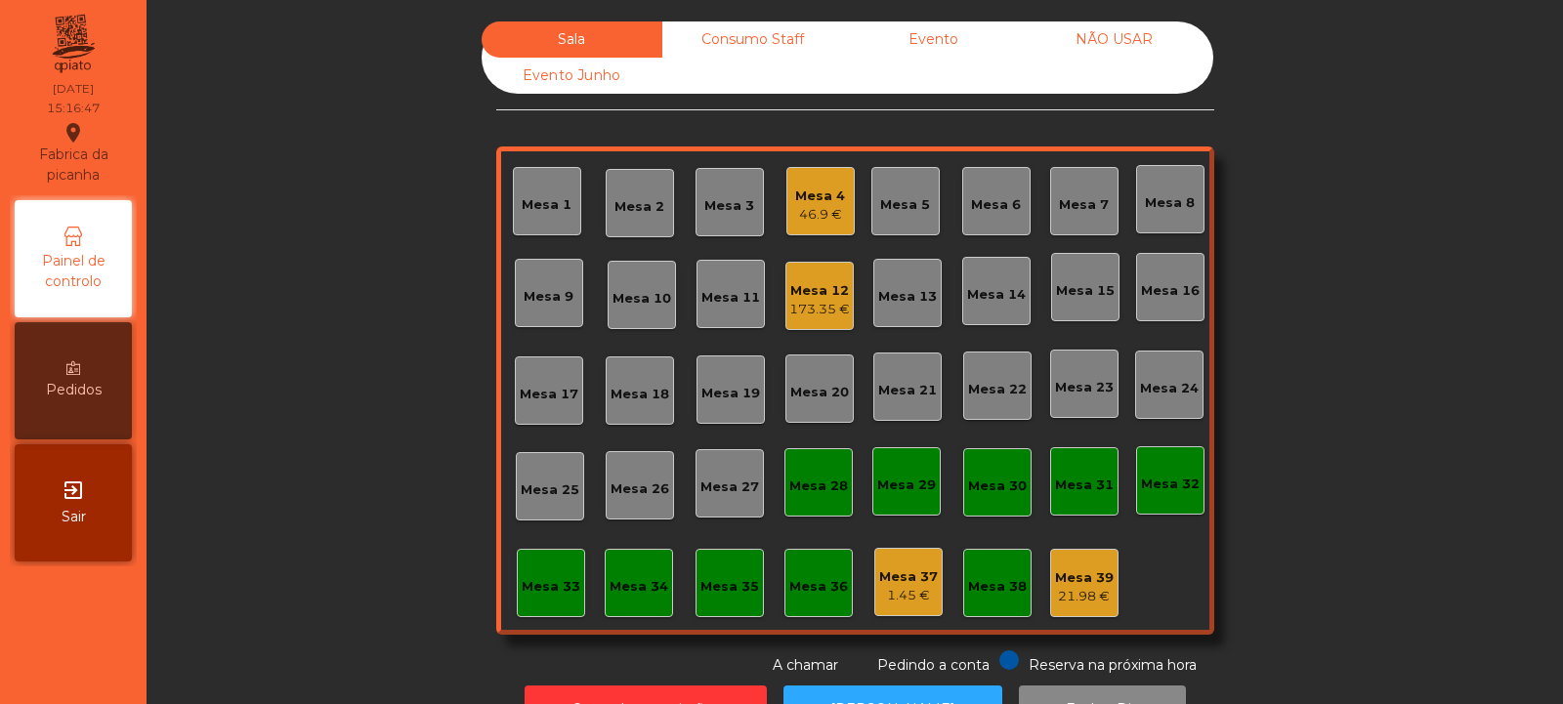
click at [825, 190] on div "Mesa 4" at bounding box center [820, 197] width 50 height 20
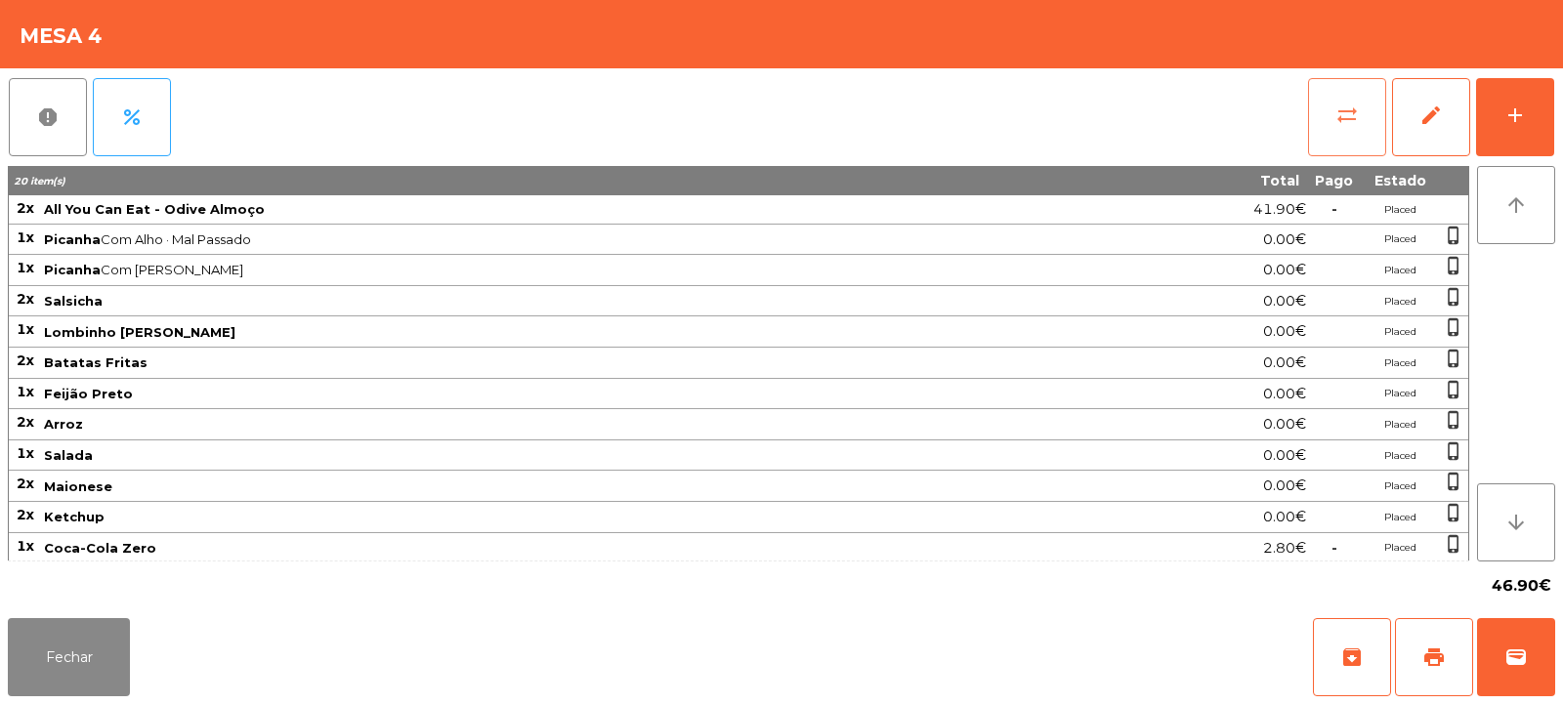
click at [1347, 111] on span "sync_alt" at bounding box center [1347, 115] width 23 height 23
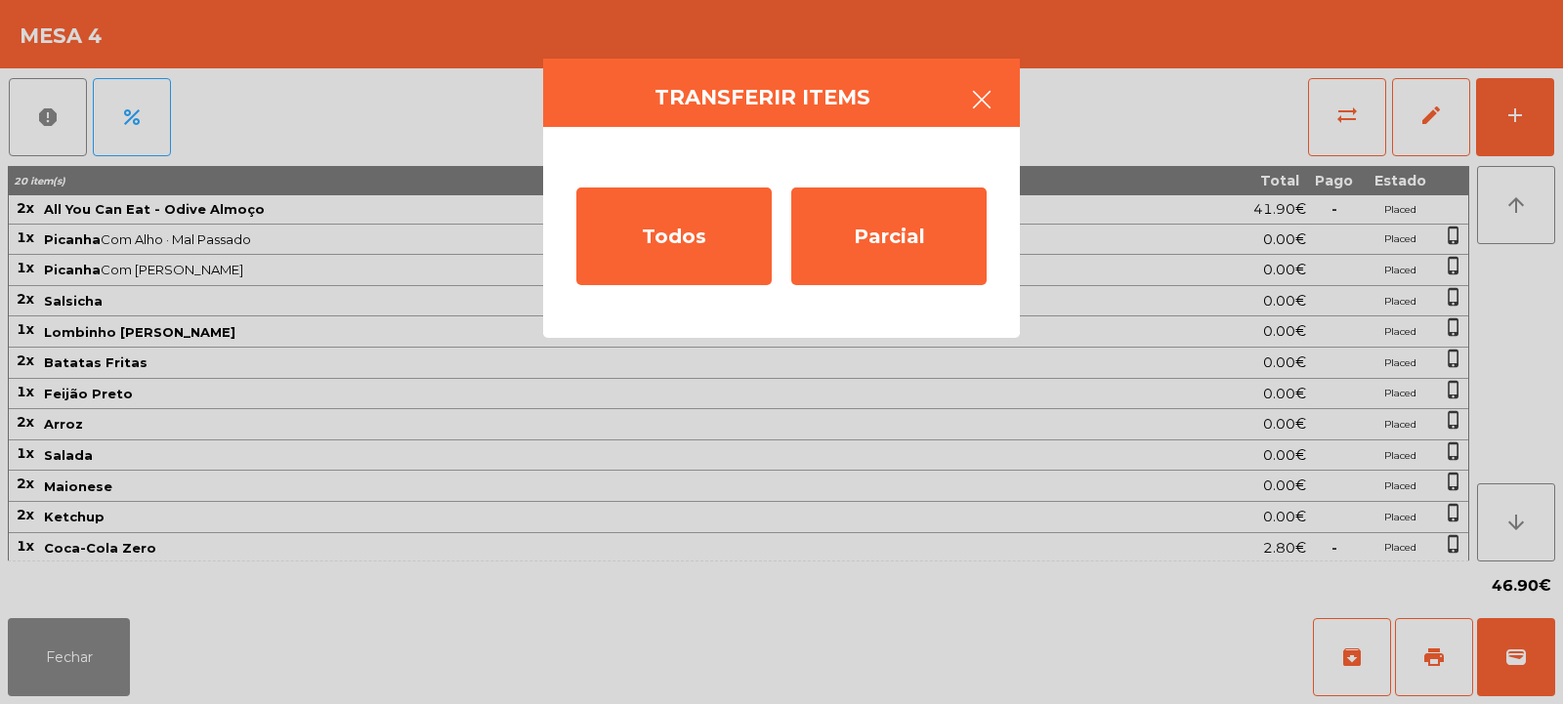
click at [982, 106] on icon "button" at bounding box center [981, 99] width 23 height 23
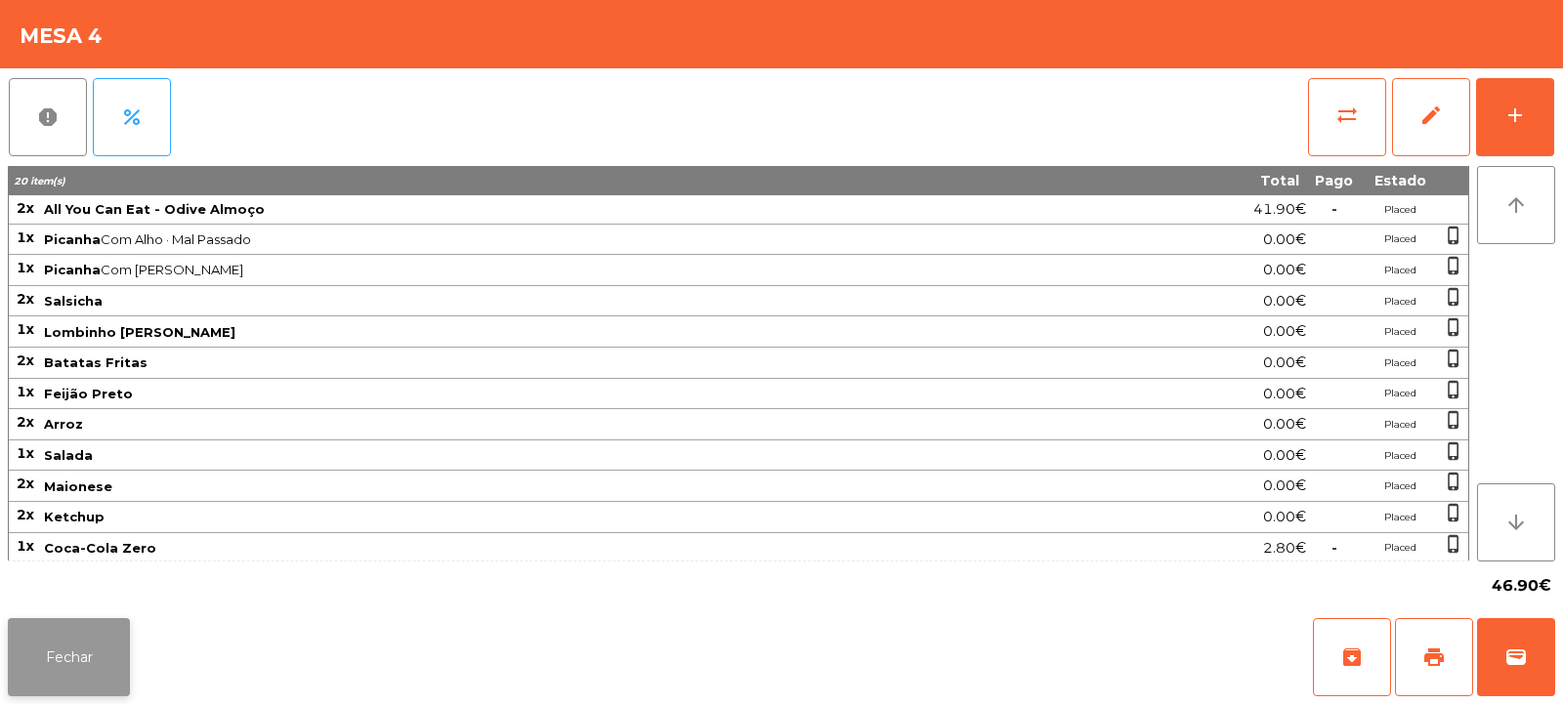
click at [73, 656] on button "Fechar" at bounding box center [69, 657] width 122 height 78
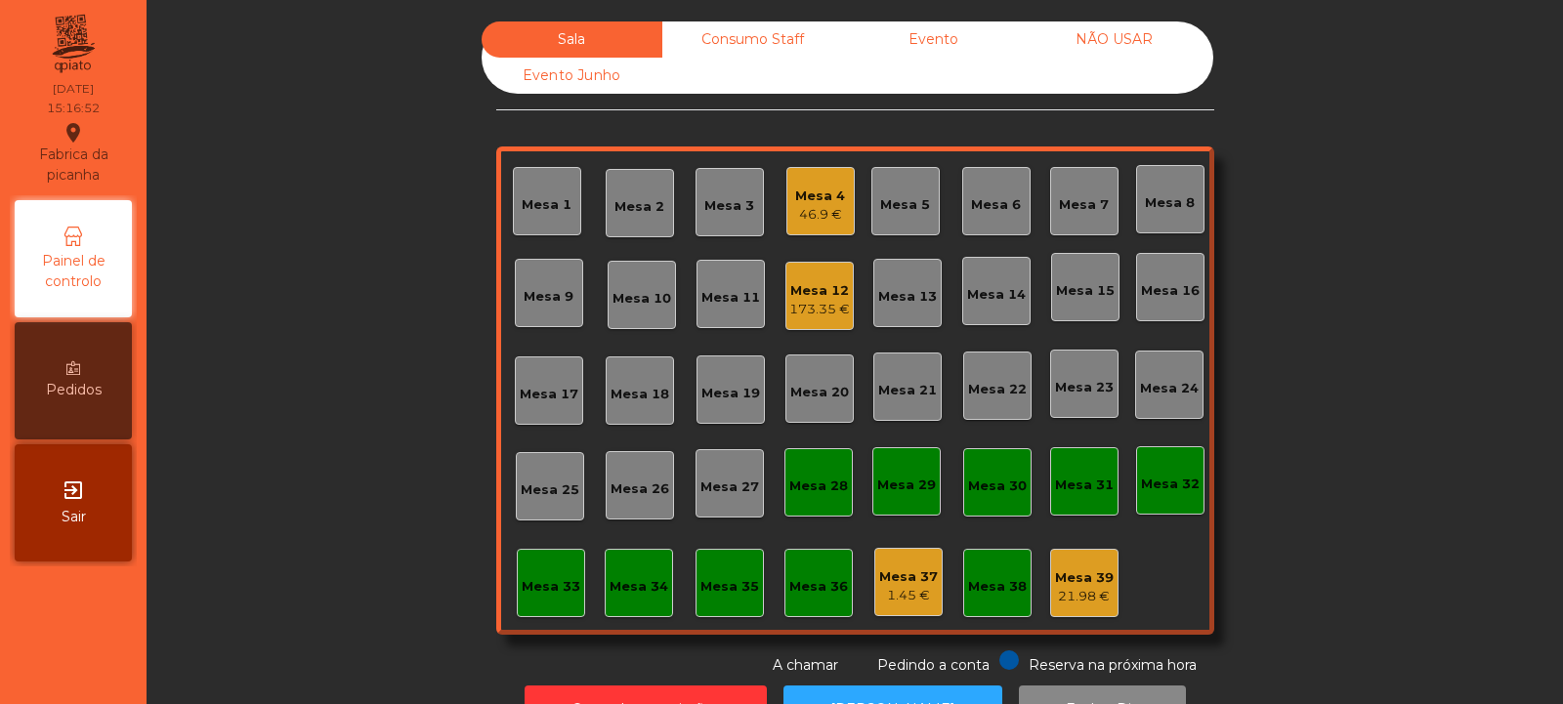
click at [820, 299] on div "Mesa 12" at bounding box center [819, 291] width 61 height 20
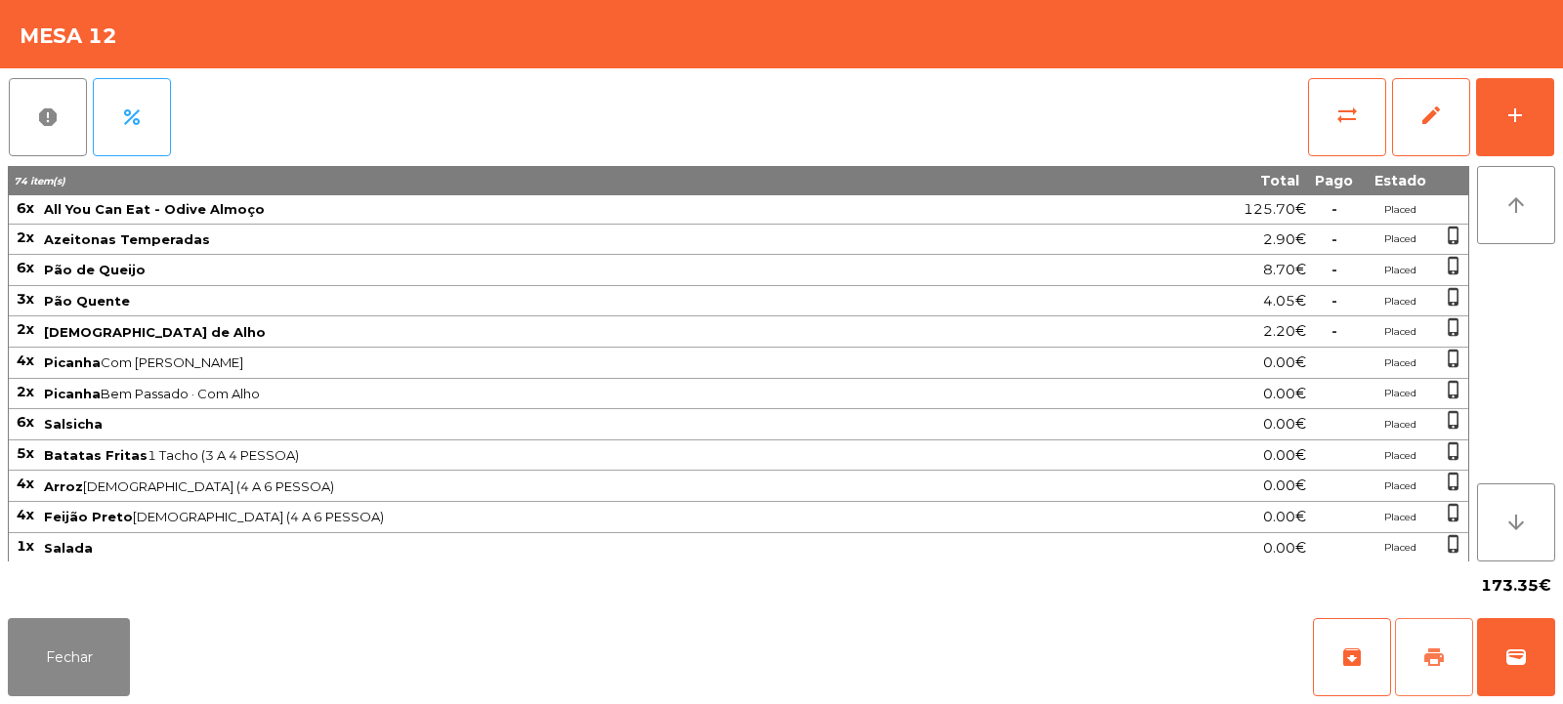
click at [1435, 643] on button "print" at bounding box center [1434, 657] width 78 height 78
click at [1507, 660] on span "wallet" at bounding box center [1516, 657] width 23 height 23
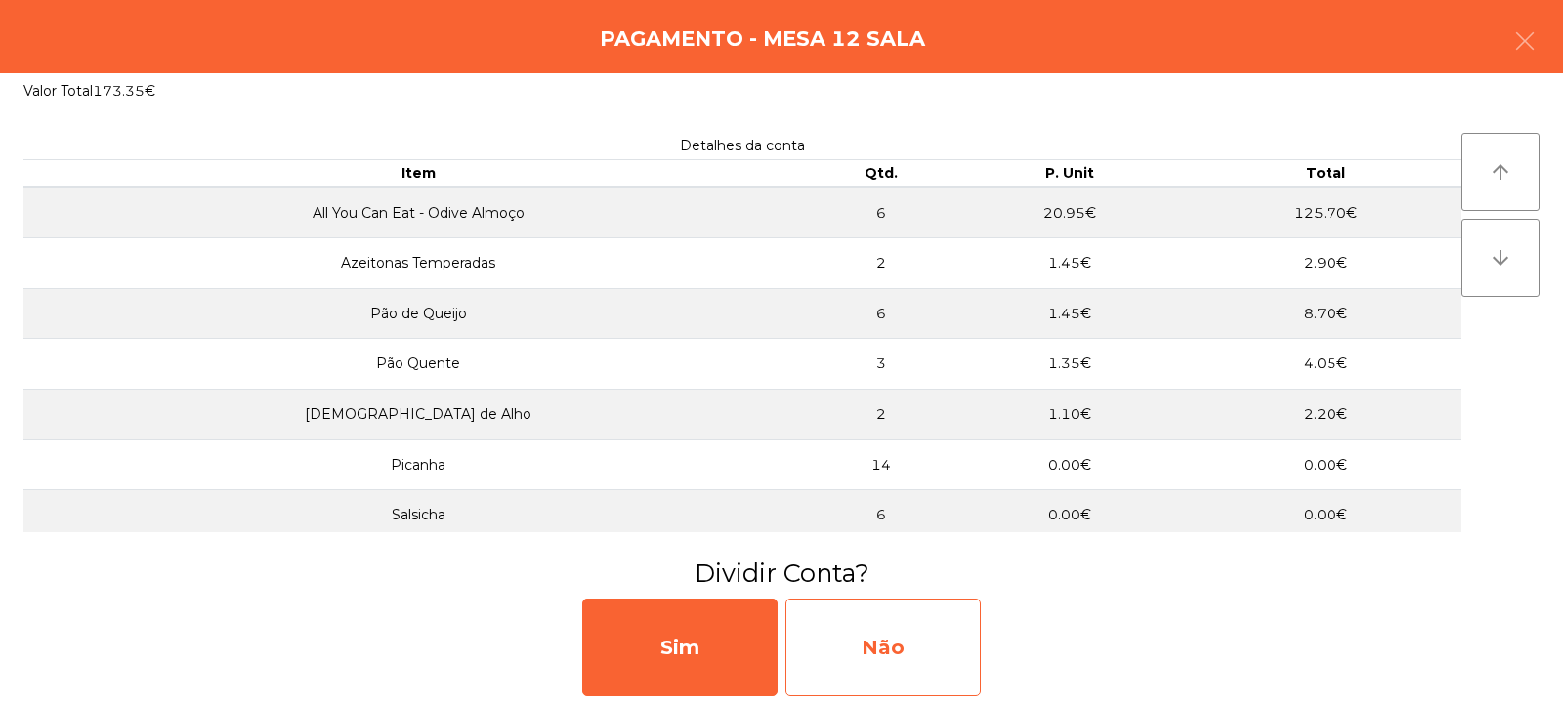
click at [871, 673] on div "Não" at bounding box center [883, 648] width 195 height 98
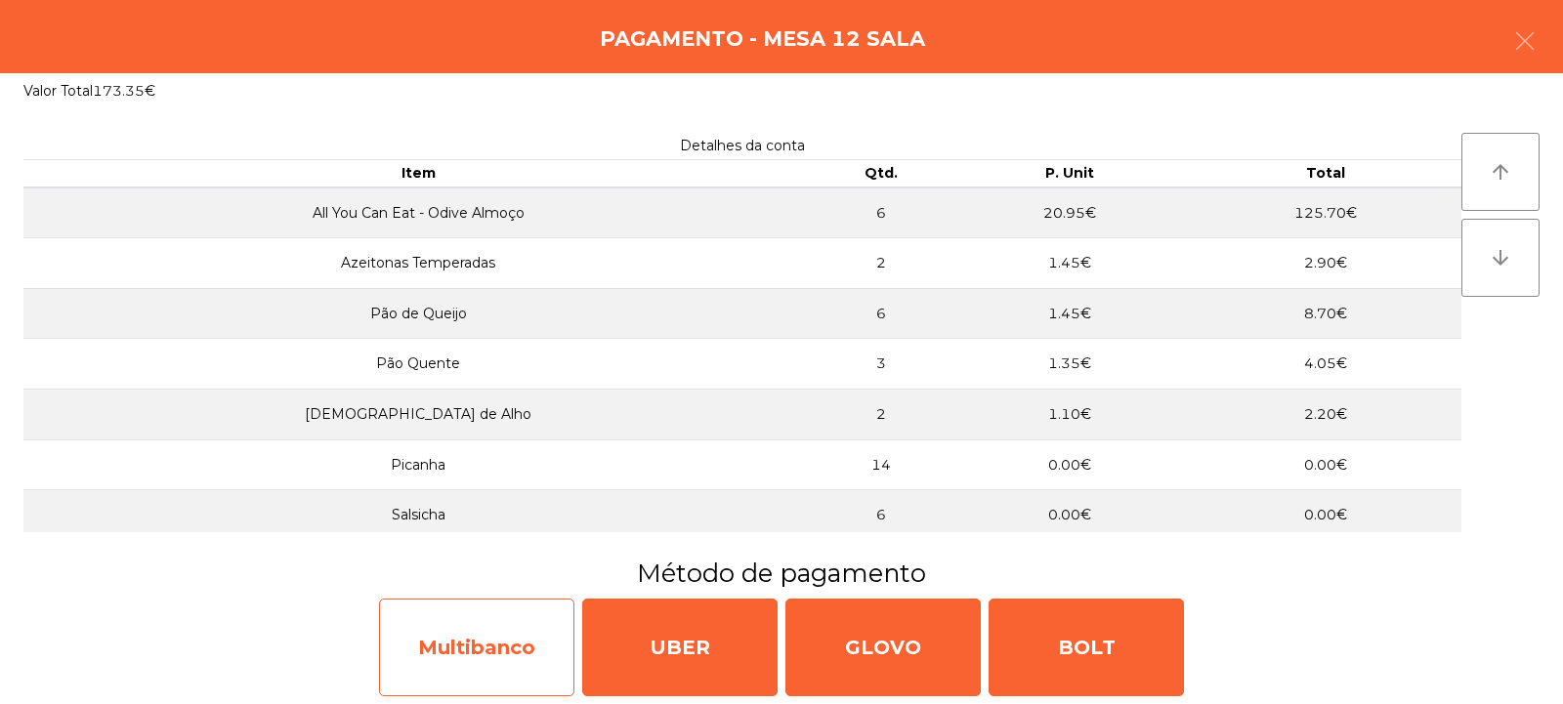
click at [471, 659] on div "Multibanco" at bounding box center [476, 648] width 195 height 98
select select "**"
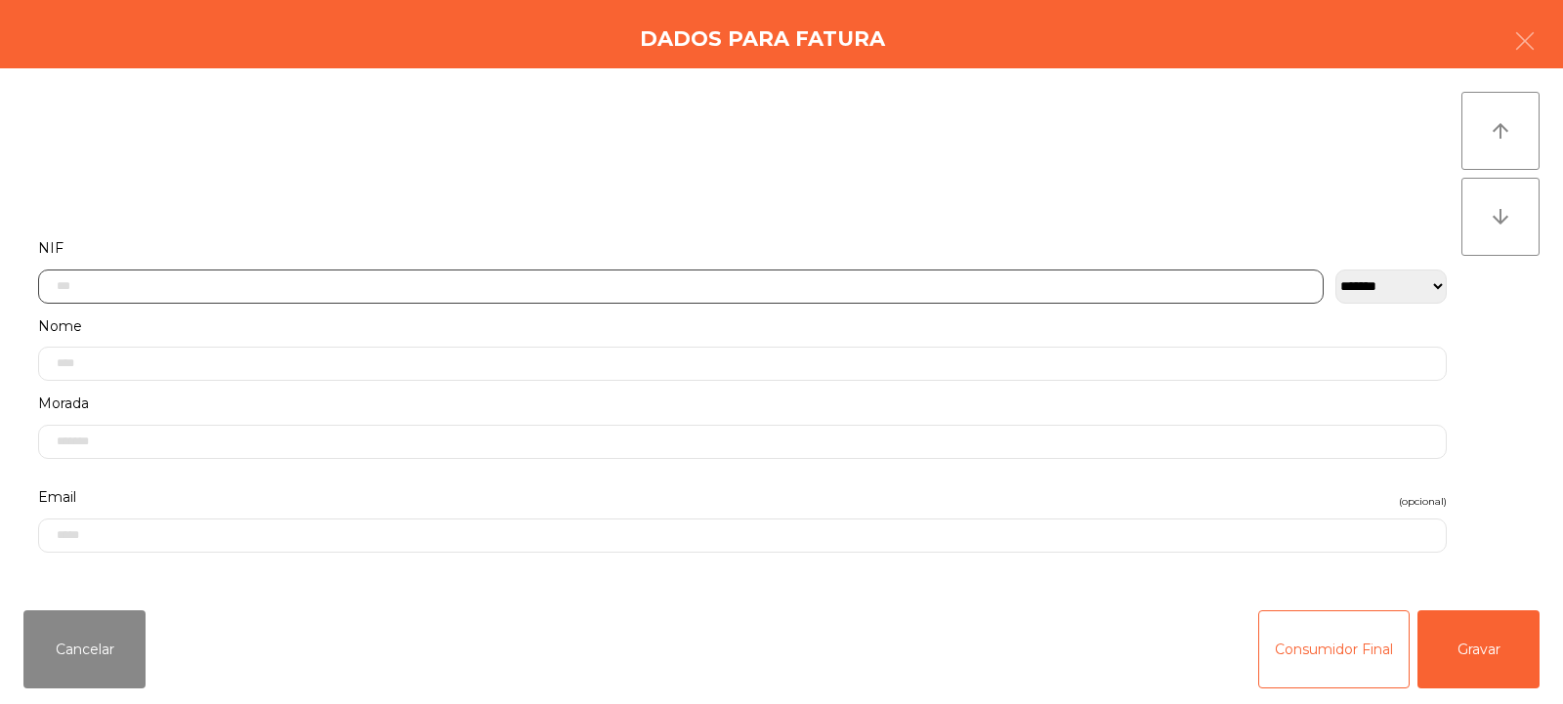
click at [179, 292] on input "text" at bounding box center [681, 287] width 1286 height 34
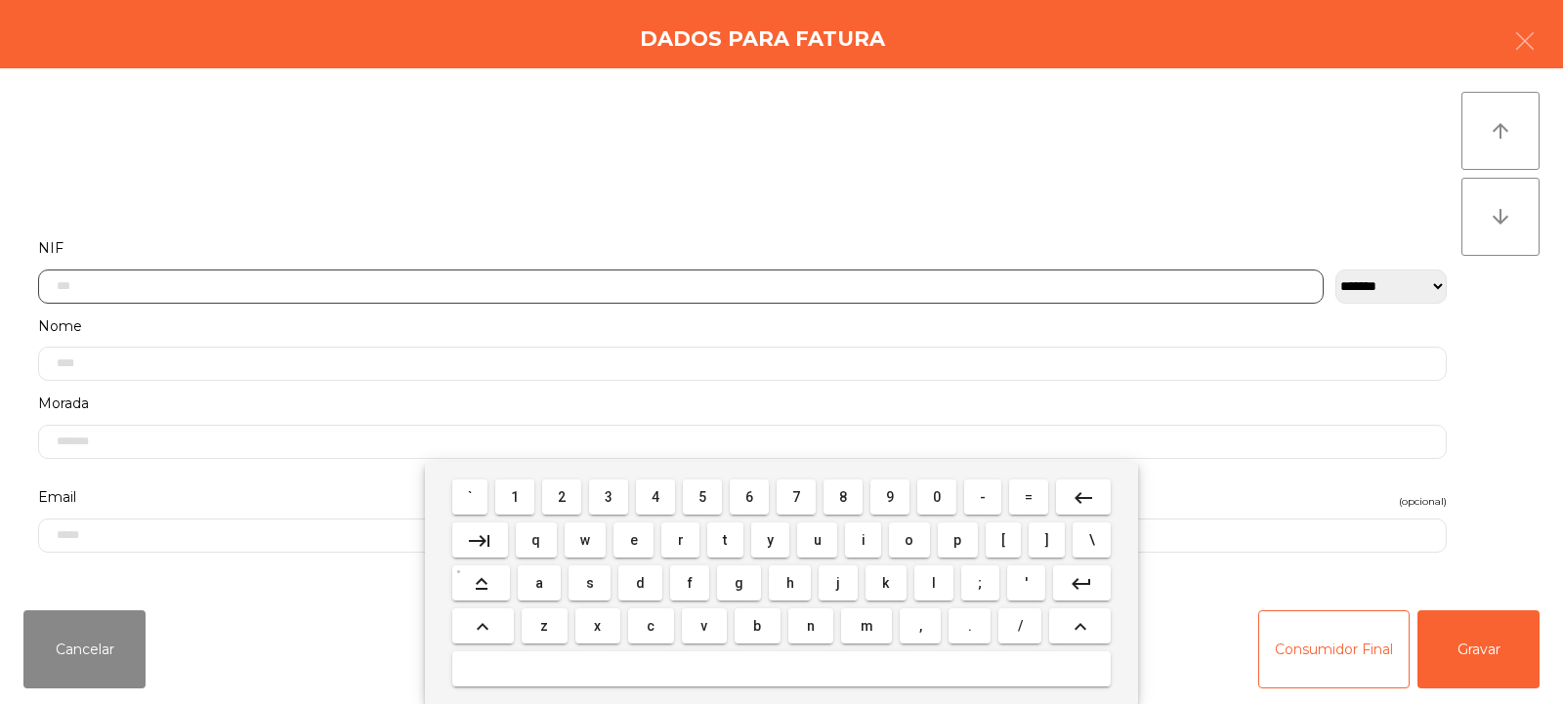
scroll to position [143, 0]
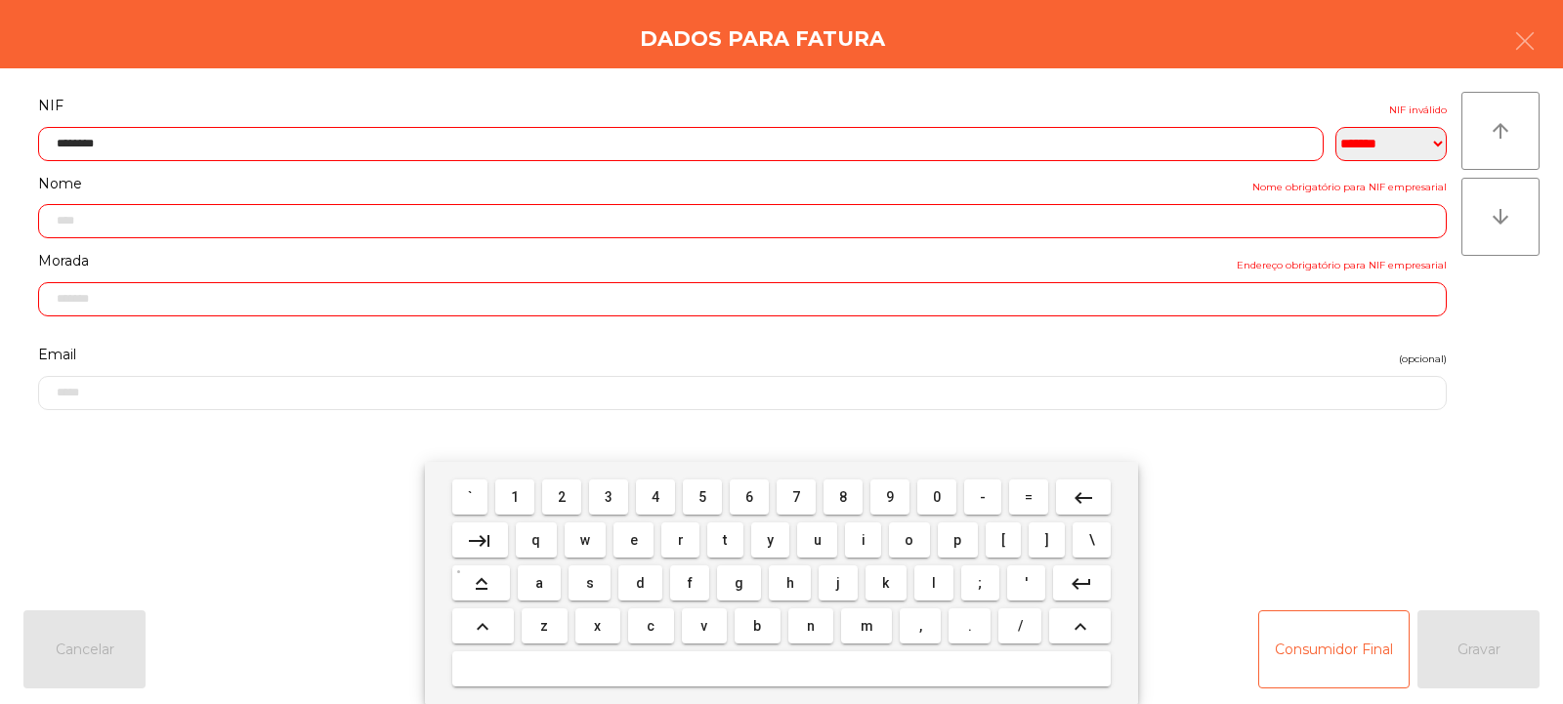
type input "*********"
type input "**********"
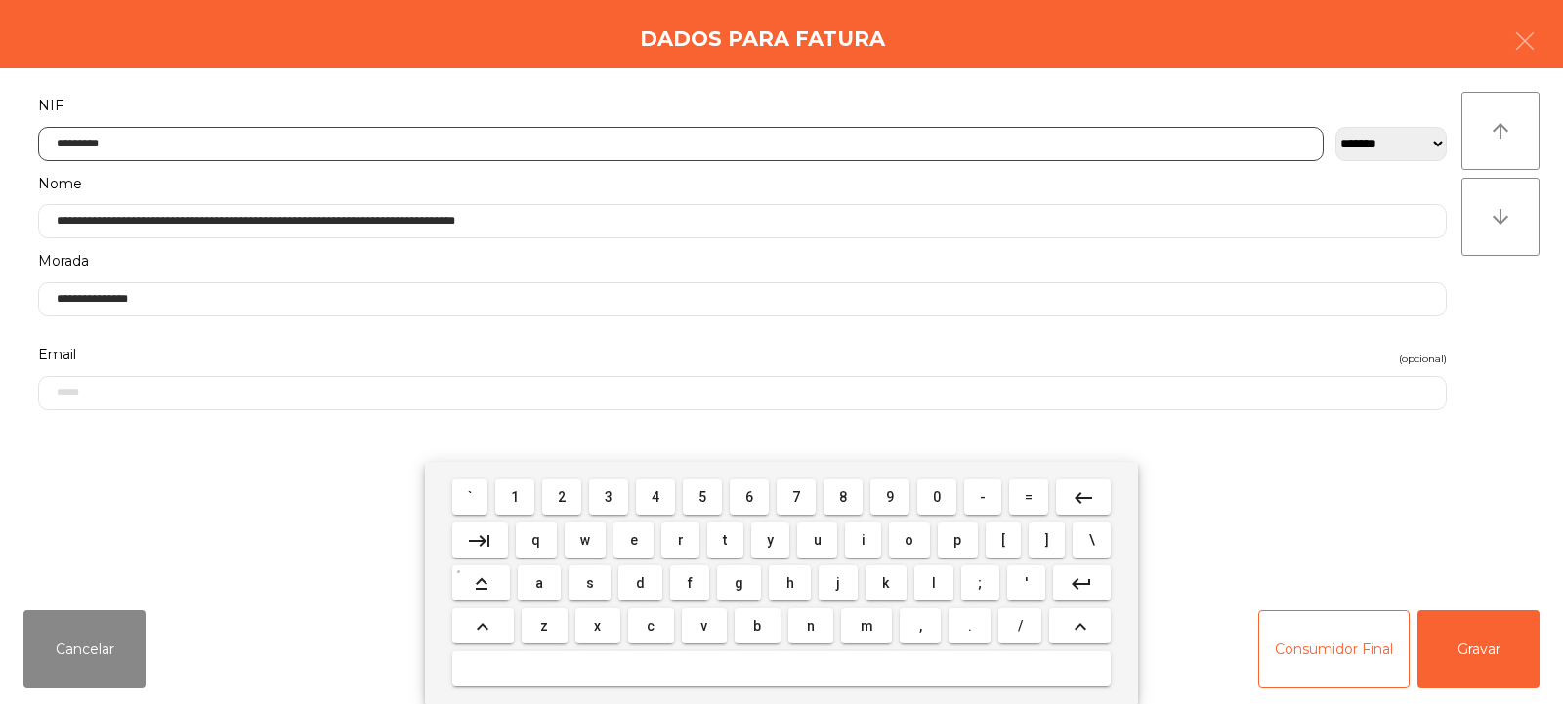
type input "*********"
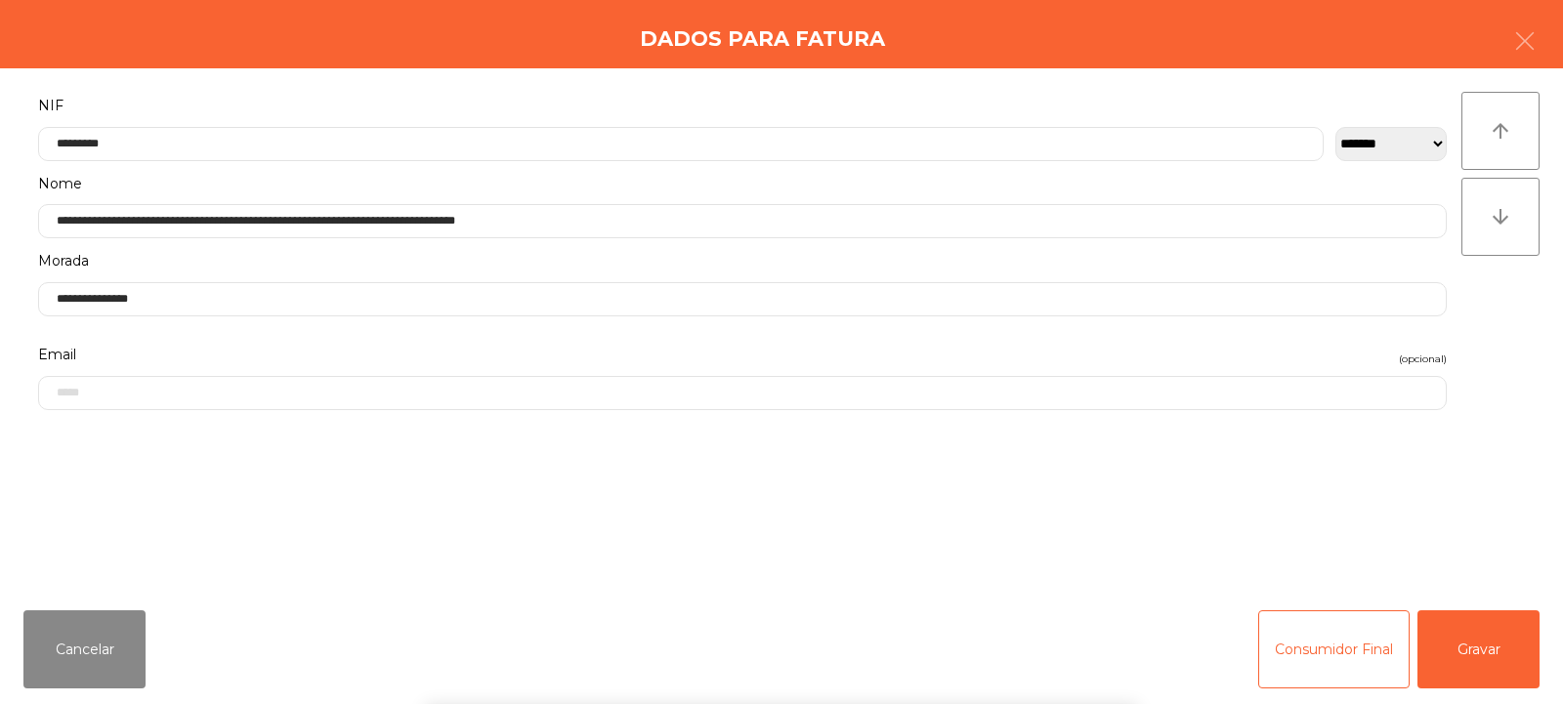
click at [1495, 328] on div "arrow_upward arrow_downward" at bounding box center [1501, 332] width 78 height 480
click at [1478, 649] on button "Gravar" at bounding box center [1479, 650] width 122 height 78
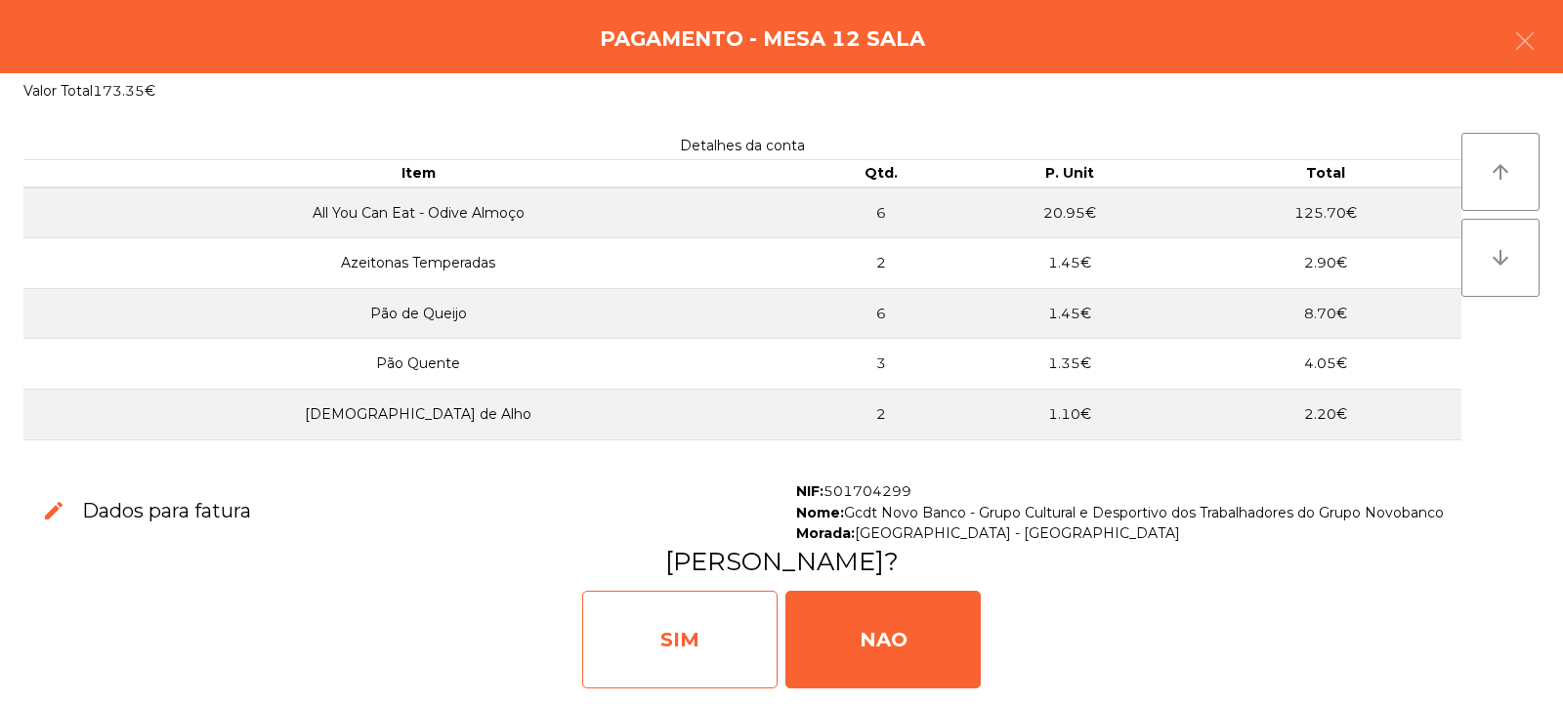
click at [702, 633] on div "SIM" at bounding box center [679, 640] width 195 height 98
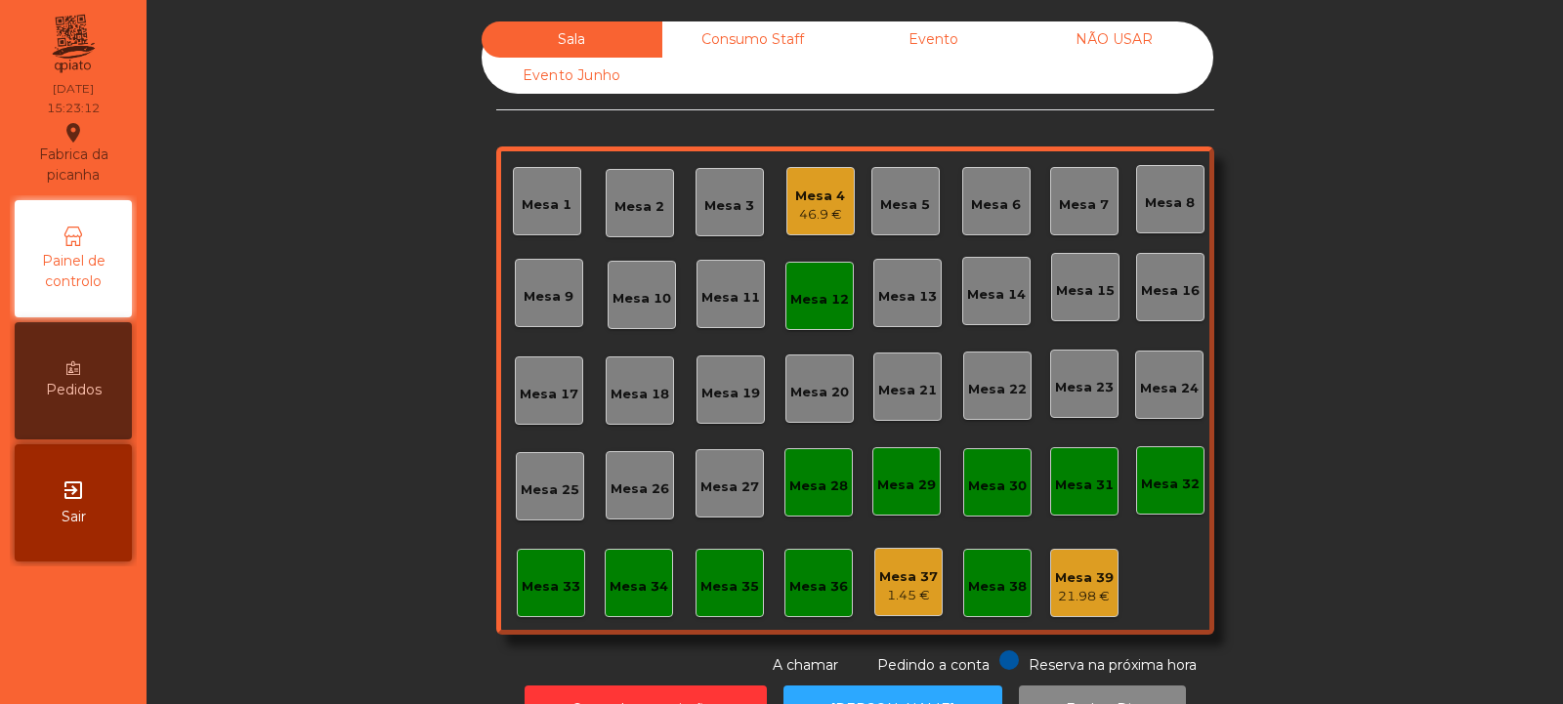
scroll to position [65, 0]
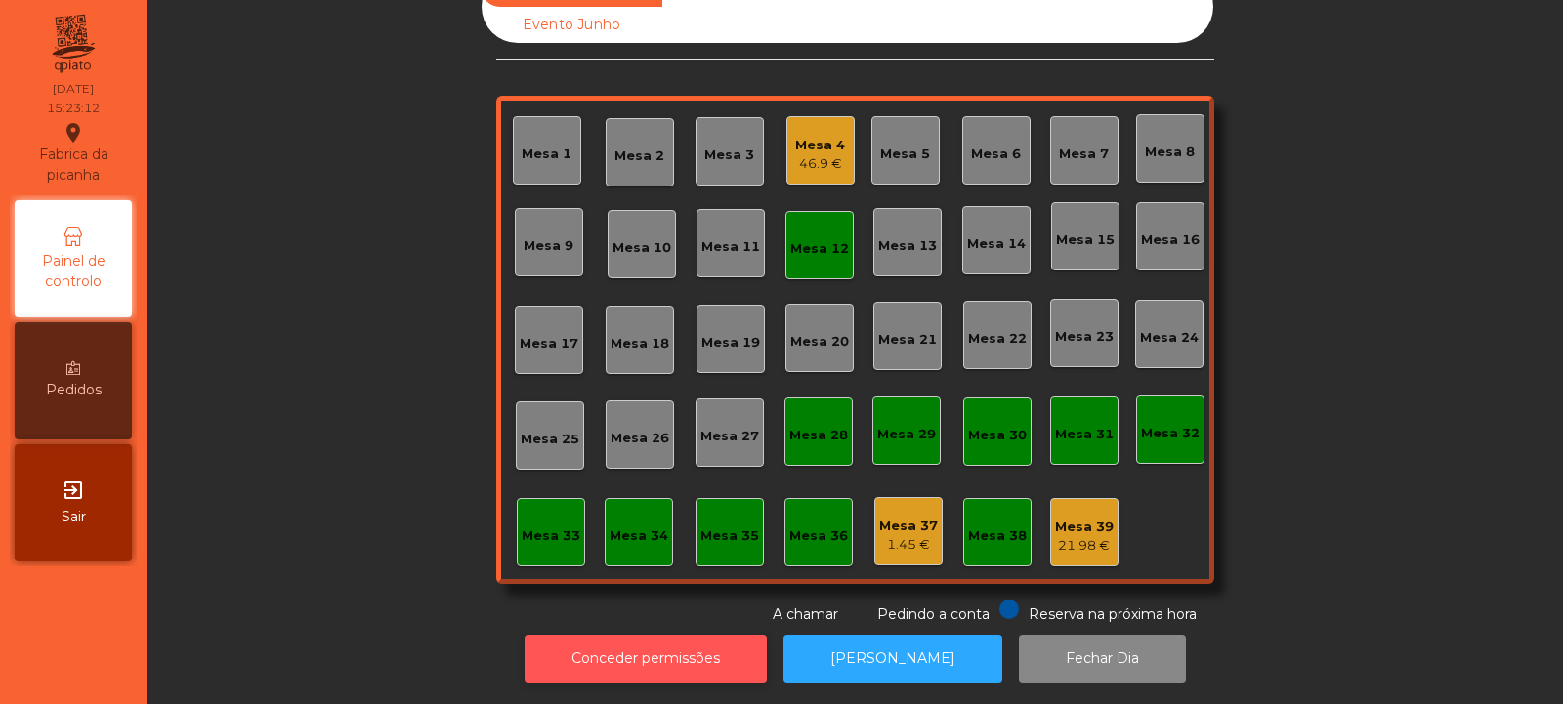
click at [642, 650] on button "Conceder permissões" at bounding box center [646, 659] width 242 height 48
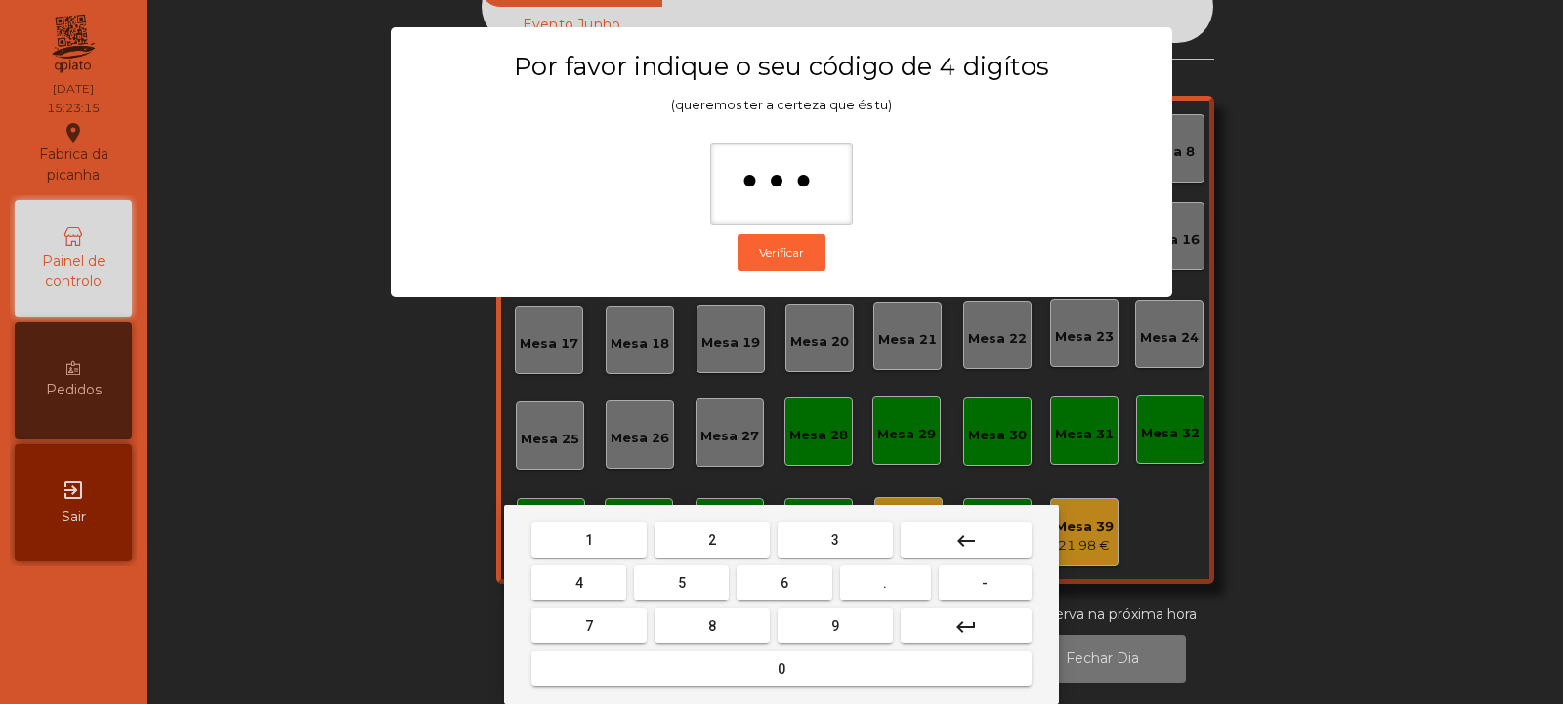
type input "****"
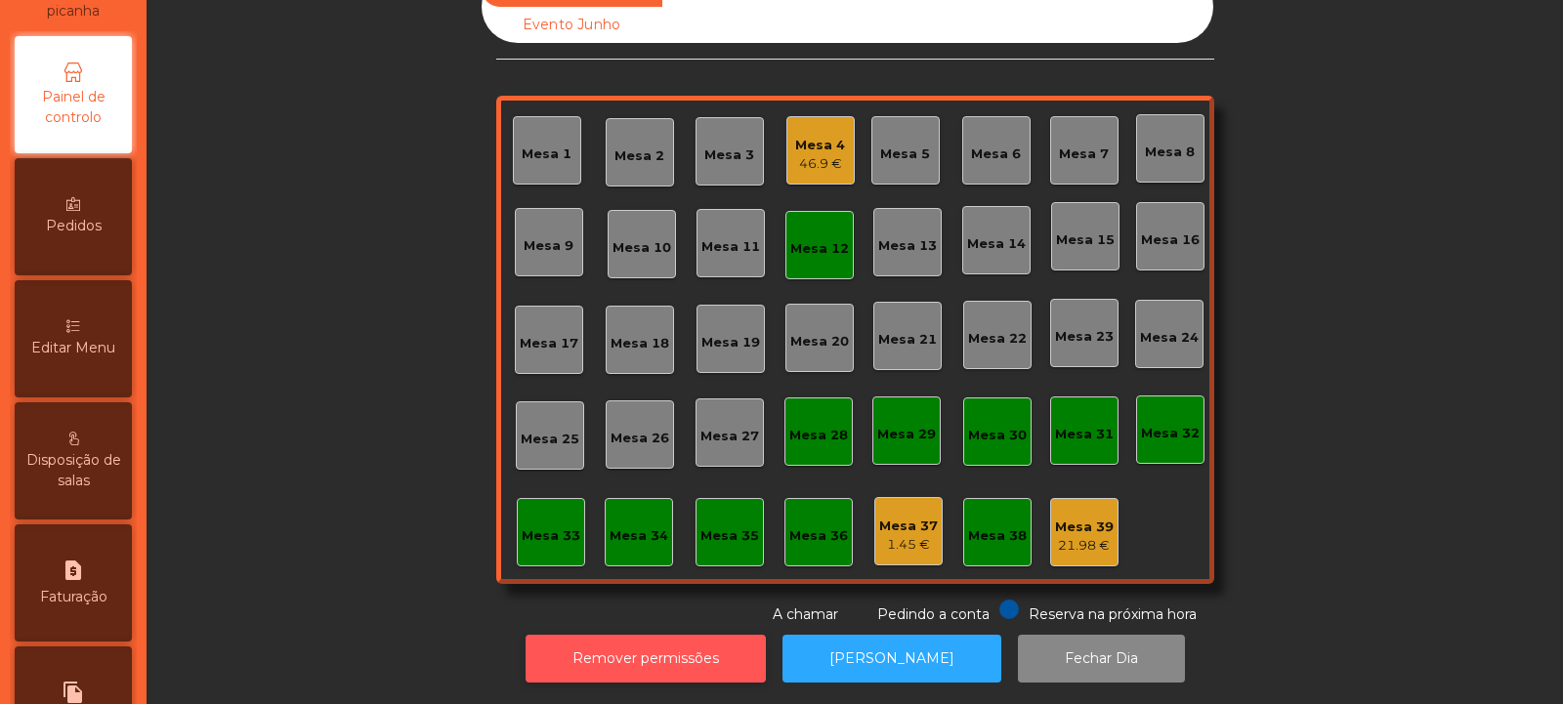
scroll to position [171, 0]
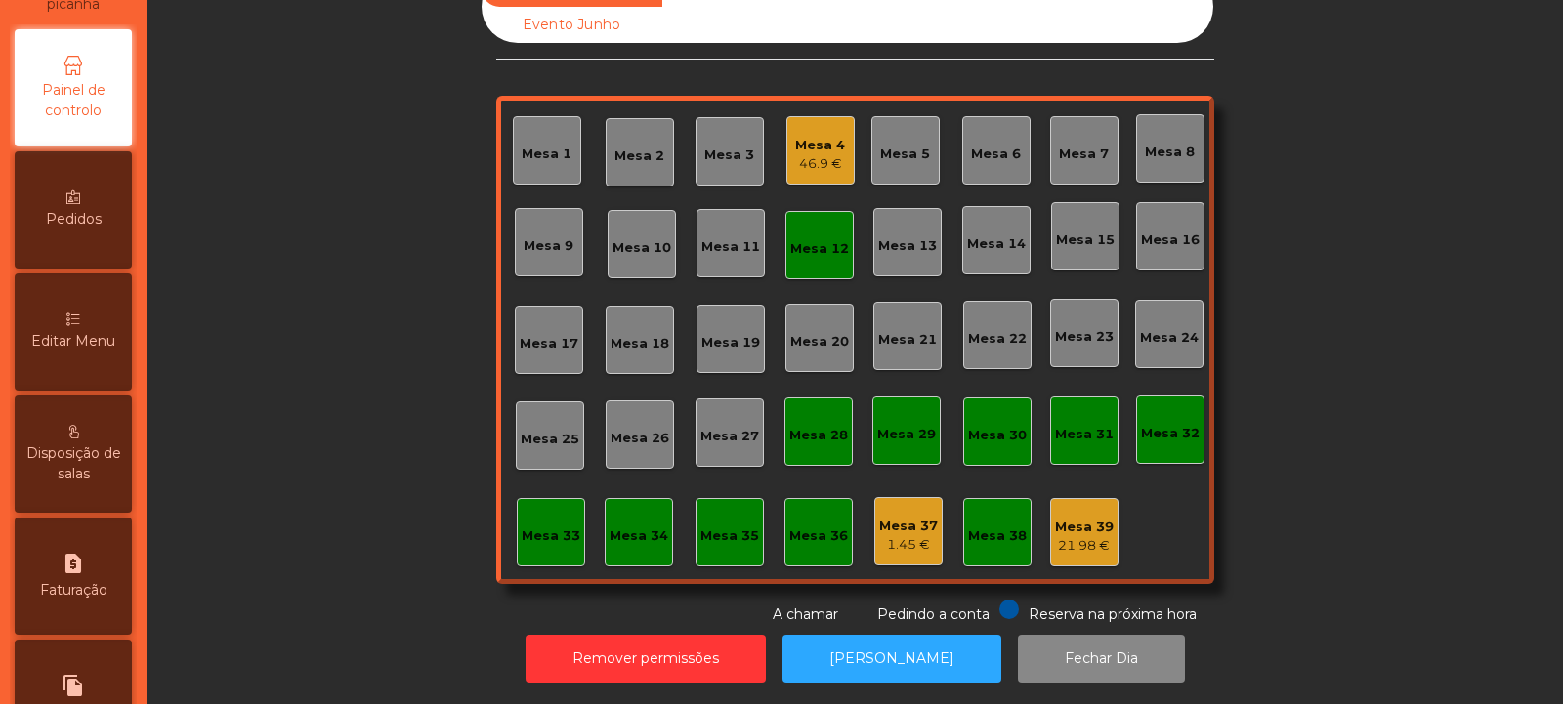
click at [80, 566] on icon "request_page" at bounding box center [73, 563] width 23 height 23
select select "*"
select select "****"
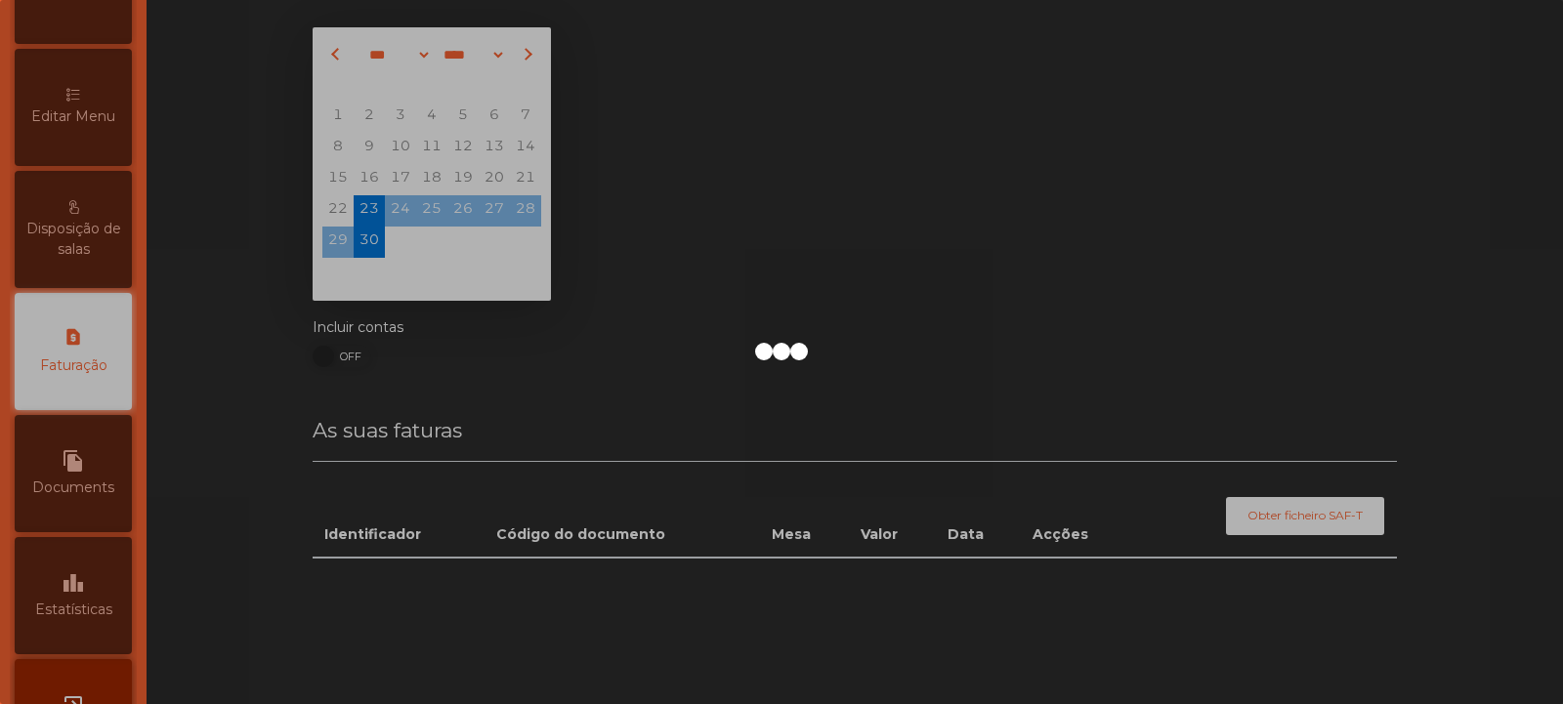
scroll to position [65, 0]
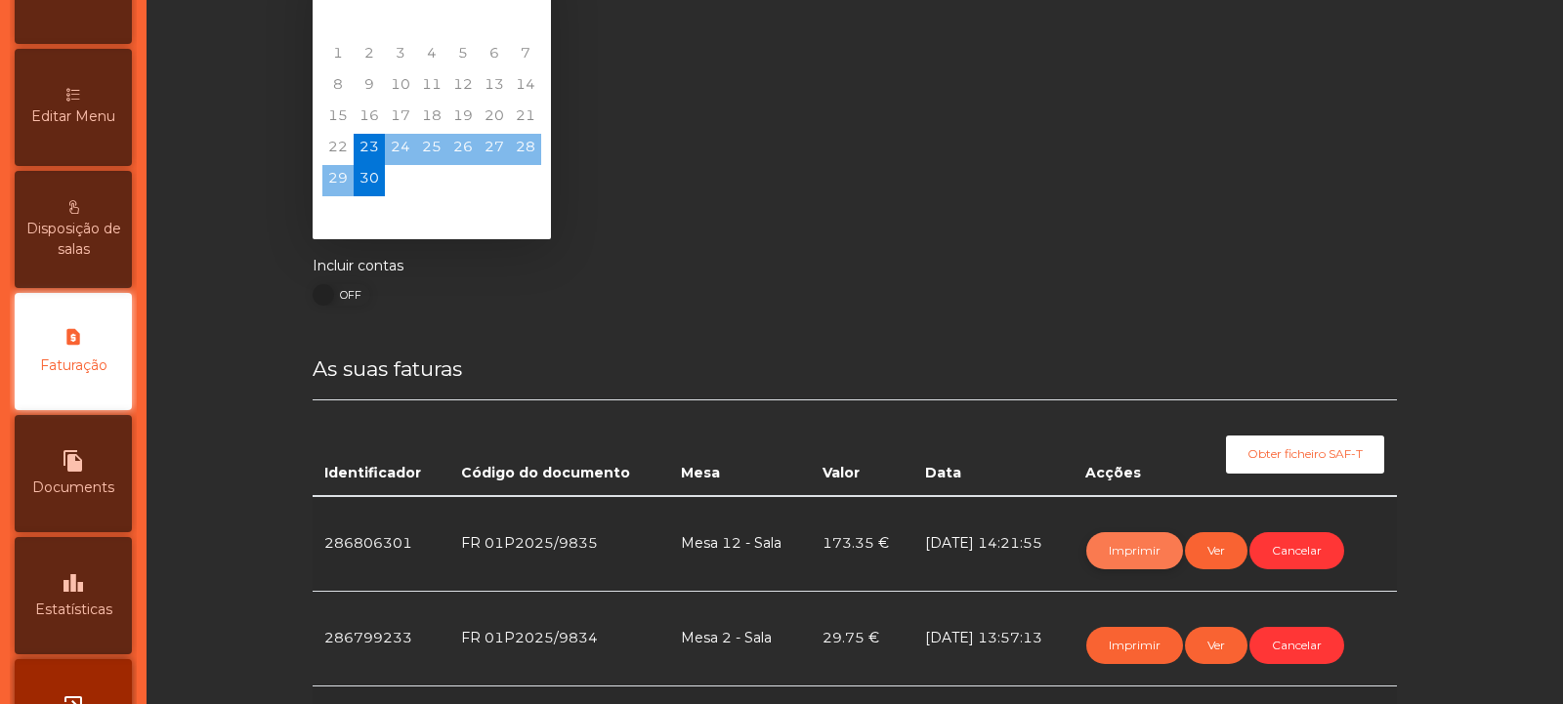
click at [1126, 548] on button "Imprimir" at bounding box center [1135, 551] width 97 height 37
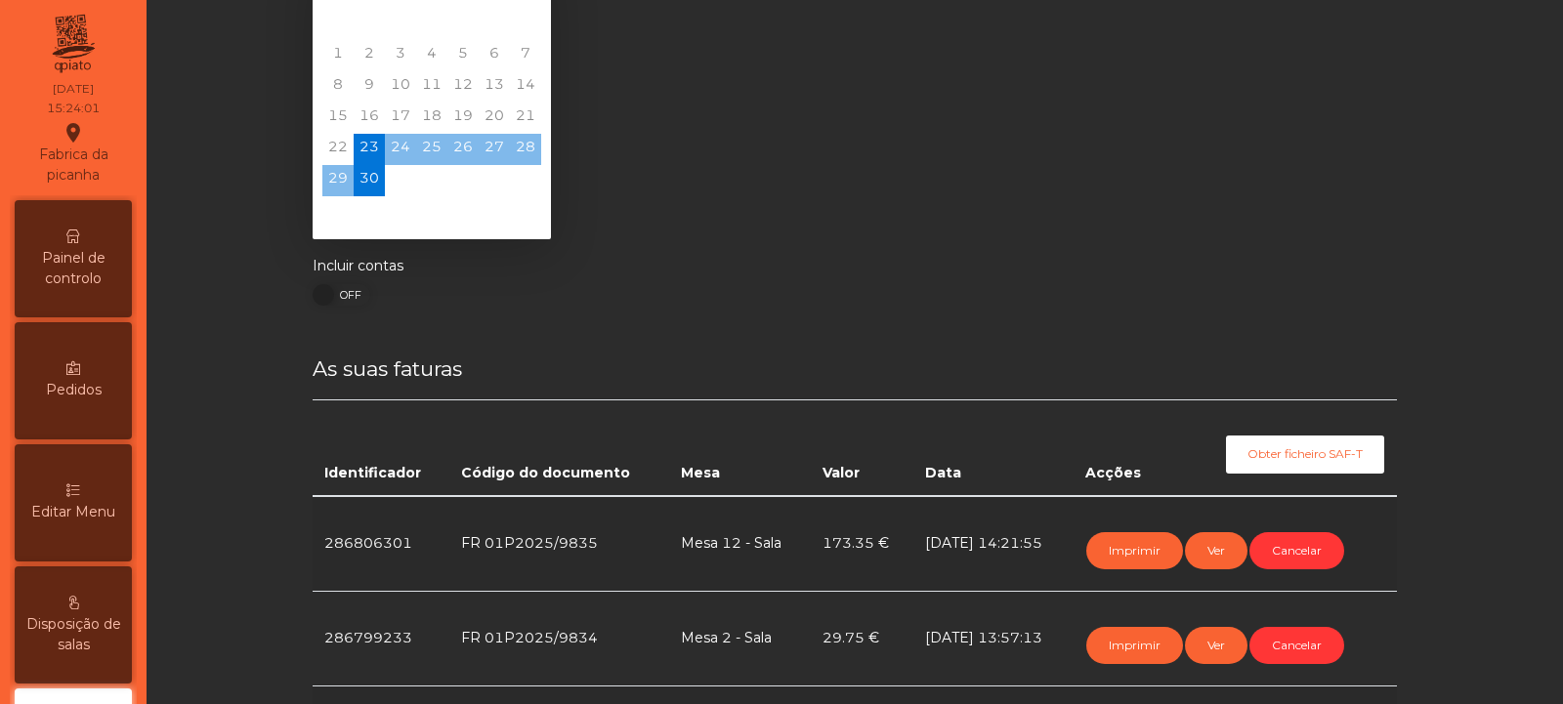
click at [77, 289] on div "Painel de controlo" at bounding box center [73, 258] width 117 height 117
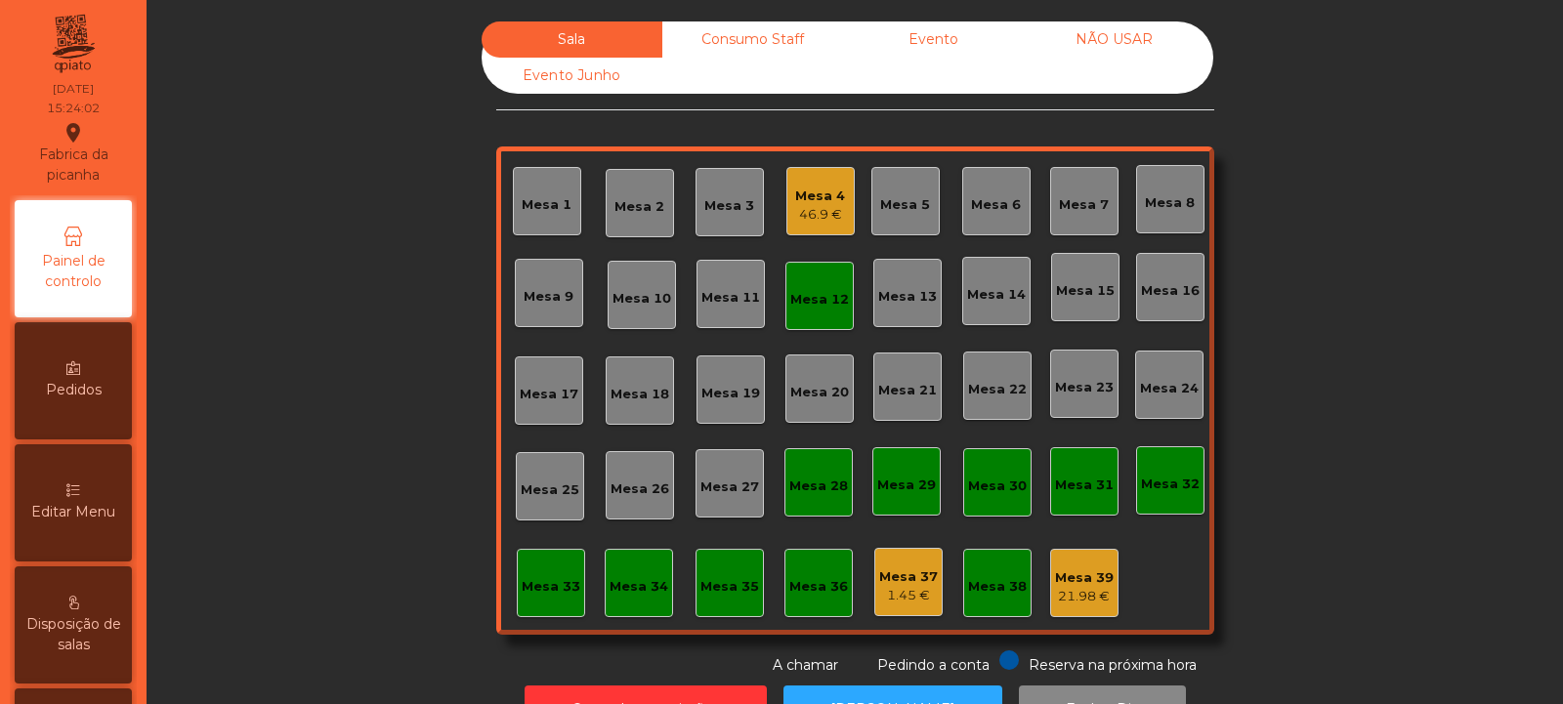
click at [753, 45] on div "Consumo Staff" at bounding box center [752, 39] width 181 height 36
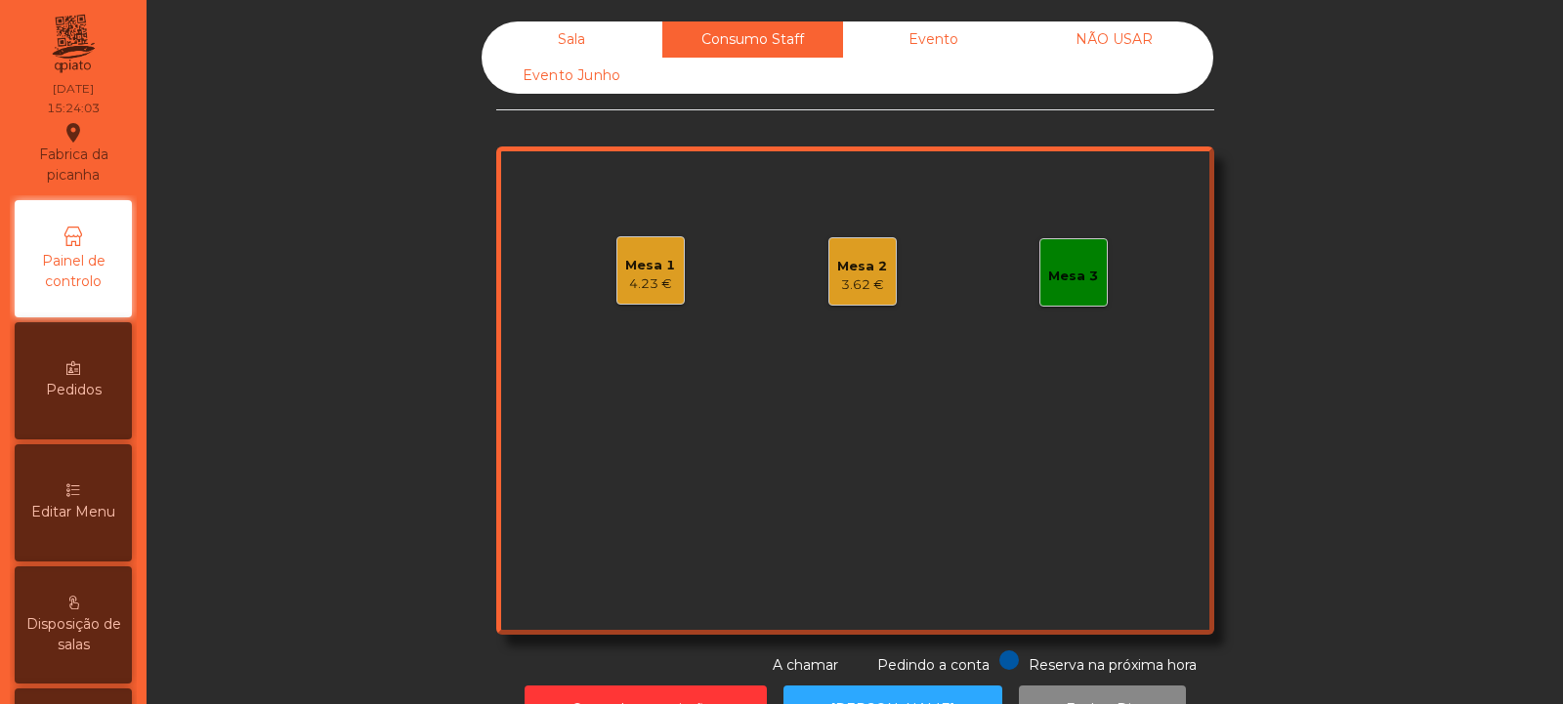
click at [601, 56] on div "Sala" at bounding box center [572, 39] width 181 height 36
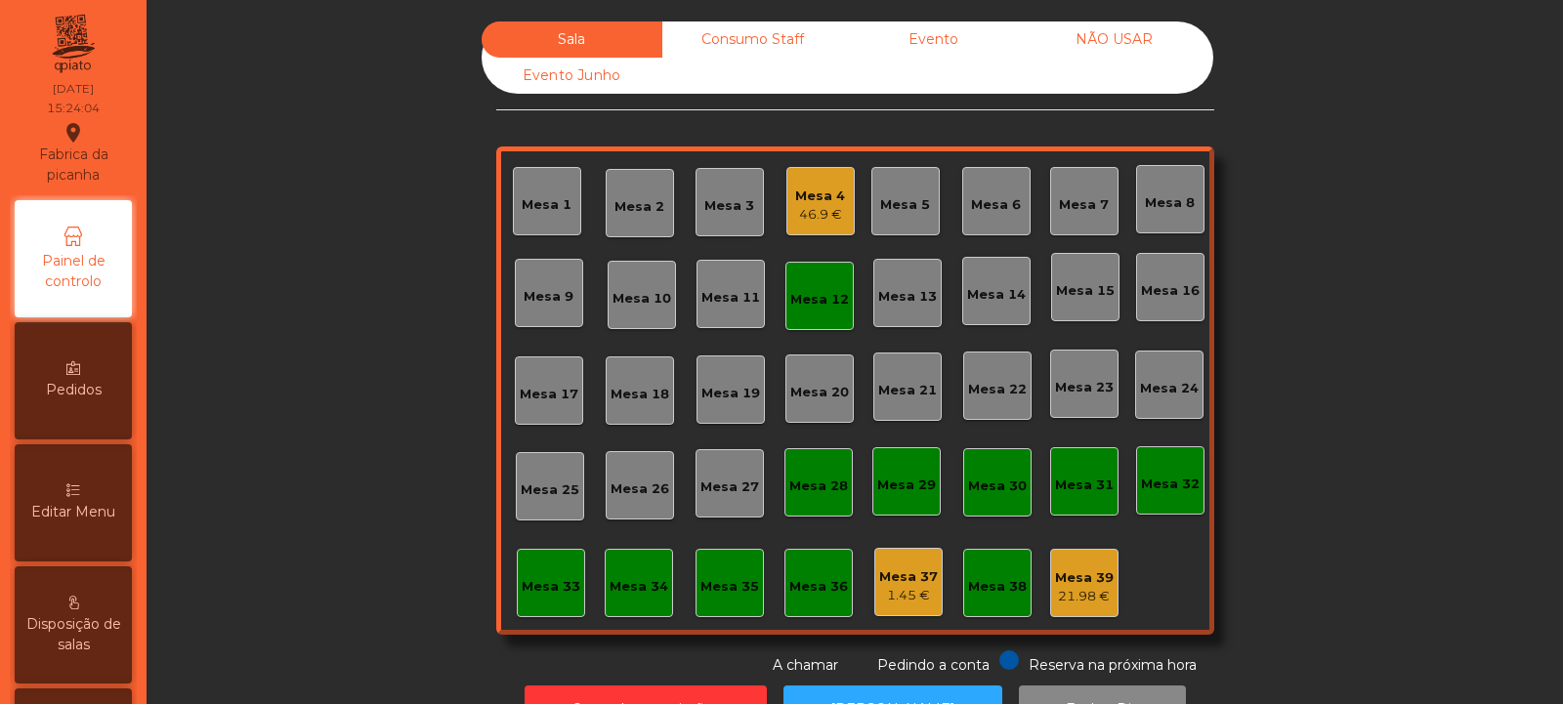
click at [831, 199] on div "Mesa 4" at bounding box center [820, 197] width 50 height 20
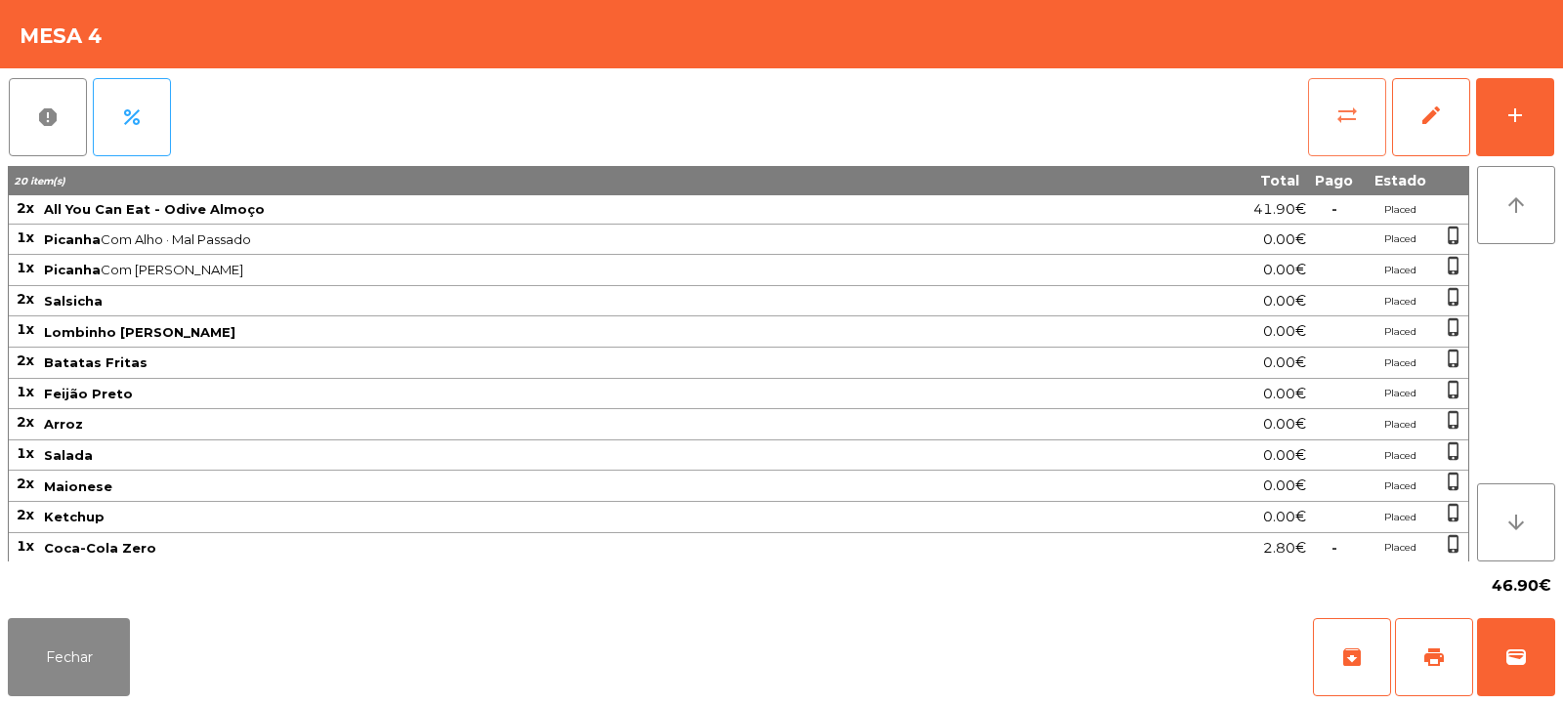
click at [1314, 119] on button "sync_alt" at bounding box center [1347, 117] width 78 height 78
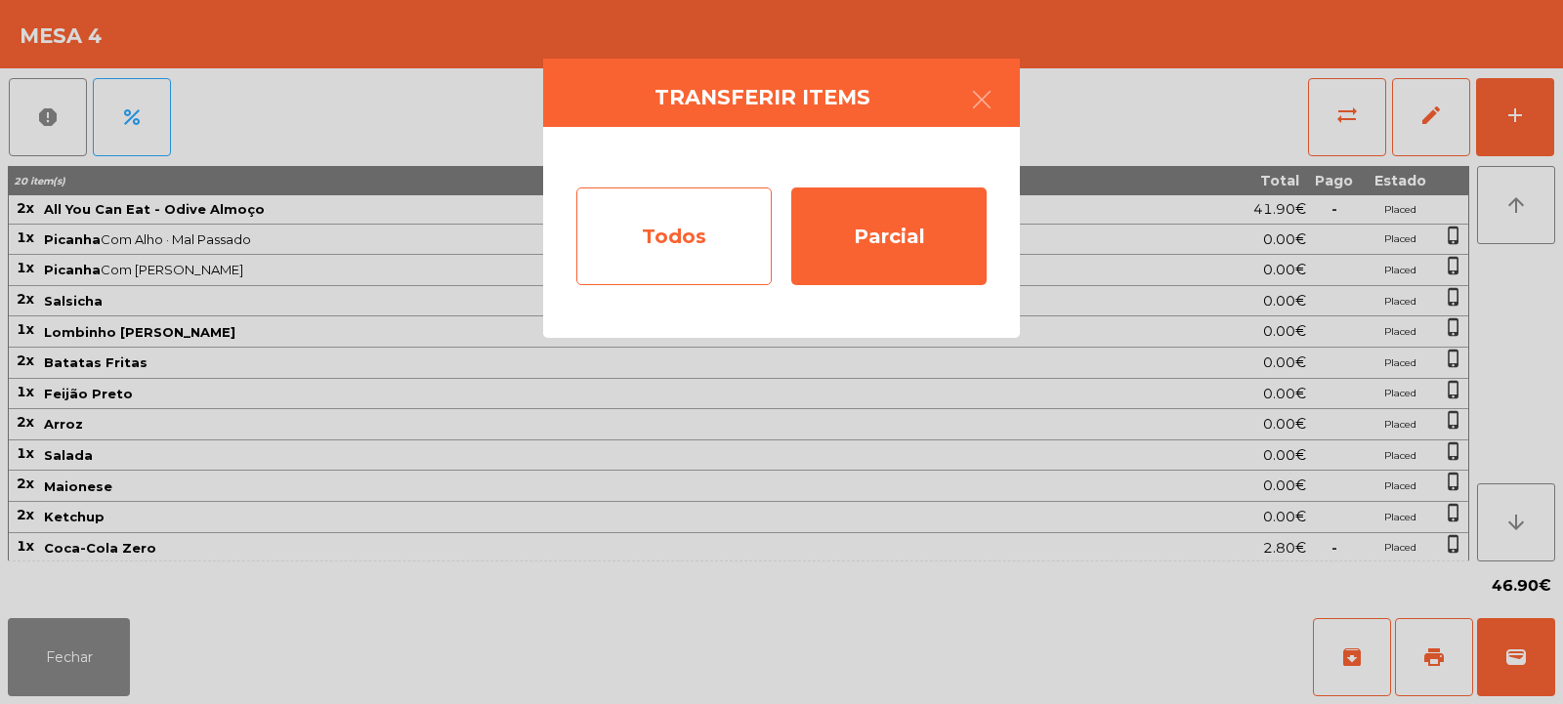
click at [703, 217] on div "Todos" at bounding box center [673, 237] width 195 height 98
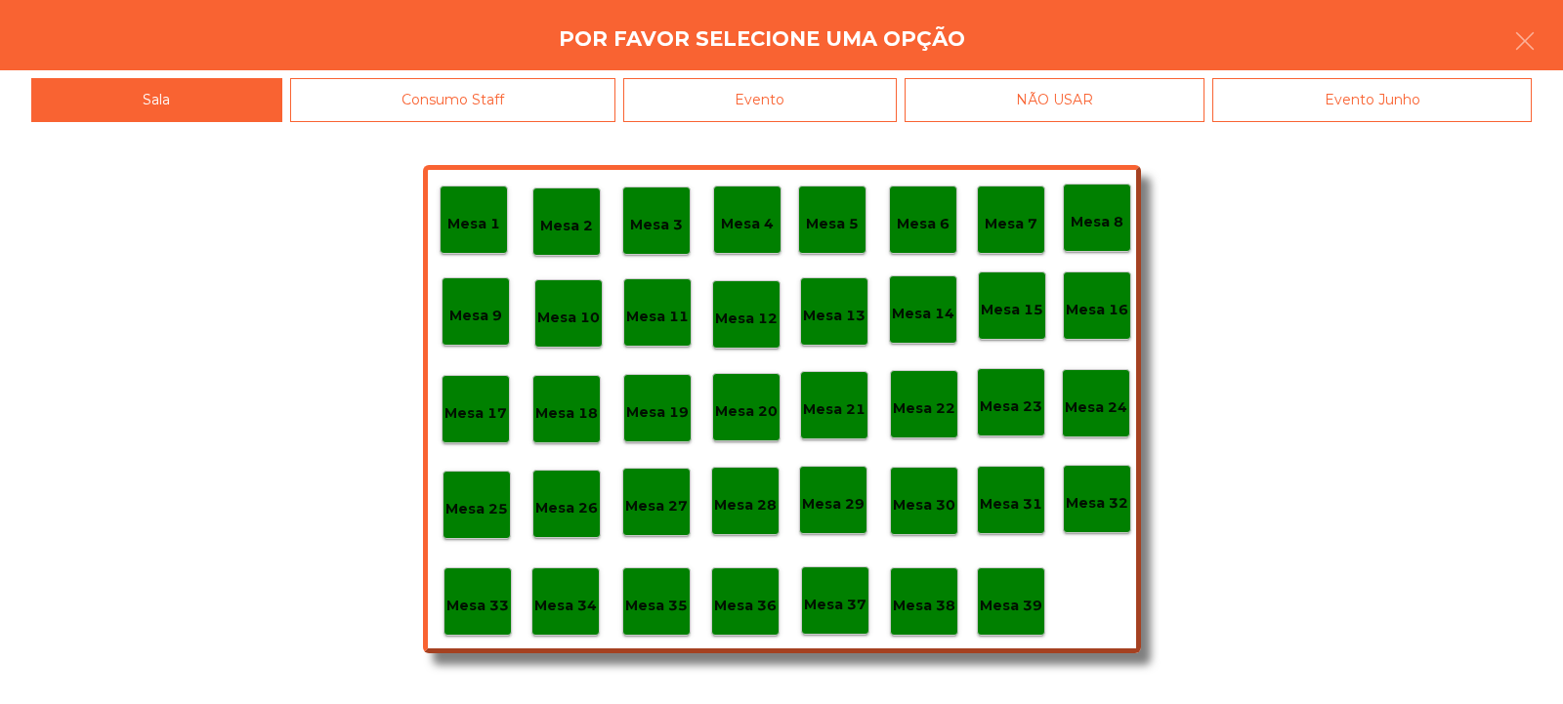
click at [761, 101] on div "Evento" at bounding box center [760, 100] width 274 height 44
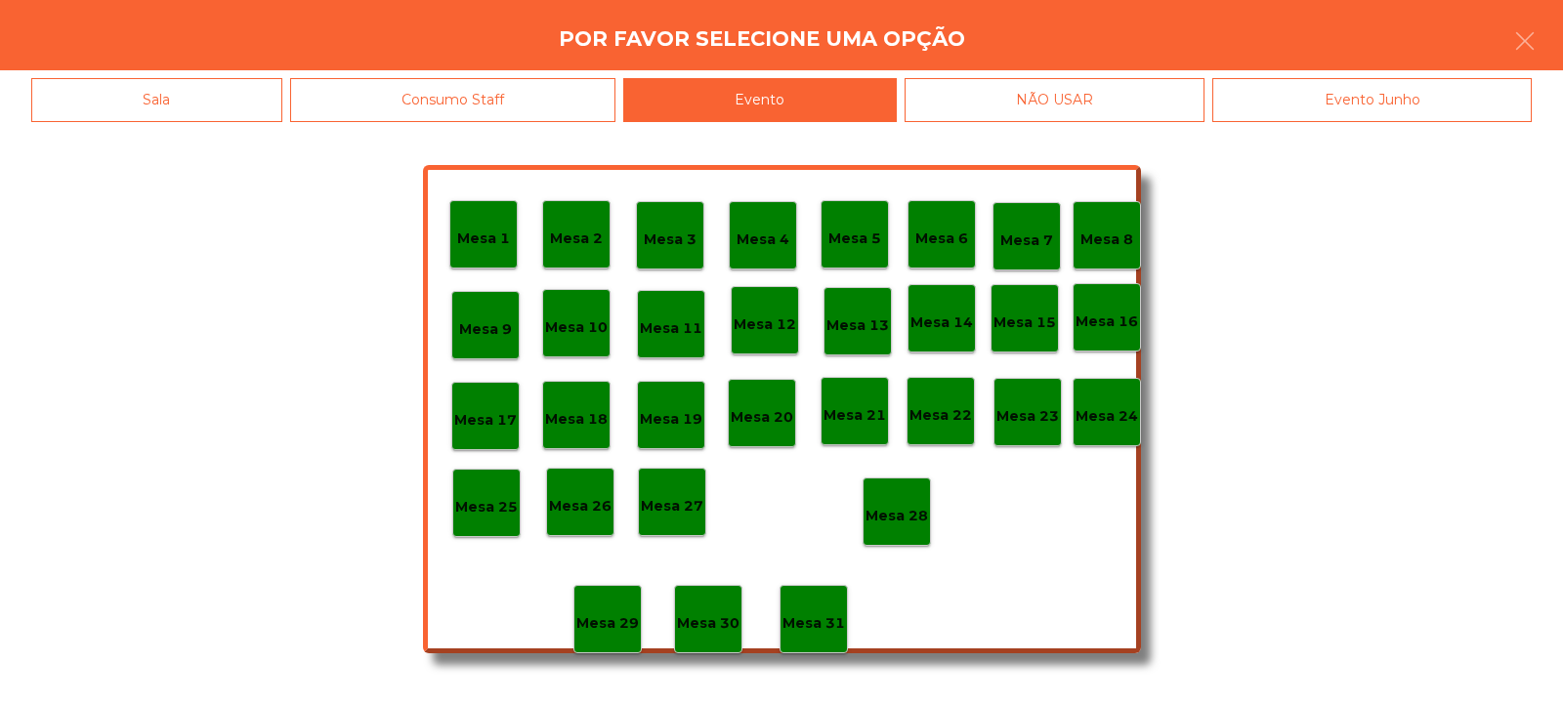
click at [877, 541] on div "Mesa 28" at bounding box center [897, 512] width 68 height 68
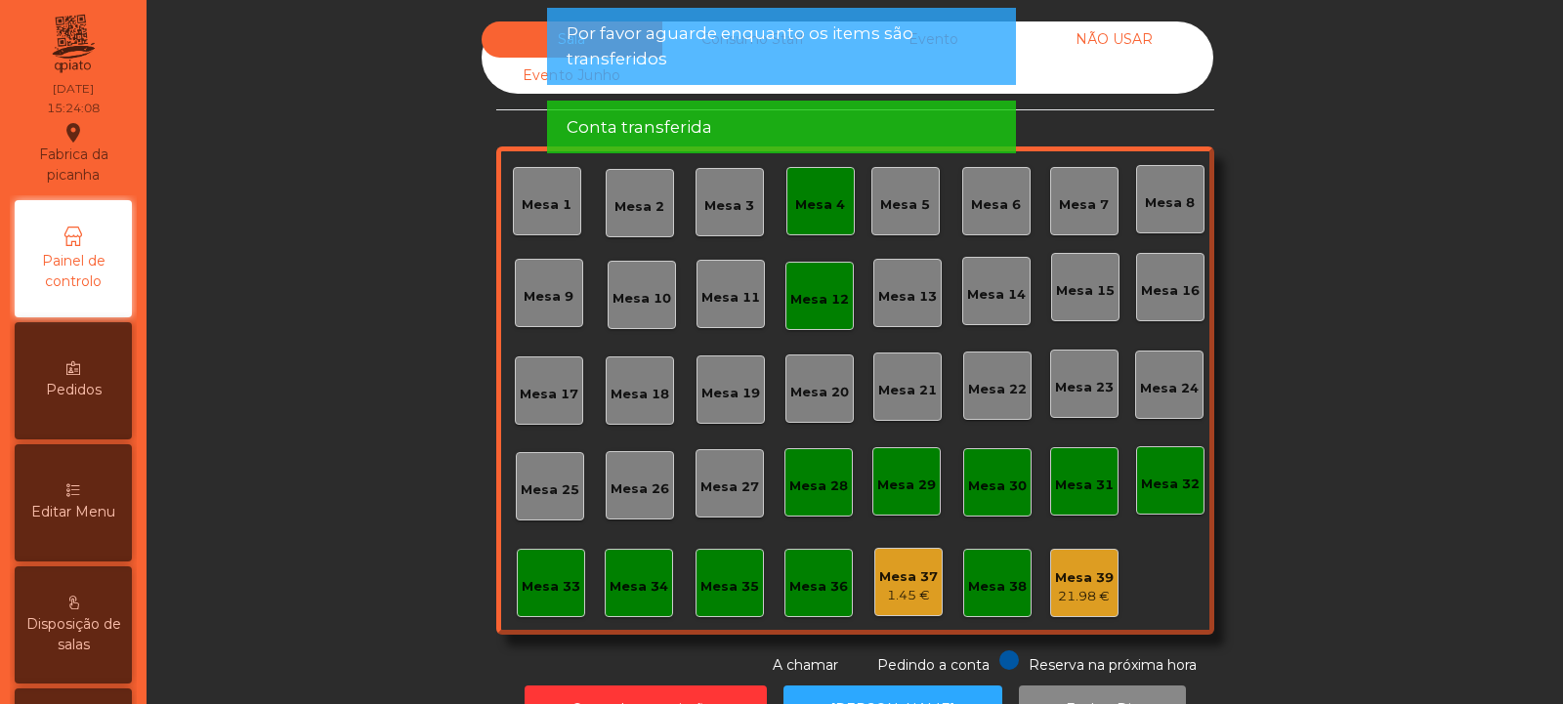
click at [809, 39] on span "Por favor aguarde enquanto os items são transferidos" at bounding box center [782, 45] width 430 height 49
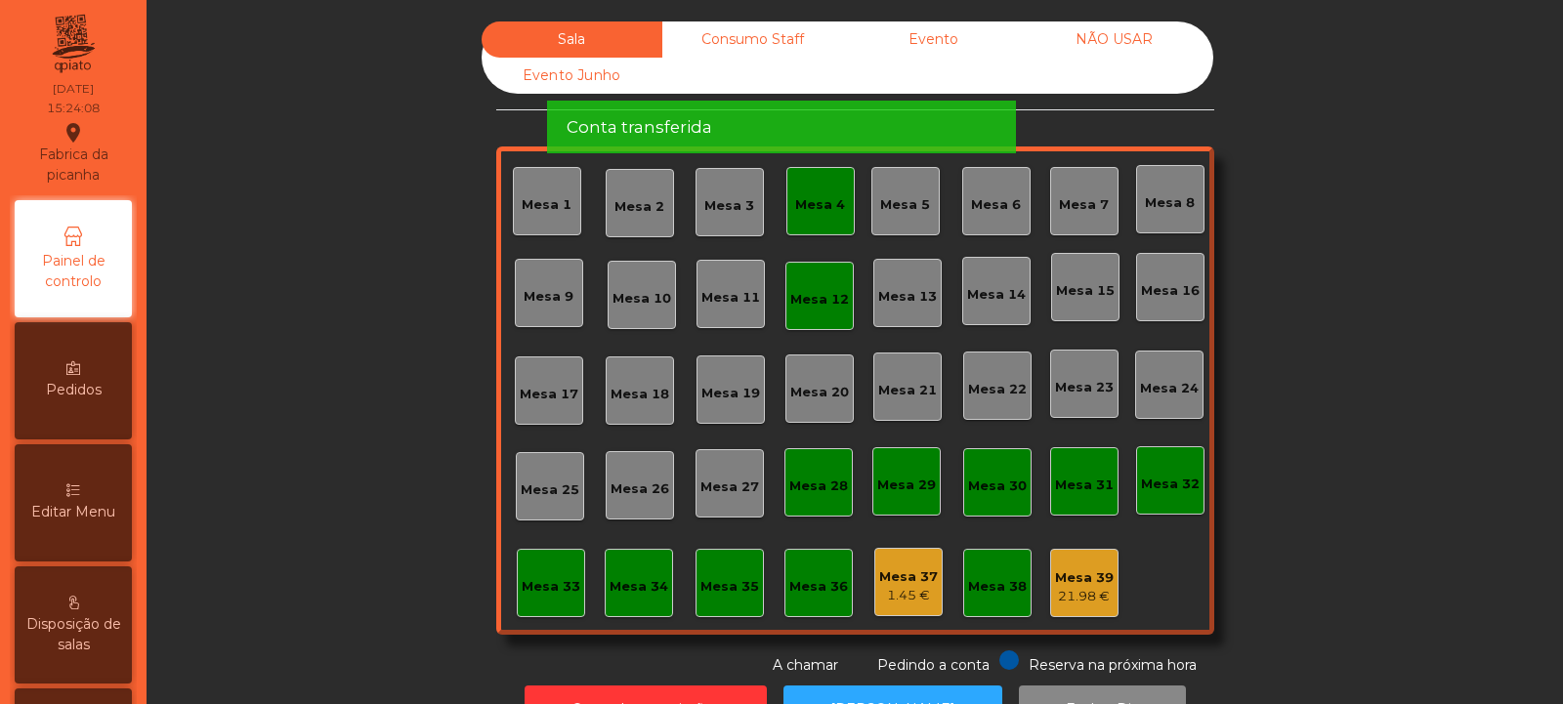
click at [787, 82] on div "Sala Consumo Staff Evento NÃO USAR Evento Junho" at bounding box center [848, 57] width 732 height 72
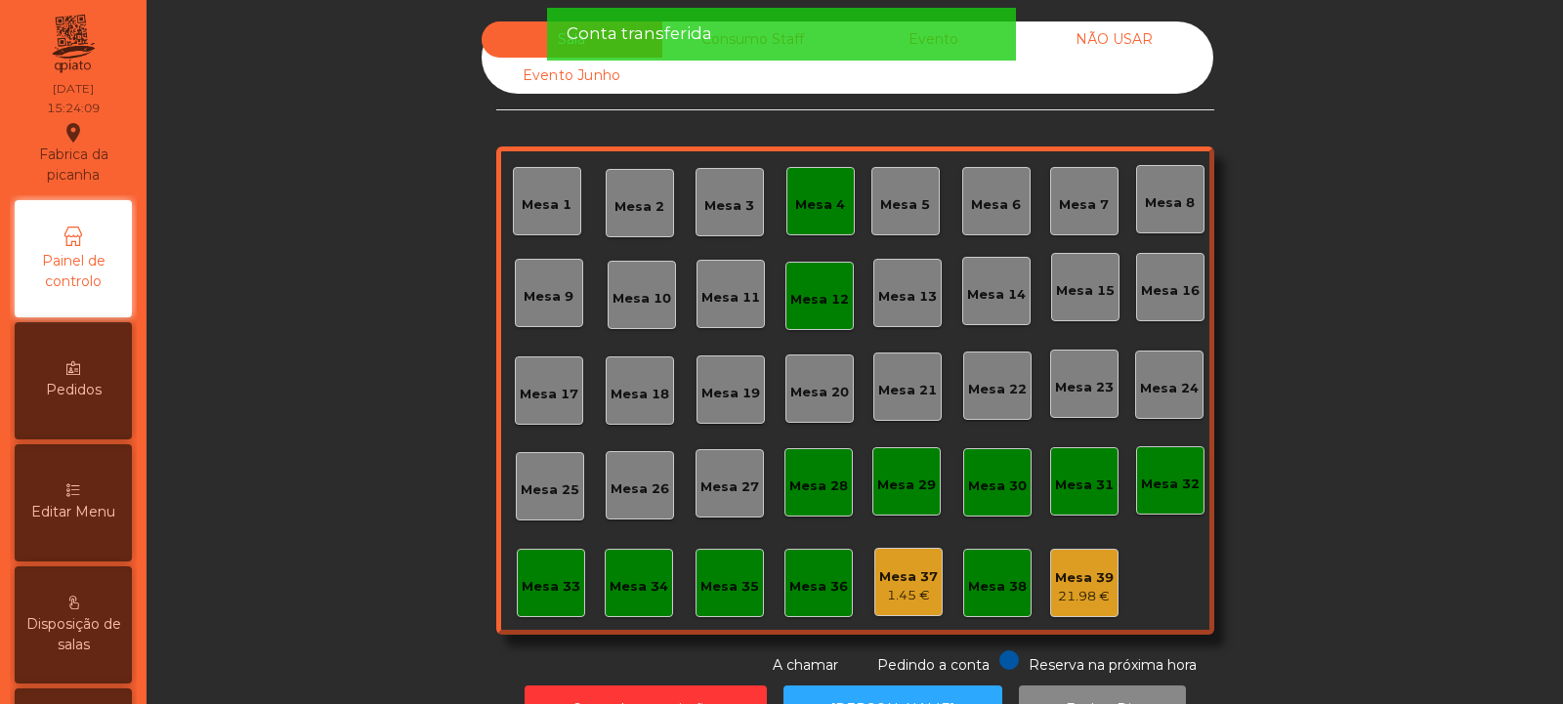
click at [769, 31] on div "Conta transferida" at bounding box center [782, 33] width 430 height 24
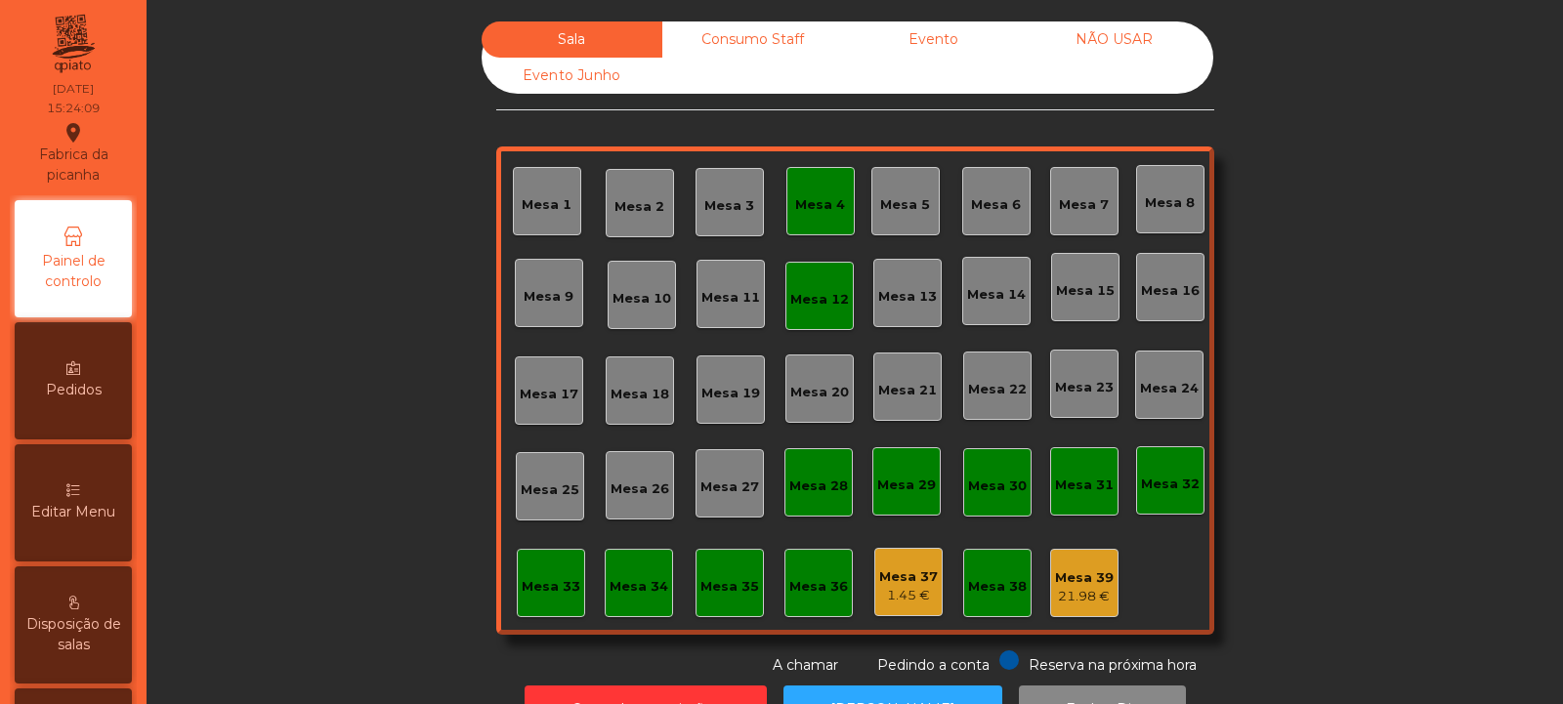
click at [744, 45] on div "Consumo Staff" at bounding box center [752, 39] width 181 height 36
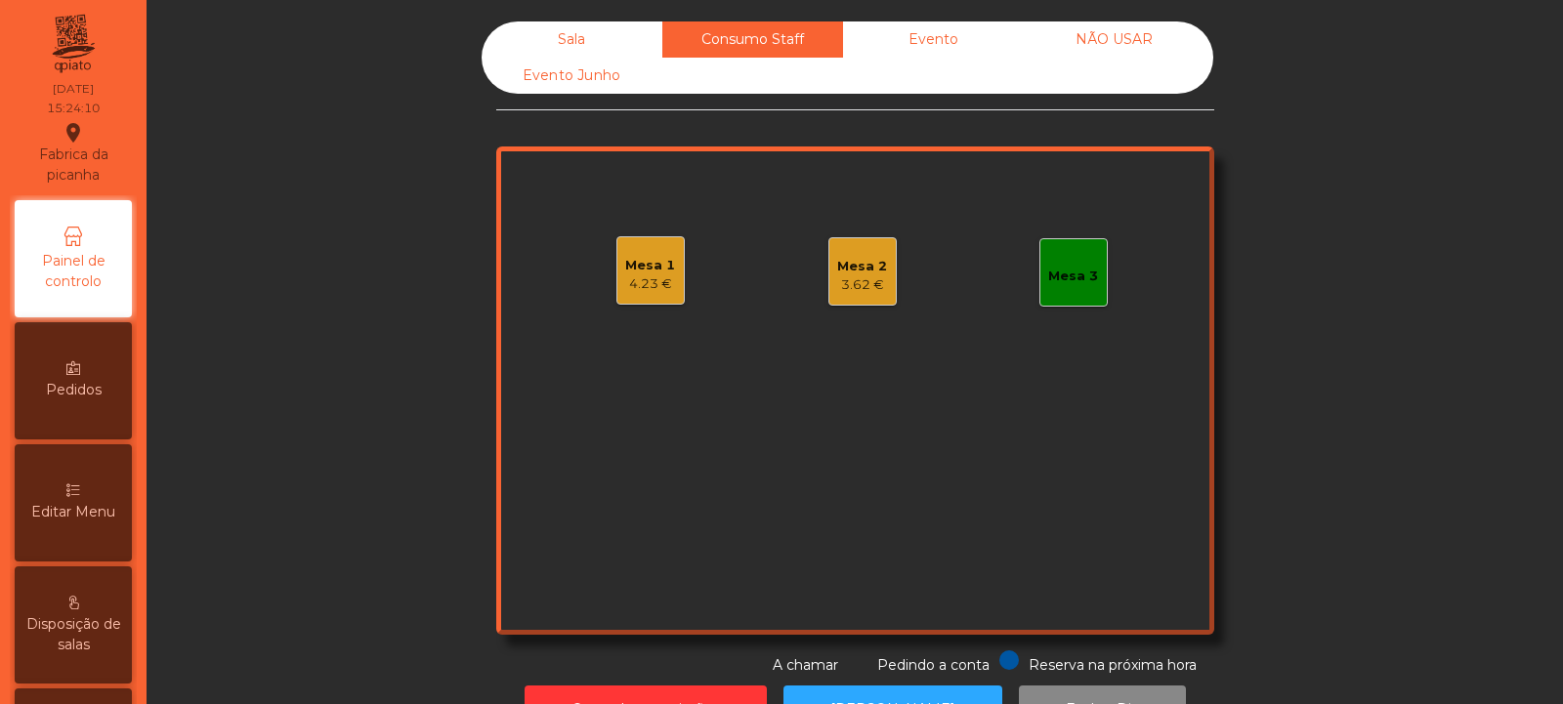
click at [920, 51] on div "Evento" at bounding box center [933, 39] width 181 height 36
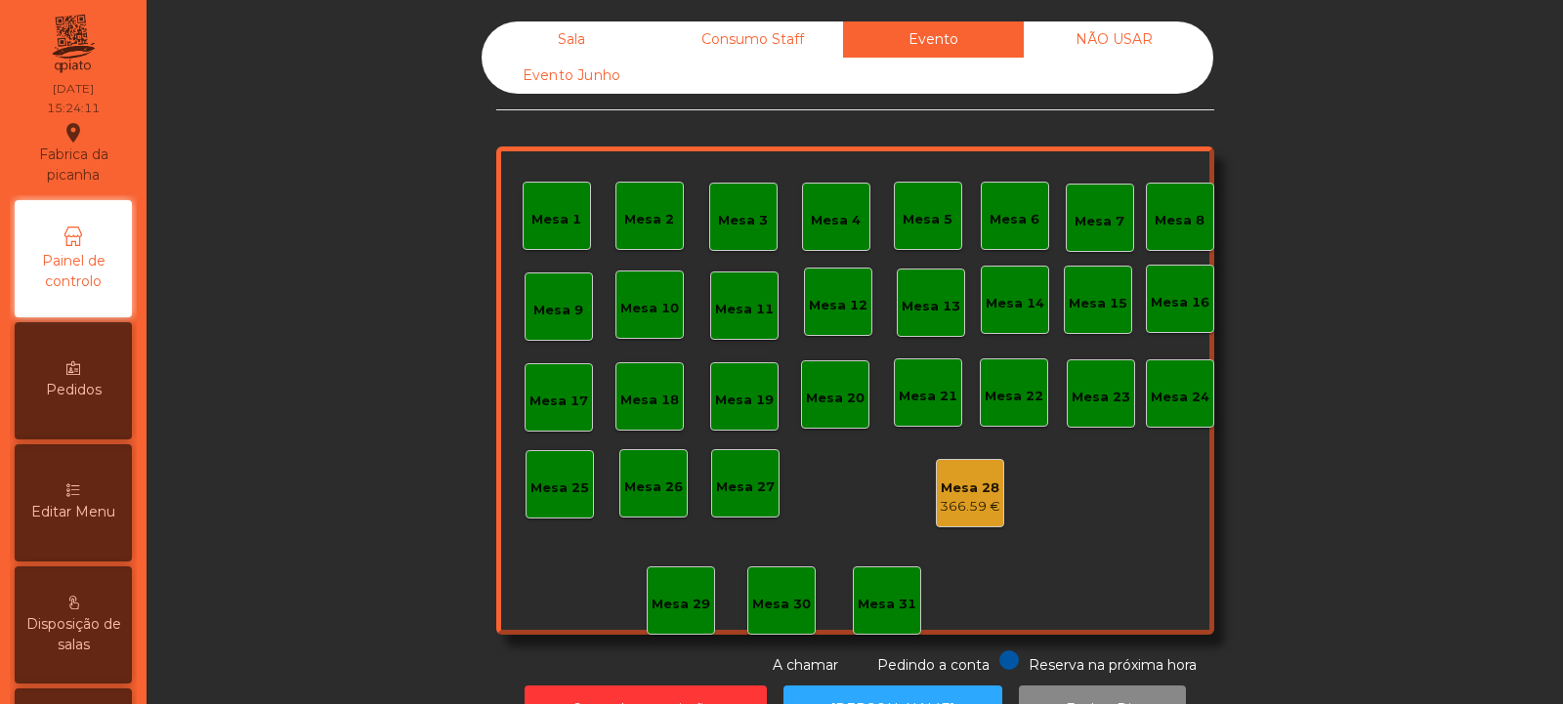
click at [985, 514] on div "366.59 €" at bounding box center [970, 507] width 61 height 20
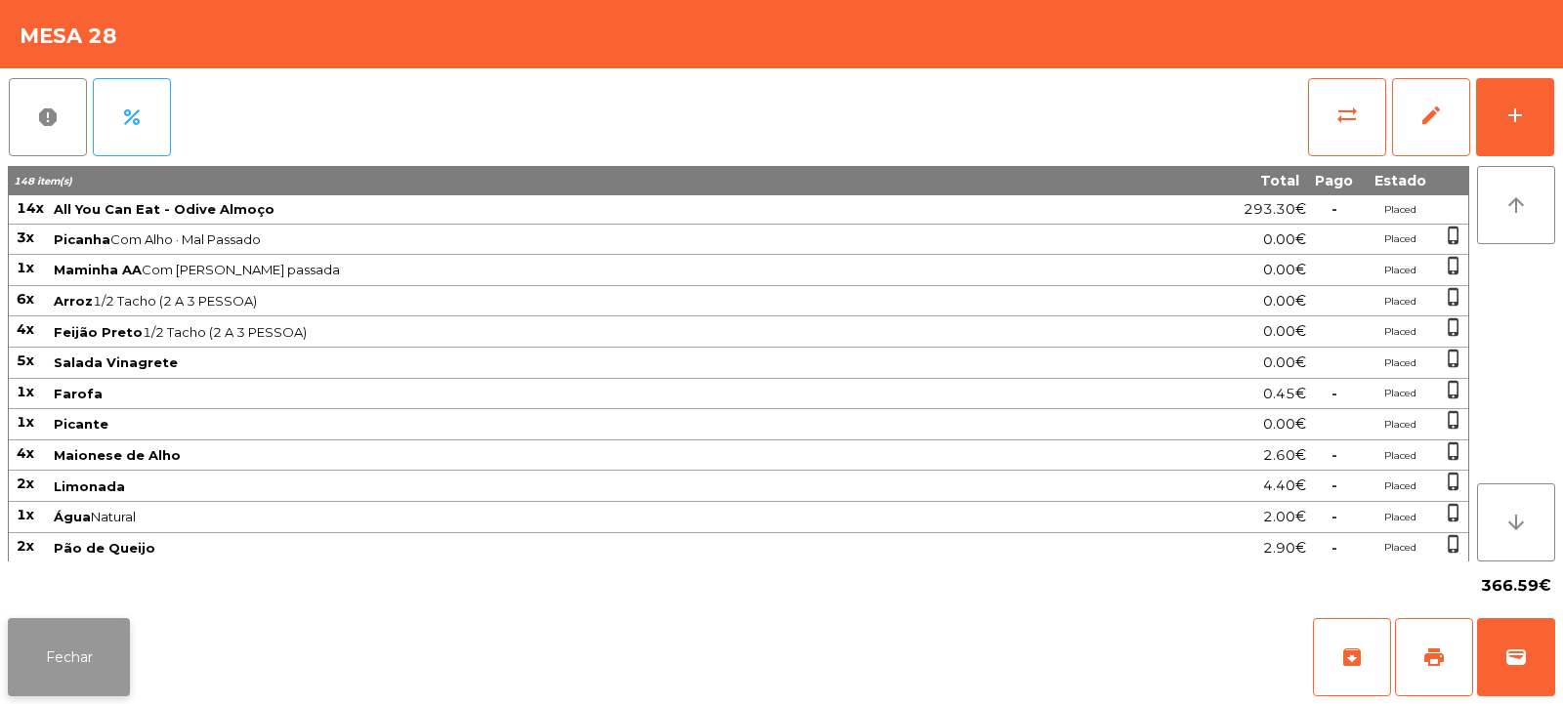
click at [74, 619] on button "Fechar" at bounding box center [69, 657] width 122 height 78
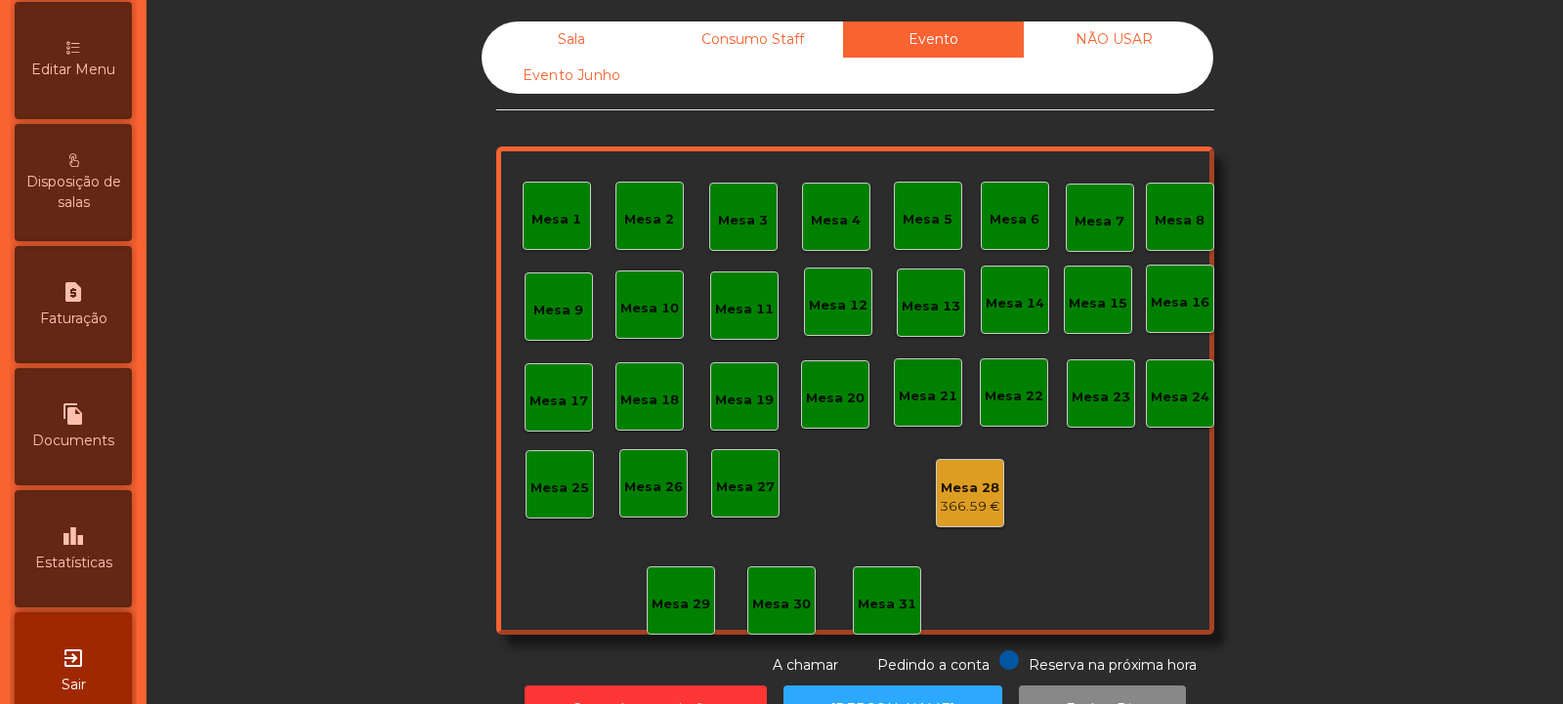
scroll to position [483, 0]
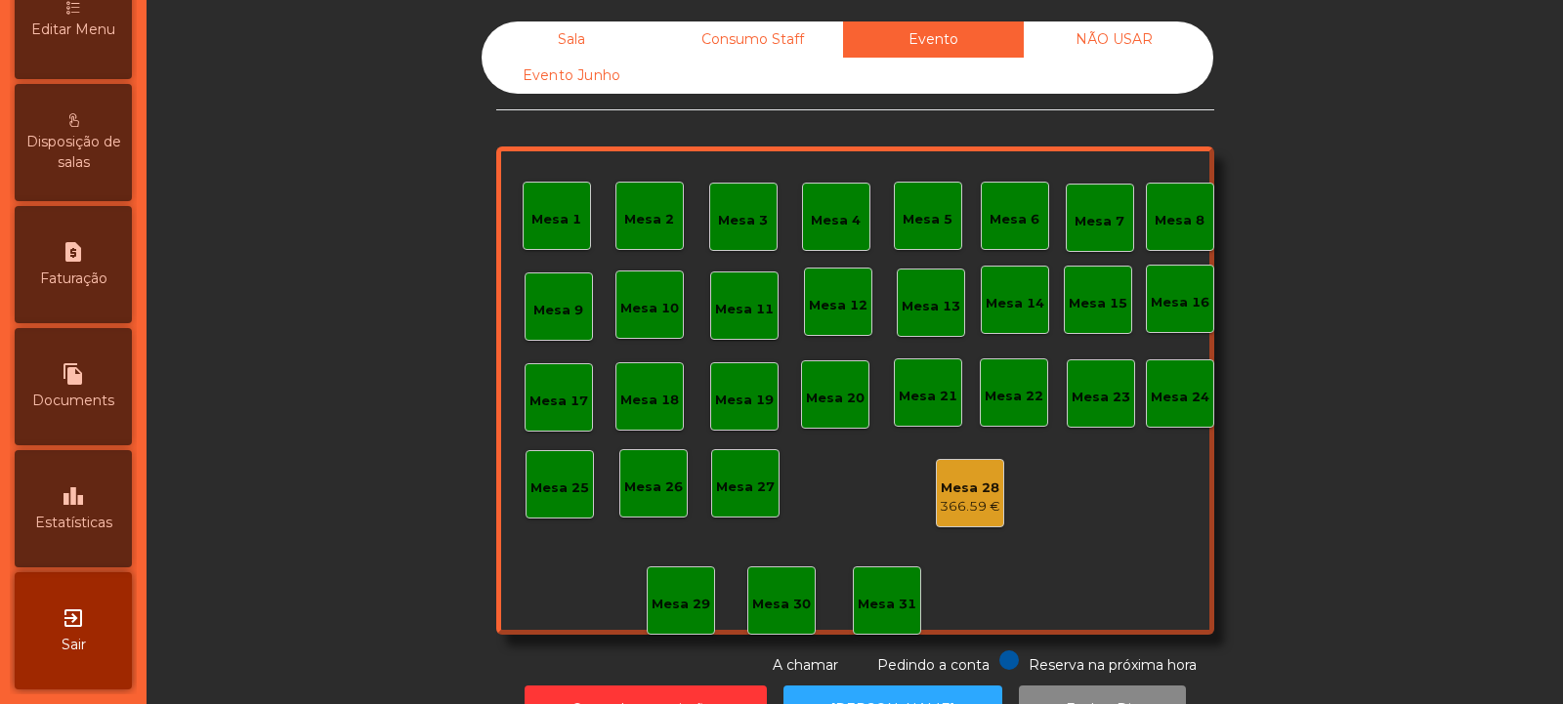
click at [75, 497] on icon "leaderboard" at bounding box center [73, 496] width 23 height 23
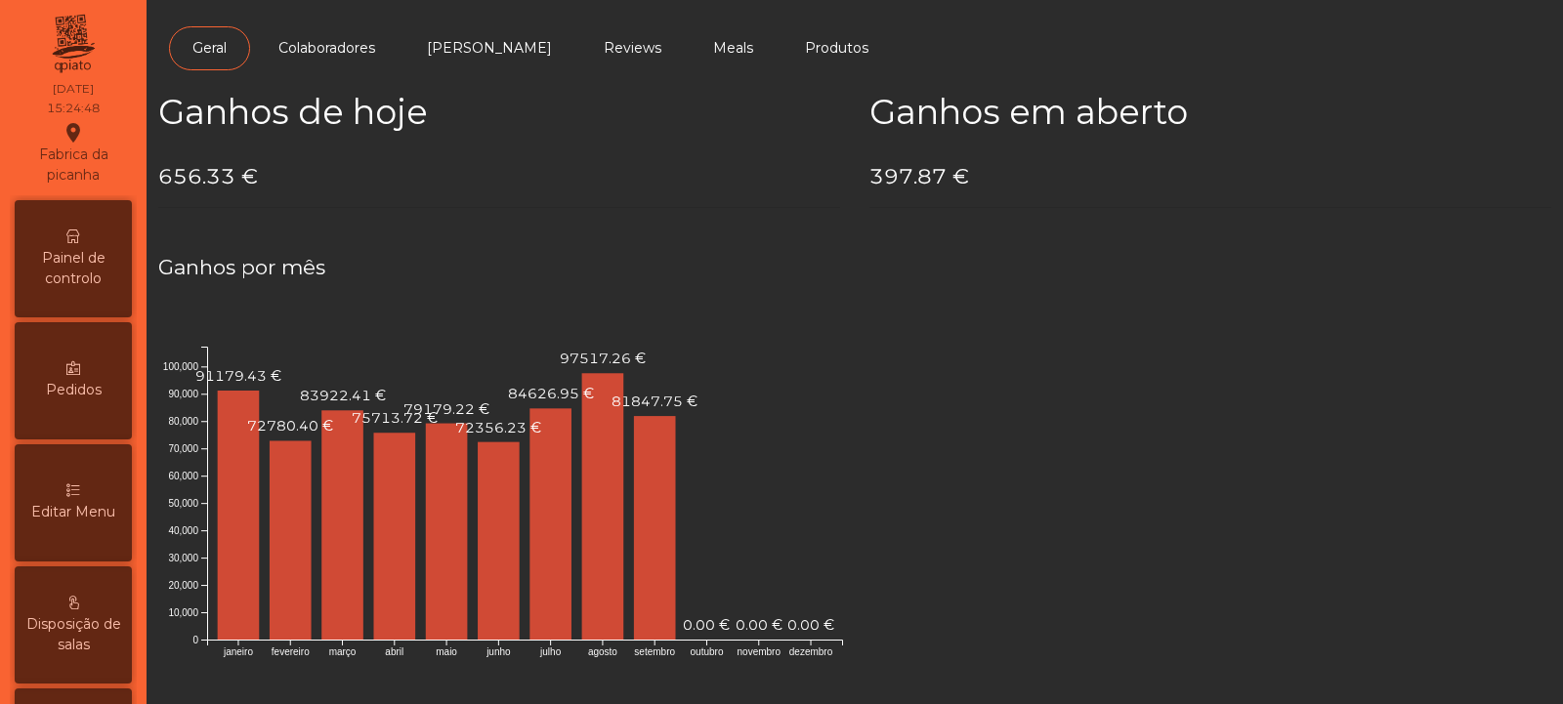
click at [93, 269] on span "Painel de controlo" at bounding box center [73, 268] width 107 height 41
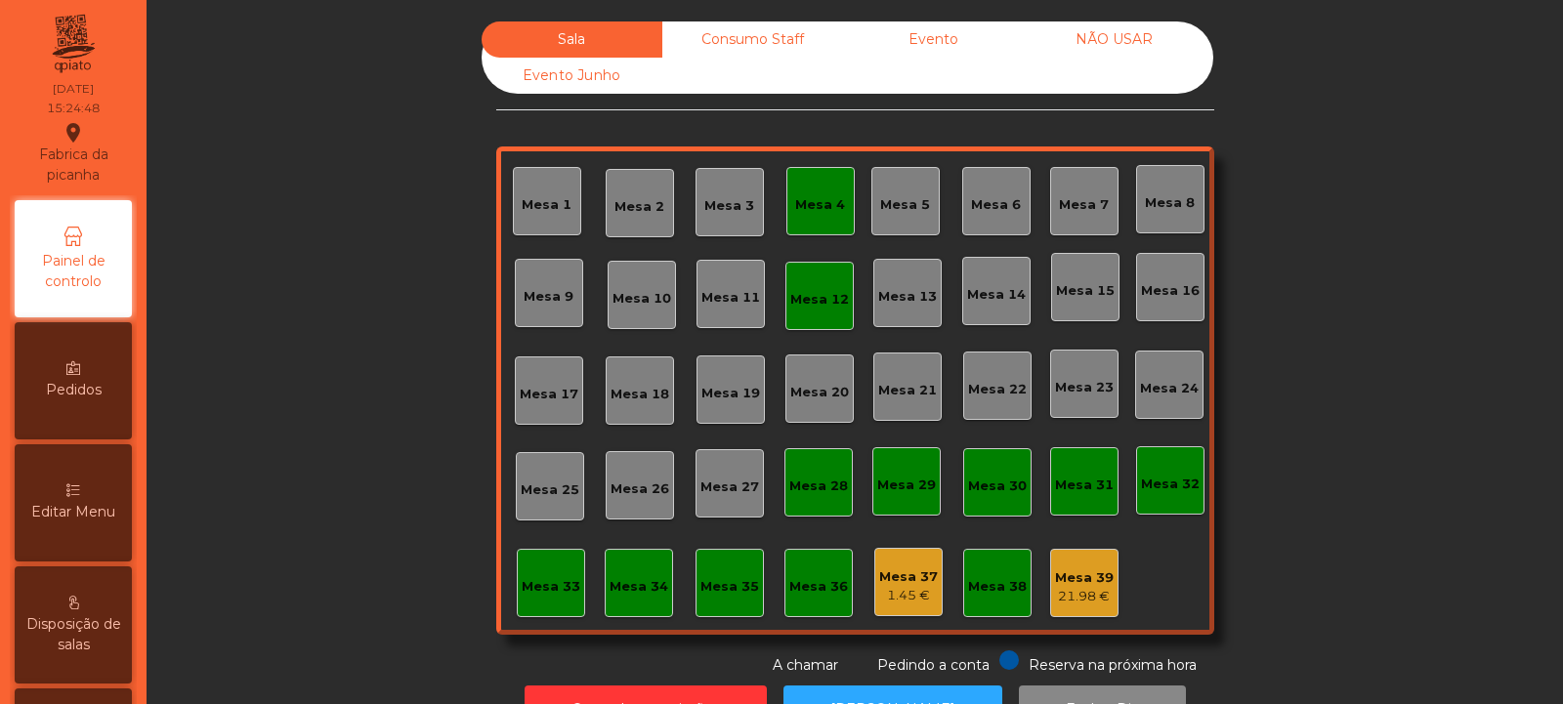
click at [756, 34] on div "Consumo Staff" at bounding box center [752, 39] width 181 height 36
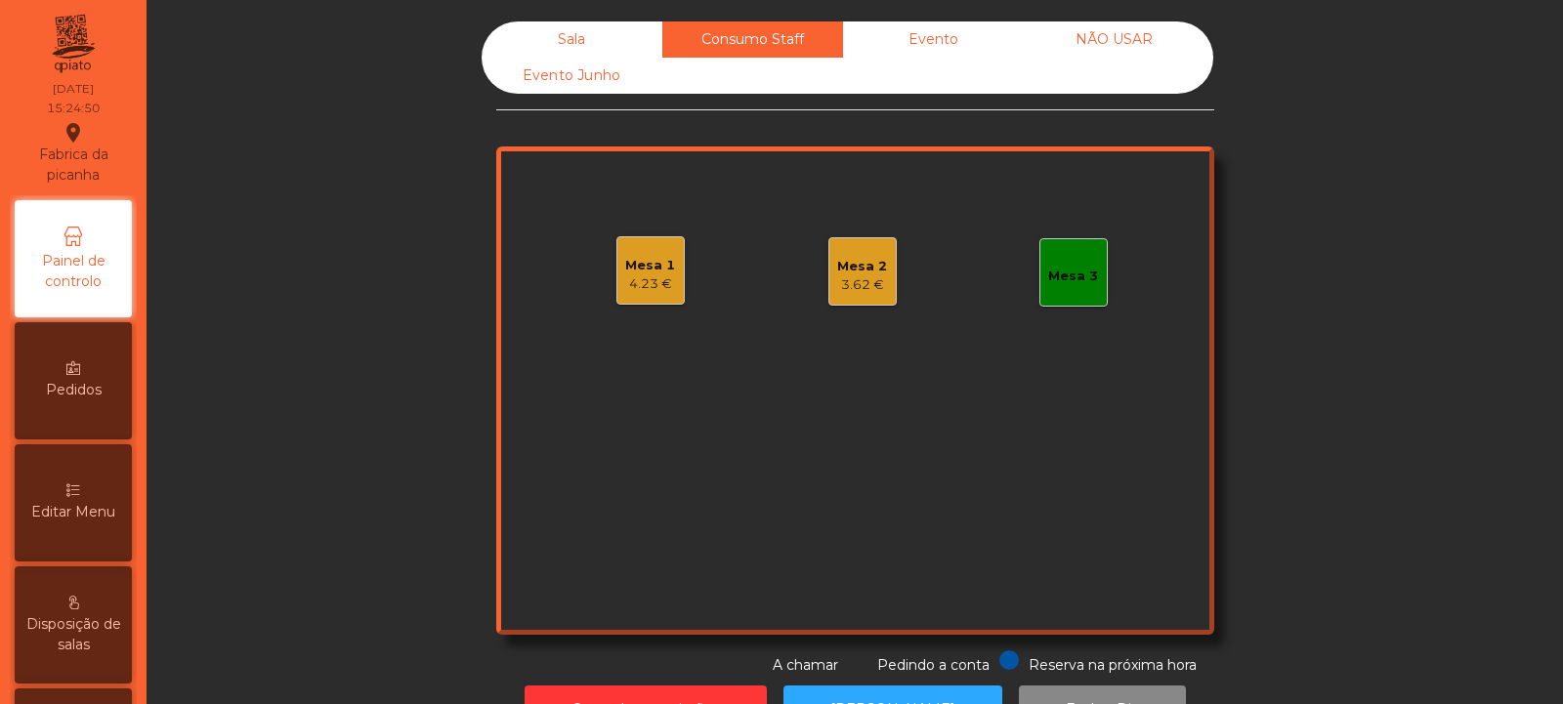
click at [616, 44] on div "Sala" at bounding box center [572, 39] width 181 height 36
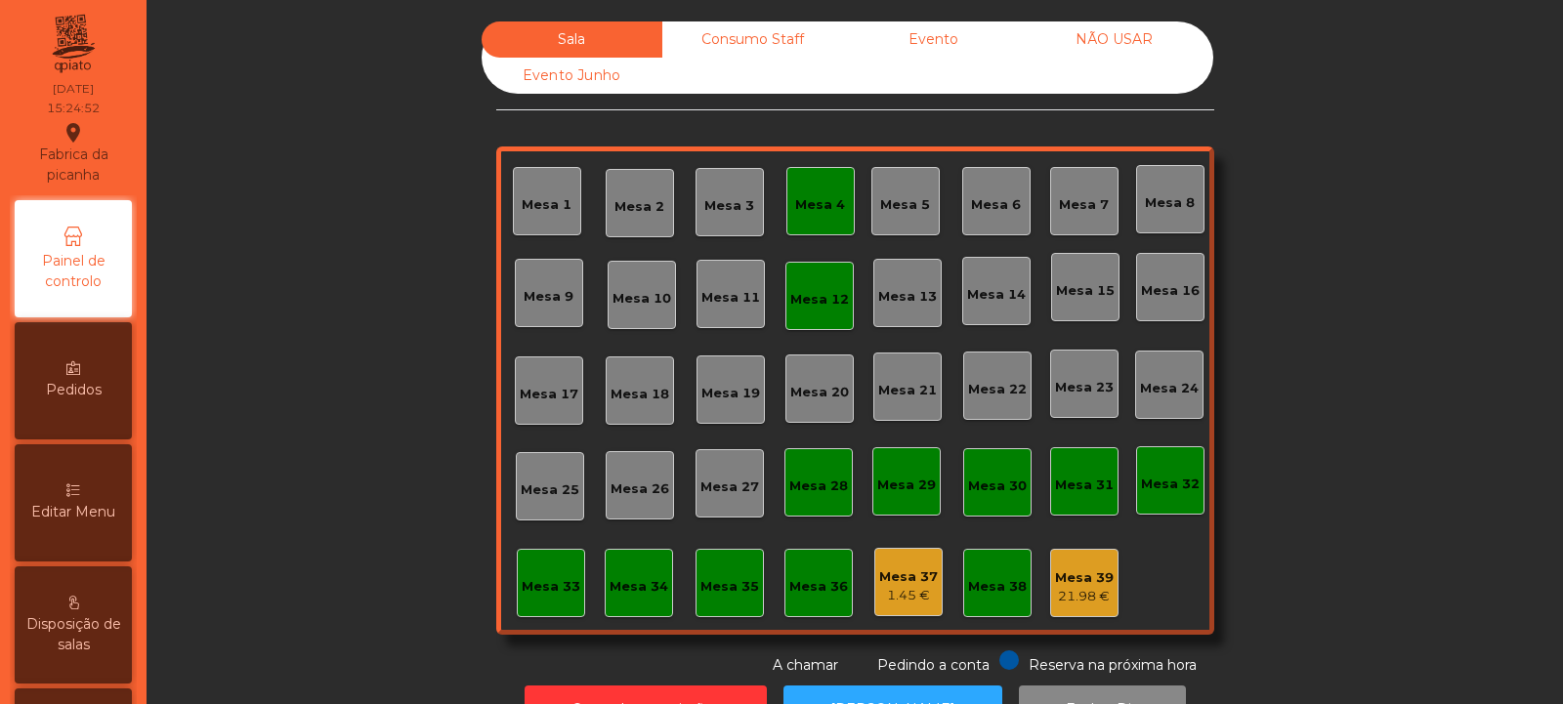
click at [715, 40] on div "Consumo Staff" at bounding box center [752, 39] width 181 height 36
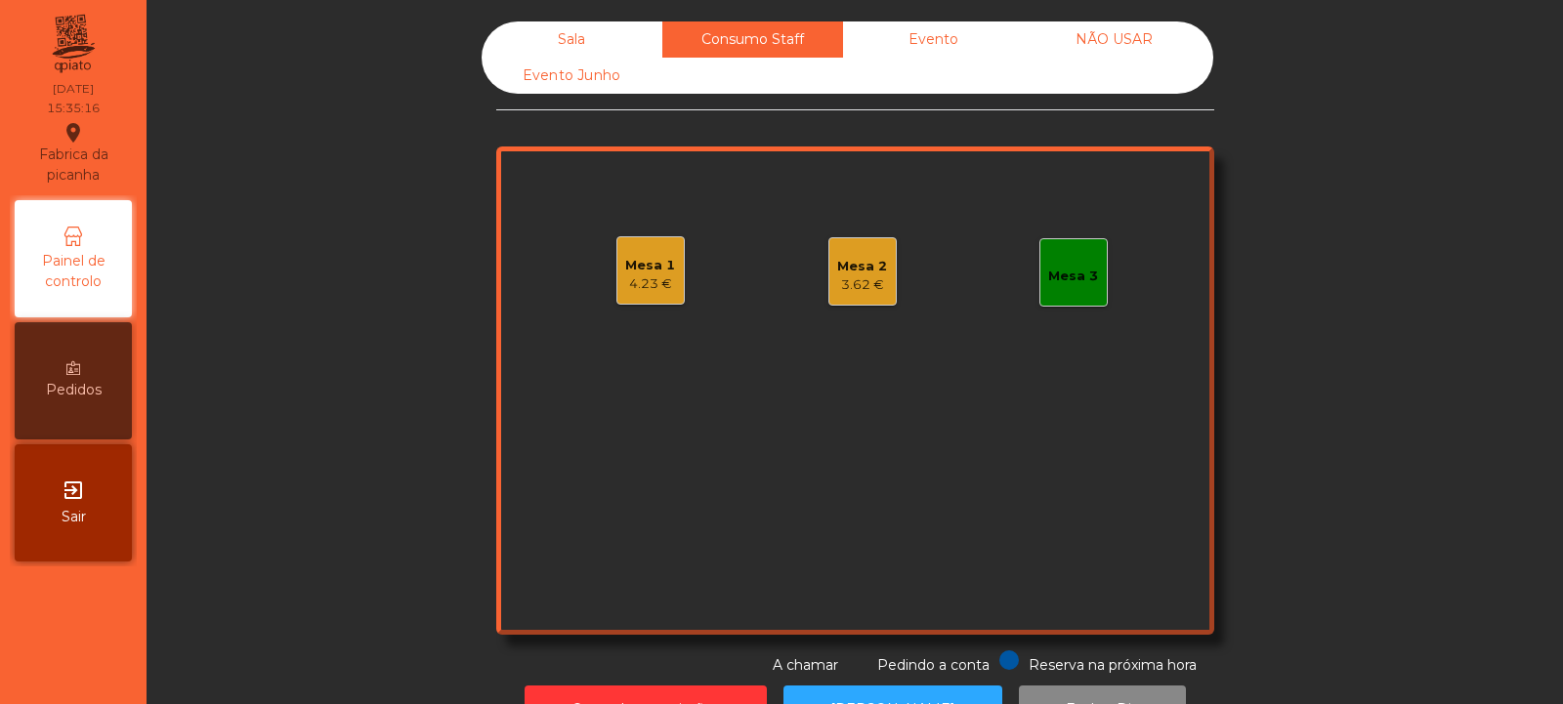
scroll to position [65, 0]
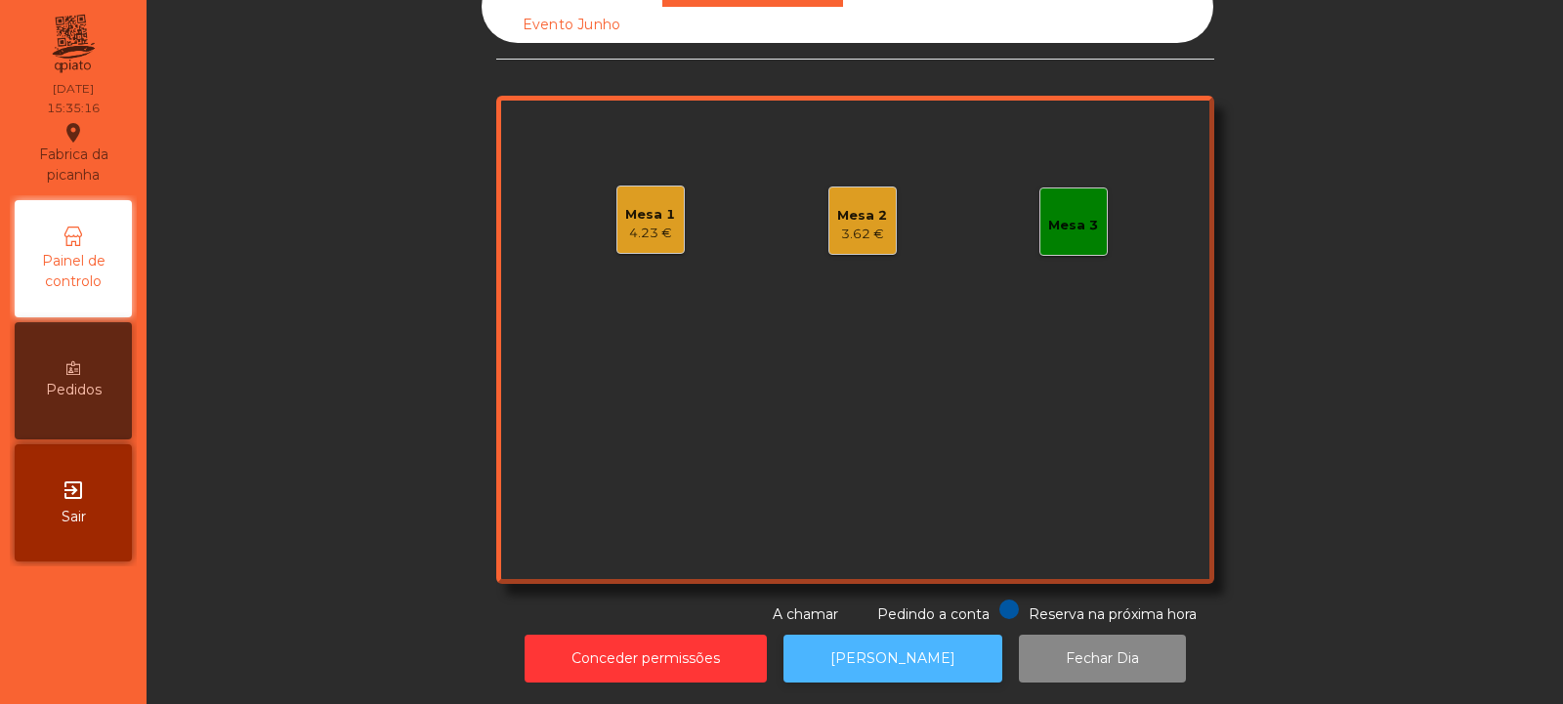
click at [864, 647] on button "[PERSON_NAME]" at bounding box center [893, 659] width 219 height 48
click at [895, 635] on button "[PERSON_NAME]" at bounding box center [893, 659] width 219 height 48
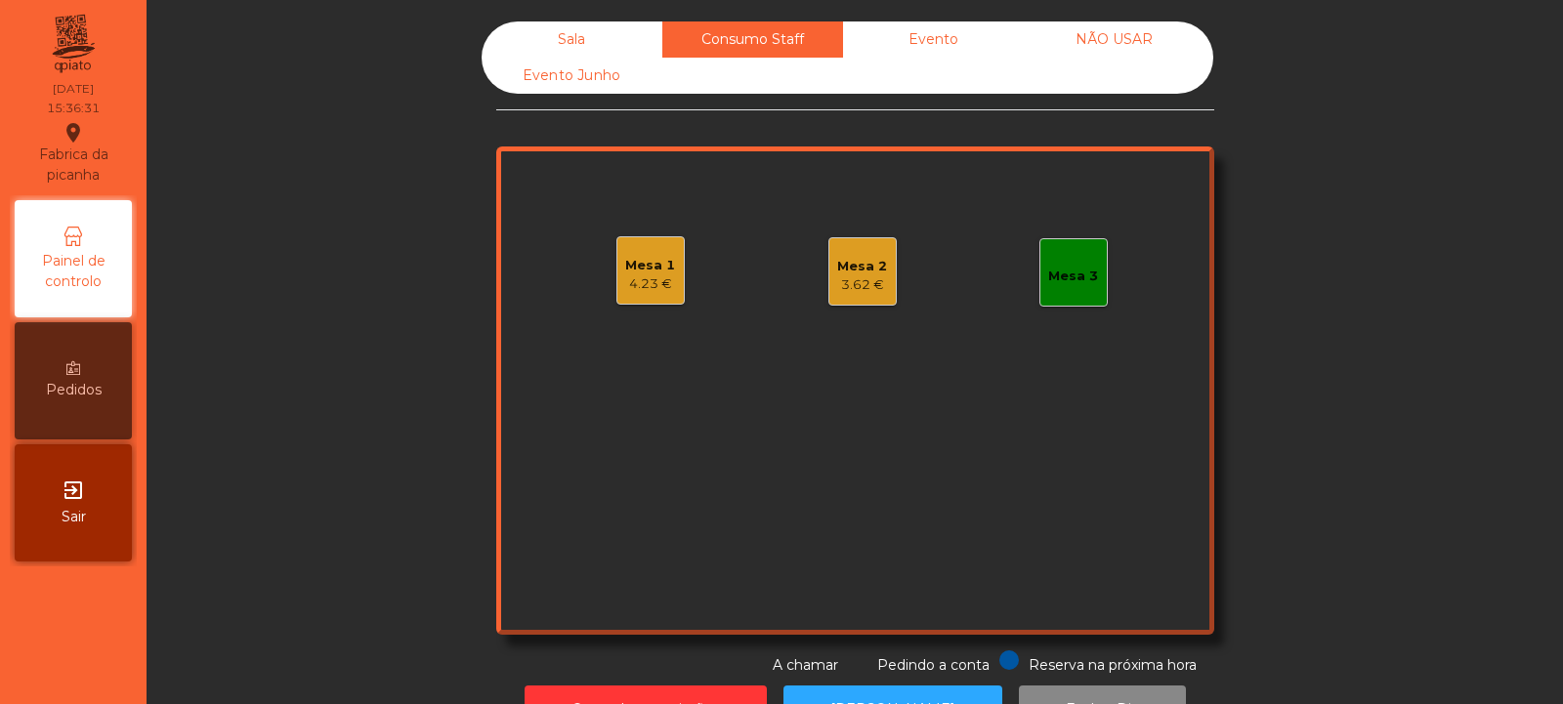
click at [562, 35] on div "Sala" at bounding box center [572, 39] width 181 height 36
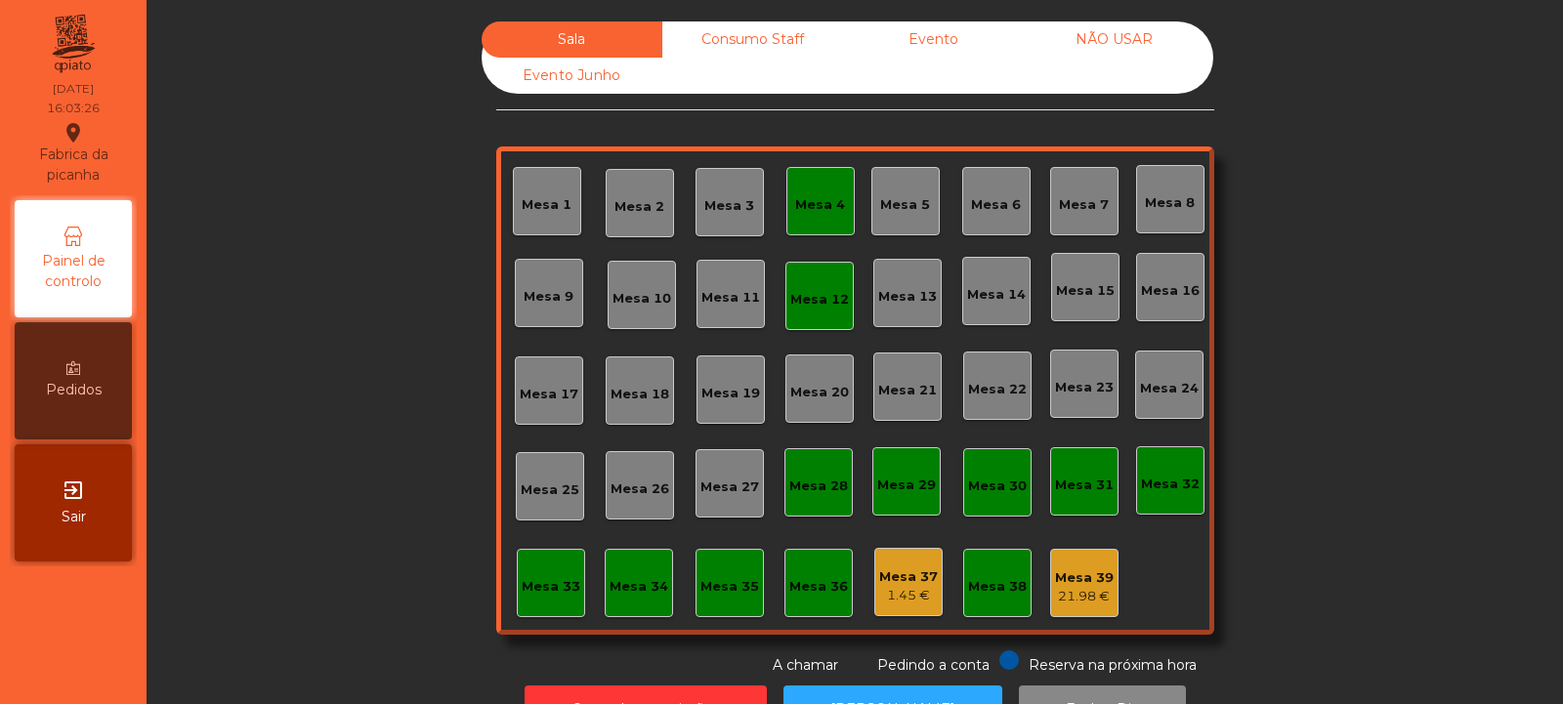
click at [1094, 583] on div "Mesa 39" at bounding box center [1084, 579] width 59 height 20
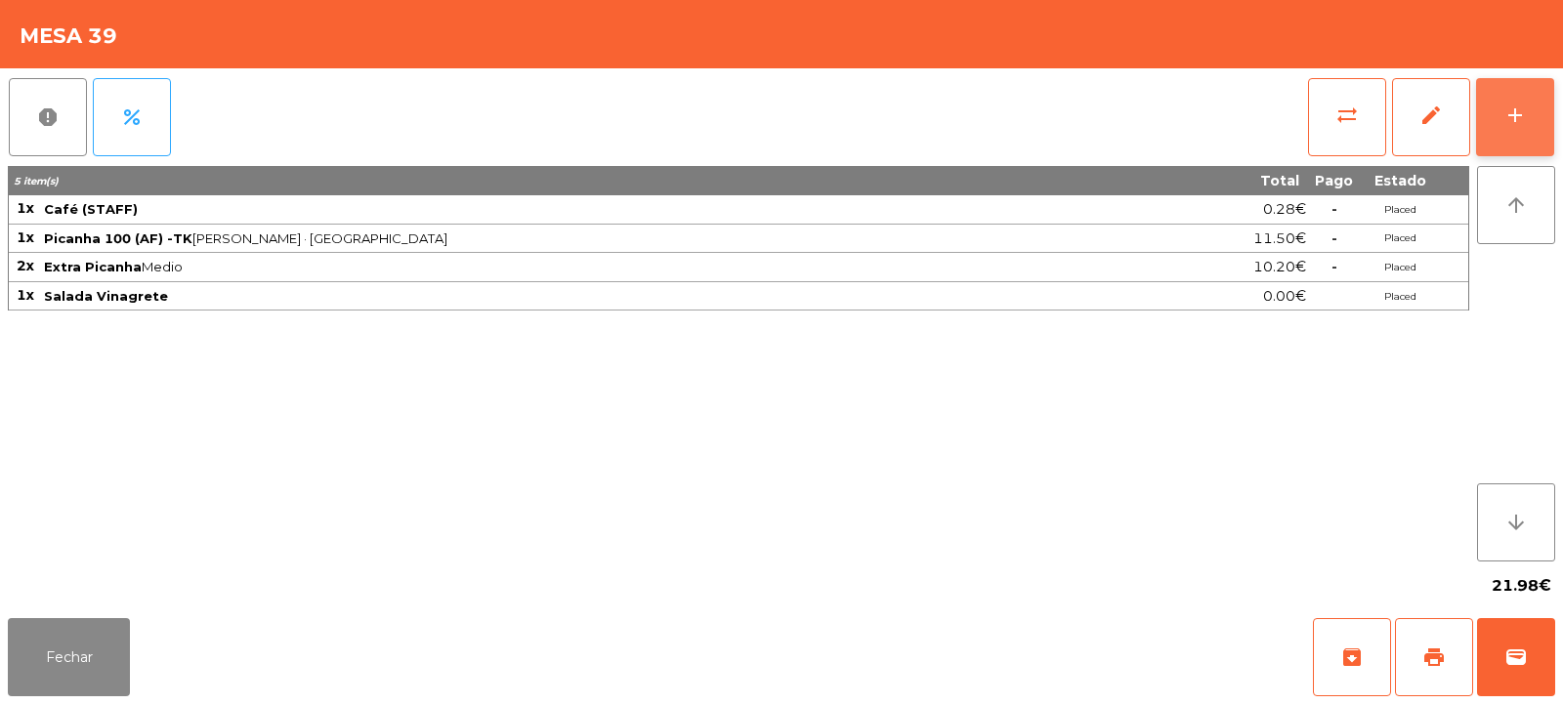
click at [1522, 136] on button "add" at bounding box center [1515, 117] width 78 height 78
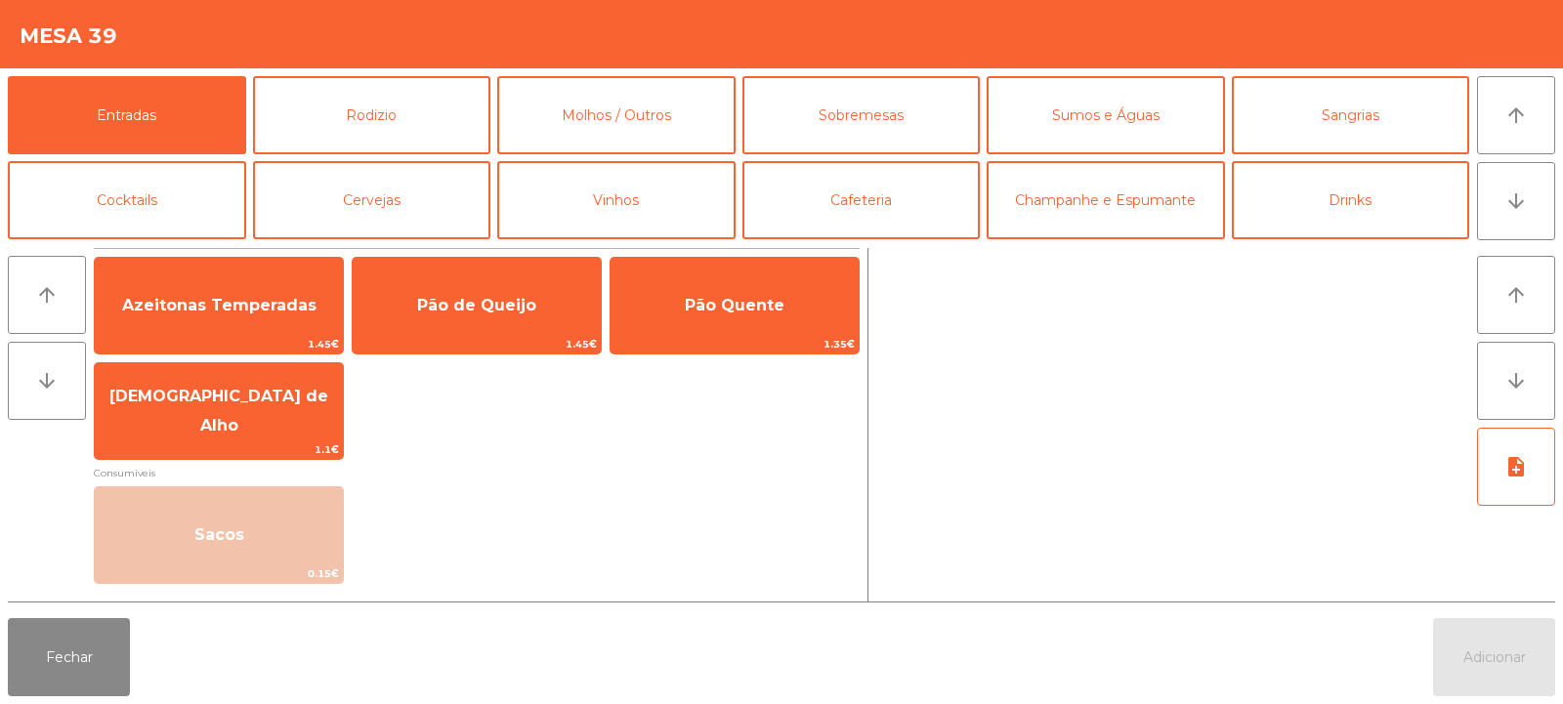
scroll to position [255, 0]
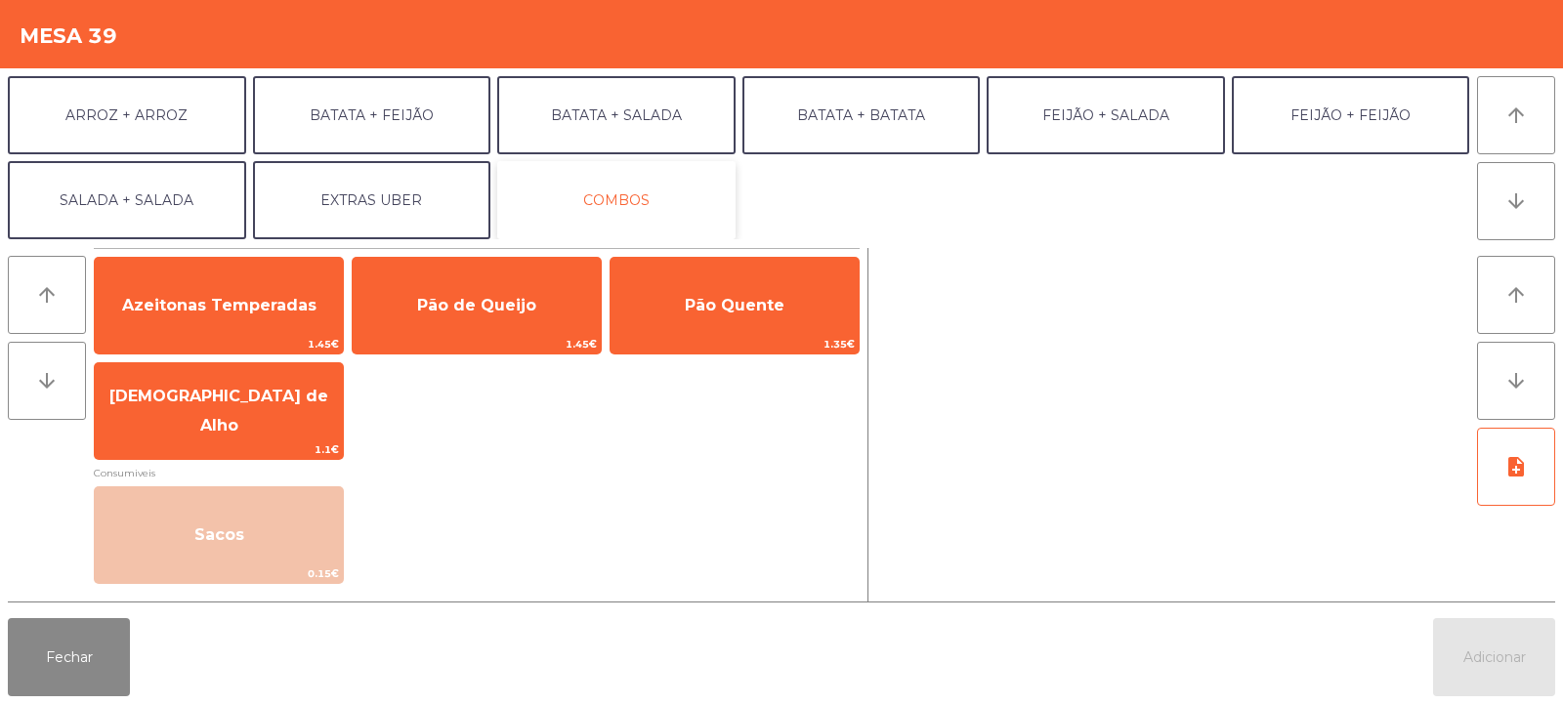
click at [637, 212] on button "COMBOS" at bounding box center [616, 200] width 238 height 78
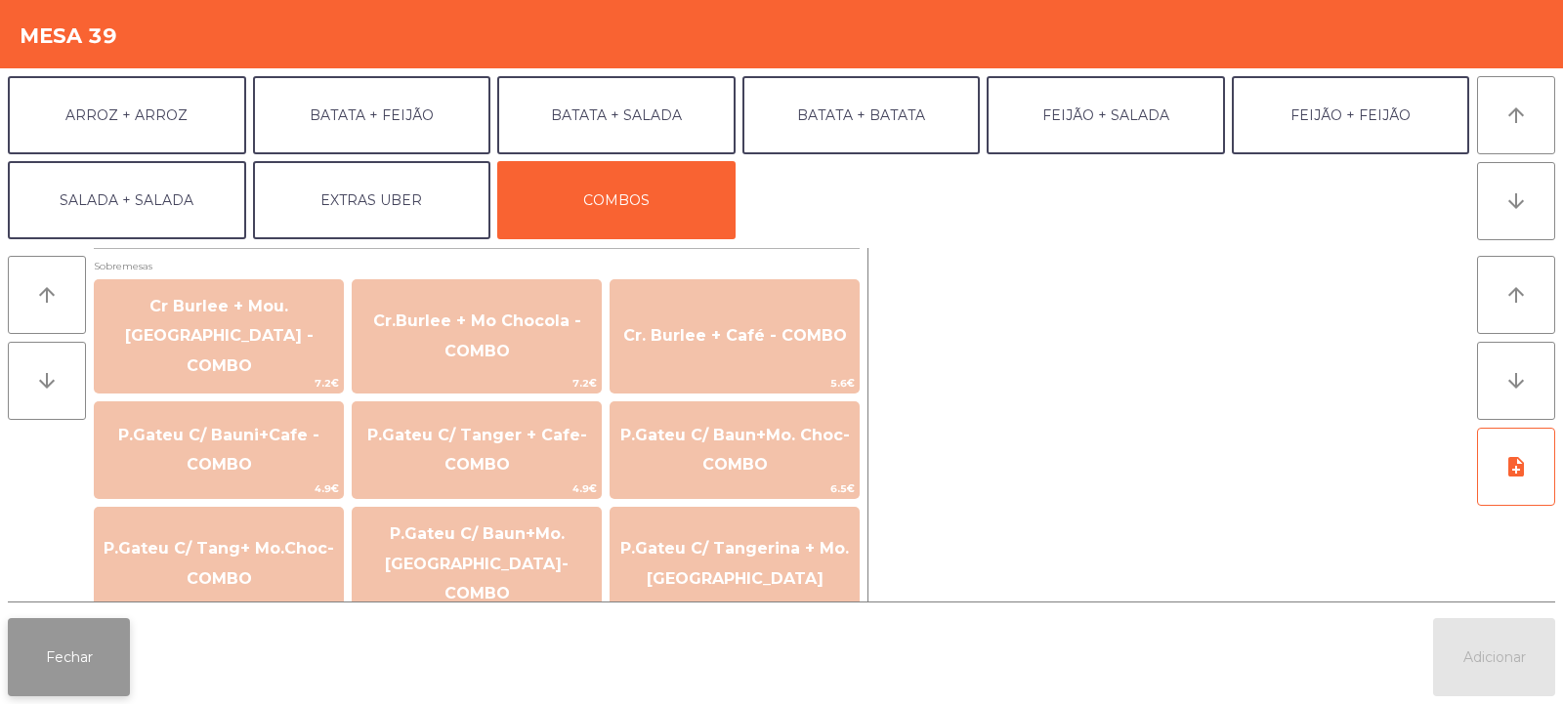
click at [62, 659] on button "Fechar" at bounding box center [69, 657] width 122 height 78
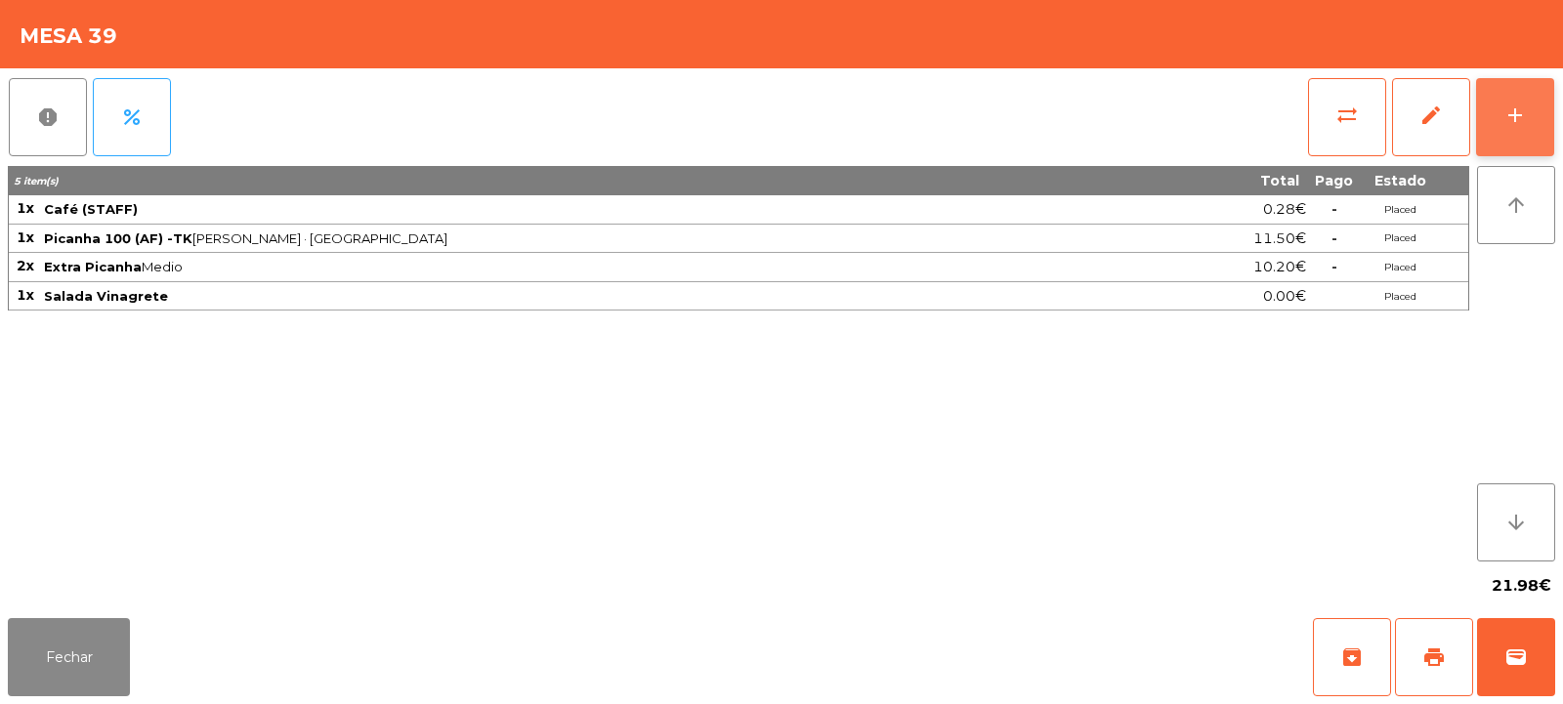
click at [1536, 107] on button "add" at bounding box center [1515, 117] width 78 height 78
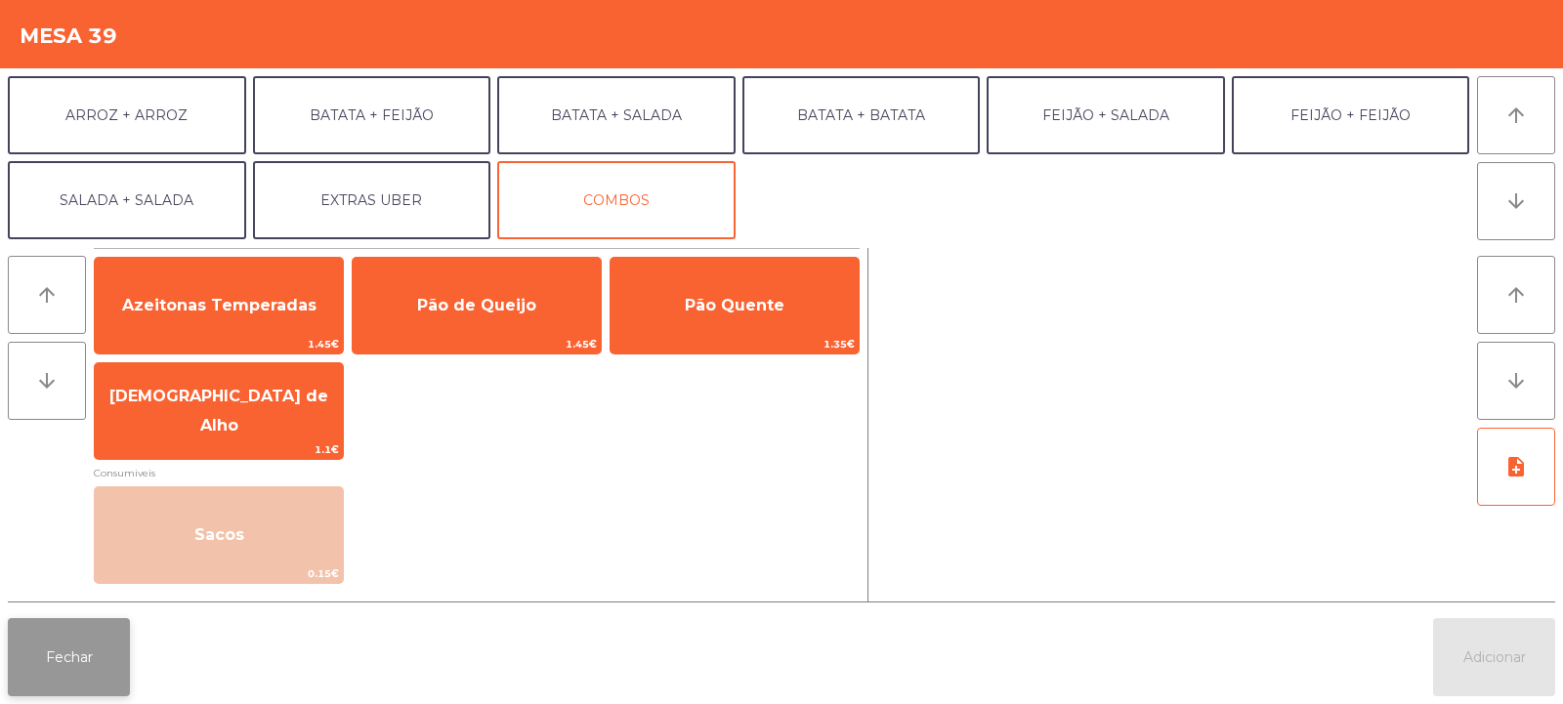
click at [57, 664] on button "Fechar" at bounding box center [69, 657] width 122 height 78
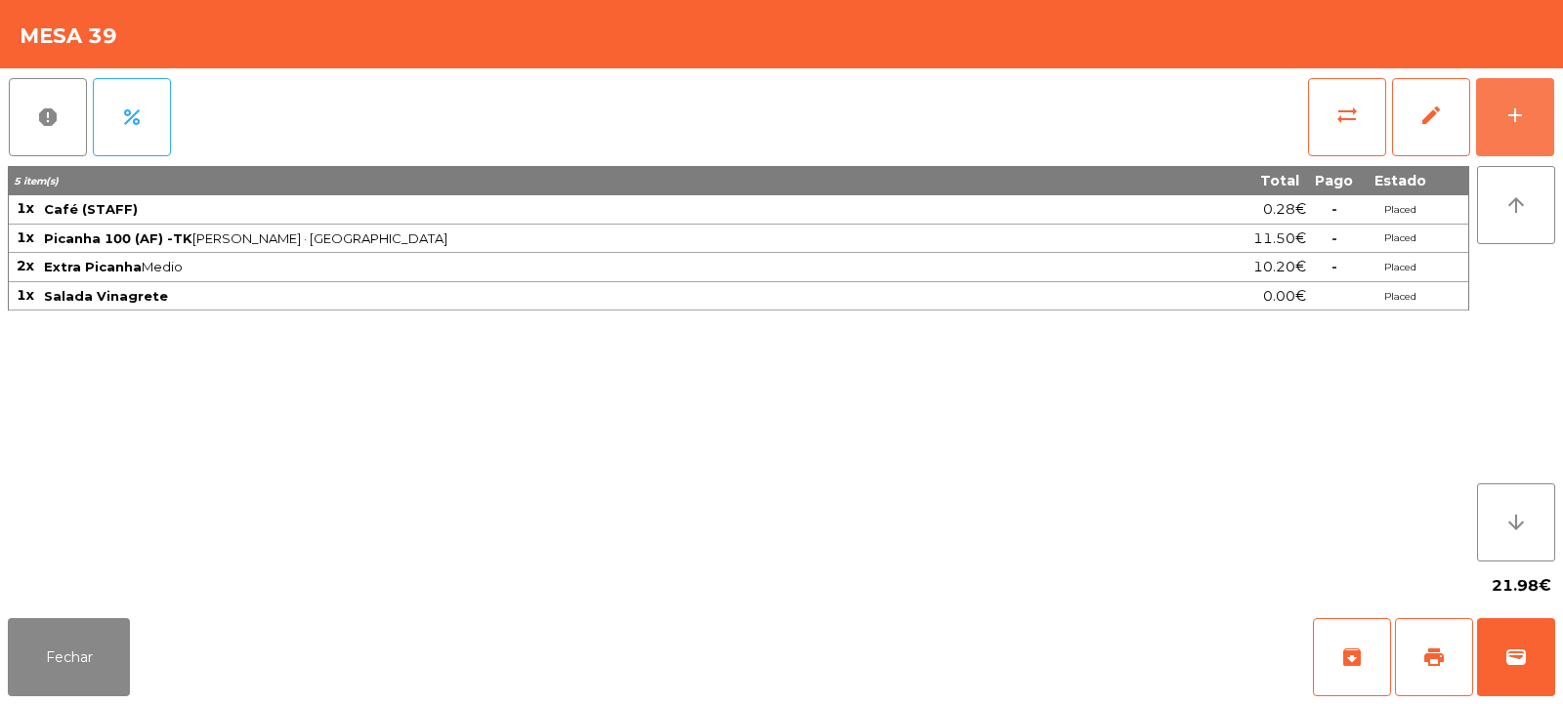
click at [1532, 127] on button "add" at bounding box center [1515, 117] width 78 height 78
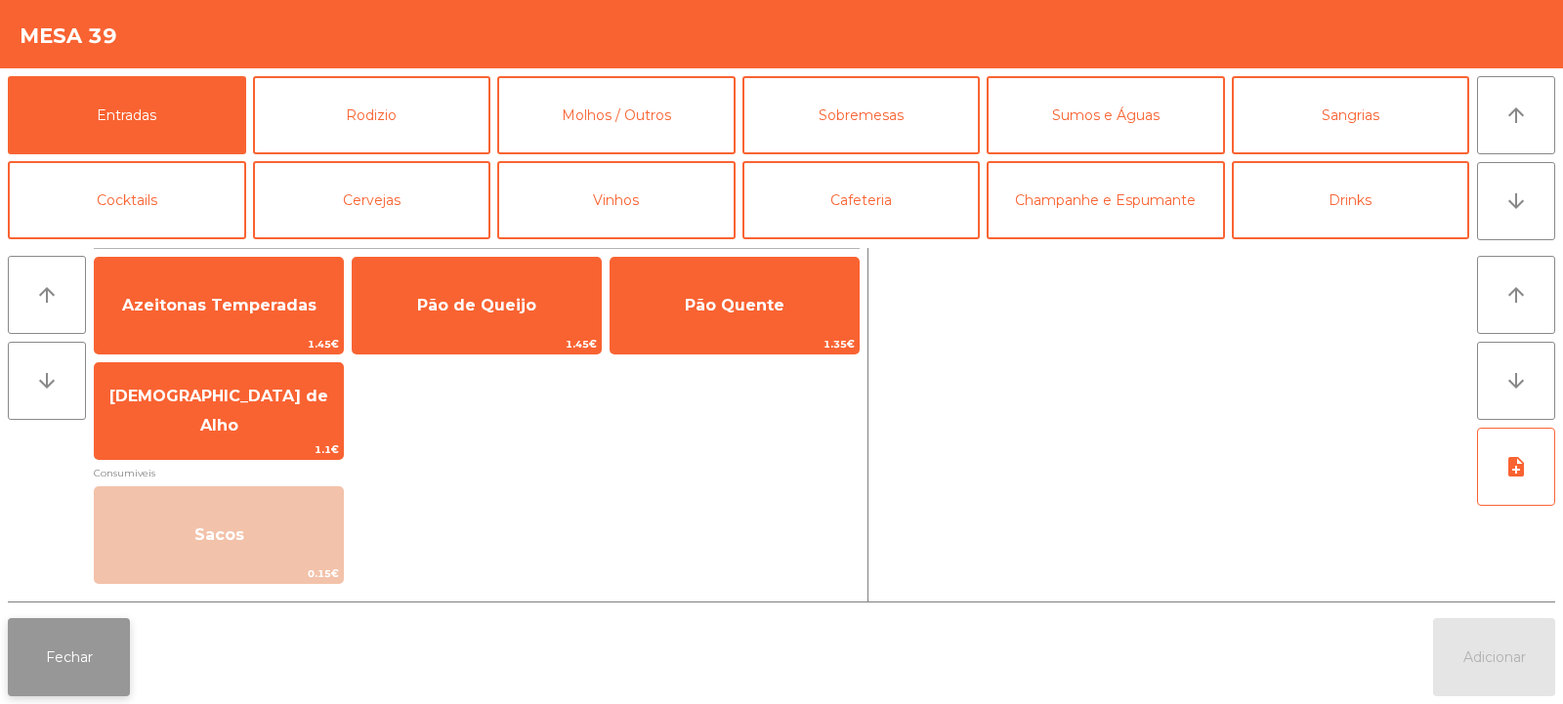
click at [73, 629] on button "Fechar" at bounding box center [69, 657] width 122 height 78
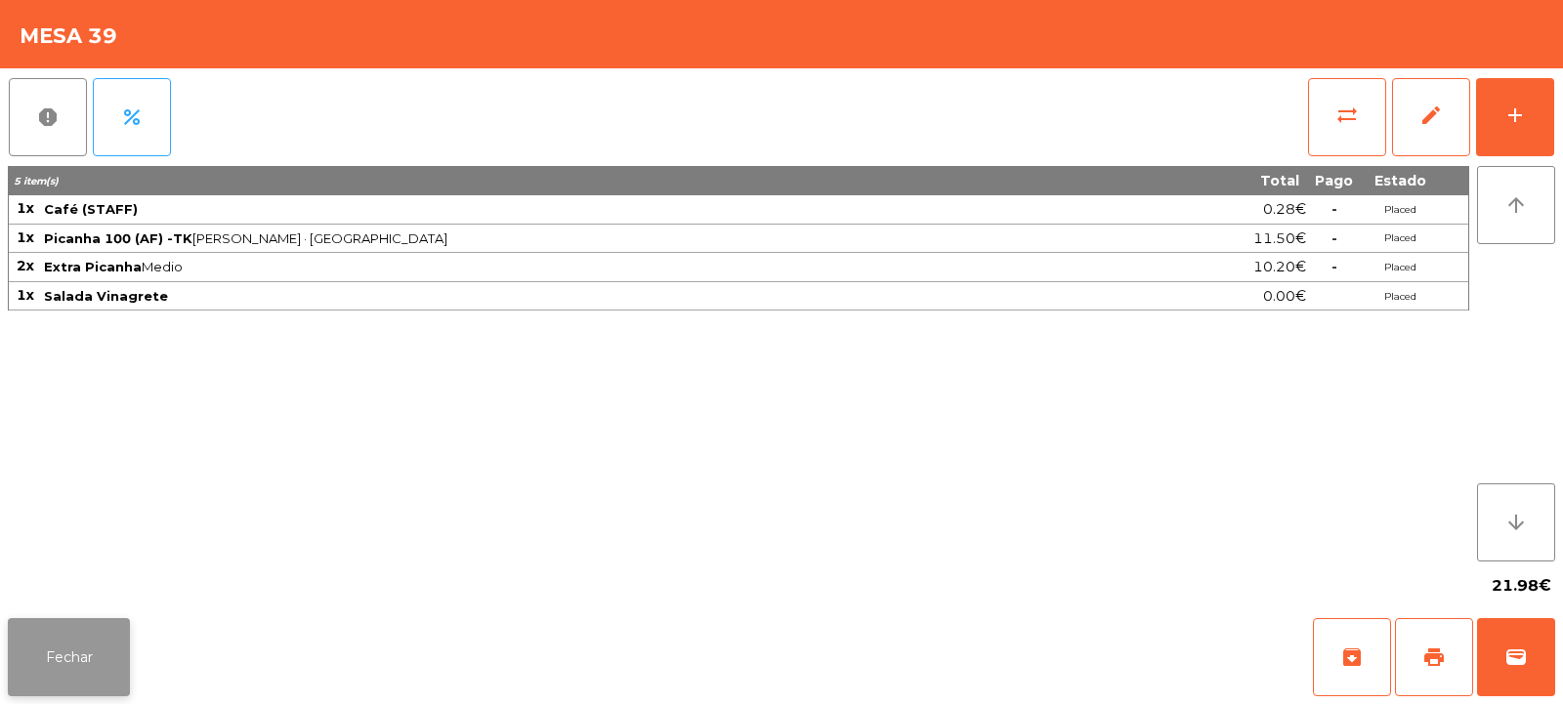
click at [81, 672] on button "Fechar" at bounding box center [69, 657] width 122 height 78
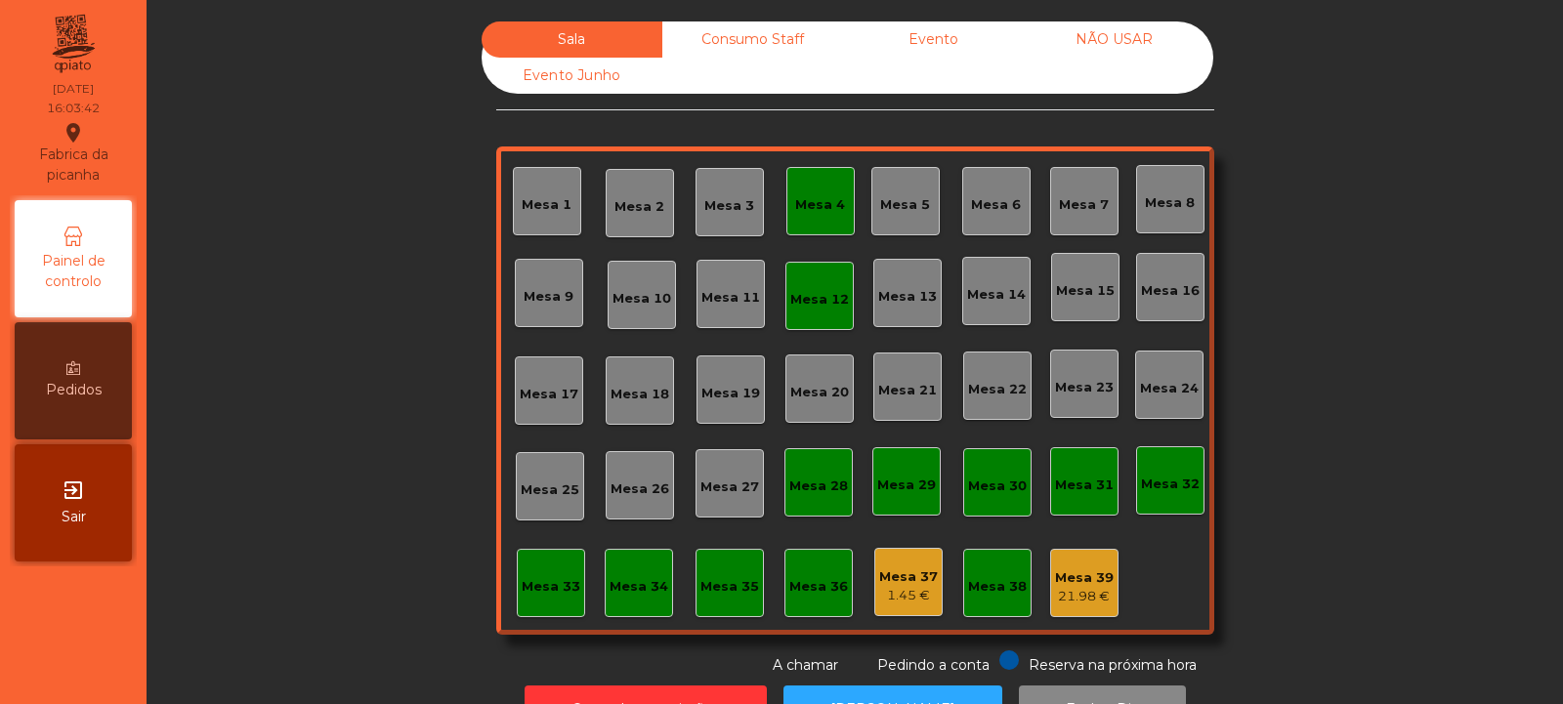
click at [1082, 591] on div "21.98 €" at bounding box center [1084, 597] width 59 height 20
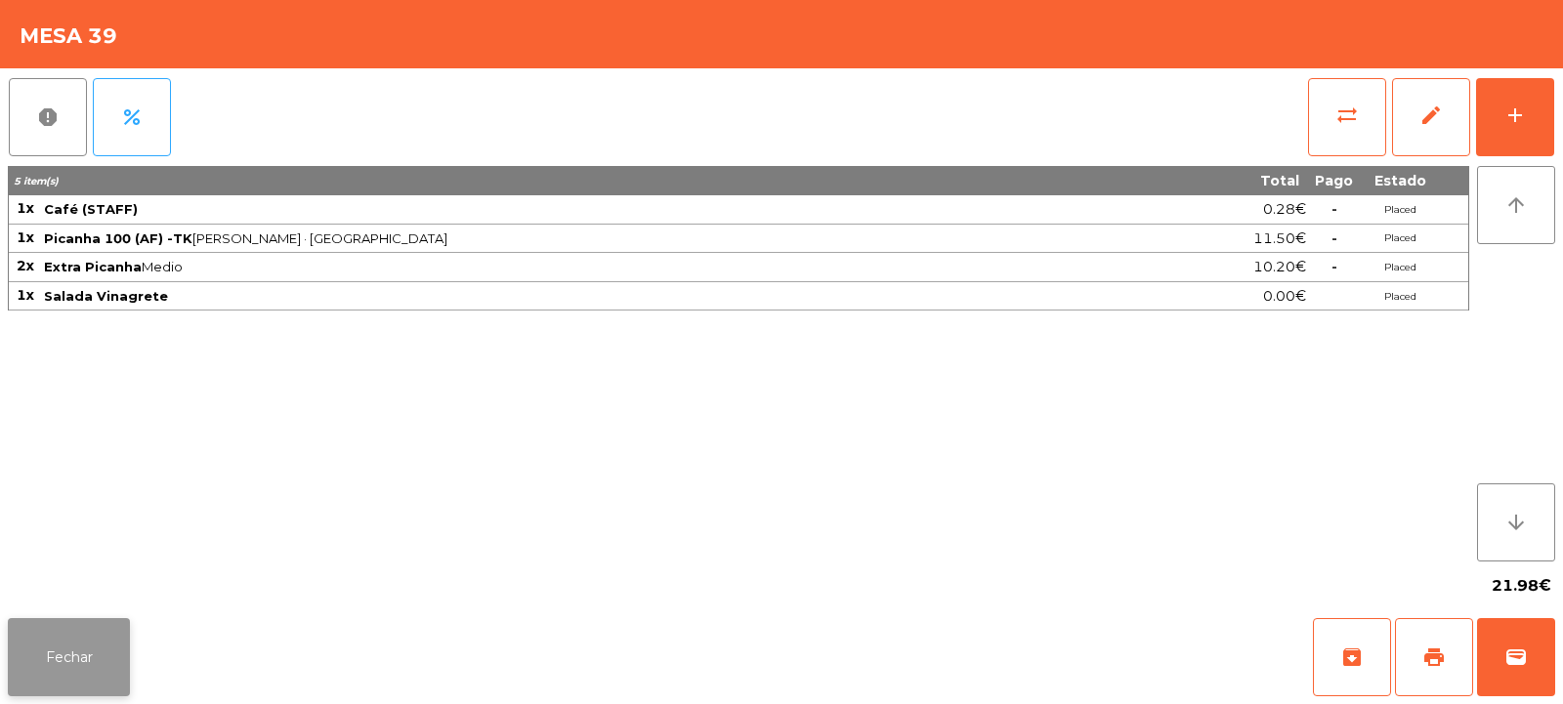
click at [87, 668] on button "Fechar" at bounding box center [69, 657] width 122 height 78
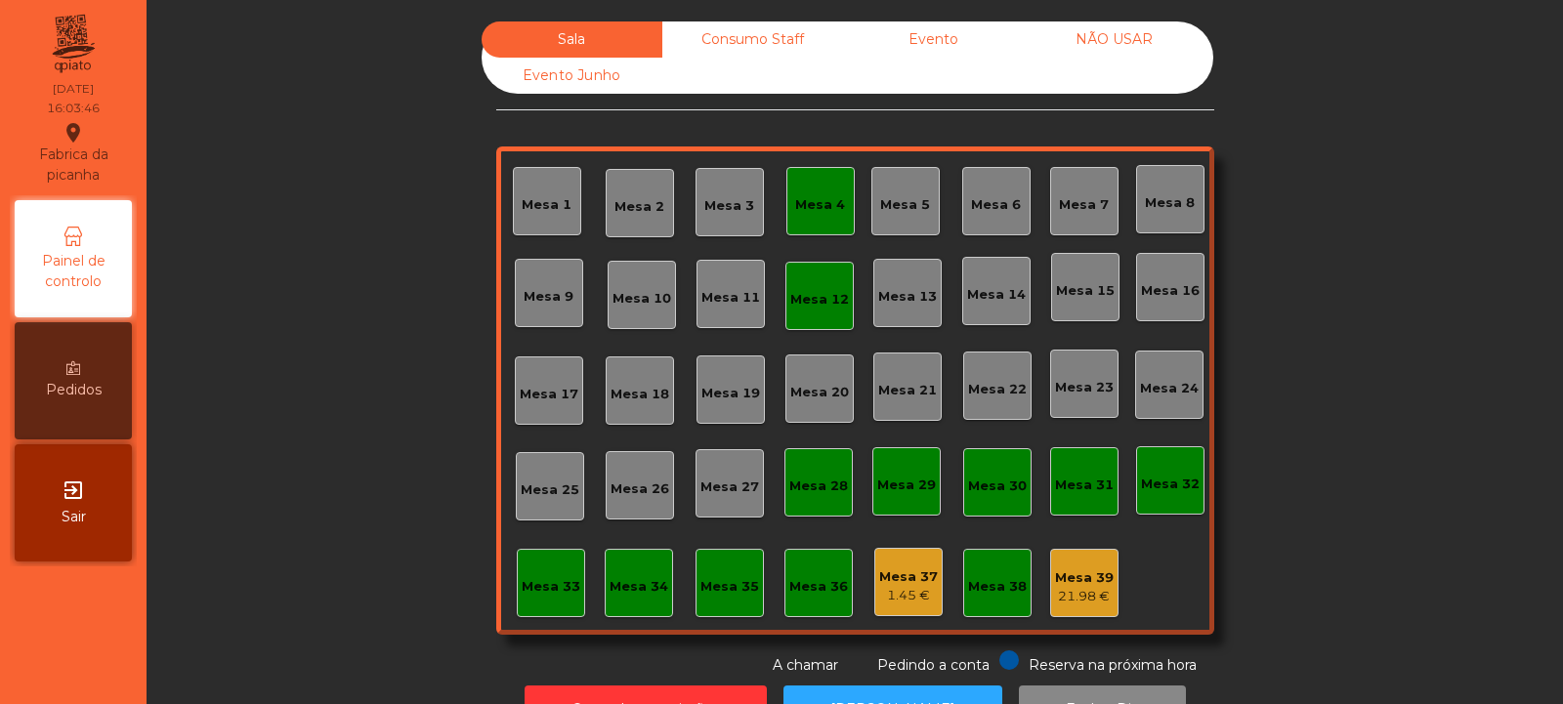
click at [775, 24] on div "Consumo Staff" at bounding box center [752, 39] width 181 height 36
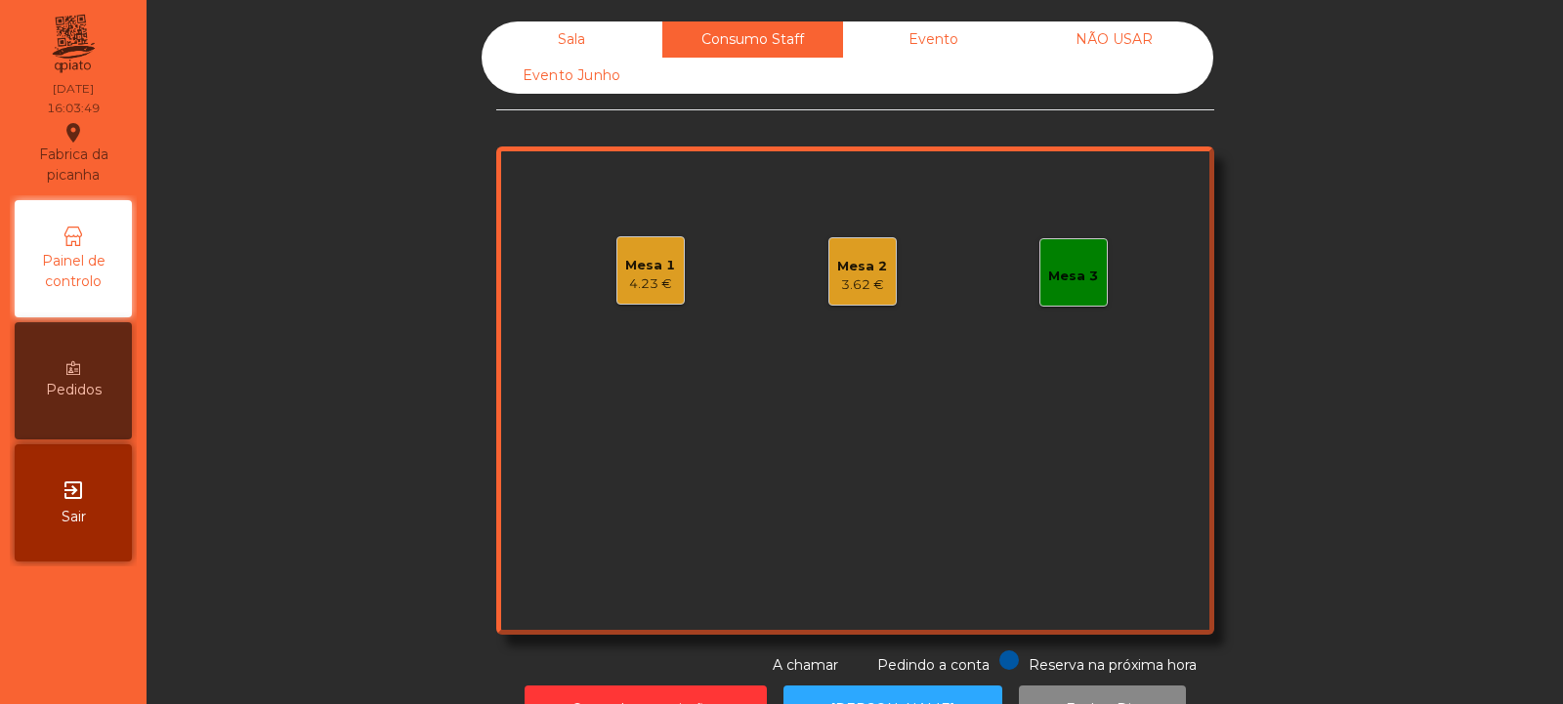
click at [862, 262] on div "Mesa 2" at bounding box center [862, 267] width 50 height 20
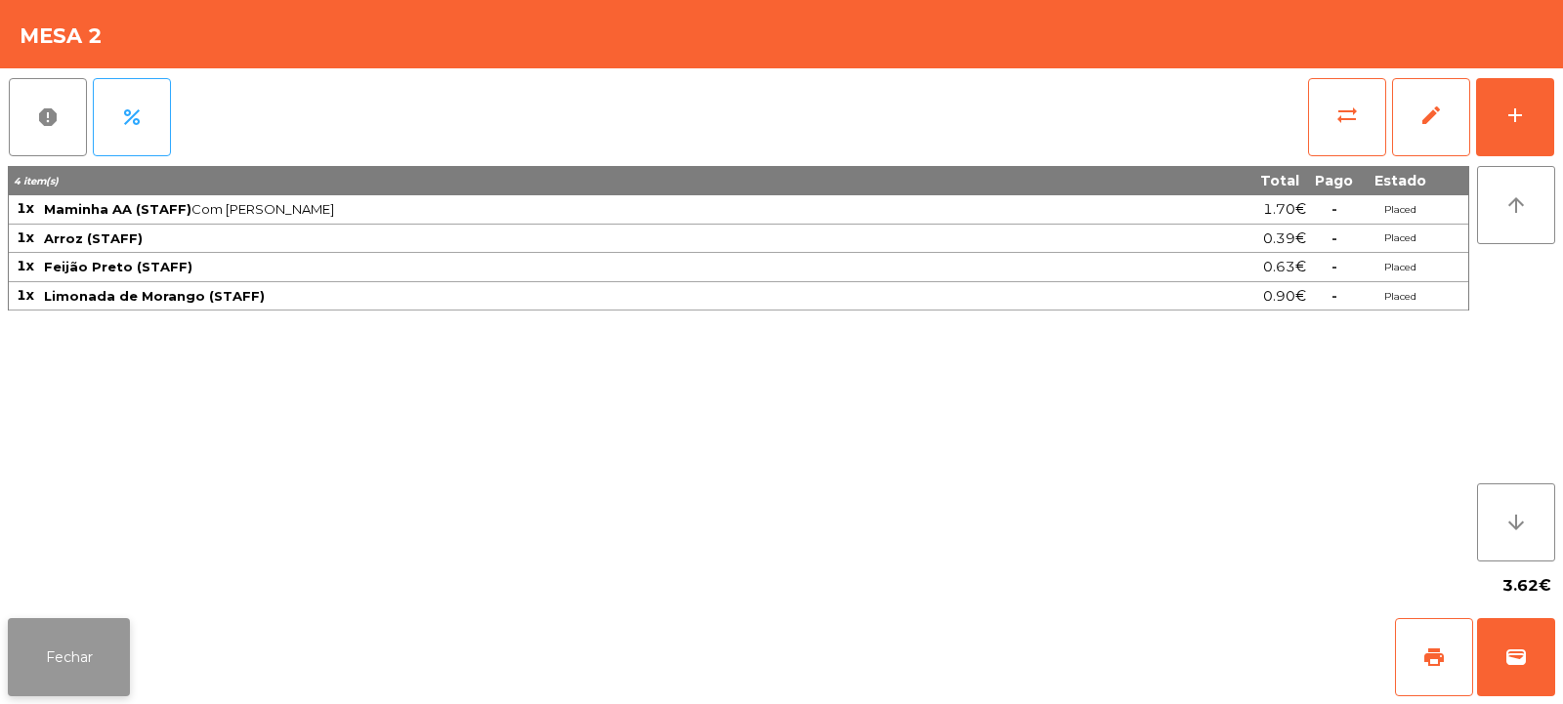
click at [100, 648] on button "Fechar" at bounding box center [69, 657] width 122 height 78
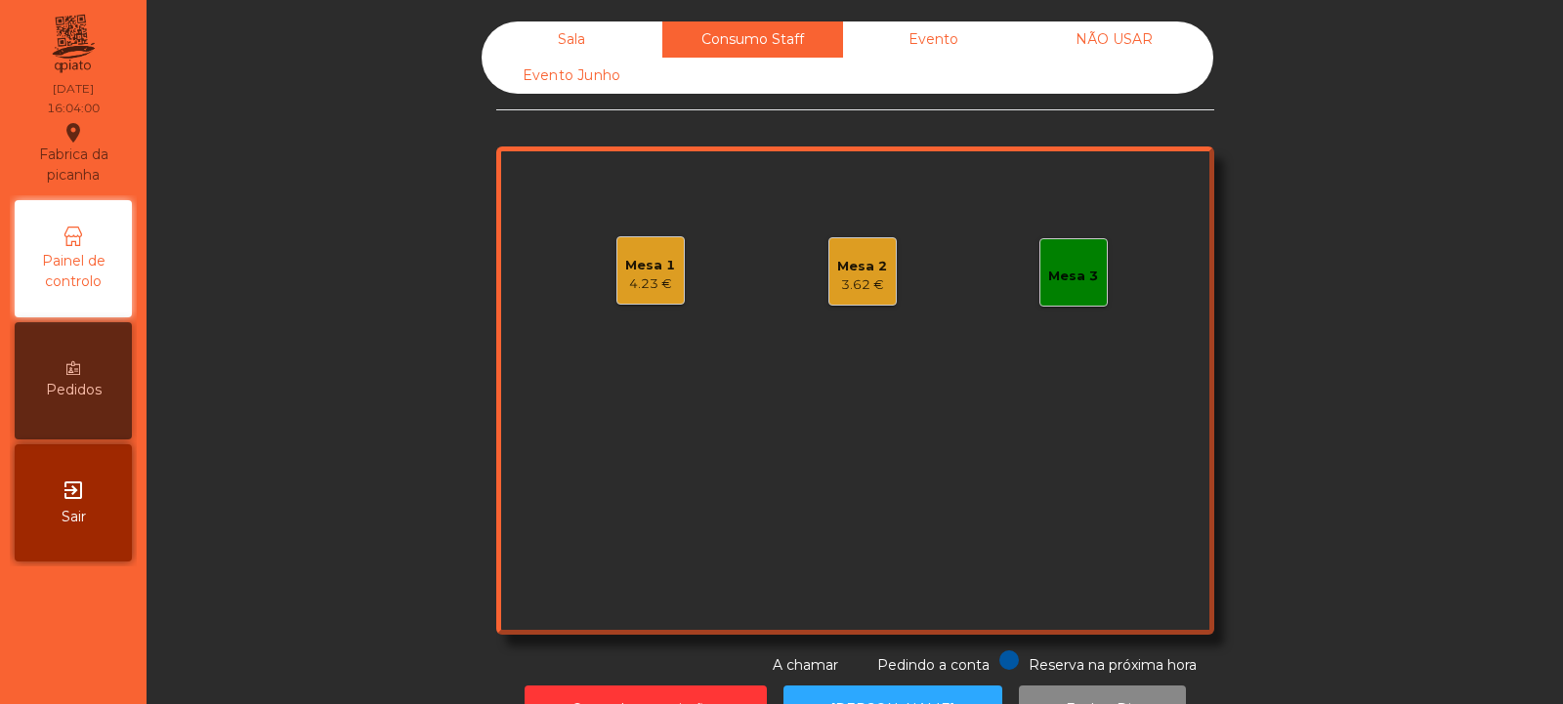
click at [558, 44] on div "Sala" at bounding box center [572, 39] width 181 height 36
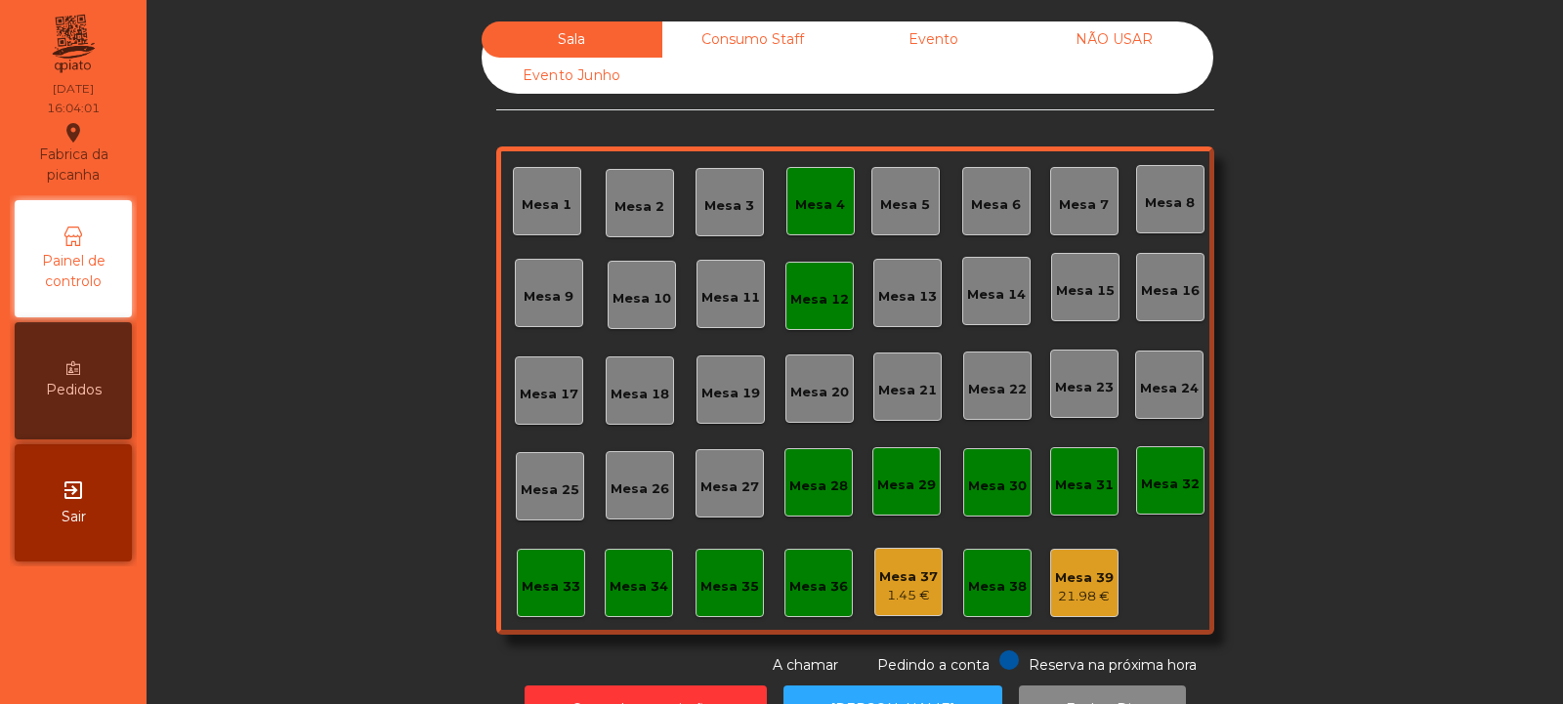
click at [1081, 597] on div "21.98 €" at bounding box center [1084, 597] width 59 height 20
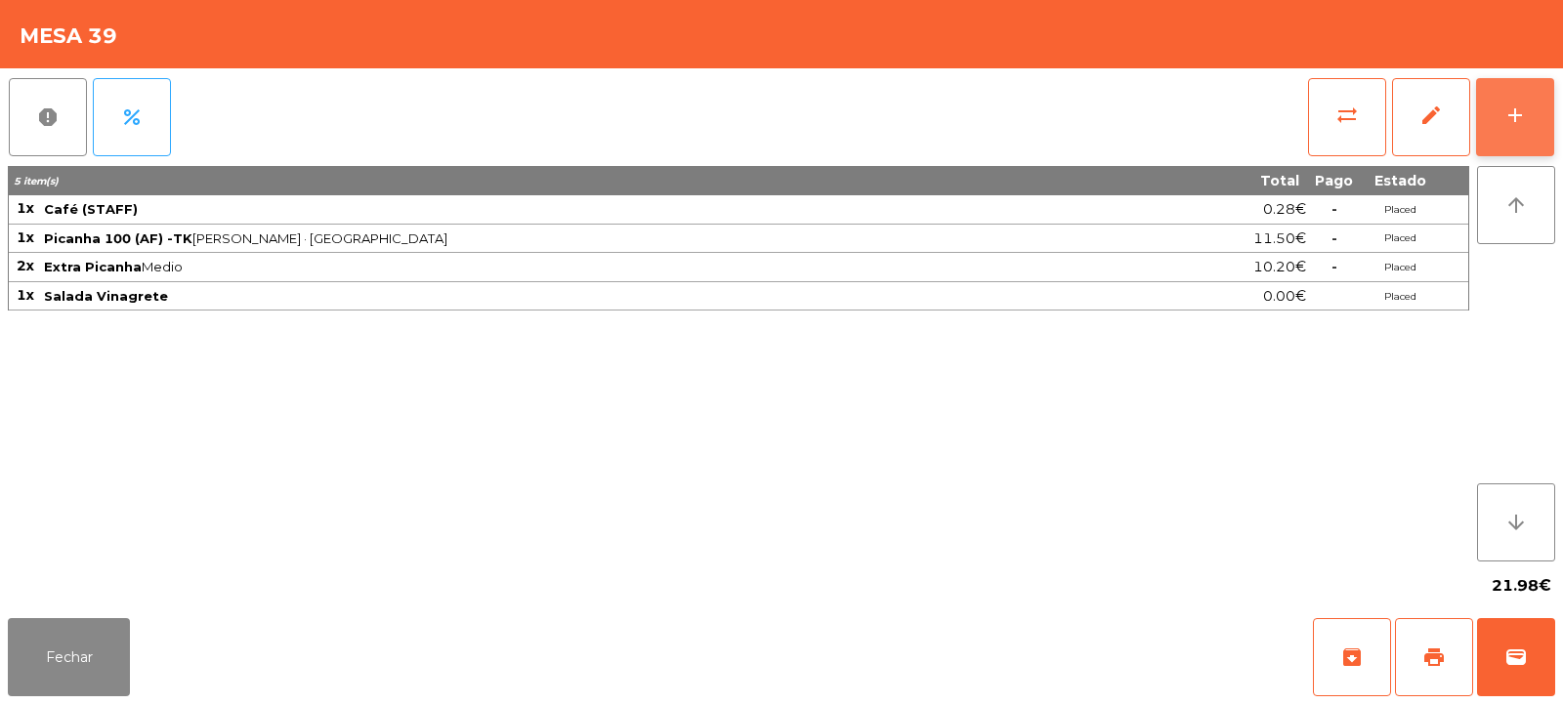
click at [1508, 121] on div "add" at bounding box center [1515, 115] width 23 height 23
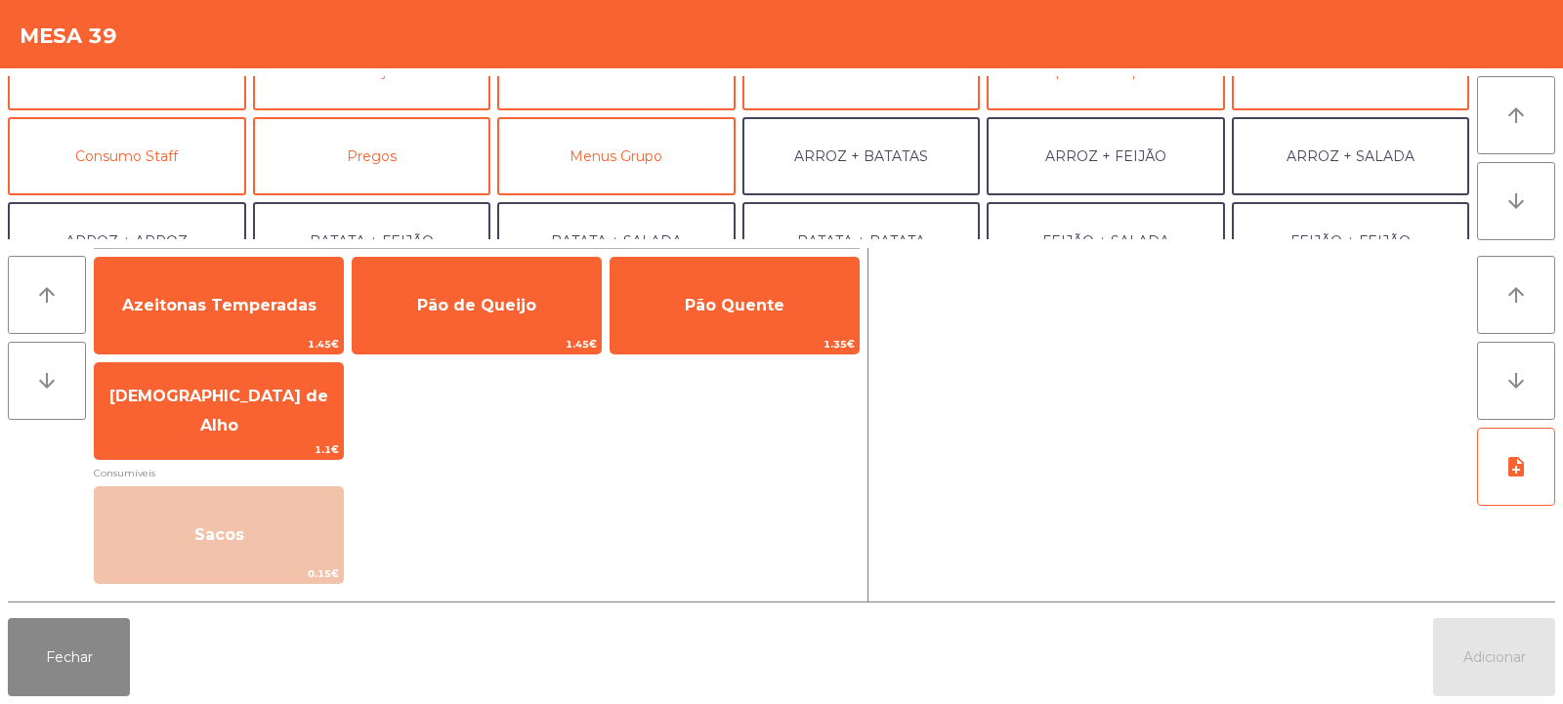
scroll to position [128, 0]
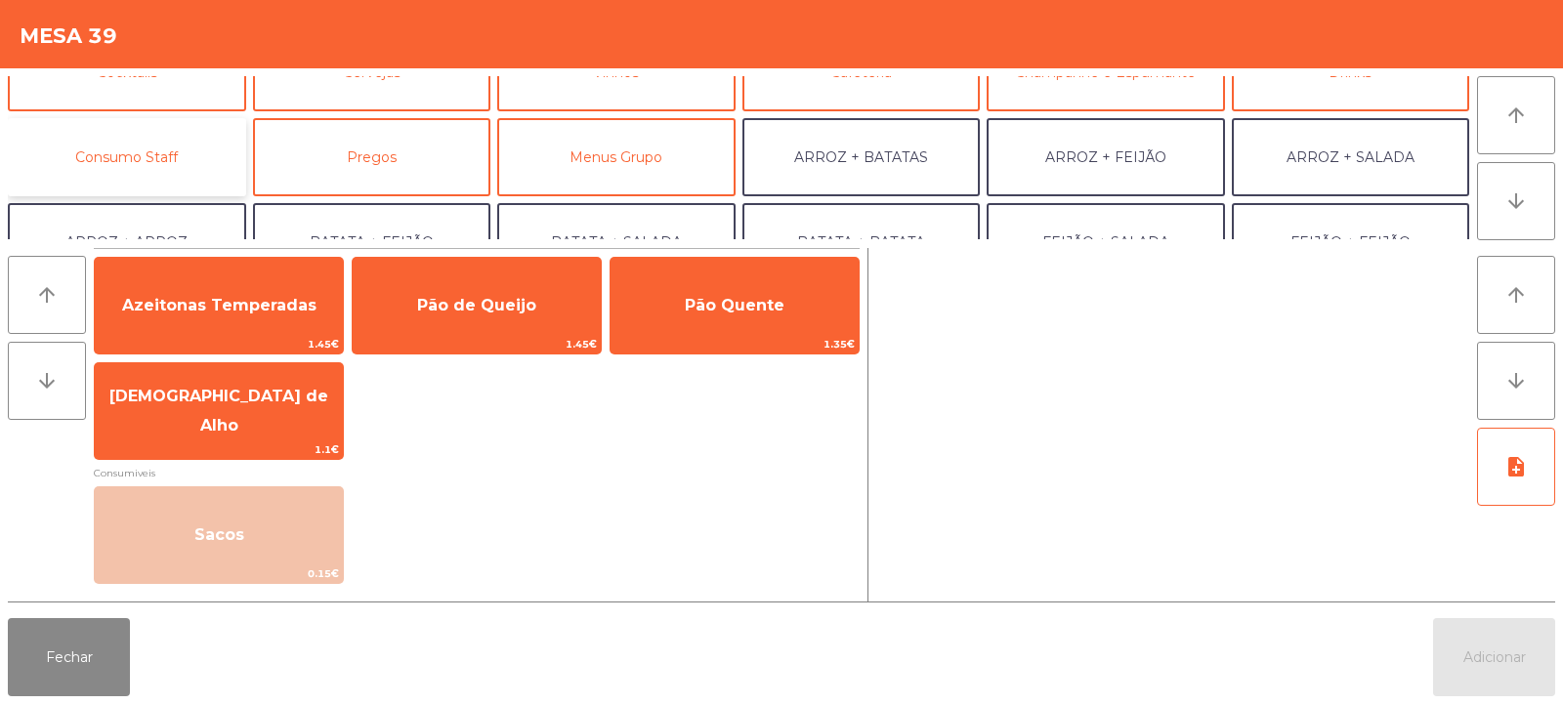
click at [154, 189] on button "Consumo Staff" at bounding box center [127, 157] width 238 height 78
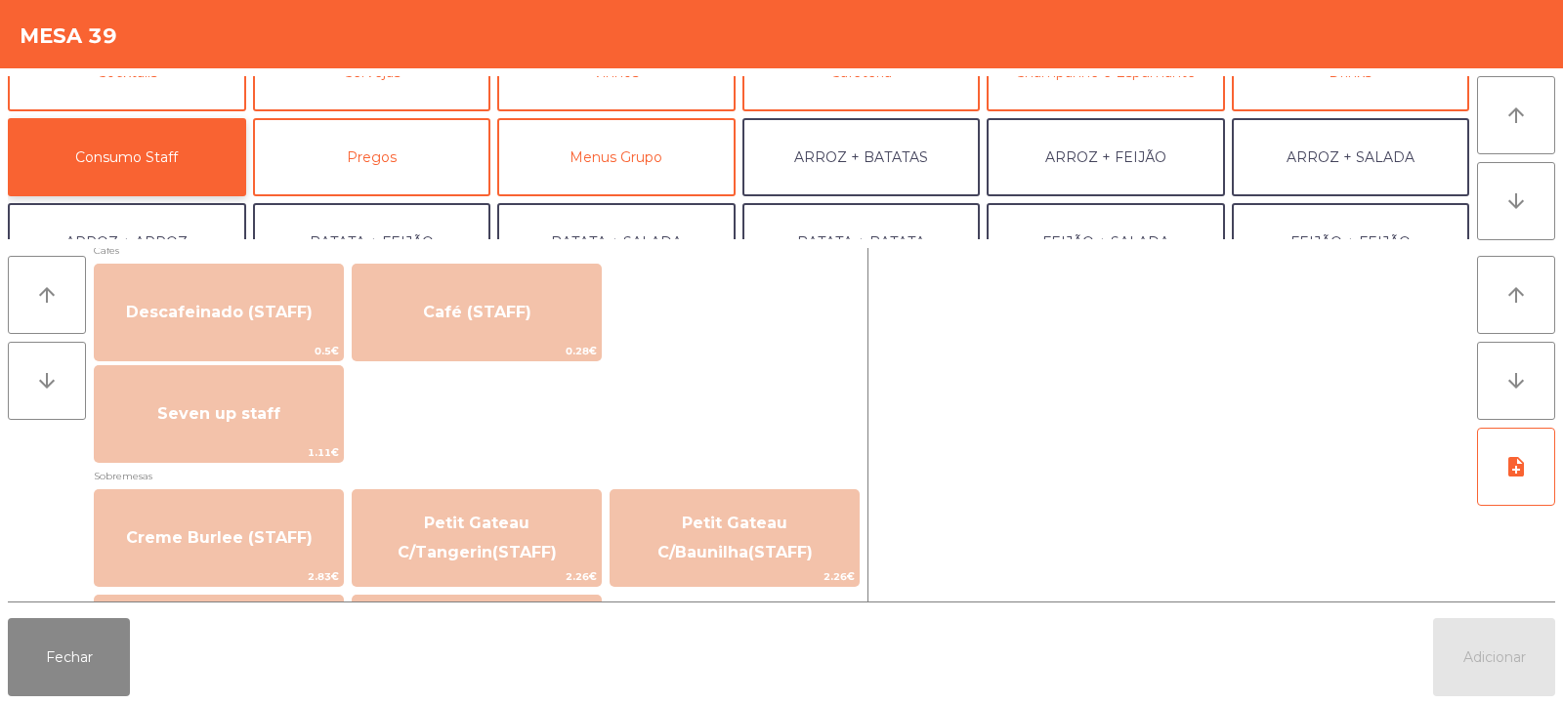
scroll to position [1151, 0]
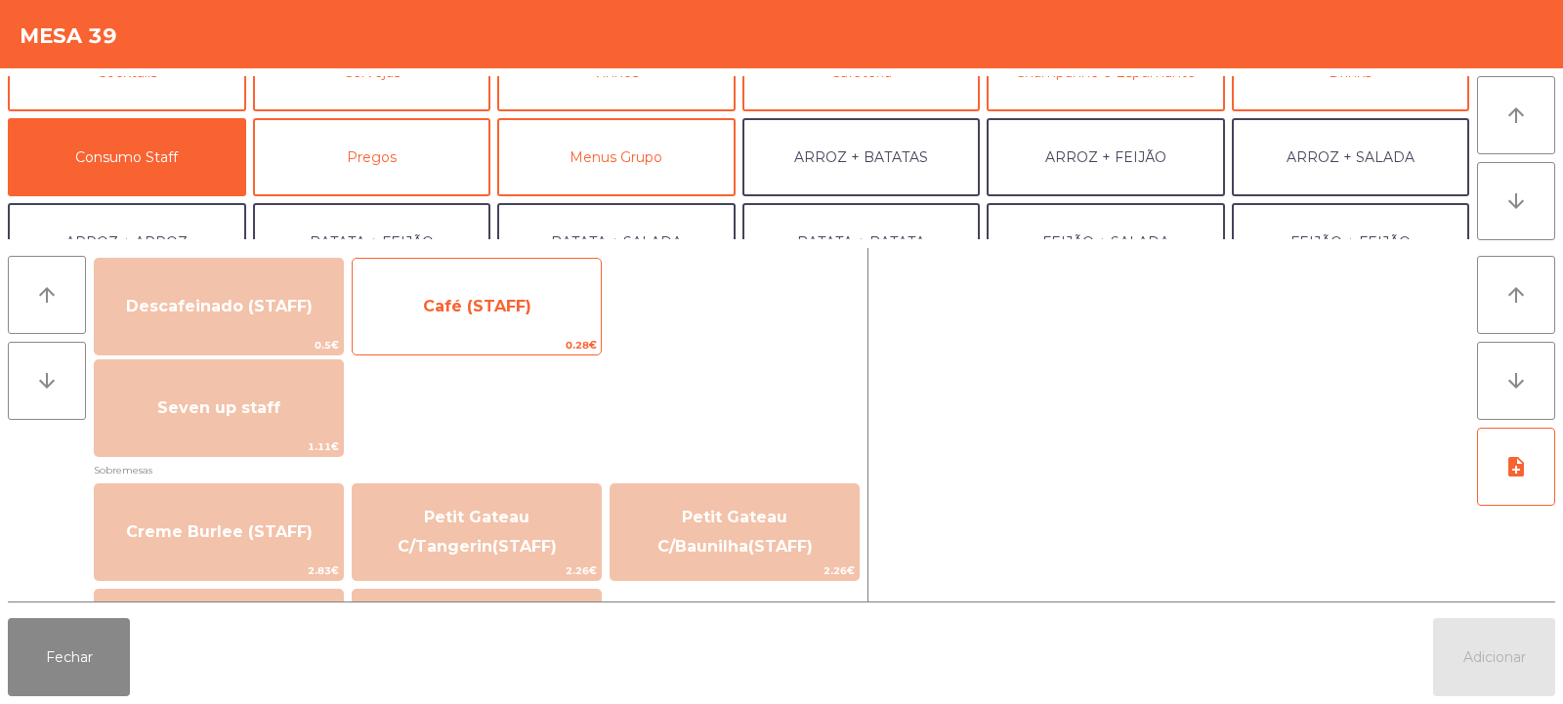
click at [524, 318] on span "Café (STAFF)" at bounding box center [477, 306] width 248 height 53
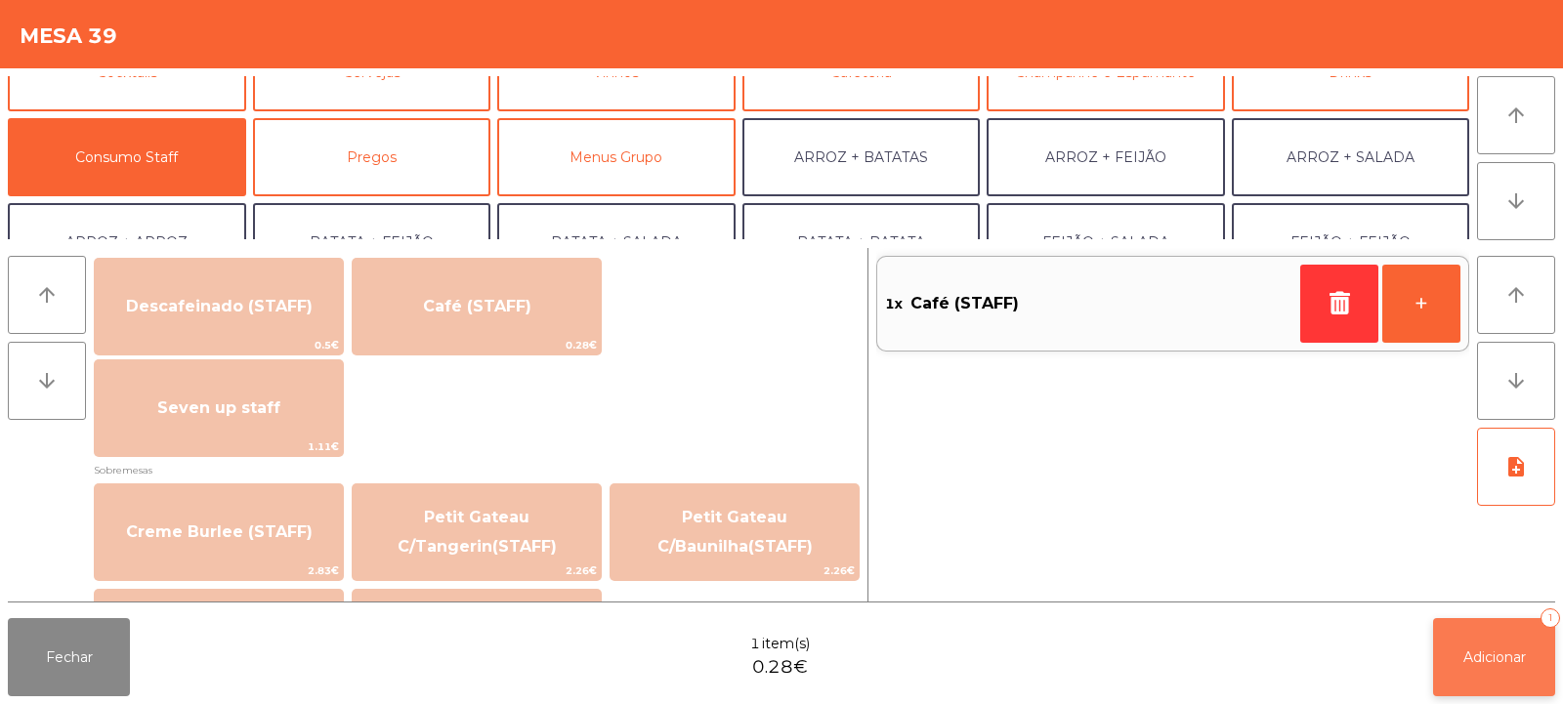
click at [1508, 661] on span "Adicionar" at bounding box center [1495, 658] width 63 height 18
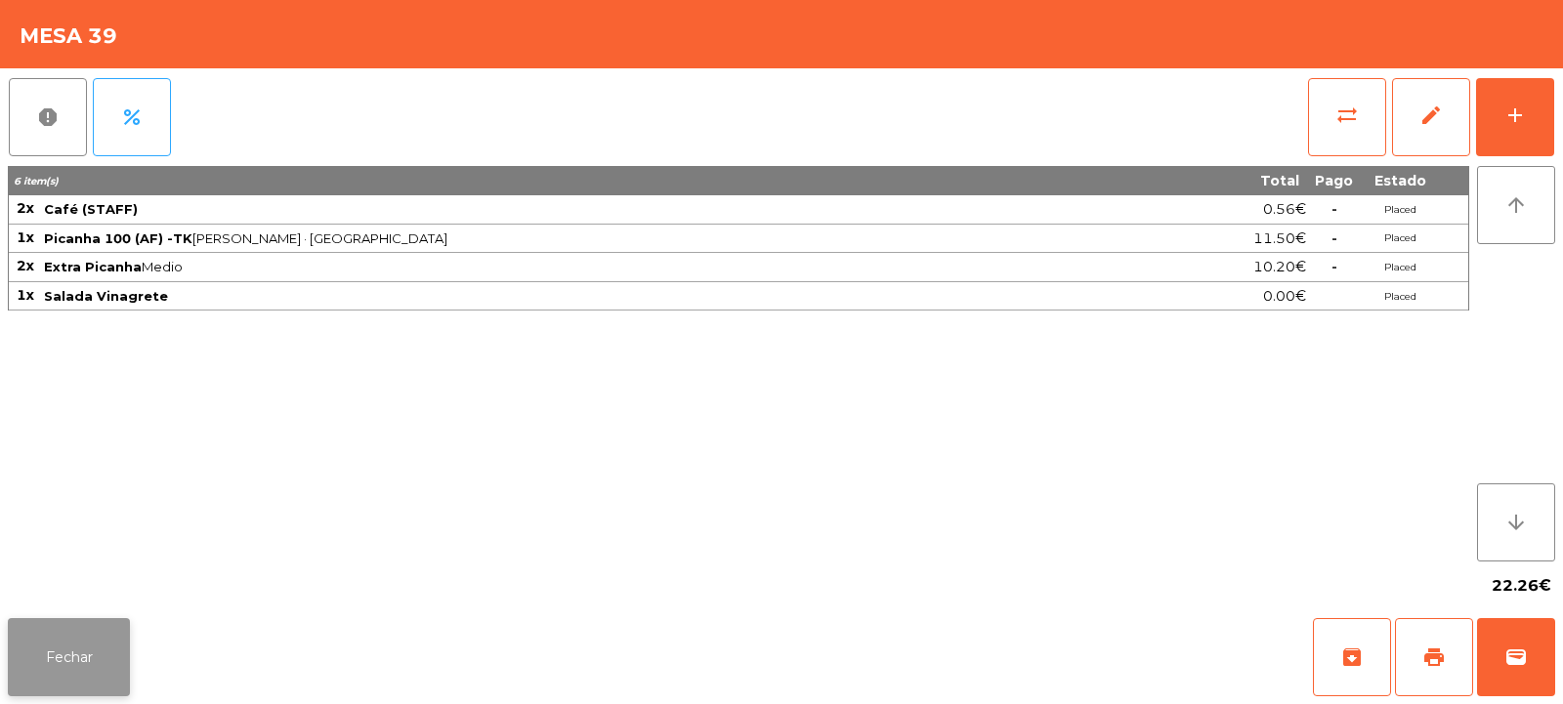
click at [78, 659] on button "Fechar" at bounding box center [69, 657] width 122 height 78
